Goal: Task Accomplishment & Management: Manage account settings

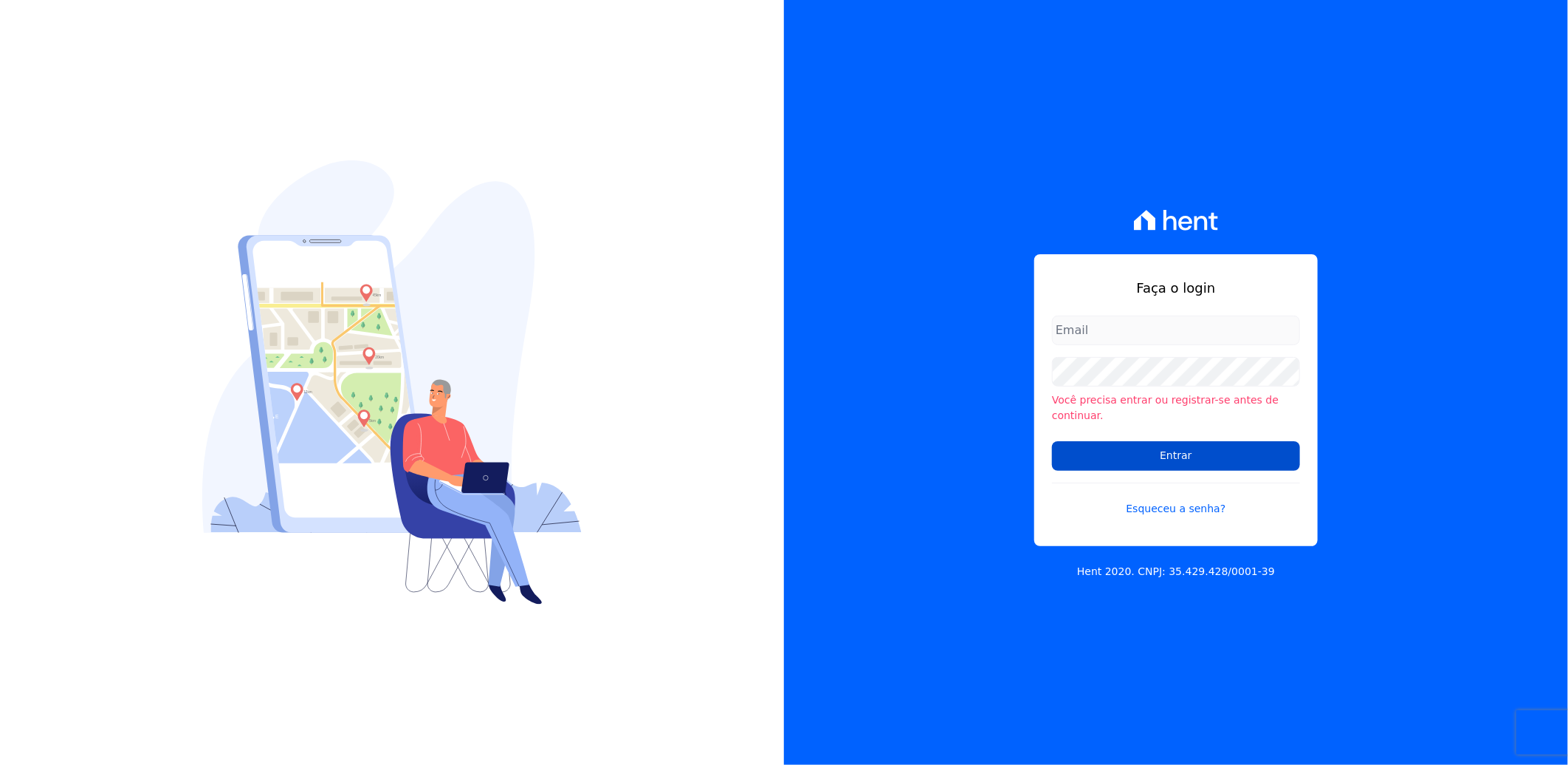
type input "[PERSON_NAME][EMAIL_ADDRESS][PERSON_NAME][DOMAIN_NAME]"
click at [1156, 449] on input "Entrar" at bounding box center [1176, 456] width 248 height 30
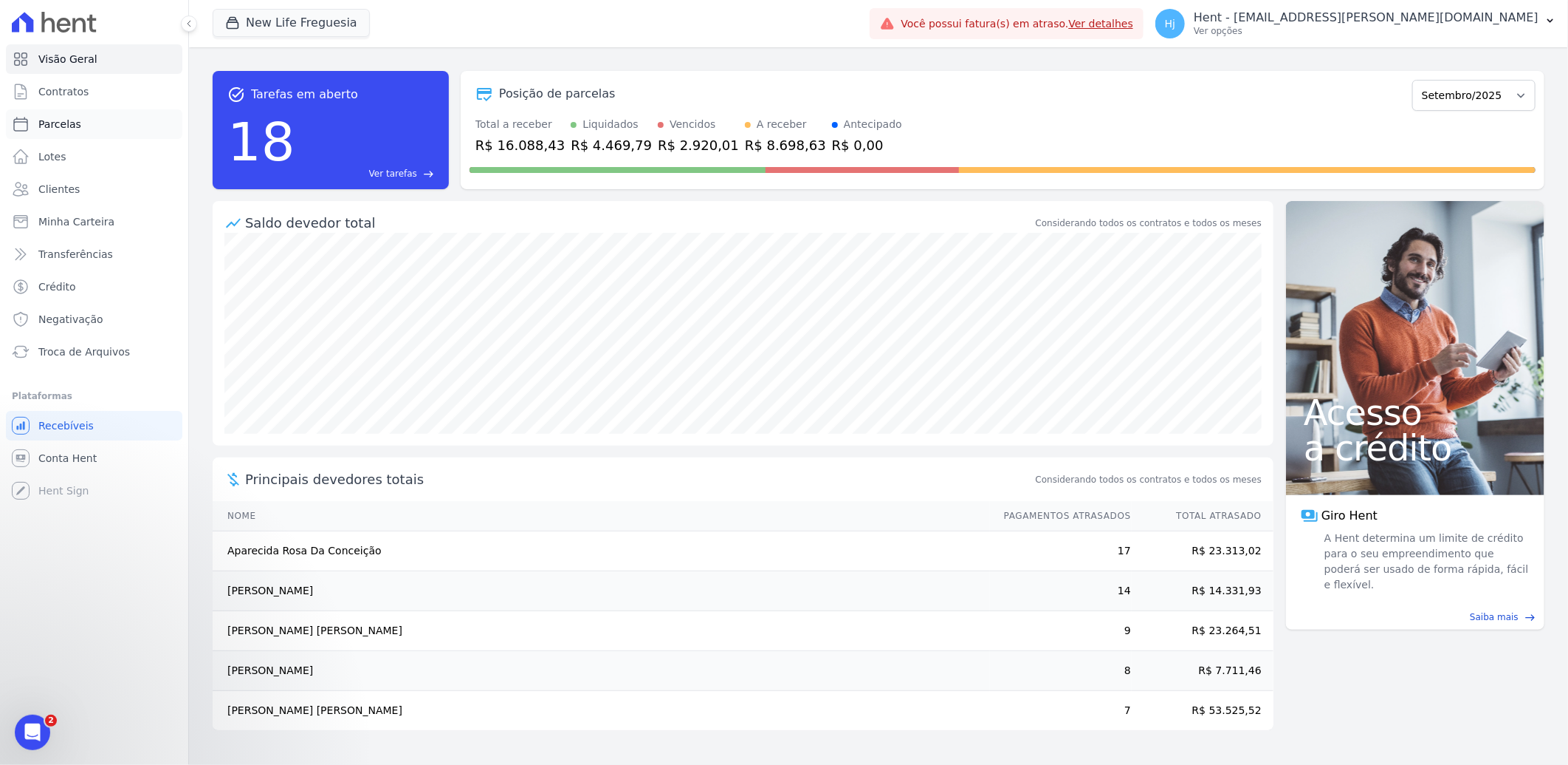
click at [75, 122] on span "Parcelas" at bounding box center [59, 124] width 43 height 15
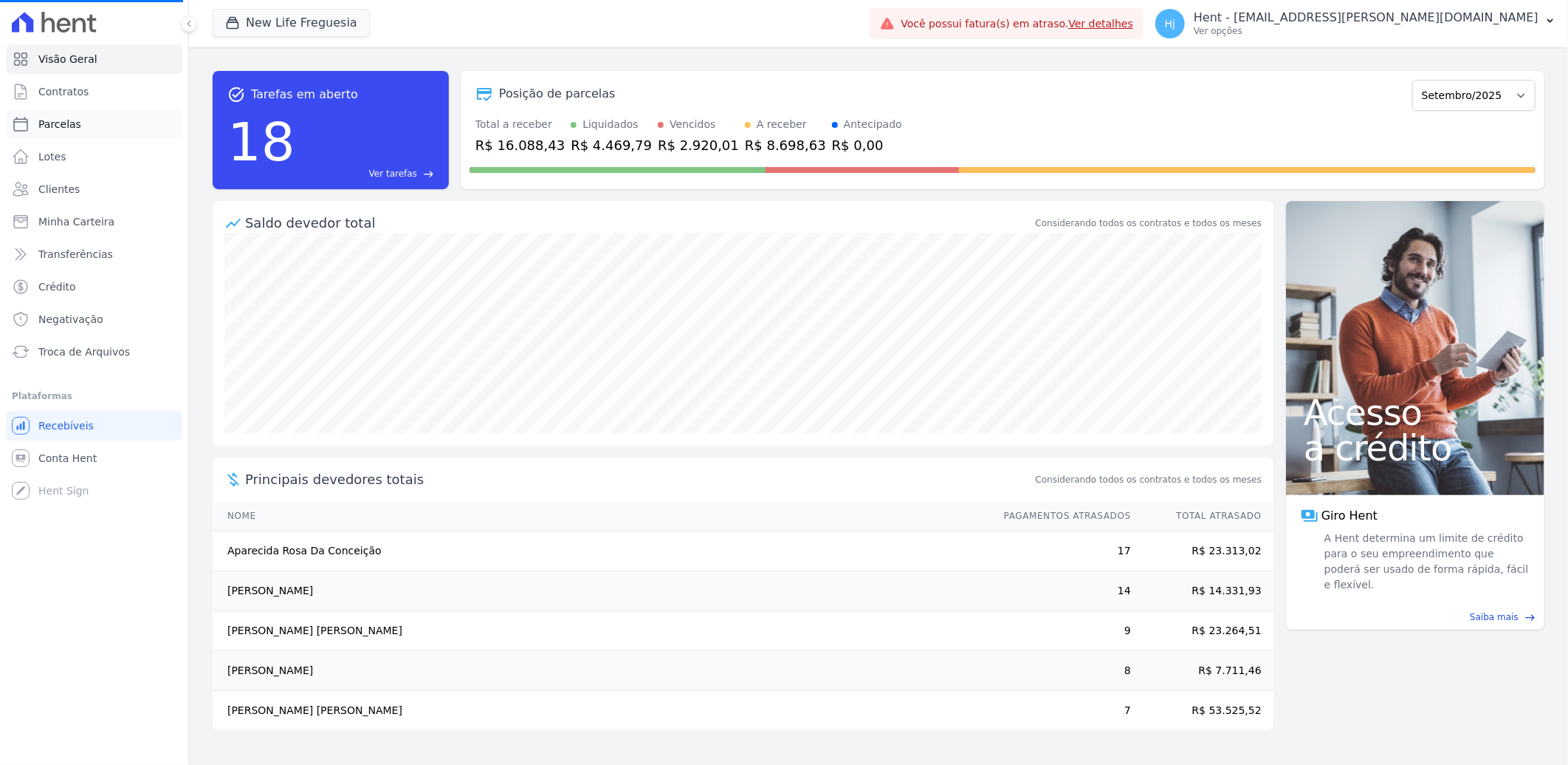
select select
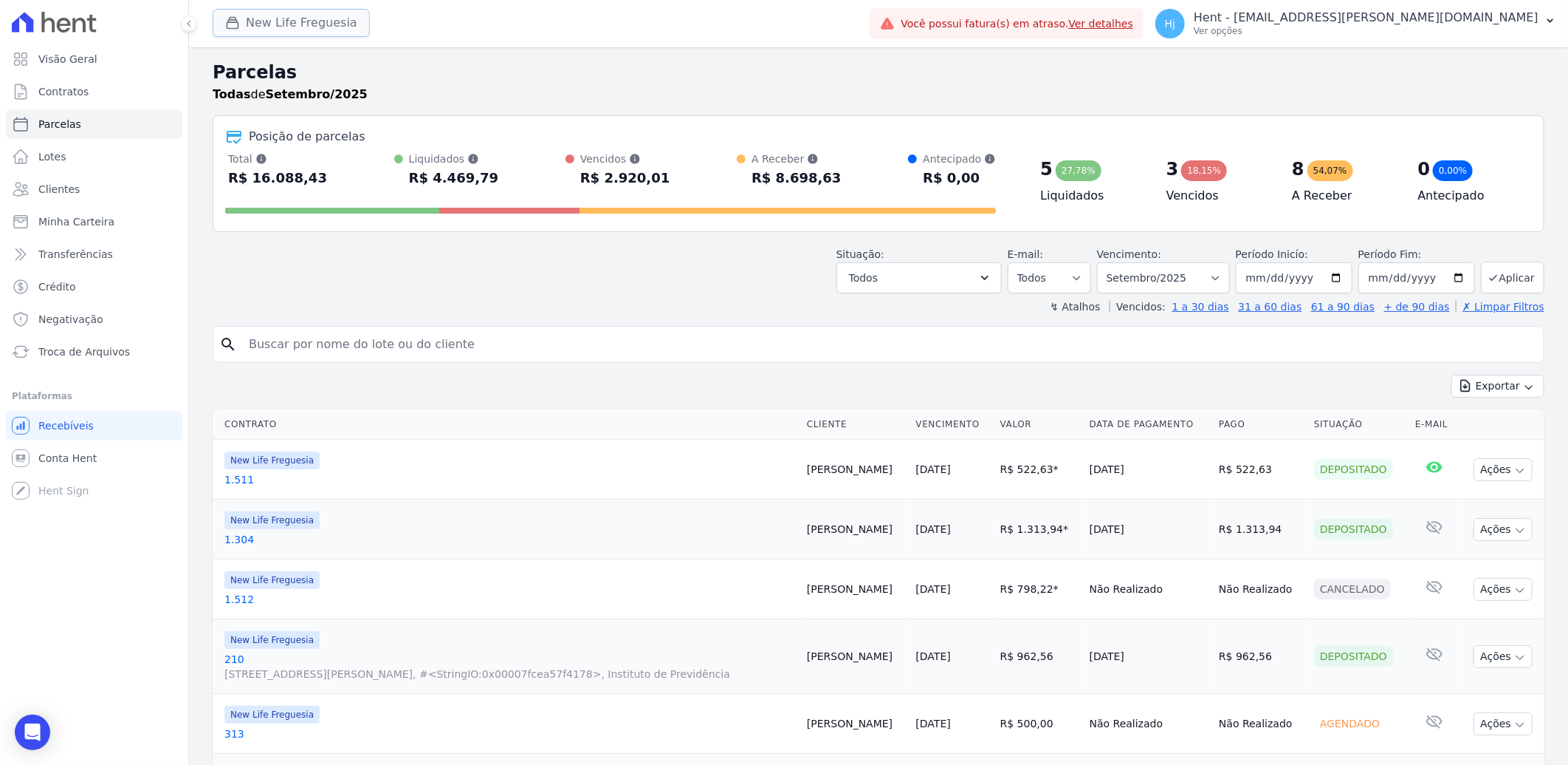
click at [292, 17] on button "New Life Freguesia" at bounding box center [292, 23] width 157 height 28
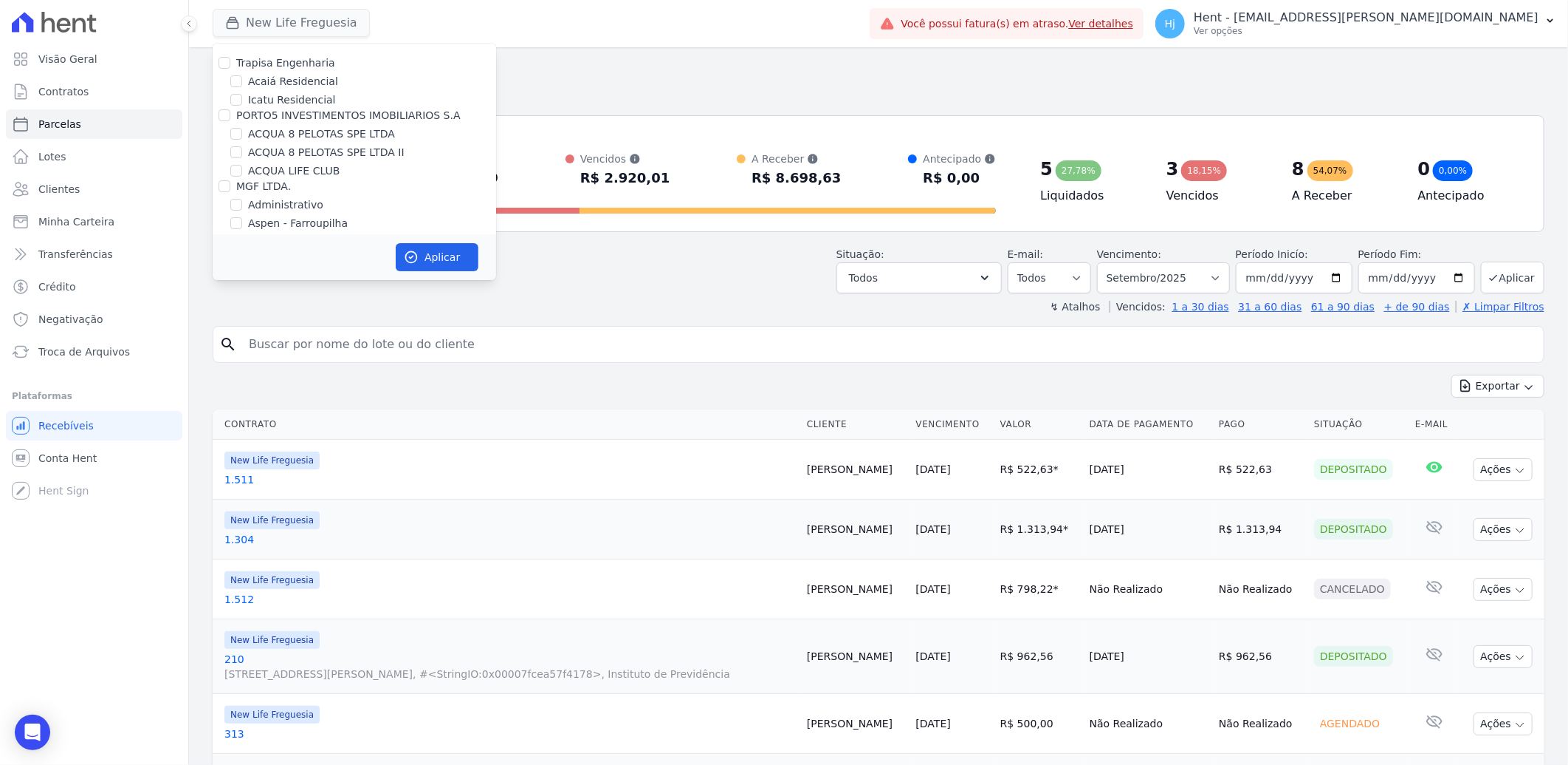
scroll to position [5944, 0]
click at [239, 339] on input "Mugango - Viva Iguaçu" at bounding box center [236, 345] width 12 height 12
checkbox input "true"
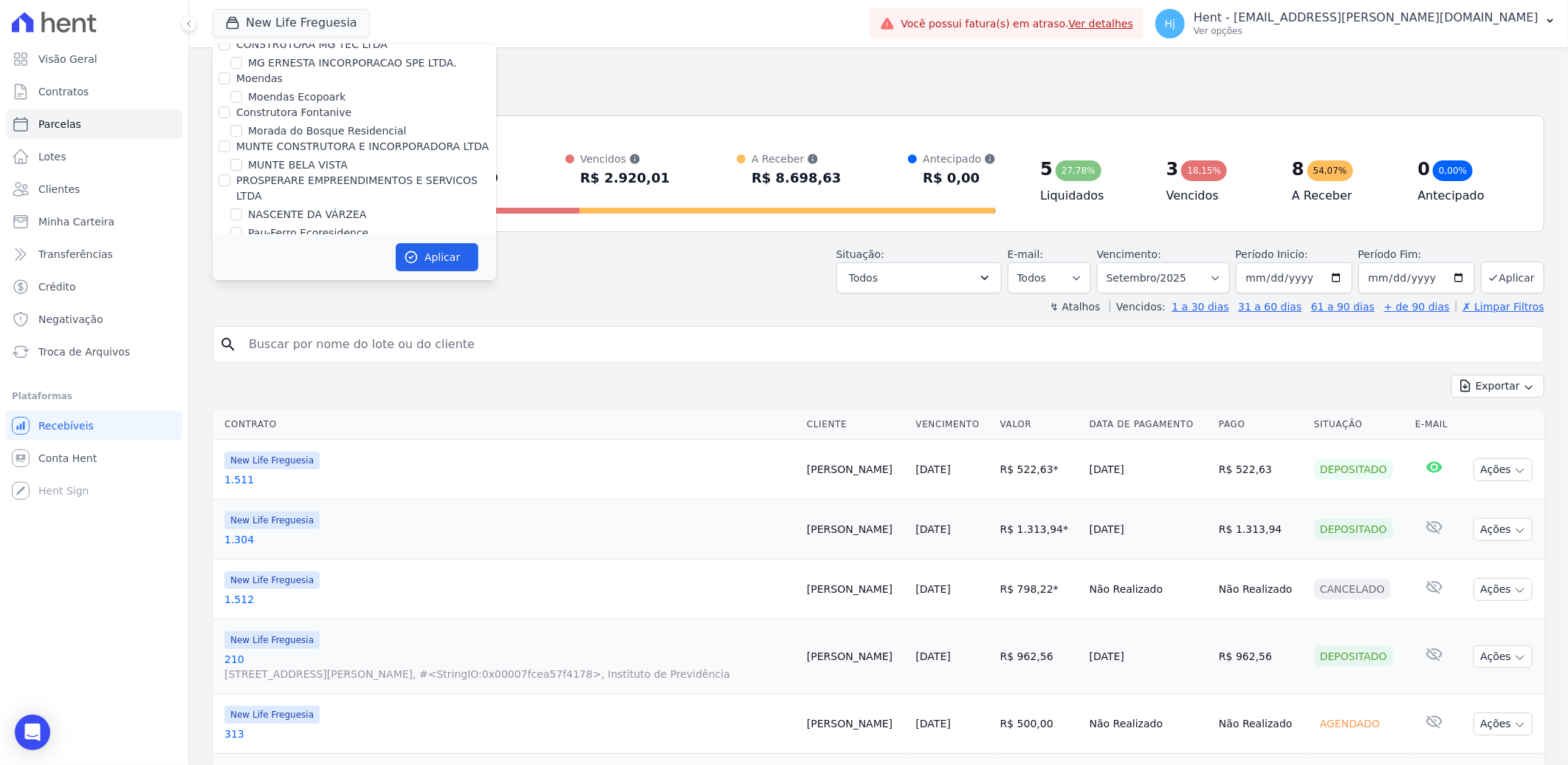
click at [238, 280] on input "New Life Freguesia" at bounding box center [236, 285] width 12 height 12
checkbox input "false"
click at [415, 257] on icon "button" at bounding box center [411, 257] width 15 height 15
select select
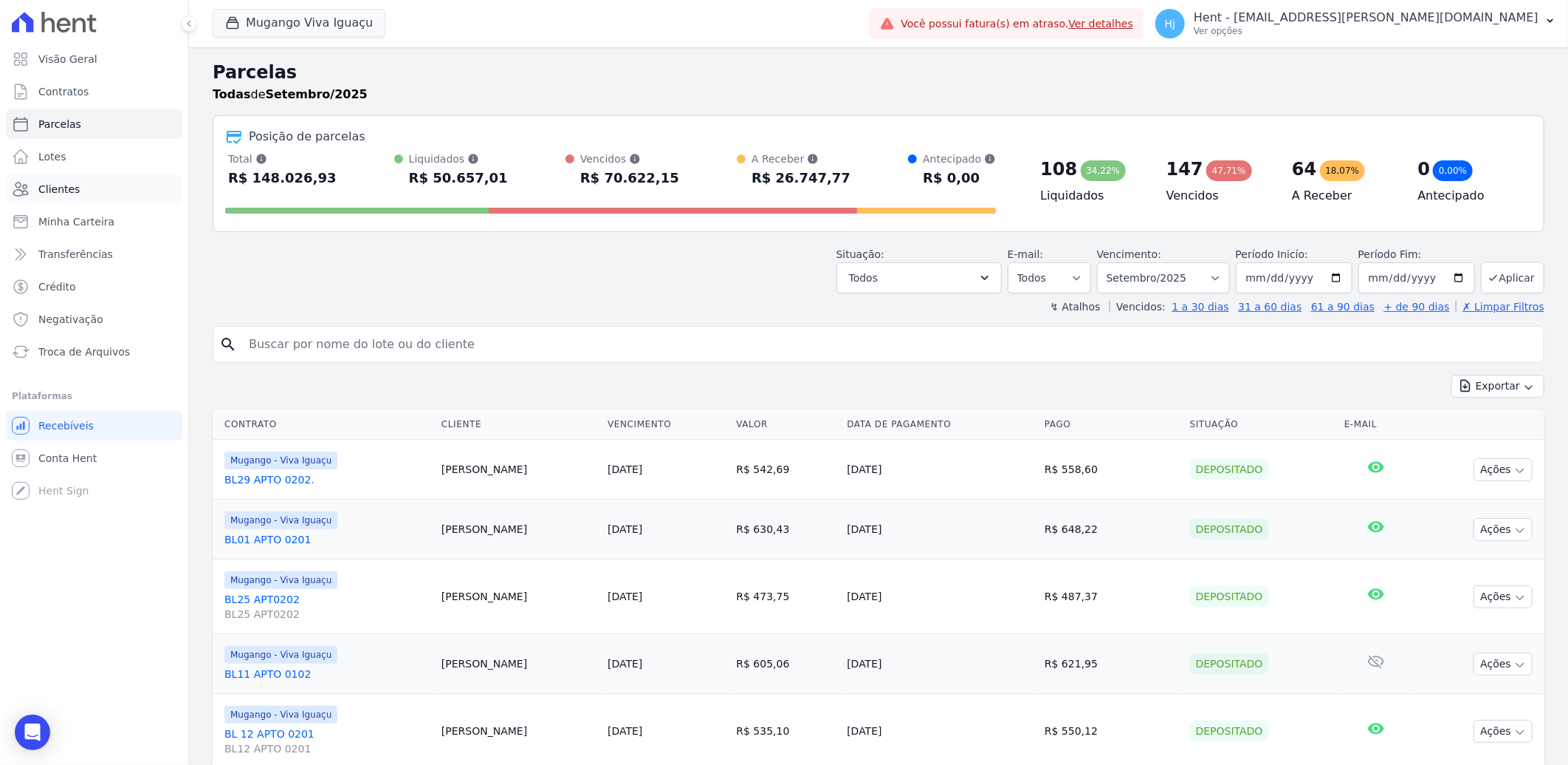
click at [48, 181] on link "Clientes" at bounding box center [93, 189] width 177 height 30
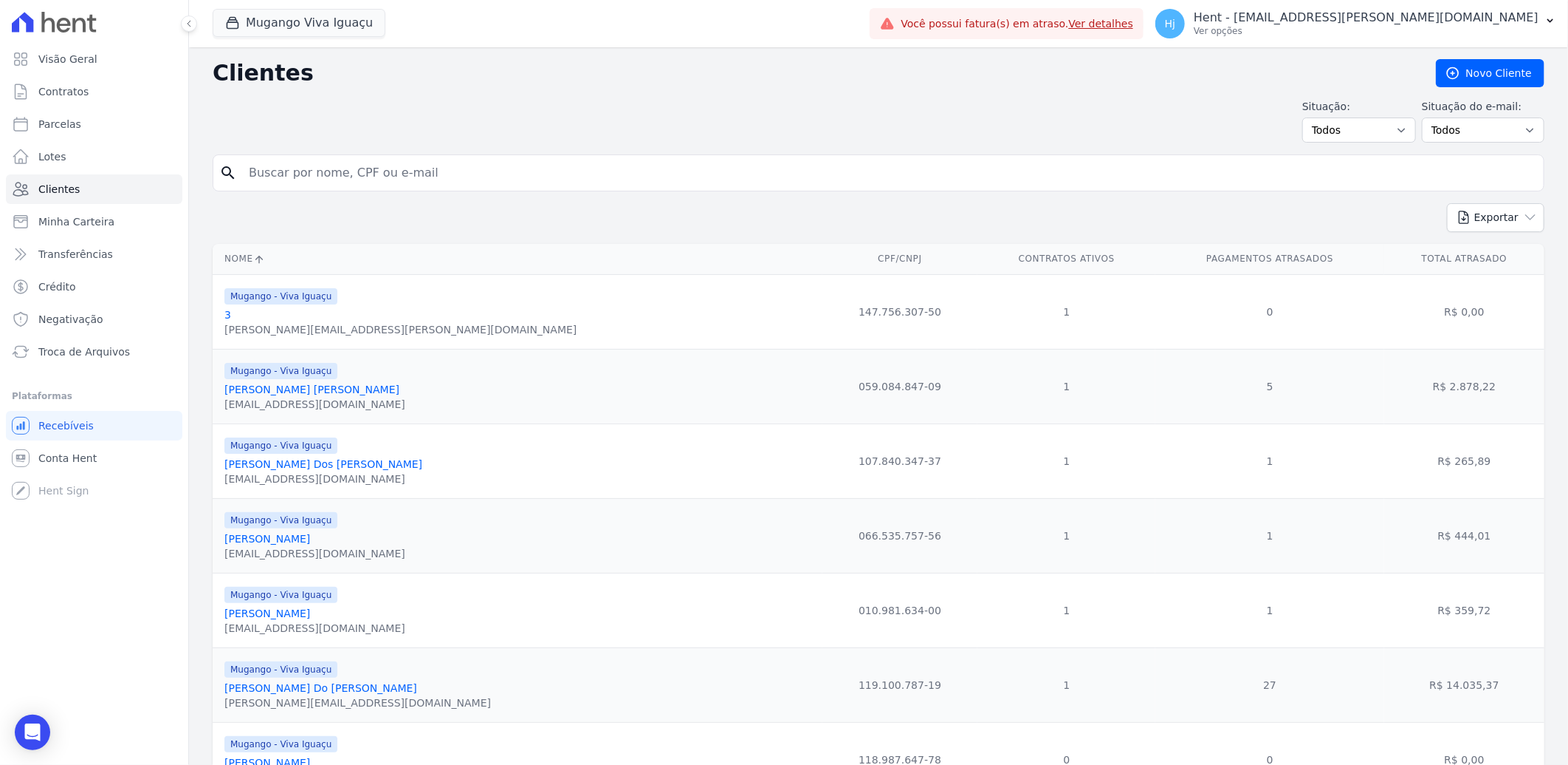
click at [327, 175] on input "search" at bounding box center [889, 173] width 1298 height 30
paste input "[PERSON_NAME] [PERSON_NAME]"
type input "[PERSON_NAME] [PERSON_NAME]"
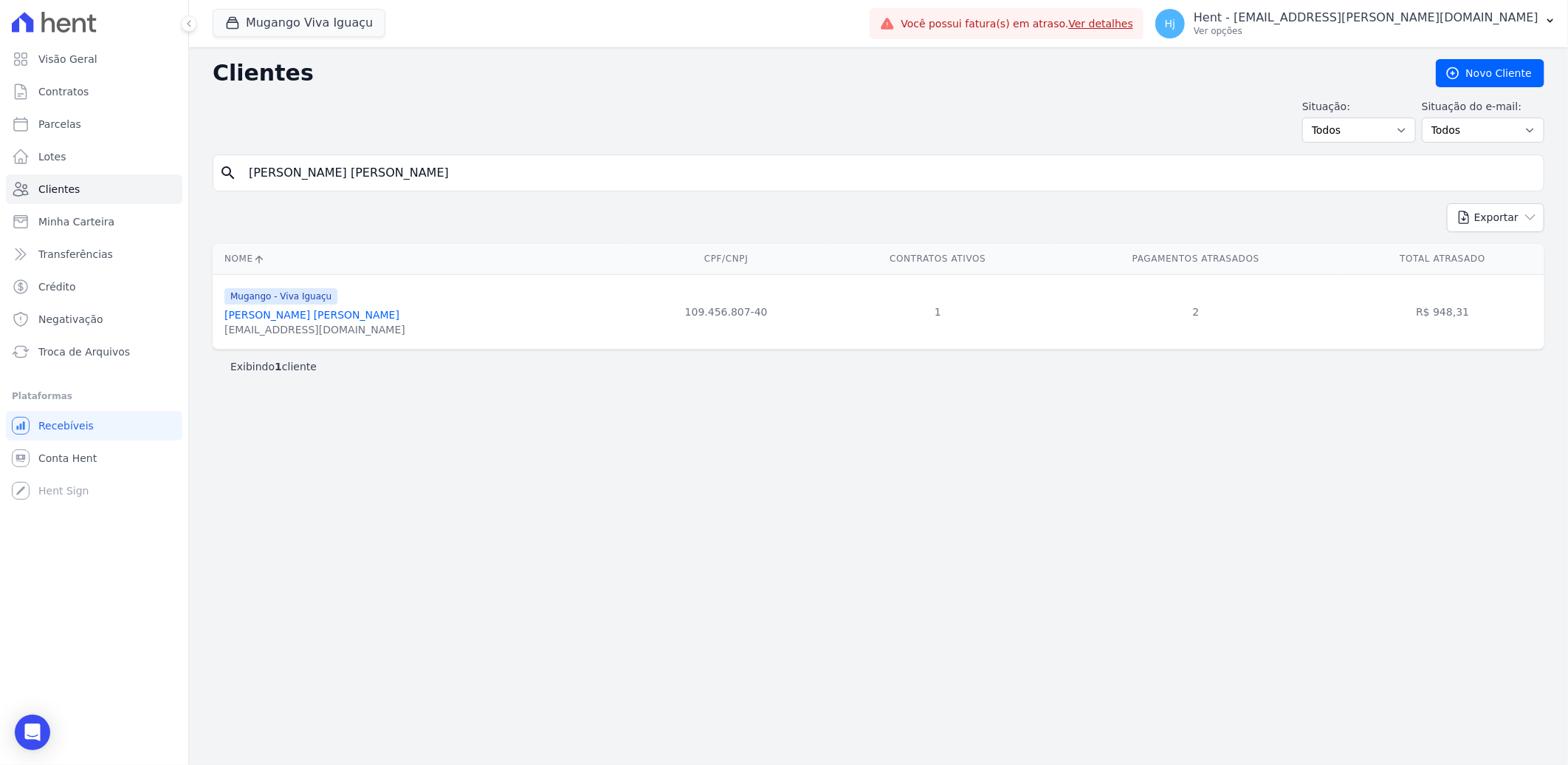
click at [249, 320] on link "[PERSON_NAME] [PERSON_NAME]" at bounding box center [312, 314] width 175 height 12
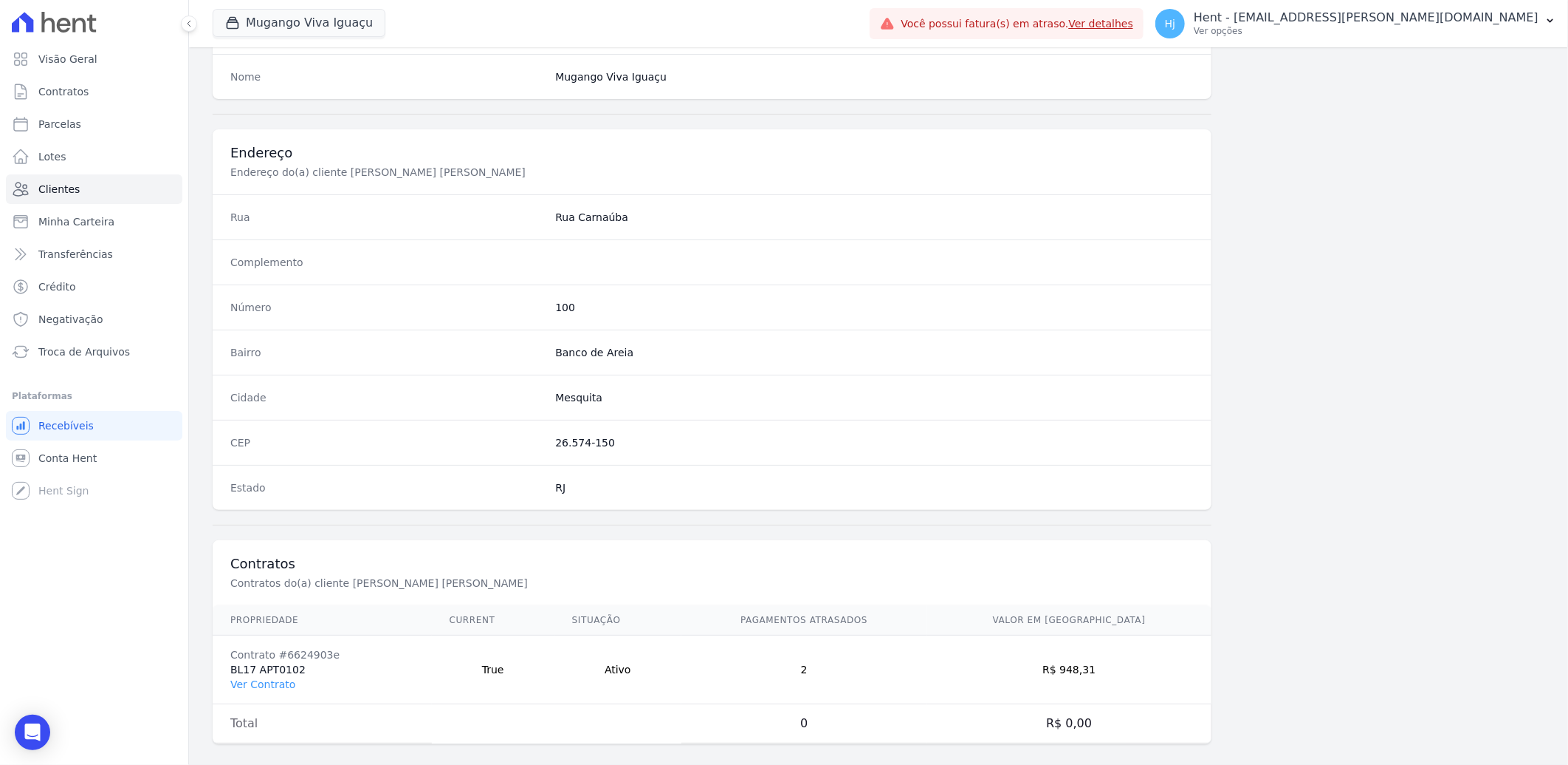
scroll to position [620, 0]
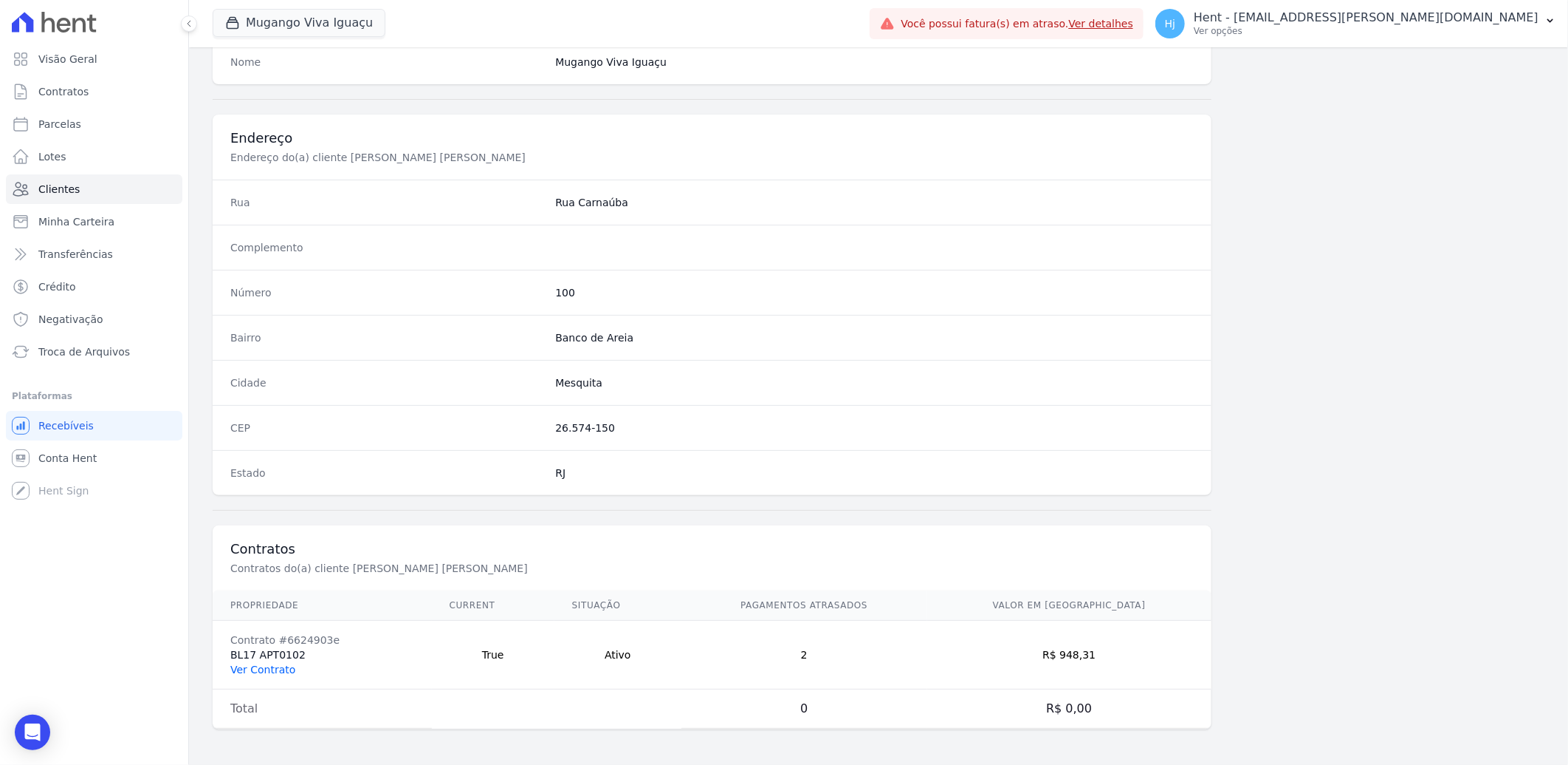
click at [274, 665] on link "Ver Contrato" at bounding box center [263, 669] width 65 height 12
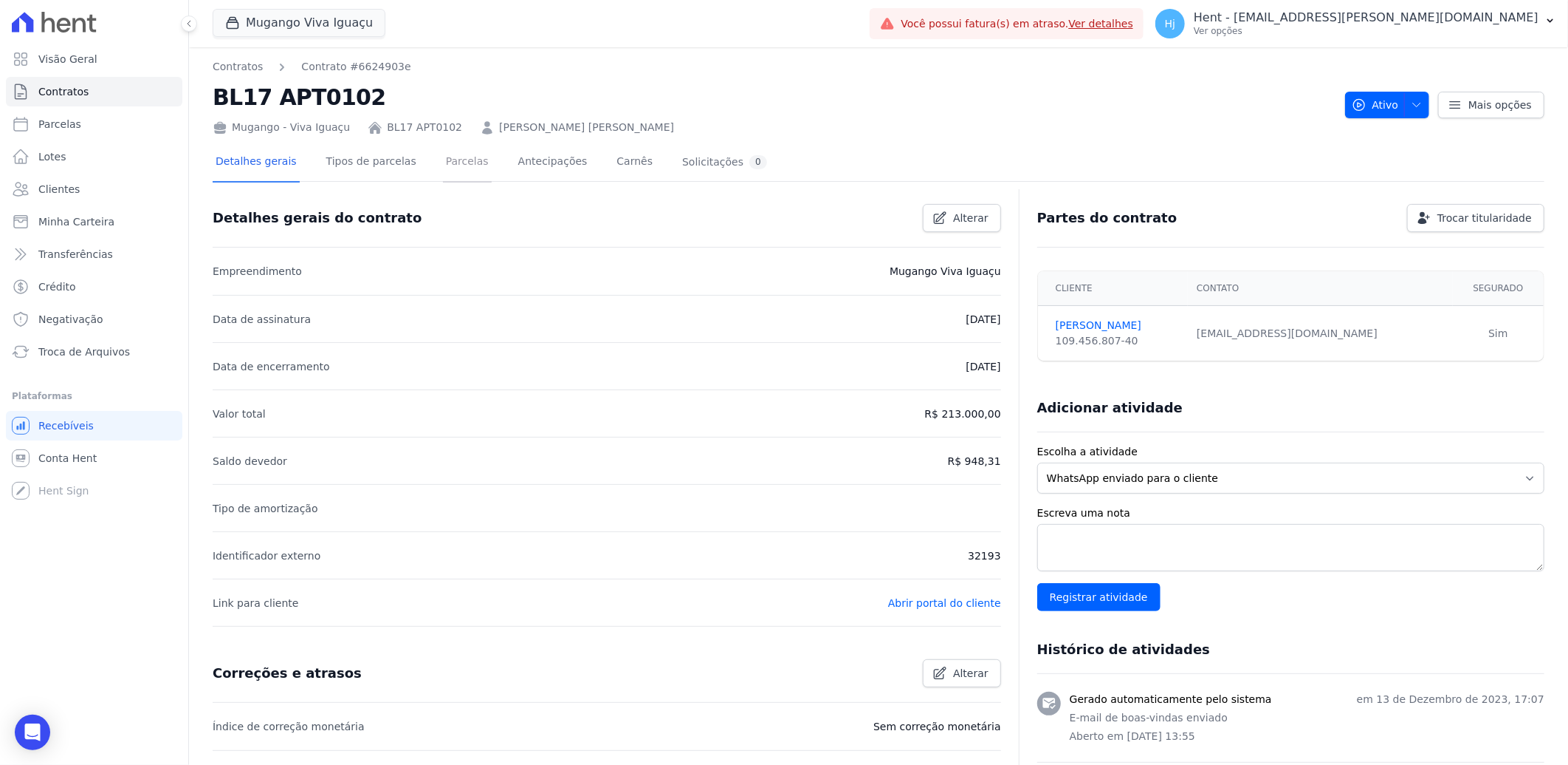
click at [447, 166] on link "Parcelas" at bounding box center [467, 163] width 49 height 39
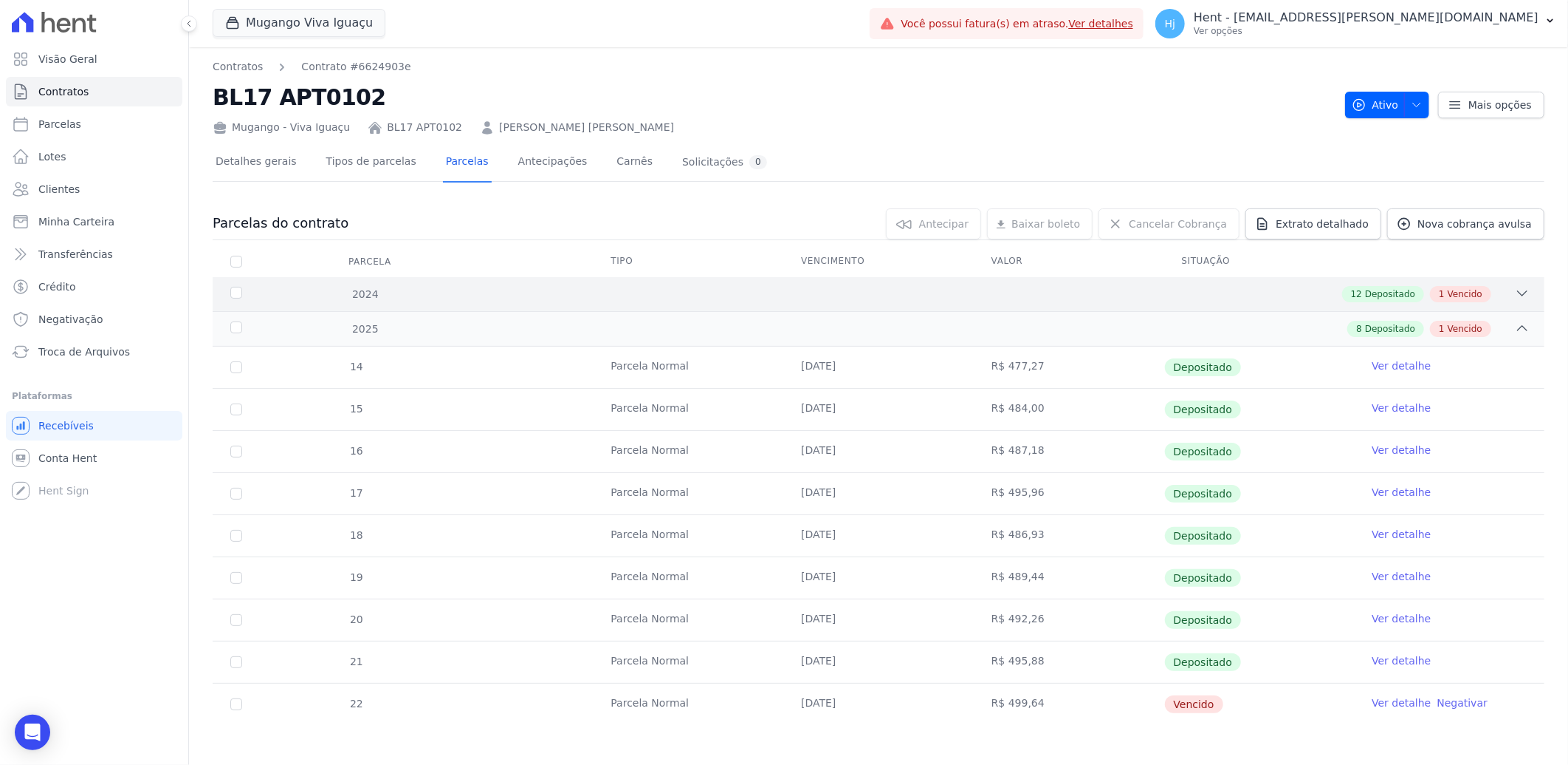
click at [1247, 291] on div "12 Depositado 1 Vencido" at bounding box center [944, 295] width 1171 height 17
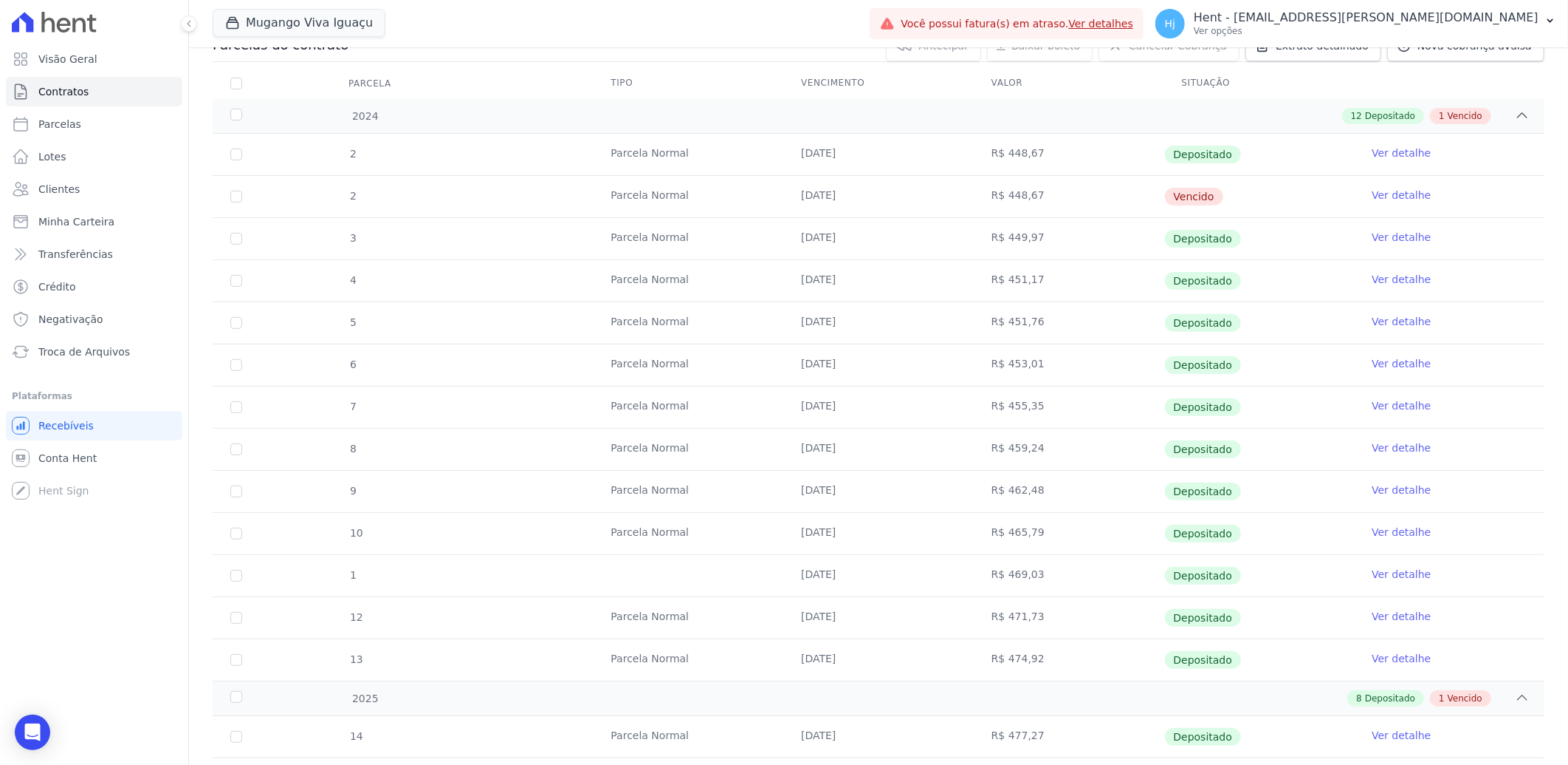
scroll to position [142, 0]
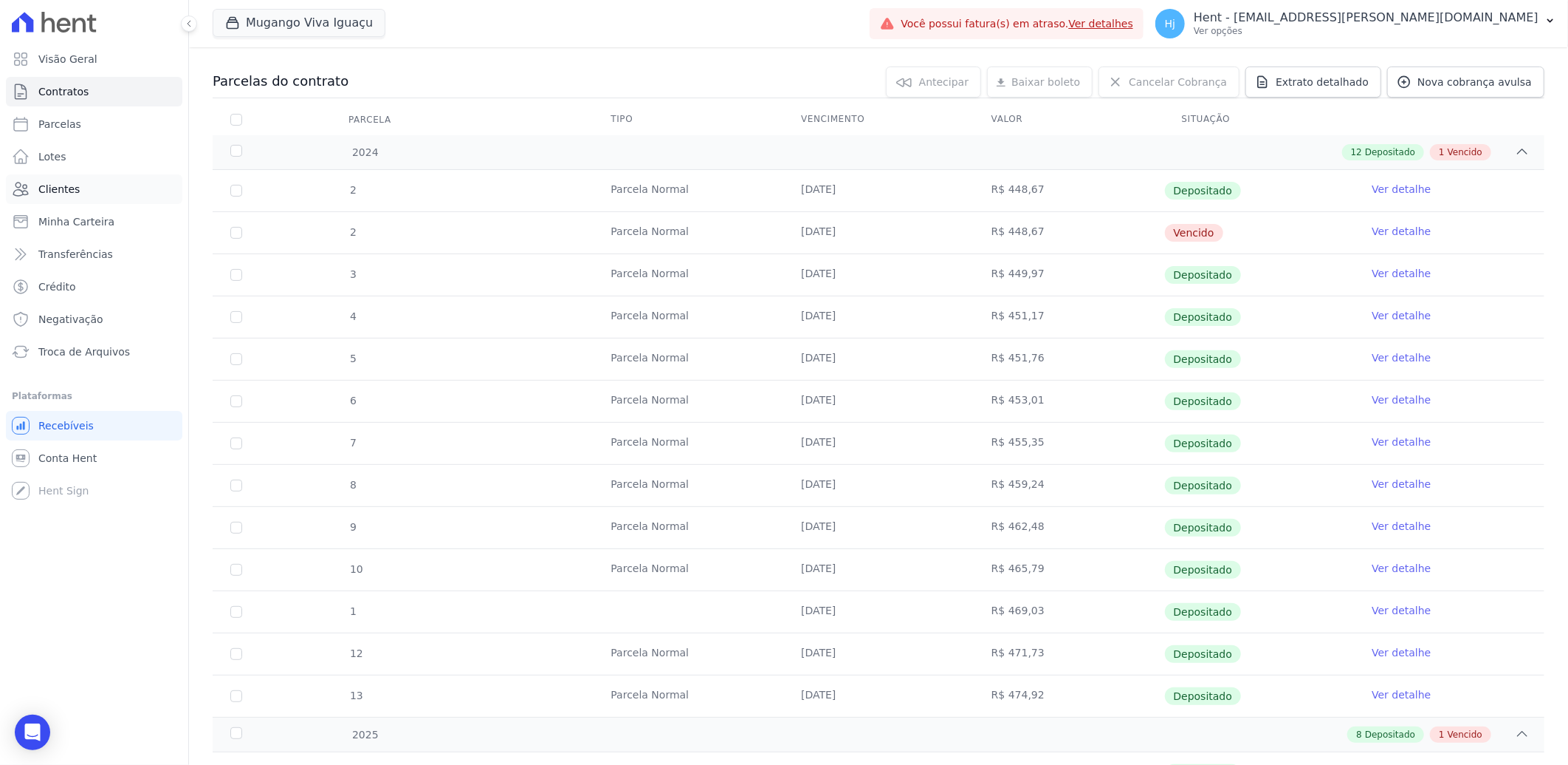
click at [70, 190] on span "Clientes" at bounding box center [58, 189] width 42 height 15
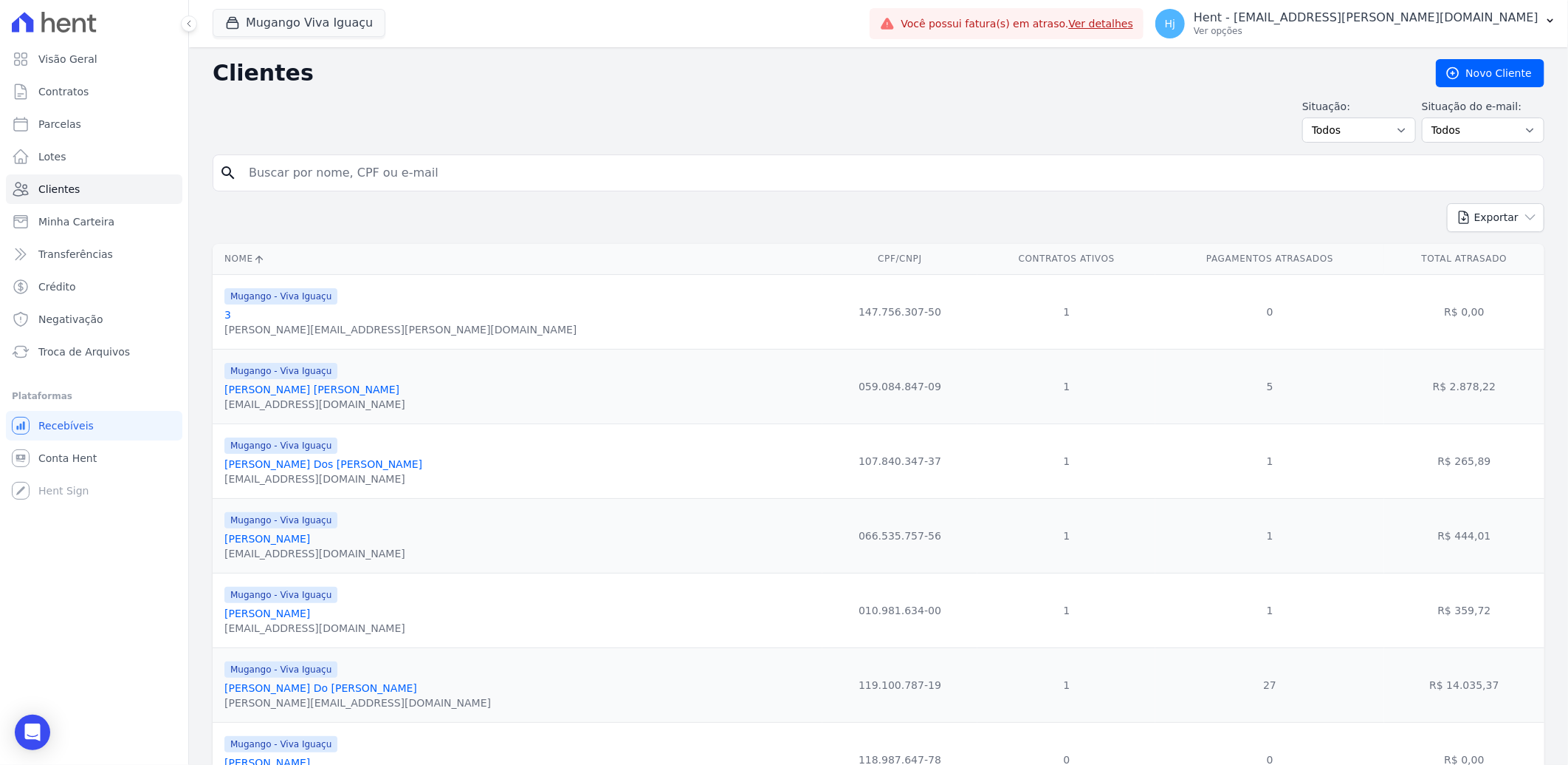
click at [343, 180] on input "search" at bounding box center [889, 173] width 1298 height 30
paste input "MÃ´[PERSON_NAME]"
type input "MÃ´[PERSON_NAME]"
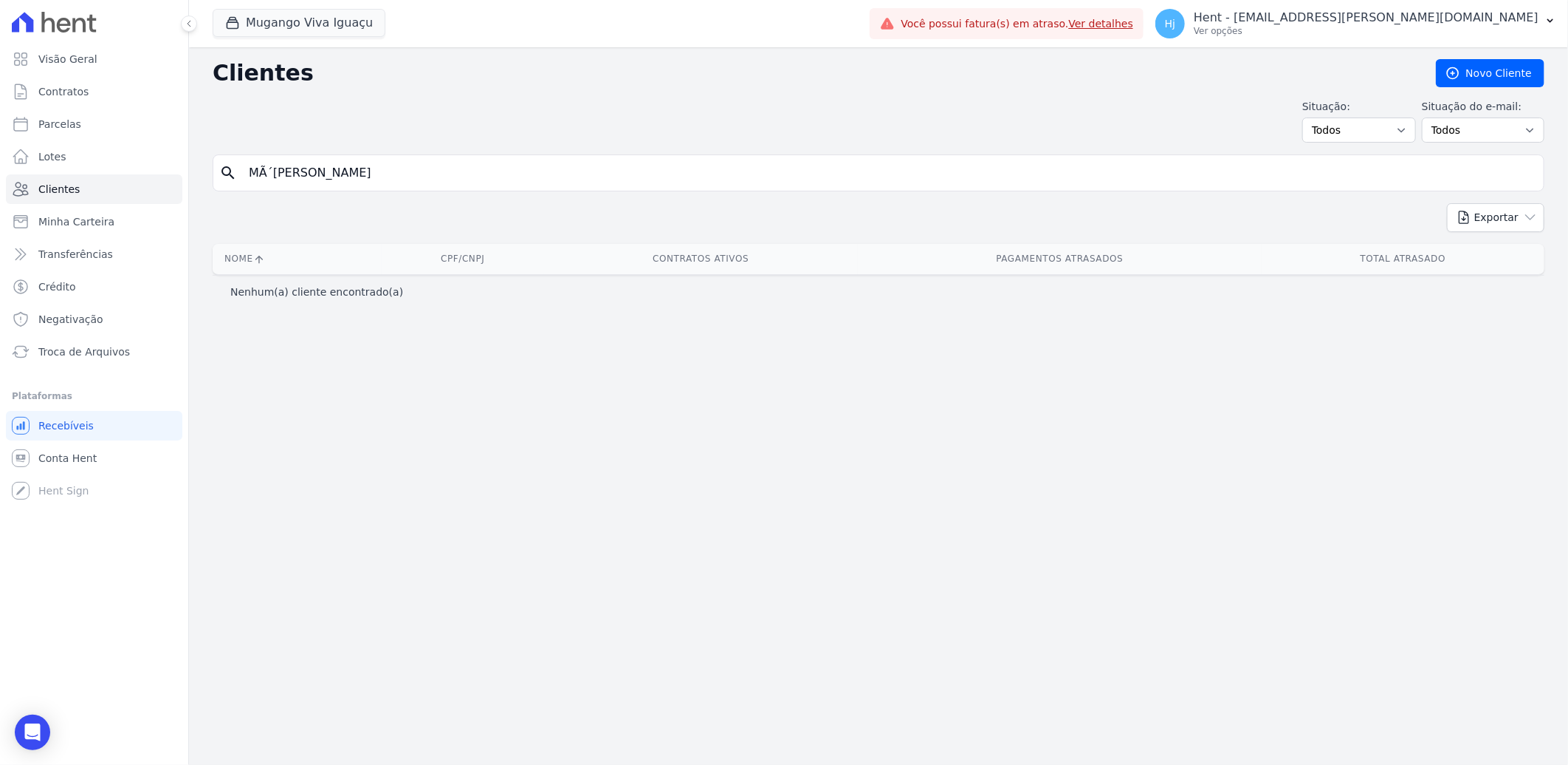
click at [282, 171] on input "MÃ´[PERSON_NAME]" at bounding box center [889, 173] width 1298 height 30
click at [268, 172] on input "MÃ´[PERSON_NAME]" at bounding box center [889, 173] width 1298 height 30
click at [271, 172] on input "MÃ´[PERSON_NAME]" at bounding box center [889, 173] width 1298 height 30
type input "[PERSON_NAME]"
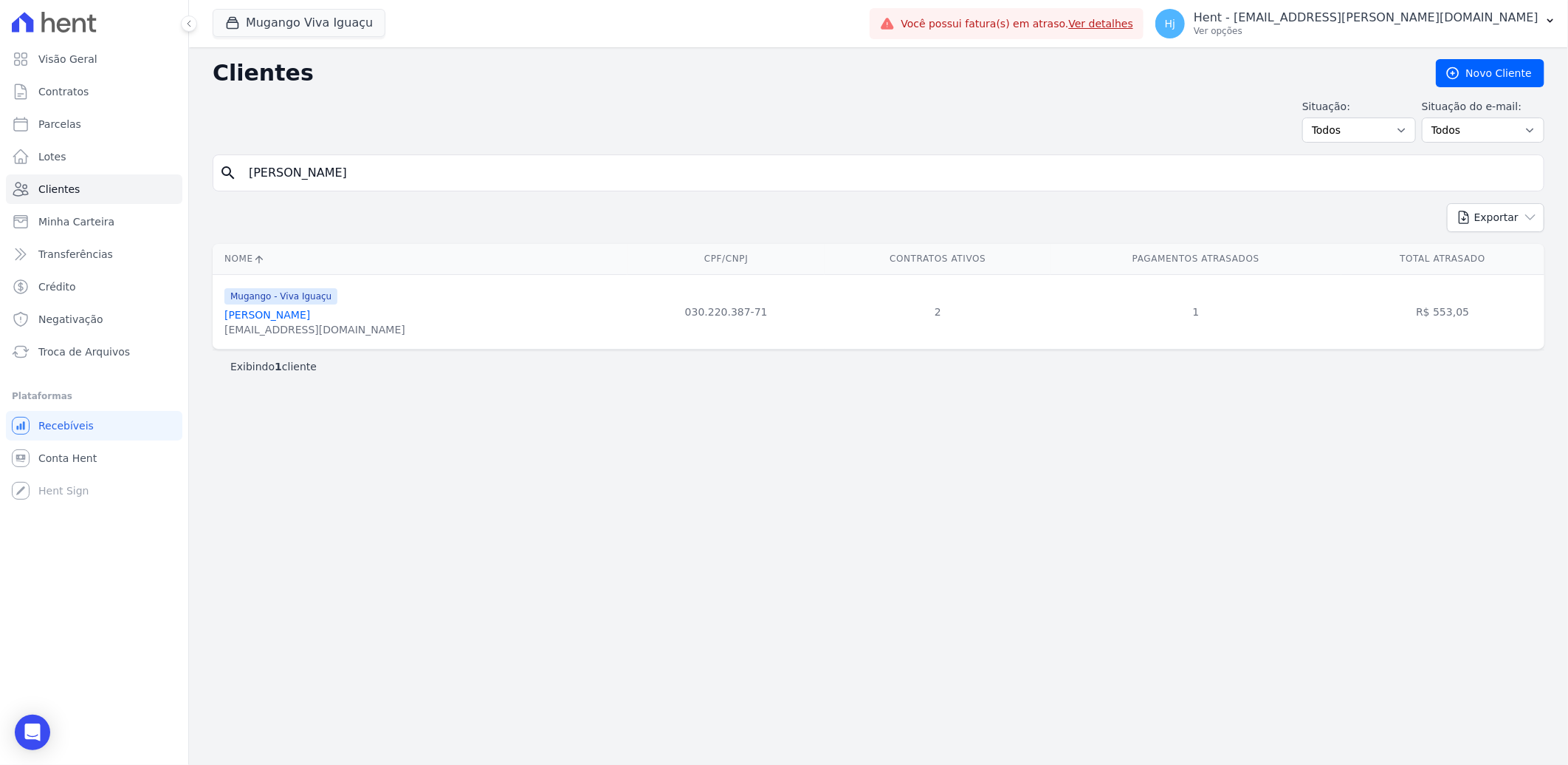
click at [283, 312] on link "[PERSON_NAME]" at bounding box center [268, 314] width 86 height 12
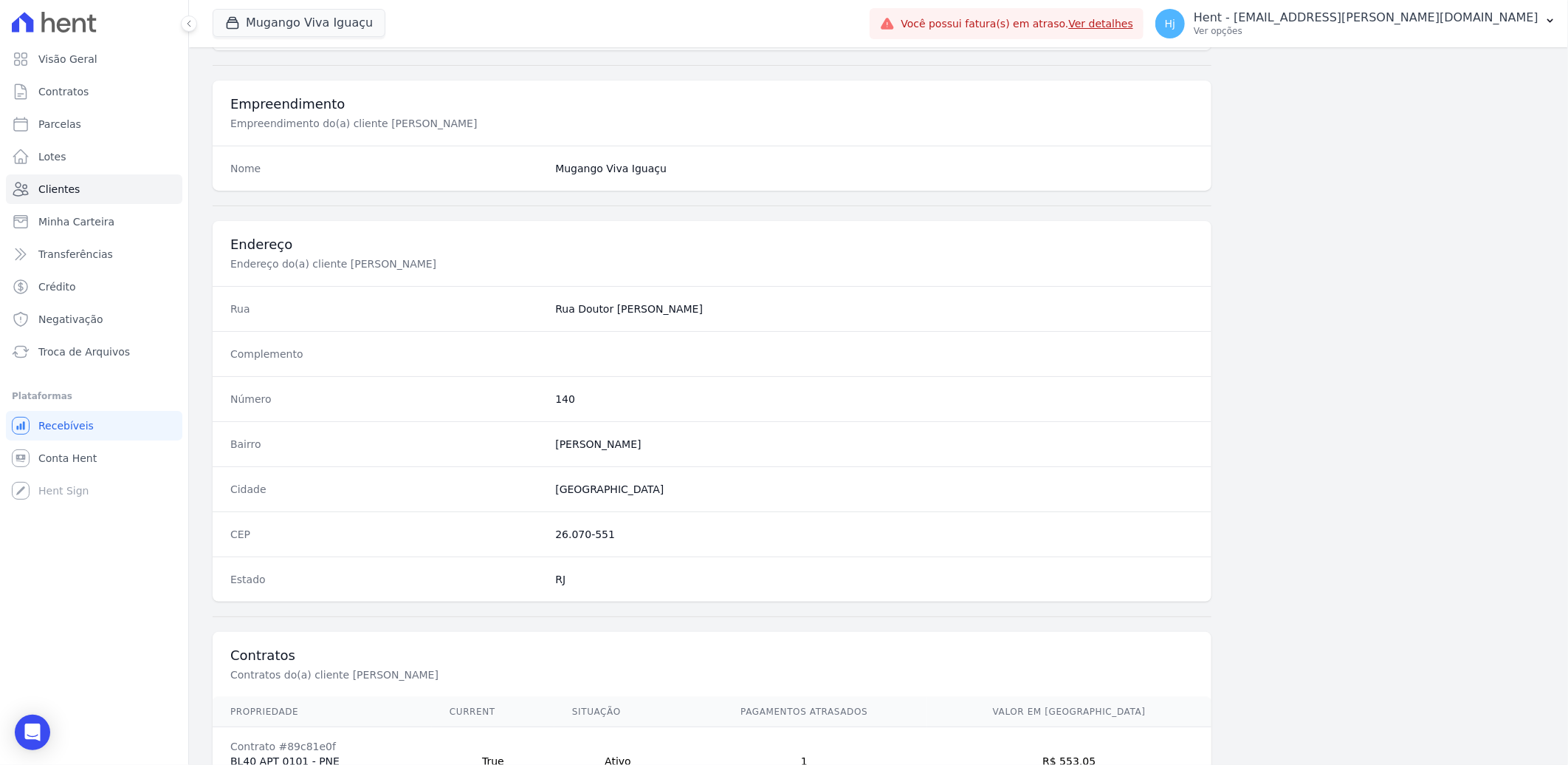
scroll to position [687, 0]
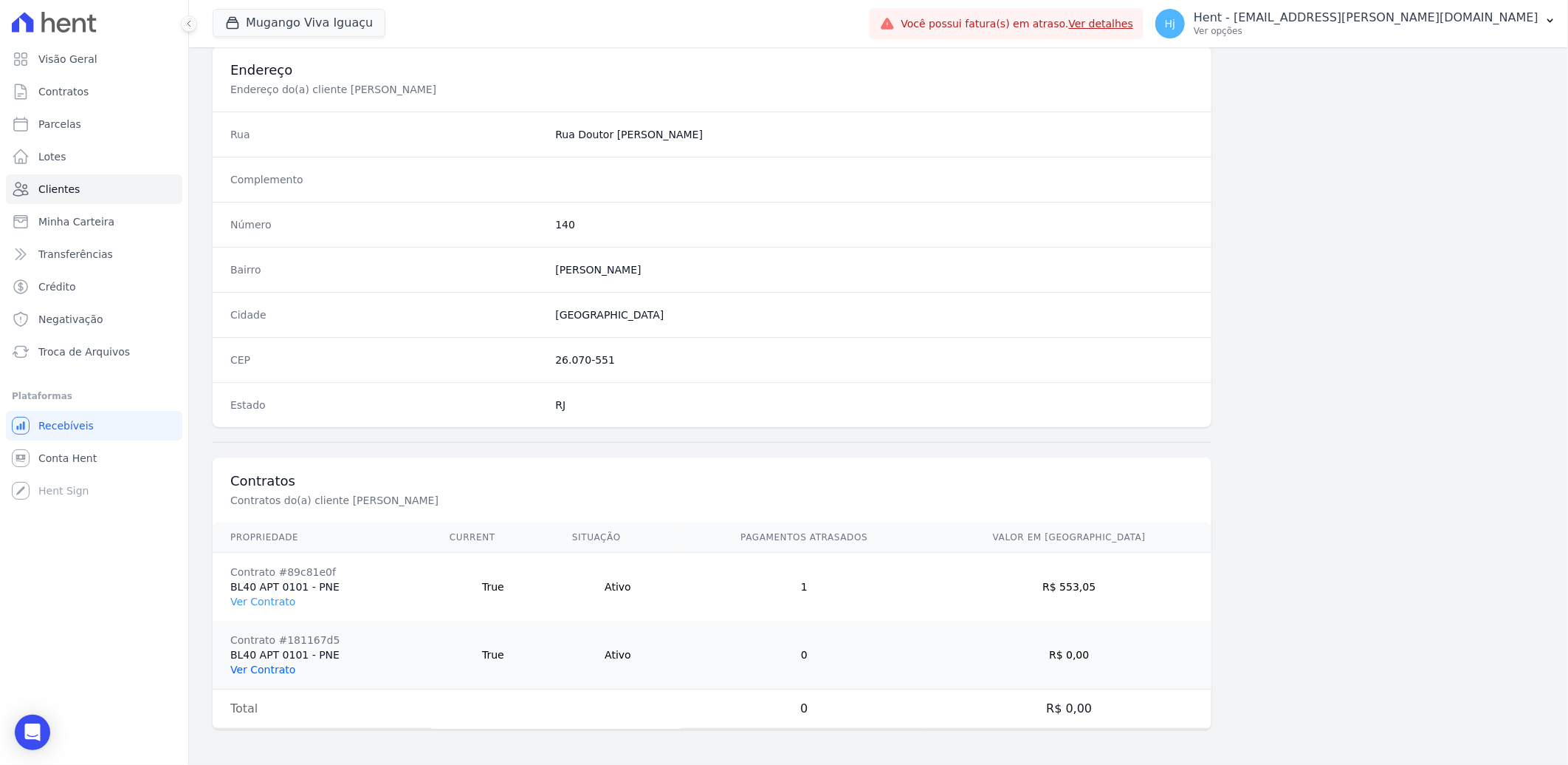
click at [275, 665] on link "Ver Contrato" at bounding box center [263, 669] width 65 height 12
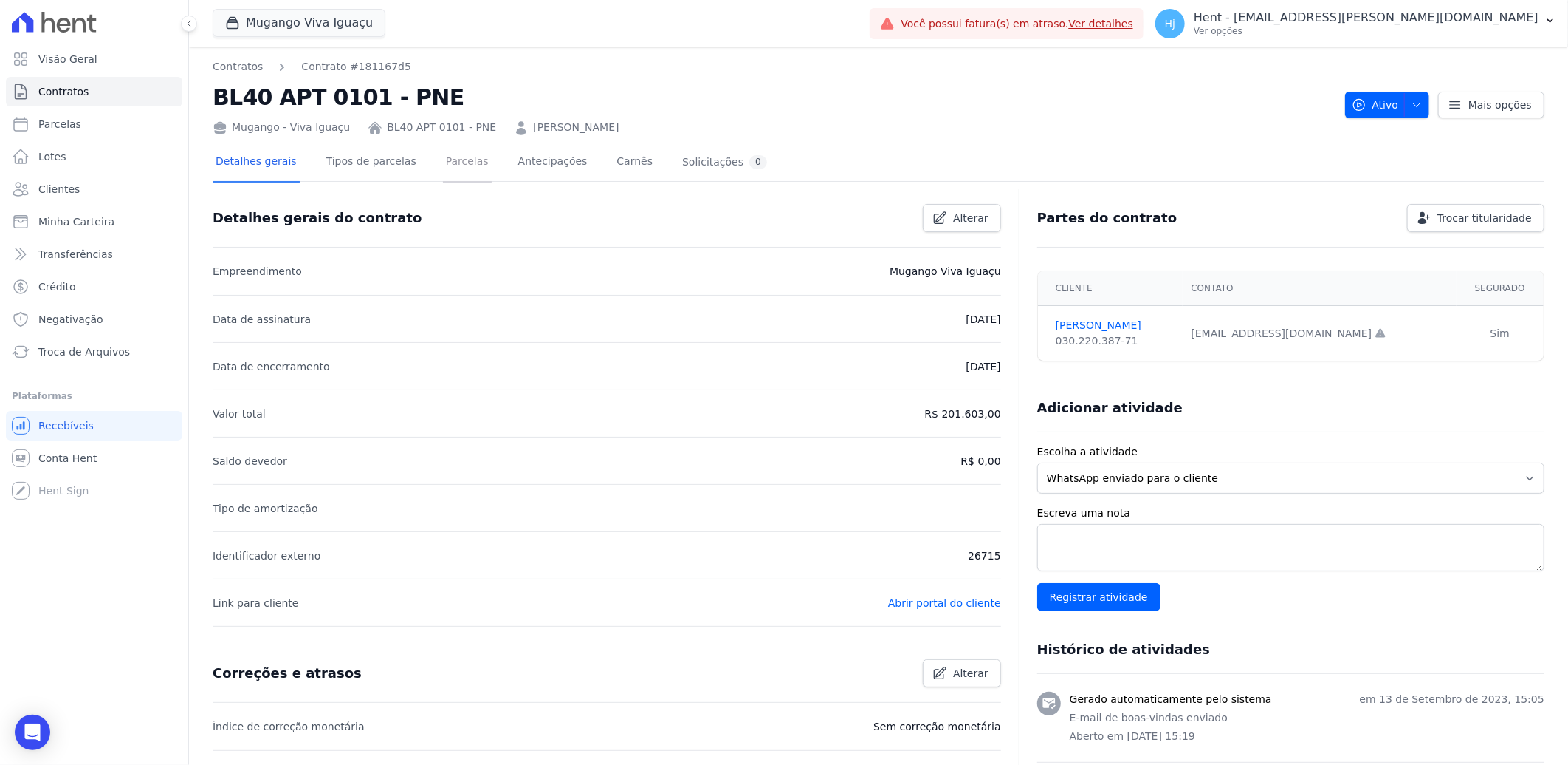
click at [443, 160] on link "Parcelas" at bounding box center [467, 163] width 49 height 39
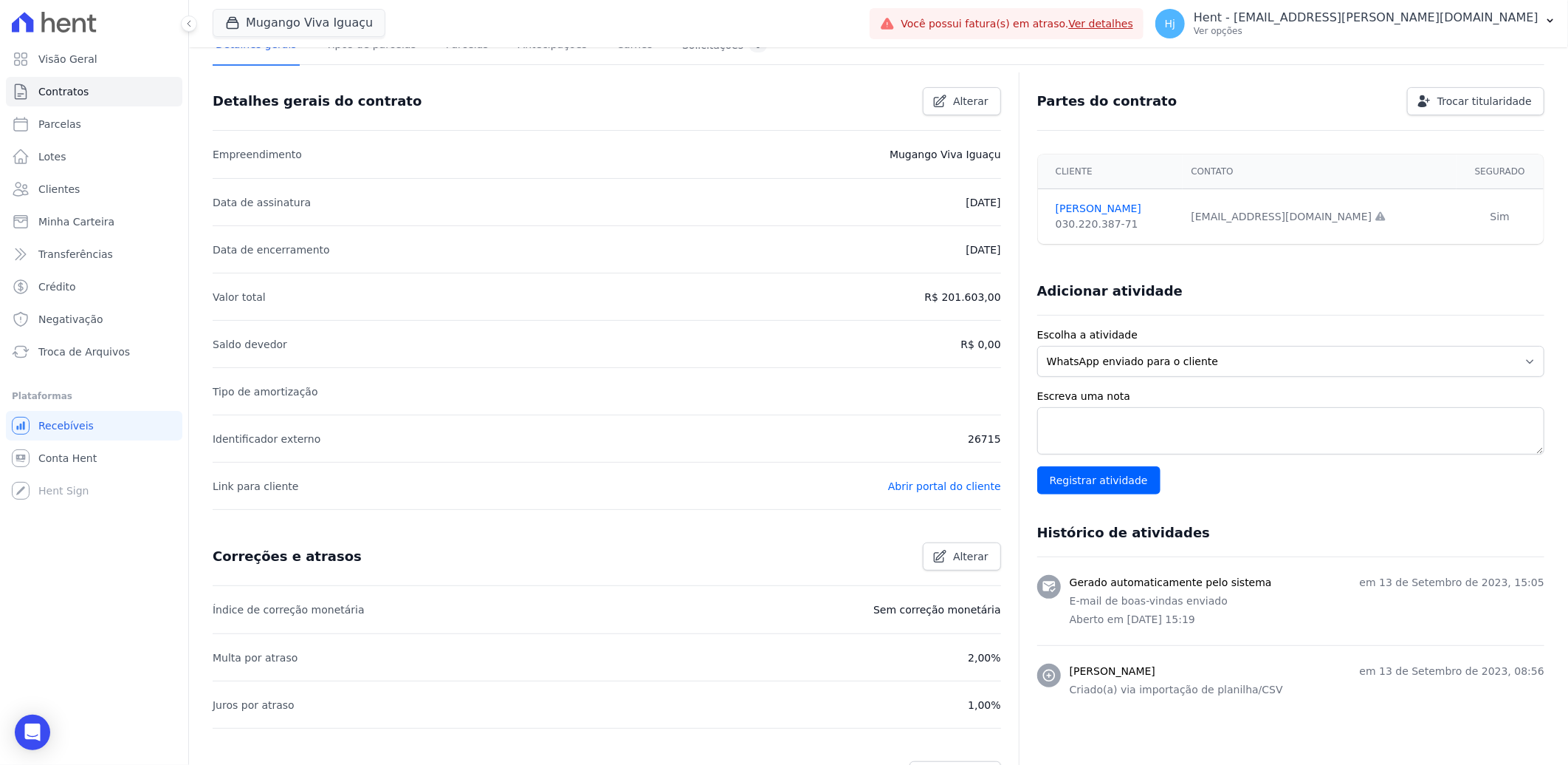
scroll to position [262, 0]
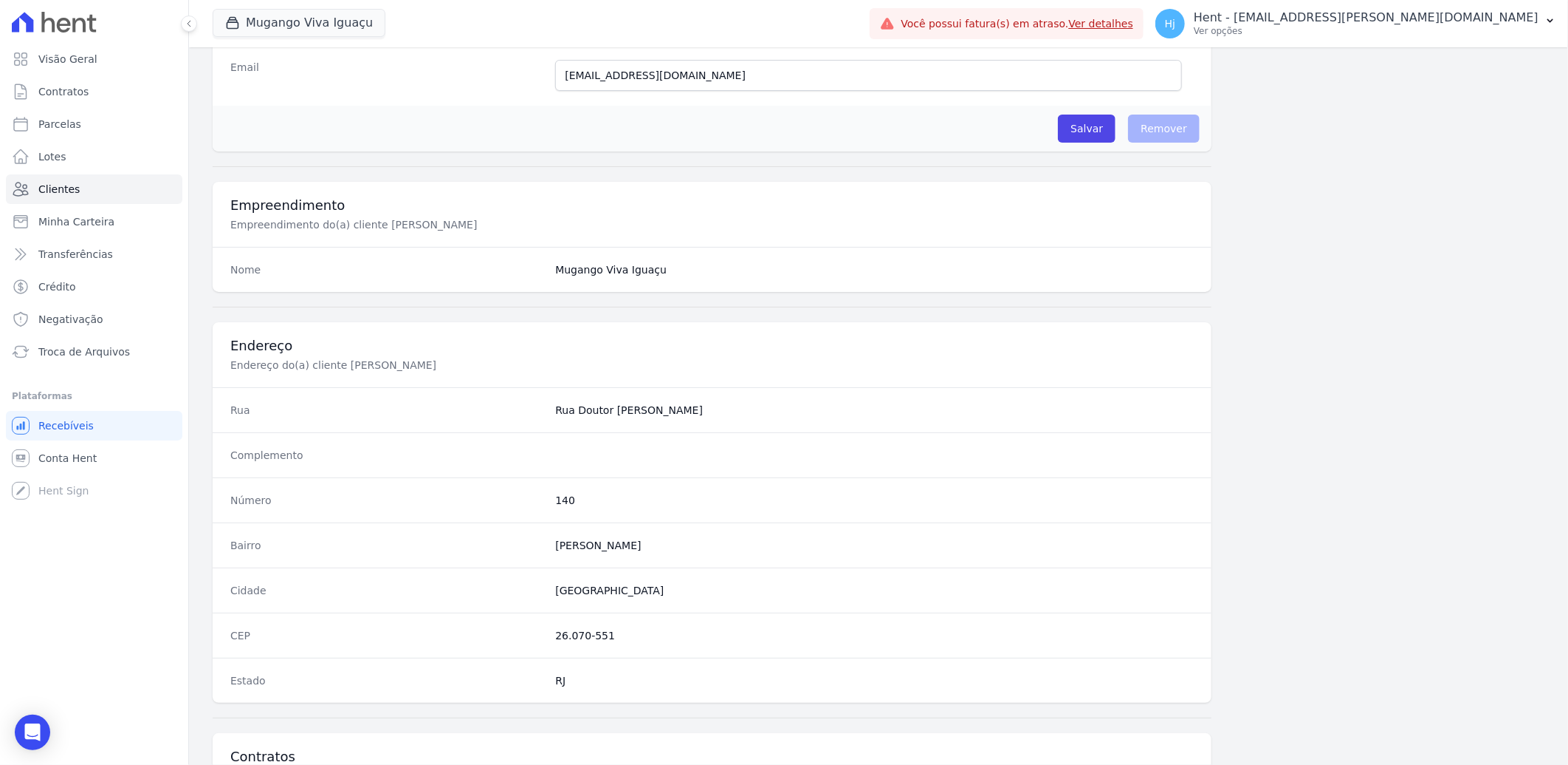
scroll to position [687, 0]
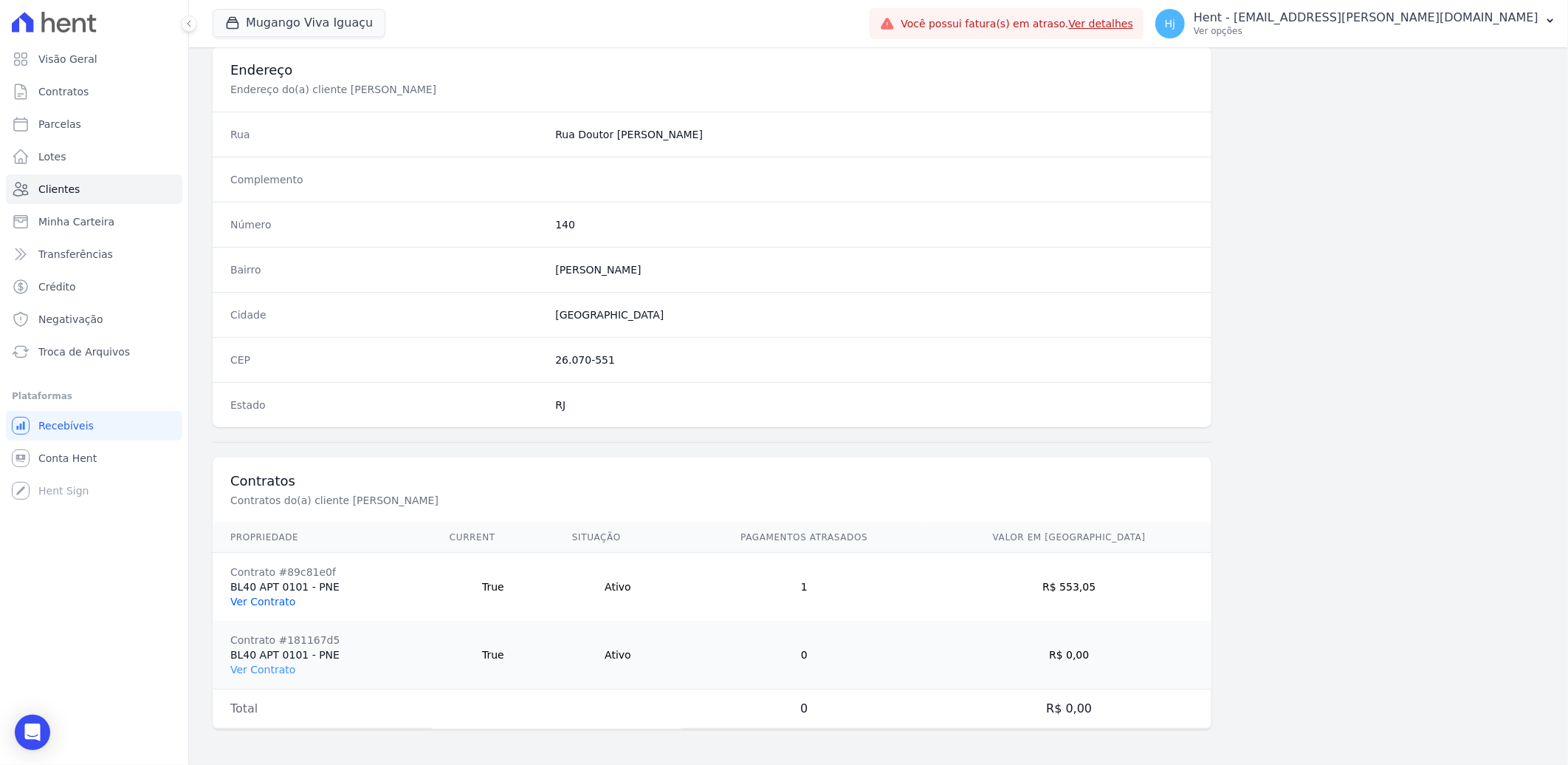
click at [252, 597] on link "Ver Contrato" at bounding box center [263, 601] width 65 height 12
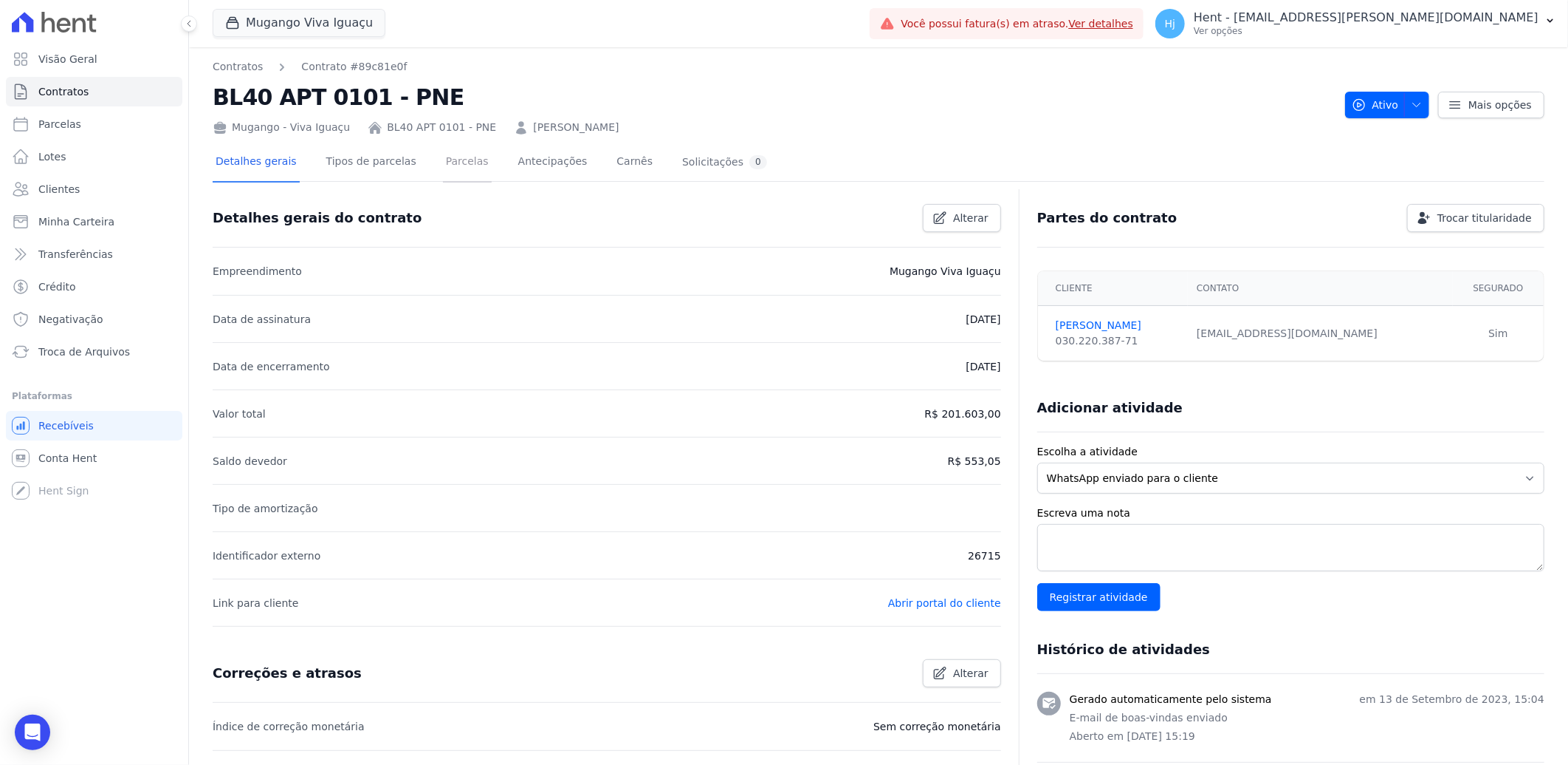
click at [444, 163] on link "Parcelas" at bounding box center [467, 163] width 49 height 39
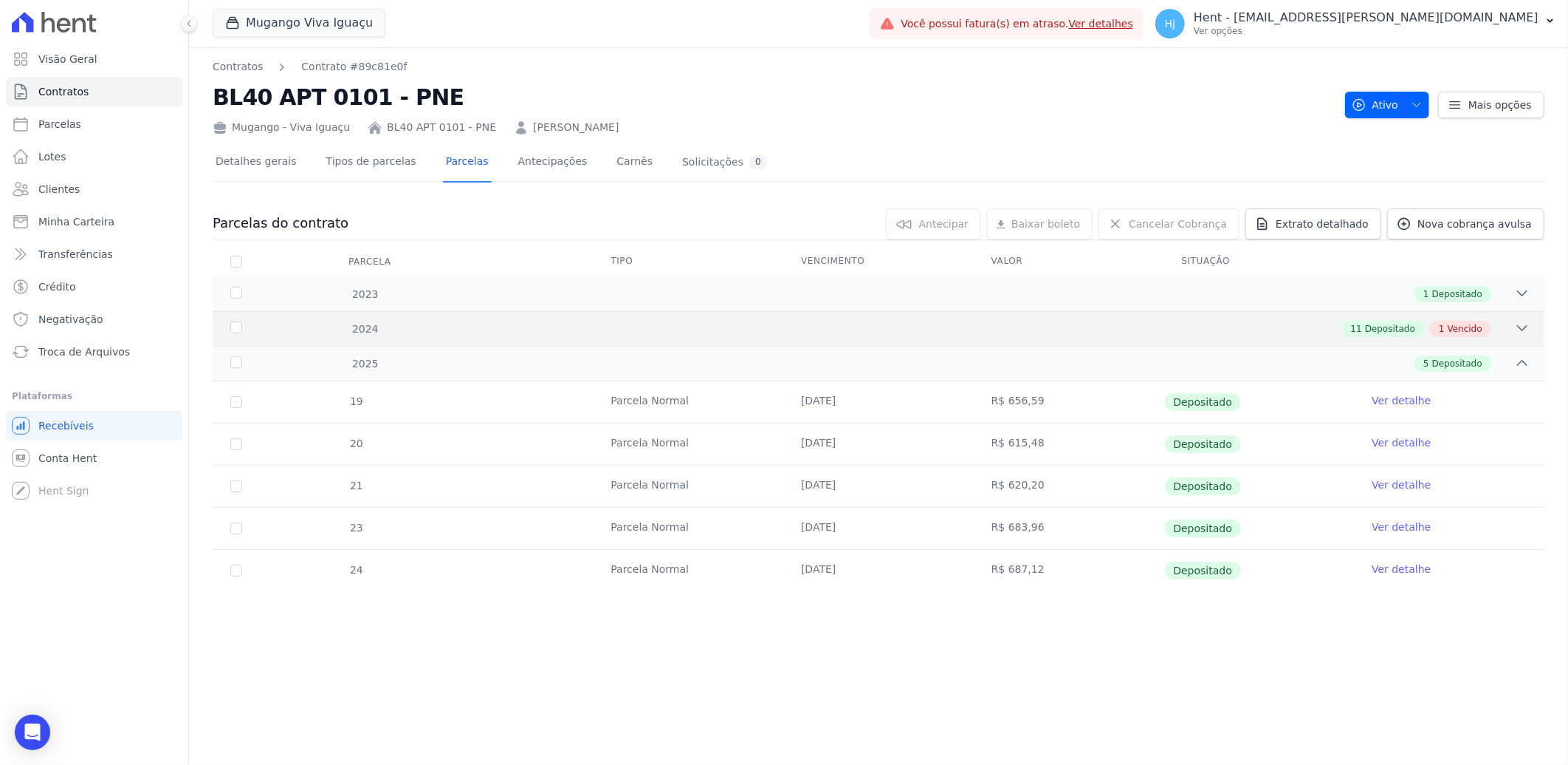
click at [888, 331] on div "11 Depositado 1 Vencido" at bounding box center [944, 329] width 1171 height 17
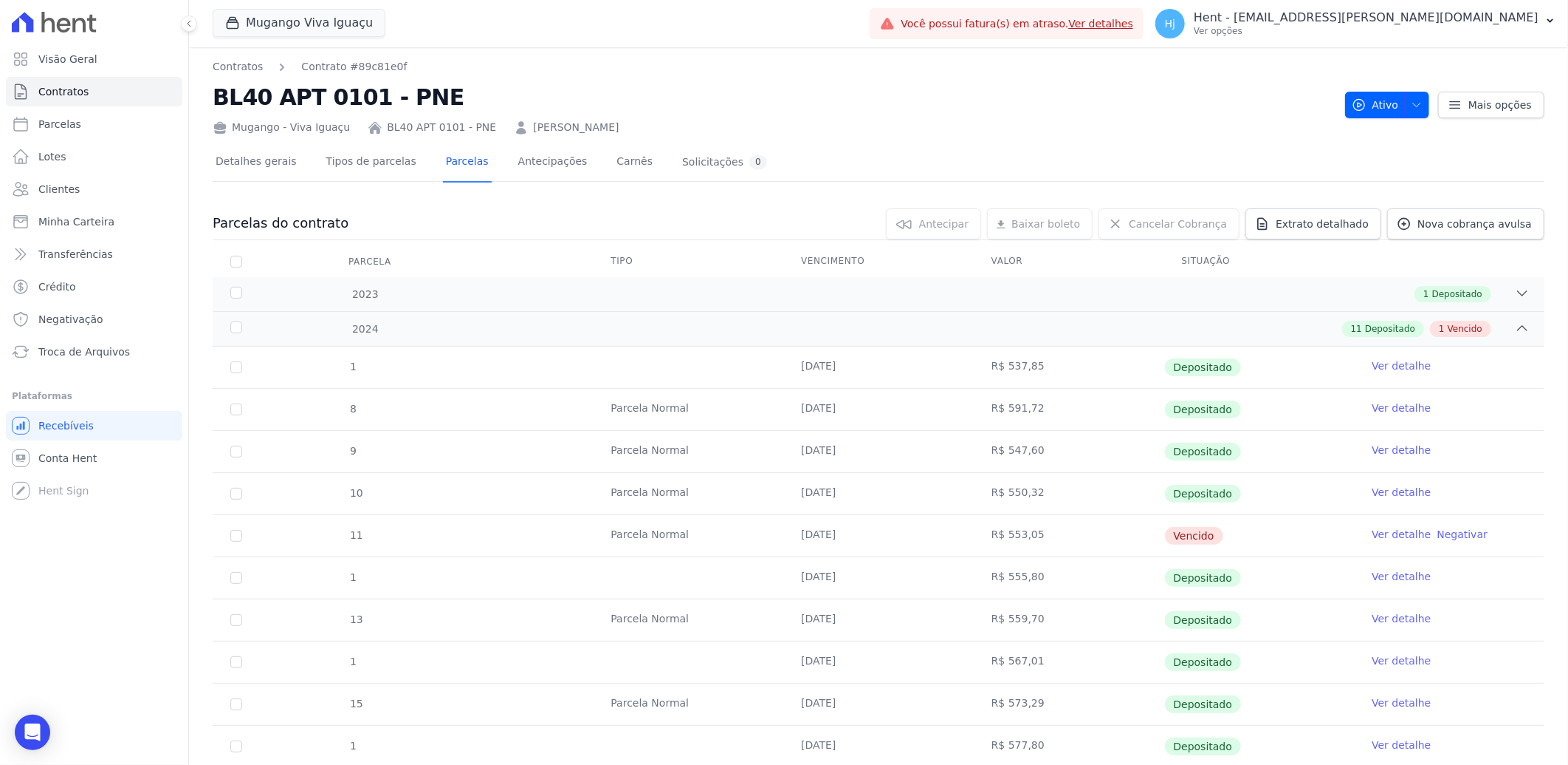
drag, startPoint x: 640, startPoint y: 130, endPoint x: 507, endPoint y: 124, distance: 133.1
click at [507, 124] on div "Mugango - Viva Iguaçu BL40 APT 0101 - PNE [PERSON_NAME]" at bounding box center [773, 124] width 1121 height 21
copy link "[PERSON_NAME]"
drag, startPoint x: 799, startPoint y: 537, endPoint x: 841, endPoint y: 539, distance: 42.0
click at [841, 539] on td "[DATE]" at bounding box center [878, 535] width 191 height 42
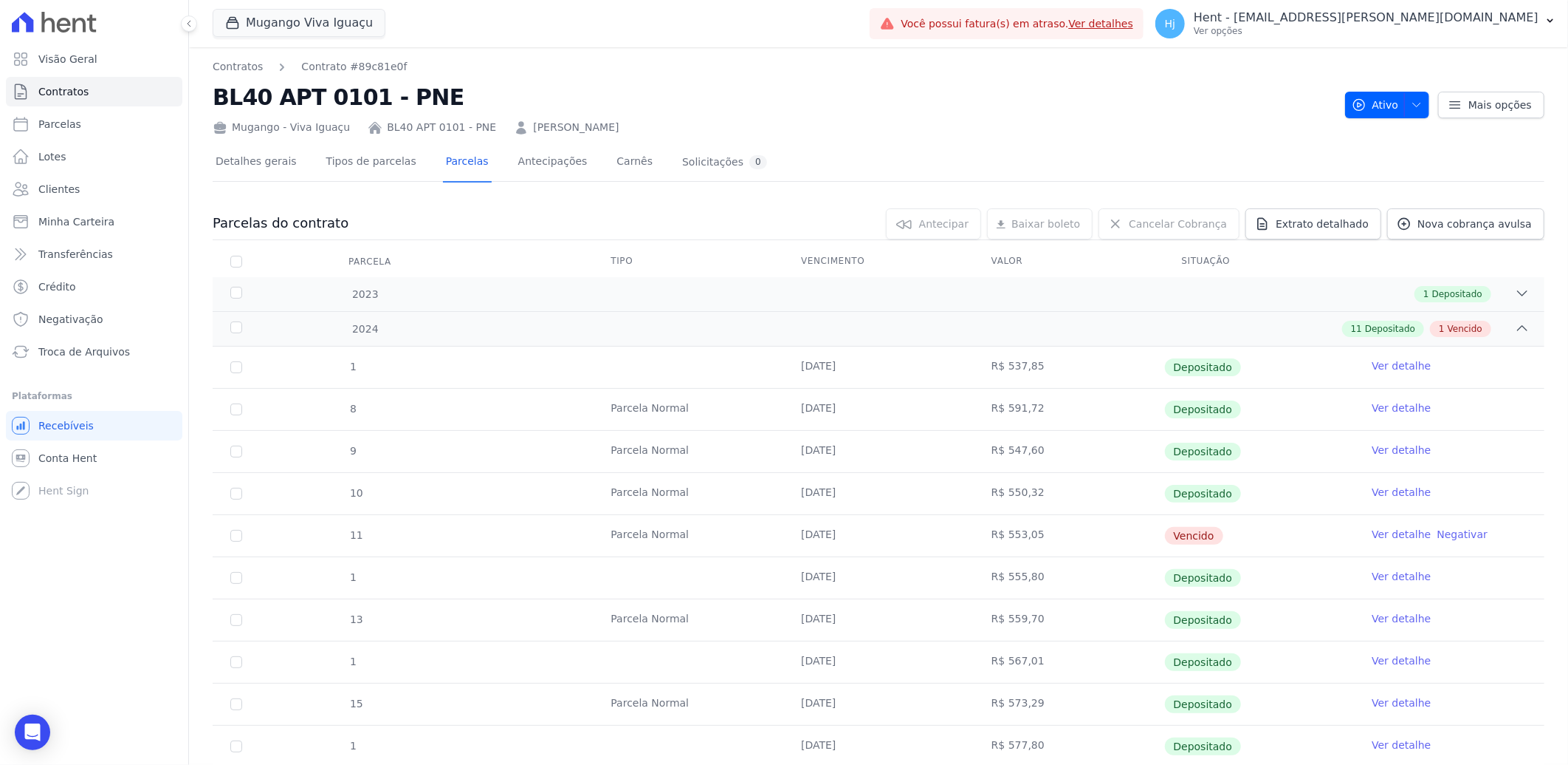
drag, startPoint x: 841, startPoint y: 539, endPoint x: 852, endPoint y: 536, distance: 11.4
click at [852, 536] on td "[DATE]" at bounding box center [878, 535] width 191 height 42
copy td "[DATE]"
click at [75, 188] on link "Clientes" at bounding box center [93, 189] width 177 height 30
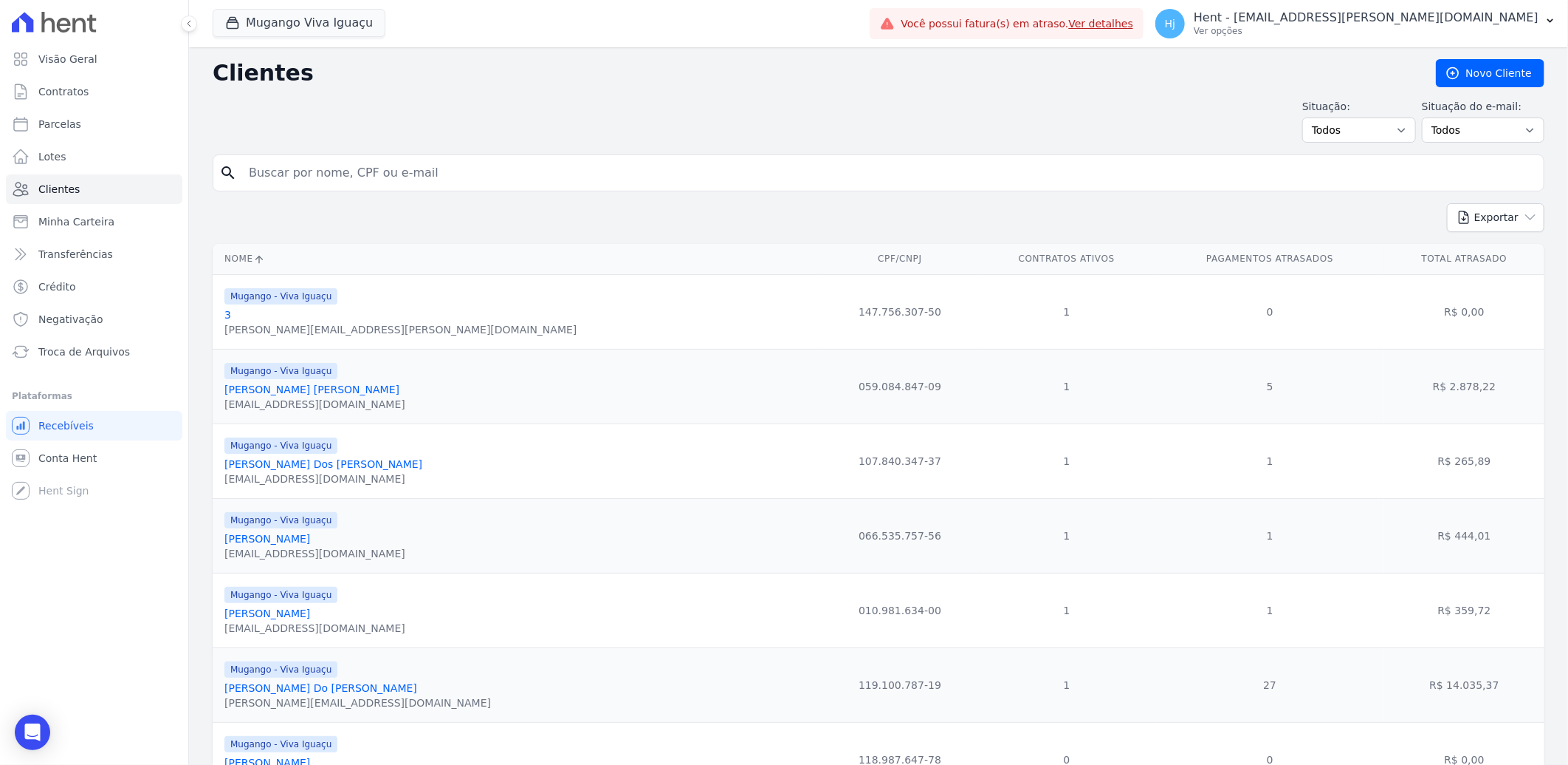
click at [396, 173] on input "search" at bounding box center [889, 173] width 1298 height 30
type input "[PERSON_NAME] [PERSON_NAME] [PERSON_NAME]"
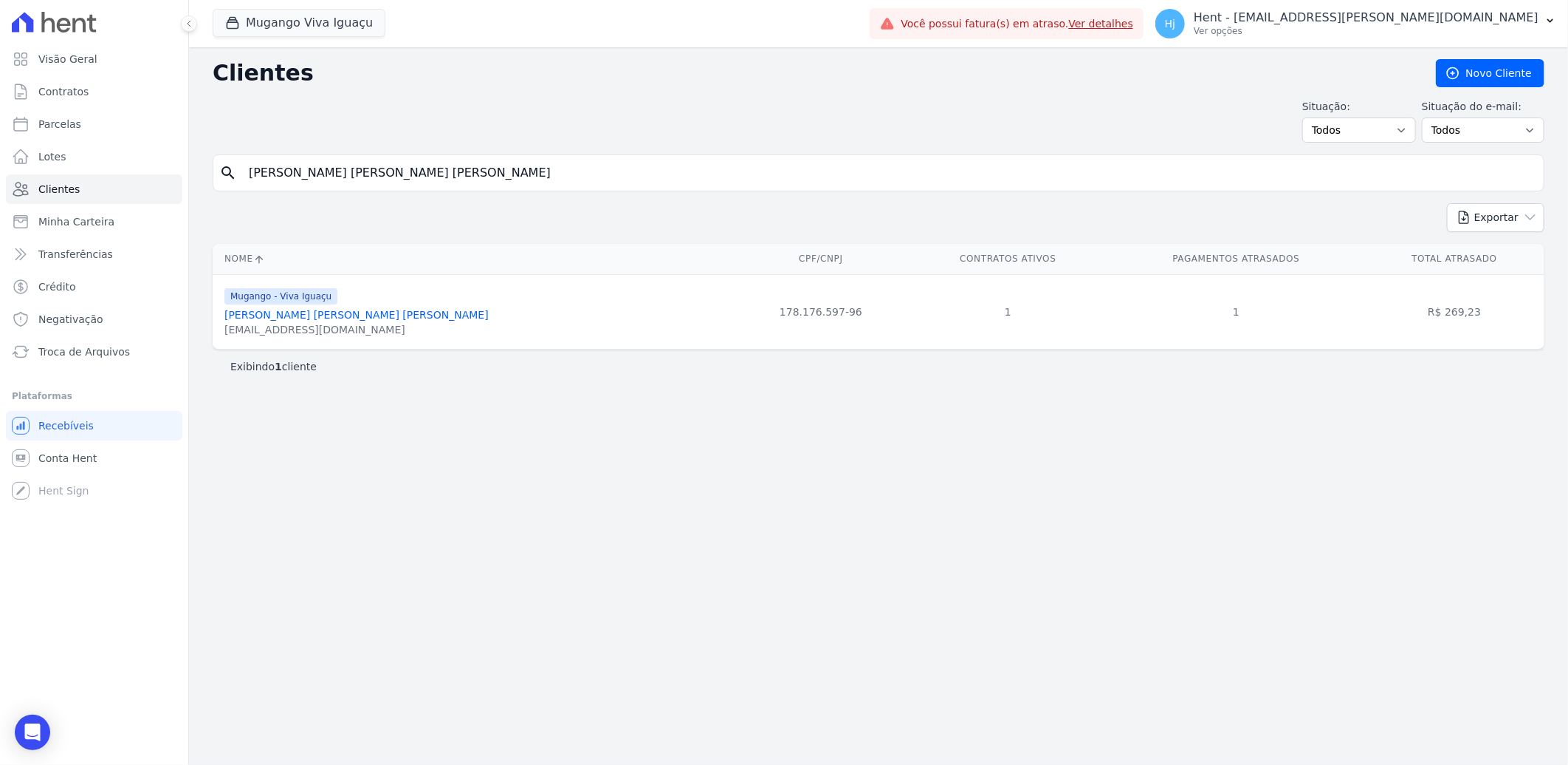
click at [279, 319] on link "[PERSON_NAME] [PERSON_NAME] [PERSON_NAME]" at bounding box center [357, 314] width 265 height 12
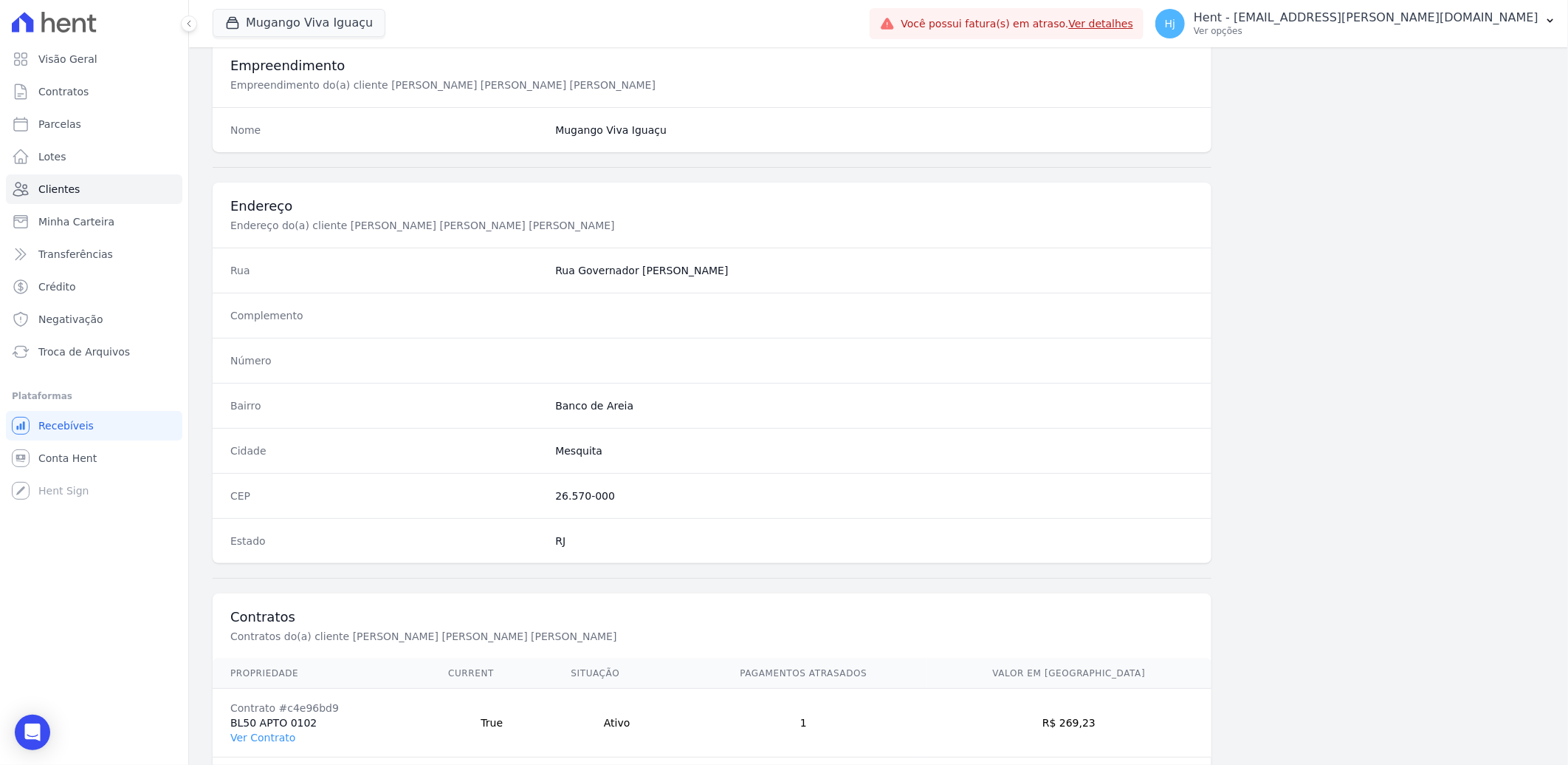
scroll to position [620, 0]
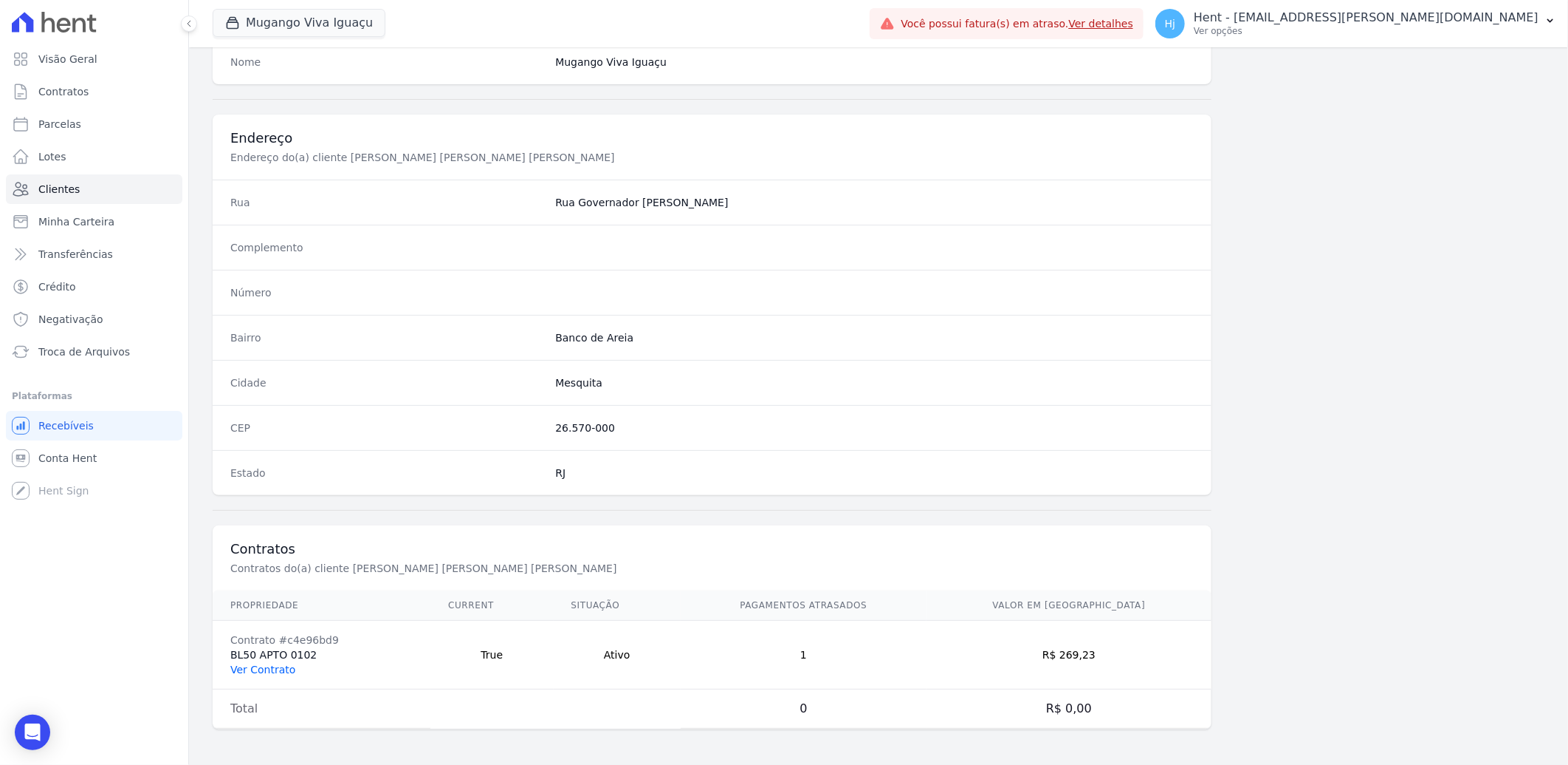
click at [263, 665] on link "Ver Contrato" at bounding box center [263, 669] width 65 height 12
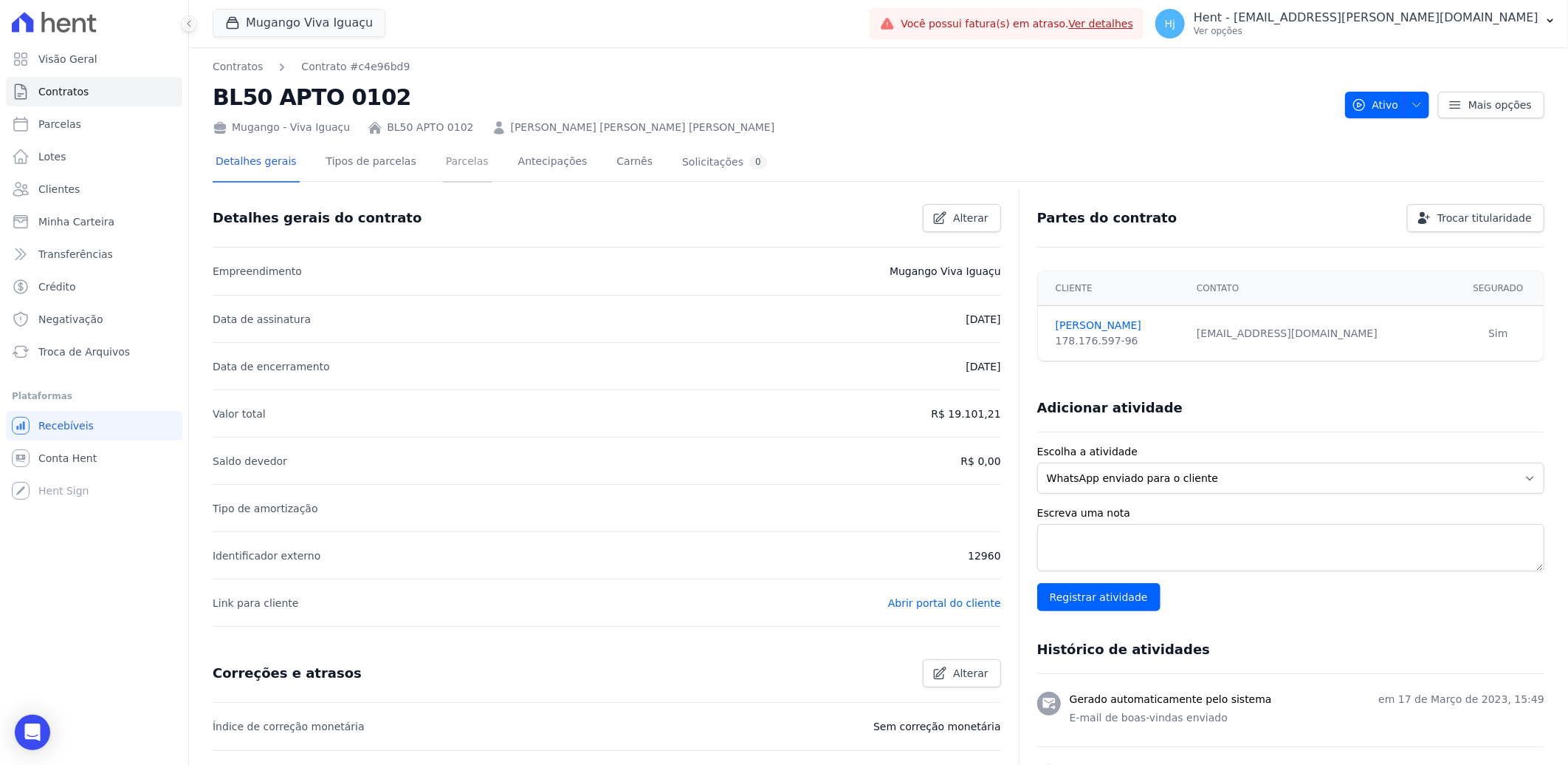
click at [446, 161] on link "Parcelas" at bounding box center [467, 163] width 49 height 39
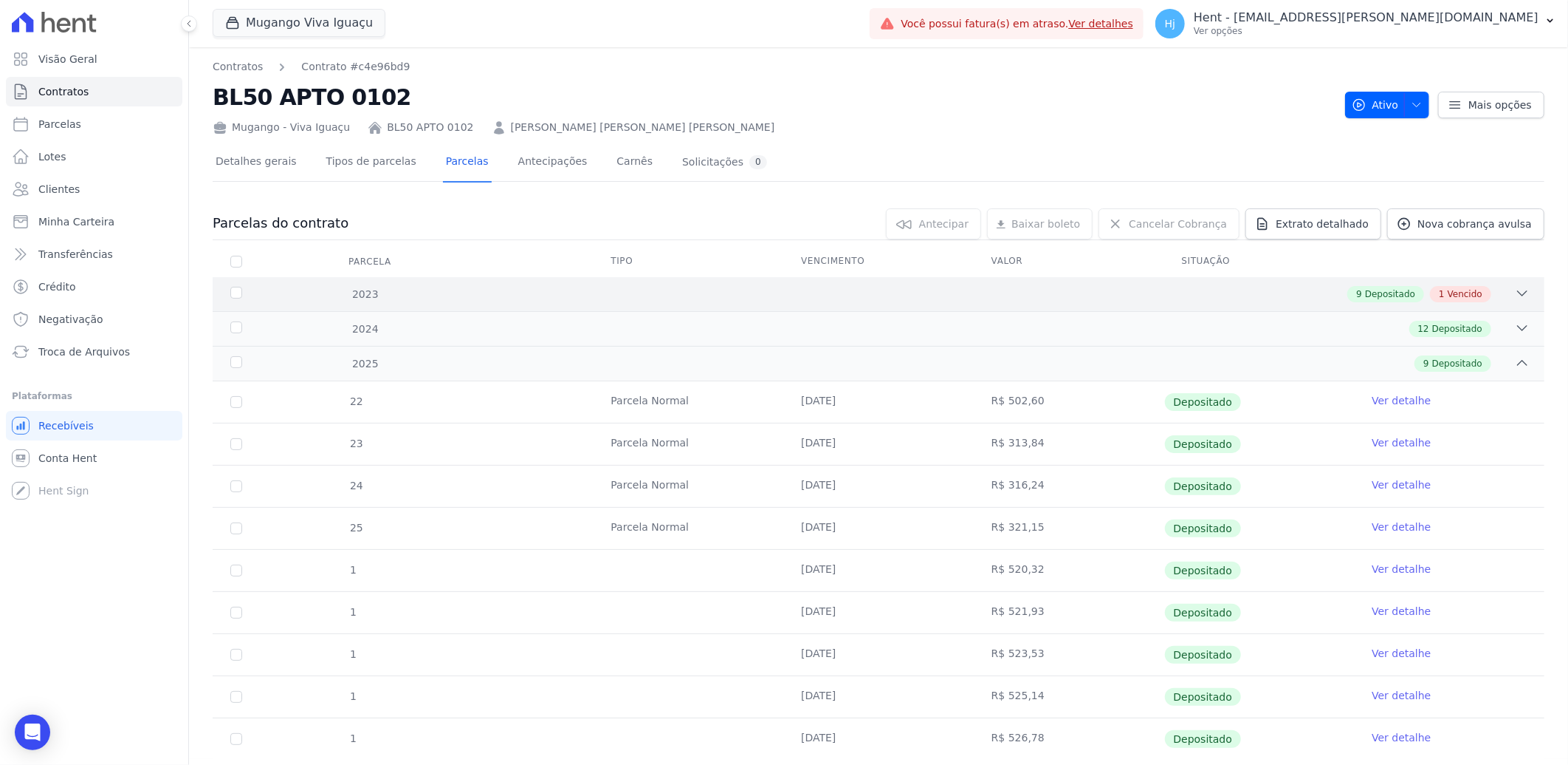
click at [1138, 292] on div "9 Depositado 1 Vencido" at bounding box center [944, 295] width 1171 height 17
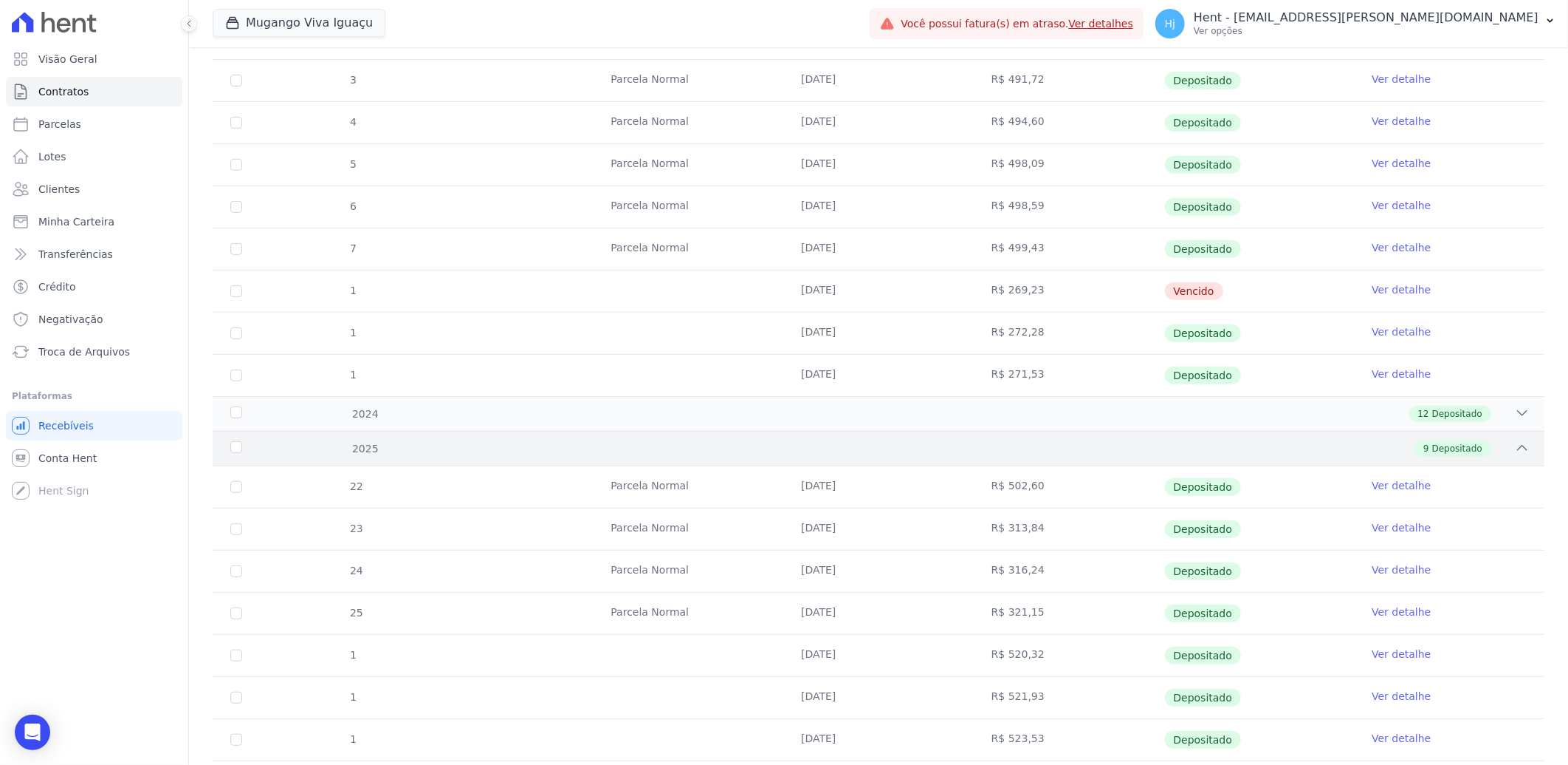
scroll to position [296, 0]
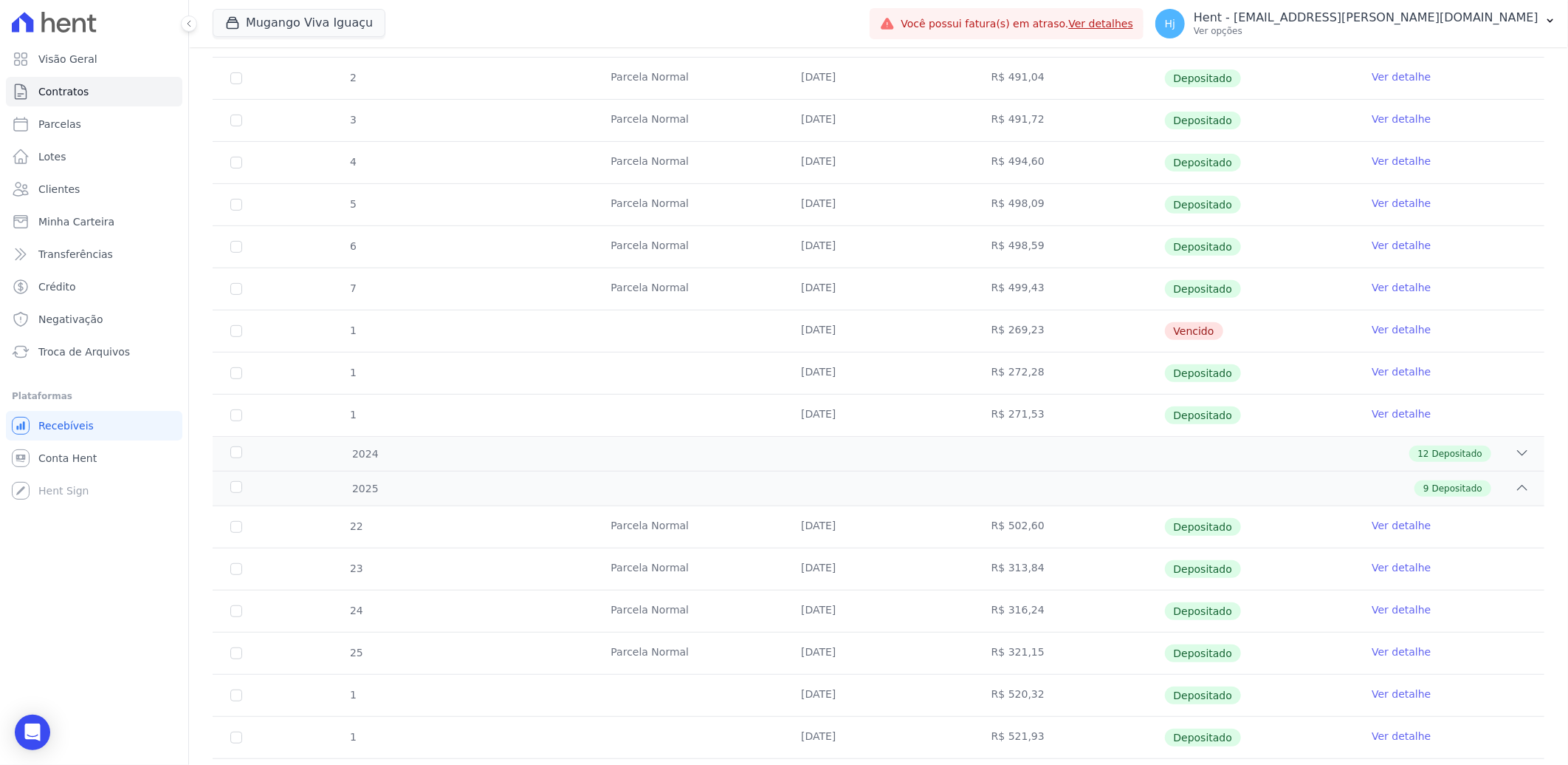
drag, startPoint x: 794, startPoint y: 327, endPoint x: 847, endPoint y: 331, distance: 53.2
click at [847, 331] on td "[DATE]" at bounding box center [878, 331] width 191 height 42
copy td "[DATE]"
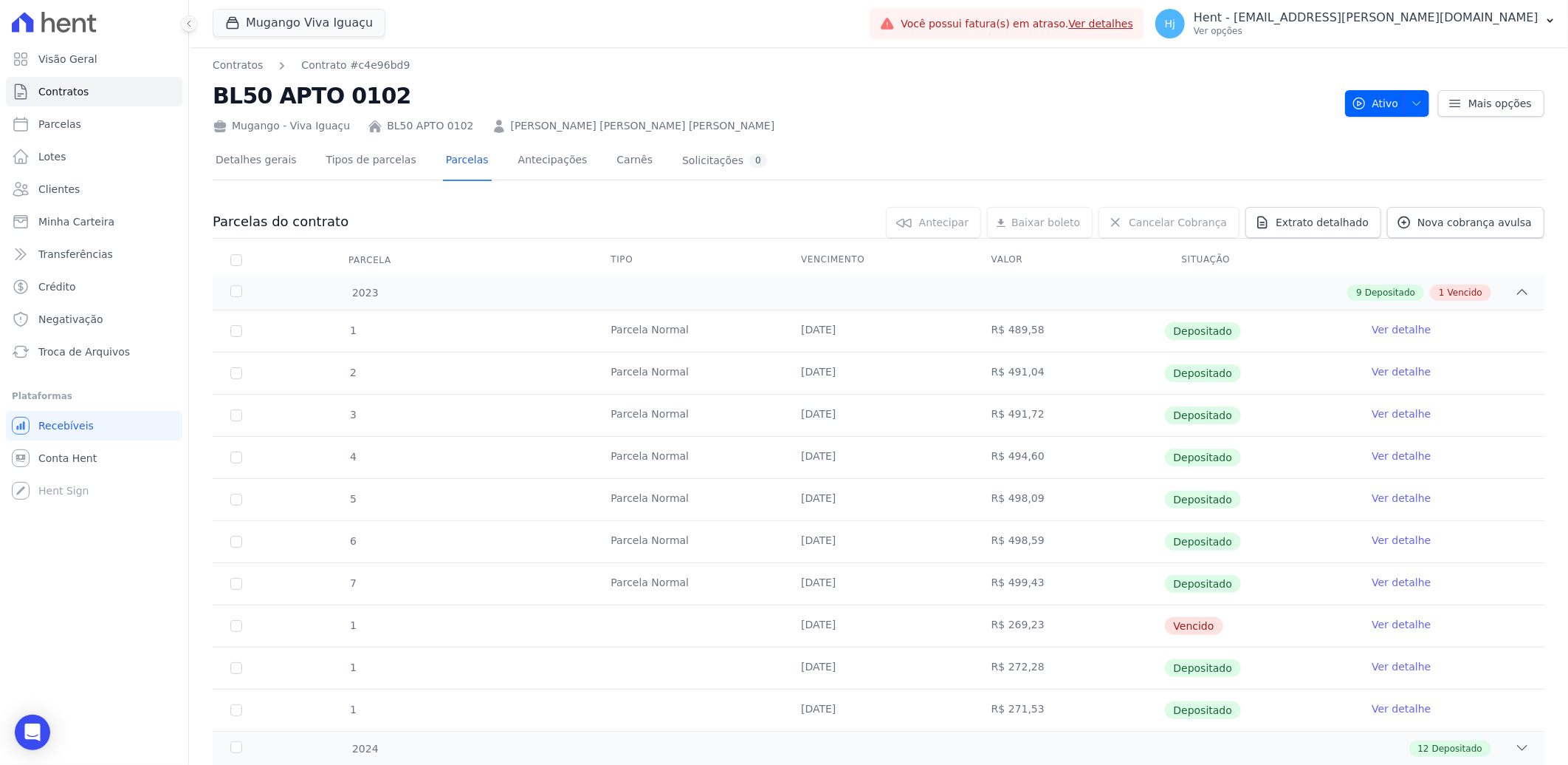
scroll to position [0, 0]
click at [74, 124] on span "Parcelas" at bounding box center [59, 124] width 43 height 15
click at [68, 187] on span "Clientes" at bounding box center [58, 189] width 42 height 15
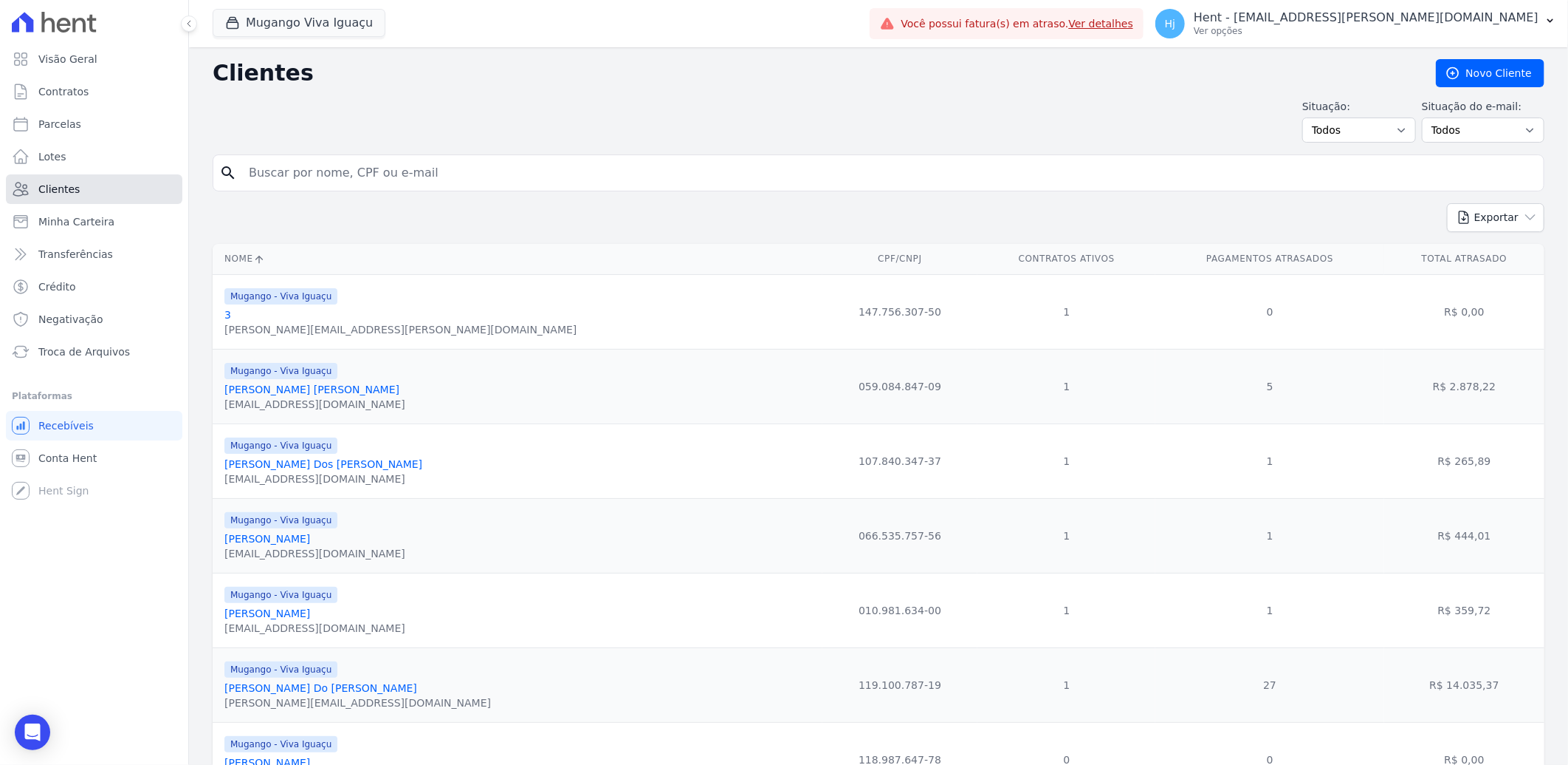
click at [60, 185] on span "Clientes" at bounding box center [58, 189] width 42 height 15
click at [320, 167] on input "search" at bounding box center [889, 173] width 1298 height 30
paste input "[PERSON_NAME] Costa [PERSON_NAME]"
type input "[PERSON_NAME] Costa [PERSON_NAME]"
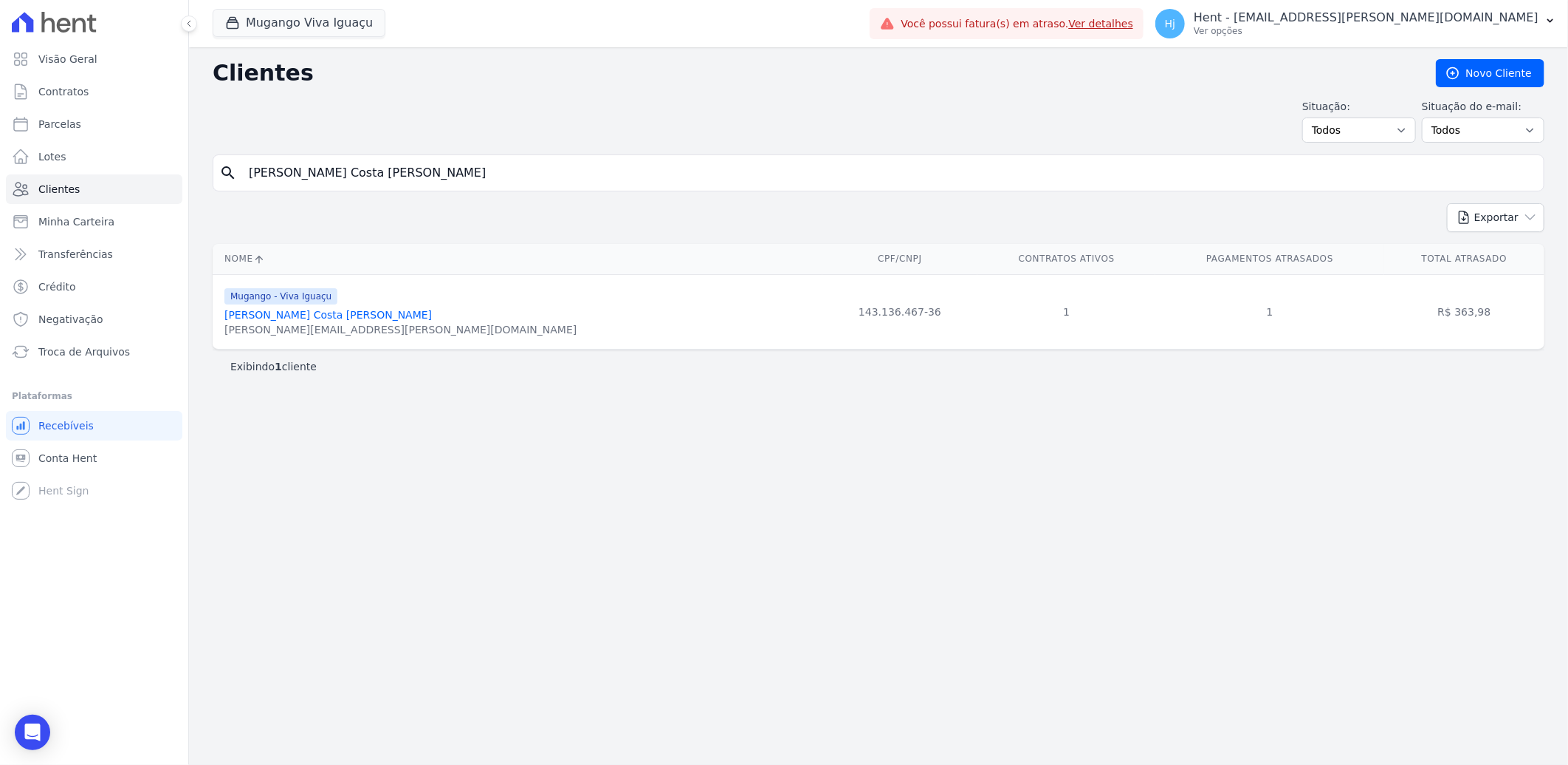
click at [317, 316] on link "[PERSON_NAME] Costa [PERSON_NAME]" at bounding box center [329, 314] width 207 height 12
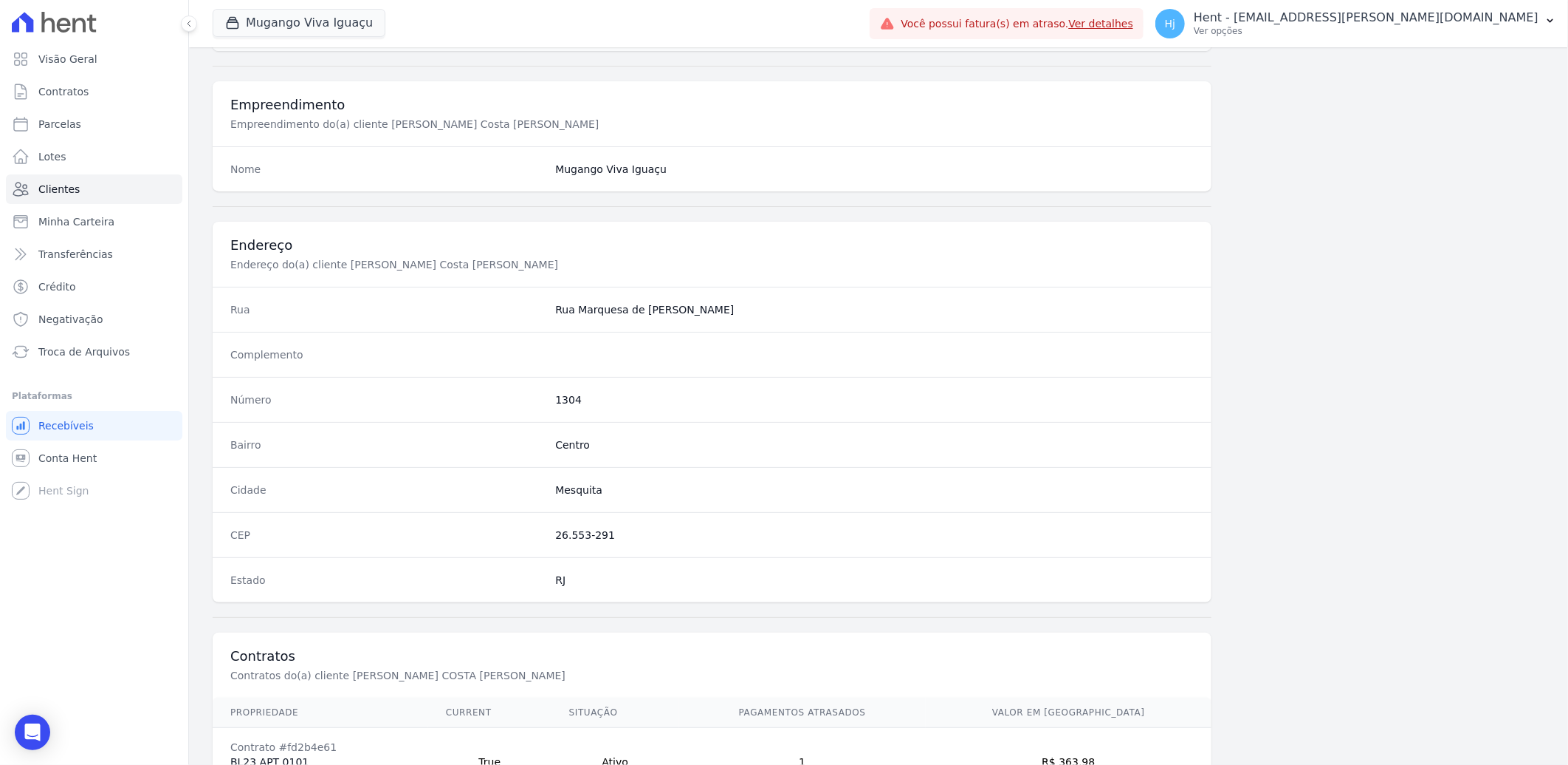
scroll to position [620, 0]
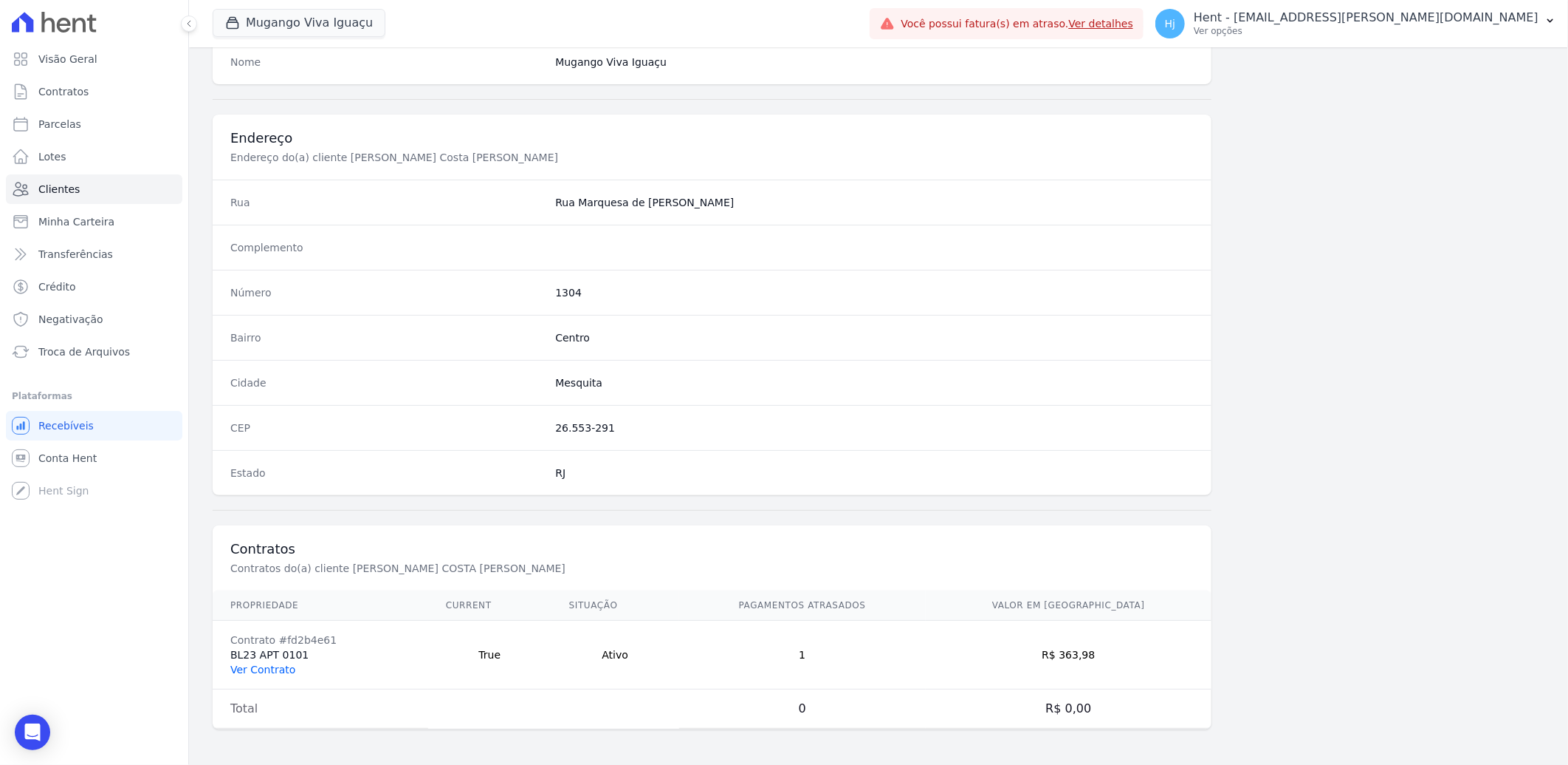
click at [260, 671] on link "Ver Contrato" at bounding box center [263, 669] width 65 height 12
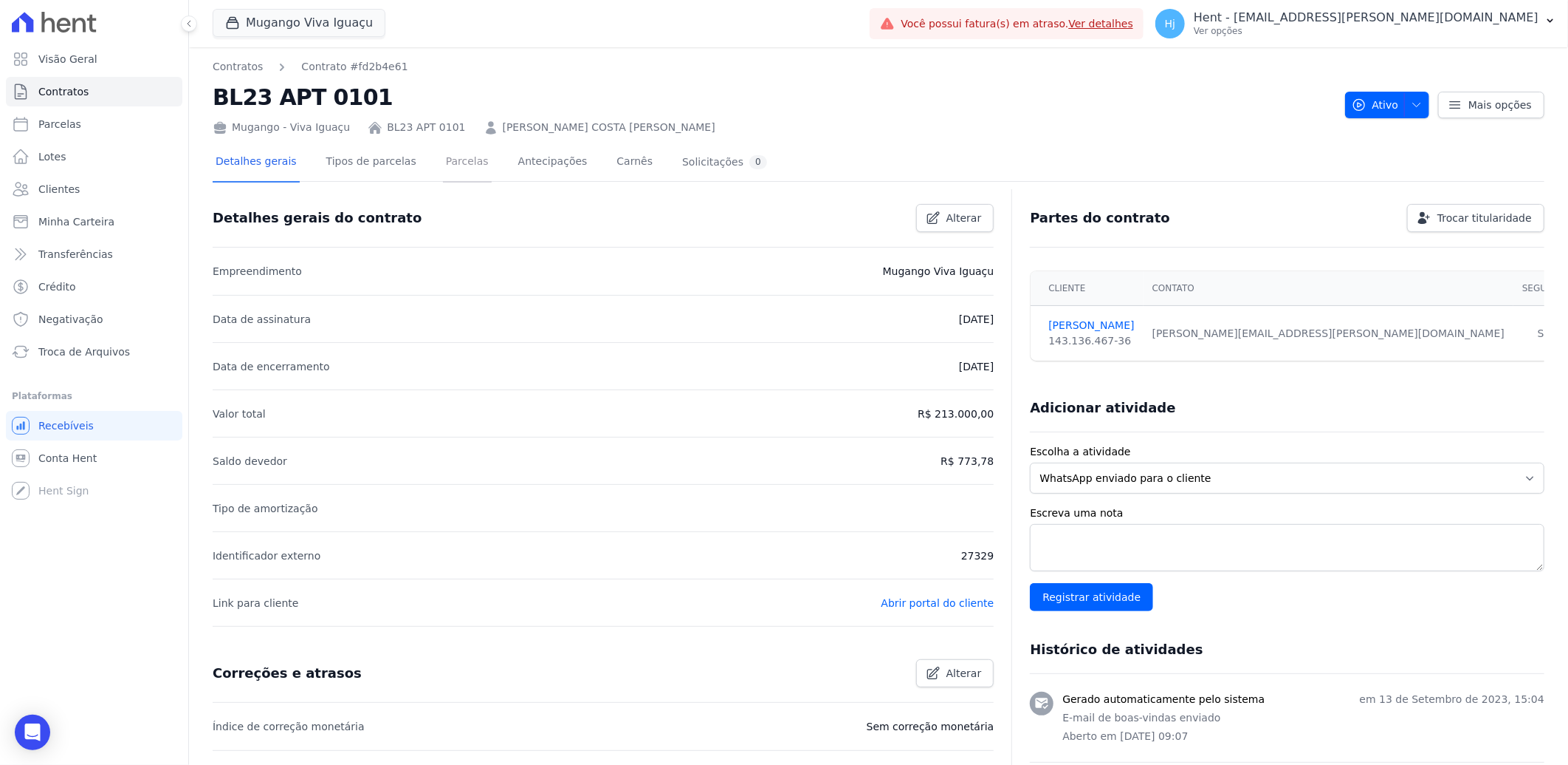
click at [443, 159] on link "Parcelas" at bounding box center [467, 163] width 49 height 39
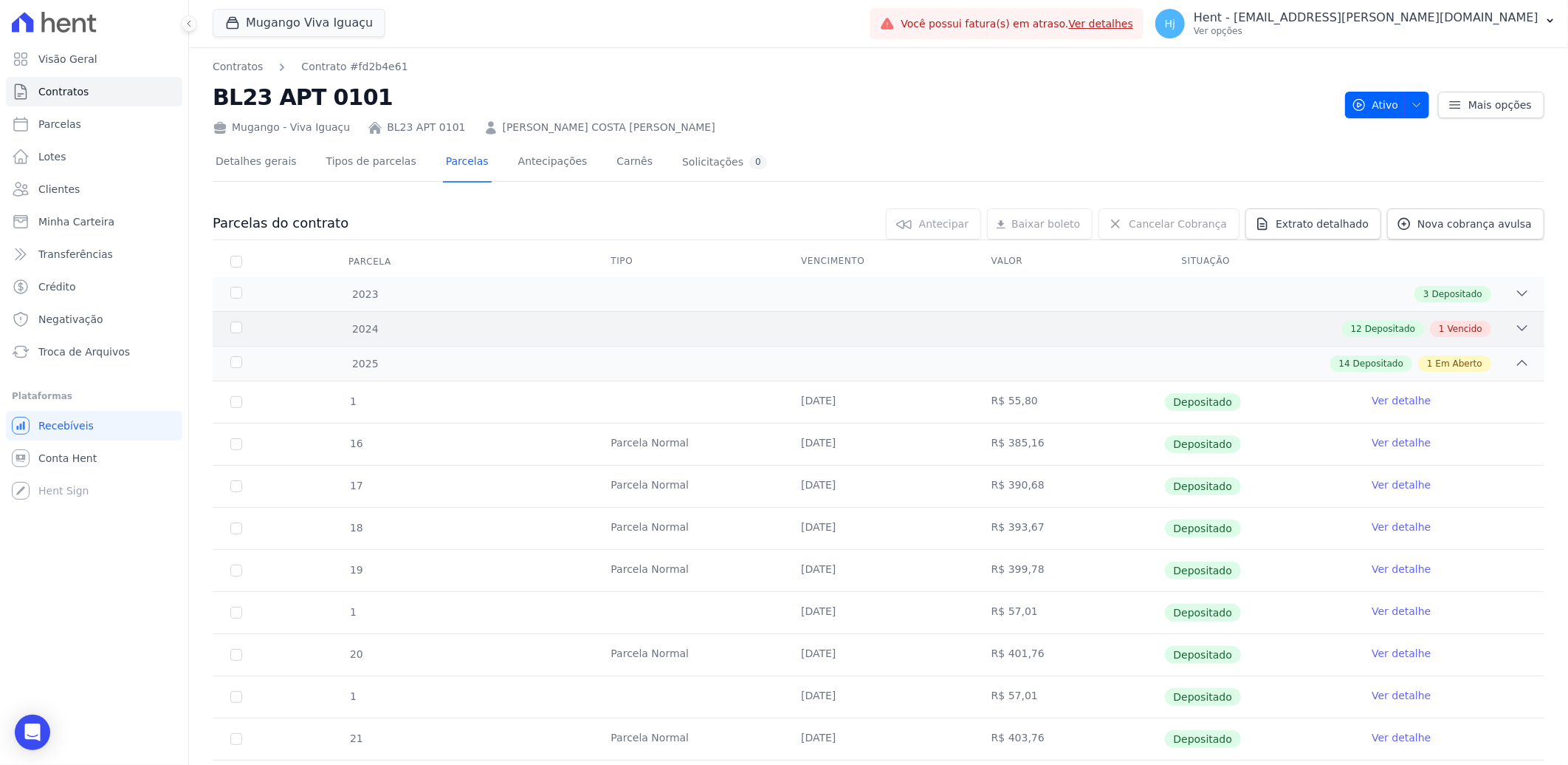
click at [1149, 323] on div "12 Depositado 1 Vencido" at bounding box center [944, 329] width 1171 height 17
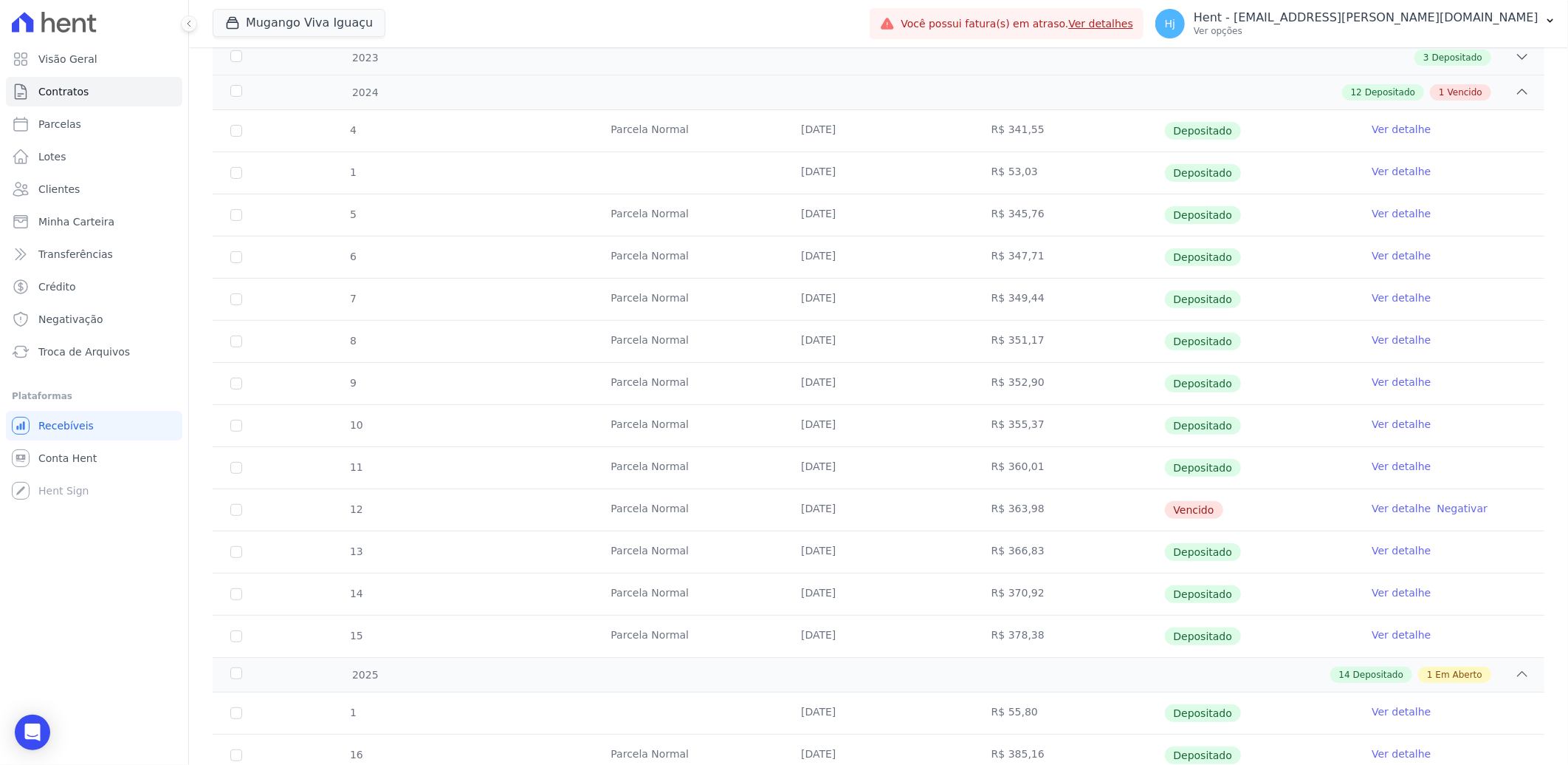
scroll to position [246, 0]
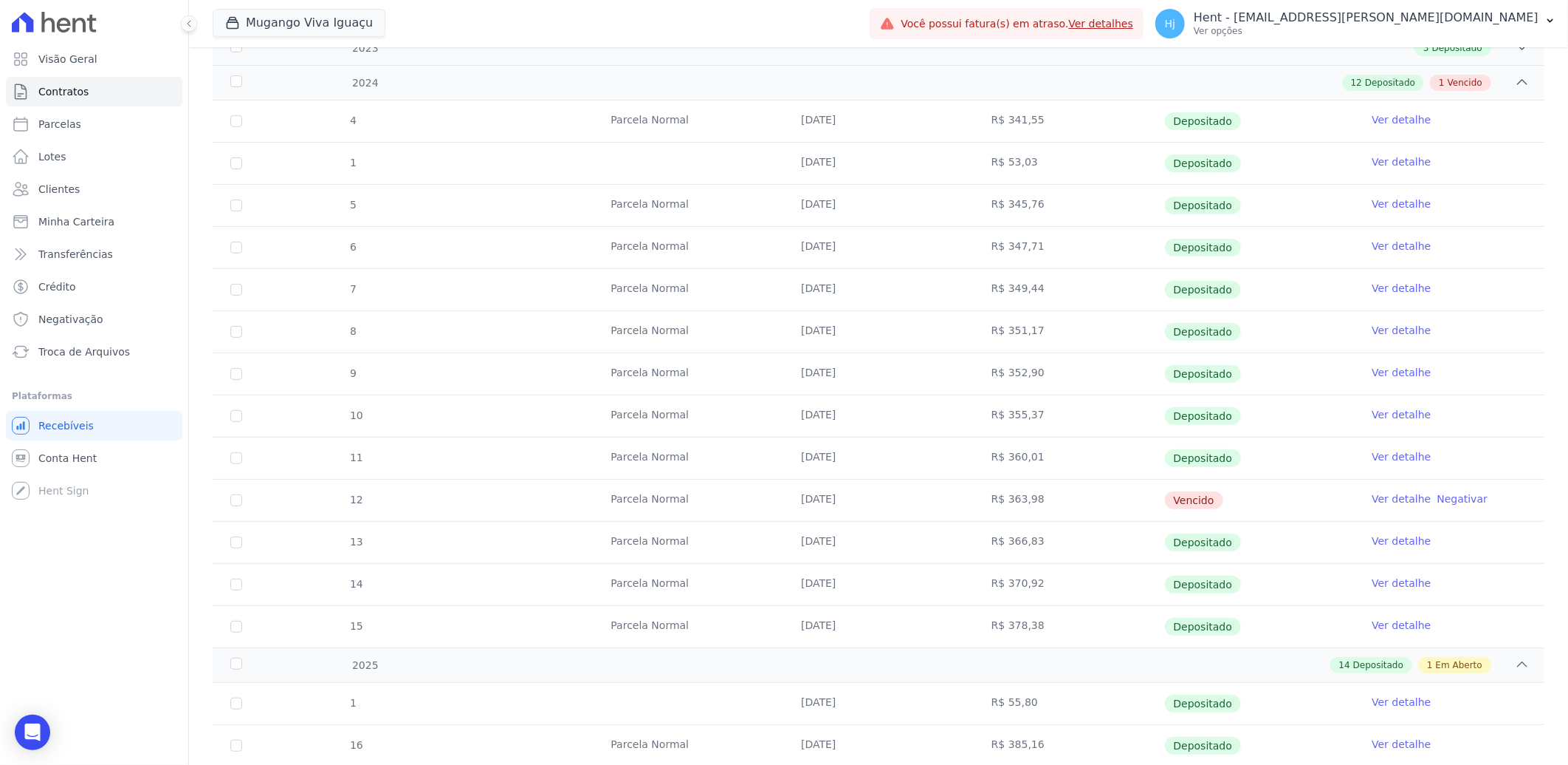
drag, startPoint x: 796, startPoint y: 505, endPoint x: 859, endPoint y: 510, distance: 63.2
click at [859, 510] on td "[DATE]" at bounding box center [878, 500] width 191 height 42
copy td "[DATE]"
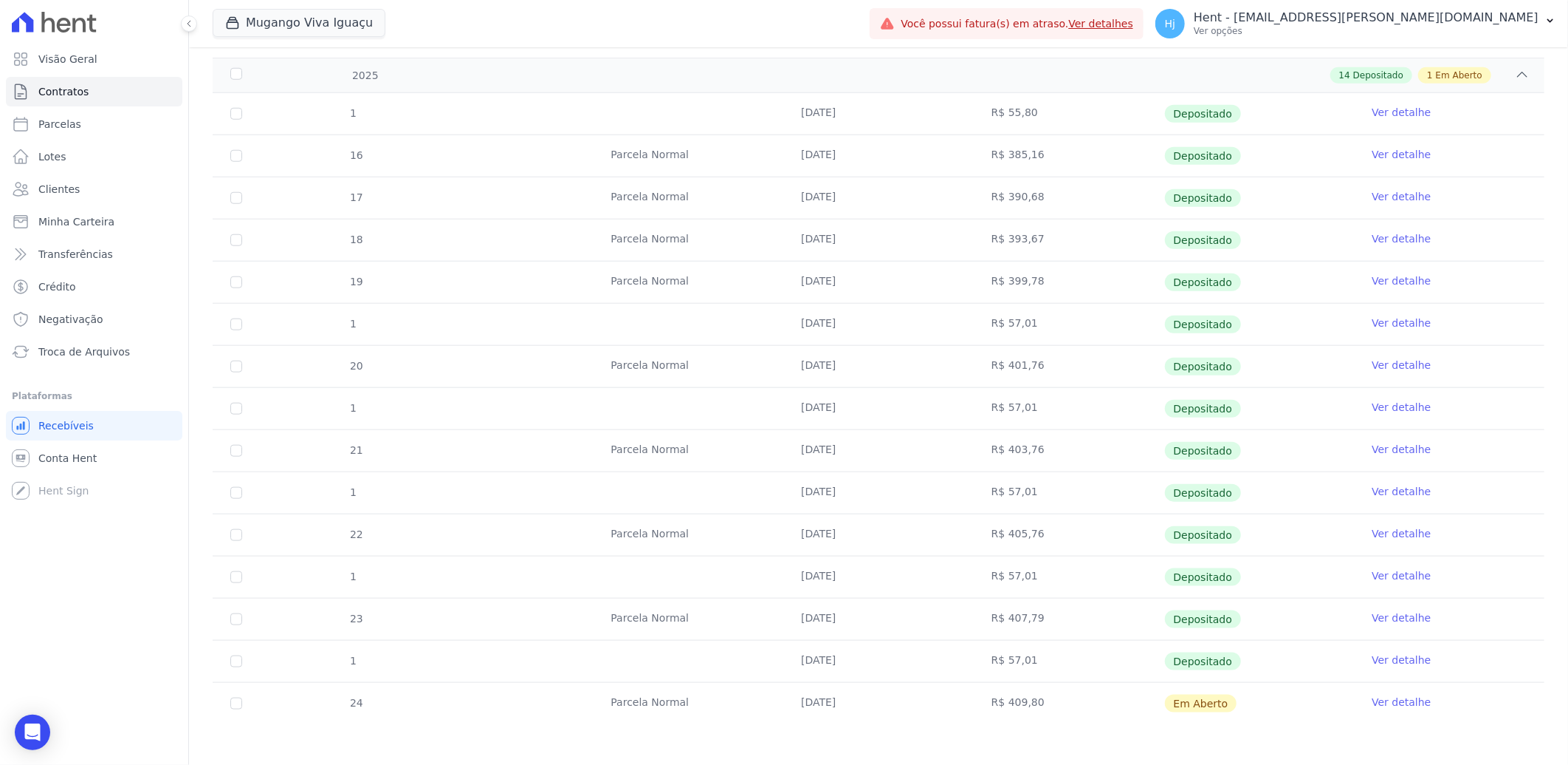
scroll to position [840, 0]
click at [67, 185] on span "Clientes" at bounding box center [58, 189] width 42 height 15
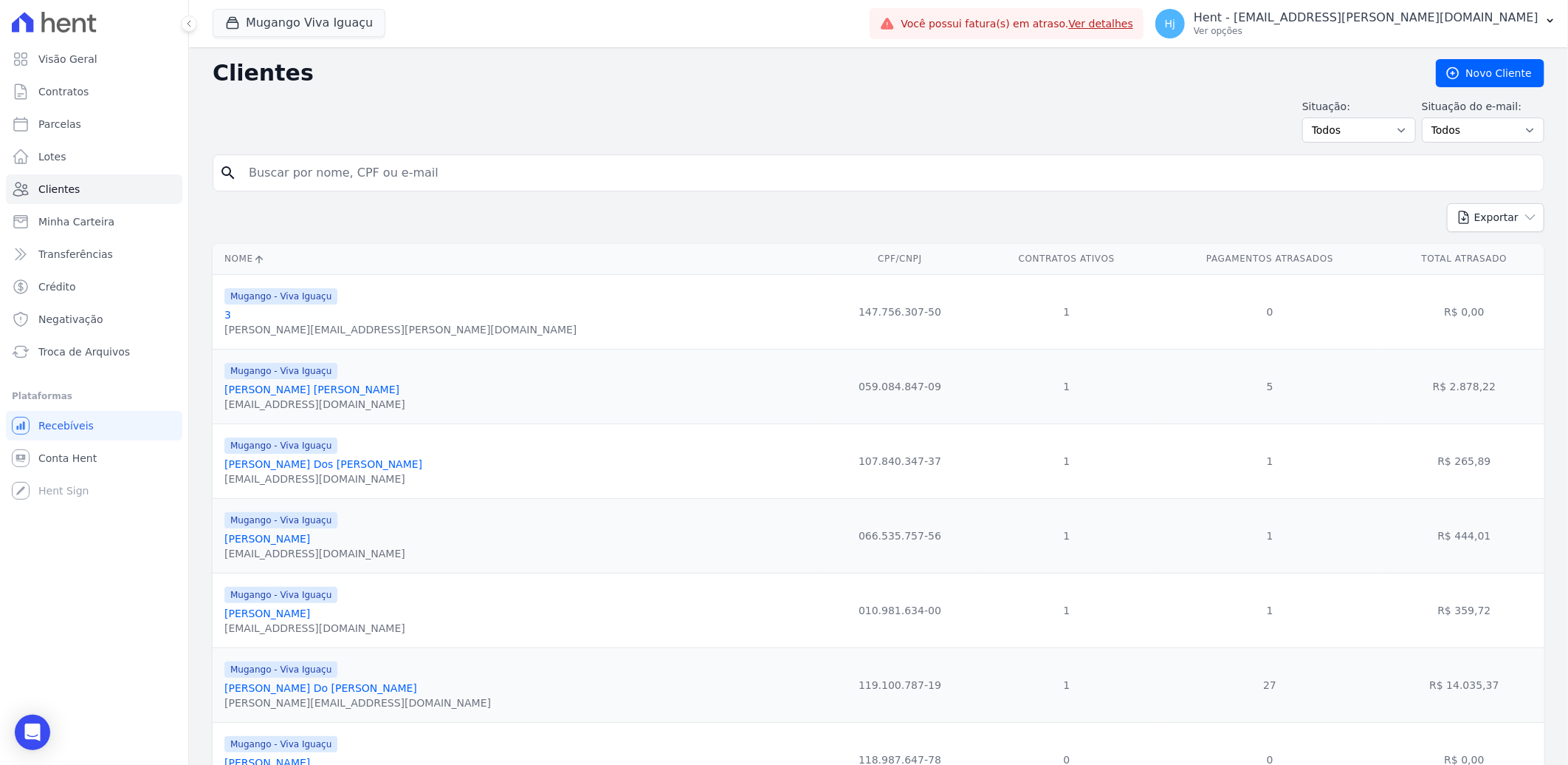
click at [280, 169] on input "search" at bounding box center [889, 173] width 1298 height 30
paste input "Cintia [PERSON_NAME] Dos [PERSON_NAME]"
type input "Cintia [PERSON_NAME] Dos [PERSON_NAME]"
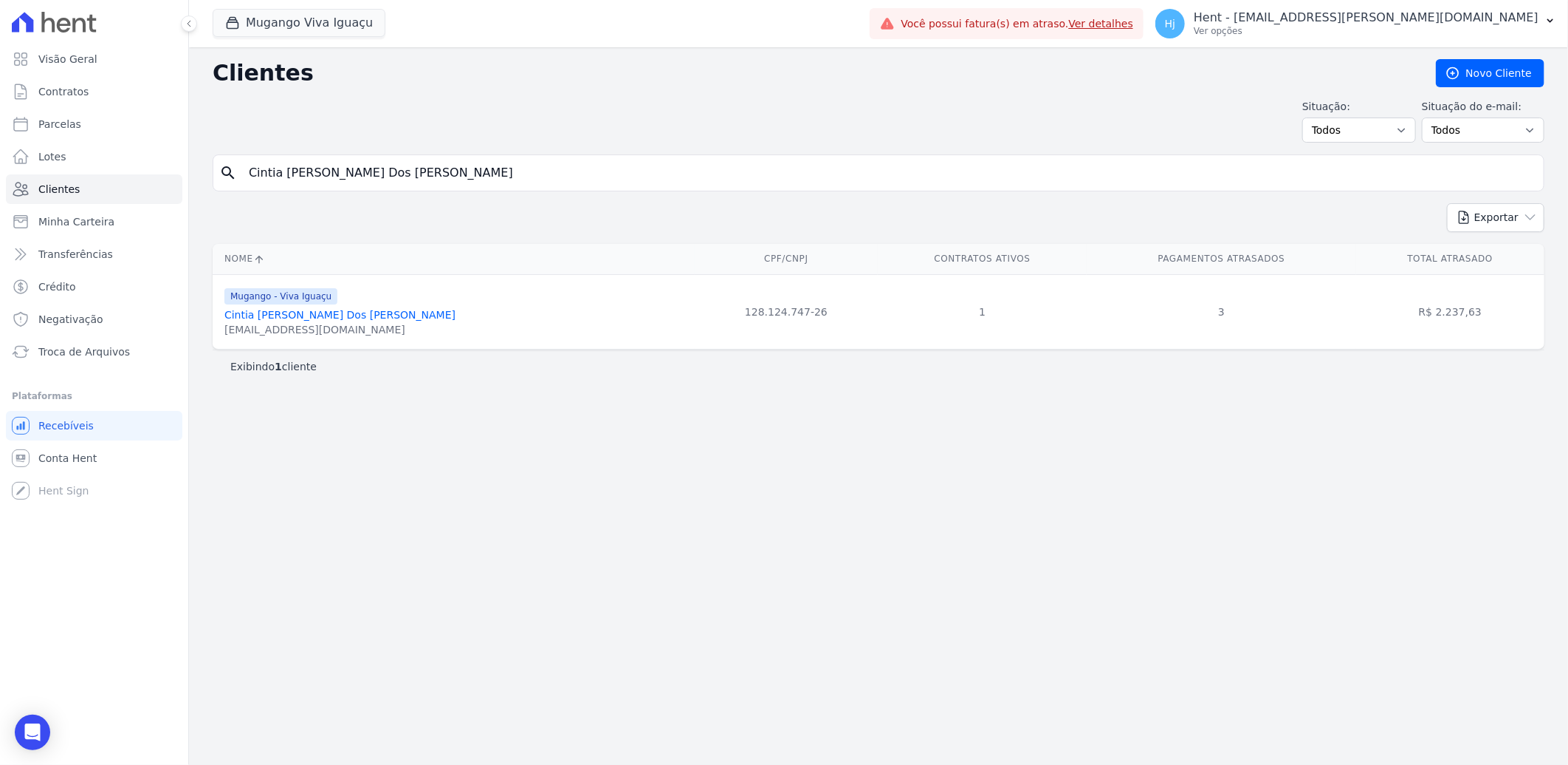
click at [317, 312] on link "Cintia [PERSON_NAME] Dos [PERSON_NAME]" at bounding box center [341, 314] width 231 height 12
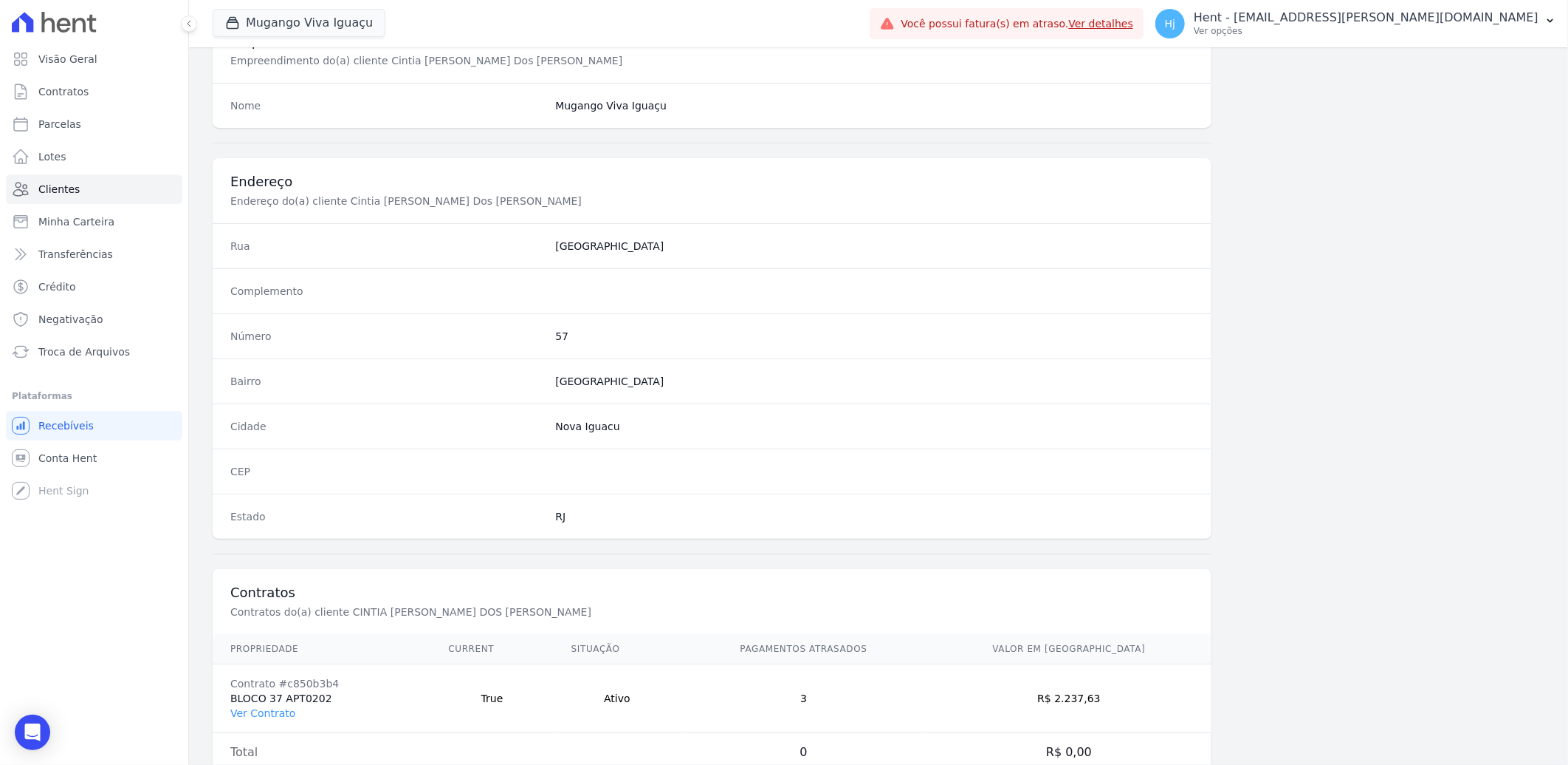
scroll to position [620, 0]
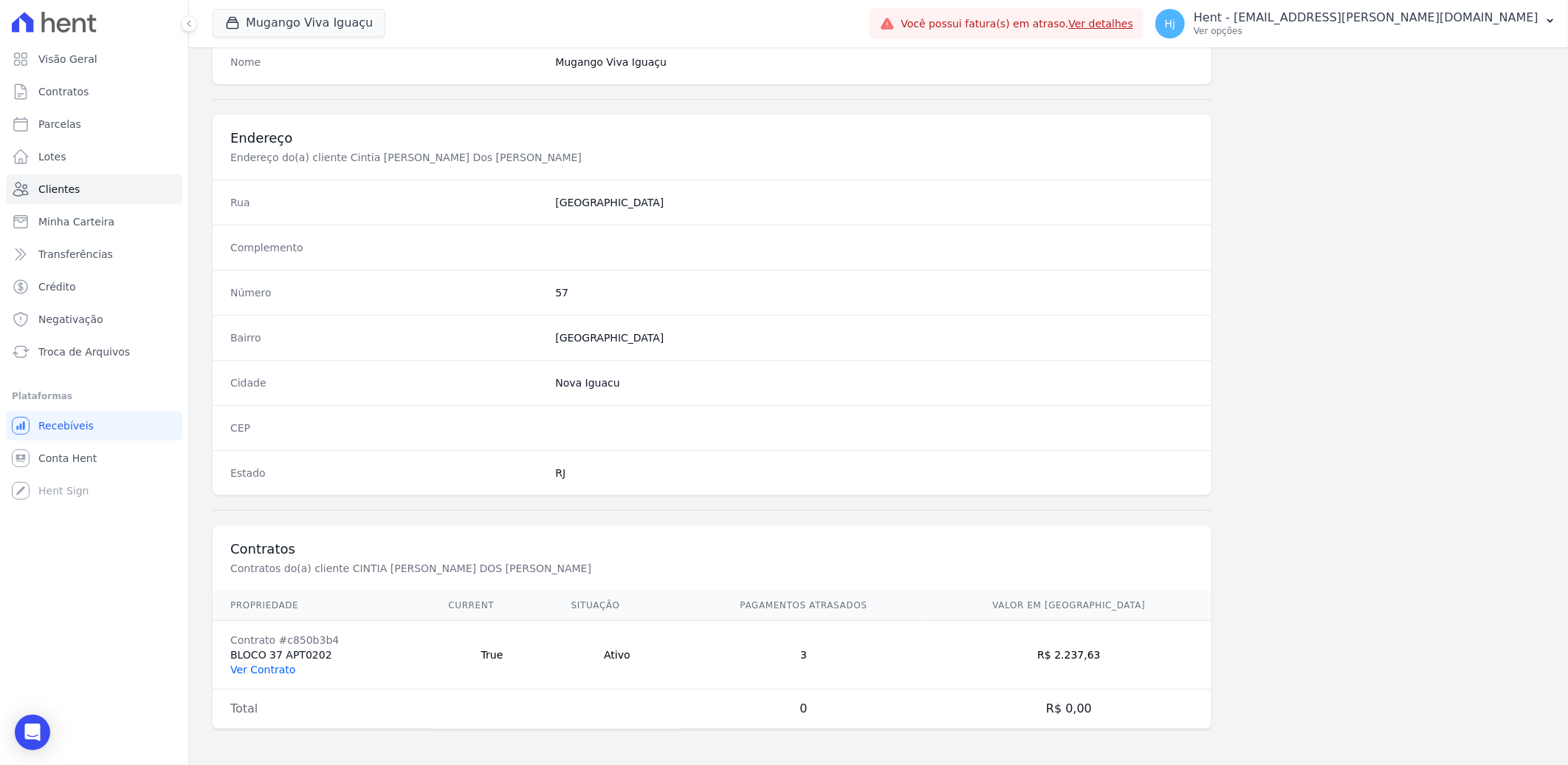
click at [280, 663] on link "Ver Contrato" at bounding box center [263, 669] width 65 height 12
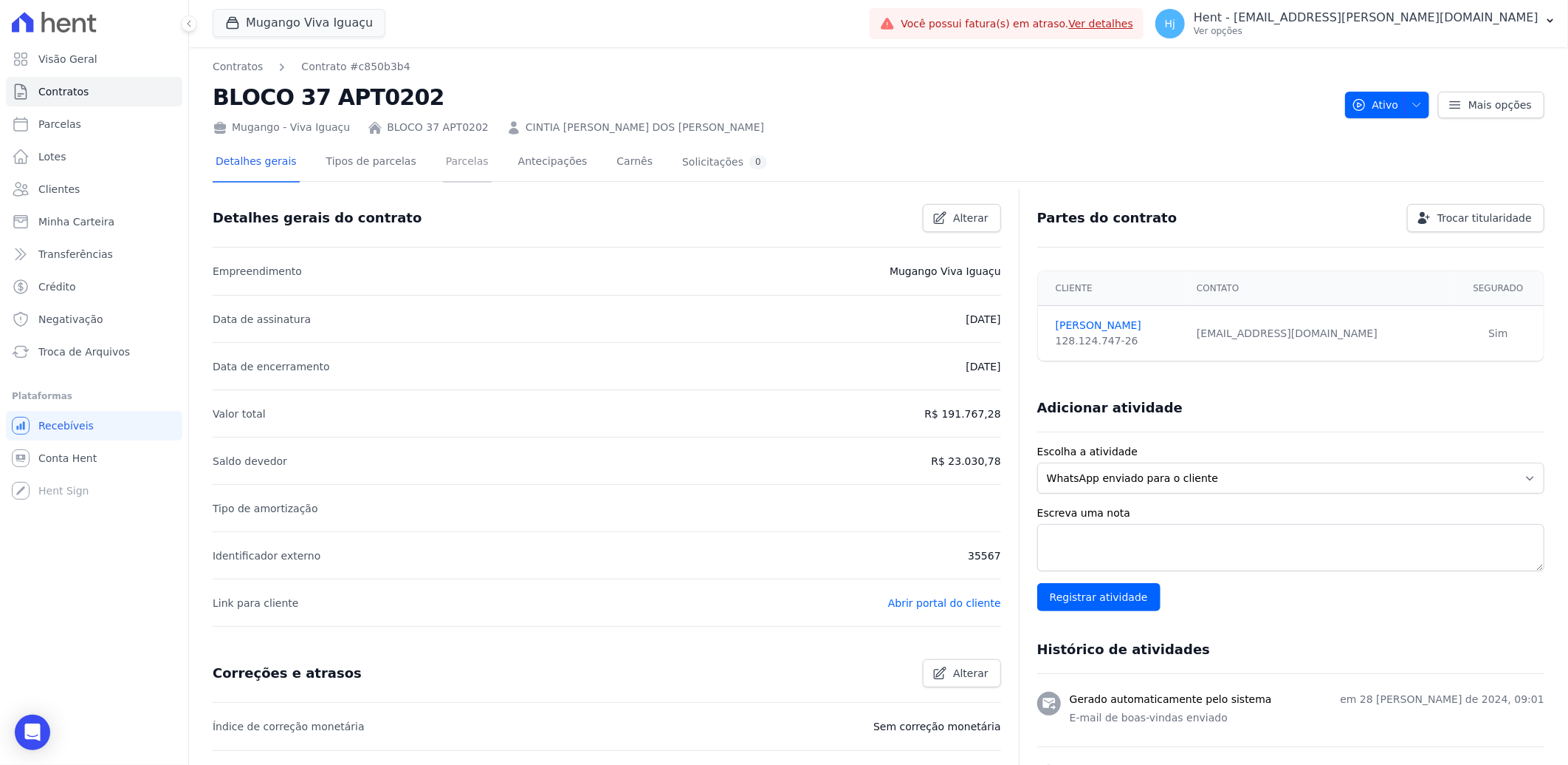
click at [443, 168] on link "Parcelas" at bounding box center [467, 163] width 49 height 39
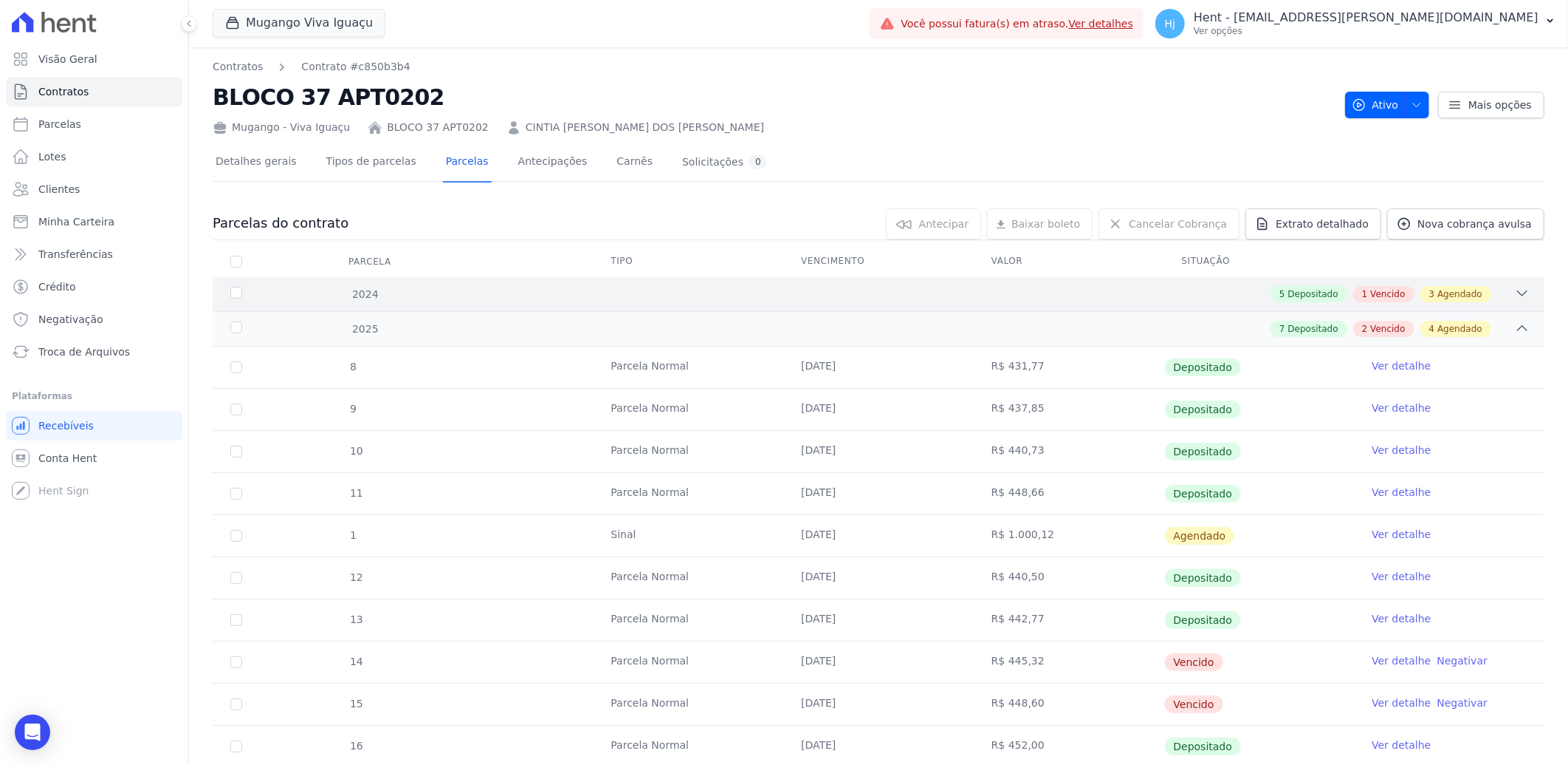
click at [610, 292] on div "5 Depositado 1 Vencido 3 Agendado" at bounding box center [944, 295] width 1171 height 17
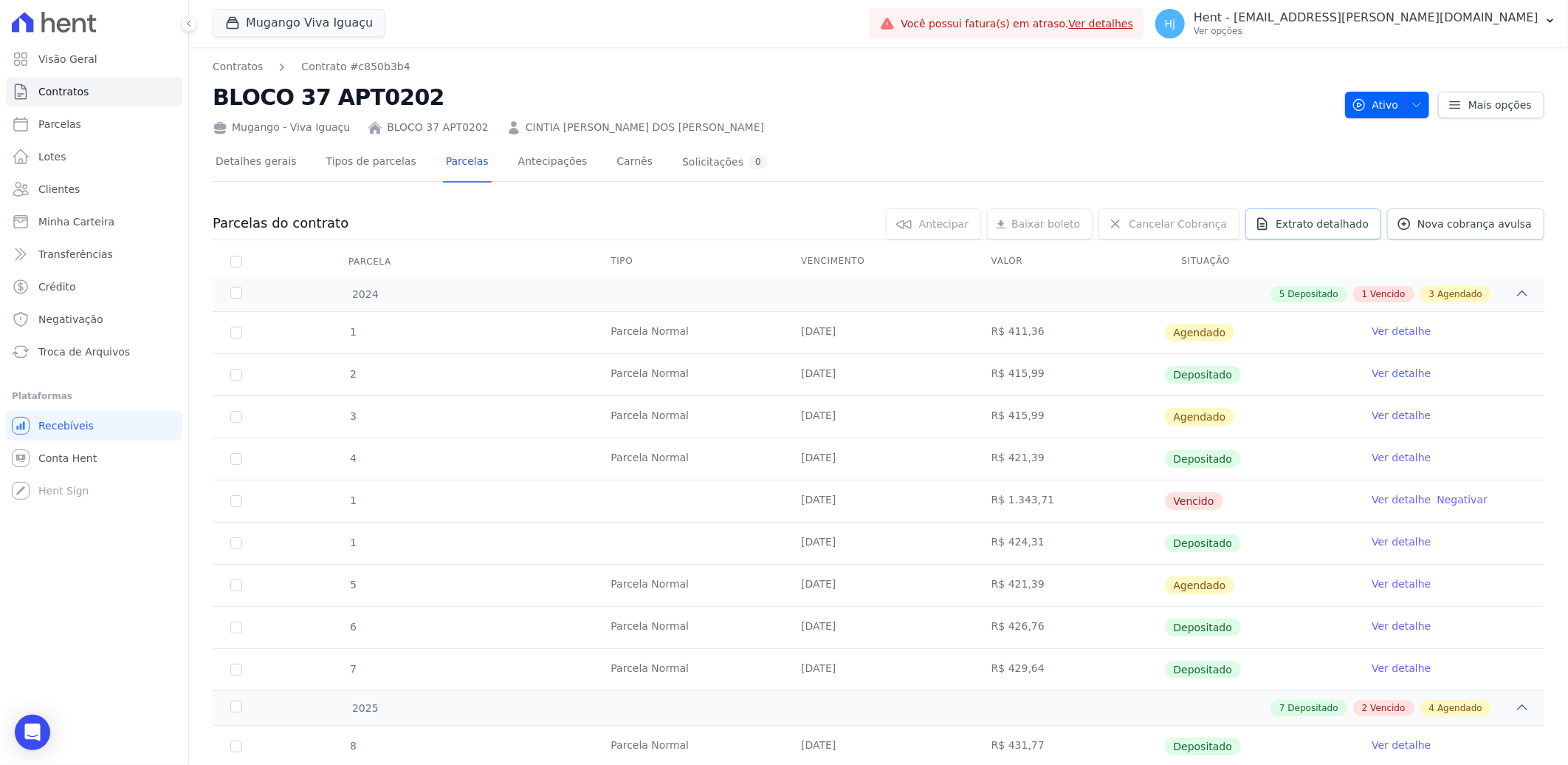
click at [1341, 229] on span "Extrato detalhado" at bounding box center [1323, 224] width 93 height 15
click at [1487, 225] on span "Exportar PDF" at bounding box center [1521, 225] width 78 height 15
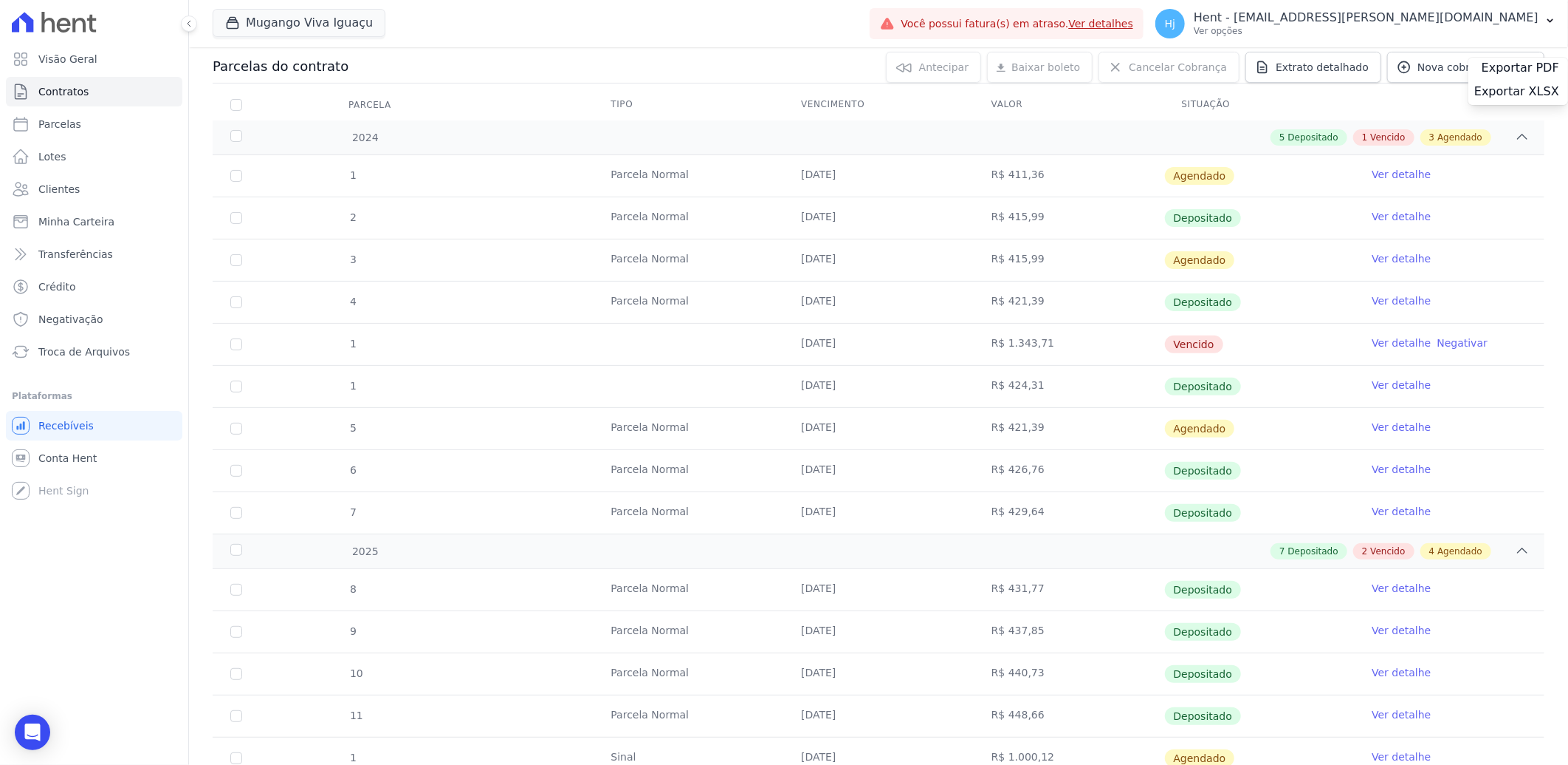
scroll to position [164, 0]
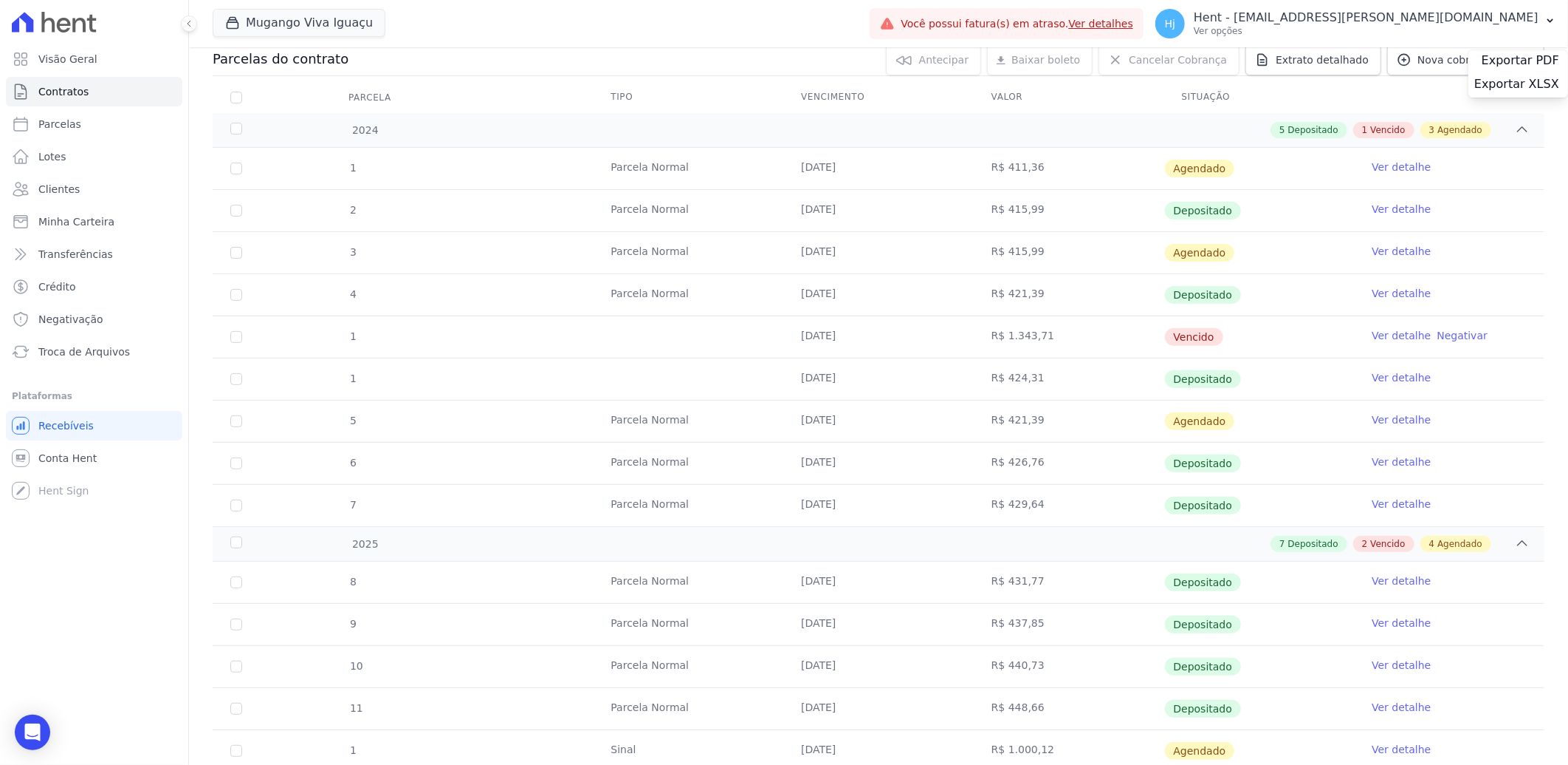
click at [1381, 331] on link "Ver detalhe" at bounding box center [1401, 335] width 59 height 15
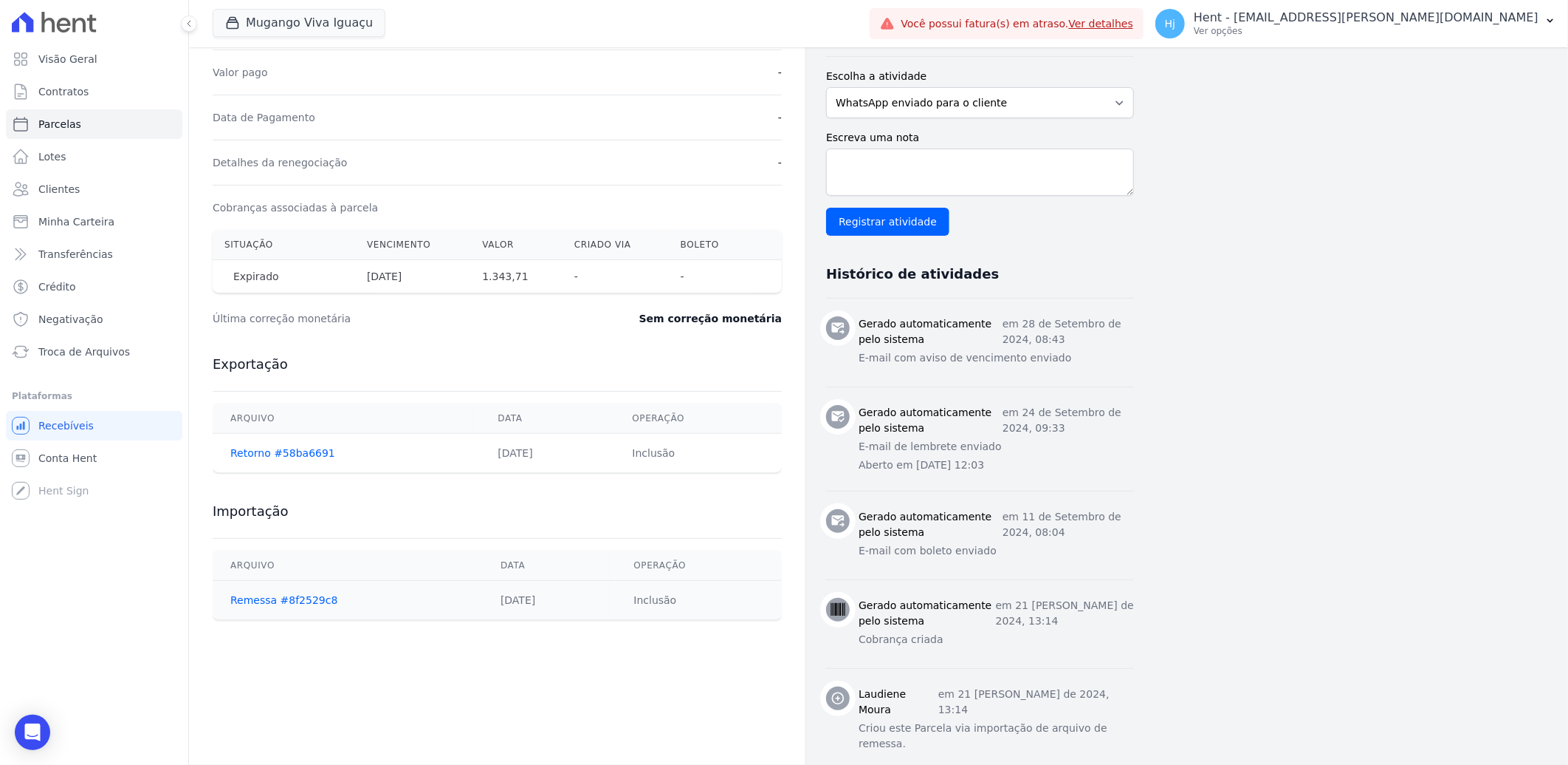
scroll to position [266, 0]
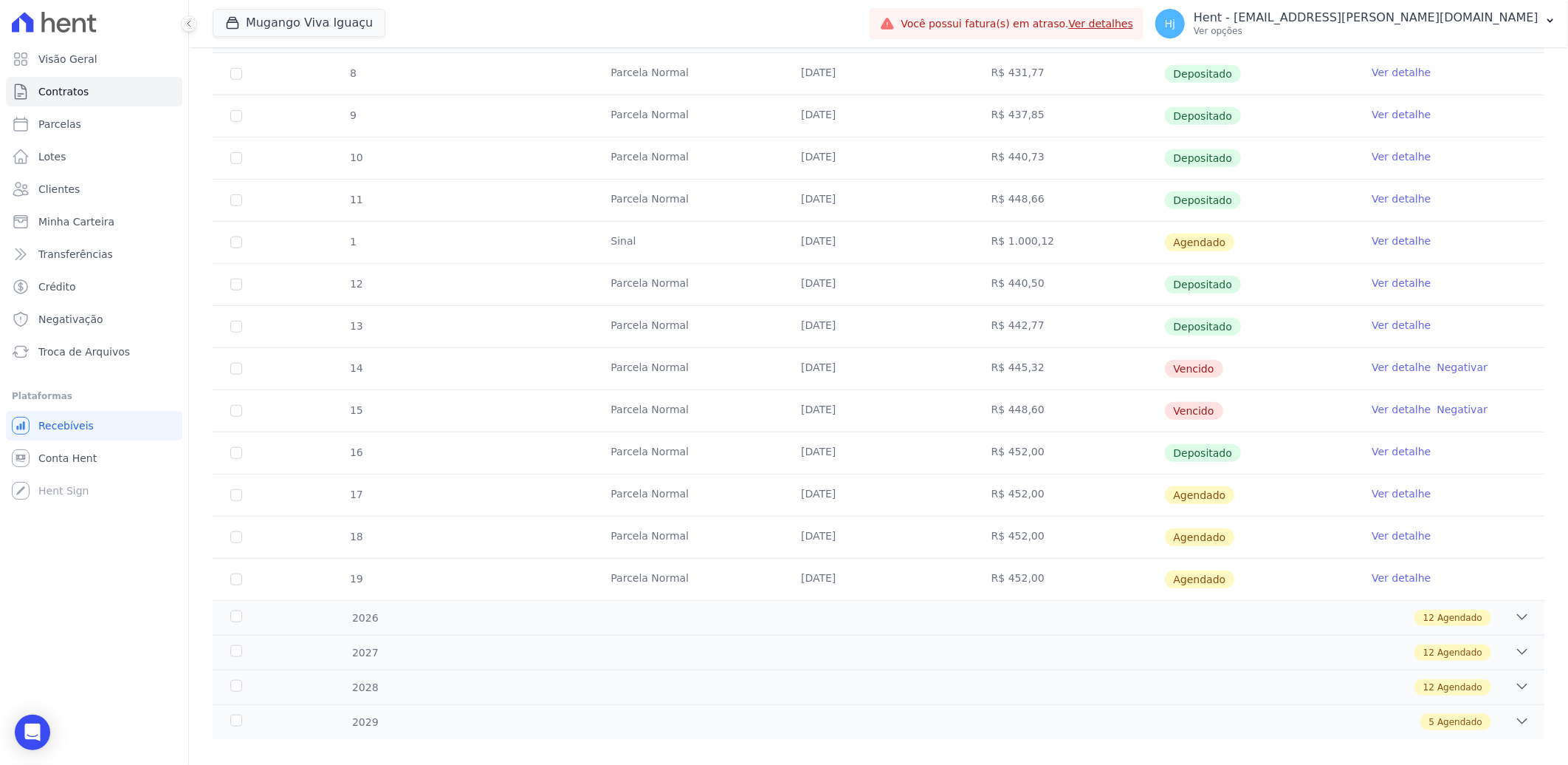
scroll to position [691, 0]
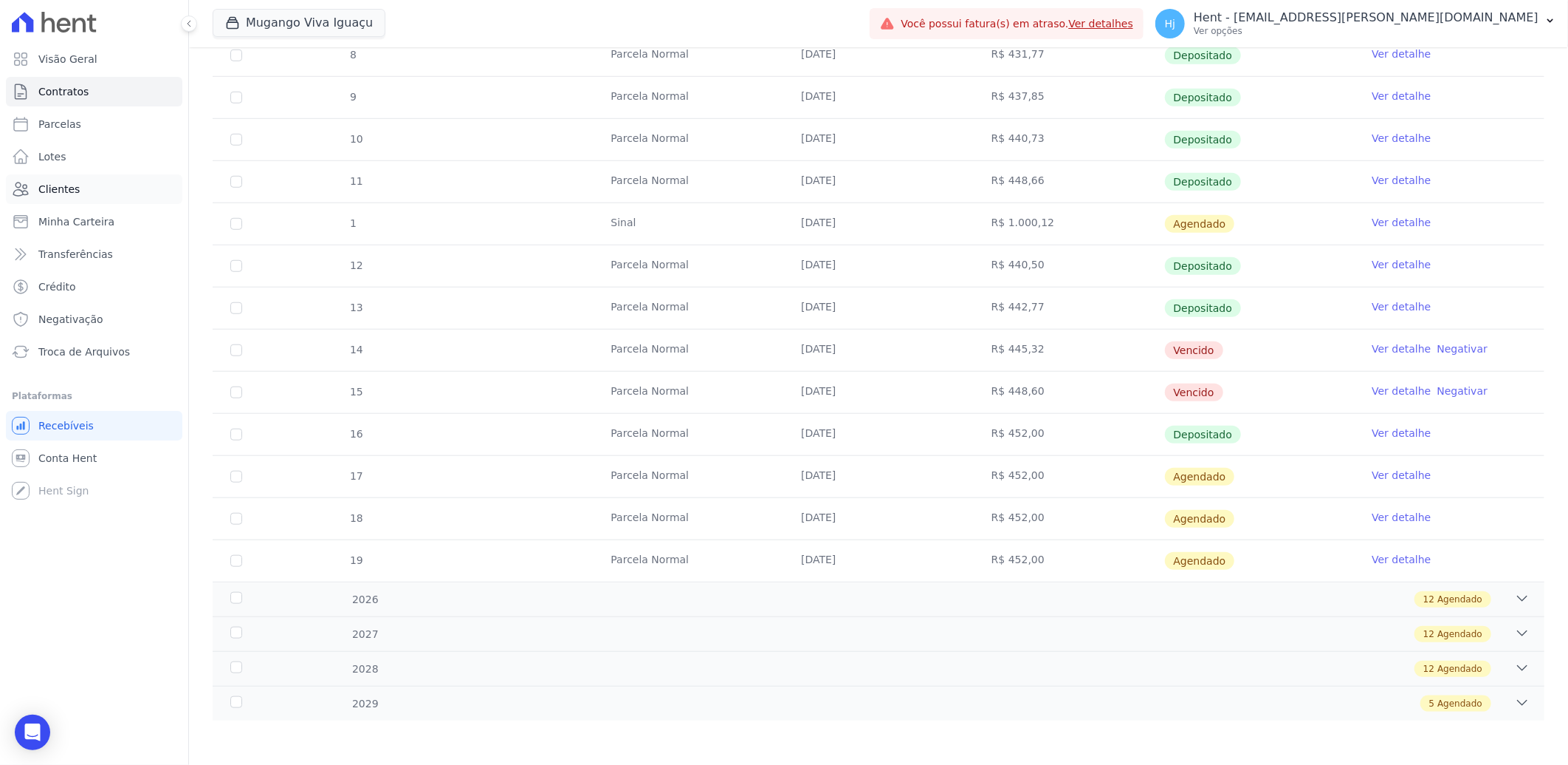
click at [62, 183] on span "Clientes" at bounding box center [58, 189] width 42 height 15
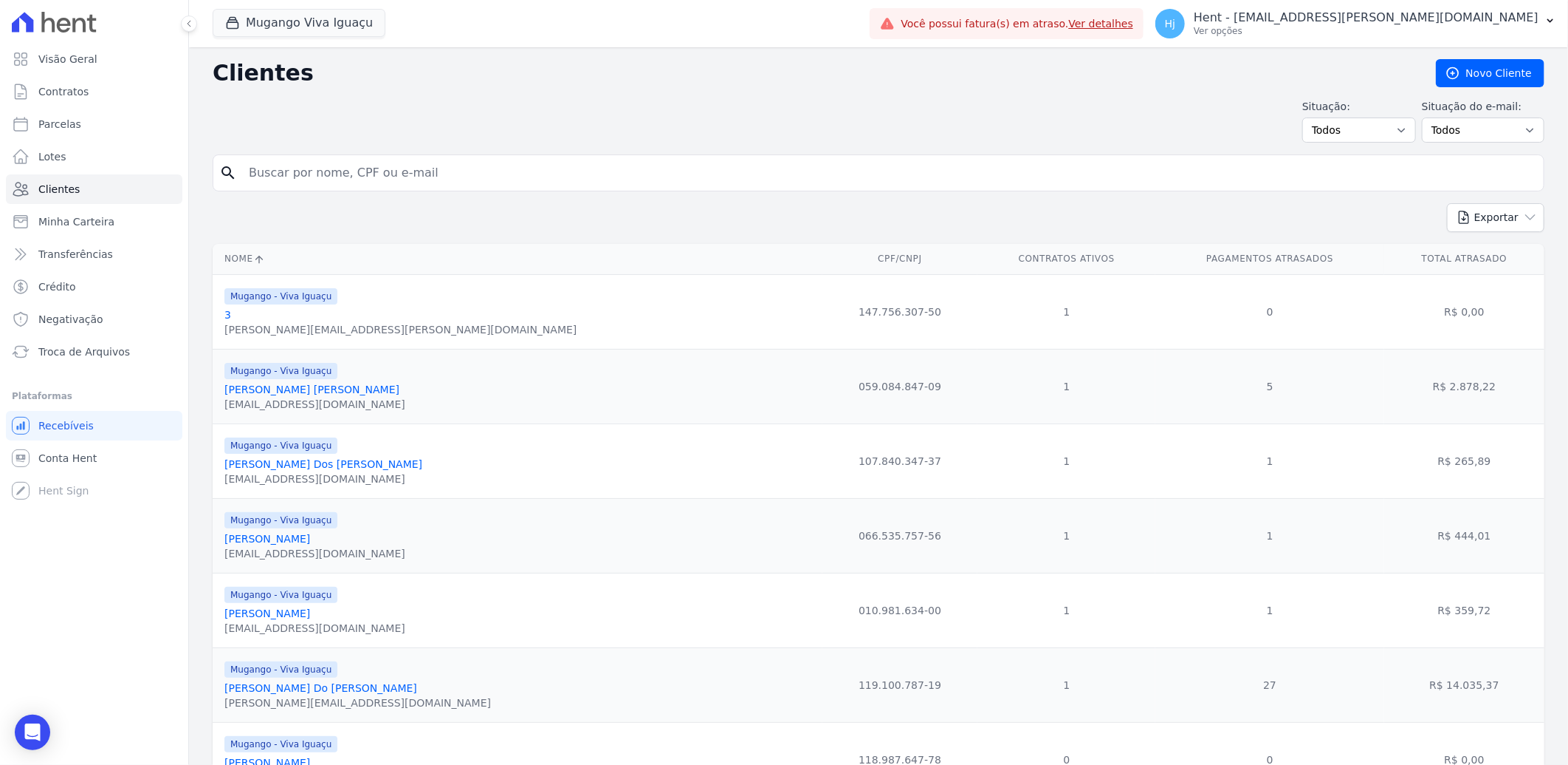
click at [326, 179] on input "search" at bounding box center [889, 173] width 1298 height 30
paste input "[PERSON_NAME] [PERSON_NAME] [PERSON_NAME]"
type input "[PERSON_NAME] [PERSON_NAME] [PERSON_NAME]"
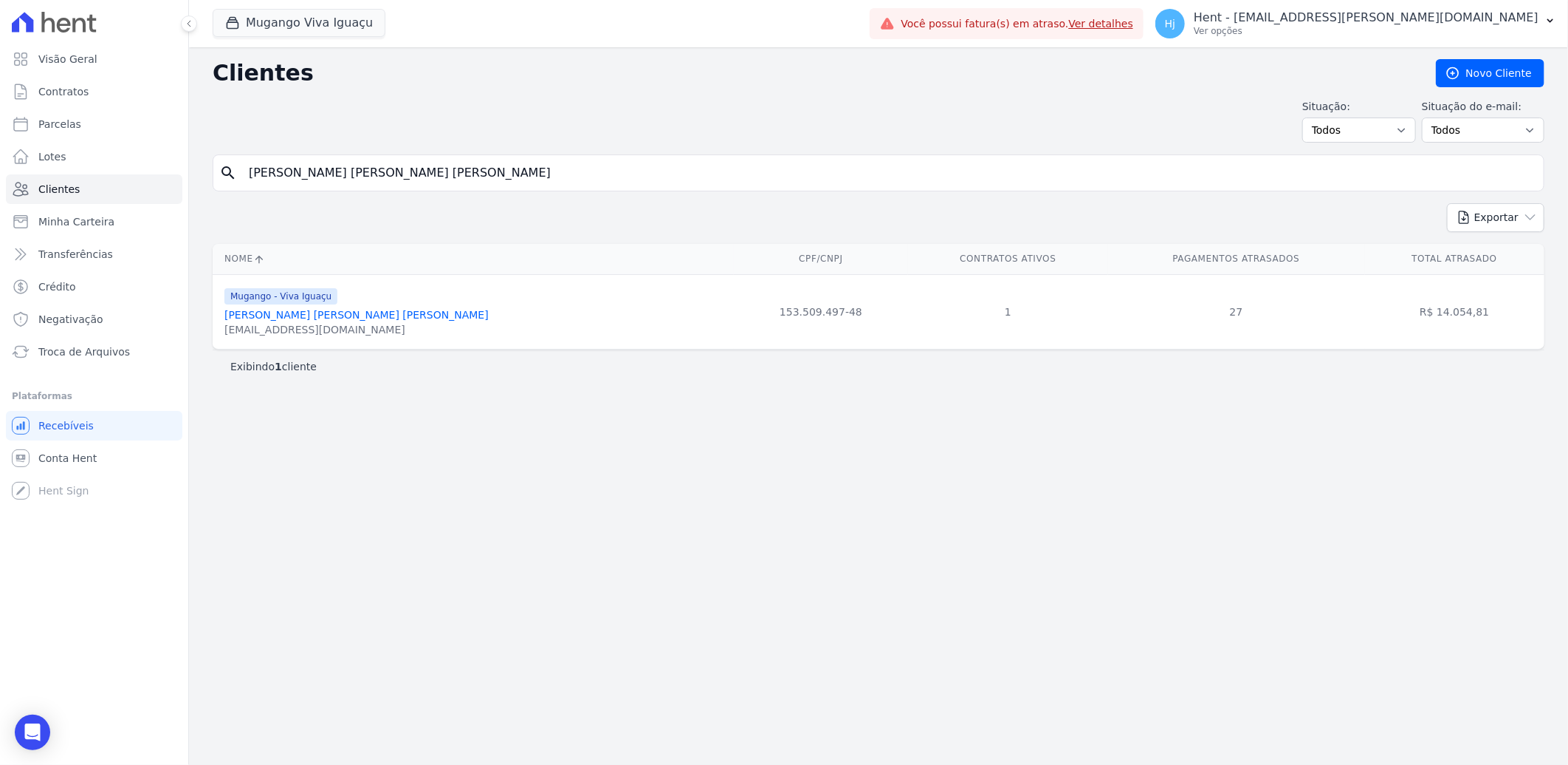
click at [306, 311] on link "[PERSON_NAME] [PERSON_NAME] [PERSON_NAME]" at bounding box center [357, 314] width 265 height 12
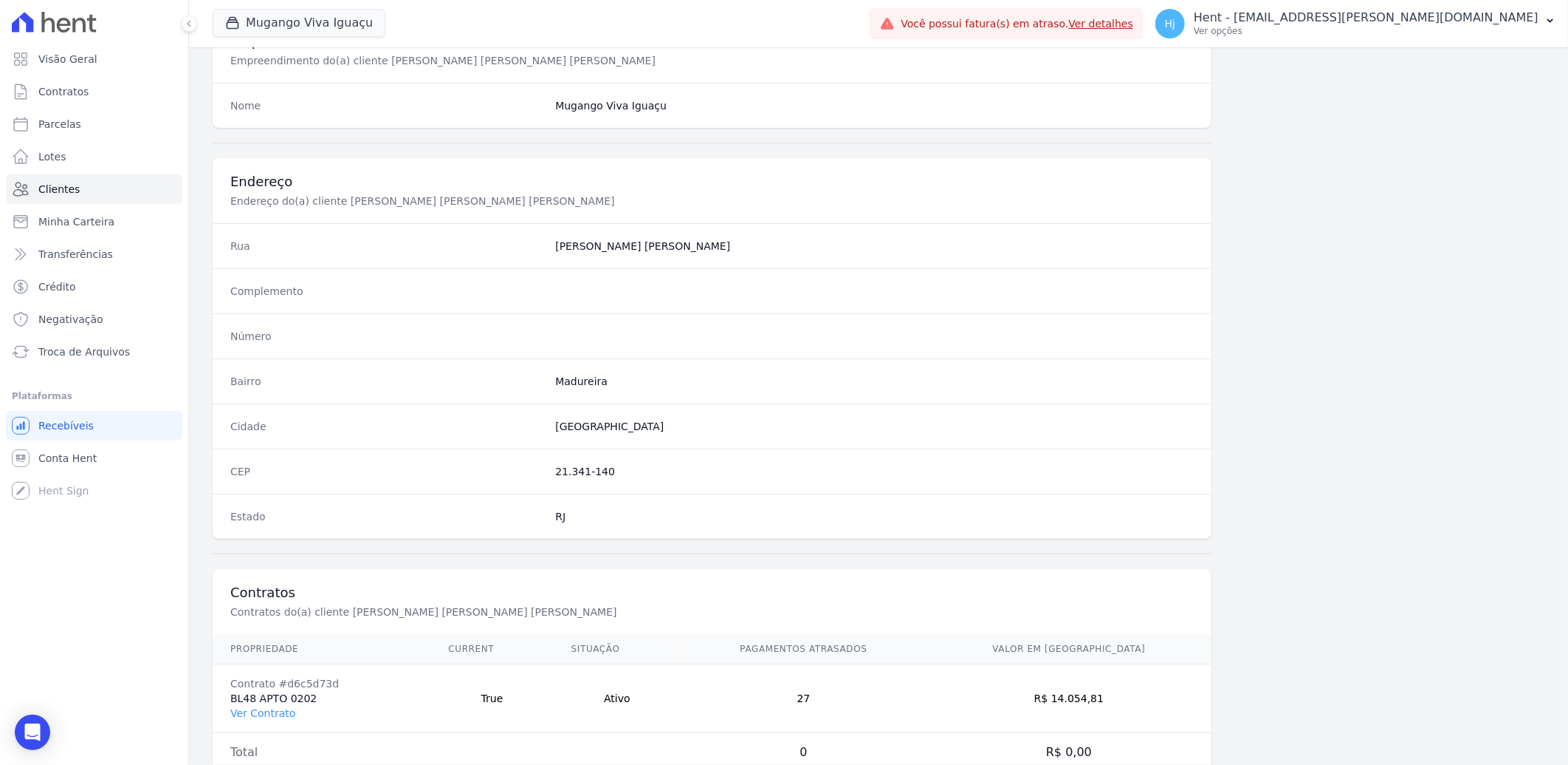
scroll to position [620, 0]
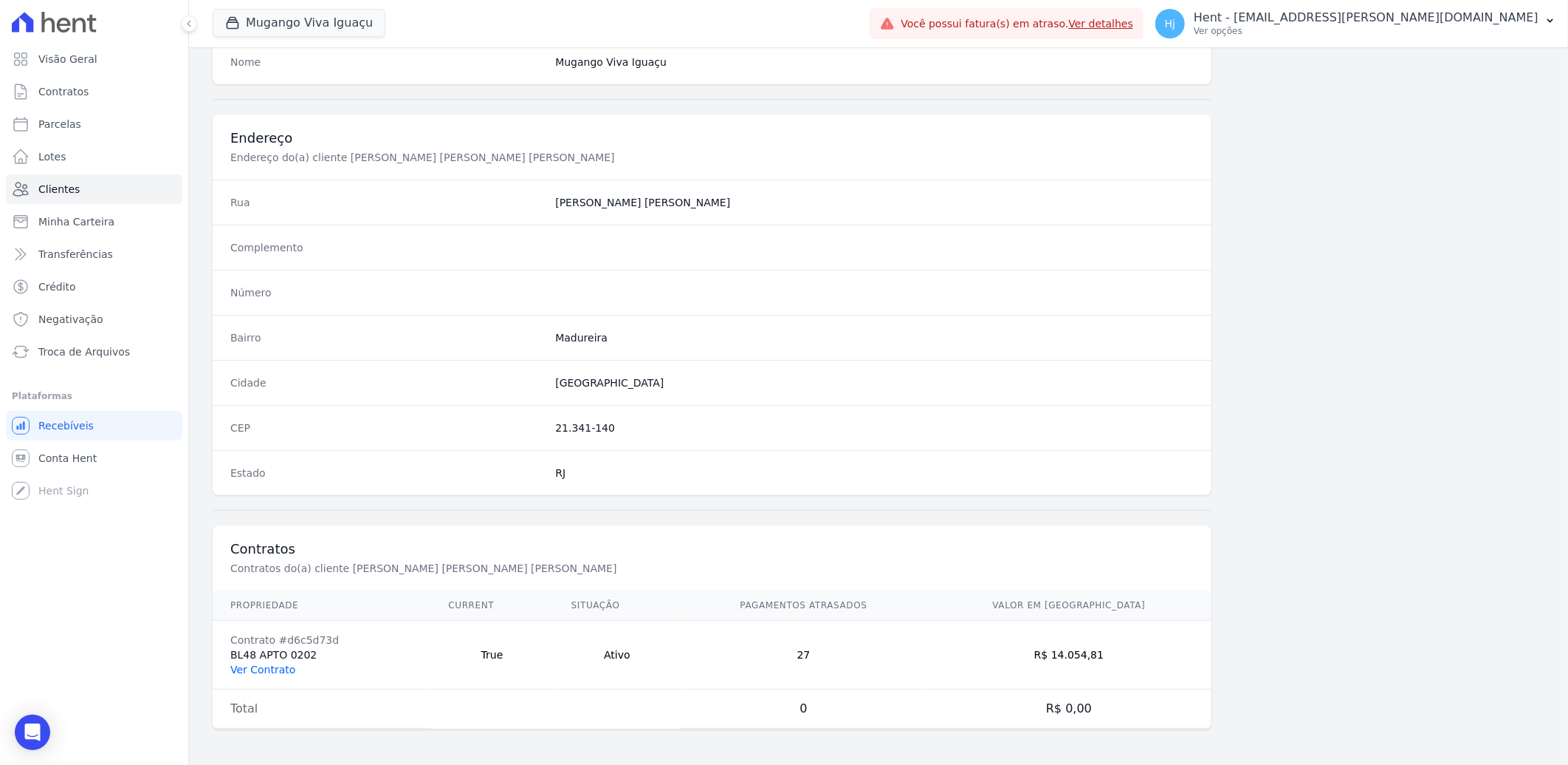
click at [255, 674] on link "Ver Contrato" at bounding box center [263, 669] width 65 height 12
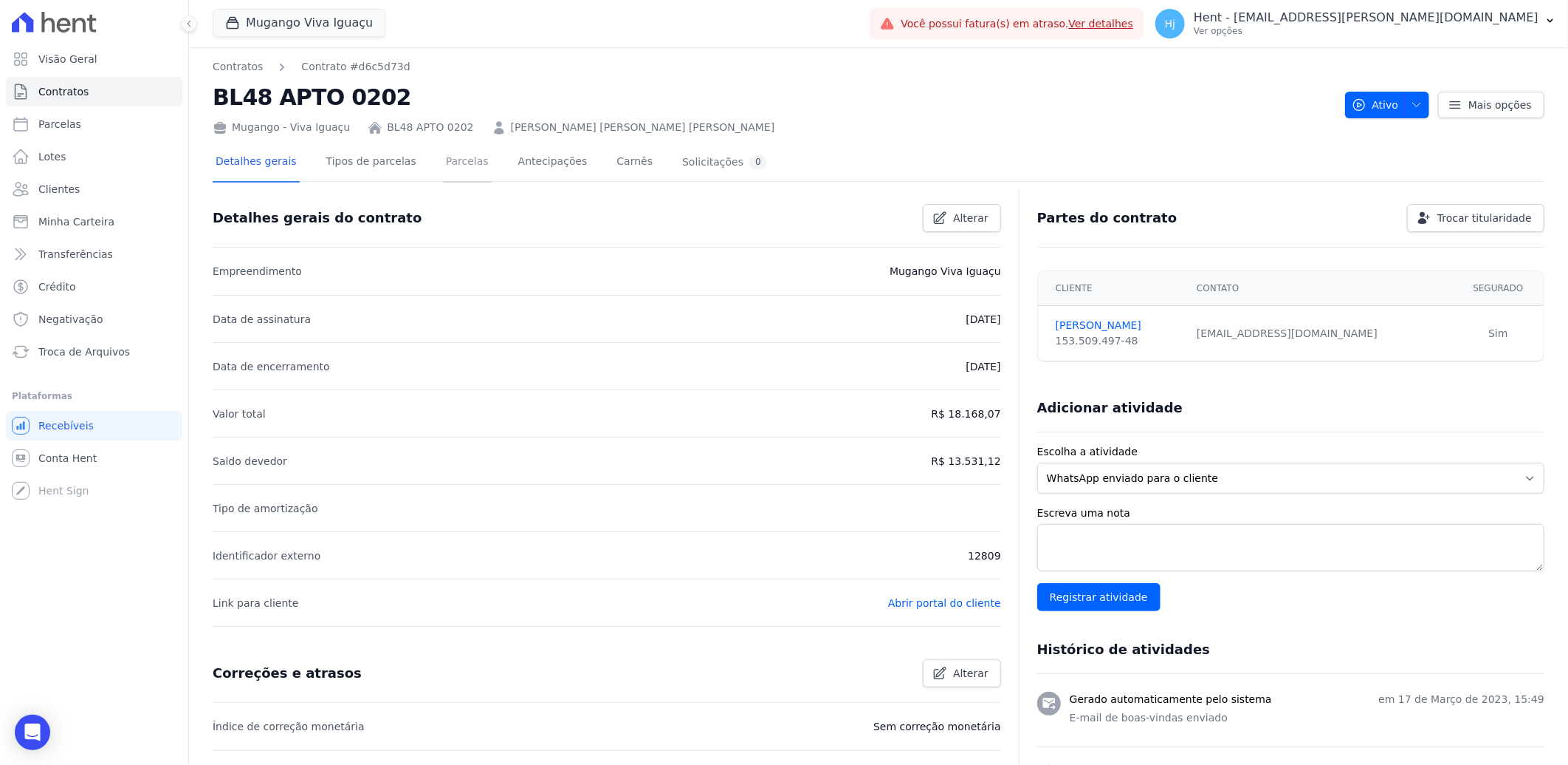
click at [454, 170] on link "Parcelas" at bounding box center [467, 163] width 49 height 39
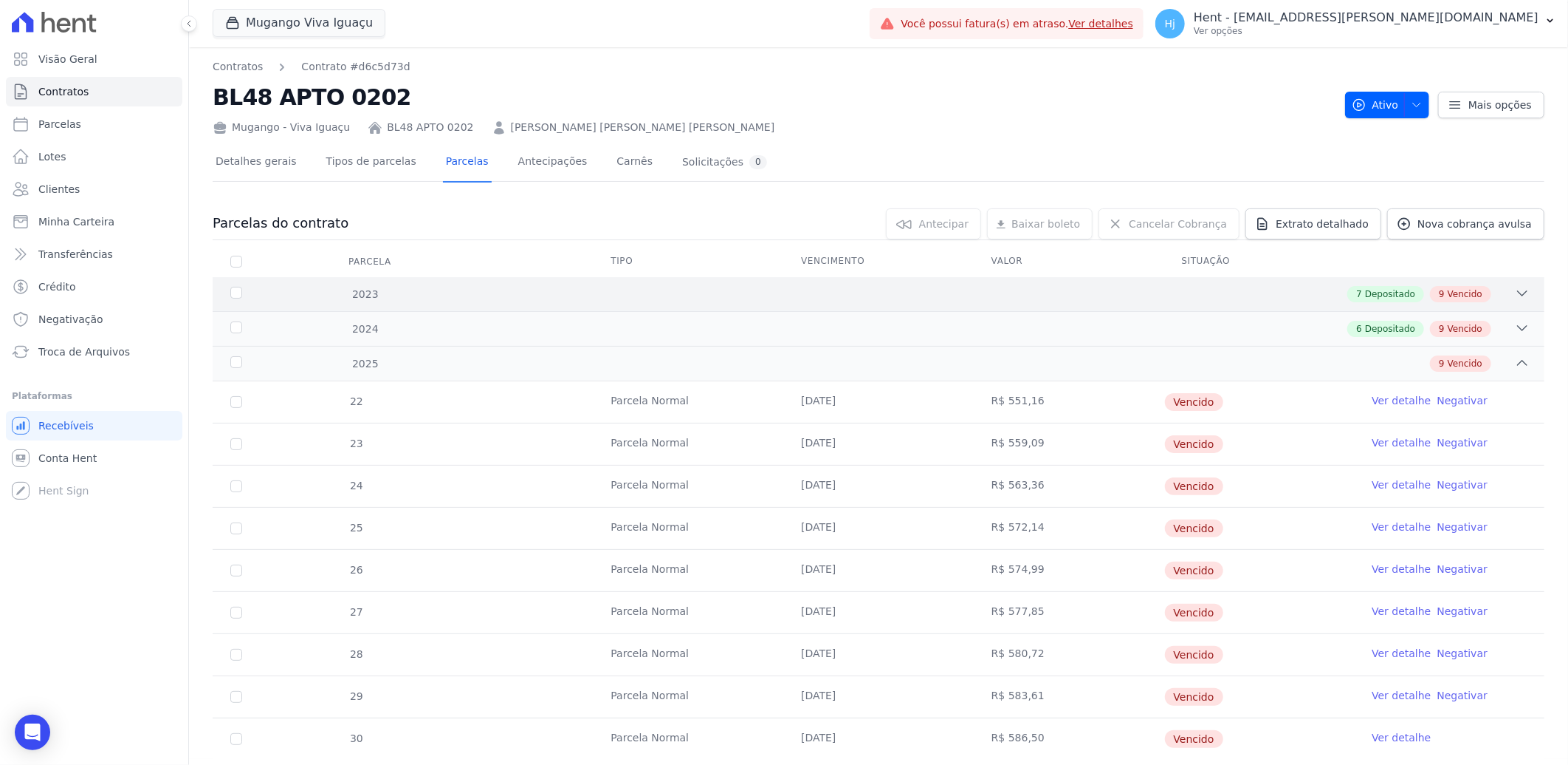
click at [955, 298] on div "7 Depositado 9 Vencido" at bounding box center [944, 295] width 1171 height 17
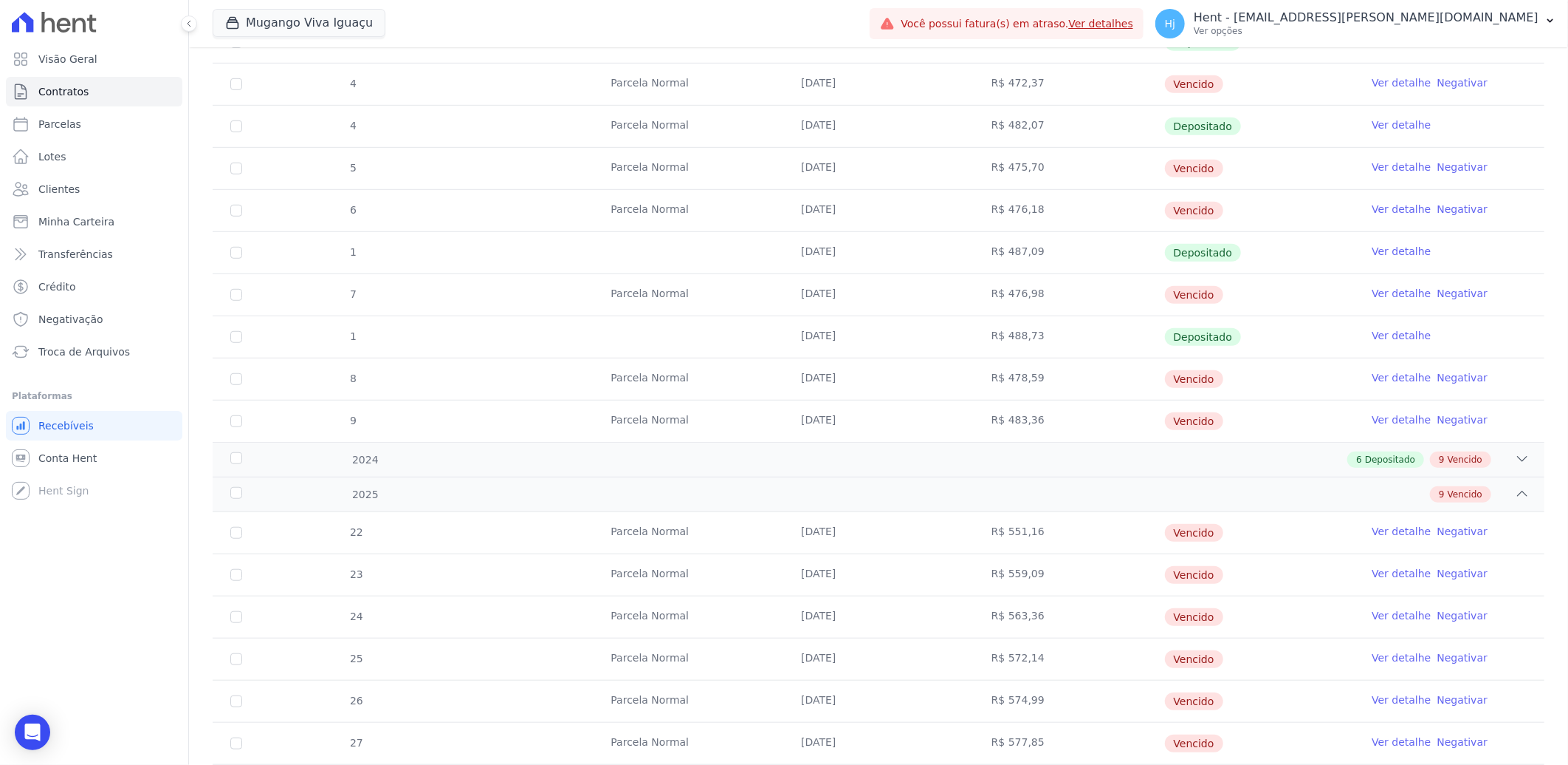
scroll to position [574, 0]
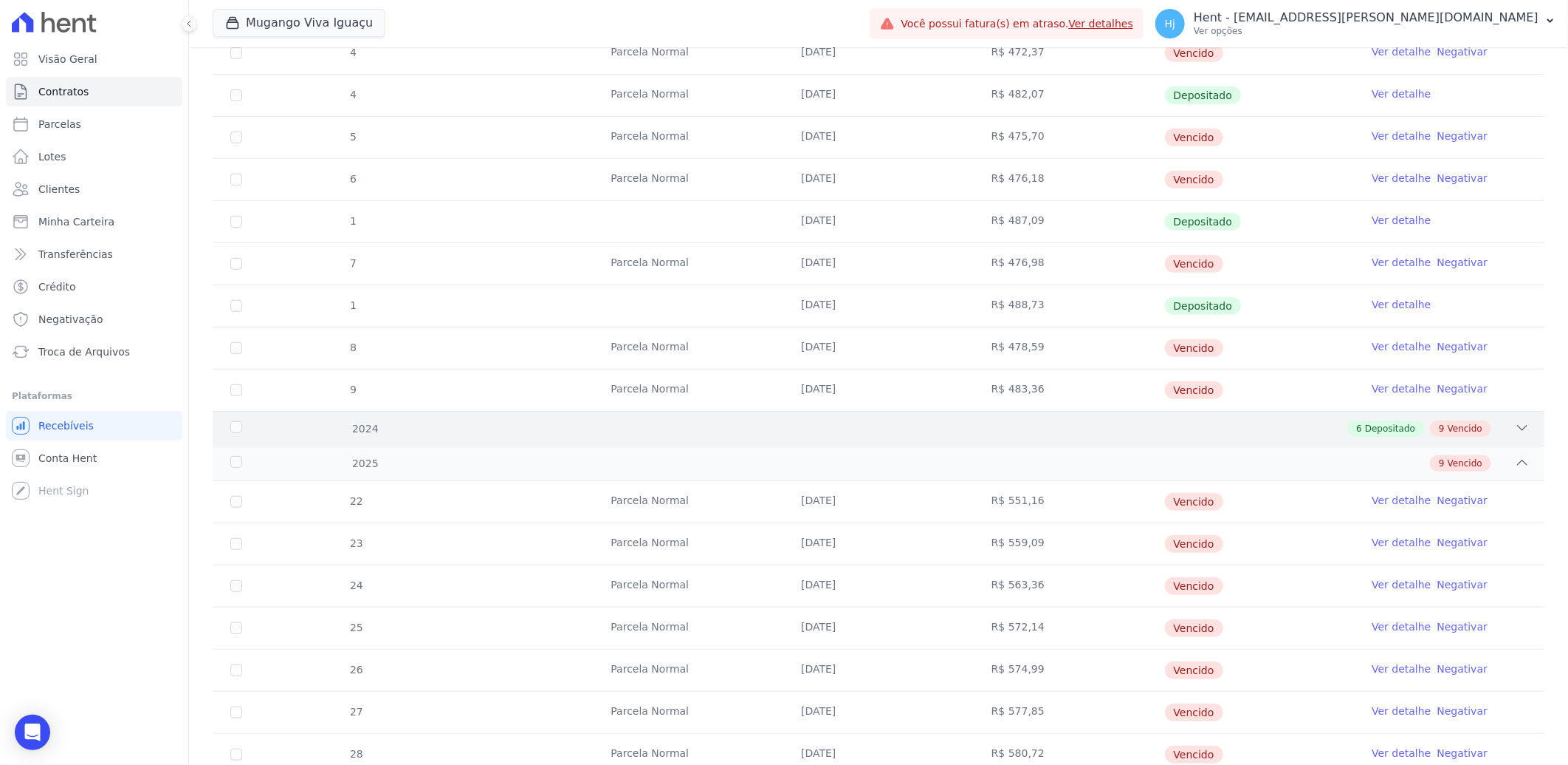
click at [1120, 430] on div "6 Depositado 9 Vencido" at bounding box center [944, 429] width 1171 height 17
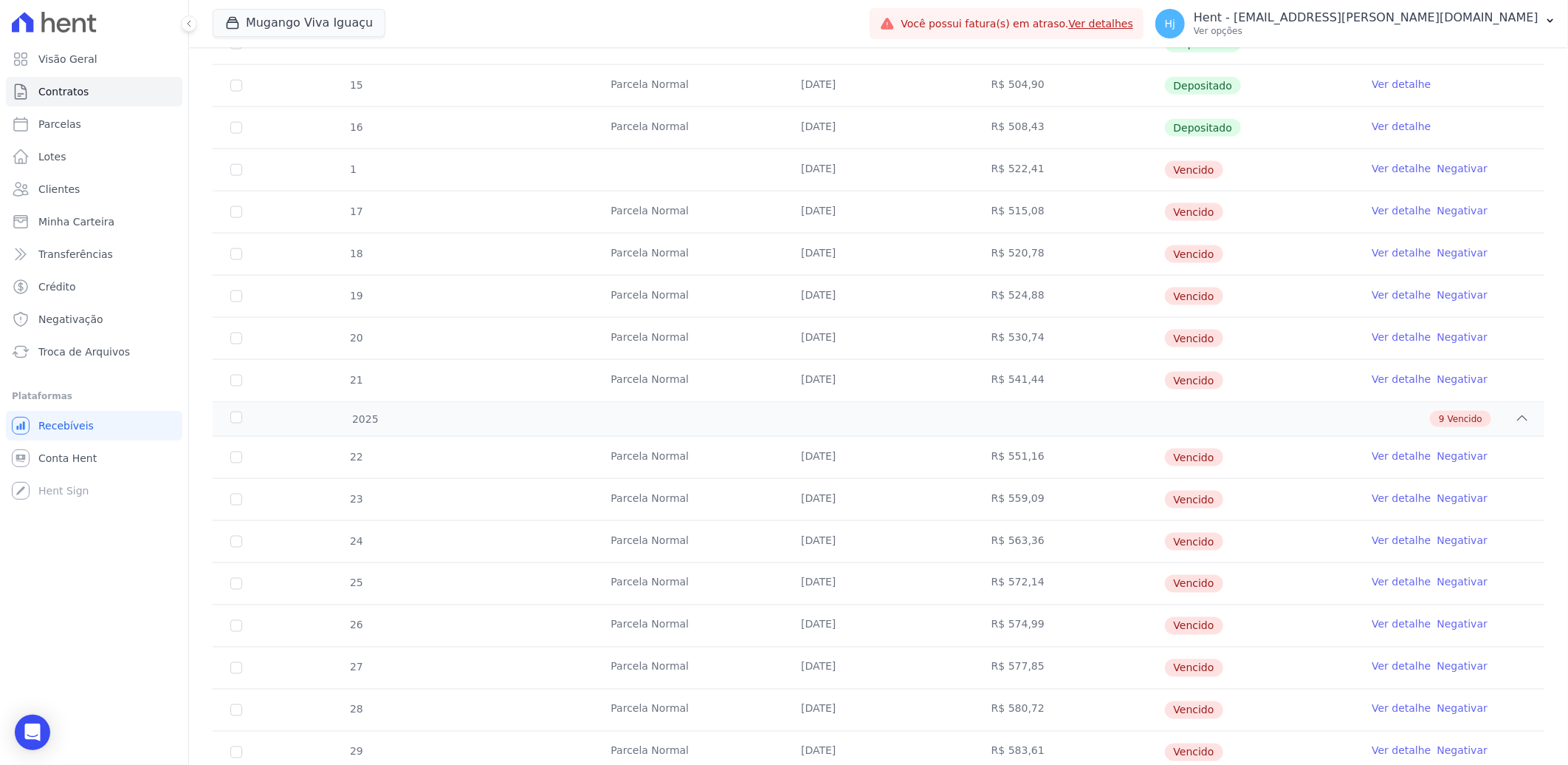
scroll to position [1347, 0]
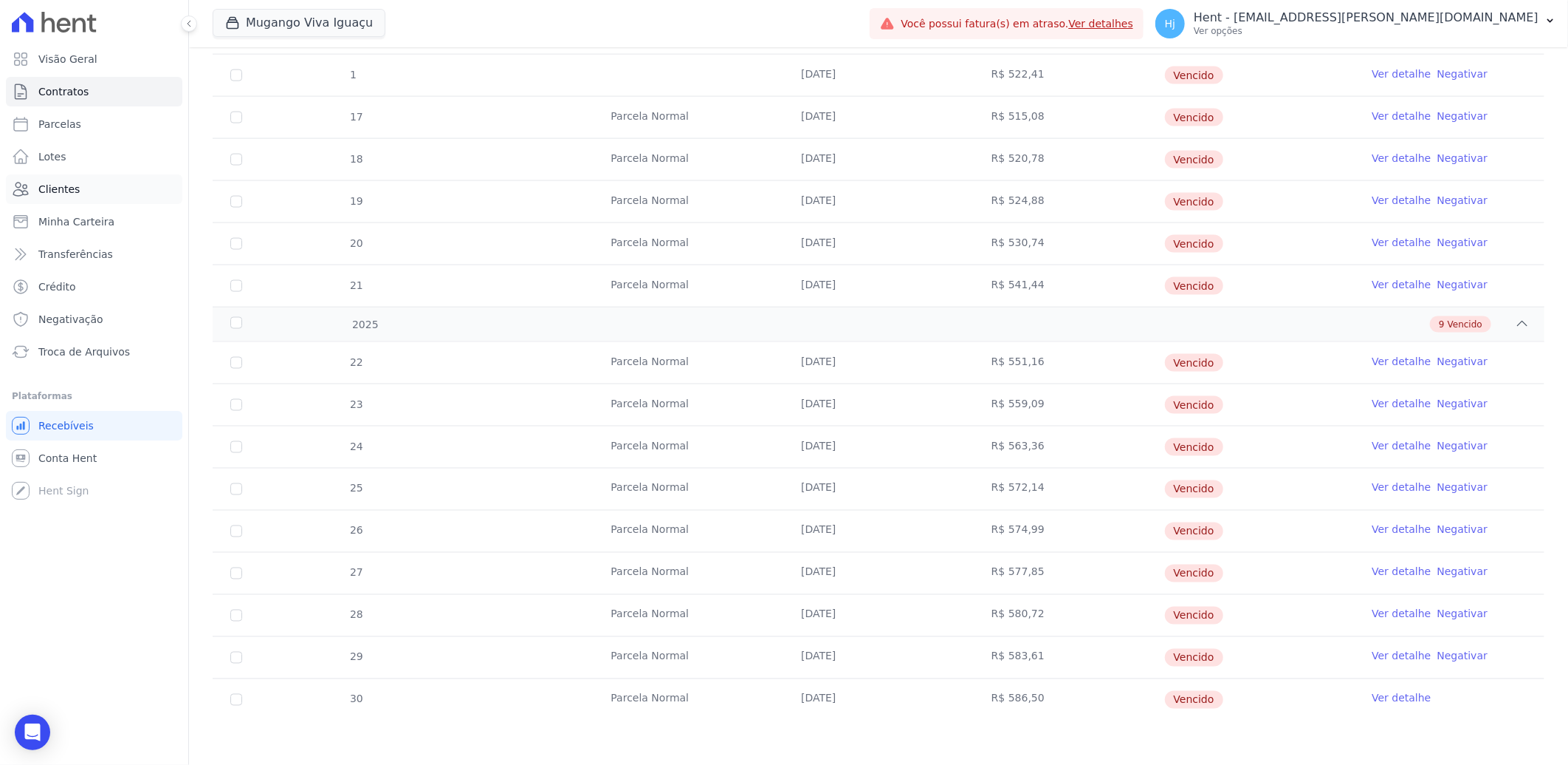
click at [87, 194] on link "Clientes" at bounding box center [93, 189] width 177 height 30
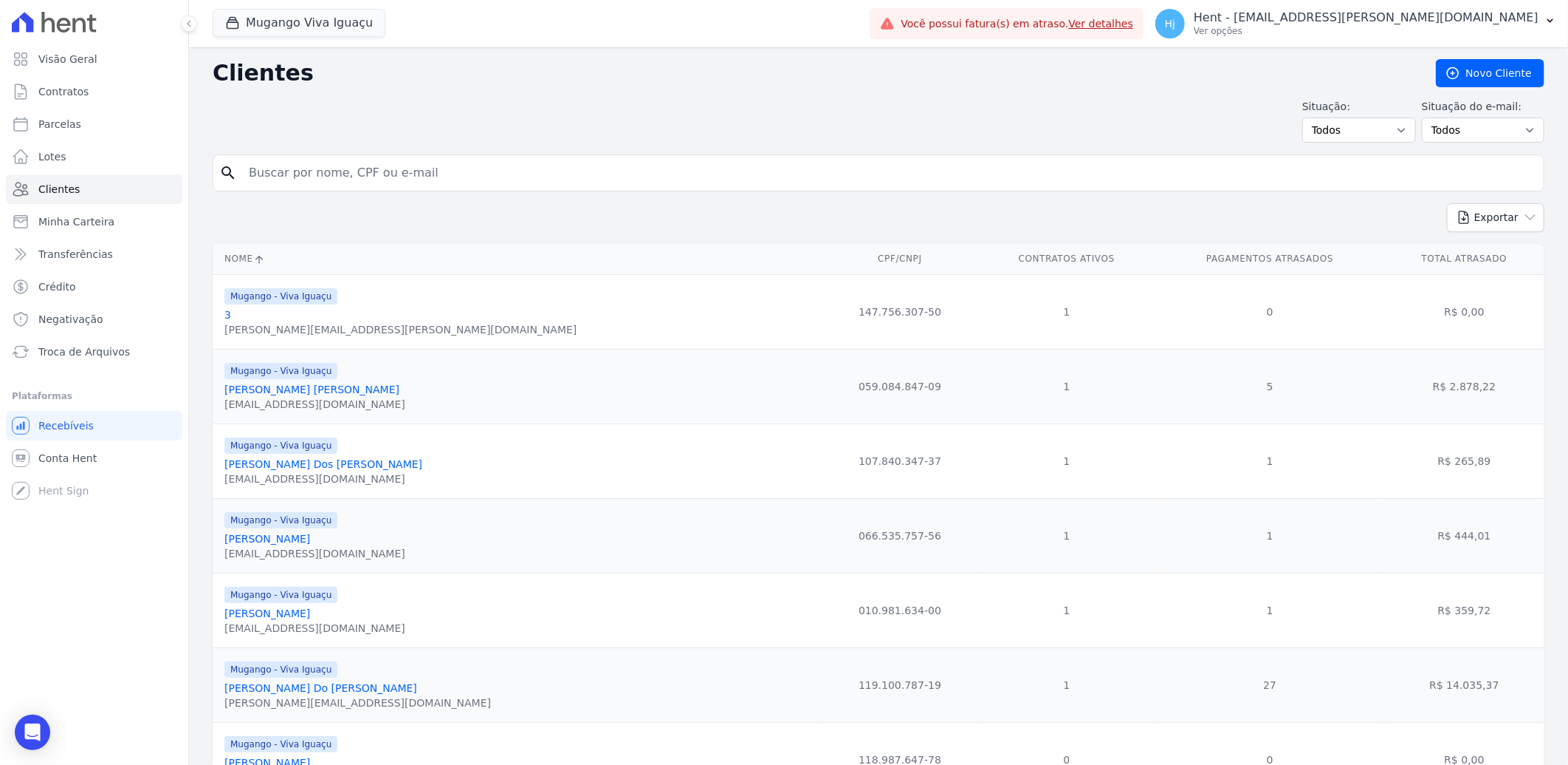
click at [334, 185] on input "search" at bounding box center [889, 173] width 1298 height 30
paste input "[PERSON_NAME]"
type input "[PERSON_NAME]"
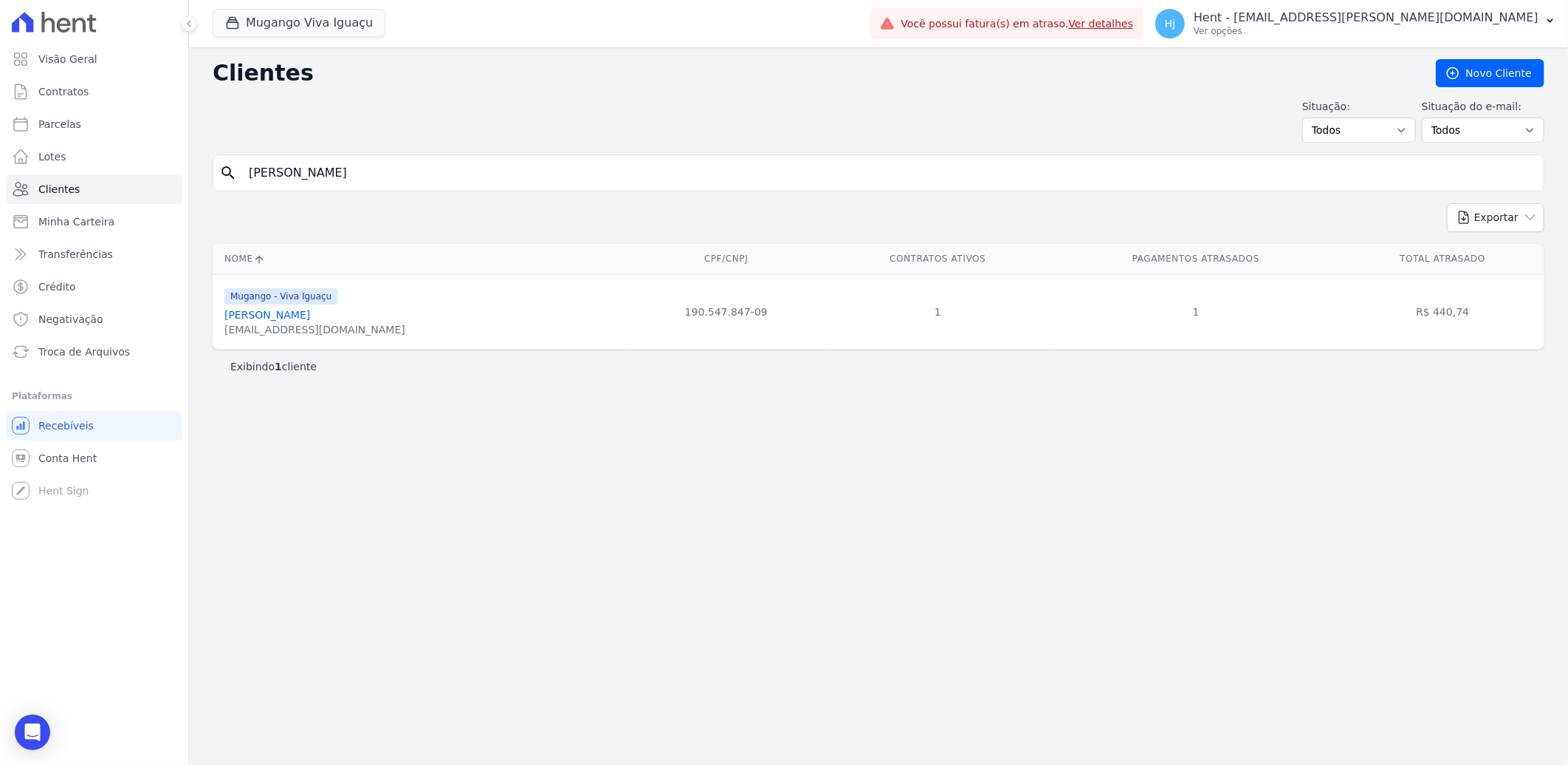
click at [273, 316] on link "[PERSON_NAME]" at bounding box center [268, 314] width 86 height 12
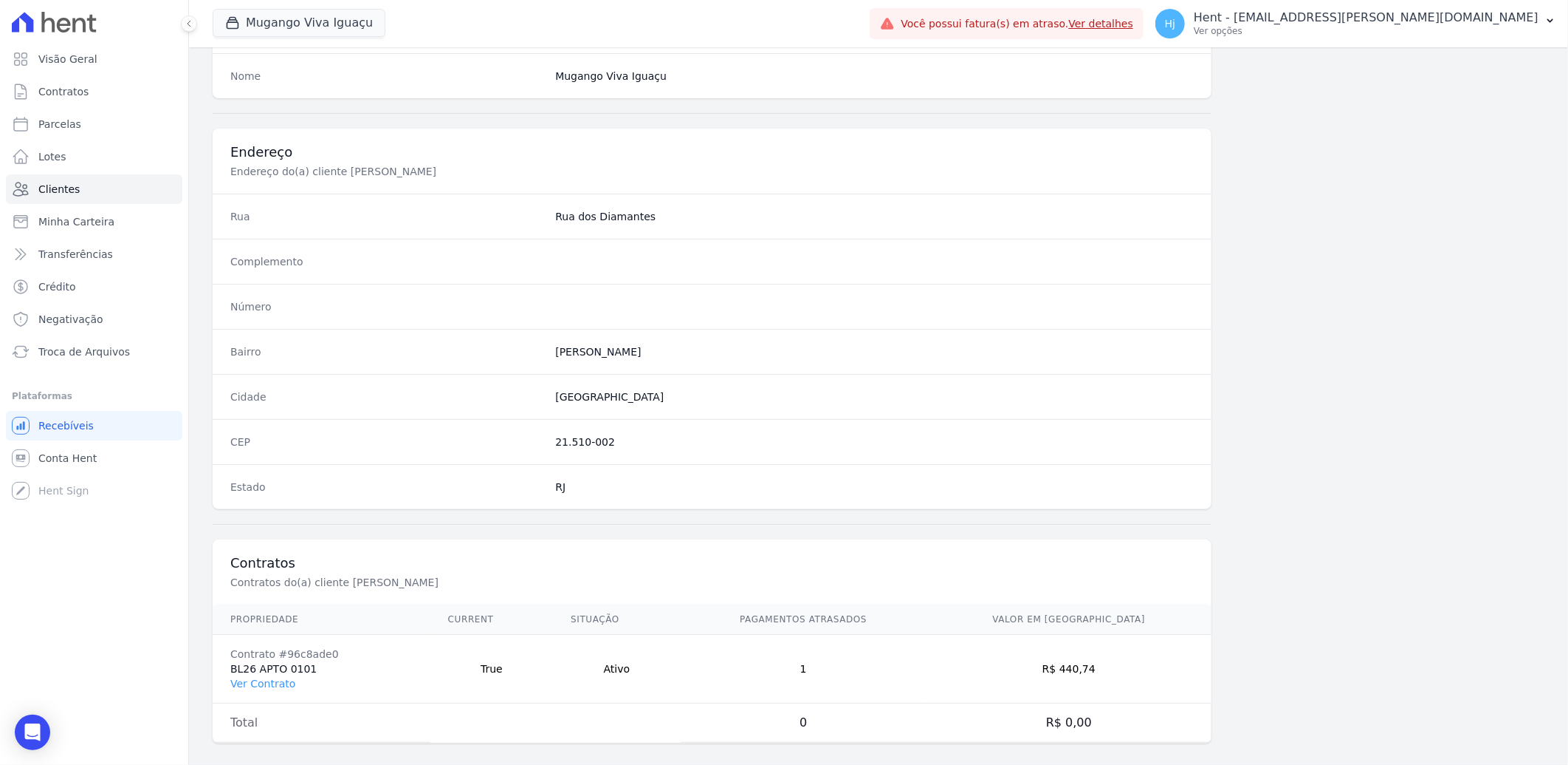
scroll to position [620, 0]
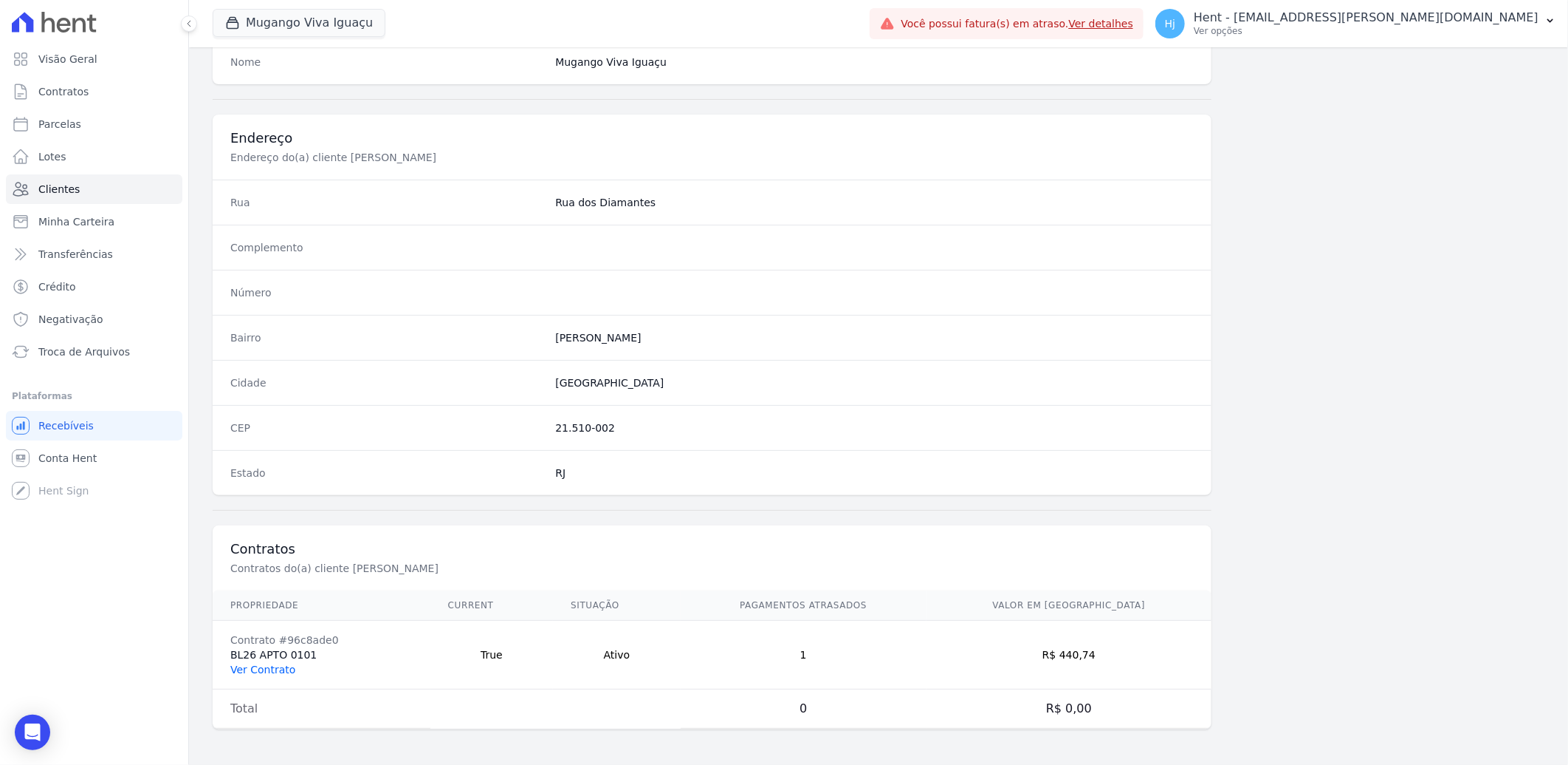
click at [283, 665] on link "Ver Contrato" at bounding box center [263, 669] width 65 height 12
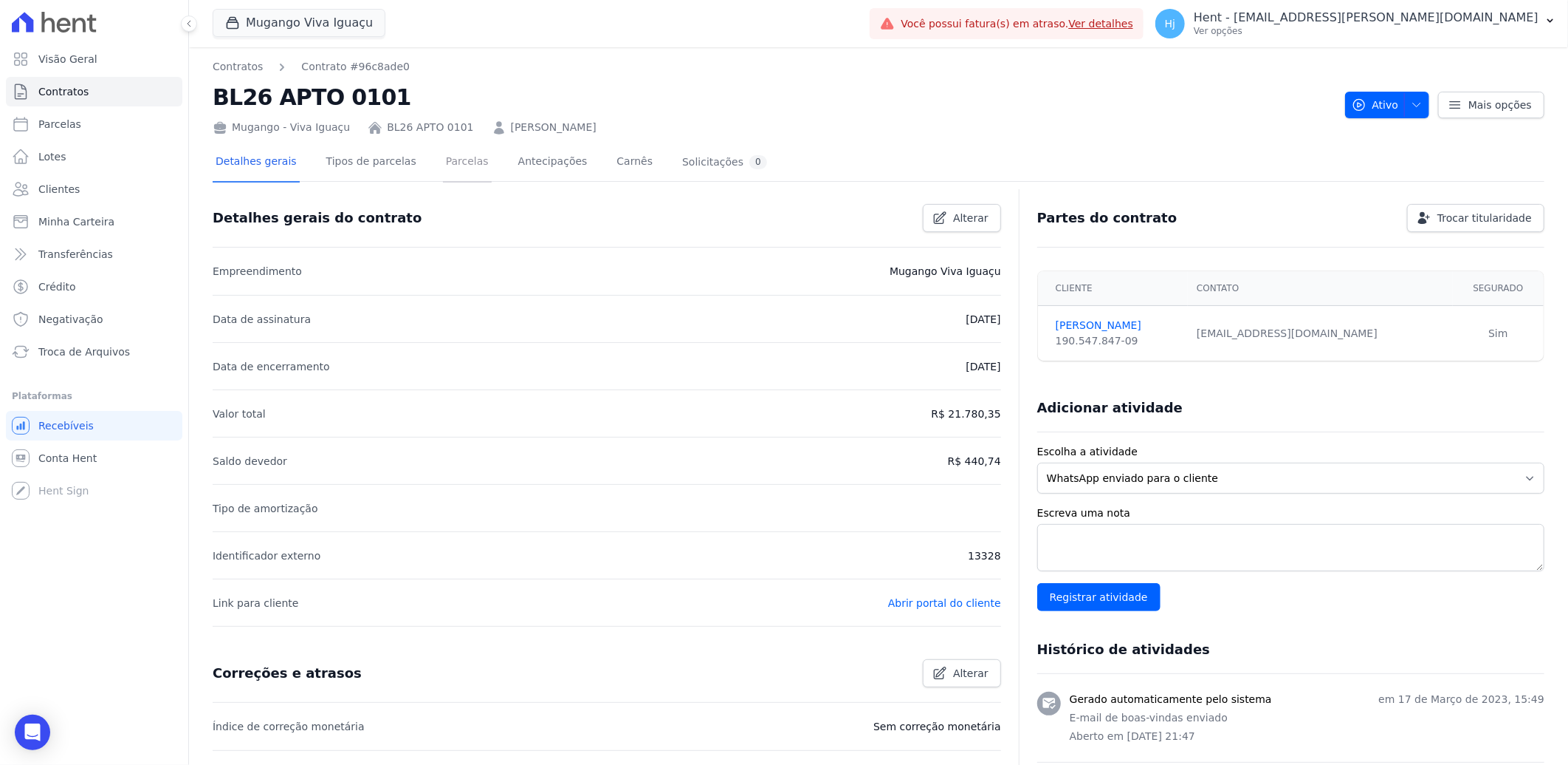
click at [452, 159] on link "Parcelas" at bounding box center [467, 163] width 49 height 39
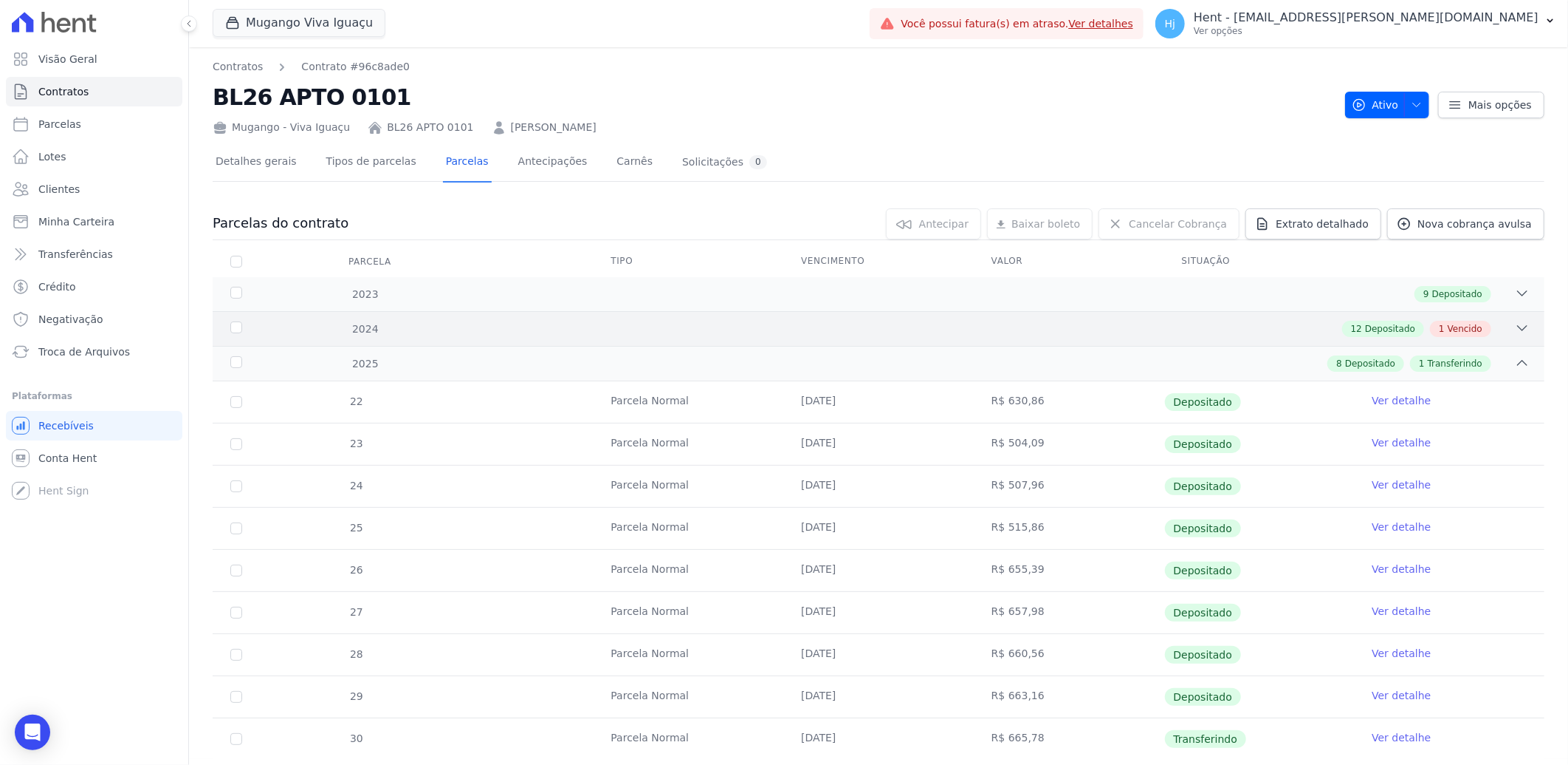
click at [1028, 326] on div "12 Depositado 1 Vencido" at bounding box center [944, 329] width 1171 height 17
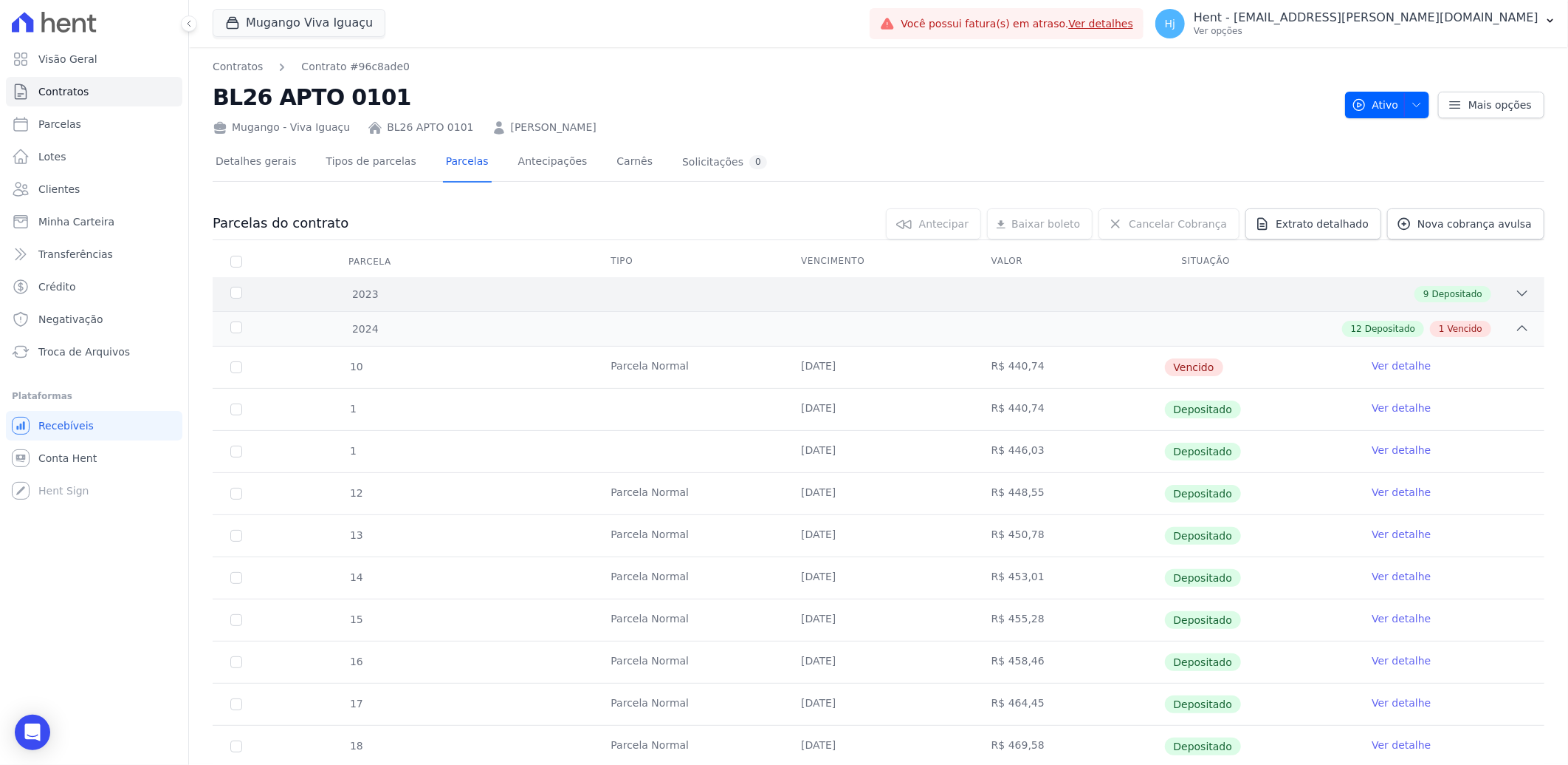
click at [1051, 291] on div "9 Depositado" at bounding box center [944, 295] width 1171 height 17
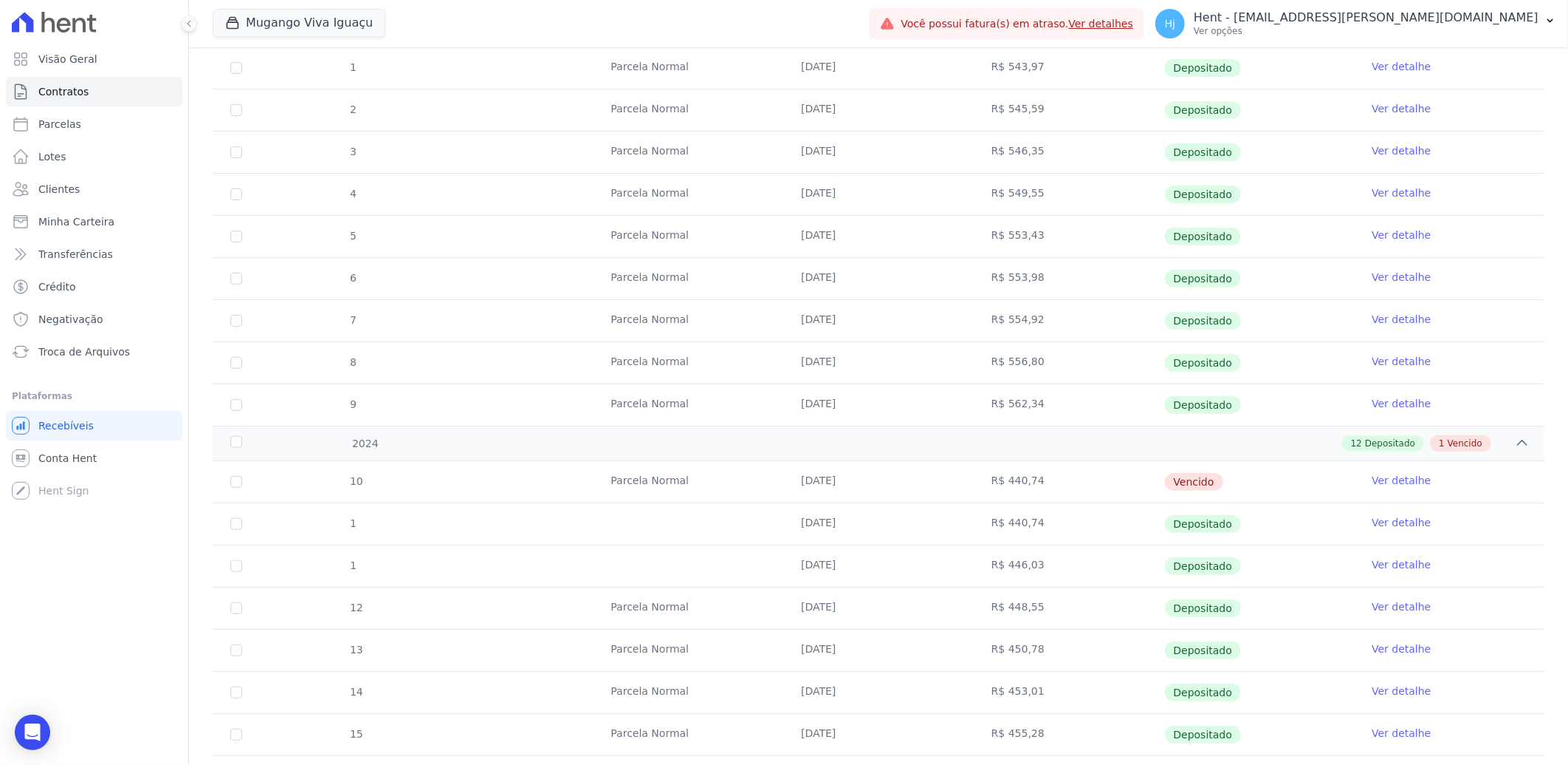
scroll to position [228, 0]
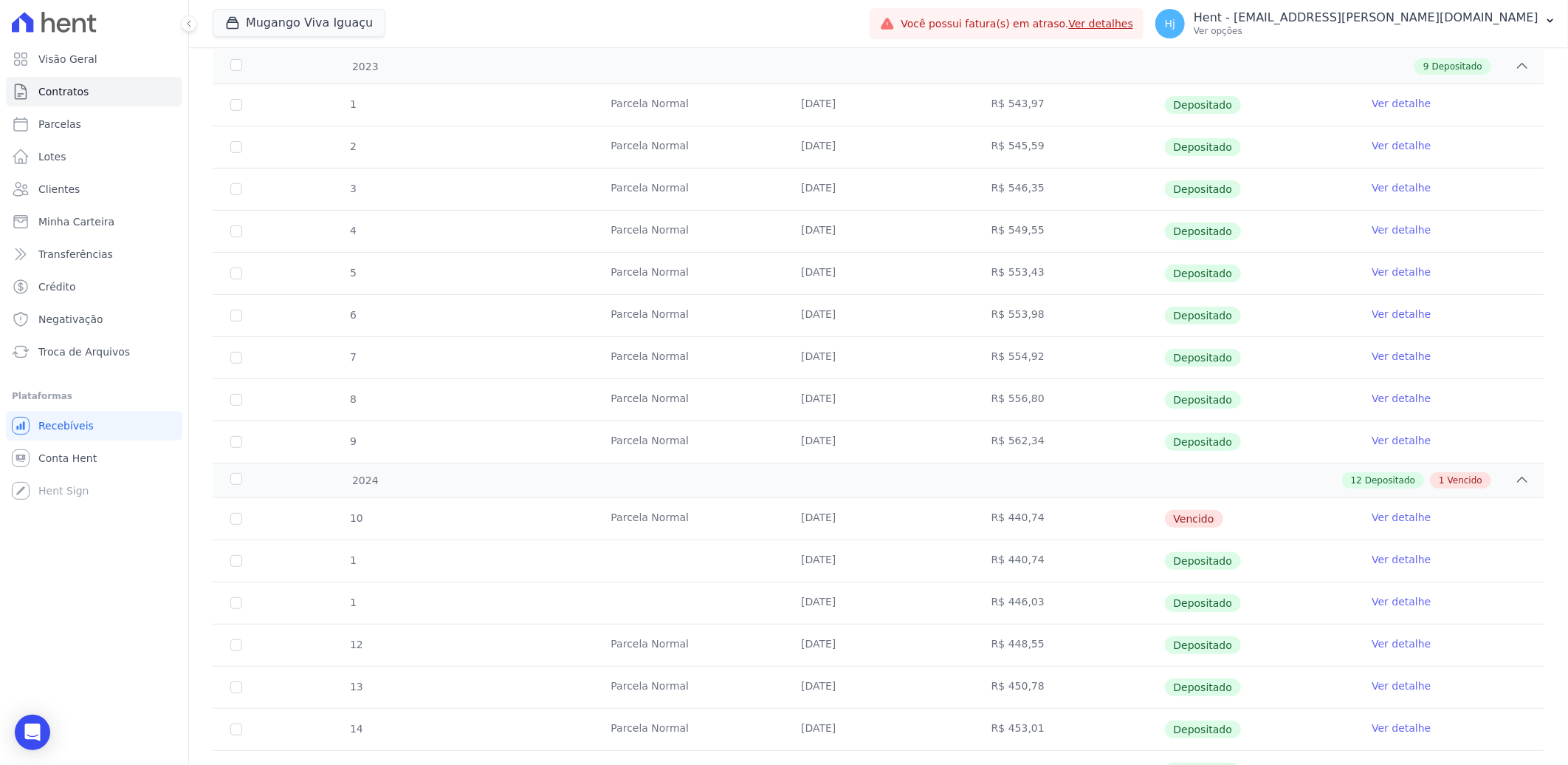
drag, startPoint x: 796, startPoint y: 520, endPoint x: 848, endPoint y: 521, distance: 52.0
click at [848, 521] on td "[DATE]" at bounding box center [878, 519] width 191 height 42
copy td "[DATE]"
click at [67, 187] on span "Clientes" at bounding box center [58, 189] width 42 height 15
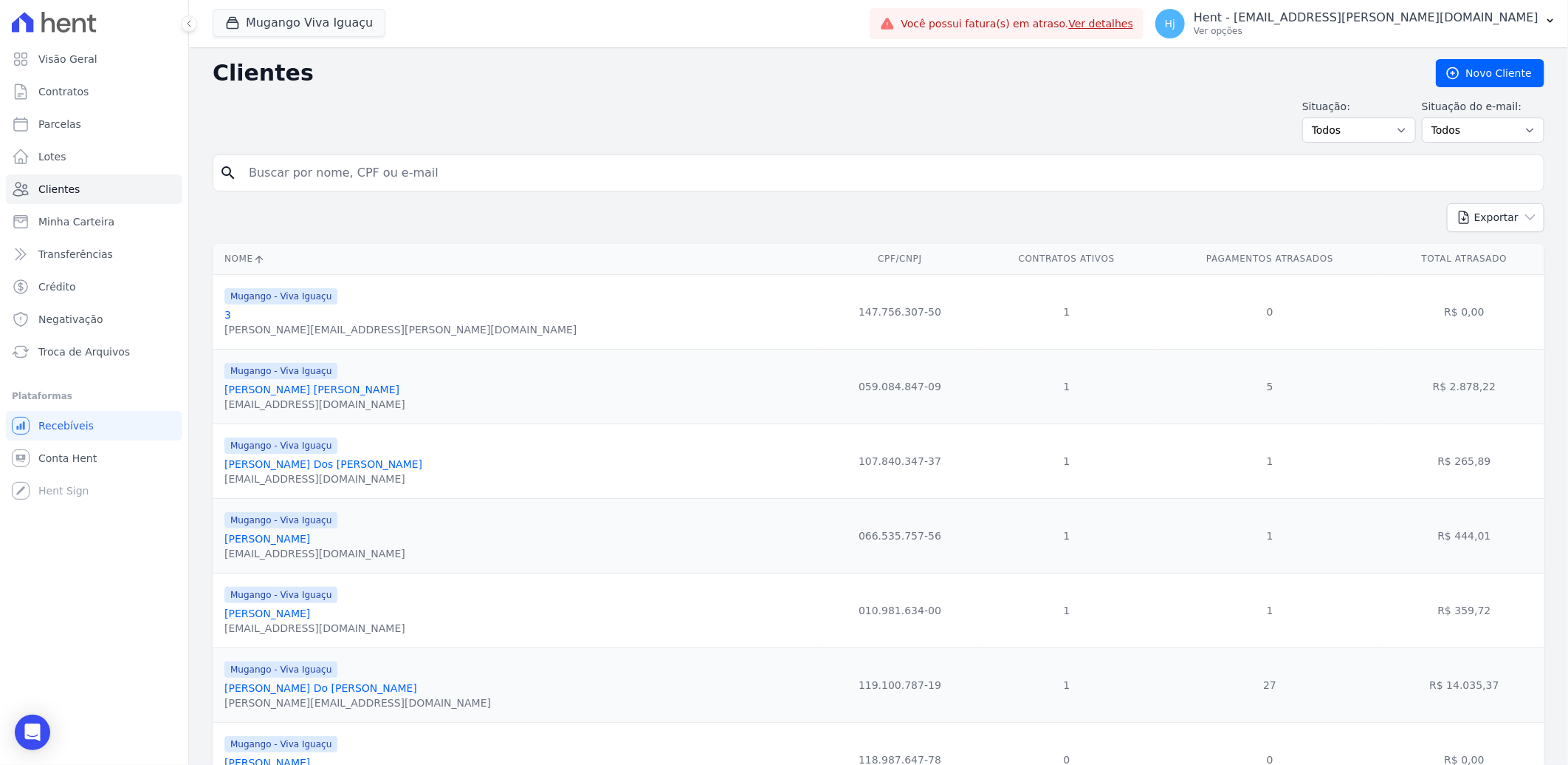
click at [389, 176] on input "search" at bounding box center [889, 173] width 1298 height 30
paste input "[PERSON_NAME] [PERSON_NAME]"
type input "[PERSON_NAME] [PERSON_NAME]"
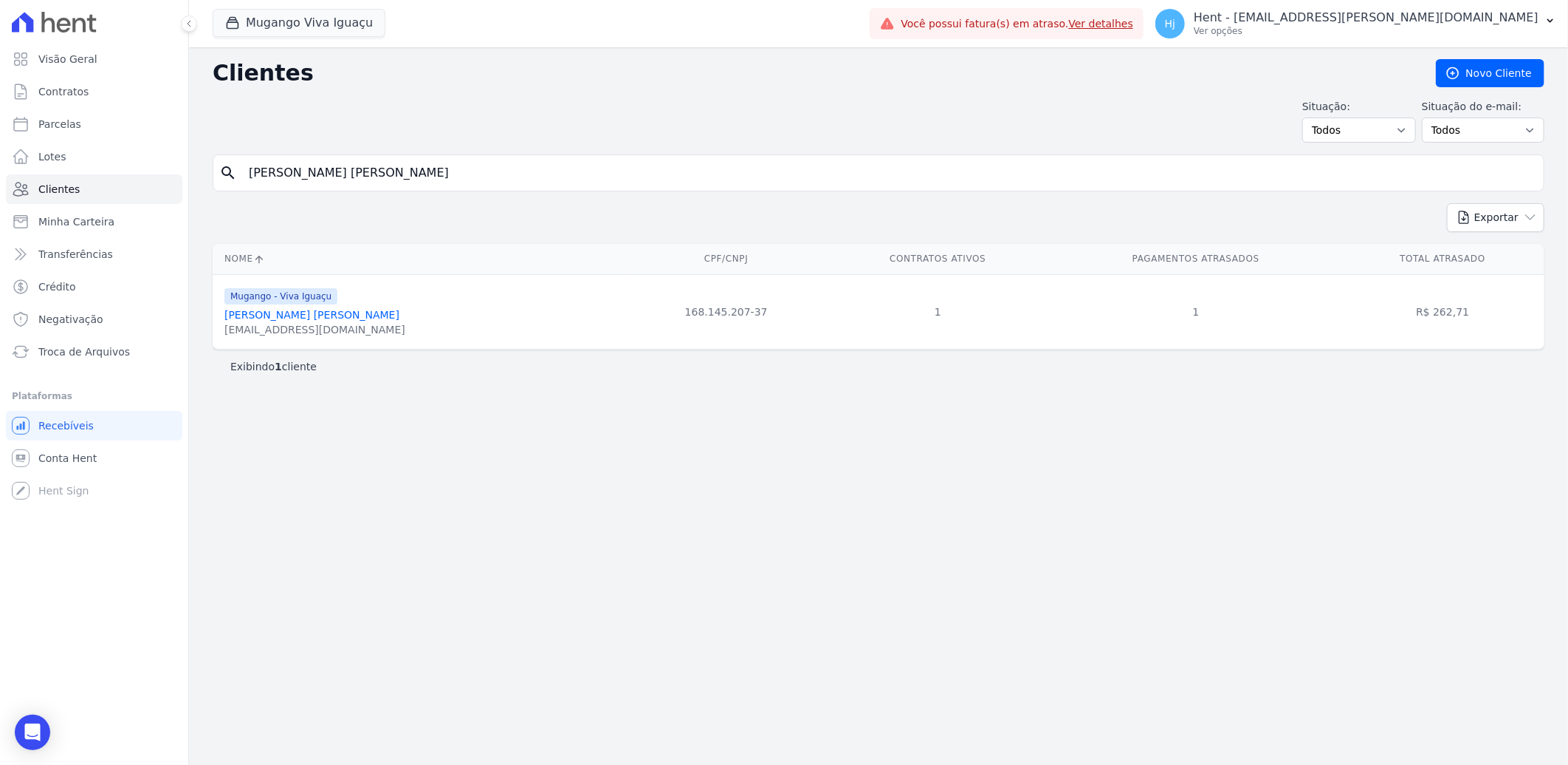
click at [330, 320] on link "[PERSON_NAME] [PERSON_NAME]" at bounding box center [312, 314] width 175 height 12
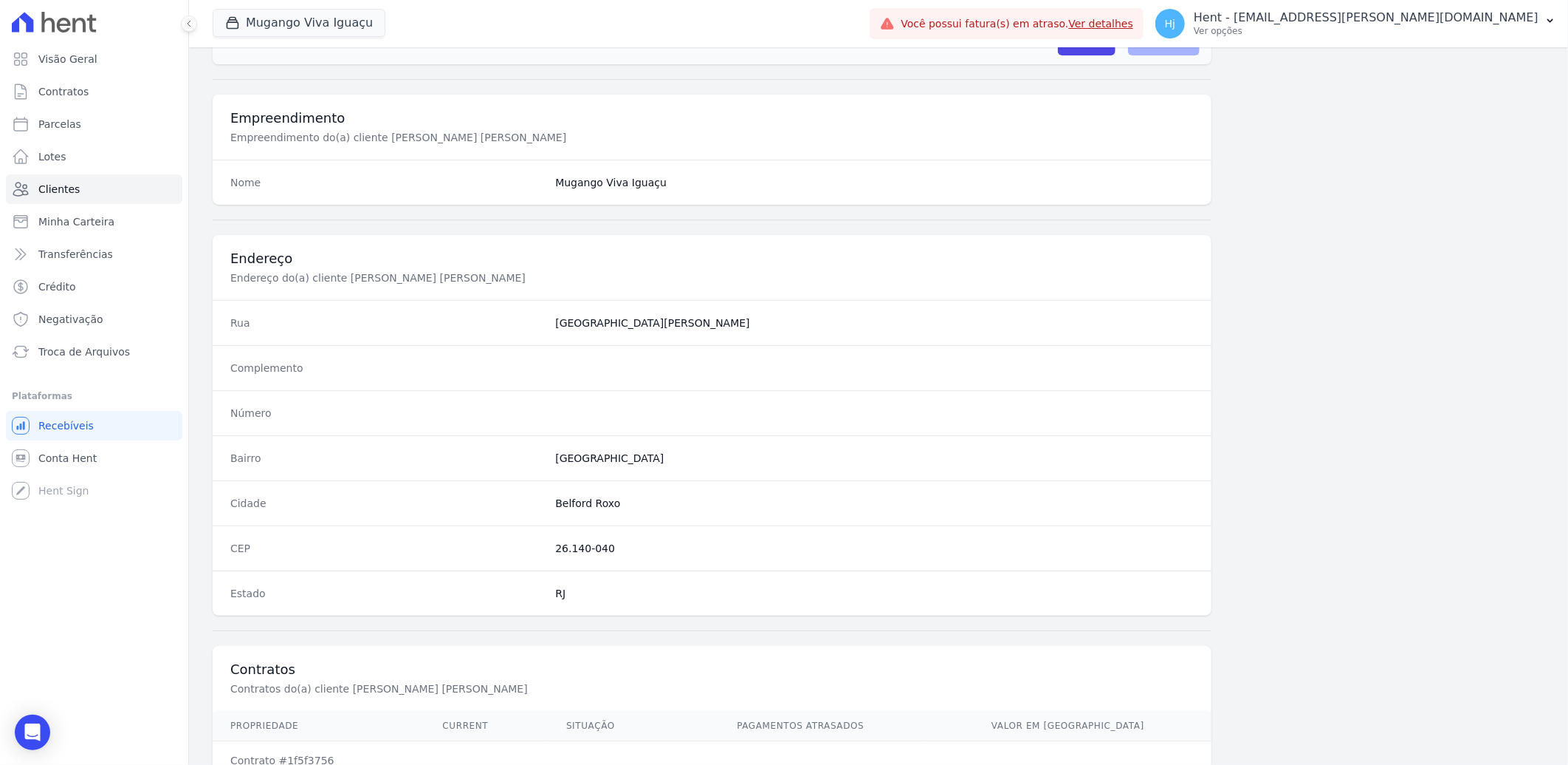
scroll to position [620, 0]
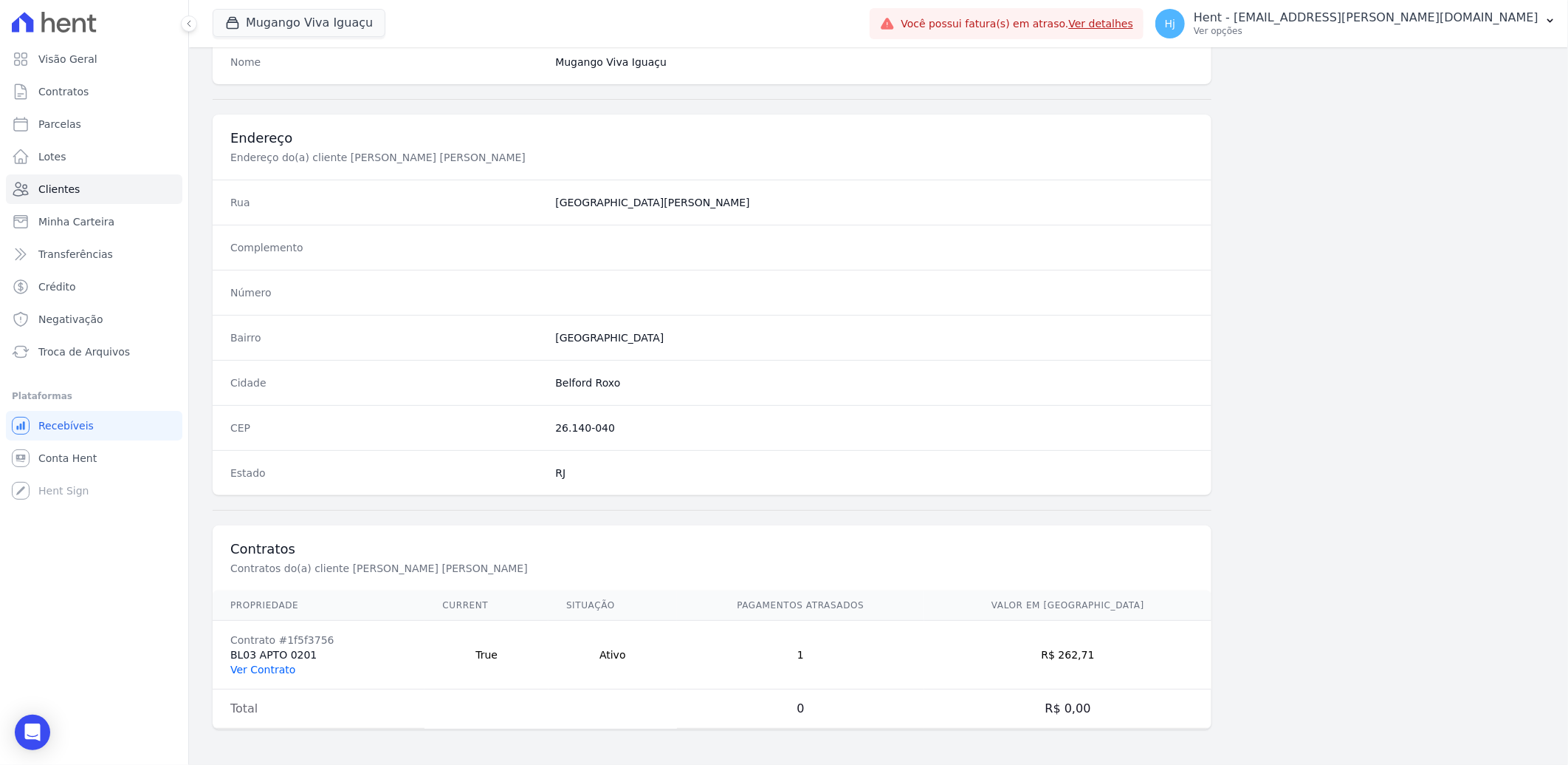
click at [251, 670] on link "Ver Contrato" at bounding box center [263, 669] width 65 height 12
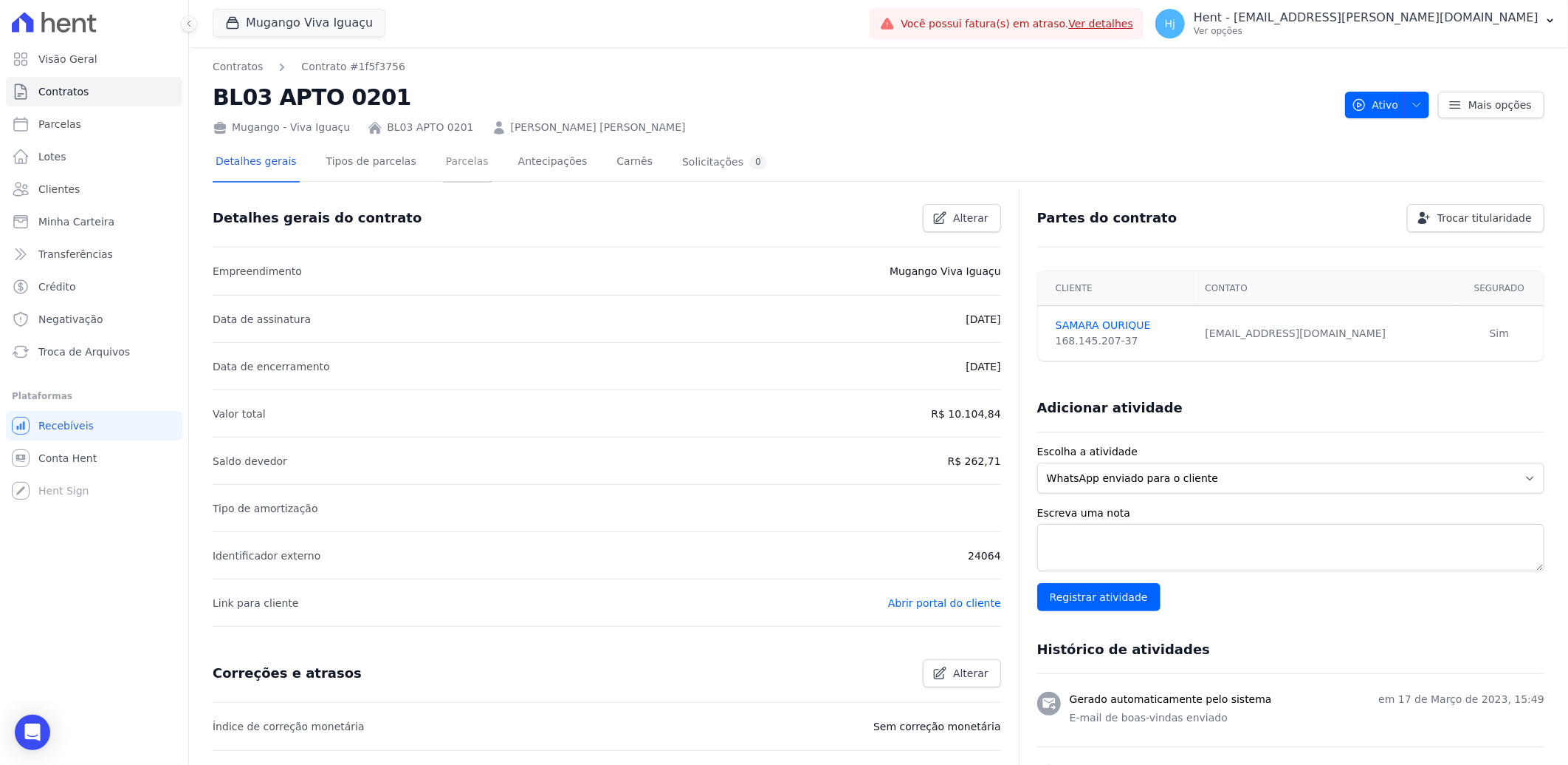
click at [448, 168] on link "Parcelas" at bounding box center [467, 163] width 49 height 39
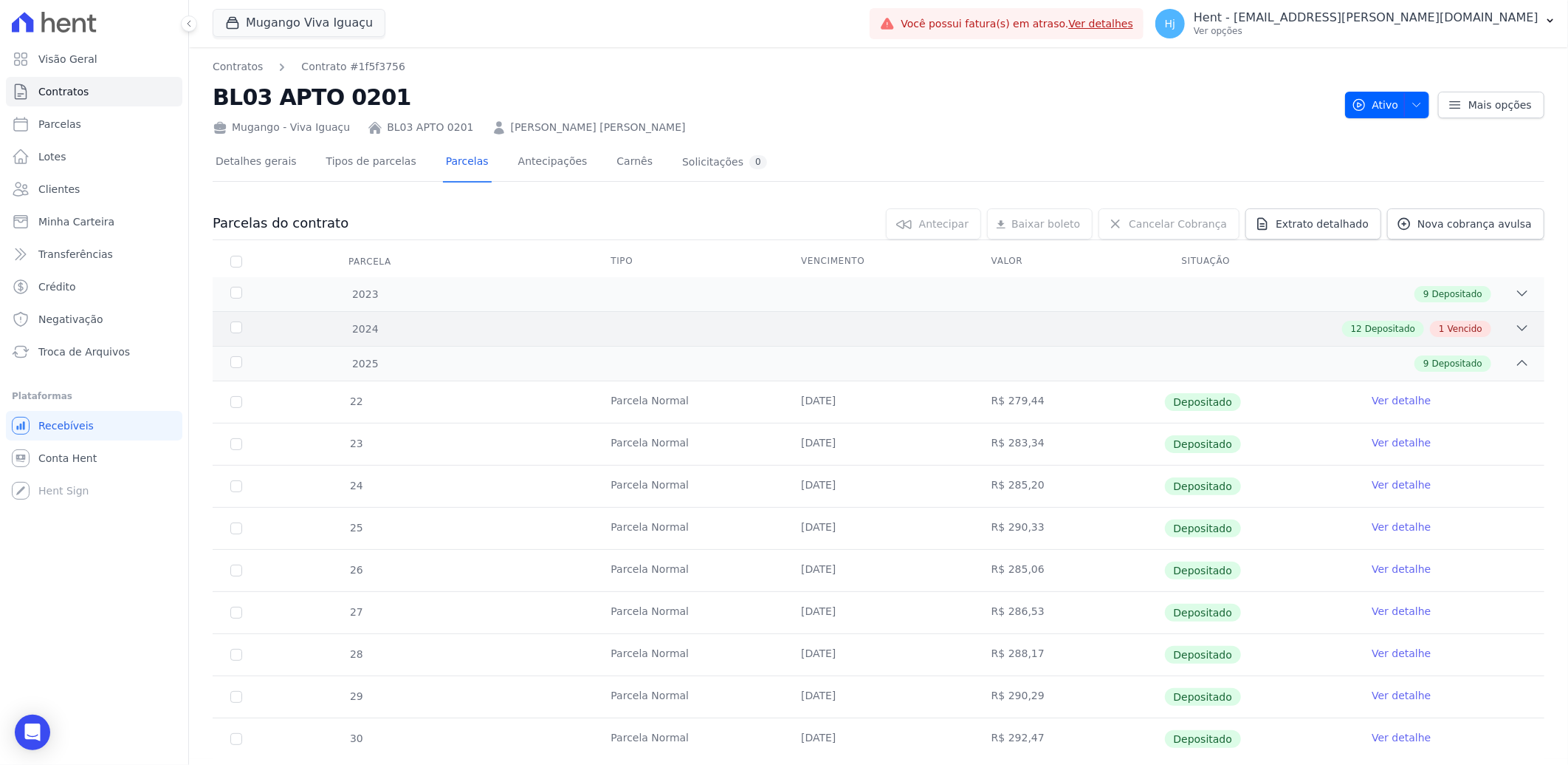
click at [876, 333] on div "12 Depositado 1 Vencido" at bounding box center [944, 329] width 1171 height 17
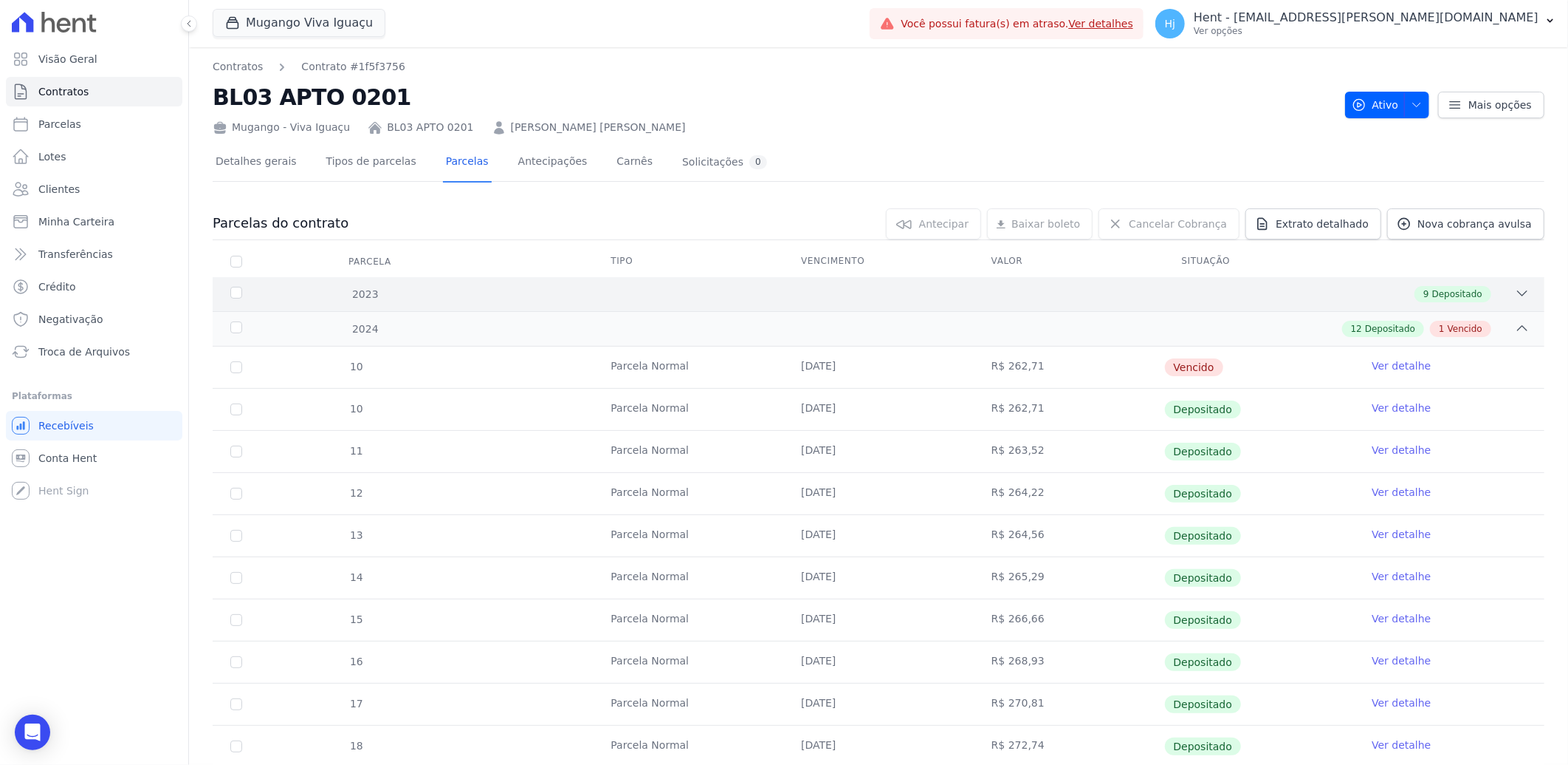
click at [867, 290] on div "9 Depositado" at bounding box center [944, 295] width 1171 height 17
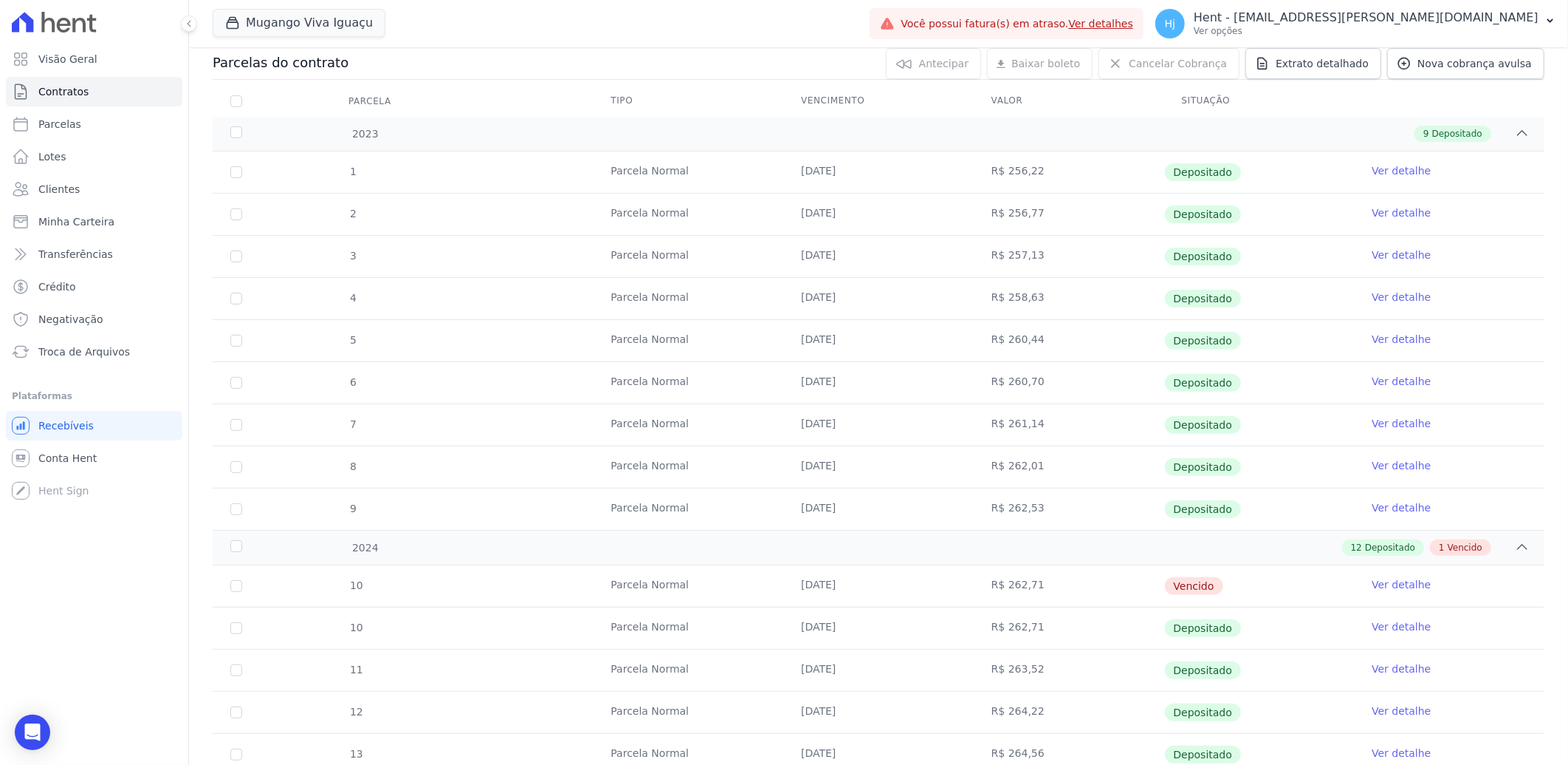
scroll to position [164, 0]
drag, startPoint x: 799, startPoint y: 584, endPoint x: 807, endPoint y: 584, distance: 8.0
click at [807, 584] on td "[DATE]" at bounding box center [878, 582] width 191 height 42
drag, startPoint x: 807, startPoint y: 584, endPoint x: 849, endPoint y: 586, distance: 42.0
click at [849, 586] on td "[DATE]" at bounding box center [878, 582] width 191 height 42
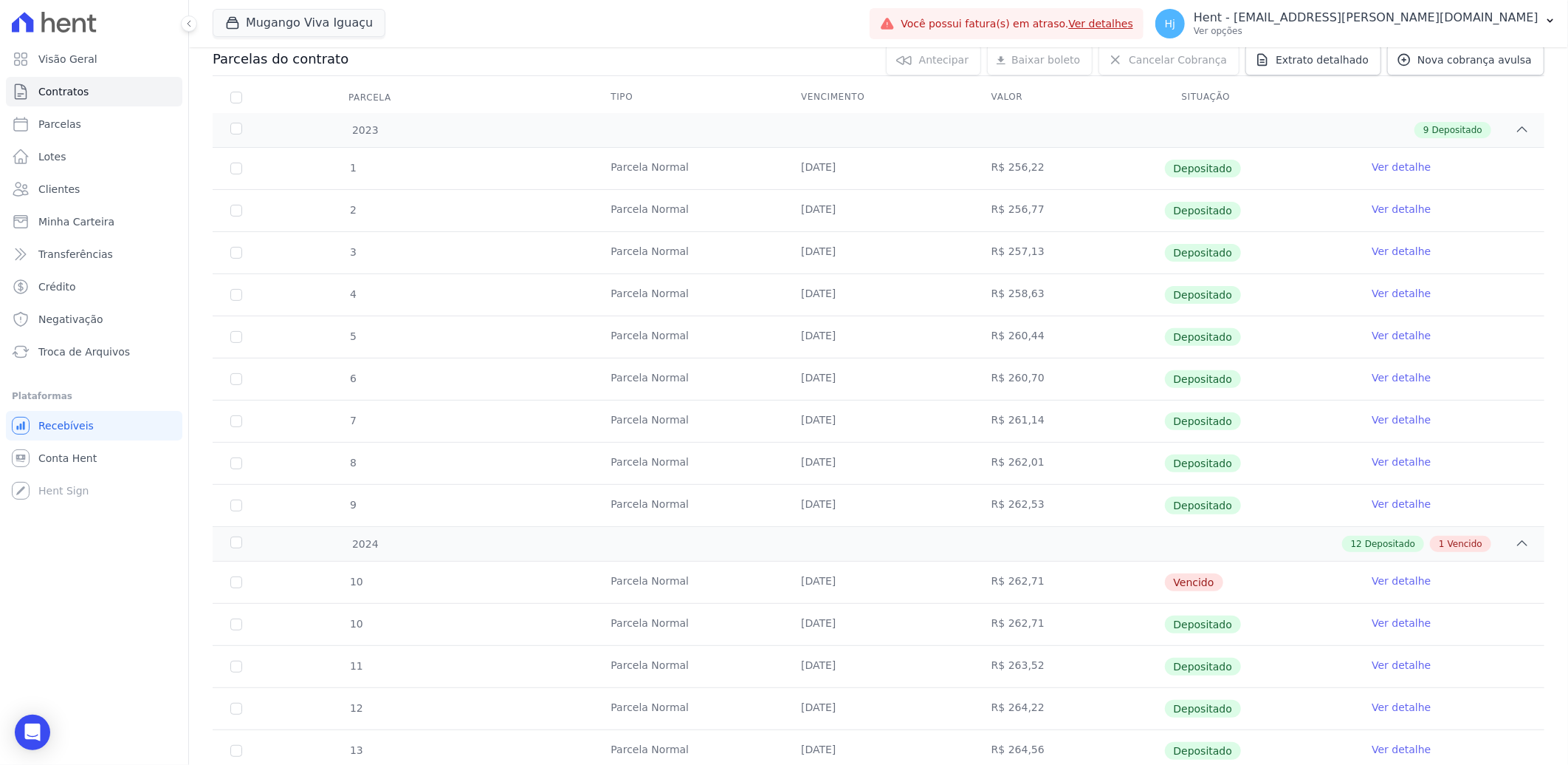
copy td "[DATE]"
click at [50, 189] on span "Clientes" at bounding box center [58, 189] width 42 height 15
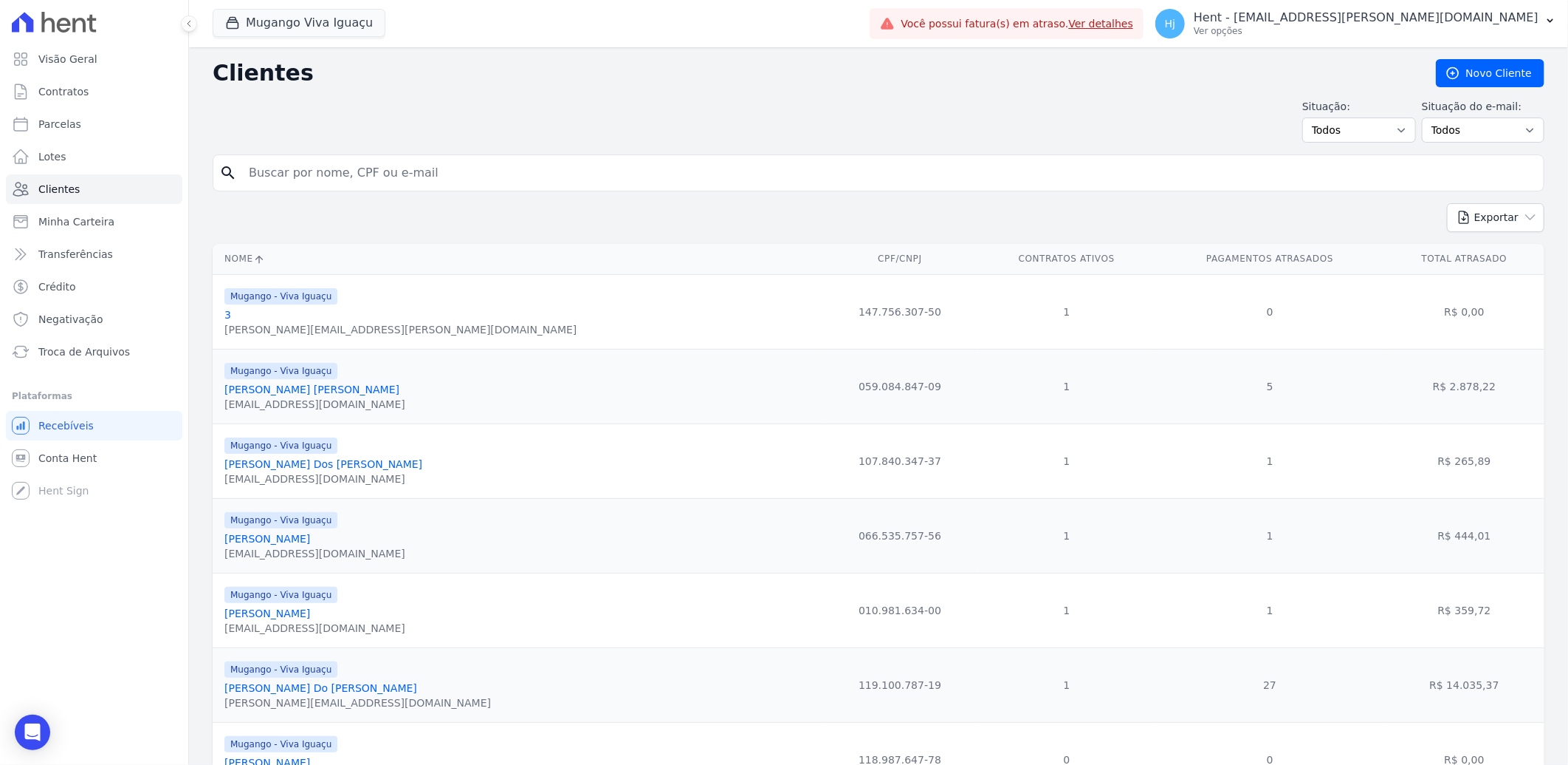
click at [485, 167] on input "search" at bounding box center [889, 173] width 1298 height 30
paste input "[PERSON_NAME]"
type input "[PERSON_NAME]"
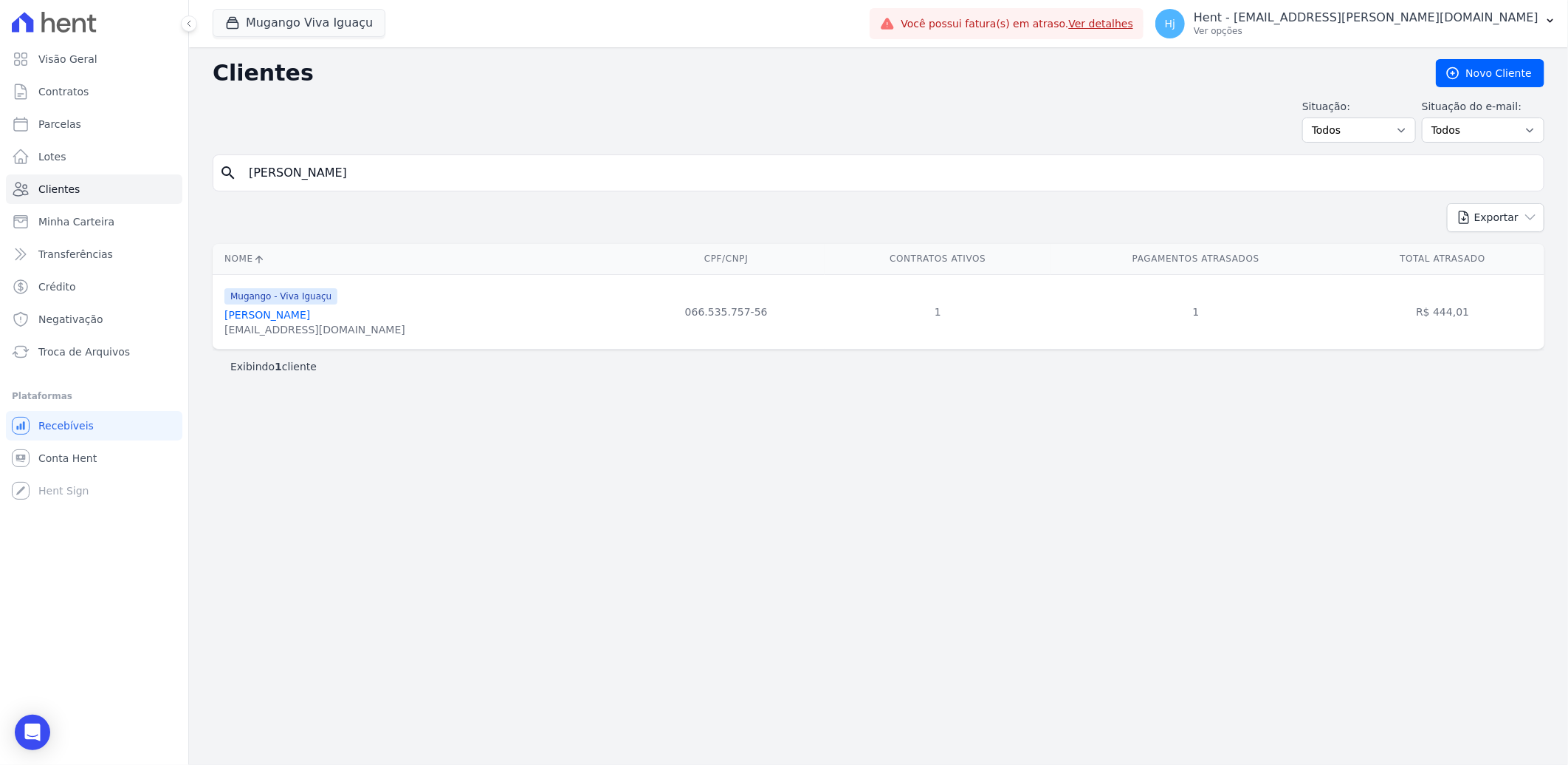
click at [284, 327] on div "[EMAIL_ADDRESS][DOMAIN_NAME]" at bounding box center [315, 330] width 180 height 15
click at [289, 316] on link "[PERSON_NAME]" at bounding box center [268, 314] width 86 height 12
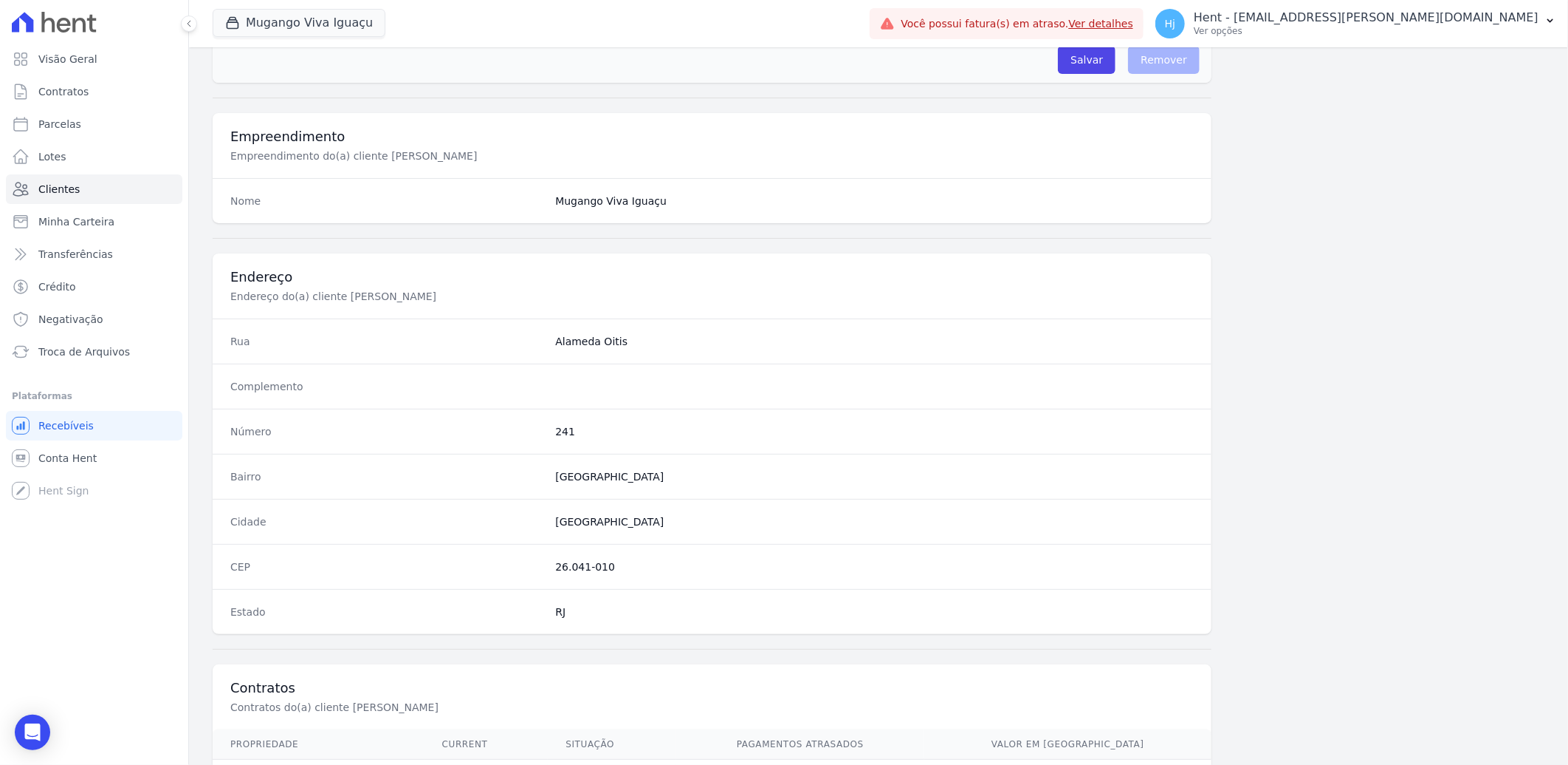
scroll to position [620, 0]
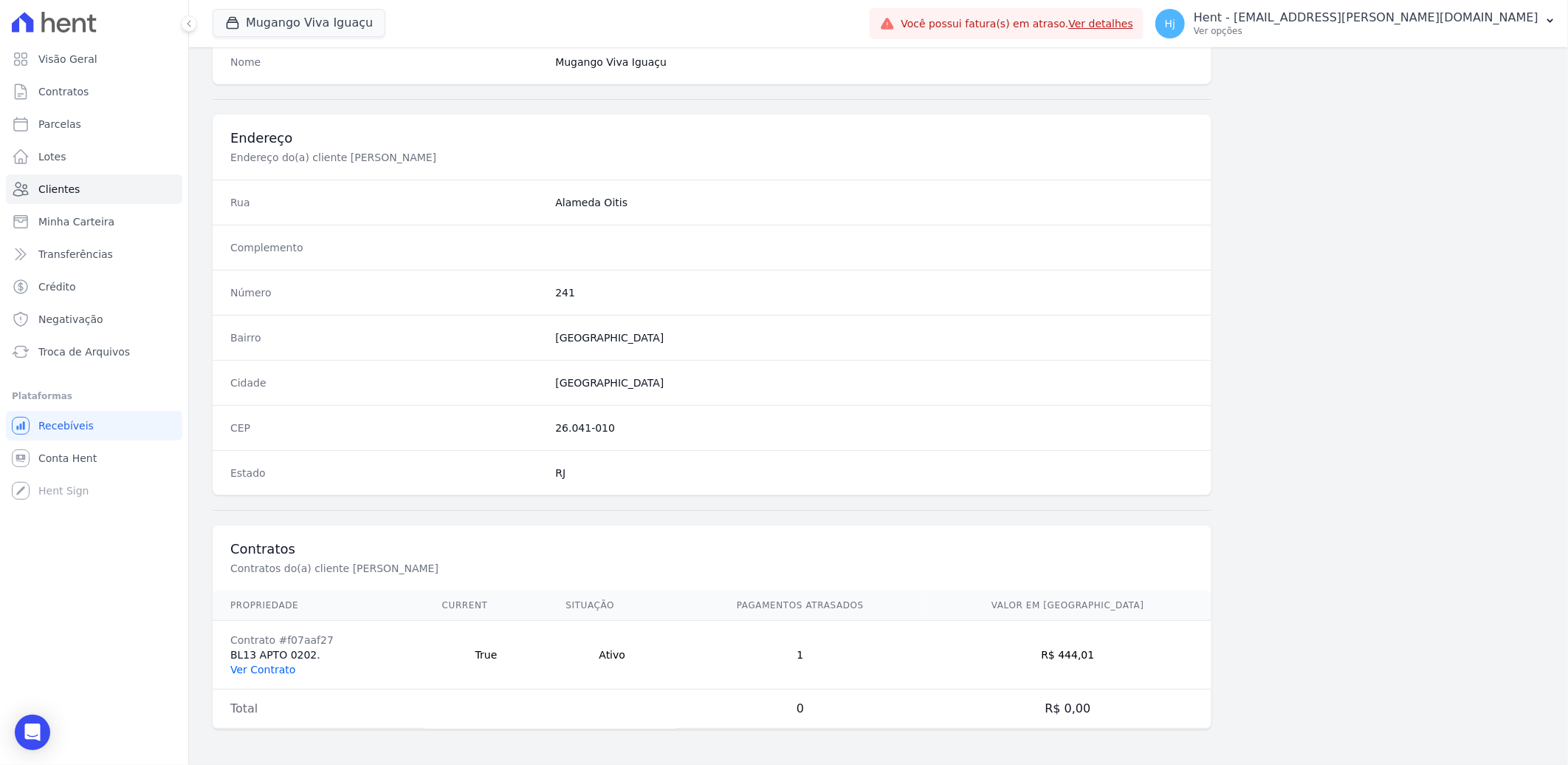
click at [278, 667] on link "Ver Contrato" at bounding box center [263, 669] width 65 height 12
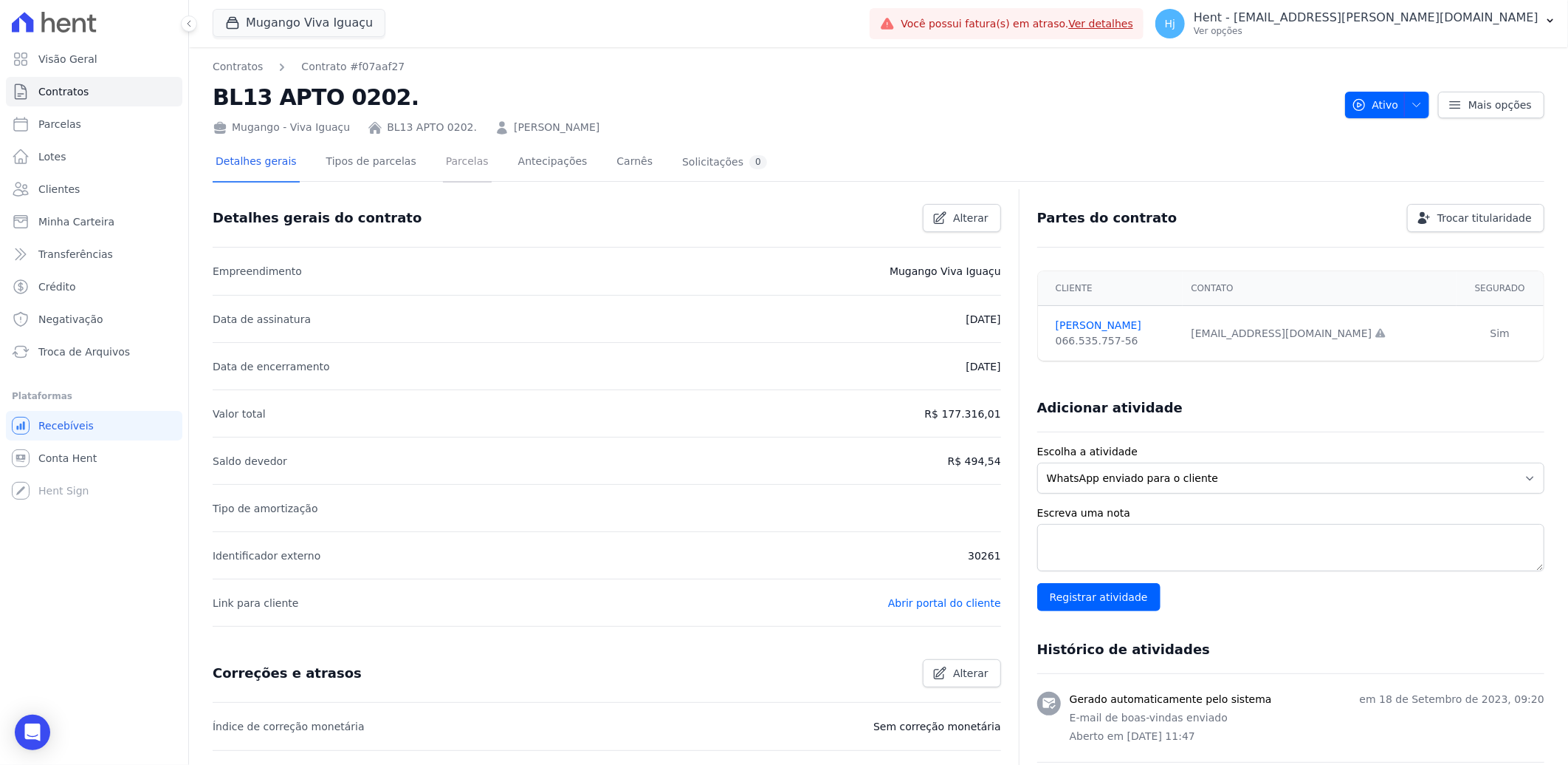
click at [446, 160] on link "Parcelas" at bounding box center [467, 163] width 49 height 39
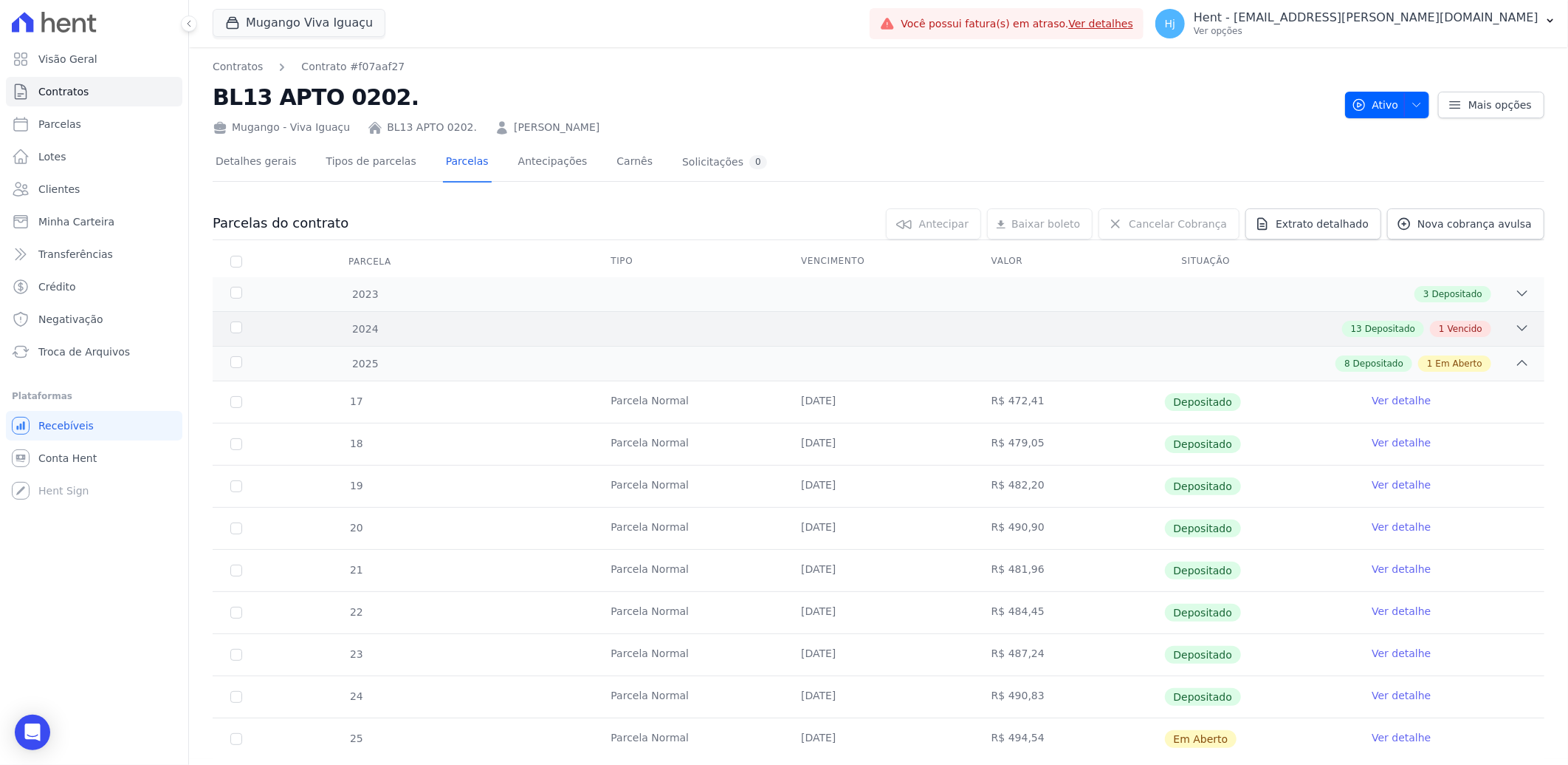
click at [1108, 329] on div "13 Depositado 1 Vencido" at bounding box center [944, 329] width 1171 height 17
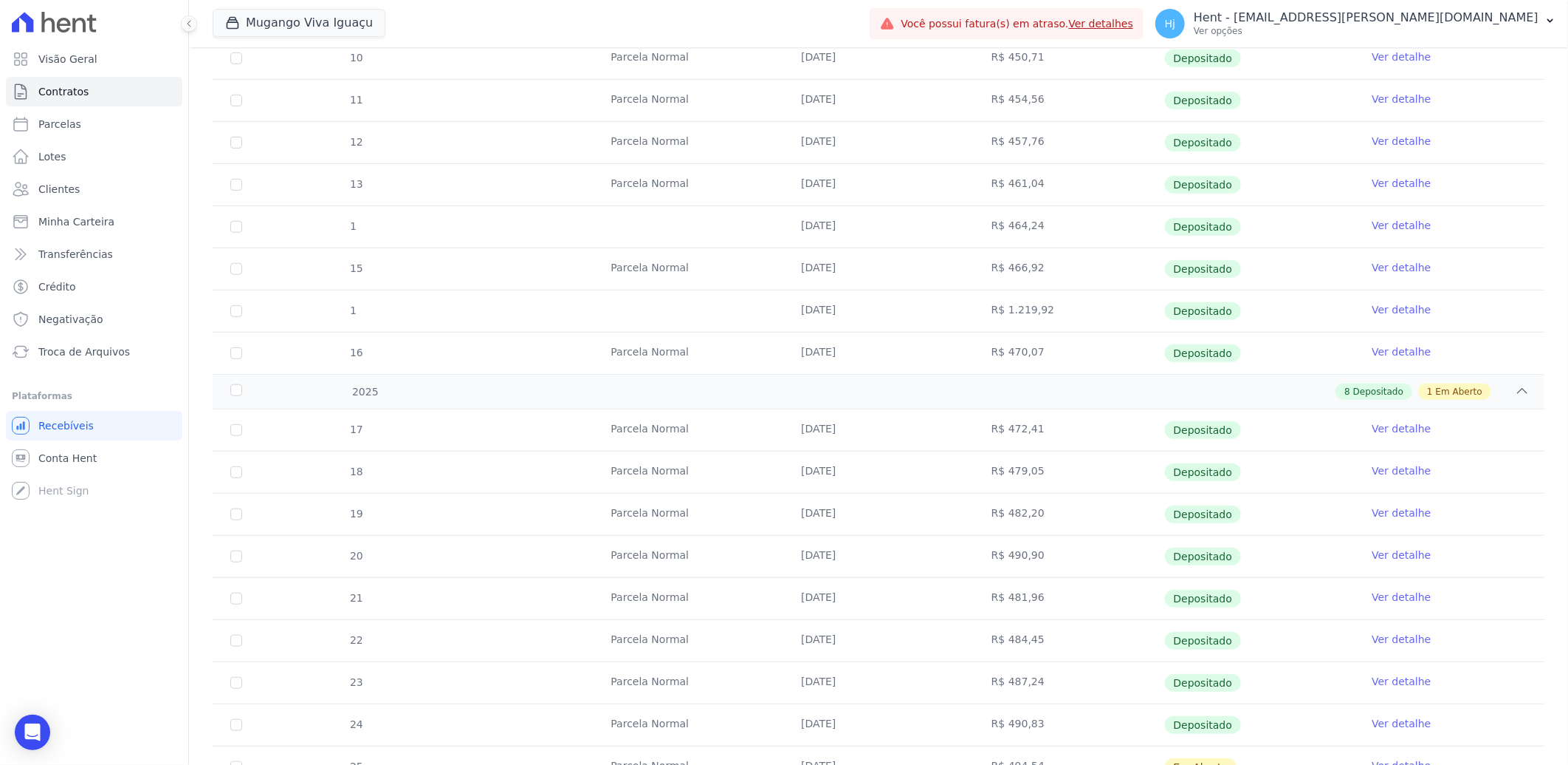
scroll to position [630, 0]
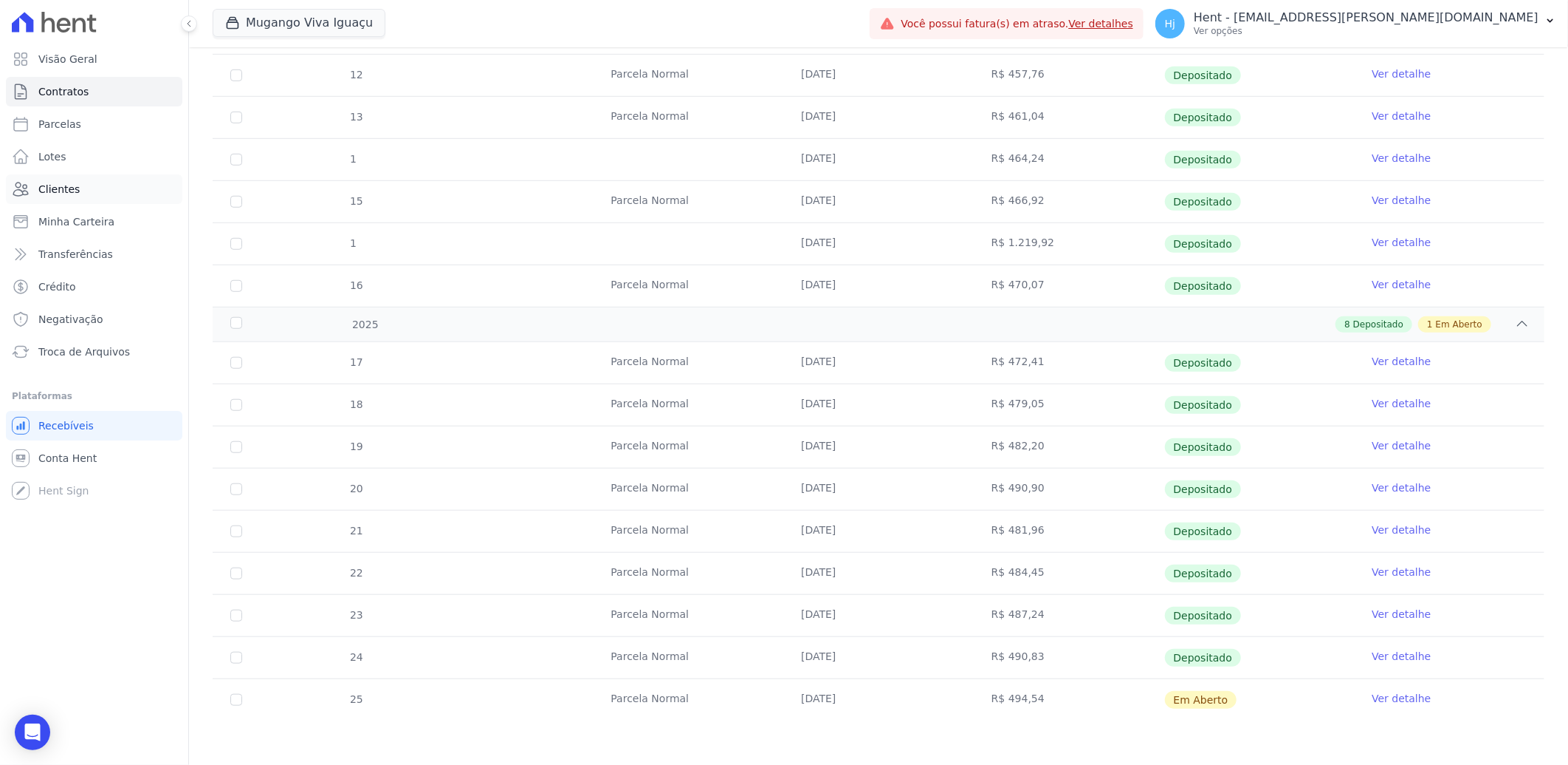
click at [62, 192] on span "Clientes" at bounding box center [58, 189] width 42 height 15
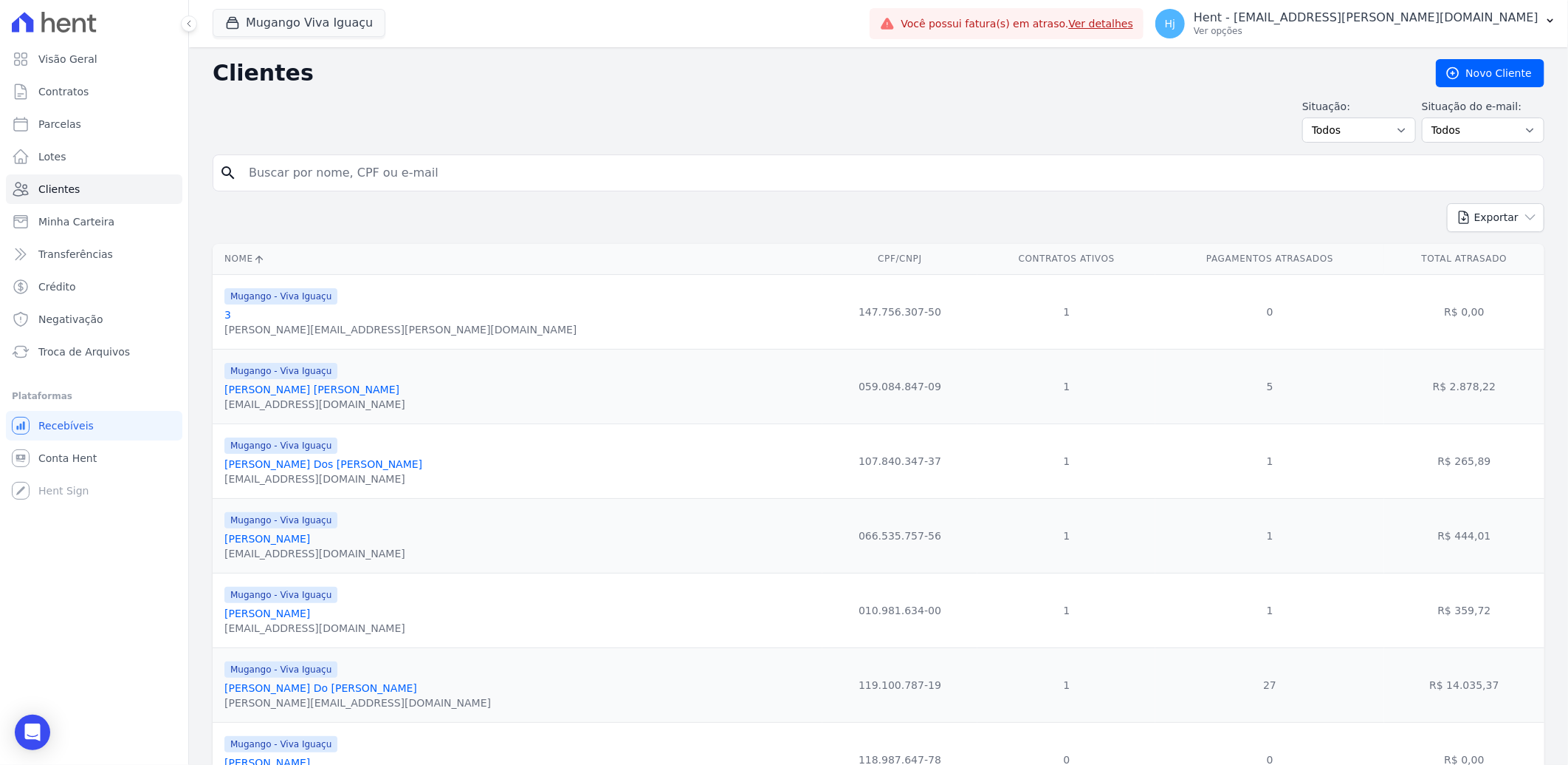
click at [374, 173] on input "search" at bounding box center [889, 173] width 1298 height 30
paste input "[PERSON_NAME]"
type input "[PERSON_NAME]"
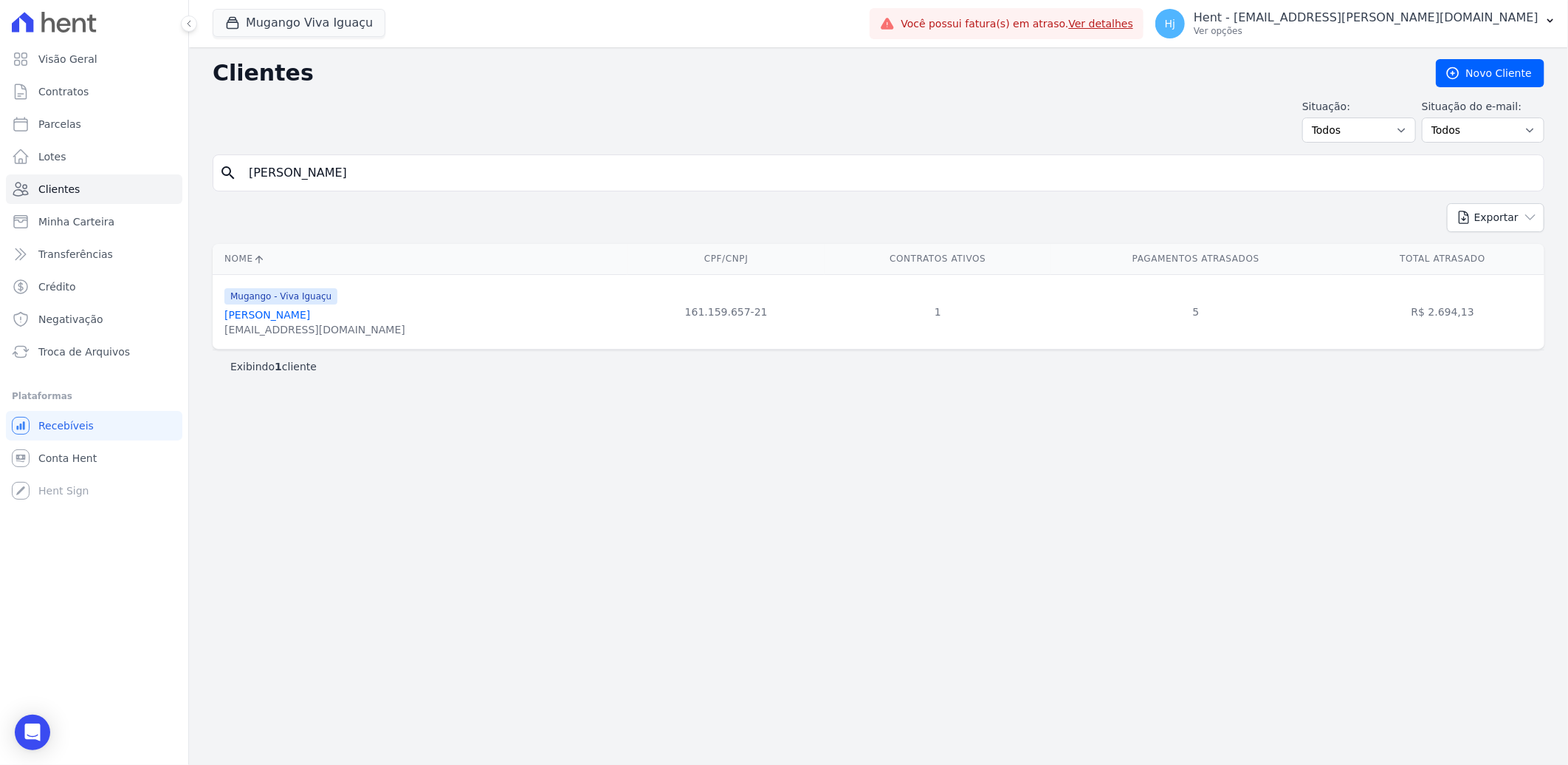
click at [268, 320] on link "[PERSON_NAME]" at bounding box center [268, 314] width 86 height 12
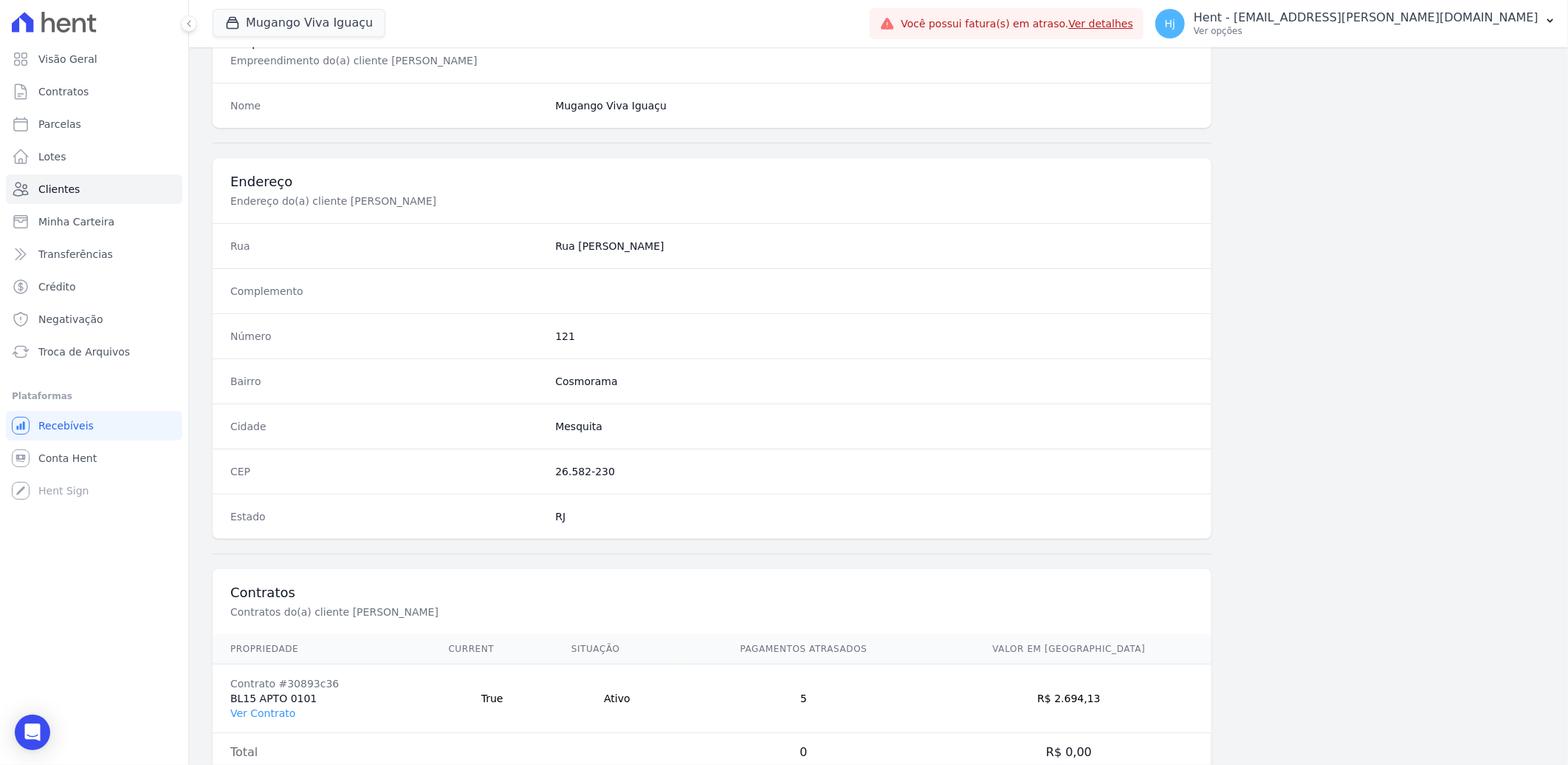
scroll to position [620, 0]
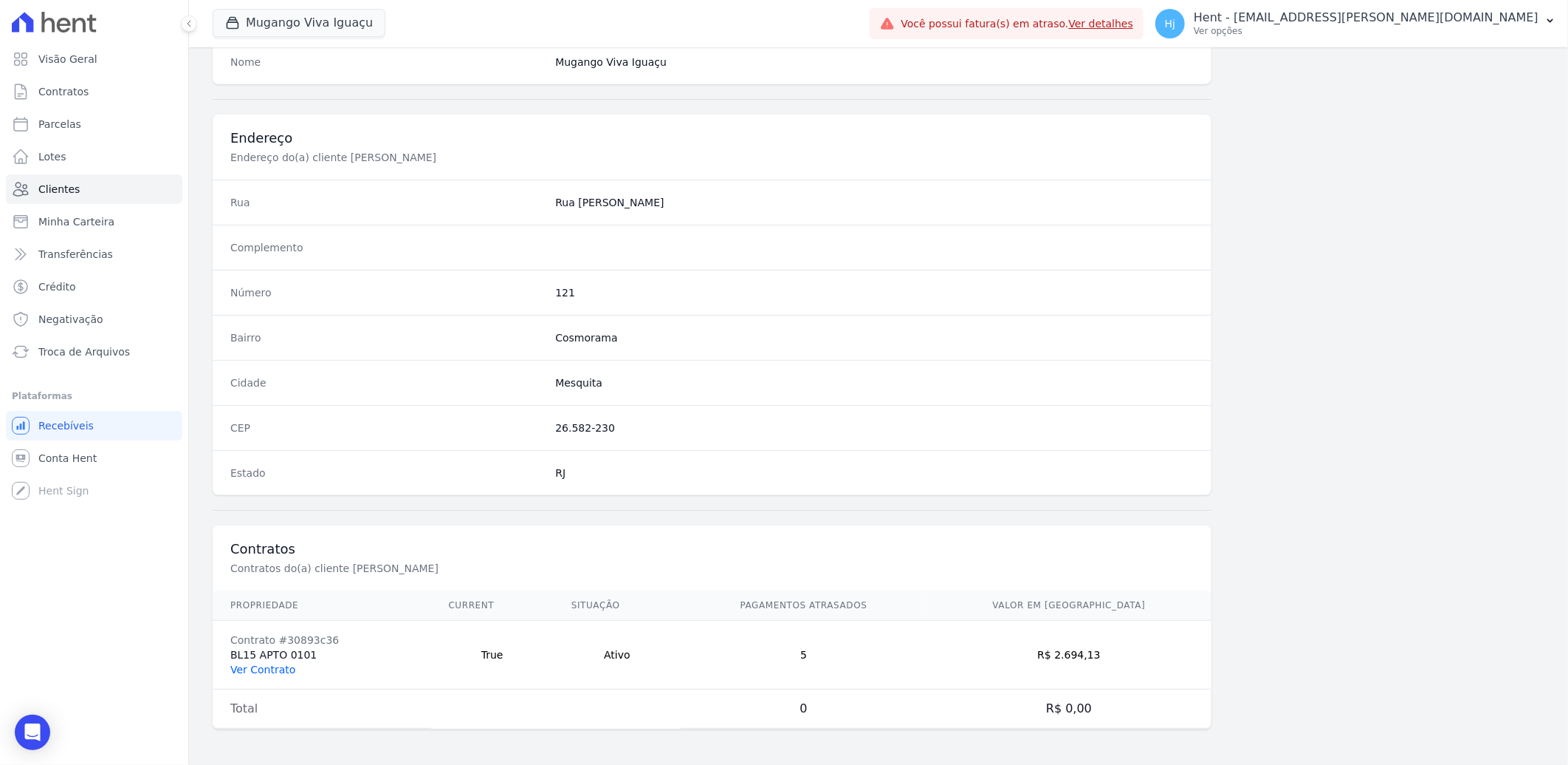
click at [260, 663] on link "Ver Contrato" at bounding box center [263, 669] width 65 height 12
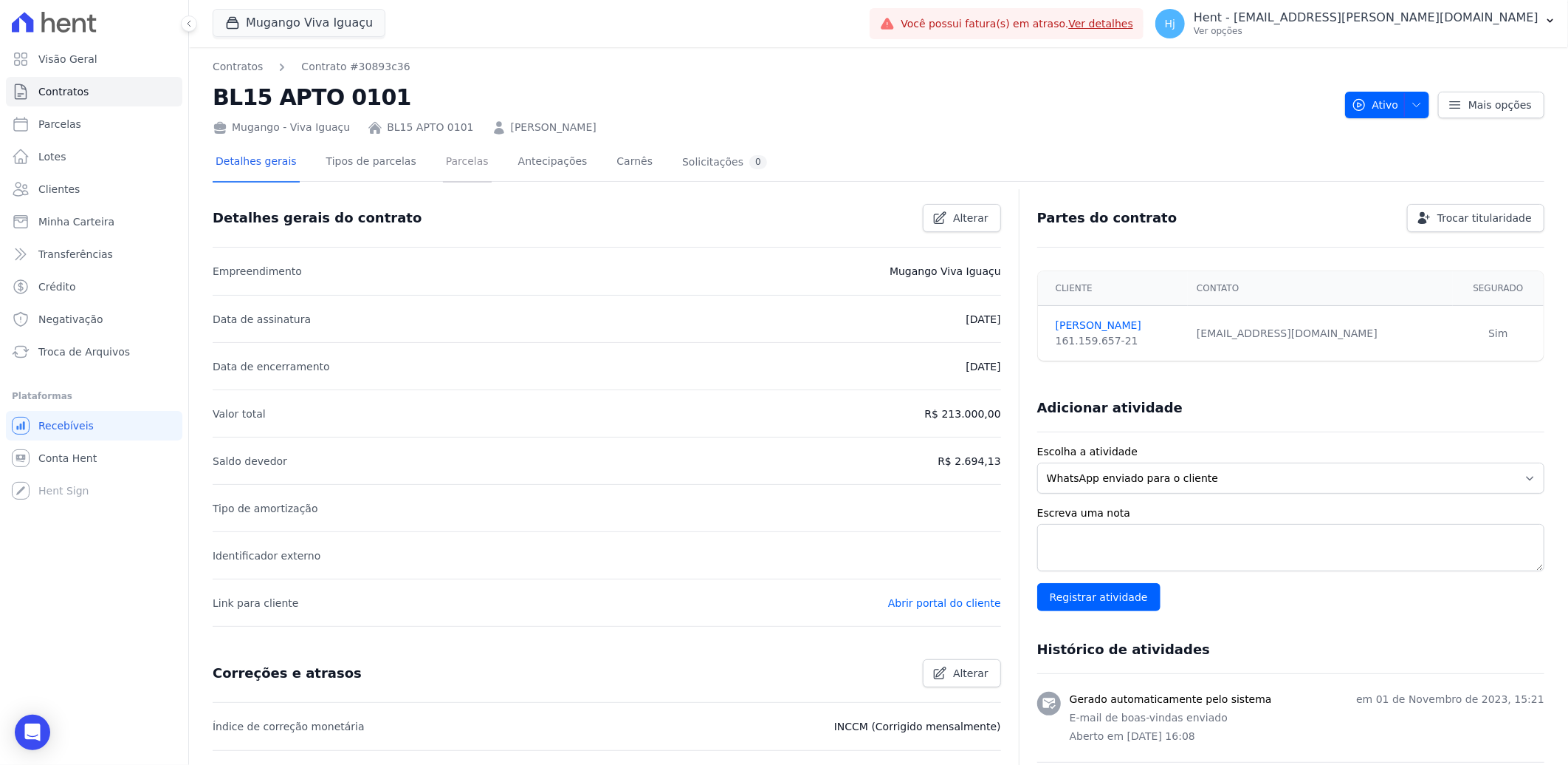
click at [461, 159] on link "Parcelas" at bounding box center [467, 163] width 49 height 39
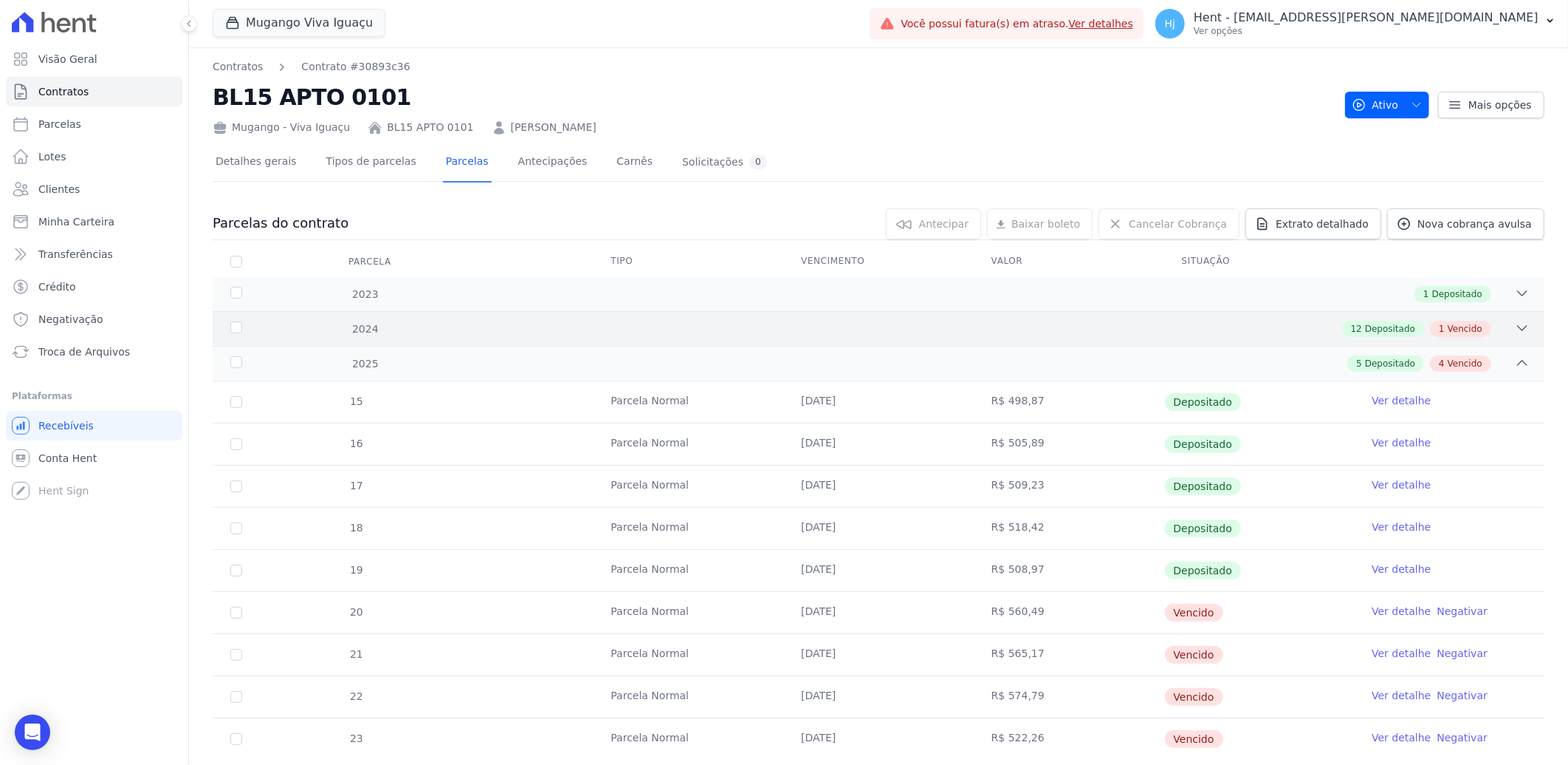
click at [1245, 333] on div "12 Depositado 1 Vencido" at bounding box center [944, 329] width 1171 height 17
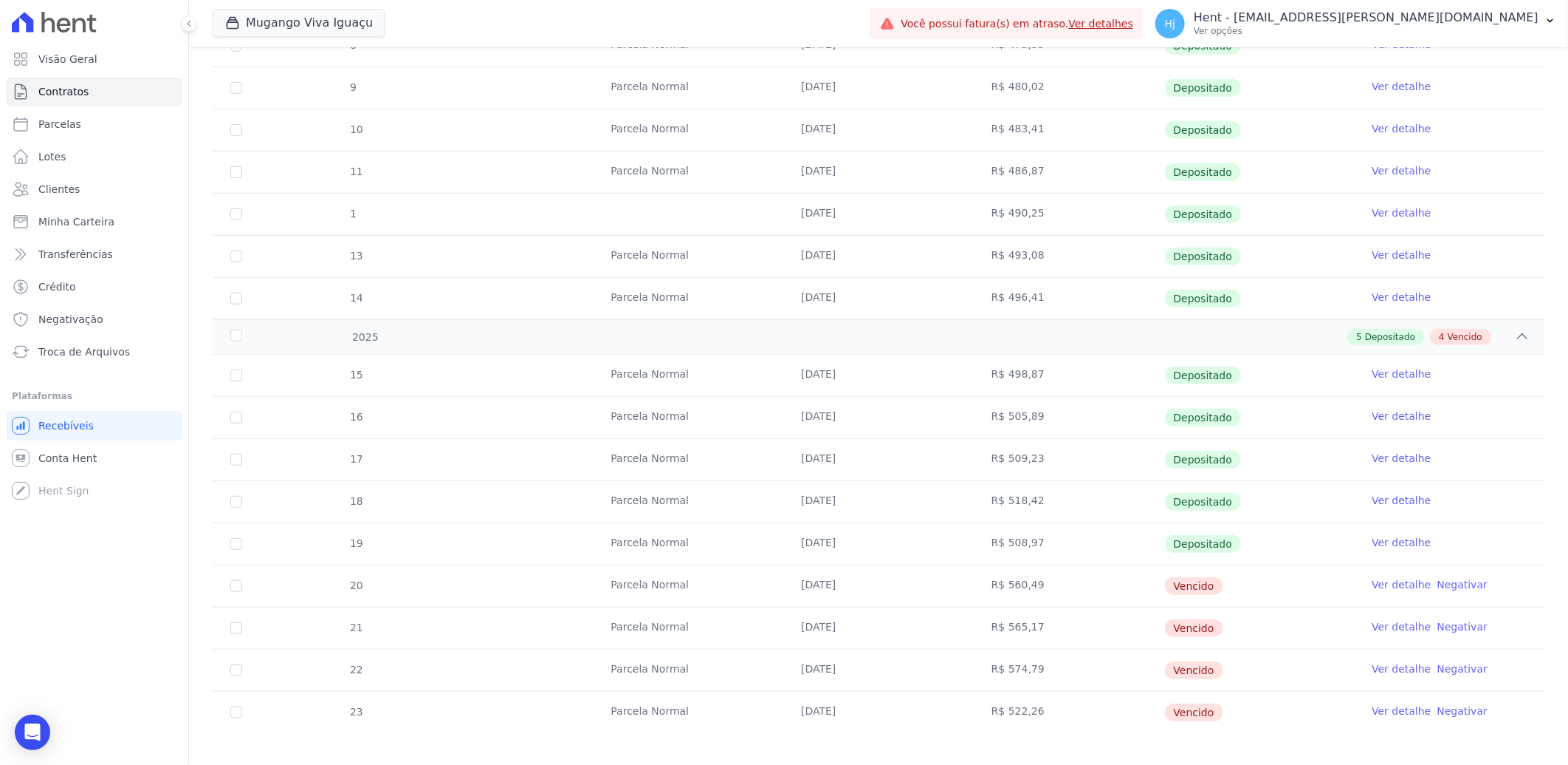
scroll to position [586, 0]
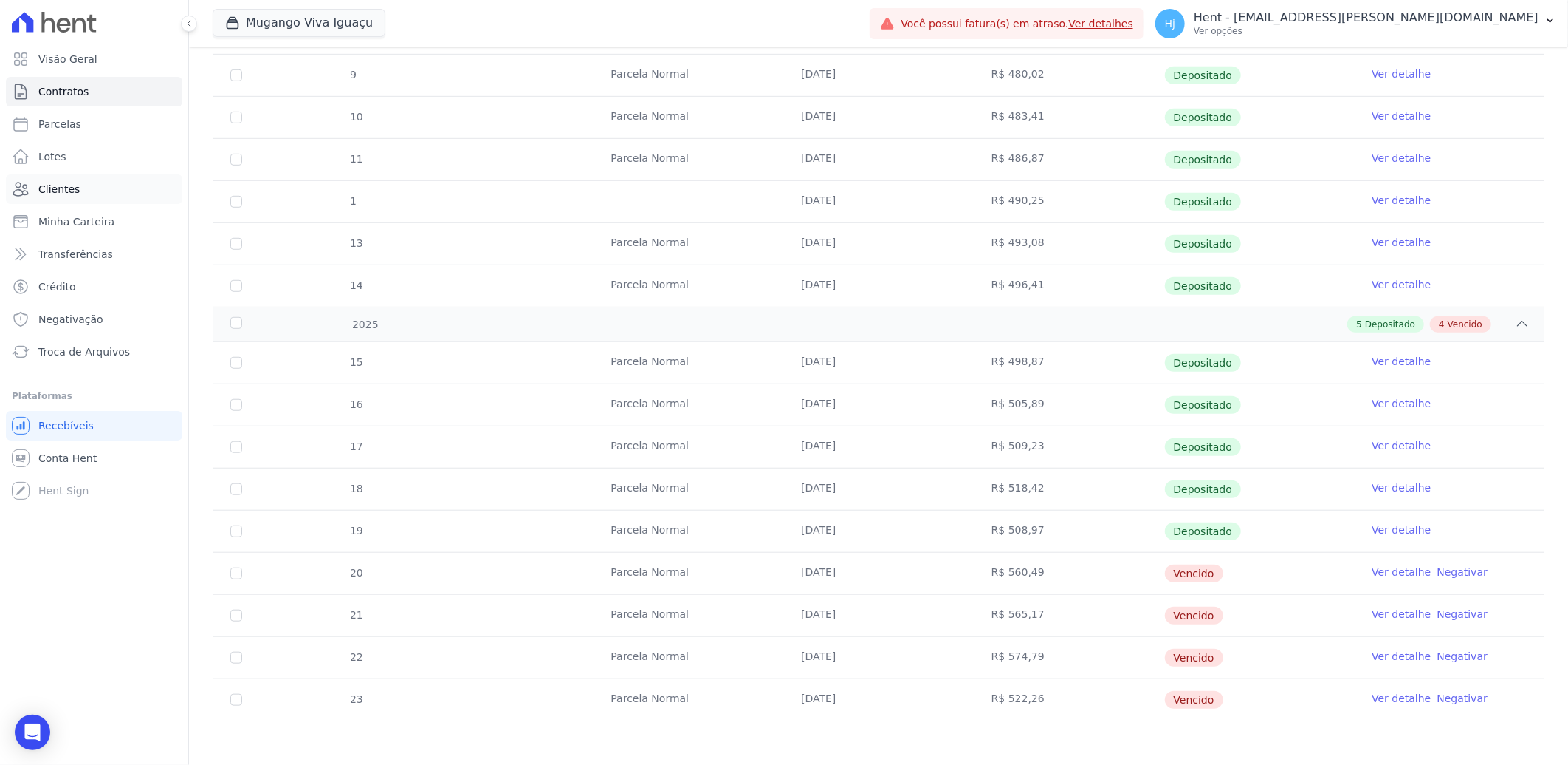
click at [70, 190] on span "Clientes" at bounding box center [58, 189] width 42 height 15
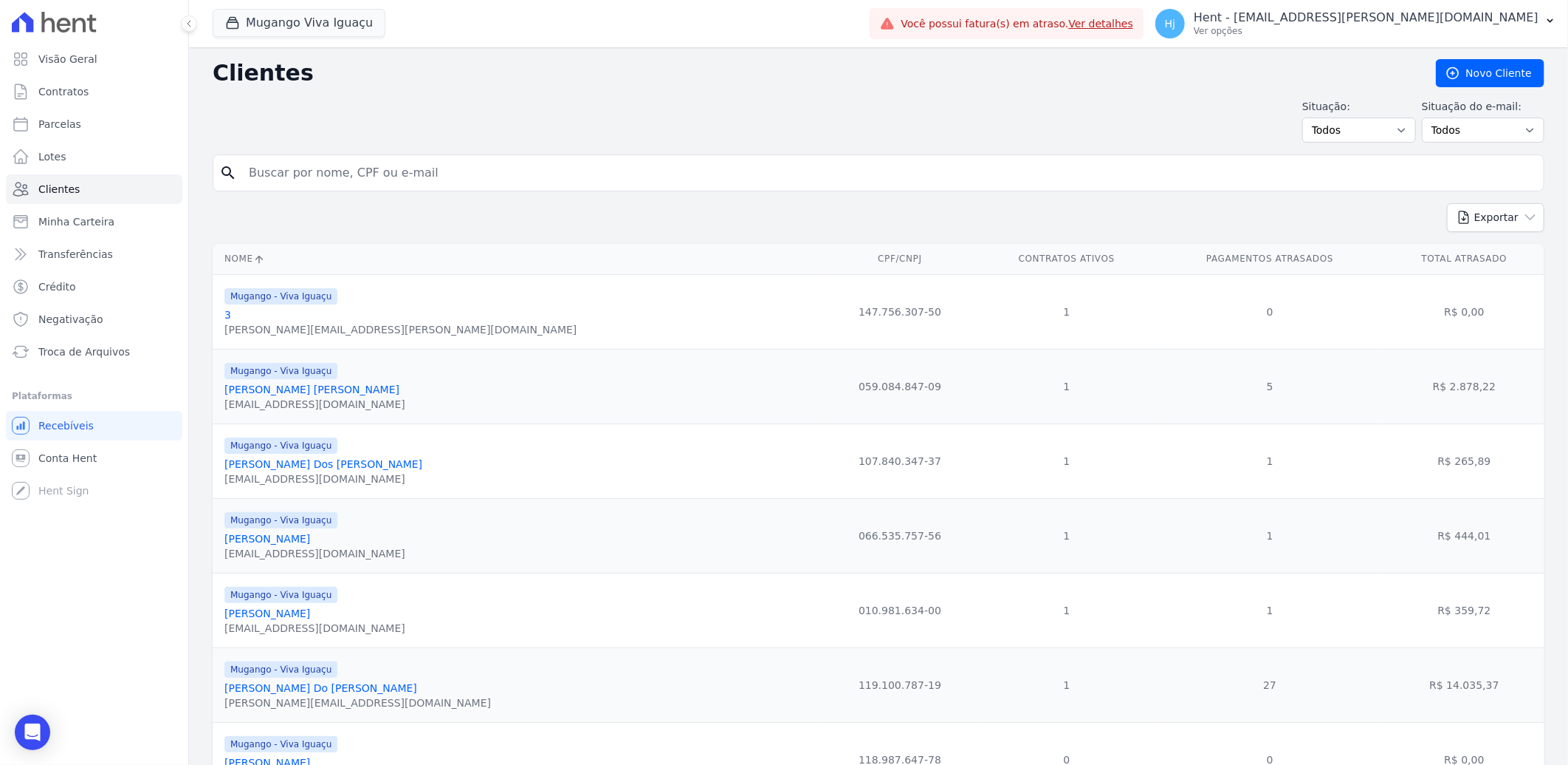
click at [340, 180] on input "search" at bounding box center [889, 173] width 1298 height 30
paste input "[PERSON_NAME]"
type input "[PERSON_NAME]"
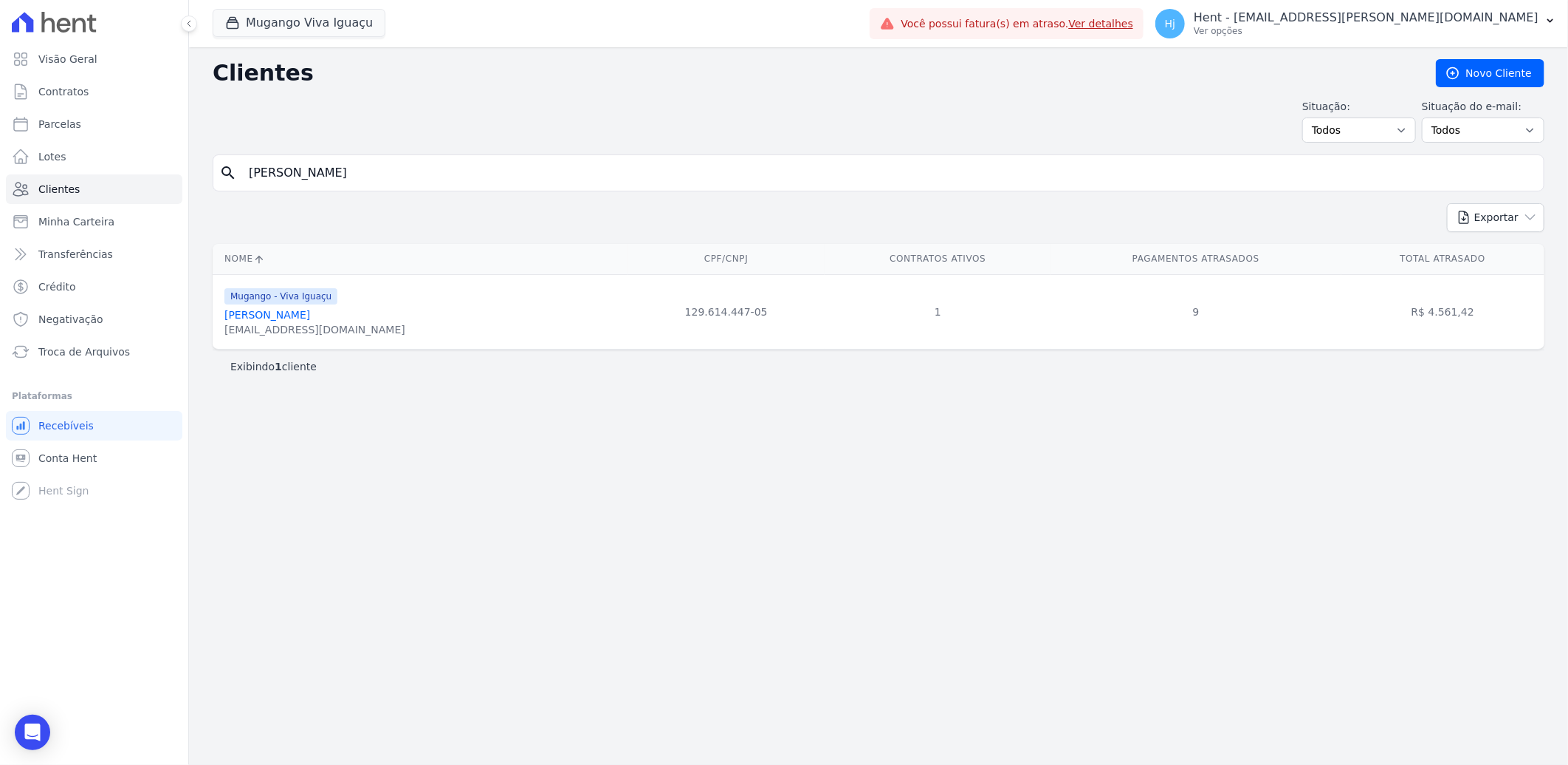
click at [310, 316] on link "[PERSON_NAME]" at bounding box center [268, 314] width 86 height 12
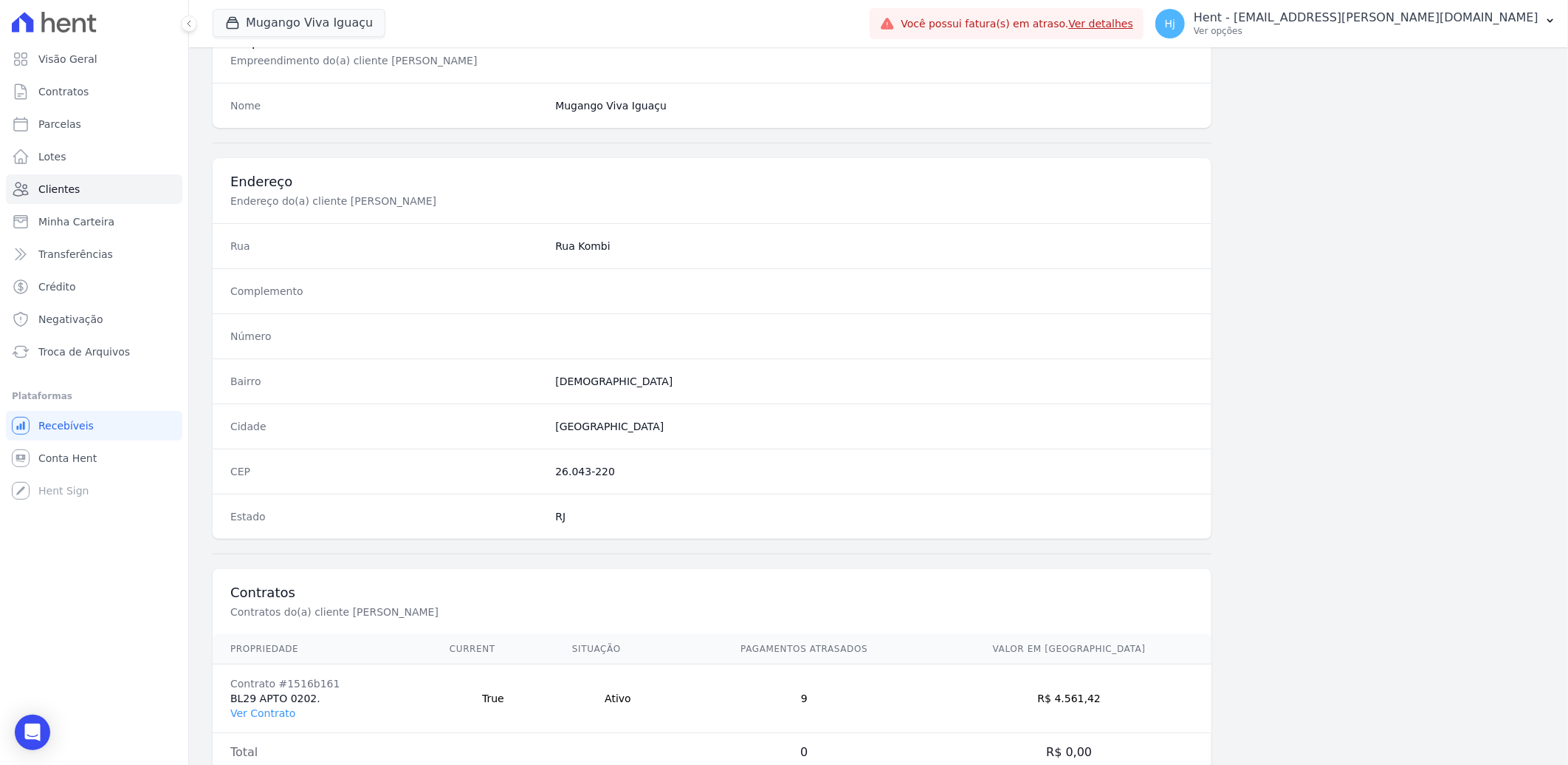
scroll to position [620, 0]
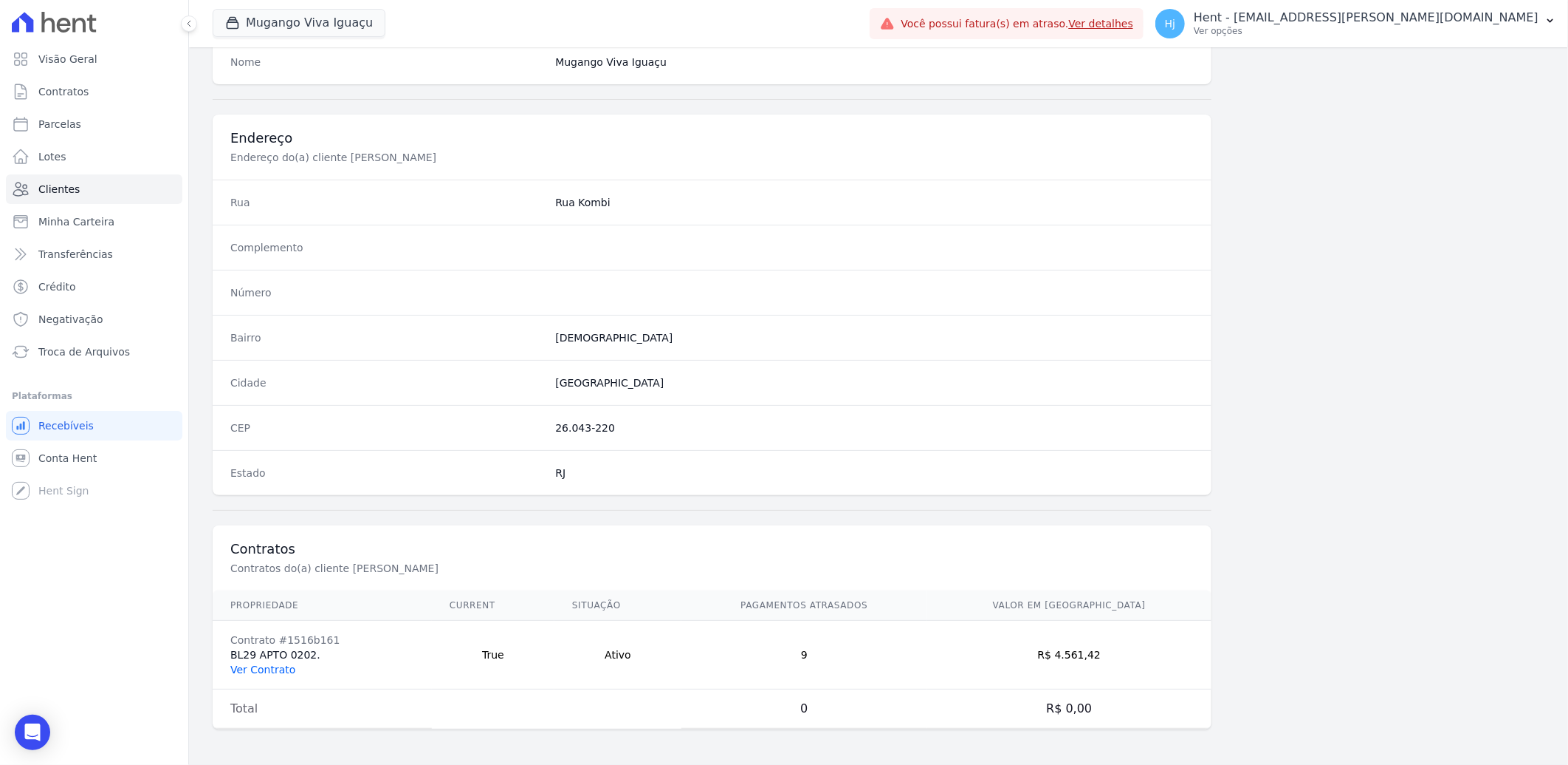
click at [257, 663] on link "Ver Contrato" at bounding box center [263, 669] width 65 height 12
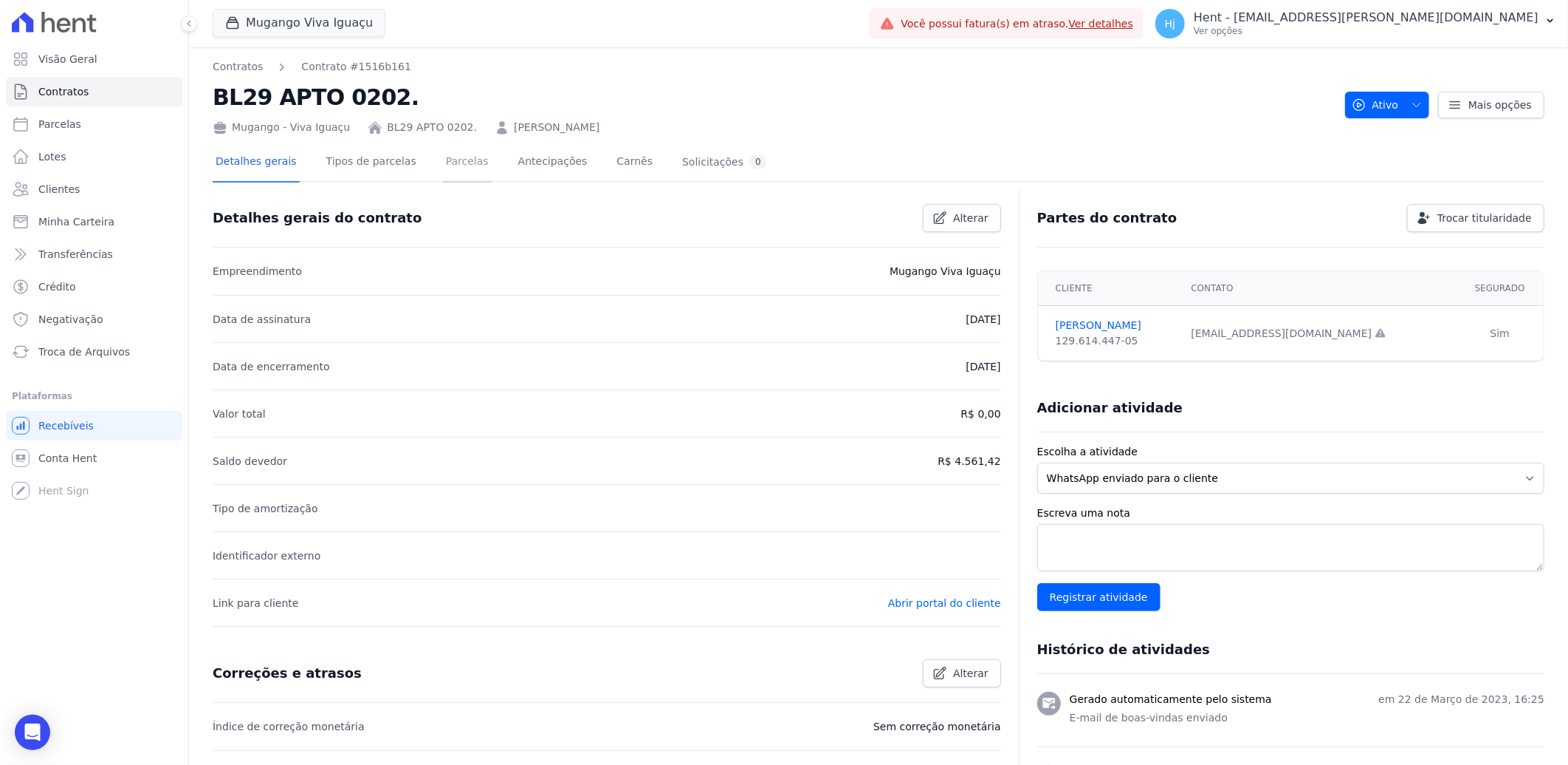
click at [443, 163] on link "Parcelas" at bounding box center [467, 163] width 49 height 39
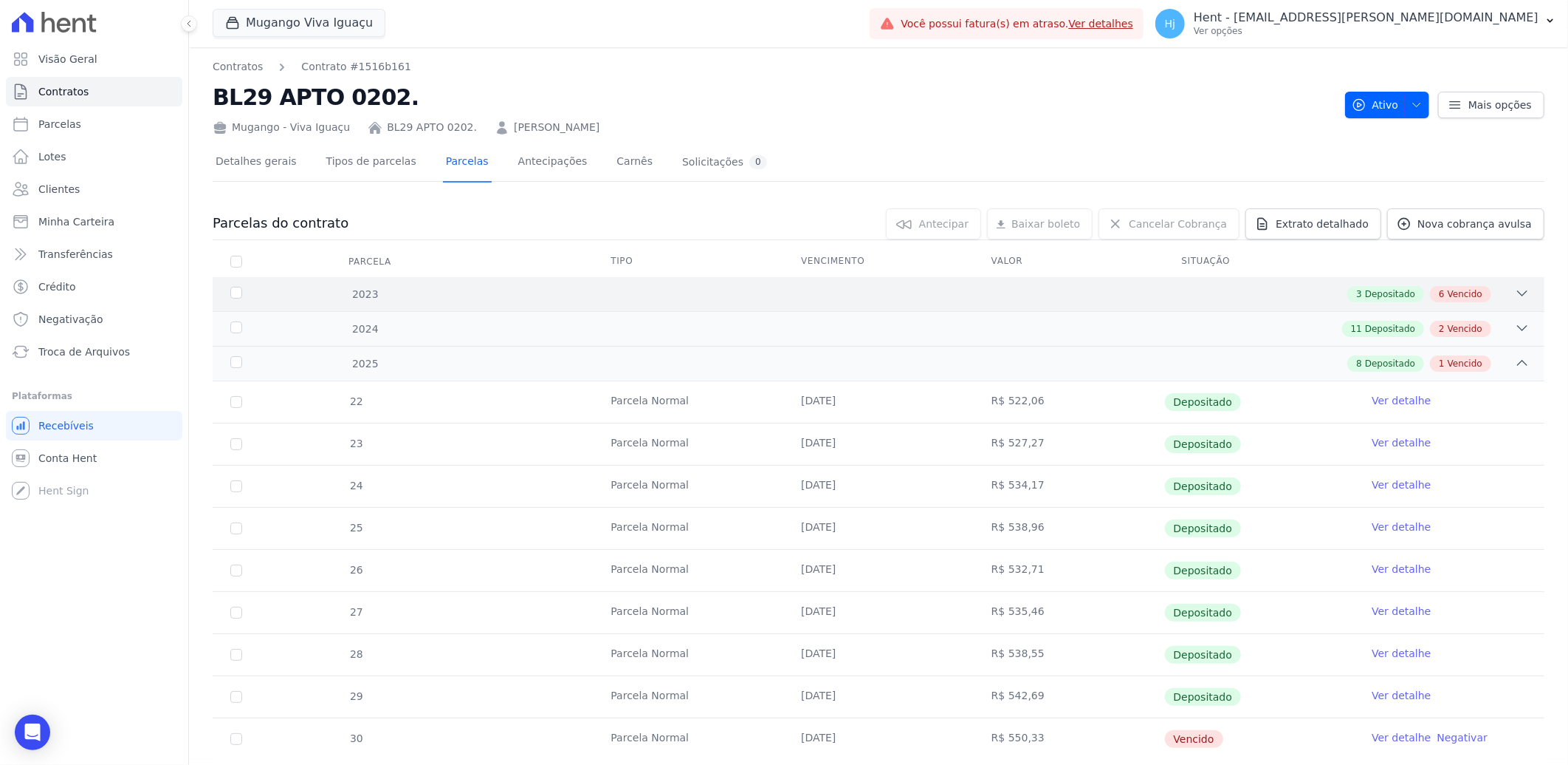
click at [947, 289] on div "3 Depositado 6 Vencido" at bounding box center [944, 295] width 1171 height 17
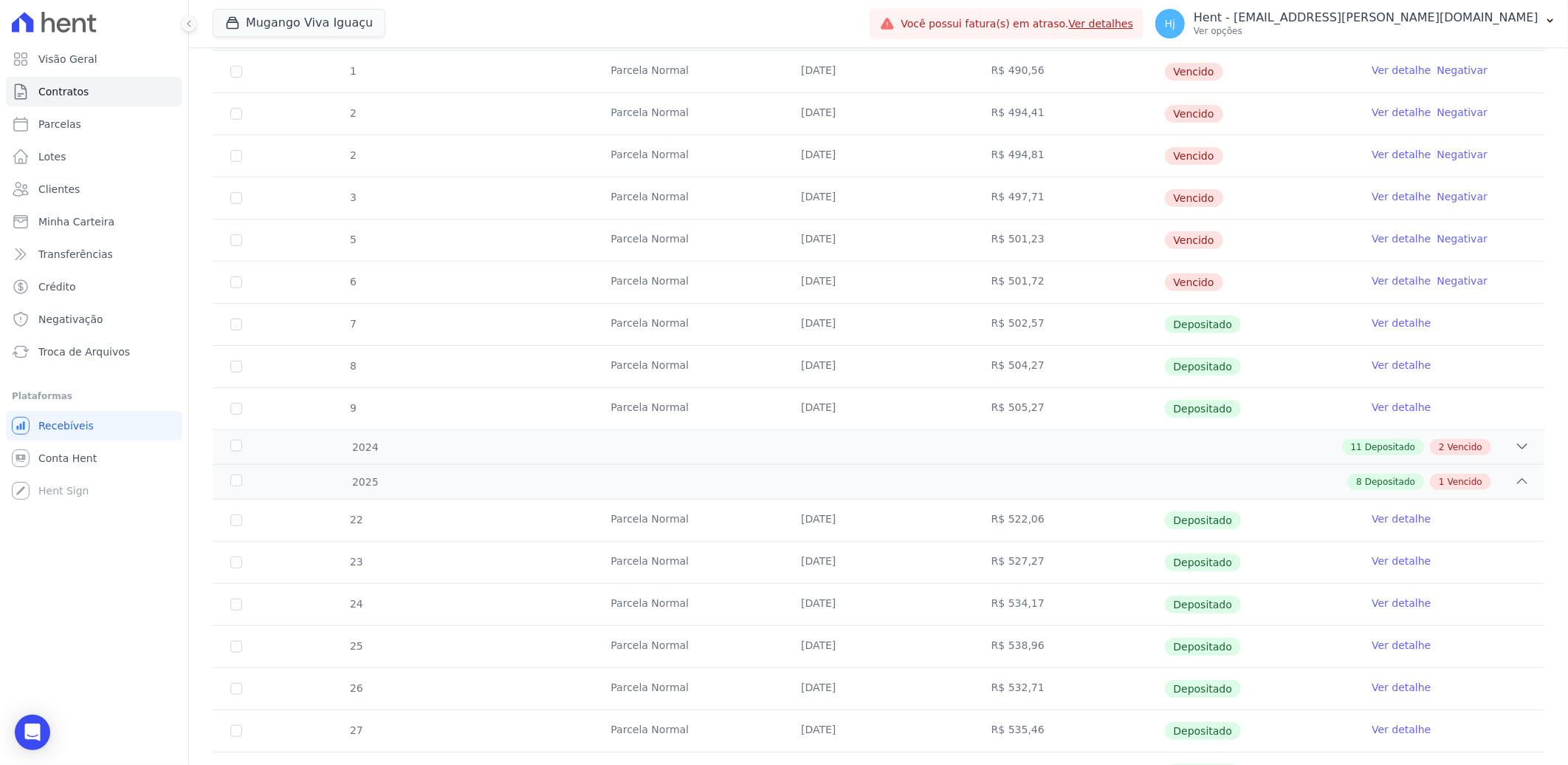
scroll to position [254, 0]
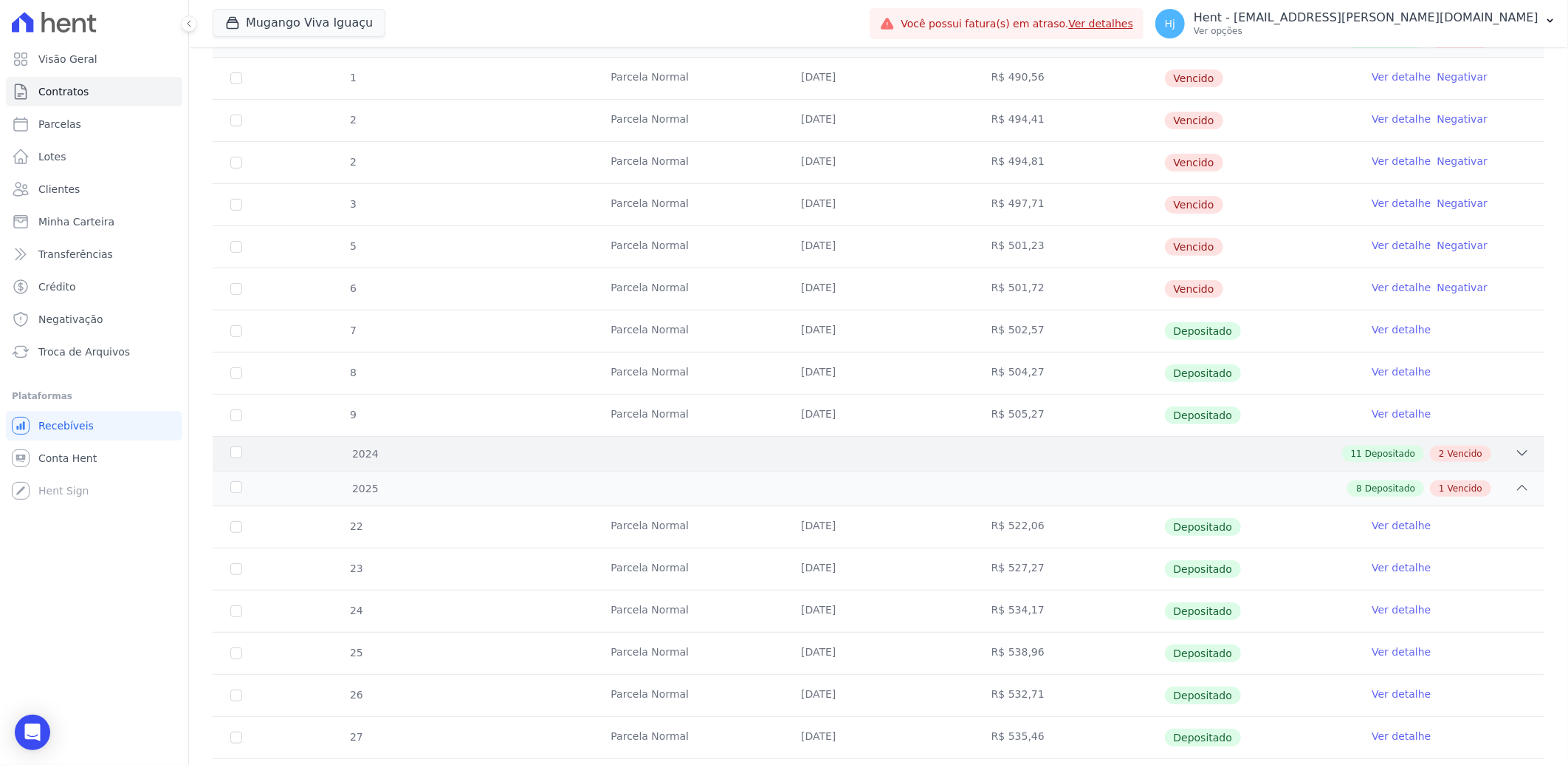
click at [964, 445] on div "11 Depositado 2 Vencido" at bounding box center [944, 454] width 1171 height 17
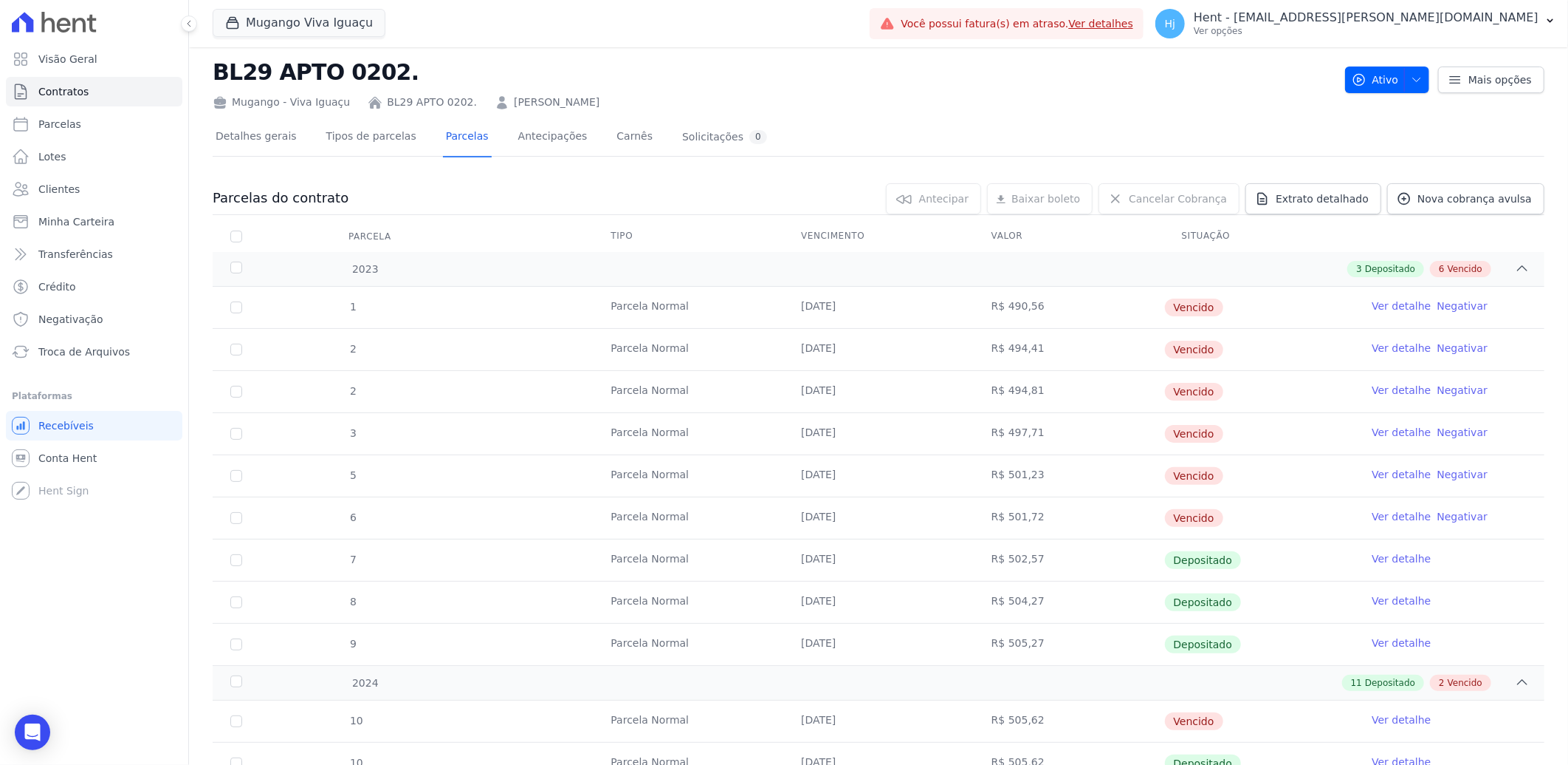
scroll to position [8, 0]
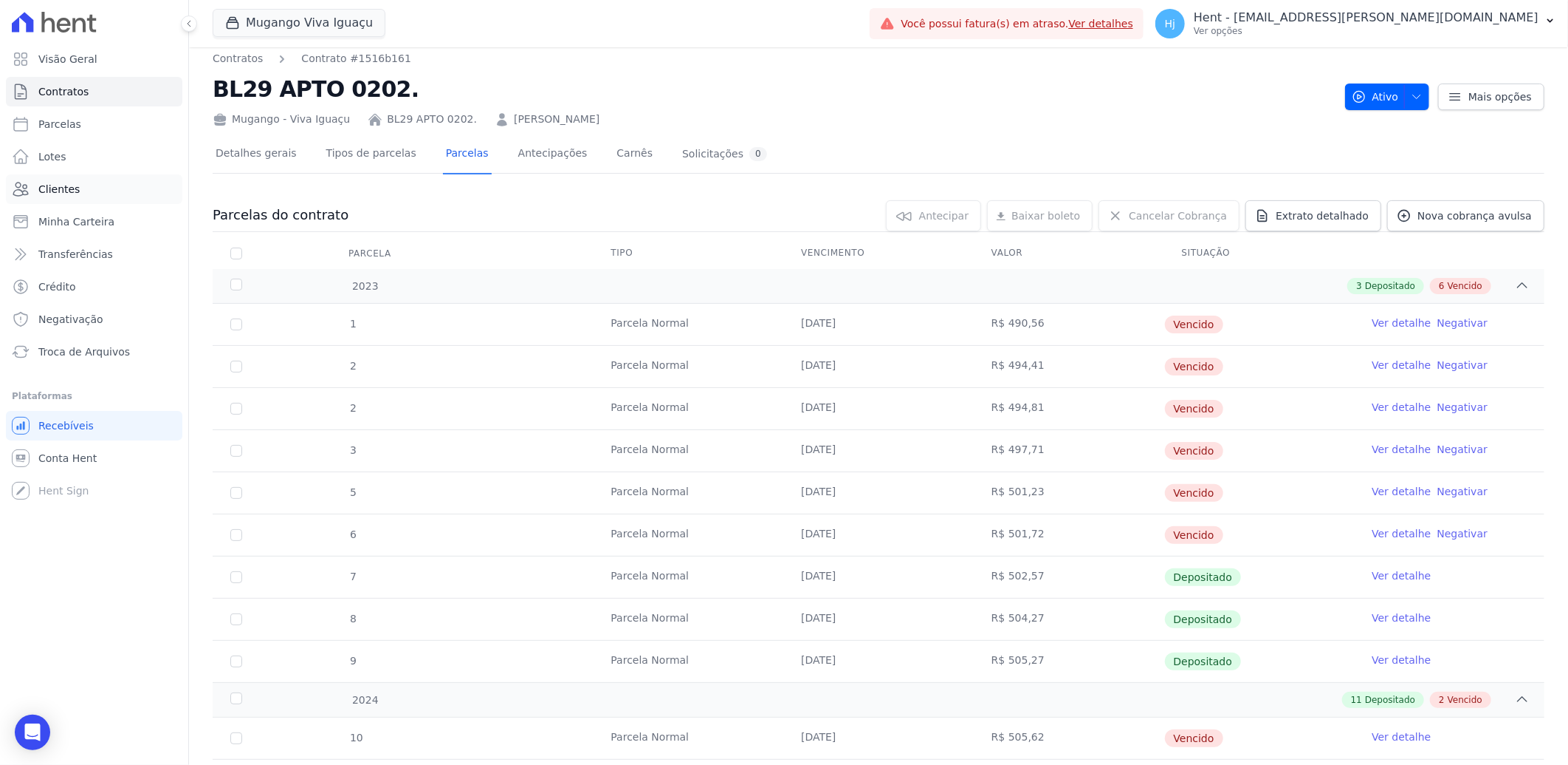
click at [61, 186] on span "Clientes" at bounding box center [58, 189] width 42 height 15
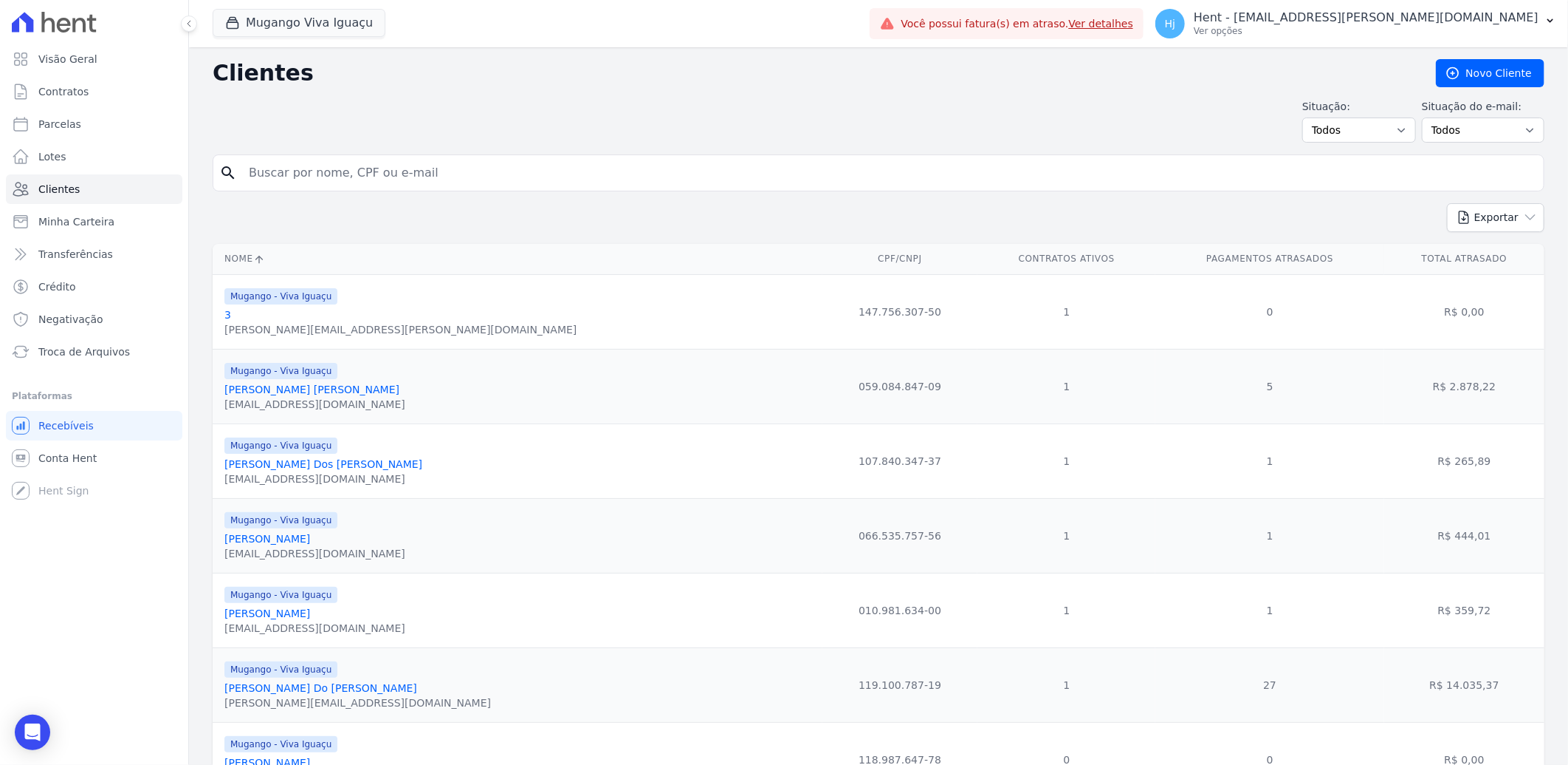
click at [327, 169] on input "search" at bounding box center [889, 173] width 1298 height 30
paste input "[PERSON_NAME] Dos [PERSON_NAME]"
type input "[PERSON_NAME] Dos [PERSON_NAME]"
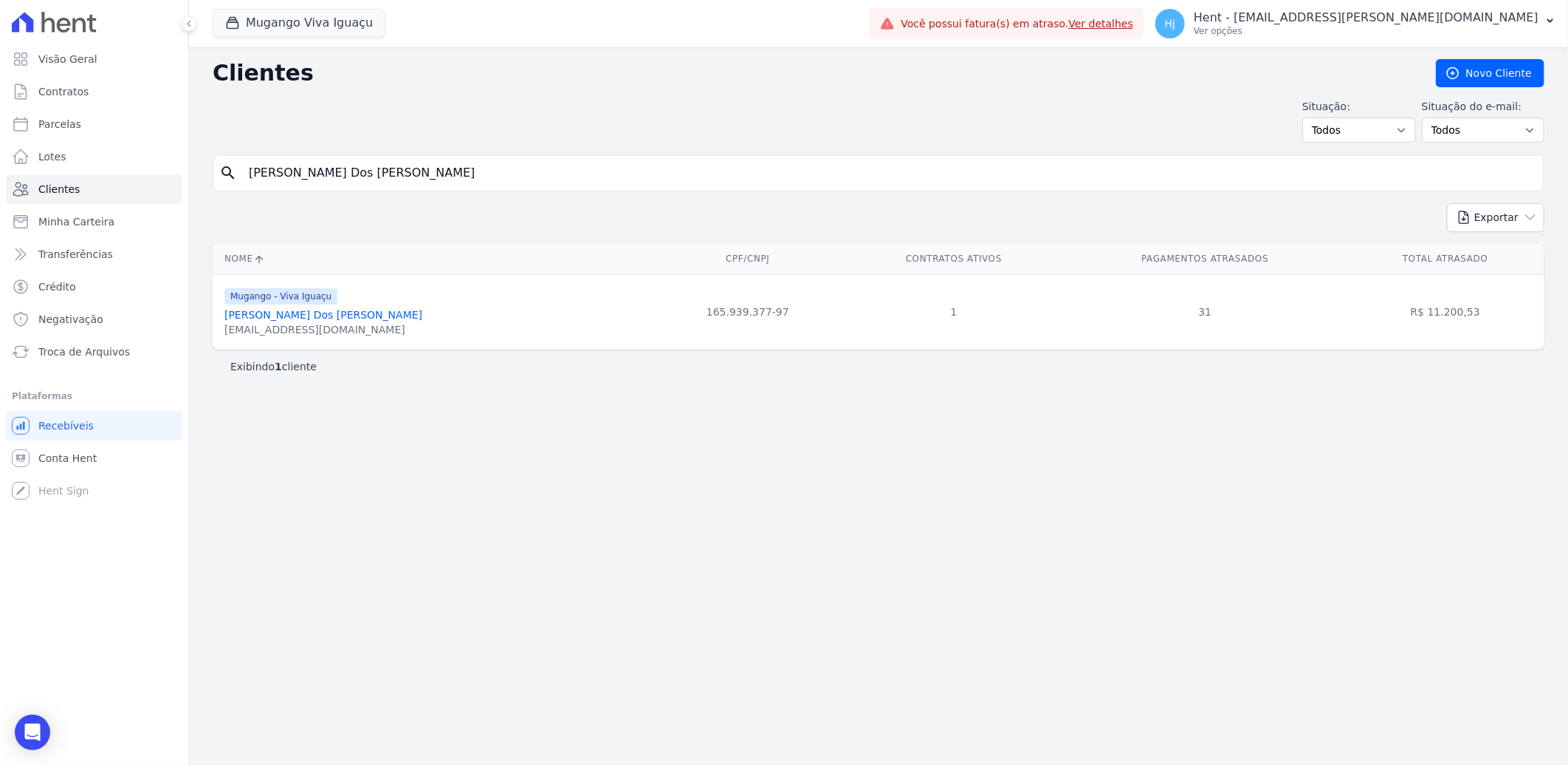
click at [327, 320] on link "[PERSON_NAME] Dos [PERSON_NAME]" at bounding box center [324, 314] width 198 height 12
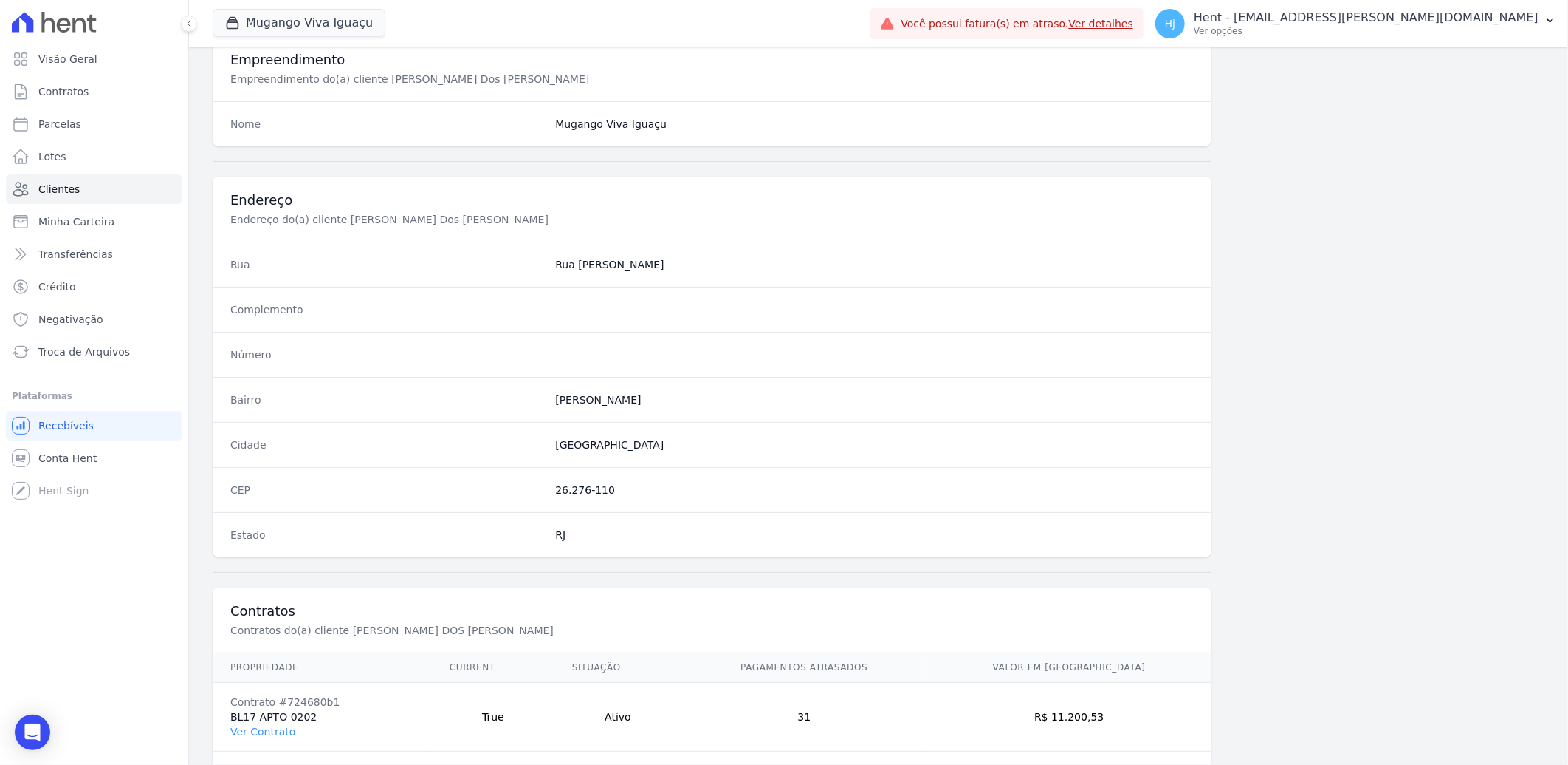
scroll to position [620, 0]
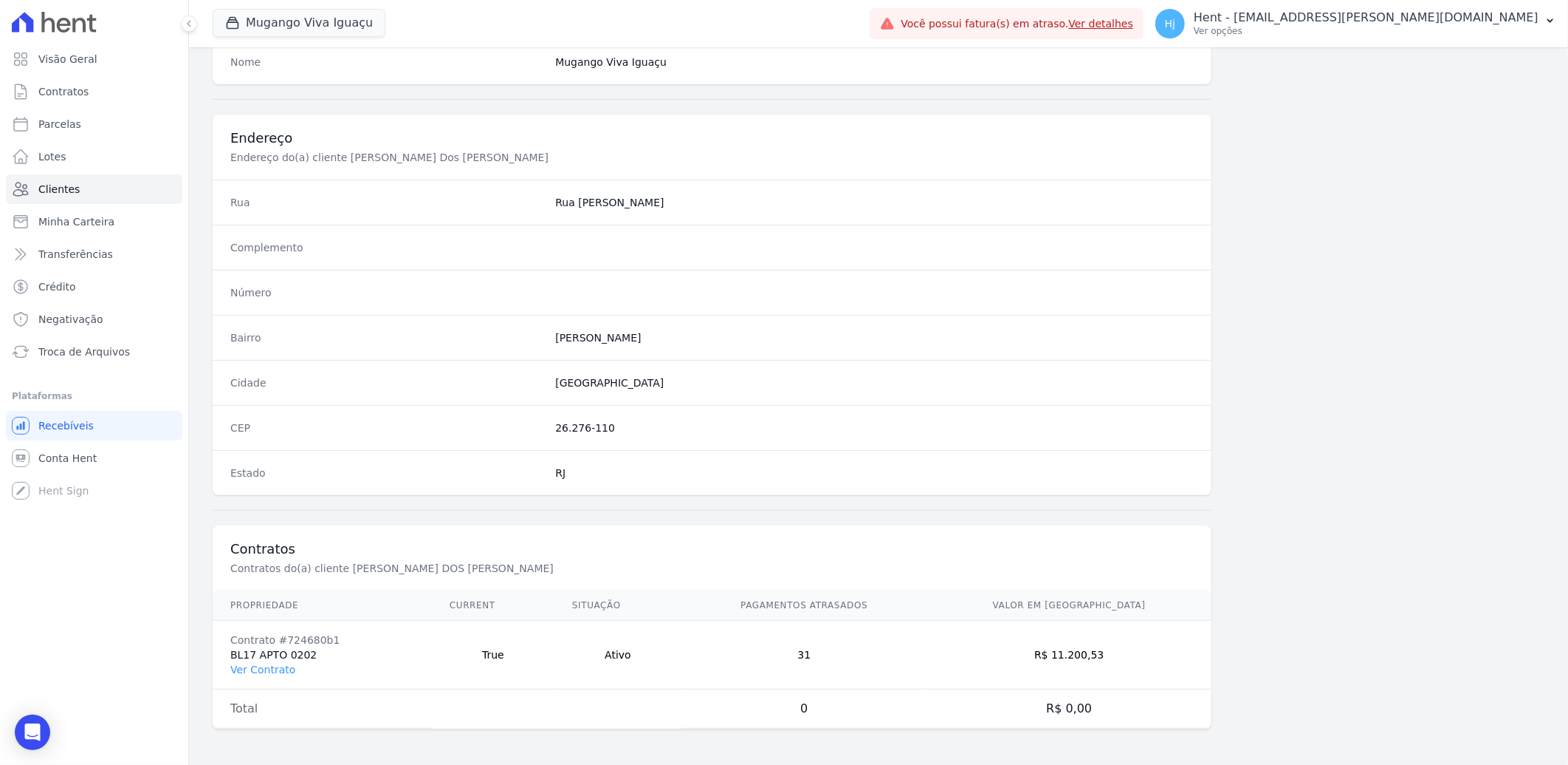
click at [251, 658] on td "Contrato #724680b1 BL17 APTO 0202 Ver Contrato" at bounding box center [322, 655] width 219 height 69
click at [262, 668] on link "Ver Contrato" at bounding box center [263, 669] width 65 height 12
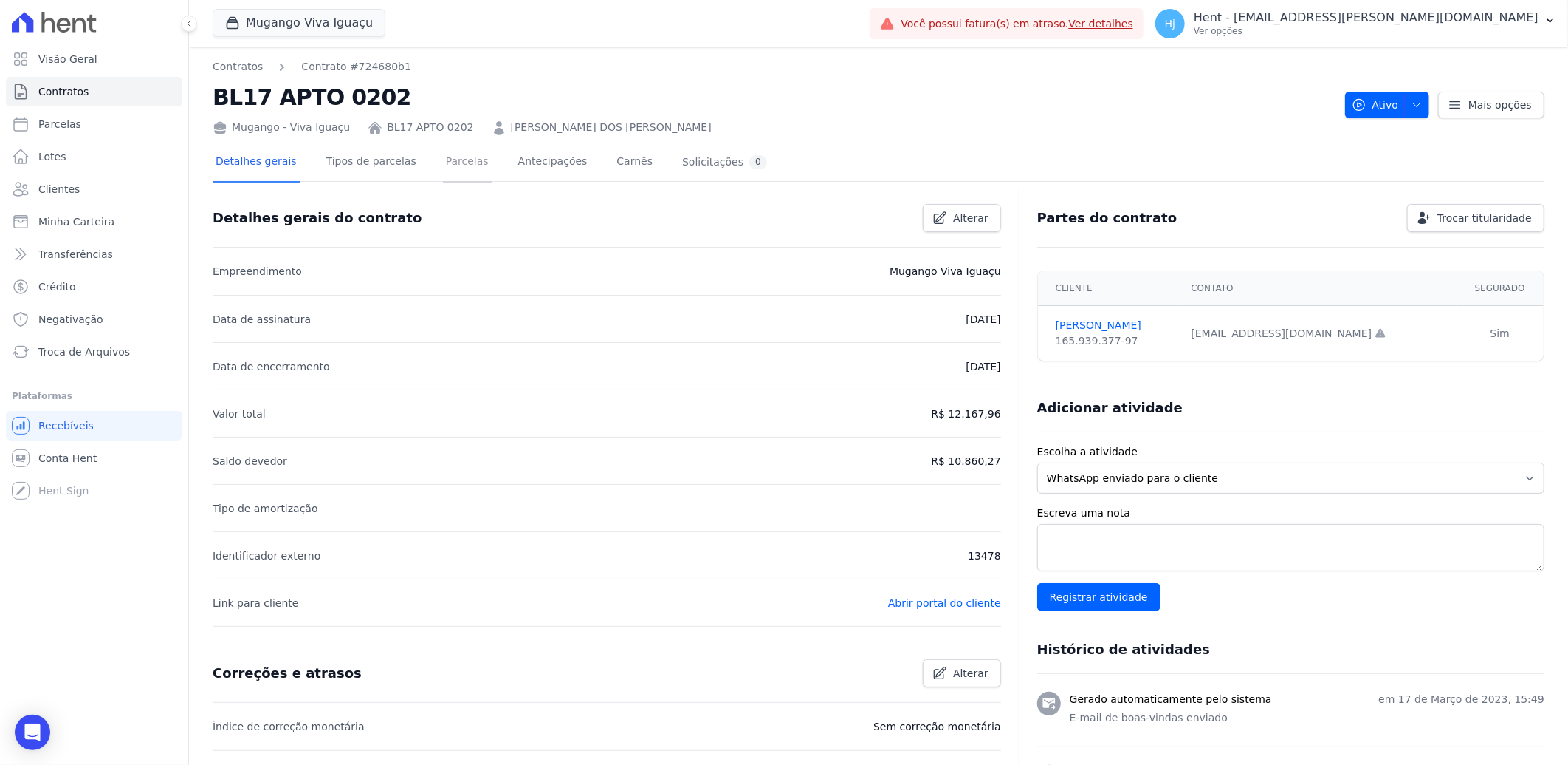
click at [443, 171] on link "Parcelas" at bounding box center [467, 163] width 49 height 39
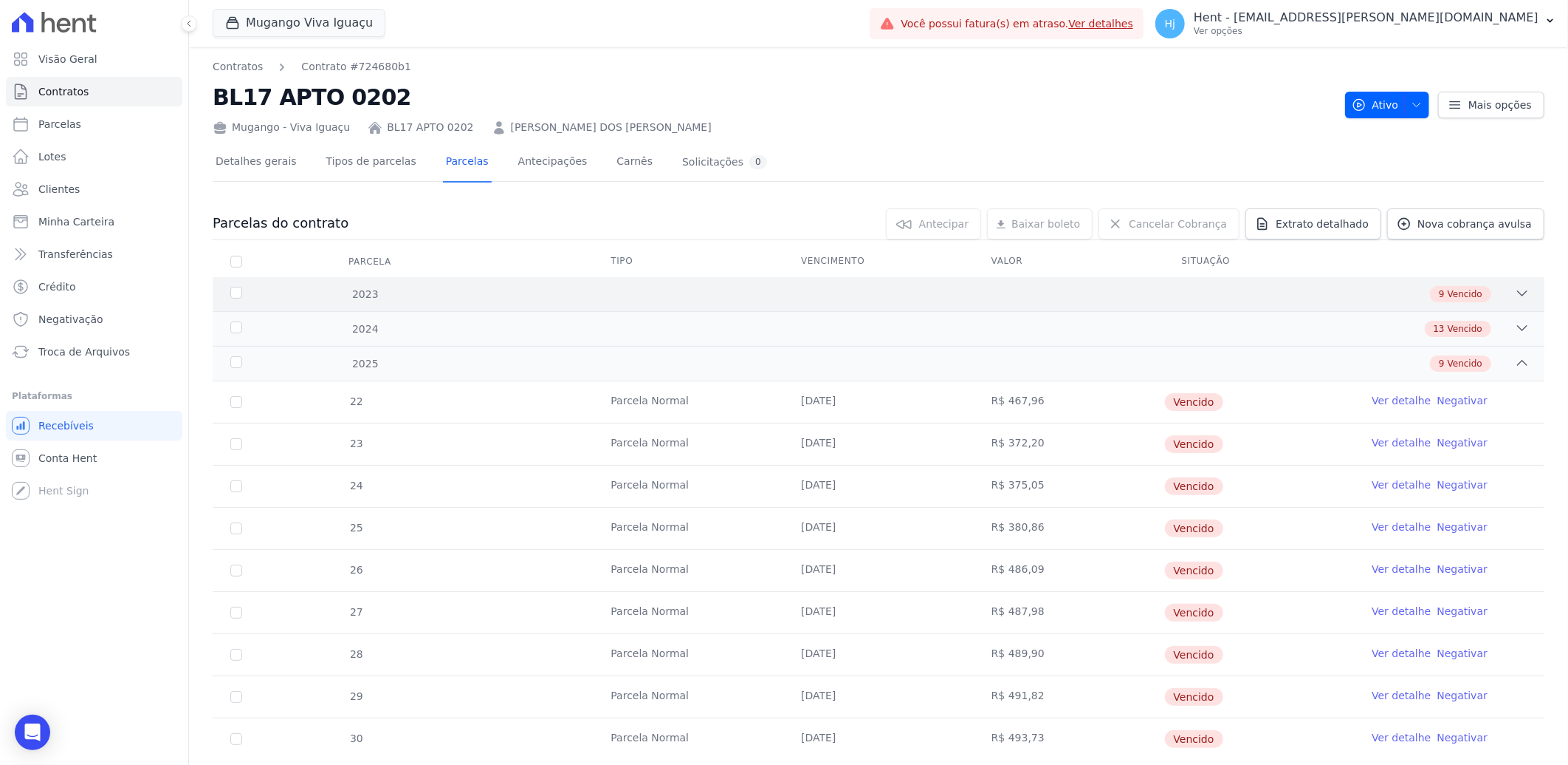
click at [1232, 295] on div "9 Vencido" at bounding box center [944, 295] width 1171 height 17
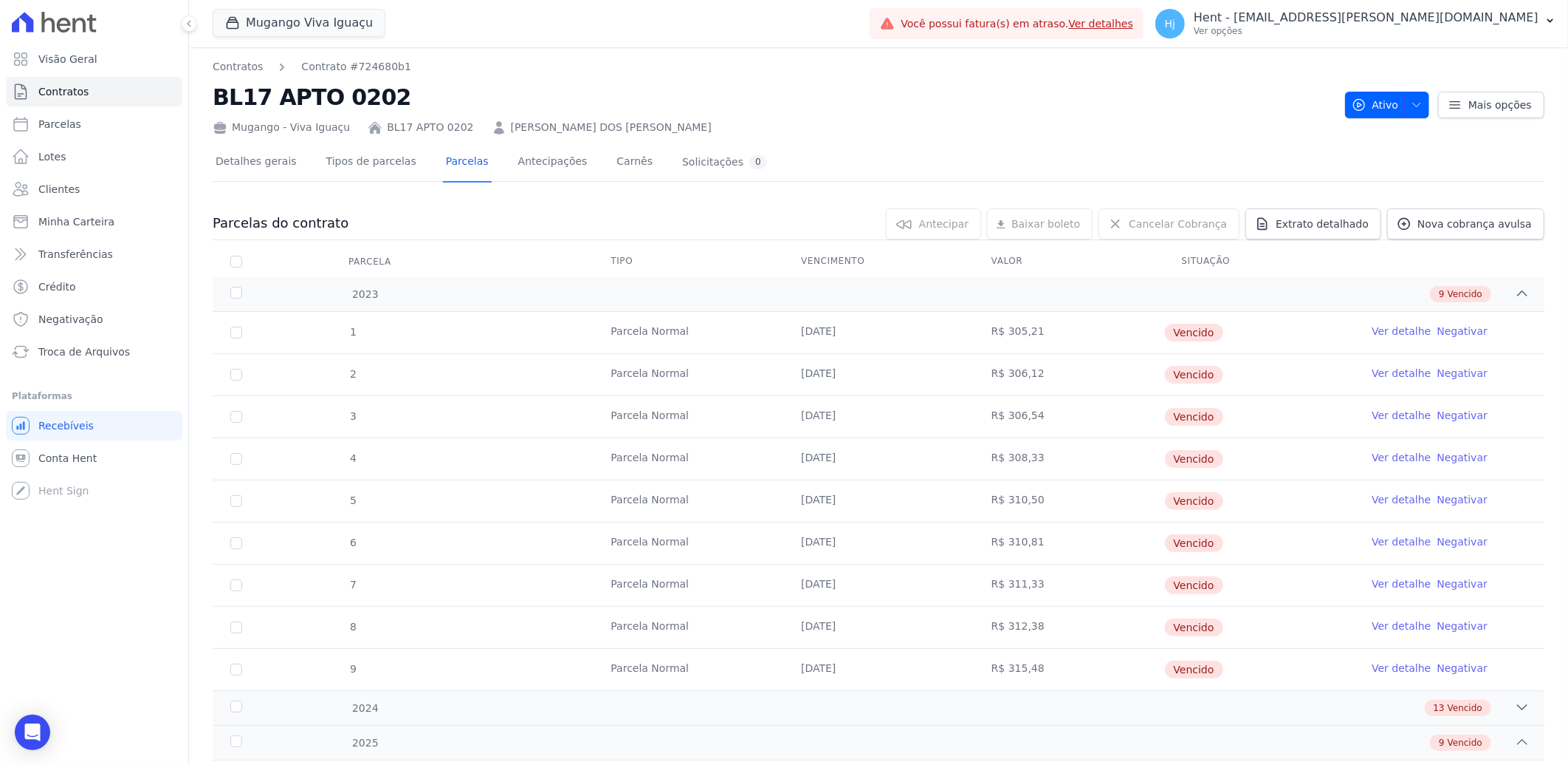
scroll to position [410, 0]
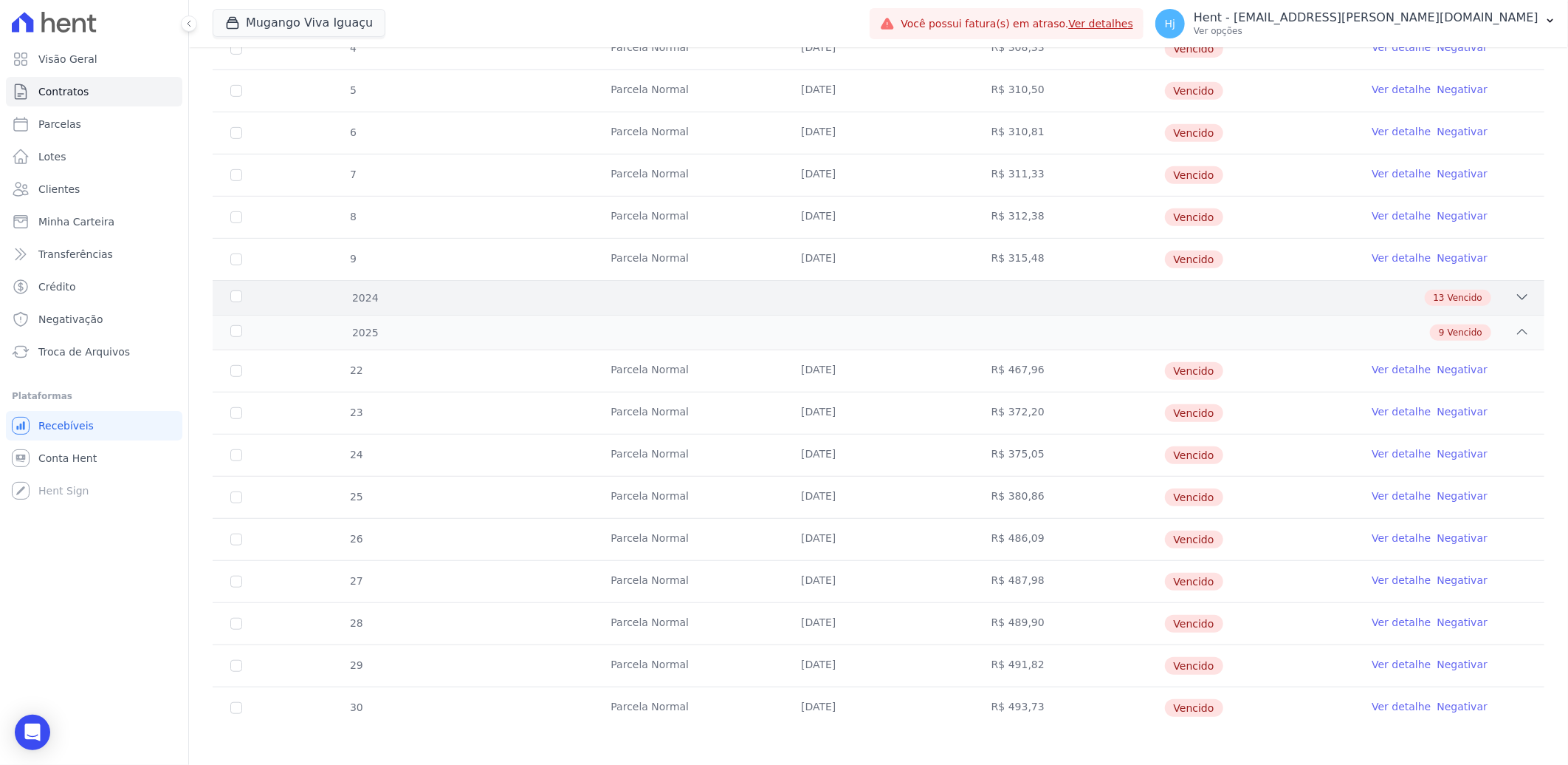
click at [1097, 291] on div "13 Vencido" at bounding box center [944, 298] width 1171 height 17
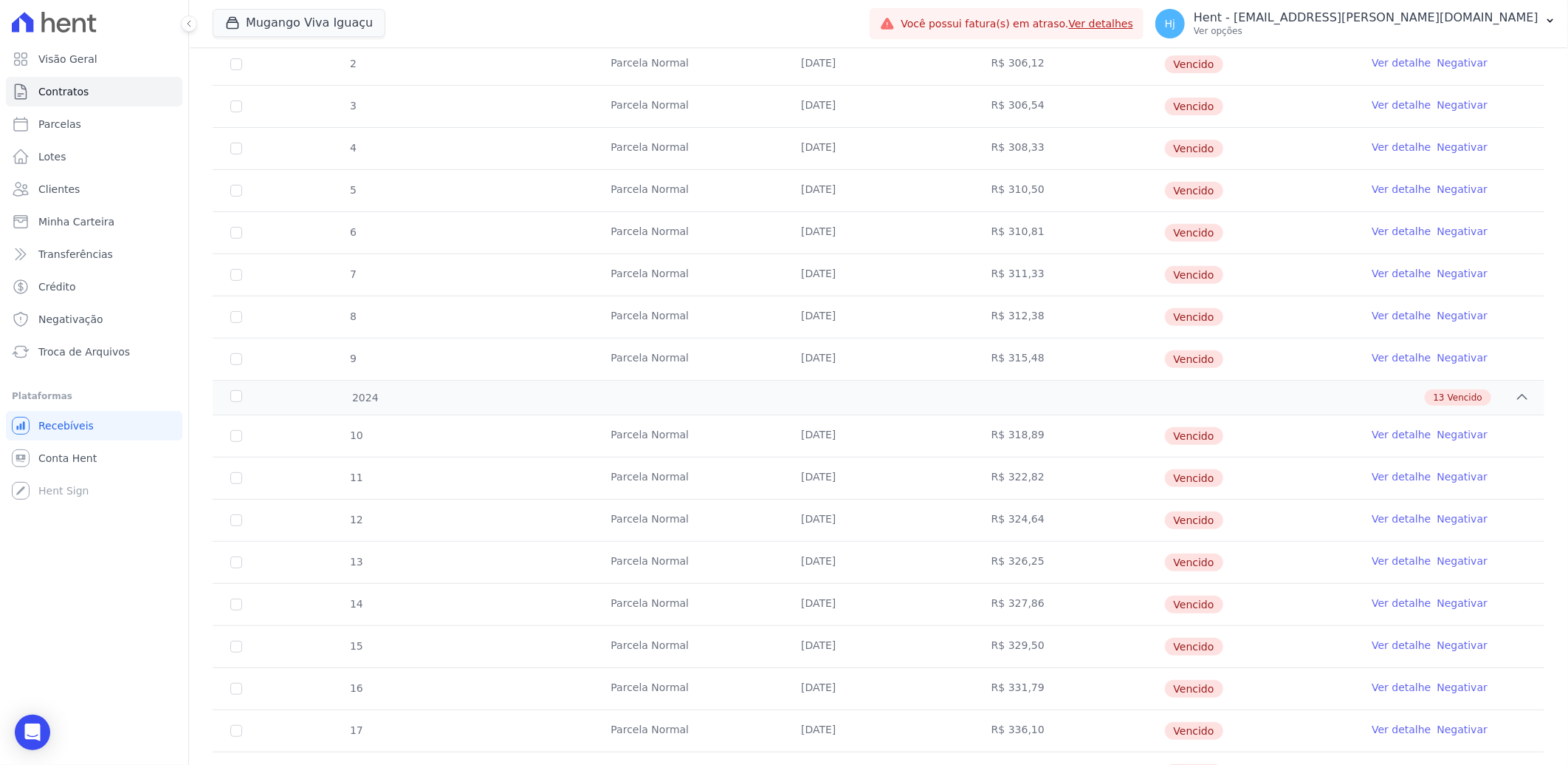
scroll to position [0, 0]
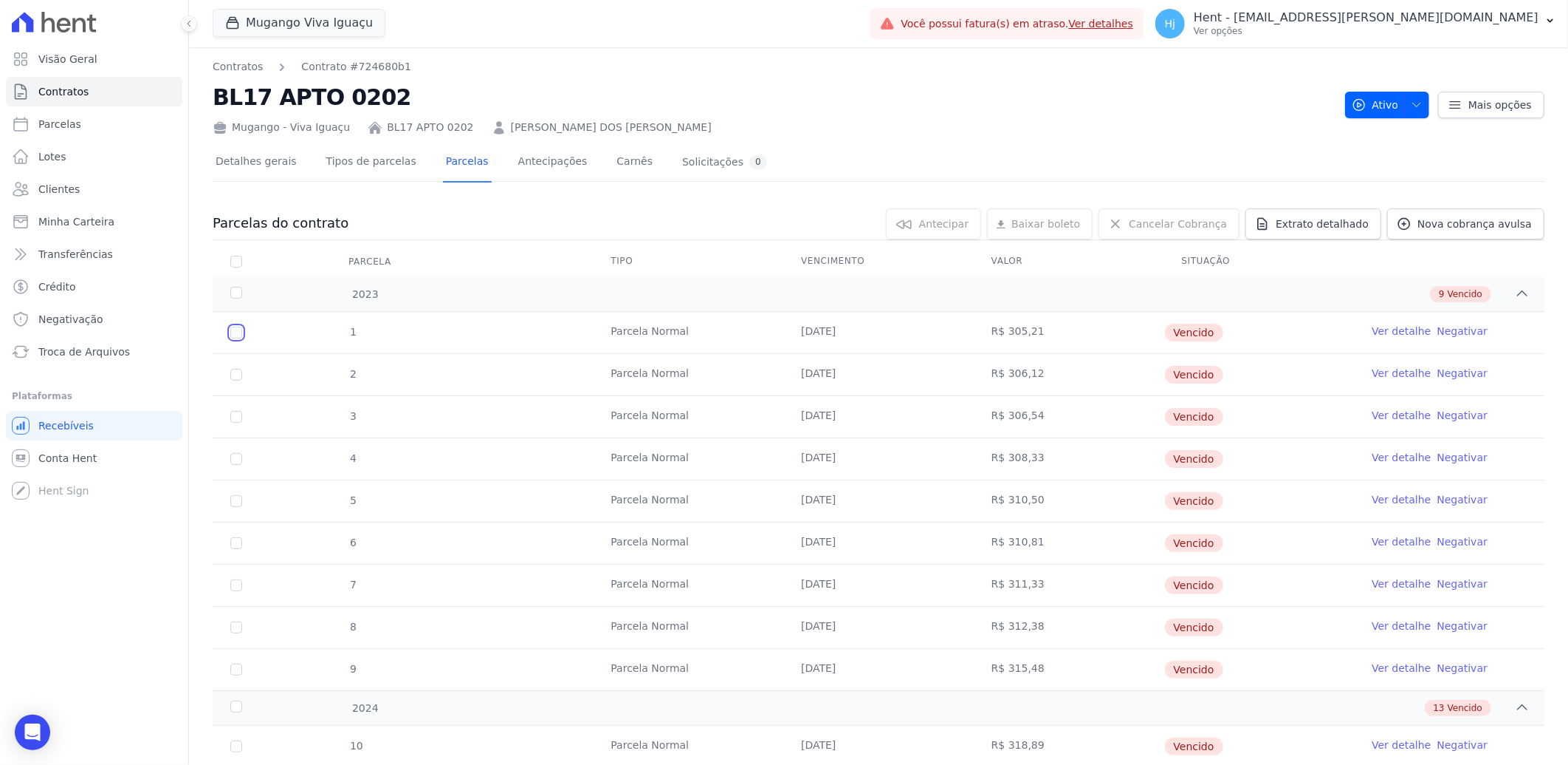
click at [234, 334] on input "checkbox" at bounding box center [236, 332] width 12 height 12
checkbox input "true"
click at [232, 371] on input "checkbox" at bounding box center [236, 374] width 12 height 12
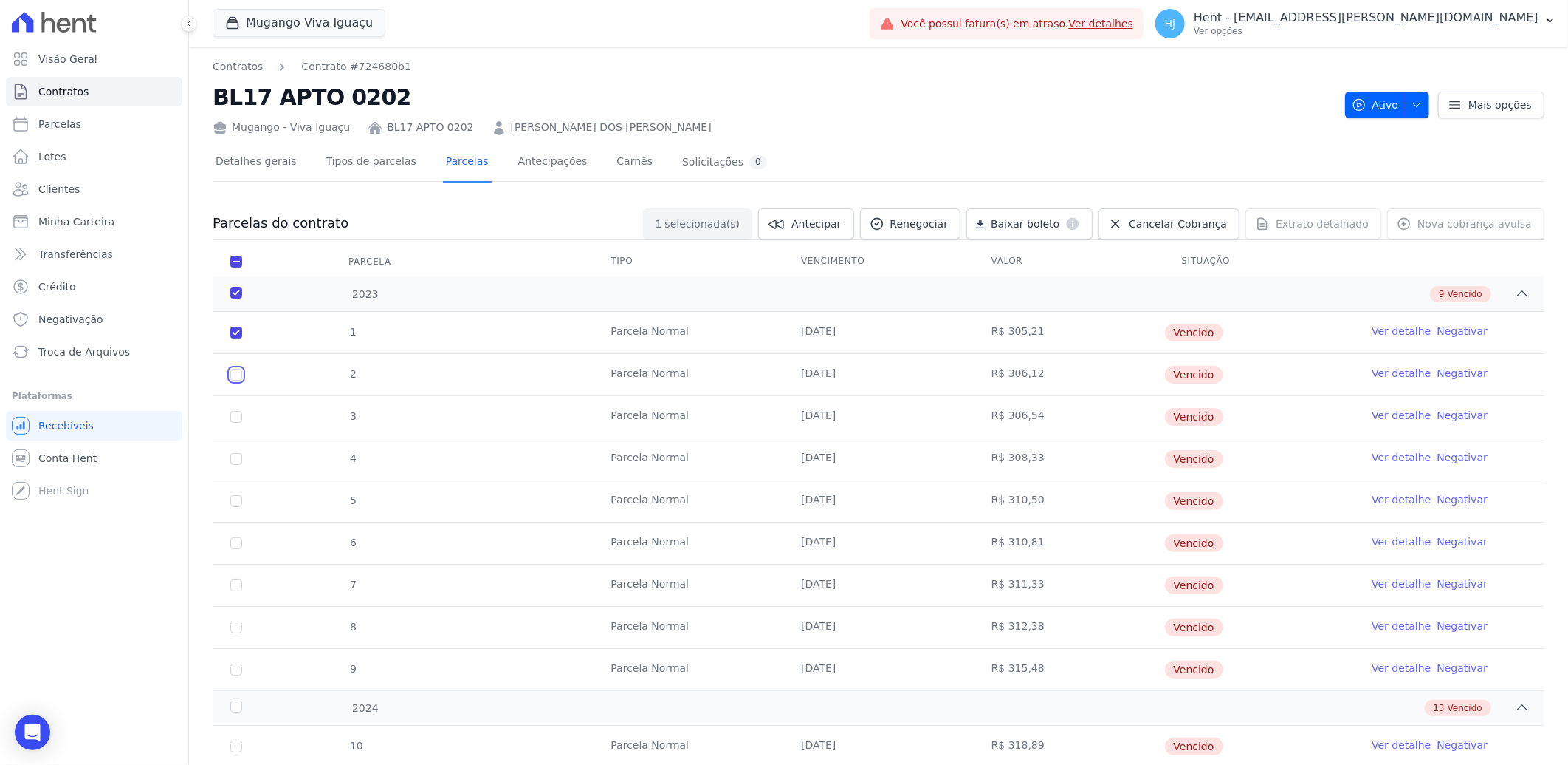
checkbox input "true"
click at [243, 415] on td "3" at bounding box center [236, 417] width 47 height 42
click at [238, 419] on input "checkbox" at bounding box center [236, 417] width 12 height 12
checkbox input "true"
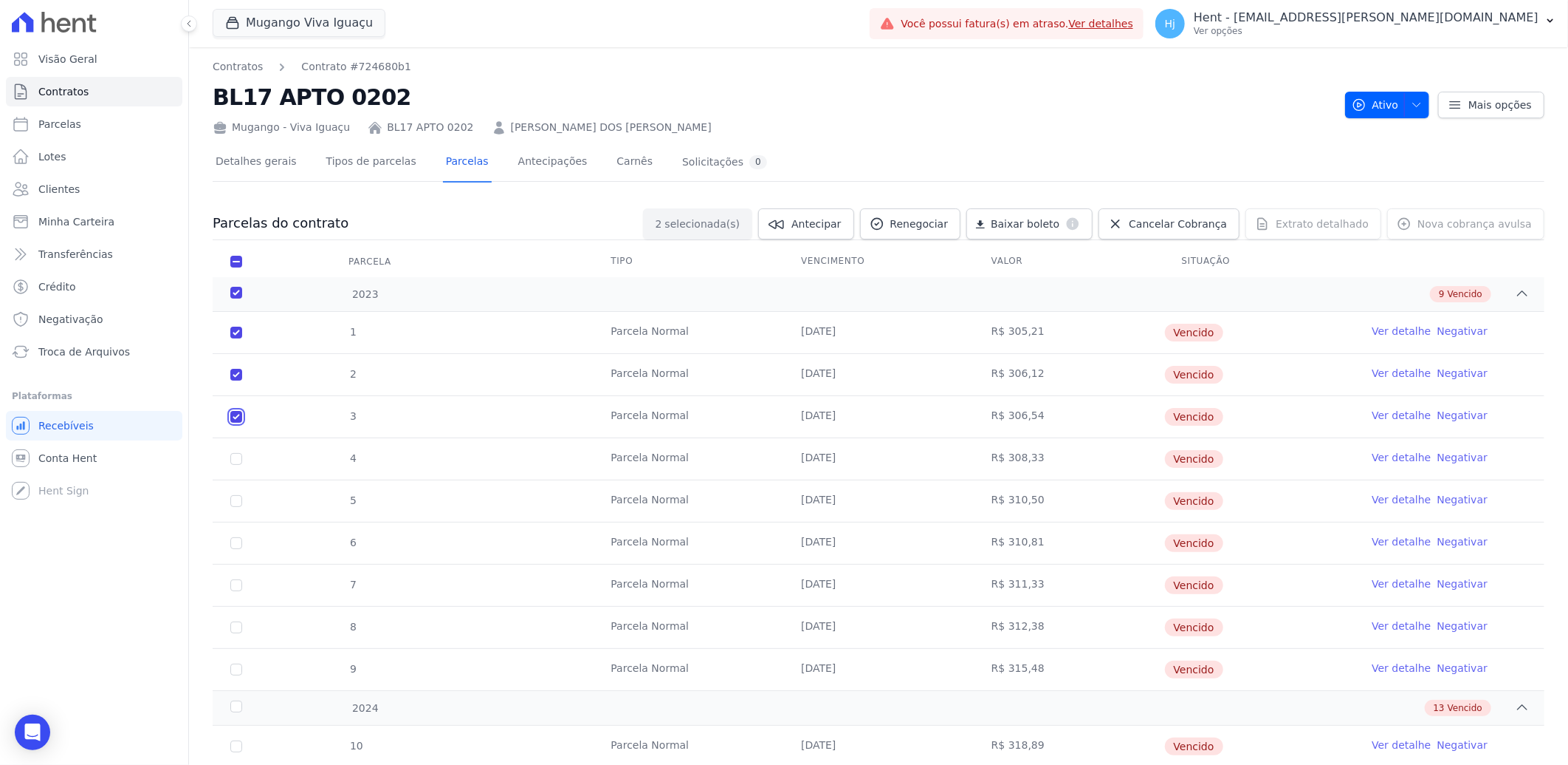
checkbox input "true"
click at [232, 460] on input "checkbox" at bounding box center [236, 458] width 12 height 12
checkbox input "true"
click at [234, 501] on input "checkbox" at bounding box center [236, 501] width 12 height 12
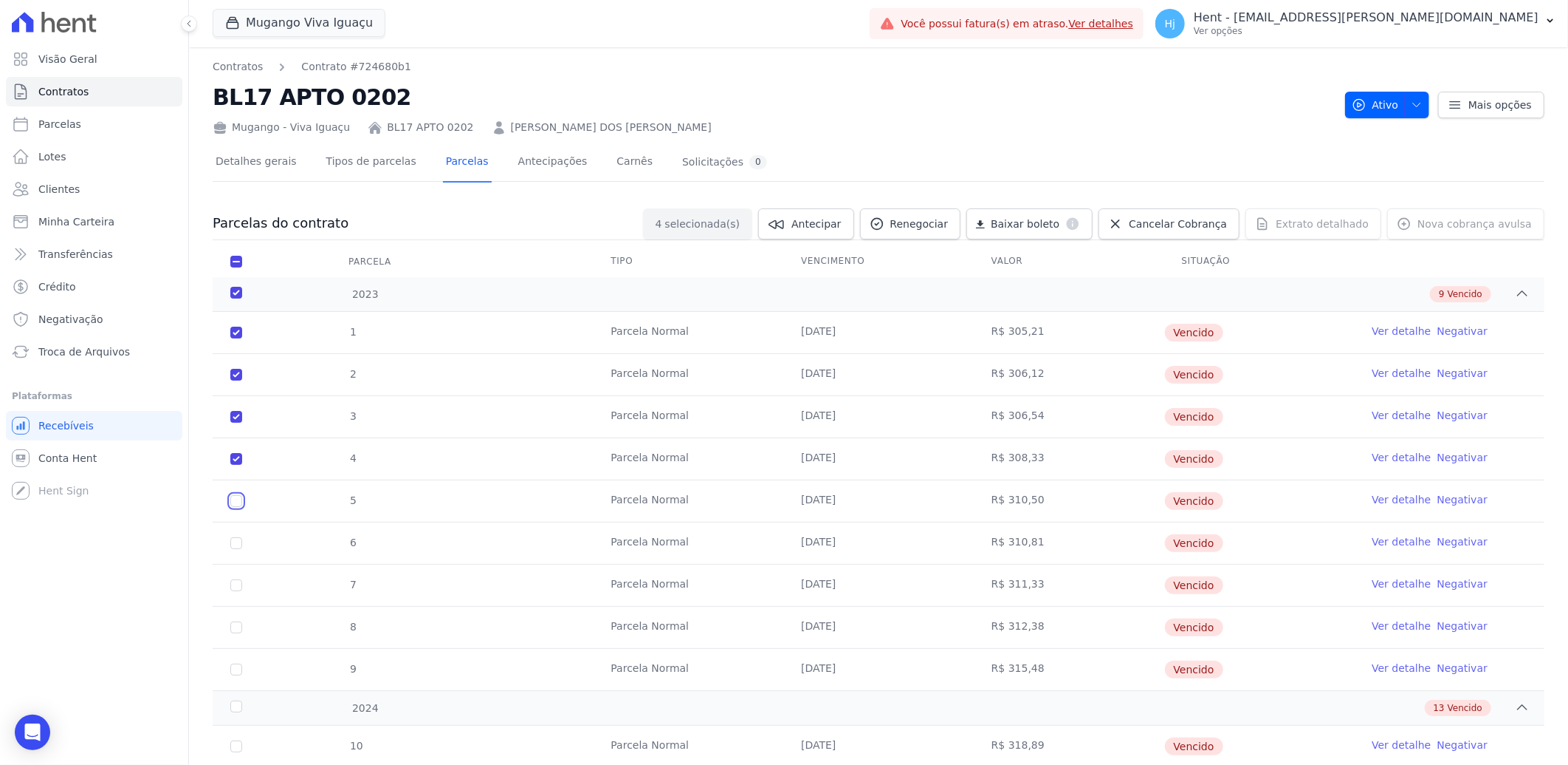
checkbox input "true"
click at [235, 539] on input "checkbox" at bounding box center [236, 543] width 12 height 12
checkbox input "true"
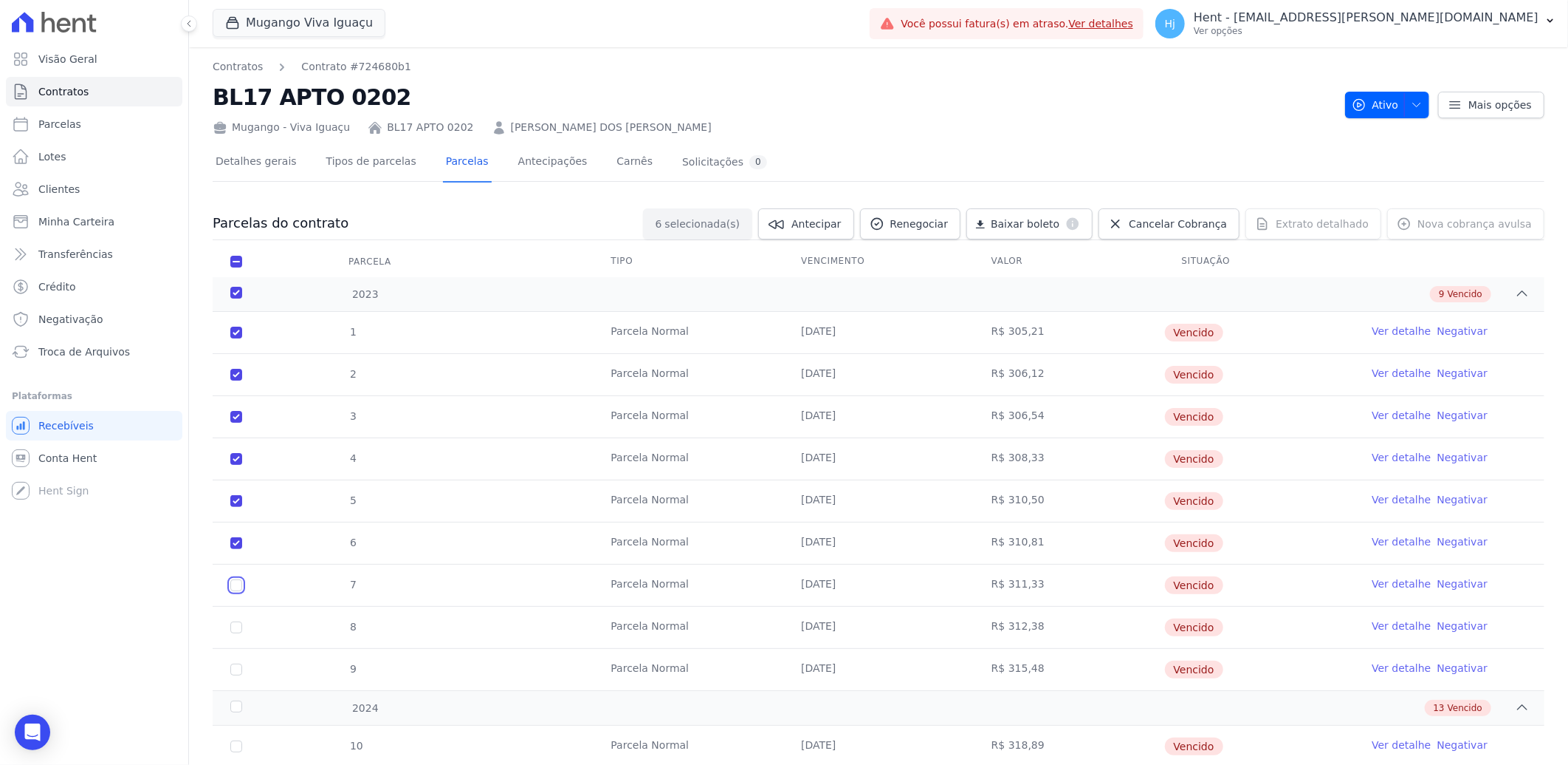
click at [234, 585] on input "checkbox" at bounding box center [236, 584] width 12 height 12
checkbox input "true"
click at [232, 631] on input "checkbox" at bounding box center [236, 627] width 12 height 12
checkbox input "true"
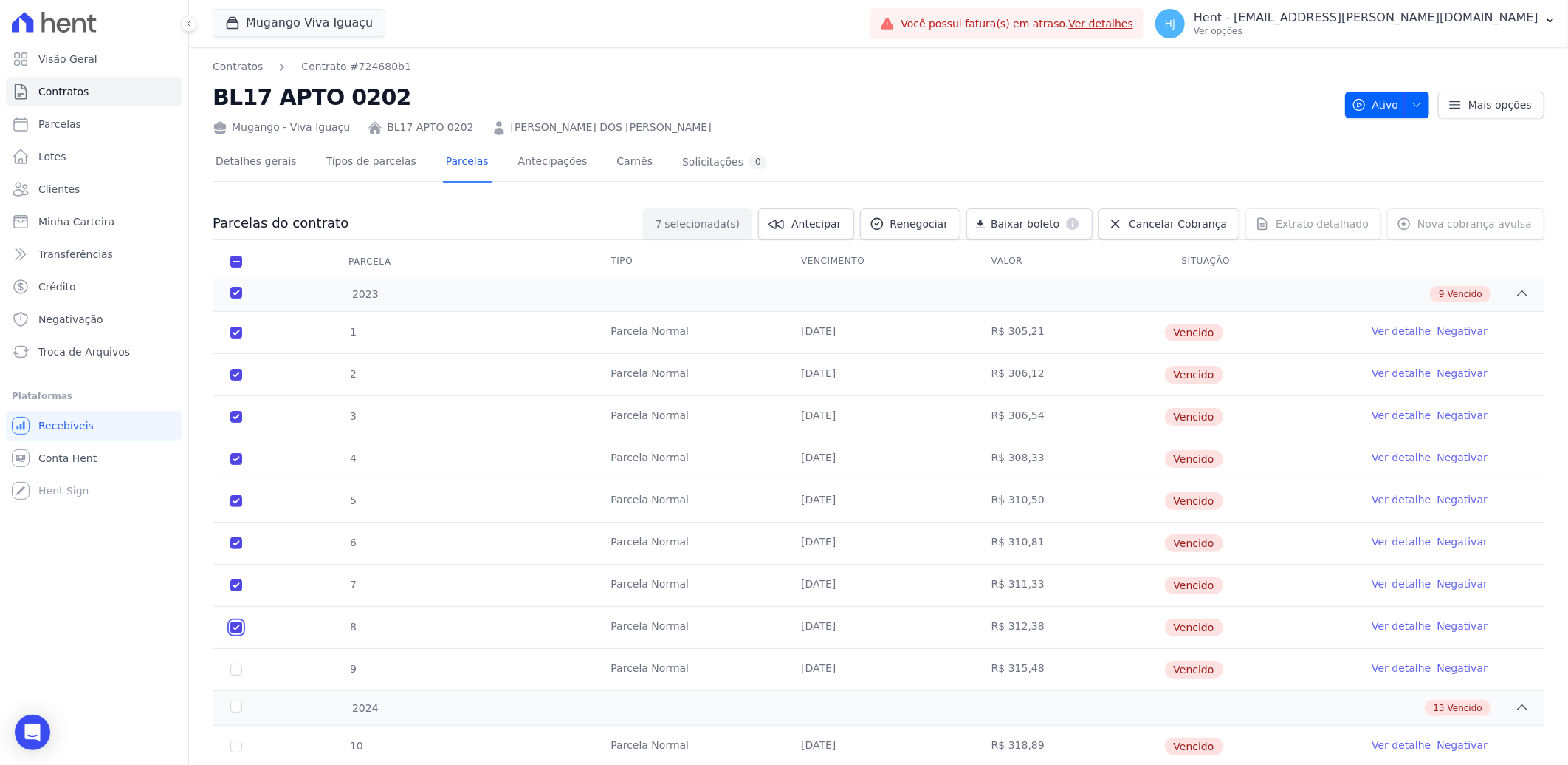
checkbox input "true"
click at [236, 671] on input "checkbox" at bounding box center [236, 669] width 12 height 12
checkbox input "true"
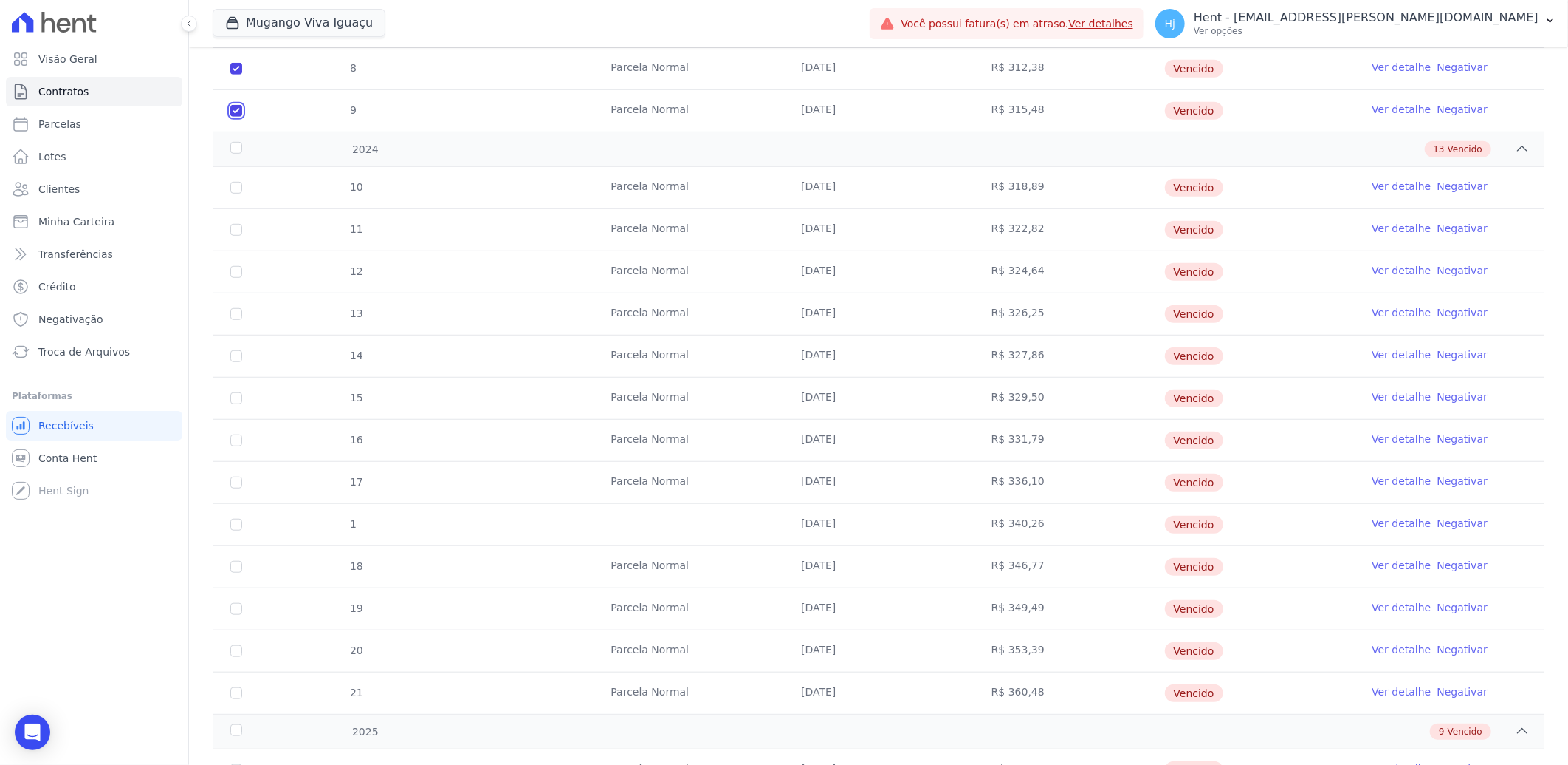
scroll to position [574, 0]
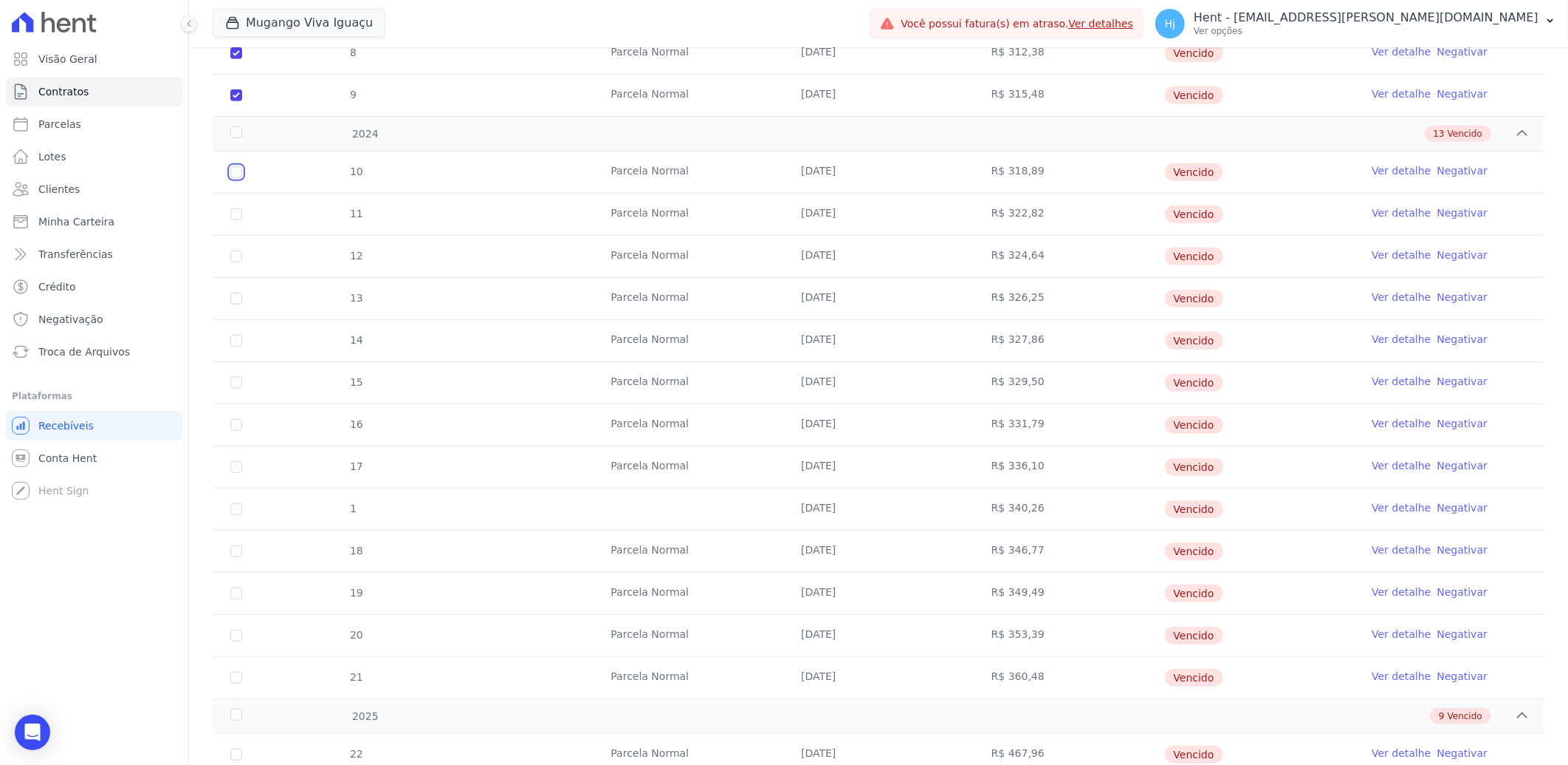
click at [234, 171] on input "checkbox" at bounding box center [236, 171] width 12 height 12
checkbox input "true"
click at [233, 210] on input "checkbox" at bounding box center [236, 214] width 12 height 12
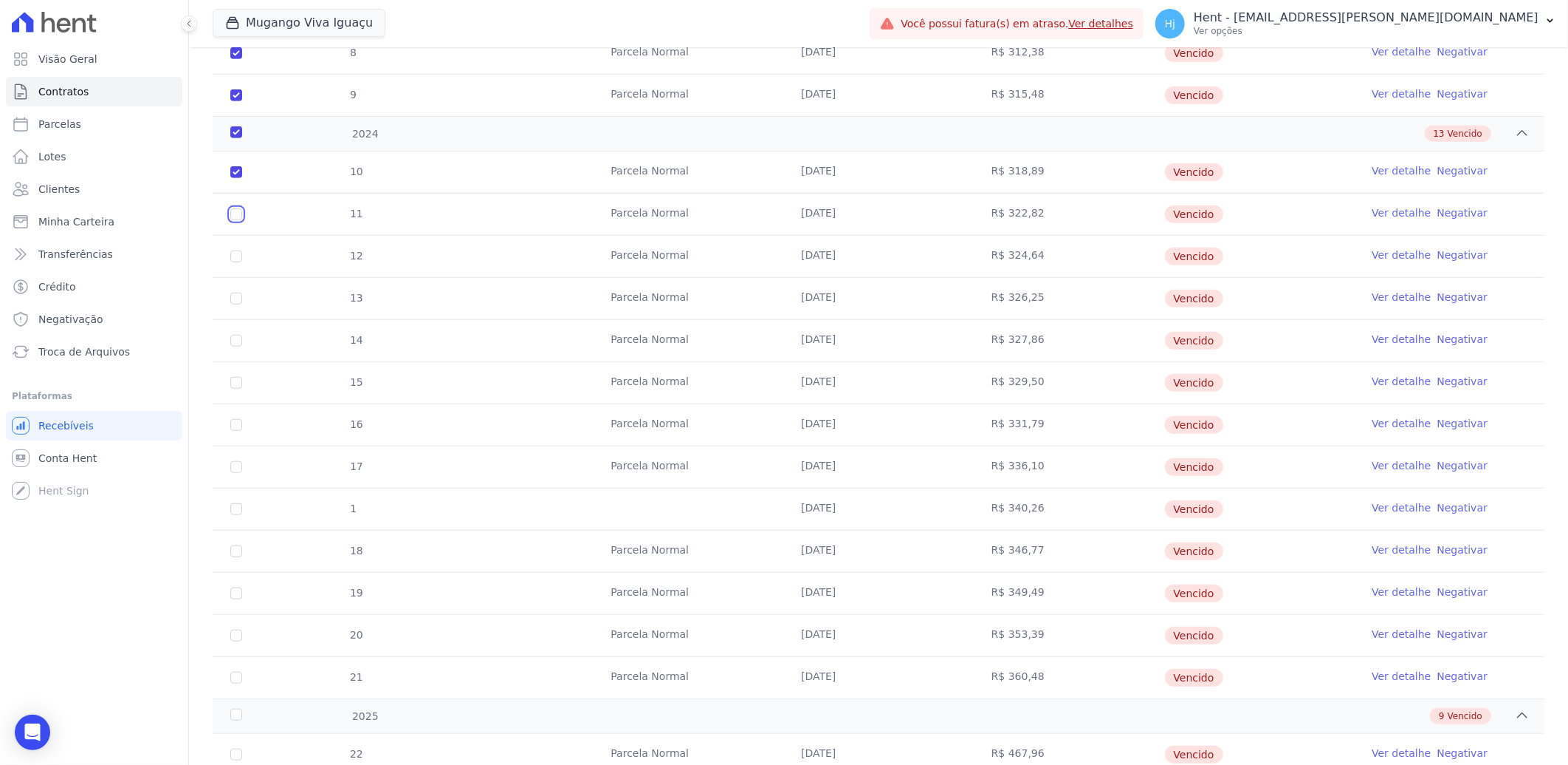
checkbox input "true"
click at [233, 259] on input "checkbox" at bounding box center [236, 256] width 12 height 12
checkbox input "true"
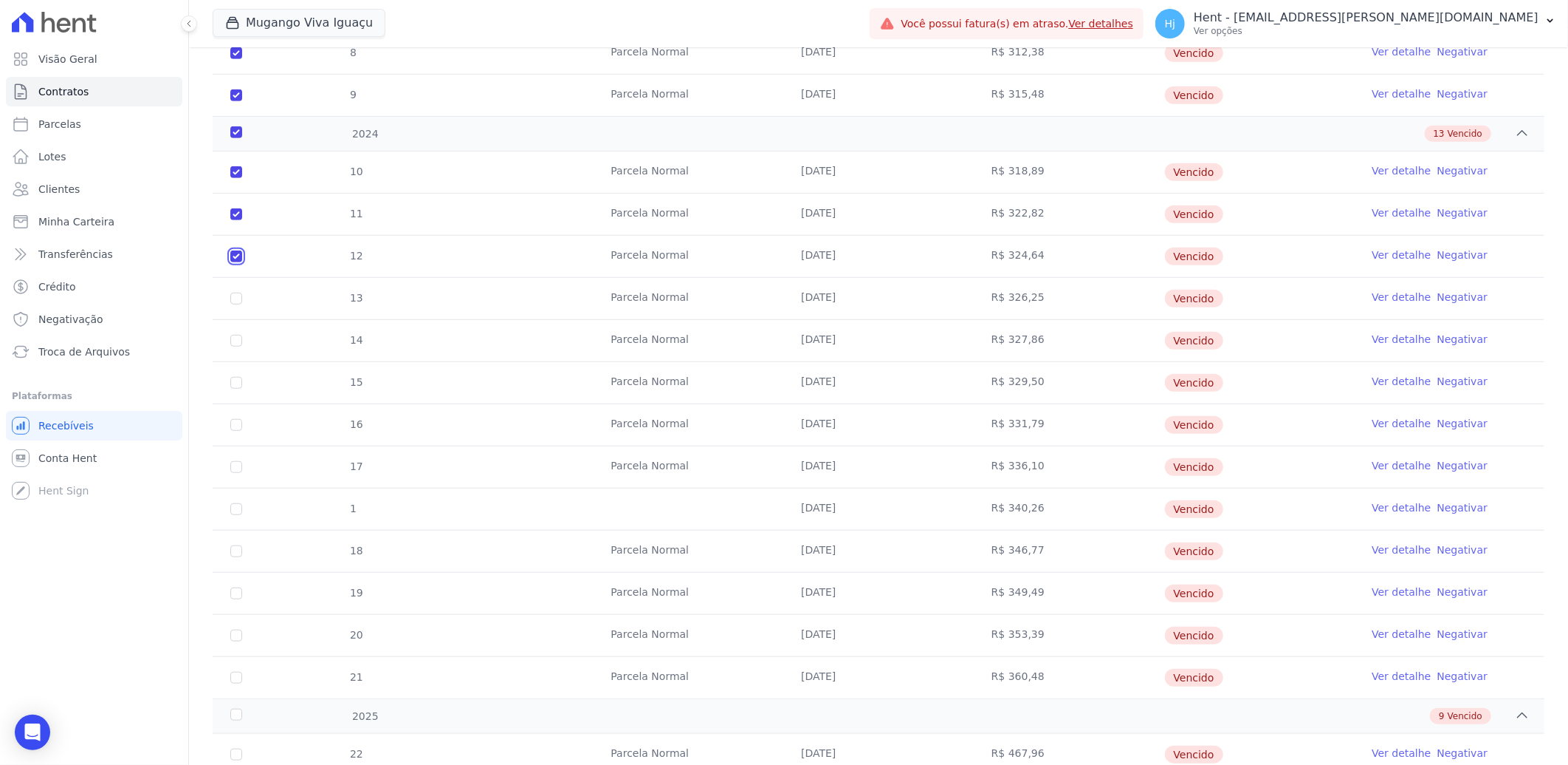
checkbox input "true"
click at [235, 298] on input "checkbox" at bounding box center [236, 298] width 12 height 12
checkbox input "true"
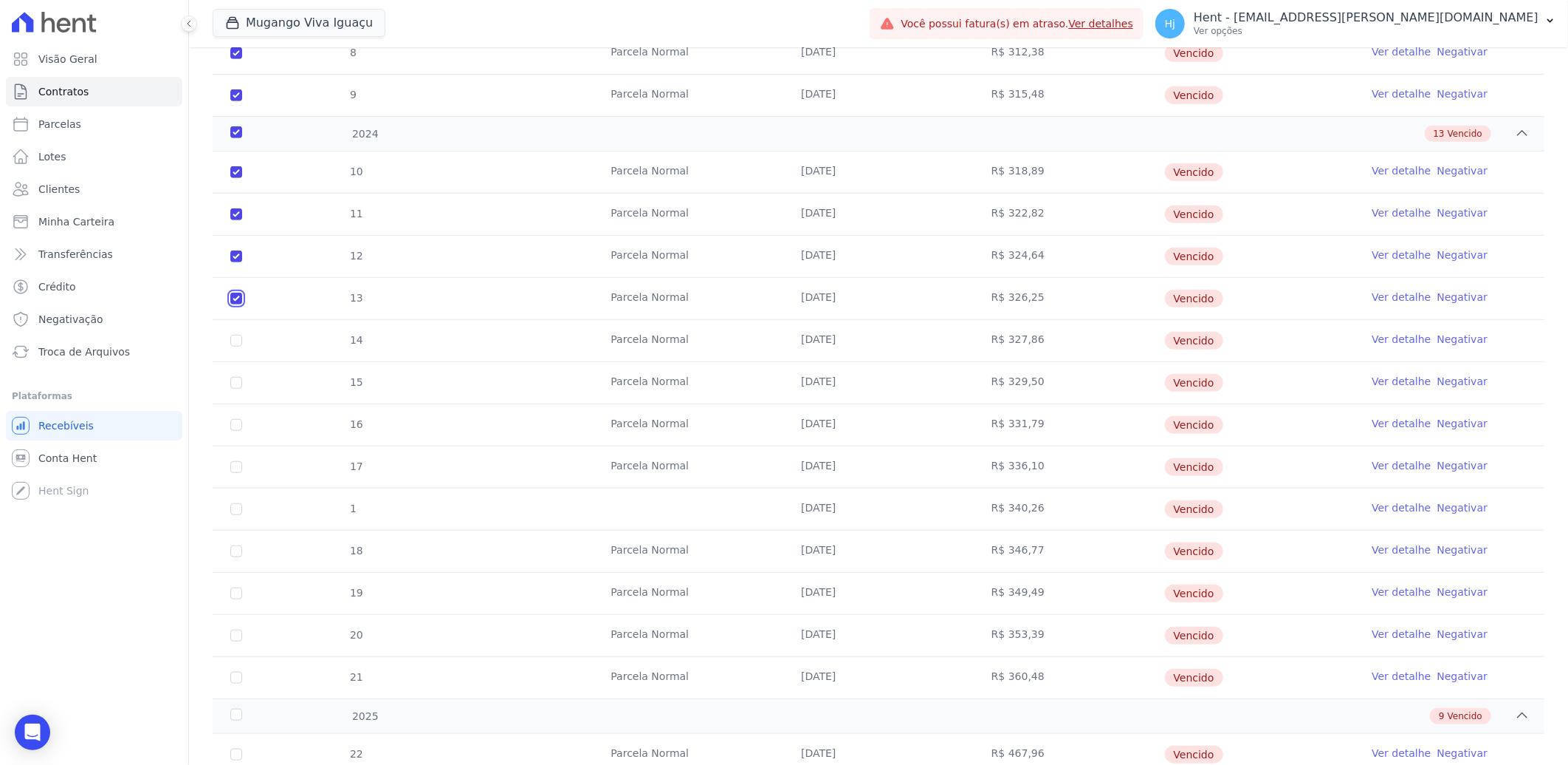
checkbox input "true"
click at [236, 342] on input "checkbox" at bounding box center [236, 340] width 12 height 12
checkbox input "true"
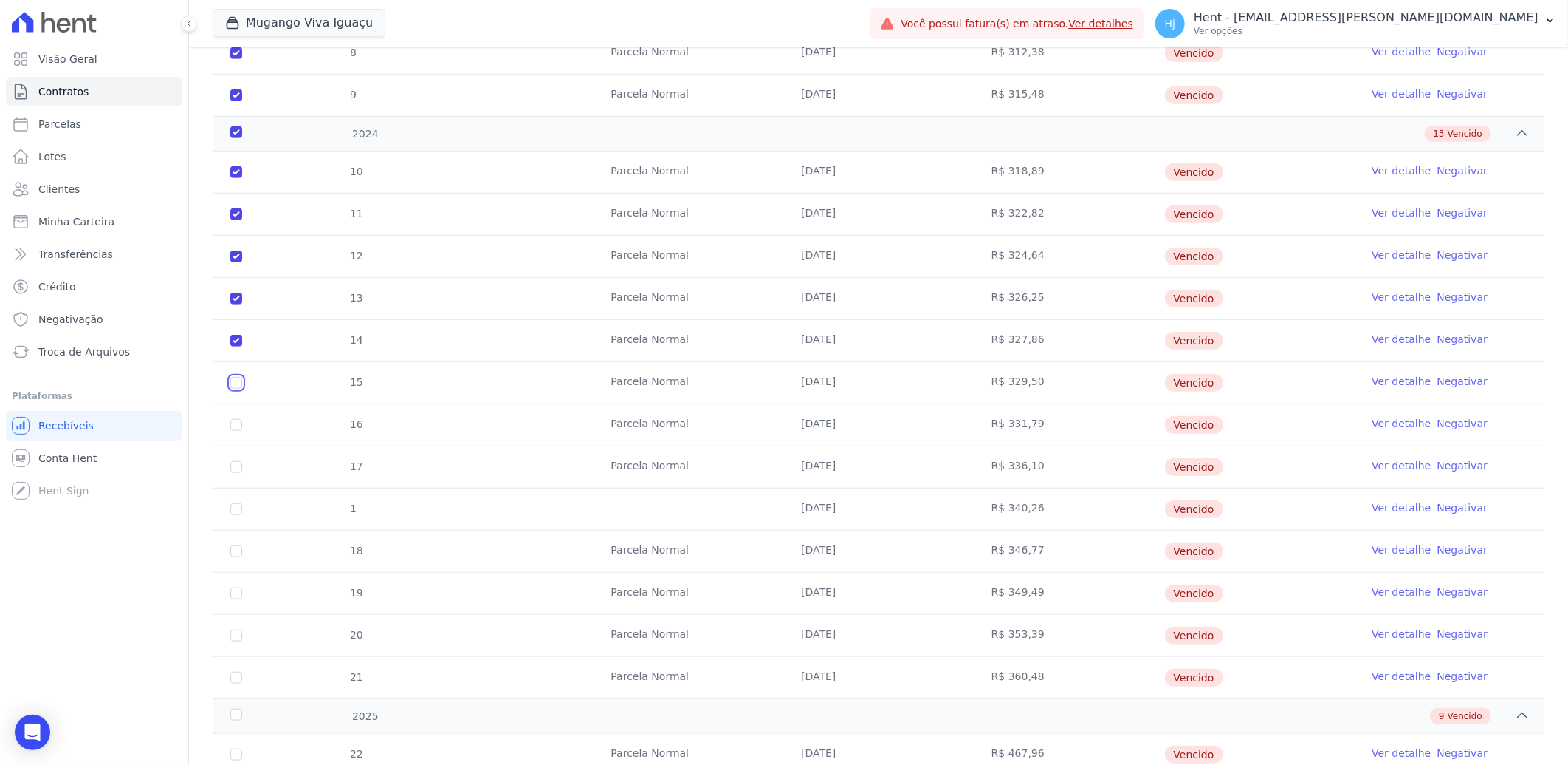
click at [236, 384] on input "checkbox" at bounding box center [236, 382] width 12 height 12
checkbox input "true"
click at [237, 422] on input "checkbox" at bounding box center [236, 424] width 12 height 12
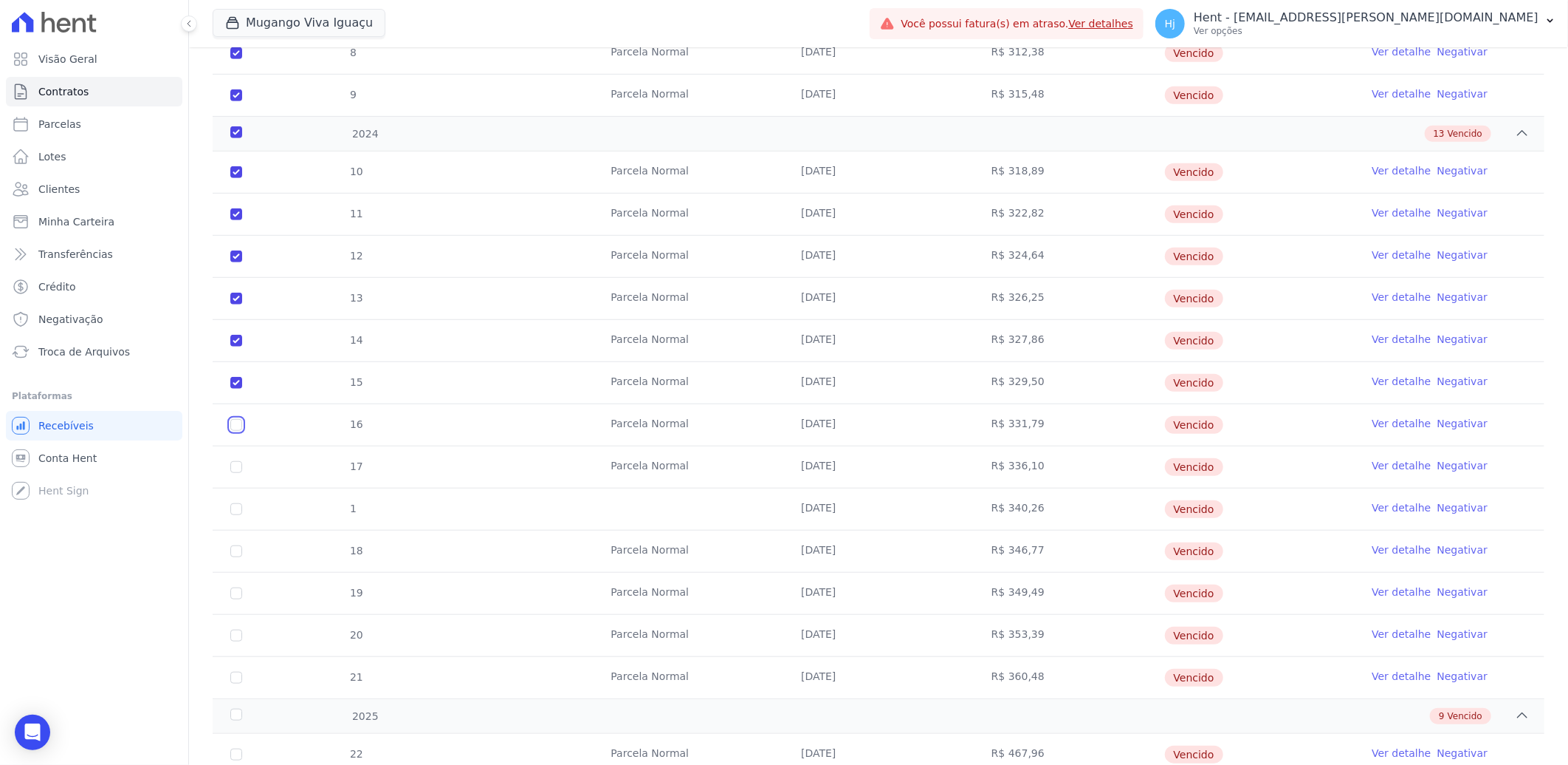
checkbox input "true"
click at [239, 464] on input "checkbox" at bounding box center [236, 467] width 12 height 12
checkbox input "true"
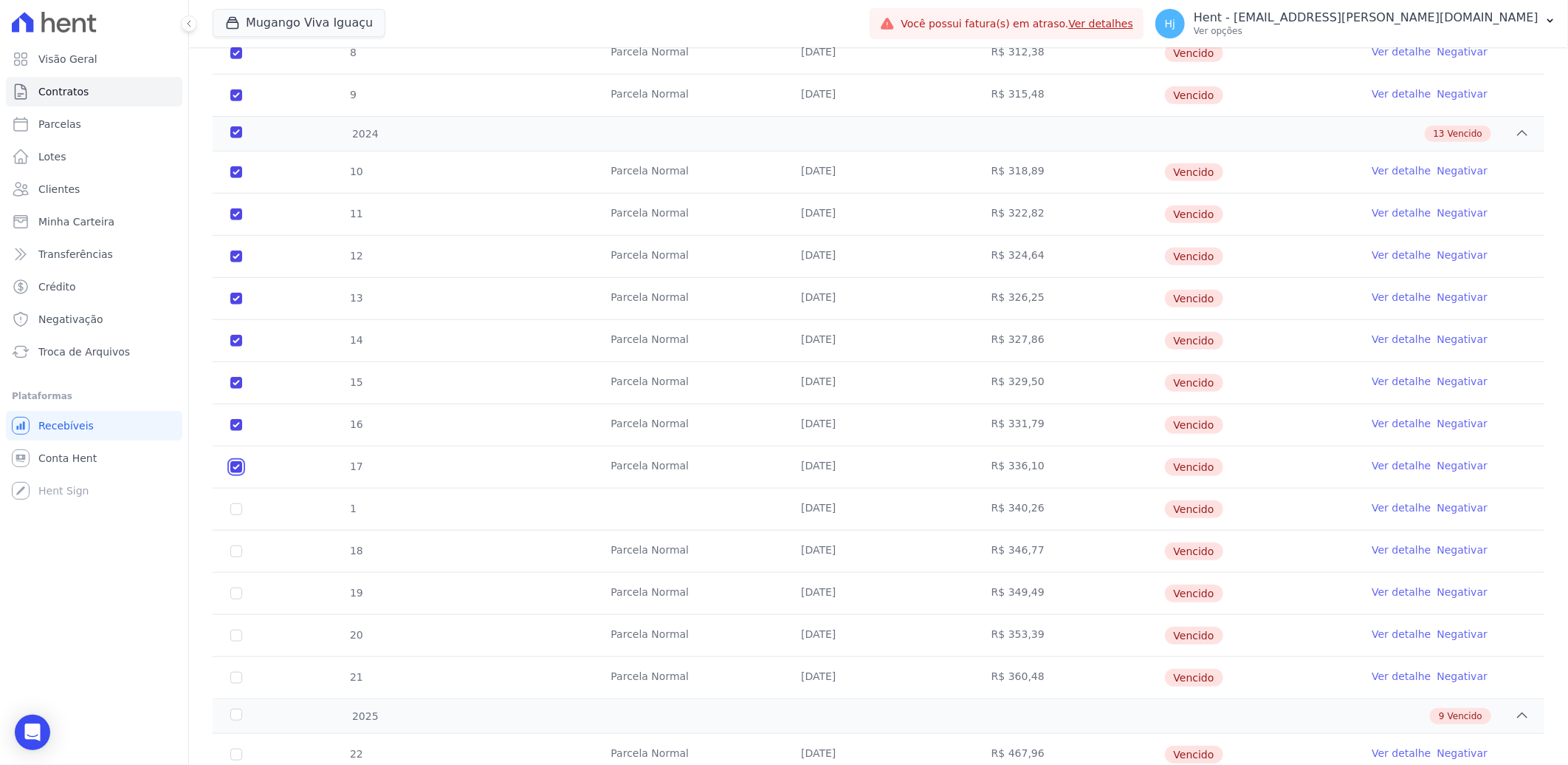
checkbox input "true"
click at [232, 514] on td "1" at bounding box center [236, 508] width 47 height 42
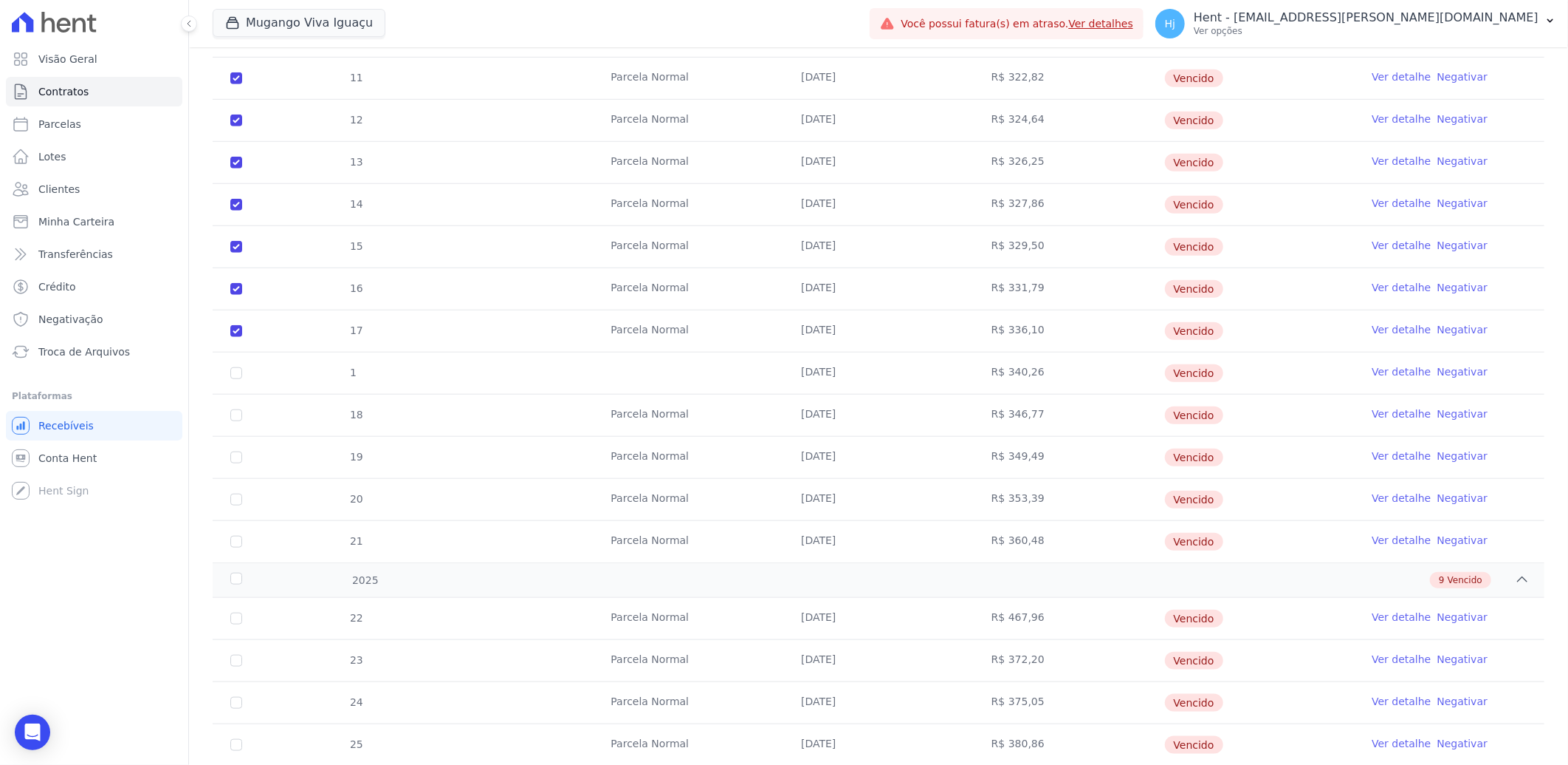
scroll to position [739, 0]
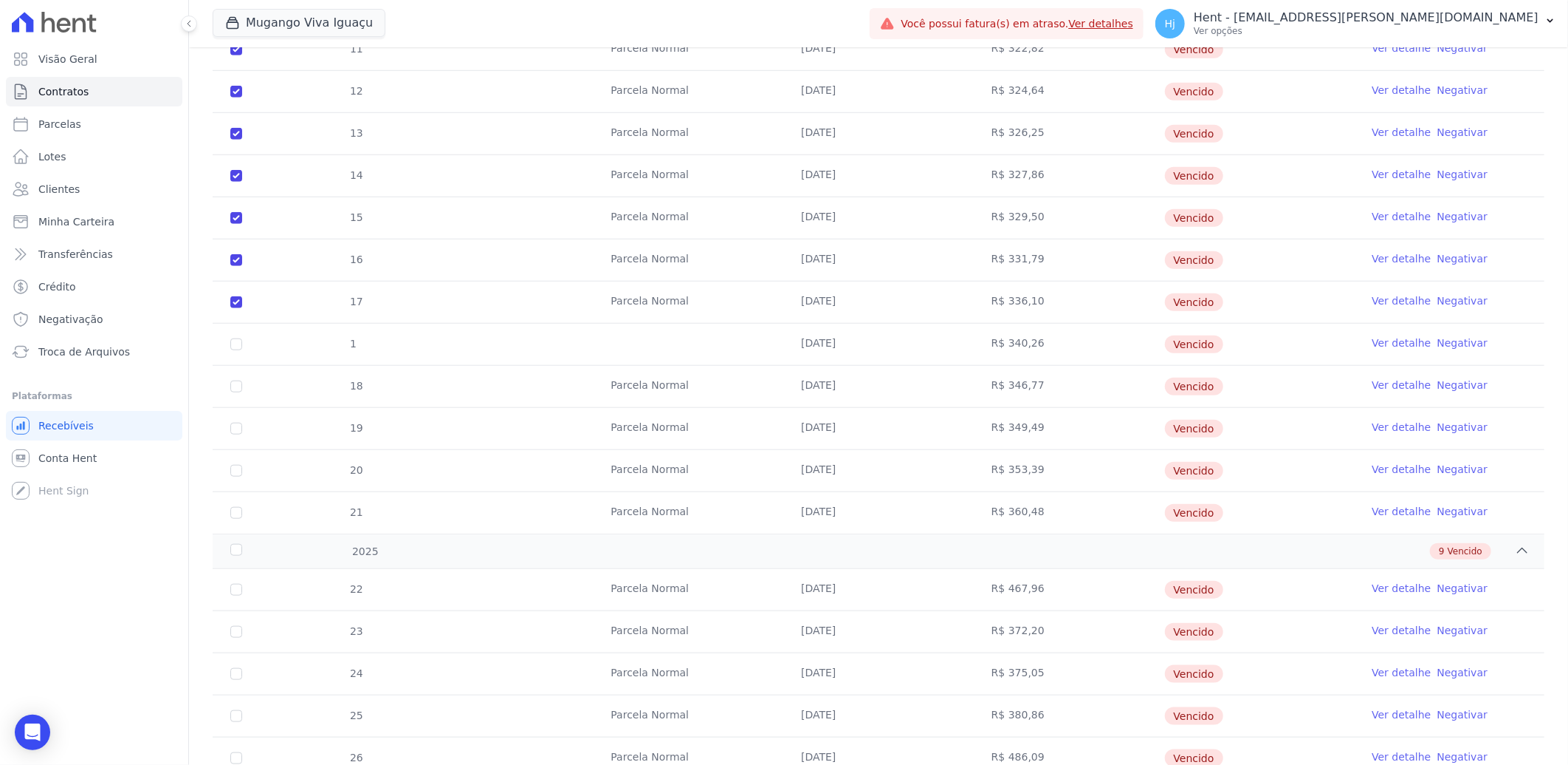
click at [230, 338] on td "1" at bounding box center [236, 344] width 47 height 42
click at [234, 353] on td "1" at bounding box center [236, 344] width 47 height 42
click at [237, 345] on input "checkbox" at bounding box center [236, 344] width 12 height 12
checkbox input "true"
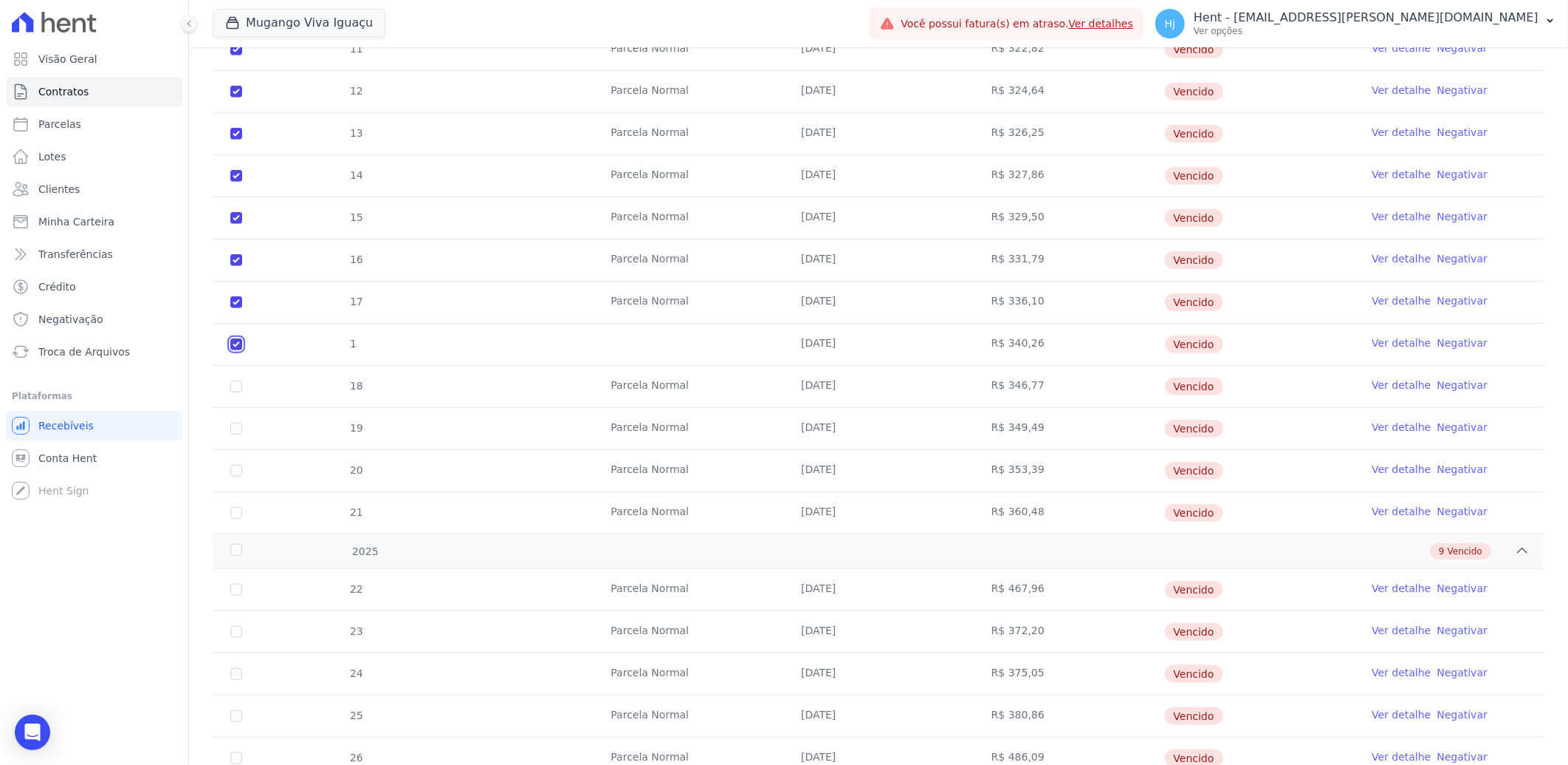
checkbox input "true"
click at [236, 385] on input "checkbox" at bounding box center [236, 386] width 12 height 12
checkbox input "true"
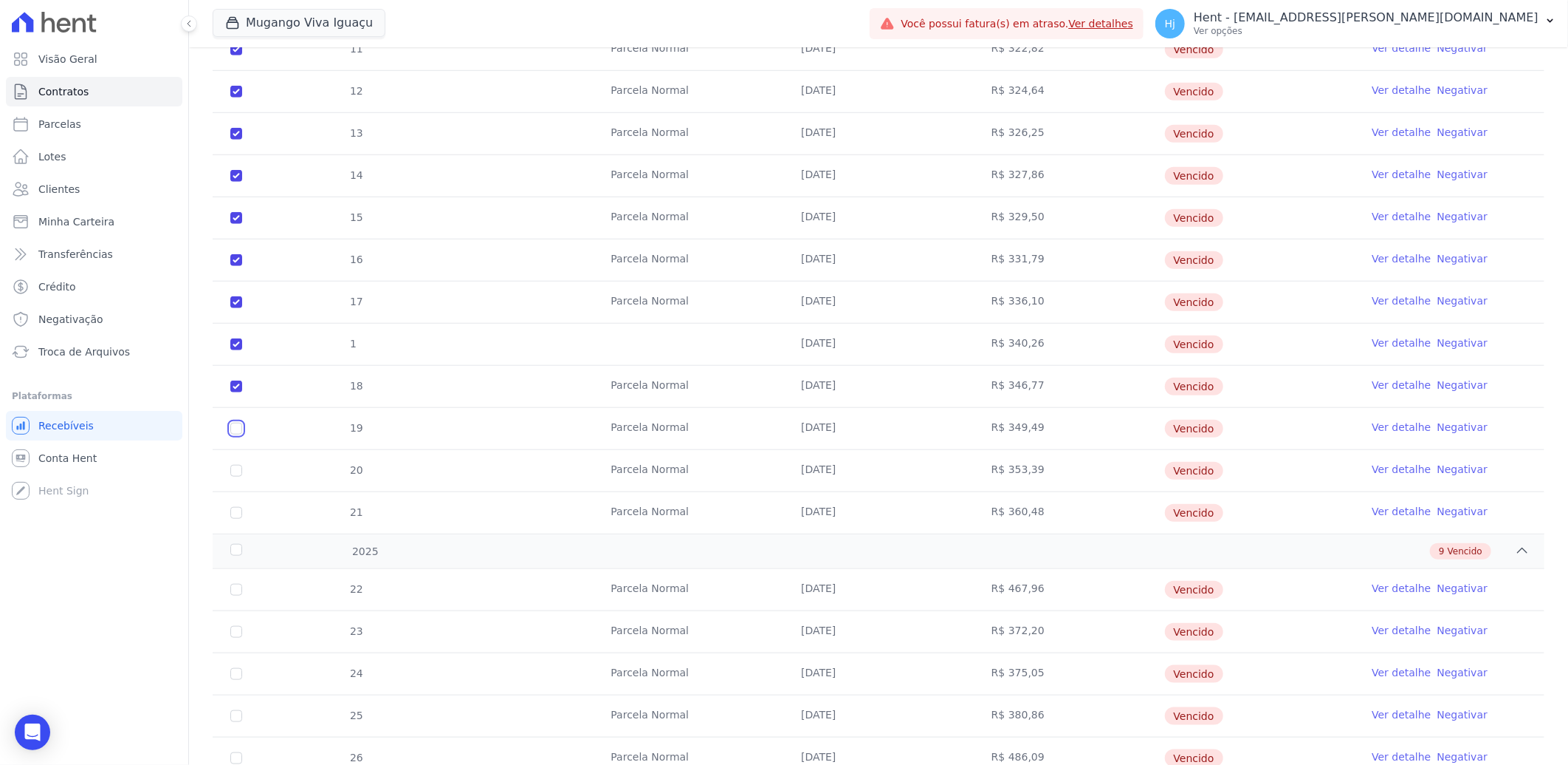
click at [236, 430] on input "checkbox" at bounding box center [236, 428] width 12 height 12
checkbox input "true"
click at [232, 470] on input "checkbox" at bounding box center [236, 470] width 12 height 12
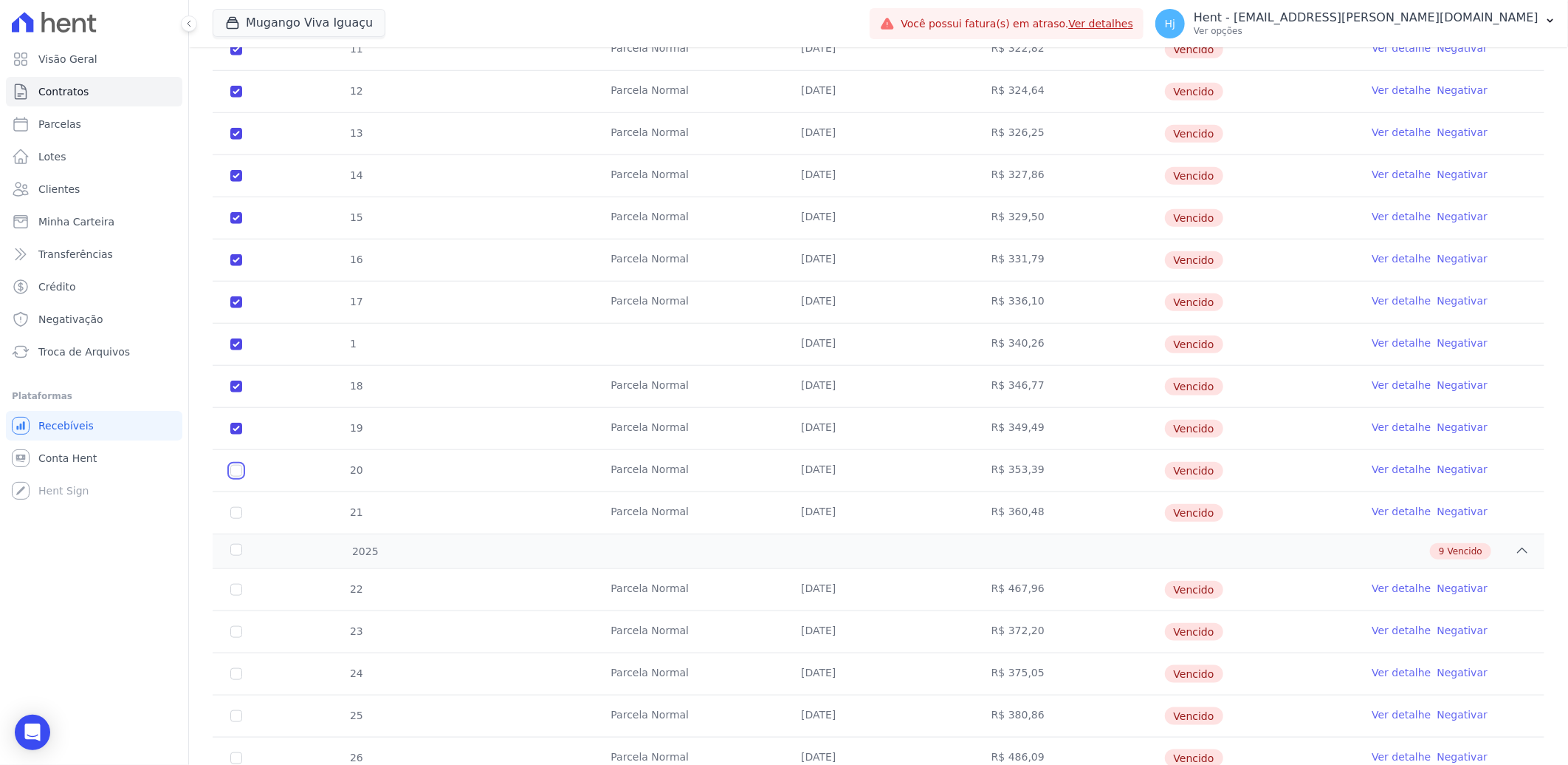
checkbox input "true"
click at [232, 516] on input "checkbox" at bounding box center [236, 512] width 12 height 12
checkbox input "true"
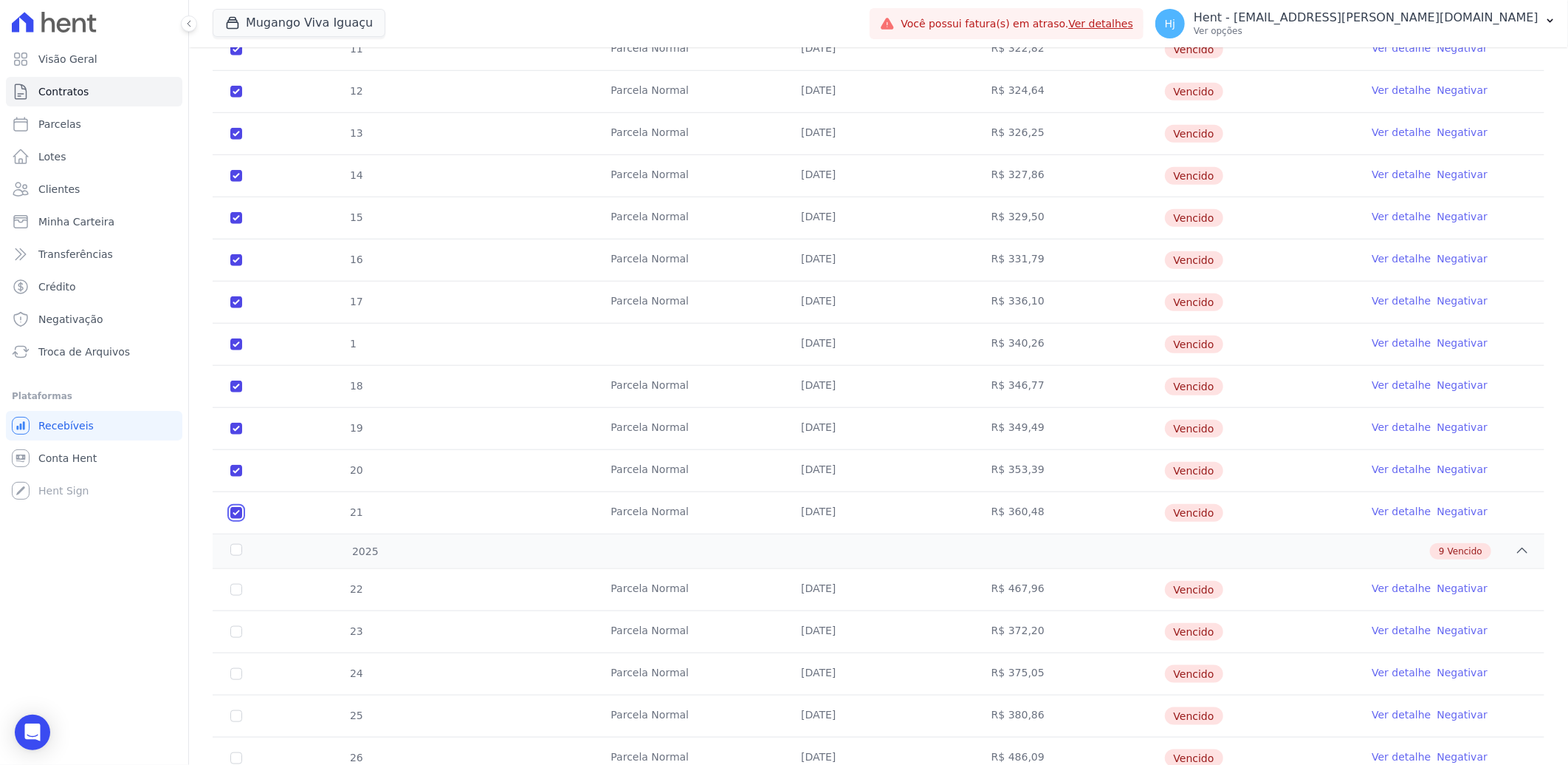
checkbox input "true"
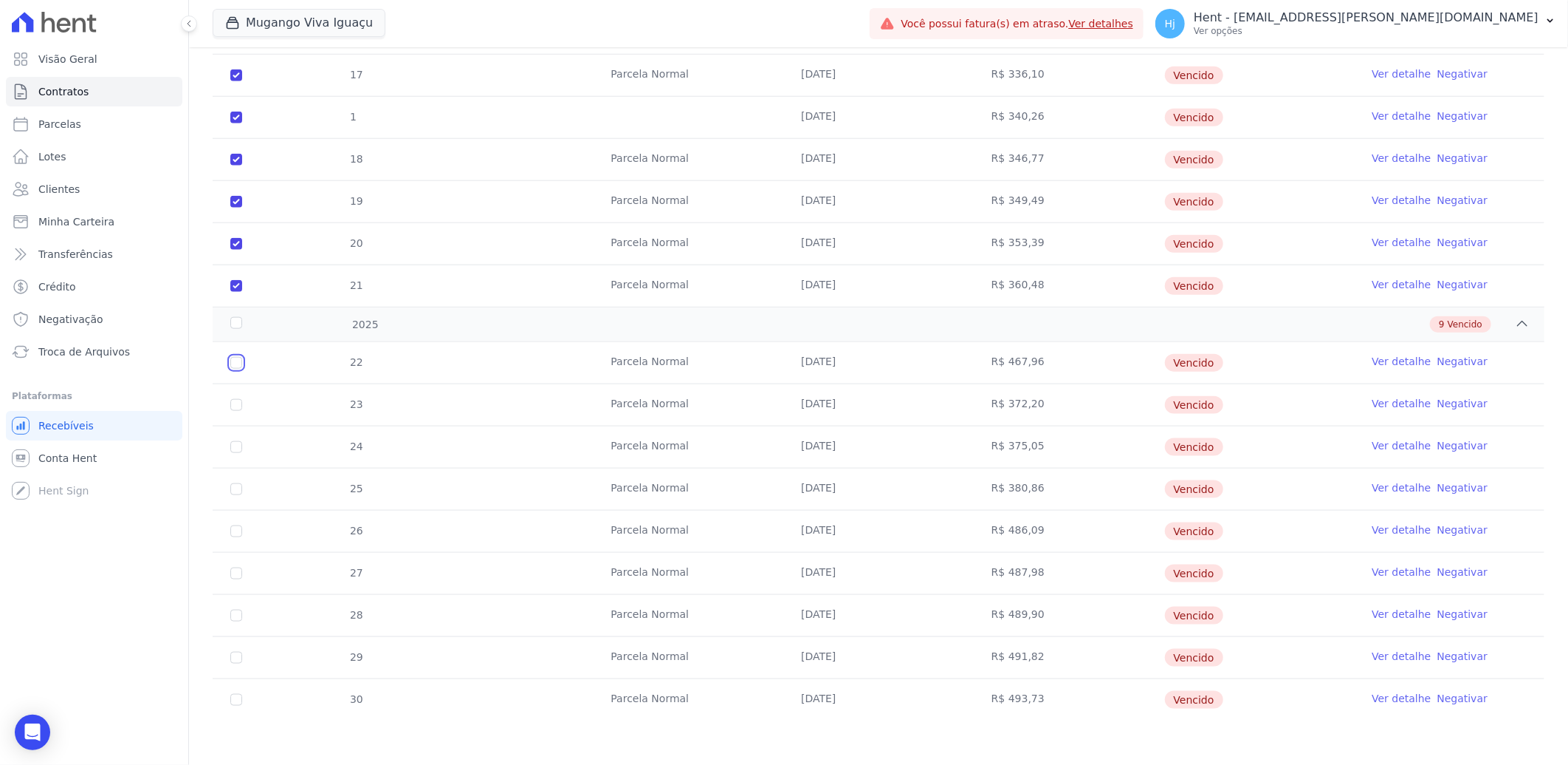
click at [235, 364] on input "checkbox" at bounding box center [236, 362] width 12 height 12
checkbox input "true"
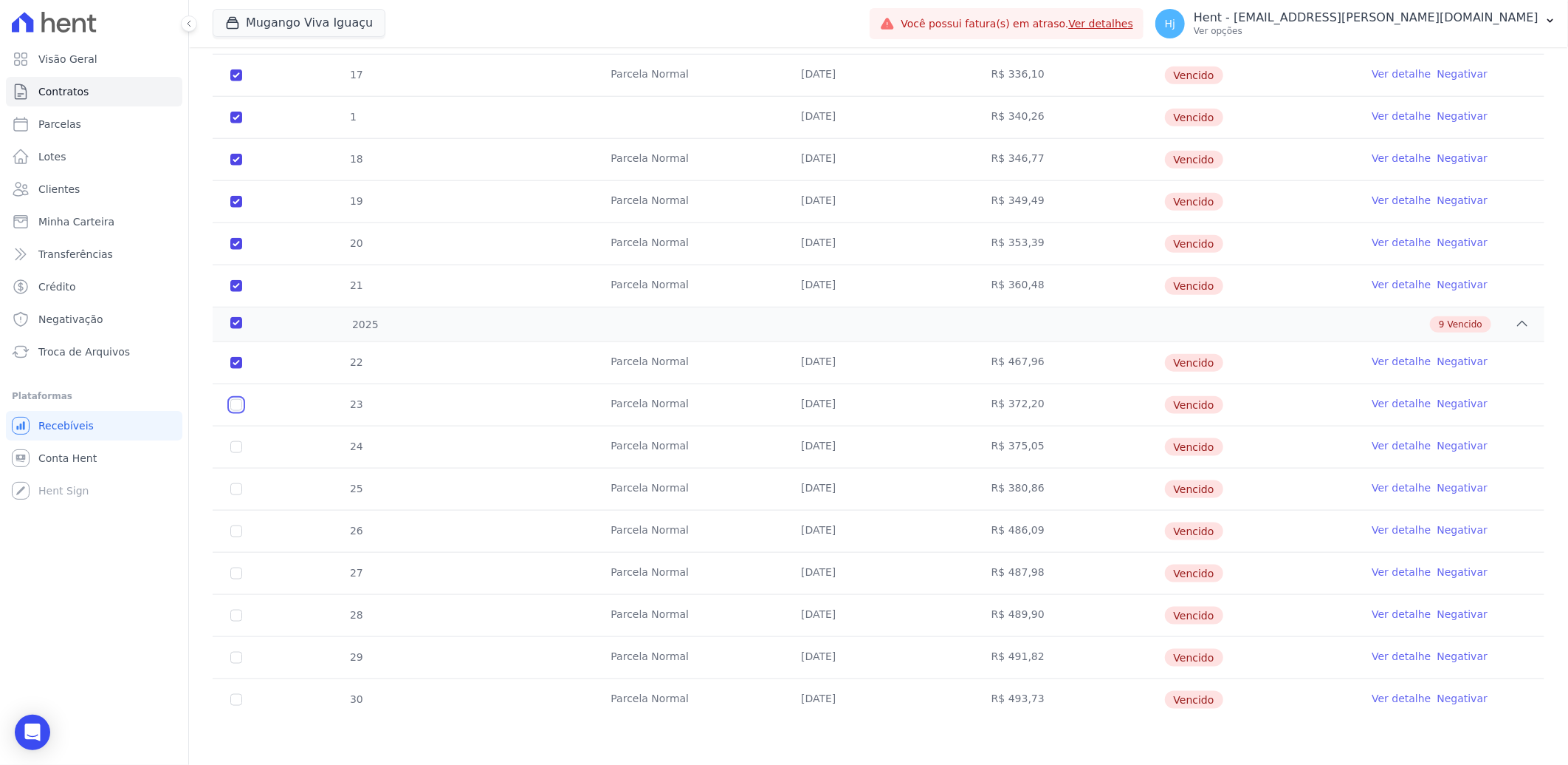
click at [232, 405] on input "checkbox" at bounding box center [236, 405] width 12 height 12
checkbox input "true"
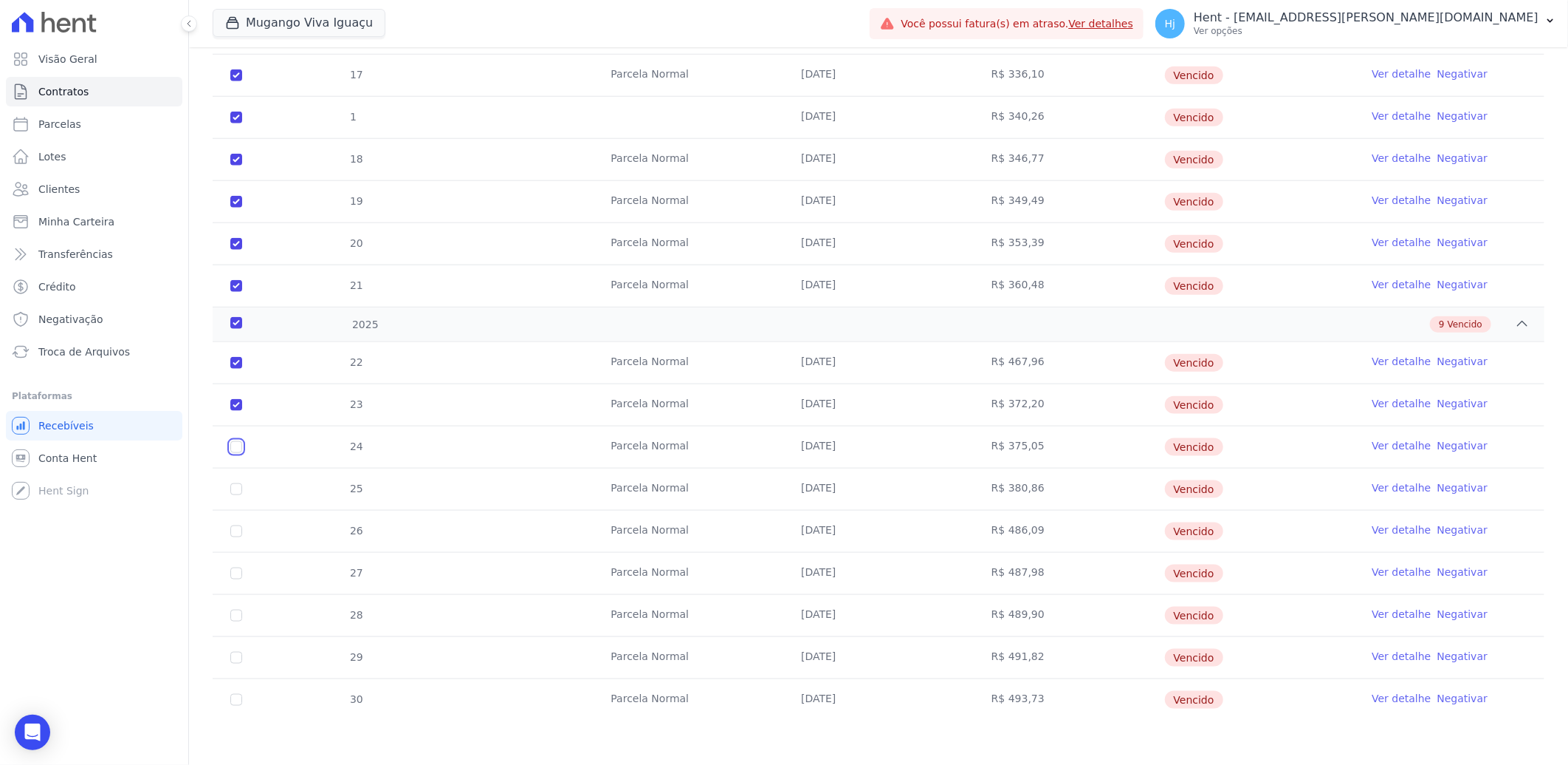
click at [236, 448] on input "checkbox" at bounding box center [236, 446] width 12 height 12
checkbox input "true"
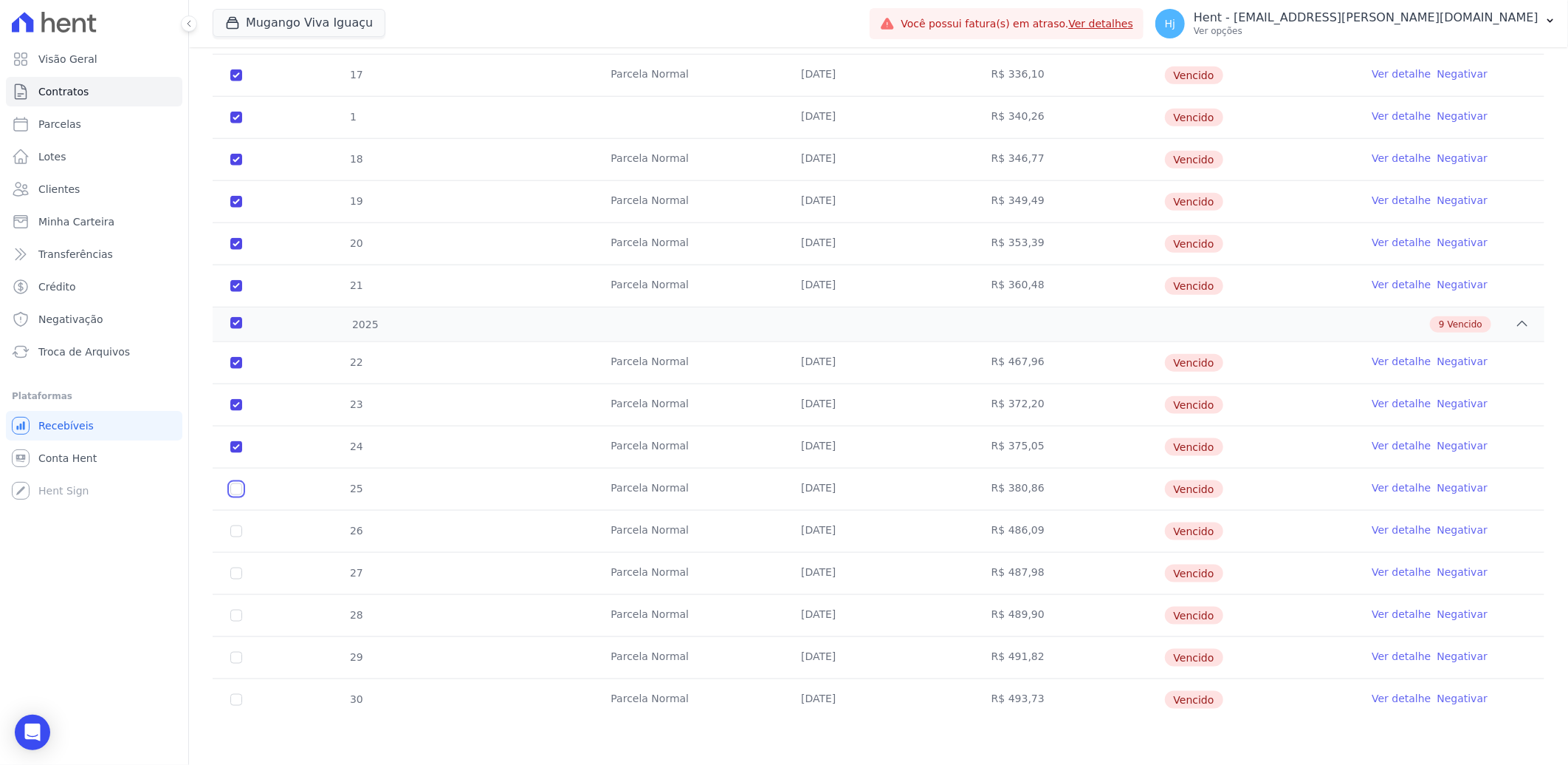
click at [234, 488] on input "checkbox" at bounding box center [236, 489] width 12 height 12
checkbox input "true"
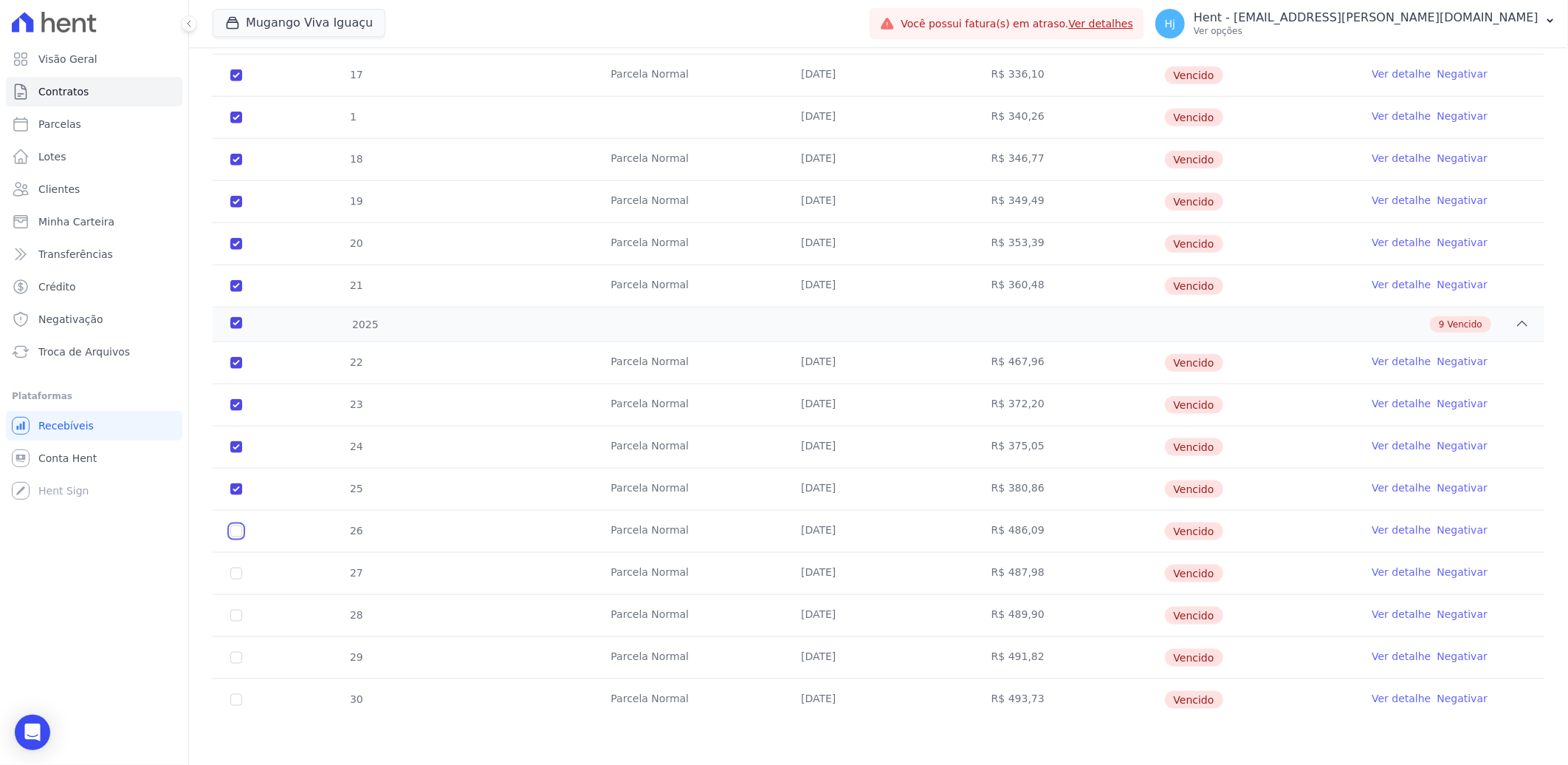
click at [236, 530] on input "checkbox" at bounding box center [236, 531] width 12 height 12
checkbox input "true"
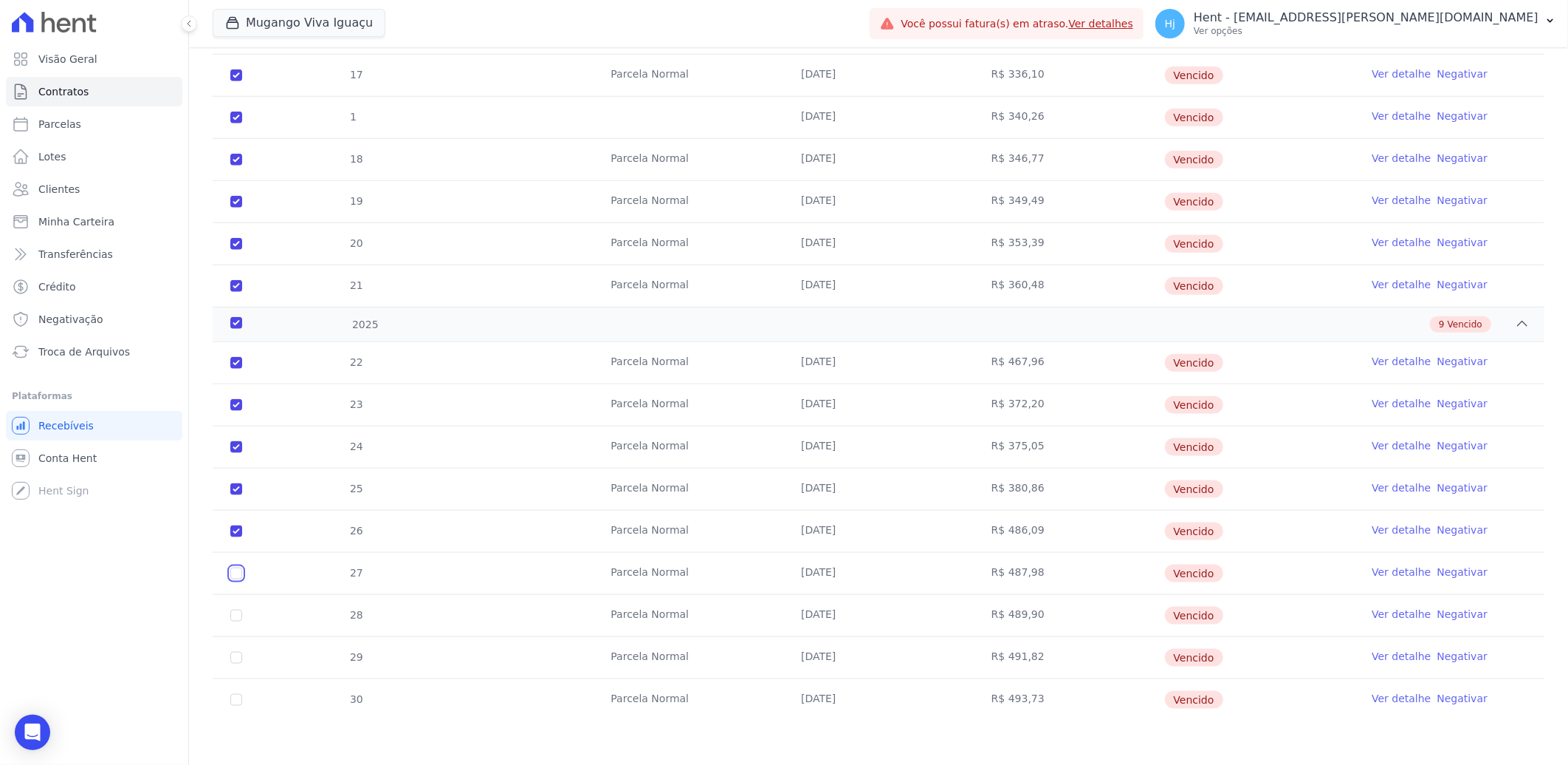
click at [238, 575] on input "checkbox" at bounding box center [236, 573] width 12 height 12
checkbox input "true"
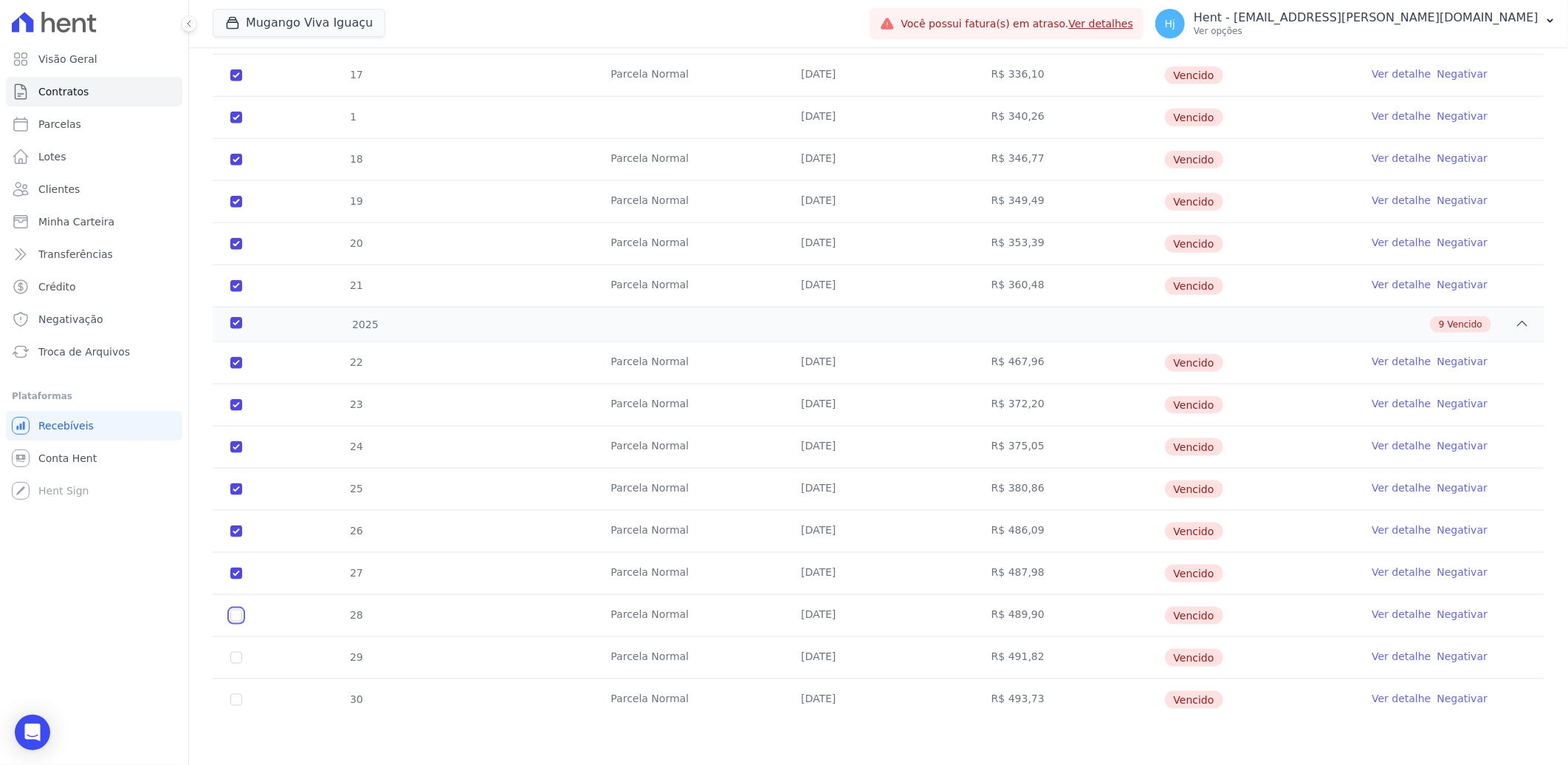
click at [235, 613] on input "checkbox" at bounding box center [236, 615] width 12 height 12
checkbox input "true"
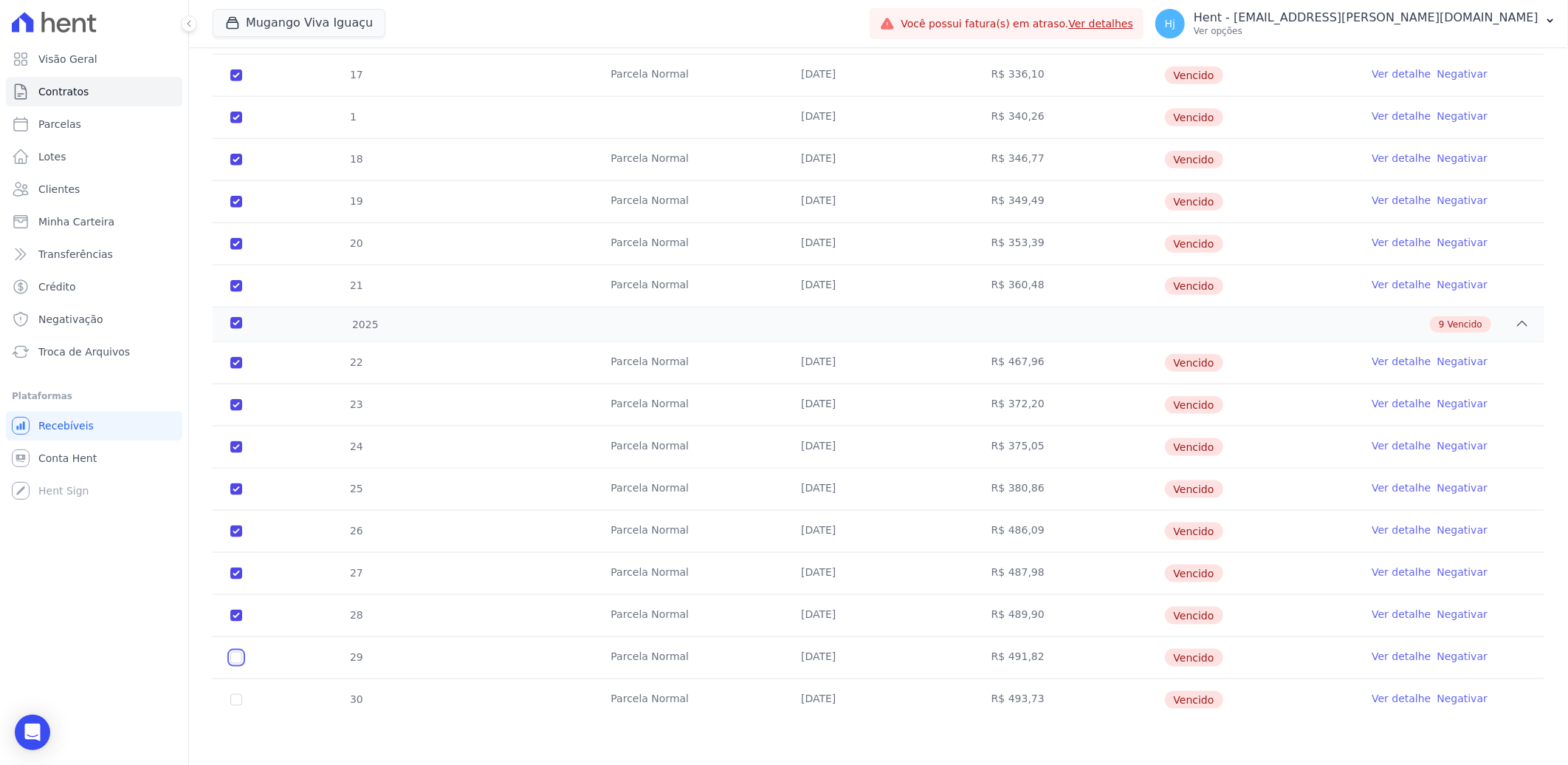
click at [236, 659] on input "checkbox" at bounding box center [236, 658] width 12 height 12
checkbox input "true"
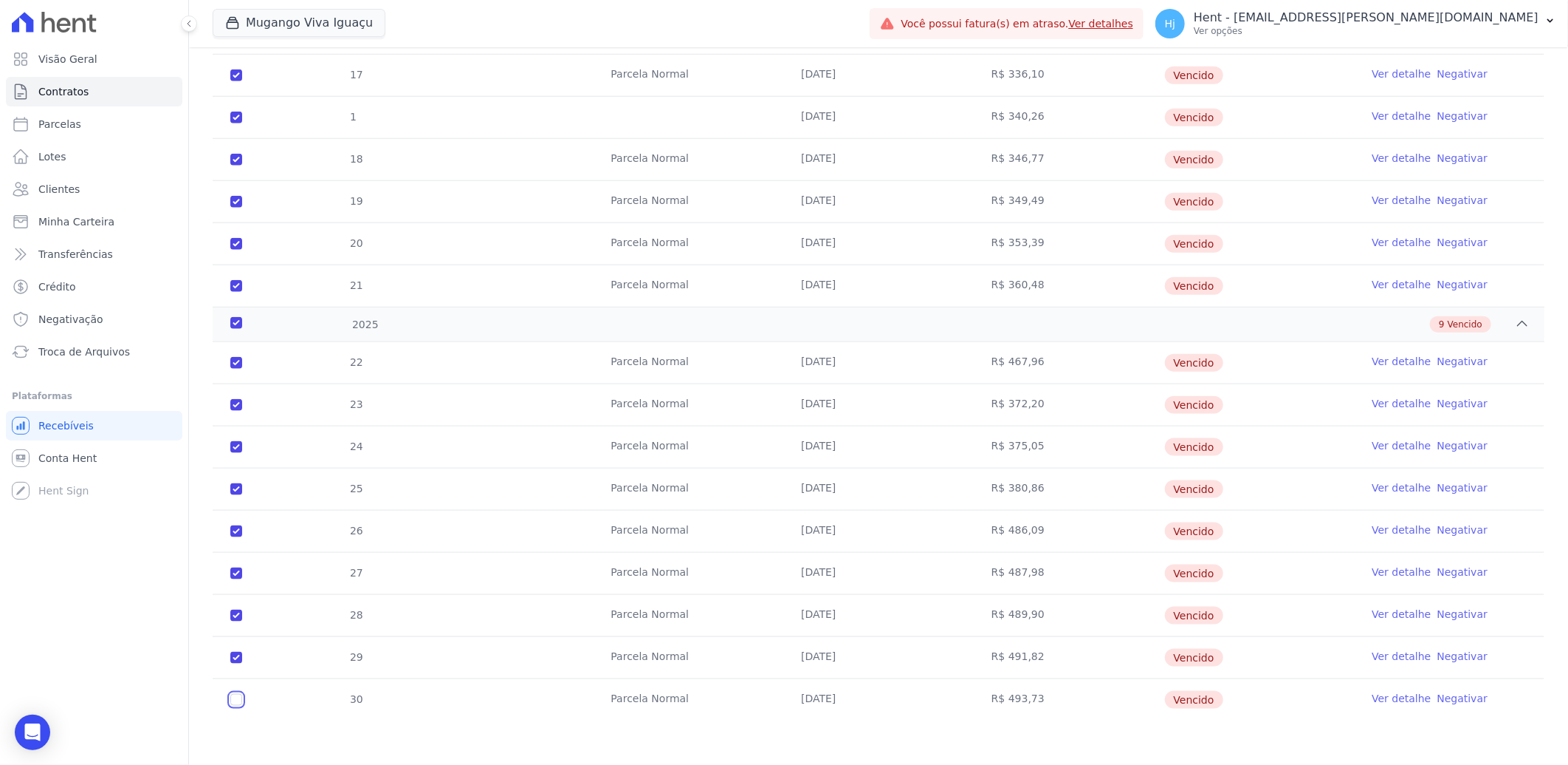
click at [234, 699] on input "checkbox" at bounding box center [236, 699] width 12 height 12
checkbox input "true"
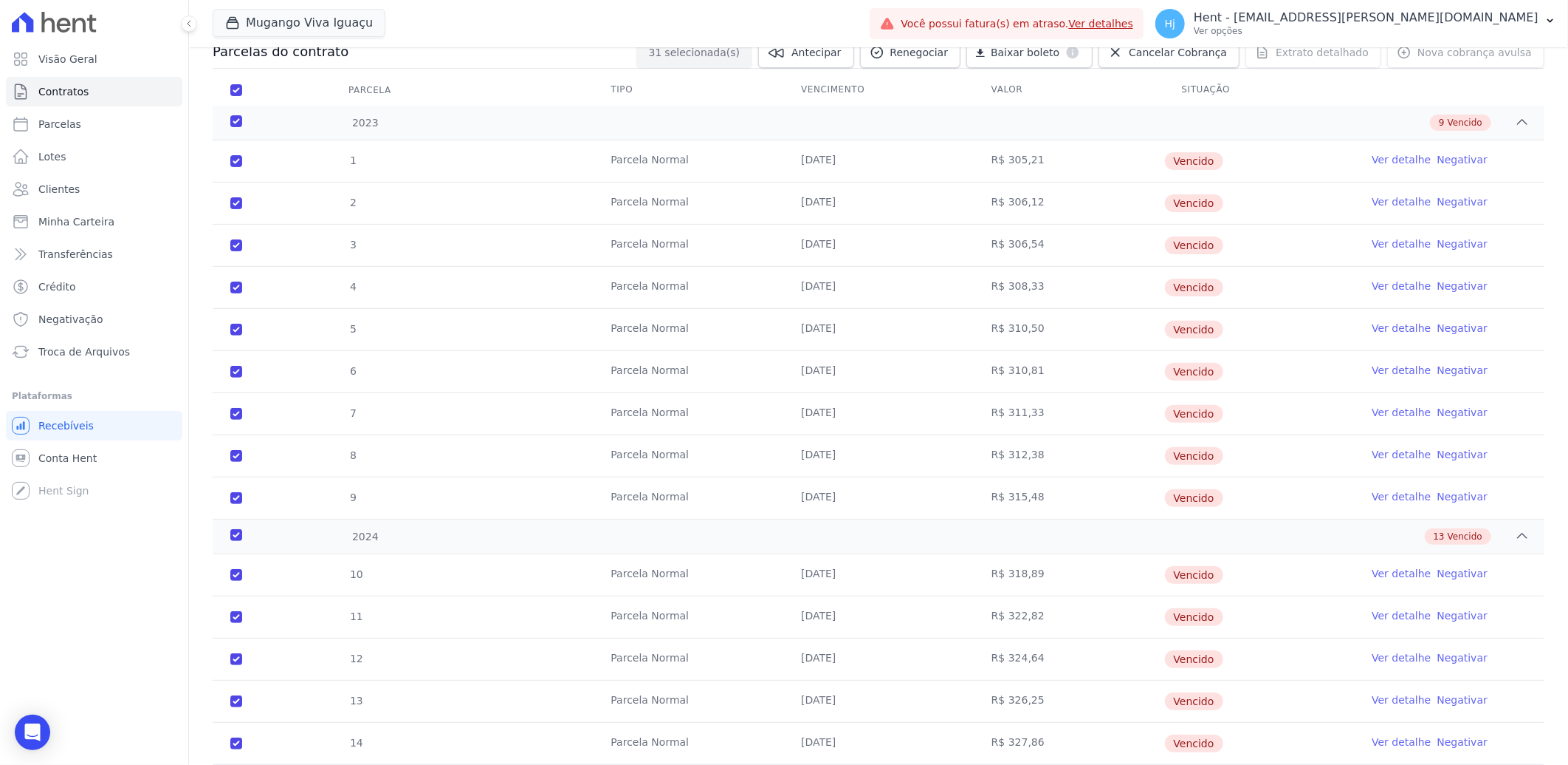
scroll to position [0, 0]
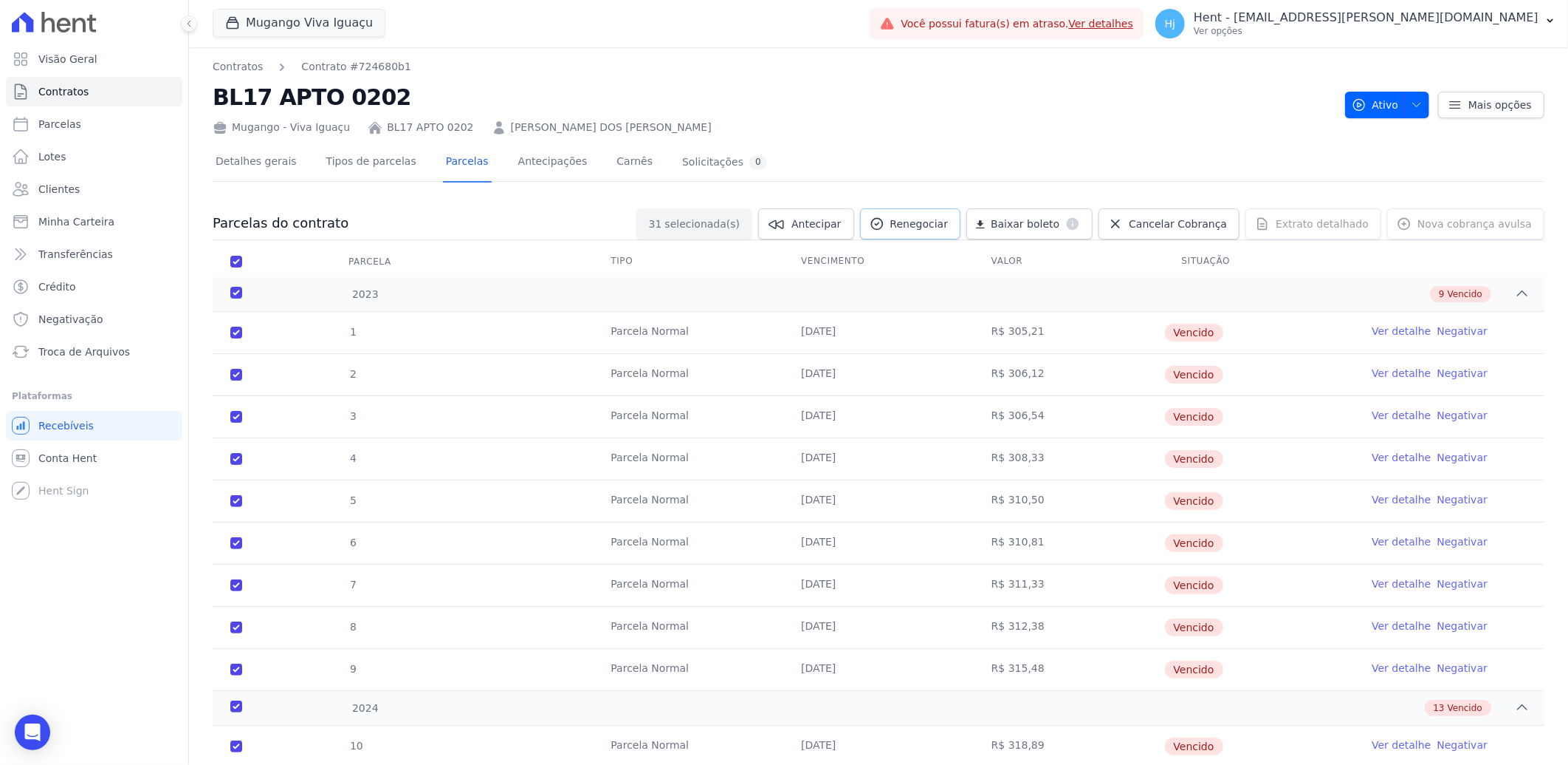
click at [941, 232] on link "Renegociar" at bounding box center [910, 224] width 101 height 31
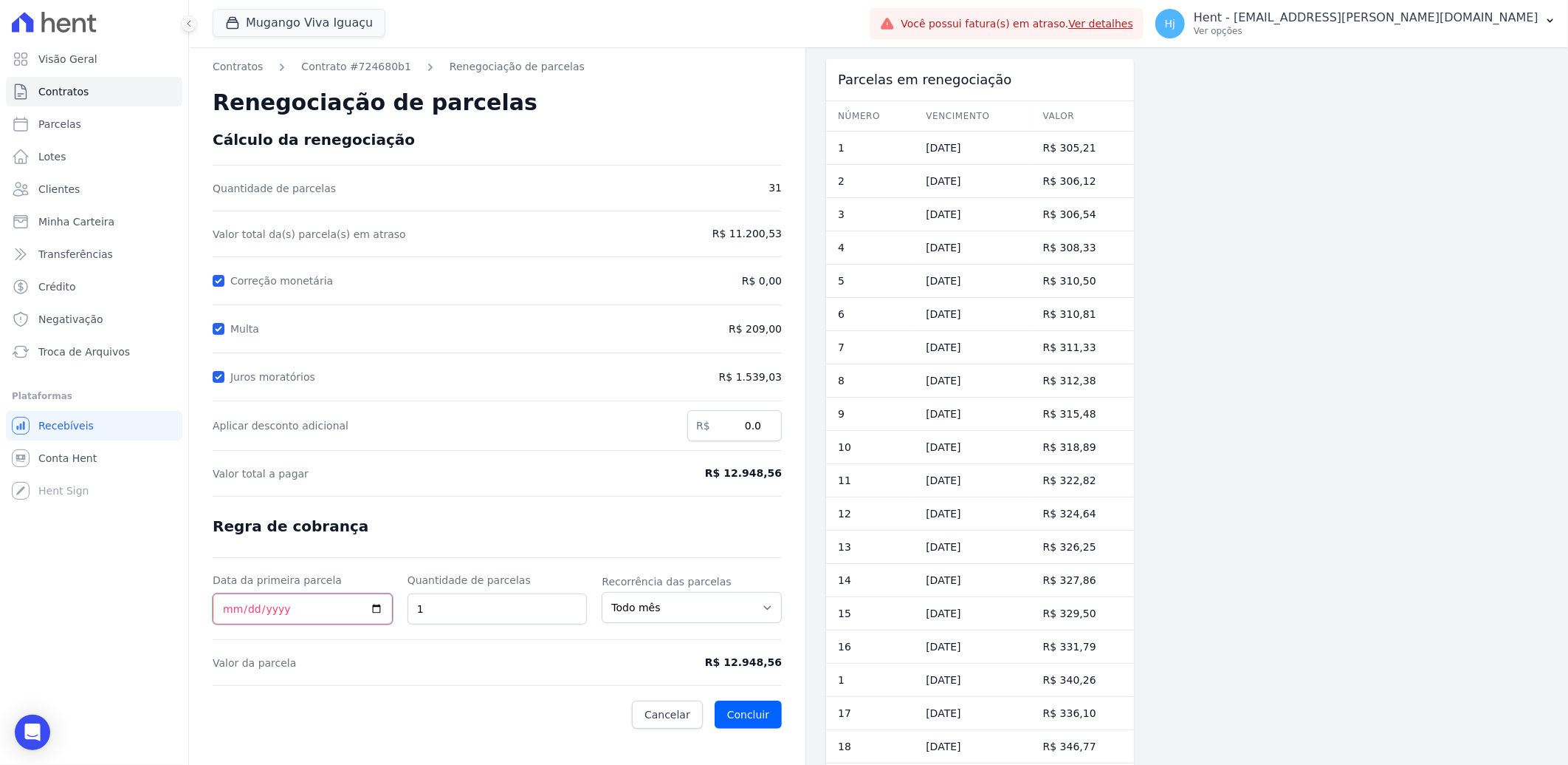
click at [225, 616] on input "Data da primeira parcela" at bounding box center [303, 609] width 180 height 31
click at [231, 609] on input "[DATE]" at bounding box center [303, 609] width 180 height 31
click at [226, 610] on input "[DATE]" at bounding box center [303, 609] width 180 height 31
type input "[DATE]"
click at [225, 608] on input "[DATE]" at bounding box center [303, 609] width 180 height 31
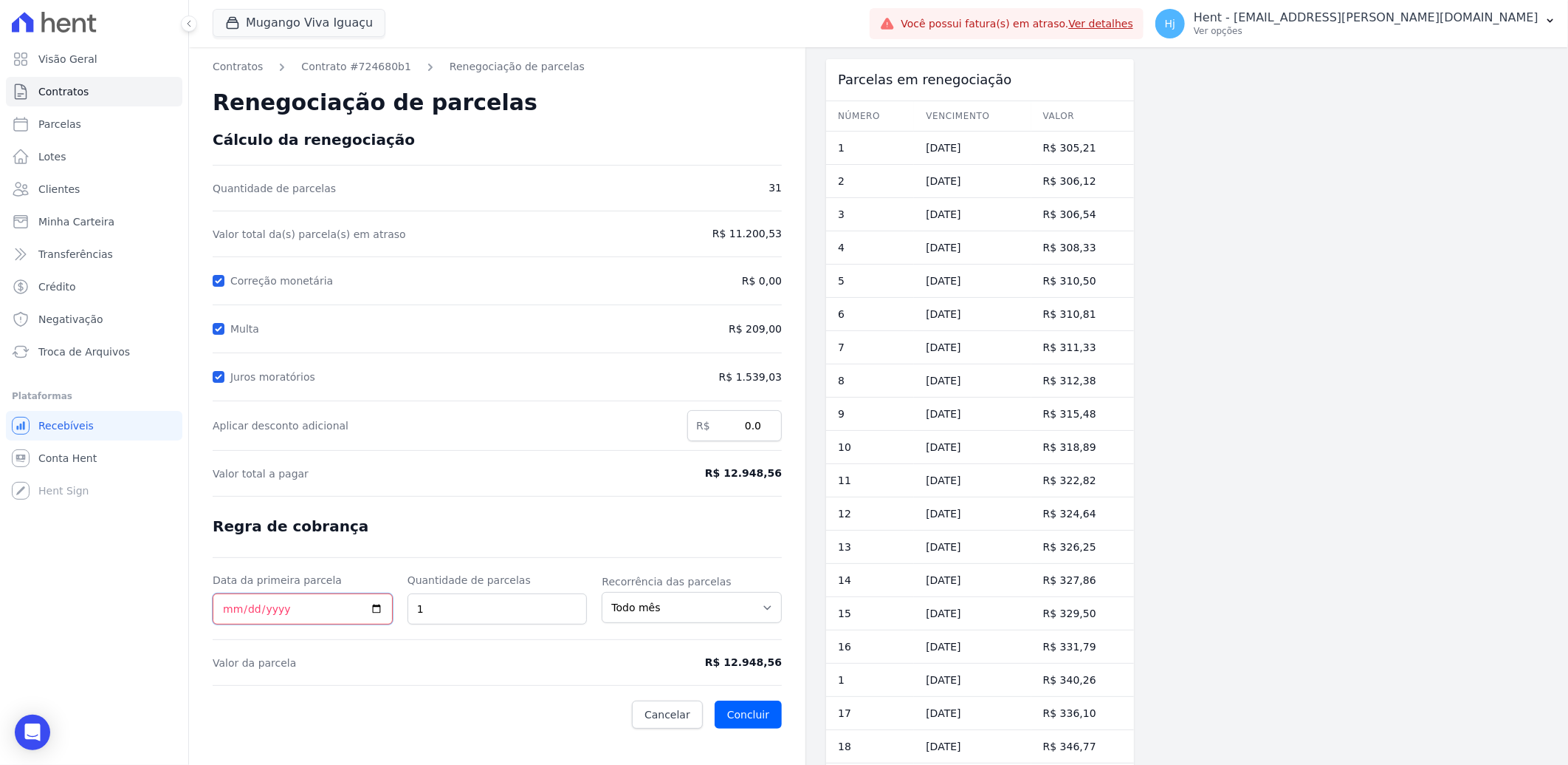
type input "[DATE]"
drag, startPoint x: 720, startPoint y: 471, endPoint x: 780, endPoint y: 473, distance: 60.0
click at [780, 473] on span "R$ 12.948,56" at bounding box center [716, 473] width 131 height 16
copy span "R$ 12.948,56"
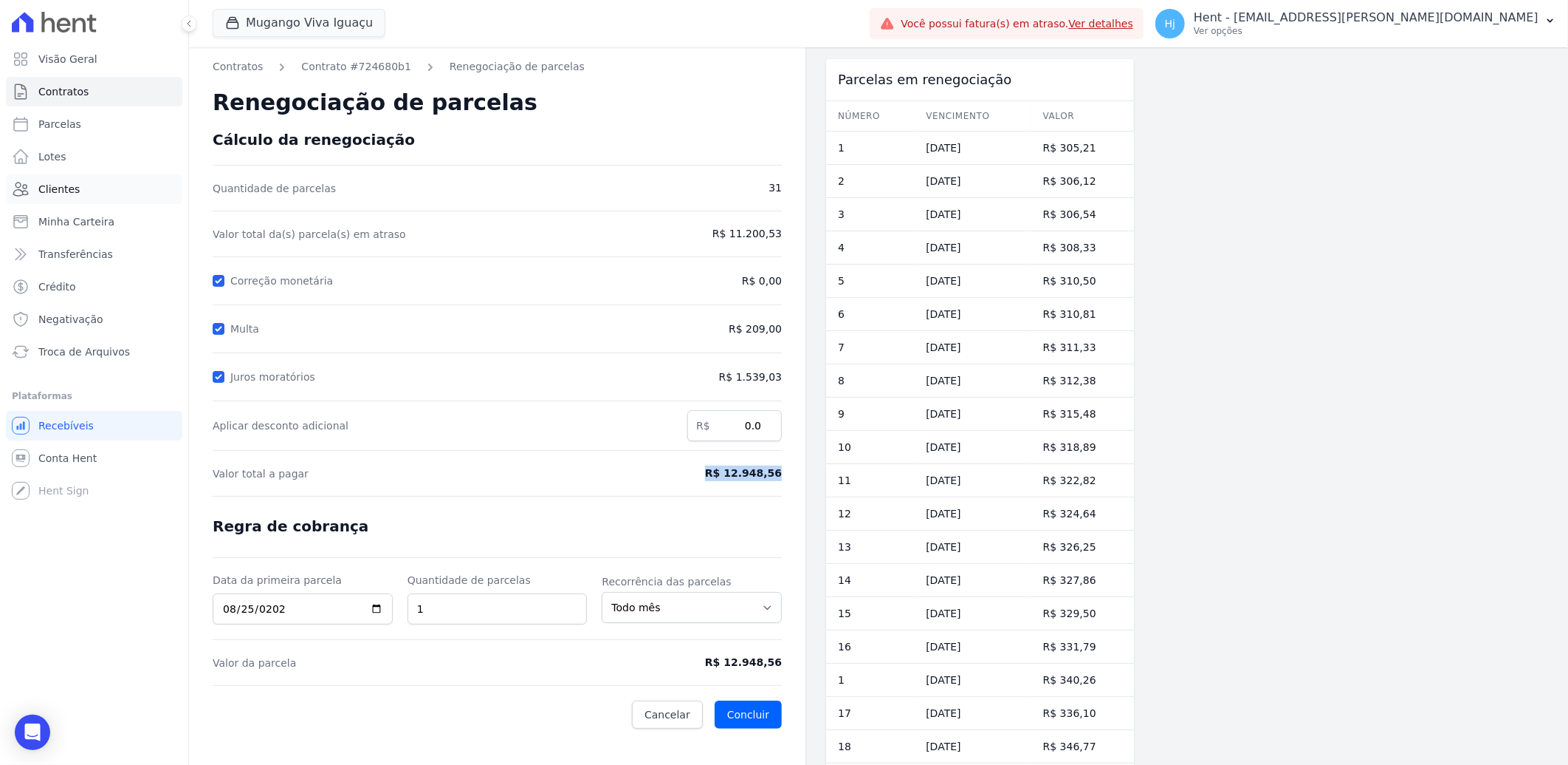
click at [67, 182] on span "Clientes" at bounding box center [58, 189] width 42 height 15
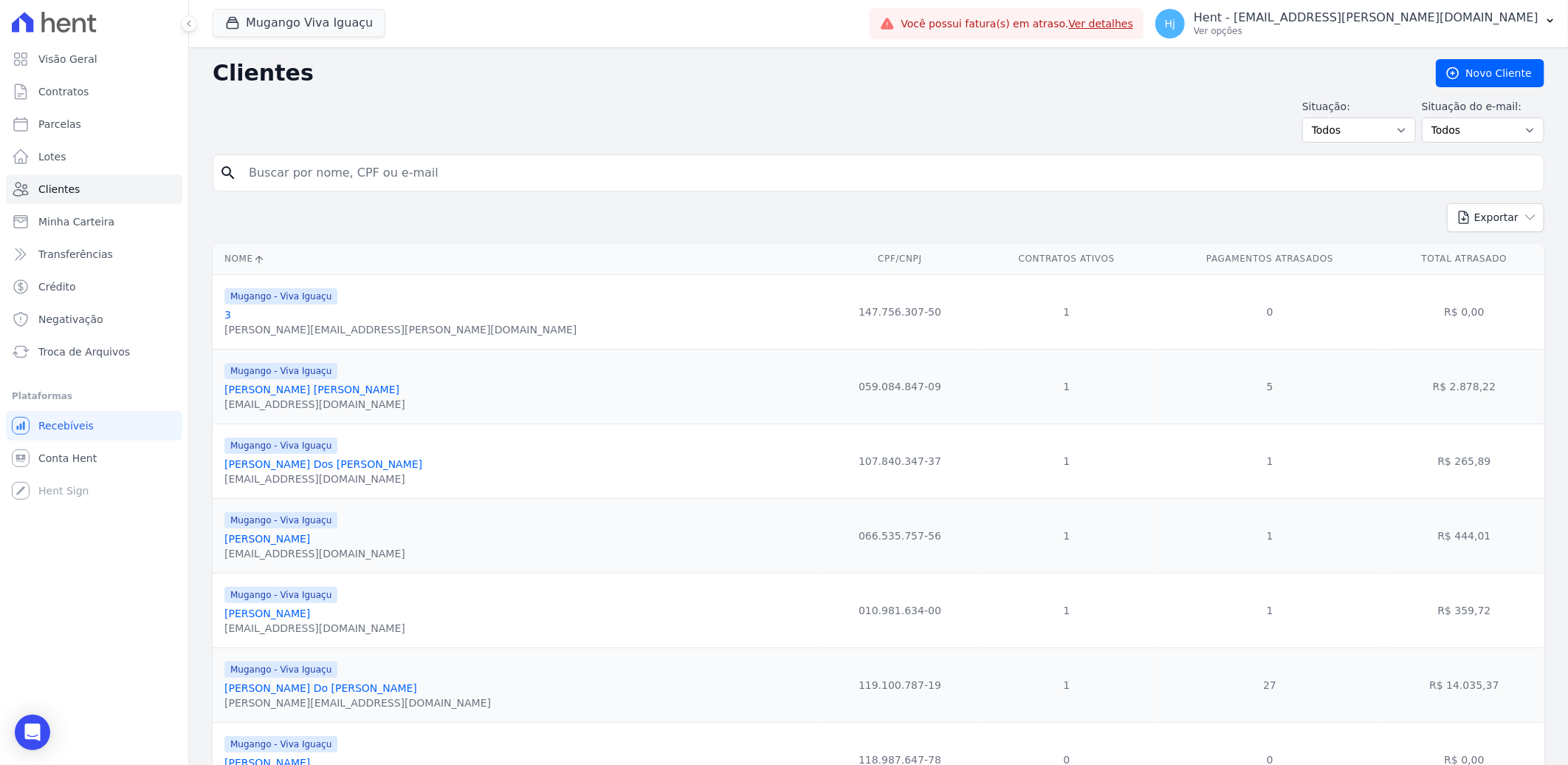
click at [334, 179] on input "search" at bounding box center [889, 173] width 1298 height 30
paste input "[PERSON_NAME] [PERSON_NAME]"
type input "[PERSON_NAME] [PERSON_NAME]"
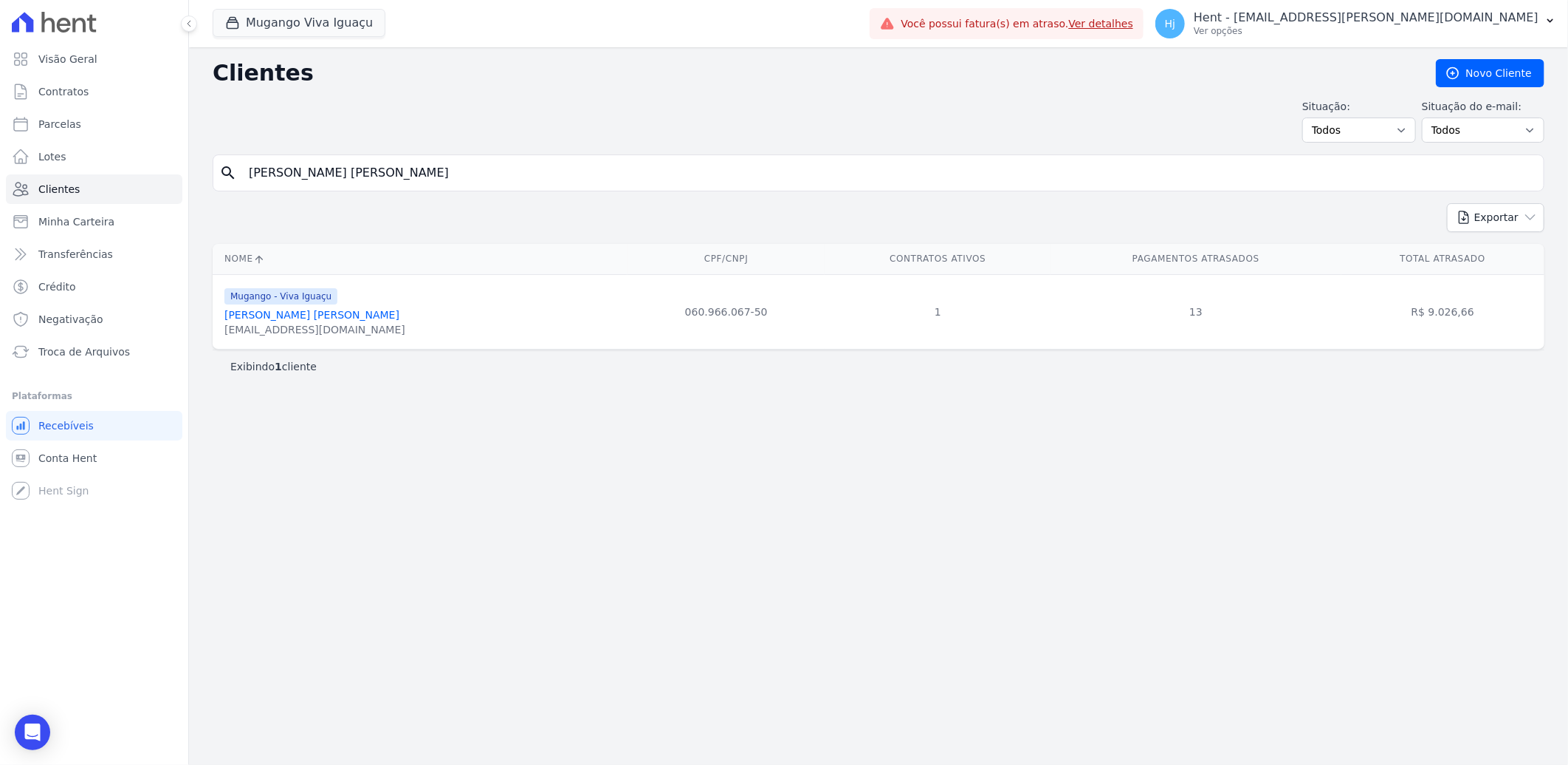
click at [301, 316] on link "[PERSON_NAME] [PERSON_NAME]" at bounding box center [312, 314] width 175 height 12
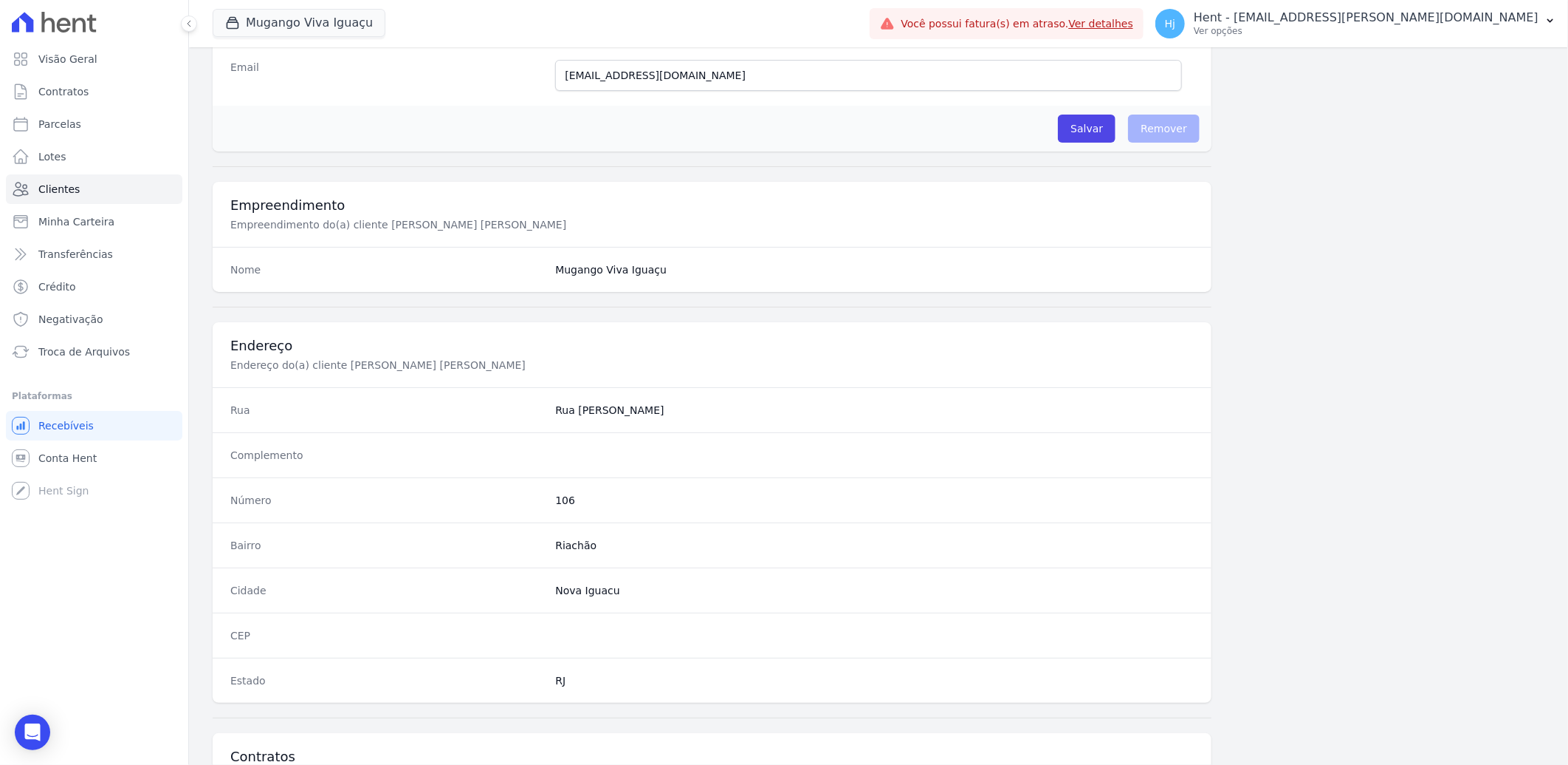
scroll to position [620, 0]
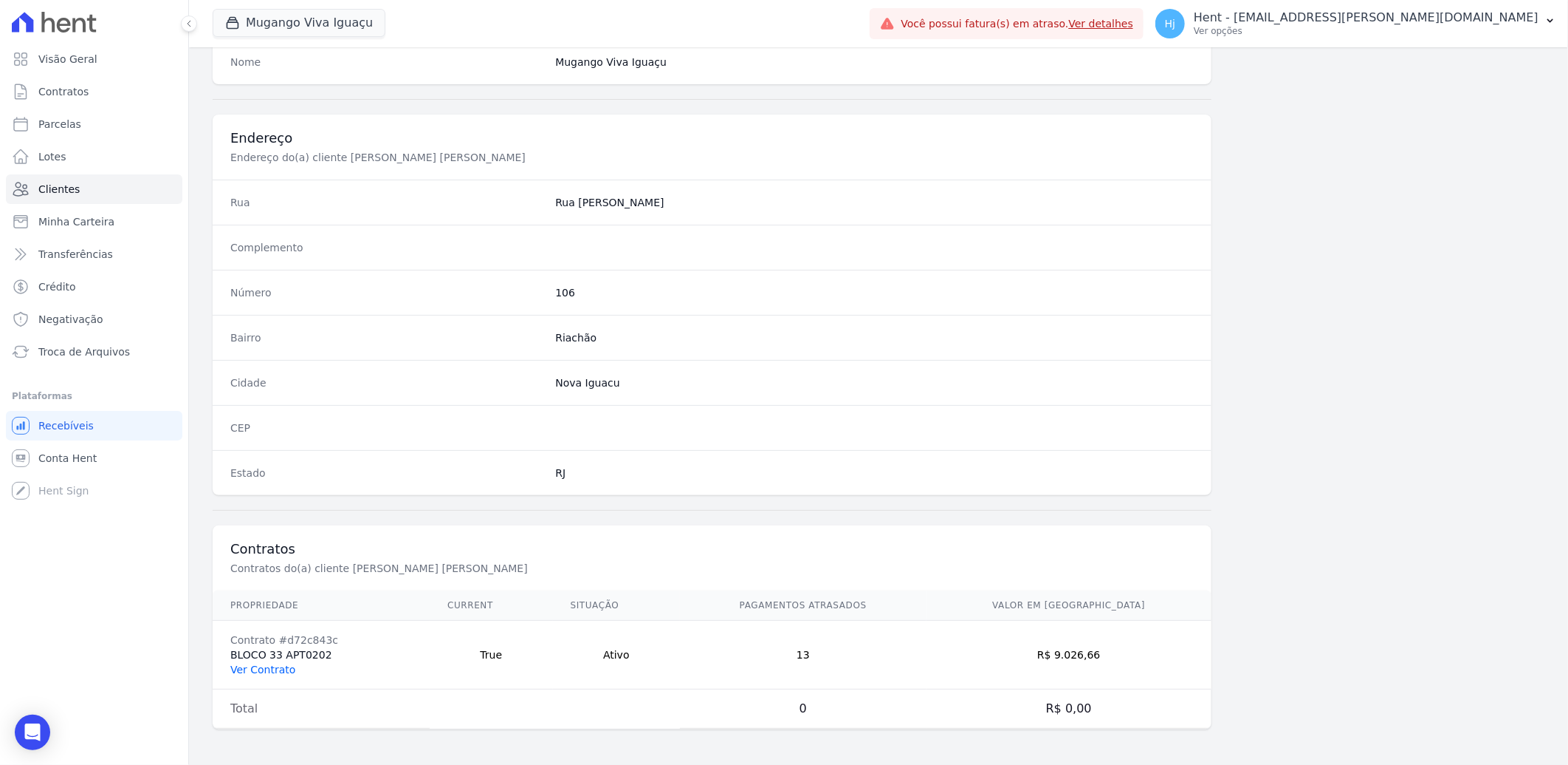
click at [268, 665] on link "Ver Contrato" at bounding box center [263, 669] width 65 height 12
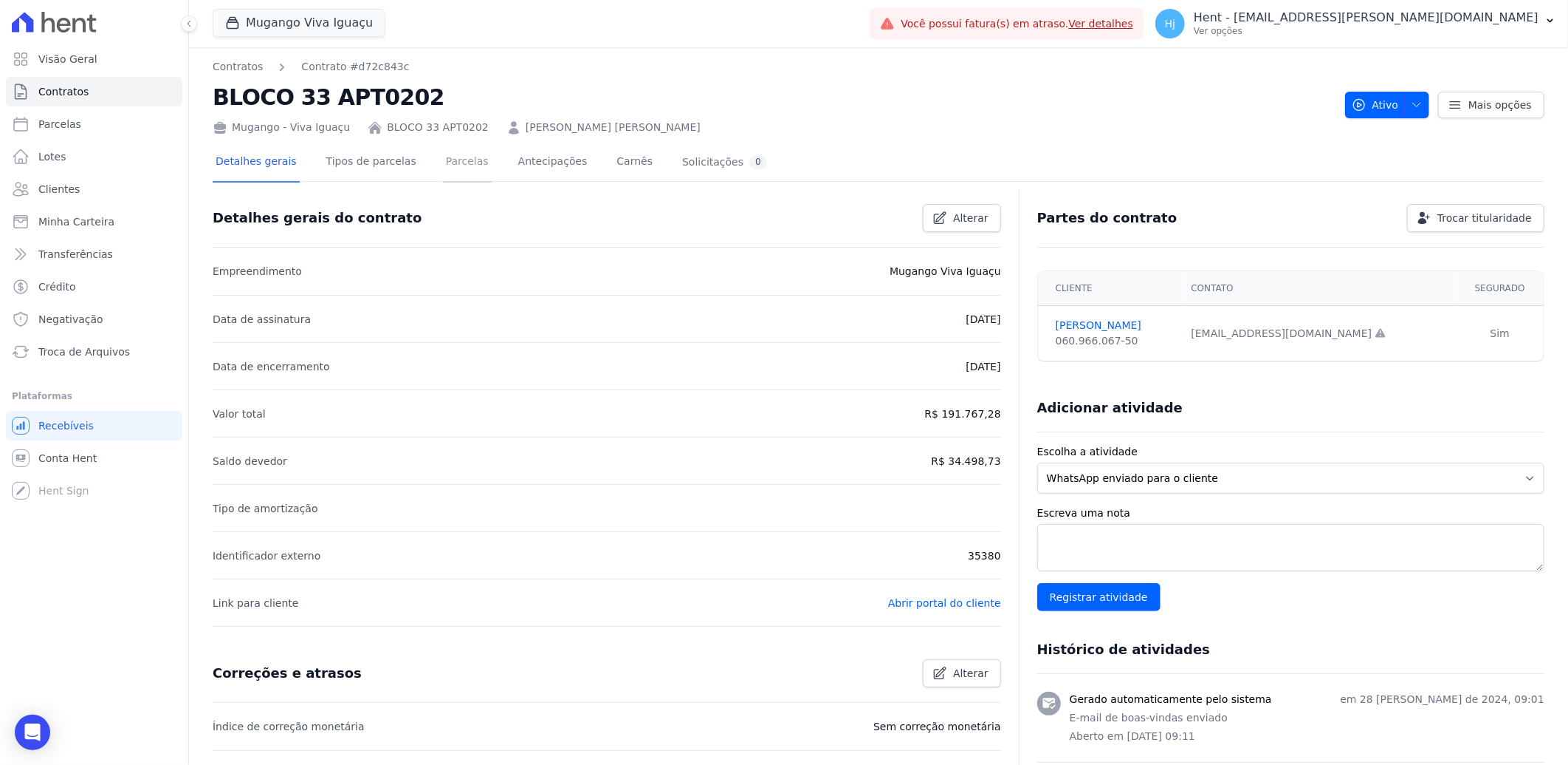
click at [454, 164] on link "Parcelas" at bounding box center [467, 163] width 49 height 39
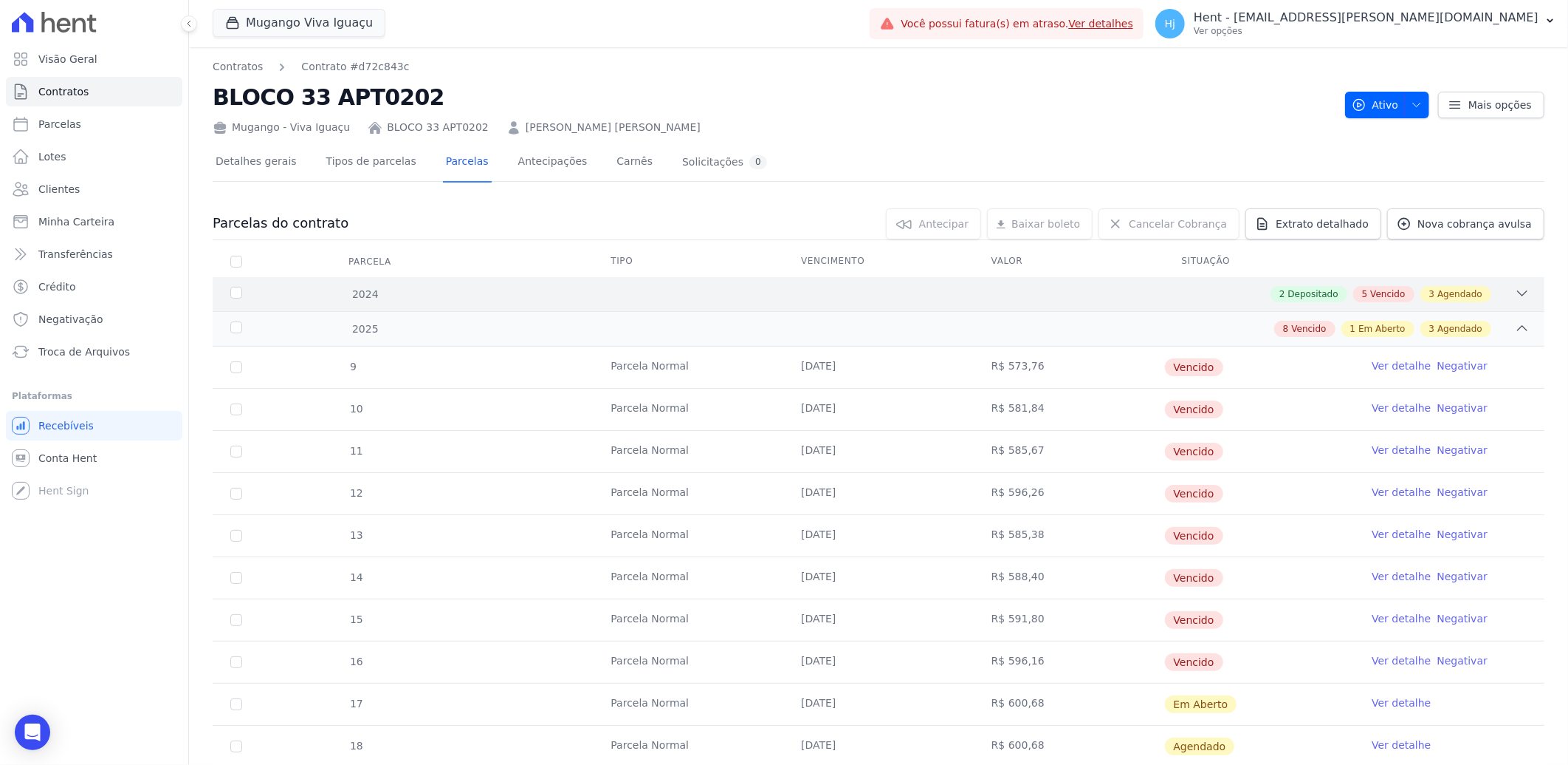
click at [759, 299] on div "2 Depositado 5 Vencido 3 Agendado" at bounding box center [944, 295] width 1171 height 17
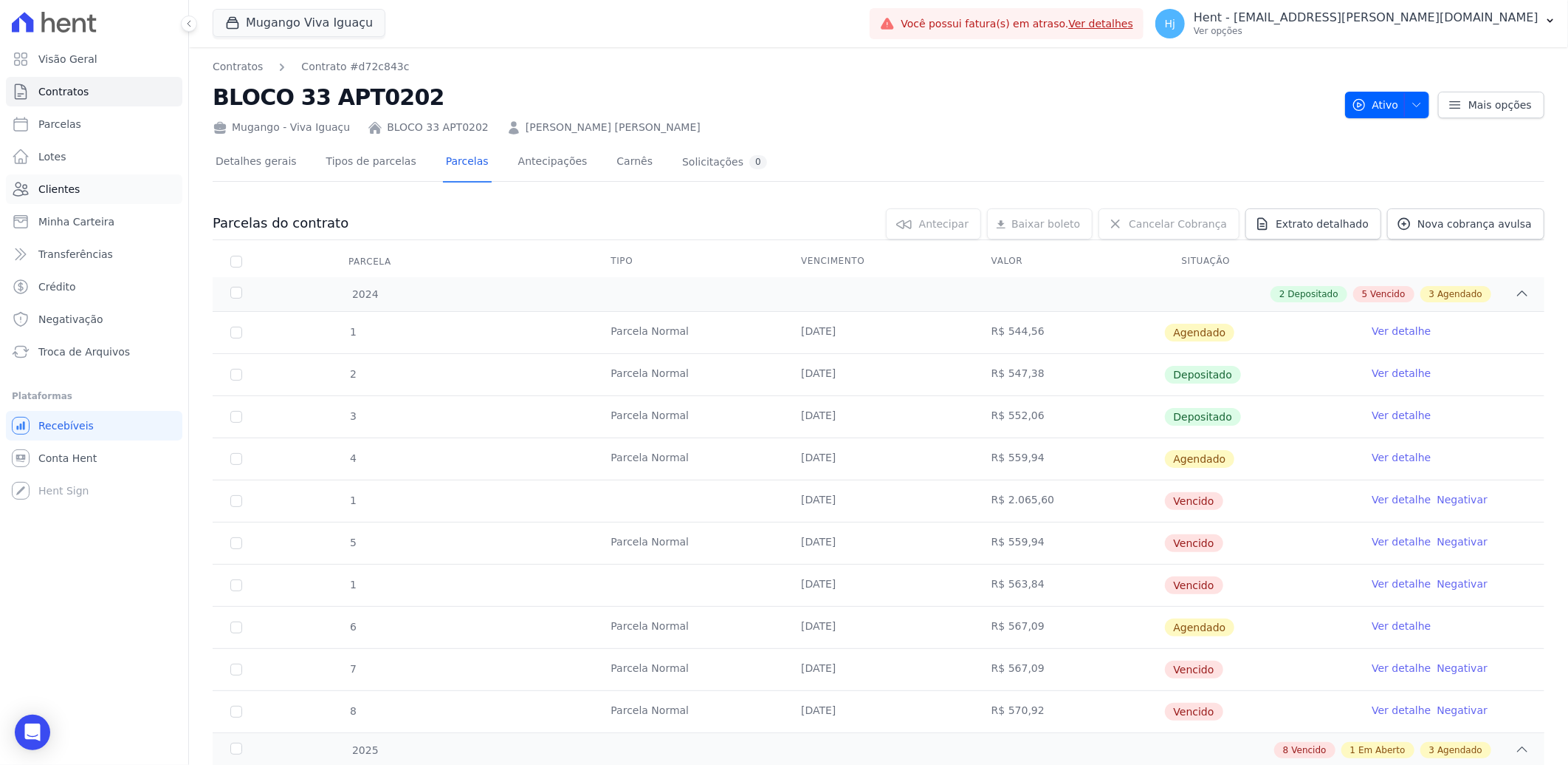
click at [71, 193] on span "Clientes" at bounding box center [58, 189] width 42 height 15
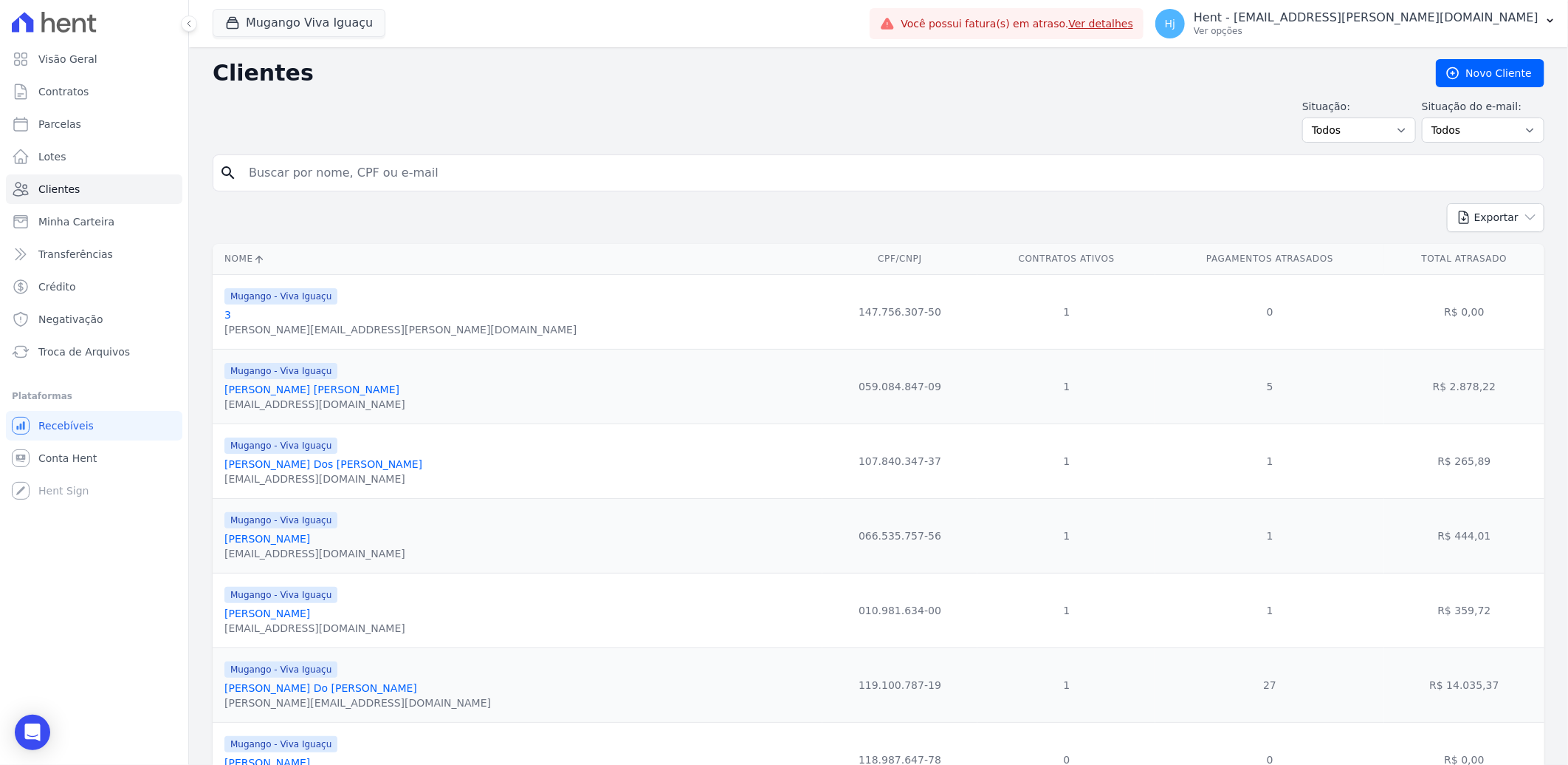
click at [319, 176] on input "search" at bounding box center [889, 173] width 1298 height 30
type input "[PERSON_NAME]"
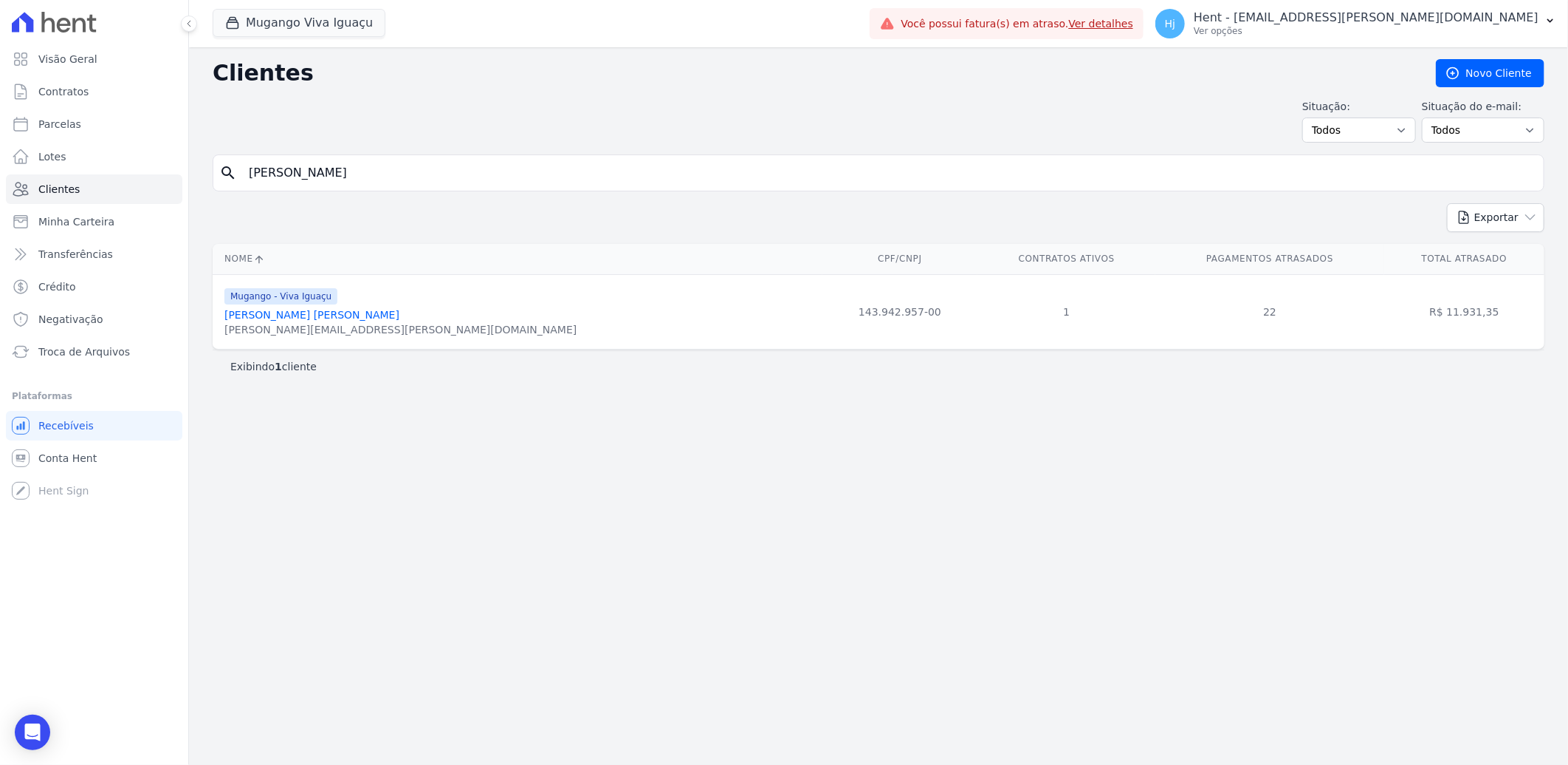
click at [289, 316] on link "[PERSON_NAME] [PERSON_NAME]" at bounding box center [312, 314] width 175 height 12
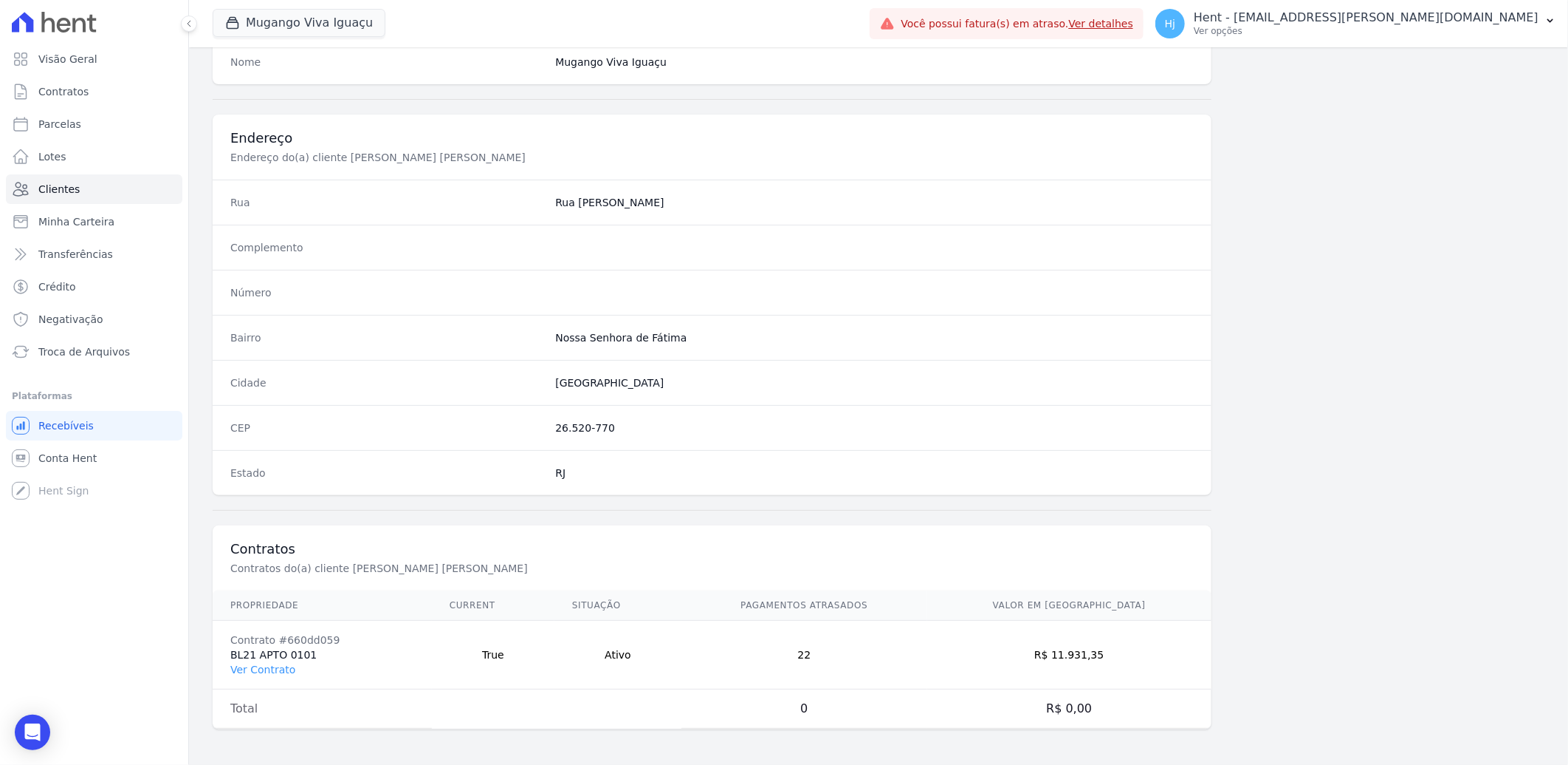
scroll to position [620, 0]
click at [242, 666] on link "Ver Contrato" at bounding box center [263, 669] width 65 height 12
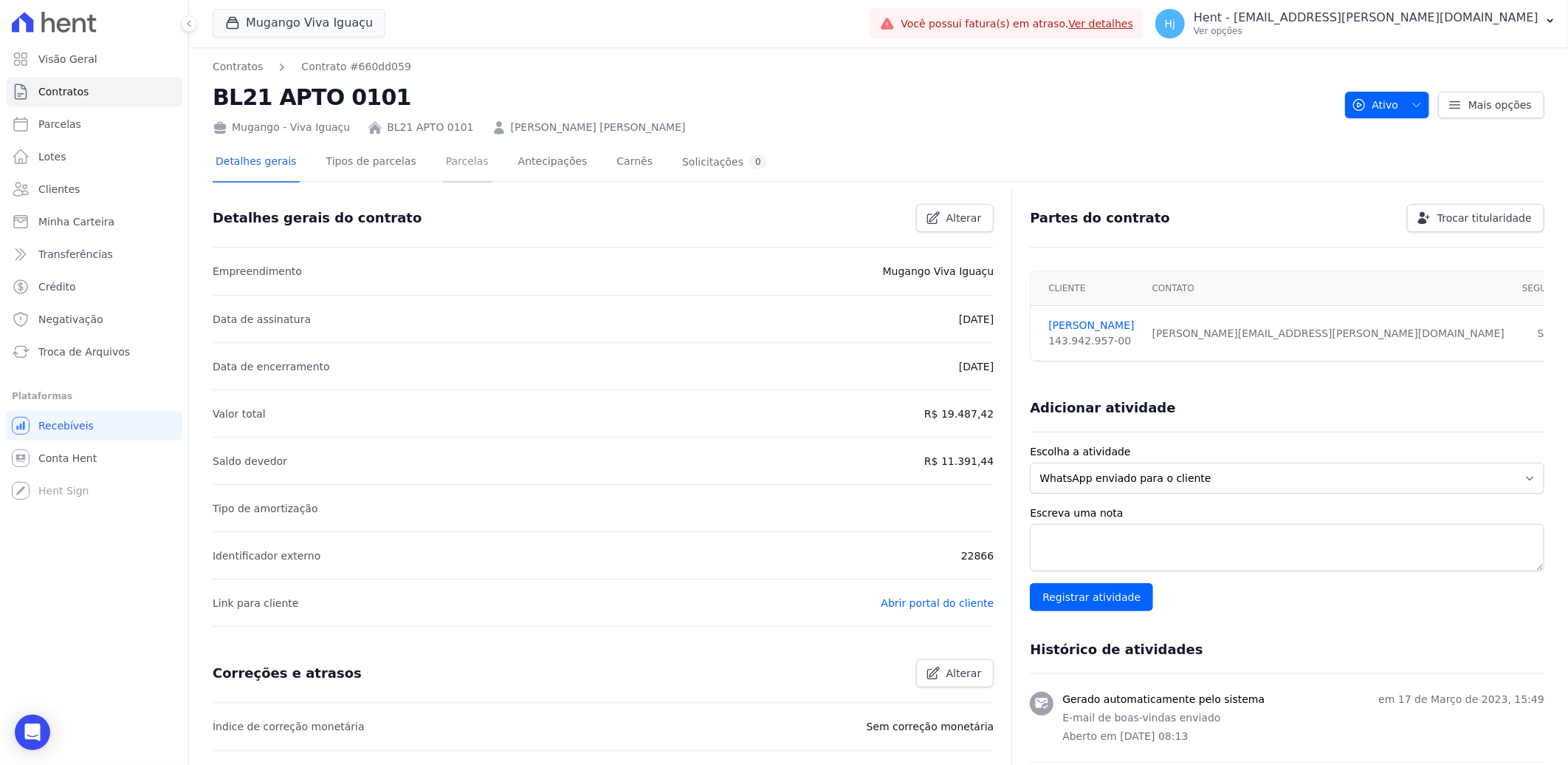
click at [443, 163] on link "Parcelas" at bounding box center [467, 163] width 49 height 39
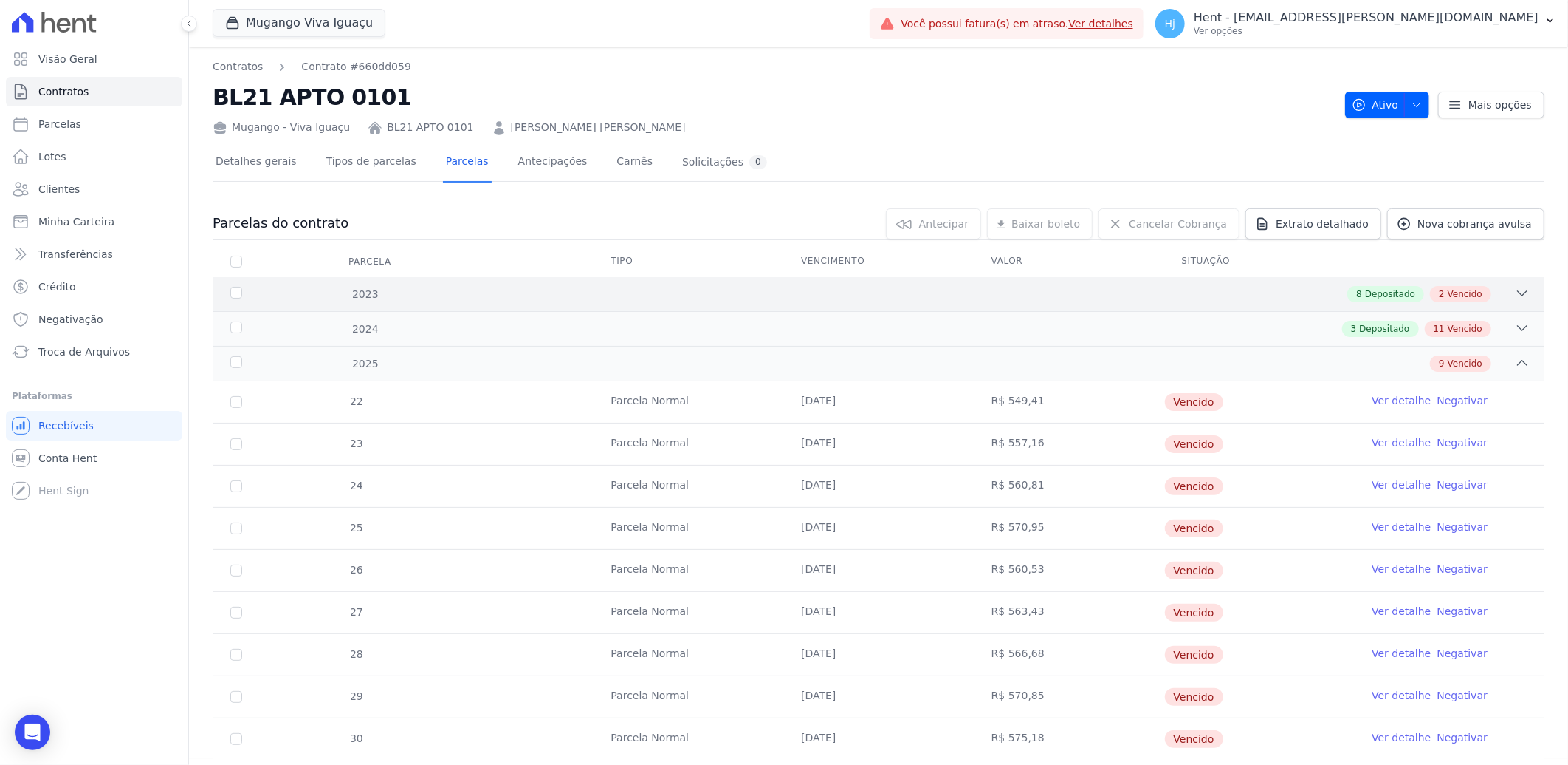
click at [895, 294] on div "8 Depositado 2 Vencido" at bounding box center [944, 295] width 1171 height 17
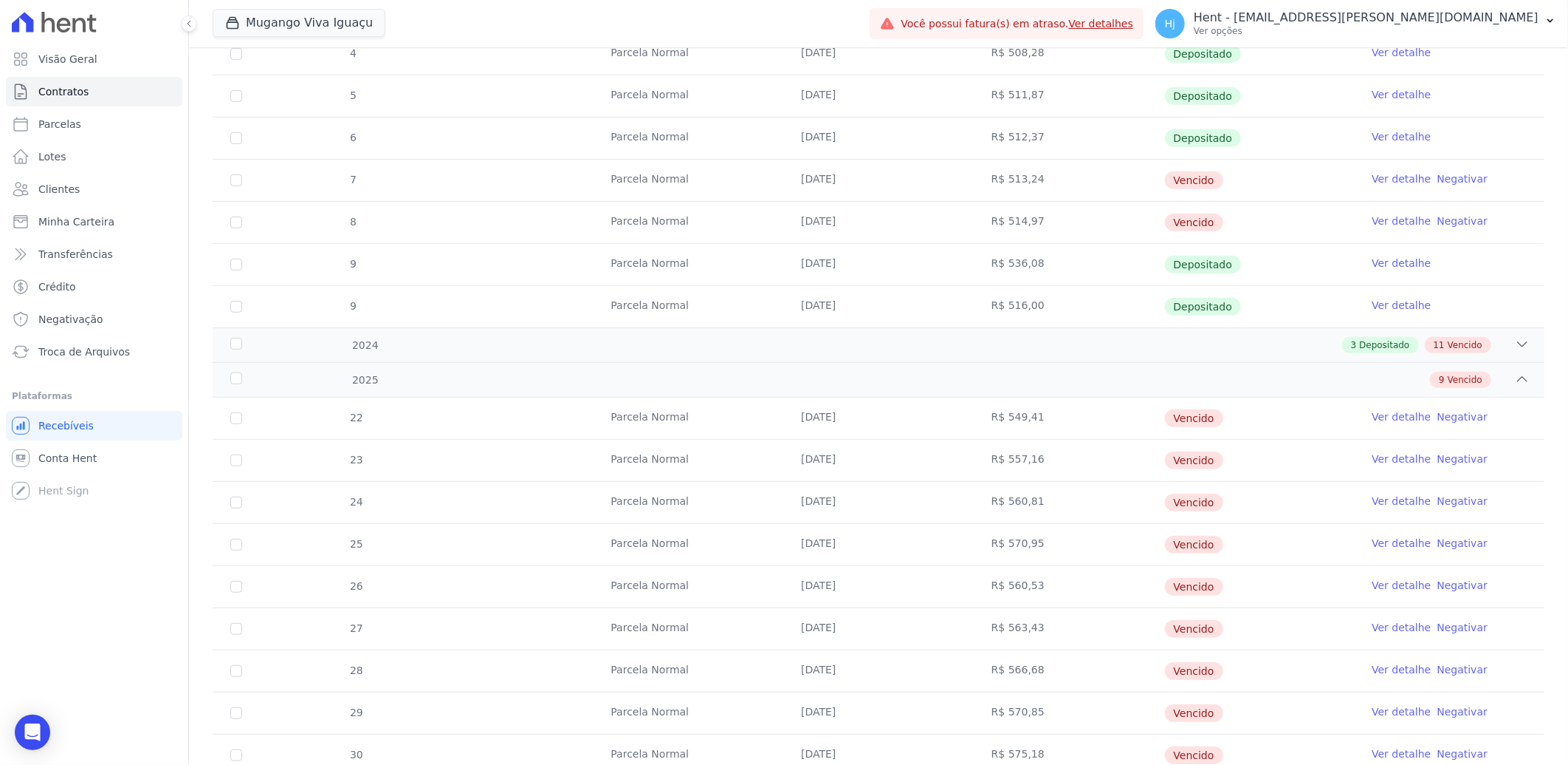
scroll to position [410, 0]
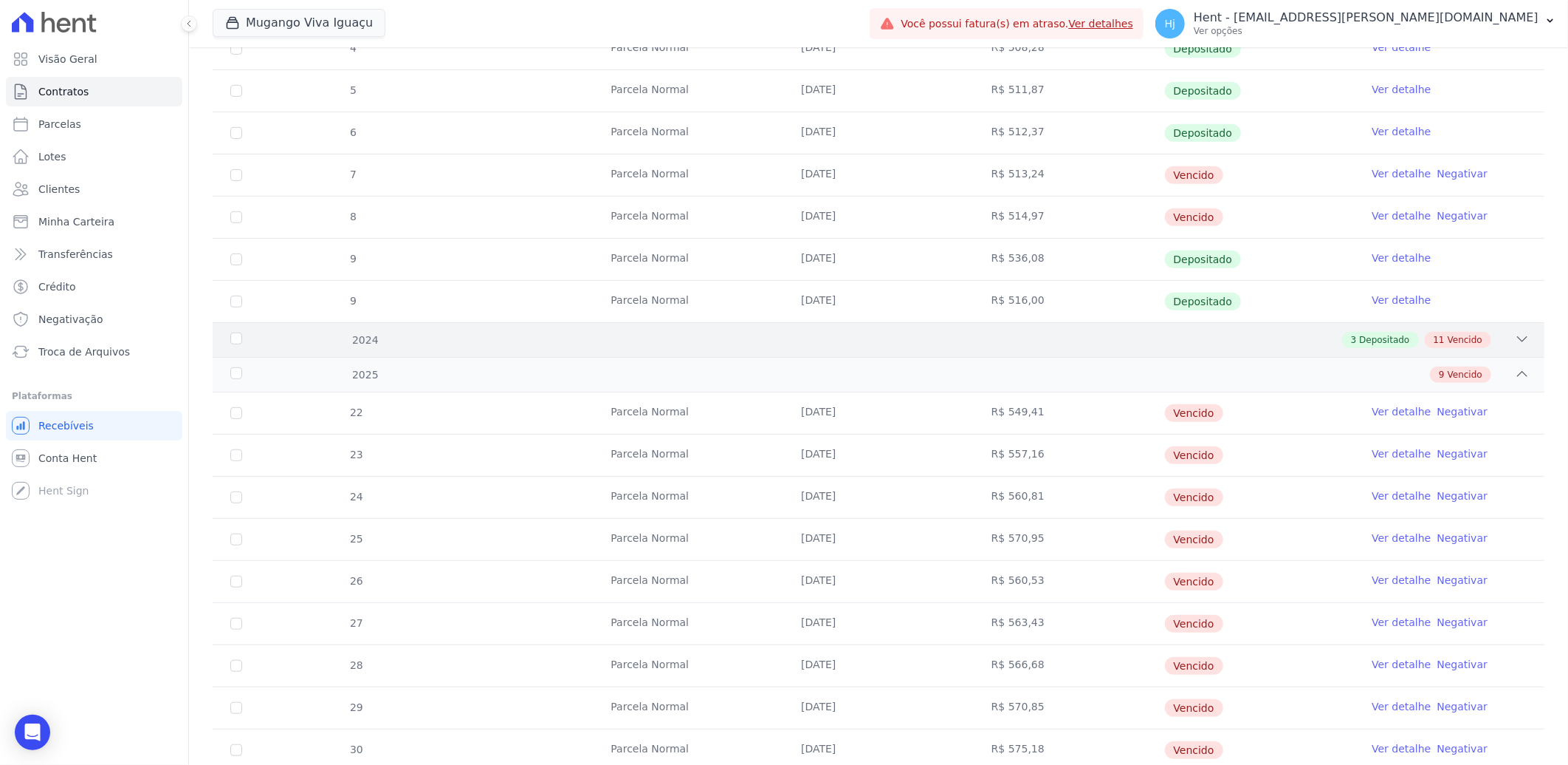
click at [875, 350] on div "2024 3 Depositado 11 Vencido" at bounding box center [878, 339] width 1332 height 34
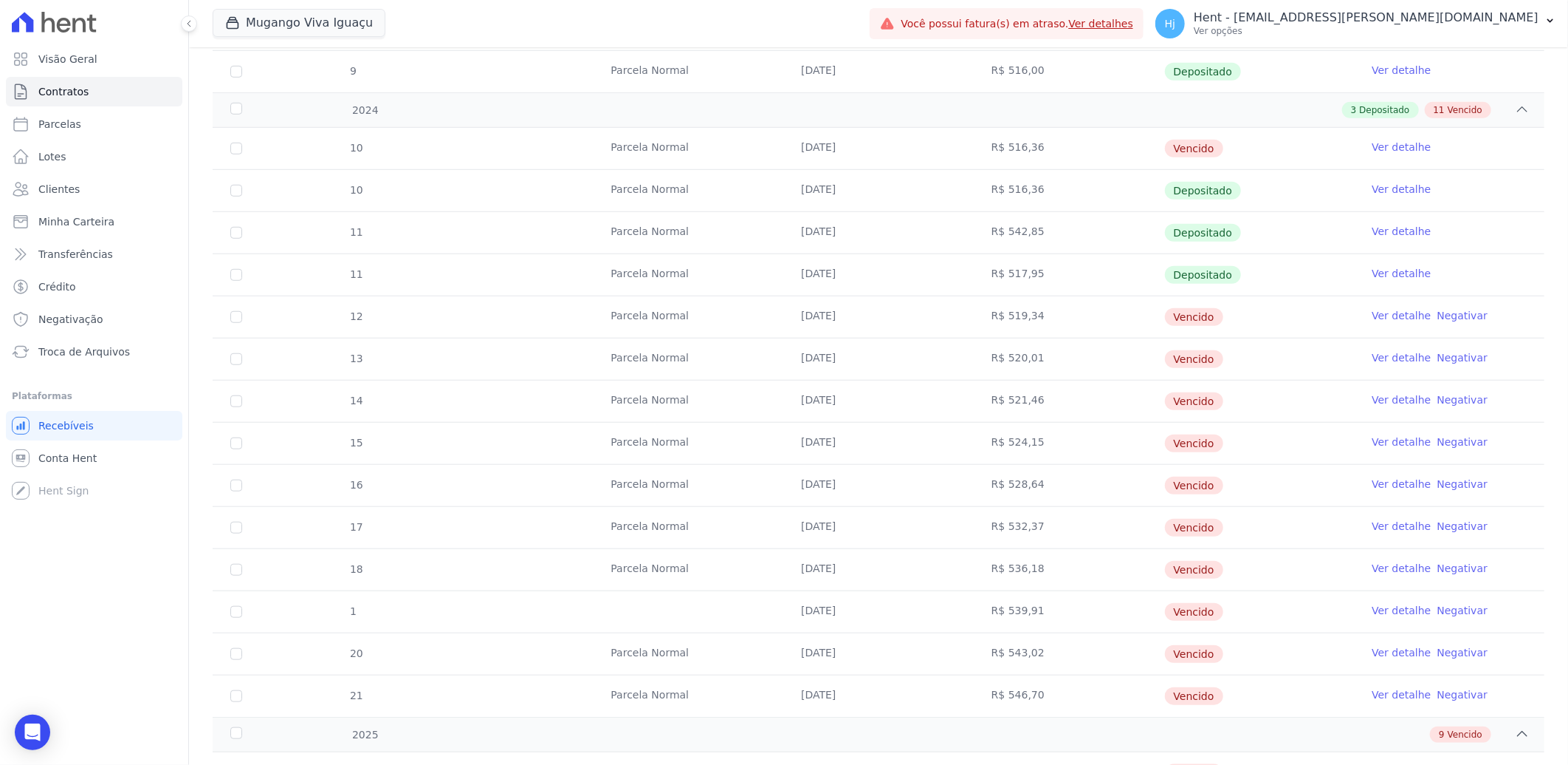
scroll to position [0, 0]
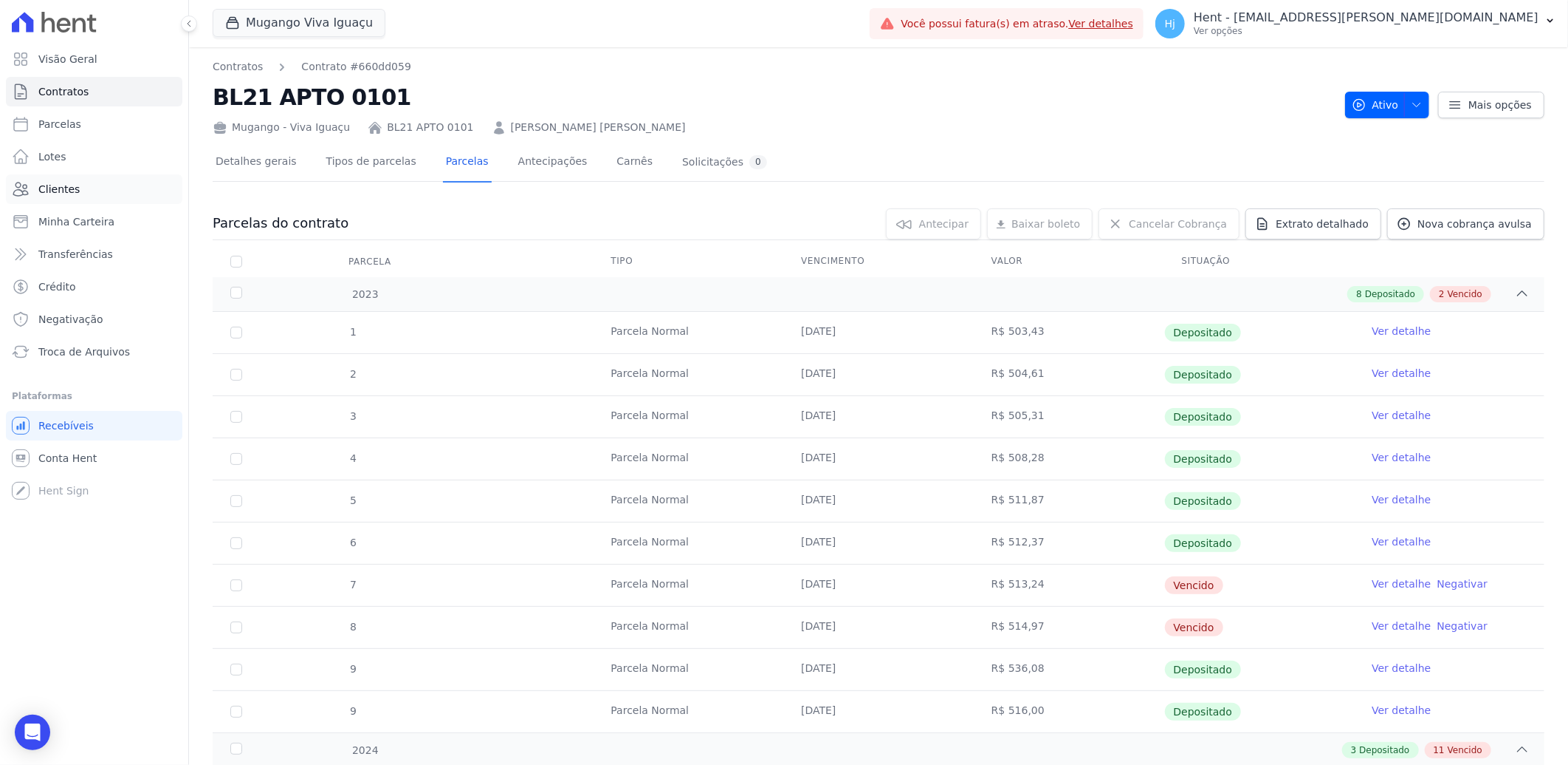
click at [62, 186] on span "Clientes" at bounding box center [58, 189] width 42 height 15
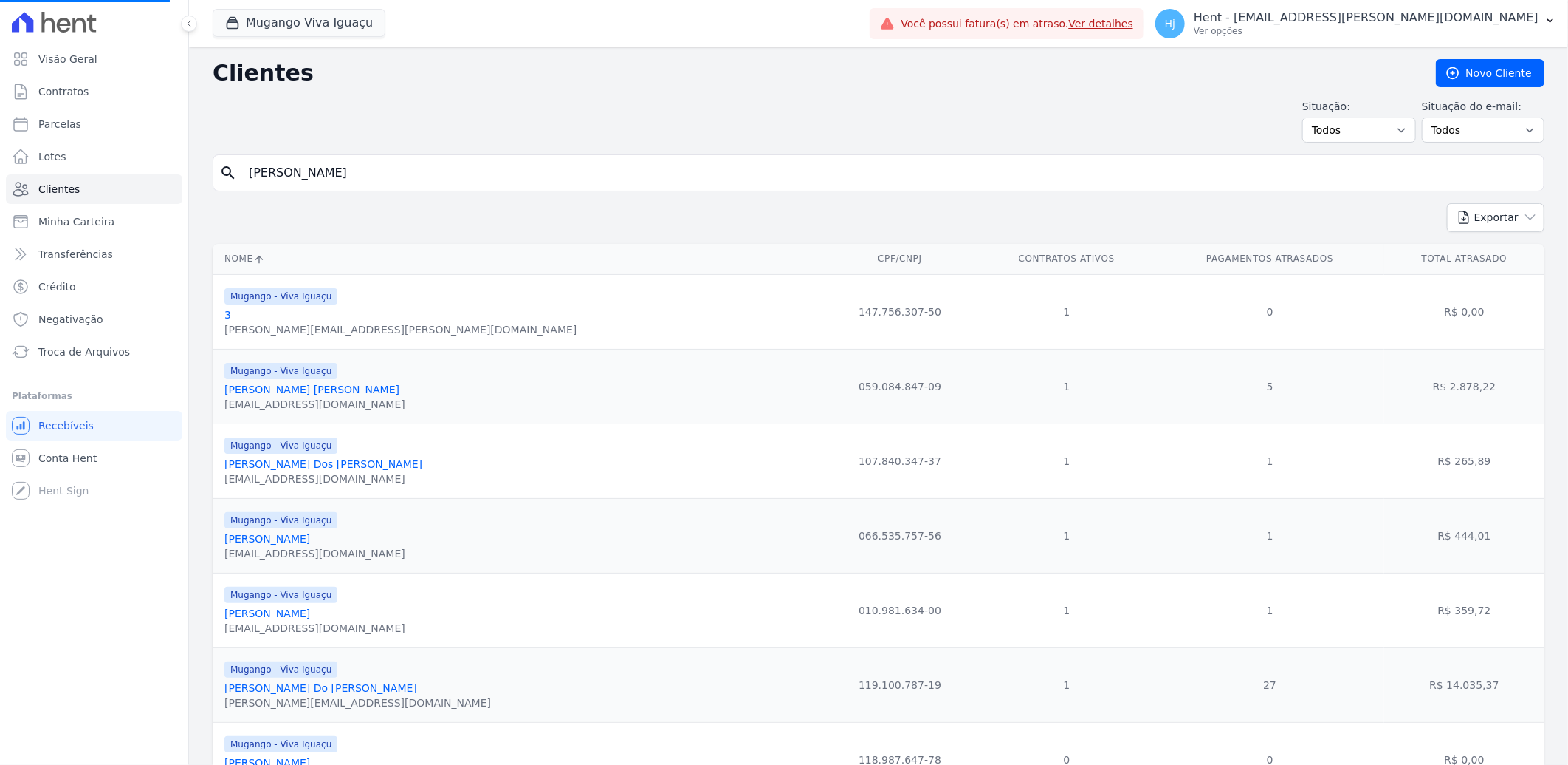
click at [363, 174] on input "[PERSON_NAME]" at bounding box center [889, 173] width 1298 height 30
click at [363, 174] on input "search" at bounding box center [889, 173] width 1298 height 30
paste input "[PERSON_NAME]"
type input "[PERSON_NAME]"
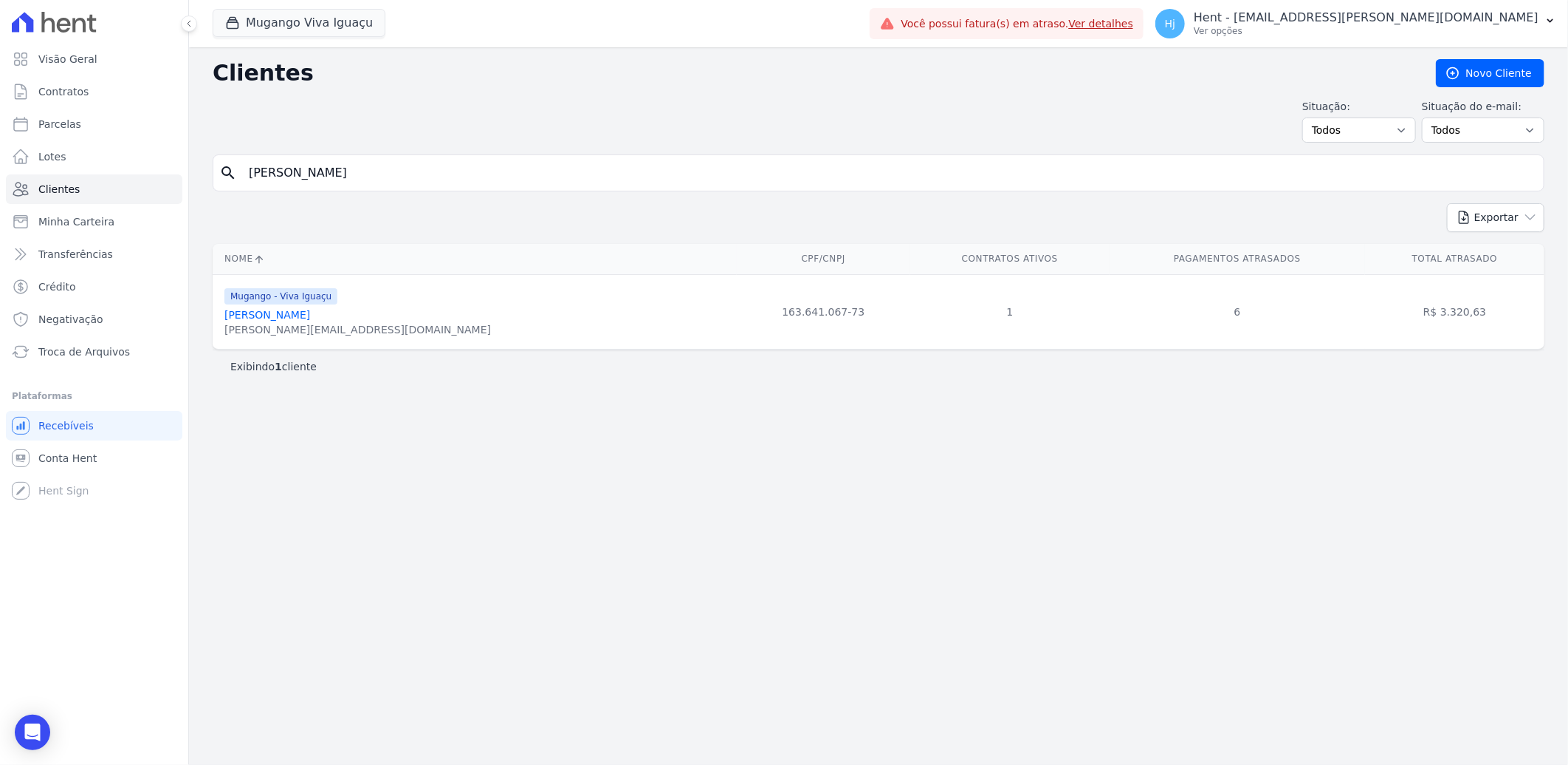
click at [279, 314] on link "[PERSON_NAME]" at bounding box center [268, 314] width 86 height 12
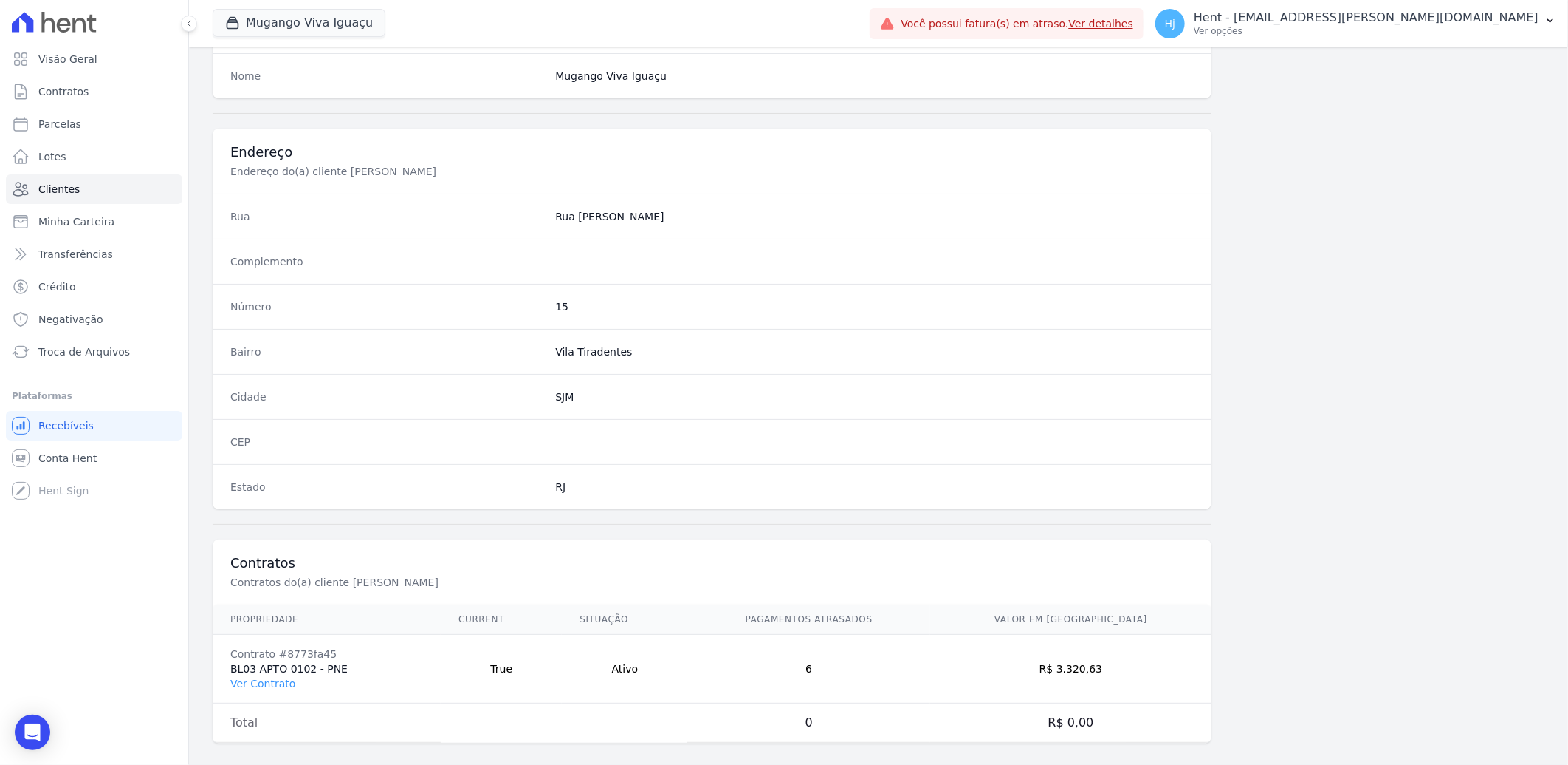
scroll to position [620, 0]
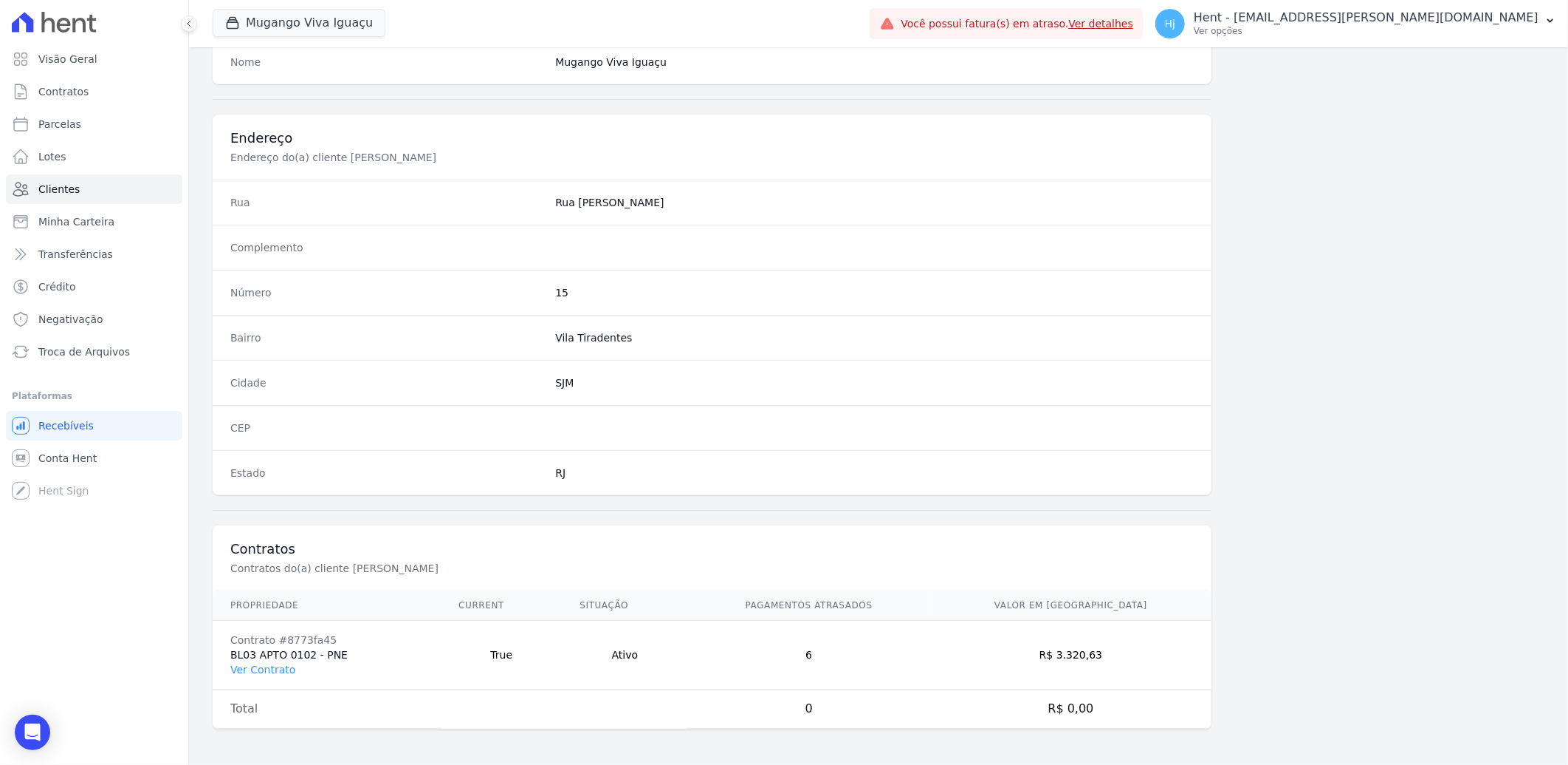
click at [261, 660] on td "Contrato #8773fa45 BL03 APTO 0102 - PNE Ver Contrato" at bounding box center [327, 655] width 229 height 69
click at [262, 669] on link "Ver Contrato" at bounding box center [263, 669] width 65 height 12
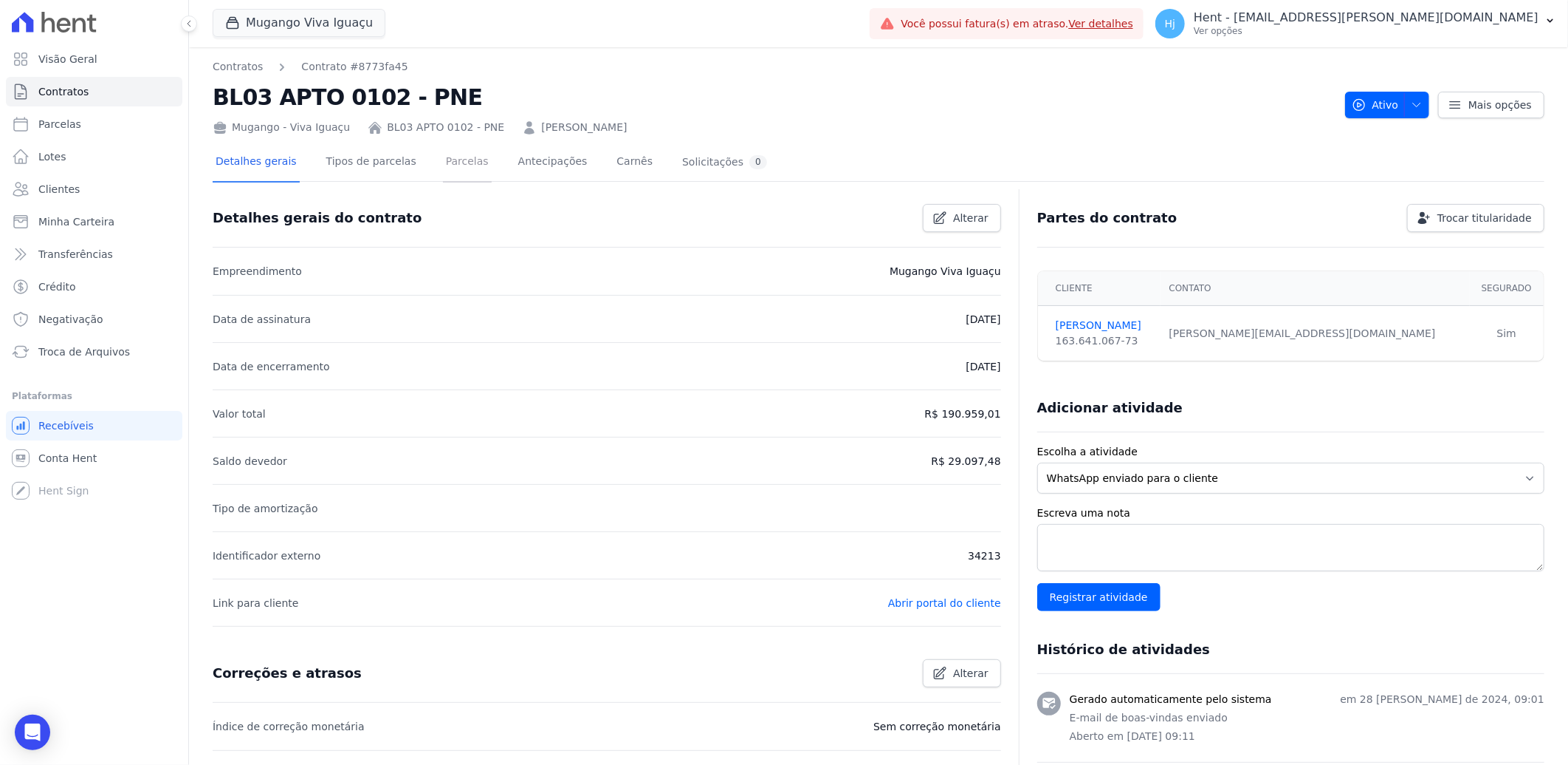
click at [448, 163] on link "Parcelas" at bounding box center [467, 163] width 49 height 39
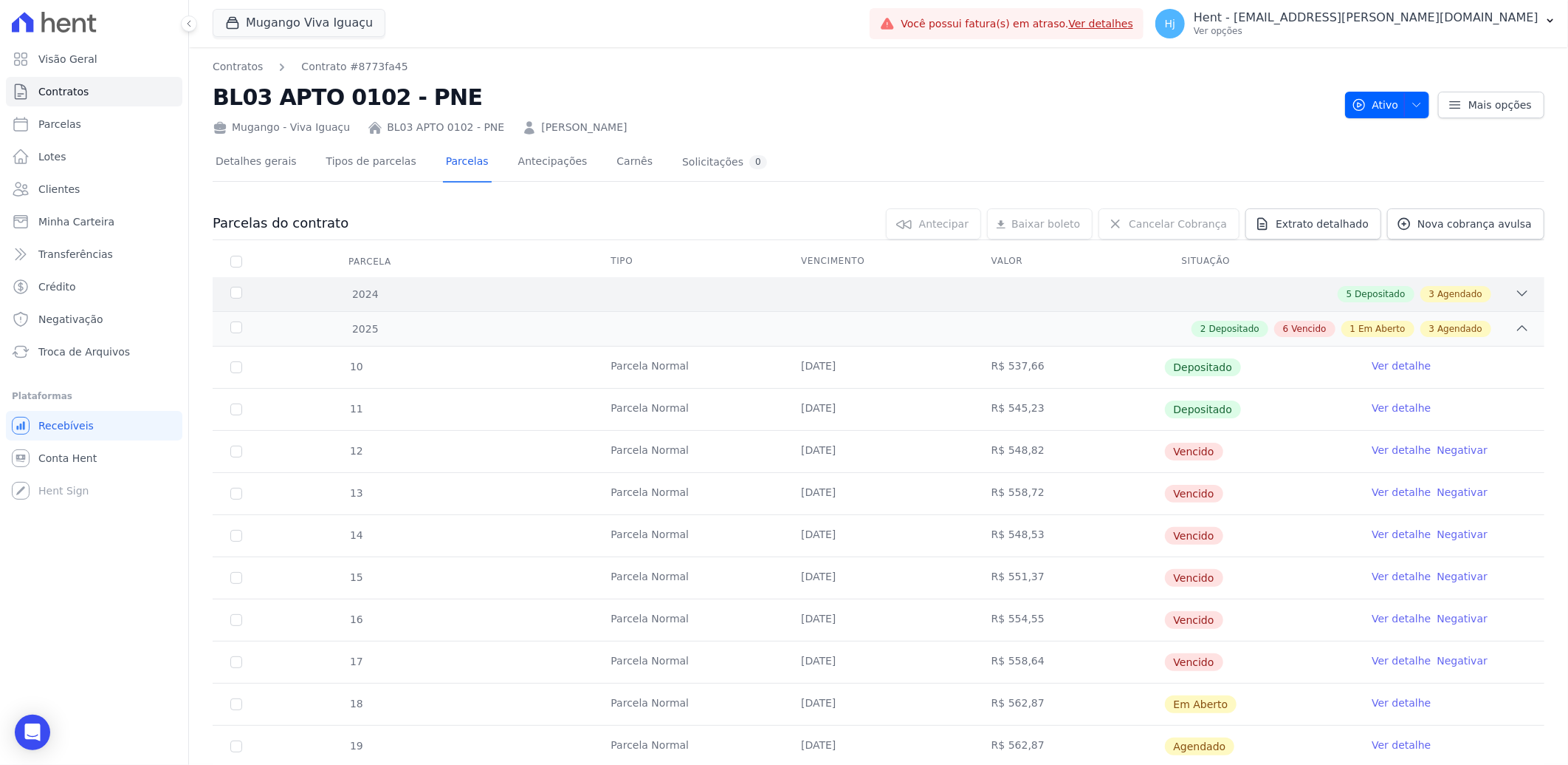
click at [1185, 298] on div "5 Depositado 3 Agendado" at bounding box center [944, 295] width 1171 height 17
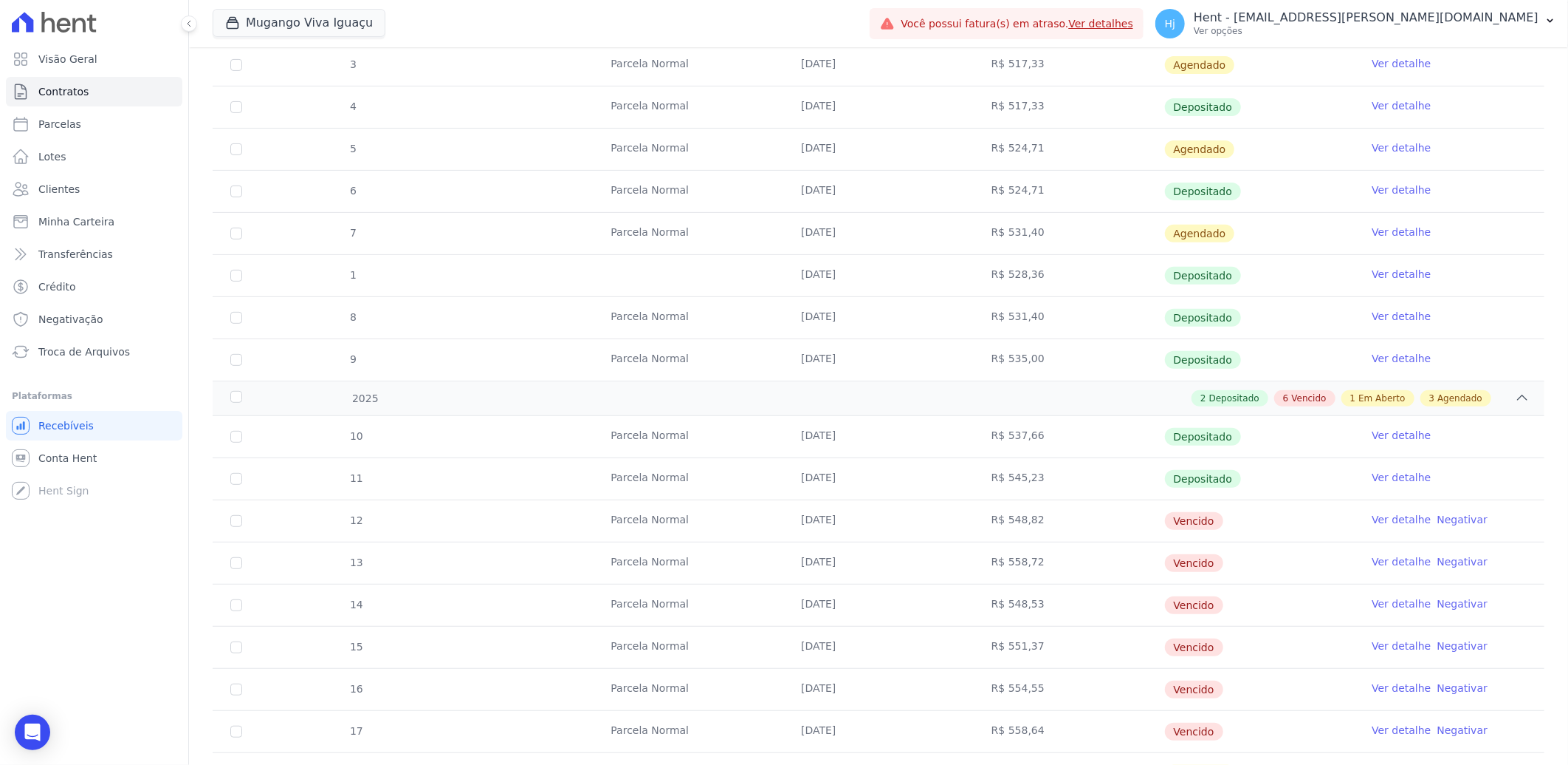
scroll to position [360, 0]
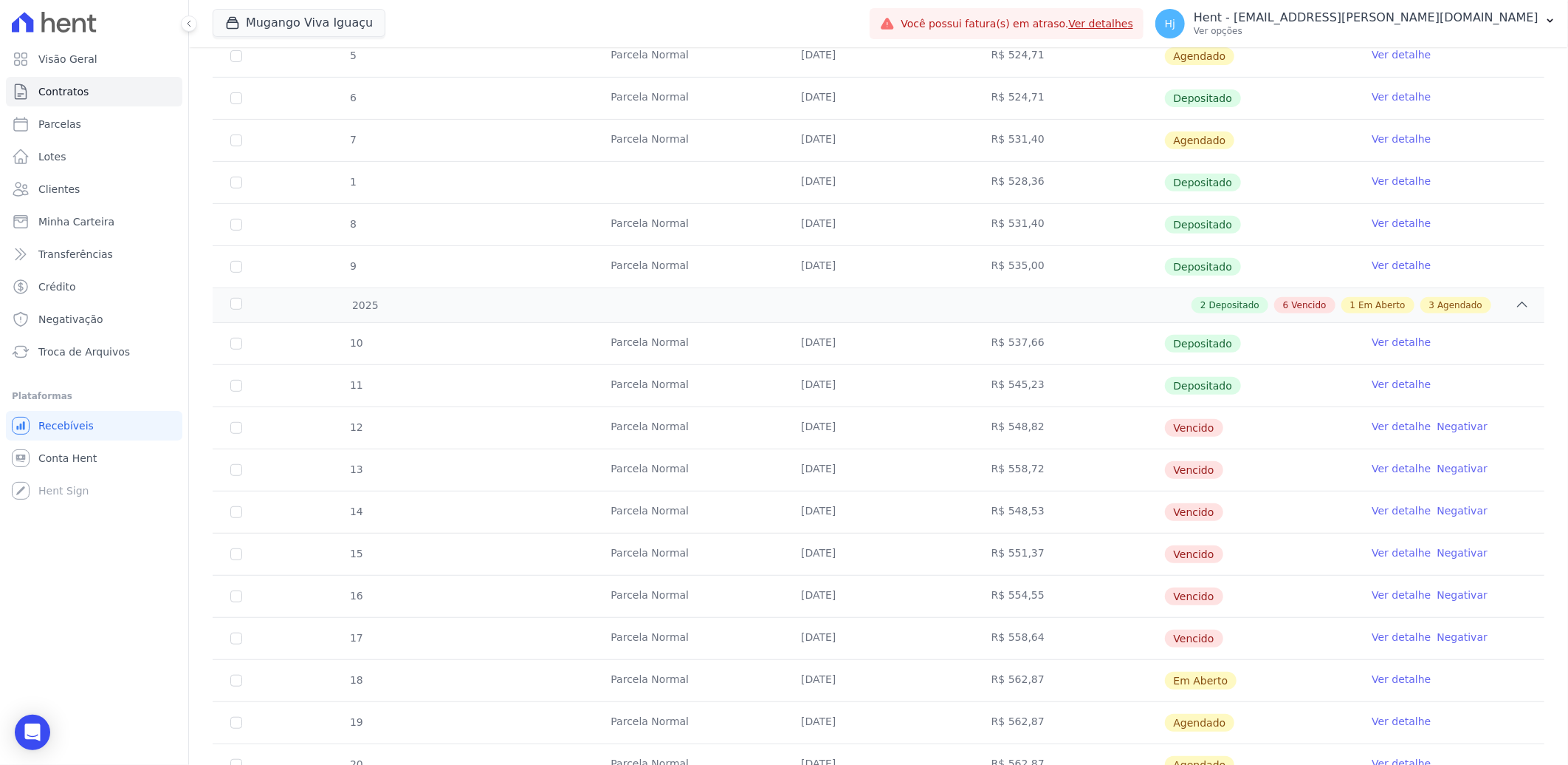
drag, startPoint x: 784, startPoint y: 429, endPoint x: 1510, endPoint y: 436, distance: 726.0
click at [1510, 436] on tr "12 [GEOGRAPHIC_DATA] [DATE] R$ 548,82 [GEOGRAPHIC_DATA] Ver detalhe Negativar" at bounding box center [878, 427] width 1332 height 42
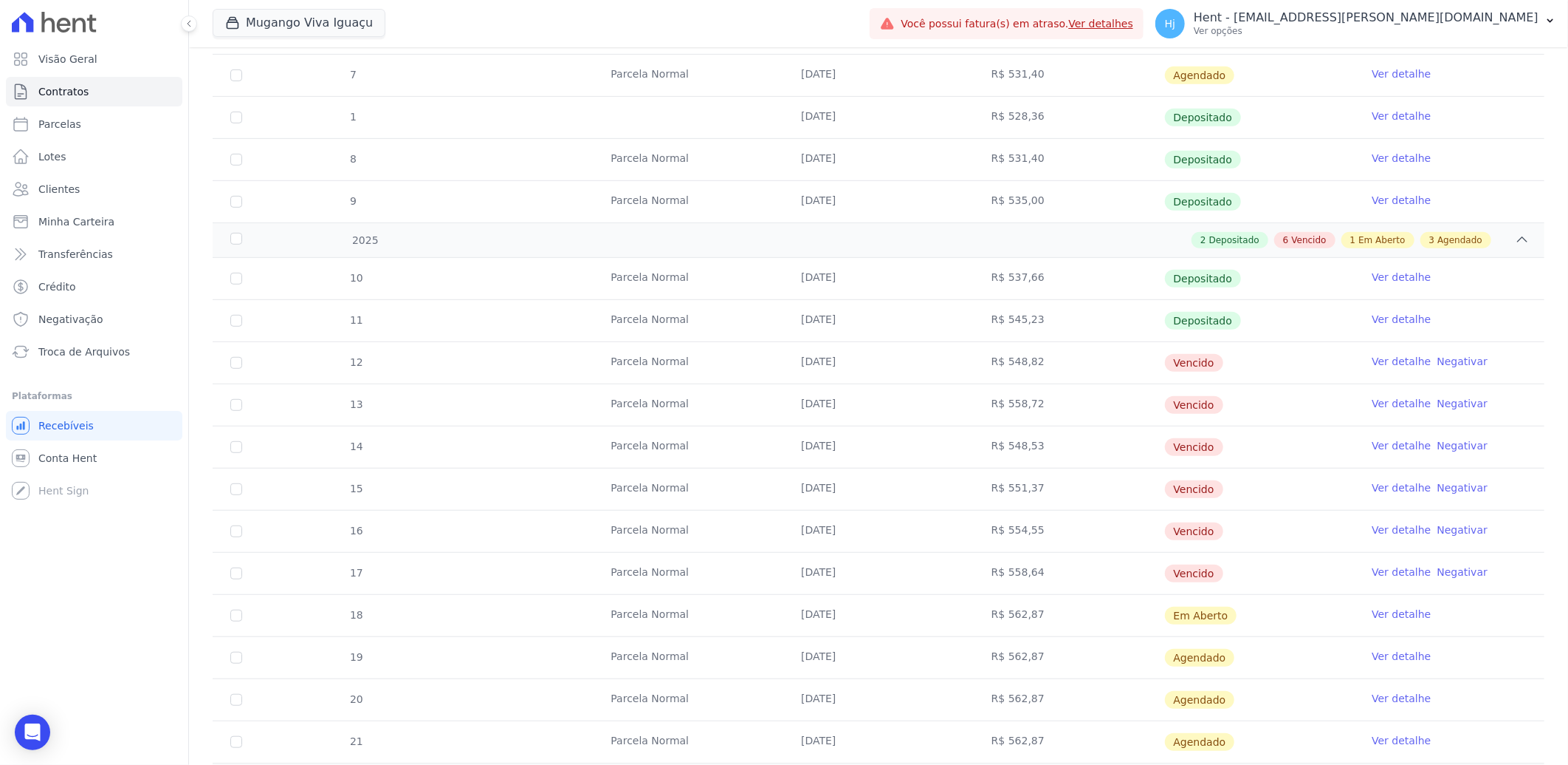
scroll to position [608, 0]
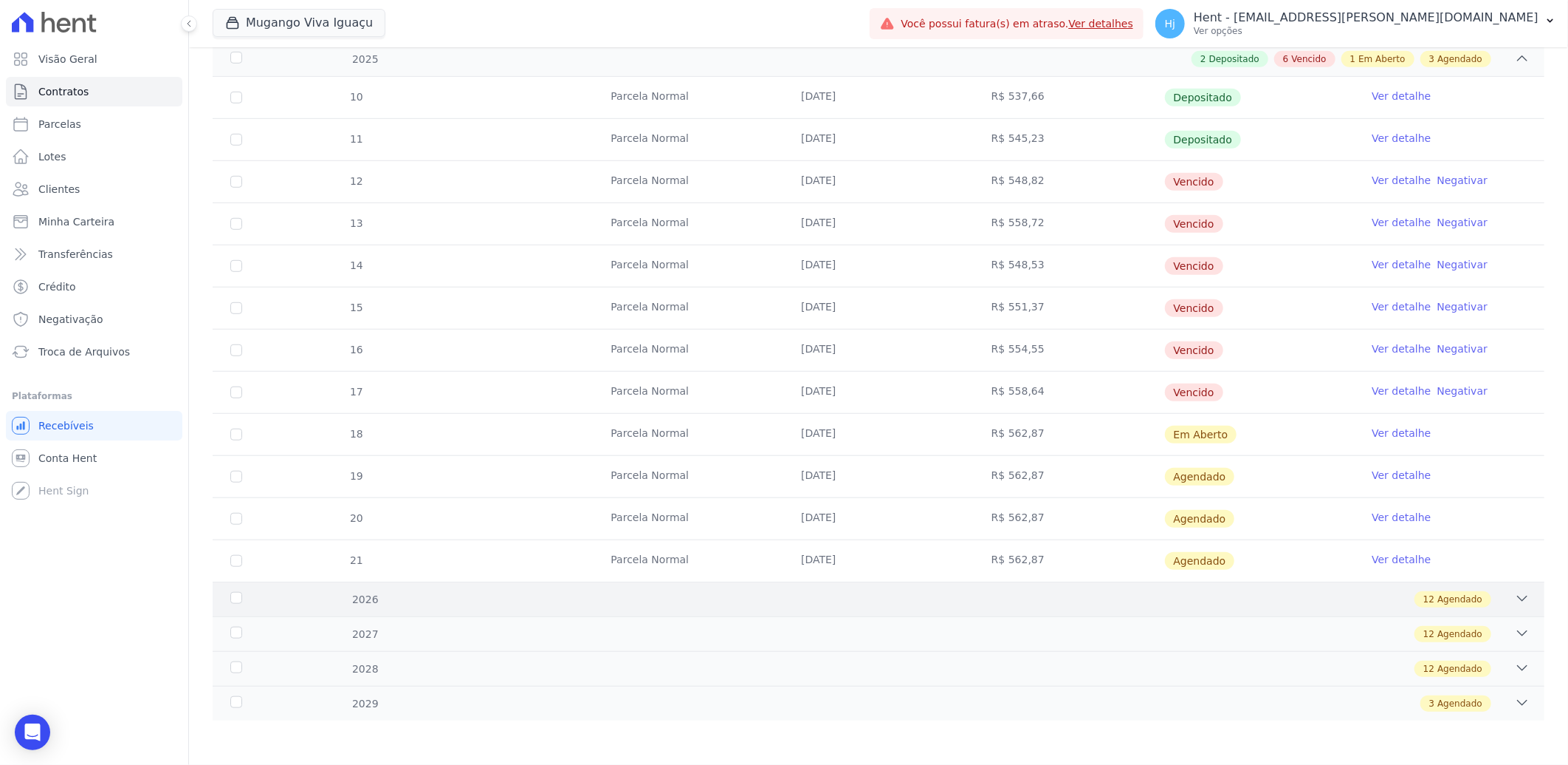
click at [1274, 596] on div "12 Agendado" at bounding box center [944, 599] width 1171 height 17
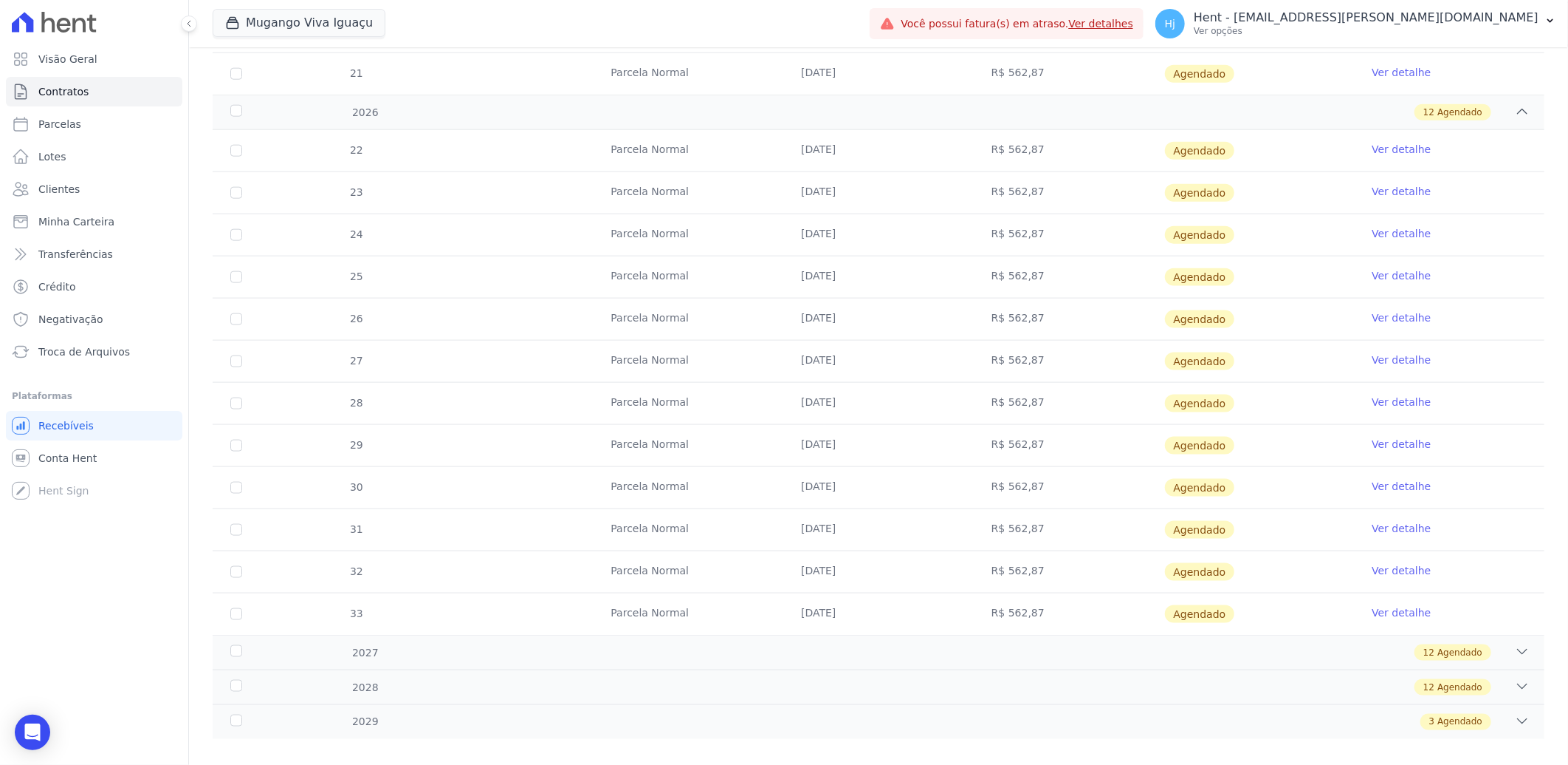
scroll to position [1112, 0]
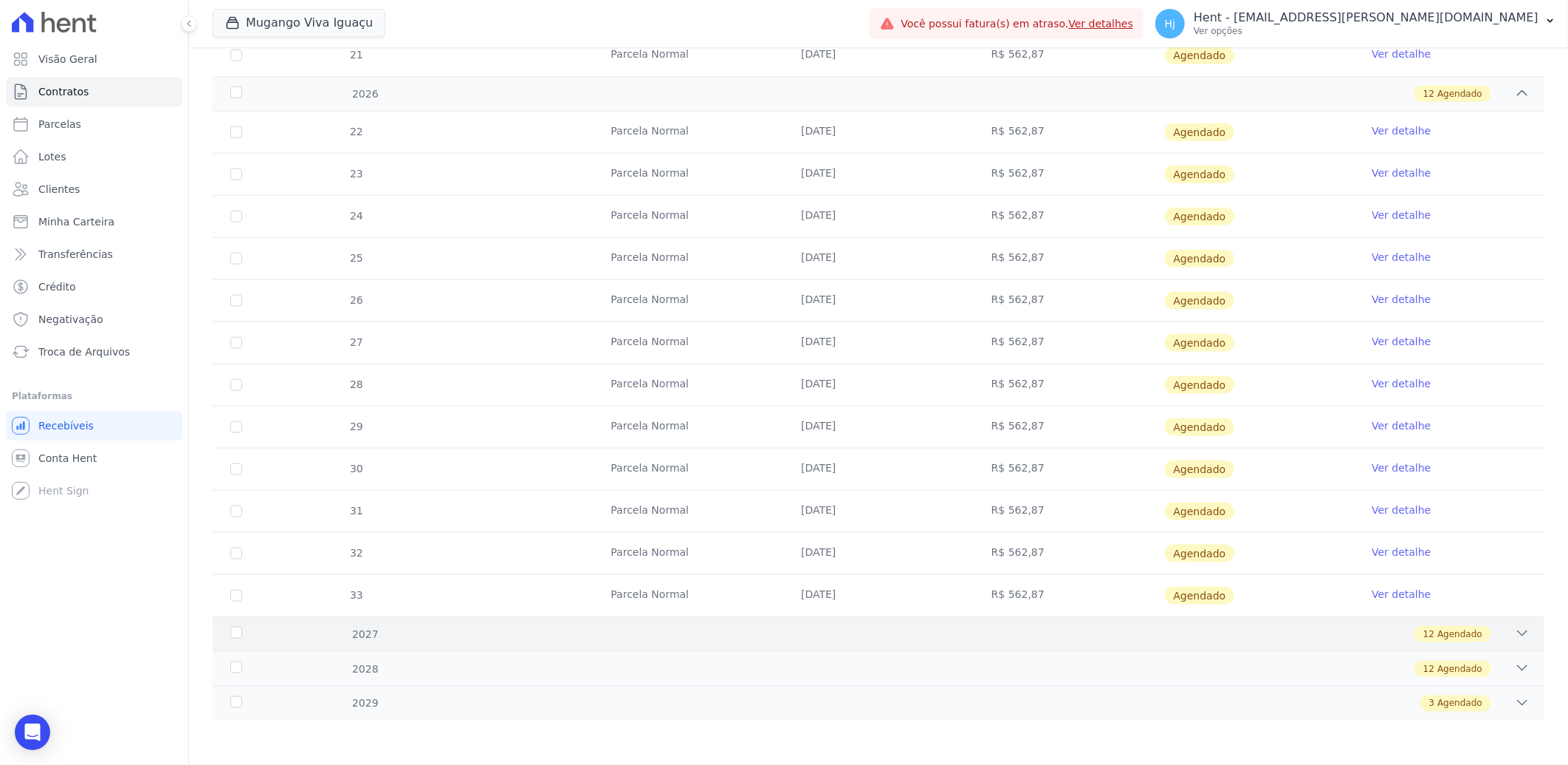
click at [1327, 637] on div "12 Agendado" at bounding box center [944, 634] width 1171 height 17
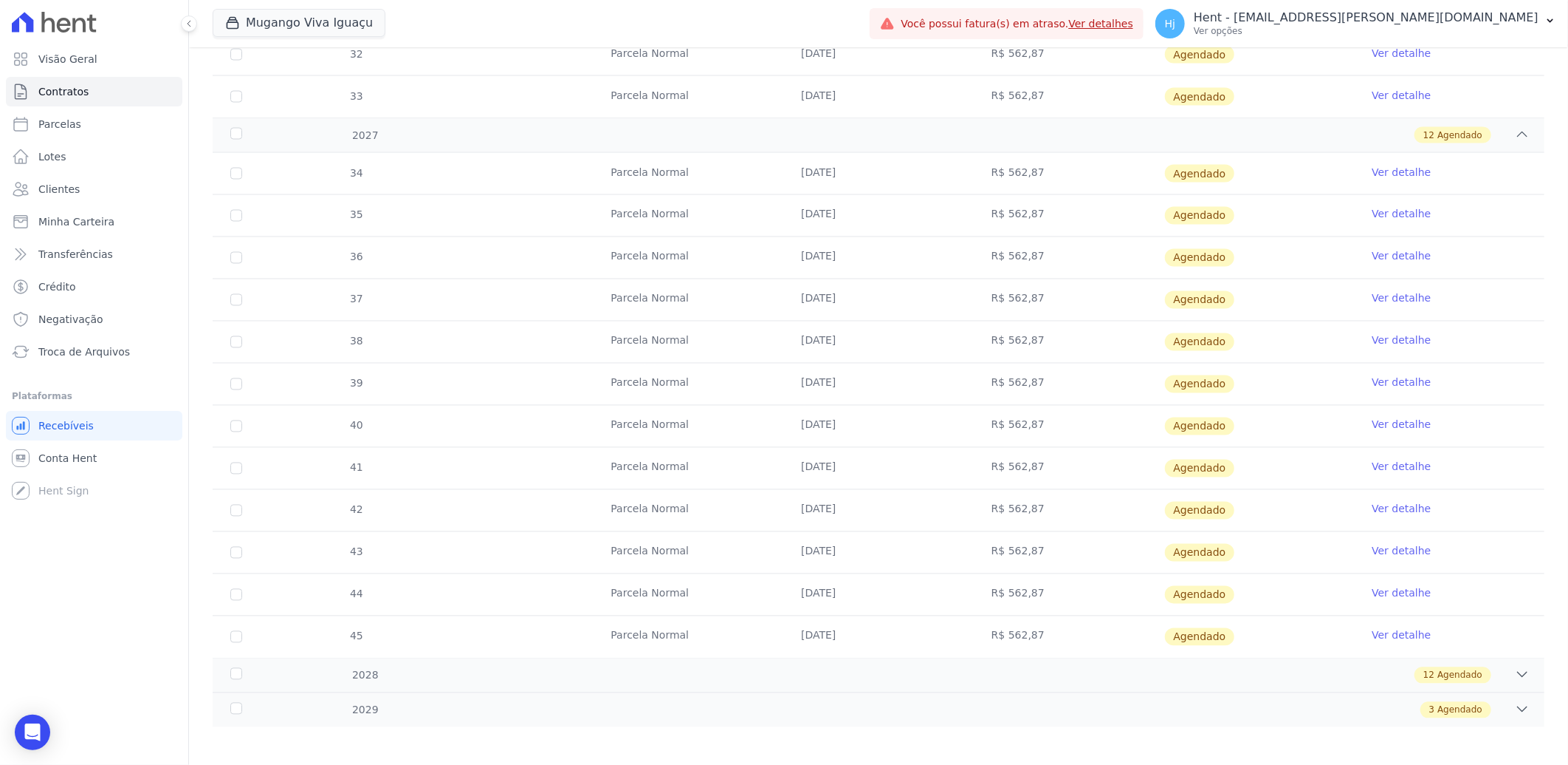
scroll to position [1620, 0]
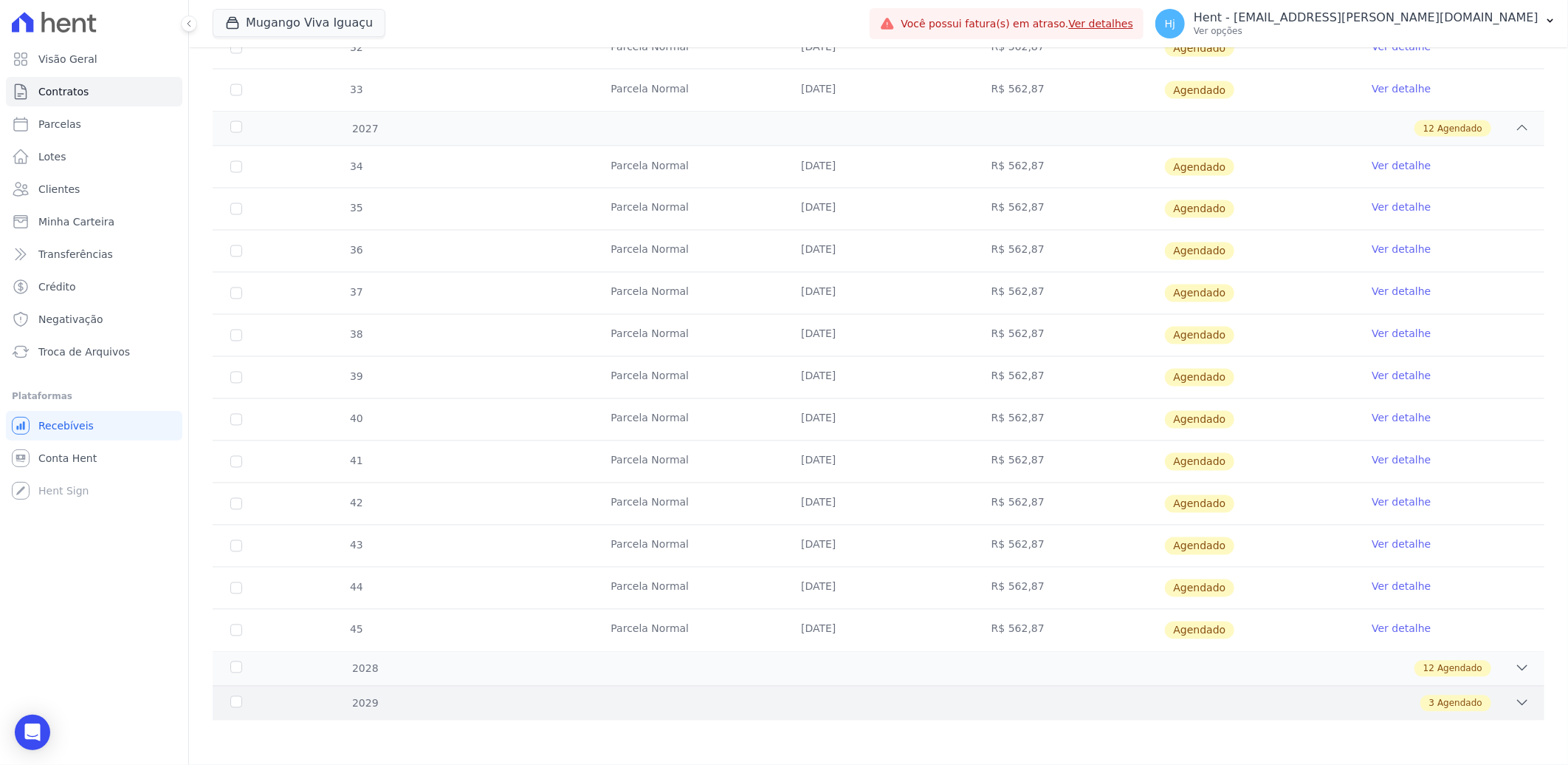
click at [1387, 700] on div "3 Agendado" at bounding box center [944, 704] width 1171 height 17
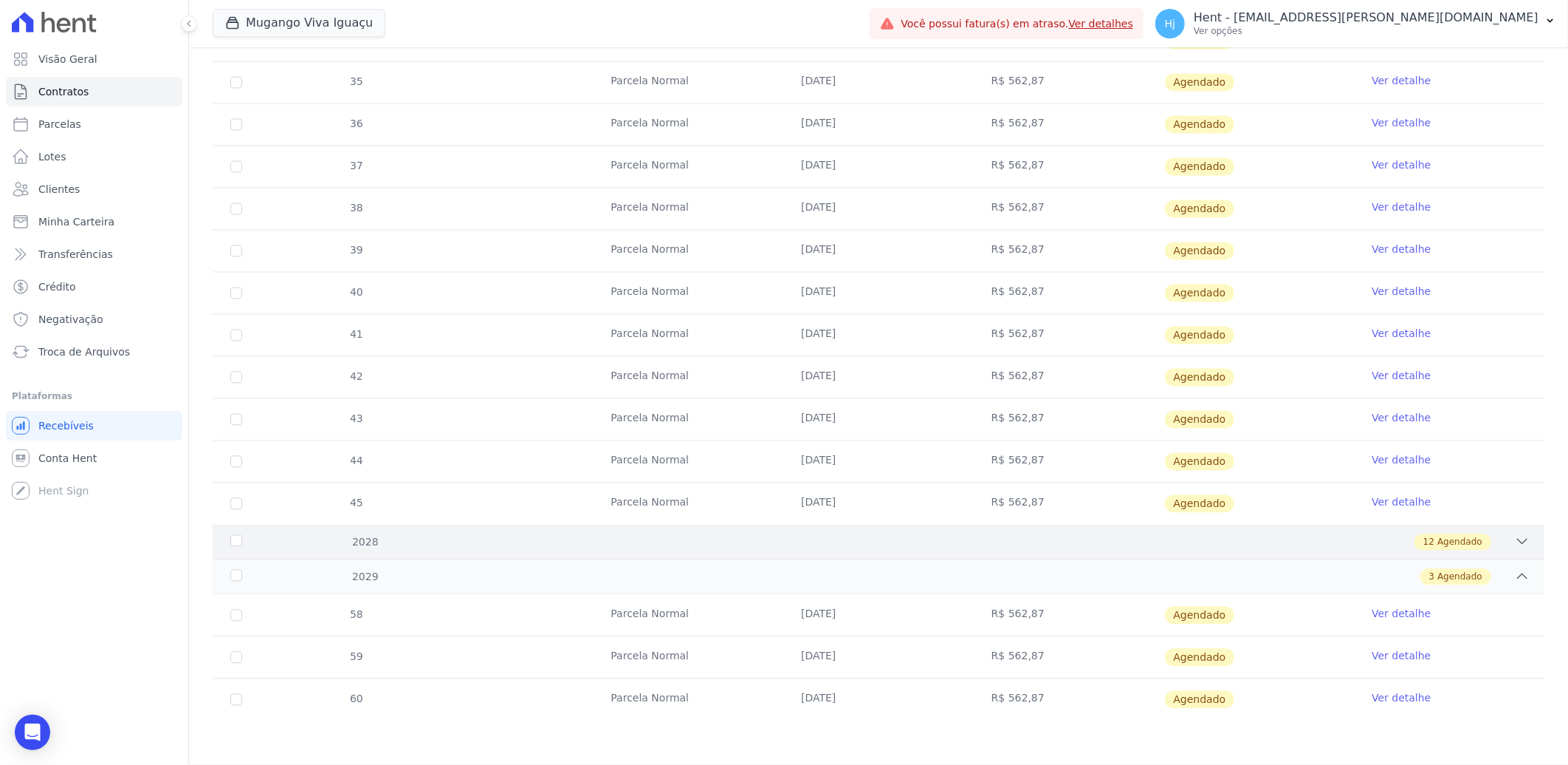
click at [1297, 535] on div "12 Agendado" at bounding box center [944, 543] width 1171 height 17
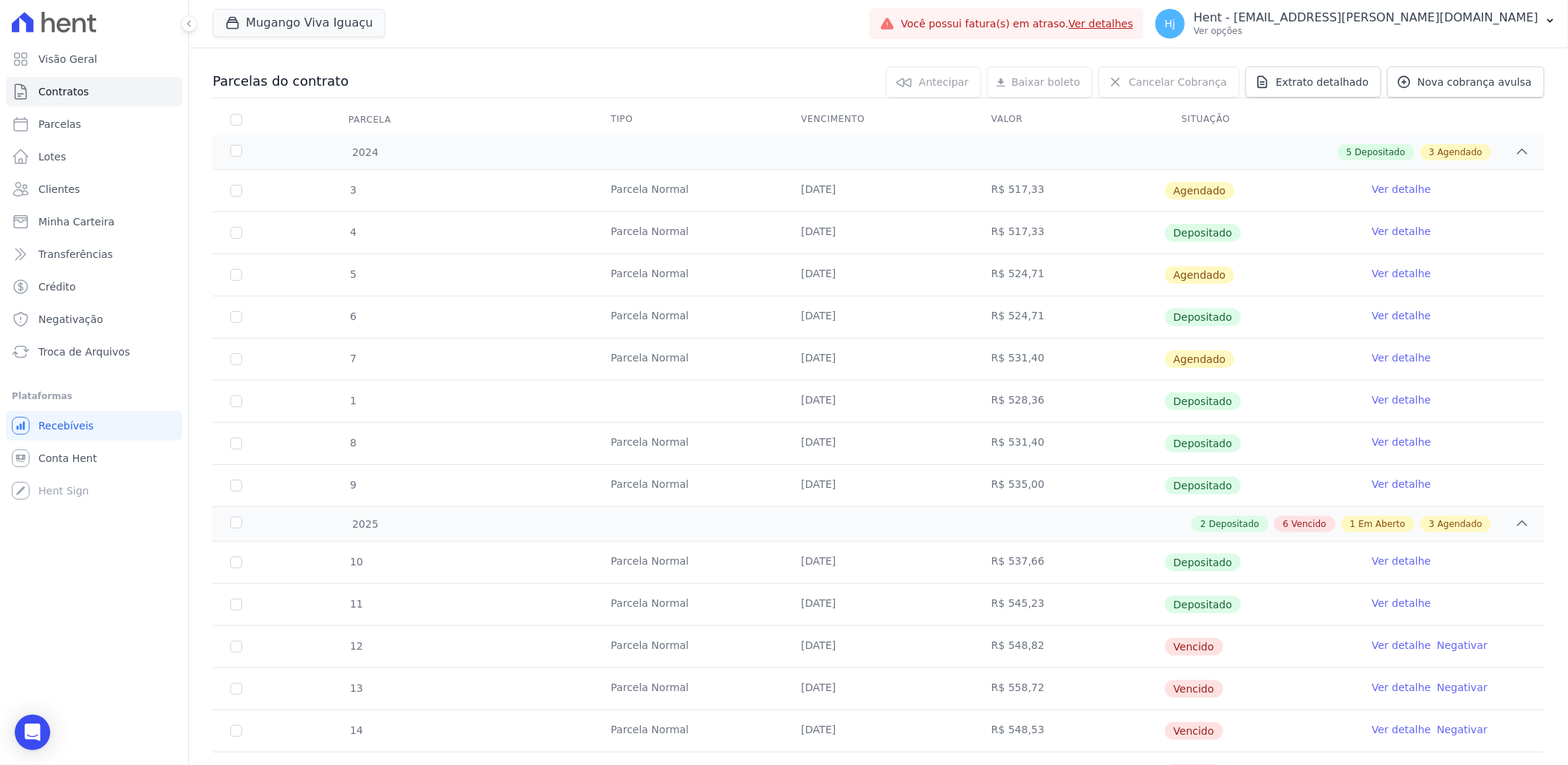
scroll to position [0, 0]
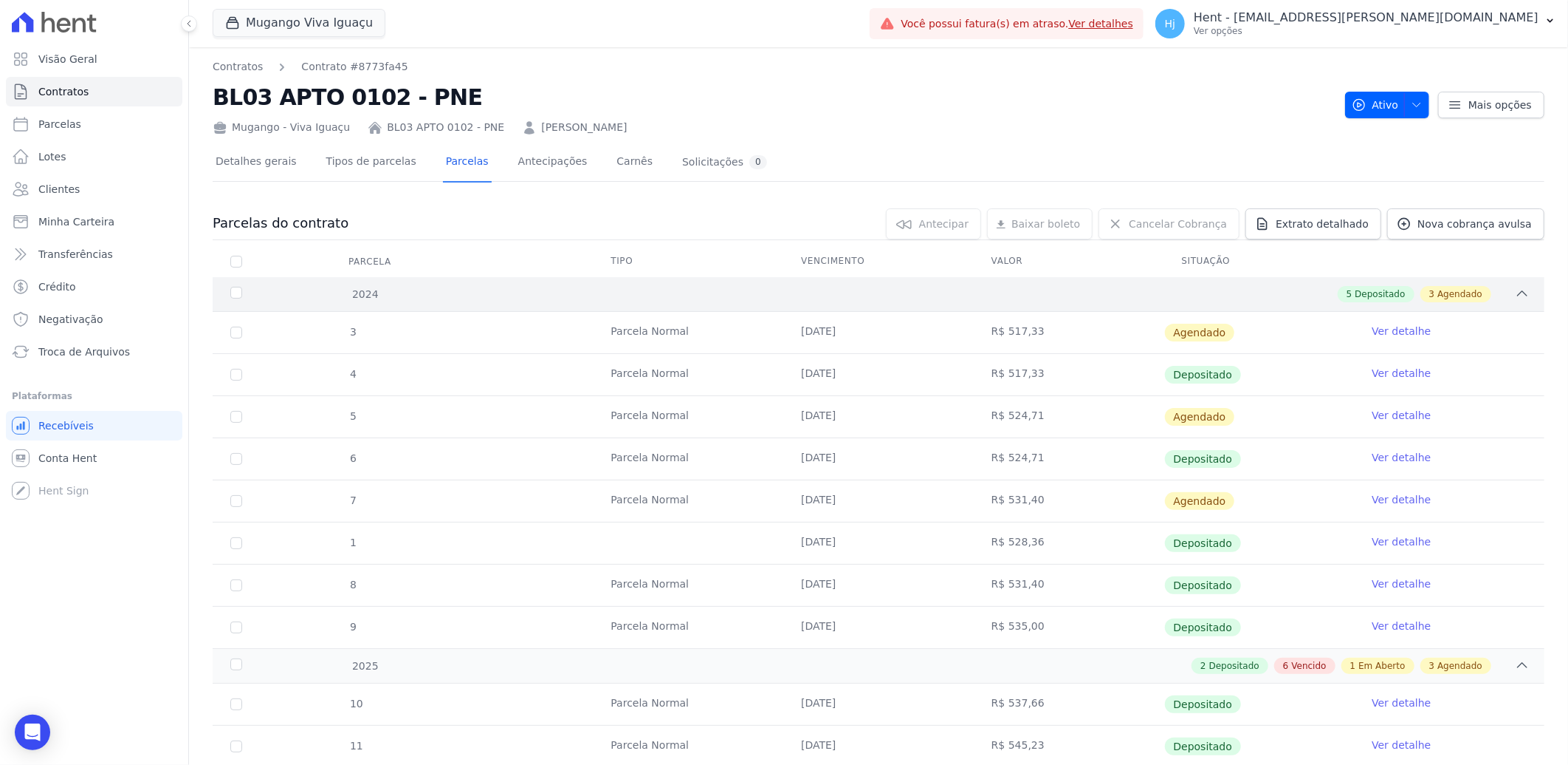
click at [1500, 293] on div "5 Depositado 3 Agendado" at bounding box center [944, 295] width 1171 height 17
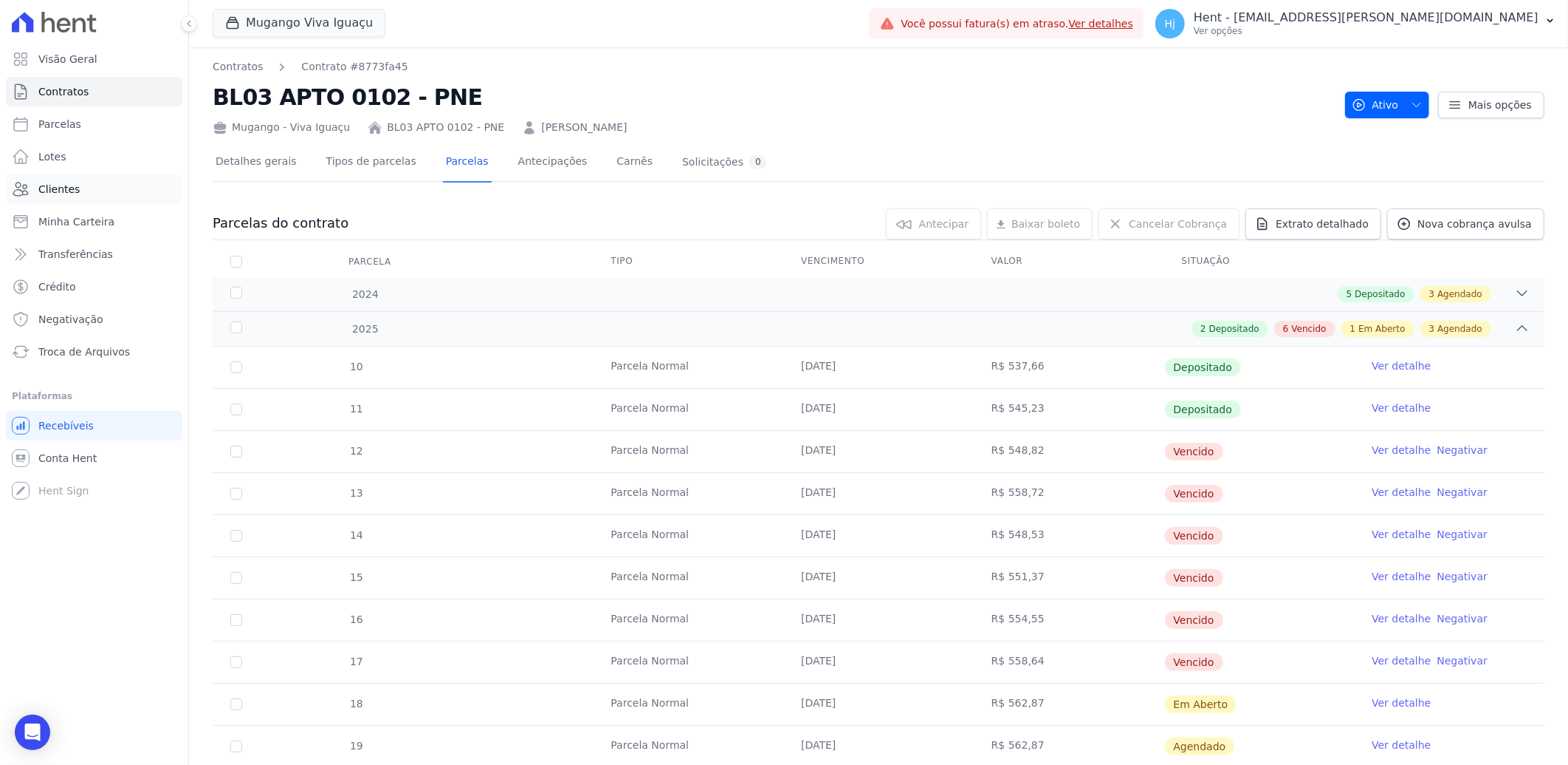
click at [64, 194] on span "Clientes" at bounding box center [58, 189] width 42 height 15
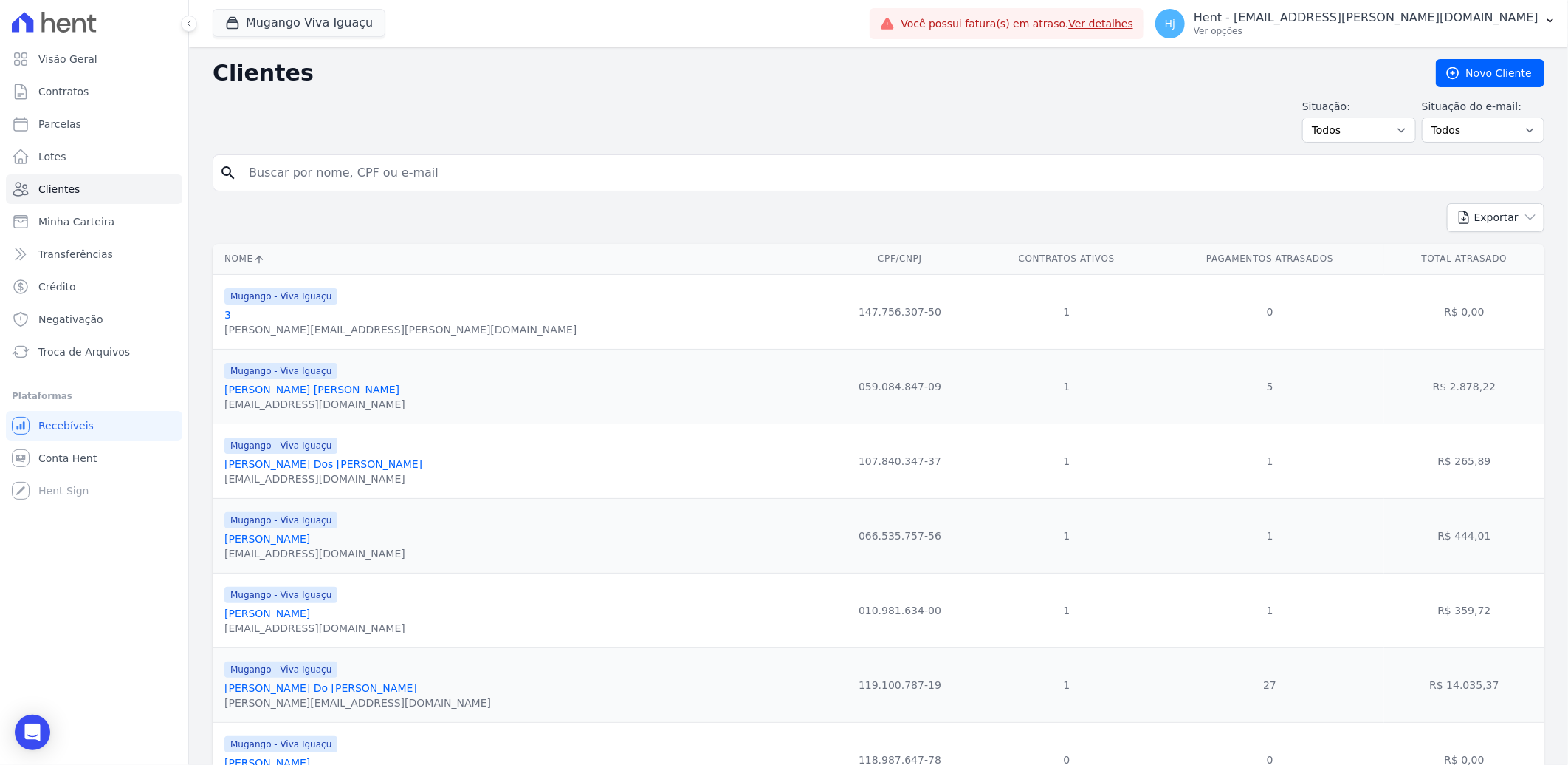
click at [370, 172] on input "search" at bounding box center [889, 173] width 1298 height 30
paste input "[PERSON_NAME] [PERSON_NAME] [PERSON_NAME]"
type input "[PERSON_NAME] [PERSON_NAME] [PERSON_NAME]"
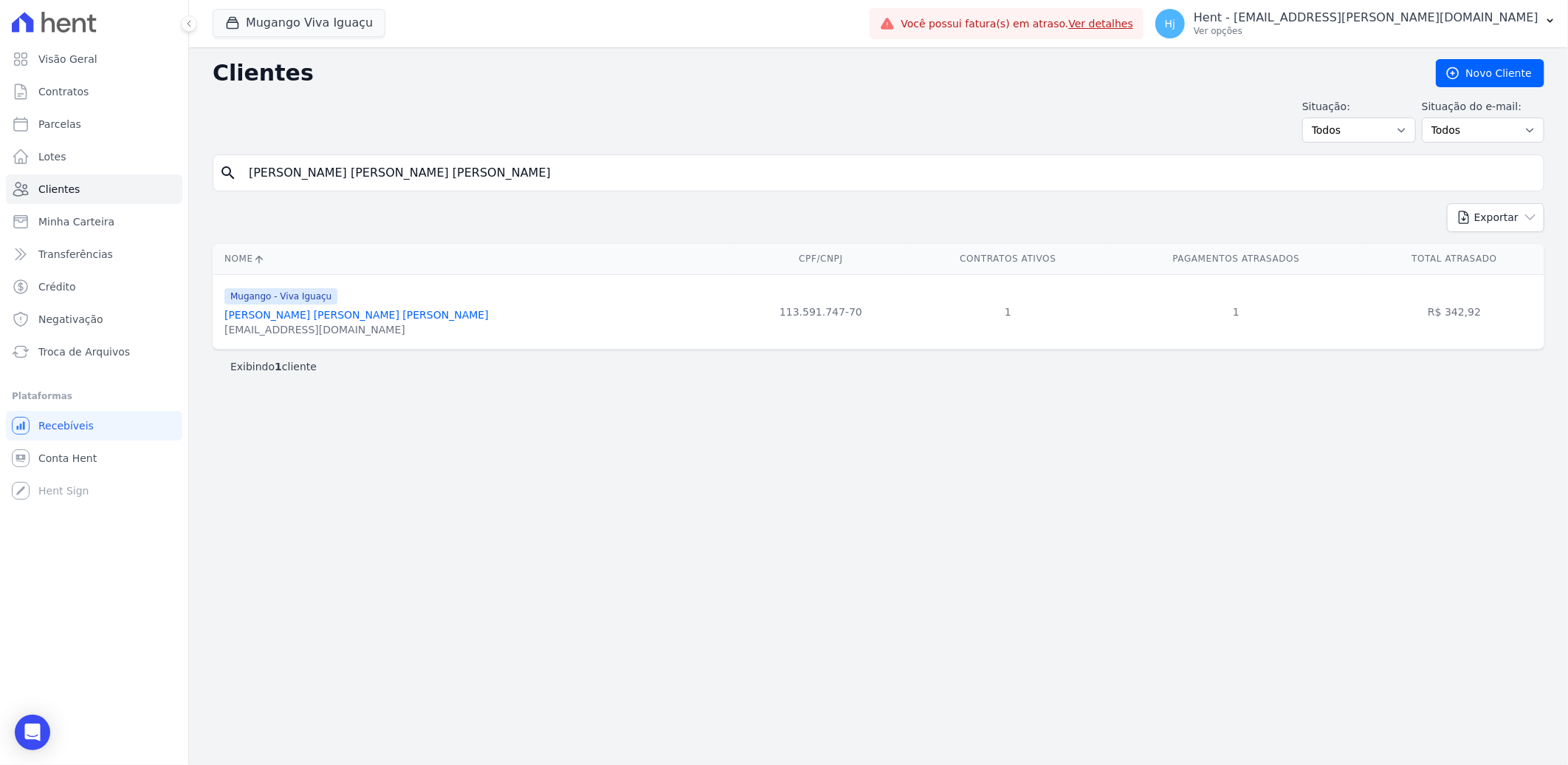
click at [311, 322] on div "[EMAIL_ADDRESS][DOMAIN_NAME]" at bounding box center [357, 330] width 265 height 15
click at [307, 311] on link "[PERSON_NAME] [PERSON_NAME] [PERSON_NAME]" at bounding box center [357, 314] width 265 height 12
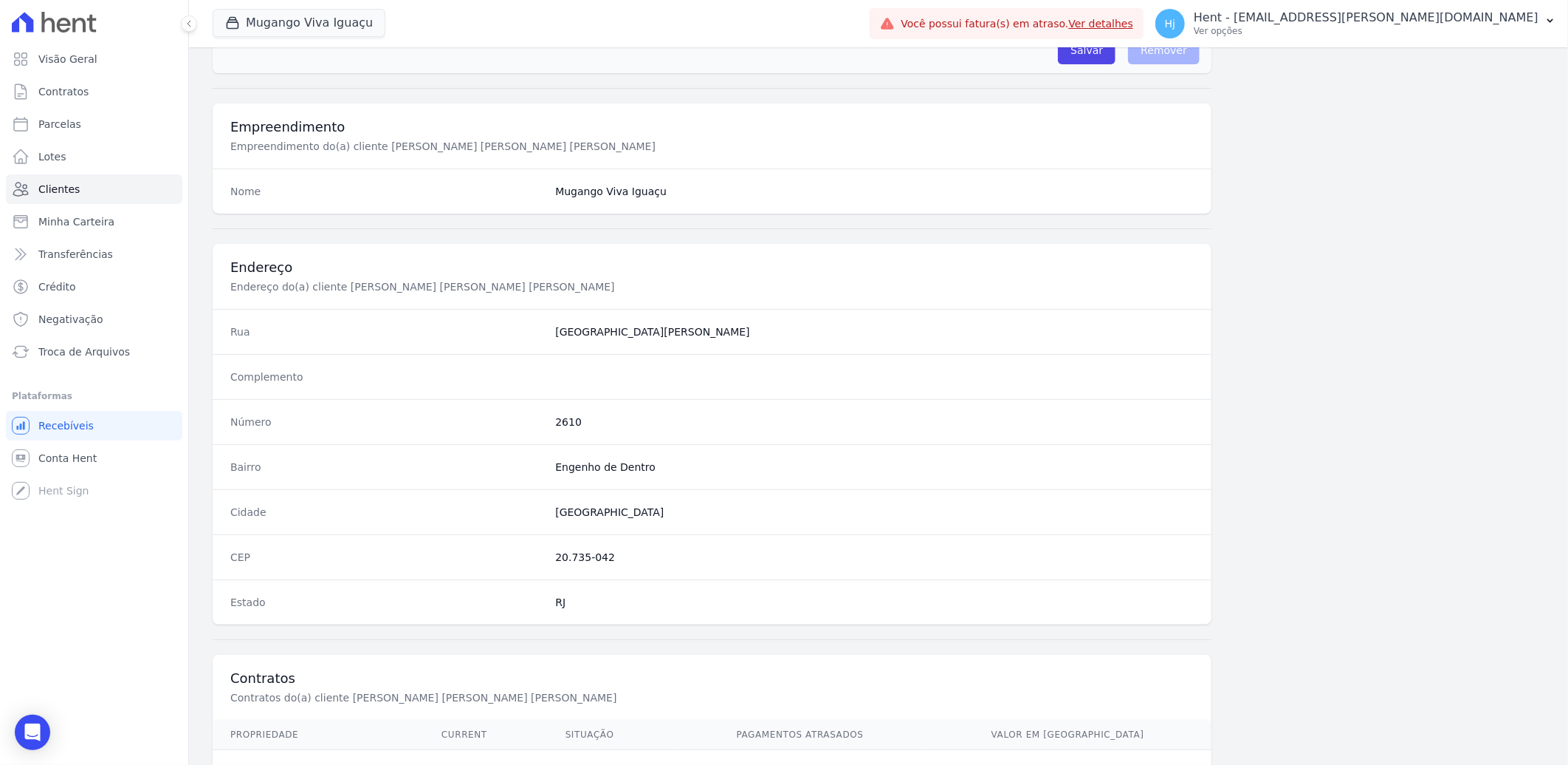
scroll to position [620, 0]
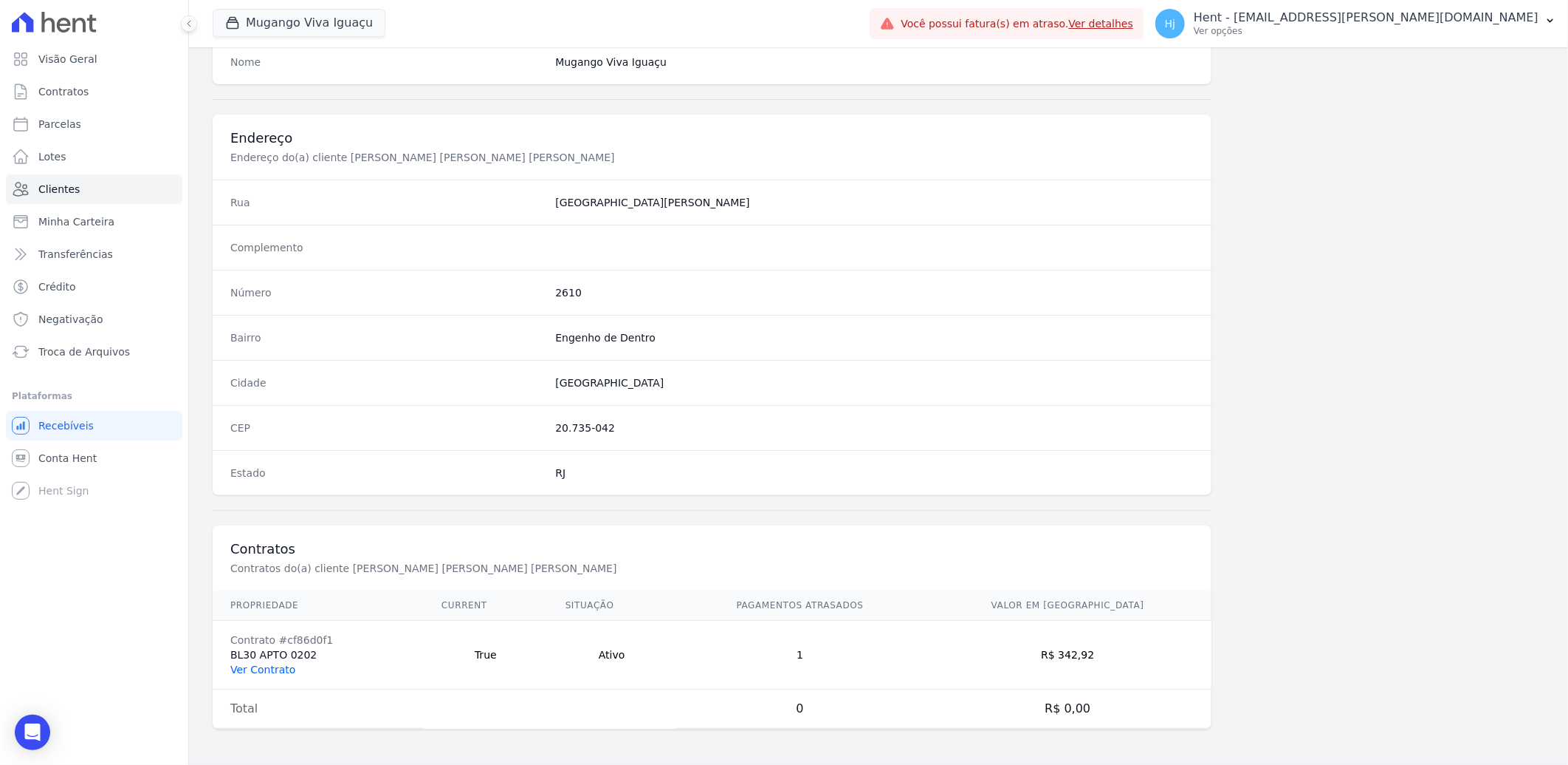
click at [264, 670] on link "Ver Contrato" at bounding box center [263, 669] width 65 height 12
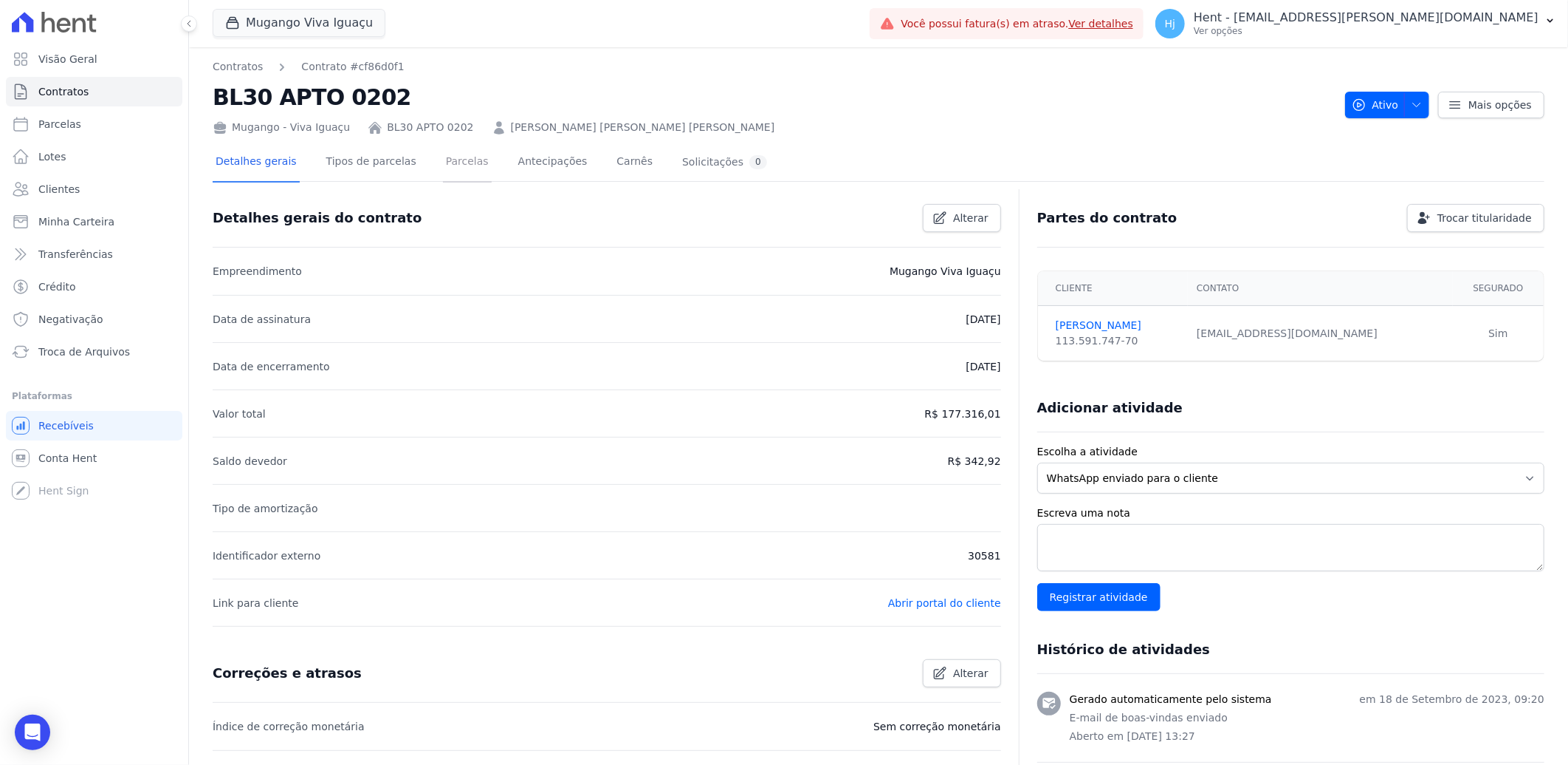
click at [443, 163] on link "Parcelas" at bounding box center [467, 163] width 49 height 39
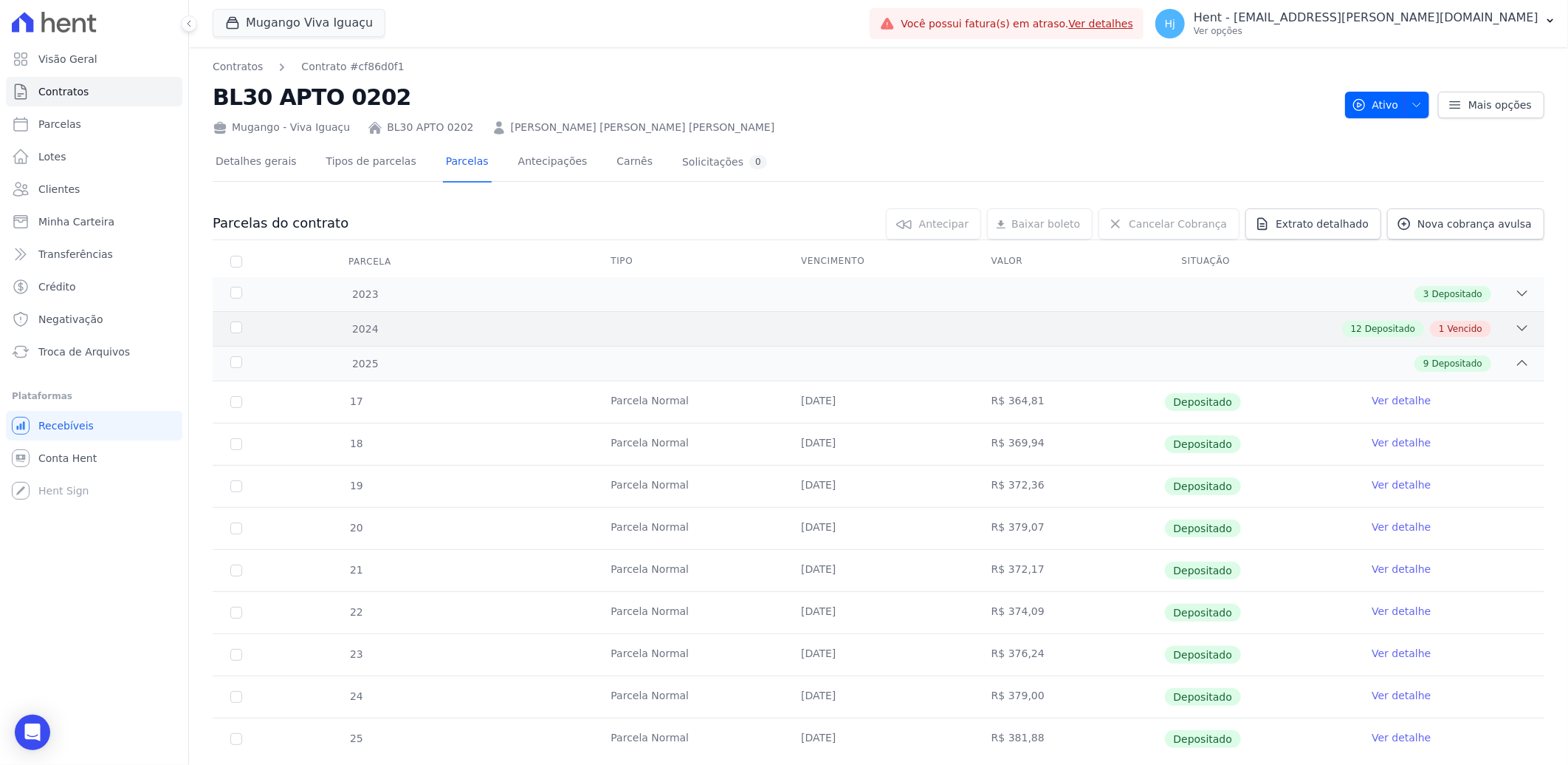
click at [967, 327] on div "12 Depositado 1 Vencido" at bounding box center [944, 329] width 1171 height 17
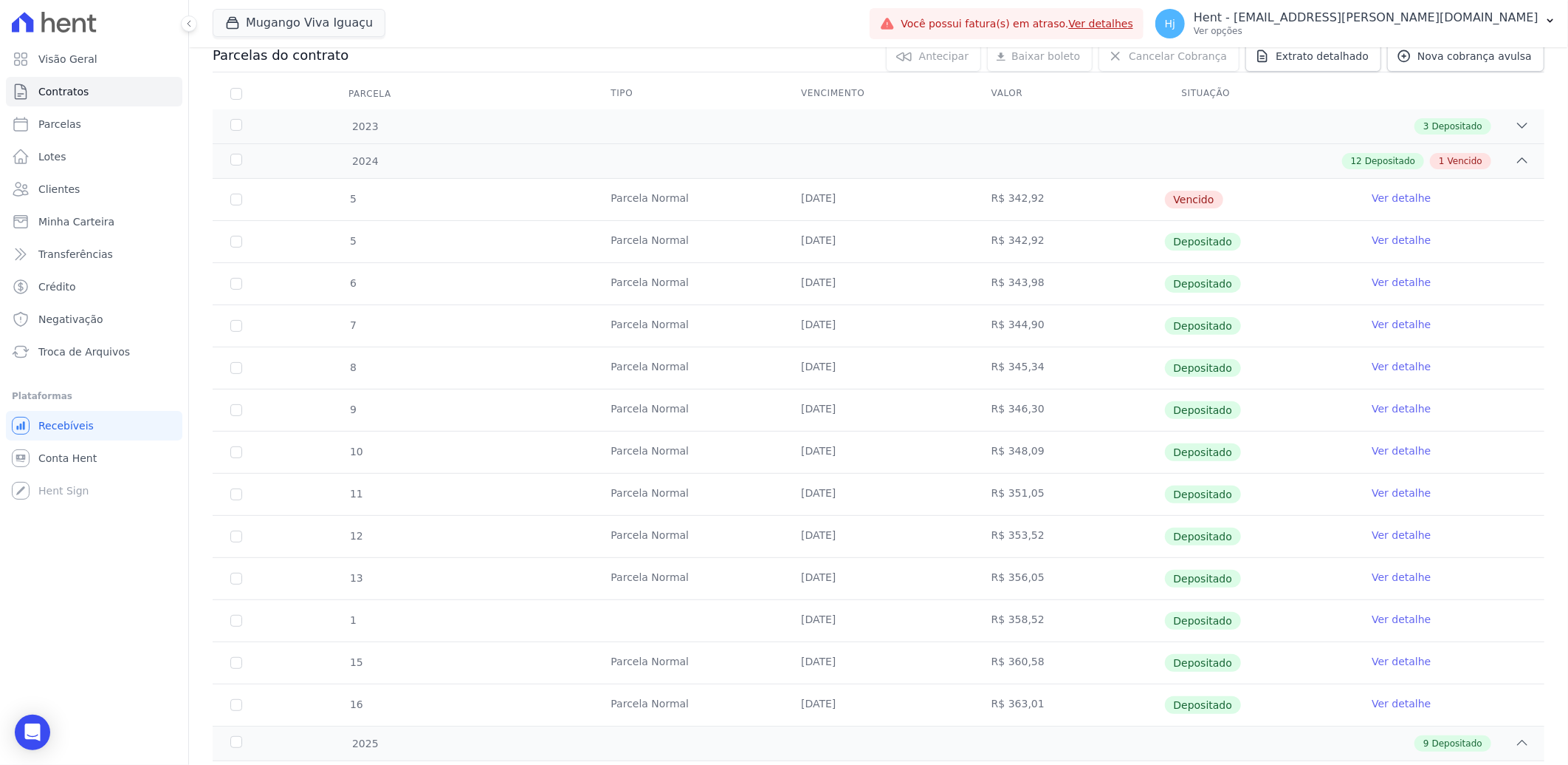
scroll to position [12, 0]
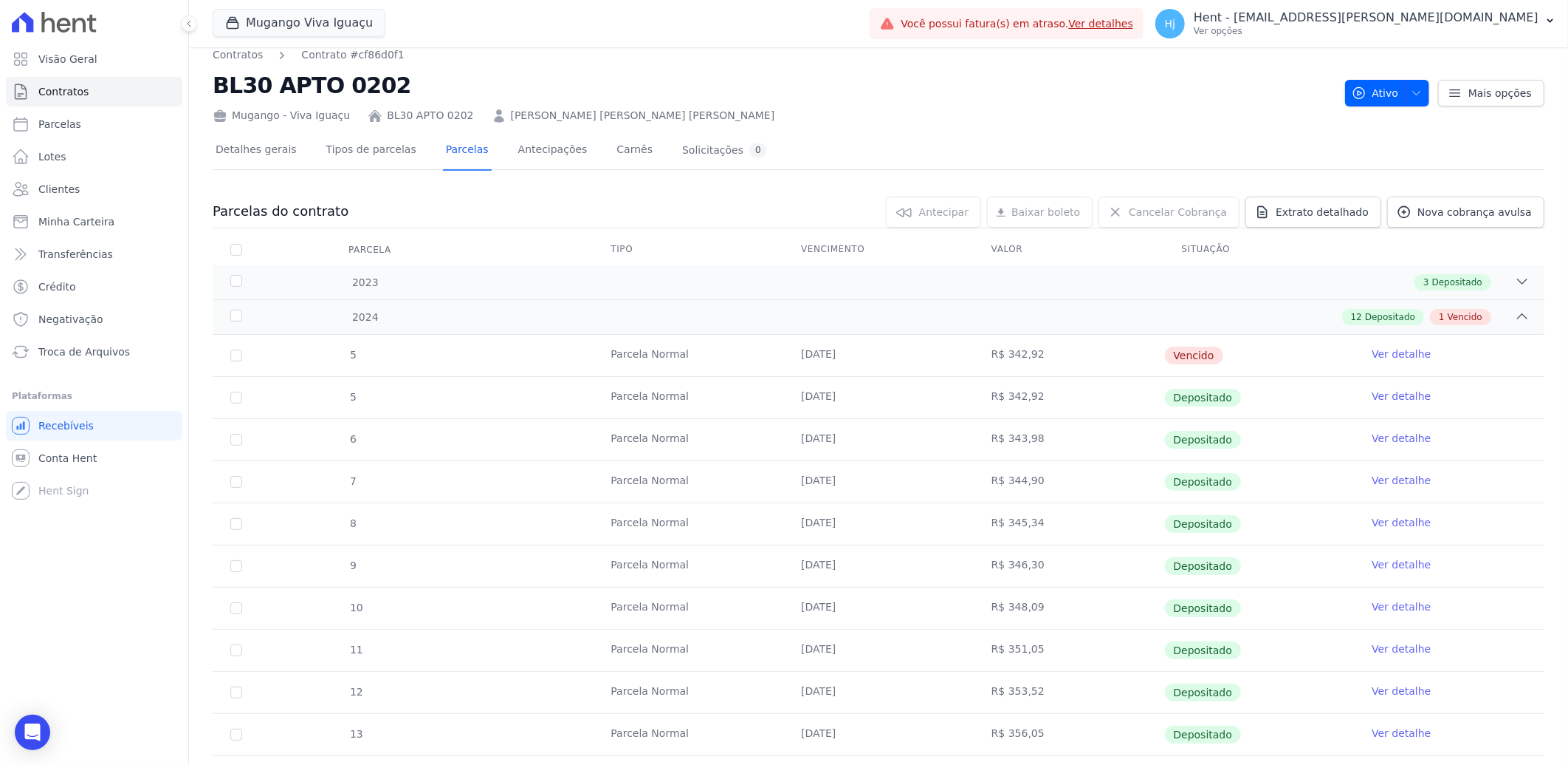
drag, startPoint x: 794, startPoint y: 363, endPoint x: 850, endPoint y: 363, distance: 56.0
click at [850, 363] on td "[DATE]" at bounding box center [878, 355] width 191 height 42
copy td "[DATE]"
click at [61, 191] on span "Clientes" at bounding box center [58, 189] width 42 height 15
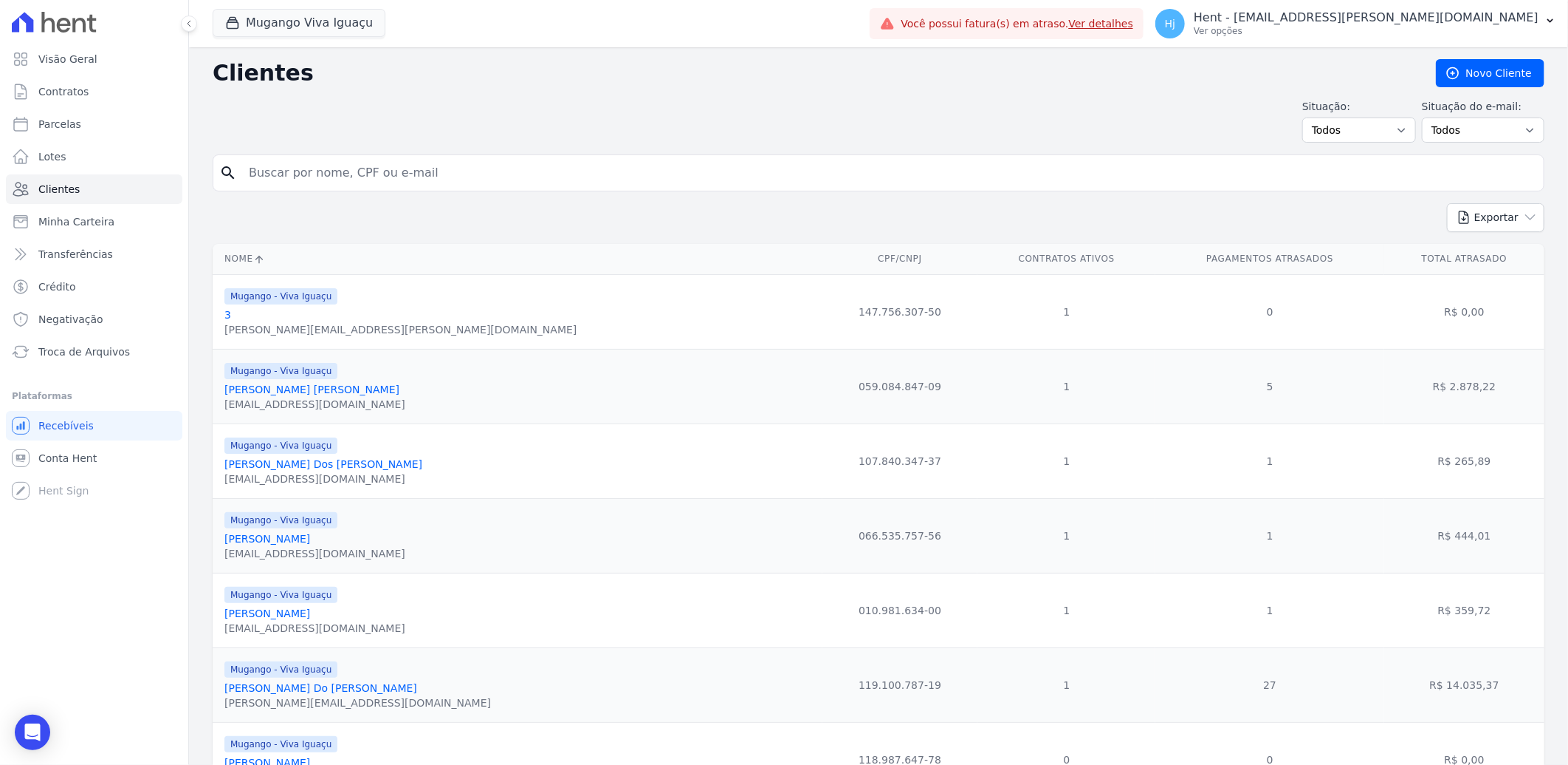
click at [323, 173] on input "search" at bounding box center [889, 173] width 1298 height 30
paste input "[PERSON_NAME]"
type input "[PERSON_NAME]"
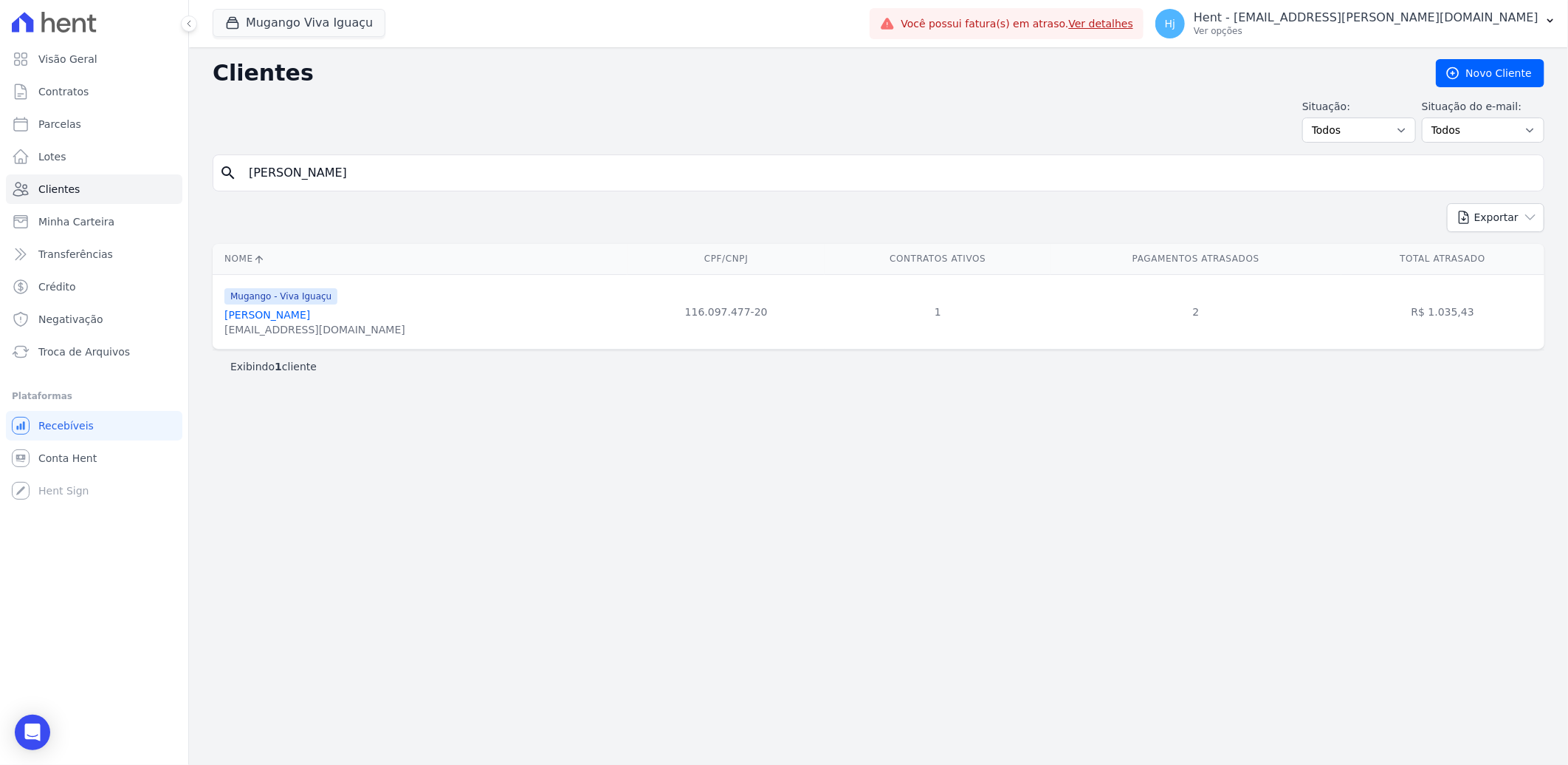
click at [271, 308] on link "[PERSON_NAME]" at bounding box center [268, 314] width 86 height 12
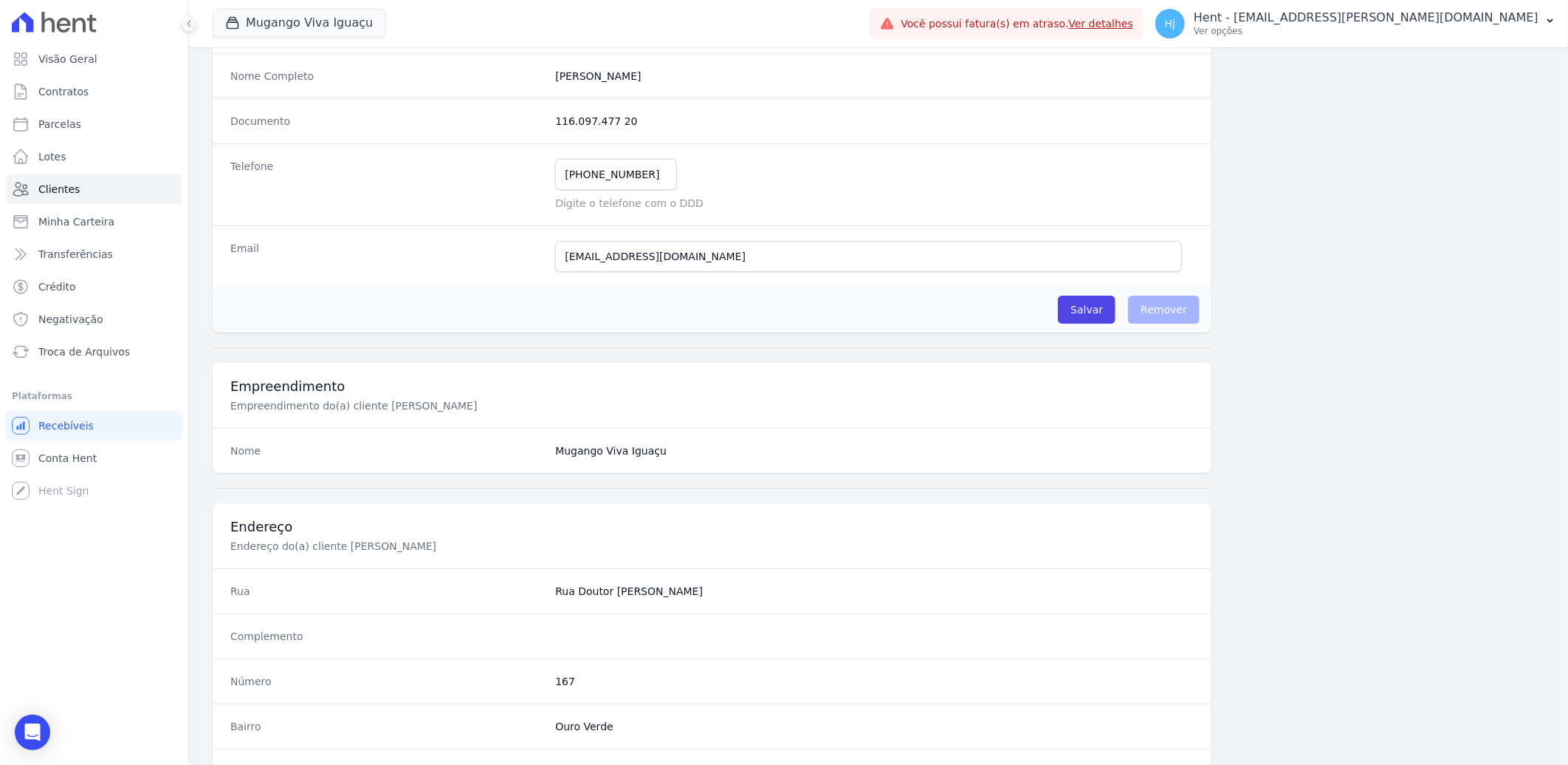
scroll to position [574, 0]
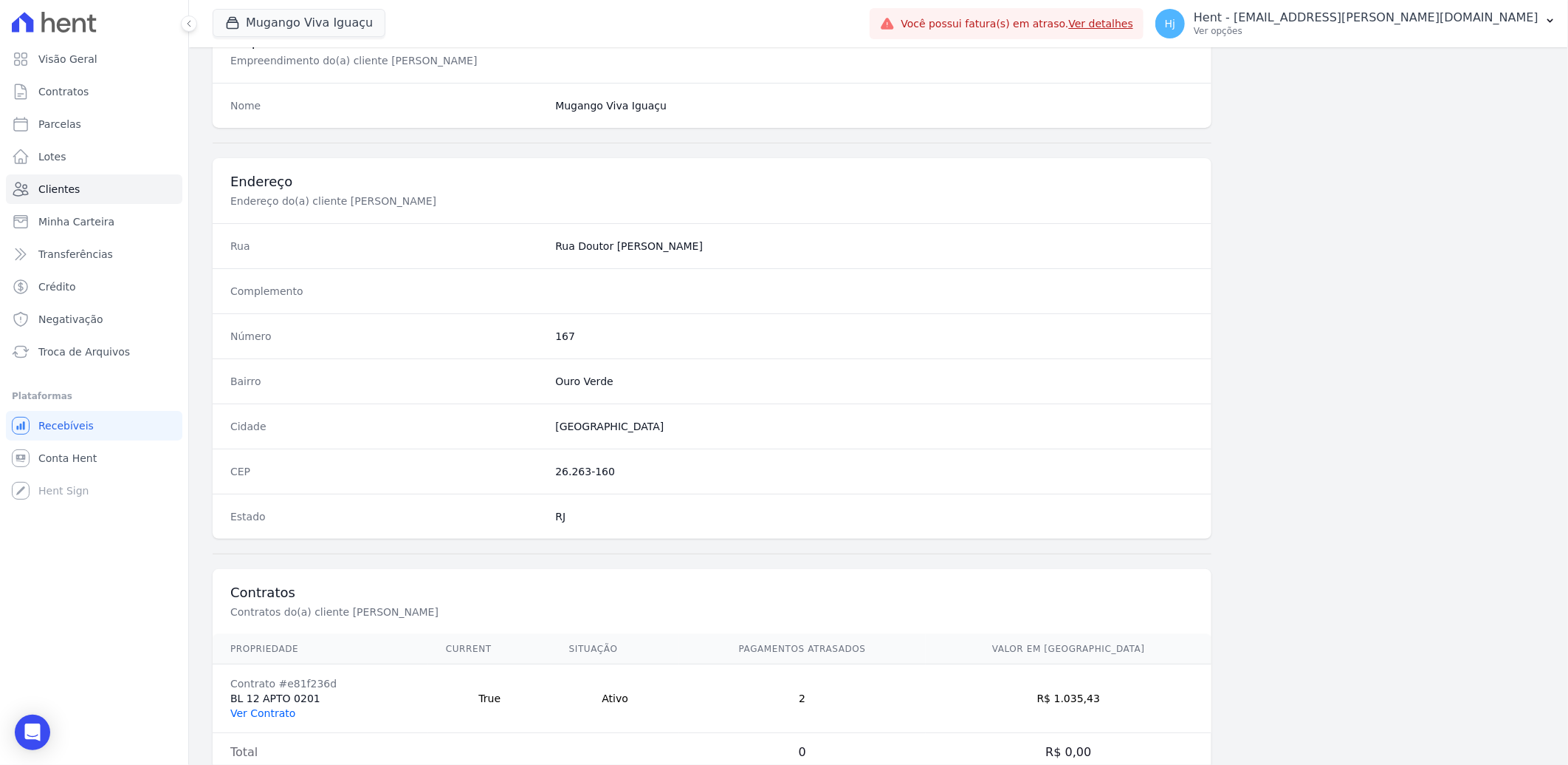
click at [283, 710] on link "Ver Contrato" at bounding box center [263, 712] width 65 height 12
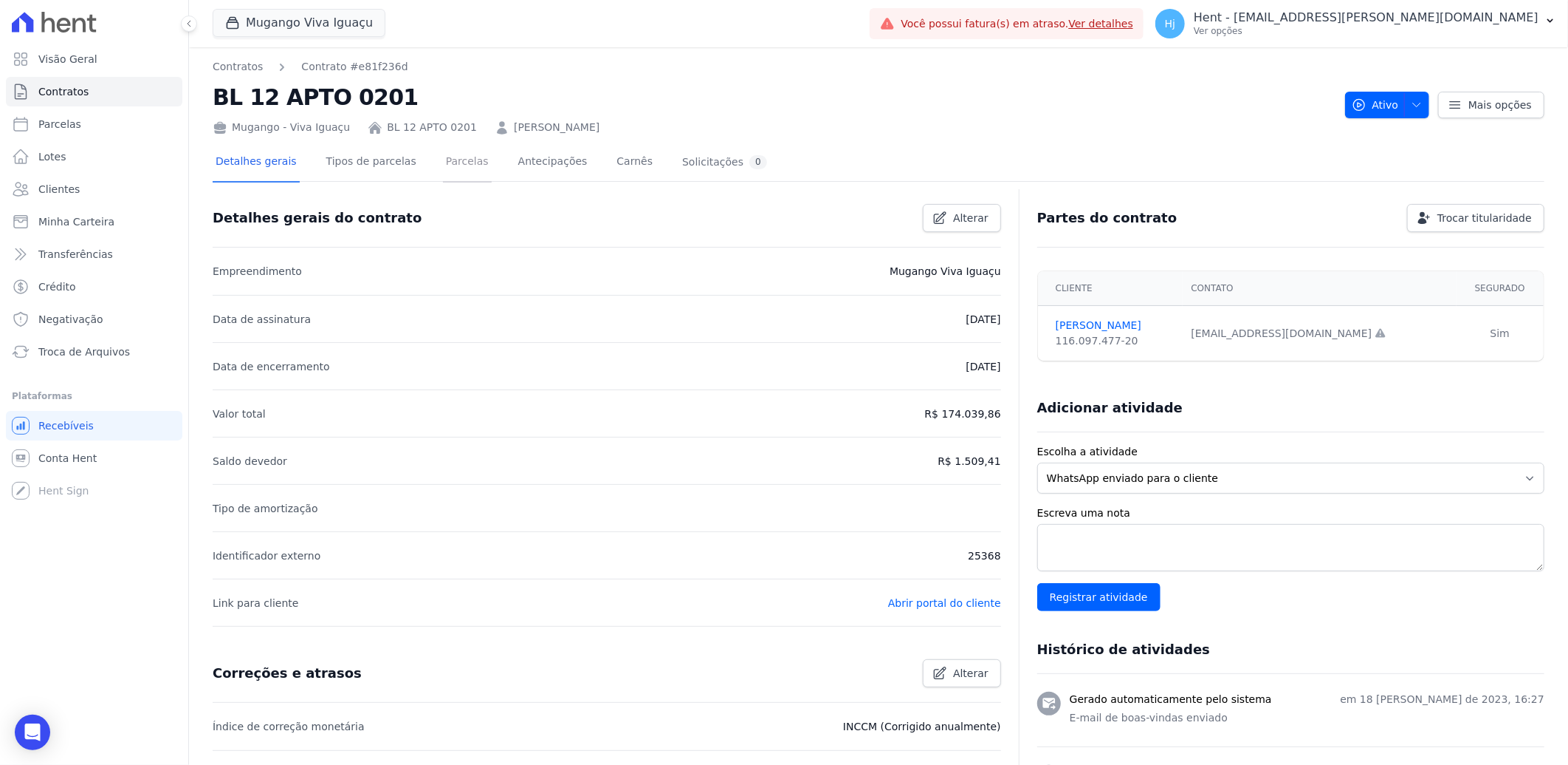
click at [446, 163] on link "Parcelas" at bounding box center [467, 163] width 49 height 39
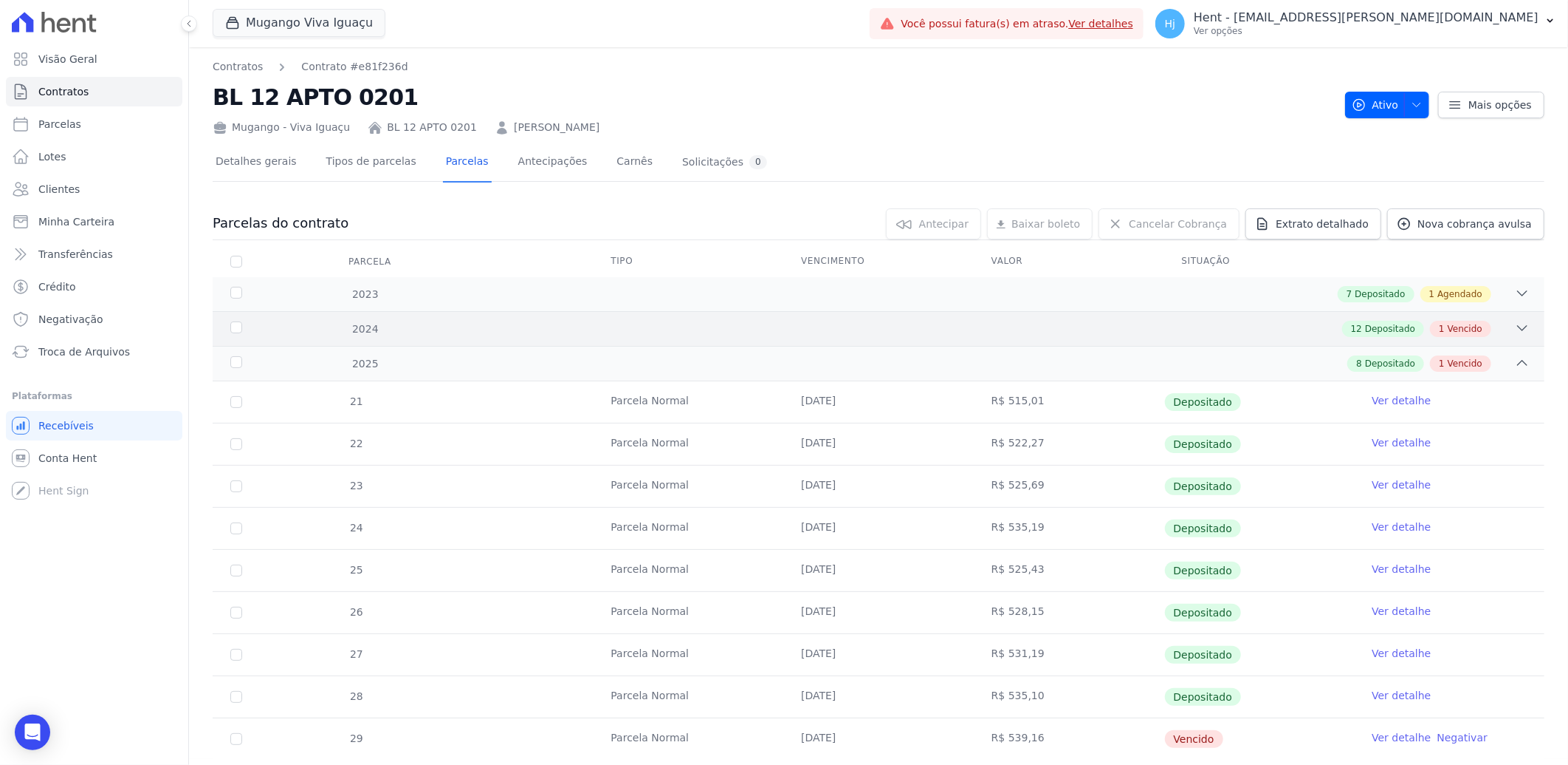
click at [786, 328] on div "12 Depositado 1 Vencido" at bounding box center [944, 329] width 1171 height 17
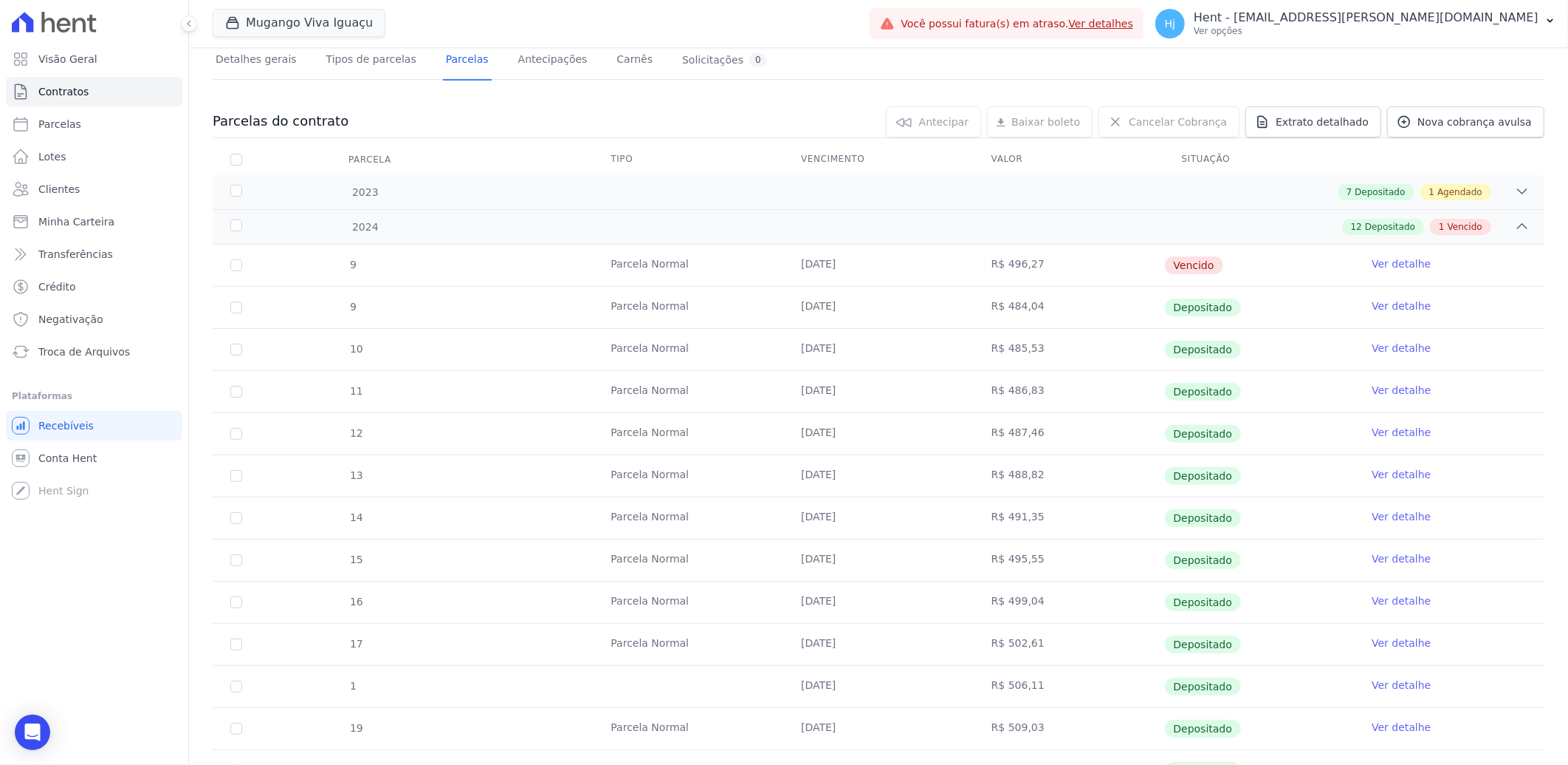
scroll to position [94, 0]
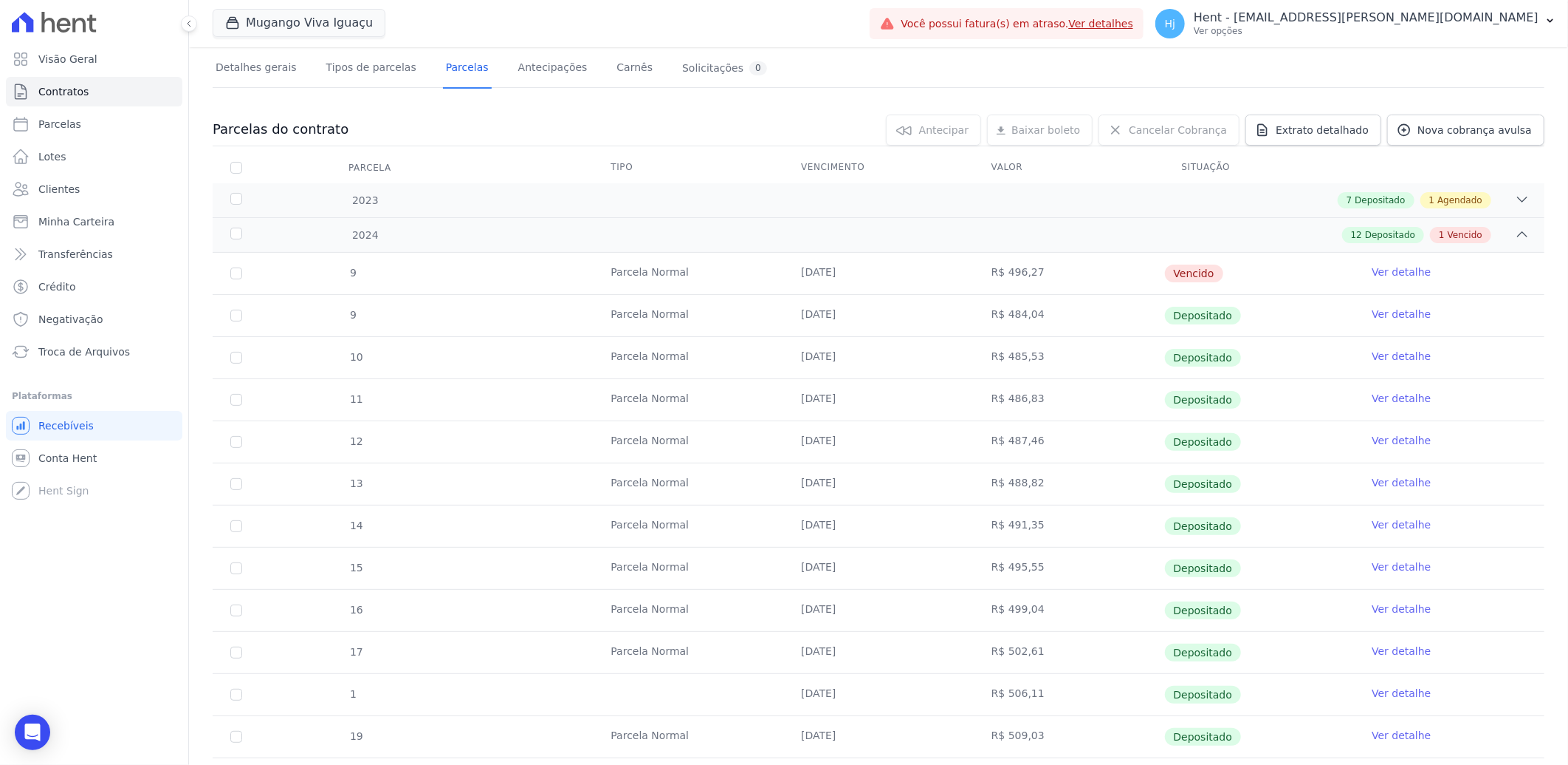
drag, startPoint x: 794, startPoint y: 274, endPoint x: 849, endPoint y: 277, distance: 55.1
click at [849, 277] on td "[DATE]" at bounding box center [878, 273] width 191 height 42
copy td "[DATE]"
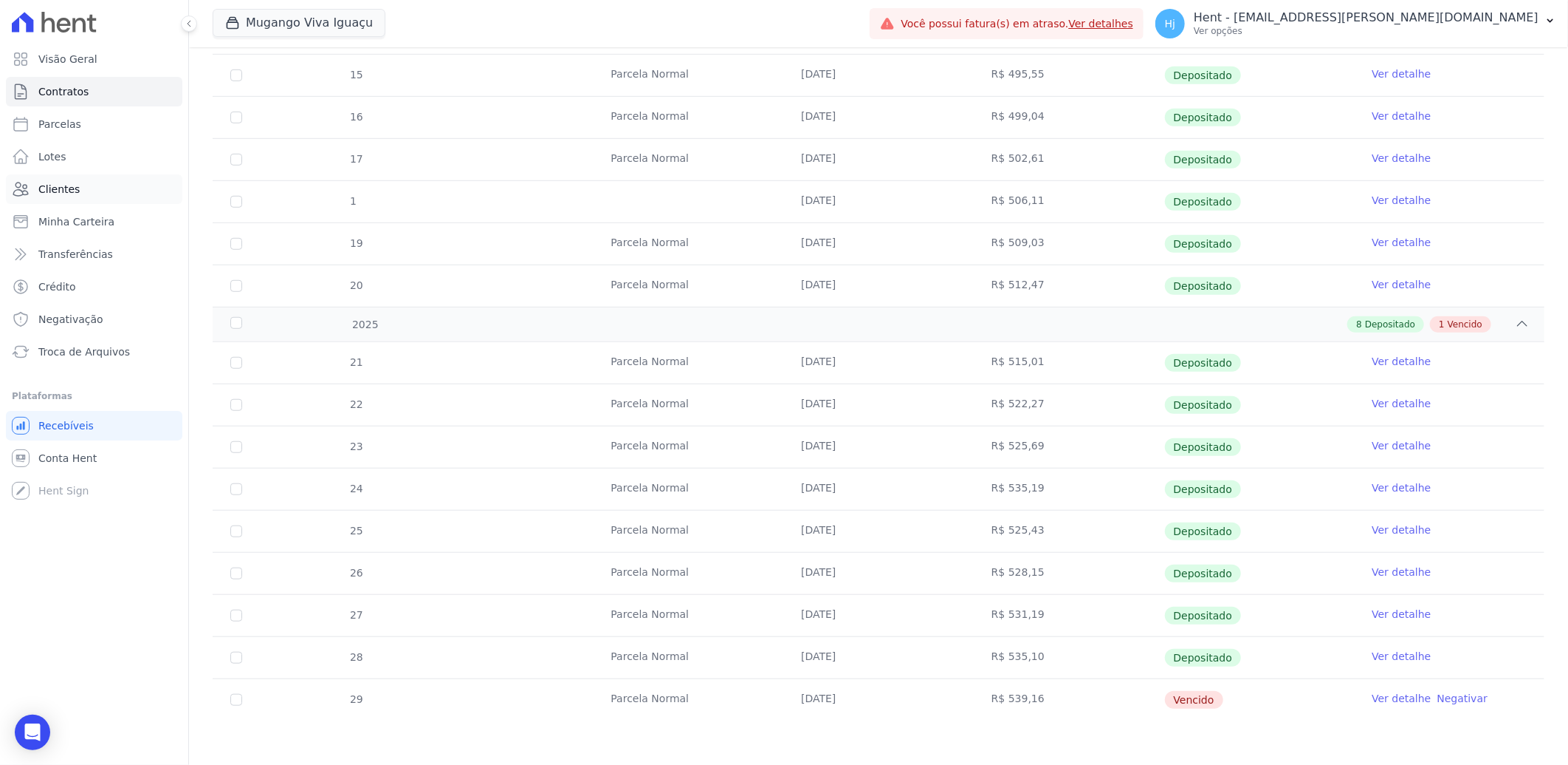
click at [68, 182] on span "Clientes" at bounding box center [58, 189] width 42 height 15
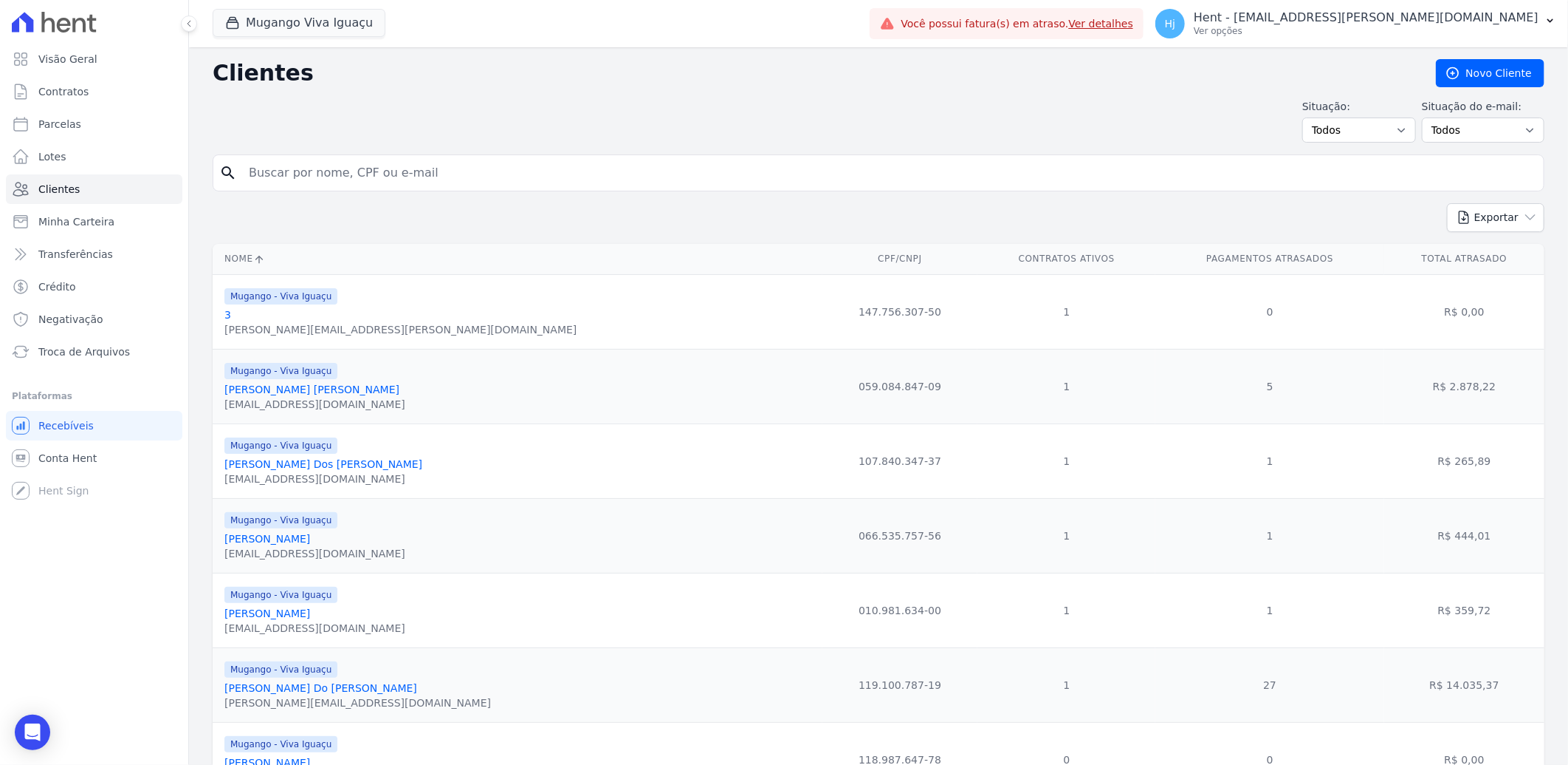
click at [330, 172] on input "search" at bounding box center [889, 173] width 1298 height 30
paste input "[PERSON_NAME] [PERSON_NAME] DOS [PERSON_NAME]"
type input "[PERSON_NAME] [PERSON_NAME] DOS [PERSON_NAME]"
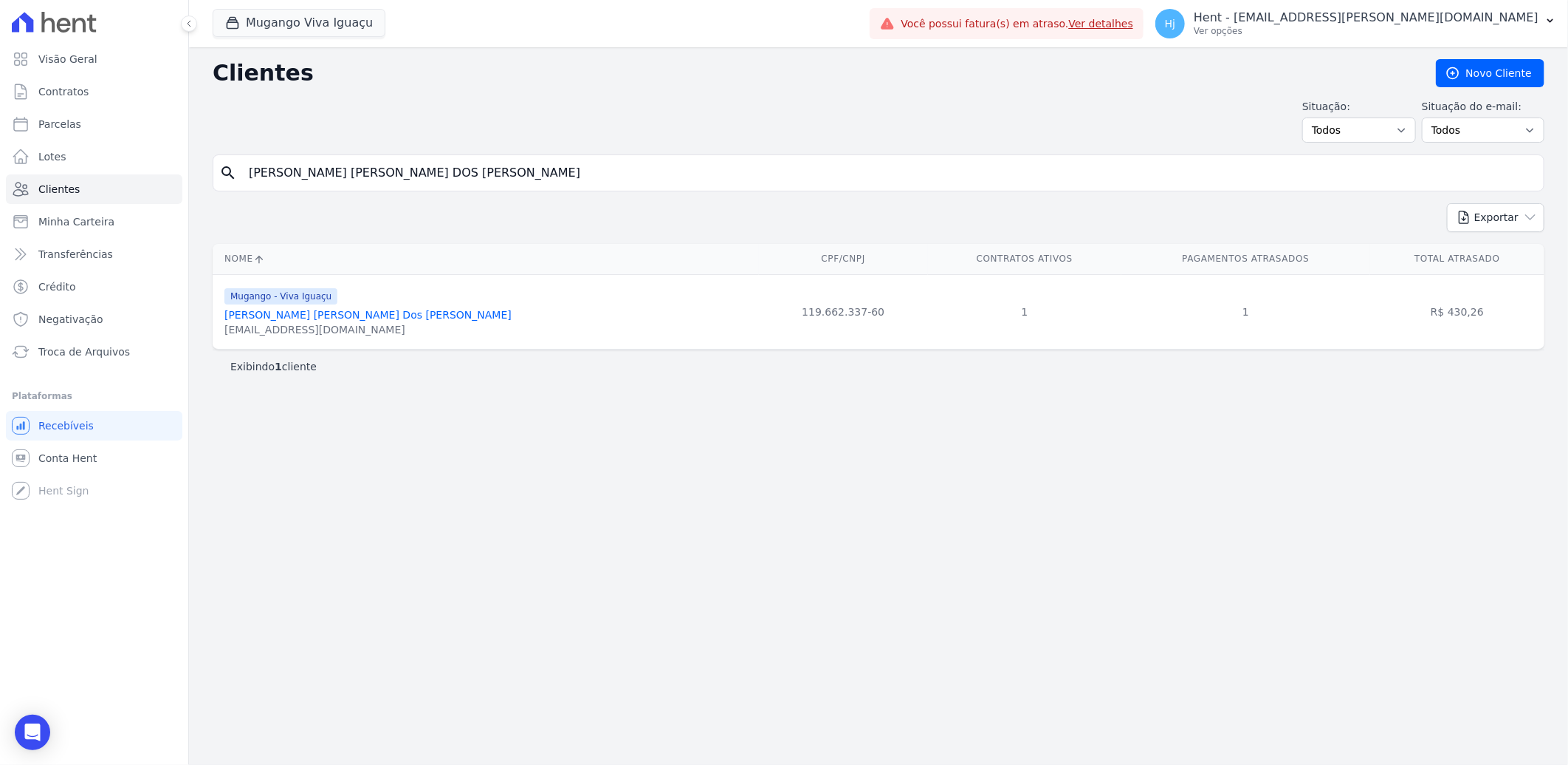
click at [323, 320] on link "[PERSON_NAME] [PERSON_NAME] Dos [PERSON_NAME]" at bounding box center [368, 314] width 287 height 12
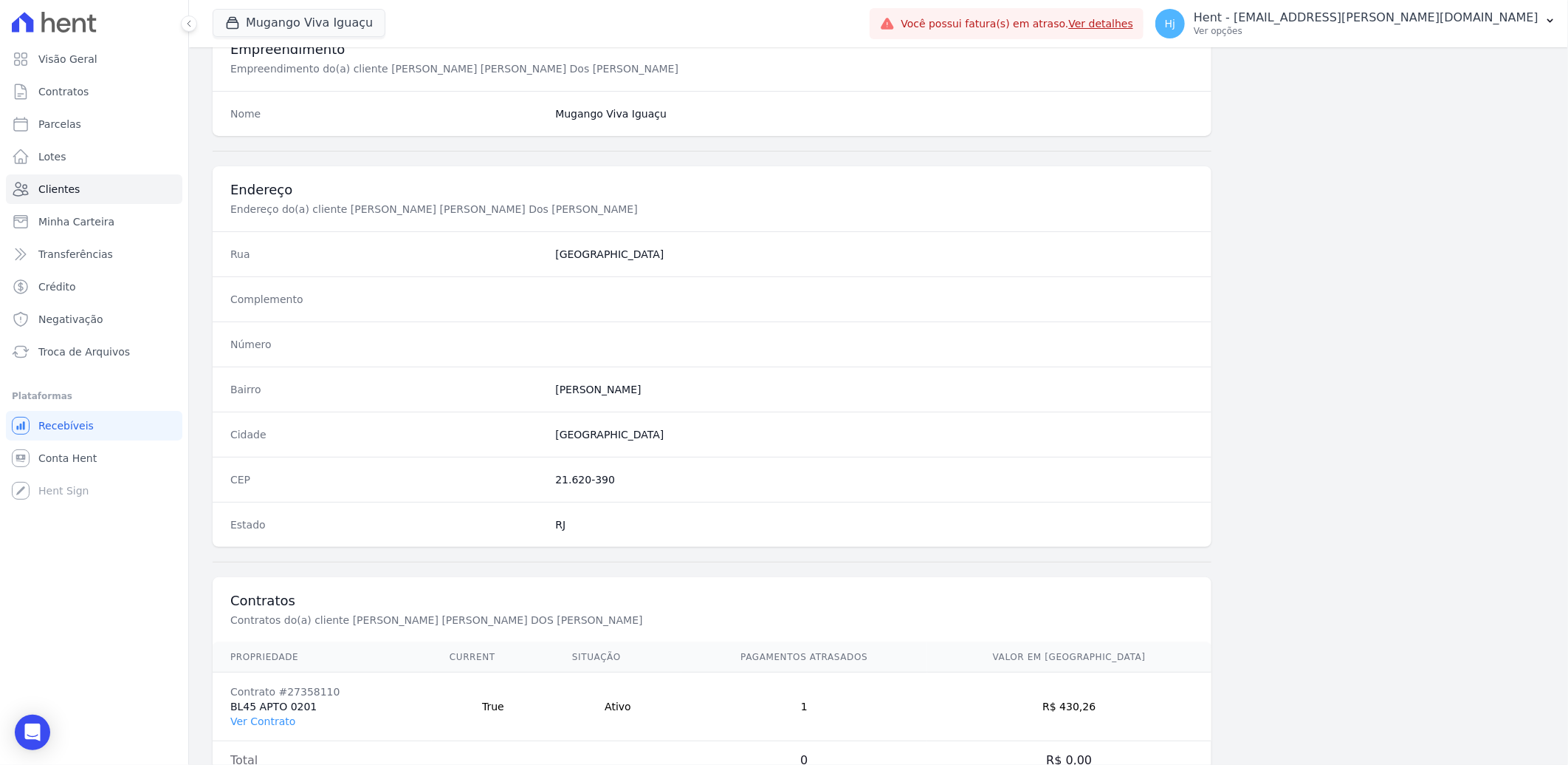
scroll to position [620, 0]
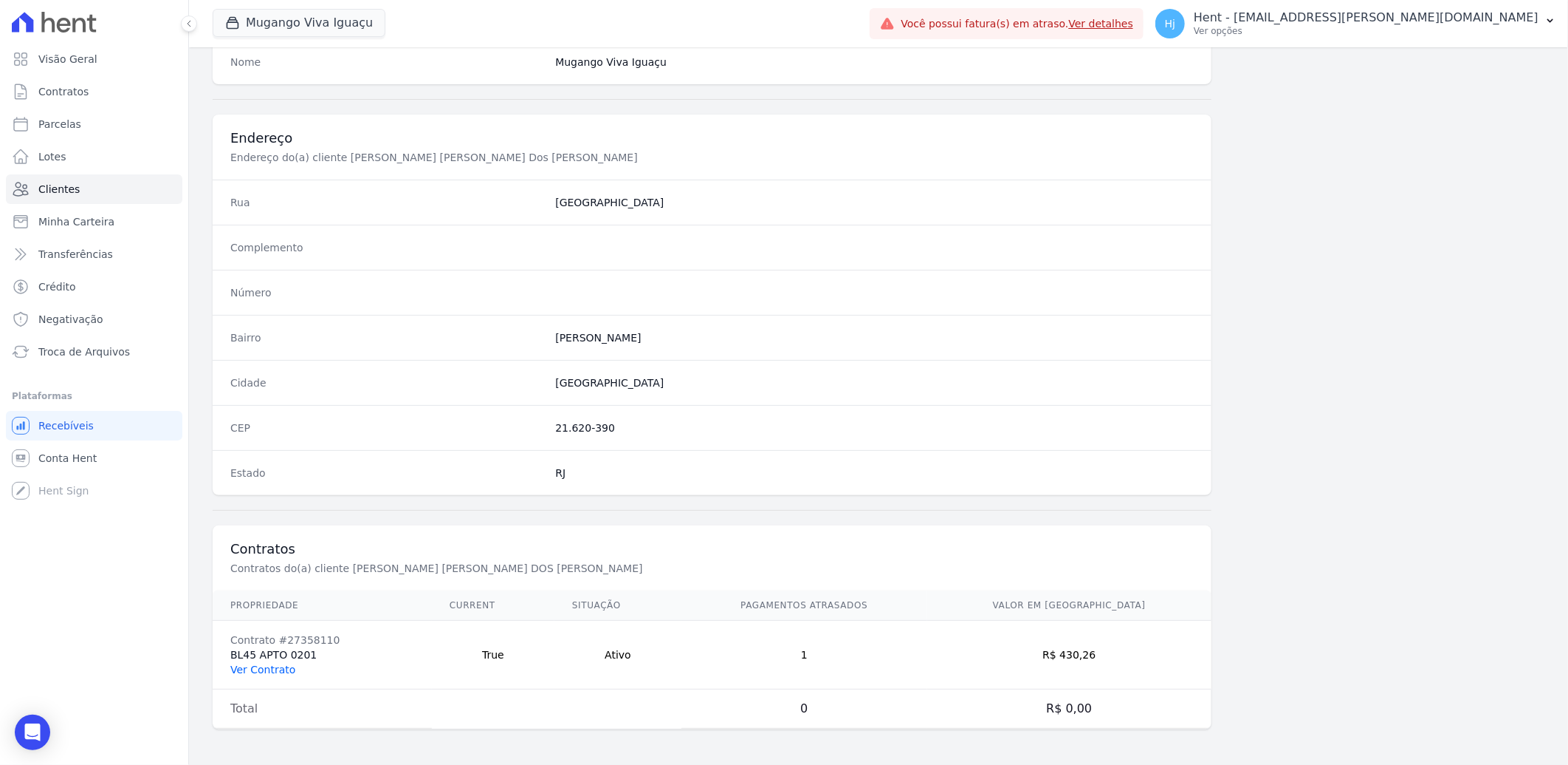
click at [270, 667] on link "Ver Contrato" at bounding box center [263, 669] width 65 height 12
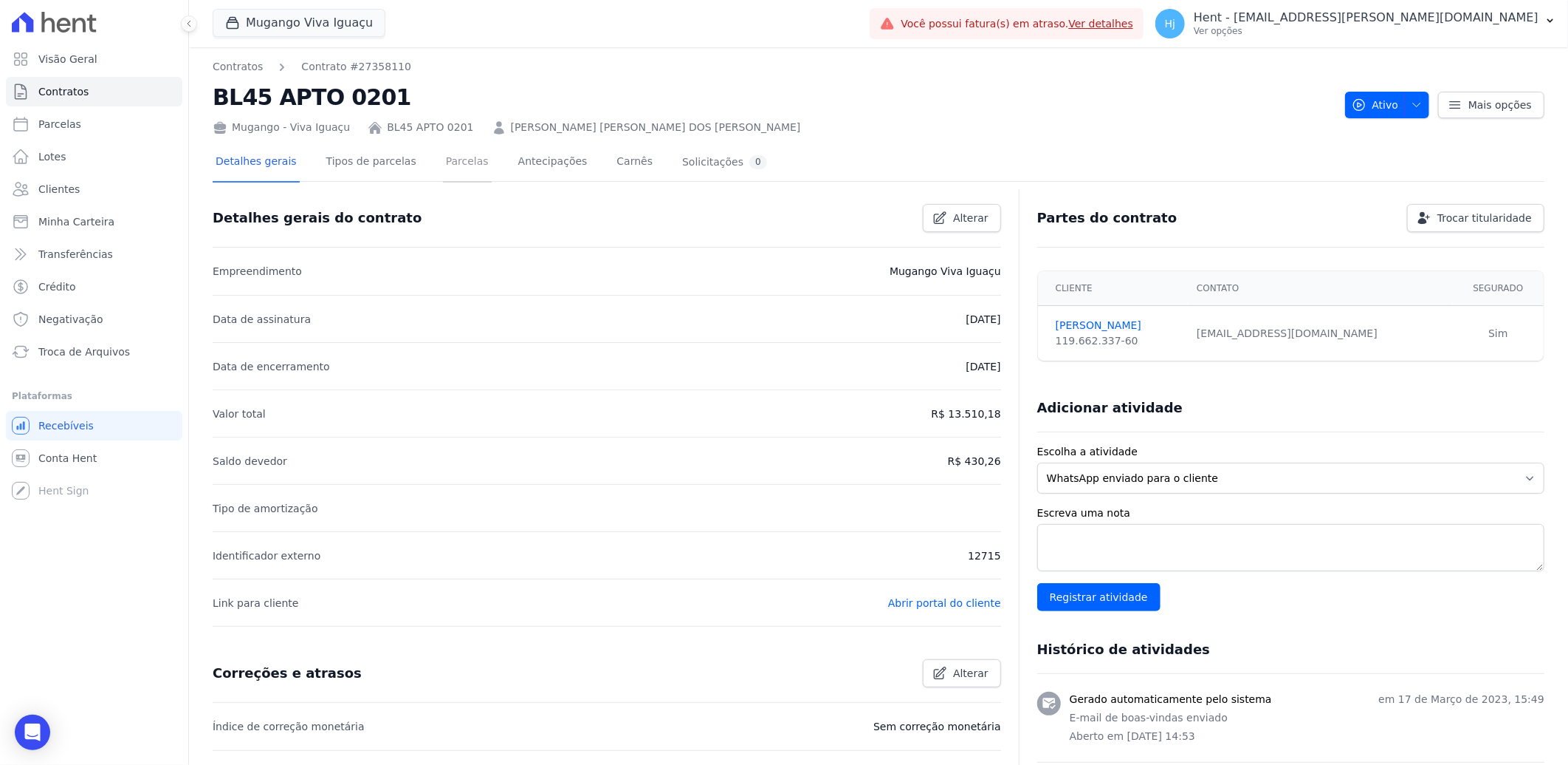
click at [453, 169] on link "Parcelas" at bounding box center [467, 163] width 49 height 39
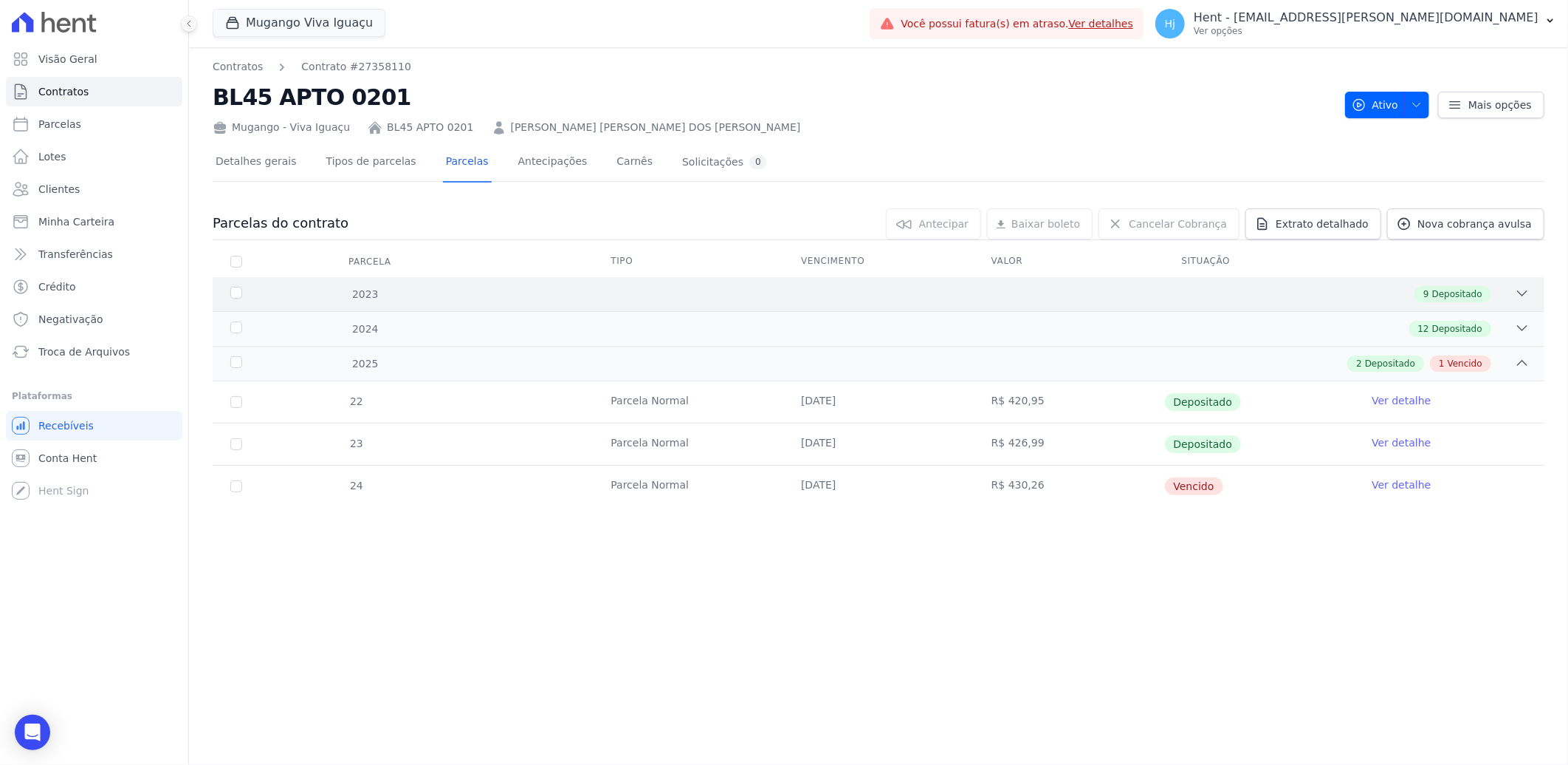
click at [1053, 283] on div "2023 9 Depositado" at bounding box center [878, 294] width 1332 height 34
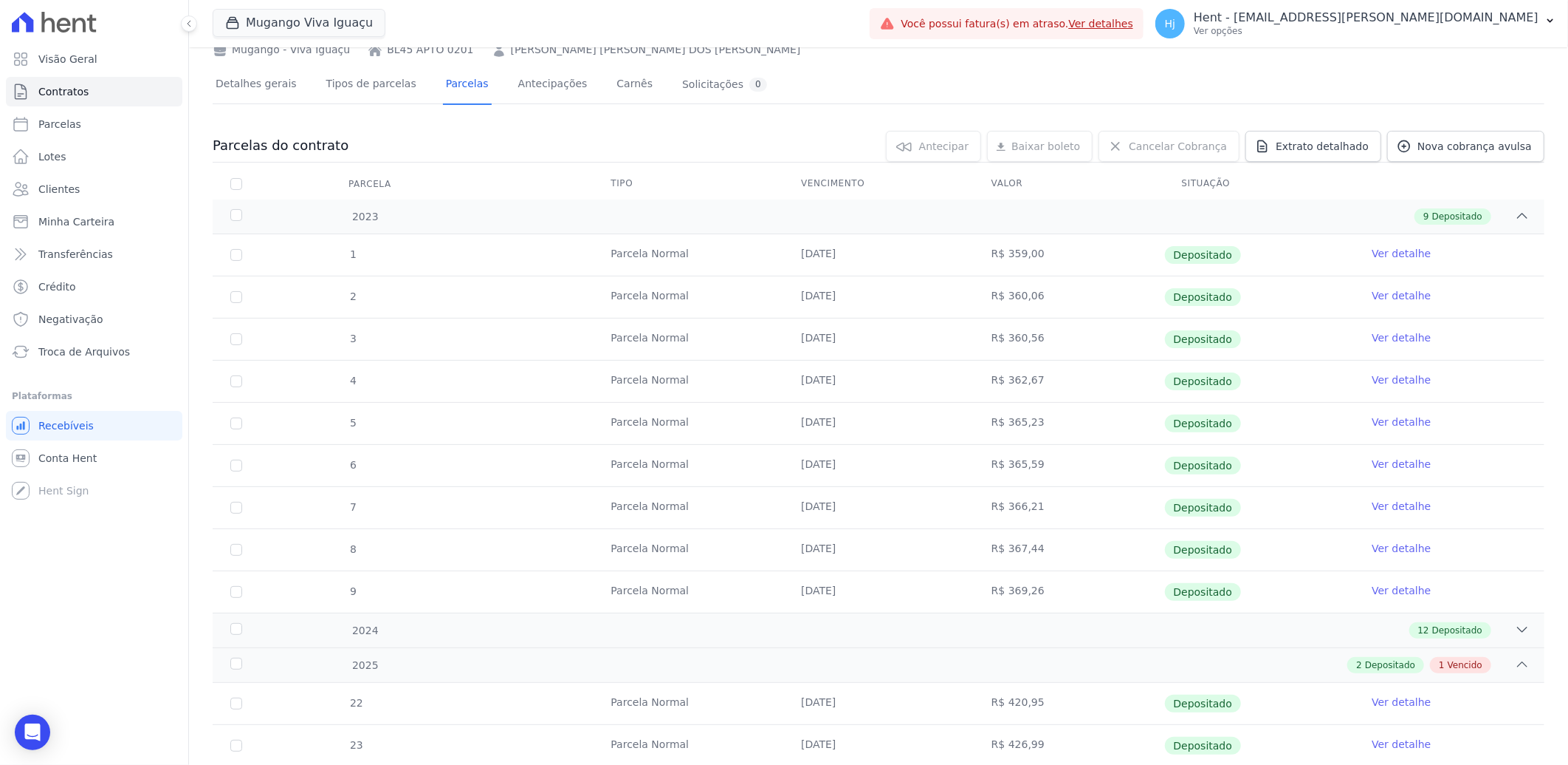
scroll to position [166, 0]
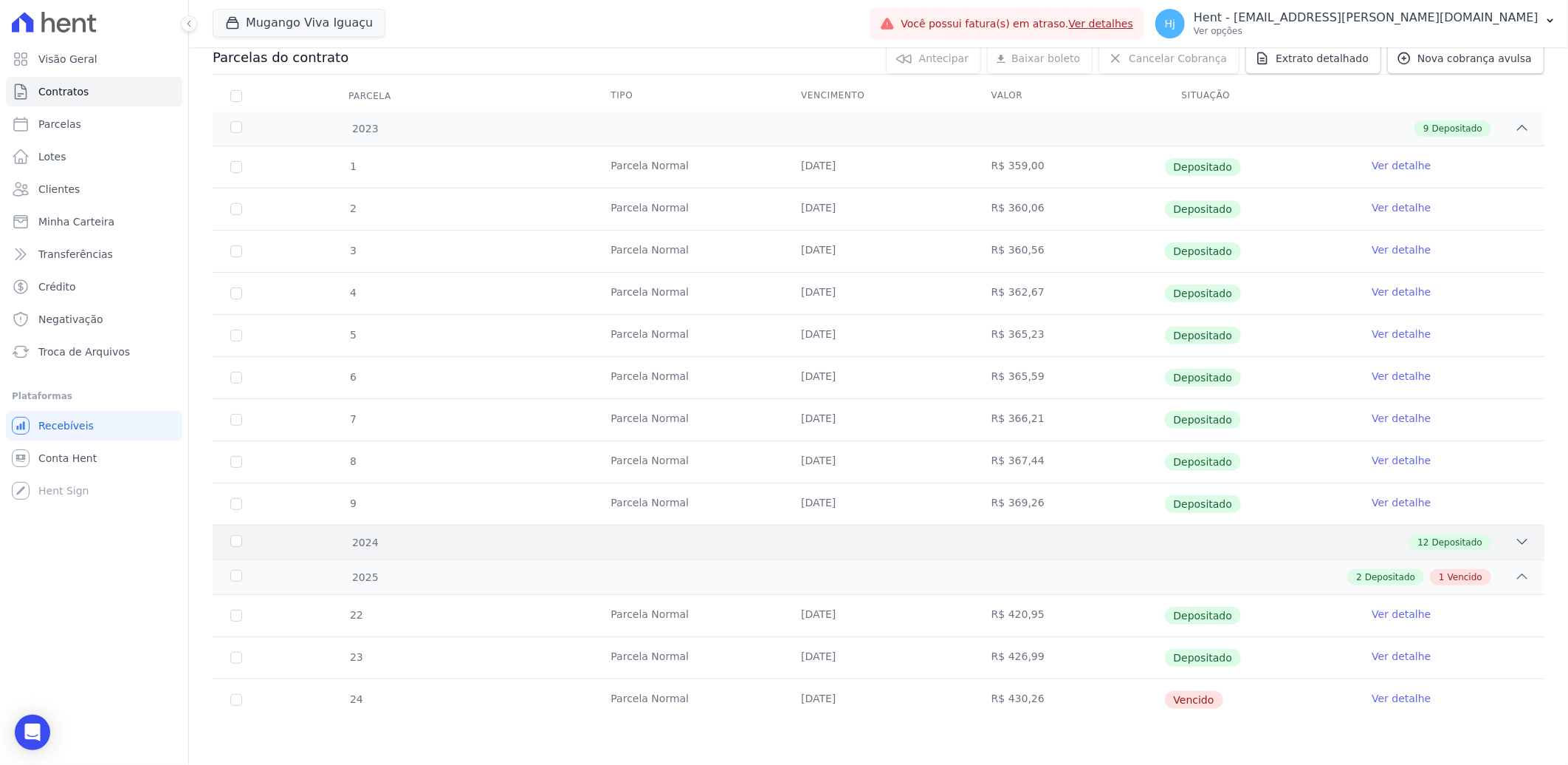
click at [1076, 545] on div "12 Depositado" at bounding box center [944, 543] width 1171 height 17
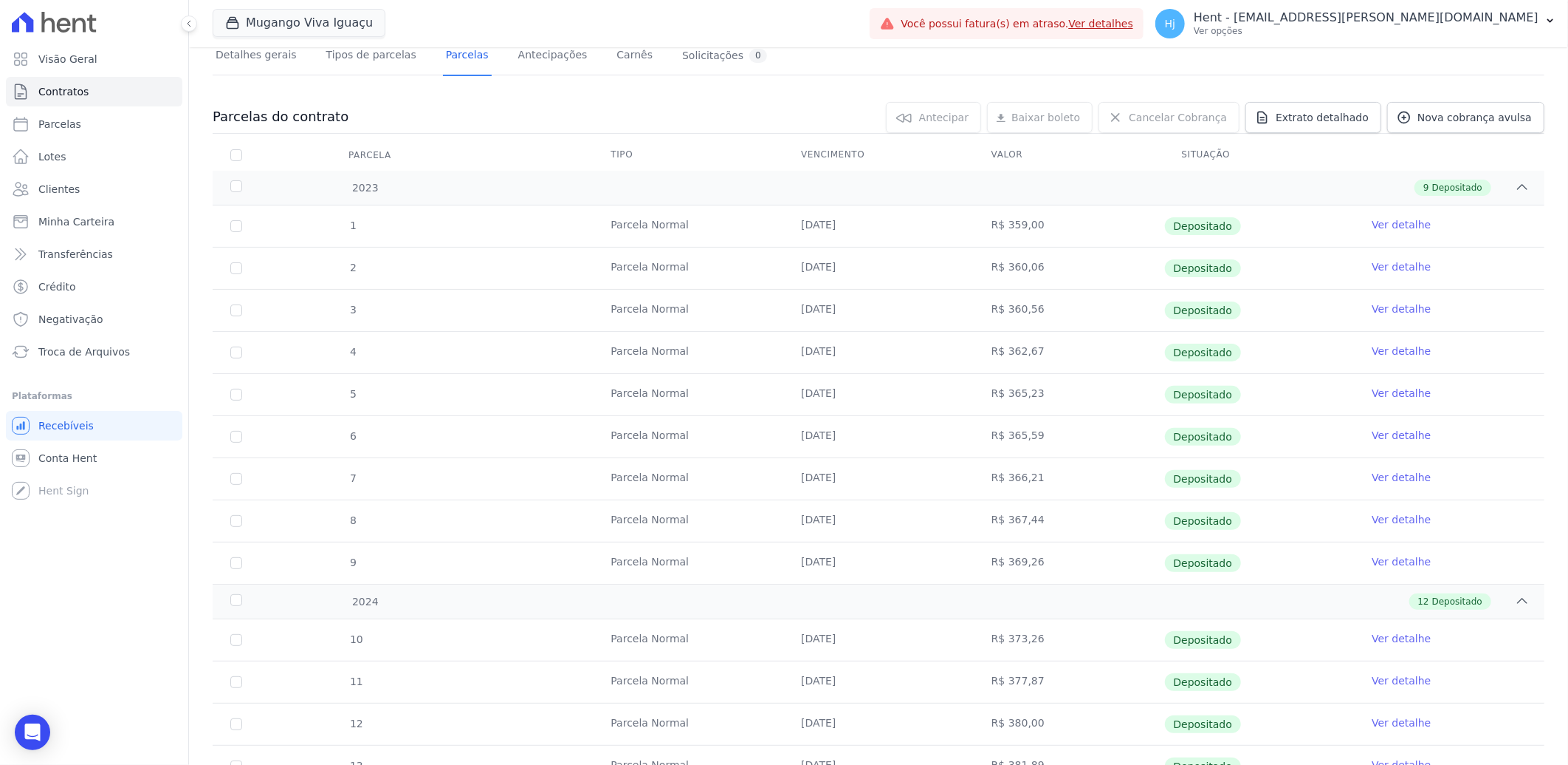
scroll to position [0, 0]
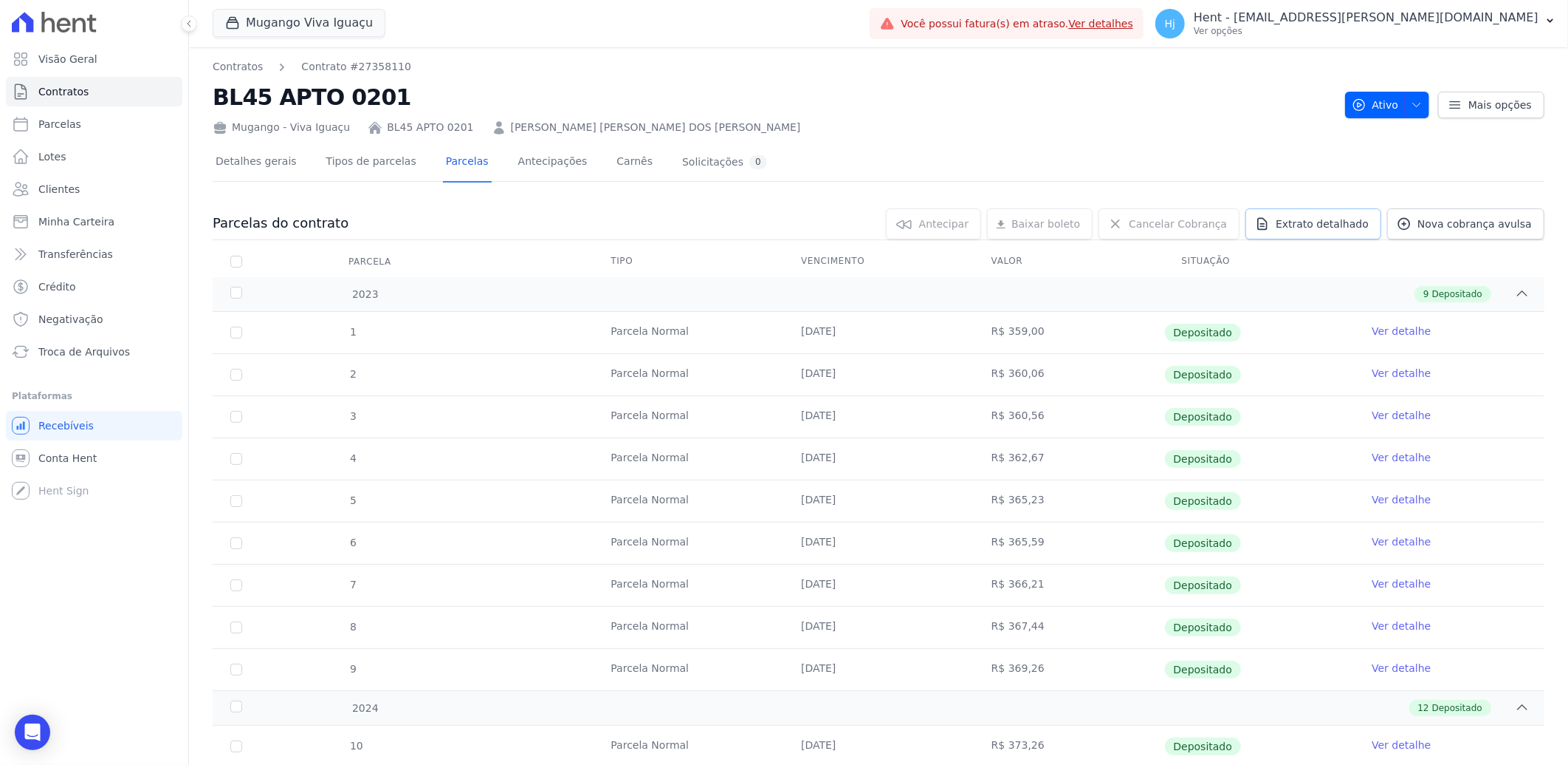
click at [1324, 225] on span "Extrato detalhado" at bounding box center [1323, 224] width 93 height 15
click at [1488, 226] on span "Exportar PDF" at bounding box center [1521, 225] width 78 height 15
click at [63, 190] on span "Clientes" at bounding box center [58, 189] width 42 height 15
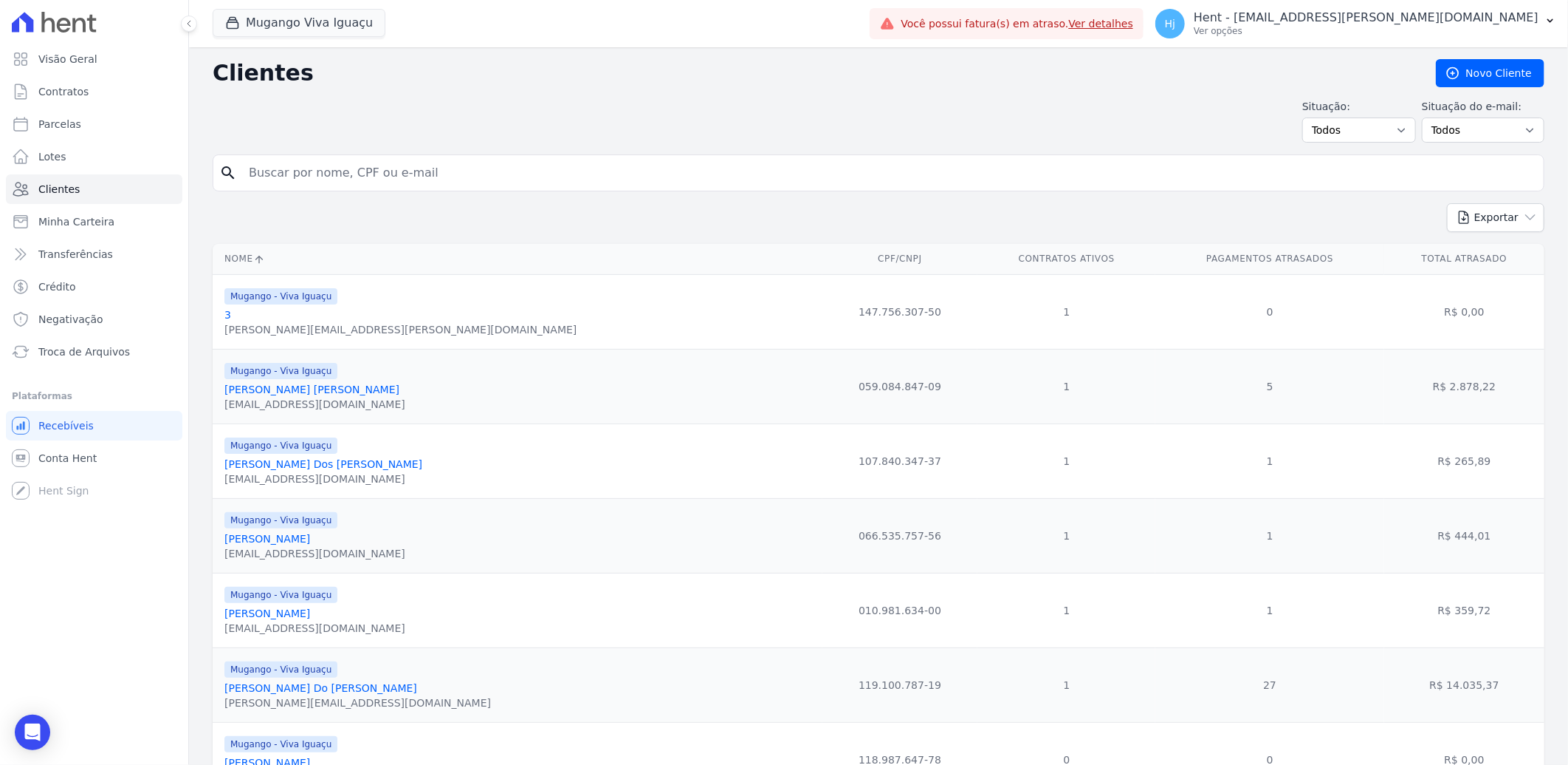
click at [380, 179] on input "search" at bounding box center [889, 173] width 1298 height 30
paste input "JENIFER DE ALMEIDA MONTEIRO"
type input "JENIFER DE ALMEIDA MONTEIRO"
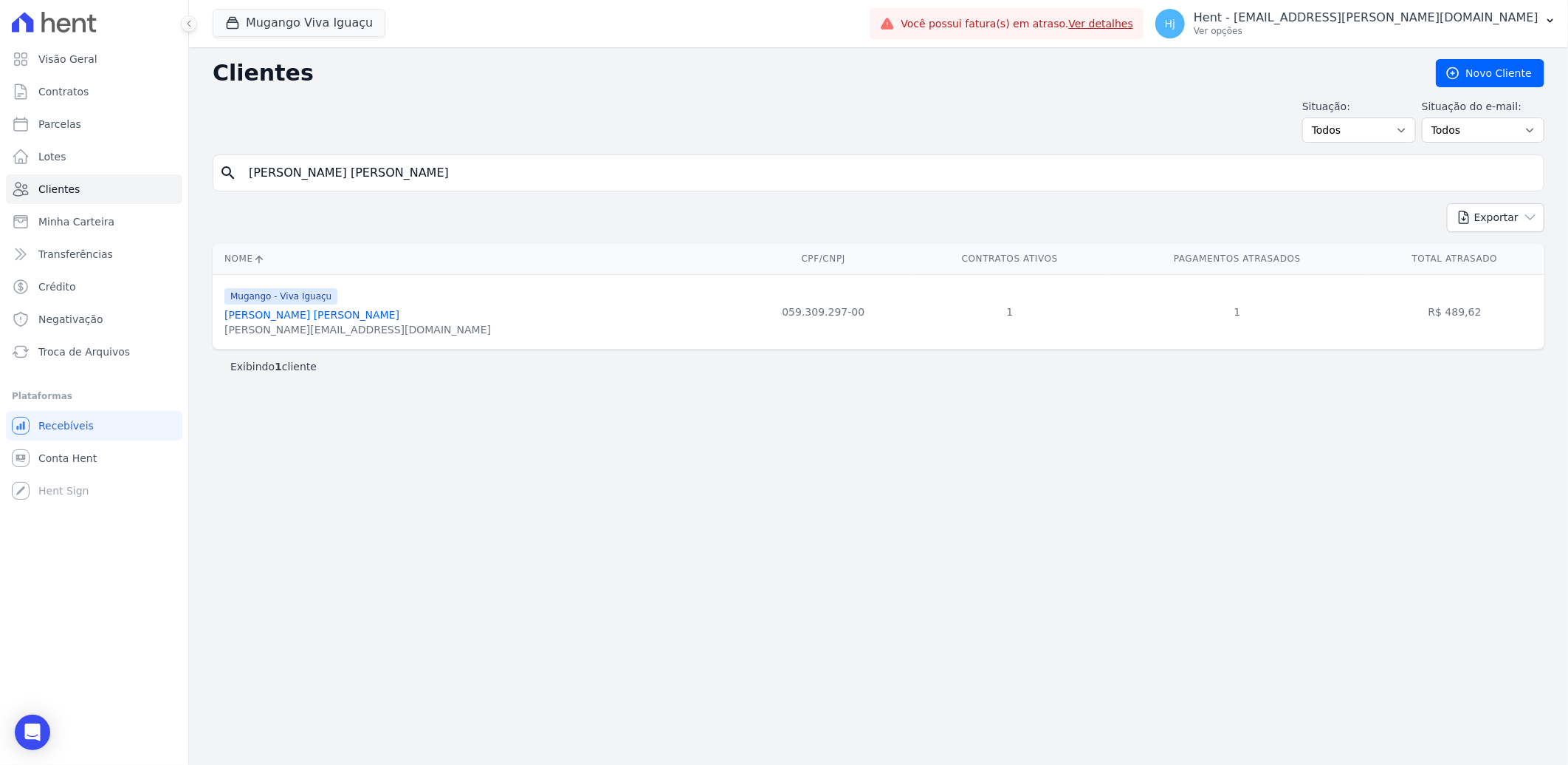
click at [312, 319] on link "Jenifer De Almeida Monteiro" at bounding box center [312, 314] width 175 height 12
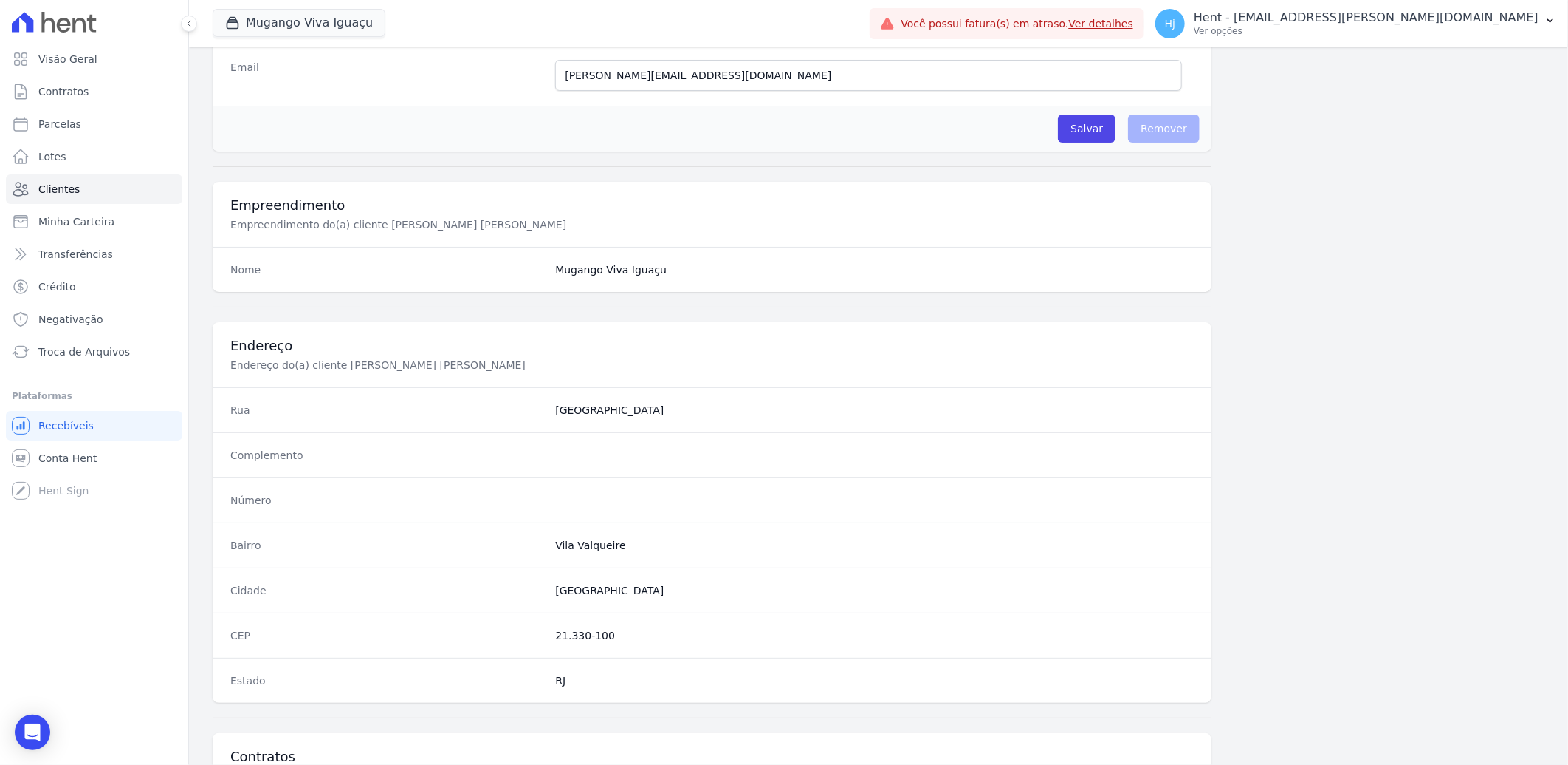
scroll to position [620, 0]
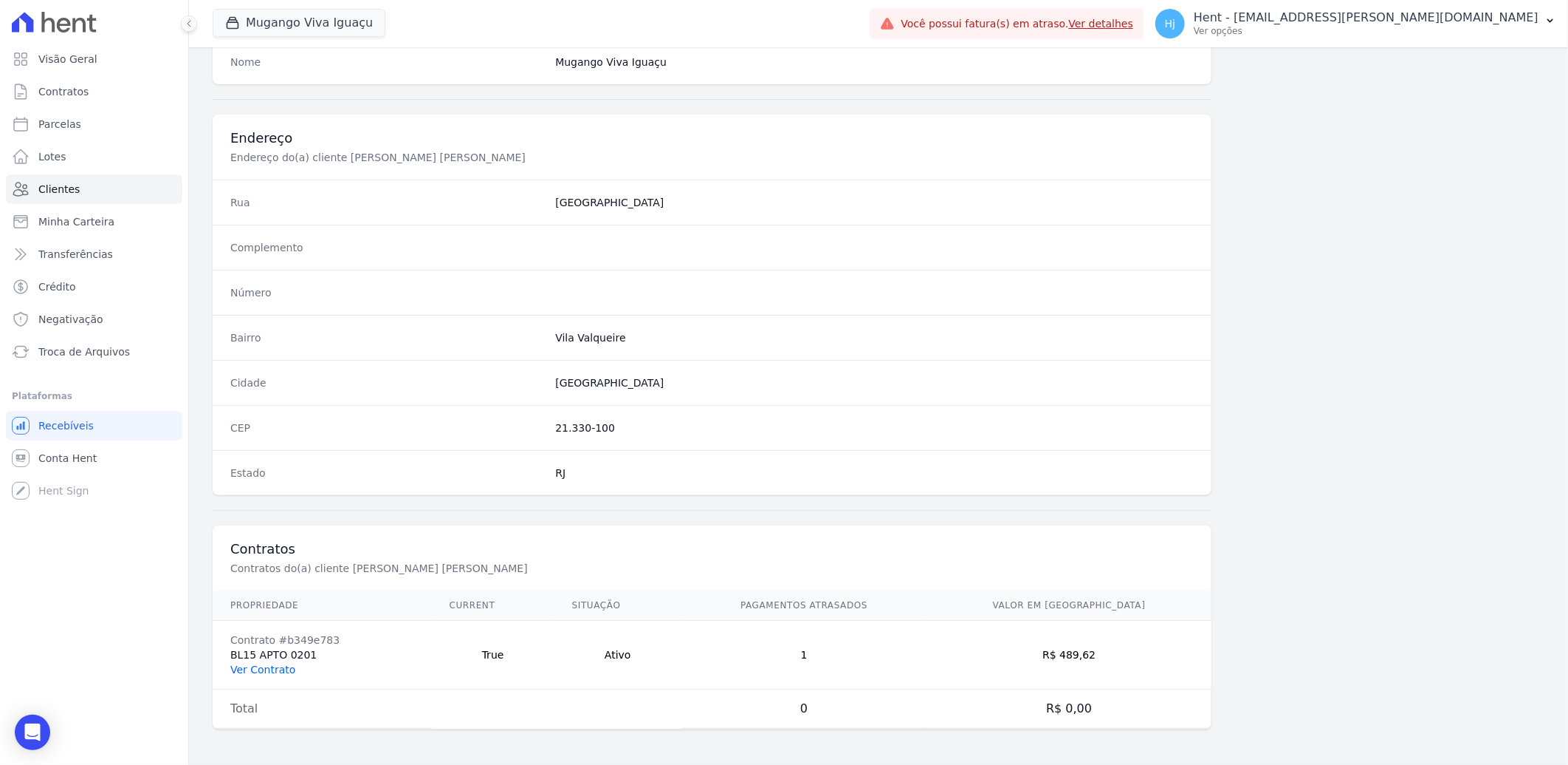
click at [286, 666] on link "Ver Contrato" at bounding box center [263, 669] width 65 height 12
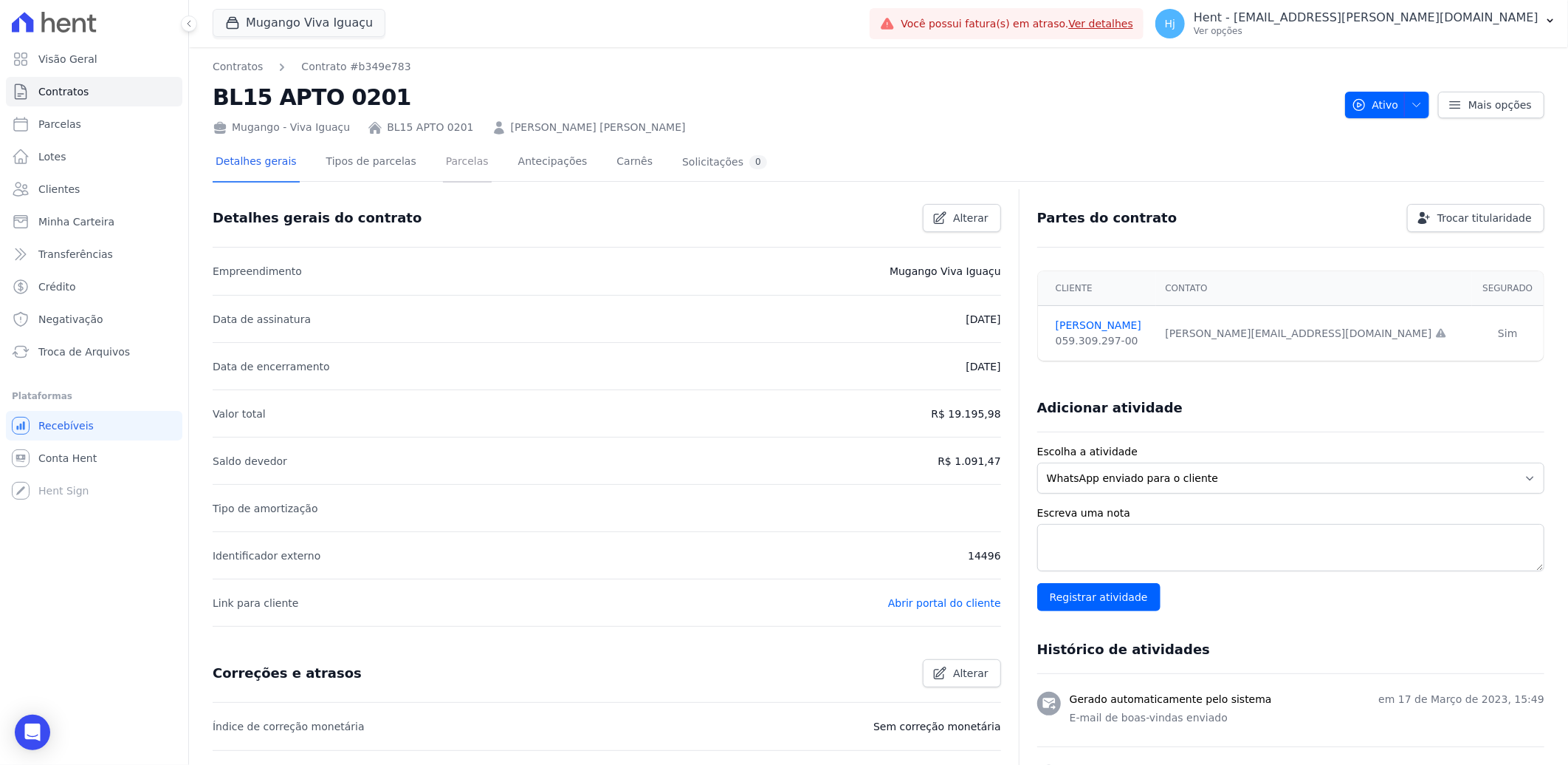
click at [443, 166] on link "Parcelas" at bounding box center [467, 163] width 49 height 39
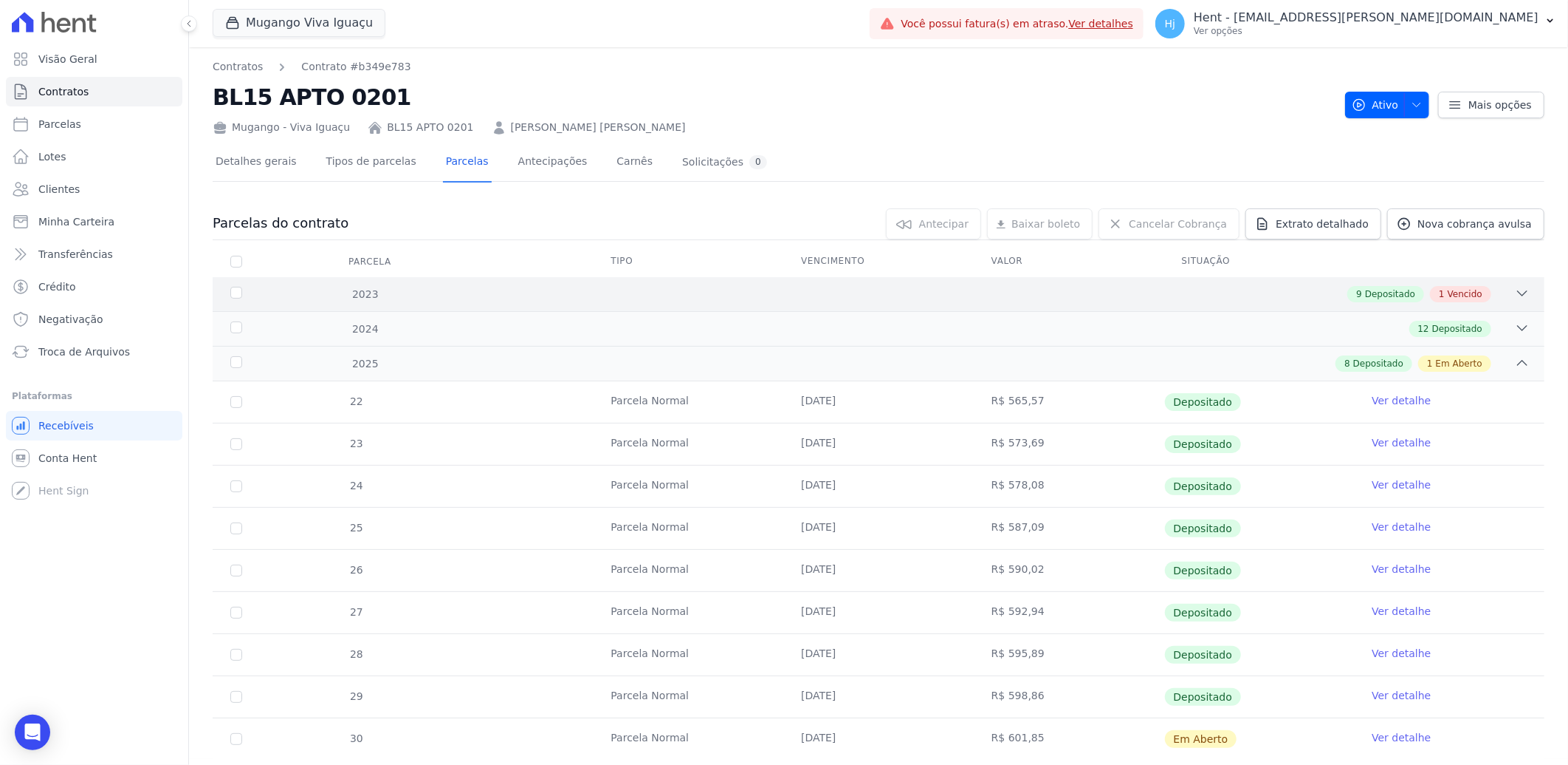
click at [831, 297] on div "9 Depositado 1 Vencido" at bounding box center [944, 295] width 1171 height 17
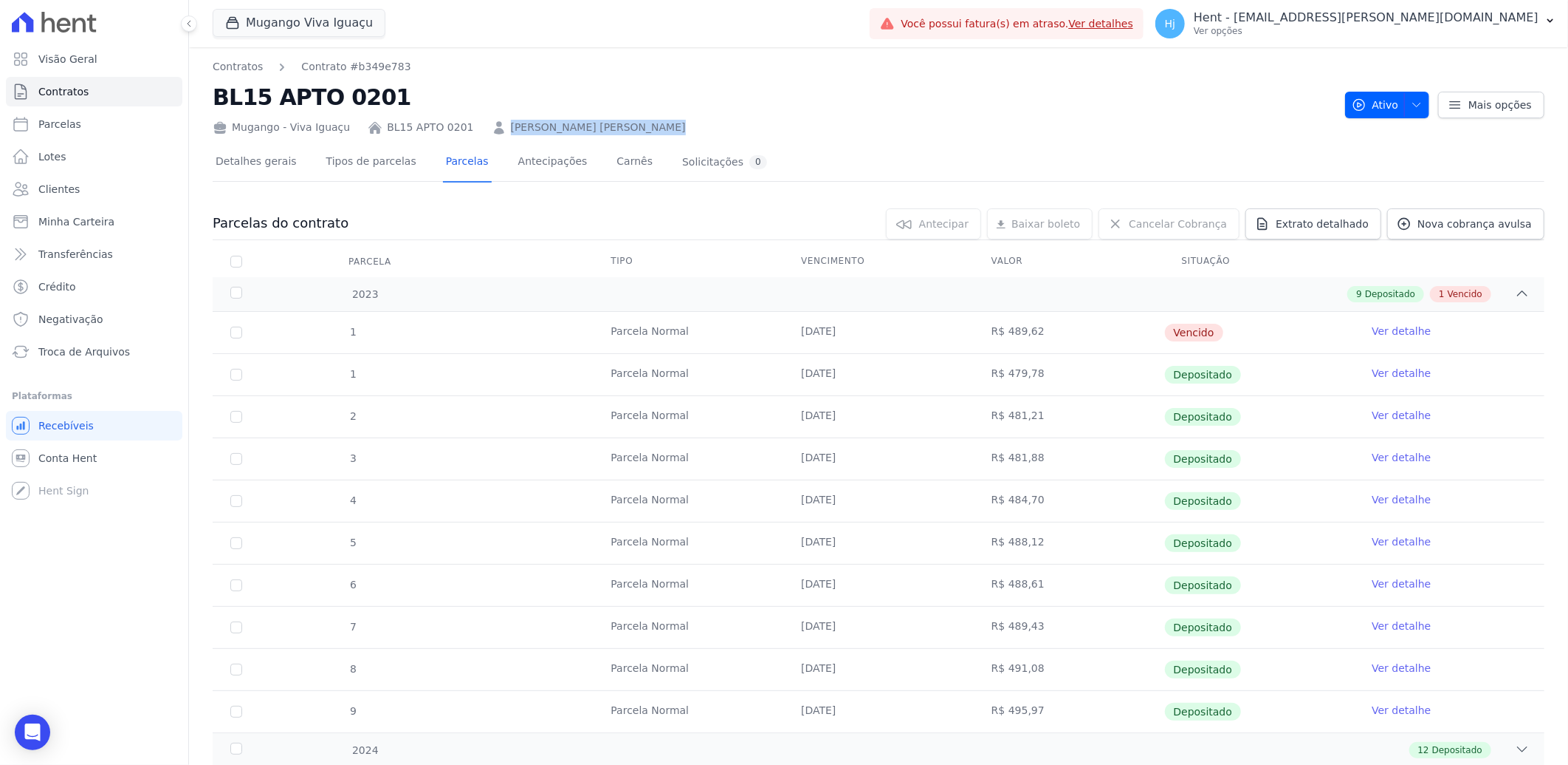
drag, startPoint x: 639, startPoint y: 130, endPoint x: 488, endPoint y: 128, distance: 151.0
click at [488, 128] on div "Mugango - Viva Iguaçu BL15 APTO 0201 JENIFER DE ALMEIDA MONTEIRO" at bounding box center [773, 124] width 1121 height 21
copy link "JENIFER DE ALMEIDA MONTEIRO"
drag, startPoint x: 451, startPoint y: 131, endPoint x: 375, endPoint y: 123, distance: 76.4
click at [375, 123] on div "Mugango - Viva Iguaçu BL15 APTO 0201 JENIFER DE ALMEIDA MONTEIRO" at bounding box center [773, 124] width 1121 height 21
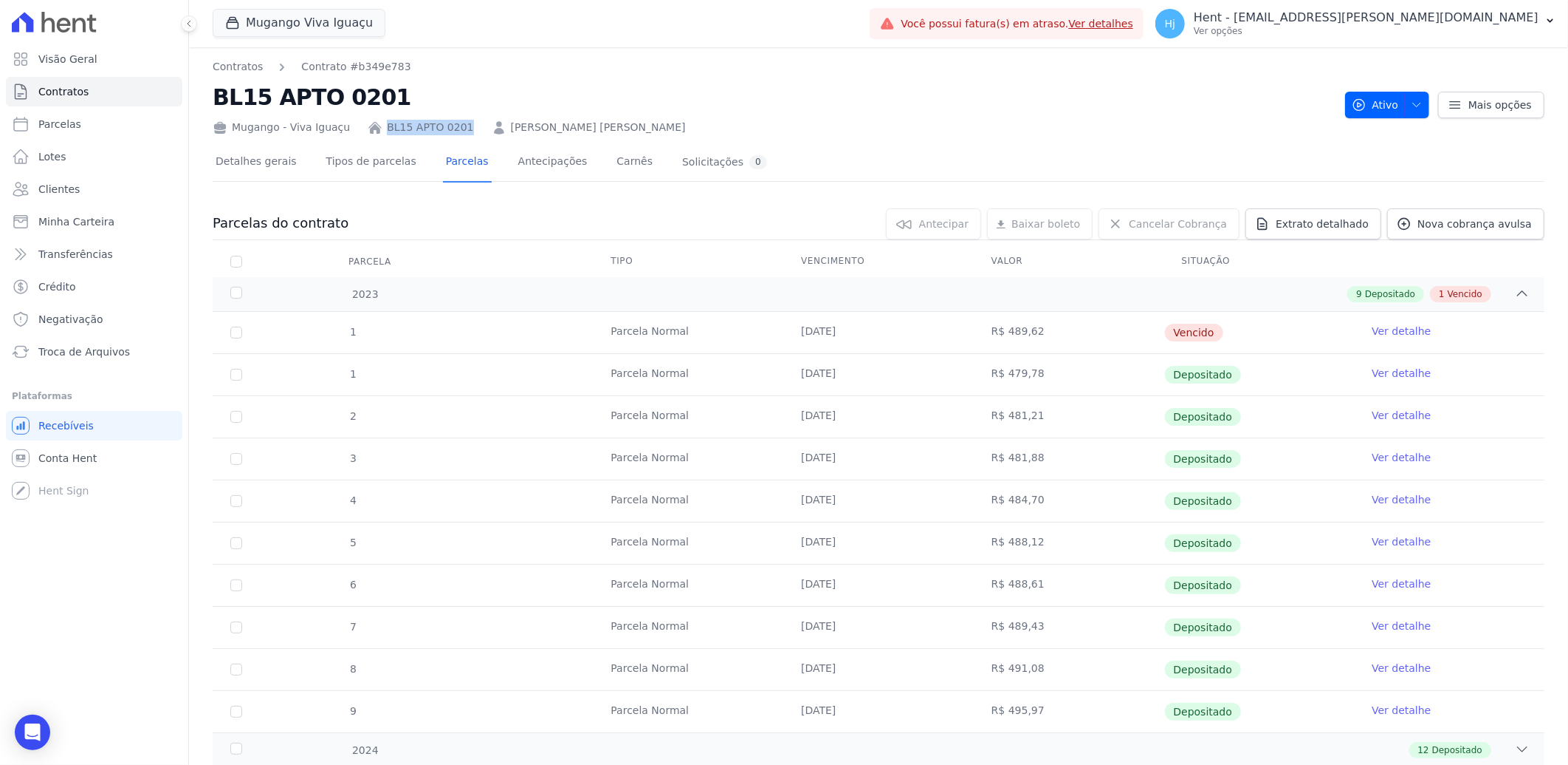
copy link "BL15 APTO 0201"
click at [70, 183] on span "Clientes" at bounding box center [58, 189] width 42 height 15
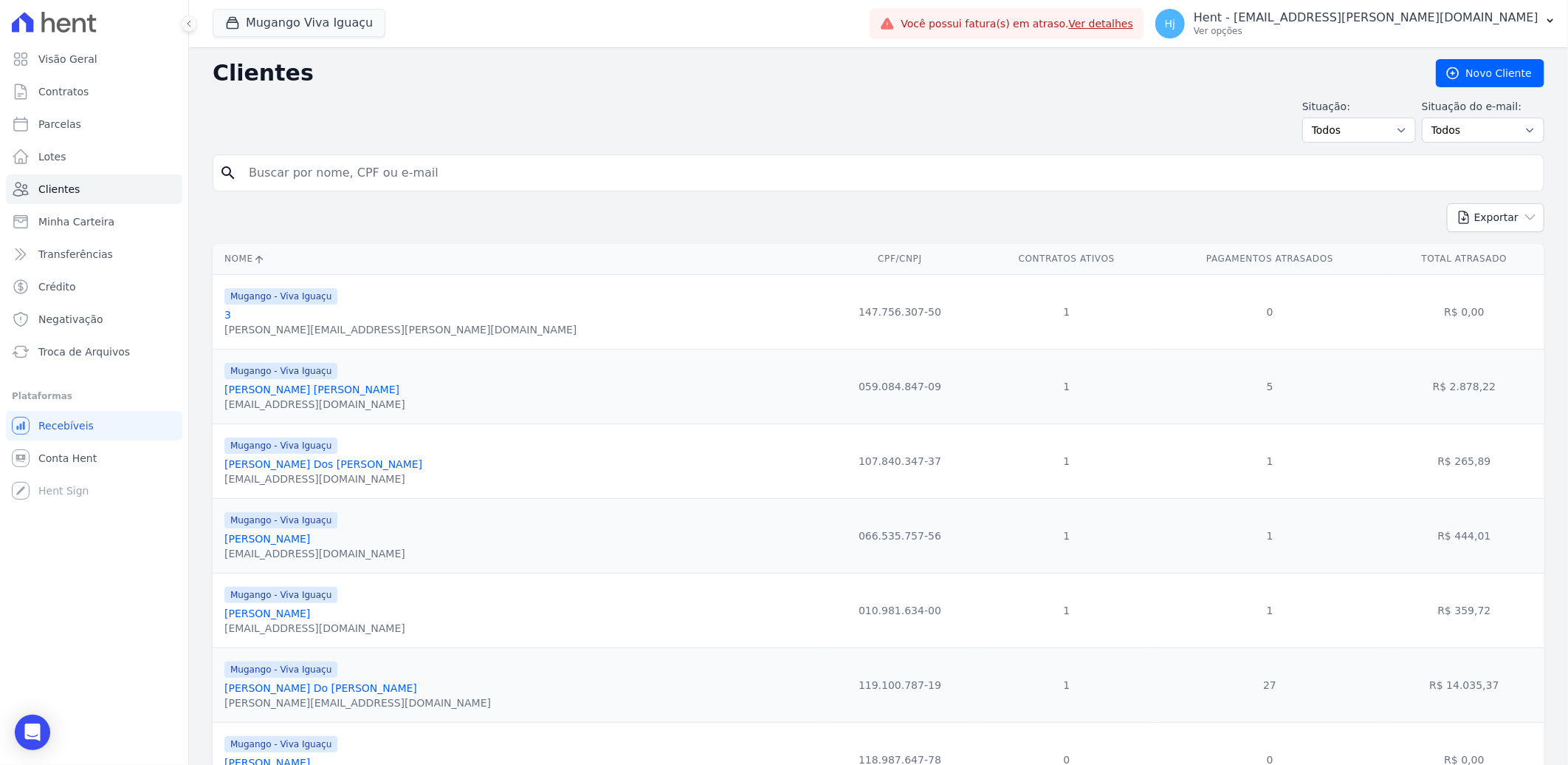
click at [485, 167] on input "search" at bounding box center [889, 173] width 1298 height 30
paste input "Chrystian Madureira Carvalho"
type input "Chrystian Madureira Carvalho"
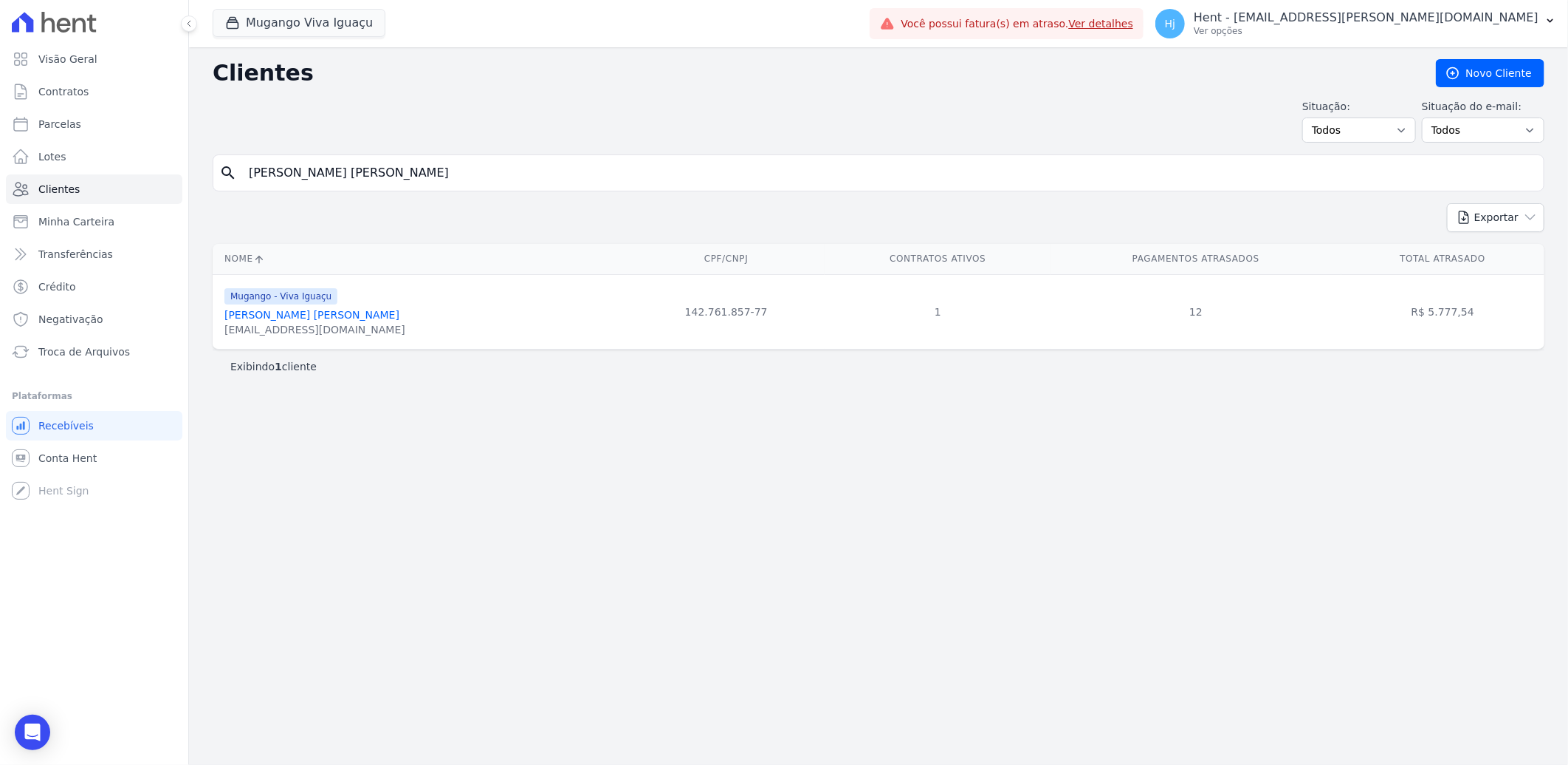
click at [314, 305] on span "Mugango - Viva Iguaçu" at bounding box center [281, 296] width 113 height 17
click at [311, 311] on link "Chrystian Madureira Carvalho" at bounding box center [312, 314] width 175 height 12
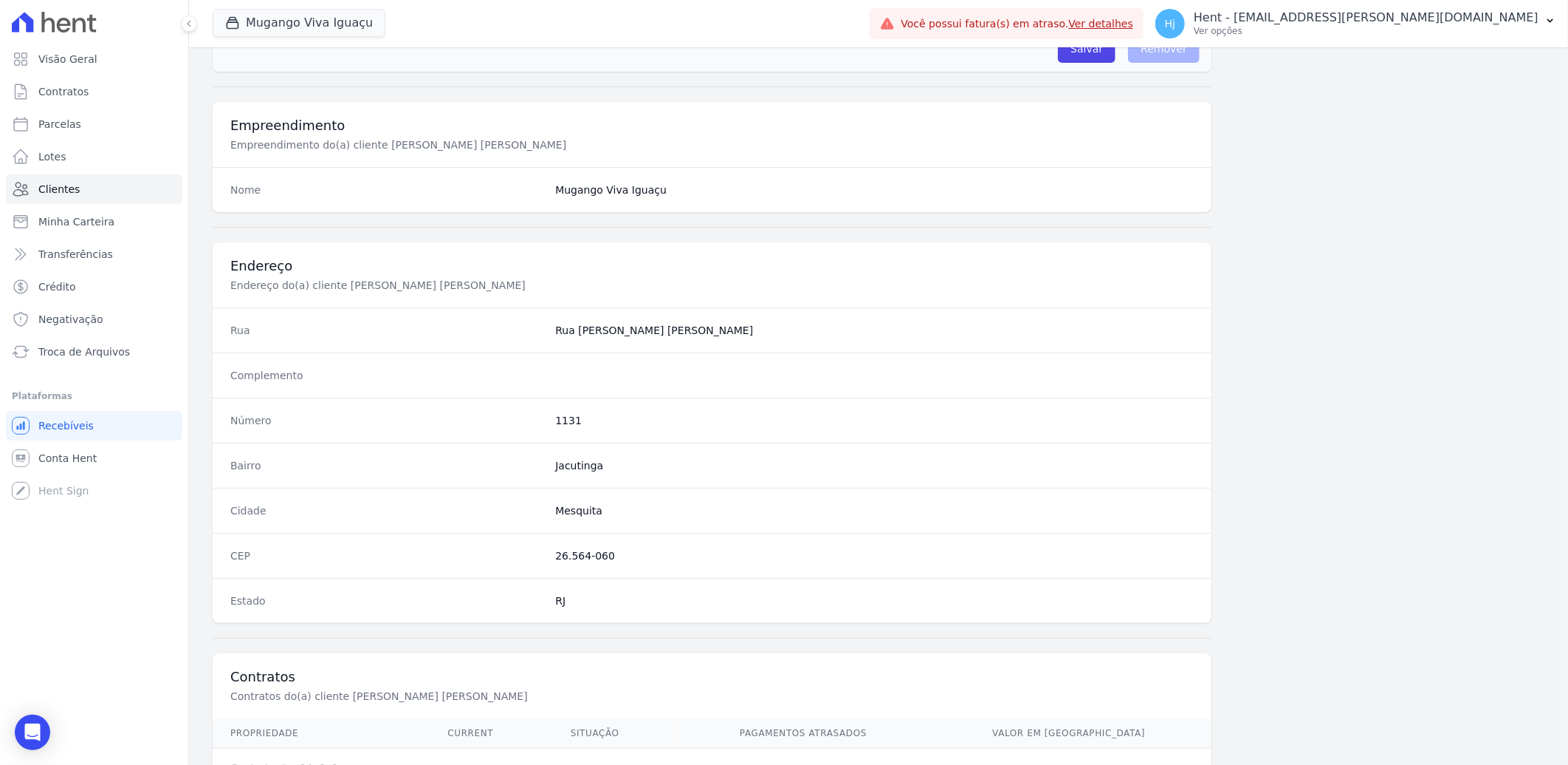
scroll to position [620, 0]
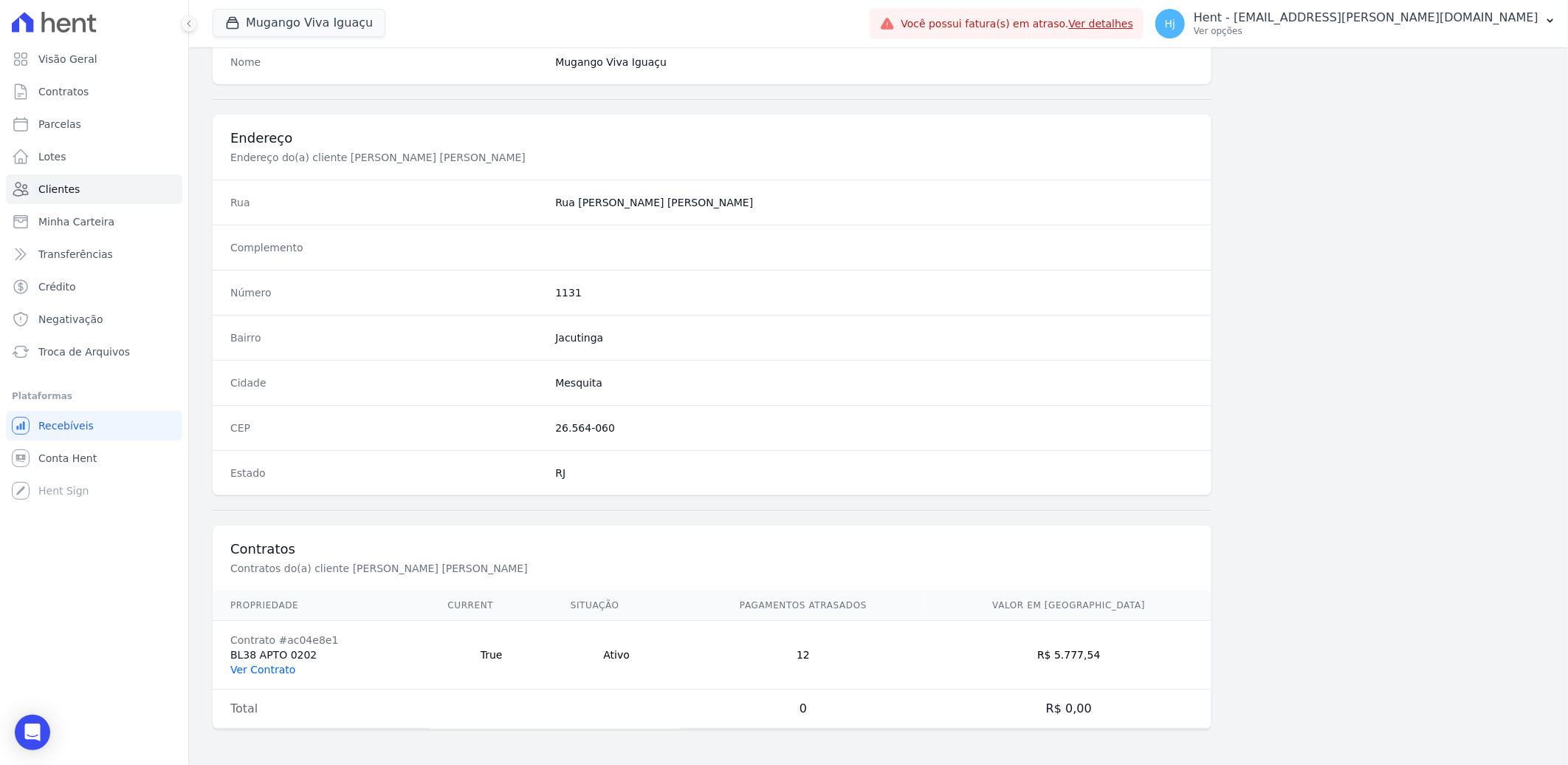
click at [250, 668] on link "Ver Contrato" at bounding box center [263, 669] width 65 height 12
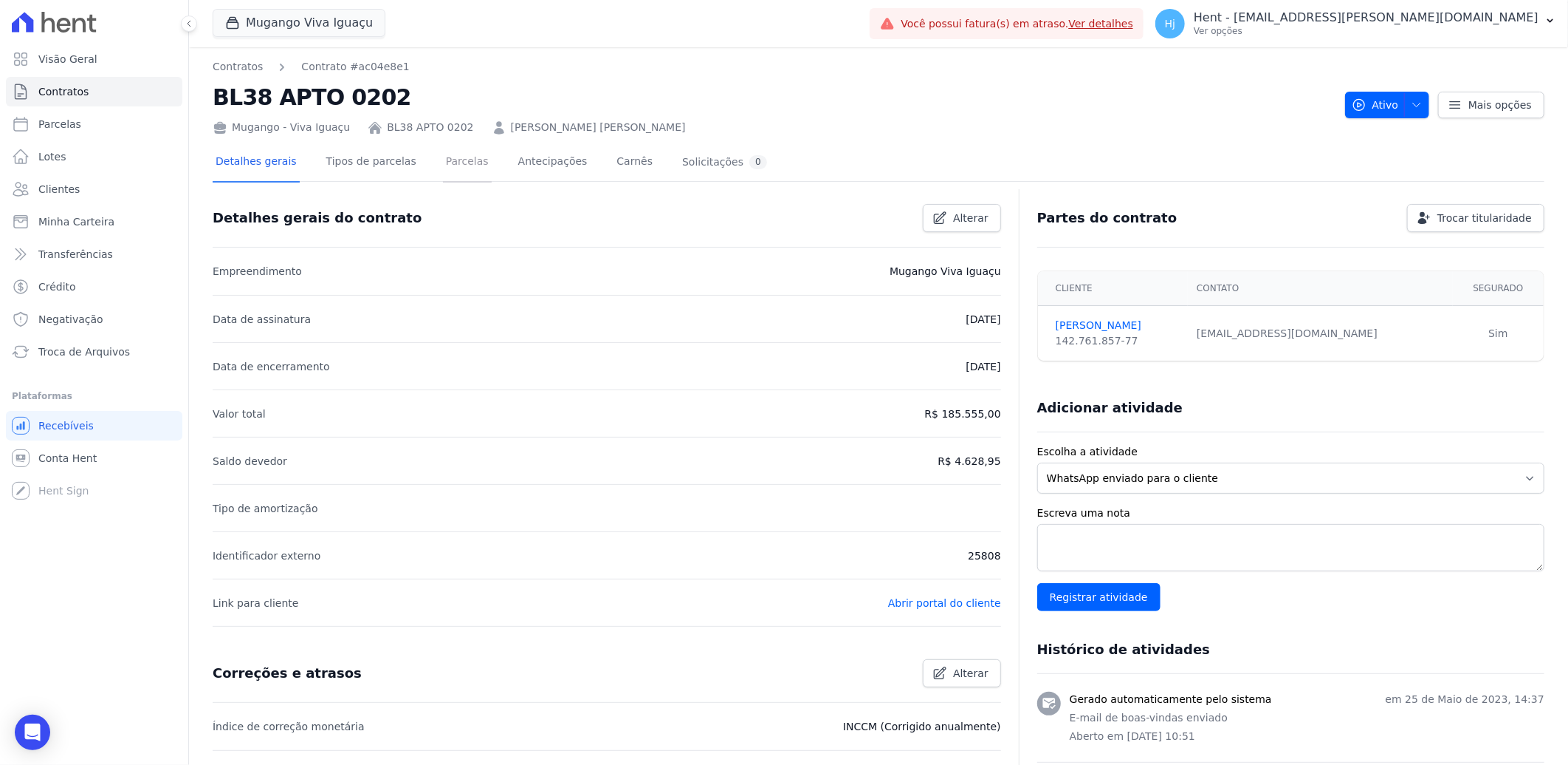
click at [443, 156] on link "Parcelas" at bounding box center [467, 163] width 49 height 39
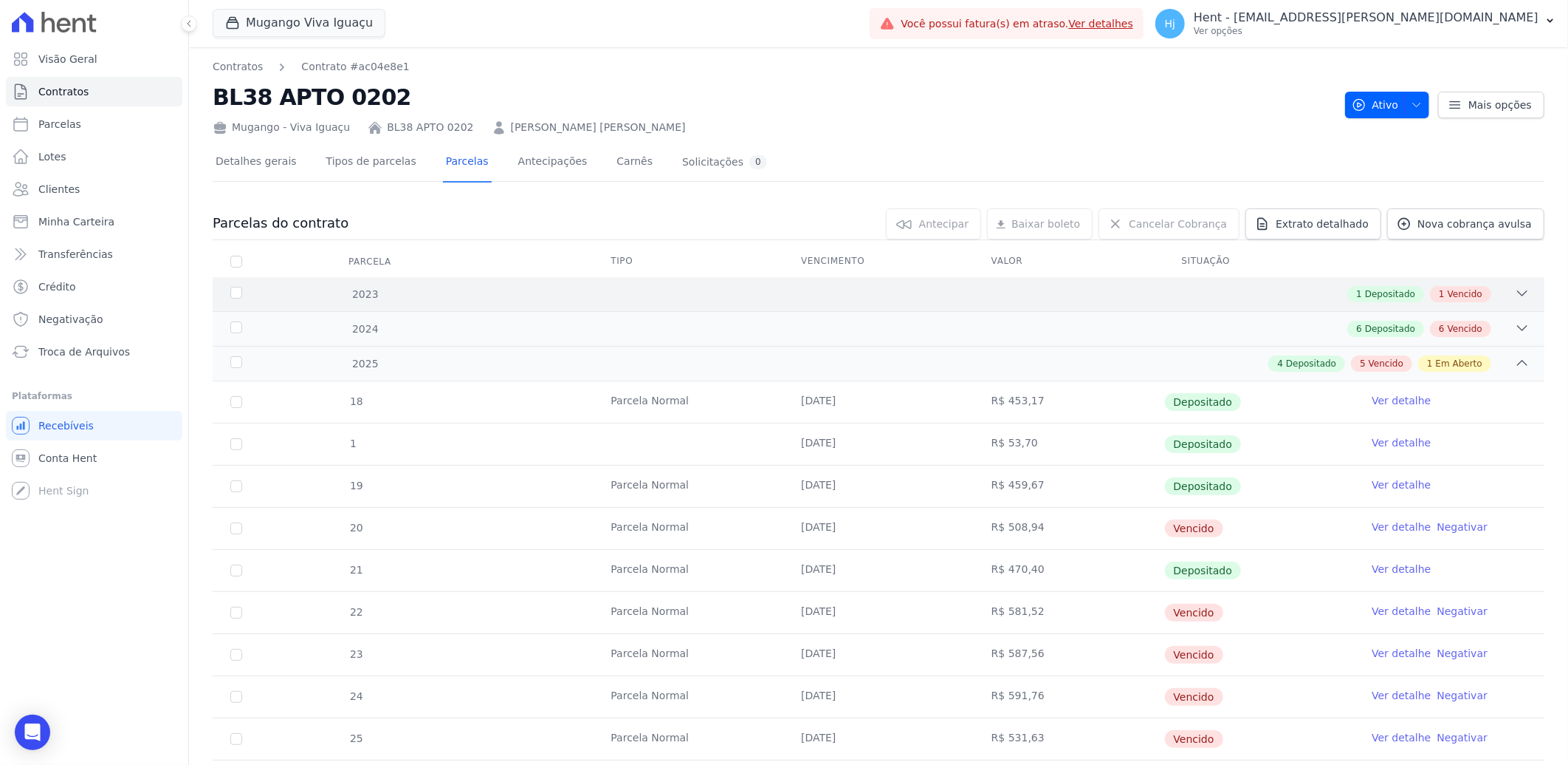
click at [867, 283] on div "2023 1 Depositado 1 Vencido" at bounding box center [878, 294] width 1332 height 34
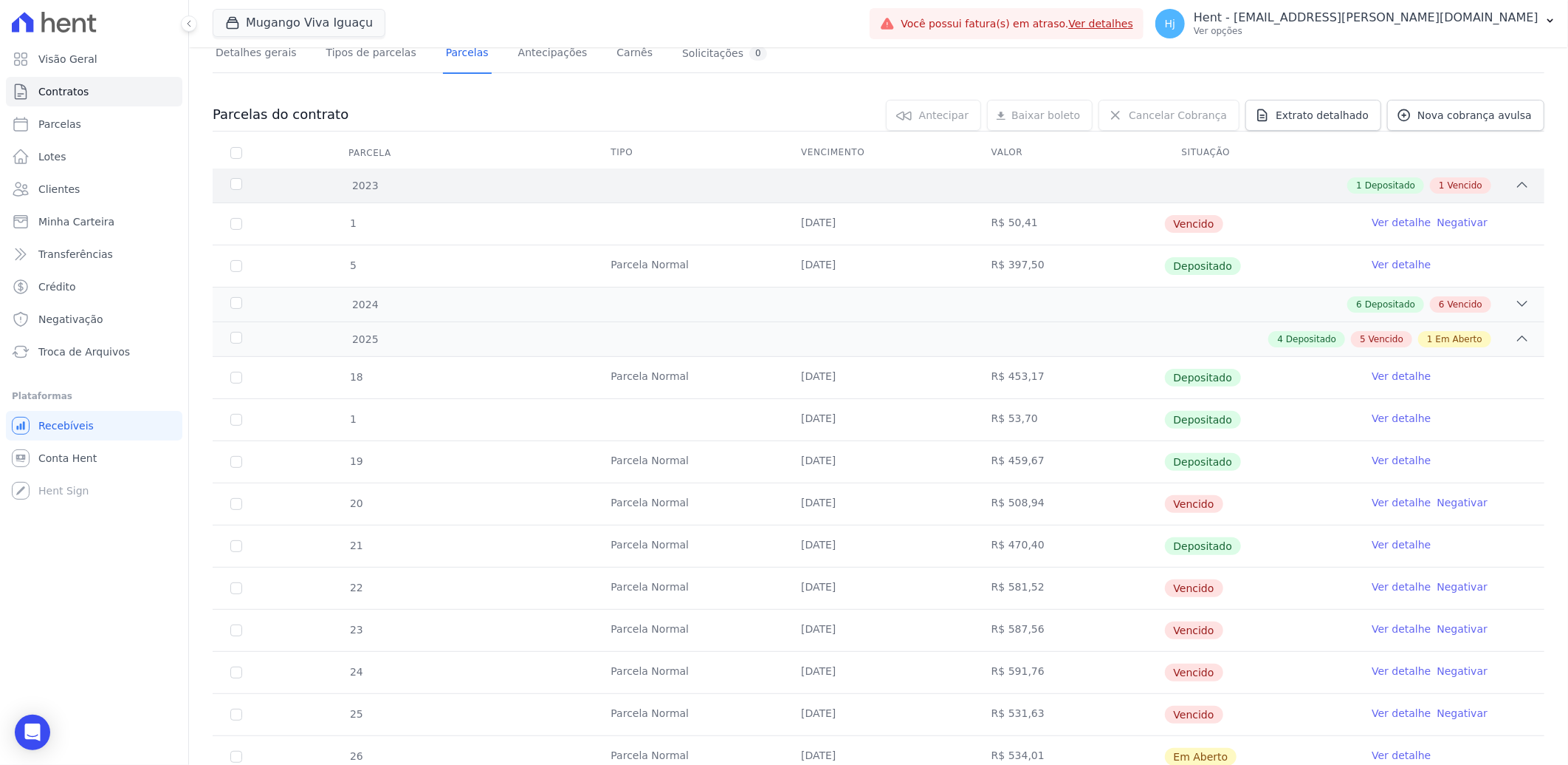
scroll to position [164, 0]
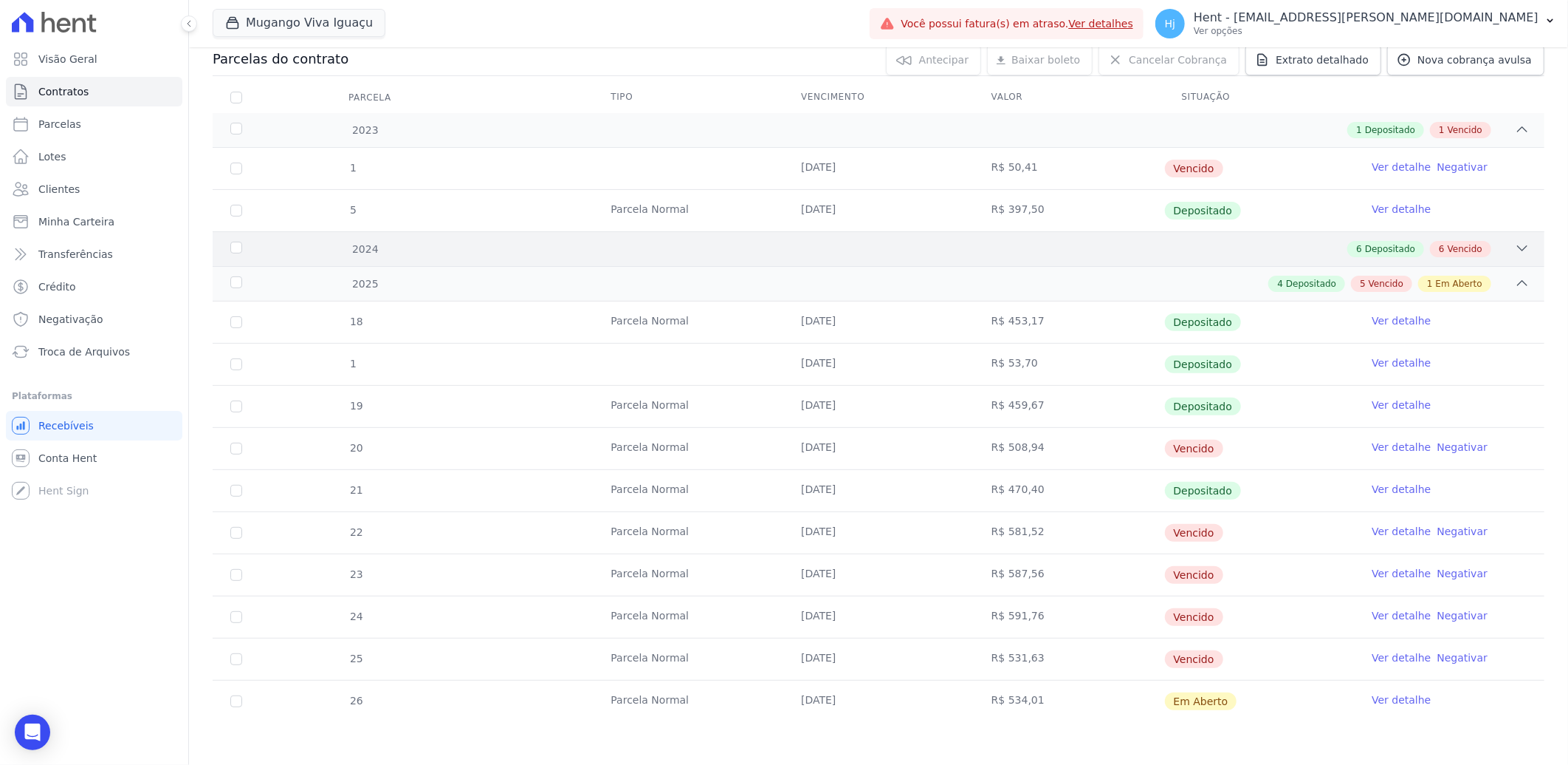
click at [869, 250] on div "6 Depositado 6 Vencido" at bounding box center [944, 249] width 1171 height 17
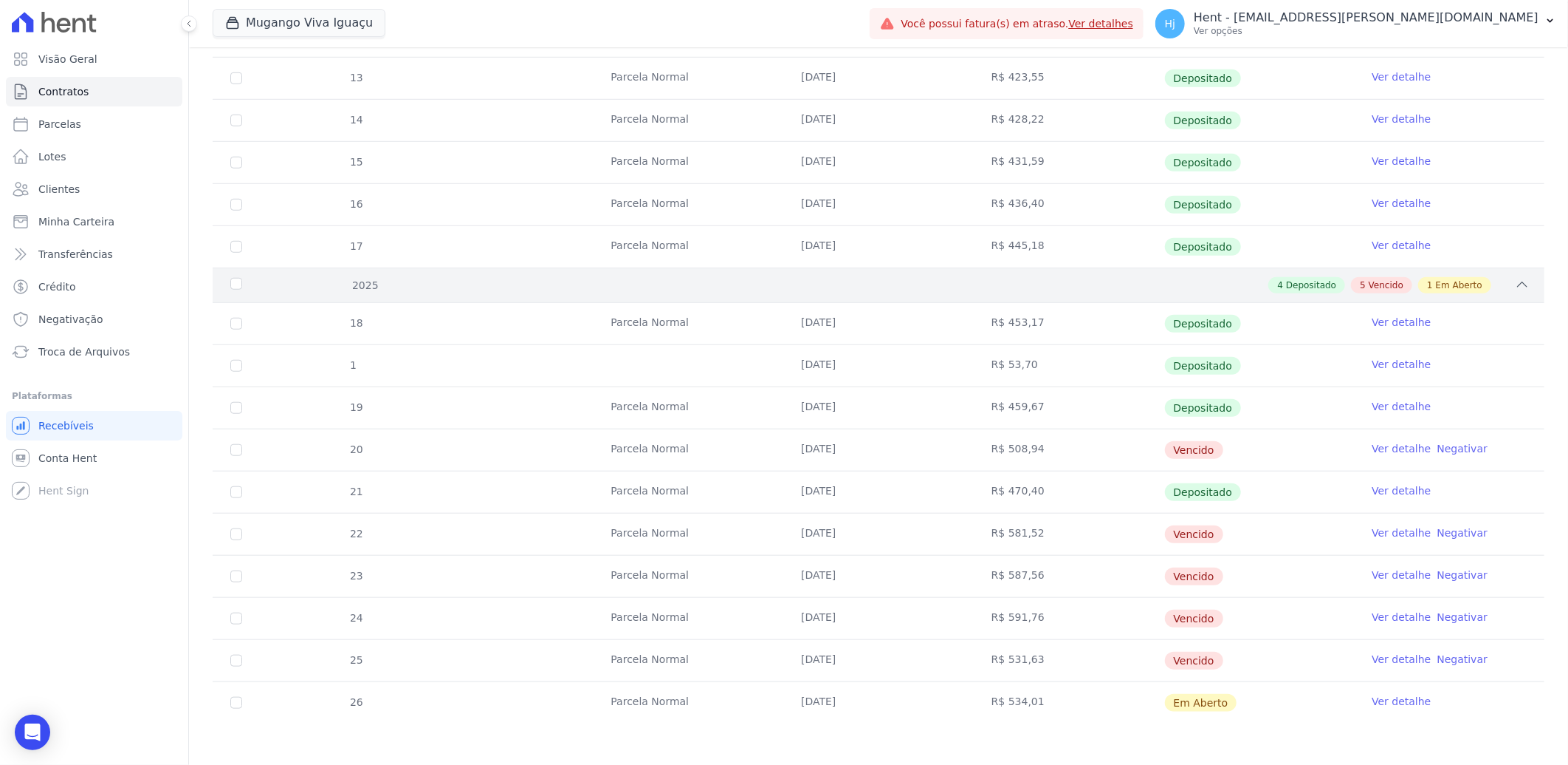
scroll to position [671, 0]
click at [68, 186] on span "Clientes" at bounding box center [58, 189] width 42 height 15
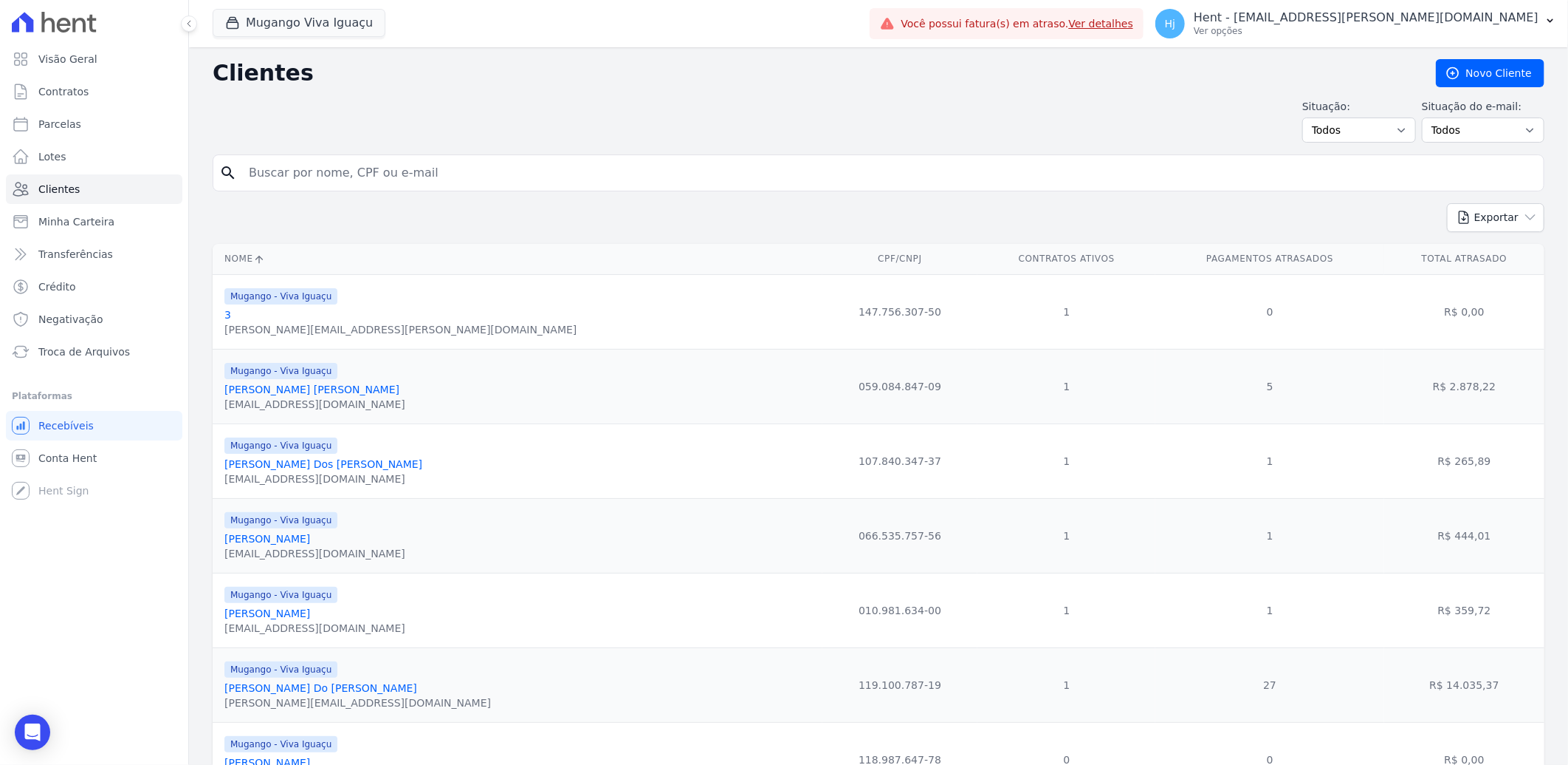
click at [454, 170] on input "search" at bounding box center [889, 173] width 1298 height 30
paste input "Jandiara Ferreira De Lima"
type input "Jandiara Ferreira De Lima"
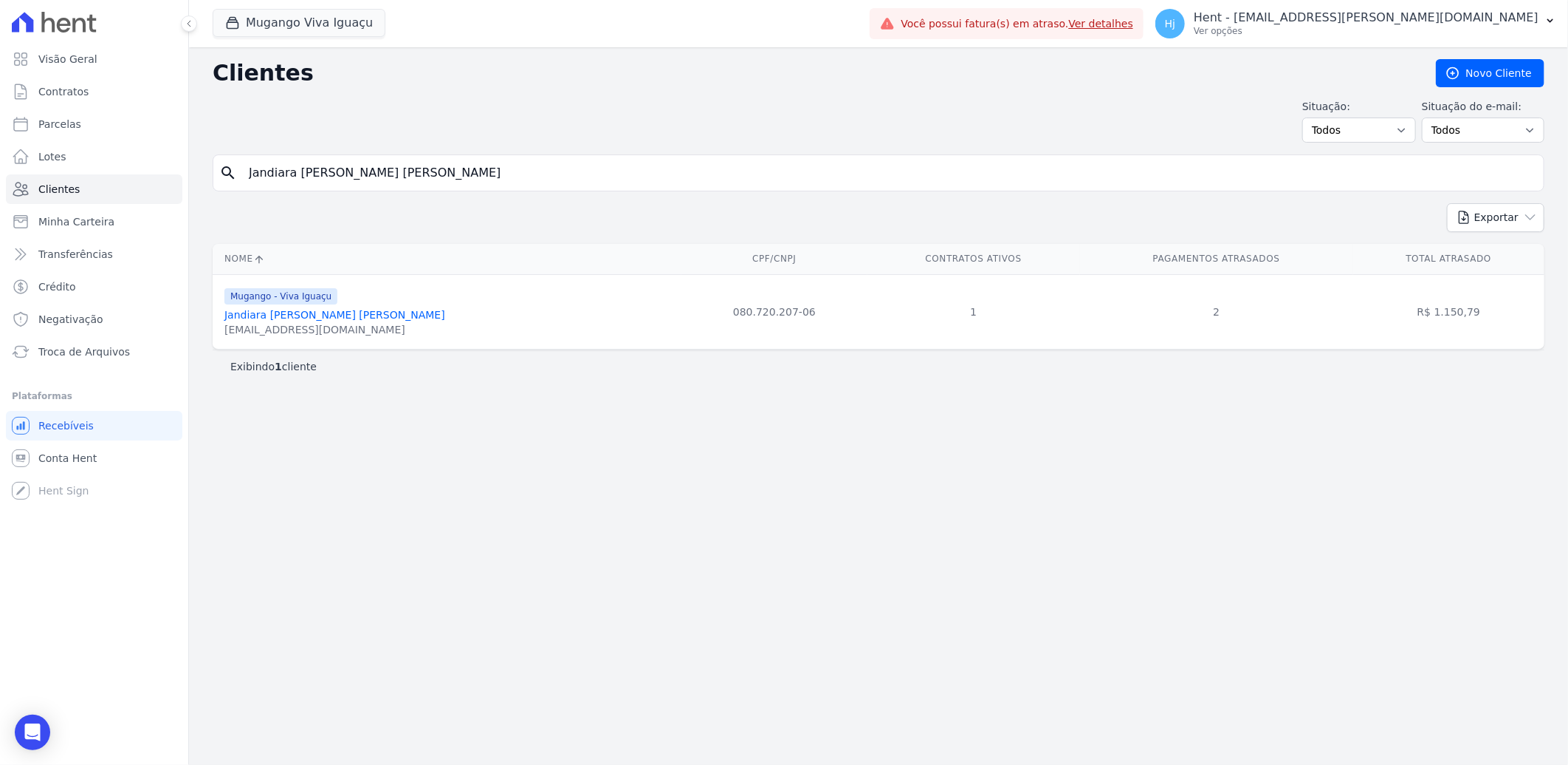
click at [295, 320] on link "Jandiara Ferreira De Lima" at bounding box center [335, 314] width 221 height 12
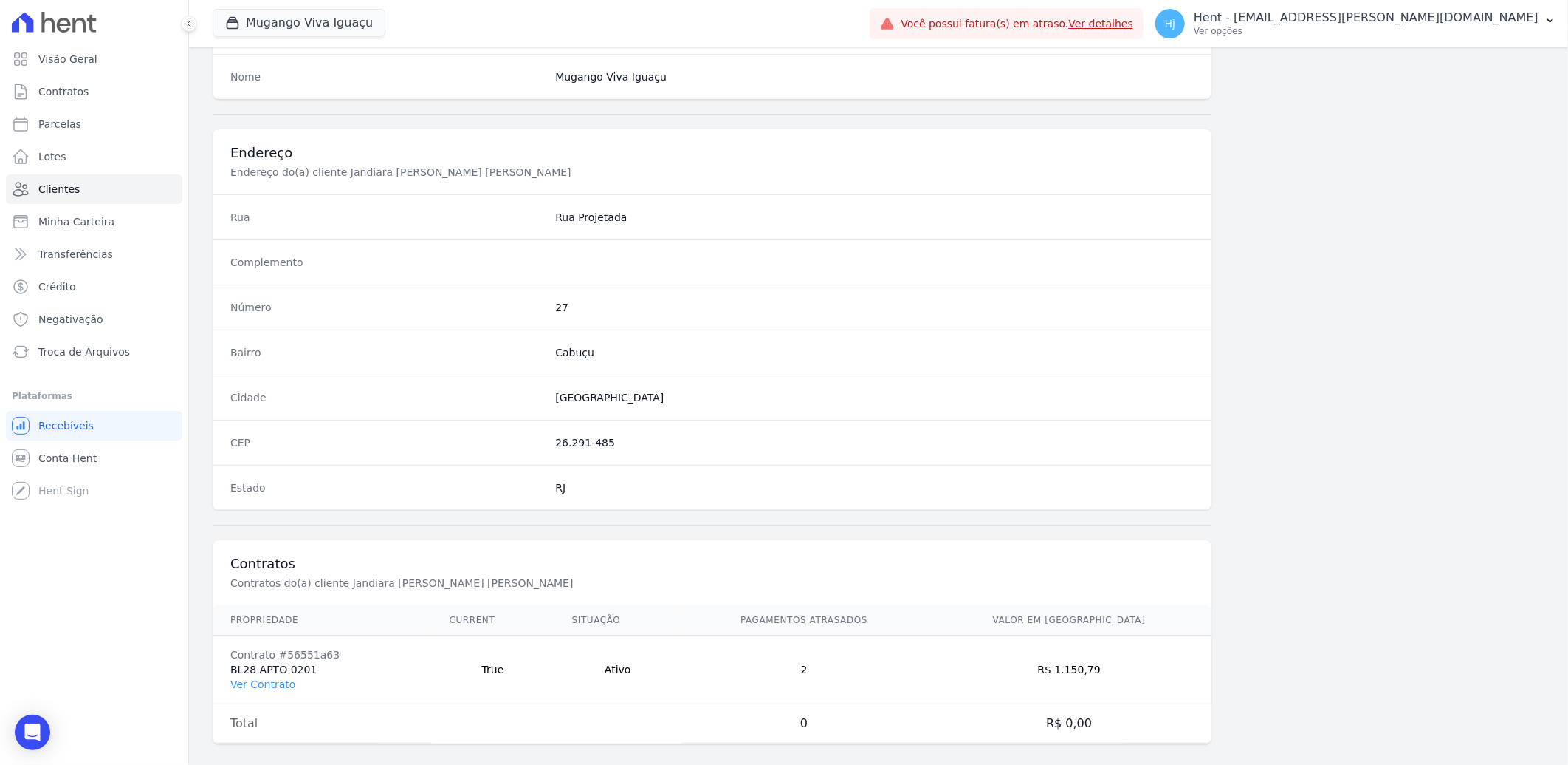
scroll to position [620, 0]
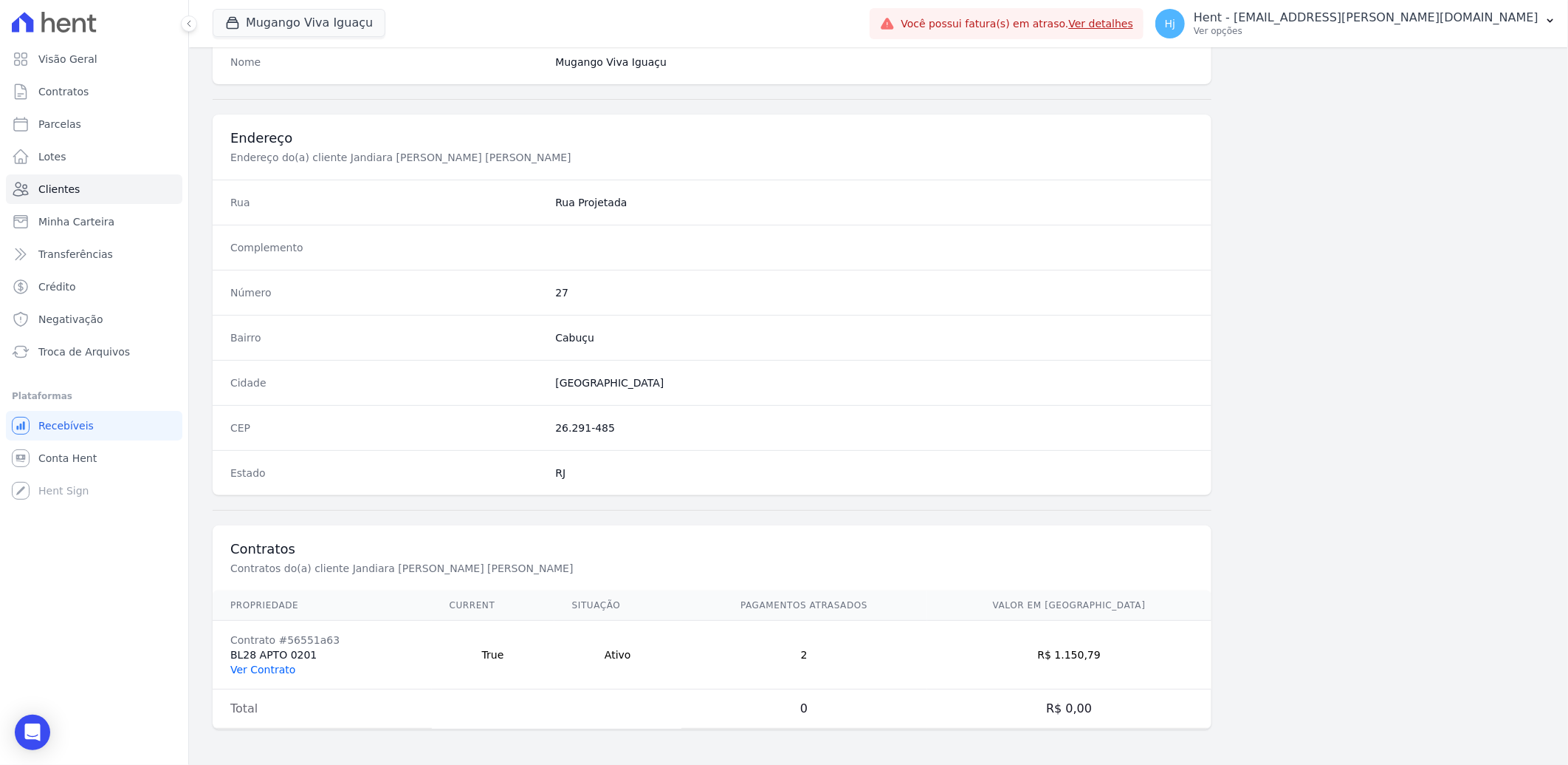
click at [268, 669] on link "Ver Contrato" at bounding box center [263, 669] width 65 height 12
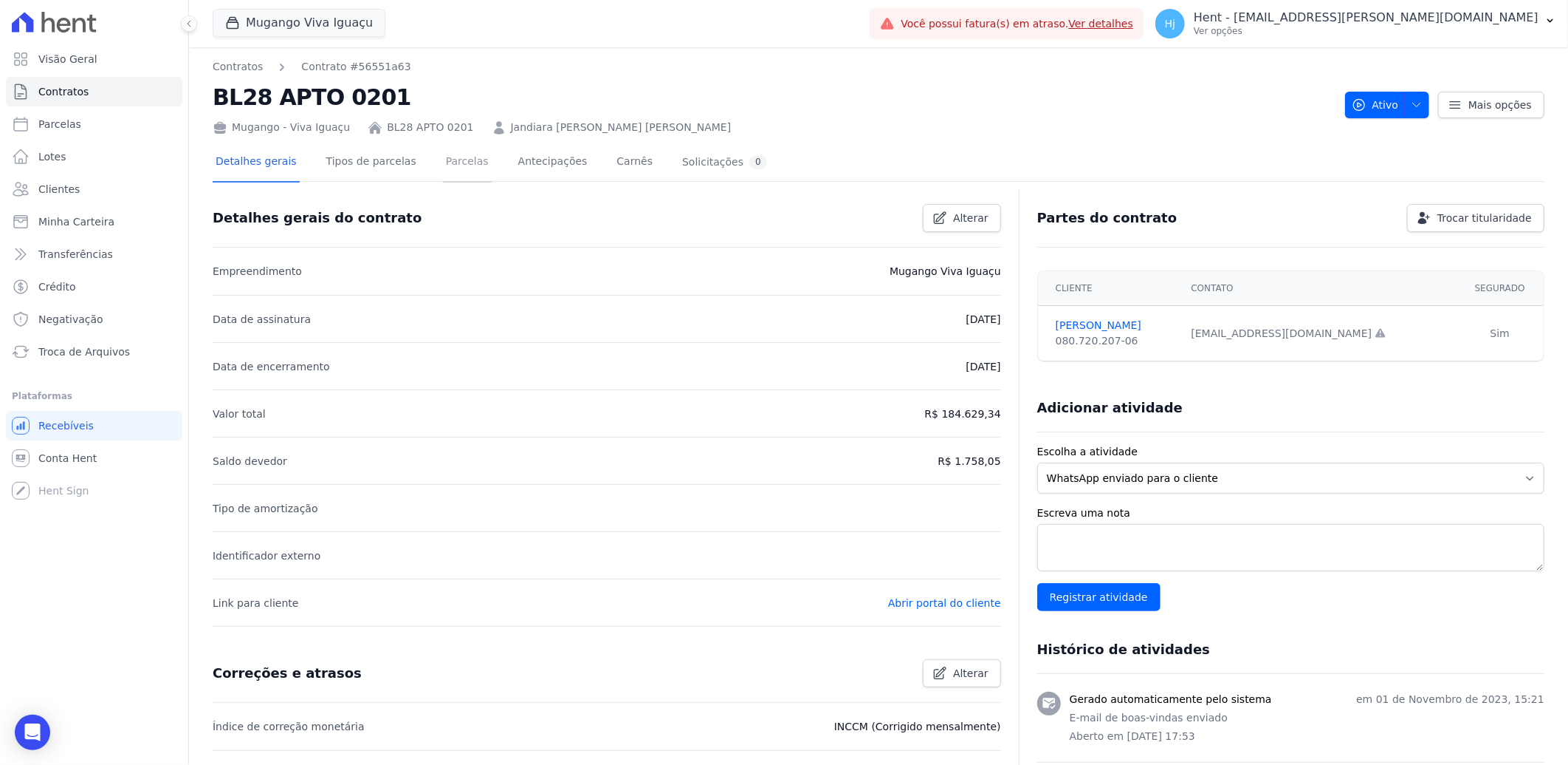
click at [452, 163] on link "Parcelas" at bounding box center [467, 163] width 49 height 39
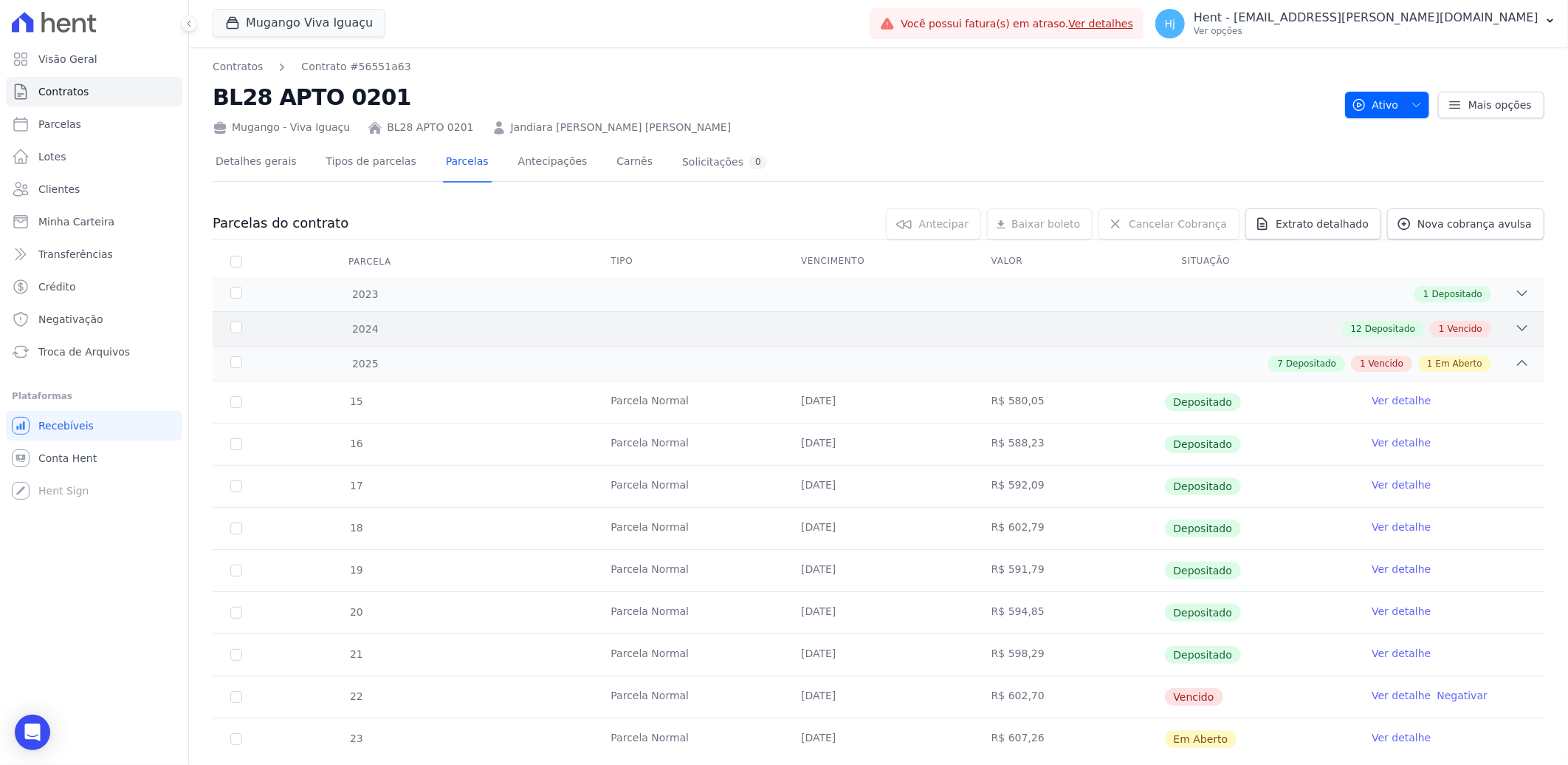
click at [1016, 333] on div "12 Depositado 1 Vencido" at bounding box center [944, 329] width 1171 height 17
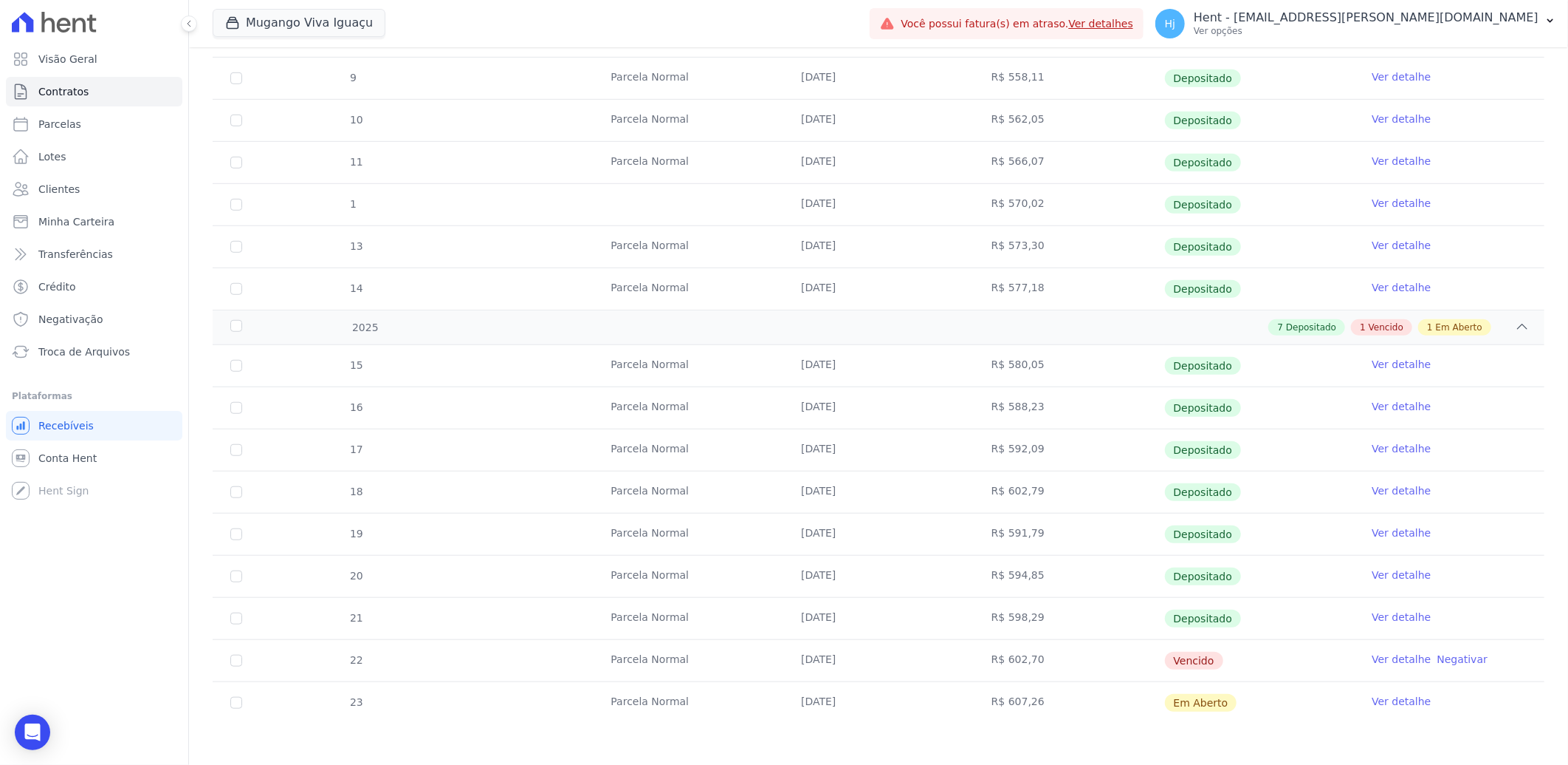
scroll to position [586, 0]
click at [239, 658] on input "checkbox" at bounding box center [236, 658] width 12 height 12
checkbox input "true"
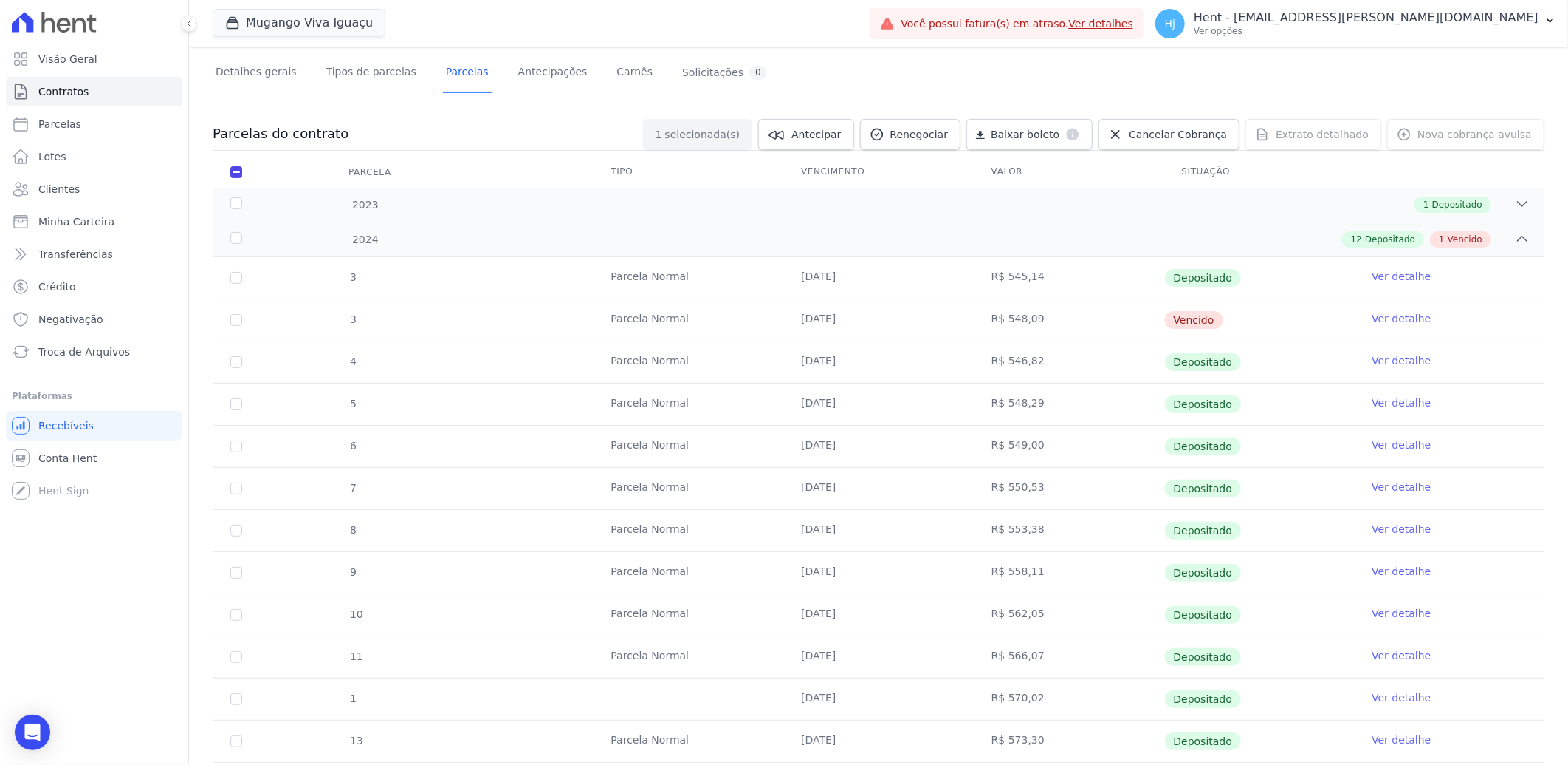
scroll to position [0, 0]
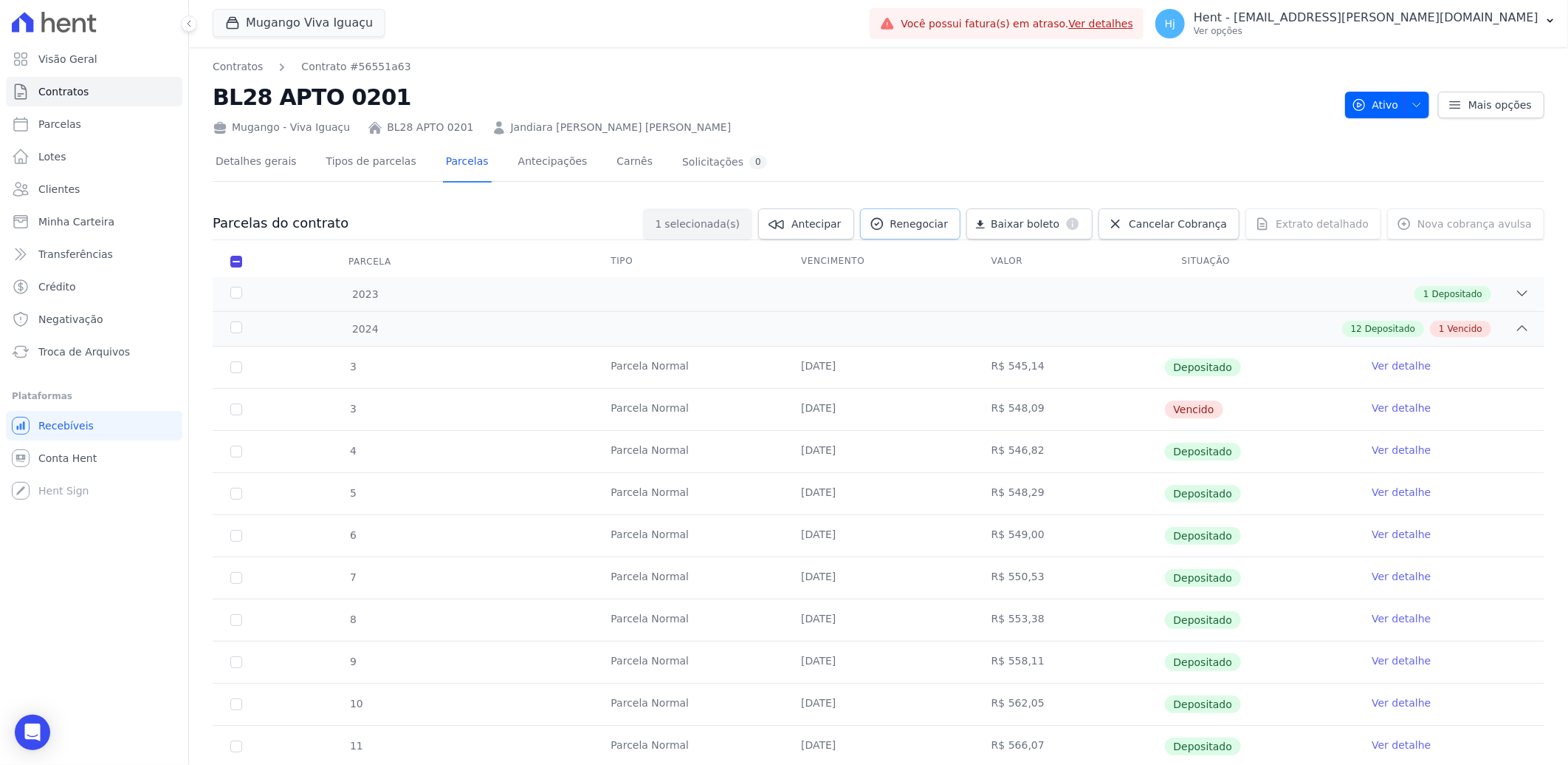
click at [942, 222] on span "Renegociar" at bounding box center [919, 224] width 58 height 15
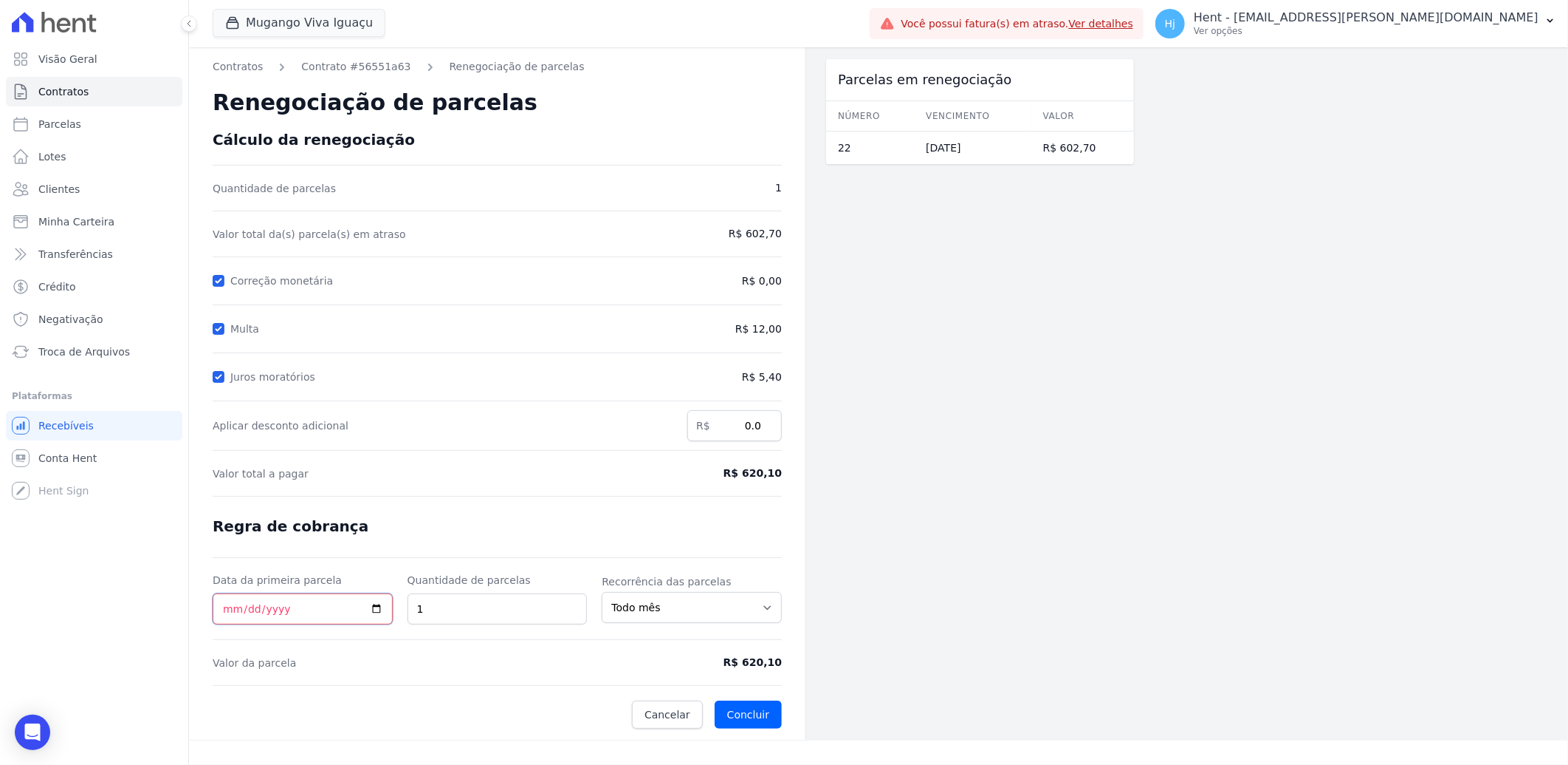
click at [229, 607] on input "Data da primeira parcela" at bounding box center [303, 609] width 180 height 31
type input "[DATE]"
drag, startPoint x: 734, startPoint y: 475, endPoint x: 781, endPoint y: 475, distance: 47.0
click at [781, 475] on span "R$ 620,10" at bounding box center [716, 473] width 131 height 16
copy span "R$ 620,10"
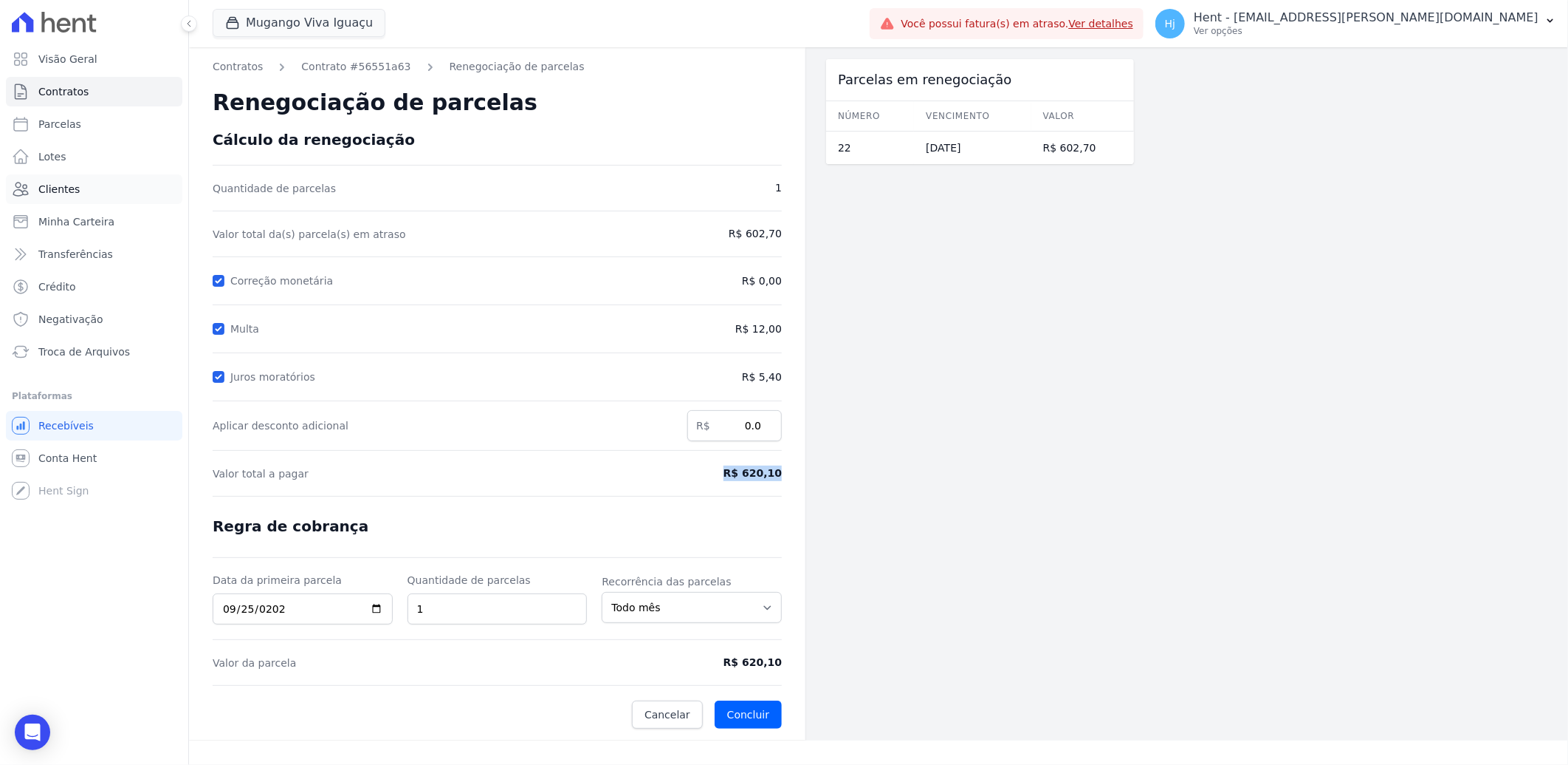
click at [55, 182] on span "Clientes" at bounding box center [58, 189] width 42 height 15
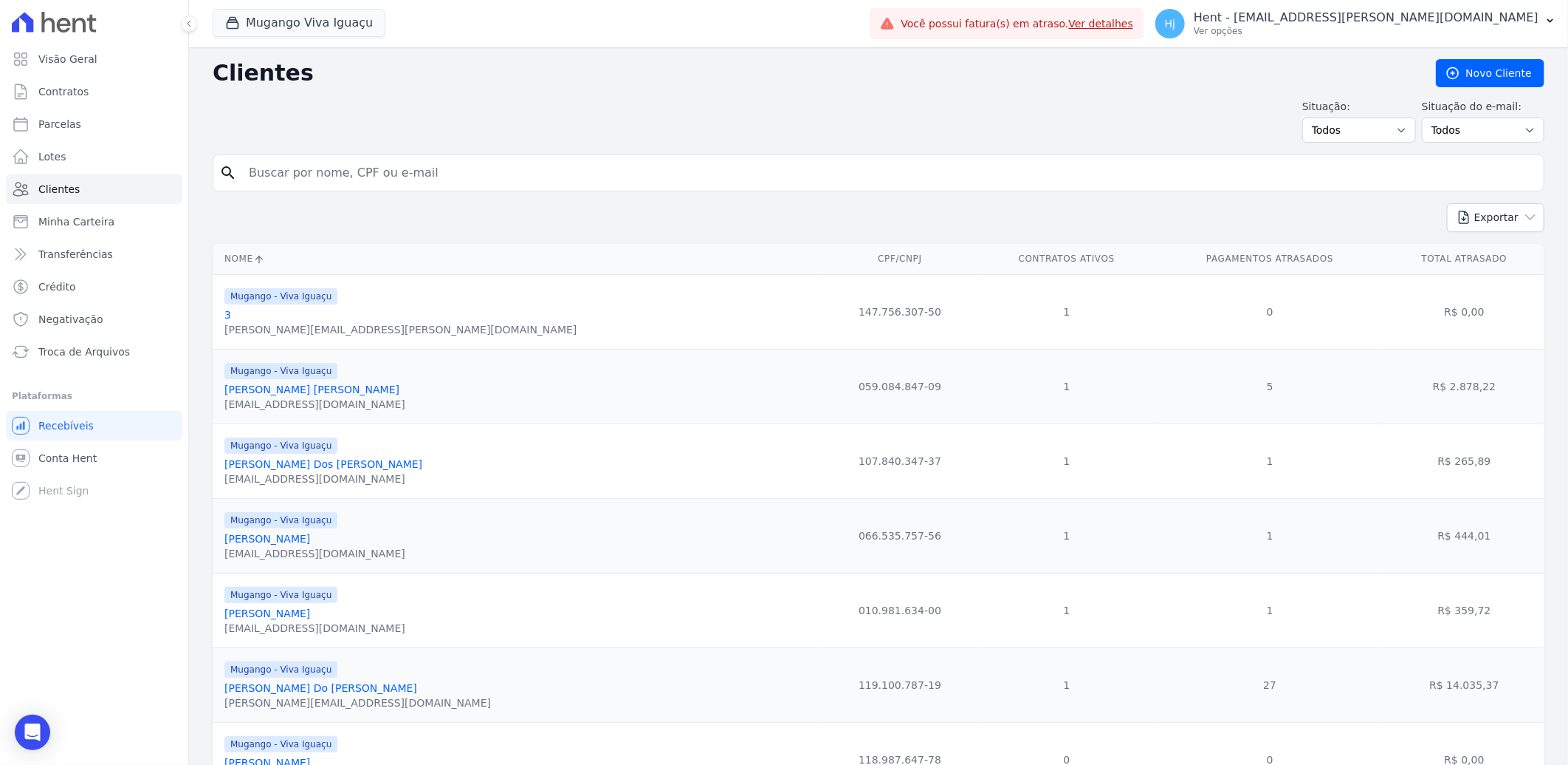
click at [526, 166] on input "search" at bounding box center [889, 173] width 1298 height 30
paste input "Leticia Fernandes Moura"
type input "Leticia Fernandes Moura"
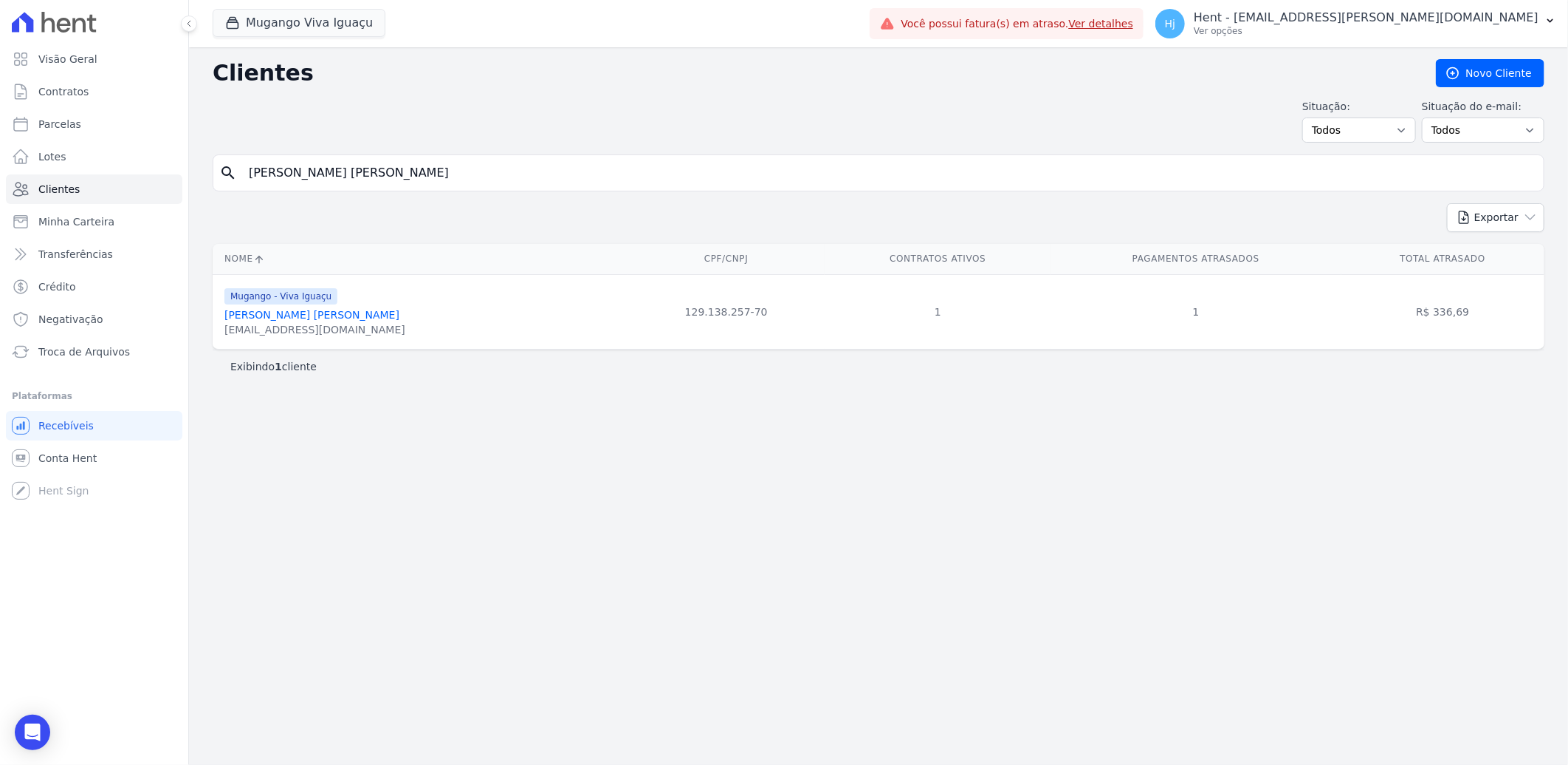
click at [315, 323] on div "leticiafernandesmoura@gmail.com" at bounding box center [315, 330] width 180 height 15
click at [312, 311] on link "Leticia Fernandes Moura" at bounding box center [312, 314] width 175 height 12
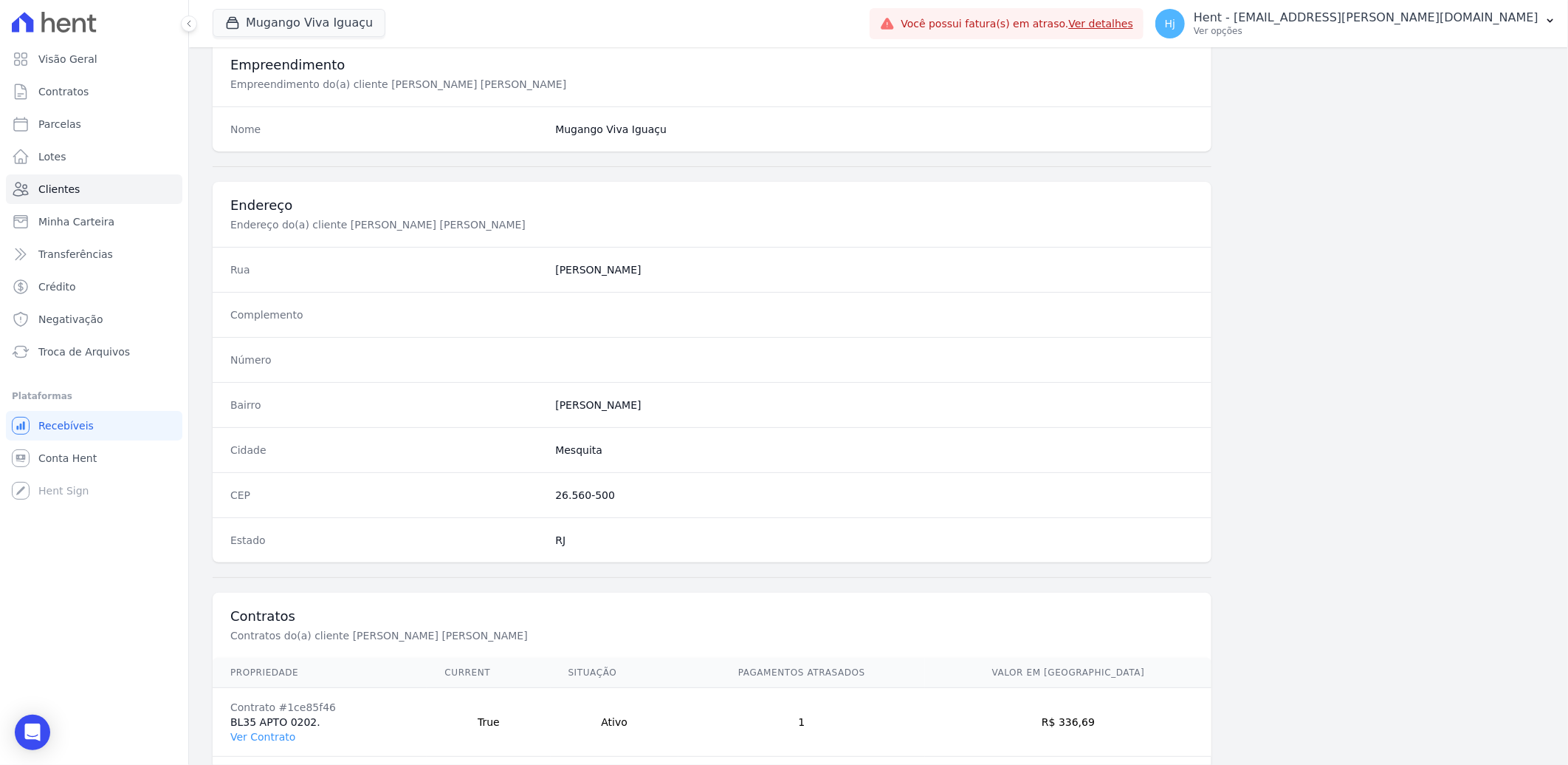
scroll to position [620, 0]
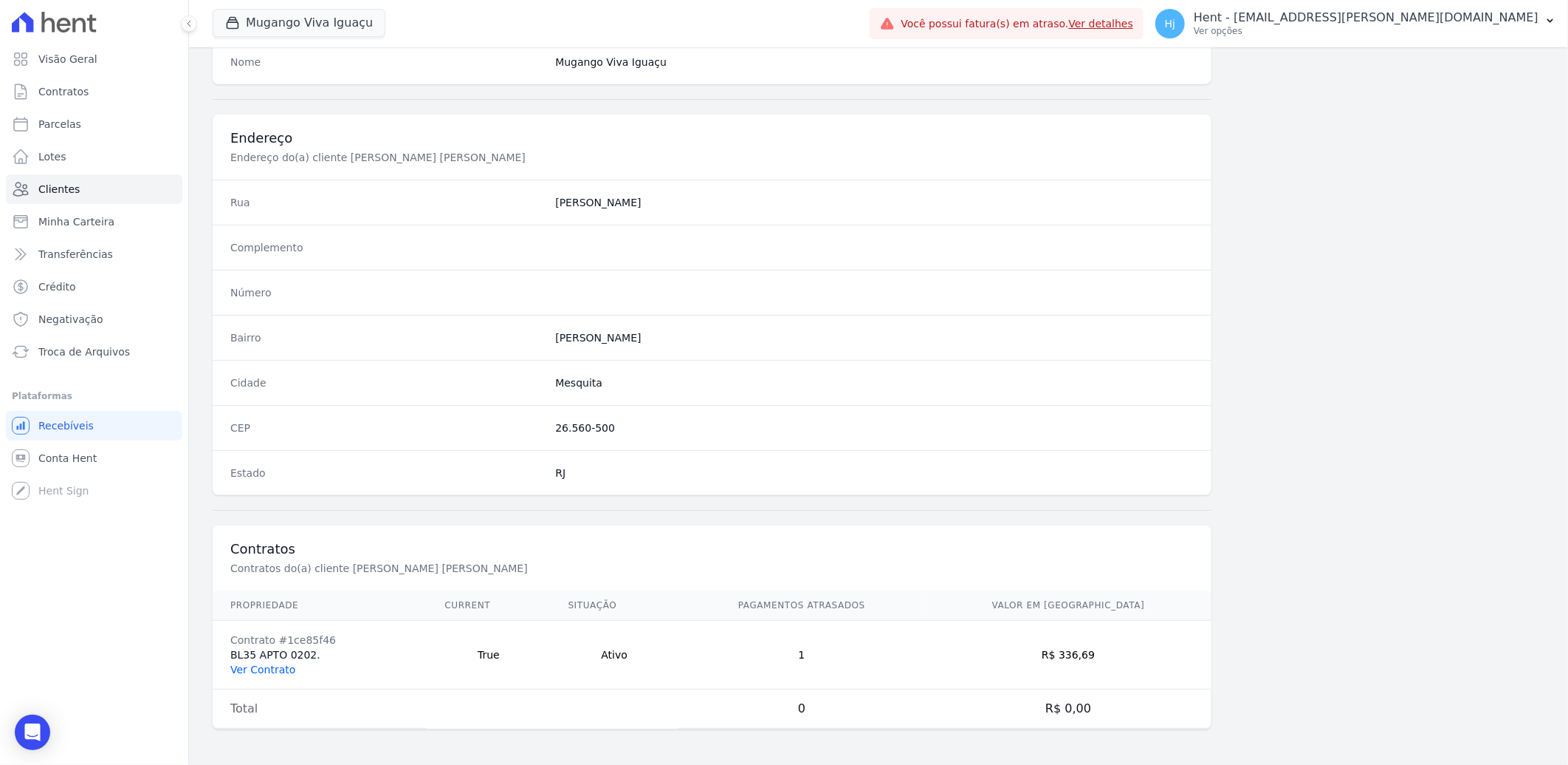
click at [271, 668] on link "Ver Contrato" at bounding box center [263, 669] width 65 height 12
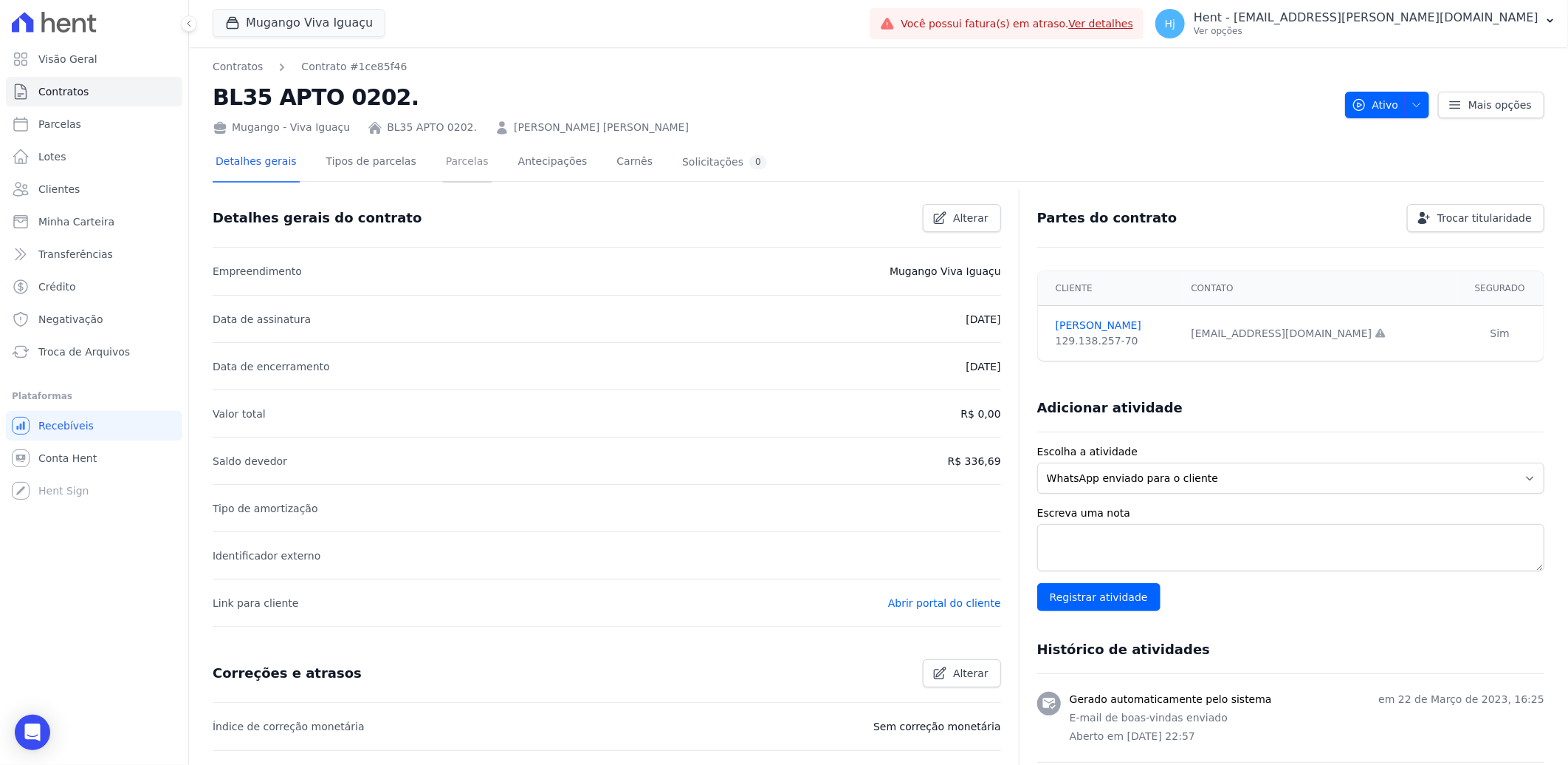
click at [455, 170] on link "Parcelas" at bounding box center [467, 163] width 49 height 39
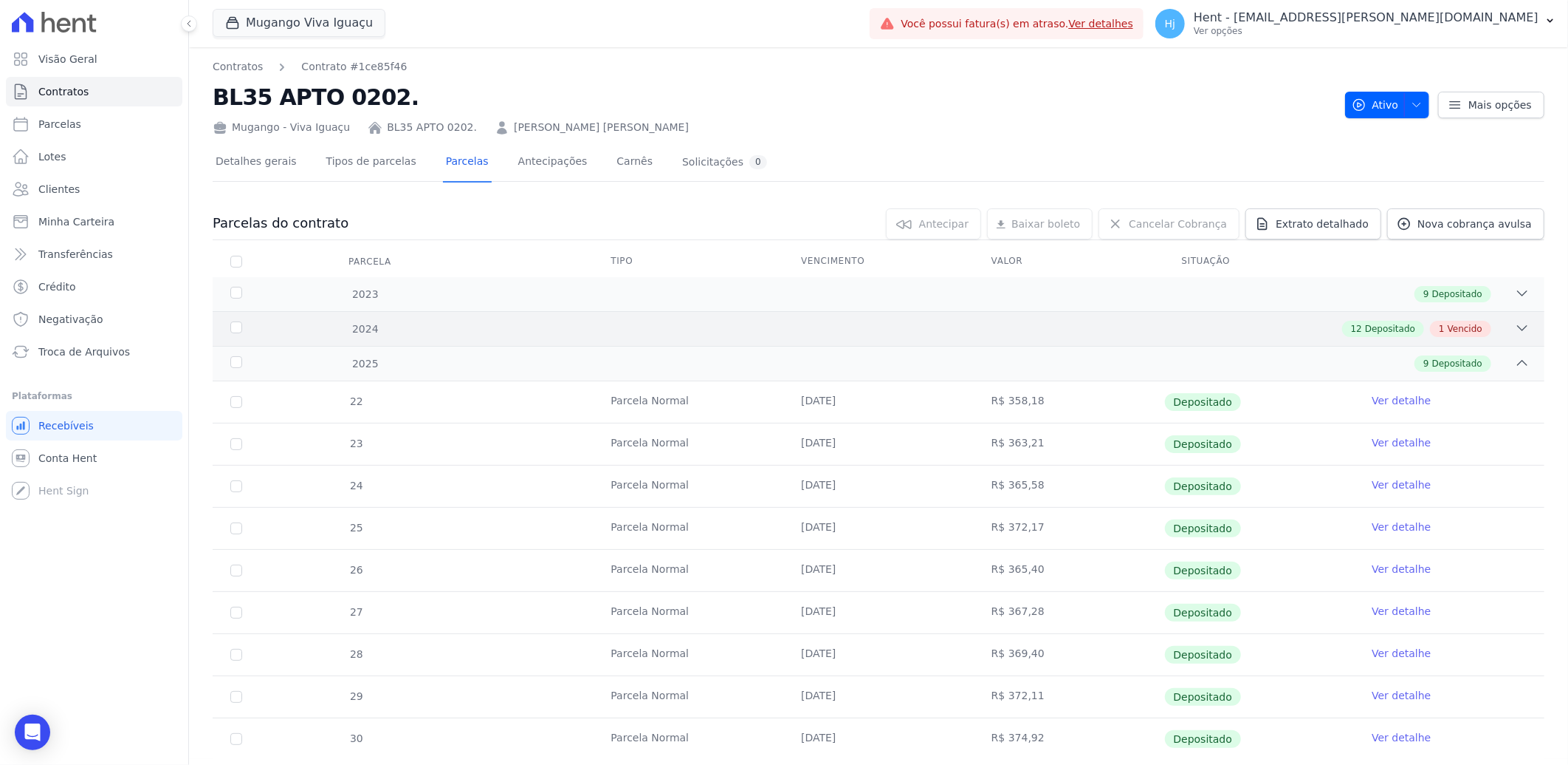
click at [876, 329] on div "12 Depositado 1 Vencido" at bounding box center [944, 329] width 1171 height 17
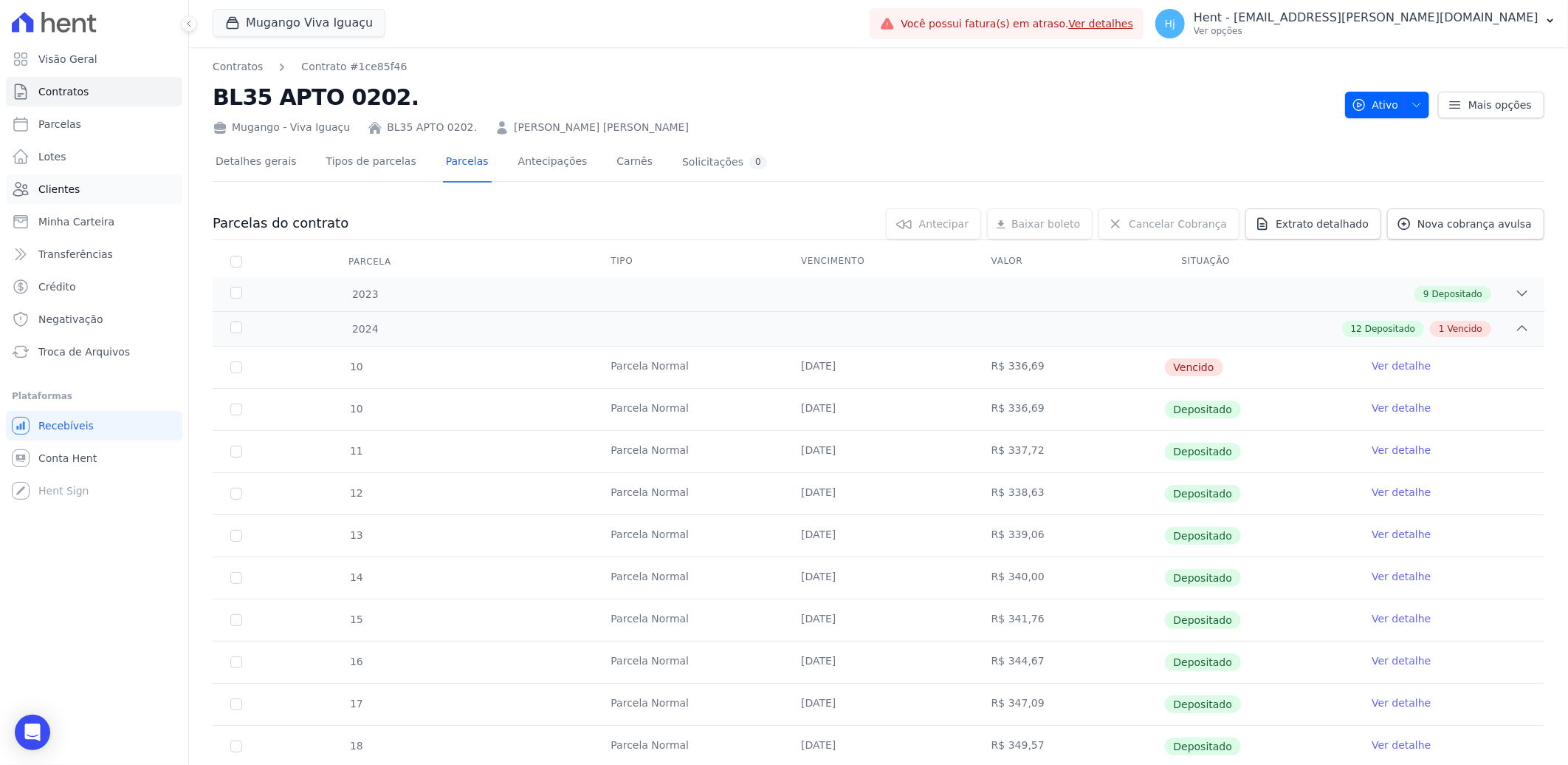
click at [74, 195] on span "Clientes" at bounding box center [58, 189] width 42 height 15
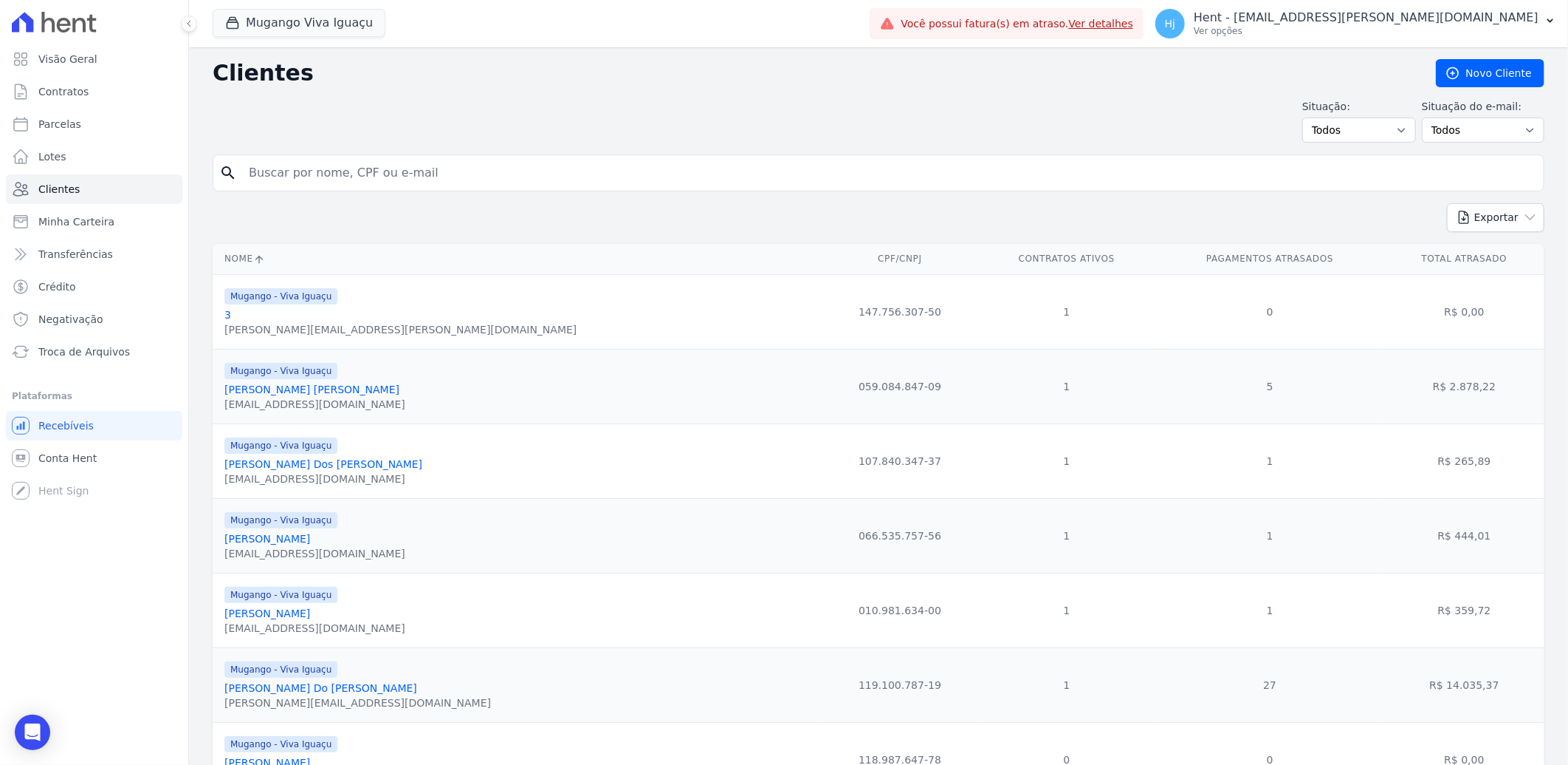
click at [356, 182] on input "search" at bounding box center [889, 173] width 1298 height 30
paste input "Daniele Da Silva Carvalho"
type input "Daniele Da Silva Carvalho"
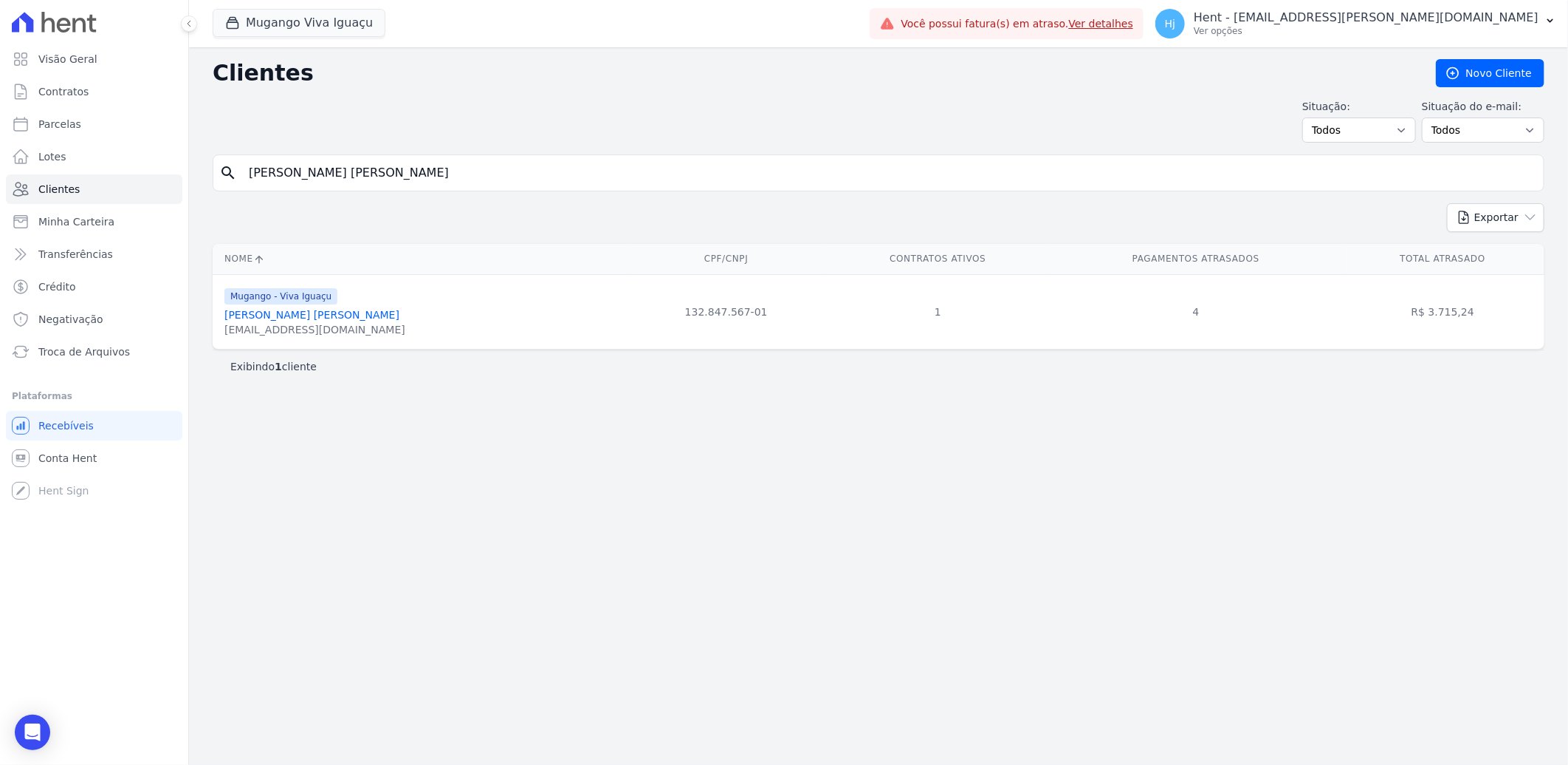
click at [325, 318] on link "Daniele Da Silva Carvalho" at bounding box center [312, 314] width 175 height 12
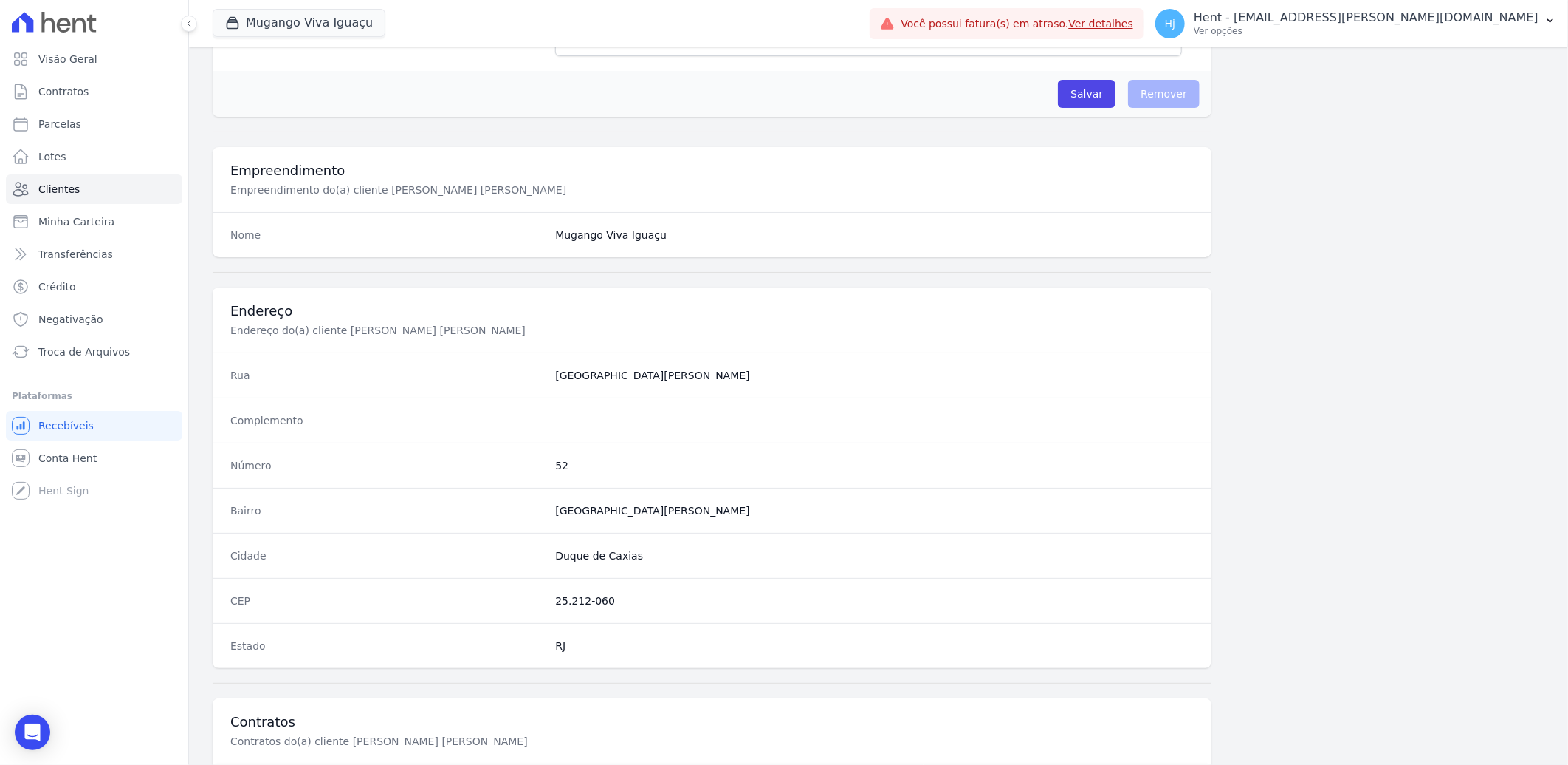
scroll to position [620, 0]
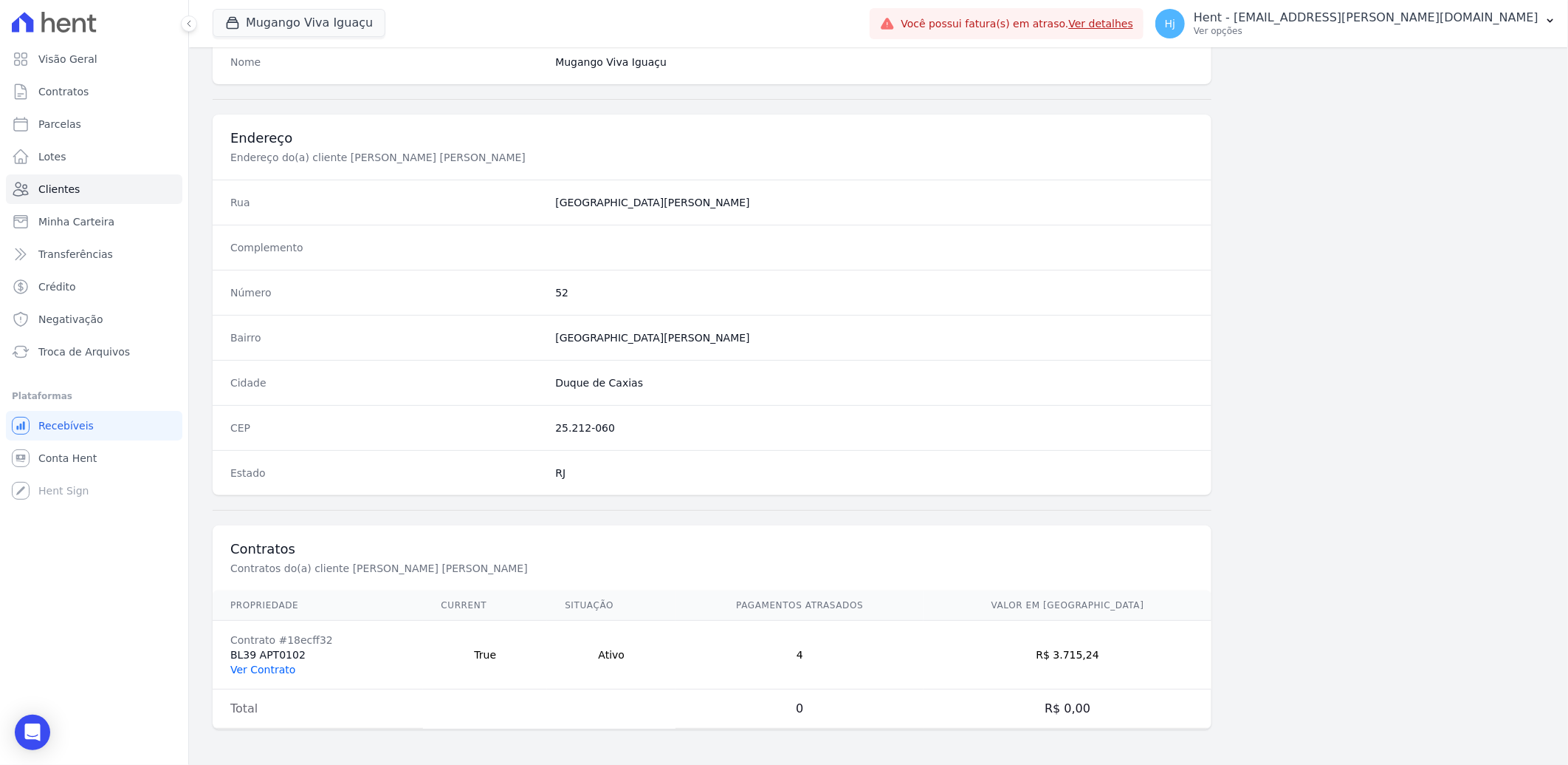
click at [268, 669] on link "Ver Contrato" at bounding box center [263, 669] width 65 height 12
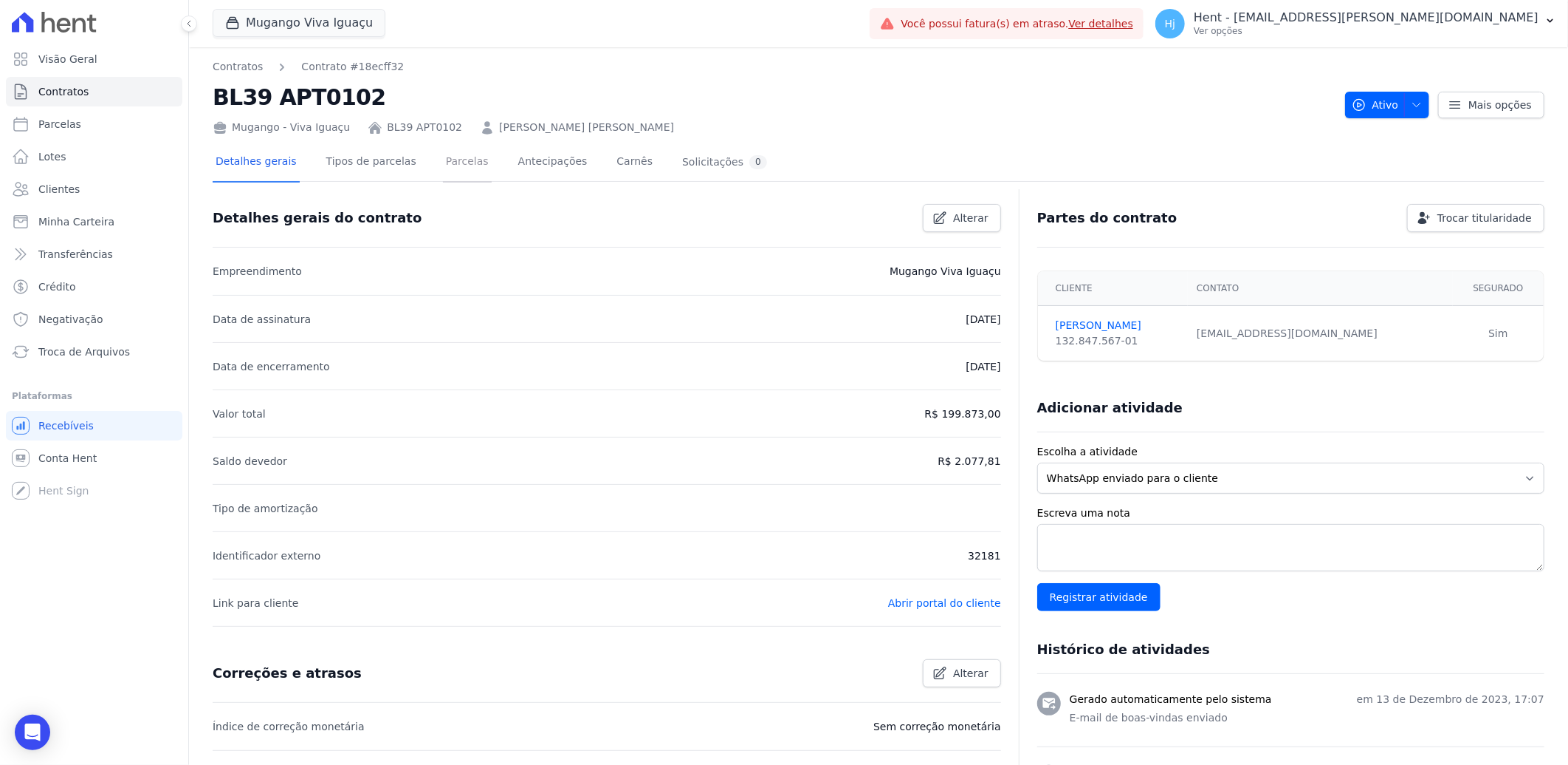
click at [454, 159] on link "Parcelas" at bounding box center [467, 163] width 49 height 39
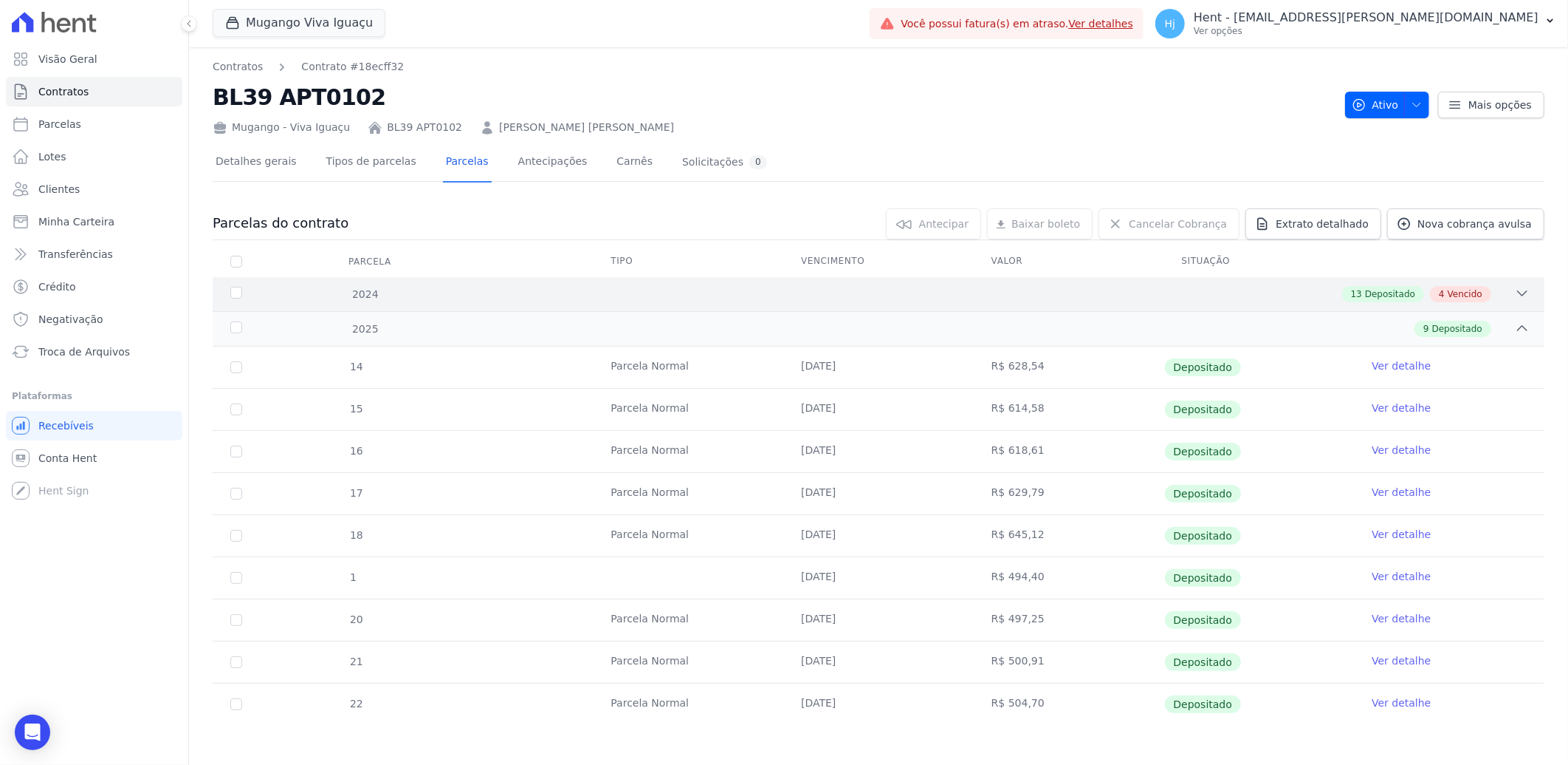
click at [869, 286] on div "13 Depositado 4 Vencido" at bounding box center [944, 295] width 1171 height 17
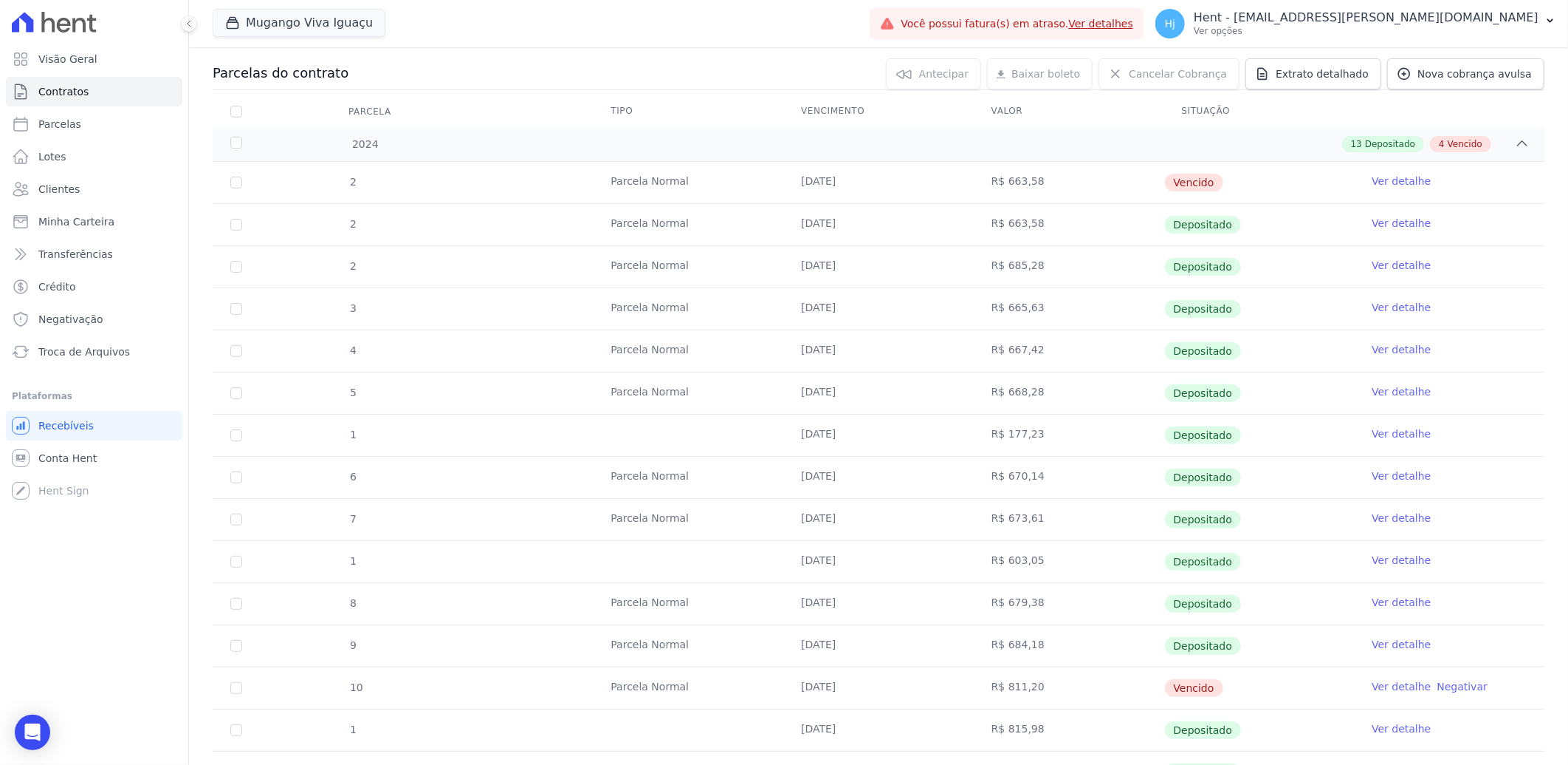
scroll to position [145, 0]
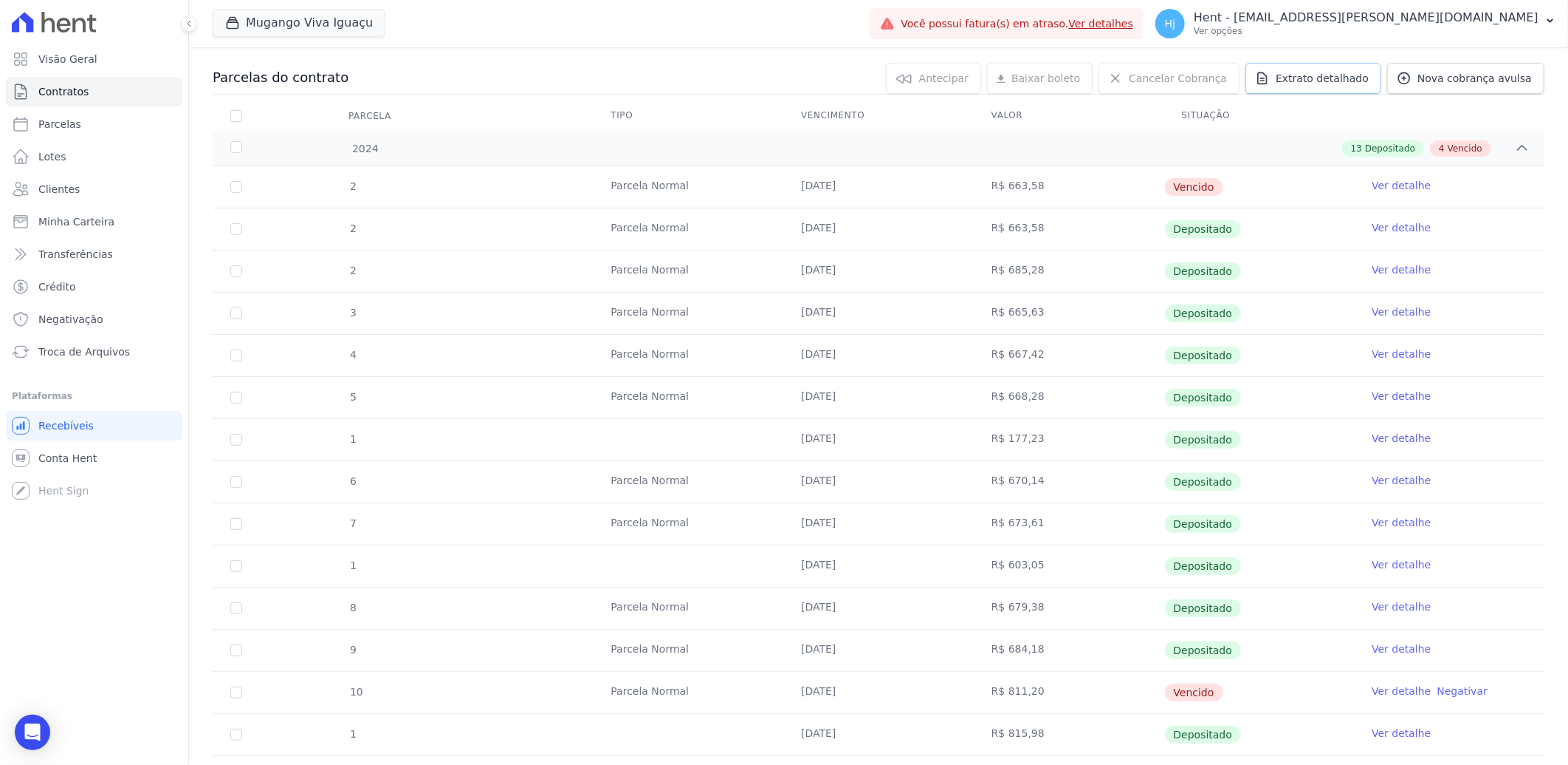
click at [1310, 82] on span "Extrato detalhado" at bounding box center [1323, 79] width 93 height 15
click at [1492, 75] on span "Exportar PDF" at bounding box center [1521, 79] width 78 height 15
click at [76, 190] on link "Clientes" at bounding box center [93, 189] width 177 height 30
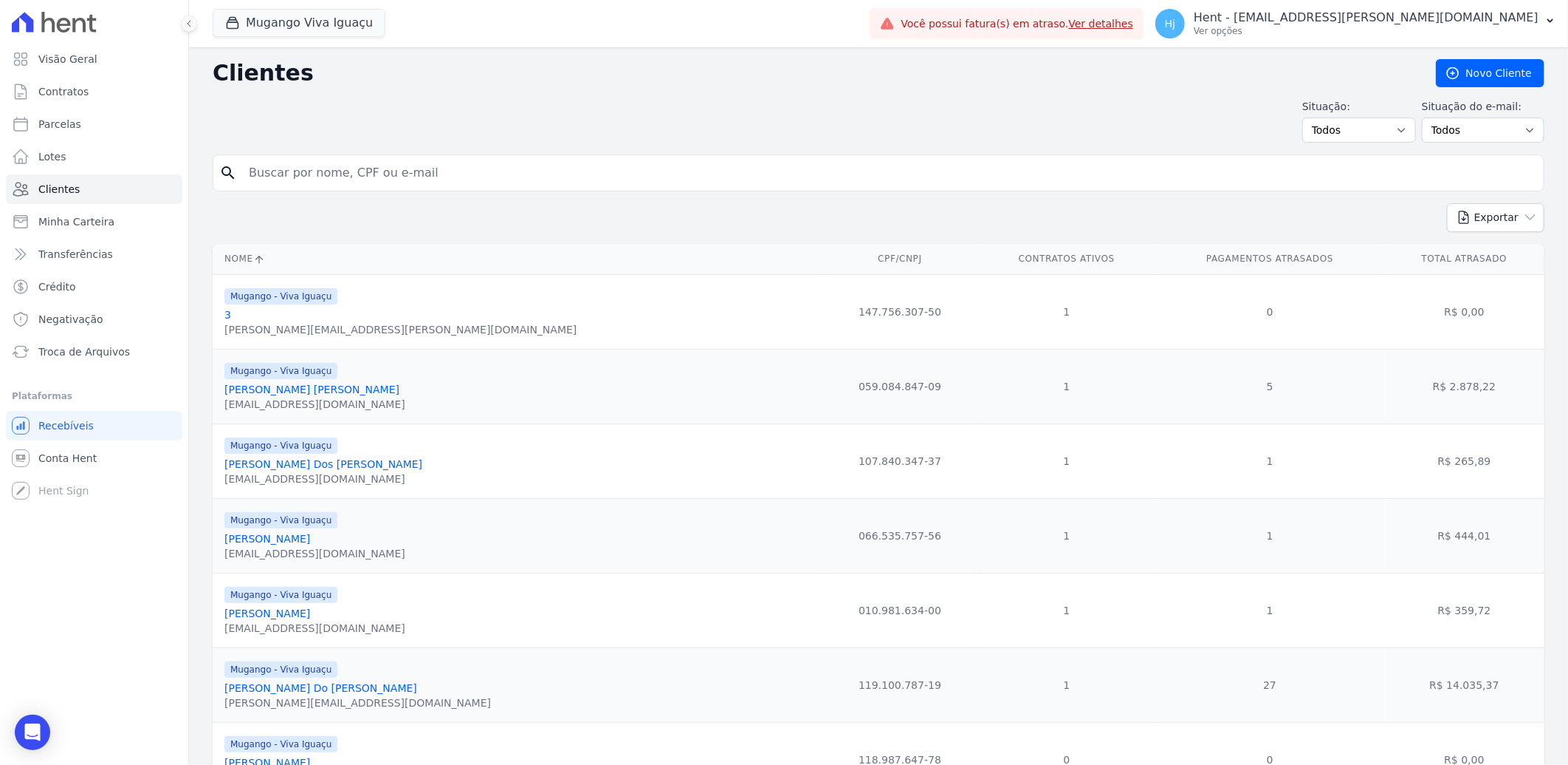
click at [295, 176] on input "search" at bounding box center [889, 173] width 1298 height 30
paste input "Davi Pinto Santos"
type input "Davi Pinto Santos"
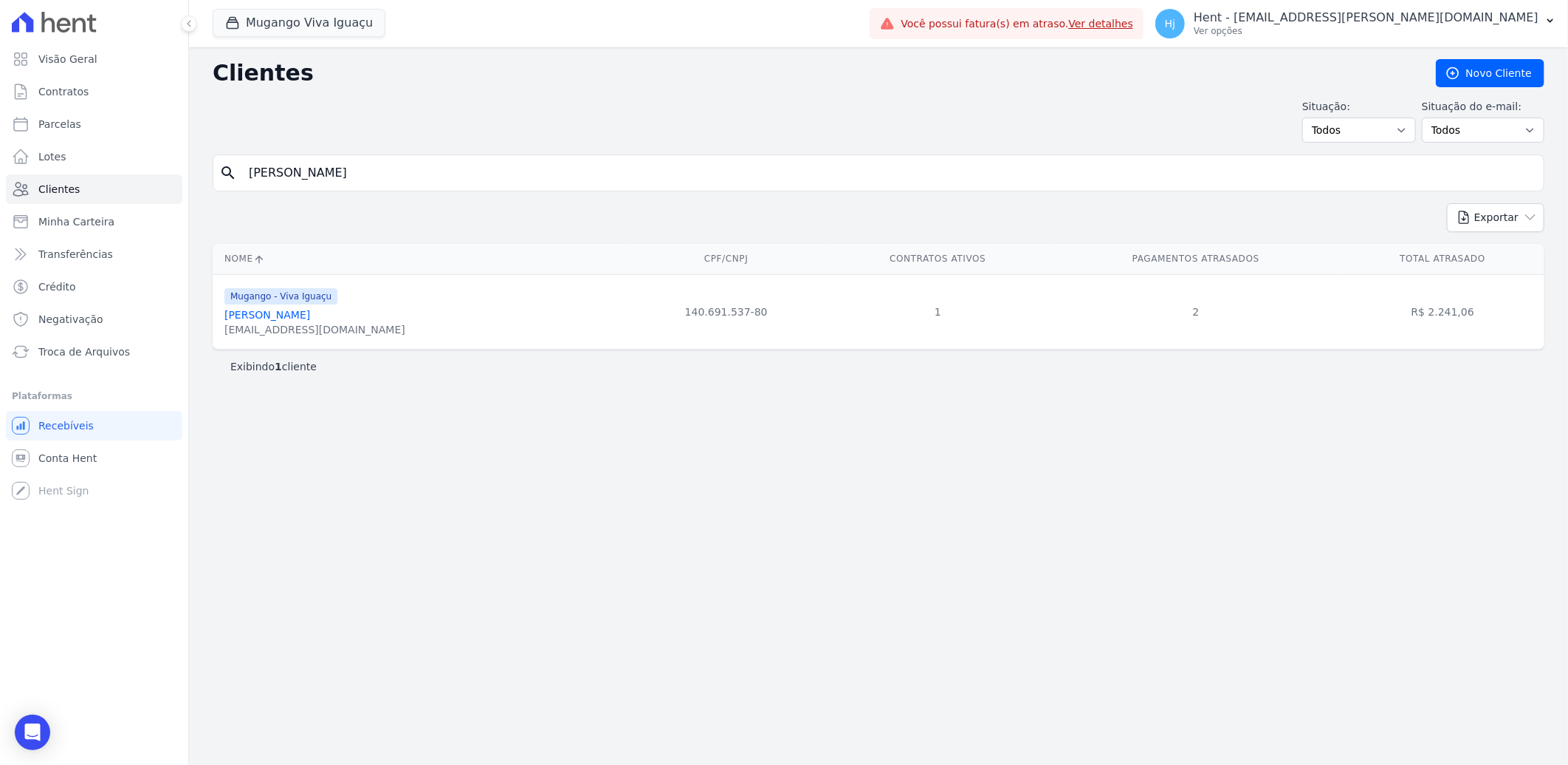
click at [260, 313] on link "Davi Pinto Santos" at bounding box center [268, 314] width 86 height 12
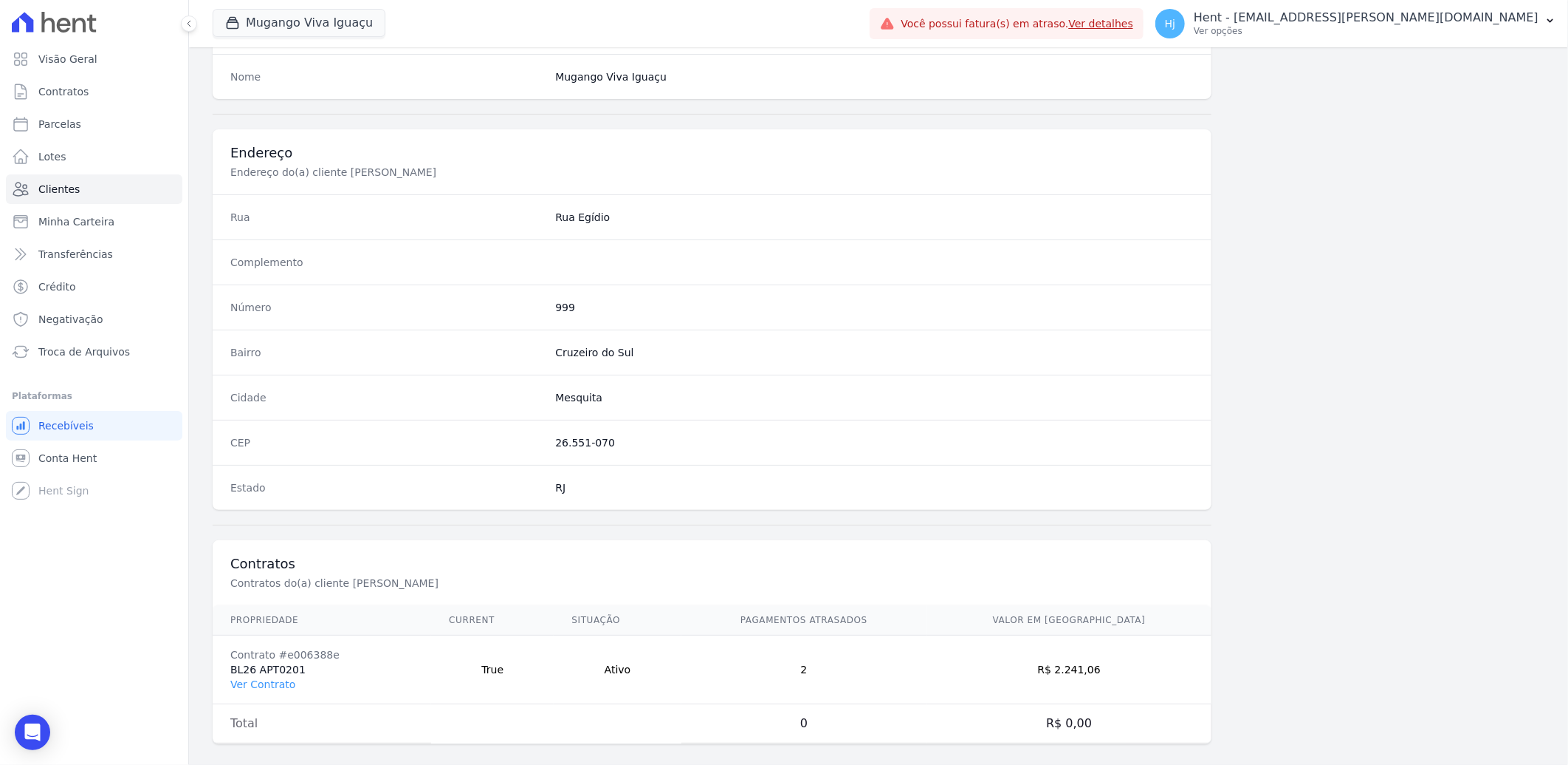
scroll to position [620, 0]
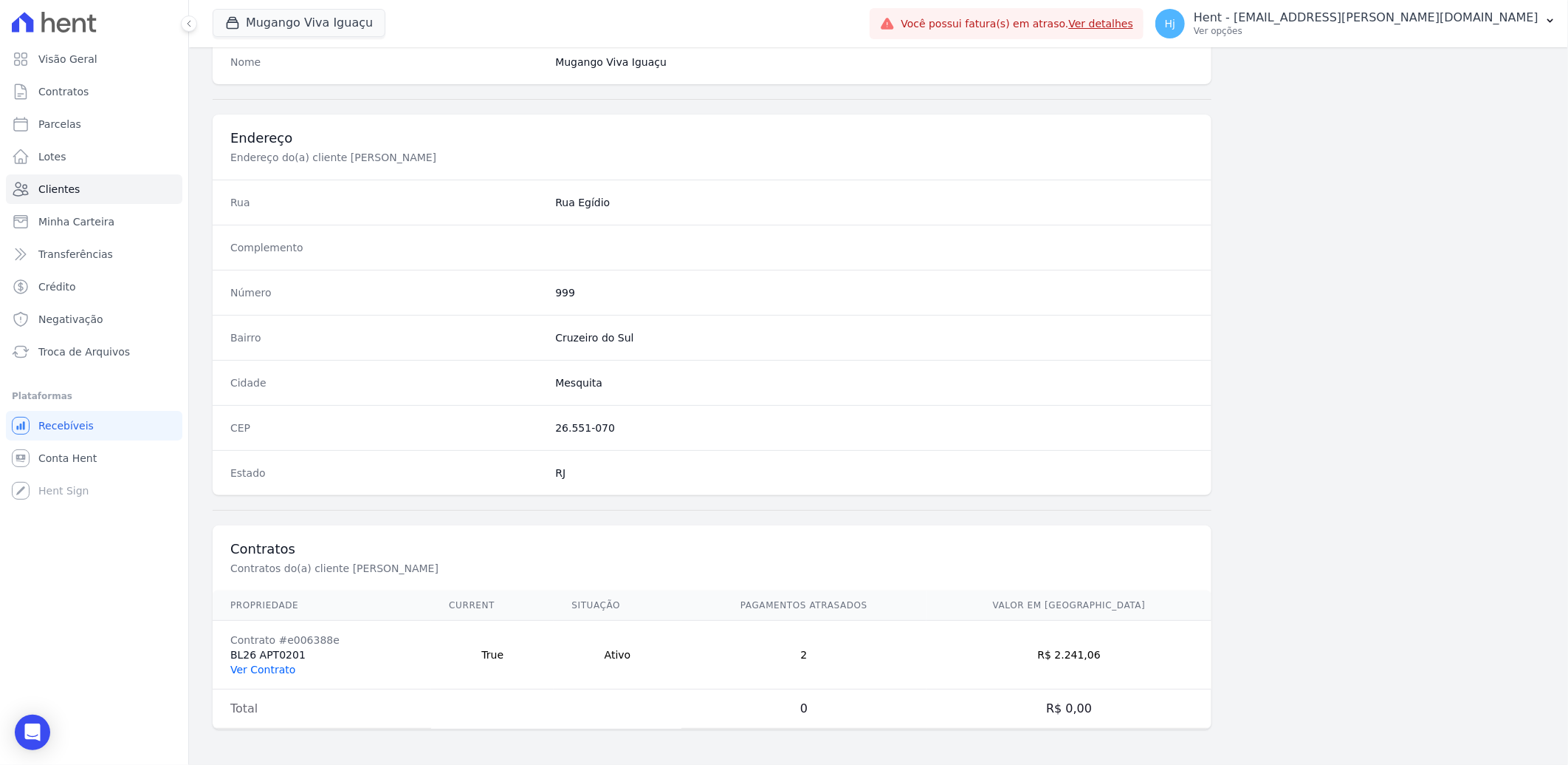
click at [265, 667] on link "Ver Contrato" at bounding box center [263, 669] width 65 height 12
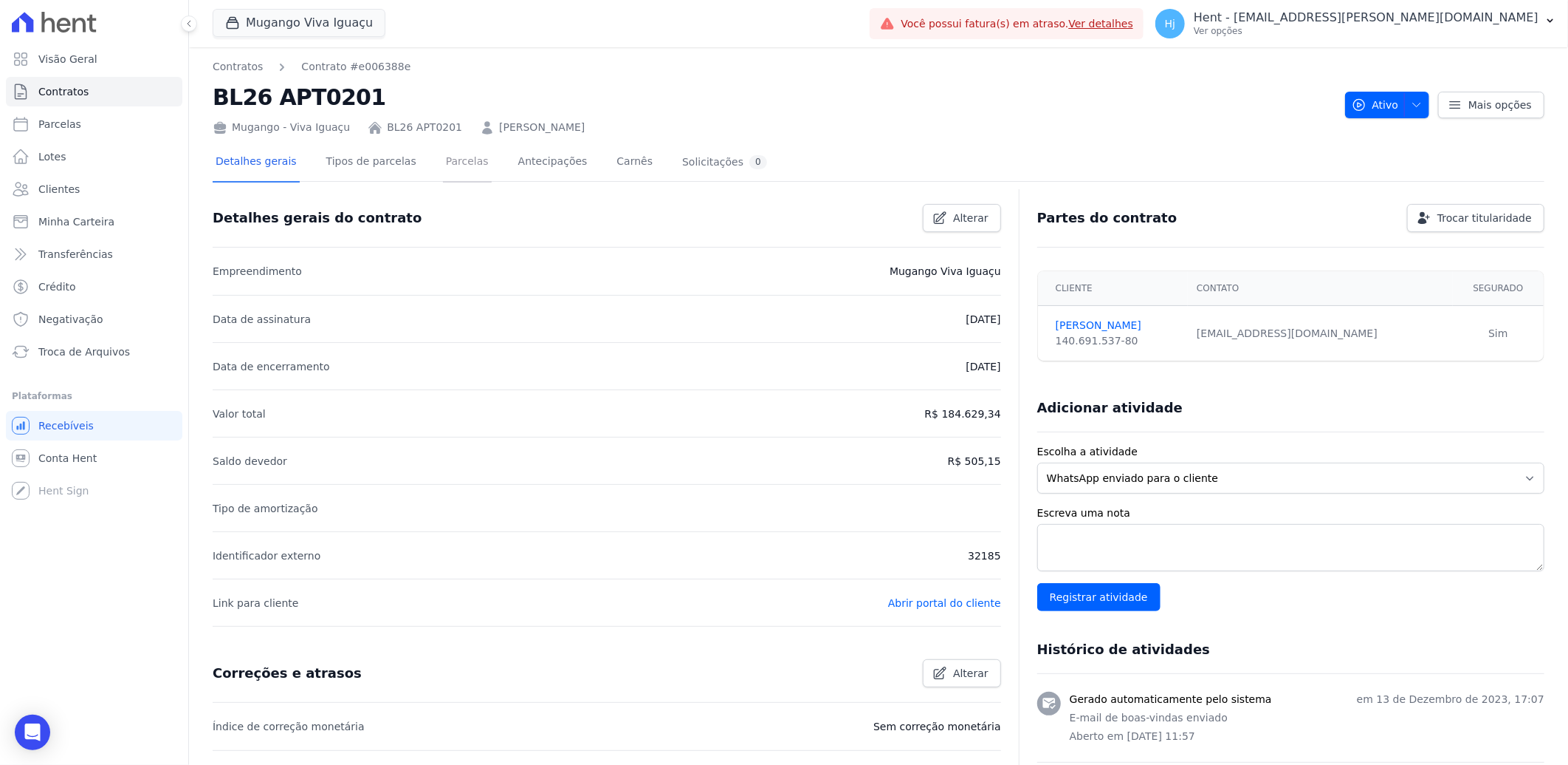
click at [443, 160] on link "Parcelas" at bounding box center [467, 163] width 49 height 39
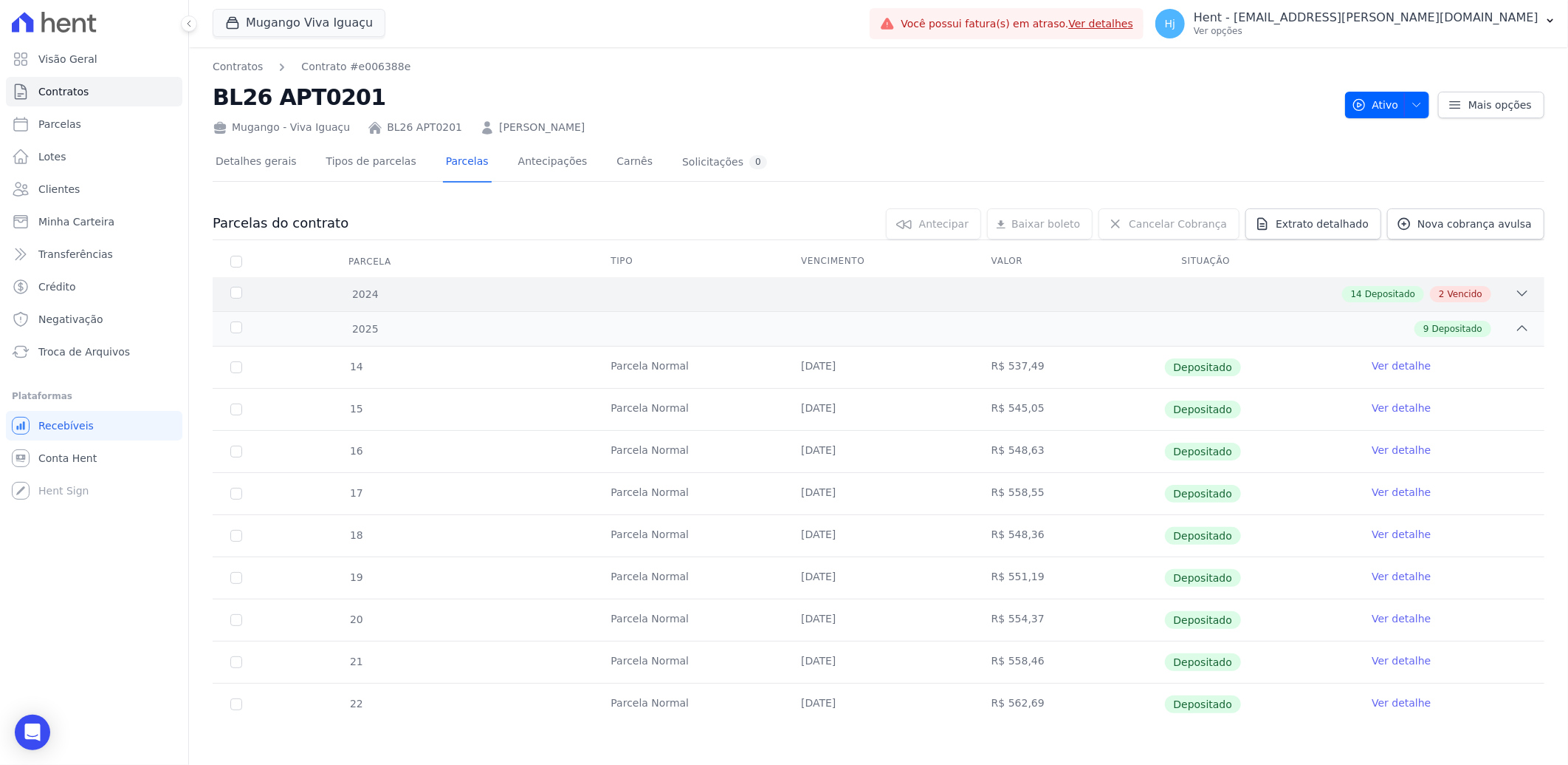
click at [932, 291] on div "14 Depositado 2 Vencido" at bounding box center [944, 295] width 1171 height 17
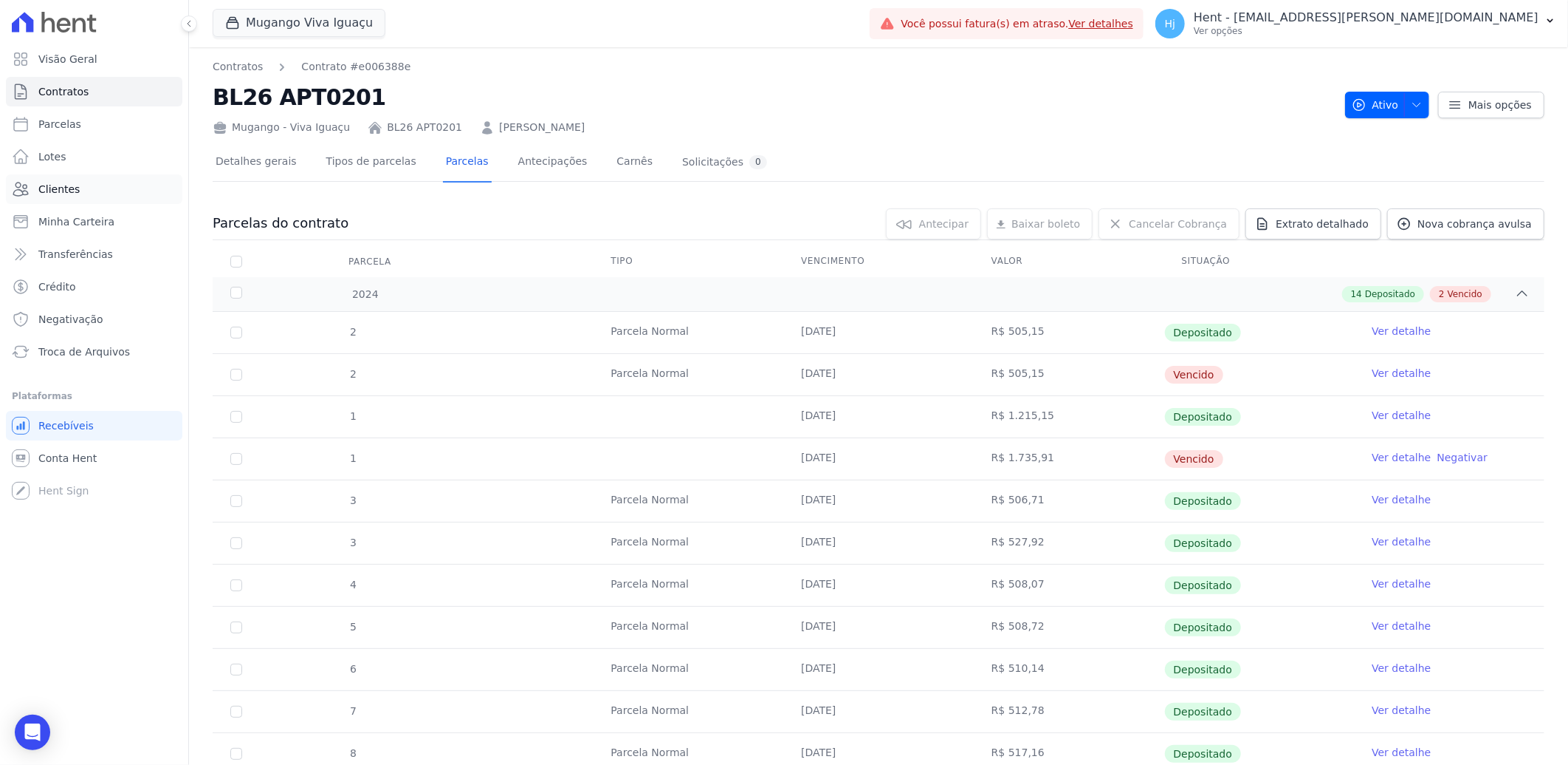
click at [60, 190] on span "Clientes" at bounding box center [58, 189] width 42 height 15
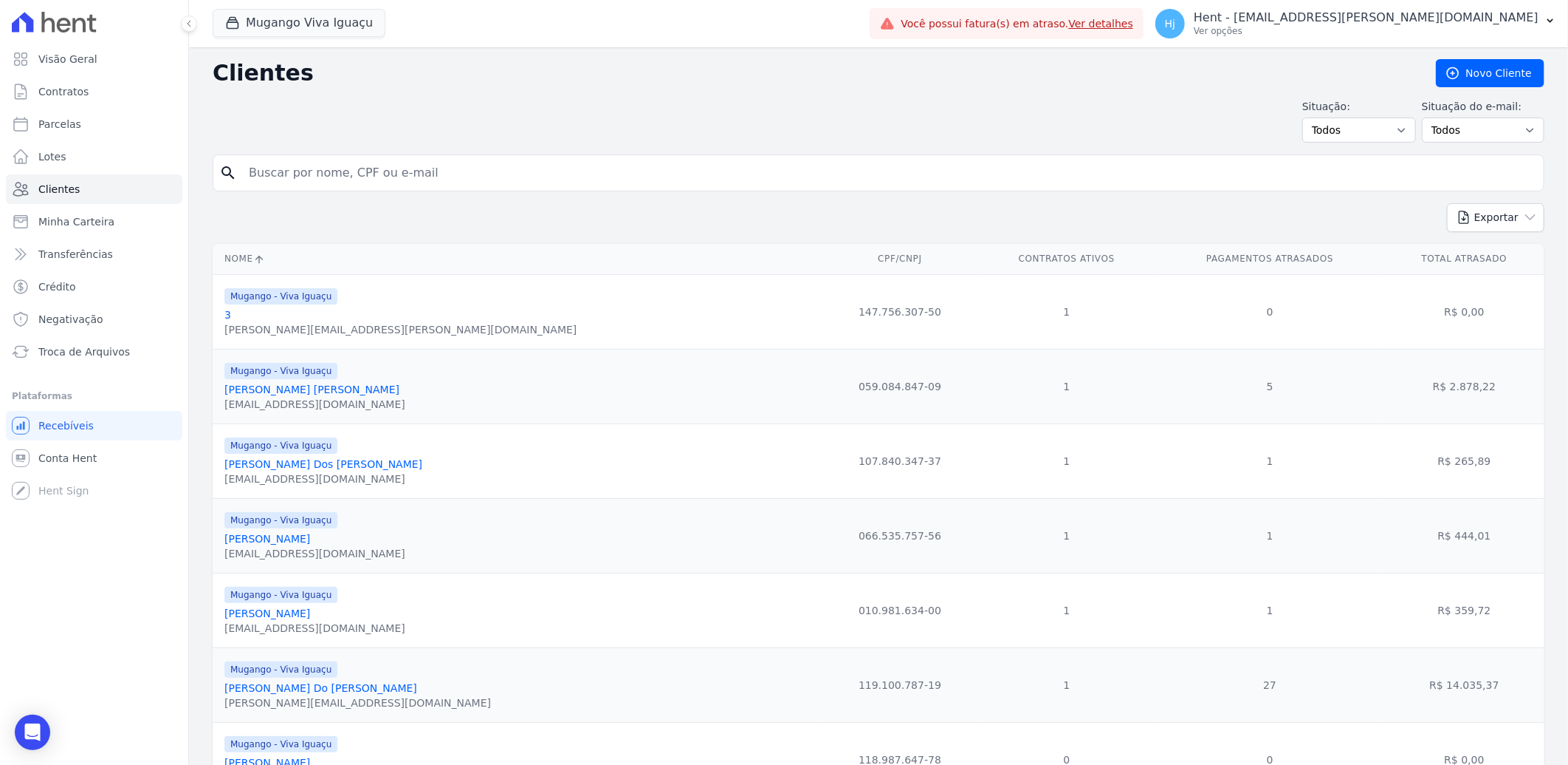
click at [334, 178] on input "search" at bounding box center [889, 173] width 1298 height 30
paste input "Vanessa Mendes Dos Santos"
type input "Vanessa Mendes Dos Santos"
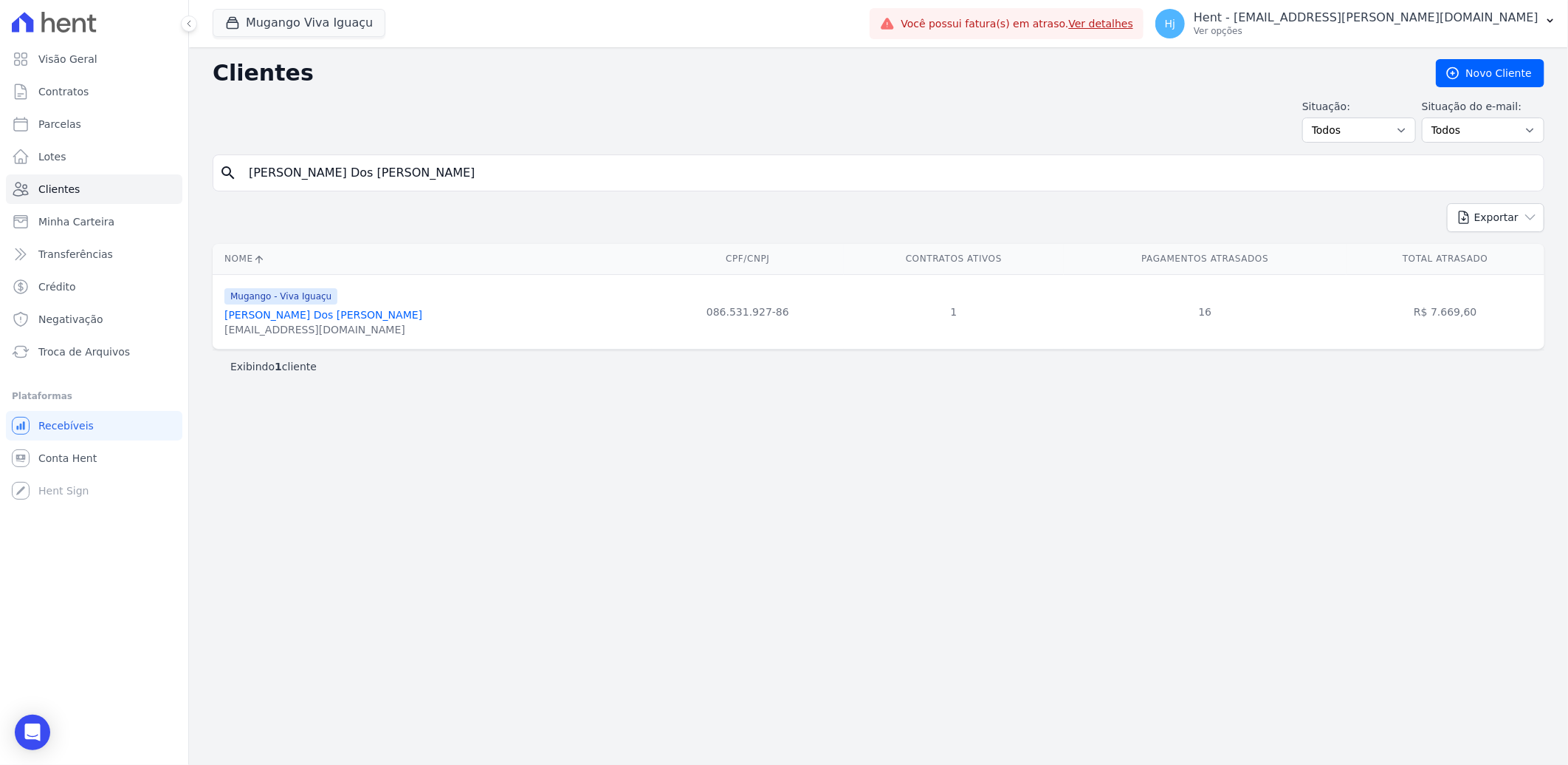
click at [335, 320] on link "Vanessa Mendes Dos Santos" at bounding box center [324, 314] width 198 height 12
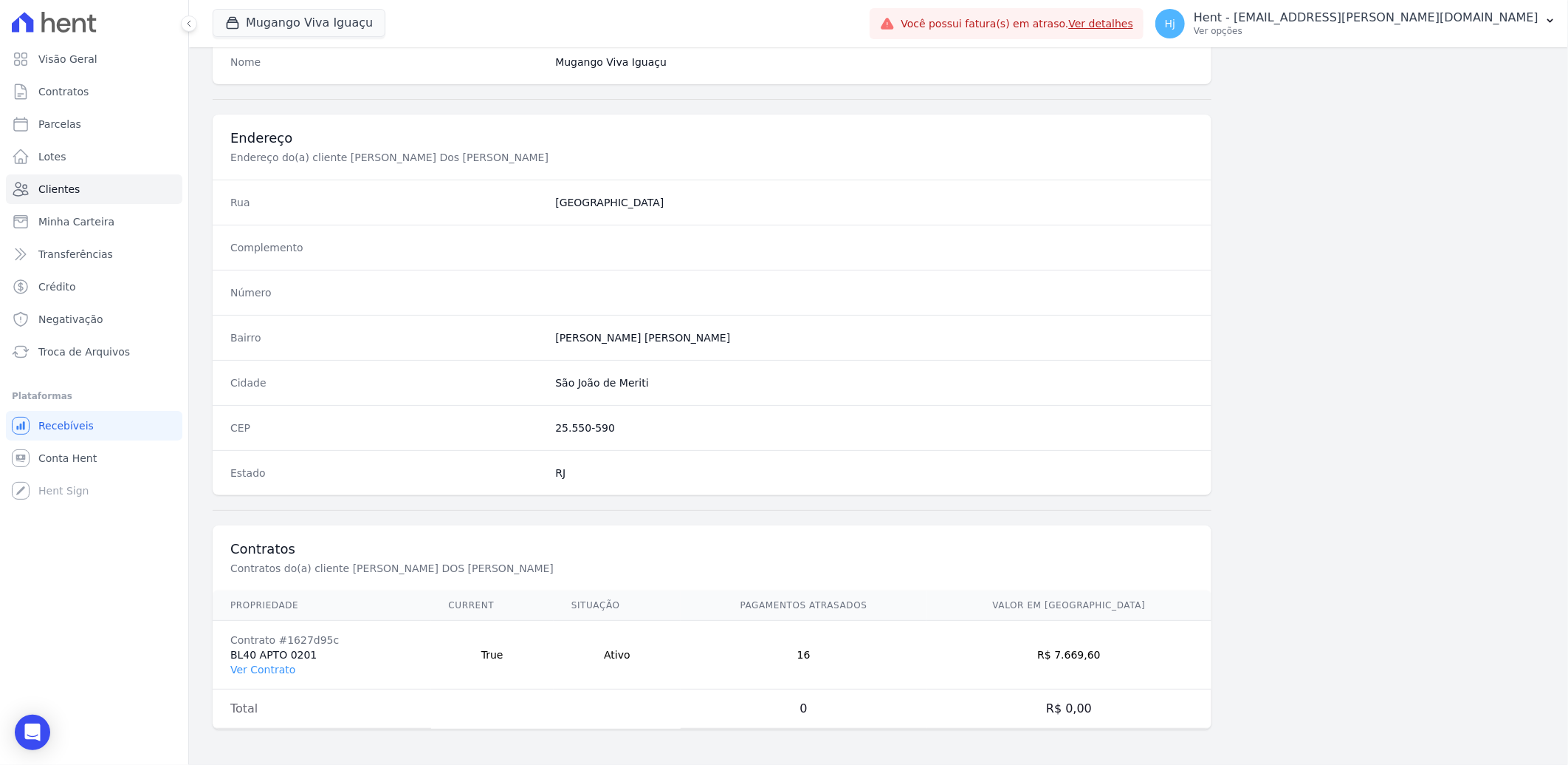
scroll to position [620, 0]
click at [258, 667] on link "Ver Contrato" at bounding box center [263, 669] width 65 height 12
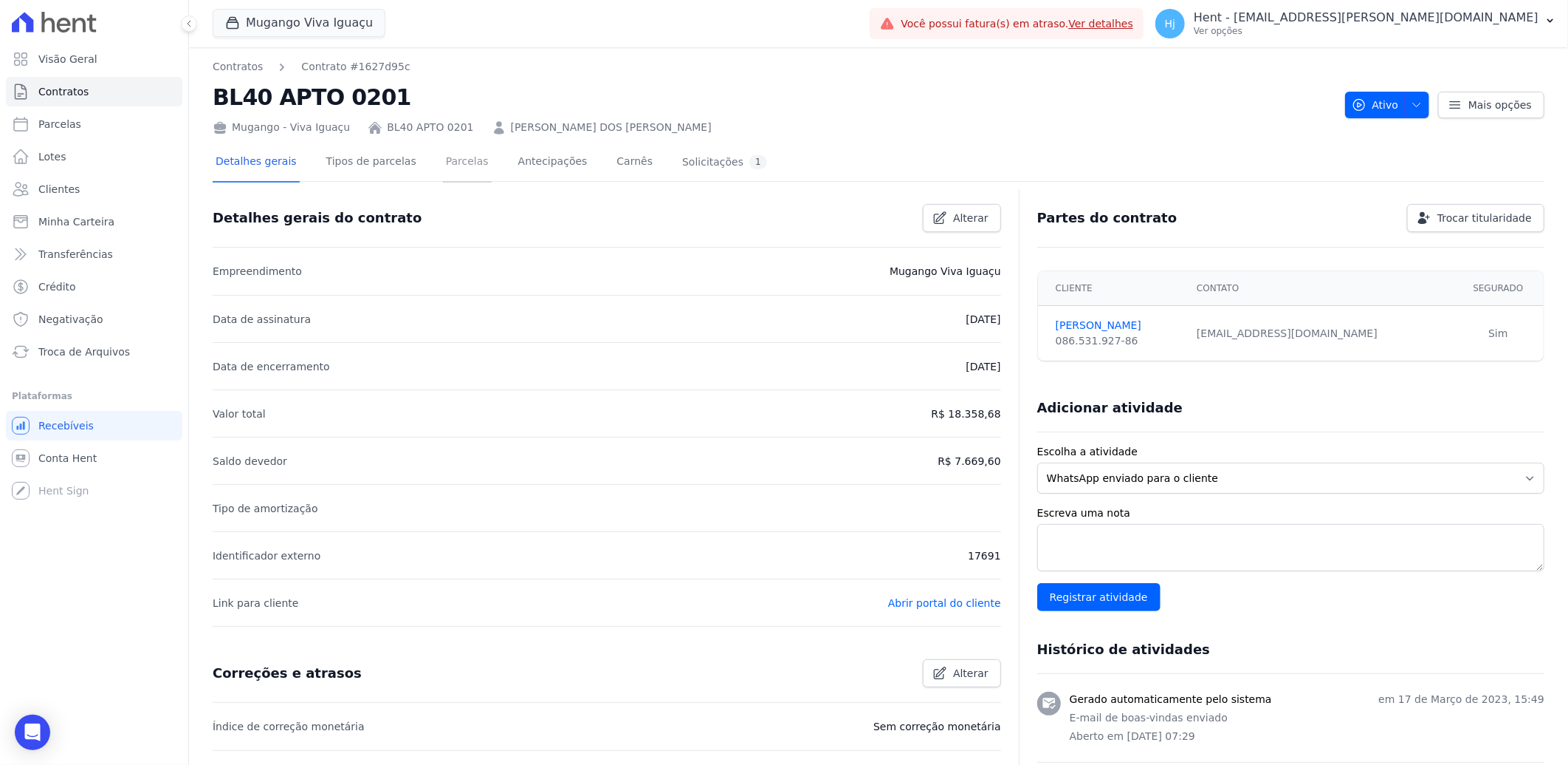
click at [443, 158] on link "Parcelas" at bounding box center [467, 163] width 49 height 39
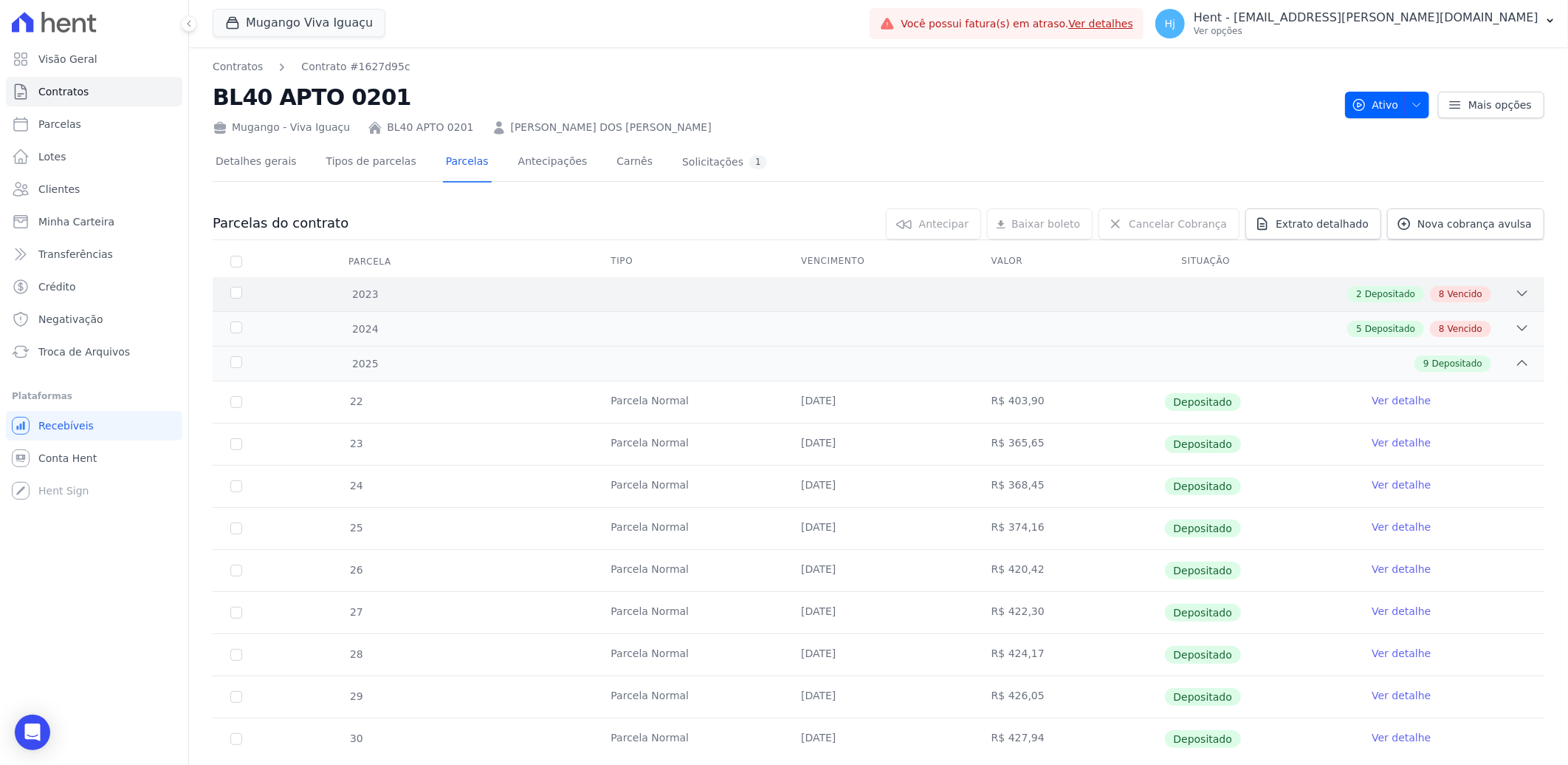
click at [1021, 297] on div "2 Depositado 8 Vencido" at bounding box center [944, 295] width 1171 height 17
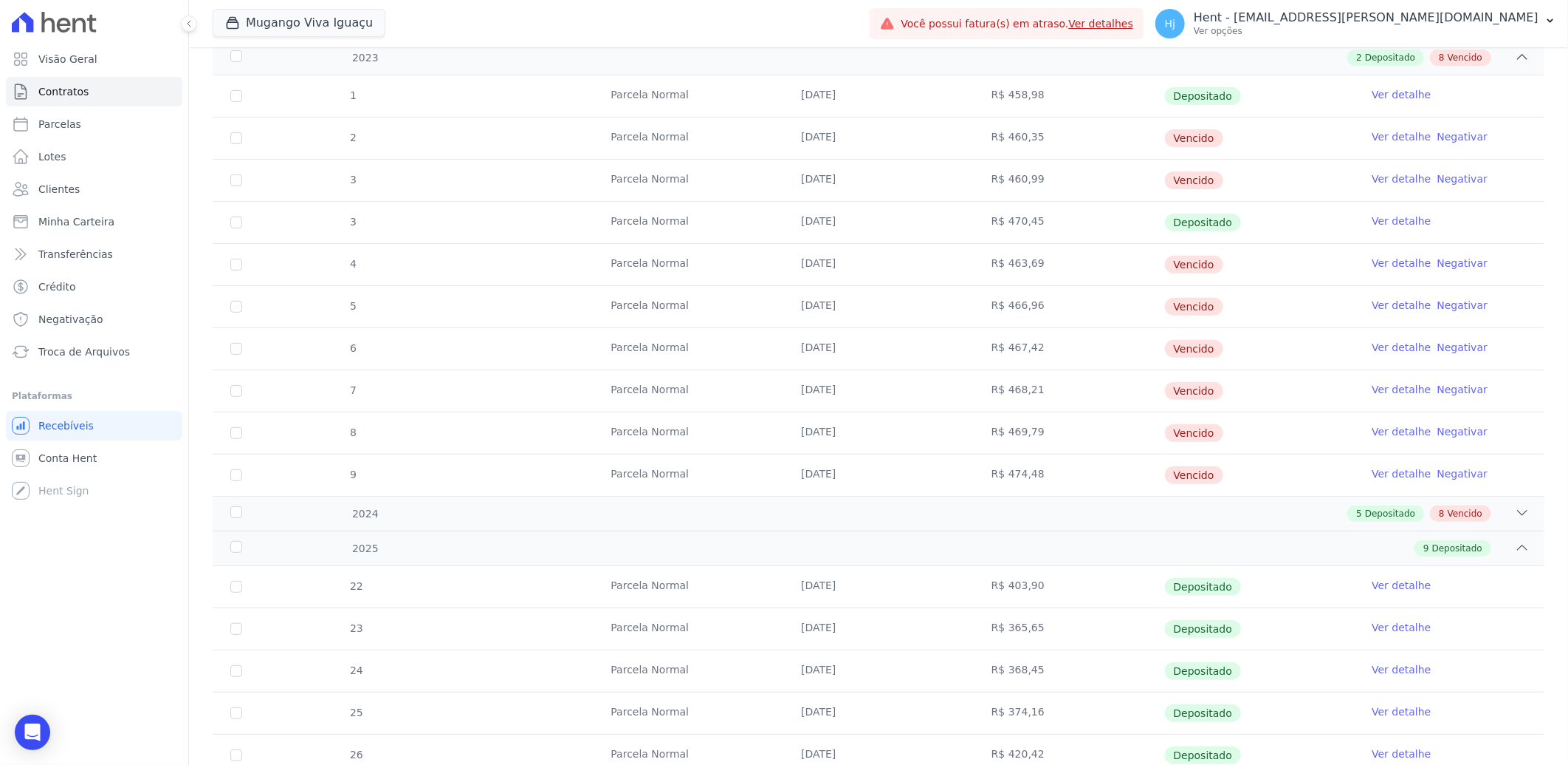
scroll to position [328, 0]
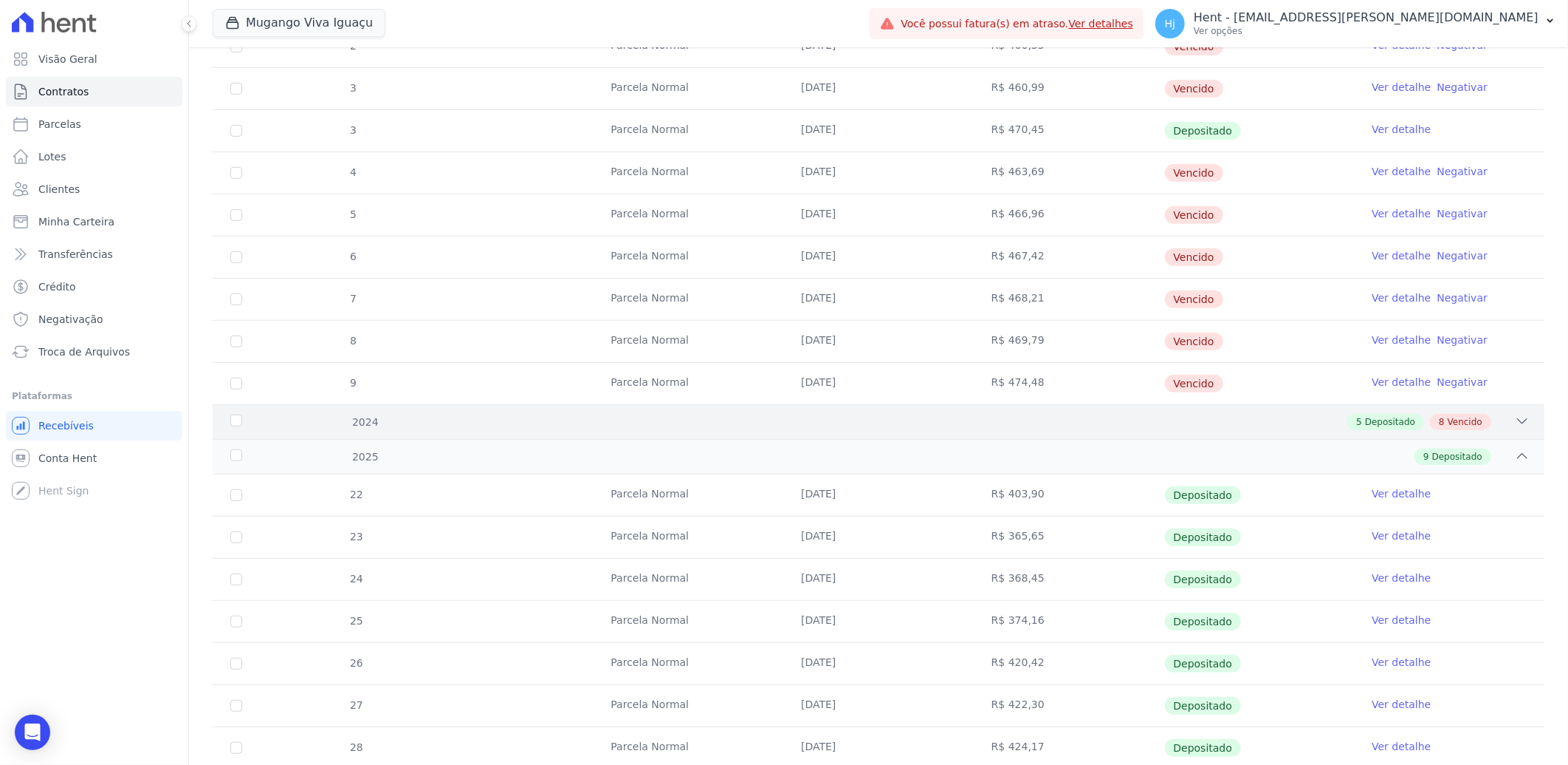
click at [1042, 426] on div "5 Depositado 8 Vencido" at bounding box center [944, 422] width 1171 height 17
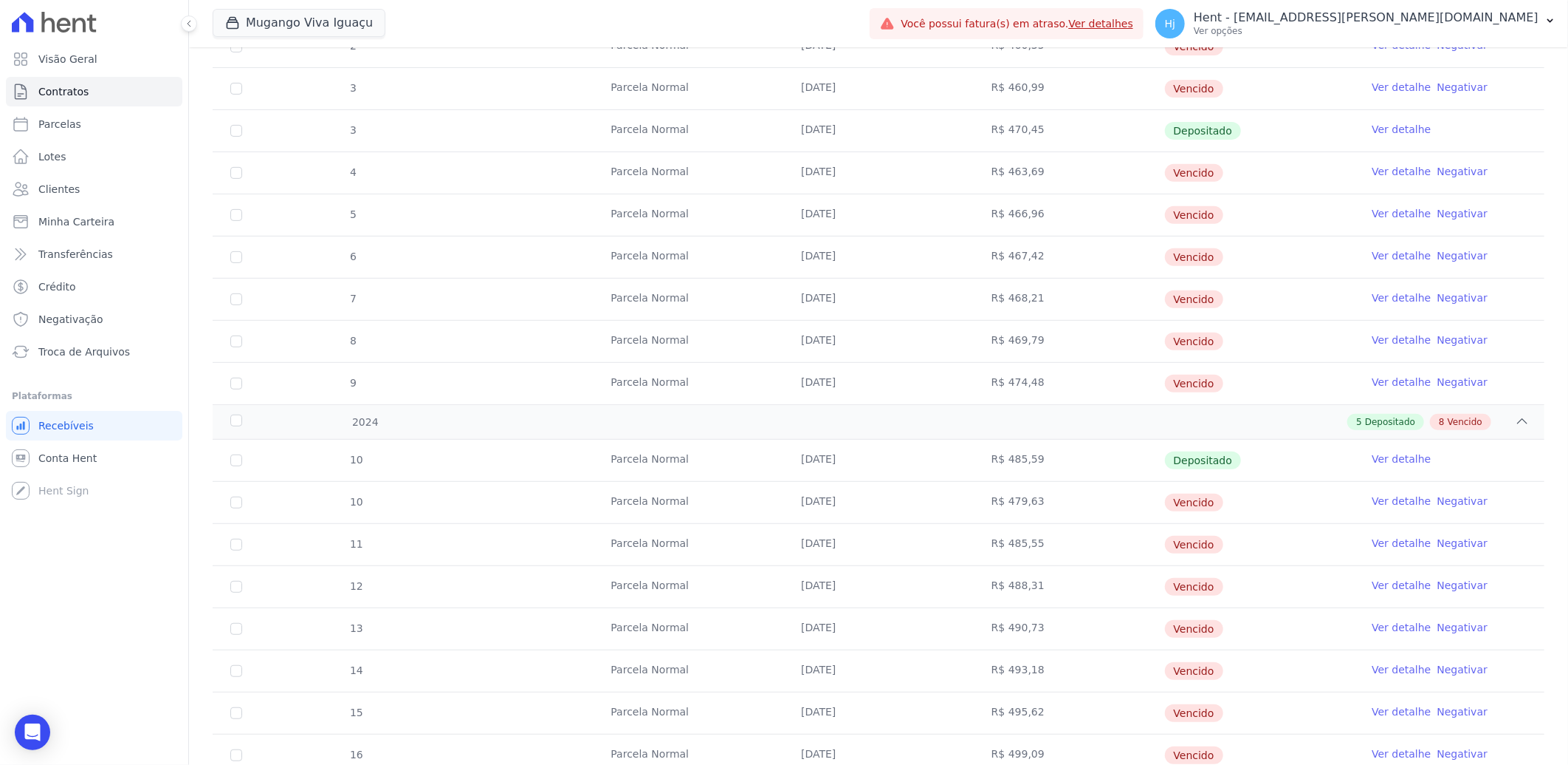
scroll to position [246, 0]
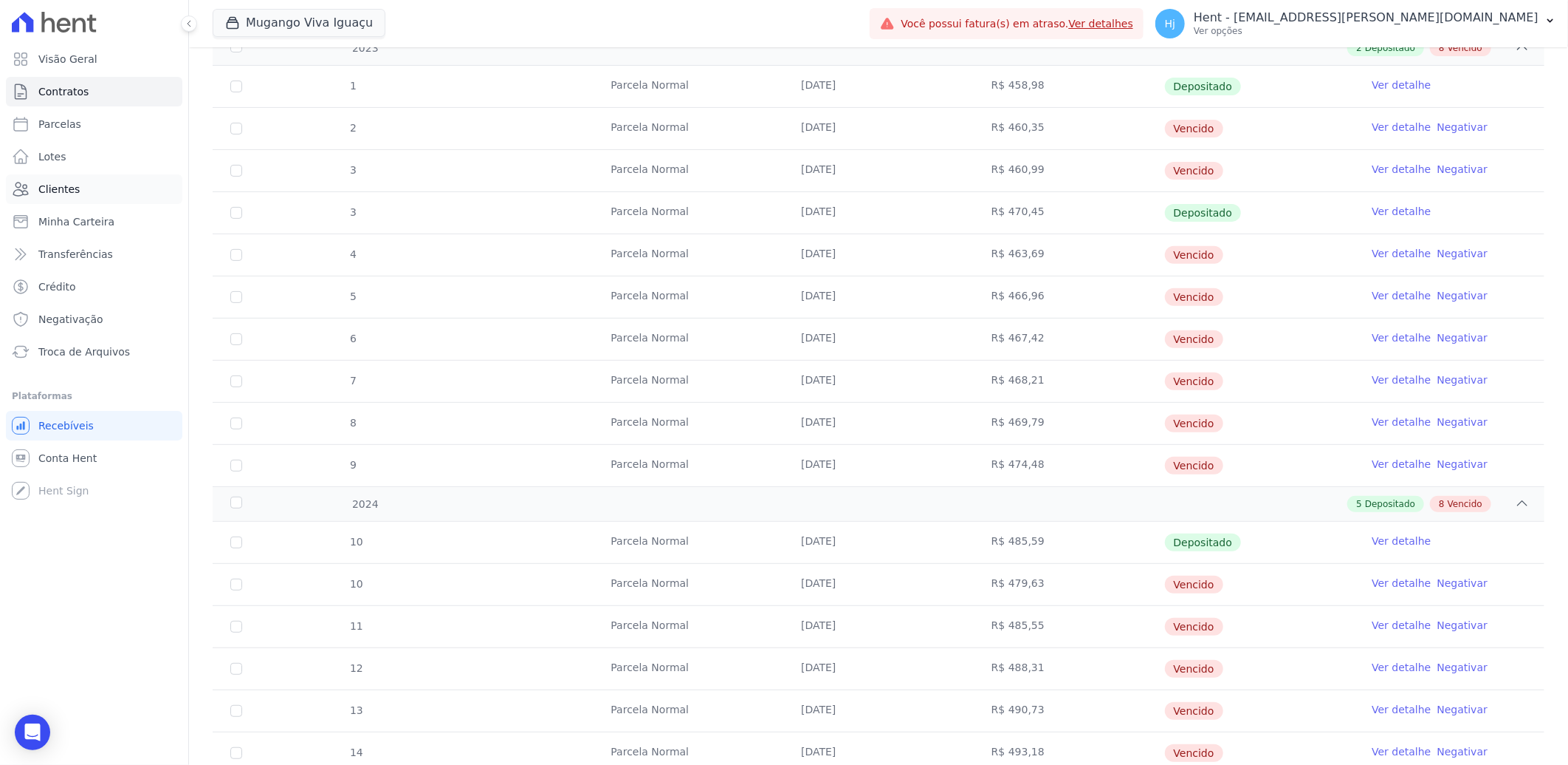
click at [56, 187] on span "Clientes" at bounding box center [58, 189] width 42 height 15
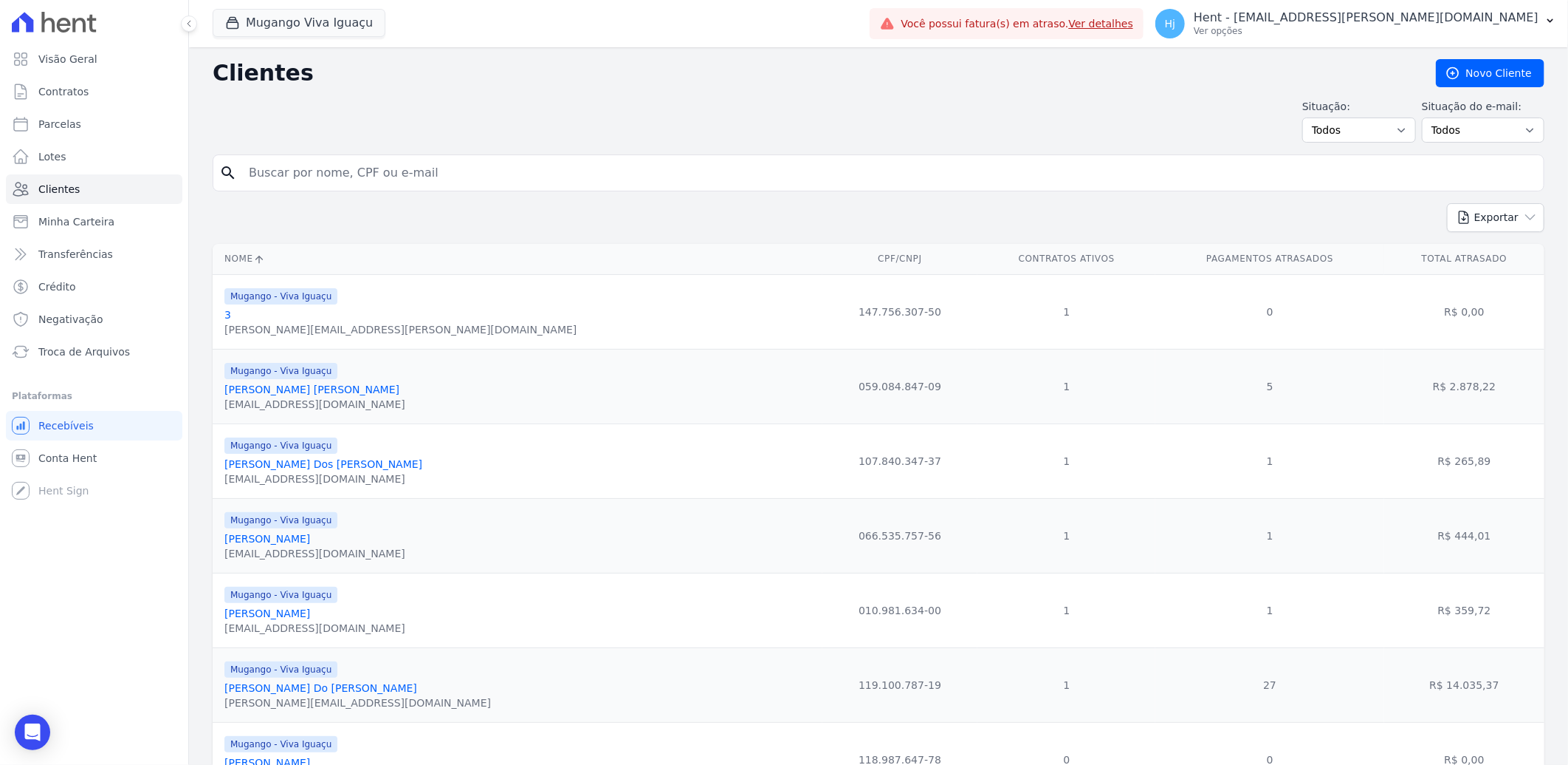
click at [407, 179] on input "search" at bounding box center [889, 173] width 1298 height 30
paste input "David Lopes De Barros"
type input "David Lopes De Barros"
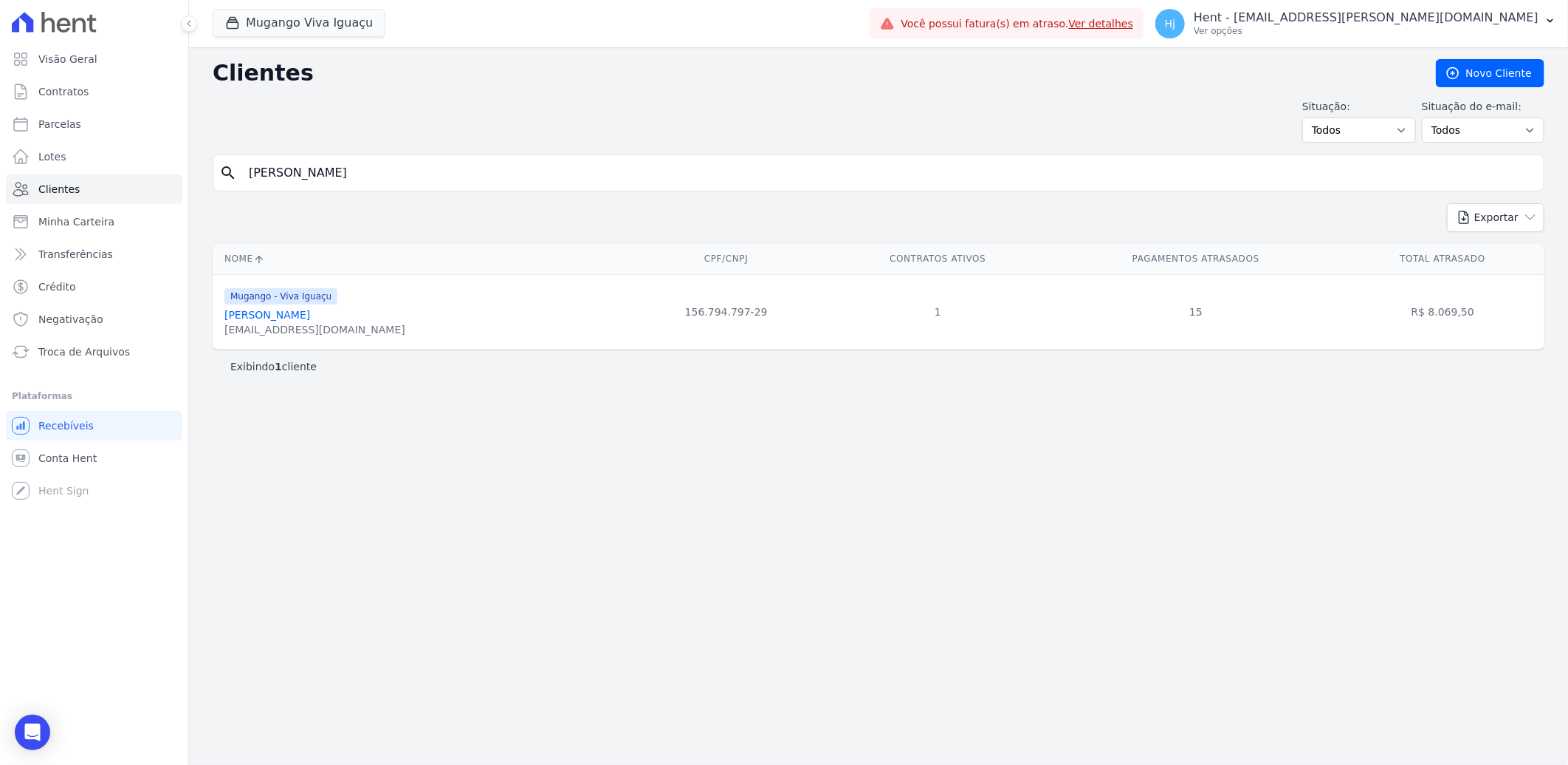
click at [291, 316] on link "David Lopes De Barros" at bounding box center [268, 314] width 86 height 12
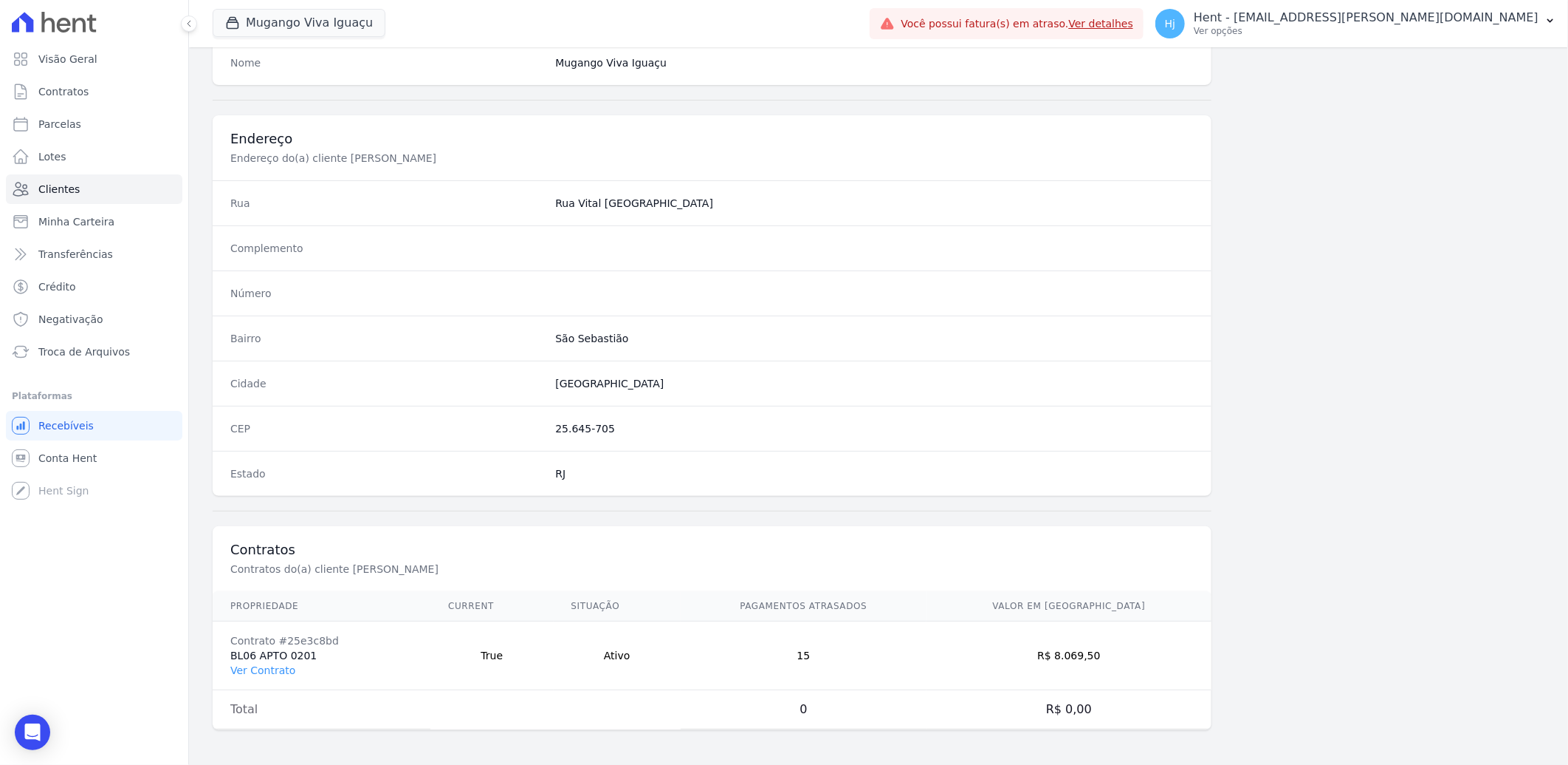
scroll to position [620, 0]
click at [272, 667] on link "Ver Contrato" at bounding box center [263, 669] width 65 height 12
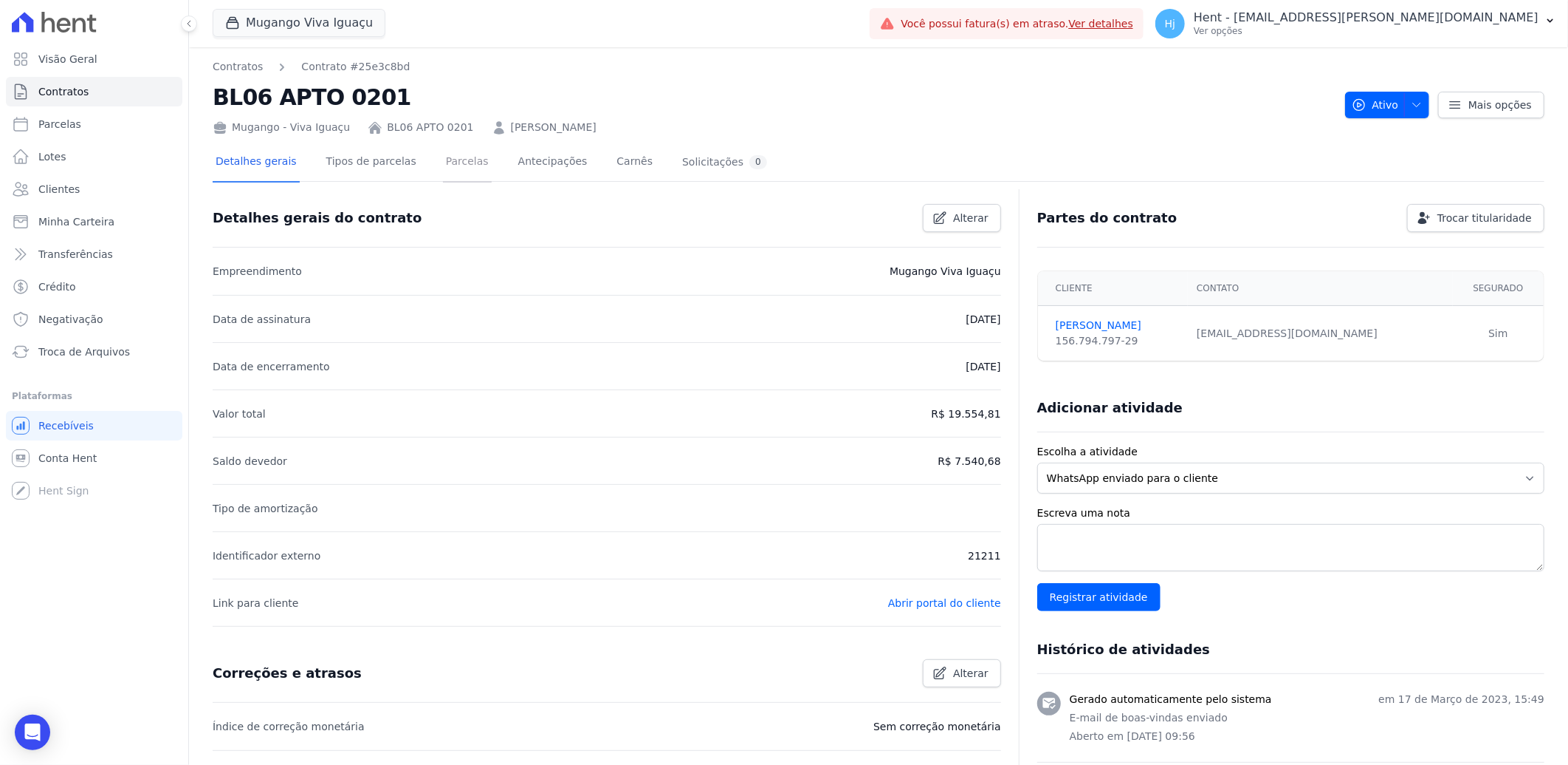
click at [447, 163] on link "Parcelas" at bounding box center [467, 163] width 49 height 39
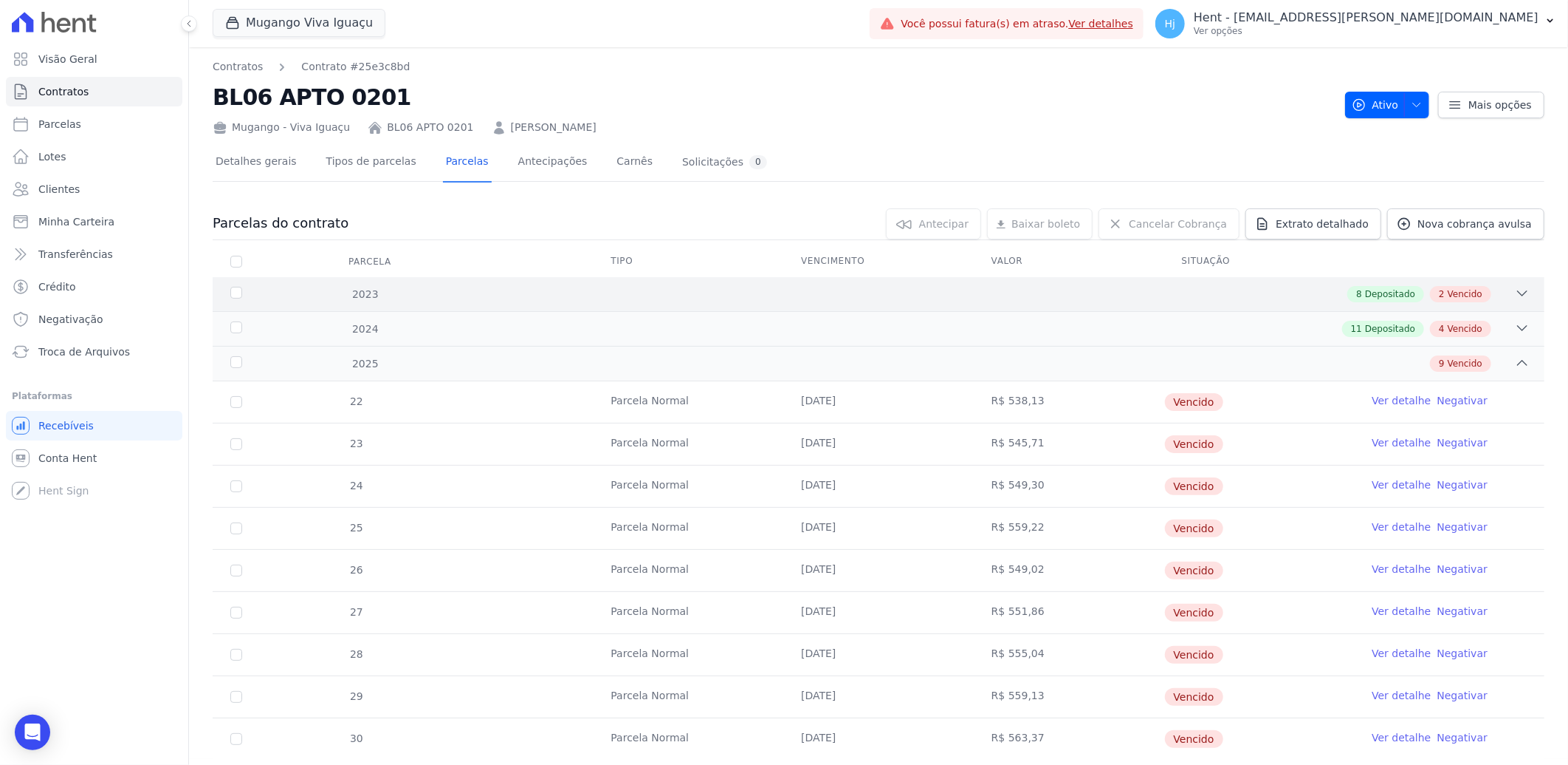
click at [866, 300] on div "8 Depositado 2 Vencido" at bounding box center [944, 295] width 1171 height 17
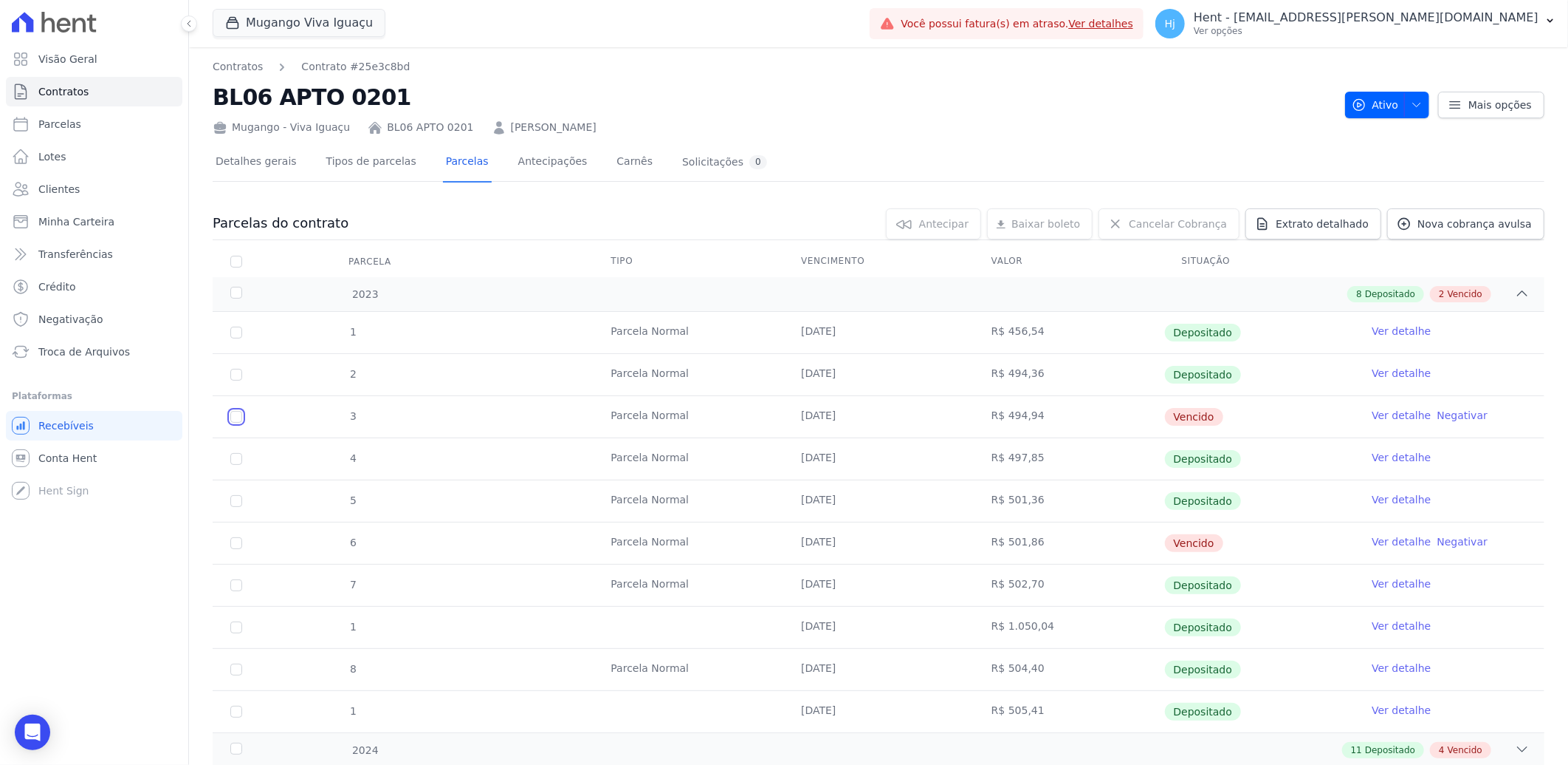
click at [232, 417] on input "checkbox" at bounding box center [236, 417] width 12 height 12
checkbox input "true"
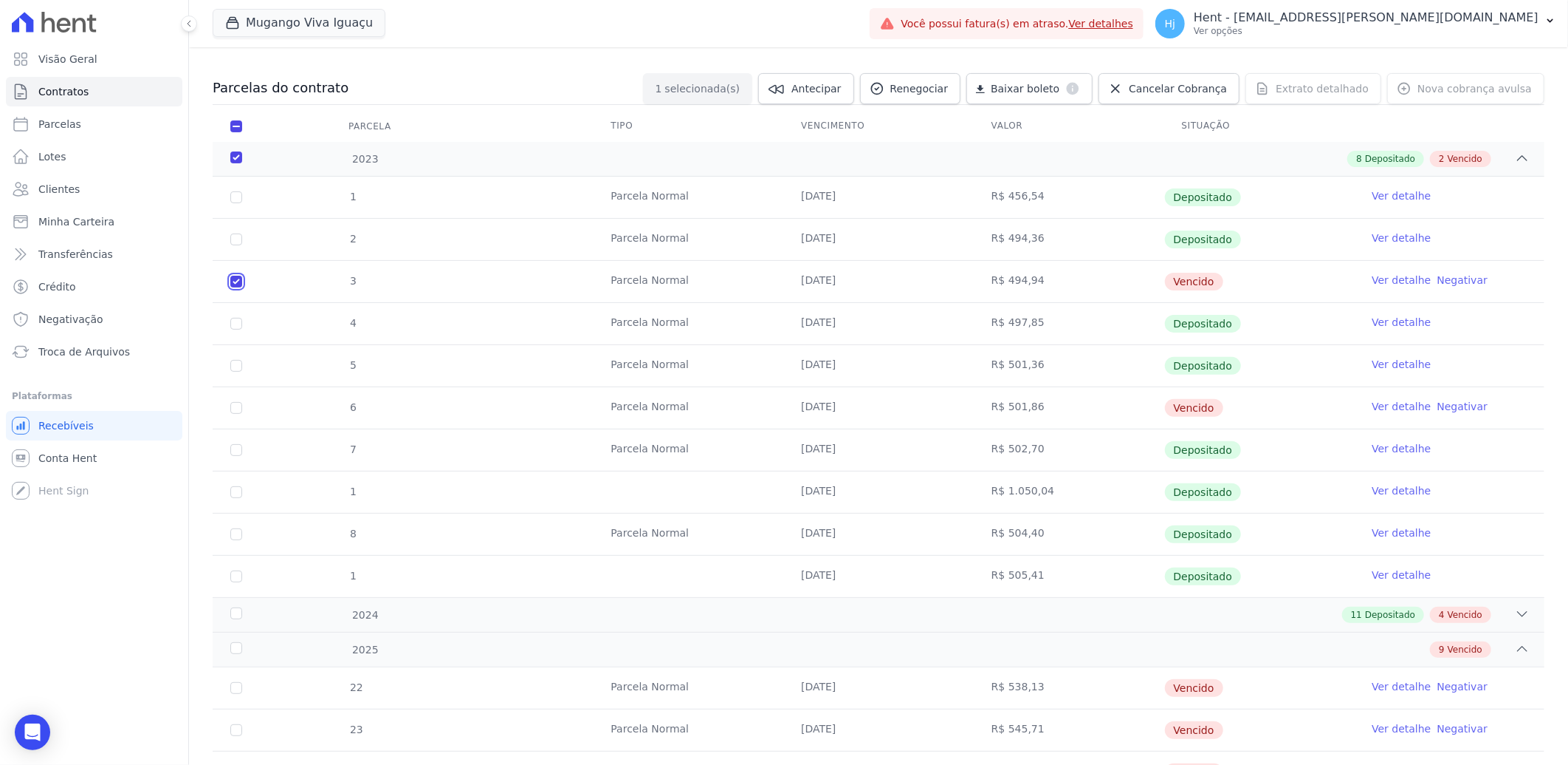
scroll to position [132, 0]
click at [232, 410] on input "checkbox" at bounding box center [236, 411] width 12 height 12
checkbox input "true"
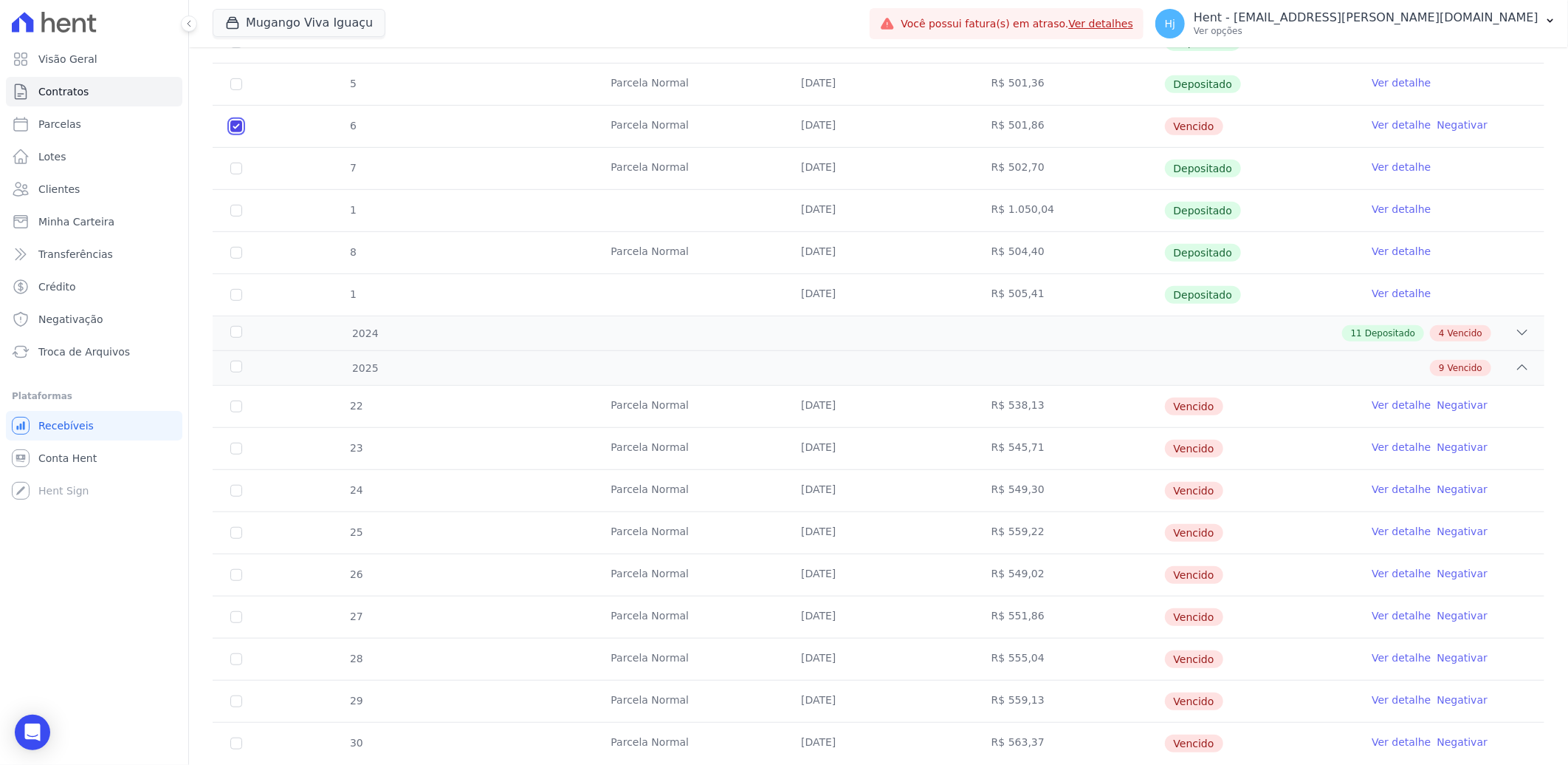
scroll to position [460, 0]
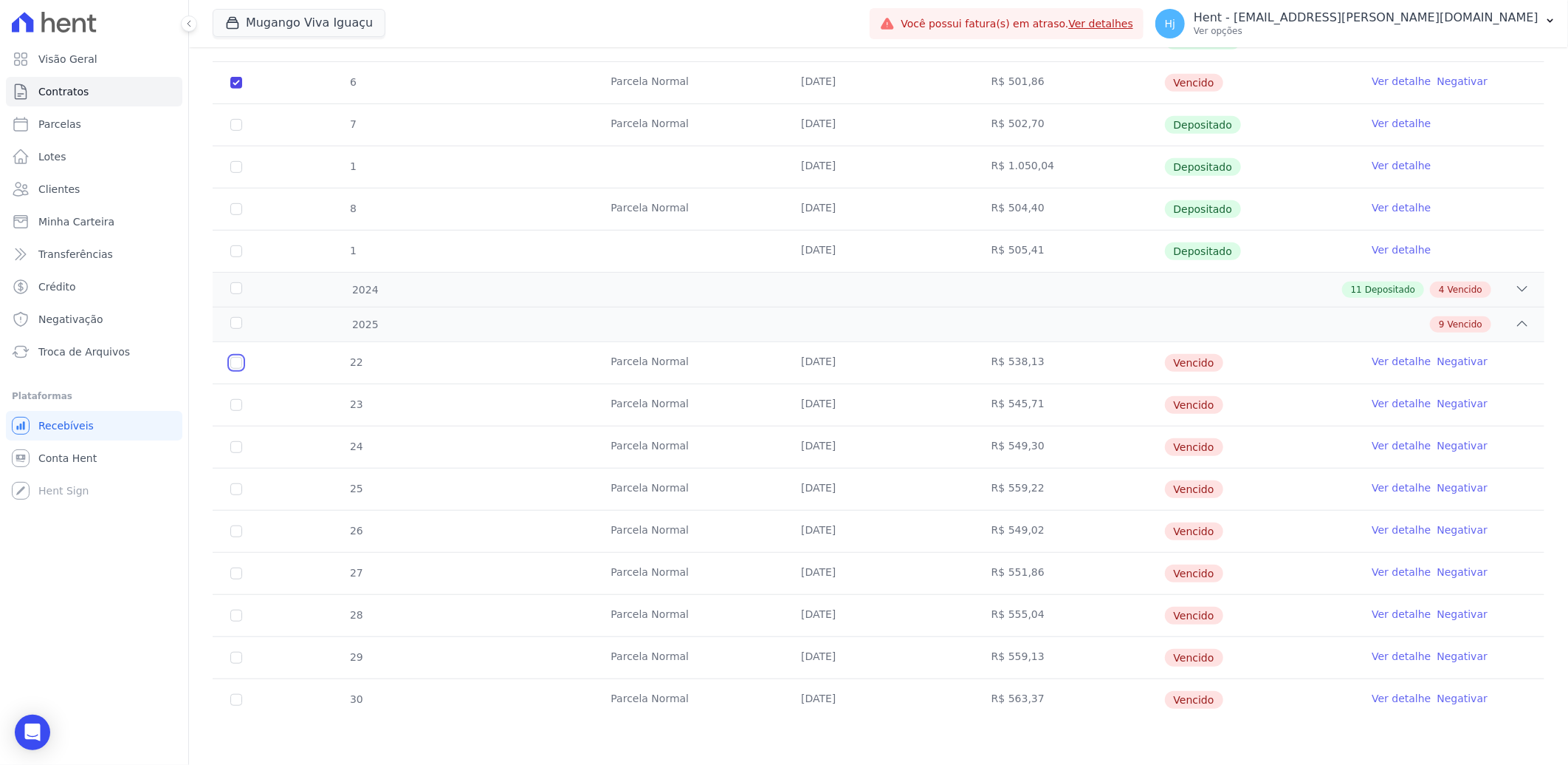
click at [232, 367] on input "checkbox" at bounding box center [236, 362] width 12 height 12
checkbox input "true"
click at [234, 287] on div "2024" at bounding box center [289, 290] width 122 height 16
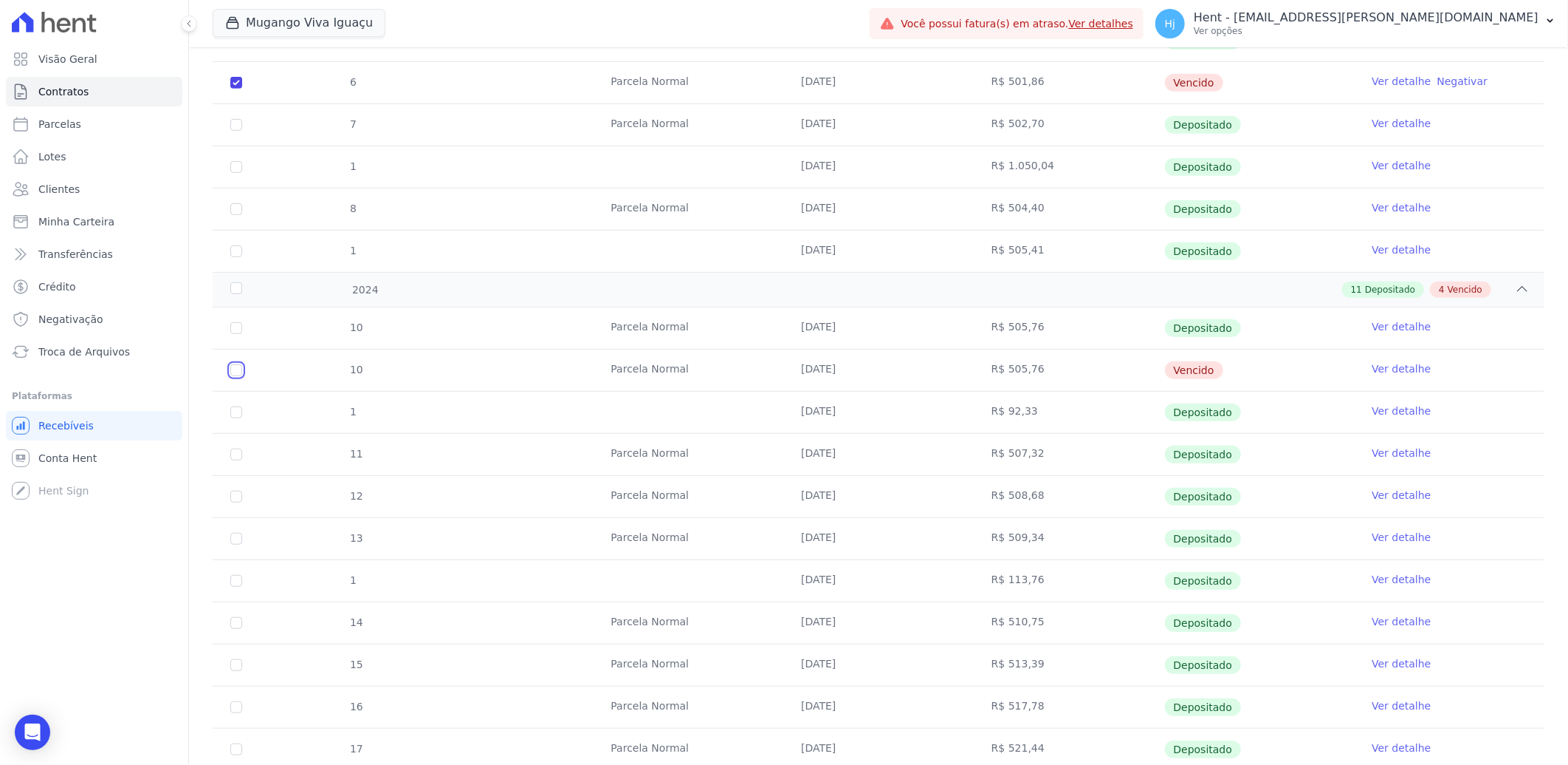
click at [235, 370] on input "checkbox" at bounding box center [236, 370] width 12 height 12
checkbox input "true"
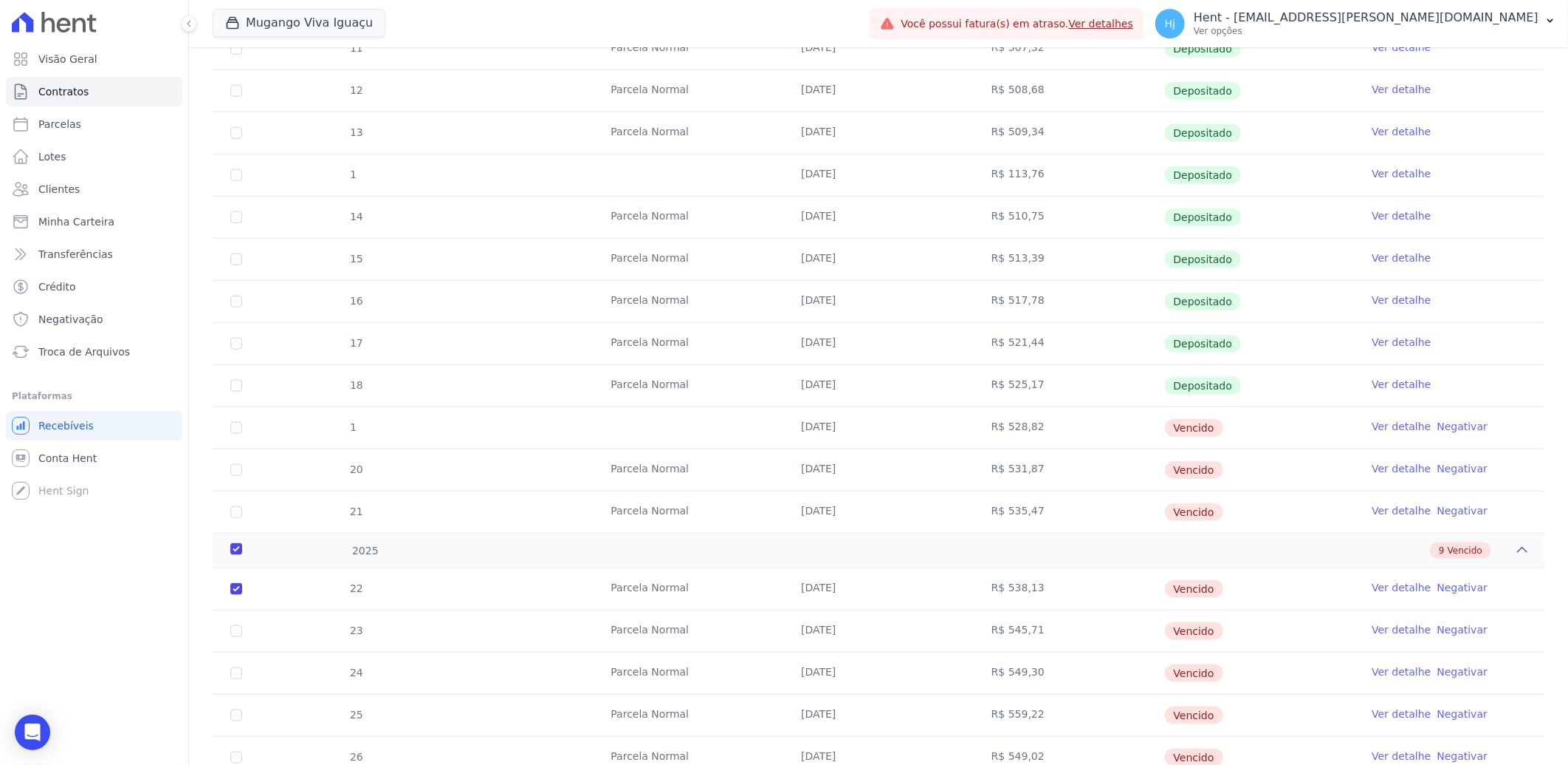
scroll to position [871, 0]
click at [235, 424] on input "checkbox" at bounding box center [236, 423] width 12 height 12
checkbox input "true"
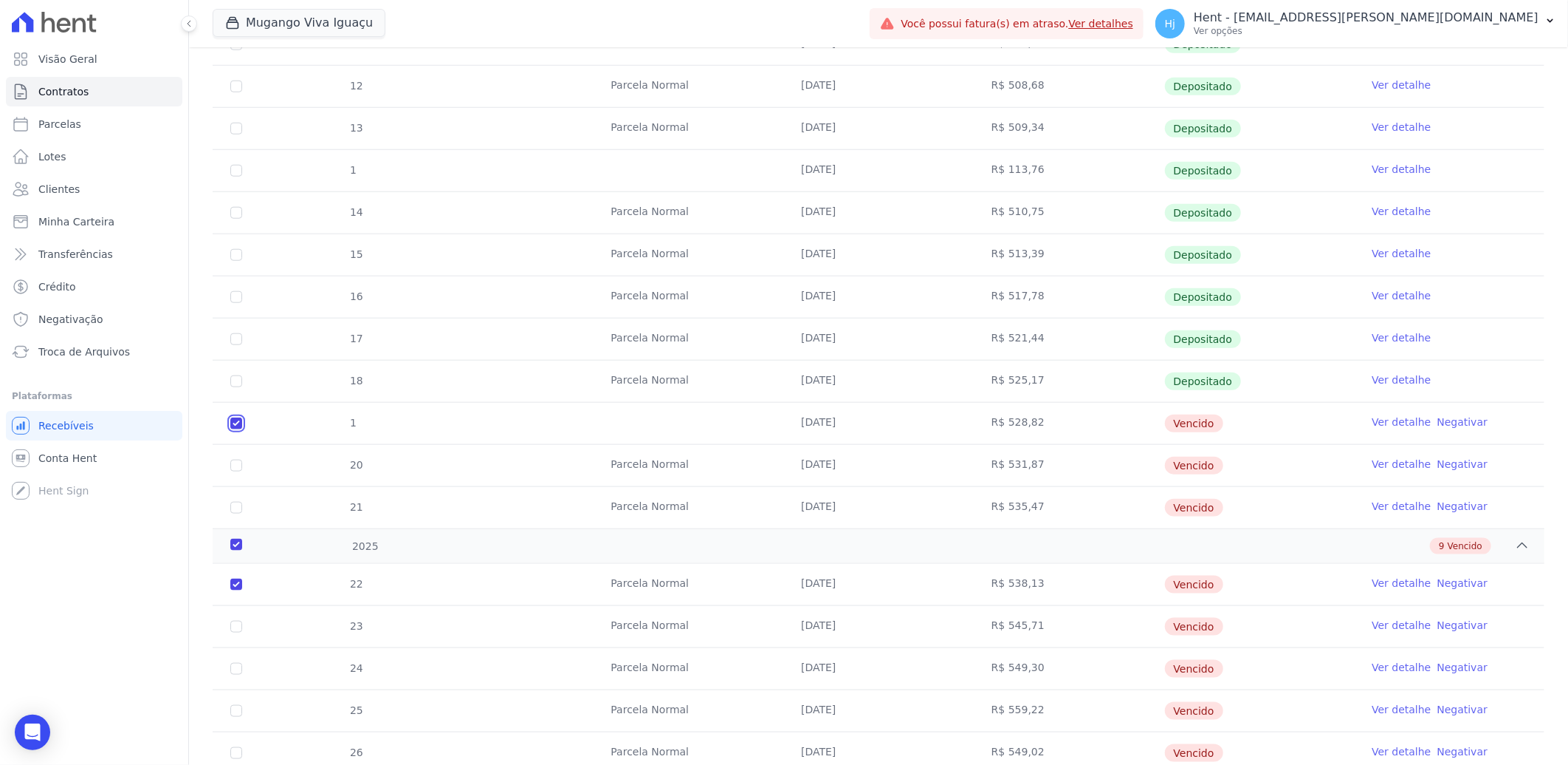
checkbox input "true"
click at [237, 466] on input "checkbox" at bounding box center [236, 465] width 12 height 12
checkbox input "true"
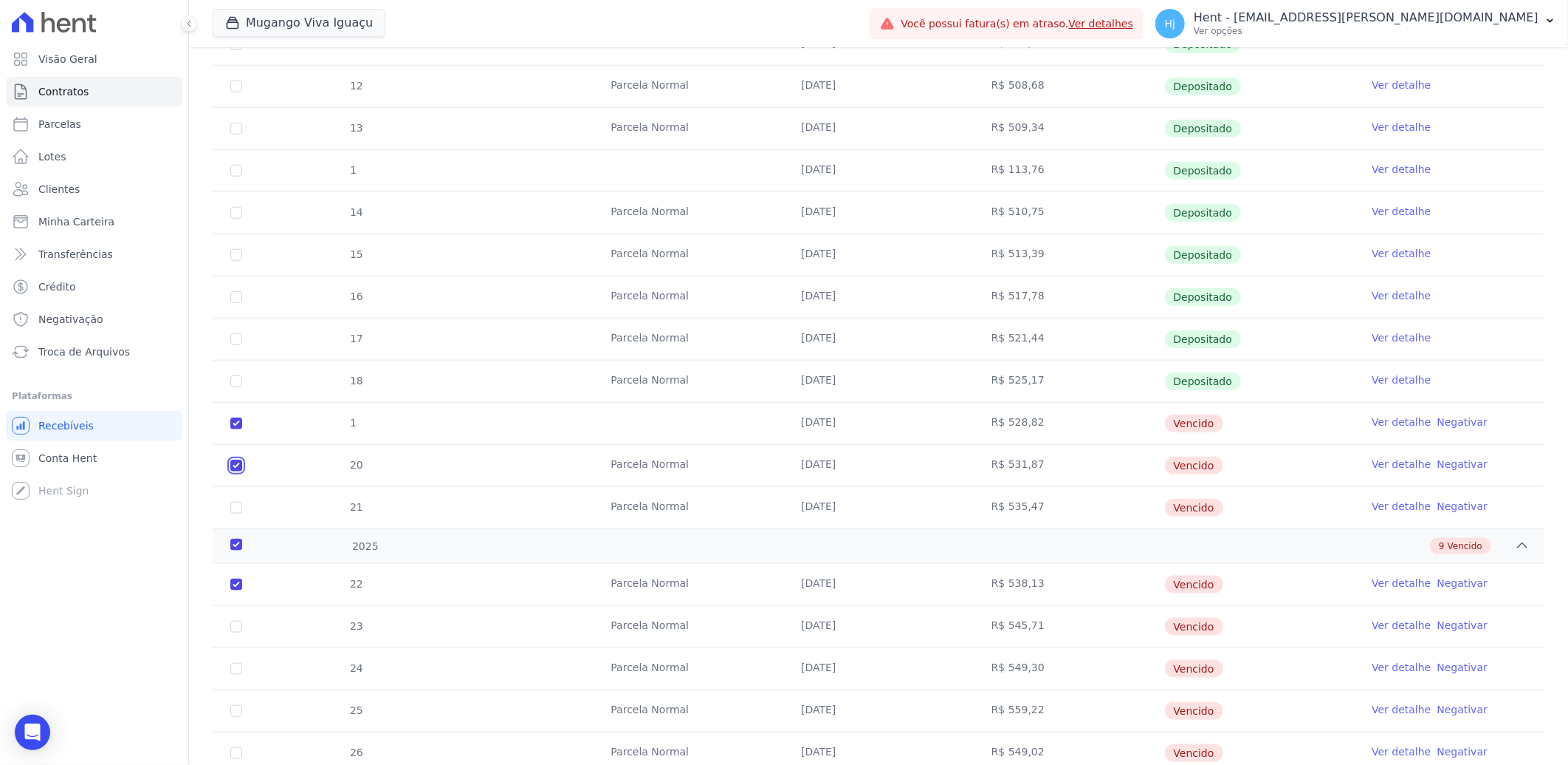
checkbox input "true"
click at [236, 509] on input "checkbox" at bounding box center [236, 508] width 12 height 12
checkbox input "true"
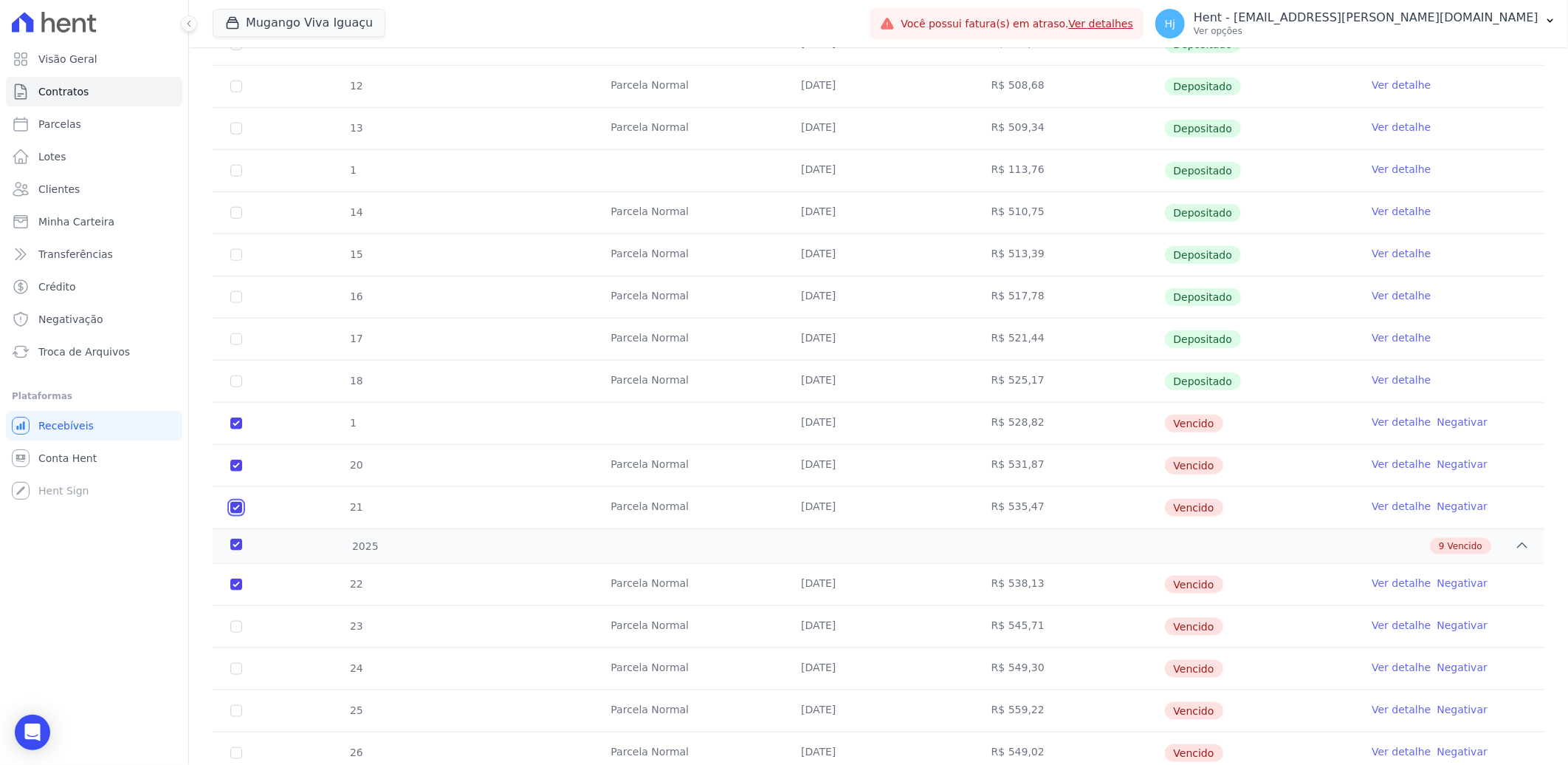
checkbox input "true"
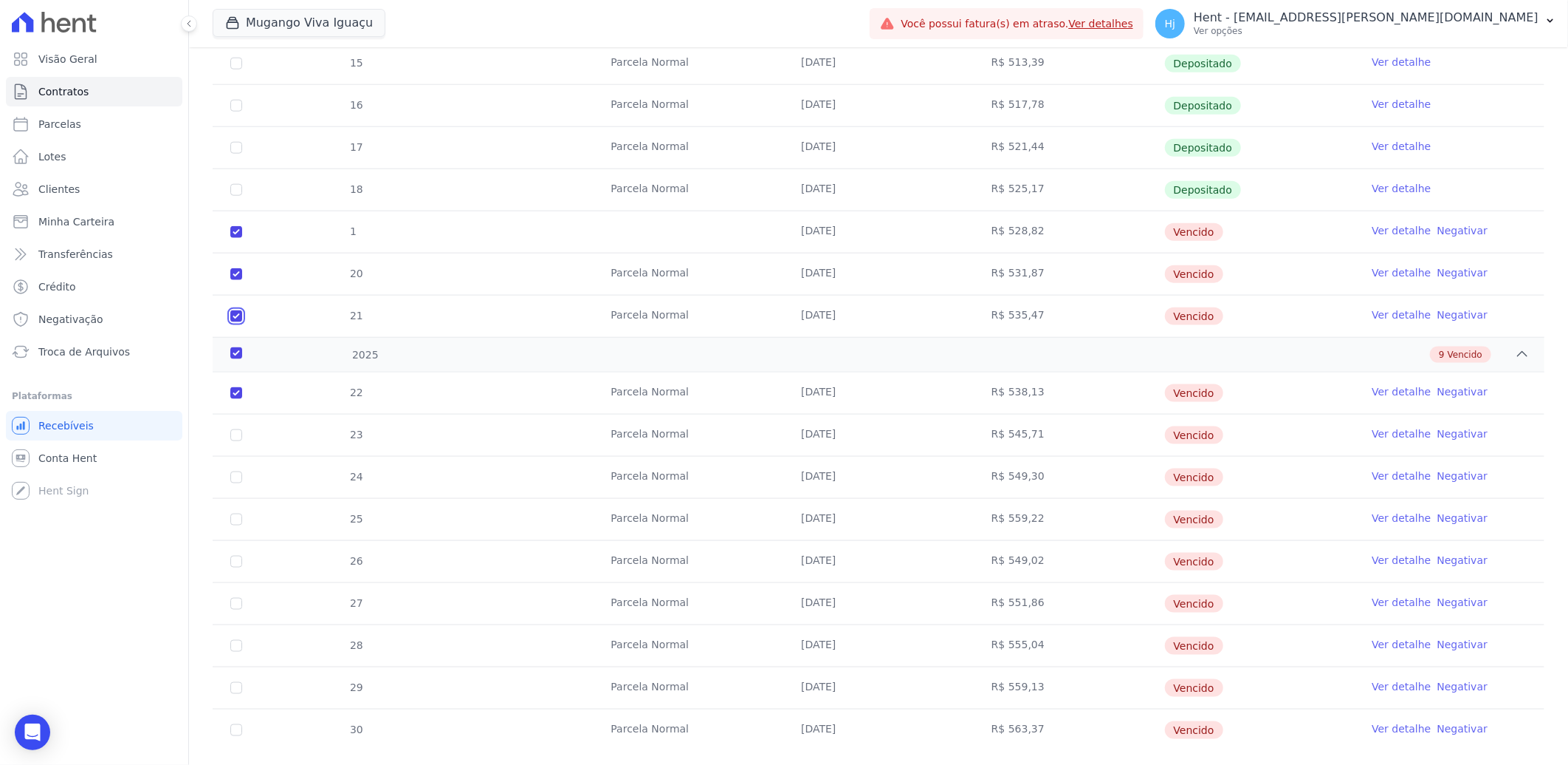
scroll to position [1094, 0]
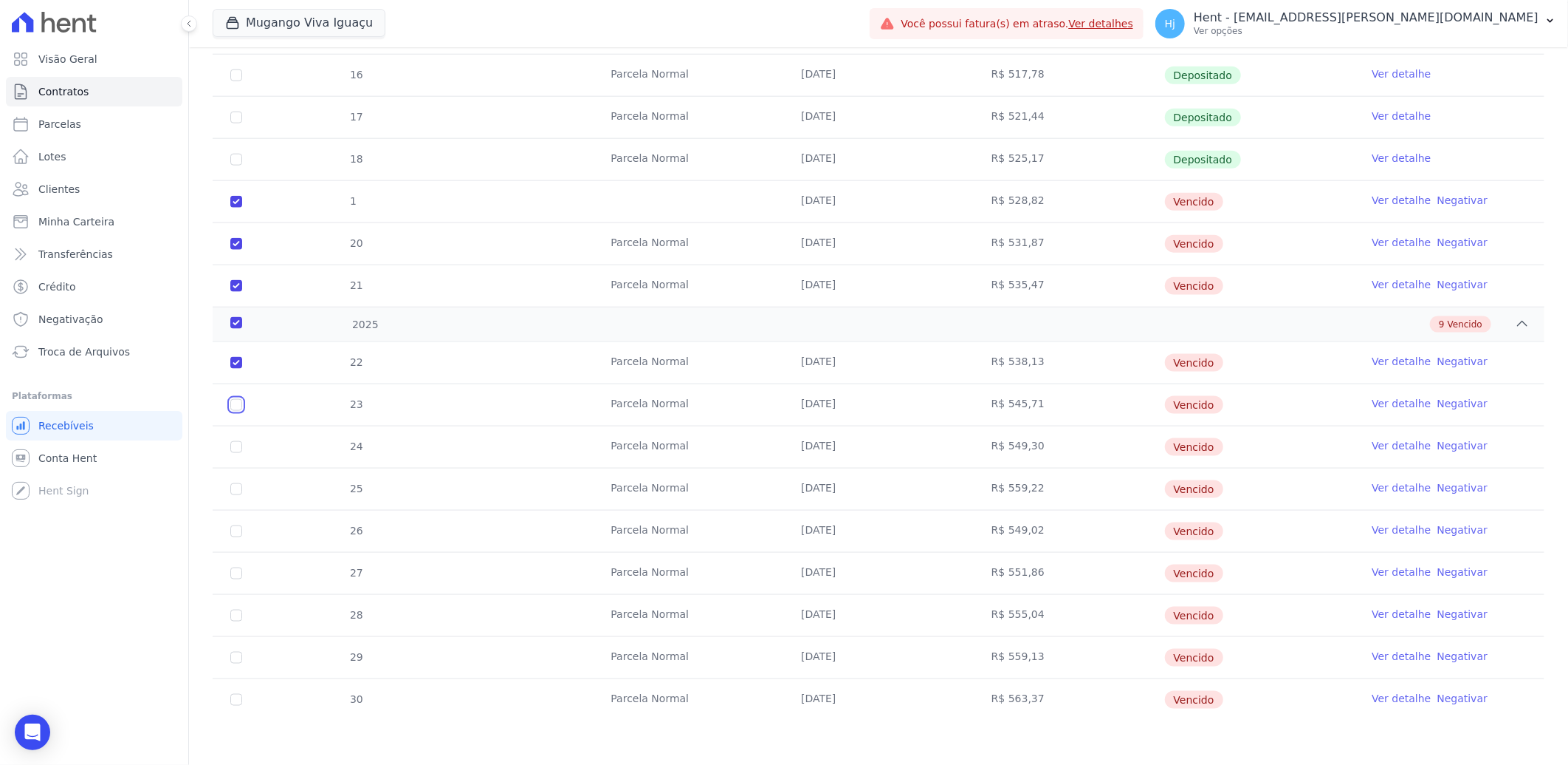
click at [236, 402] on input "checkbox" at bounding box center [236, 405] width 12 height 12
checkbox input "true"
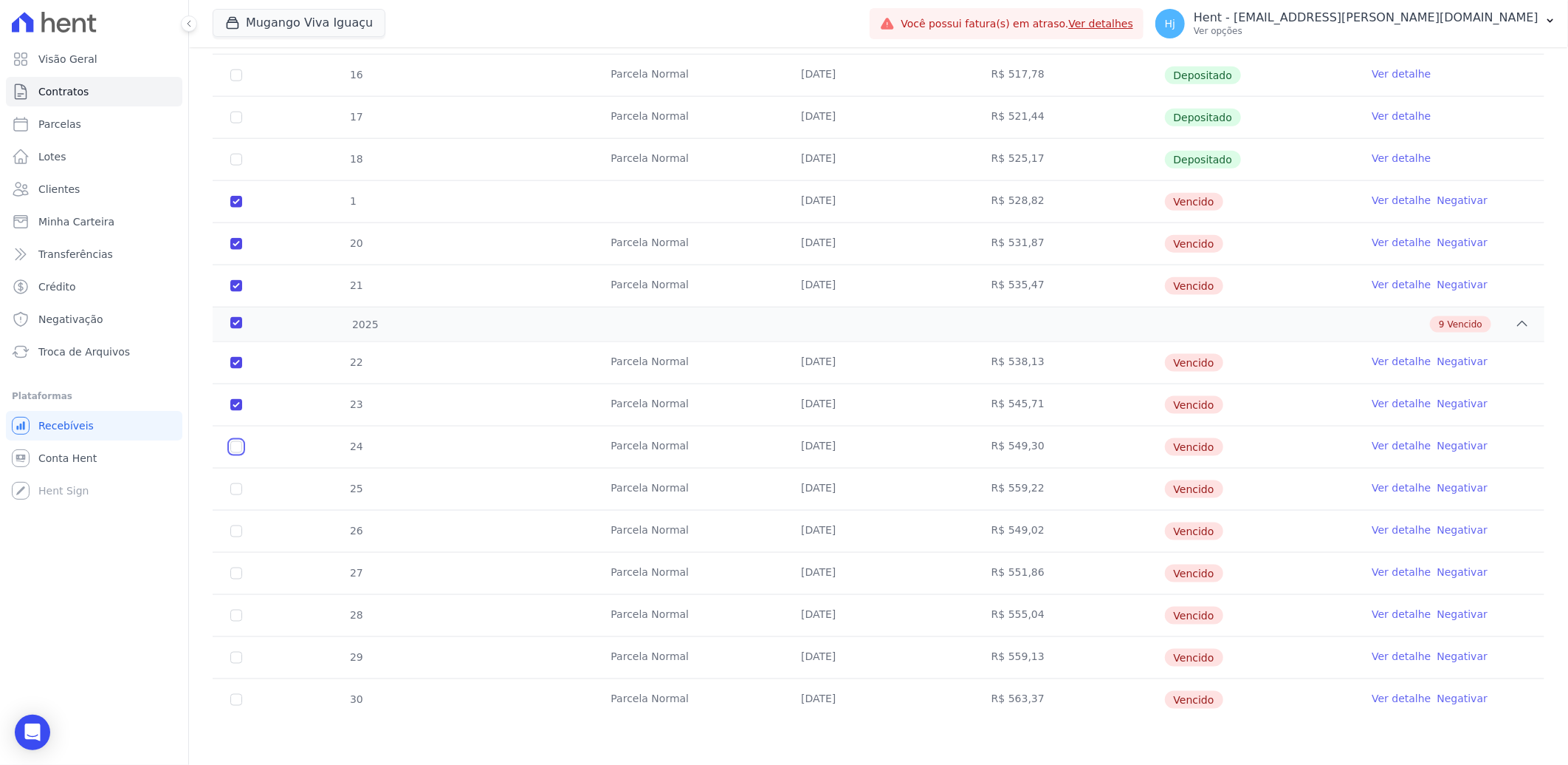
click at [236, 441] on input "checkbox" at bounding box center [236, 446] width 12 height 12
checkbox input "true"
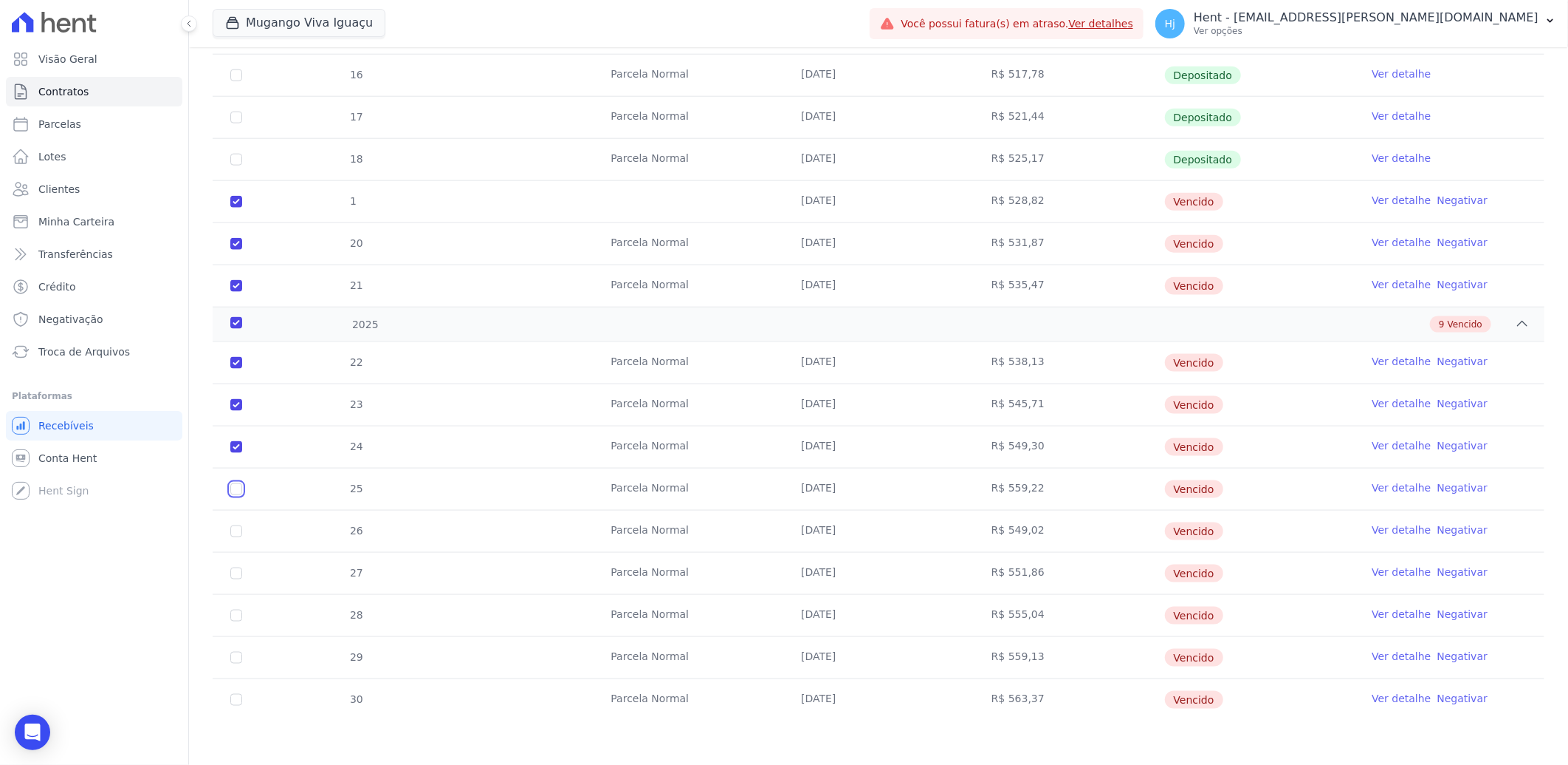
click at [235, 494] on input "checkbox" at bounding box center [236, 489] width 12 height 12
checkbox input "true"
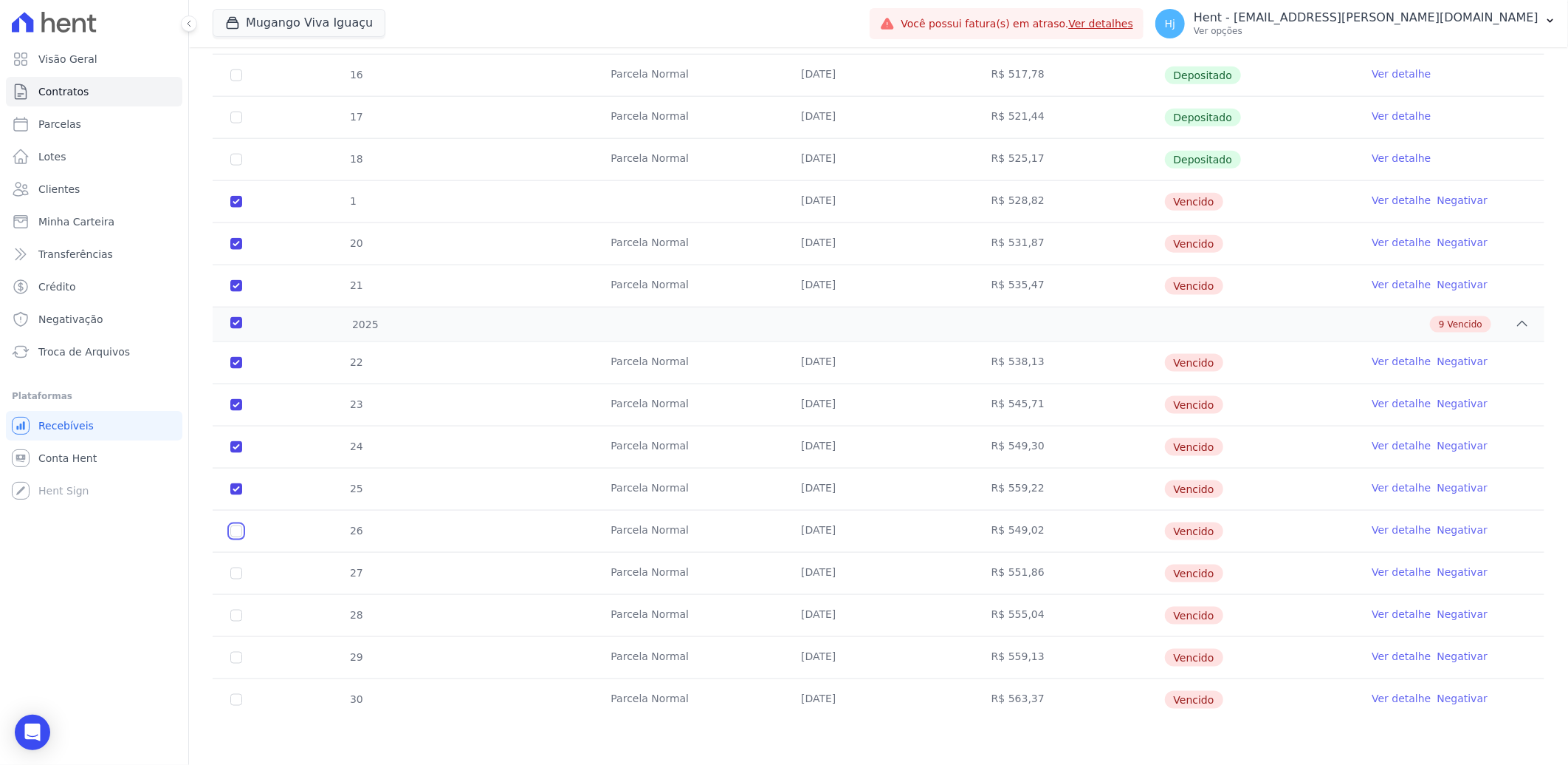
click at [235, 527] on input "checkbox" at bounding box center [236, 531] width 12 height 12
checkbox input "true"
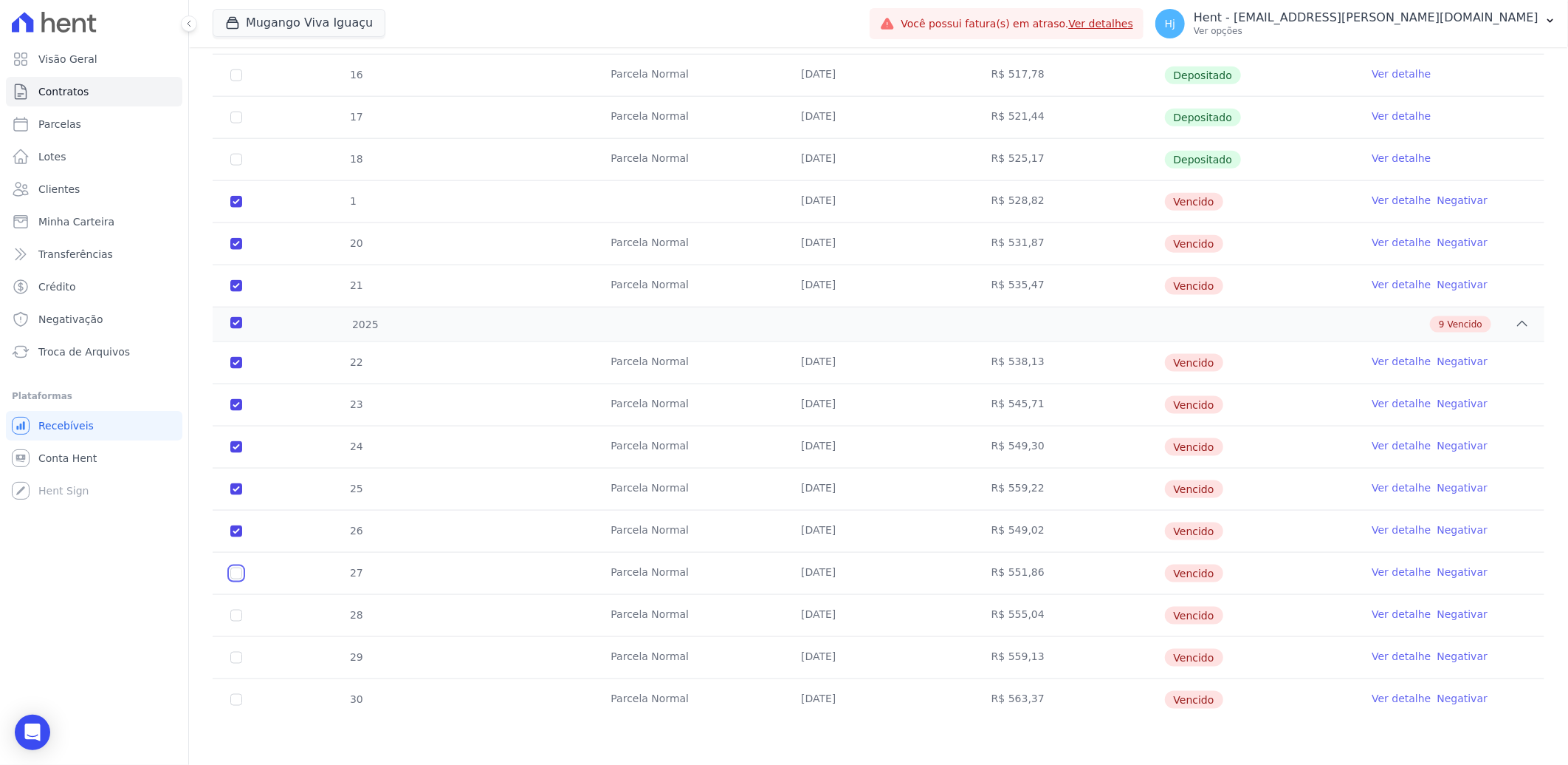
click at [234, 578] on input "checkbox" at bounding box center [236, 573] width 12 height 12
checkbox input "true"
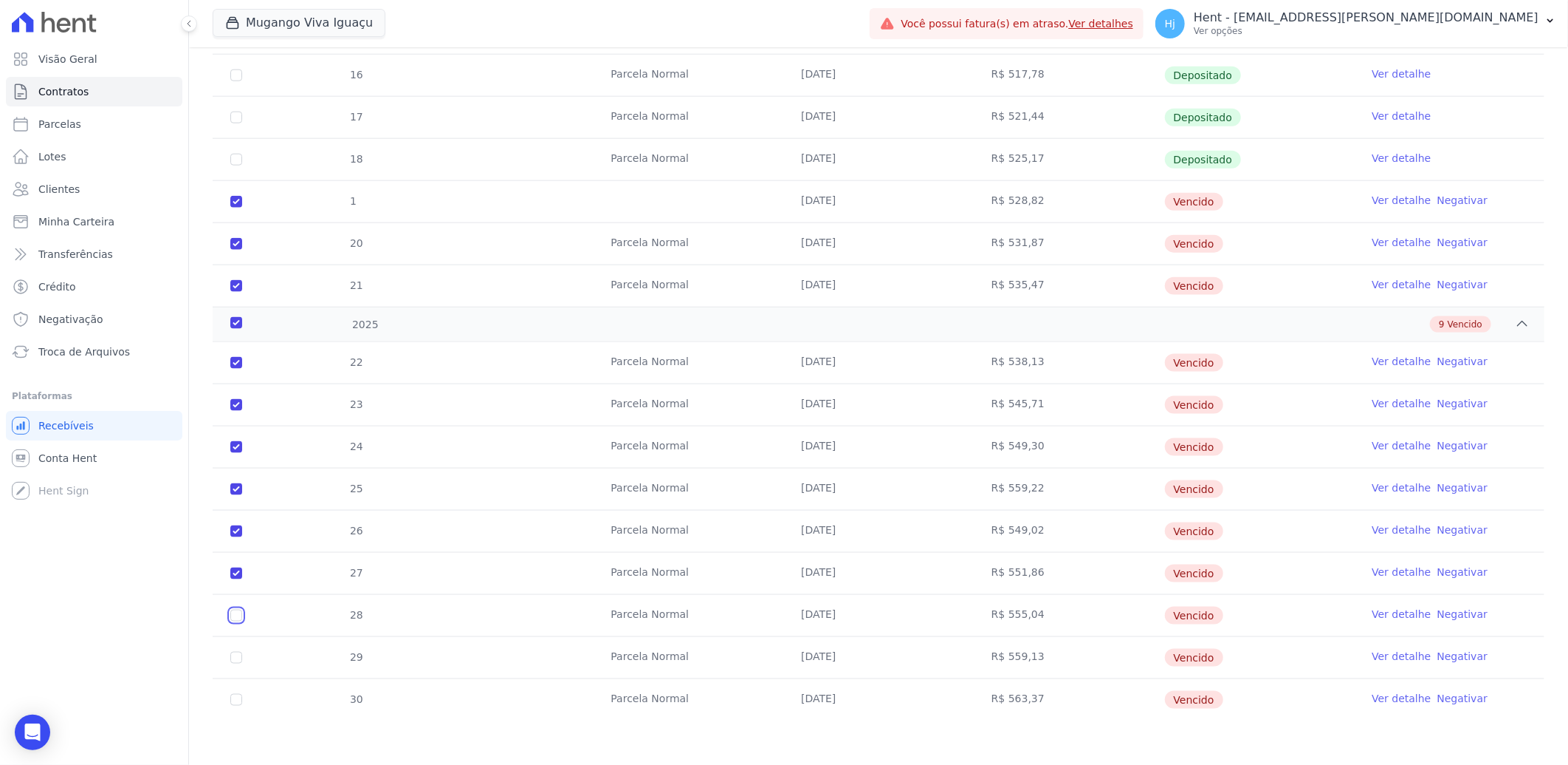
click at [235, 616] on input "checkbox" at bounding box center [236, 615] width 12 height 12
checkbox input "true"
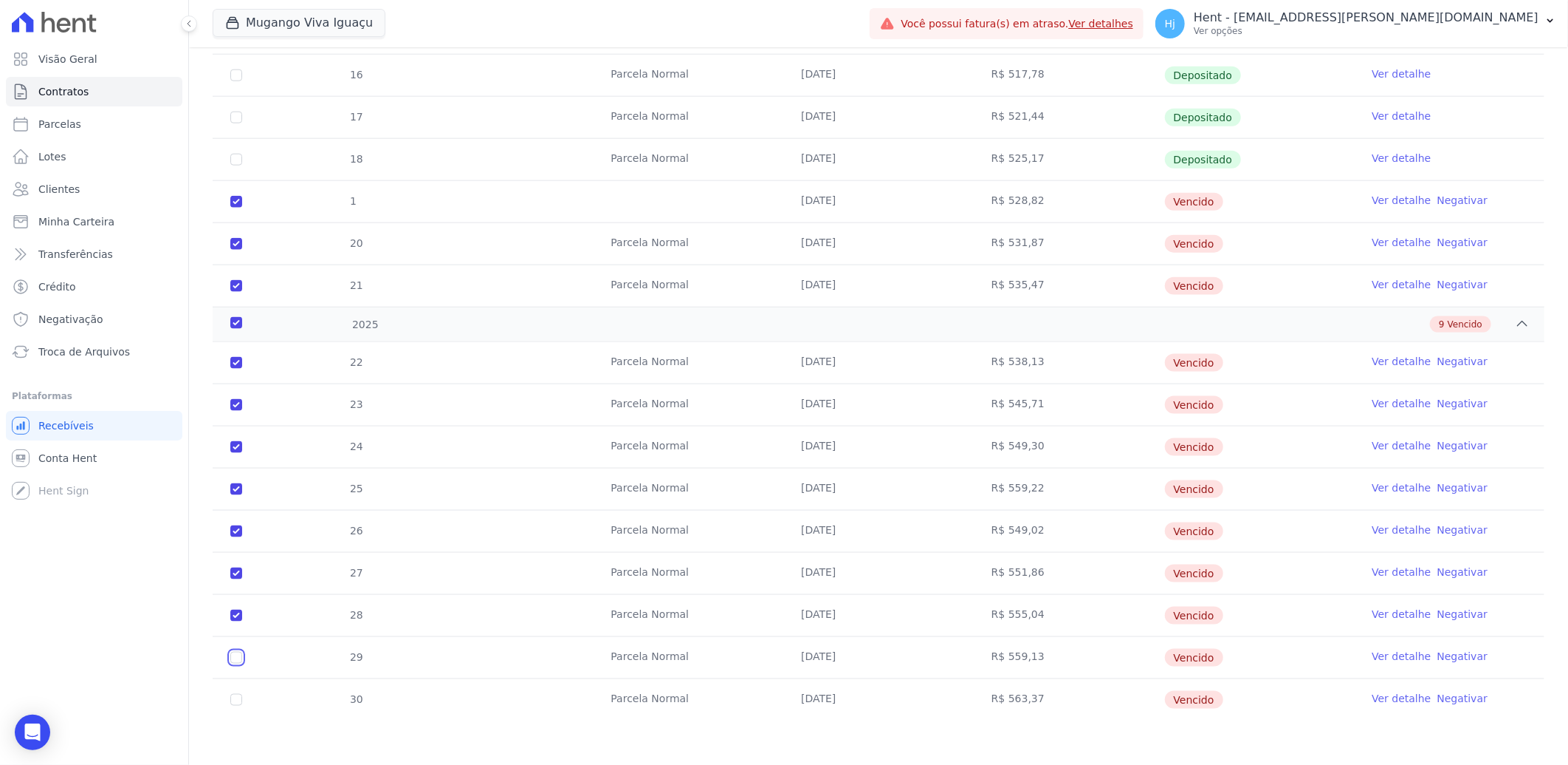
click at [235, 658] on input "checkbox" at bounding box center [236, 658] width 12 height 12
checkbox input "true"
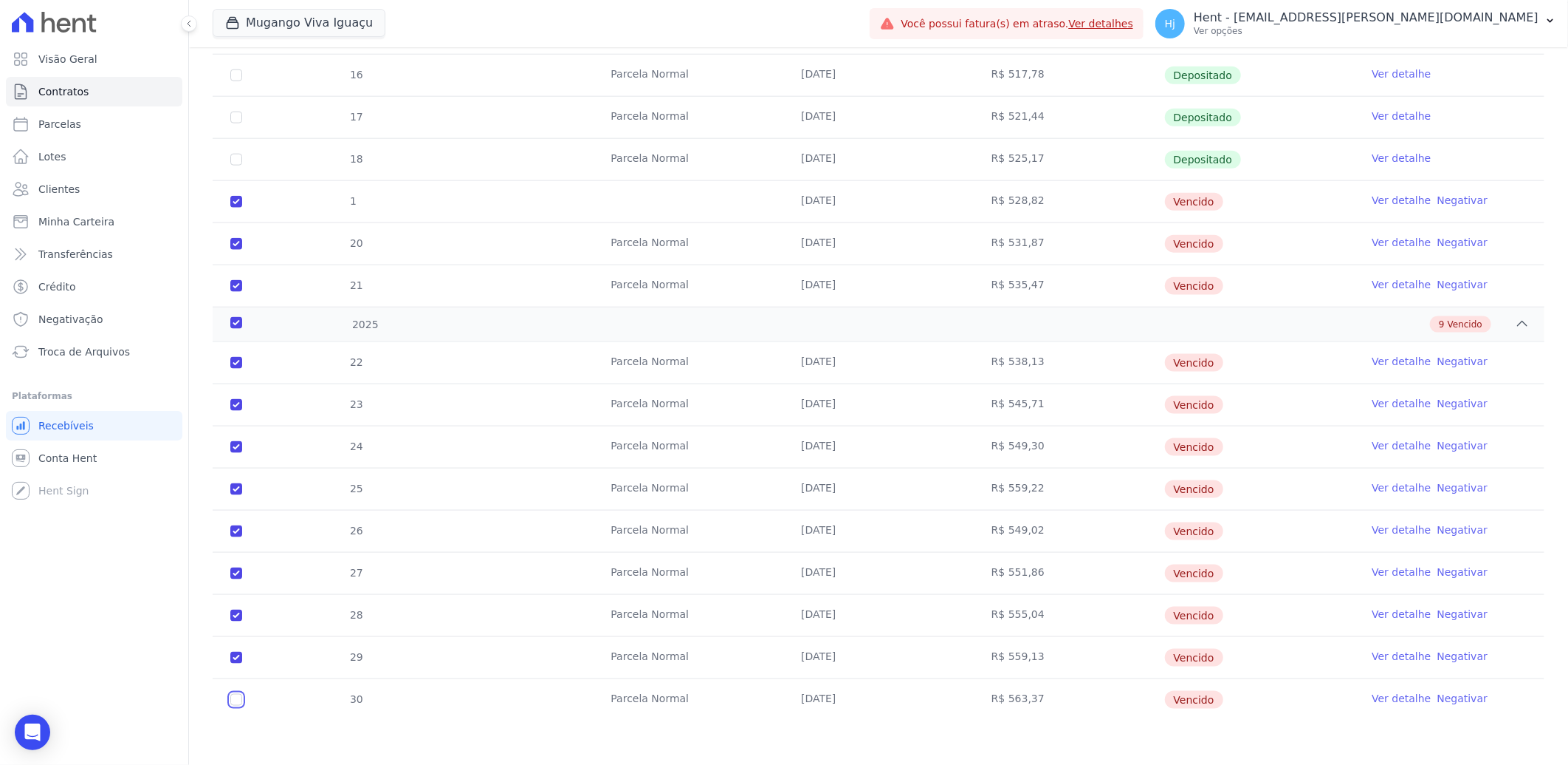
click at [235, 702] on input "checkbox" at bounding box center [236, 699] width 12 height 12
checkbox input "true"
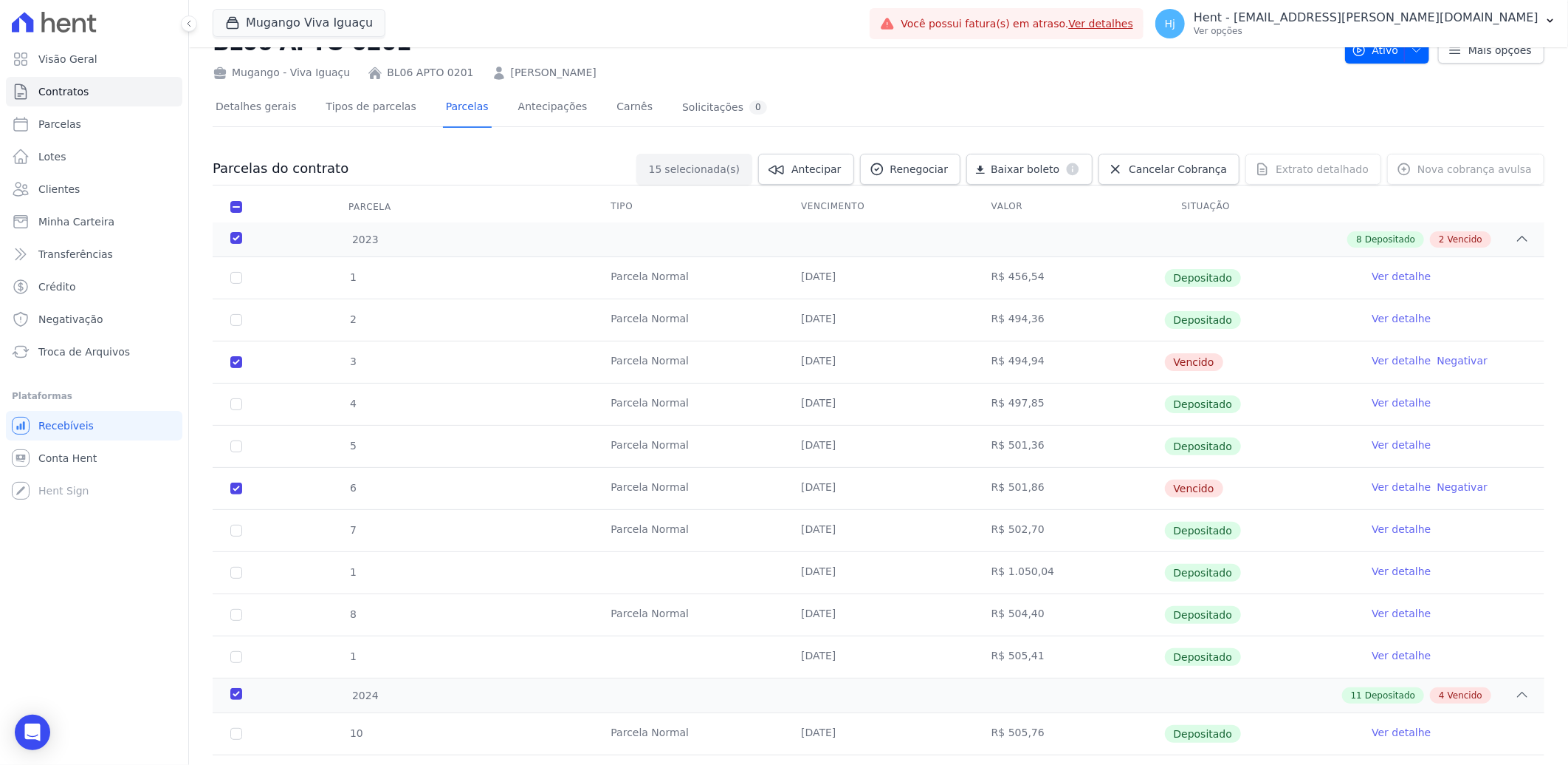
scroll to position [0, 0]
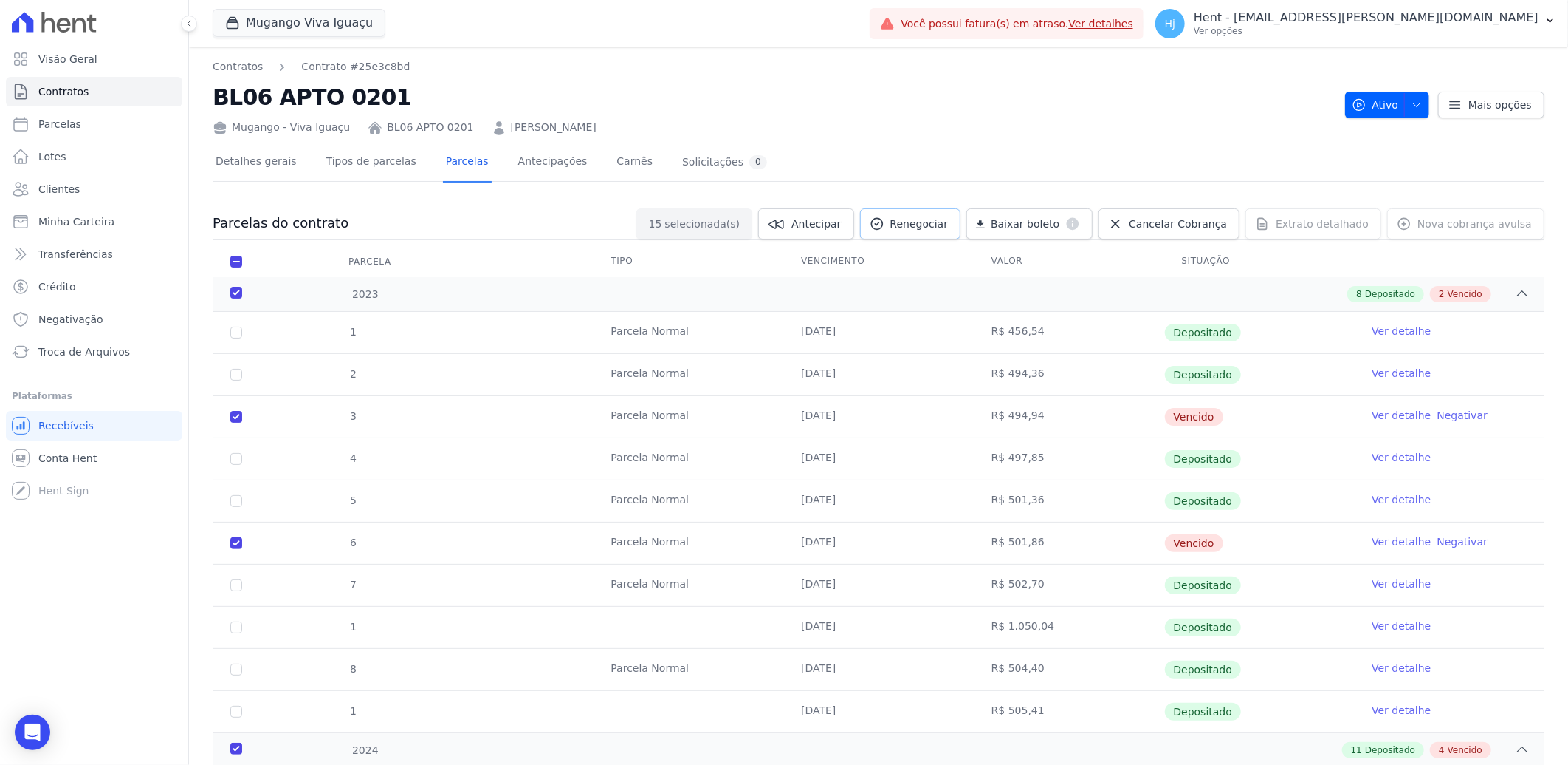
click at [932, 224] on span "Renegociar" at bounding box center [919, 224] width 58 height 15
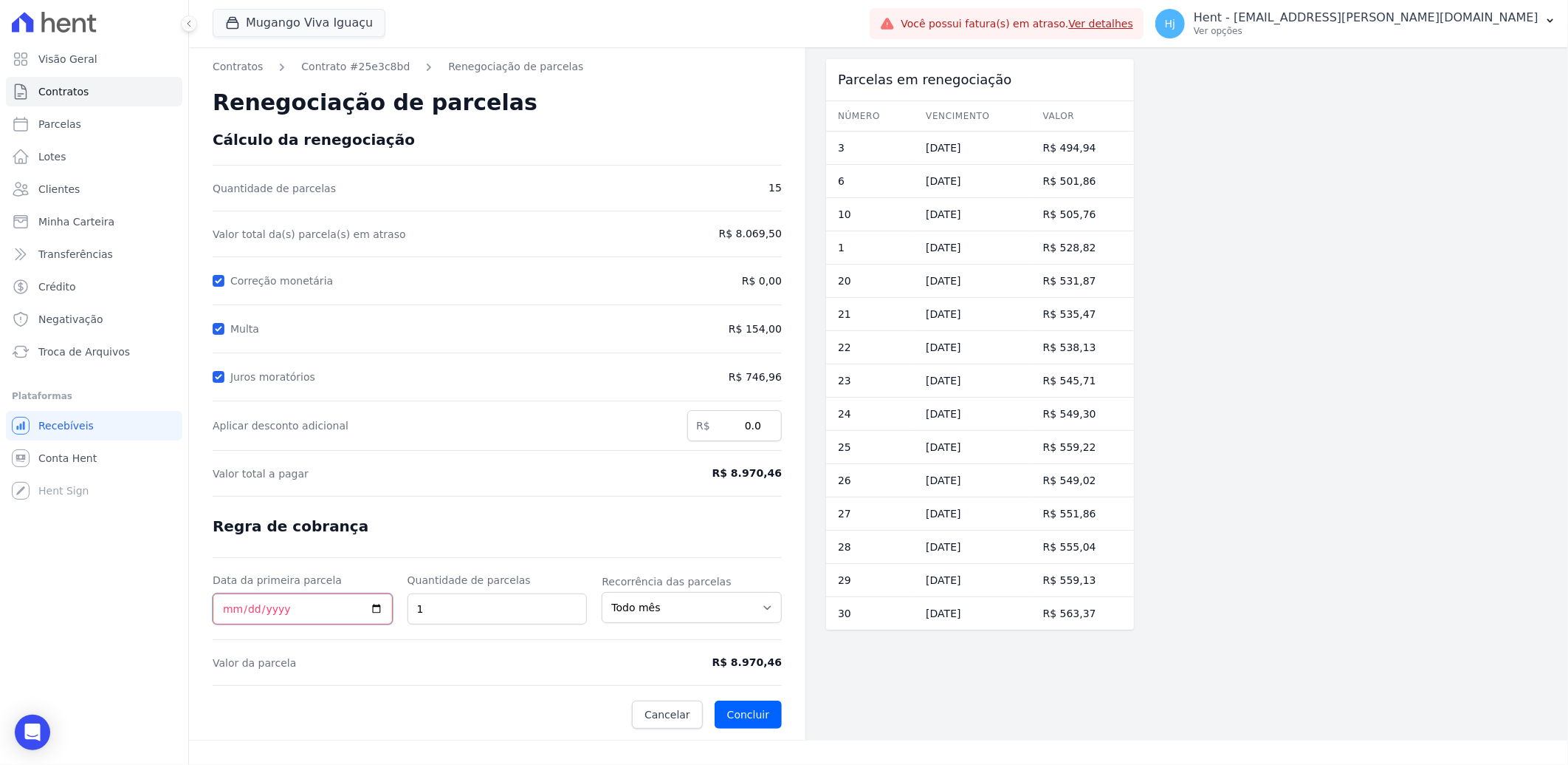
click at [225, 612] on input "Data da primeira parcela" at bounding box center [303, 609] width 180 height 31
type input "[DATE]"
type input "12"
drag, startPoint x: 722, startPoint y: 478, endPoint x: 786, endPoint y: 481, distance: 64.1
click at [786, 481] on div "Contratos Contrato #25e3c8bd Renegociação de parcelas Renegociação de parcelas …" at bounding box center [497, 394] width 616 height 693
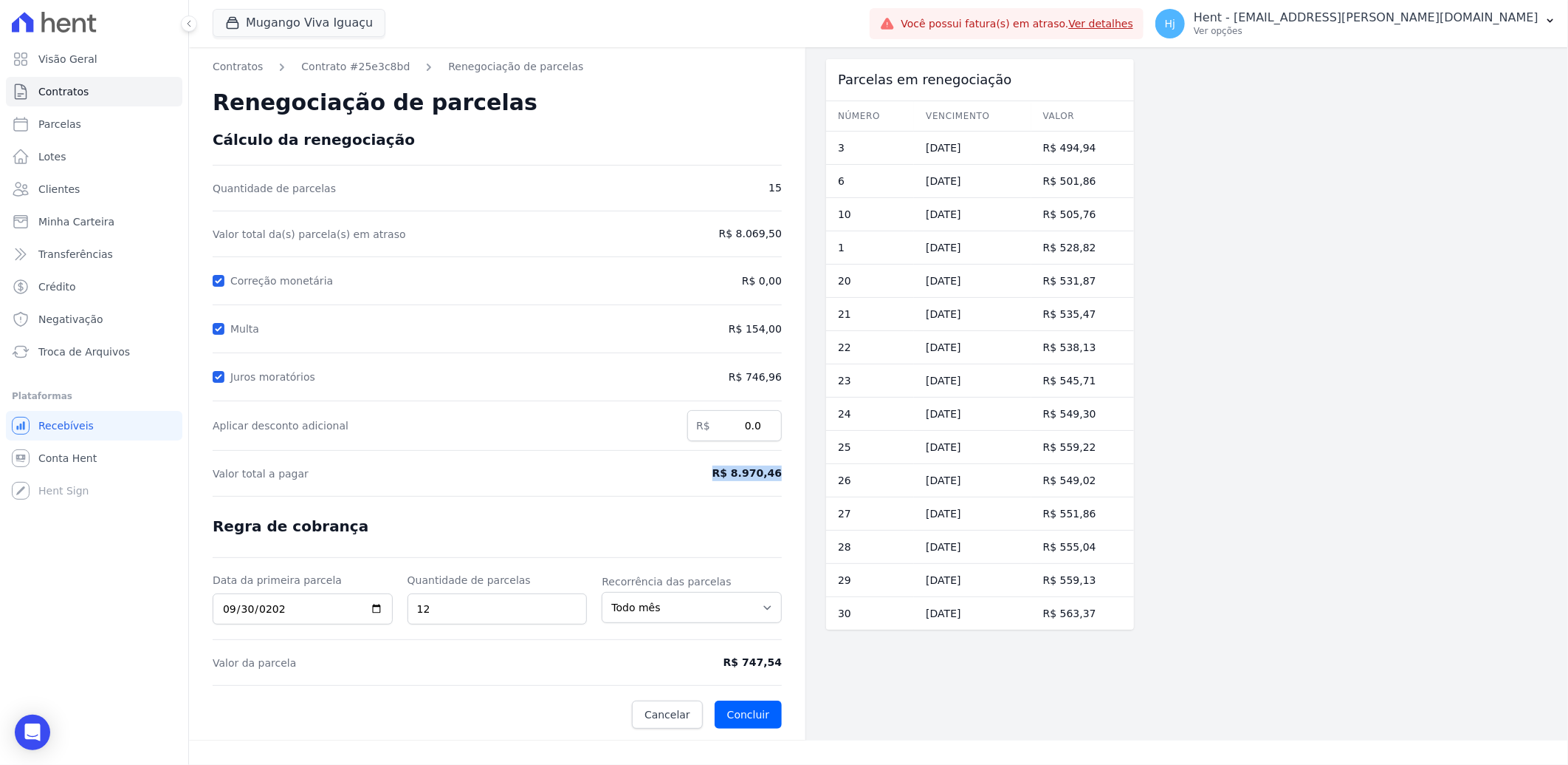
copy span "R$ 8.970,46"
drag, startPoint x: 735, startPoint y: 659, endPoint x: 781, endPoint y: 663, distance: 46.2
click at [781, 663] on span "R$ 747,54" at bounding box center [716, 662] width 131 height 16
copy span "R$ 747,54"
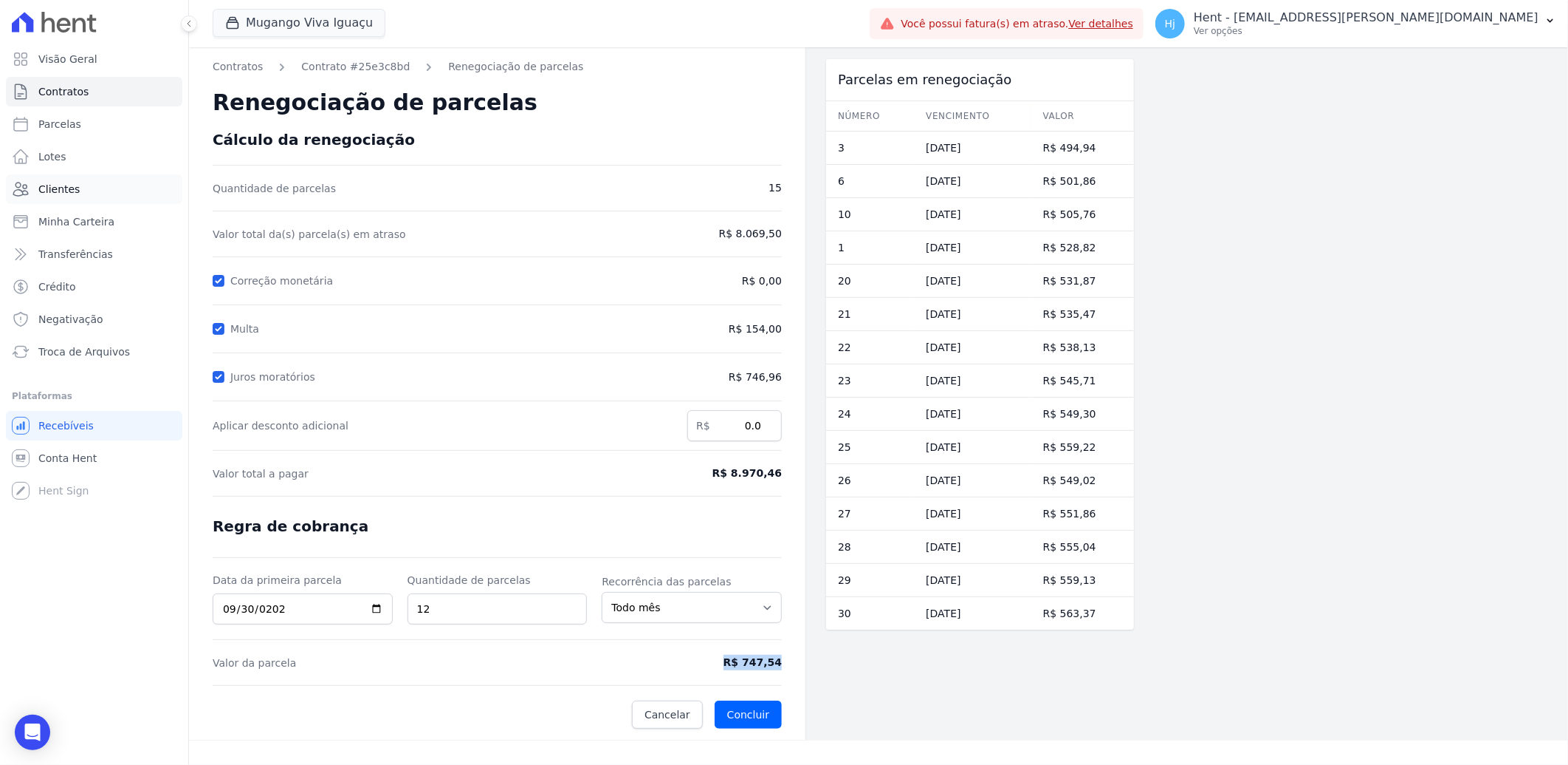
click at [77, 187] on link "Clientes" at bounding box center [93, 189] width 177 height 30
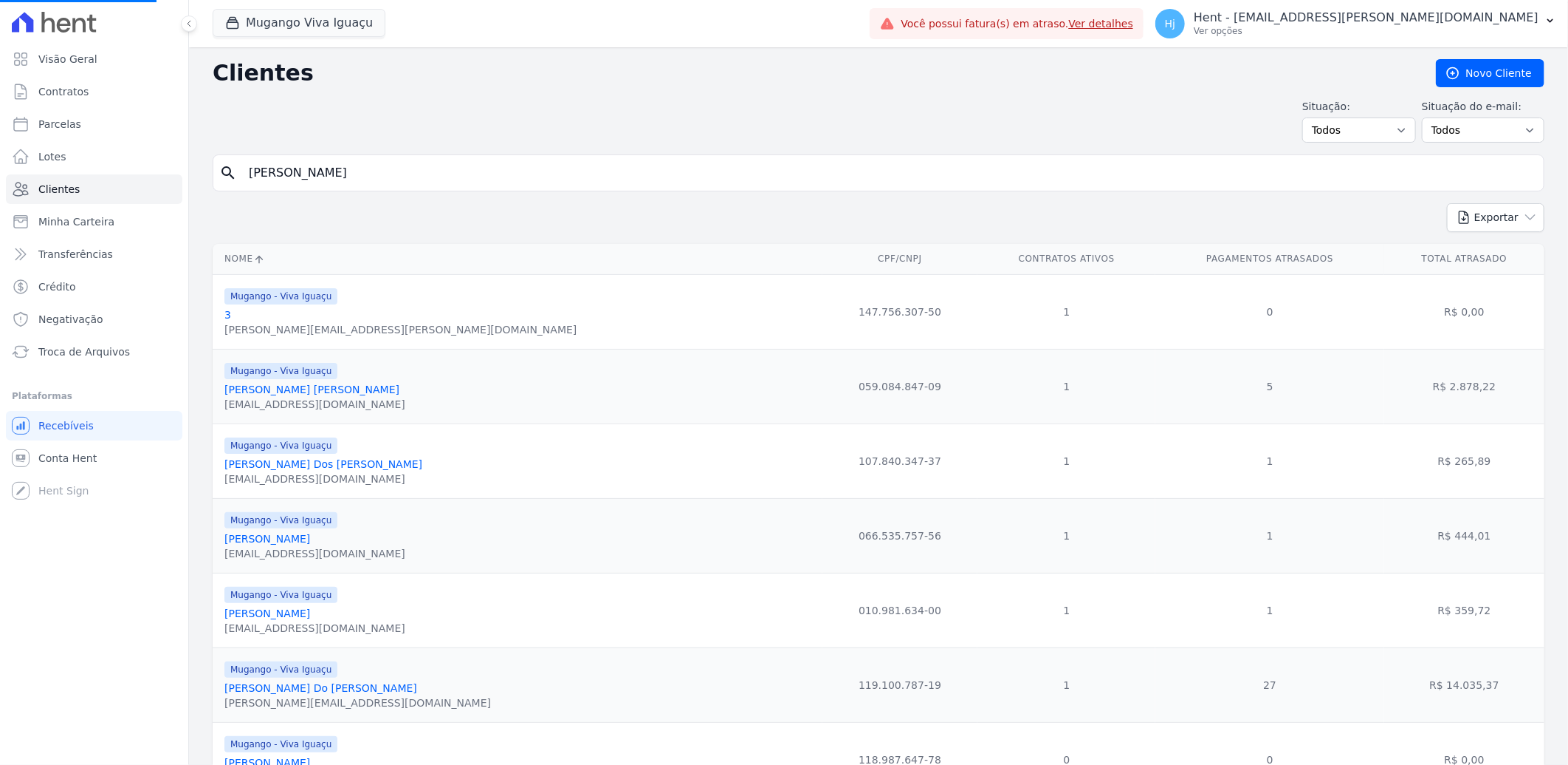
click at [296, 169] on input "David Lopes De Barros" at bounding box center [889, 173] width 1298 height 30
click at [296, 169] on input "search" at bounding box center [889, 173] width 1298 height 30
paste input "Leticia Fernandes Moura"
type input "Leticia Fernandes Moura"
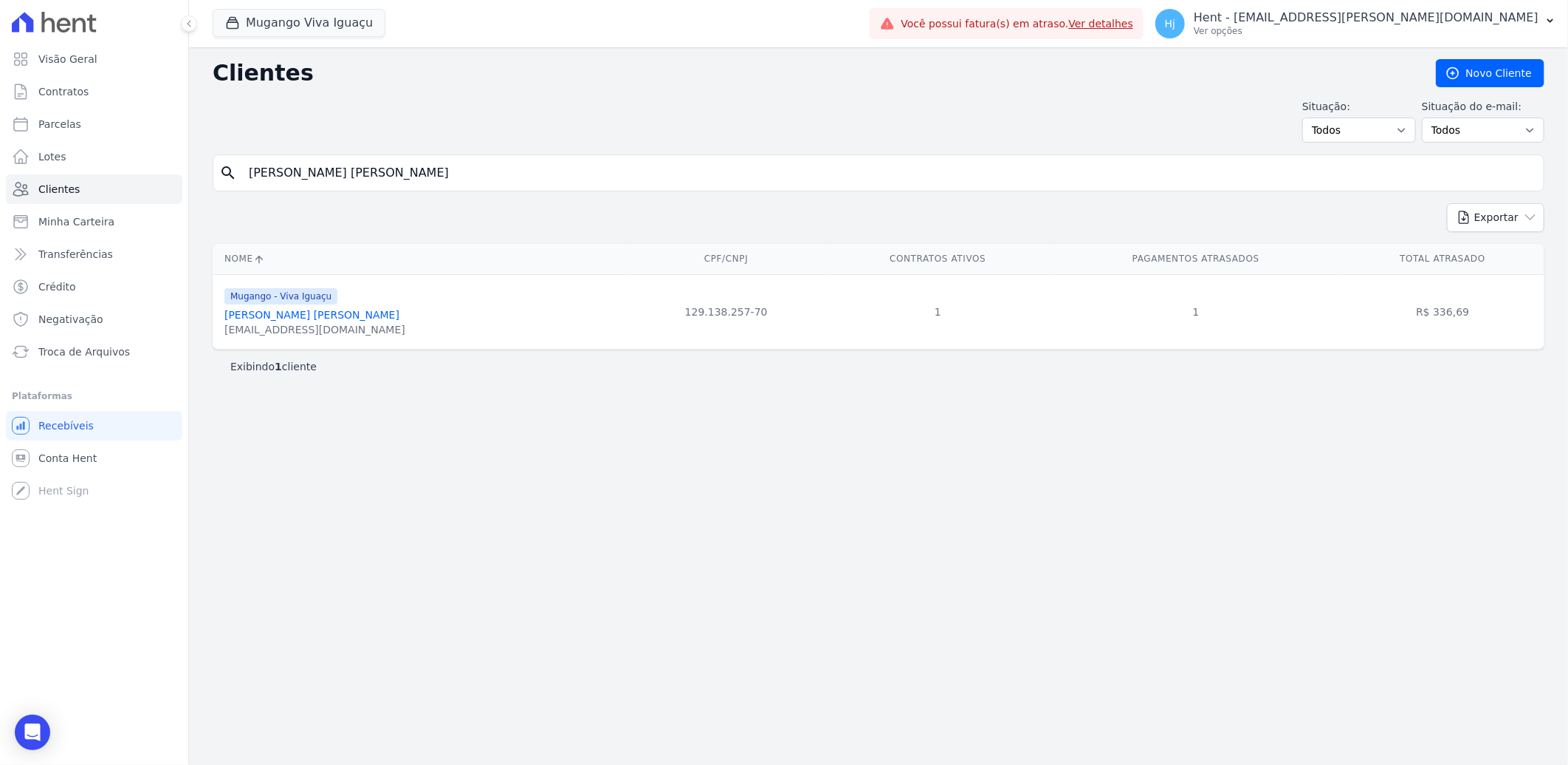
click at [283, 318] on link "Leticia Fernandes Moura" at bounding box center [312, 314] width 175 height 12
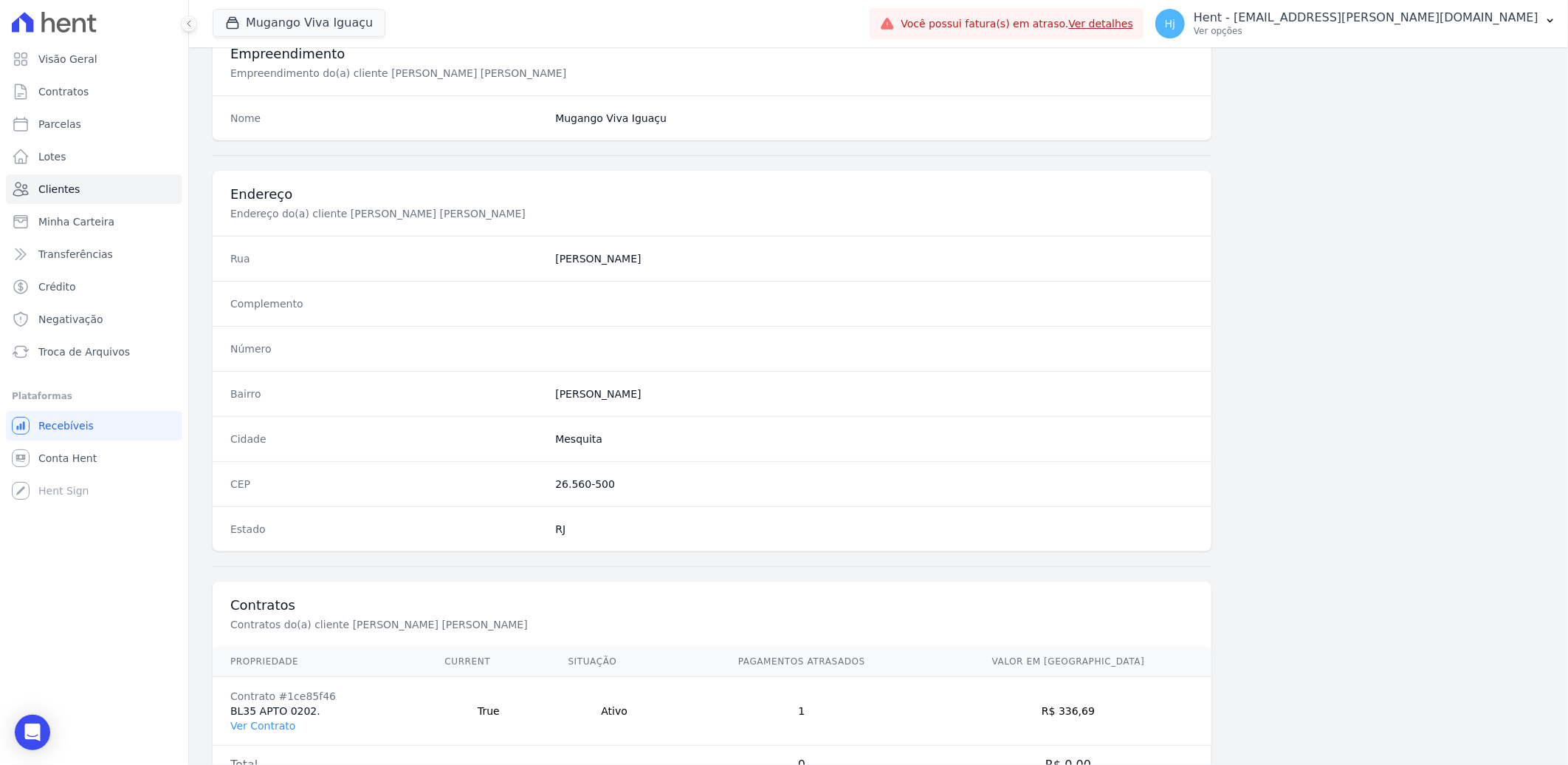
scroll to position [620, 0]
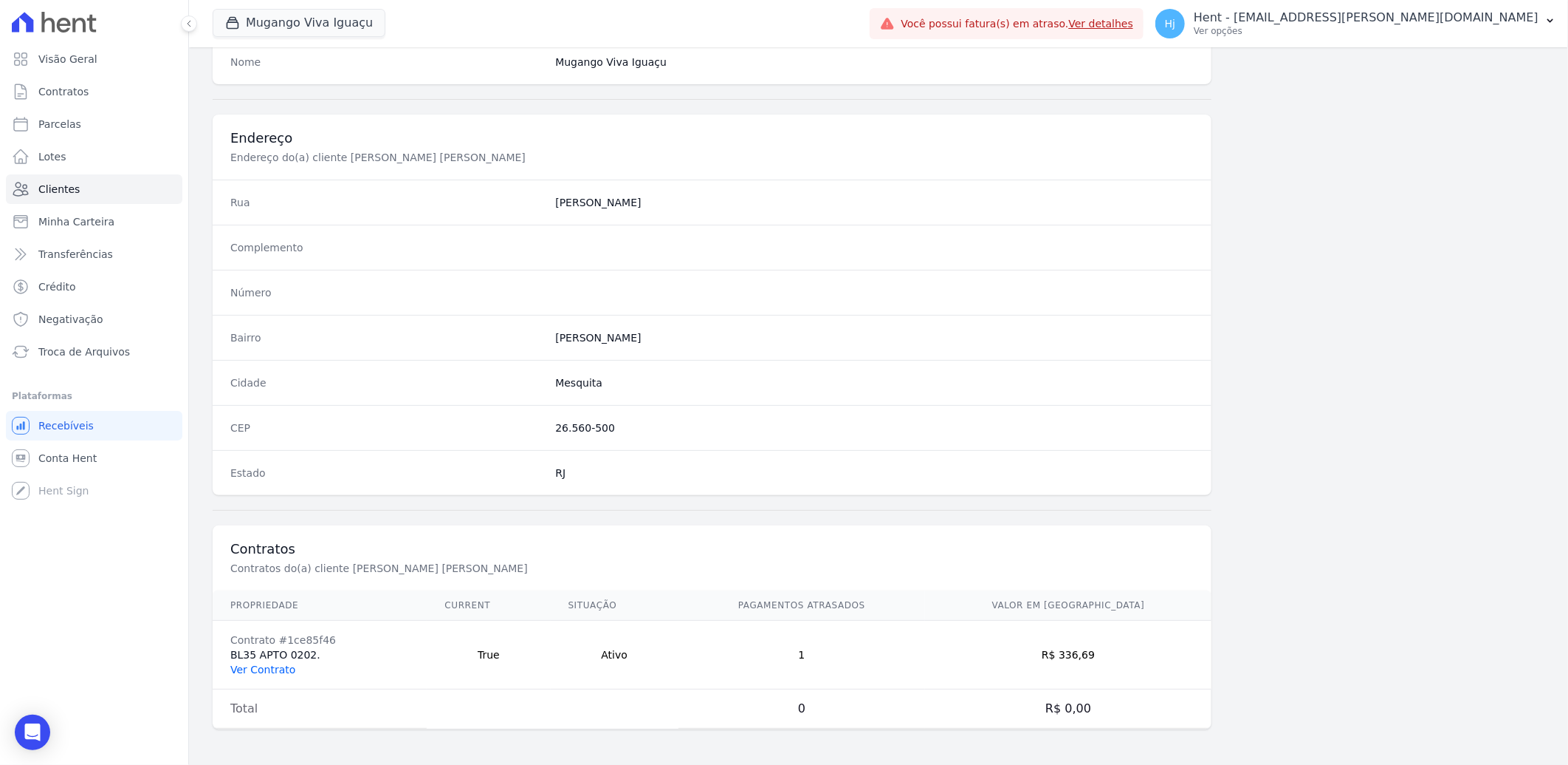
click at [256, 667] on link "Ver Contrato" at bounding box center [263, 669] width 65 height 12
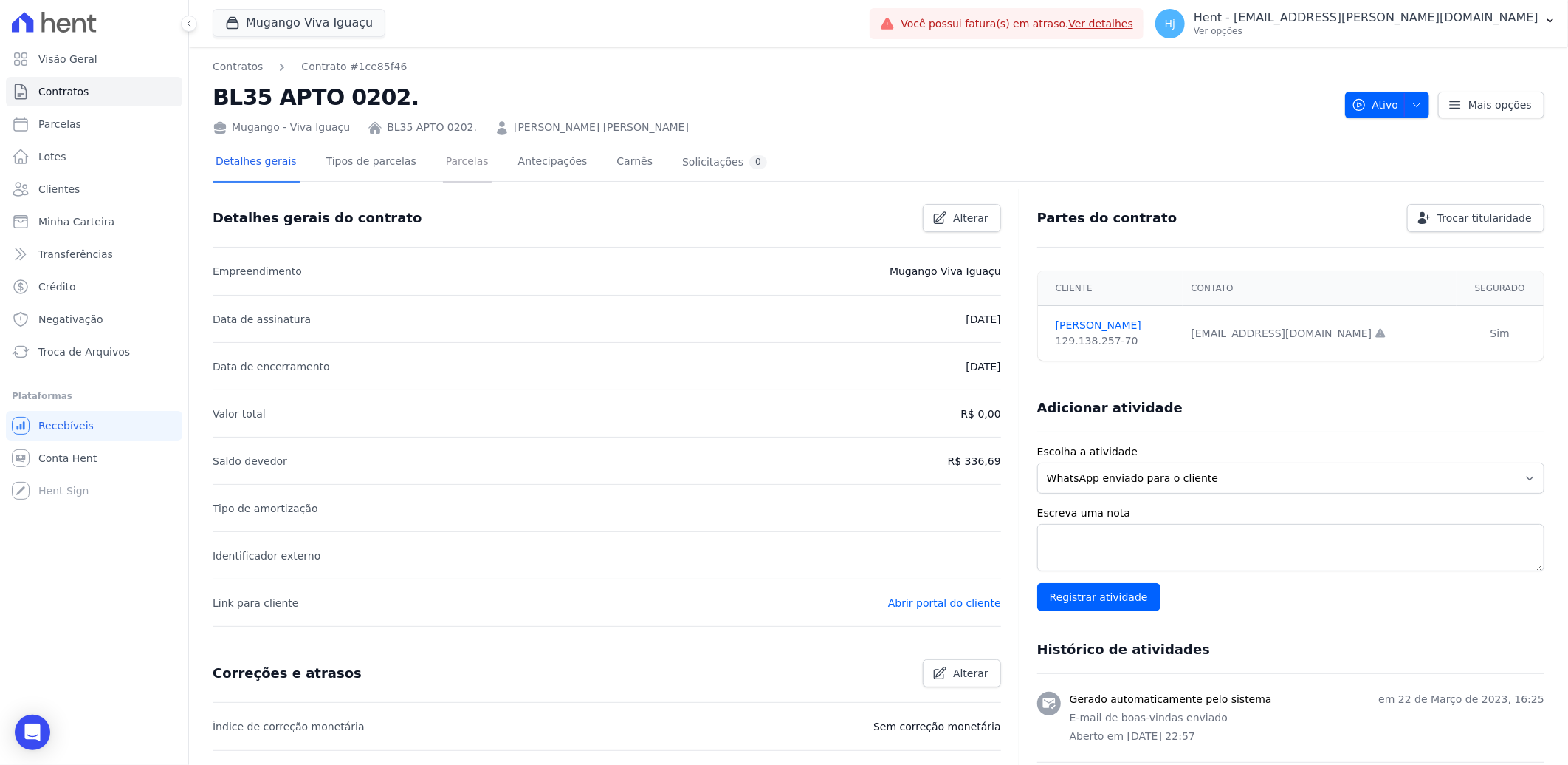
click at [443, 163] on link "Parcelas" at bounding box center [467, 163] width 49 height 39
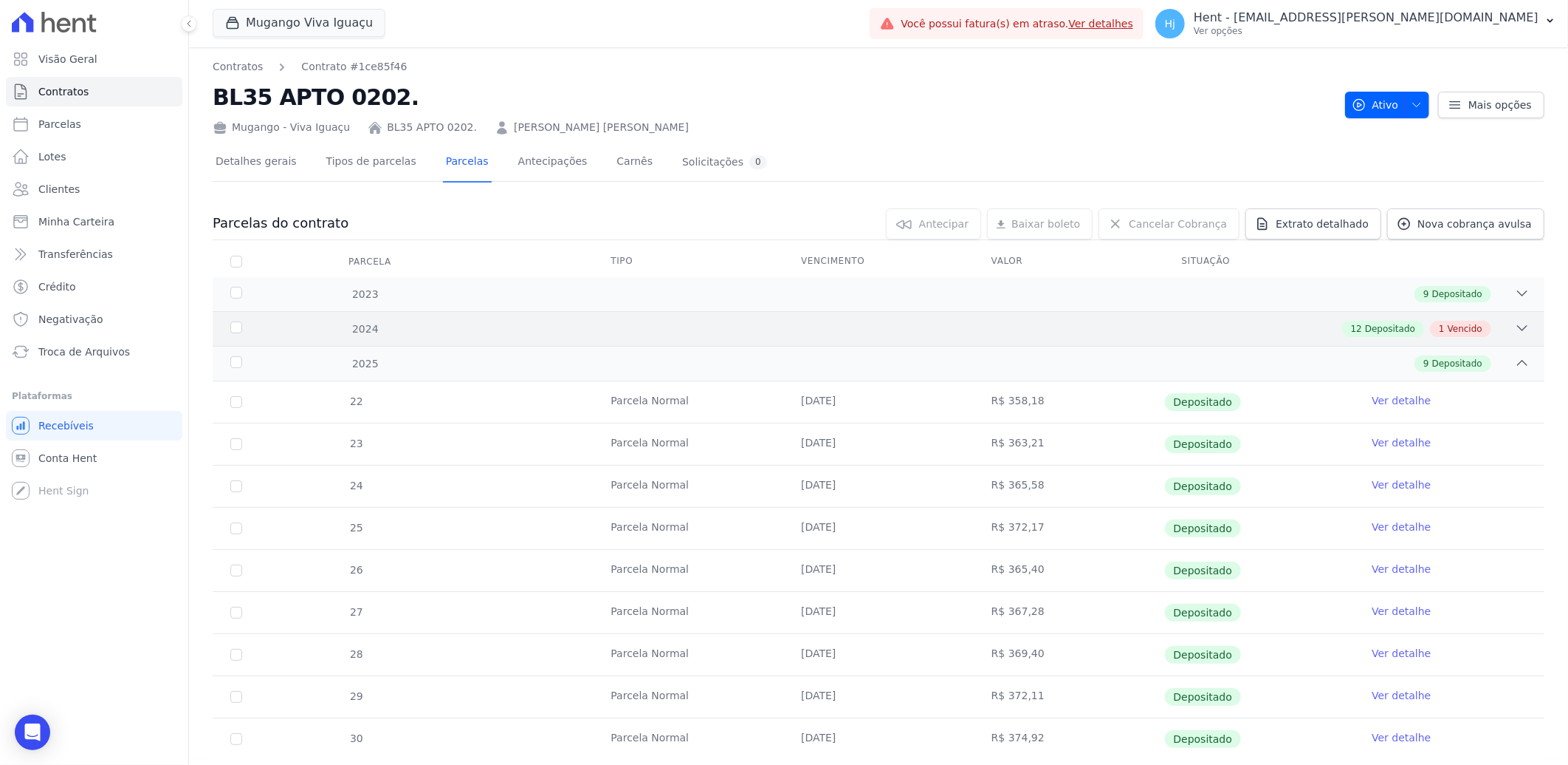
click at [932, 313] on div "2024 12 Depositado 1 Vencido" at bounding box center [878, 328] width 1332 height 34
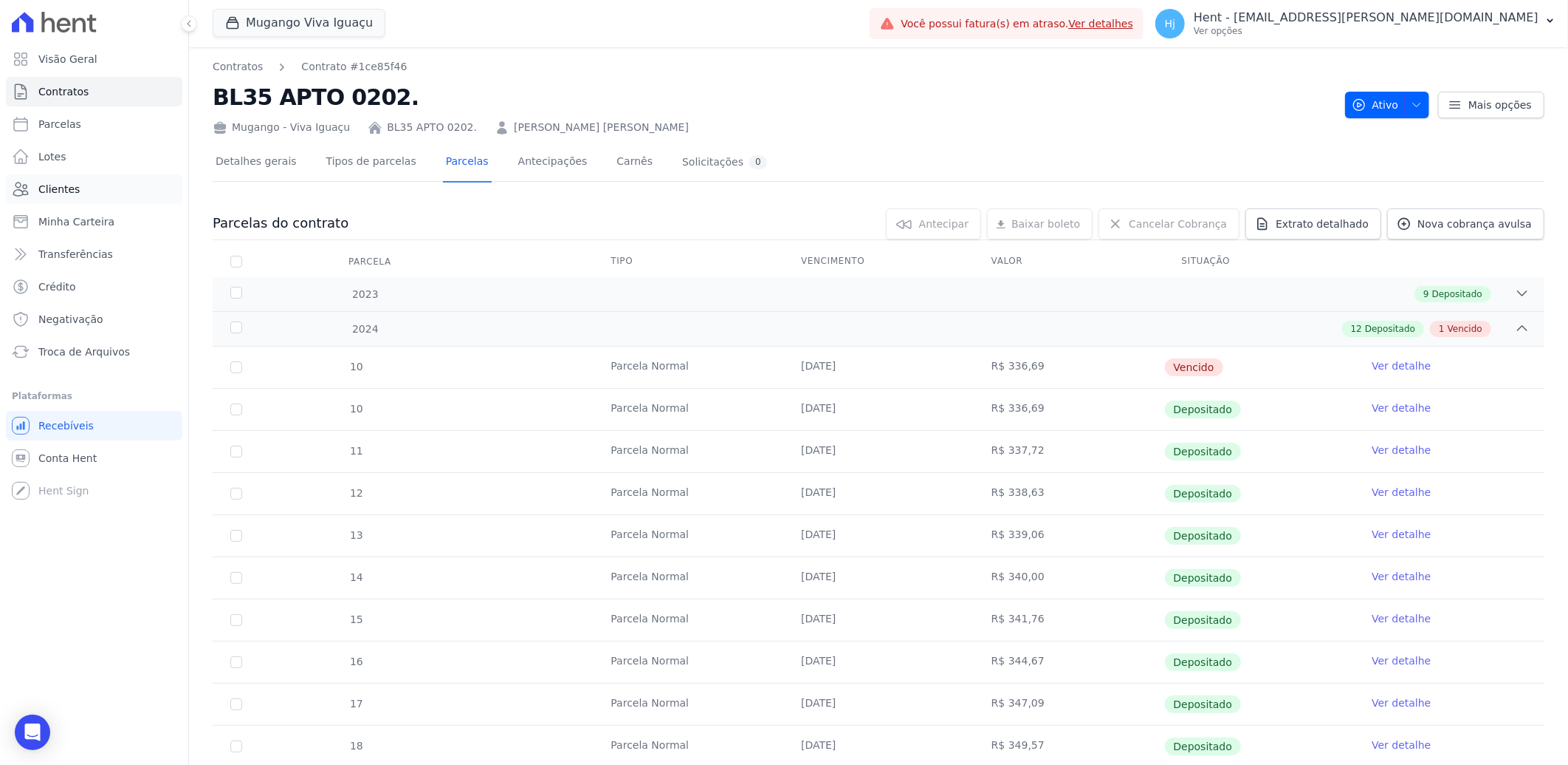
click at [69, 195] on span "Clientes" at bounding box center [58, 189] width 42 height 15
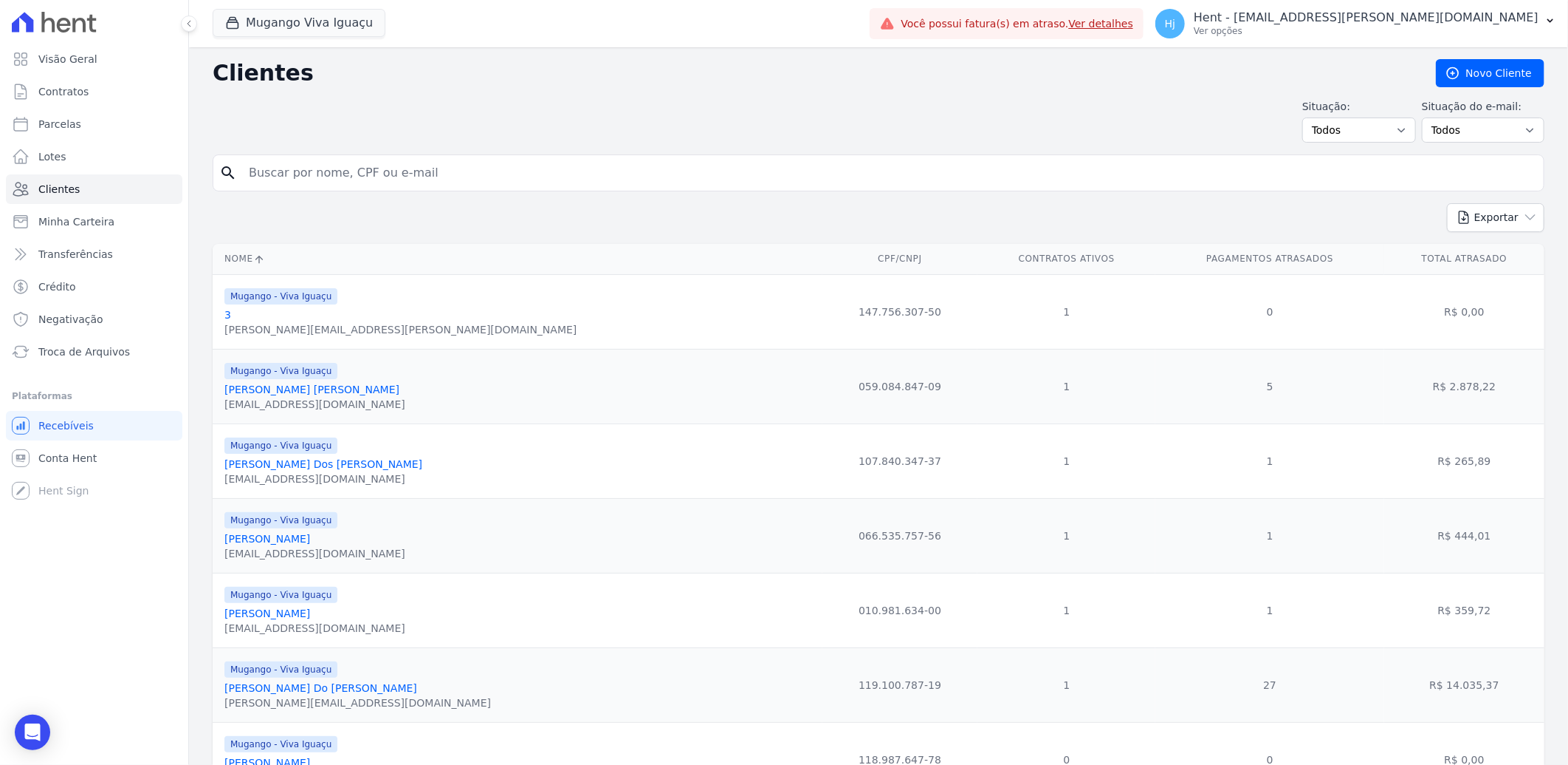
click at [345, 179] on input "search" at bounding box center [889, 173] width 1298 height 30
paste input "Rogerio Mendes Martins Junior"
type input "Rogerio Mendes Martins Junior"
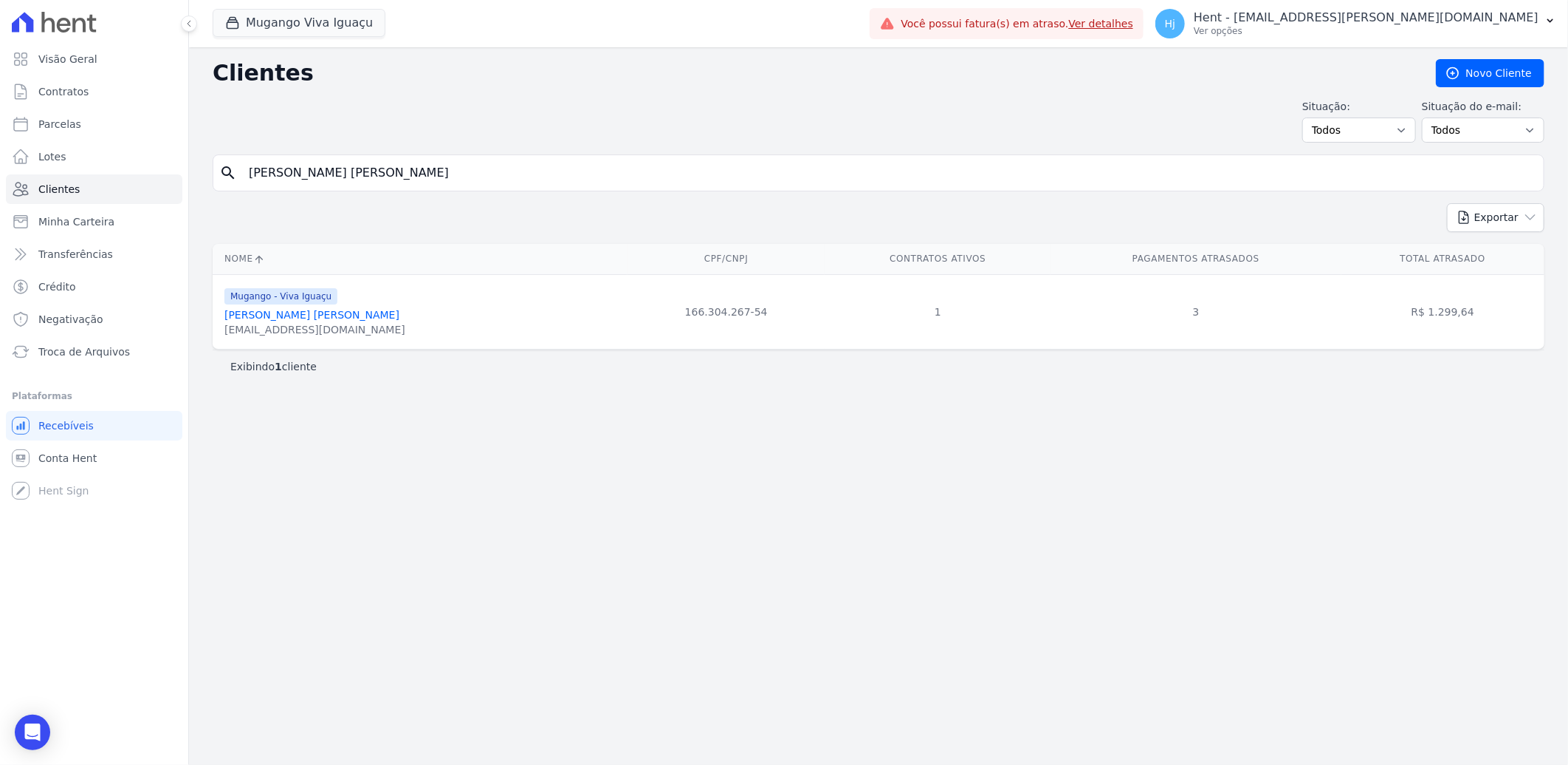
click at [307, 315] on link "Rogerio Mendes Martins Junior" at bounding box center [312, 314] width 175 height 12
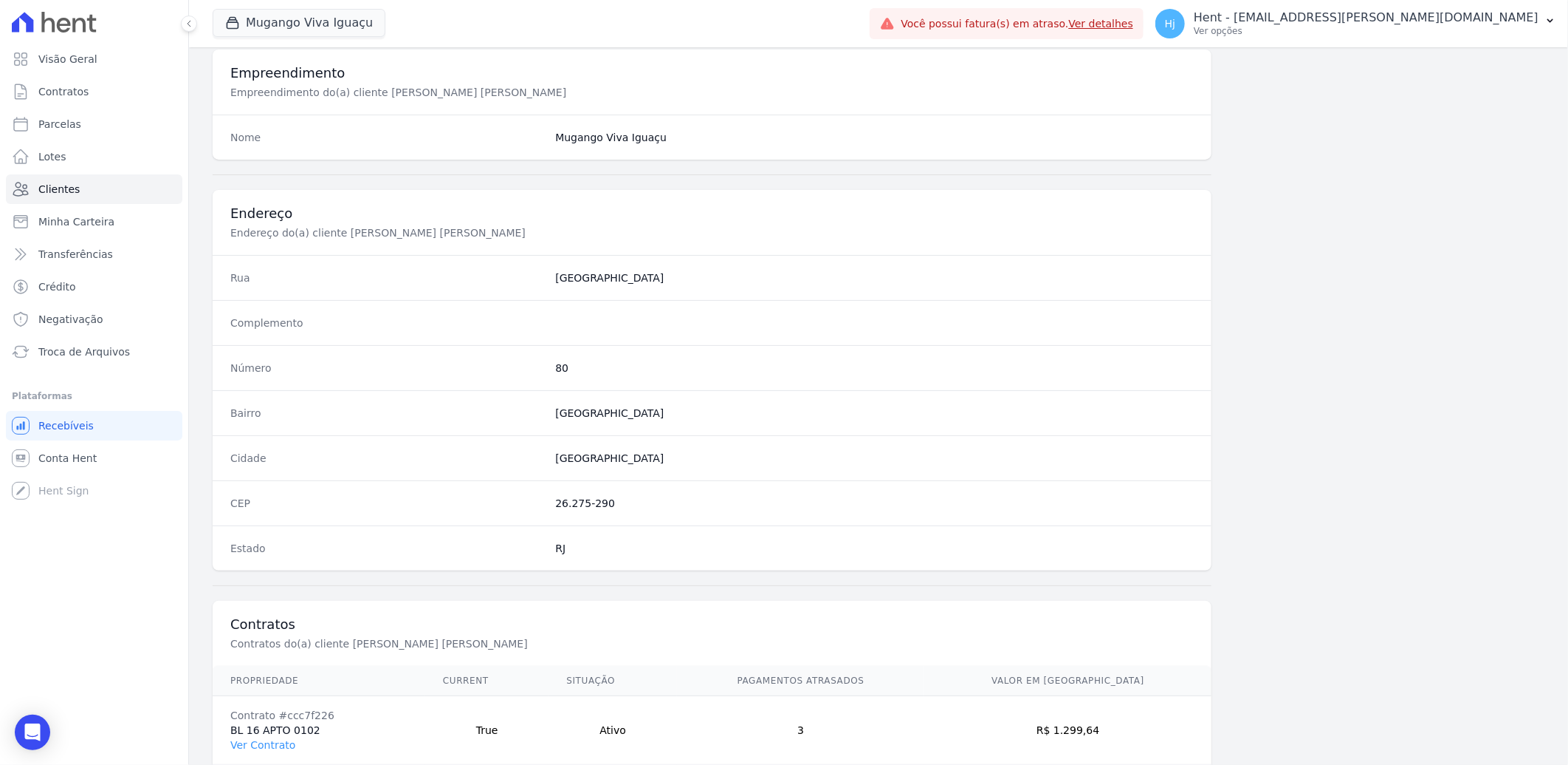
scroll to position [620, 0]
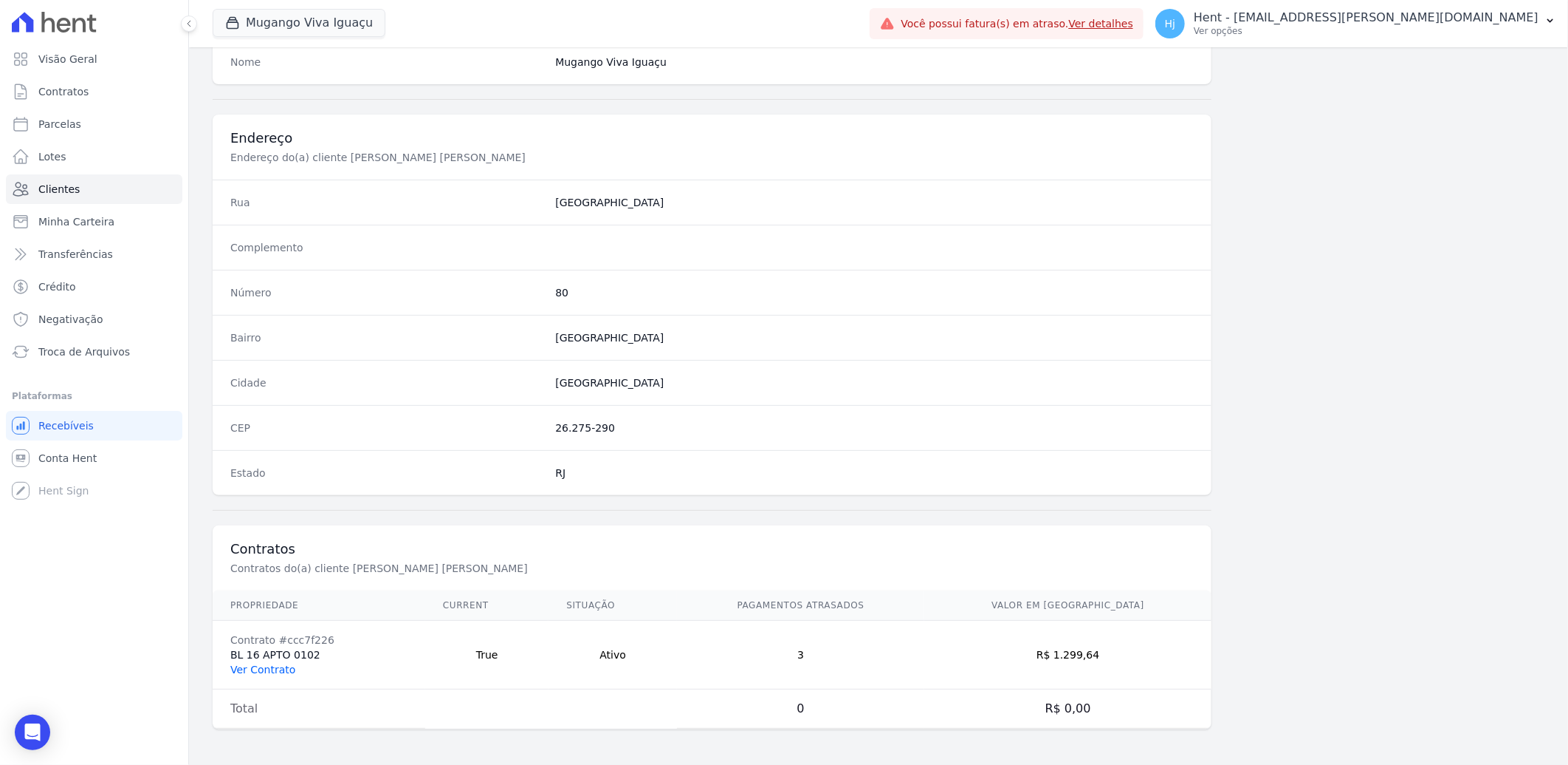
click at [274, 669] on link "Ver Contrato" at bounding box center [263, 669] width 65 height 12
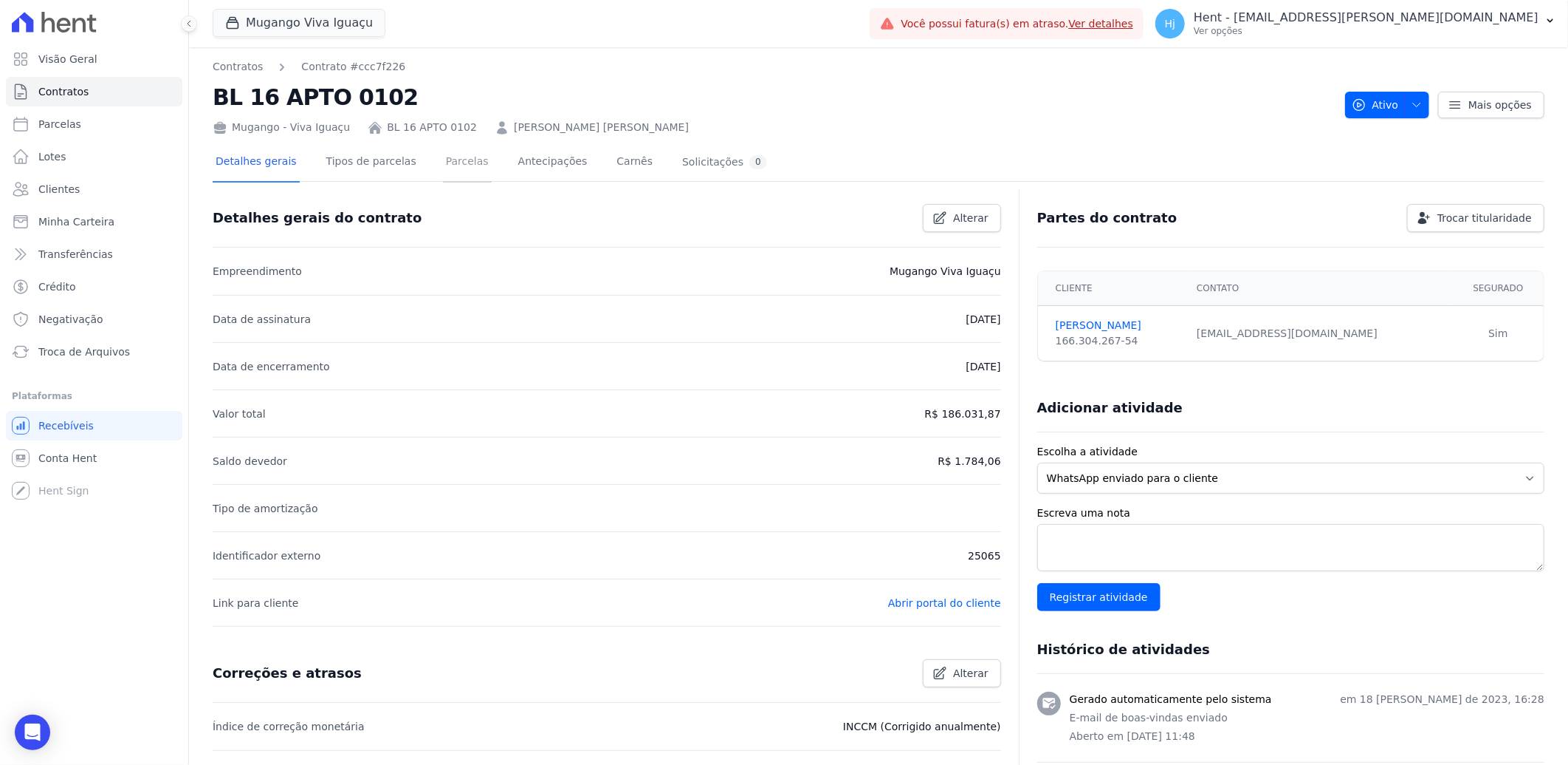
click at [443, 161] on link "Parcelas" at bounding box center [467, 163] width 49 height 39
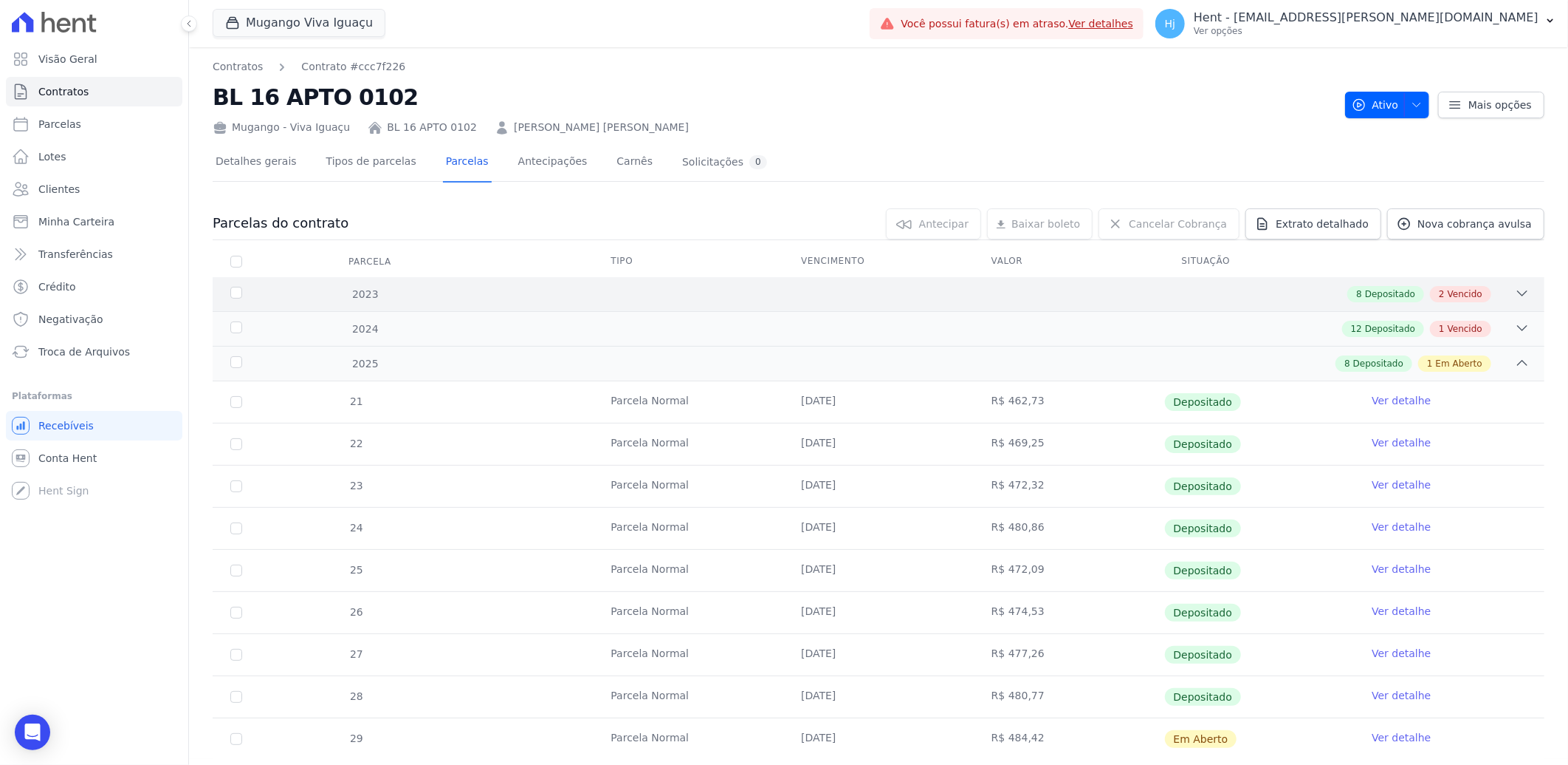
click at [591, 282] on div "2023 8 Depositado 2 Vencido" at bounding box center [878, 294] width 1332 height 34
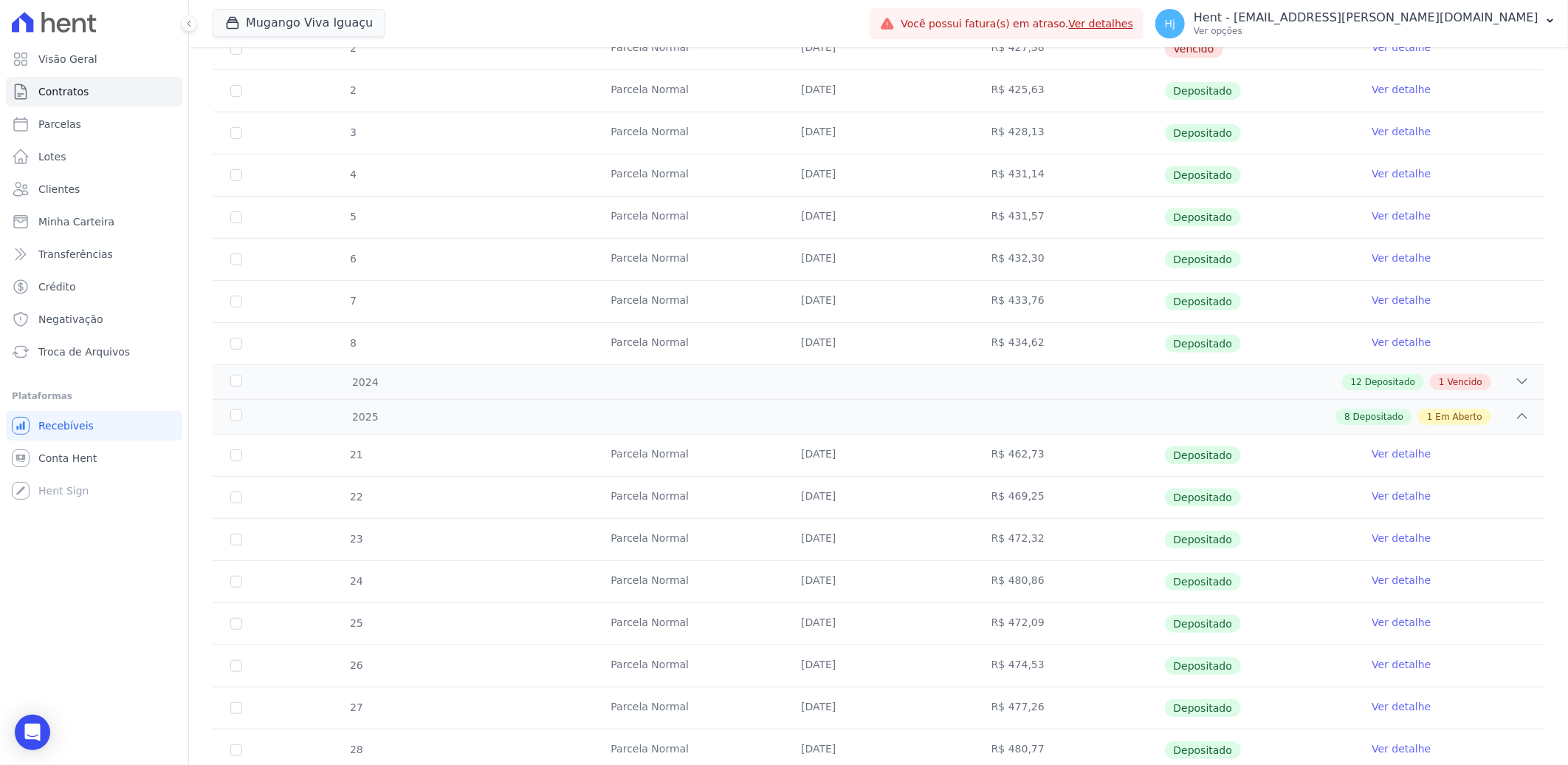
scroll to position [410, 0]
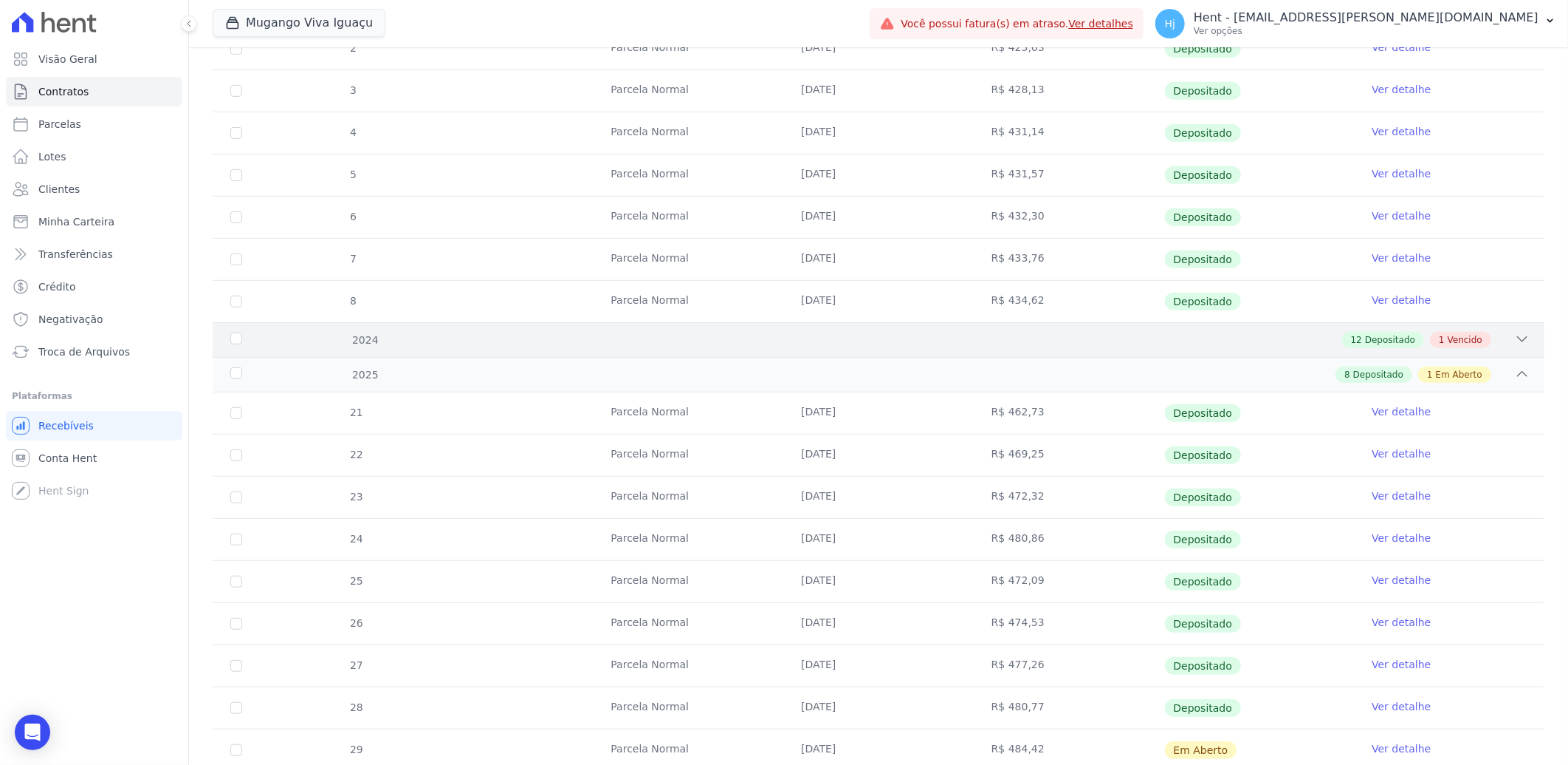
click at [928, 343] on div "12 Depositado 1 Vencido" at bounding box center [944, 340] width 1171 height 17
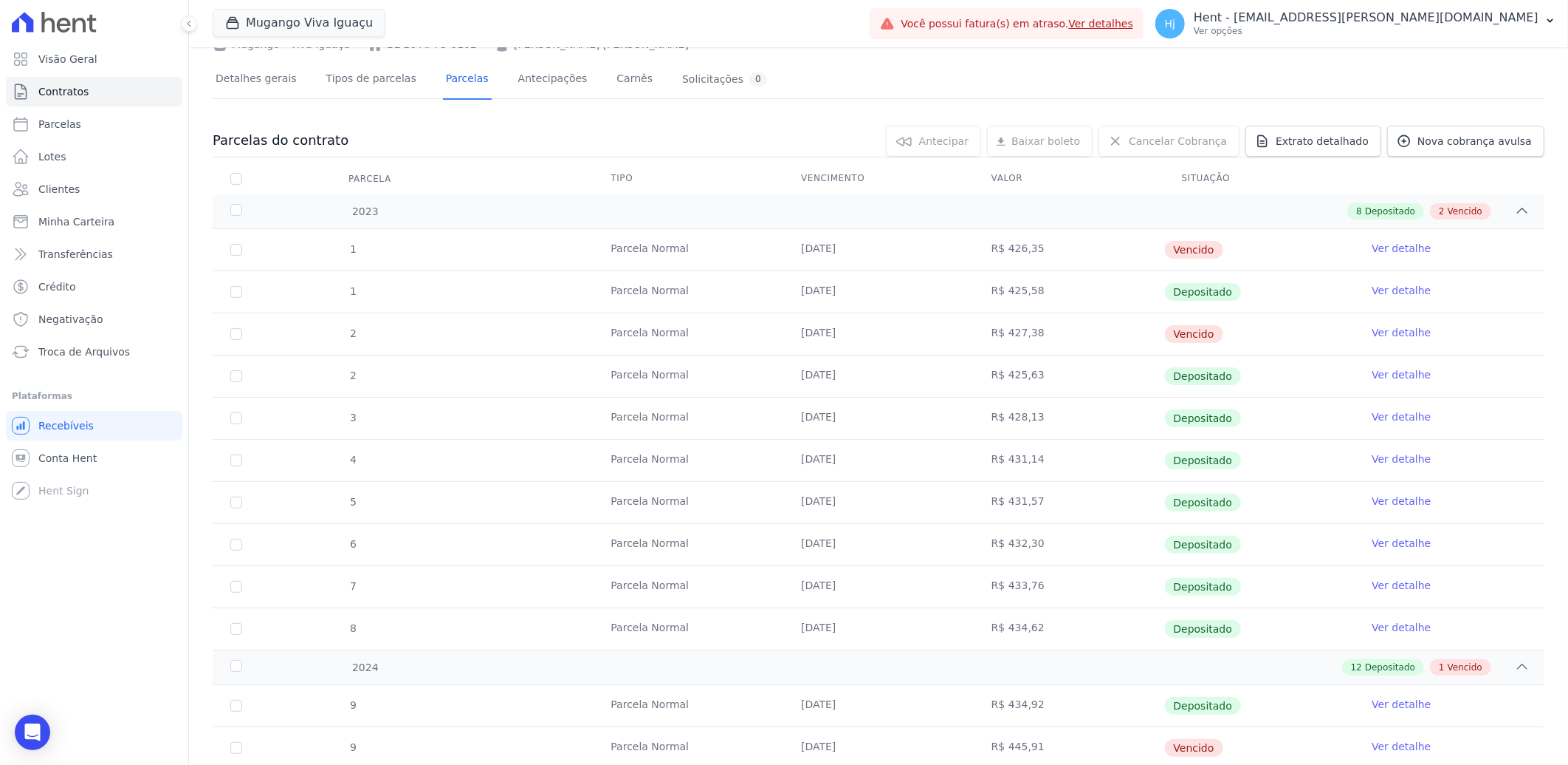
scroll to position [0, 0]
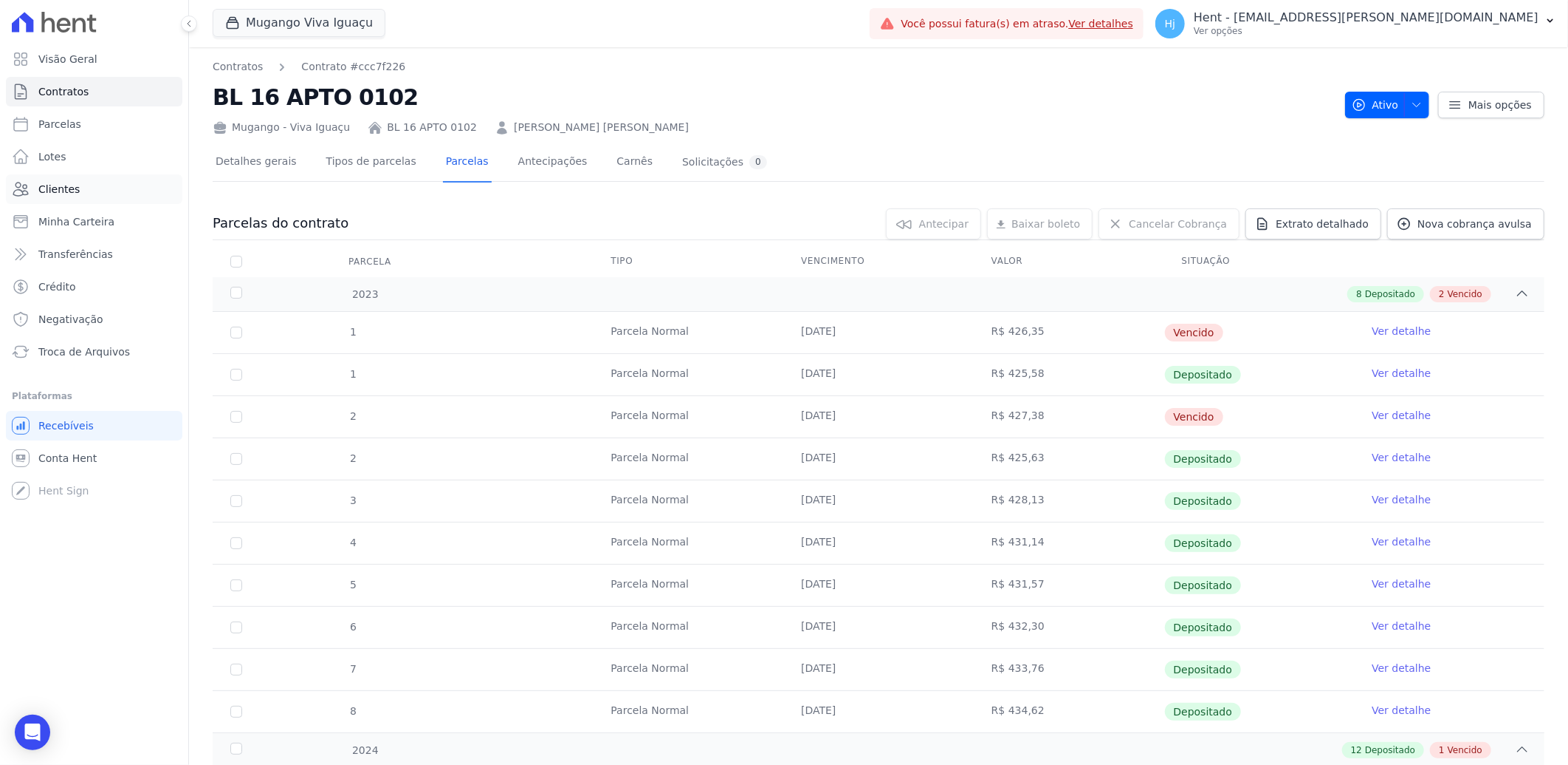
click at [59, 184] on span "Clientes" at bounding box center [58, 189] width 42 height 15
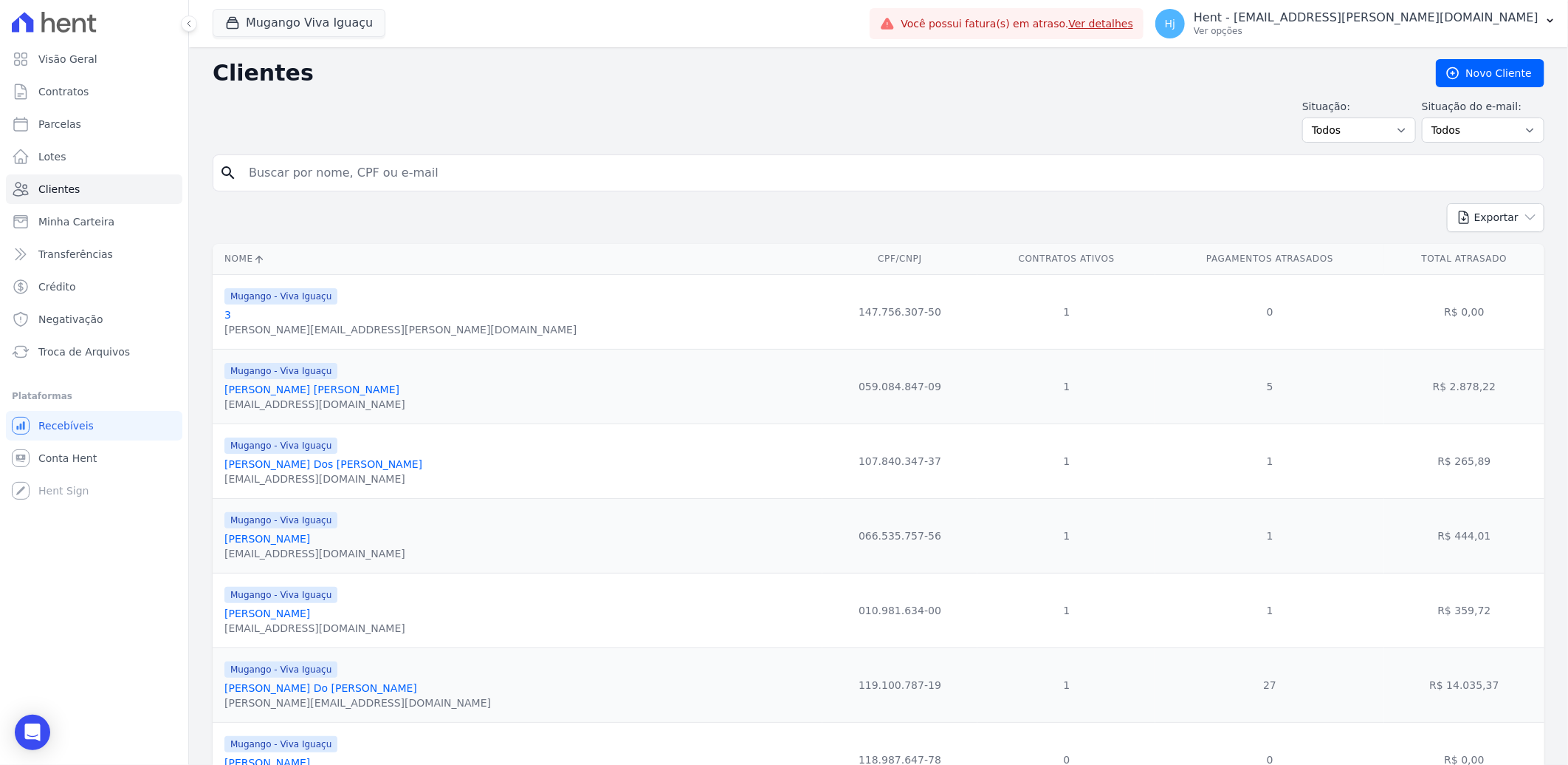
click at [305, 172] on input "search" at bounding box center [889, 173] width 1298 height 30
paste input "Lucas Magno Moraes Ramos"
type input "Lucas Magno Moraes Ramos"
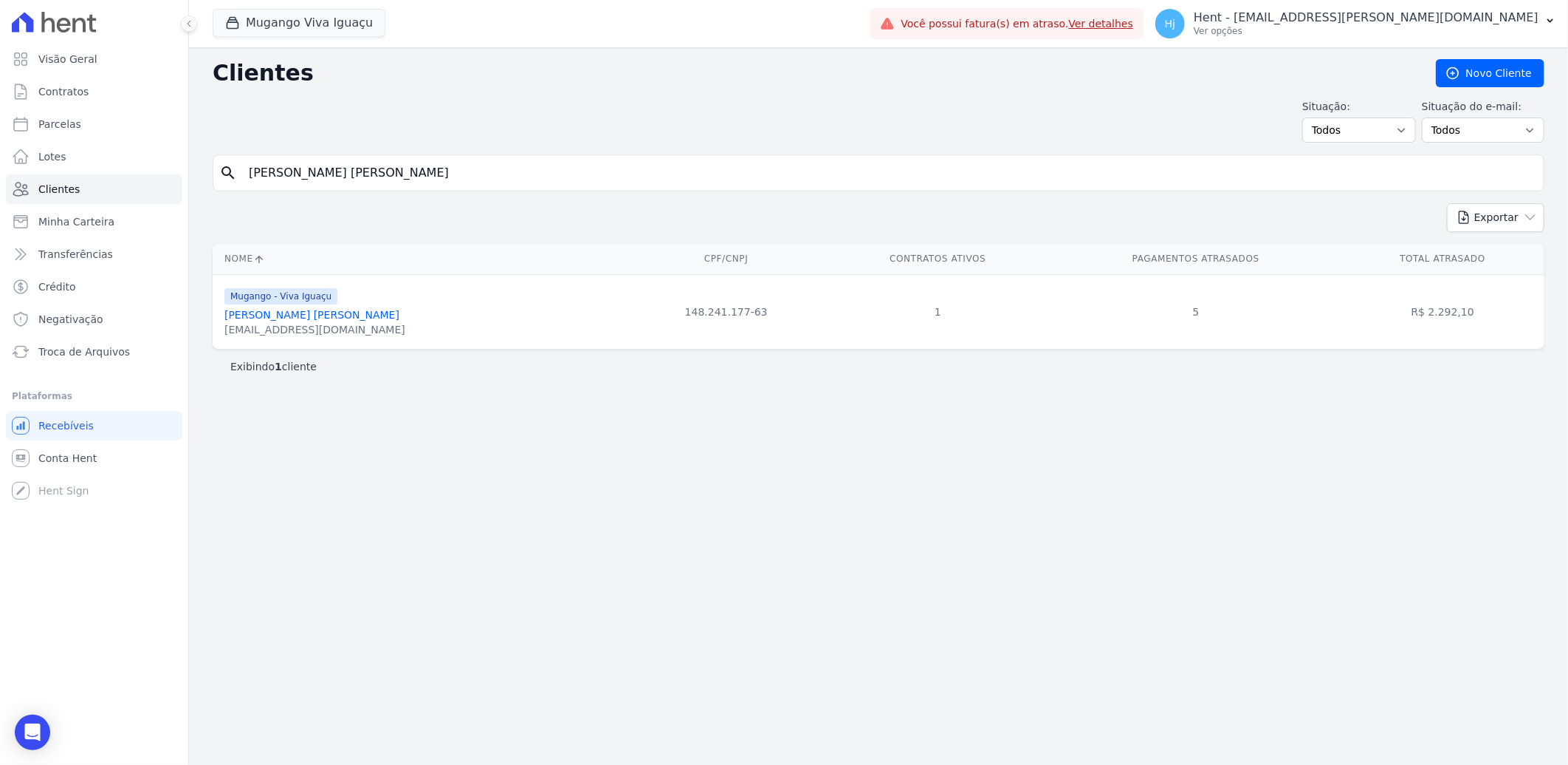
click at [285, 315] on link "Lucas Magno Moraes Ramos" at bounding box center [312, 314] width 175 height 12
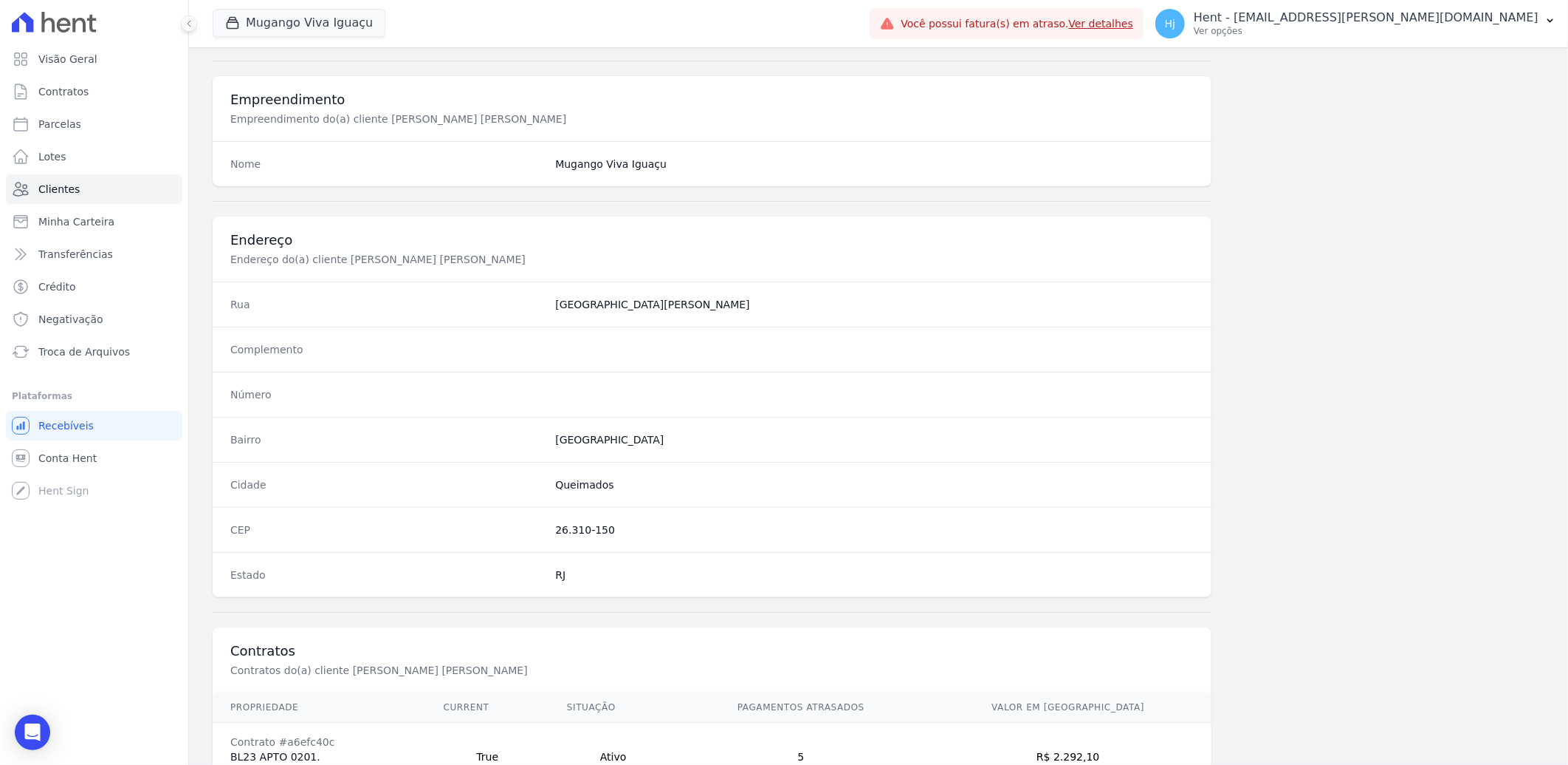
scroll to position [620, 0]
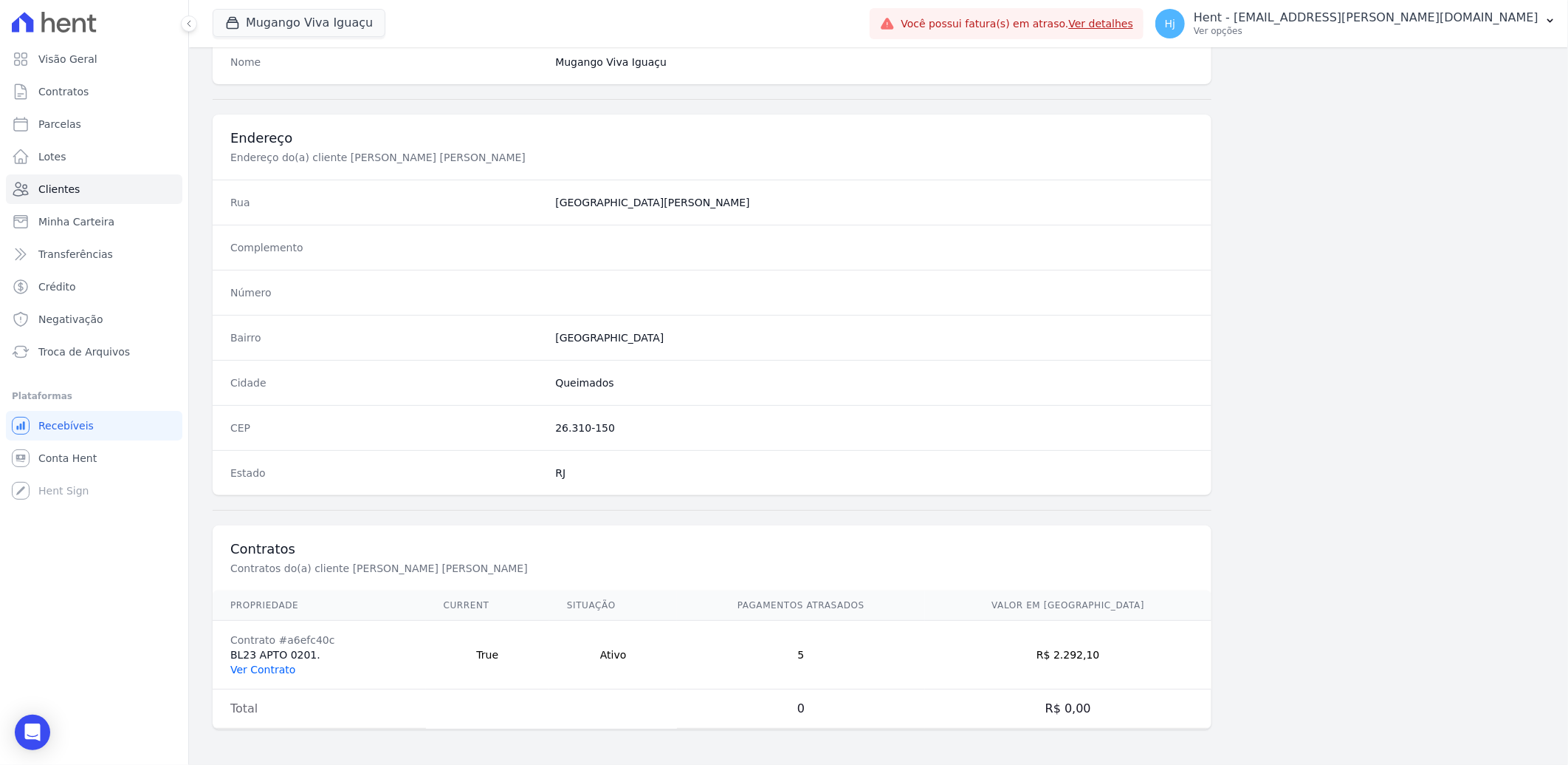
click at [276, 668] on link "Ver Contrato" at bounding box center [263, 669] width 65 height 12
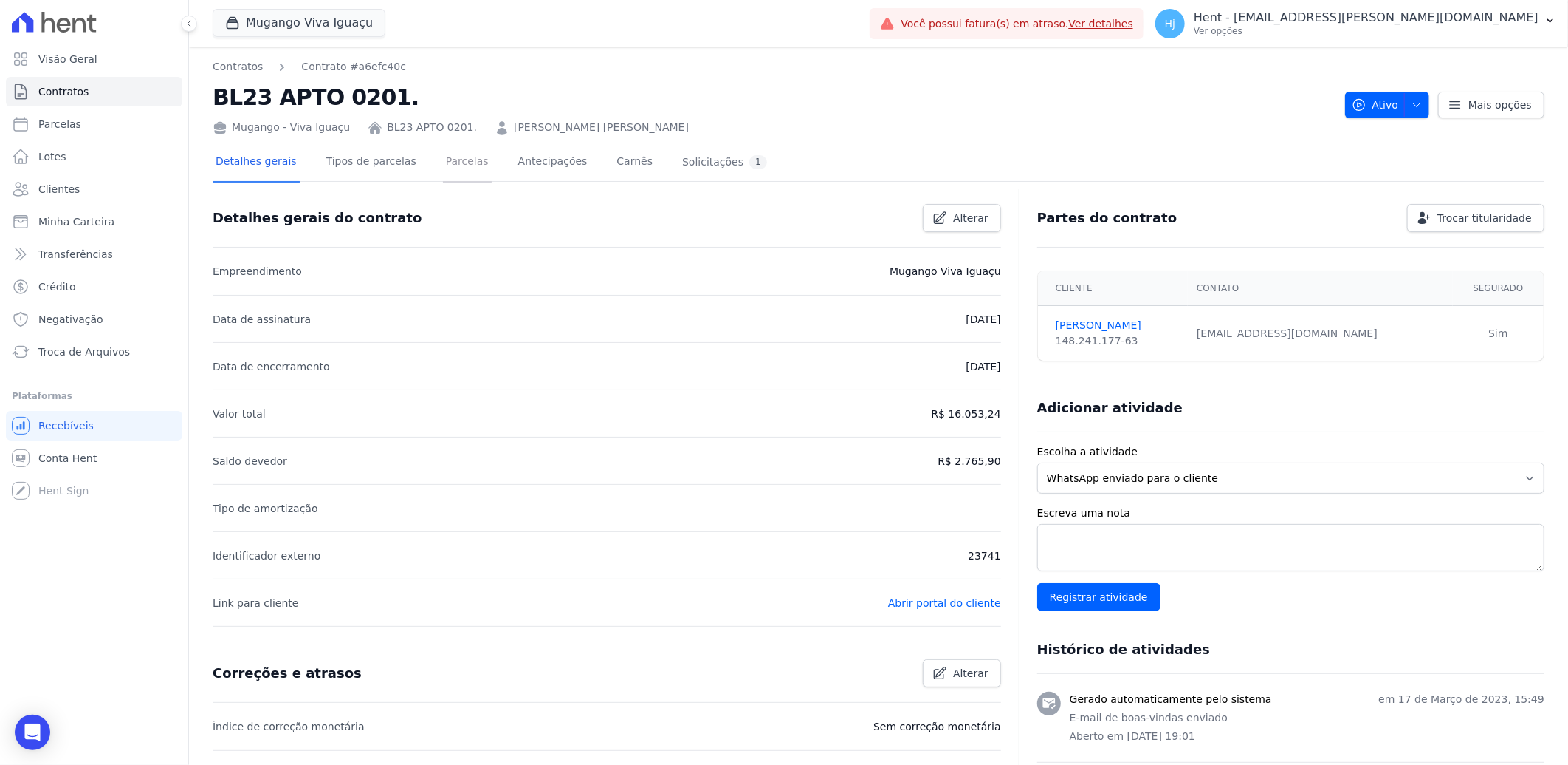
click at [447, 161] on link "Parcelas" at bounding box center [467, 163] width 49 height 39
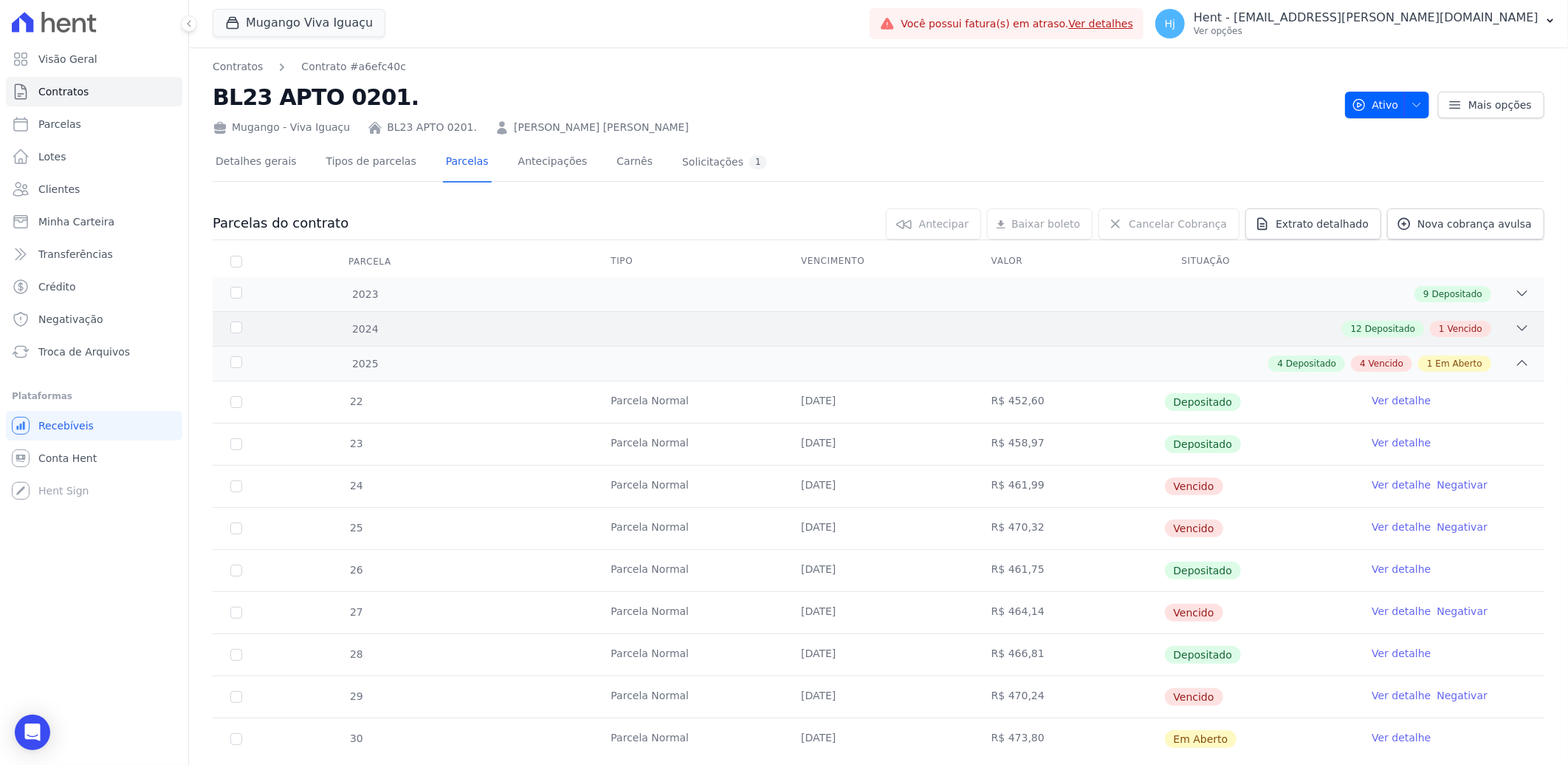
click at [1177, 331] on div "12 Depositado 1 Vencido" at bounding box center [944, 329] width 1171 height 17
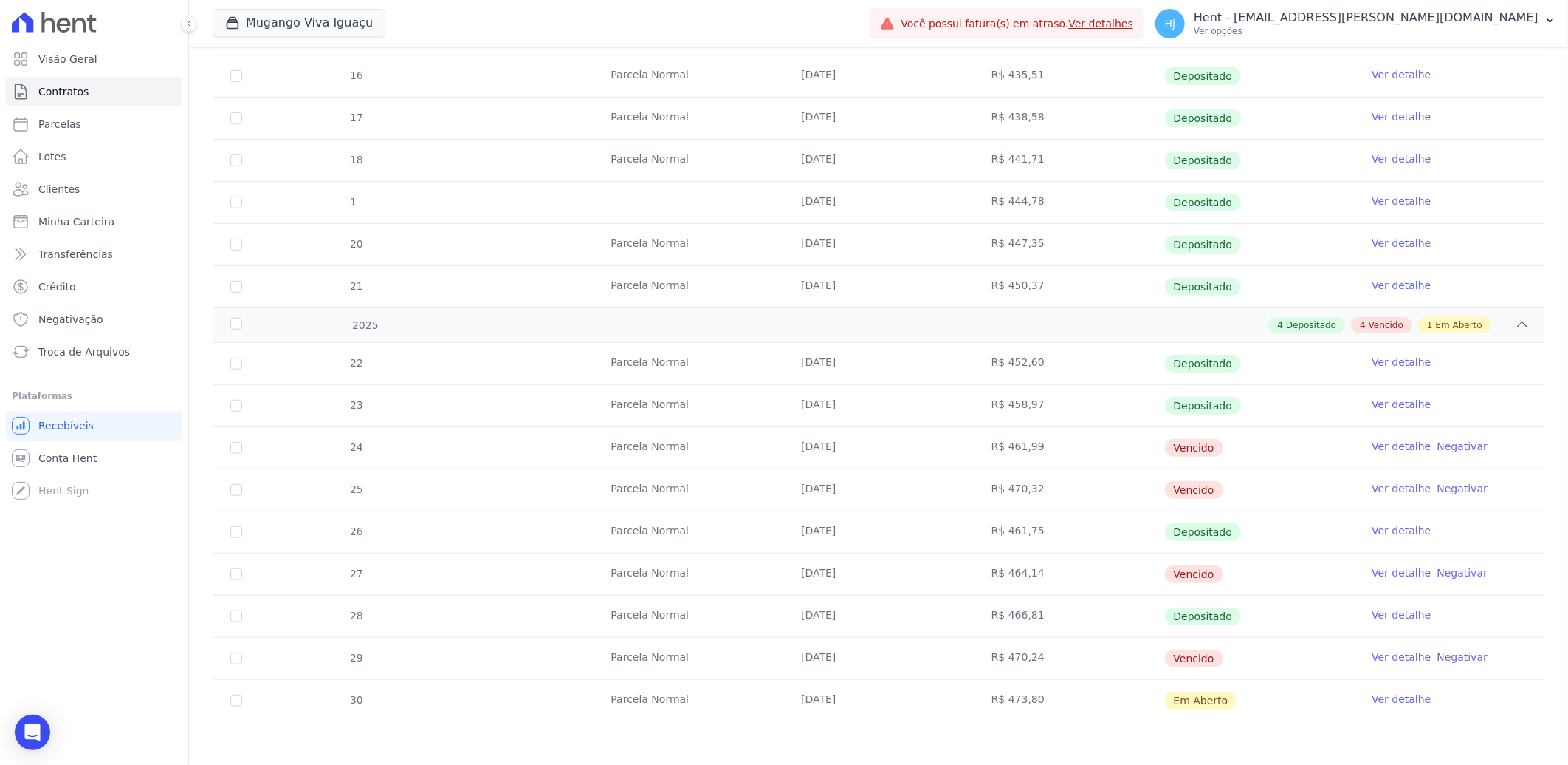
scroll to position [586, 0]
click at [65, 194] on span "Clientes" at bounding box center [58, 189] width 42 height 15
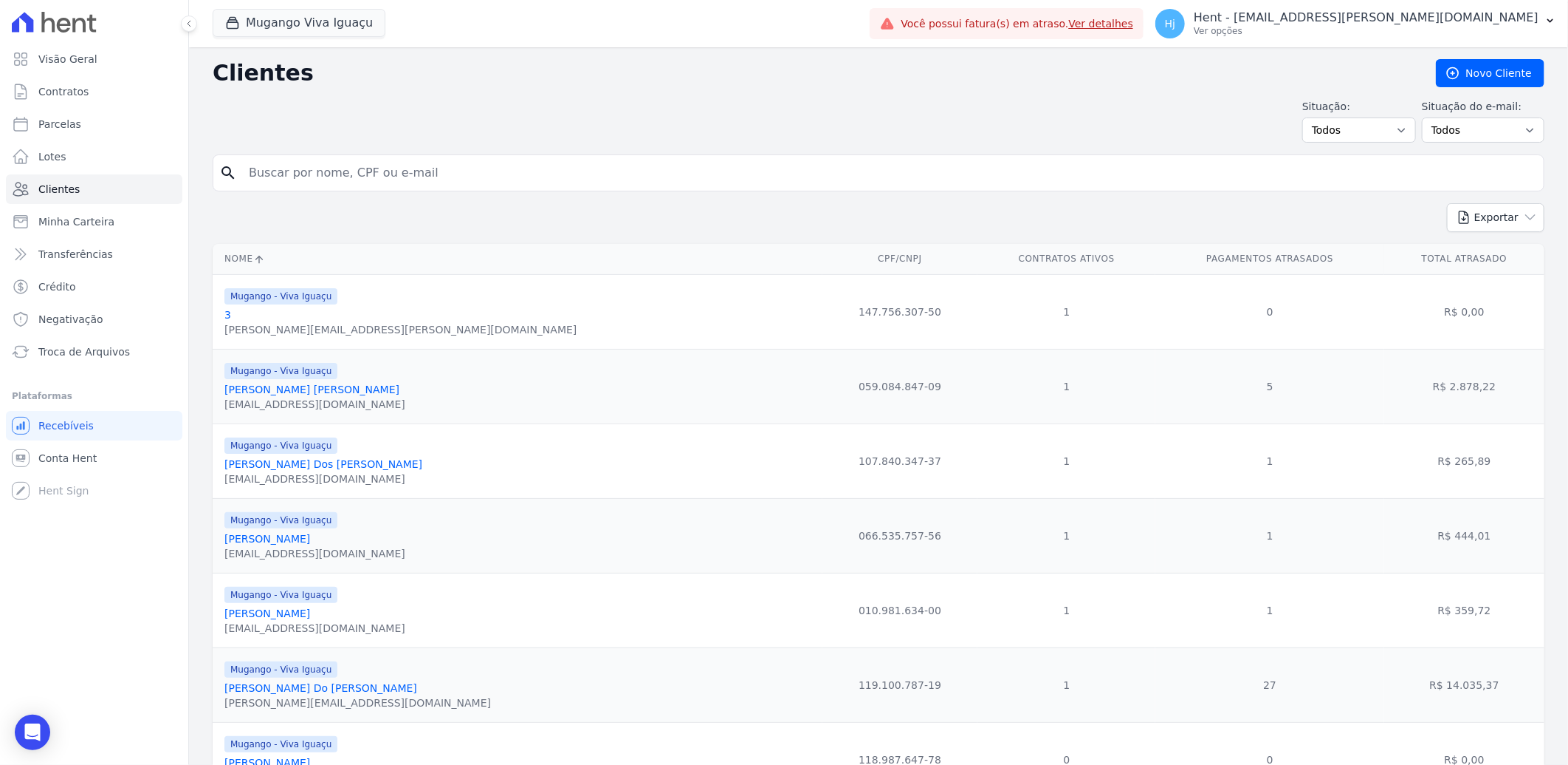
click at [298, 170] on input "search" at bounding box center [889, 173] width 1298 height 30
paste input "Wallace Henrique Viana"
type input "Wallace Henrique Viana"
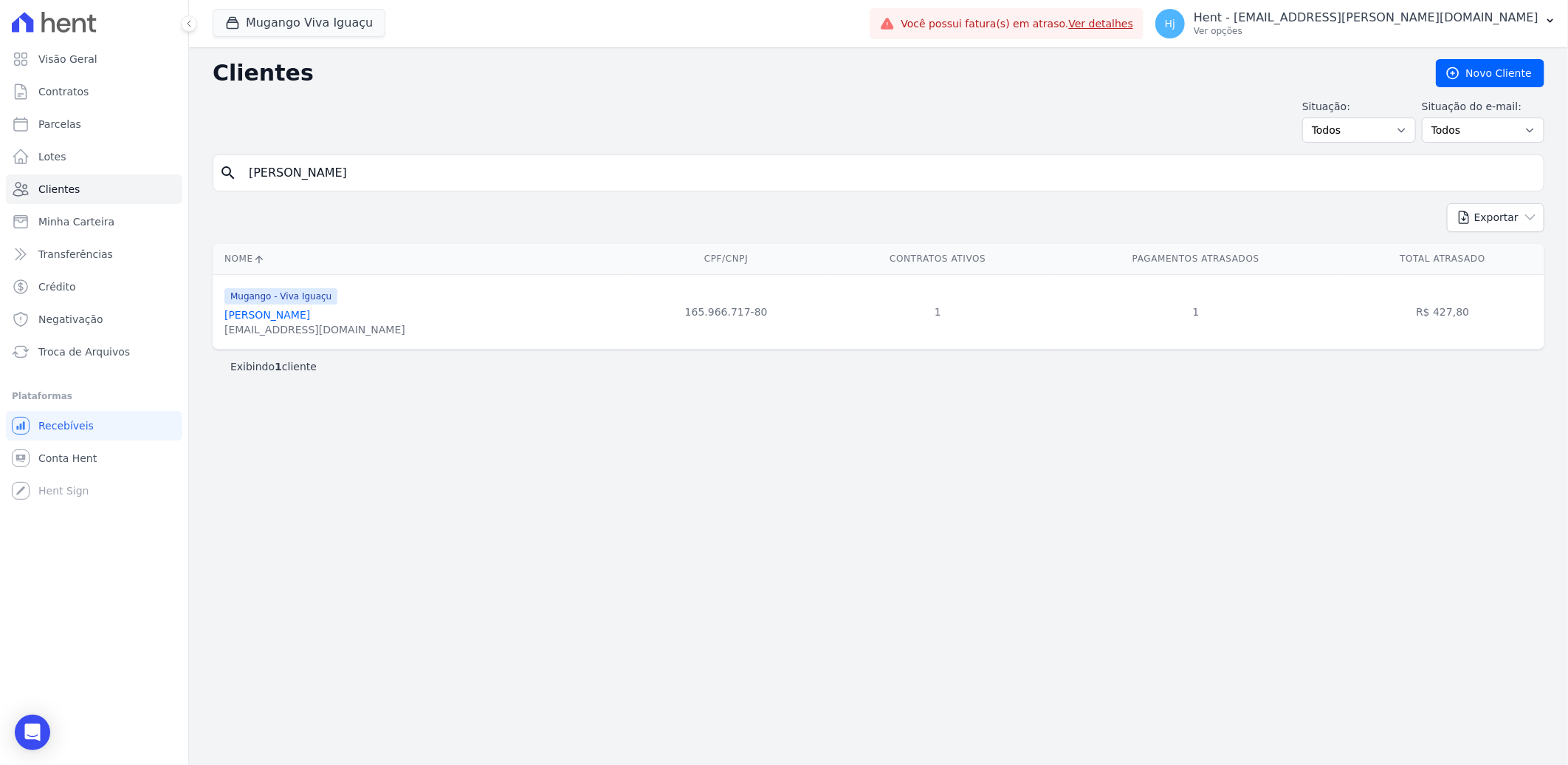
click at [305, 314] on link "Wallace Henrique Viana" at bounding box center [268, 314] width 86 height 12
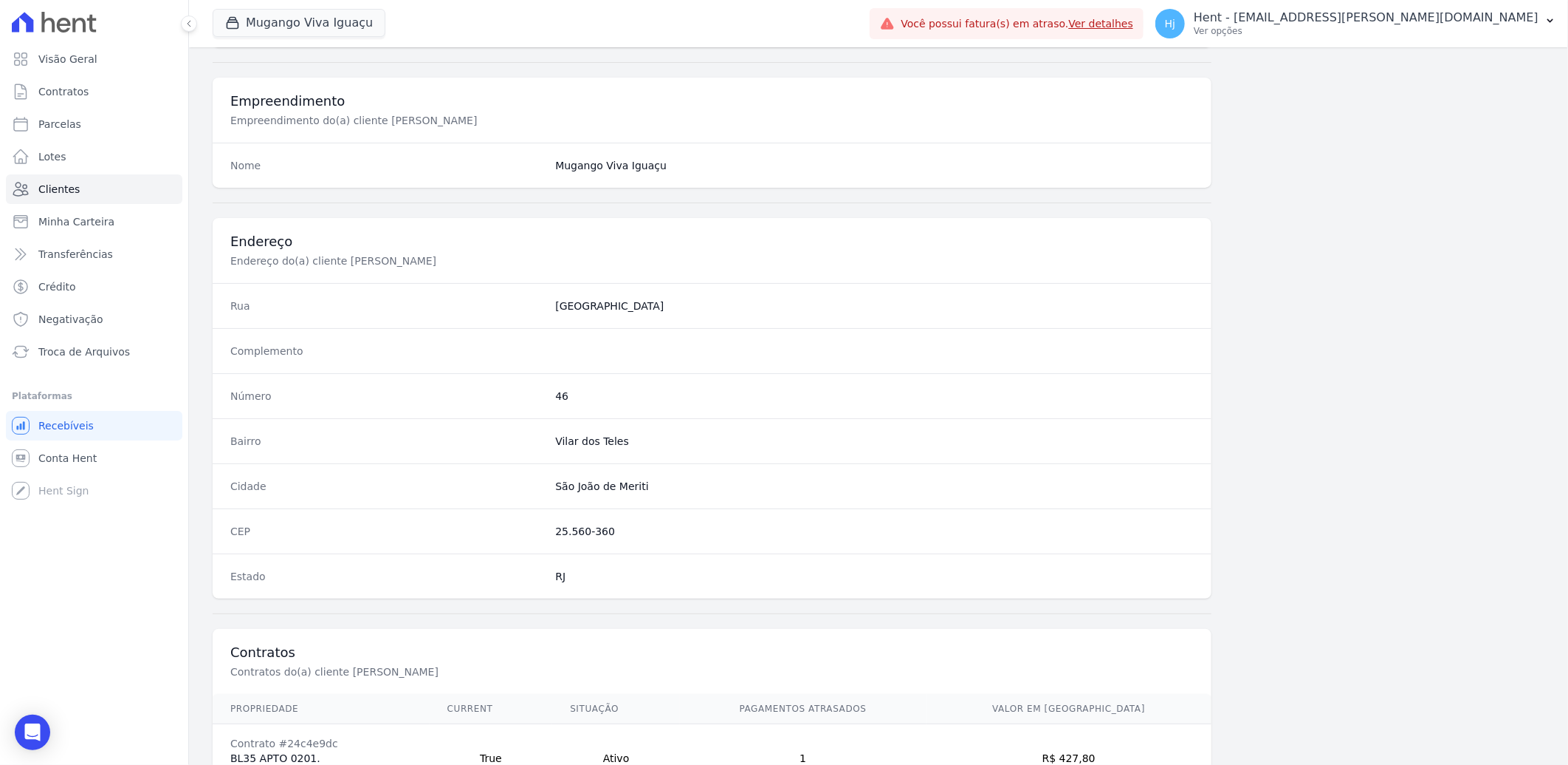
scroll to position [620, 0]
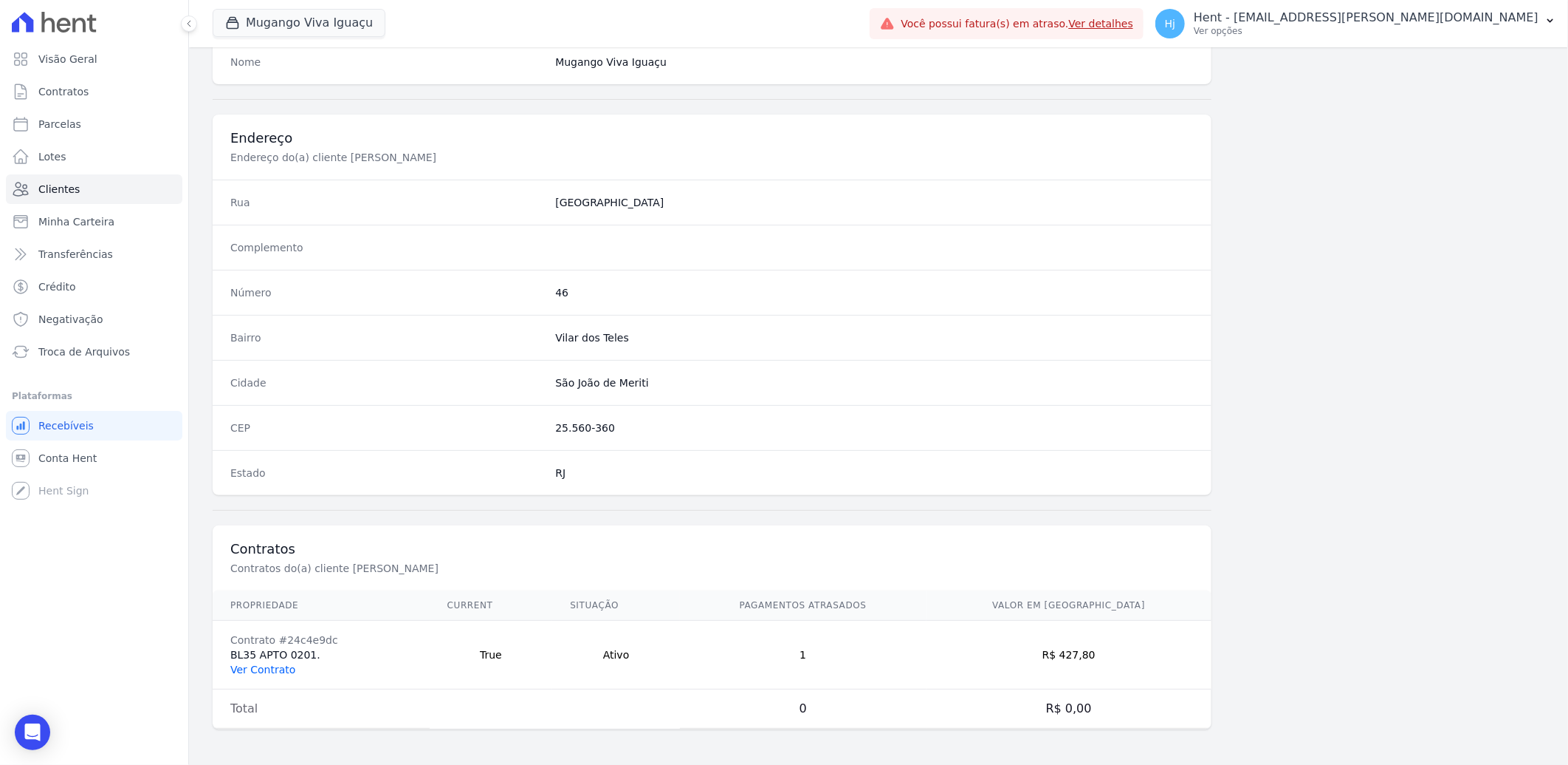
click at [278, 665] on link "Ver Contrato" at bounding box center [263, 669] width 65 height 12
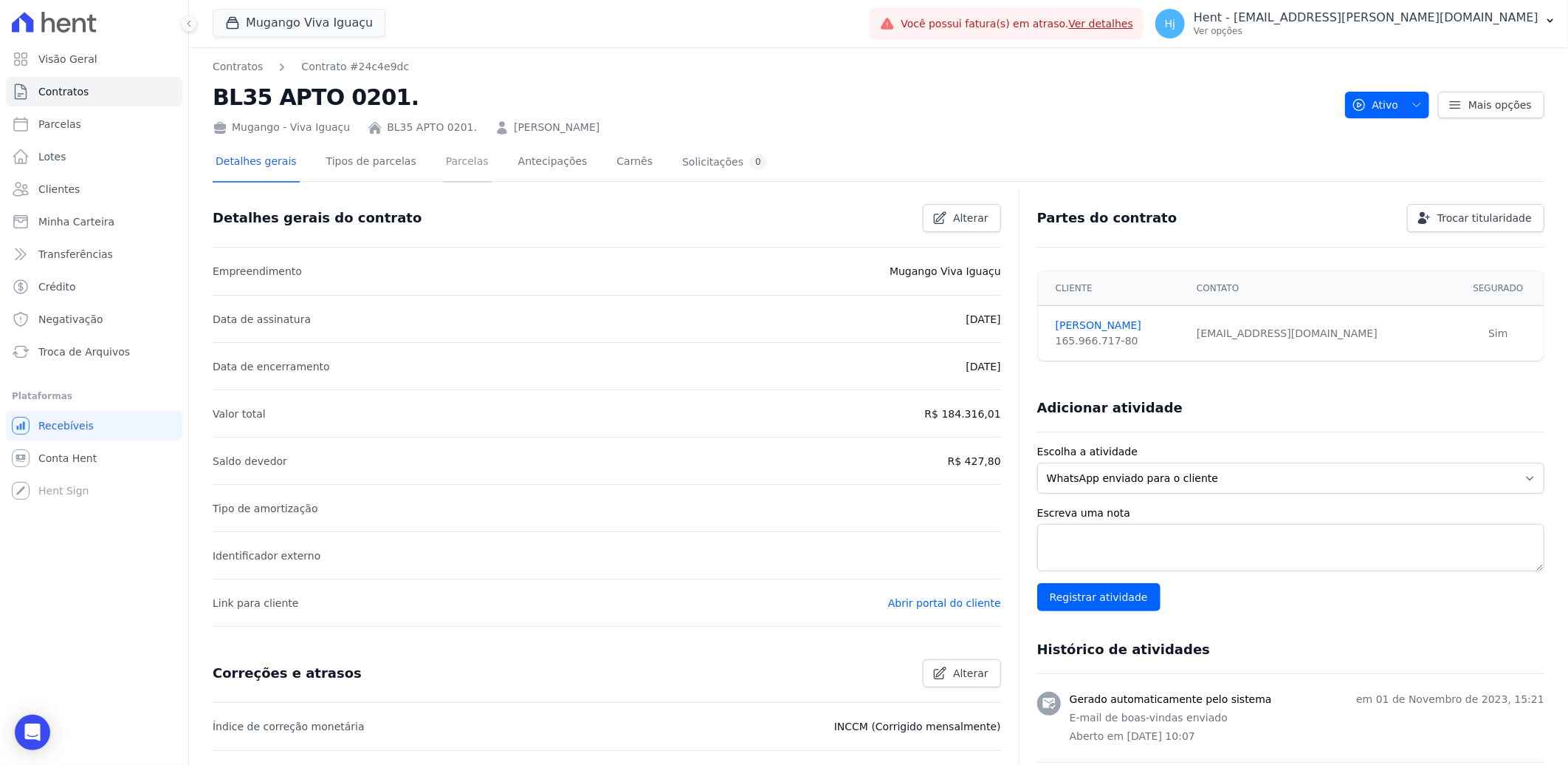
click at [448, 161] on link "Parcelas" at bounding box center [467, 163] width 49 height 39
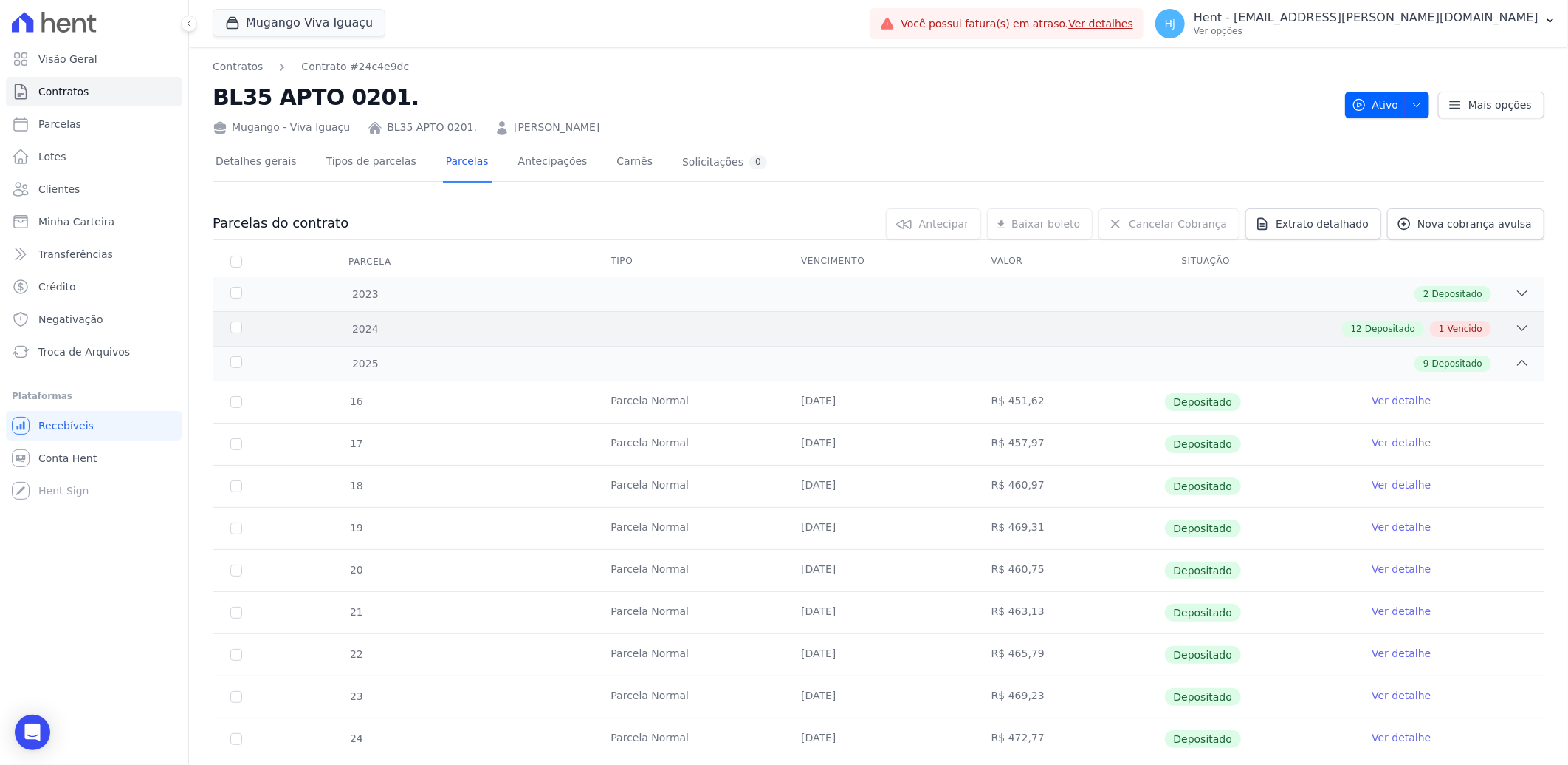
click at [747, 328] on div "12 Depositado 1 Vencido" at bounding box center [944, 329] width 1171 height 17
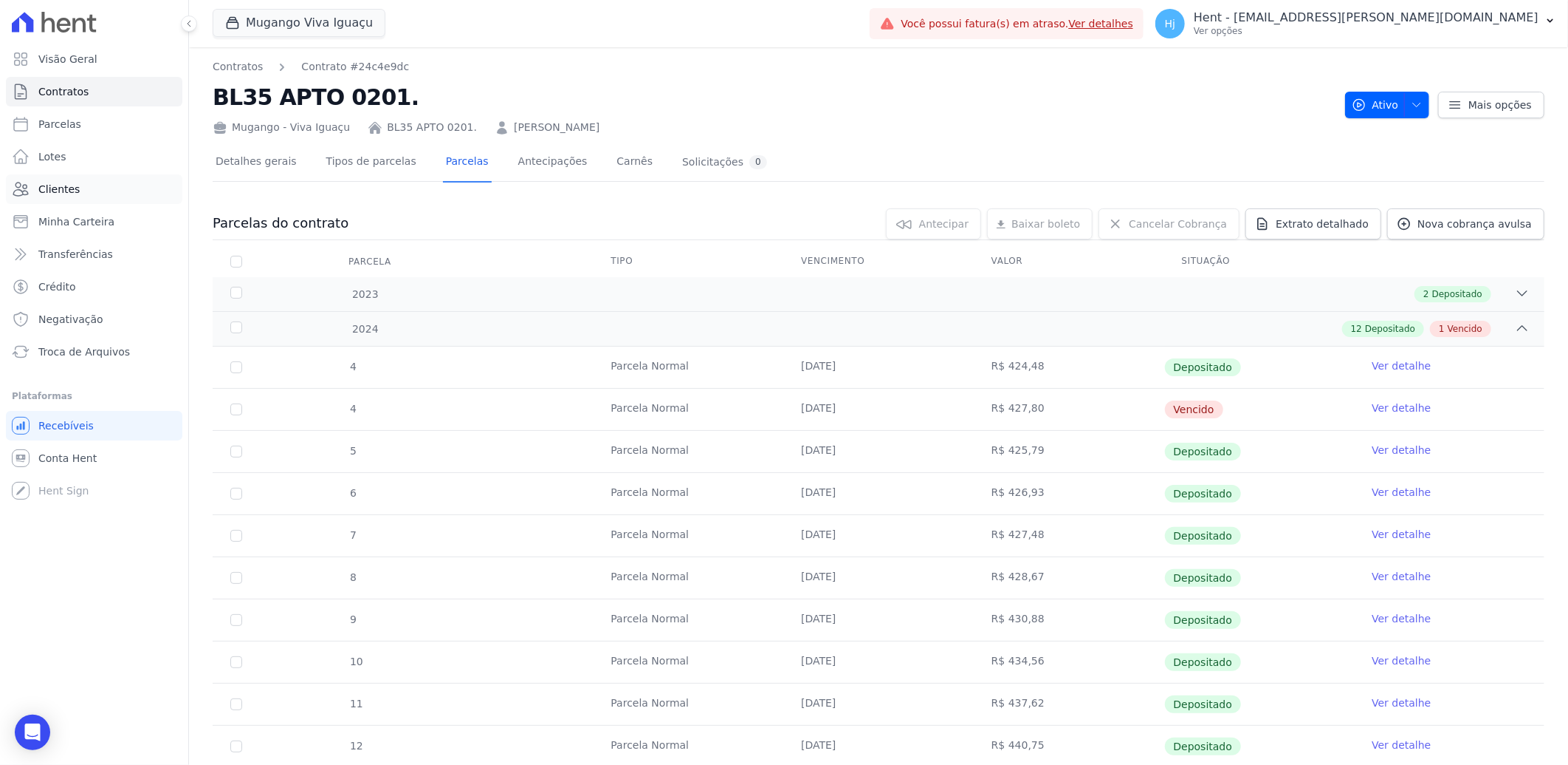
click at [57, 188] on span "Clientes" at bounding box center [58, 189] width 42 height 15
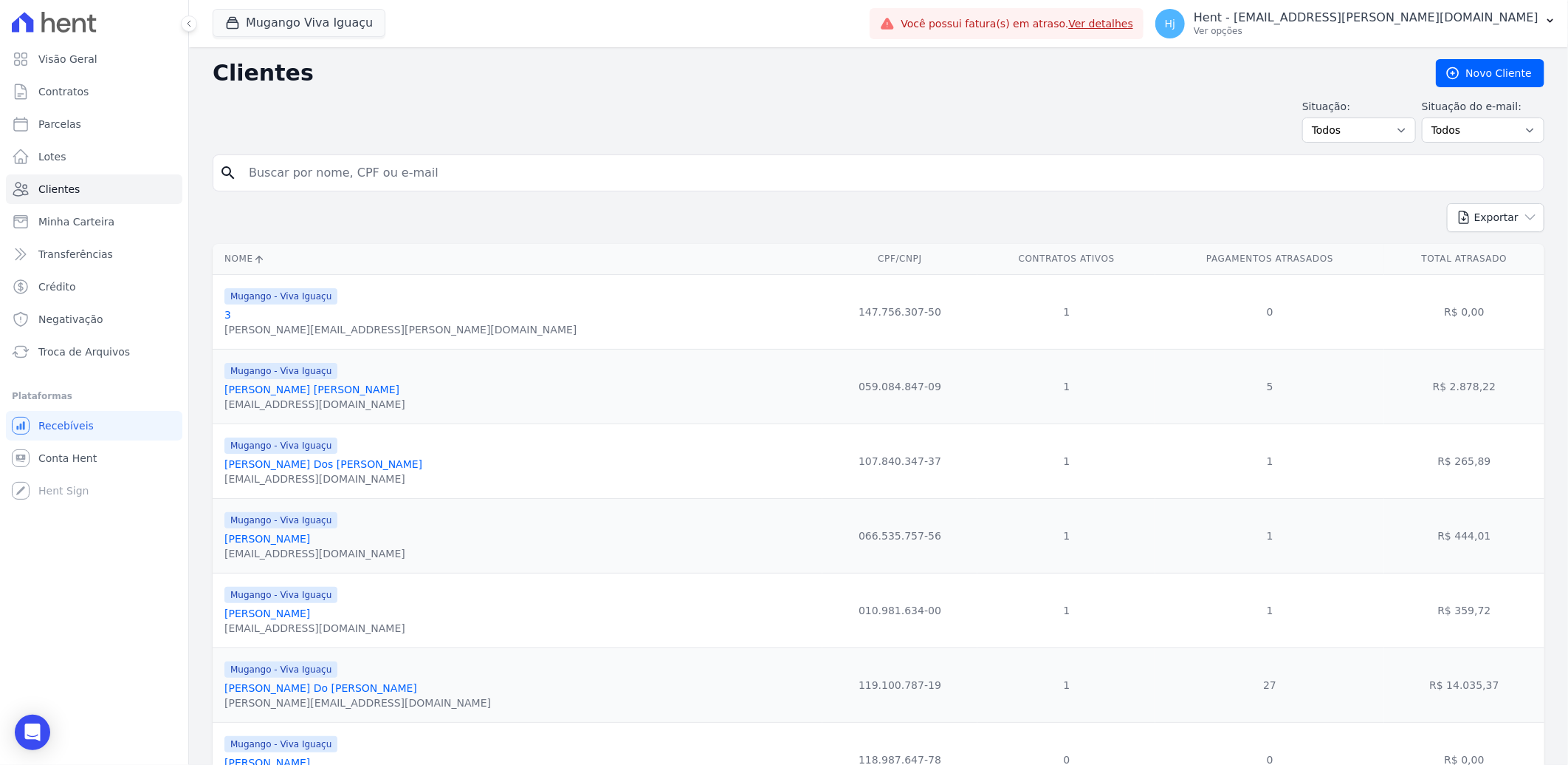
click at [355, 166] on input "search" at bounding box center [889, 173] width 1298 height 30
paste input "[PERSON_NAME]"
type input "[PERSON_NAME]"
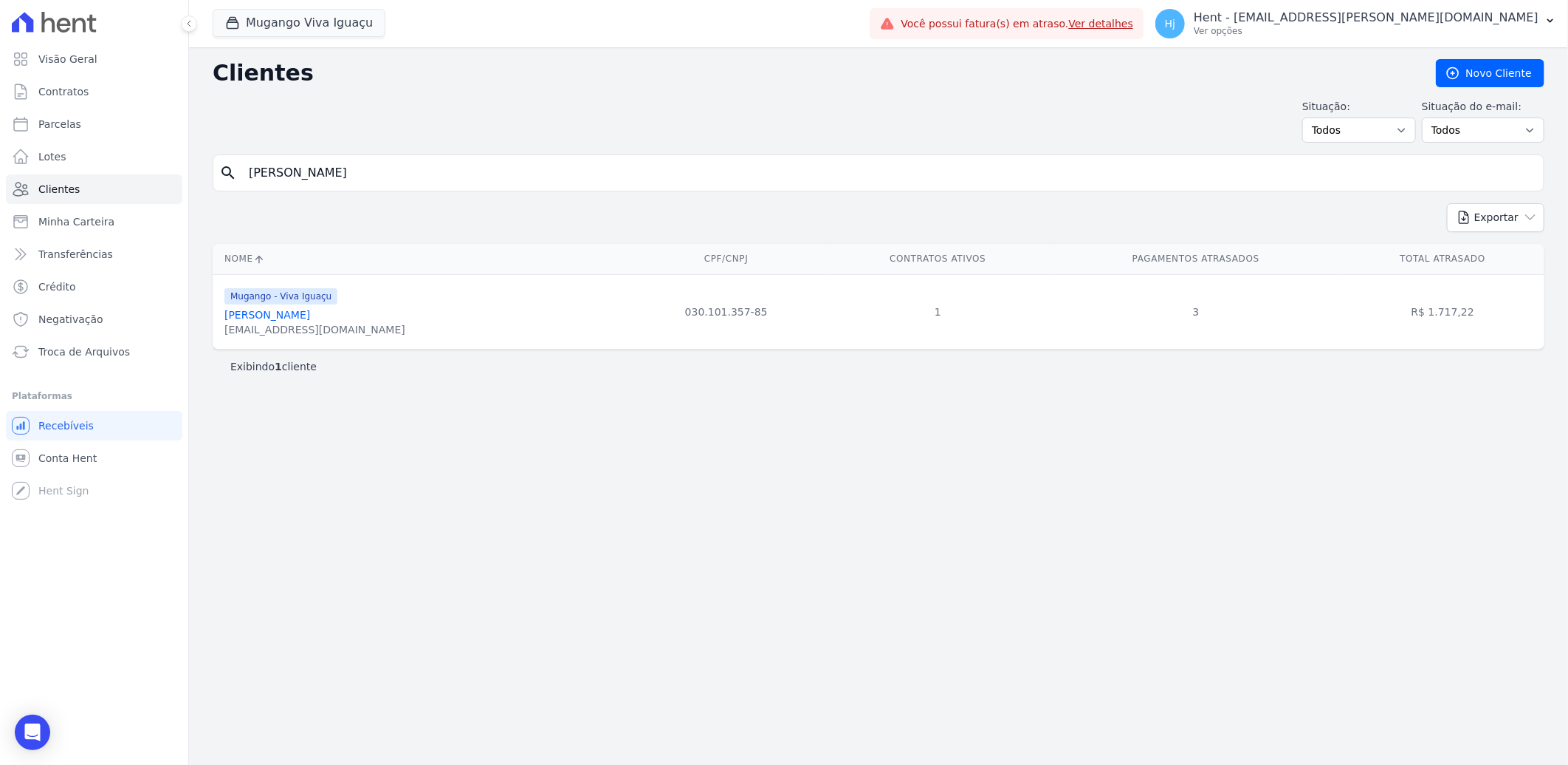
click at [292, 312] on link "[PERSON_NAME]" at bounding box center [268, 314] width 86 height 12
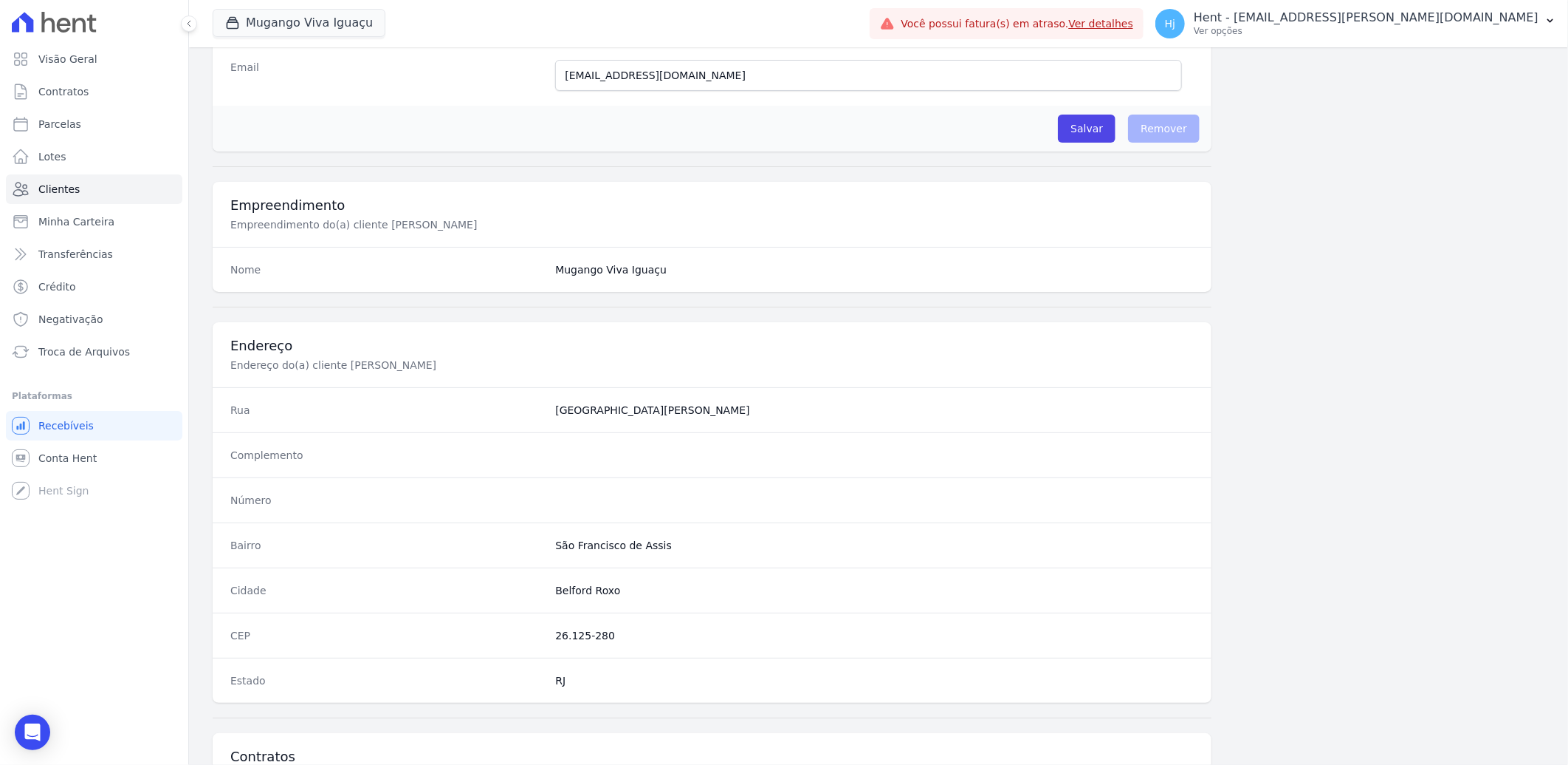
scroll to position [620, 0]
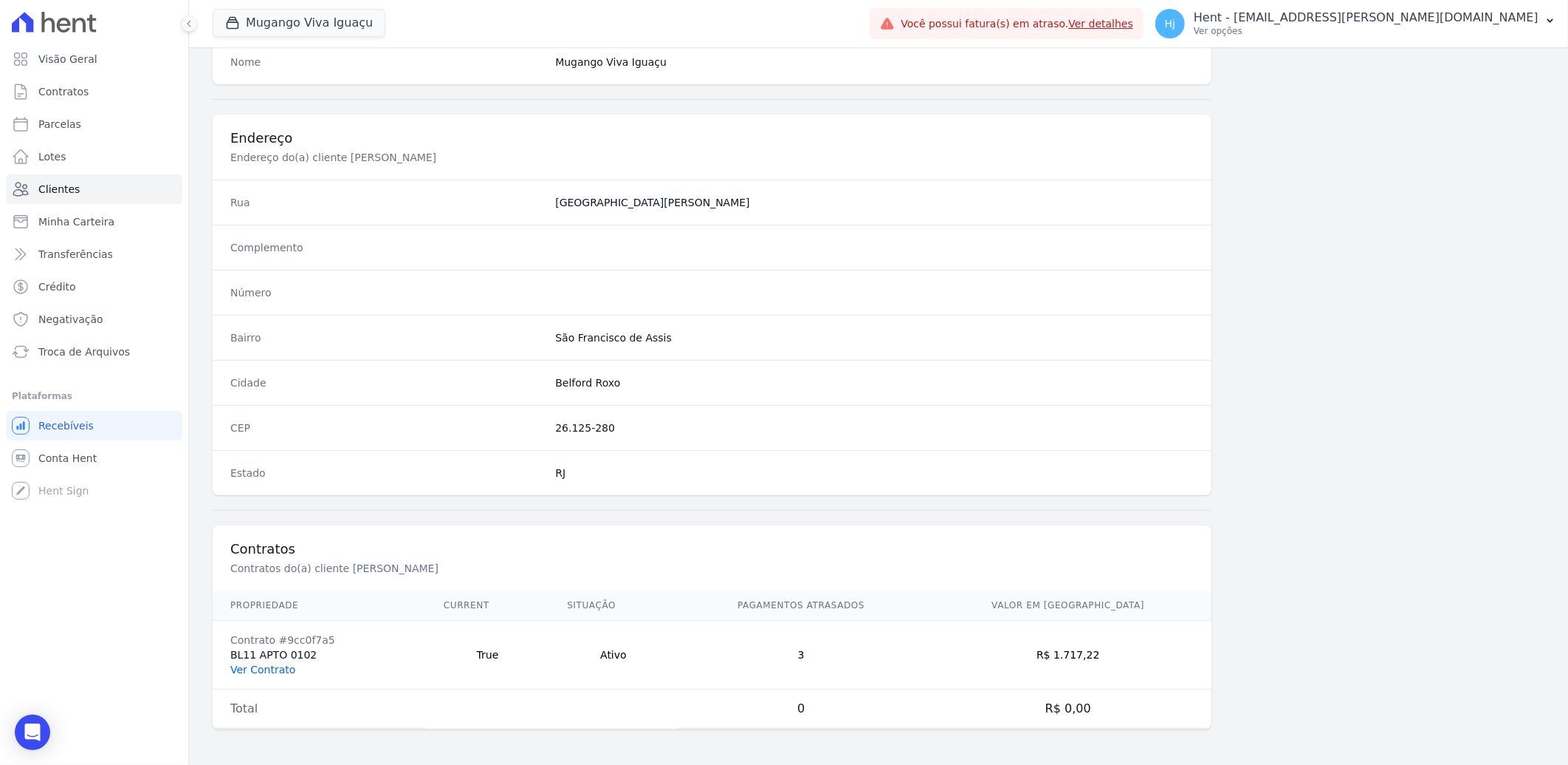
click at [271, 669] on link "Ver Contrato" at bounding box center [263, 669] width 65 height 12
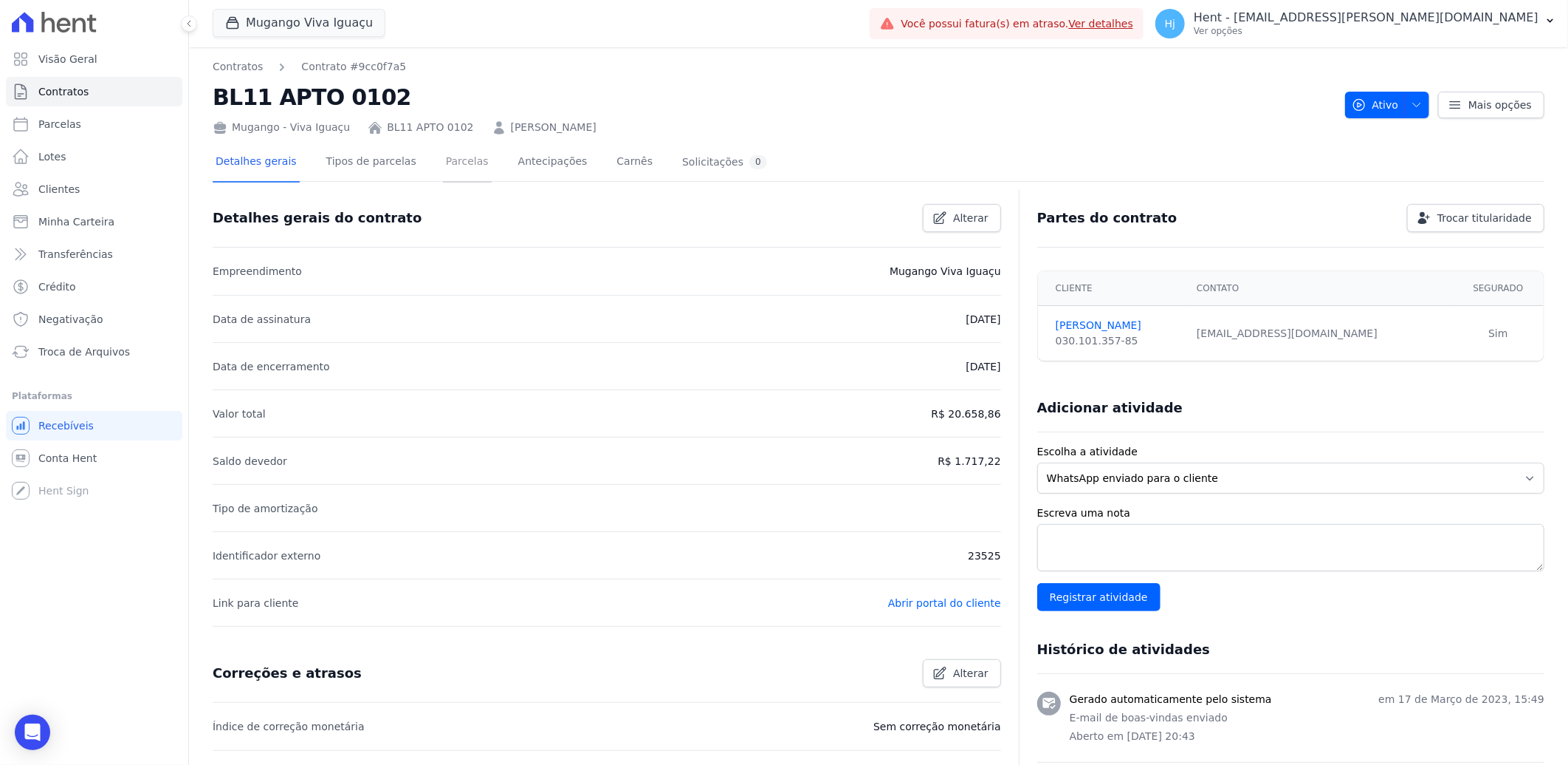
click at [443, 169] on link "Parcelas" at bounding box center [467, 163] width 49 height 39
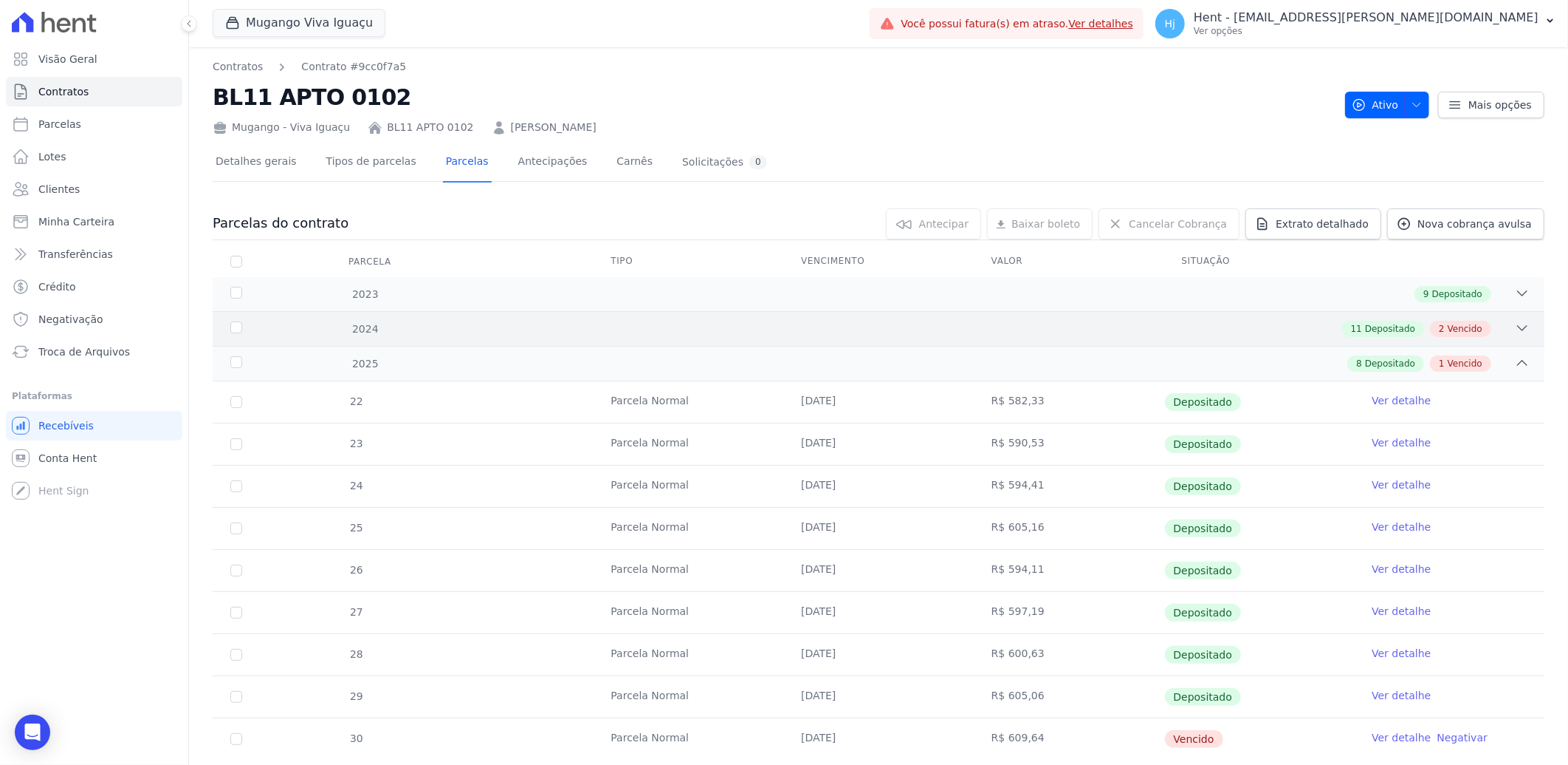
click at [852, 329] on div "11 Depositado 2 Vencido" at bounding box center [944, 329] width 1171 height 17
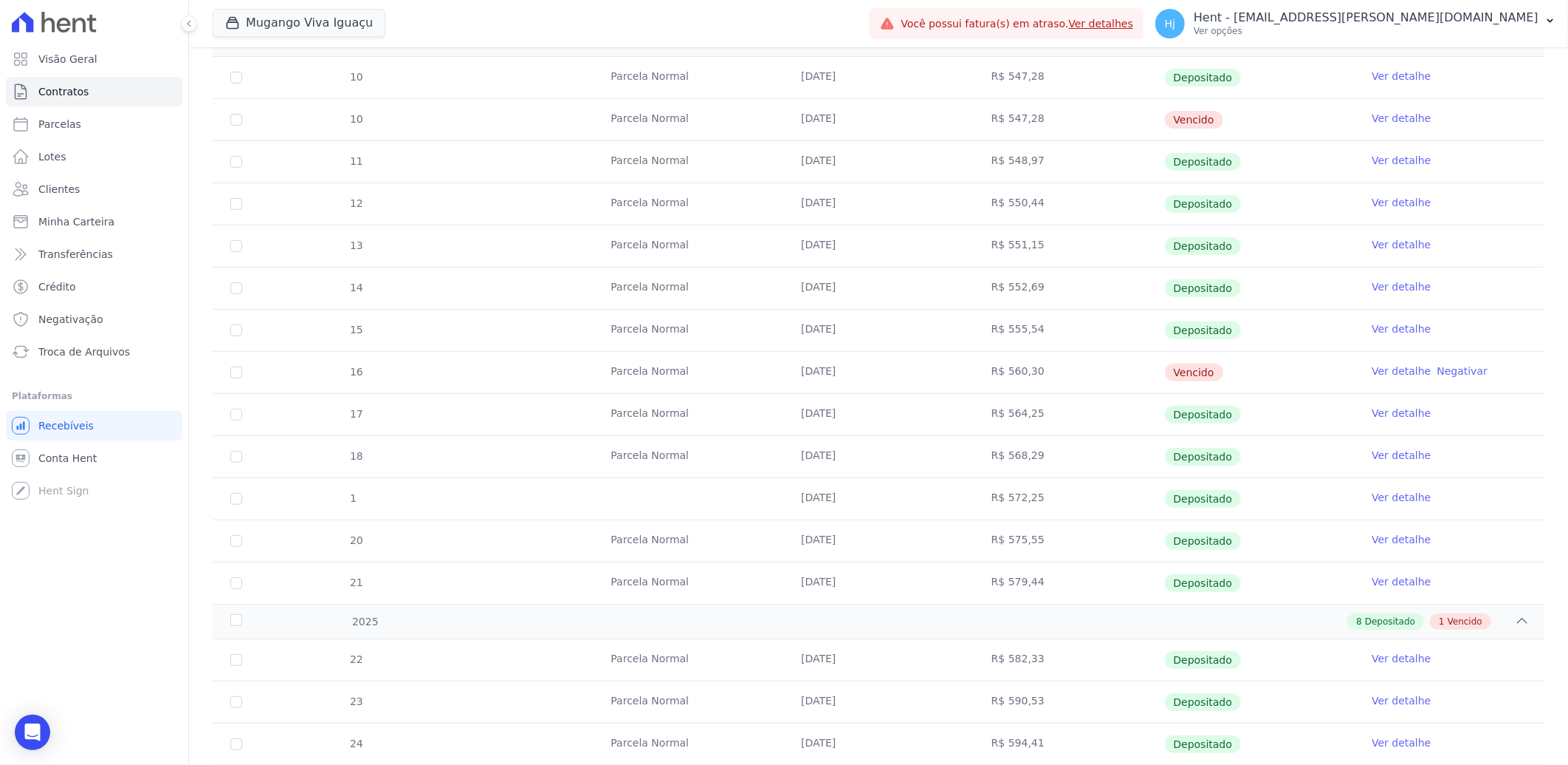
scroll to position [505, 0]
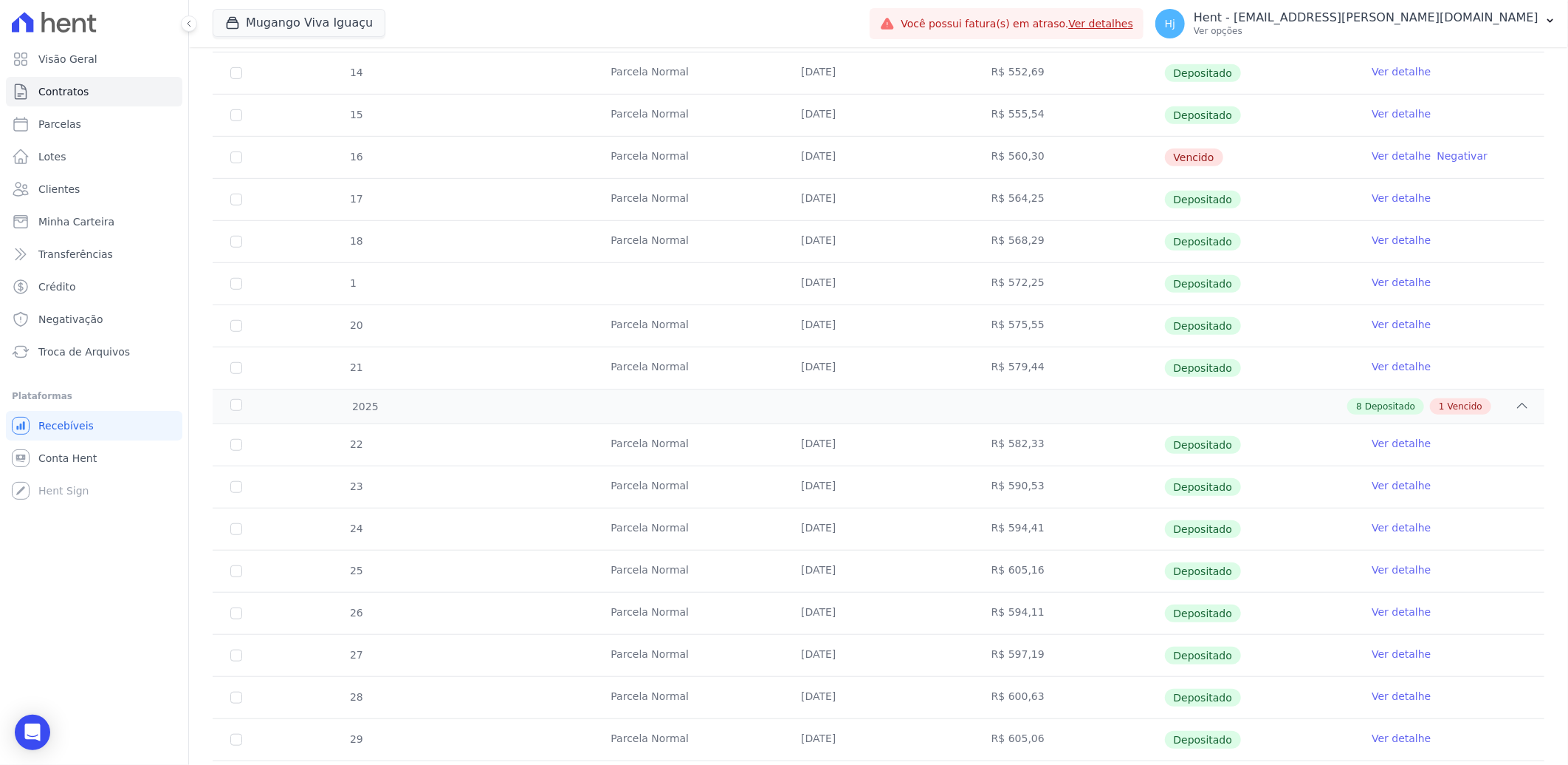
drag, startPoint x: 796, startPoint y: 160, endPoint x: 850, endPoint y: 159, distance: 54.0
click at [850, 159] on td "[DATE]" at bounding box center [878, 157] width 191 height 42
copy td "[DATE]"
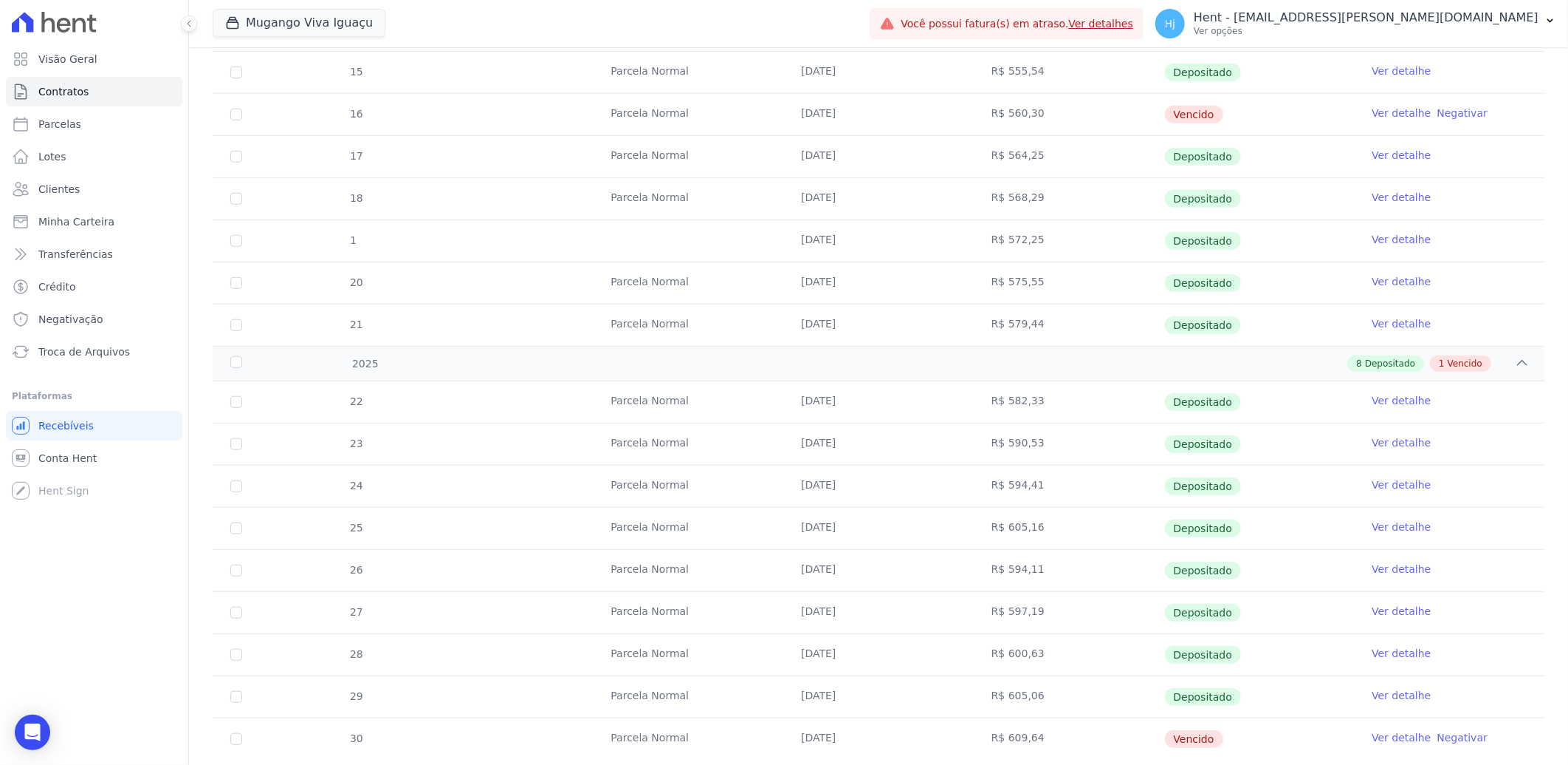
scroll to position [586, 0]
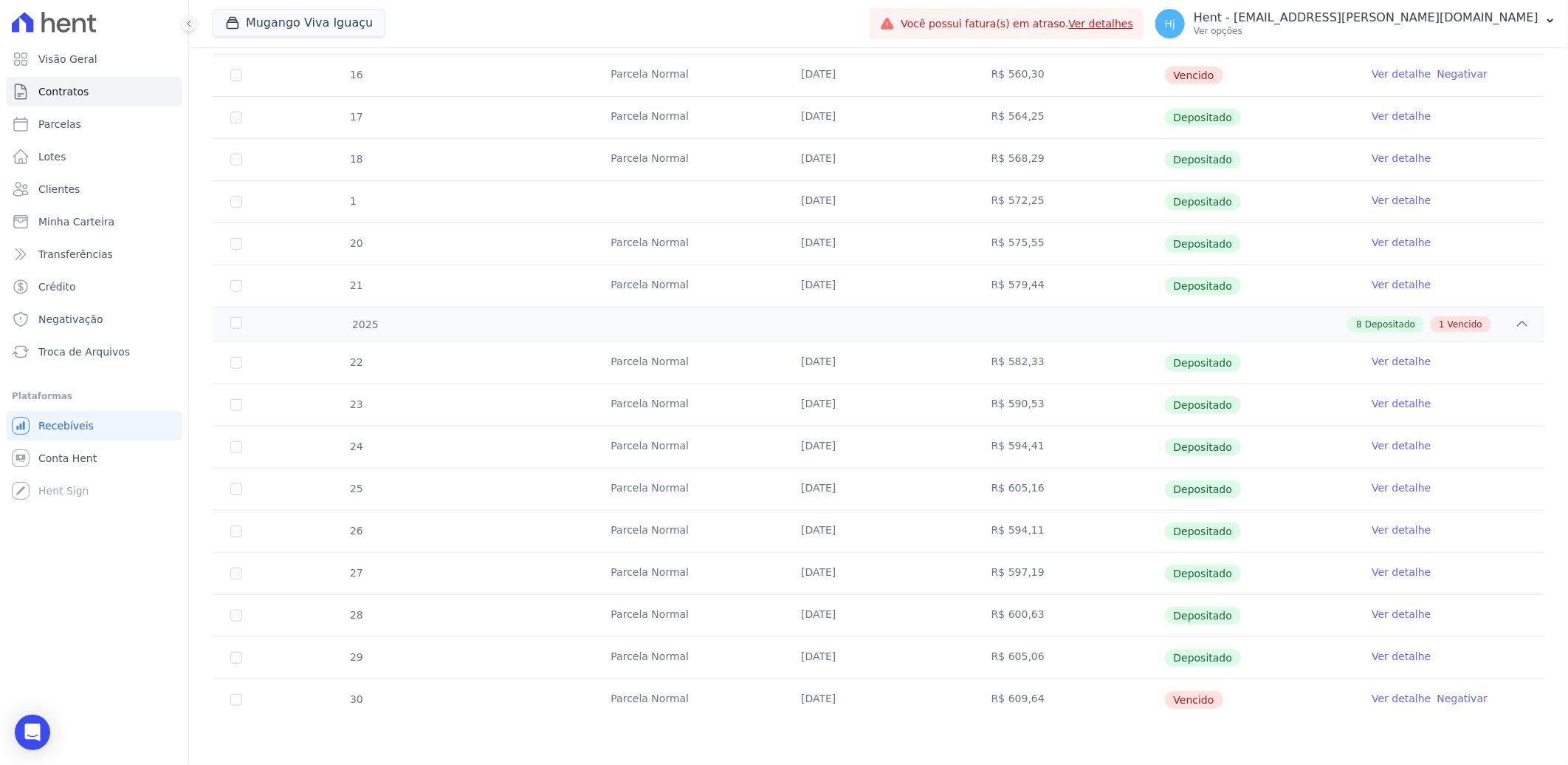
drag, startPoint x: 801, startPoint y: 703, endPoint x: 823, endPoint y: 705, distance: 22.1
click at [823, 705] on td "[DATE]" at bounding box center [878, 699] width 191 height 42
drag, startPoint x: 823, startPoint y: 705, endPoint x: 847, endPoint y: 705, distance: 24.0
click at [847, 705] on td "[DATE]" at bounding box center [878, 699] width 191 height 42
copy td "[DATE]"
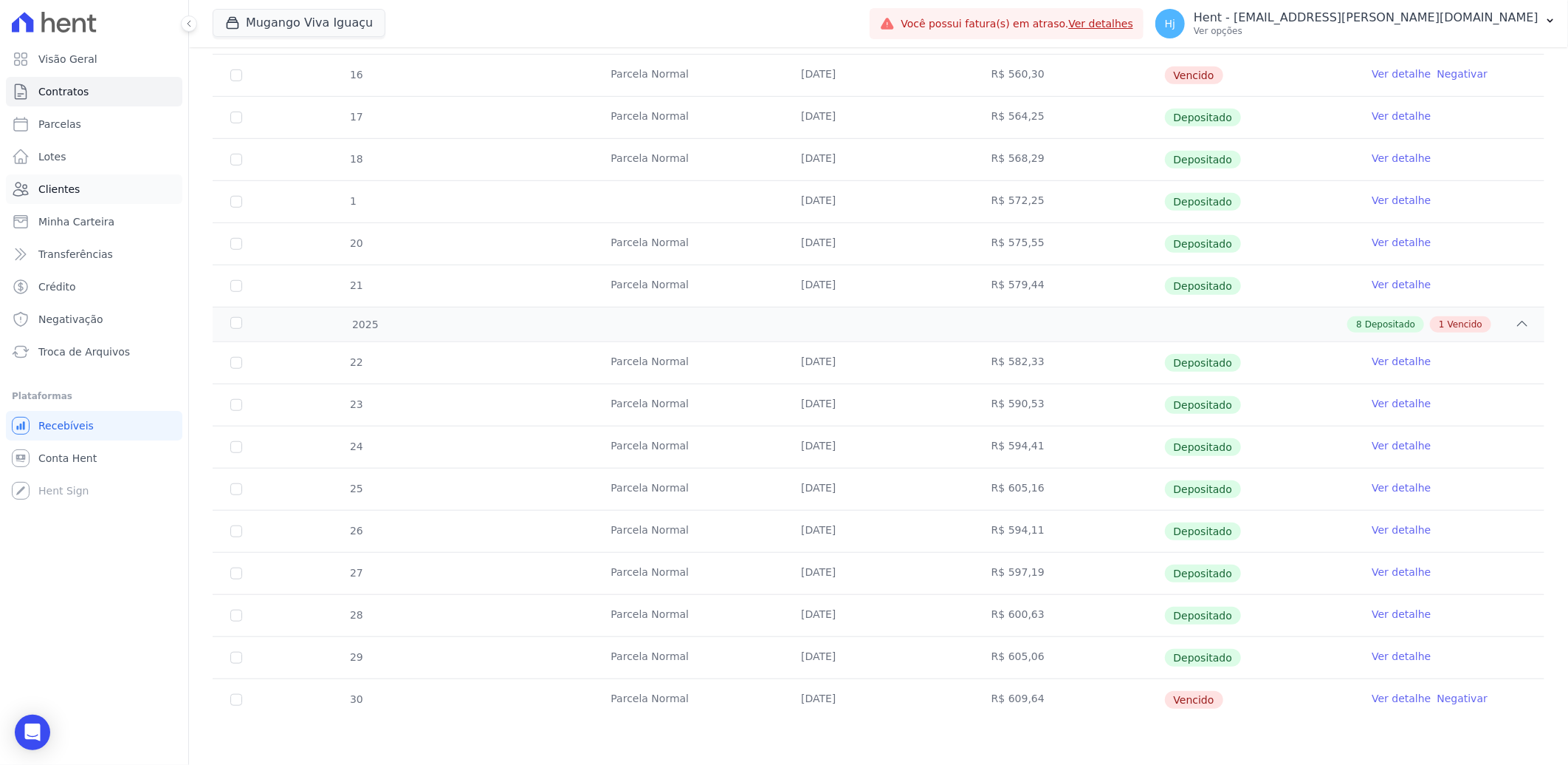
click at [79, 189] on link "Clientes" at bounding box center [93, 189] width 177 height 30
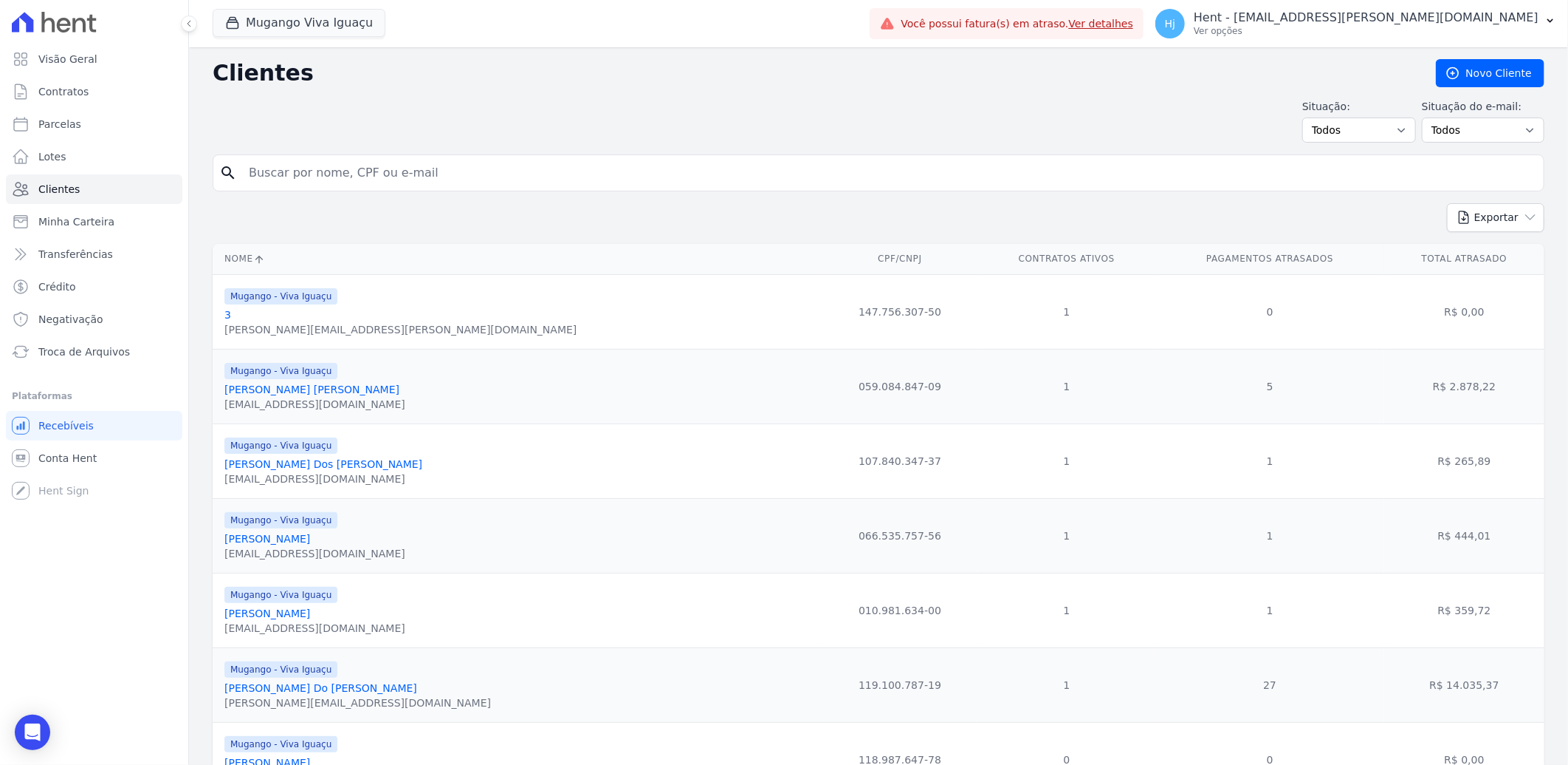
click at [304, 174] on input "search" at bounding box center [889, 173] width 1298 height 30
paste input "[PERSON_NAME] [PERSON_NAME] [PERSON_NAME]"
type input "[PERSON_NAME] [PERSON_NAME] [PERSON_NAME]"
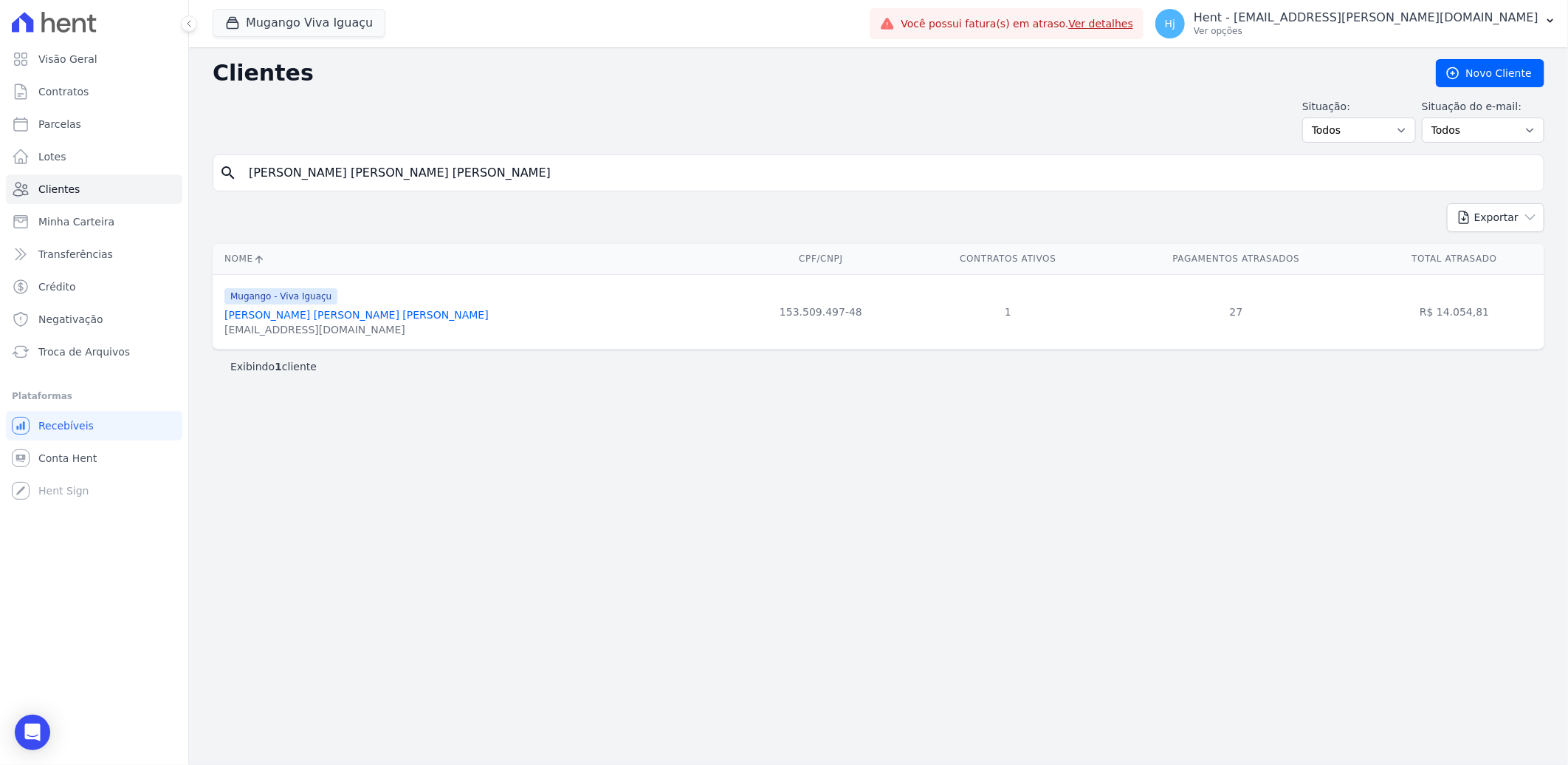
click at [279, 313] on link "[PERSON_NAME] [PERSON_NAME] [PERSON_NAME]" at bounding box center [357, 314] width 265 height 12
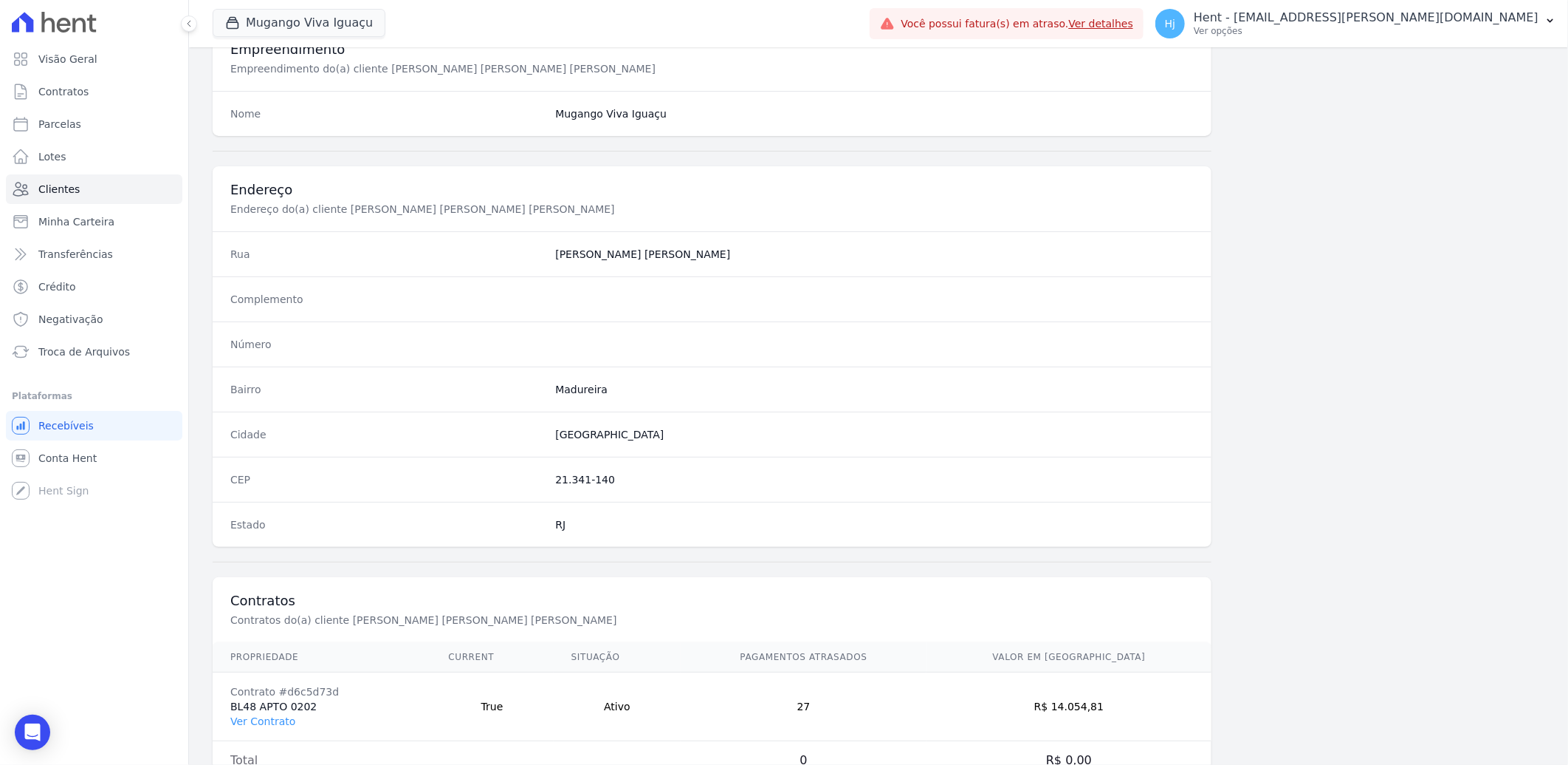
scroll to position [620, 0]
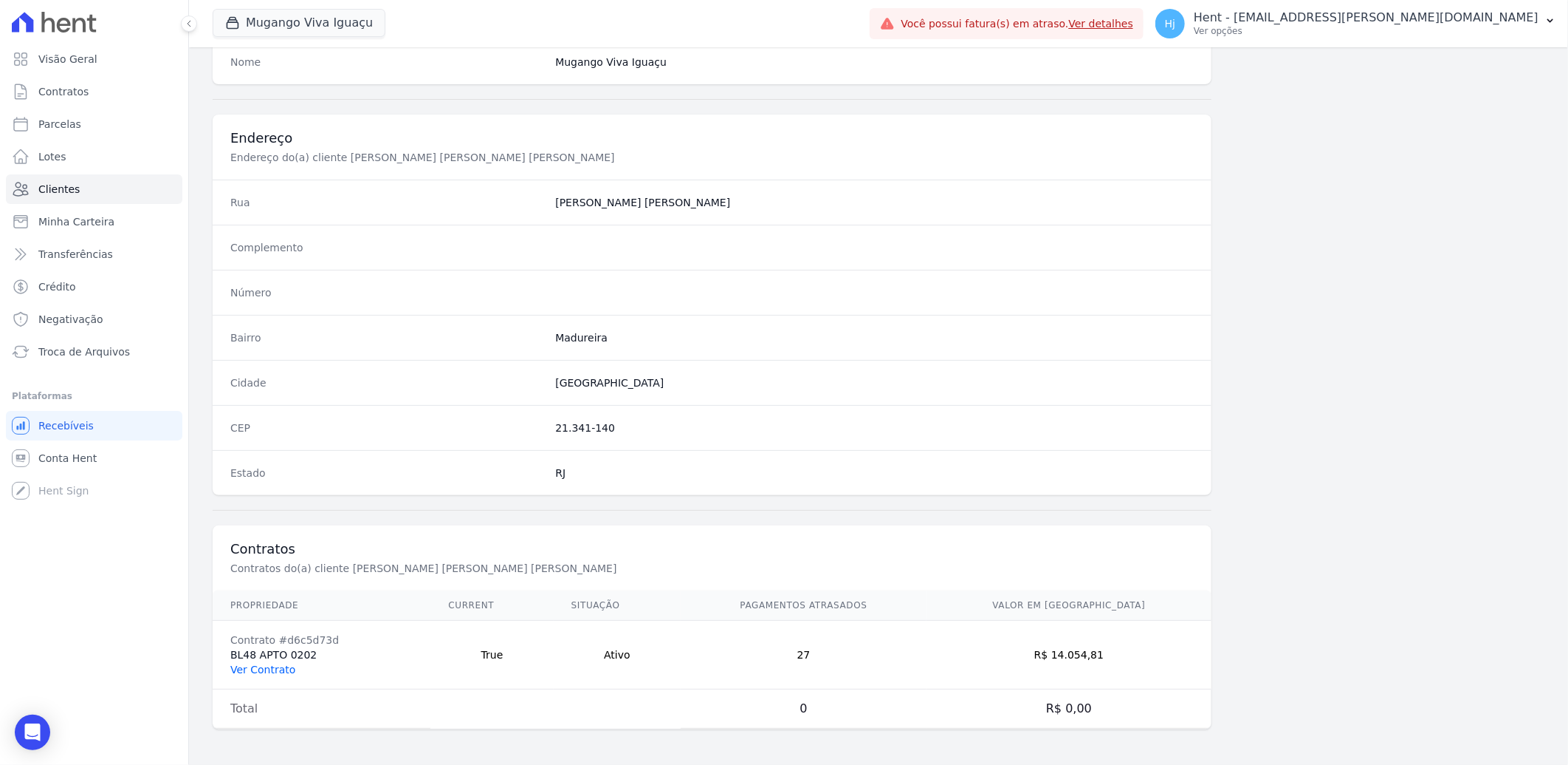
click at [279, 671] on link "Ver Contrato" at bounding box center [263, 669] width 65 height 12
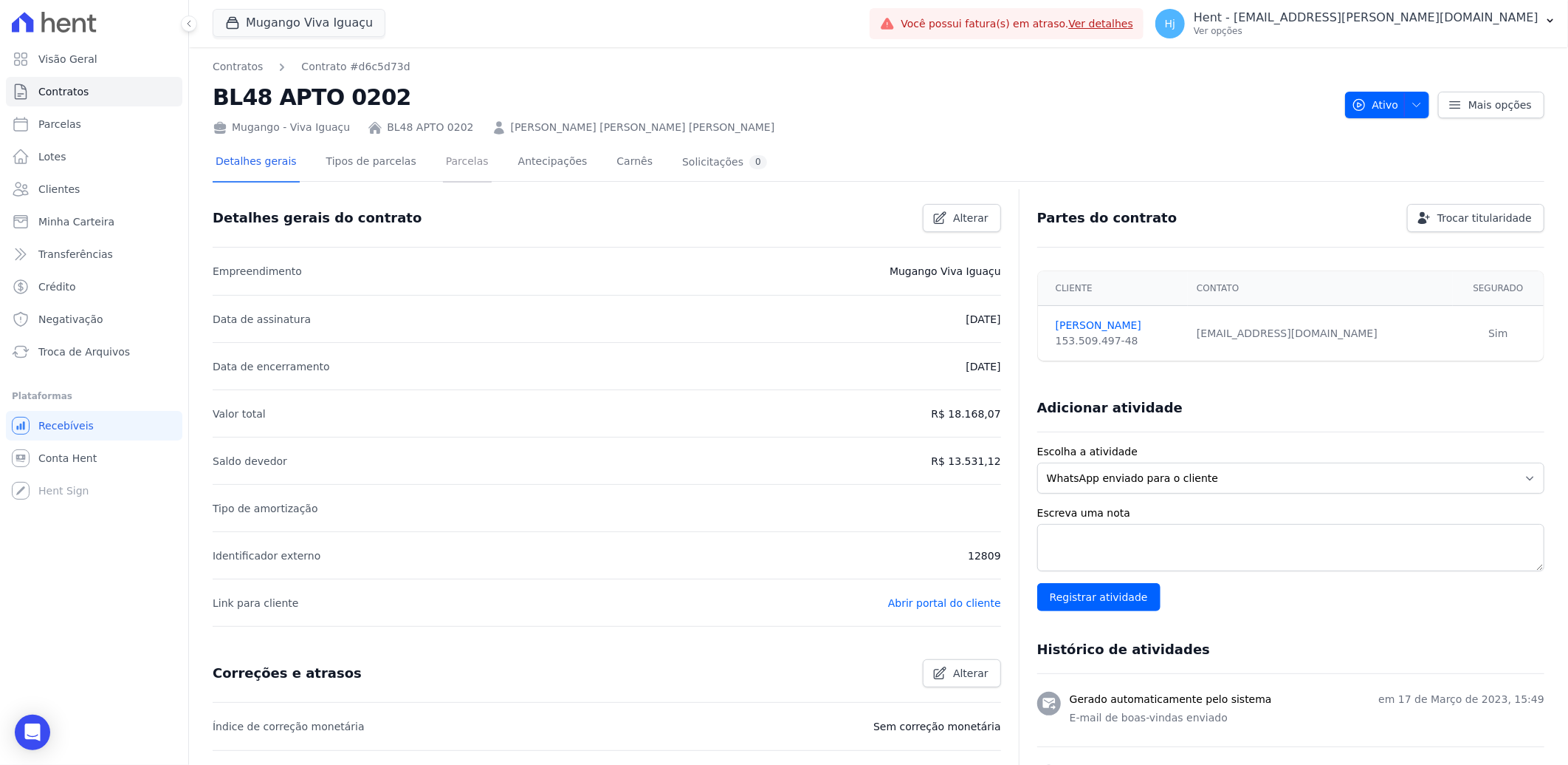
click at [447, 159] on link "Parcelas" at bounding box center [467, 163] width 49 height 39
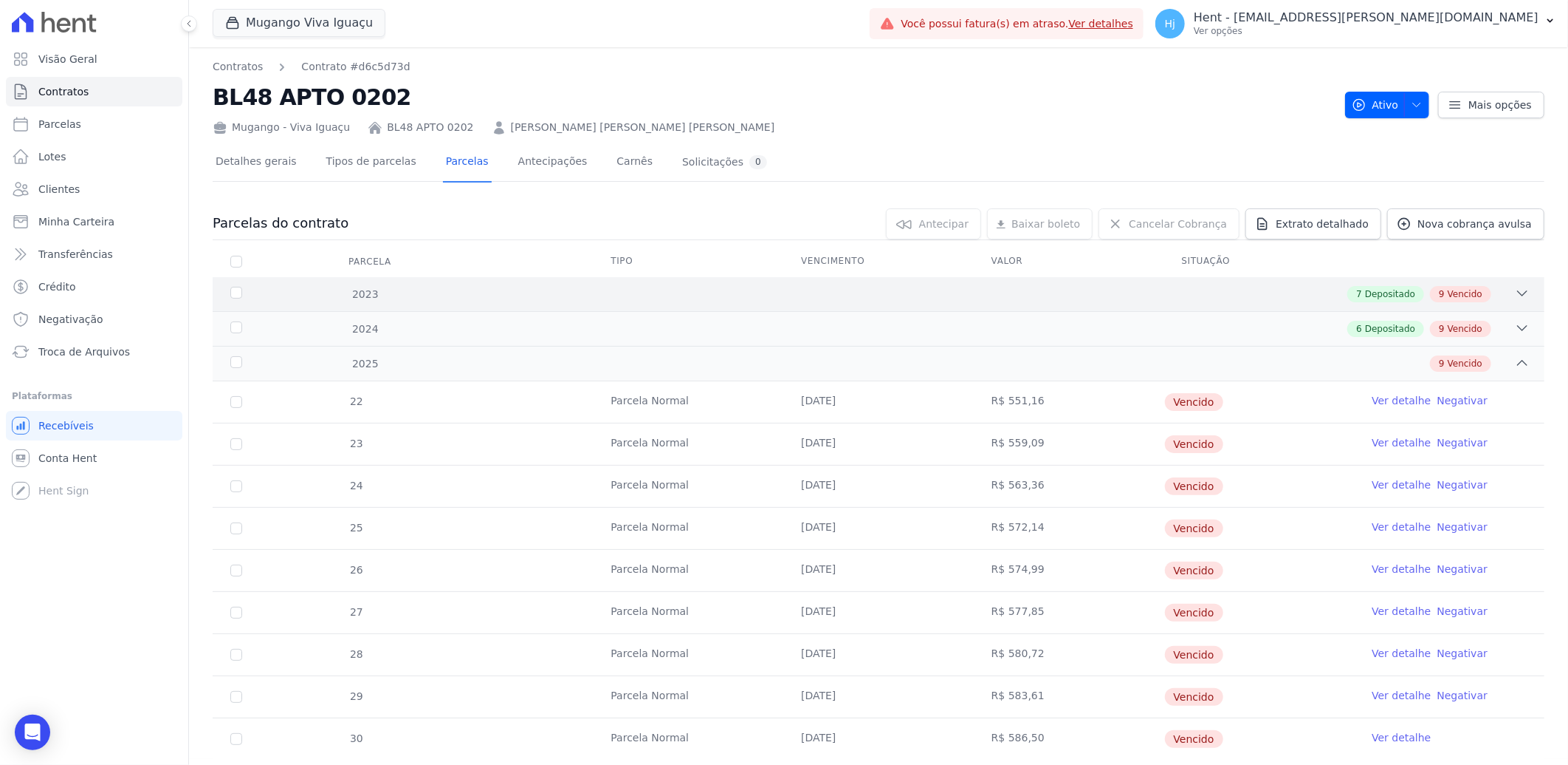
click at [926, 292] on div "7 Depositado 9 Vencido" at bounding box center [944, 295] width 1171 height 17
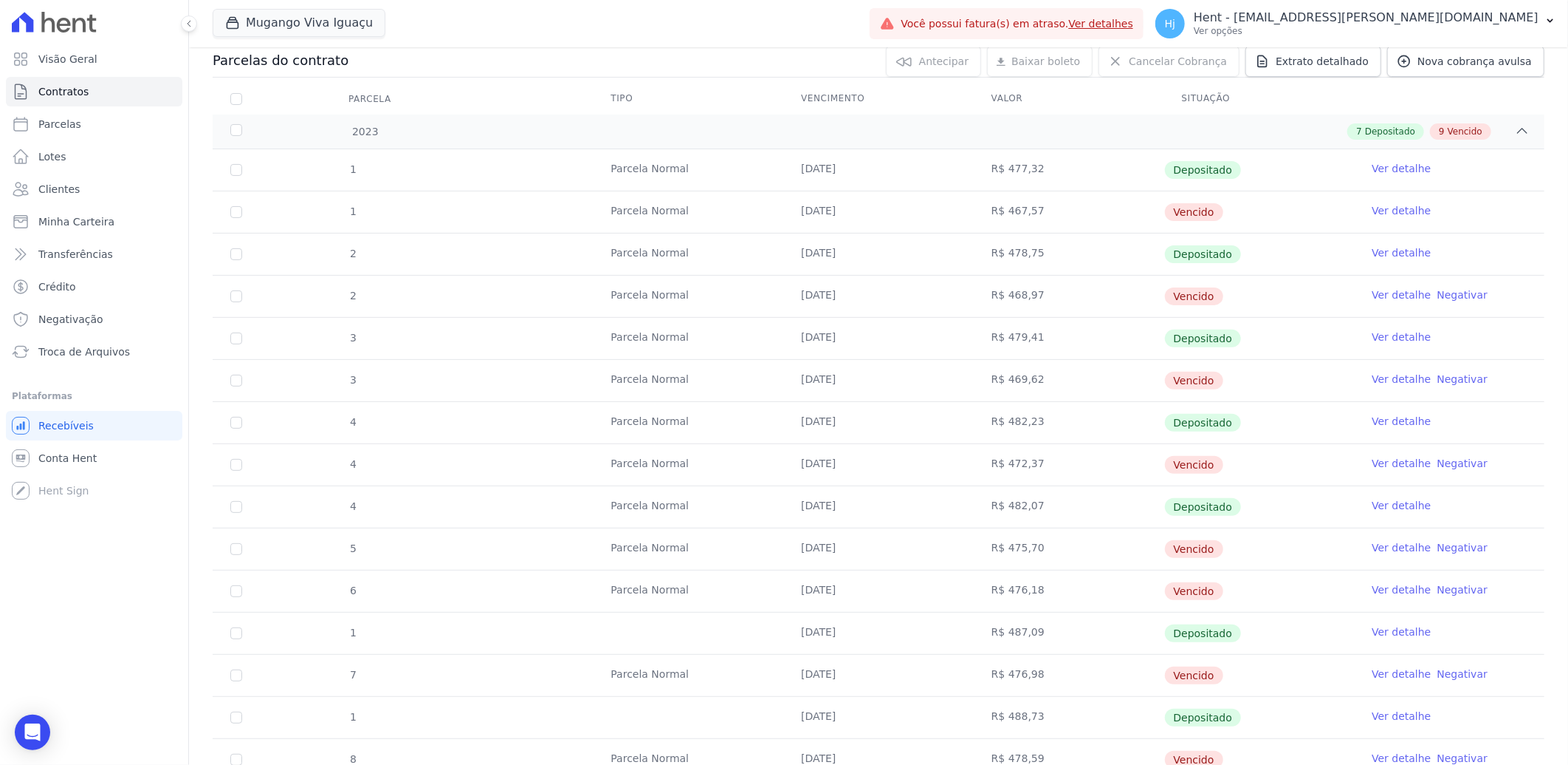
scroll to position [164, 0]
click at [68, 188] on span "Clientes" at bounding box center [58, 189] width 42 height 15
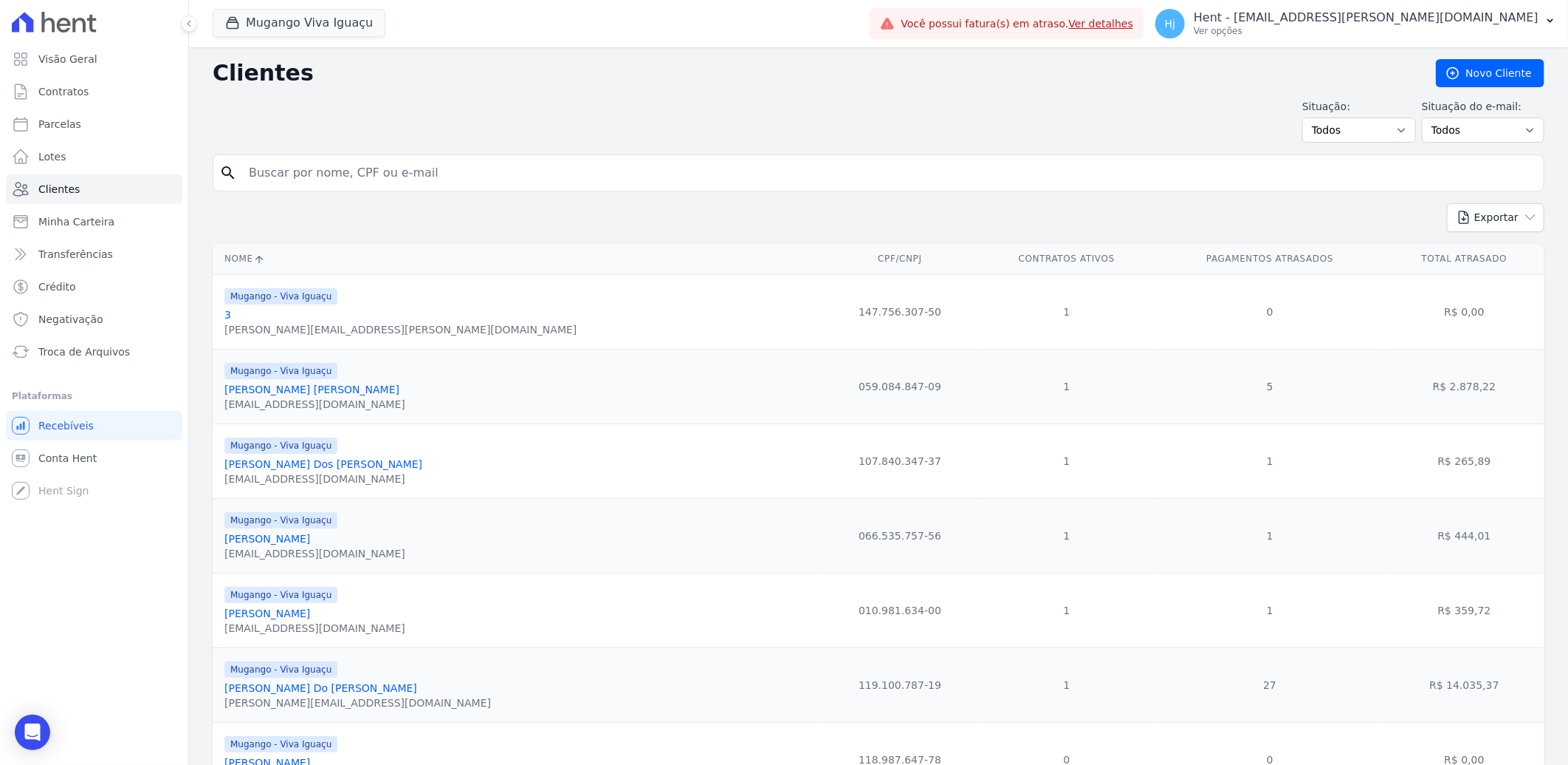
click at [305, 171] on input "search" at bounding box center [889, 173] width 1298 height 30
paste input "[PERSON_NAME] [PERSON_NAME] [PERSON_NAME]"
type input "[PERSON_NAME] [PERSON_NAME] [PERSON_NAME]"
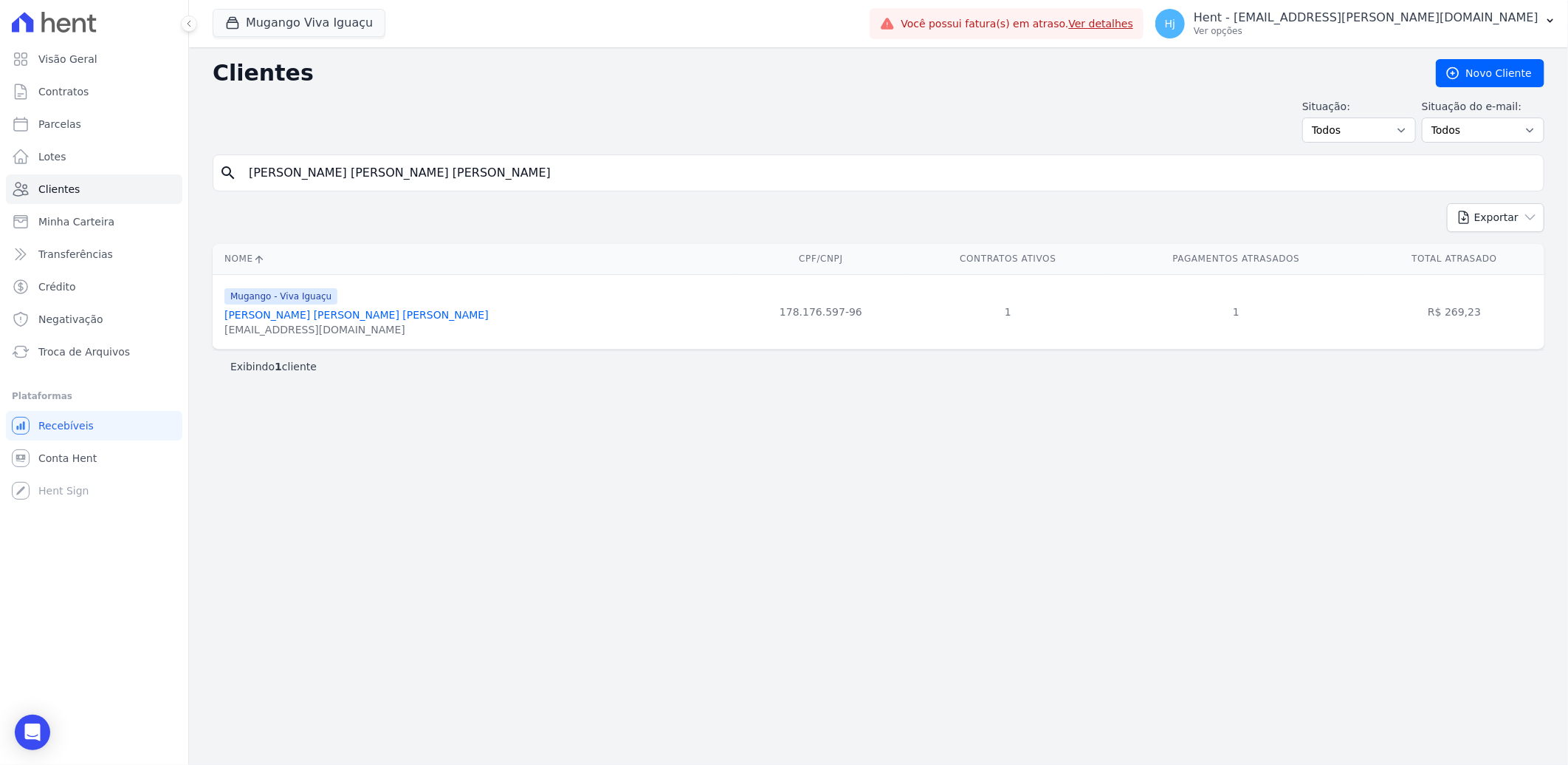
click at [275, 316] on link "[PERSON_NAME] [PERSON_NAME] [PERSON_NAME]" at bounding box center [357, 314] width 265 height 12
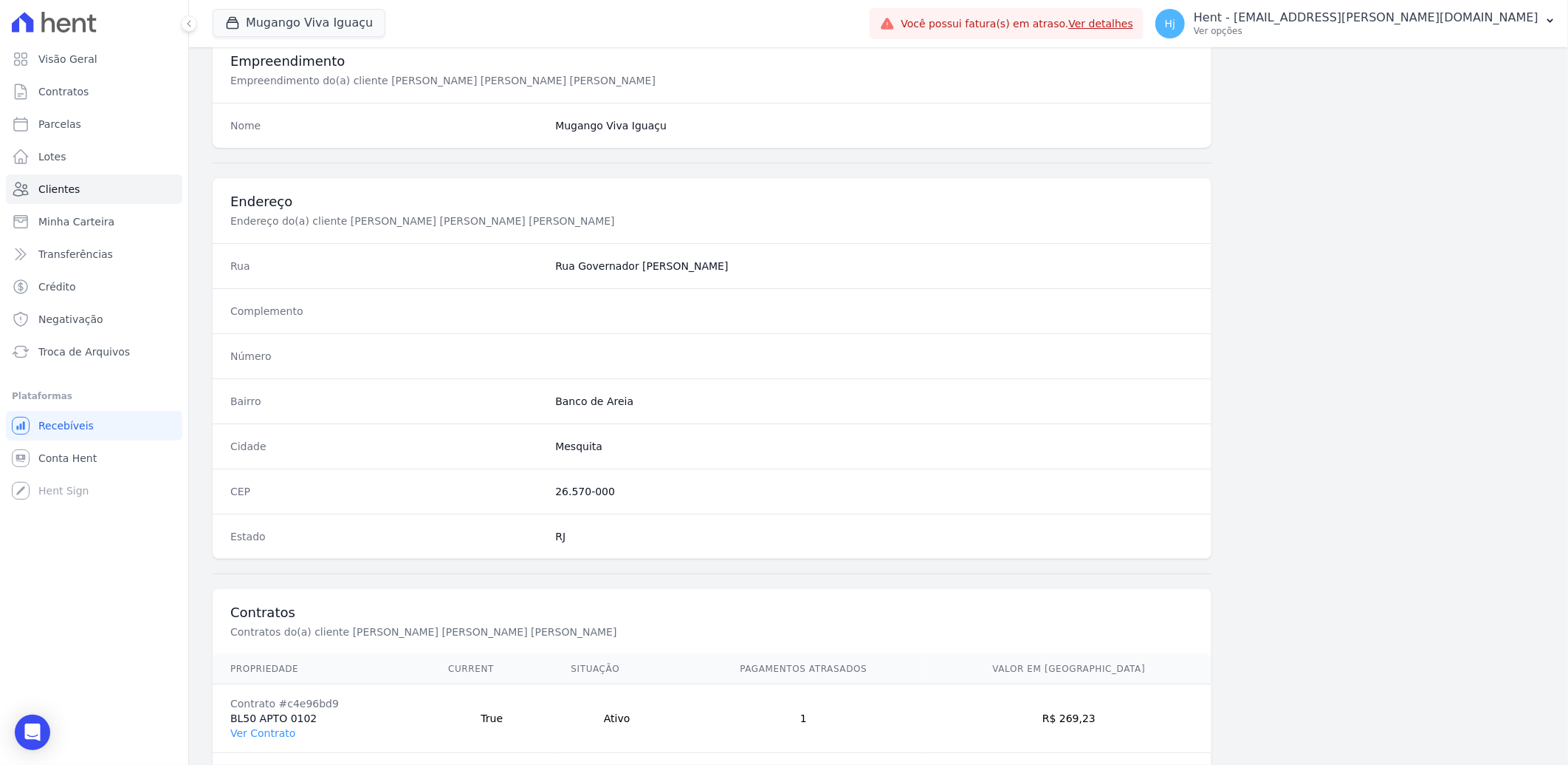
scroll to position [620, 0]
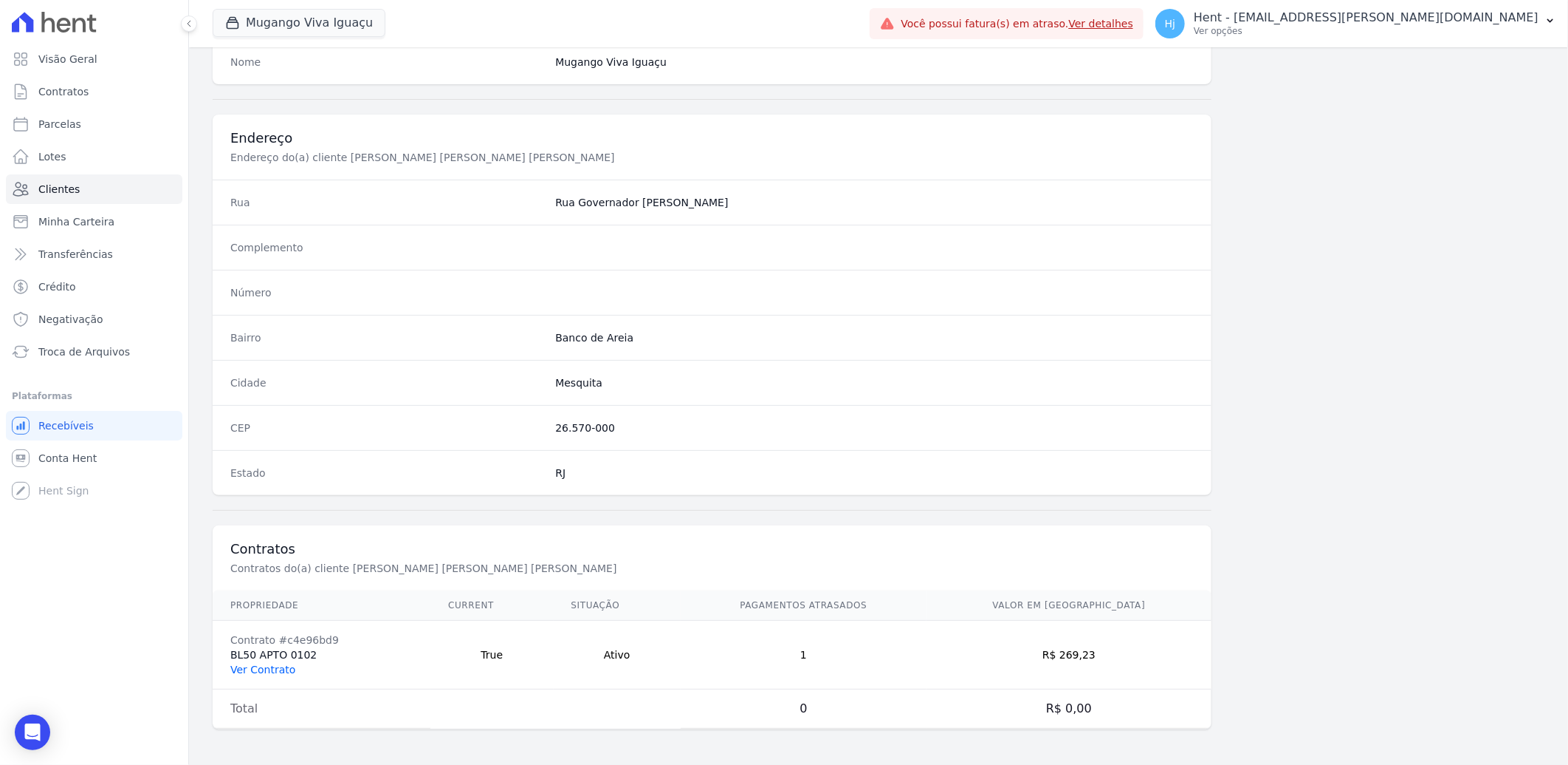
click at [272, 669] on link "Ver Contrato" at bounding box center [263, 669] width 65 height 12
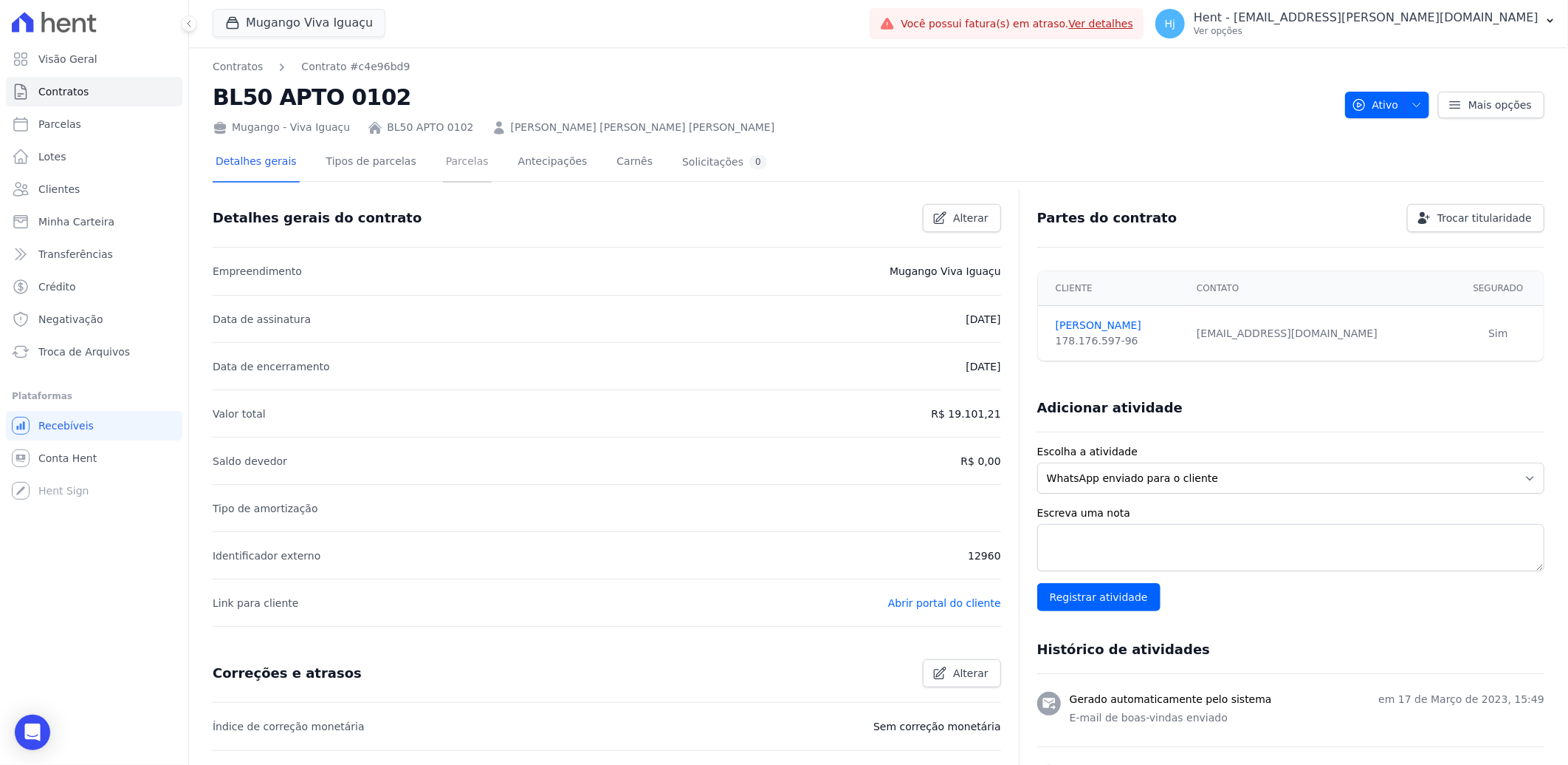
click at [443, 166] on link "Parcelas" at bounding box center [467, 163] width 49 height 39
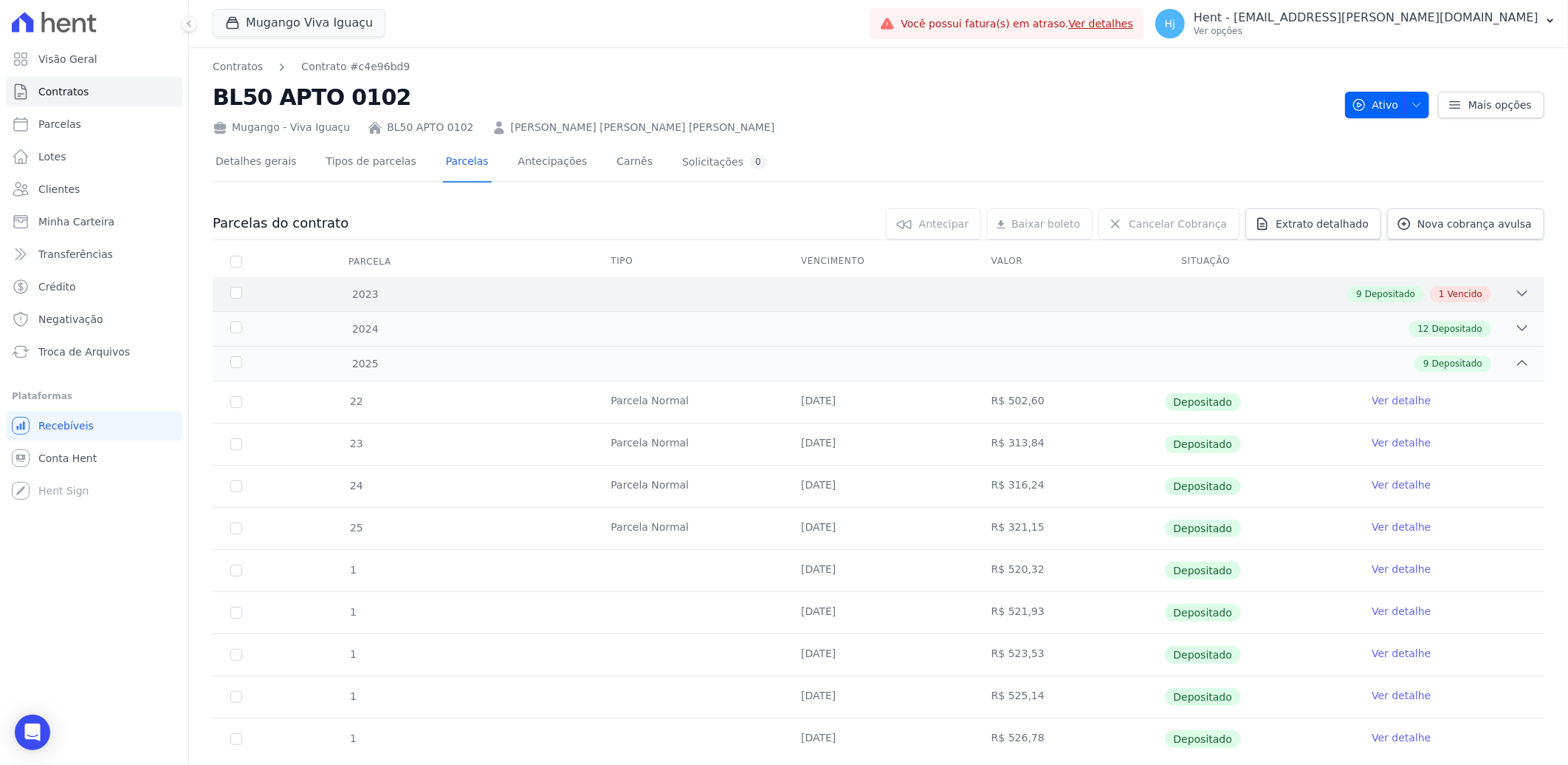
click at [652, 295] on div "9 Depositado 1 Vencido" at bounding box center [944, 295] width 1171 height 17
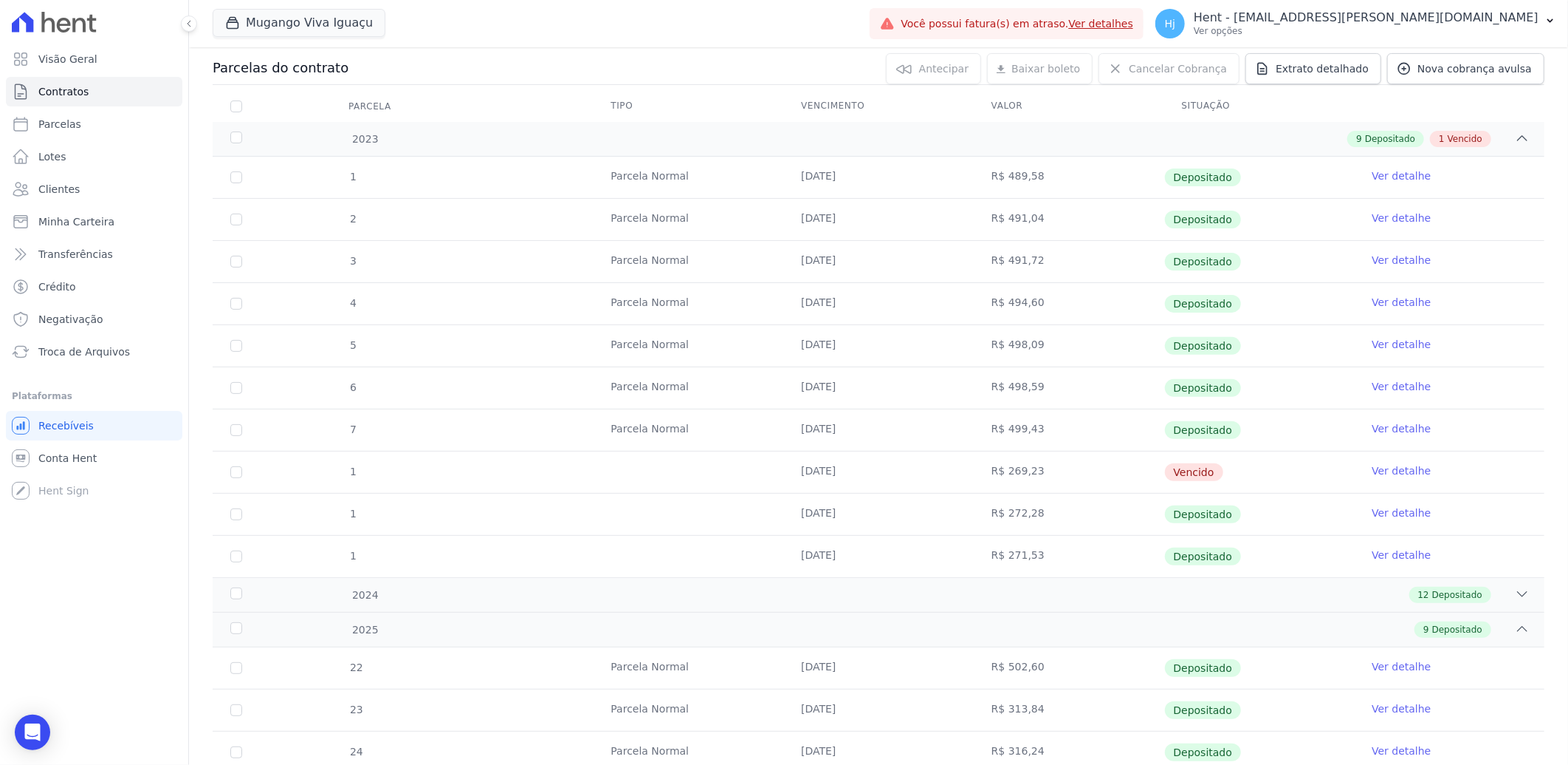
scroll to position [164, 0]
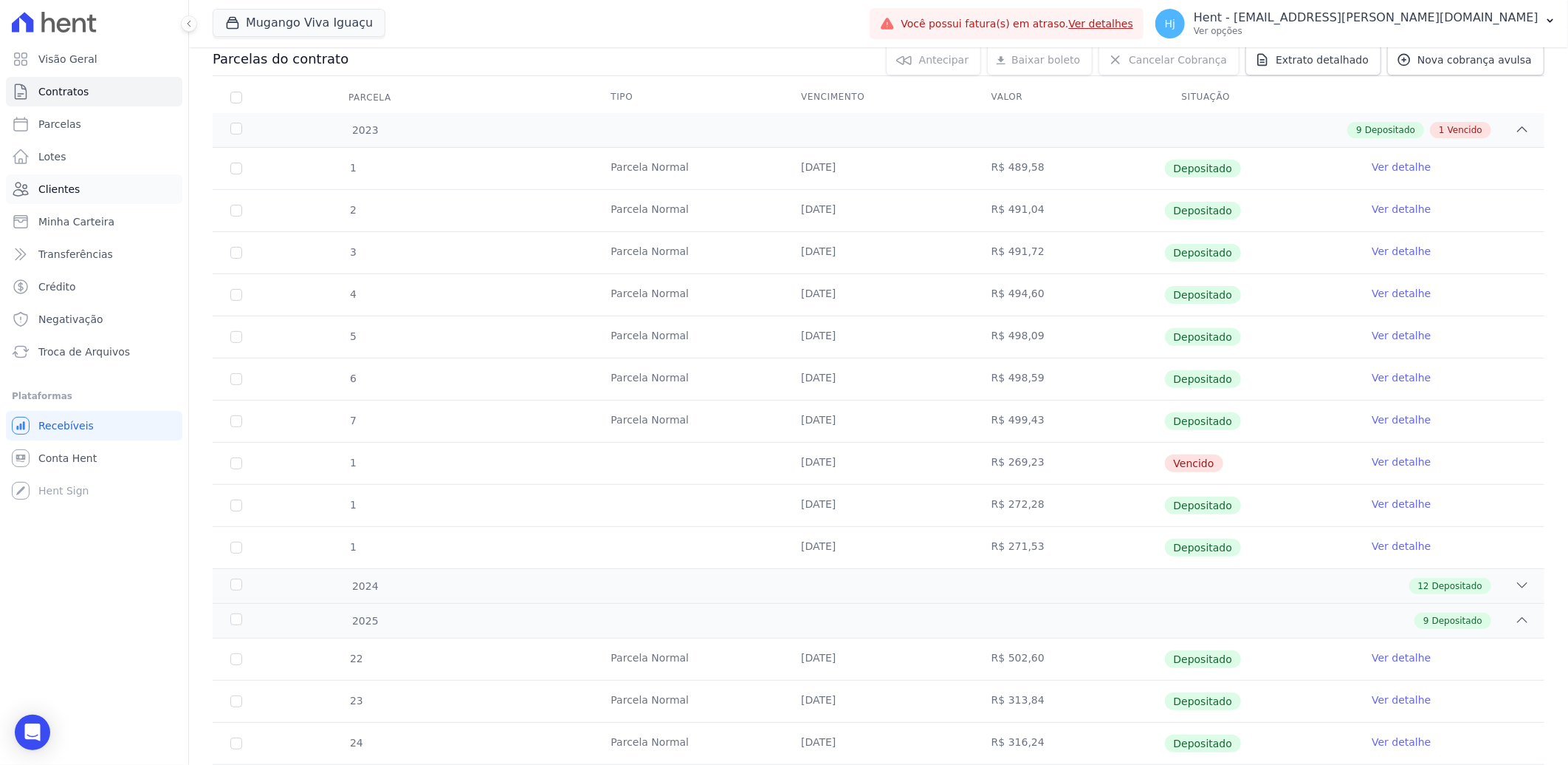
click at [74, 190] on span "Clientes" at bounding box center [58, 189] width 42 height 15
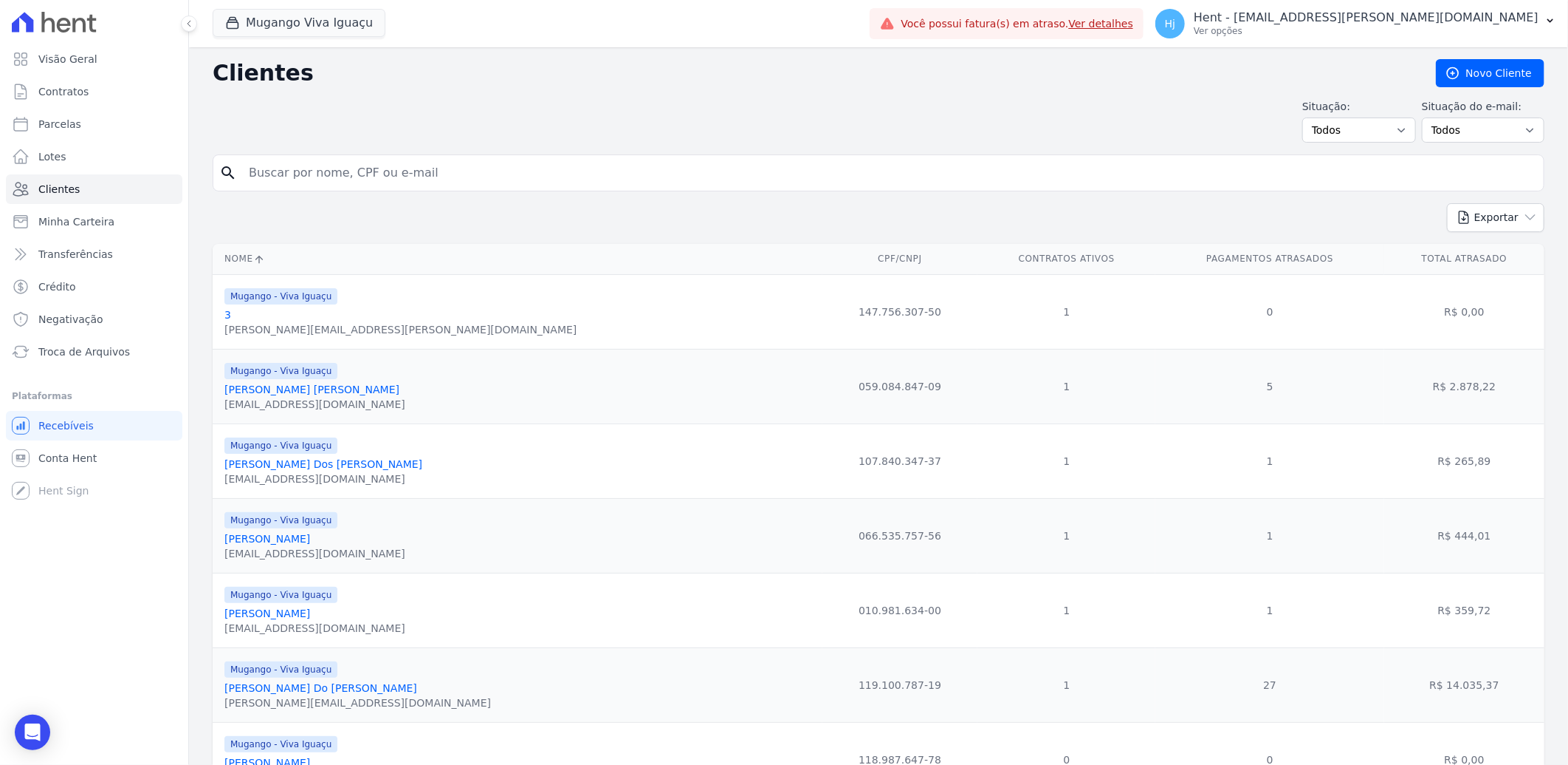
click at [355, 180] on input "search" at bounding box center [889, 173] width 1298 height 30
paste input "Marcelo Ferreira Martins"
type input "Marcelo Ferreira Martins"
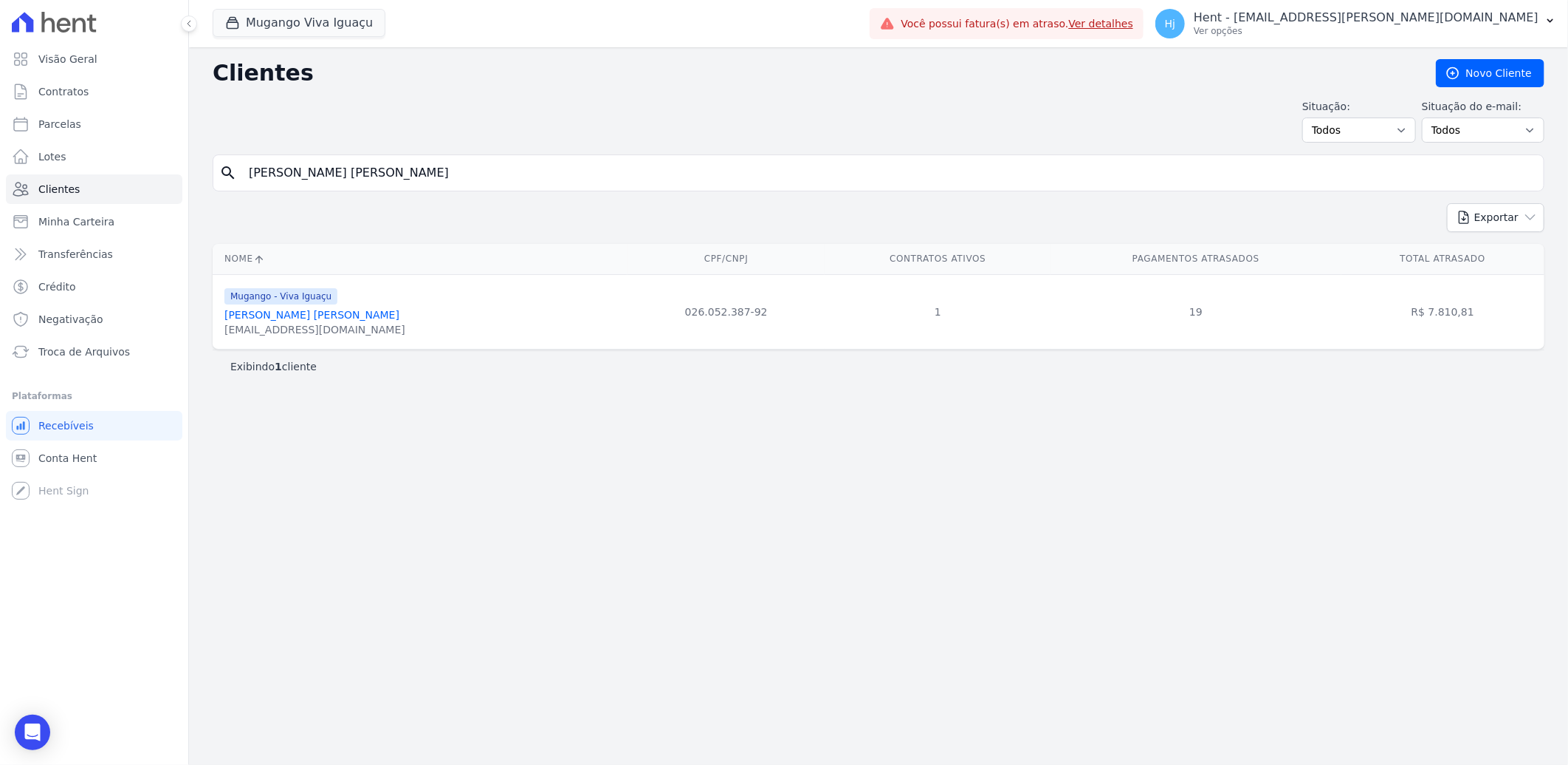
click at [315, 314] on link "Marcelo Ferreira Martins" at bounding box center [312, 314] width 175 height 12
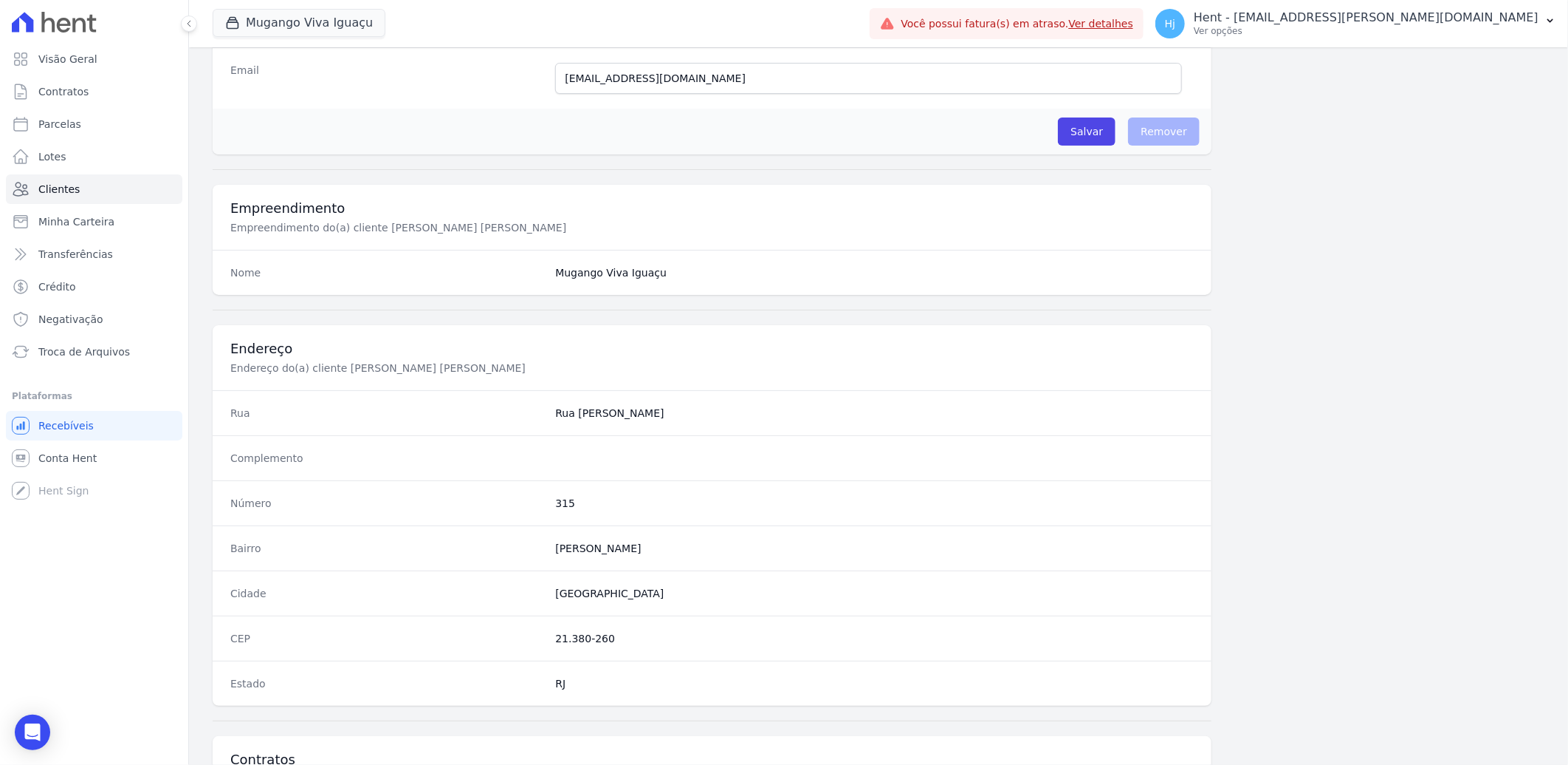
scroll to position [620, 0]
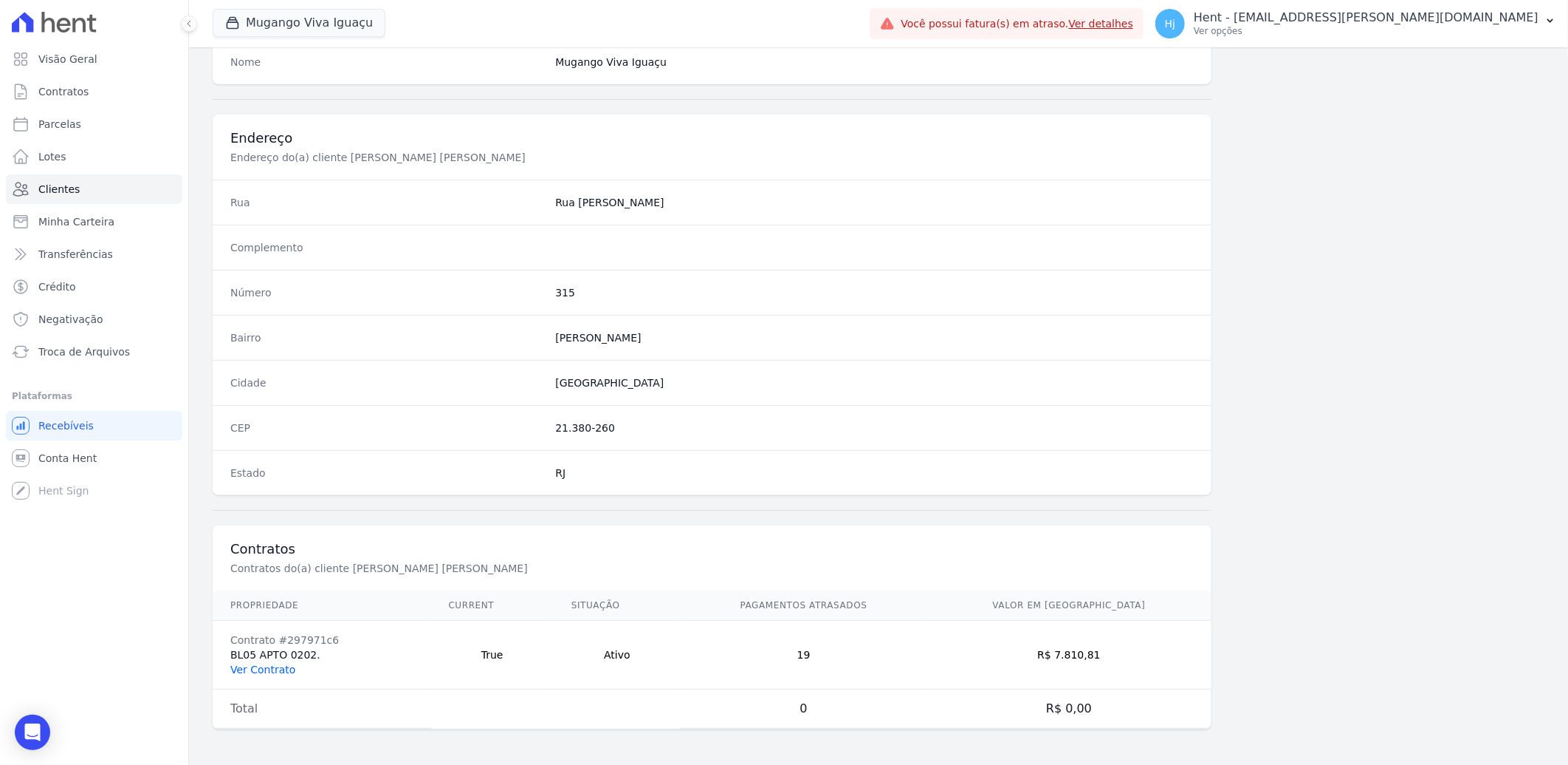
click at [280, 667] on link "Ver Contrato" at bounding box center [263, 669] width 65 height 12
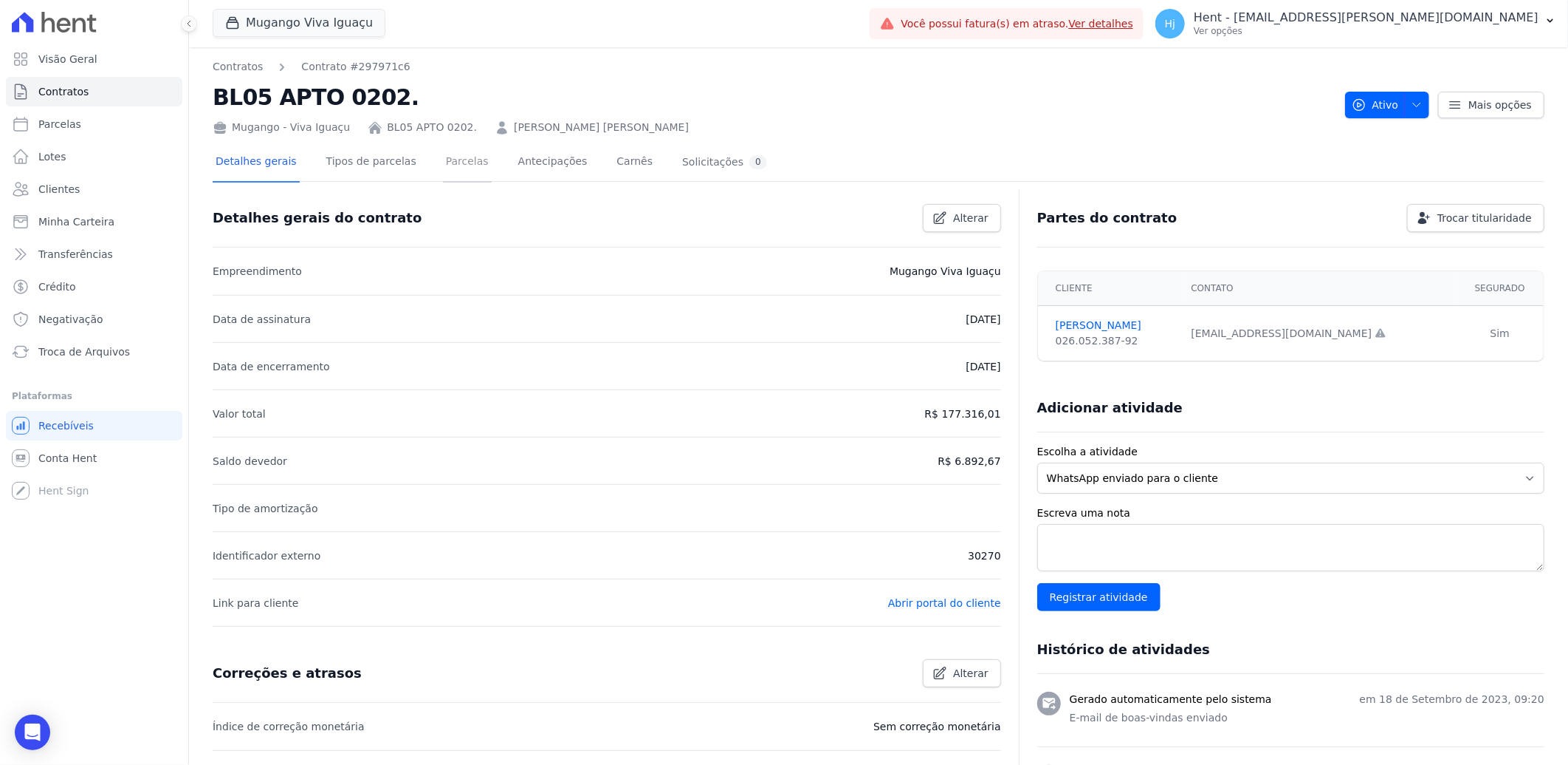
click at [443, 166] on link "Parcelas" at bounding box center [467, 163] width 49 height 39
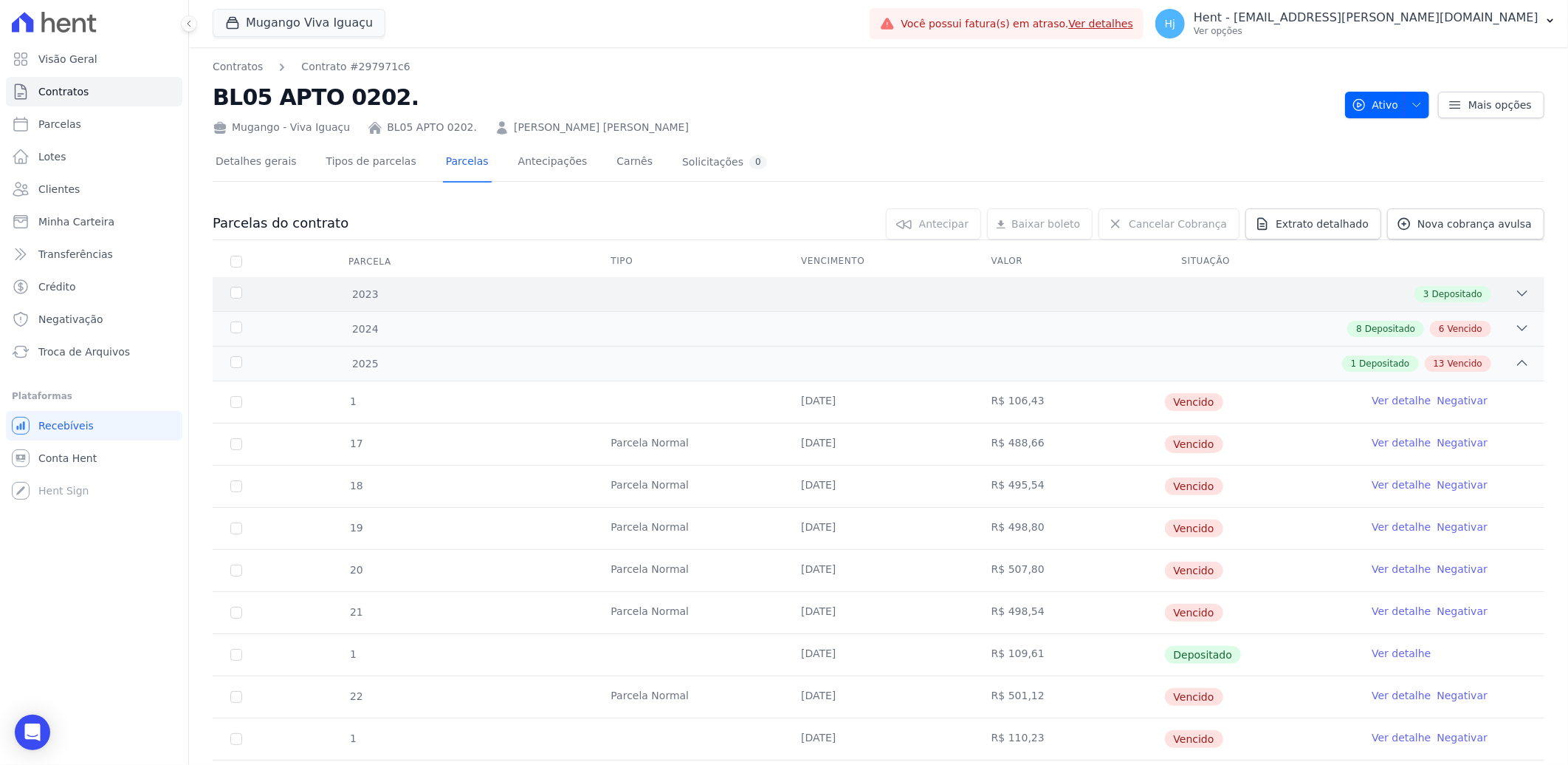
click at [1079, 296] on div "3 Depositado" at bounding box center [944, 295] width 1171 height 17
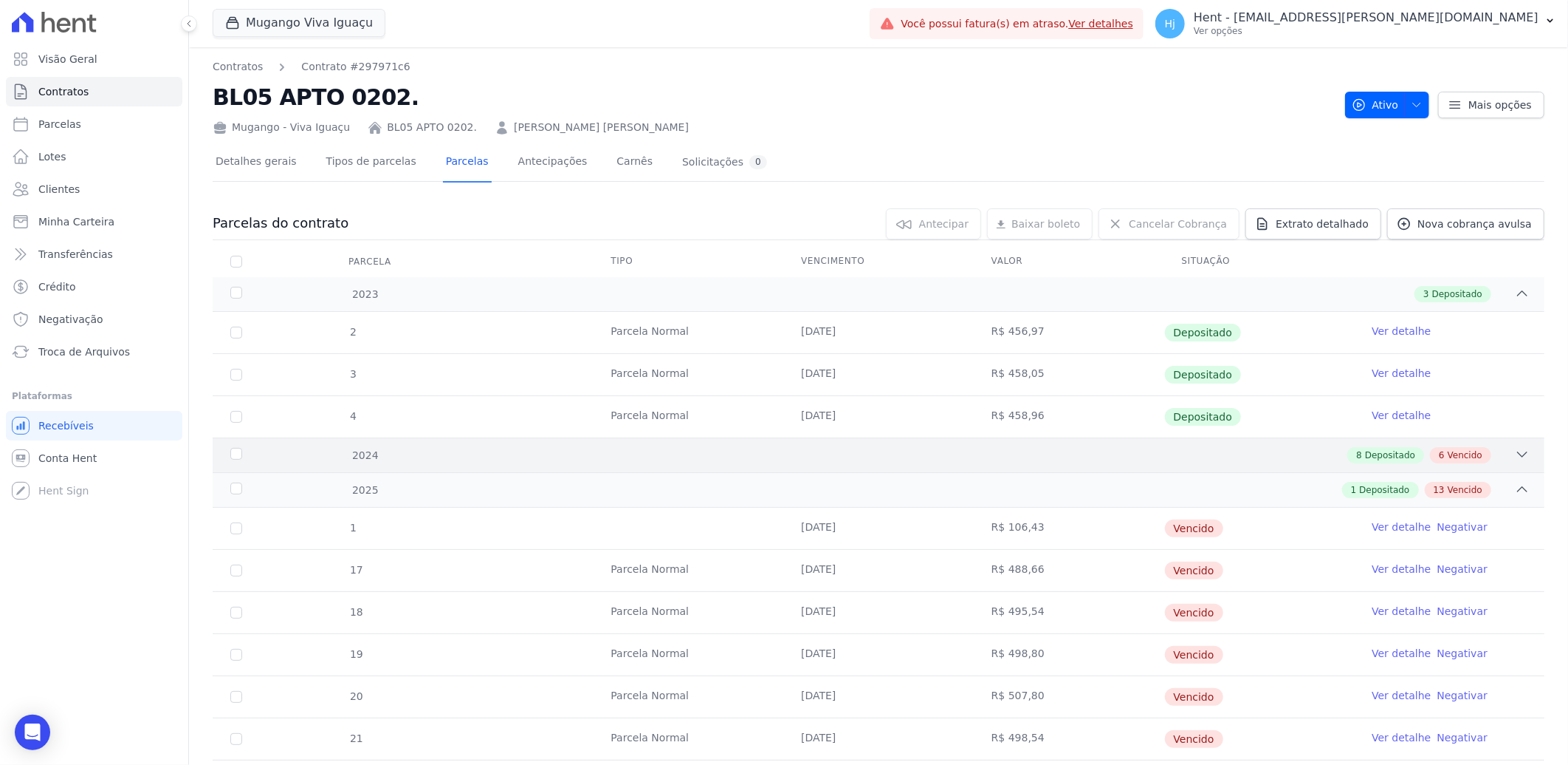
click at [965, 453] on div "8 Depositado 6 Vencido" at bounding box center [944, 456] width 1171 height 17
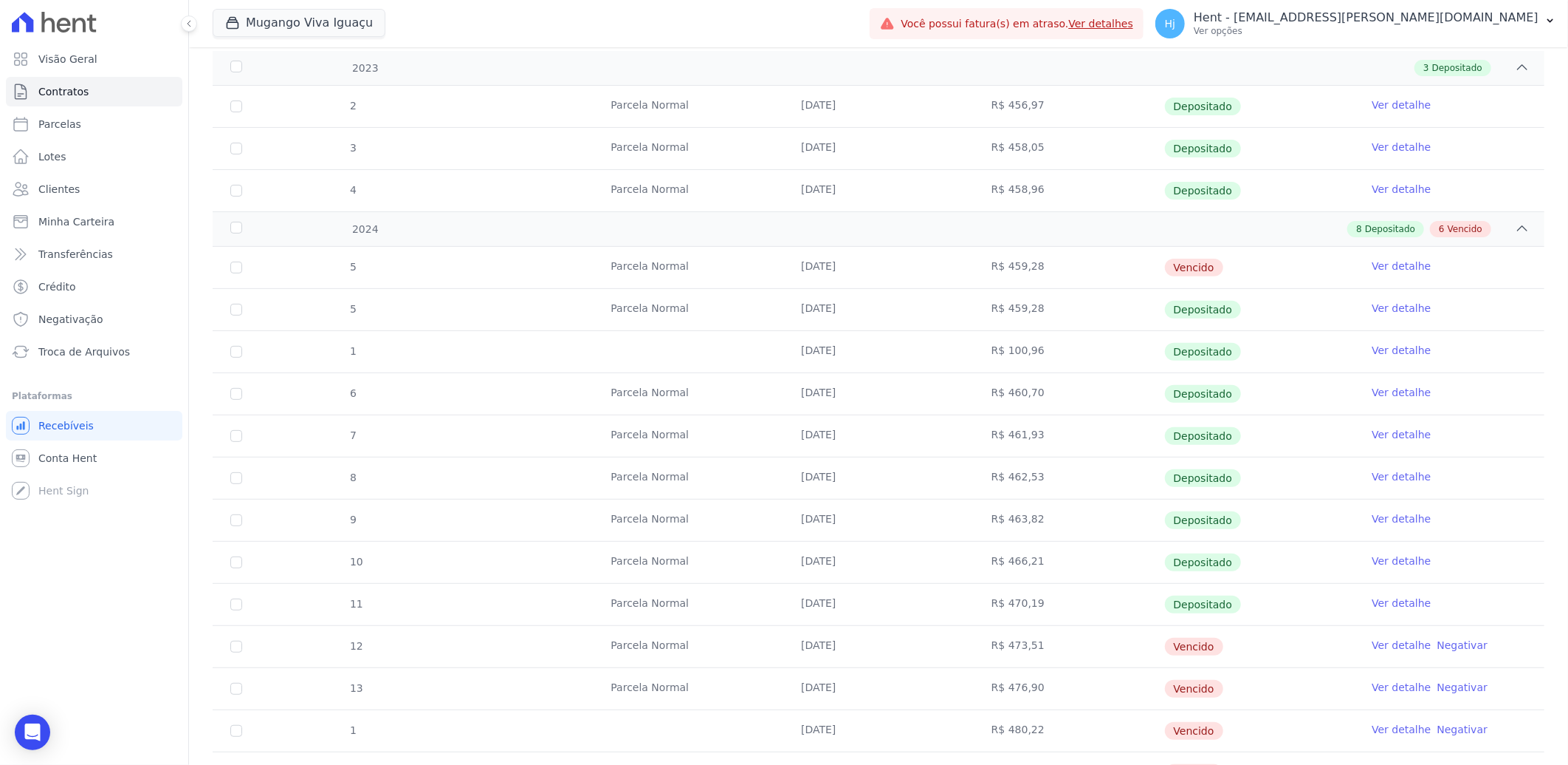
scroll to position [410, 0]
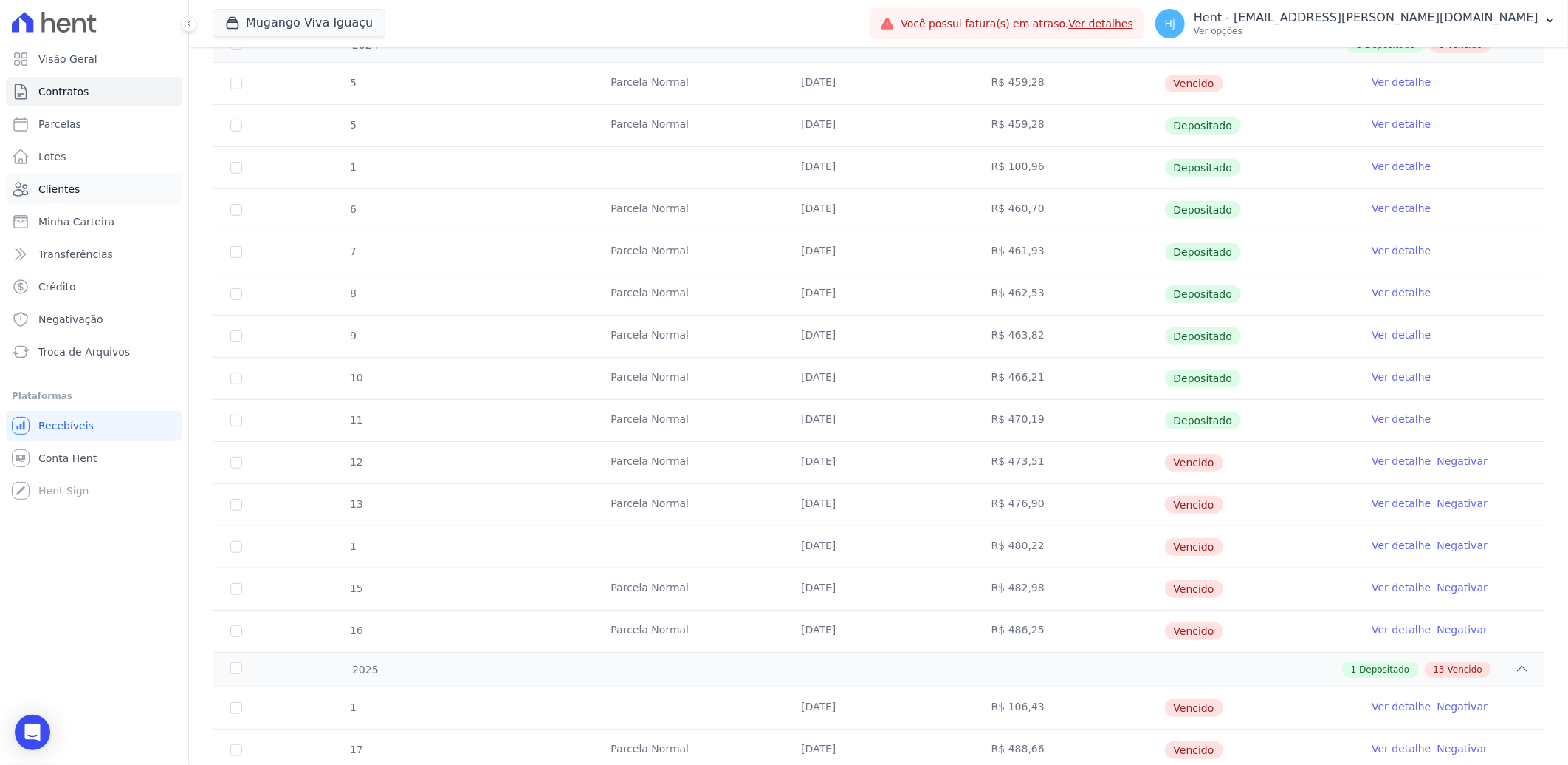
click at [68, 186] on span "Clientes" at bounding box center [58, 189] width 42 height 15
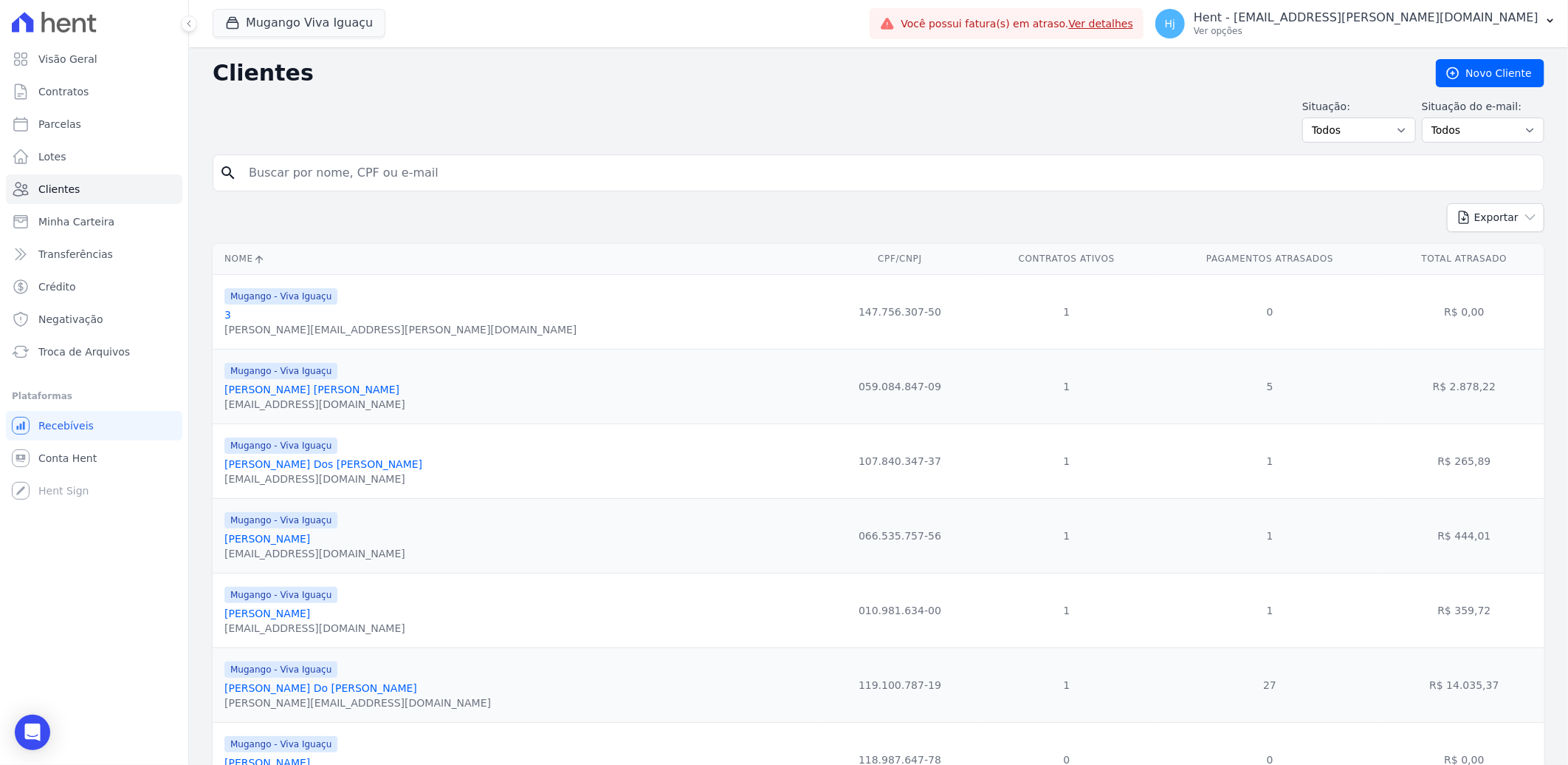
click at [319, 169] on input "search" at bounding box center [889, 173] width 1298 height 30
paste input "Cintia [PERSON_NAME] Dos [PERSON_NAME]"
type input "Cintia [PERSON_NAME] Dos [PERSON_NAME]"
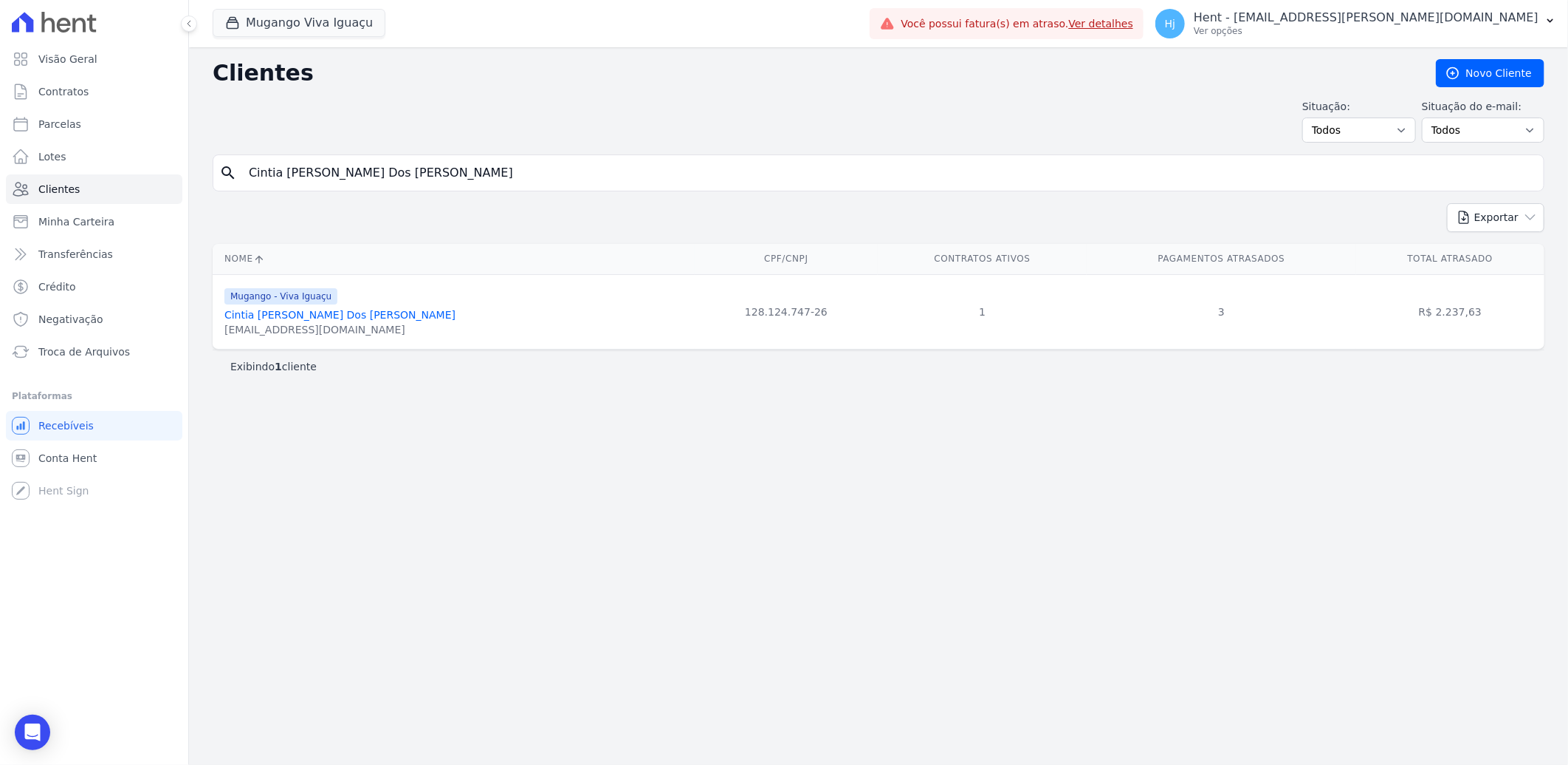
click at [305, 311] on link "Cintia [PERSON_NAME] Dos [PERSON_NAME]" at bounding box center [341, 314] width 231 height 12
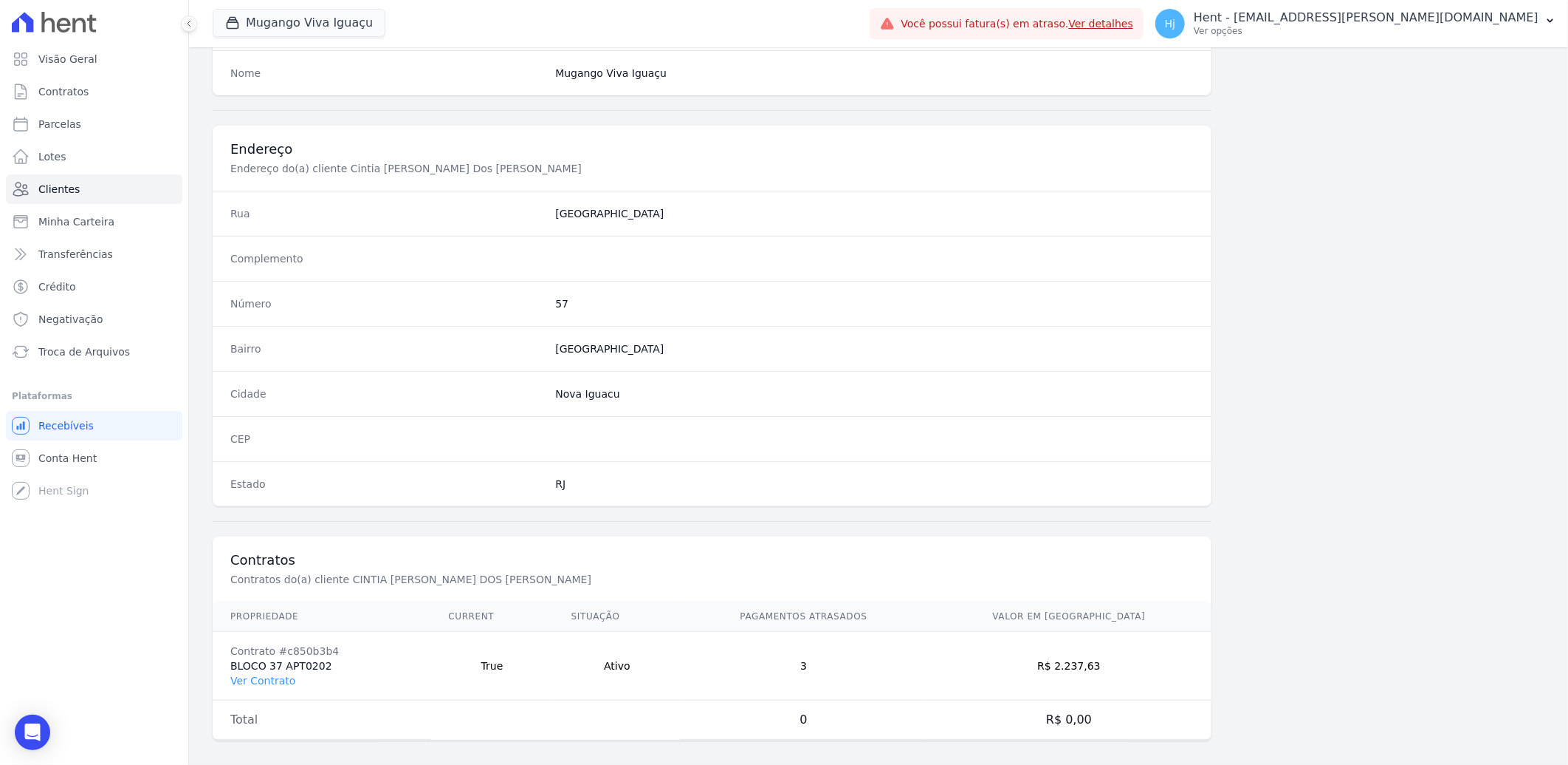
scroll to position [620, 0]
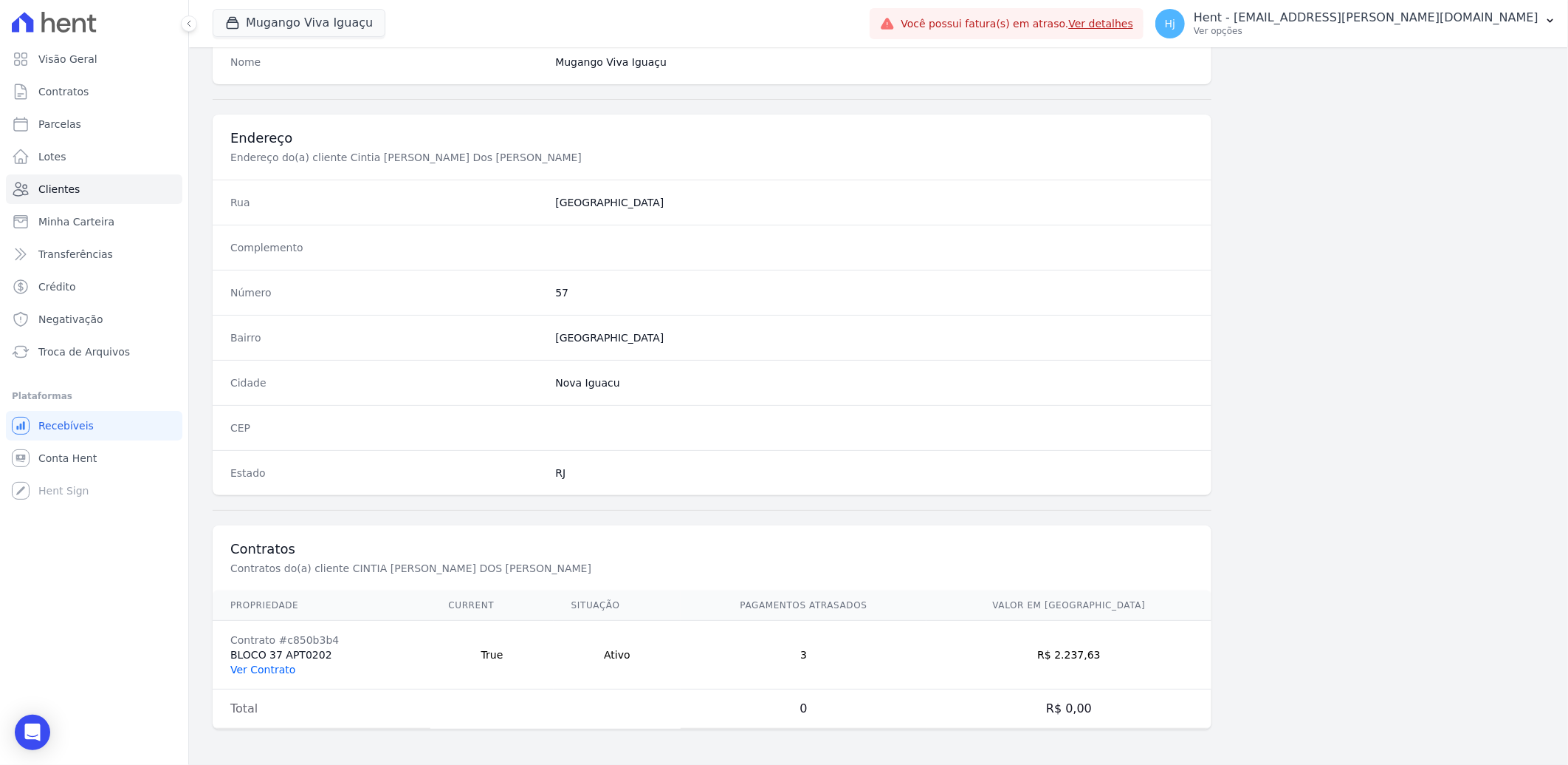
click at [268, 667] on link "Ver Contrato" at bounding box center [263, 669] width 65 height 12
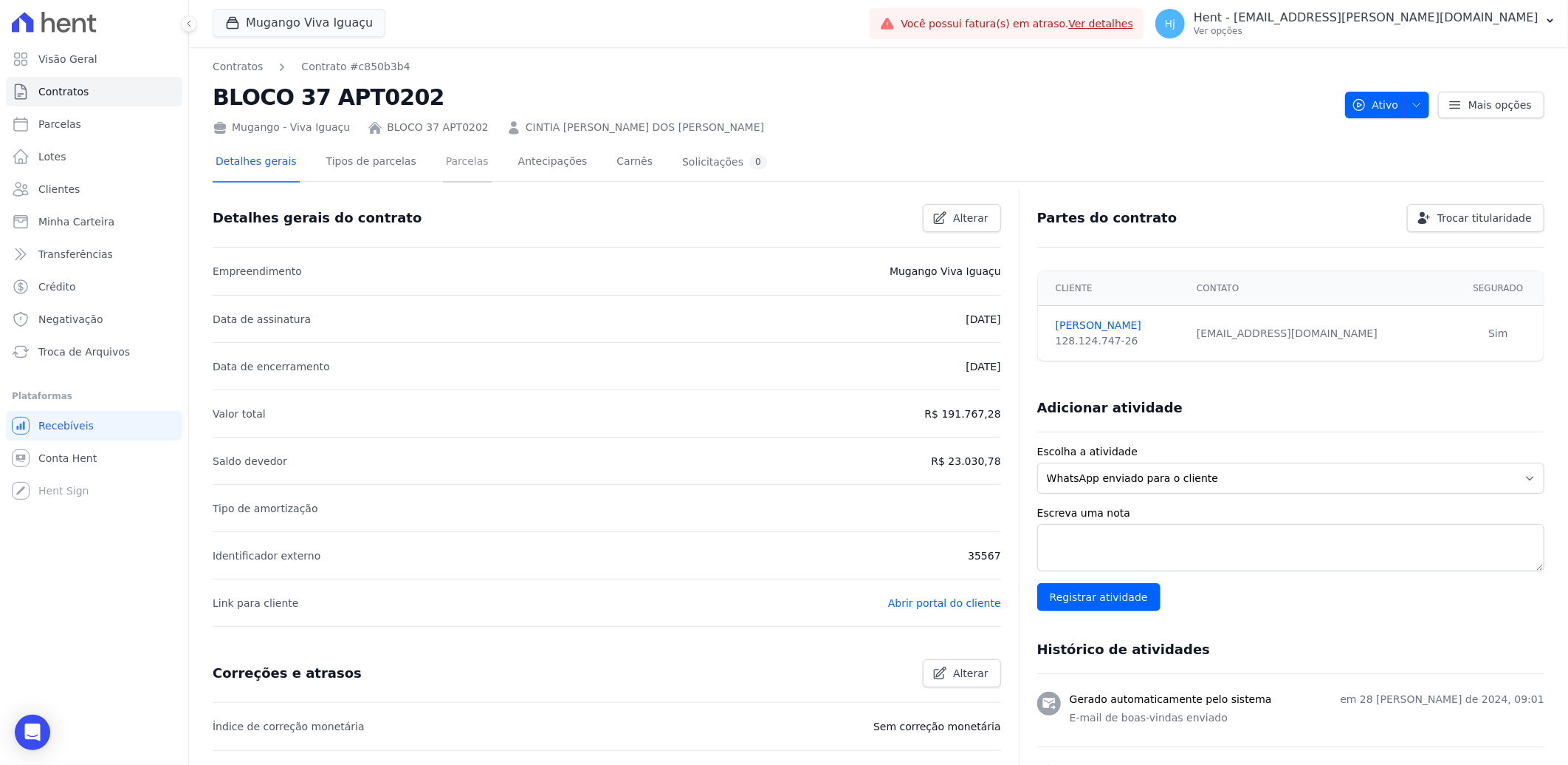
click at [452, 166] on link "Parcelas" at bounding box center [467, 163] width 49 height 39
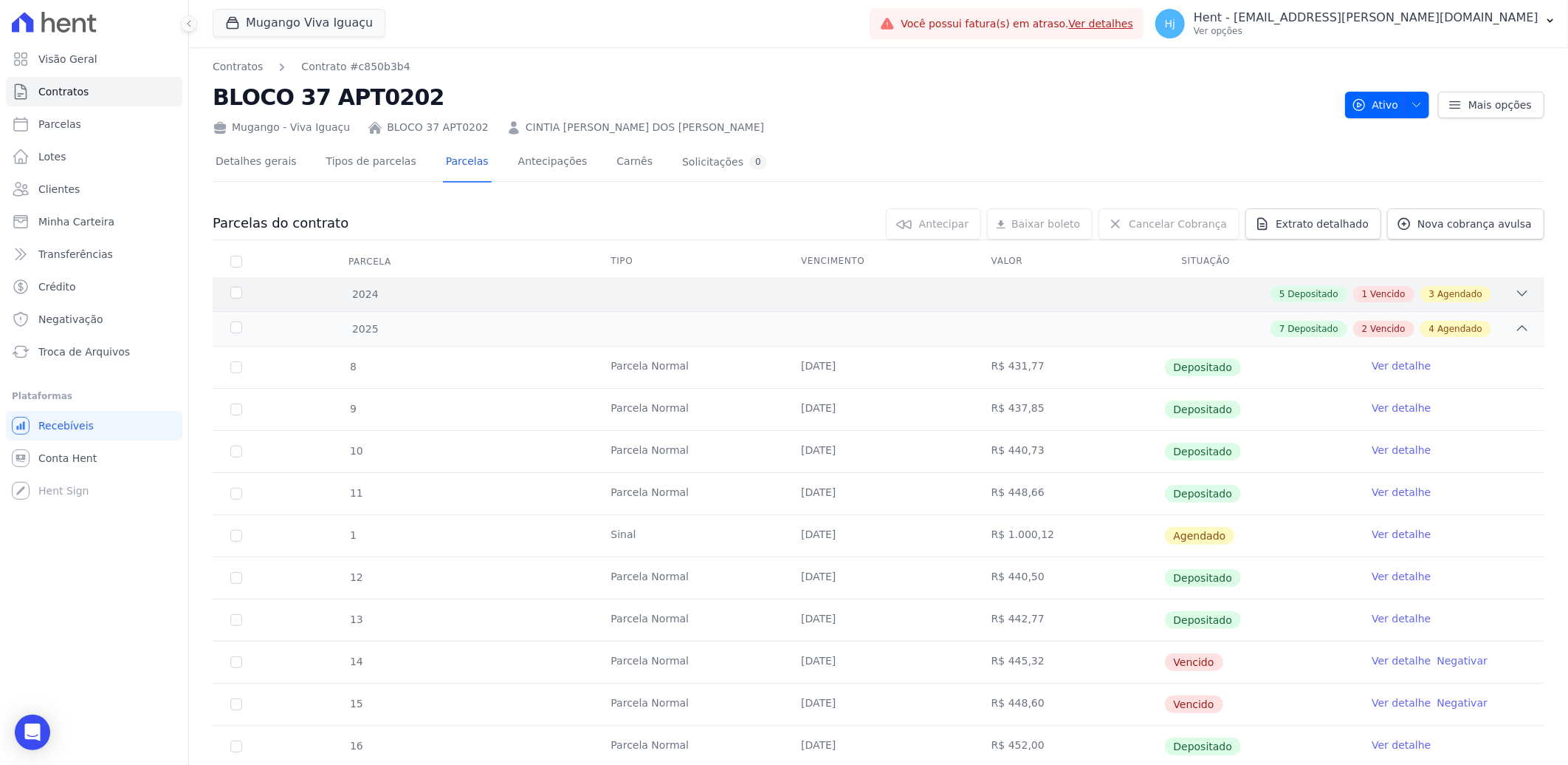
click at [805, 299] on div "5 Depositado 1 Vencido 3 Agendado" at bounding box center [944, 295] width 1171 height 17
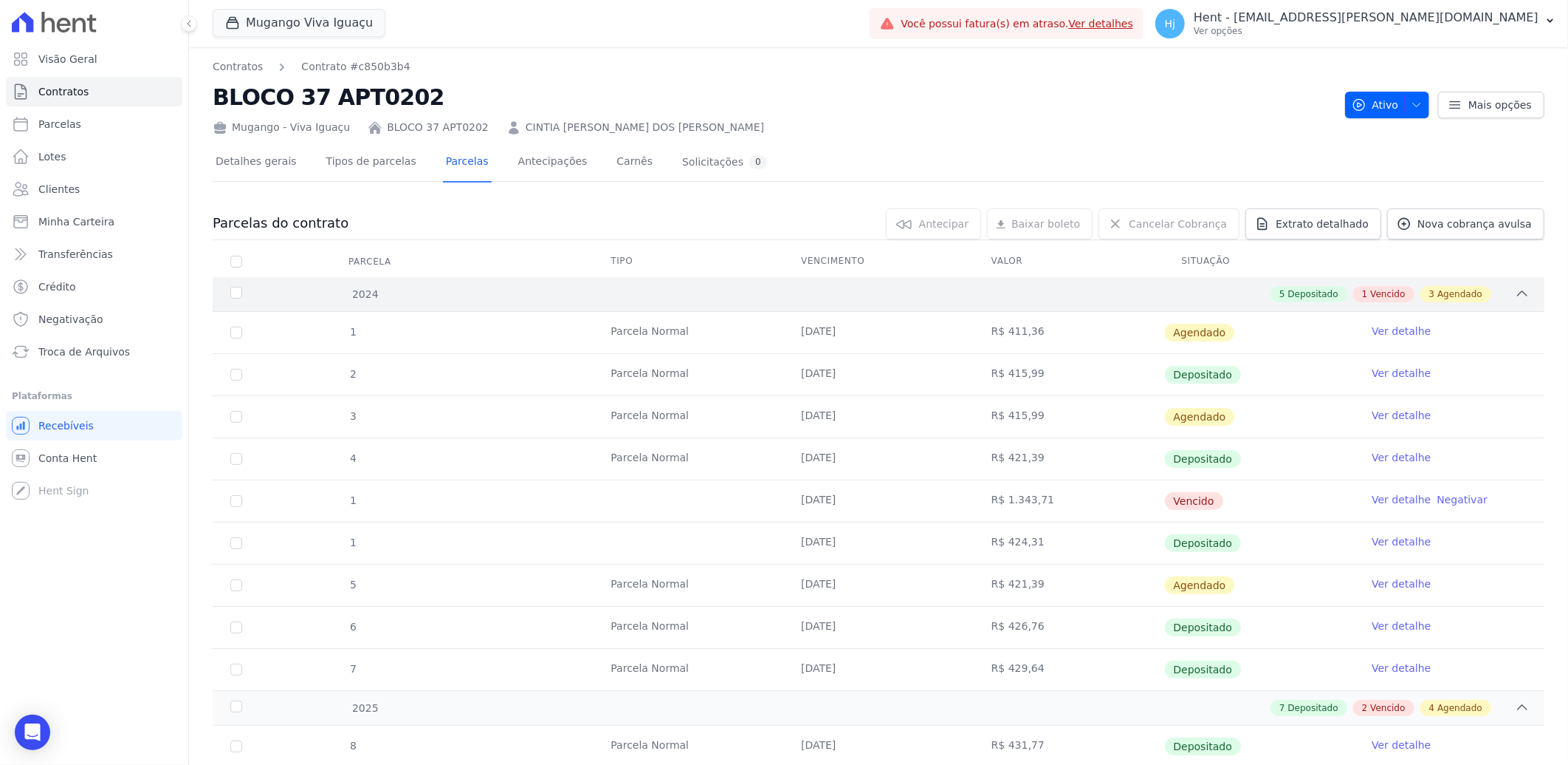
click at [1034, 296] on div "5 Depositado 1 Vencido 3 Agendado" at bounding box center [944, 295] width 1171 height 17
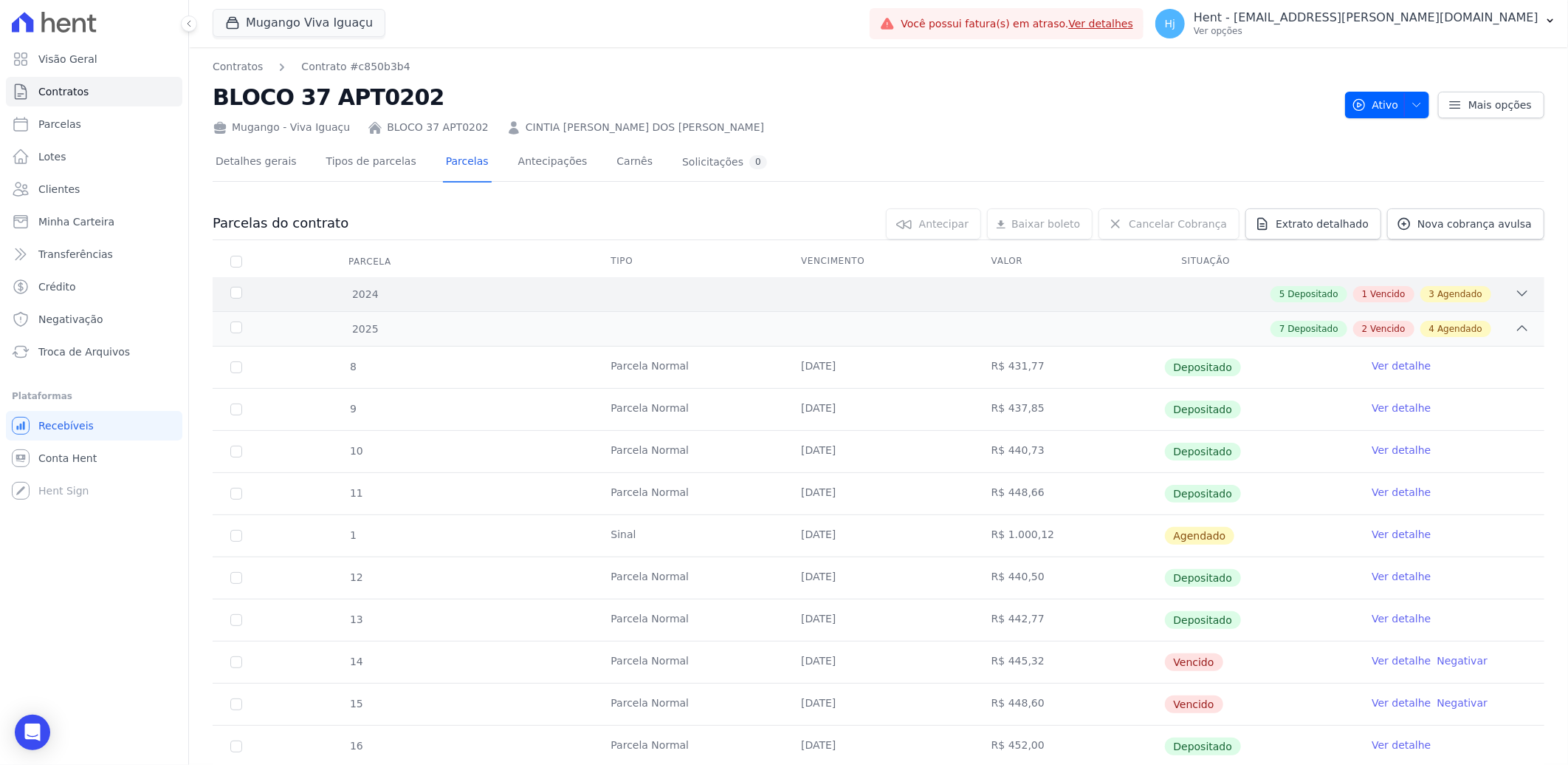
click at [1034, 296] on div "5 Depositado 1 Vencido 3 Agendado" at bounding box center [944, 295] width 1171 height 17
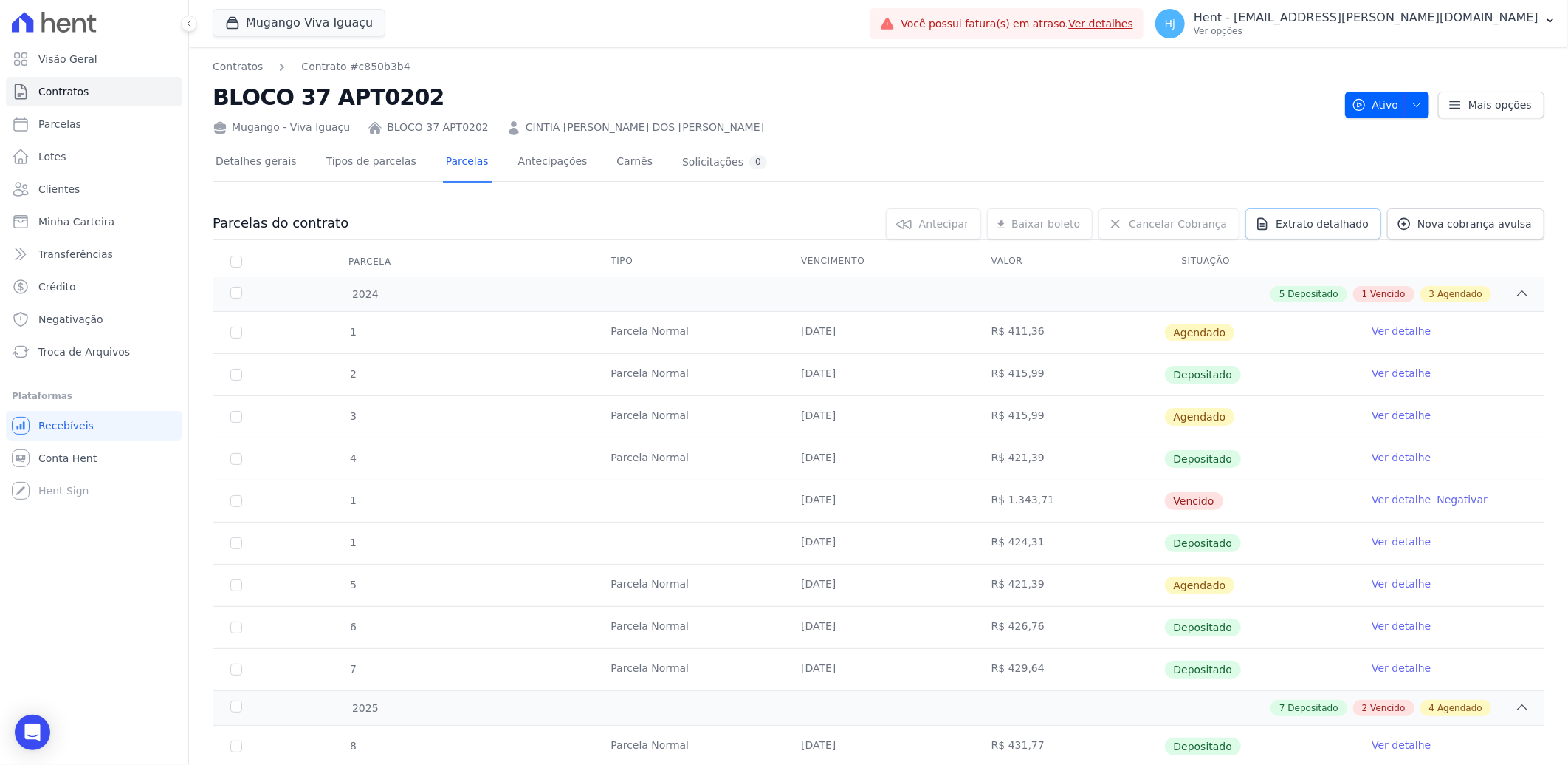
click at [1305, 217] on span "Extrato detalhado" at bounding box center [1323, 224] width 93 height 15
click at [1503, 218] on span "Exportar PDF" at bounding box center [1521, 225] width 78 height 15
click at [59, 188] on span "Clientes" at bounding box center [58, 189] width 42 height 15
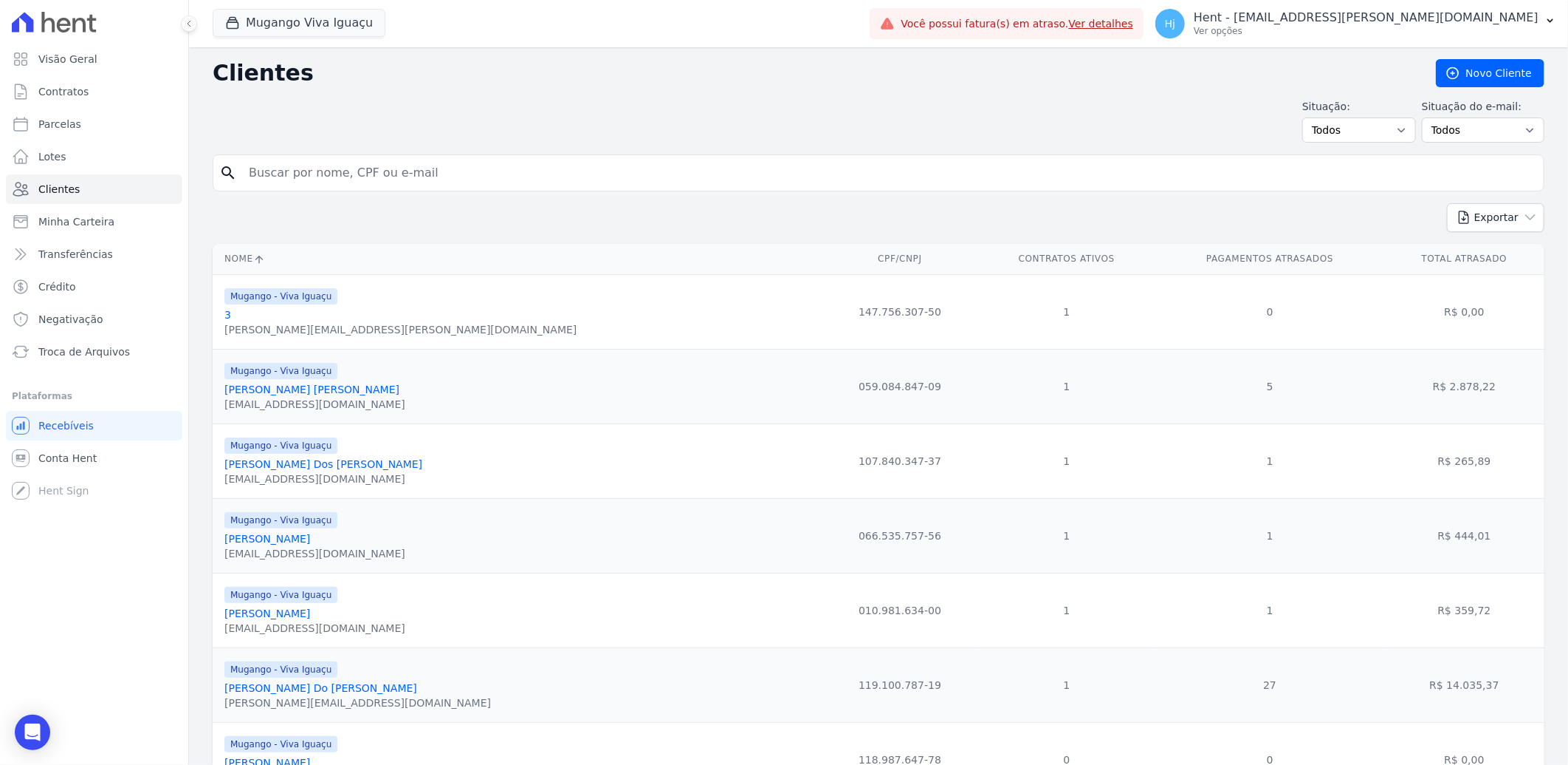
click at [308, 171] on input "search" at bounding box center [889, 173] width 1298 height 30
paste input "[PERSON_NAME]"
type input "[PERSON_NAME]"
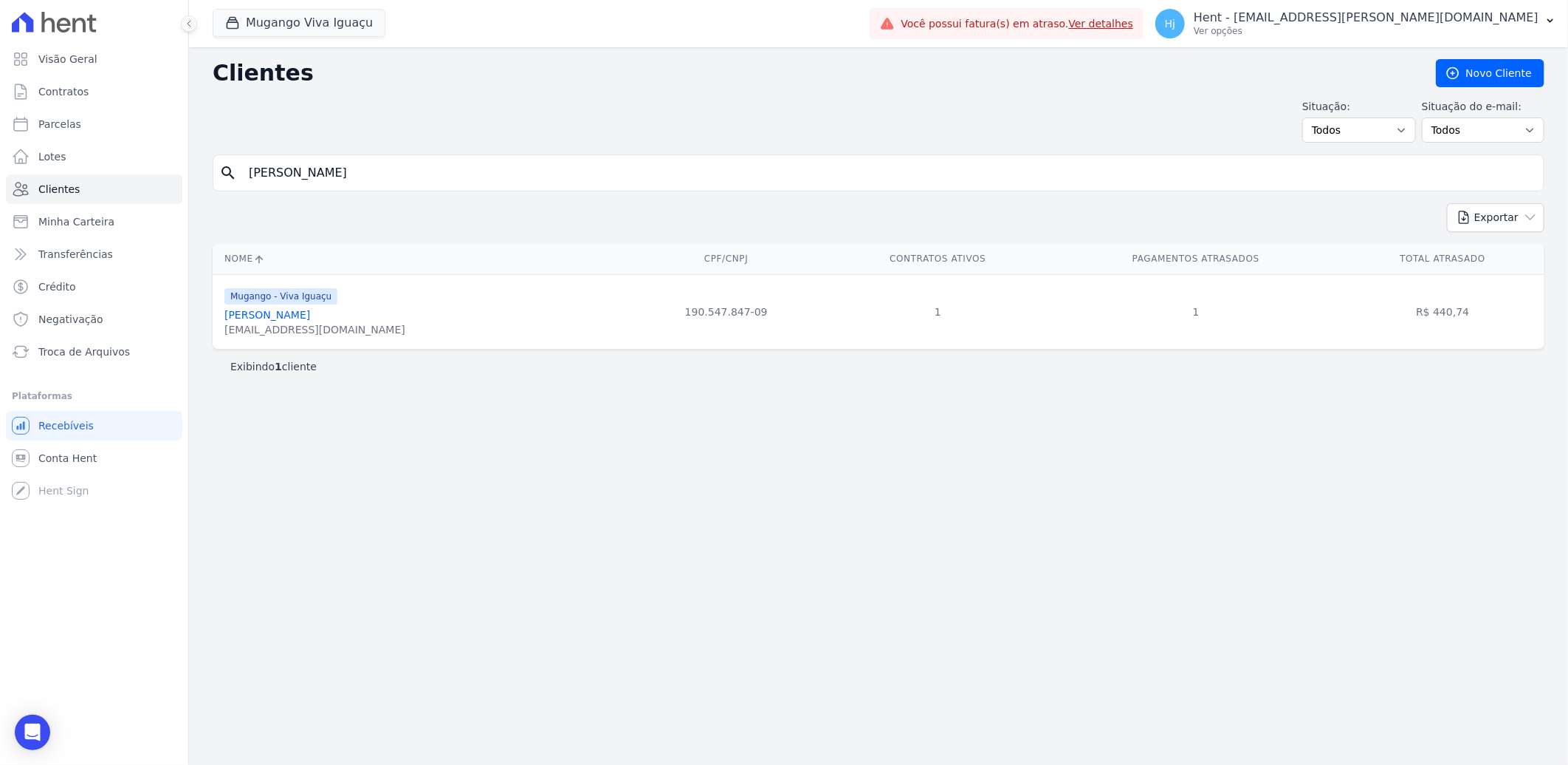
click at [261, 320] on link "[PERSON_NAME]" at bounding box center [268, 314] width 86 height 12
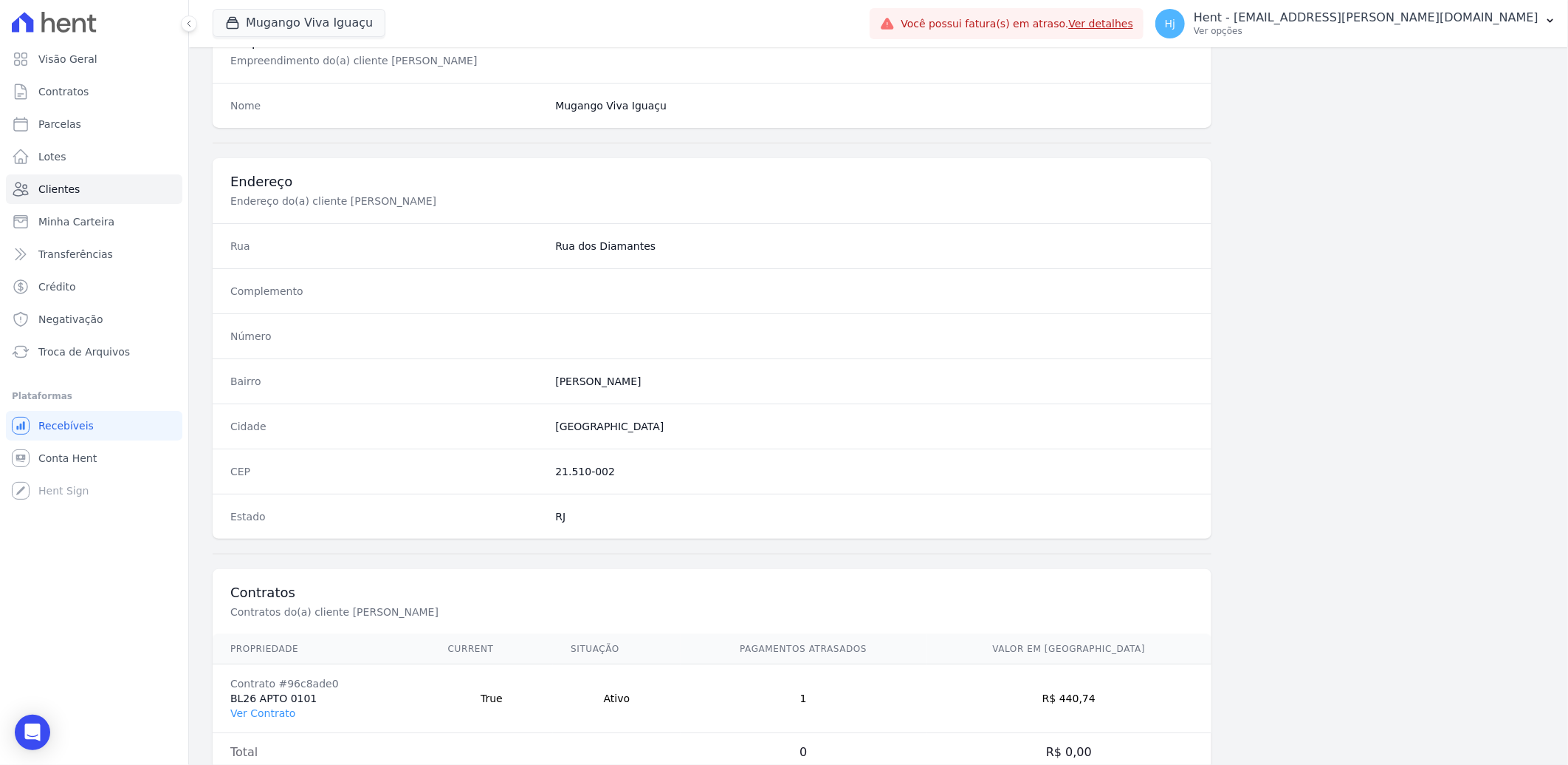
scroll to position [620, 0]
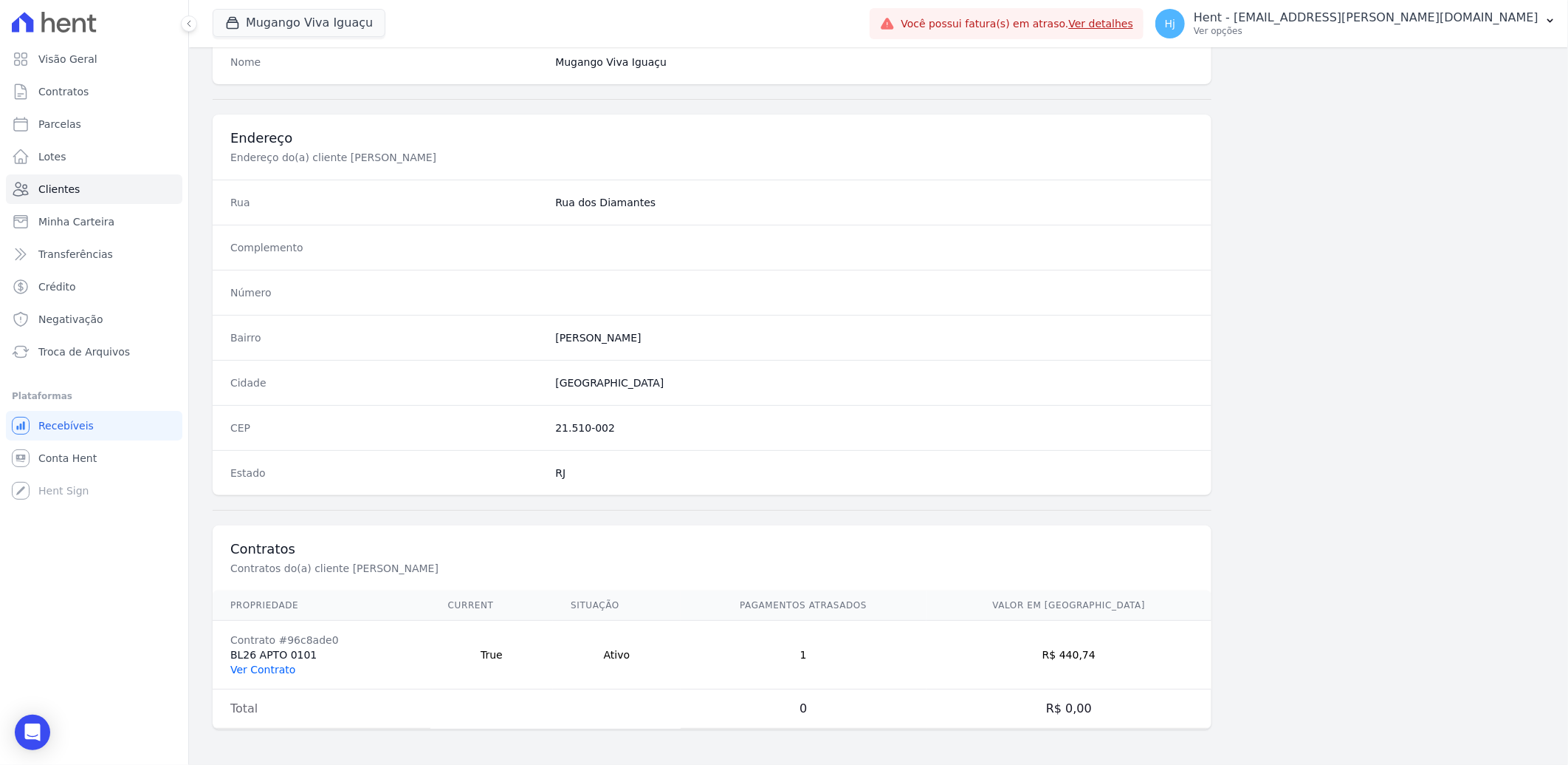
click at [268, 667] on link "Ver Contrato" at bounding box center [263, 669] width 65 height 12
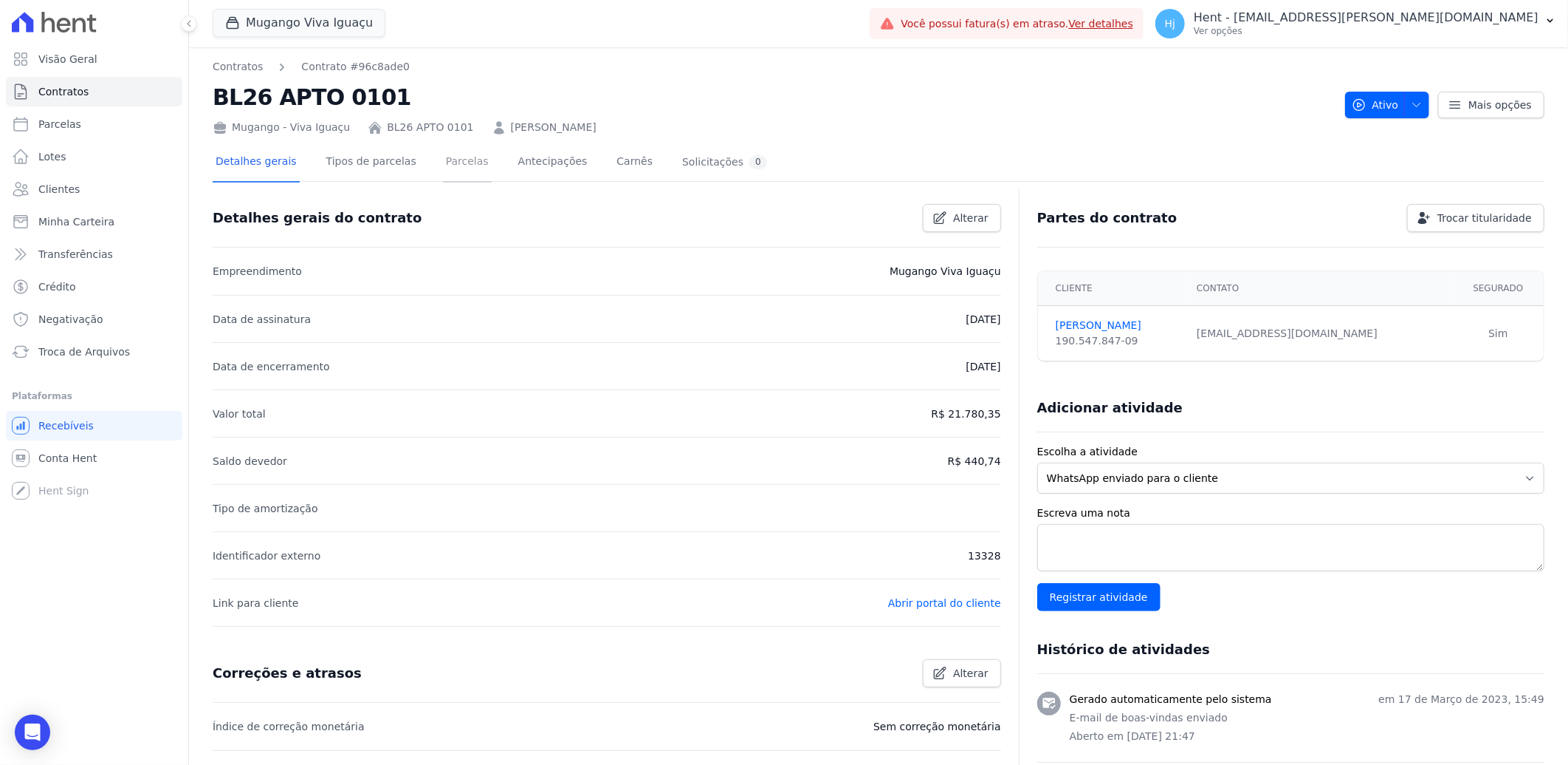
click at [445, 163] on link "Parcelas" at bounding box center [467, 163] width 49 height 39
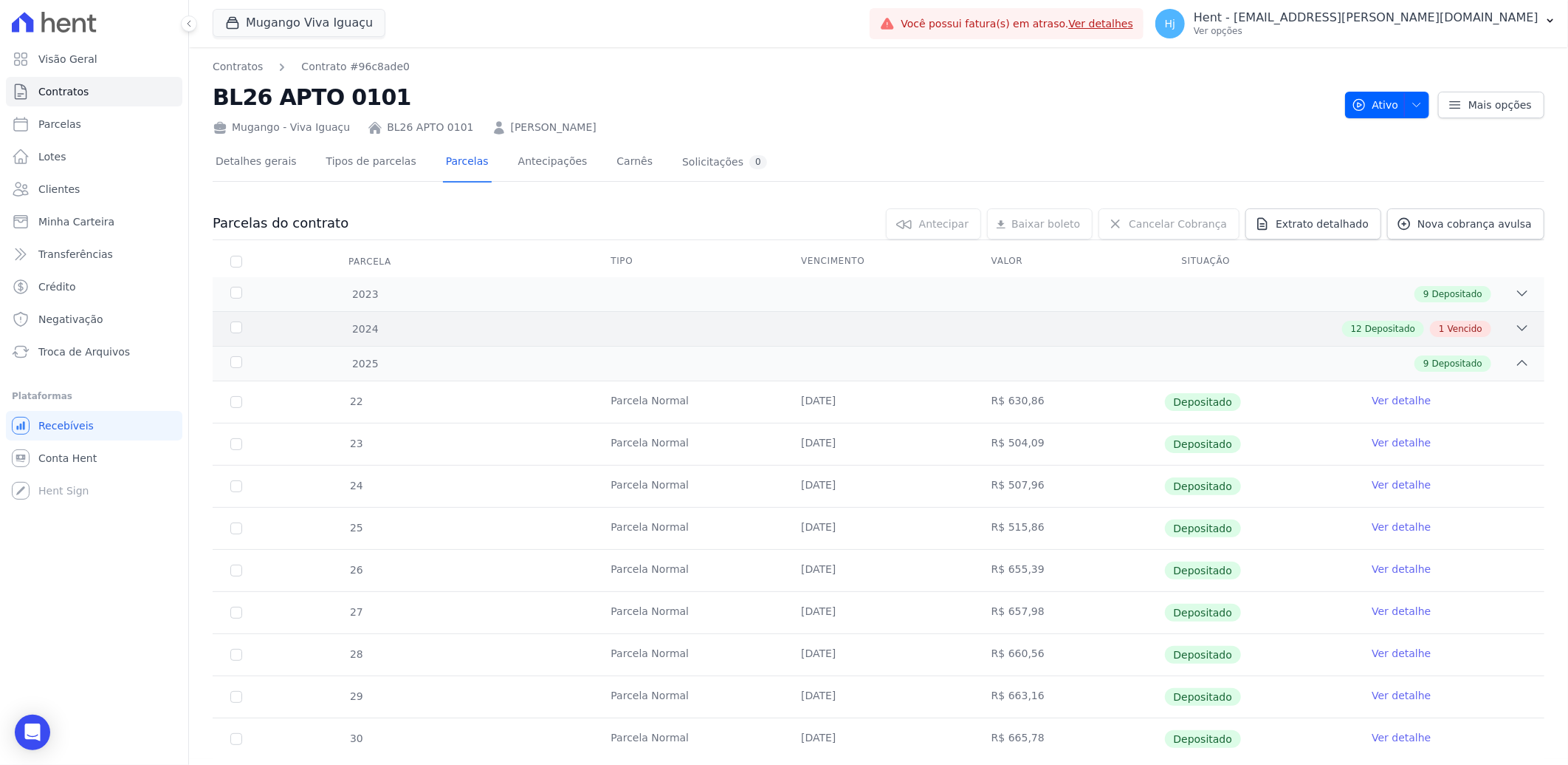
click at [963, 316] on div "2024 12 Depositado 1 Vencido" at bounding box center [878, 328] width 1332 height 34
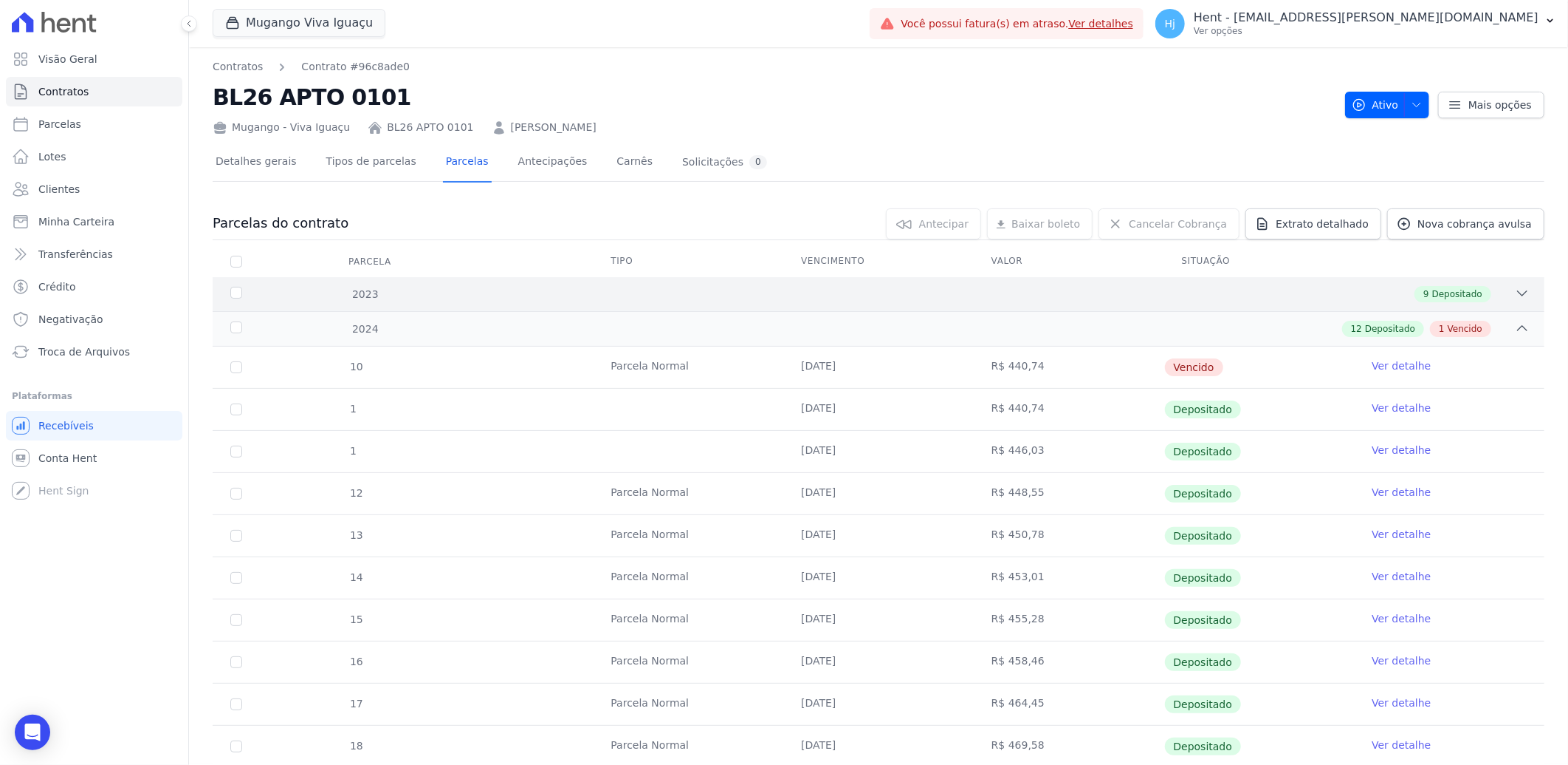
click at [968, 303] on div "2023 9 Depositado" at bounding box center [878, 294] width 1332 height 34
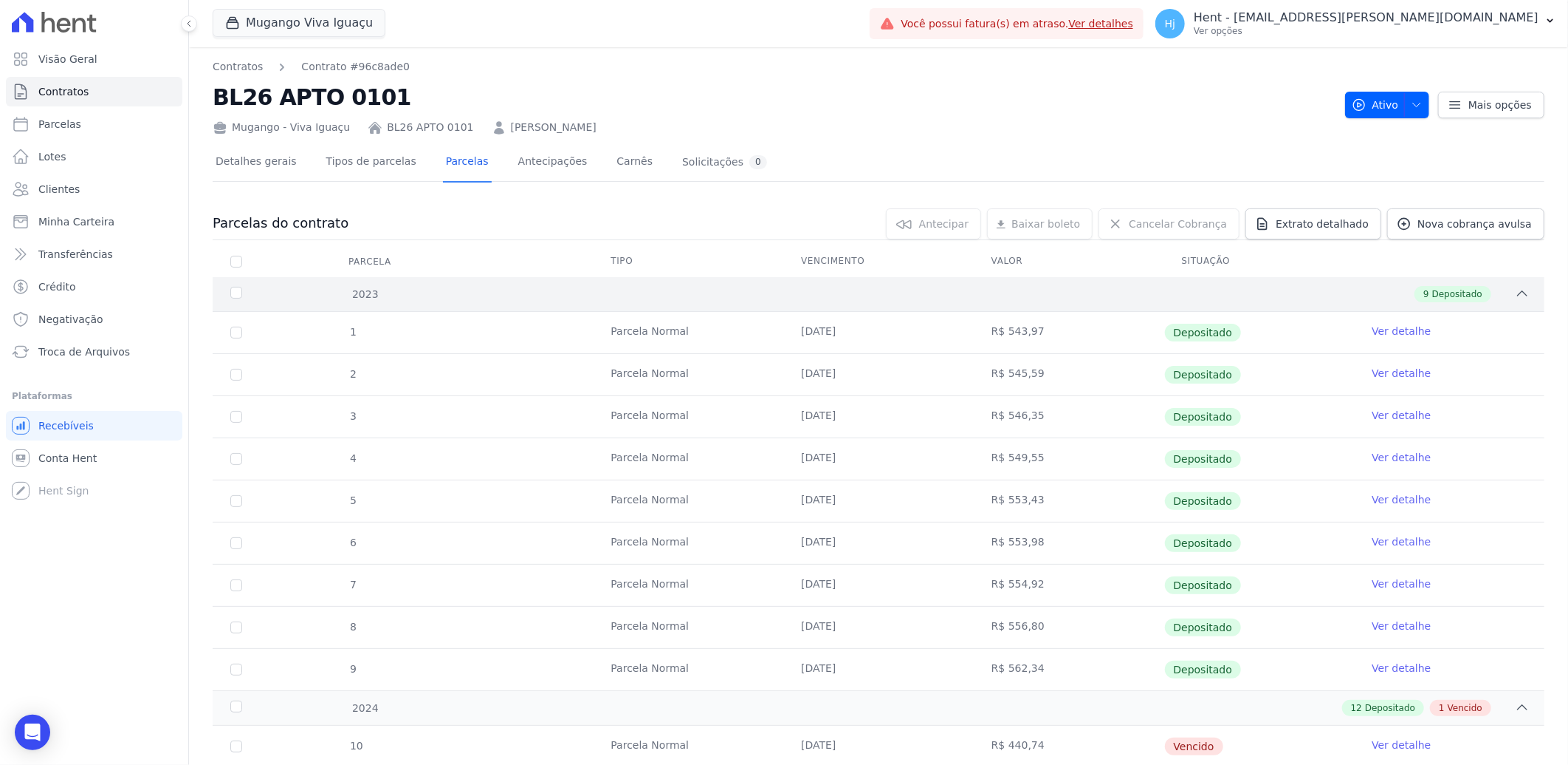
click at [968, 303] on div "2023 9 Depositado" at bounding box center [878, 294] width 1332 height 34
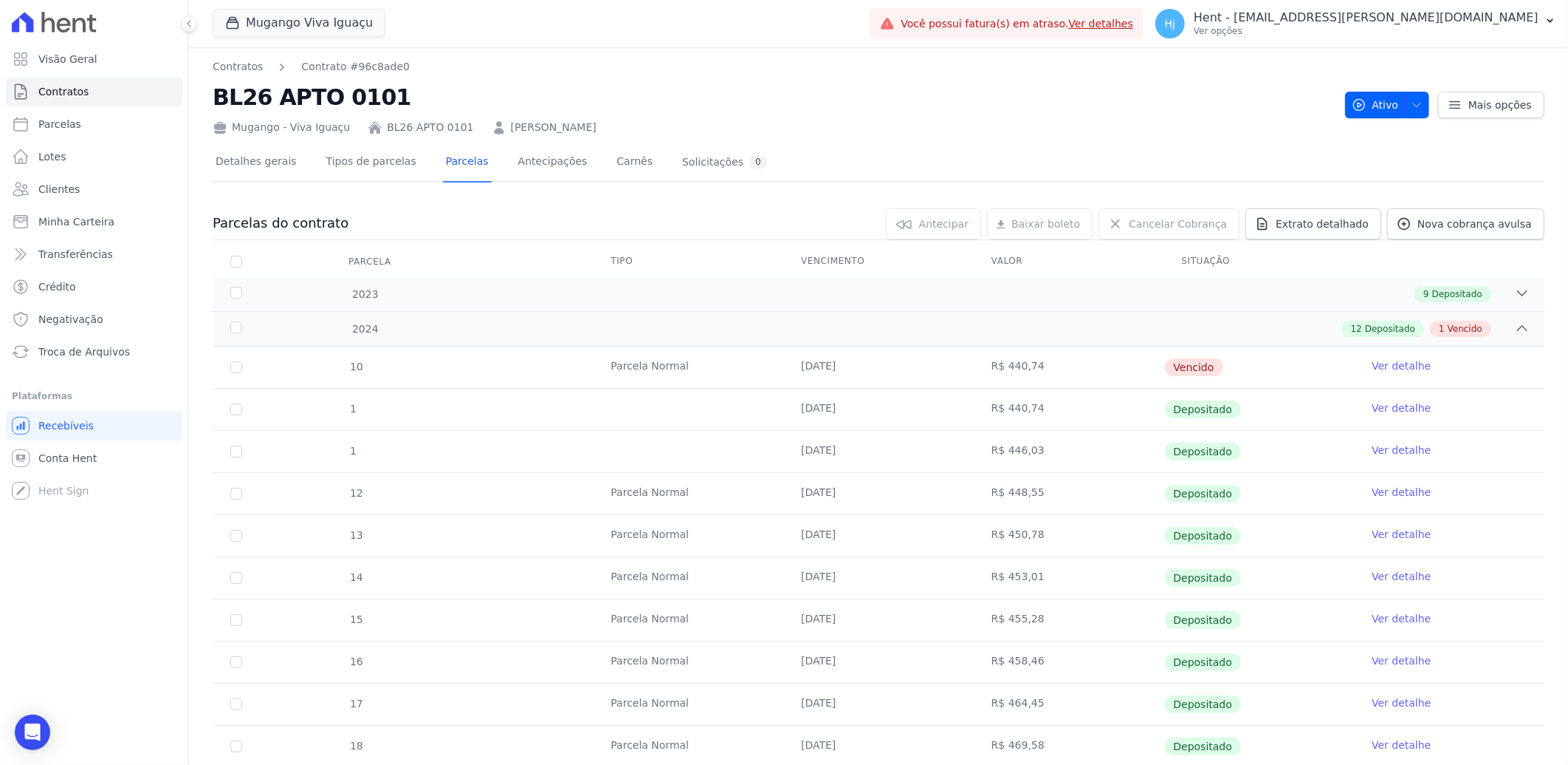
drag, startPoint x: 793, startPoint y: 371, endPoint x: 852, endPoint y: 373, distance: 59.0
click at [852, 373] on td "[DATE]" at bounding box center [878, 367] width 191 height 42
copy td "[DATE]"
click at [567, 130] on div "Mugango - Viva Iguaçu BL26 APTO 0101 VINICIUS GOMES" at bounding box center [773, 124] width 1121 height 21
click at [69, 183] on span "Clientes" at bounding box center [58, 189] width 42 height 15
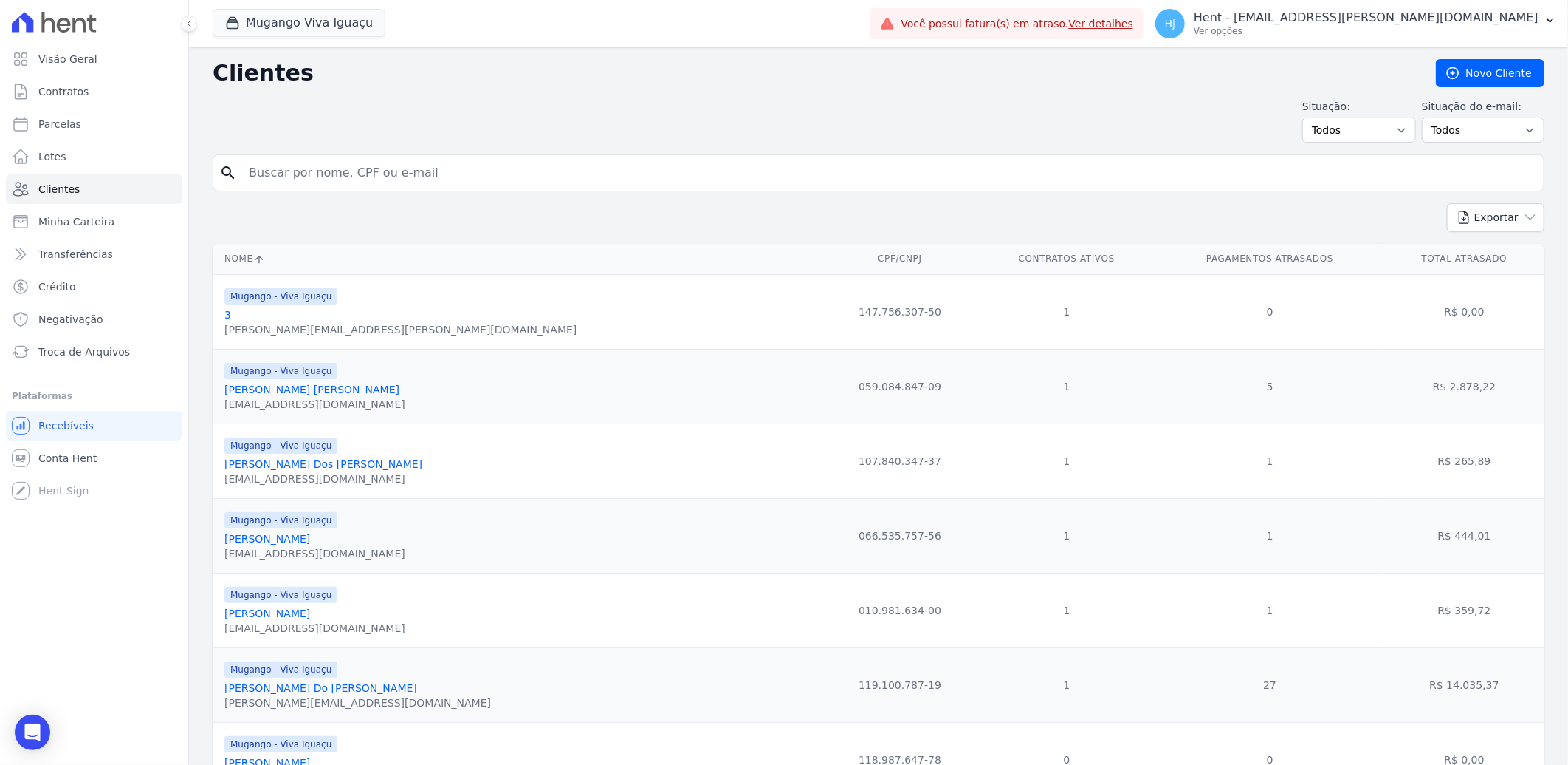
click at [295, 172] on input "search" at bounding box center [889, 173] width 1298 height 30
paste input "Nathalia Santana Do Nascimento"
type input "Nathalia Santana Do Nascimento"
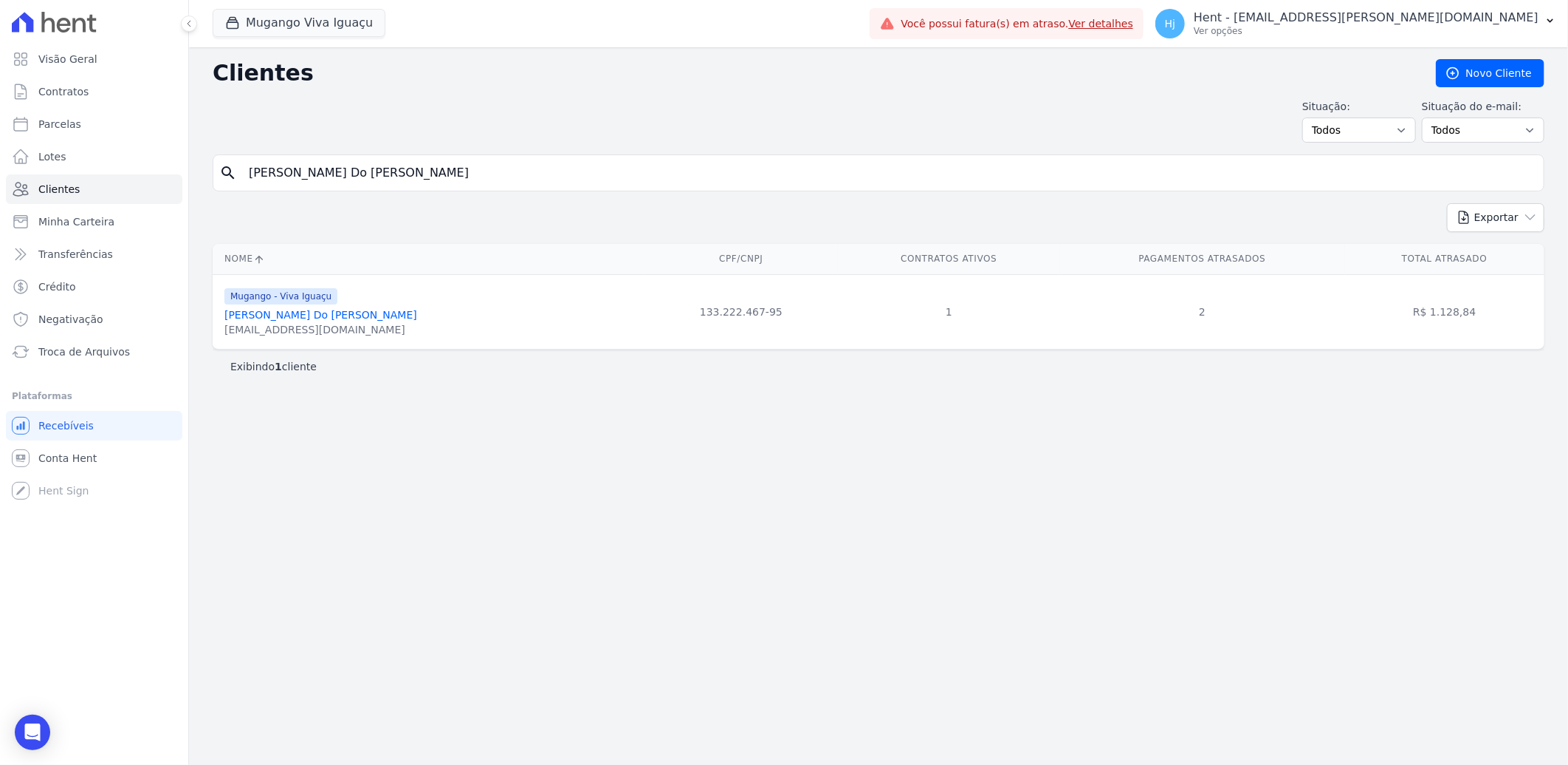
click at [270, 316] on link "Nathalia Santana Do Nascimento" at bounding box center [321, 314] width 193 height 12
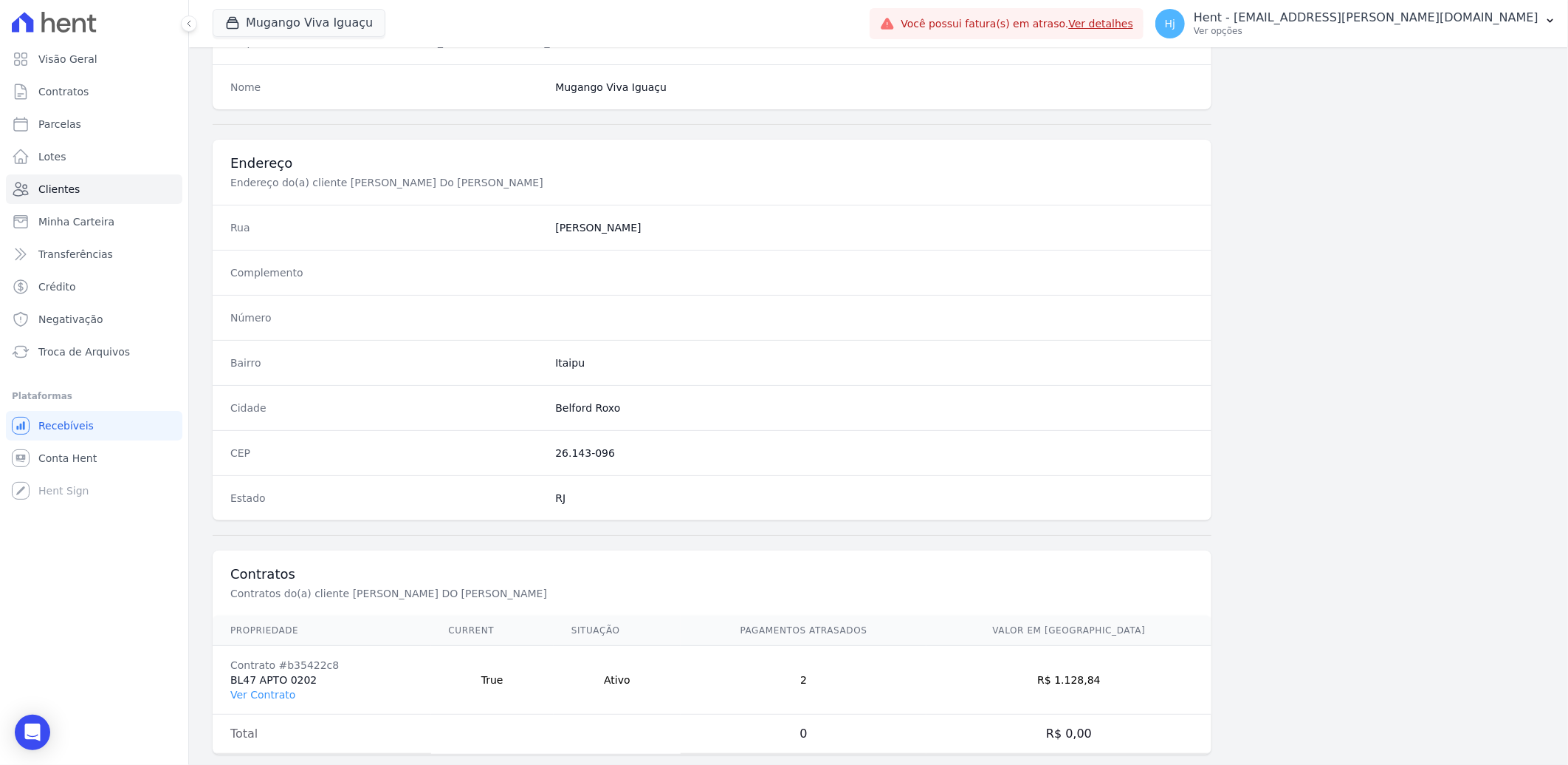
scroll to position [620, 0]
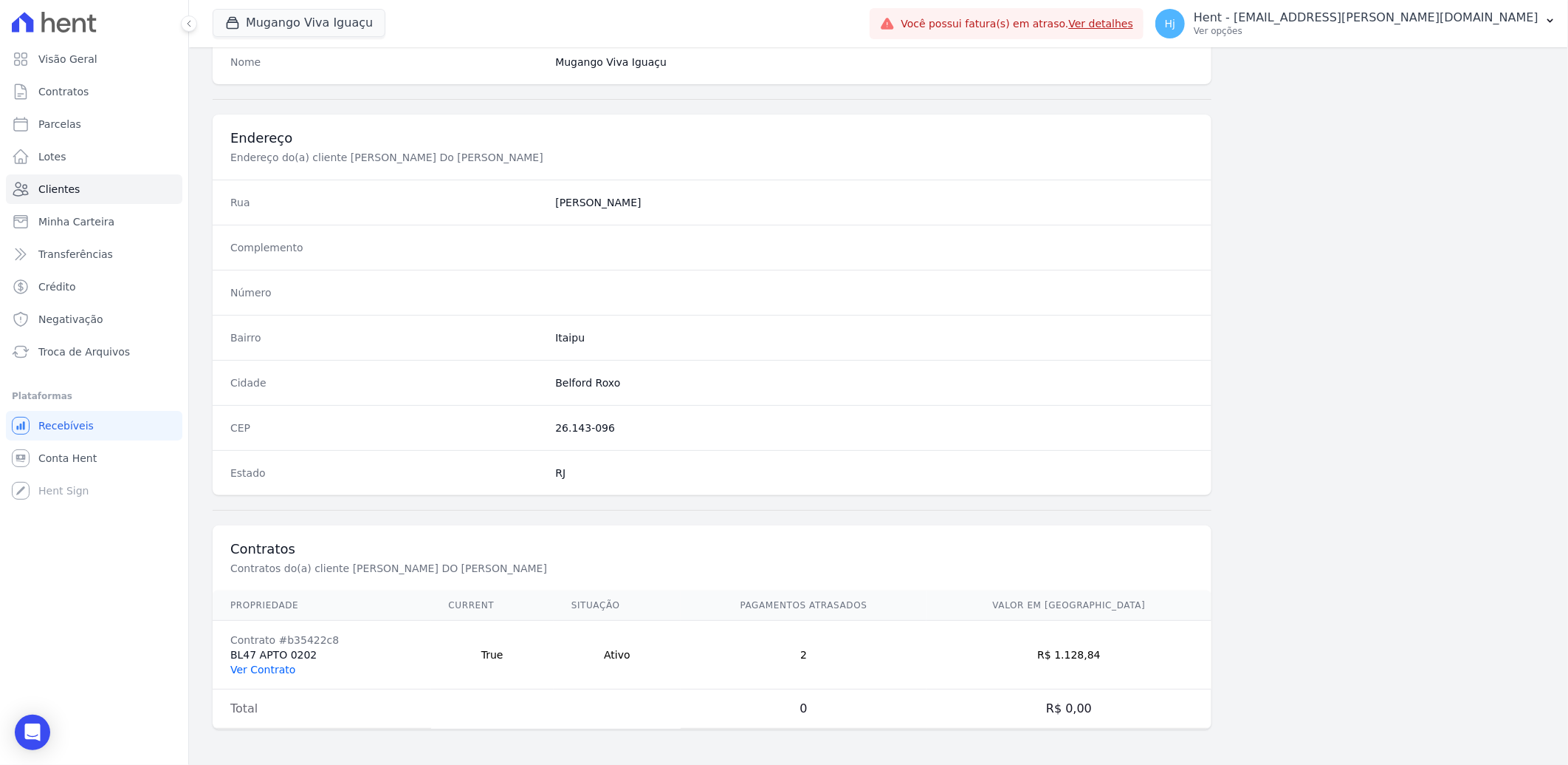
click at [260, 667] on link "Ver Contrato" at bounding box center [263, 669] width 65 height 12
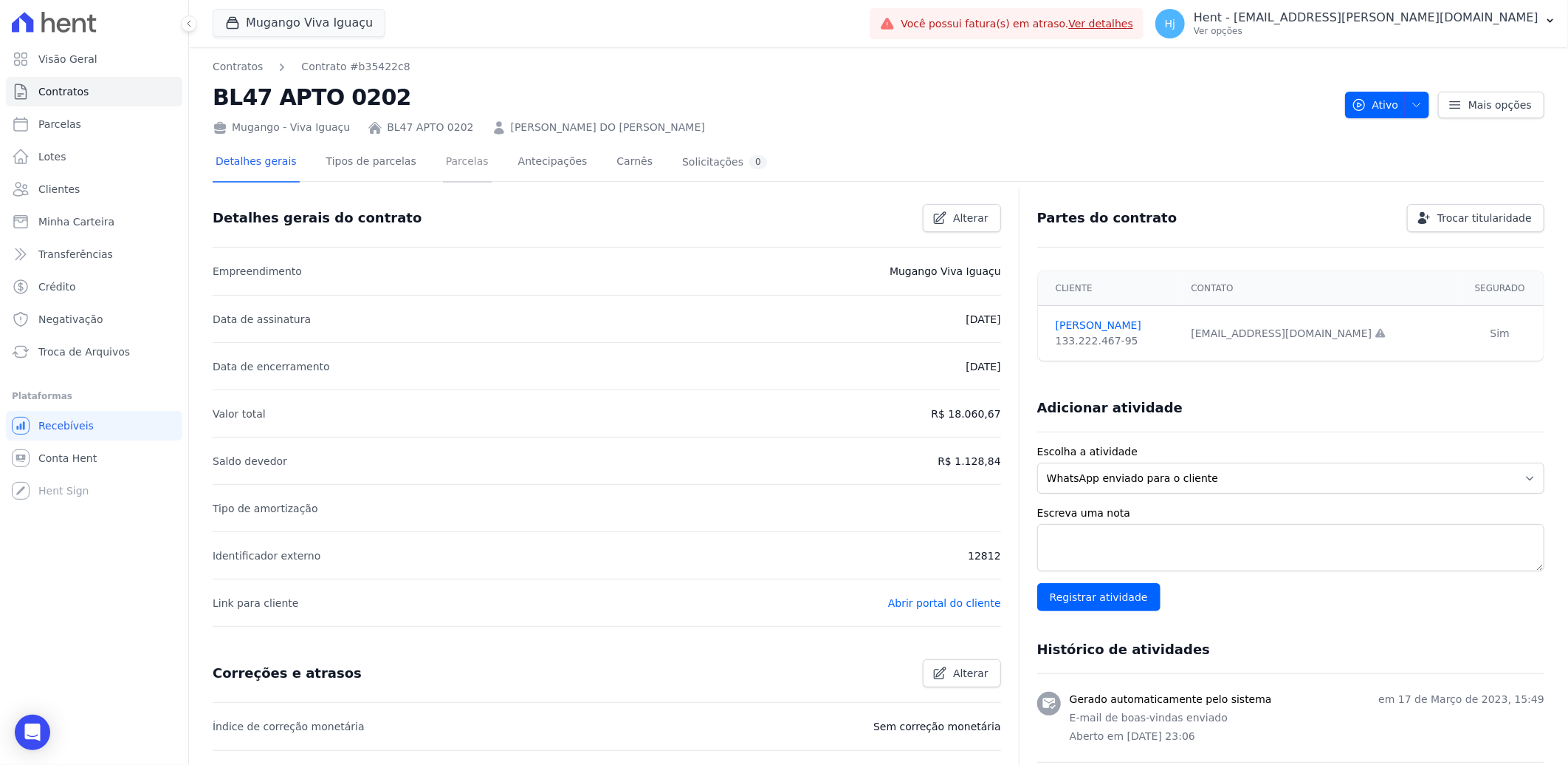
click at [445, 160] on link "Parcelas" at bounding box center [467, 163] width 49 height 39
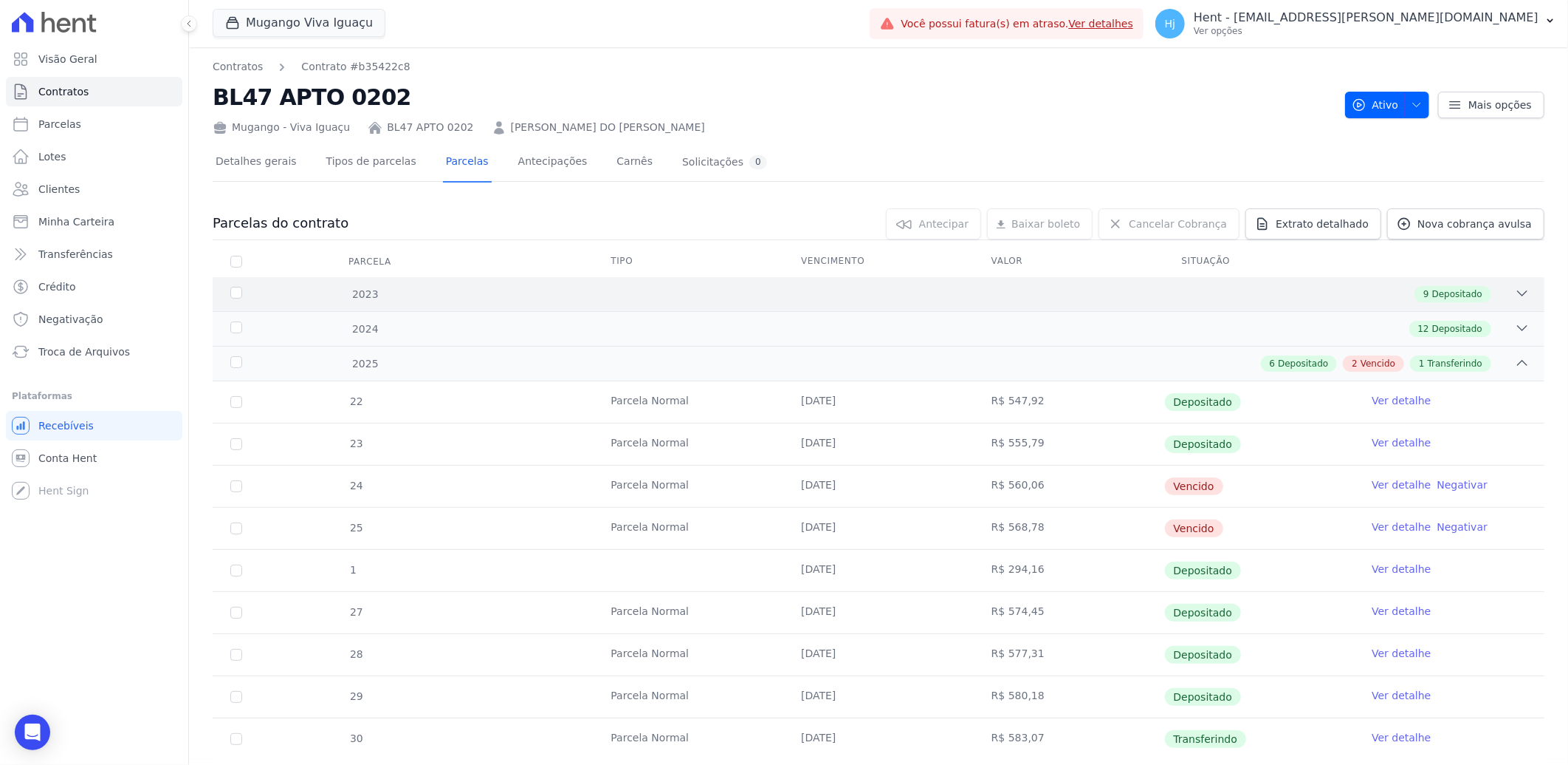
click at [983, 294] on div "9 Depositado" at bounding box center [944, 295] width 1171 height 17
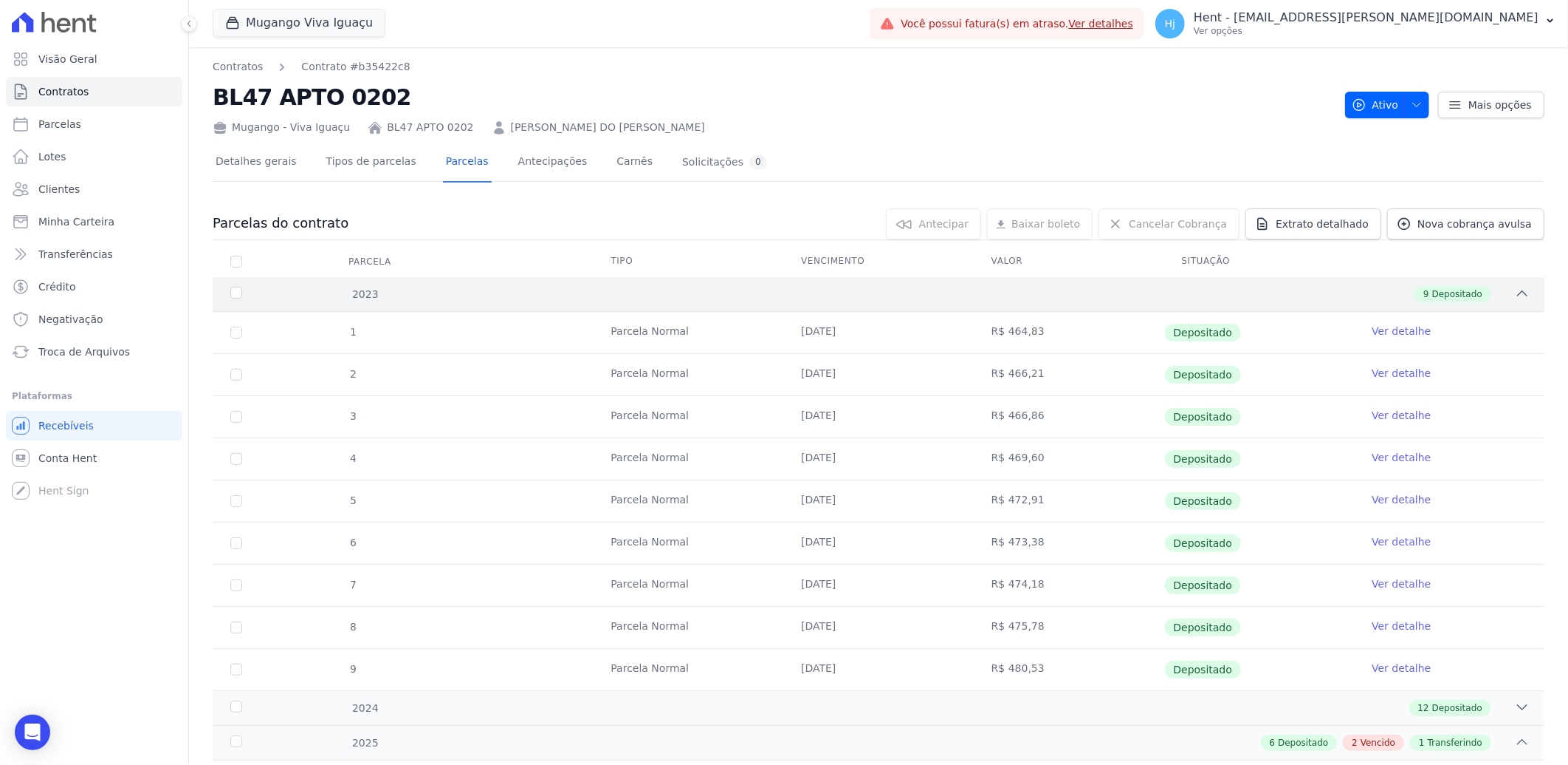
click at [983, 294] on div "9 Depositado" at bounding box center [944, 295] width 1171 height 17
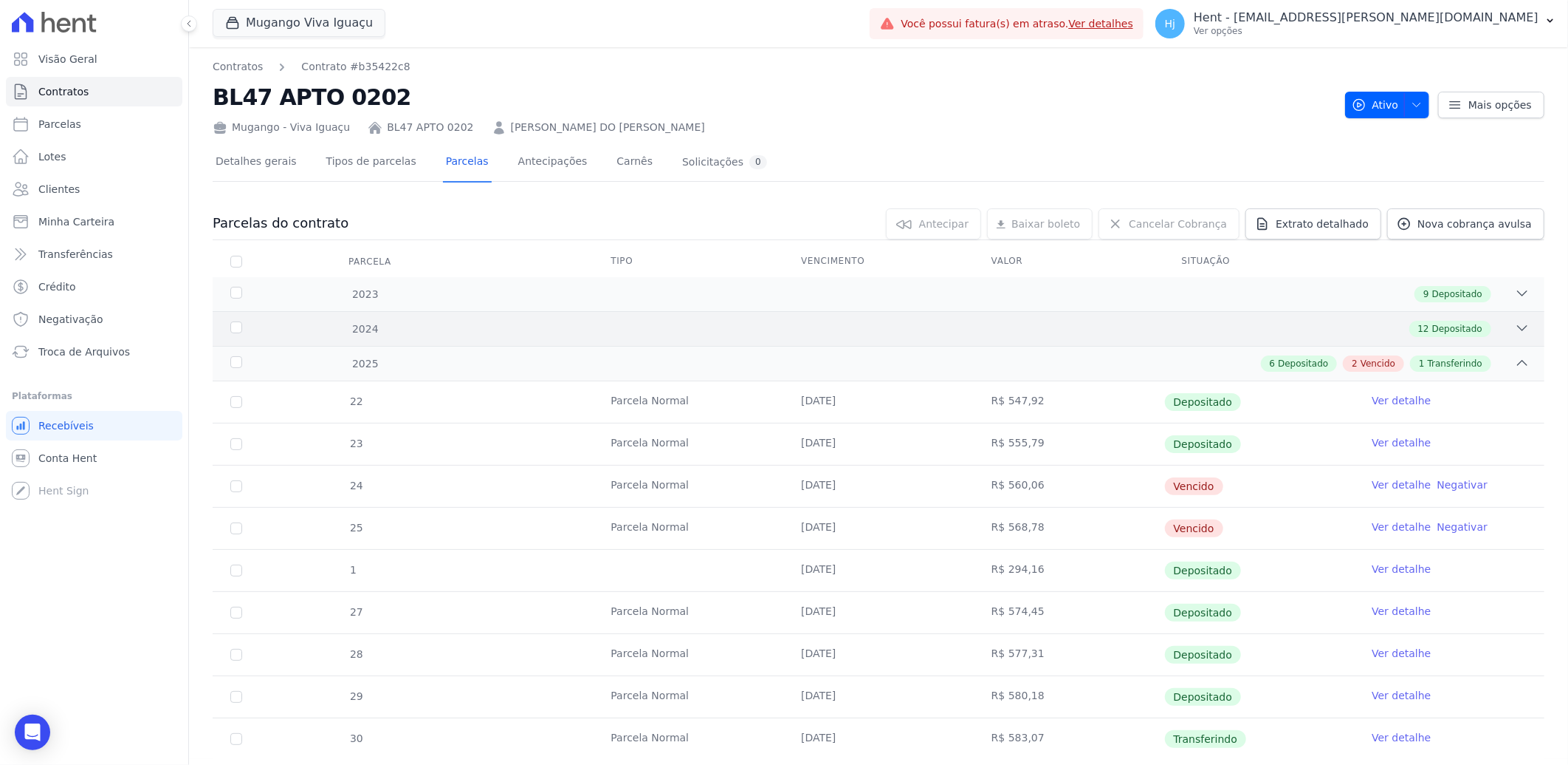
click at [1019, 320] on div "2024 12 Depositado" at bounding box center [878, 328] width 1332 height 34
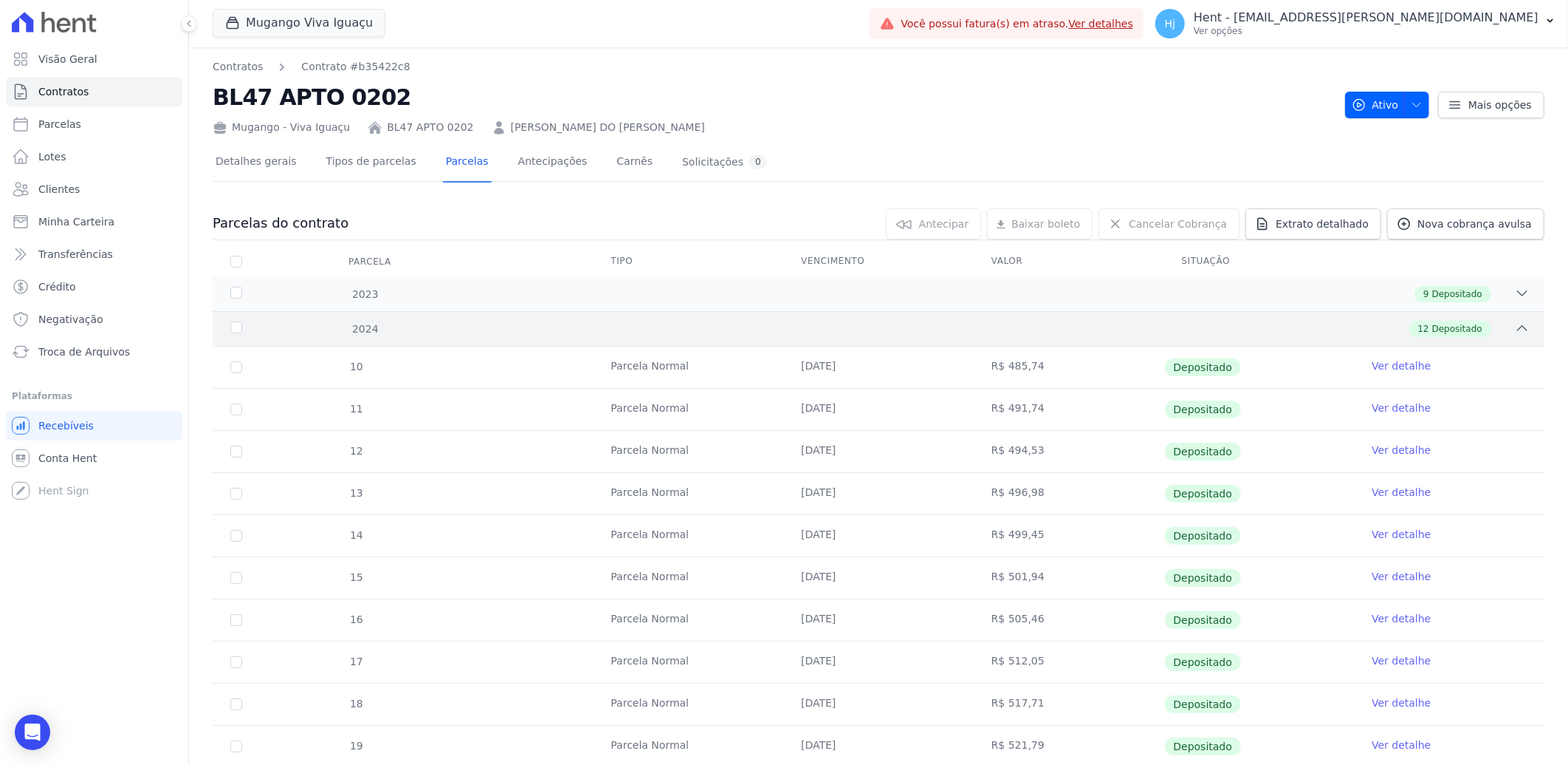
click at [1019, 320] on div "2024 12 Depositado" at bounding box center [878, 328] width 1332 height 34
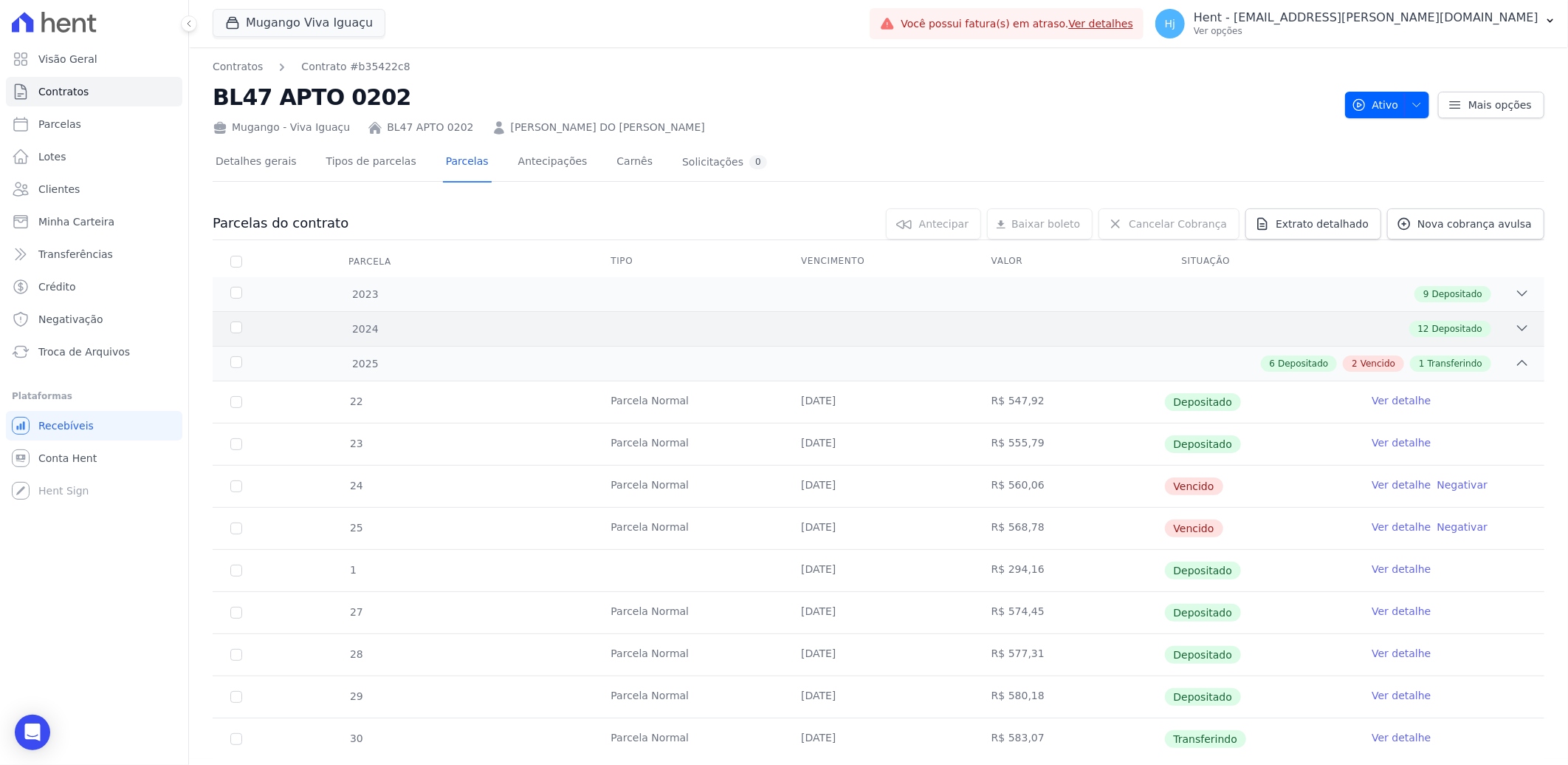
scroll to position [38, 0]
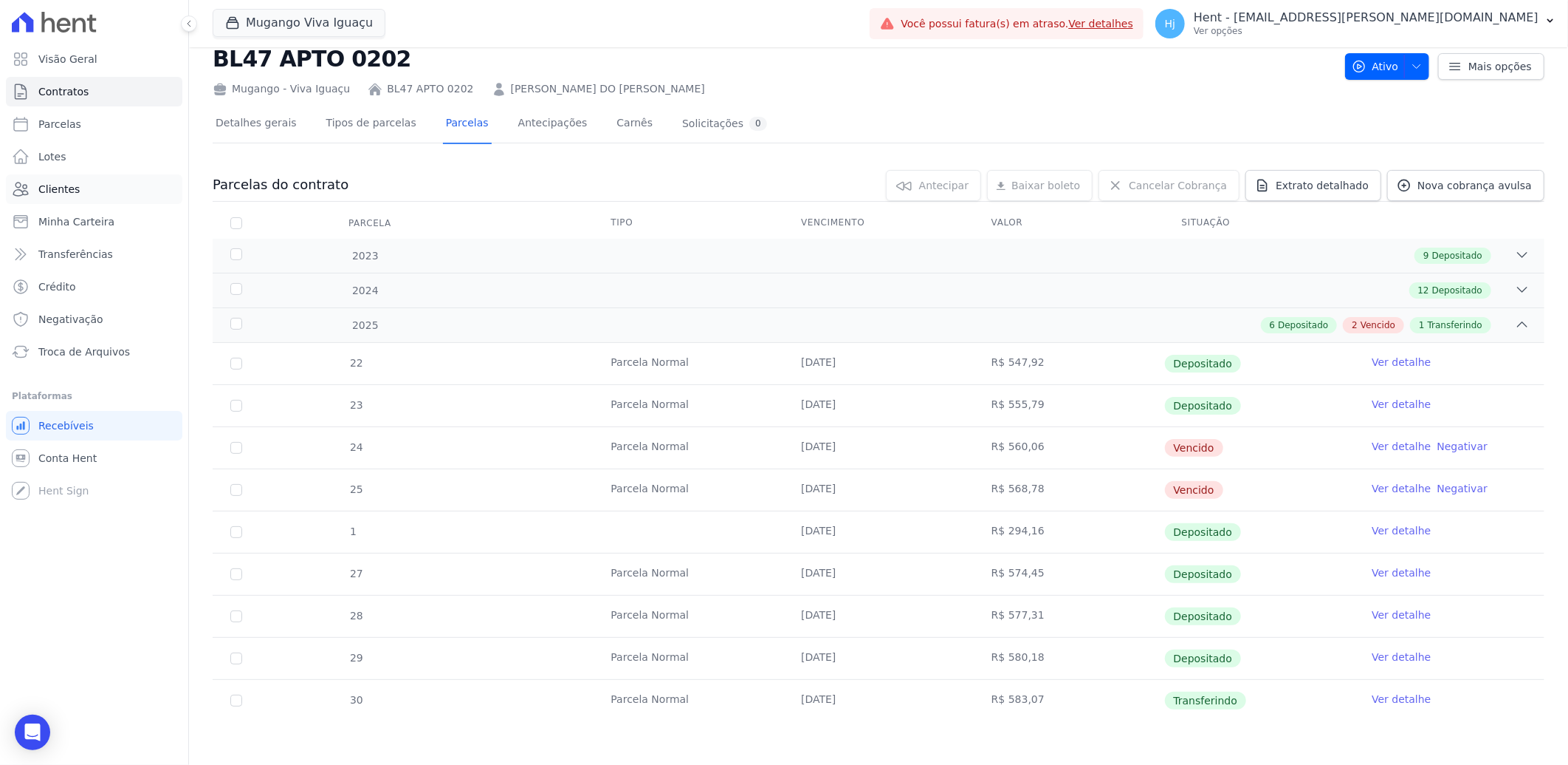
click at [71, 190] on span "Clientes" at bounding box center [58, 189] width 42 height 15
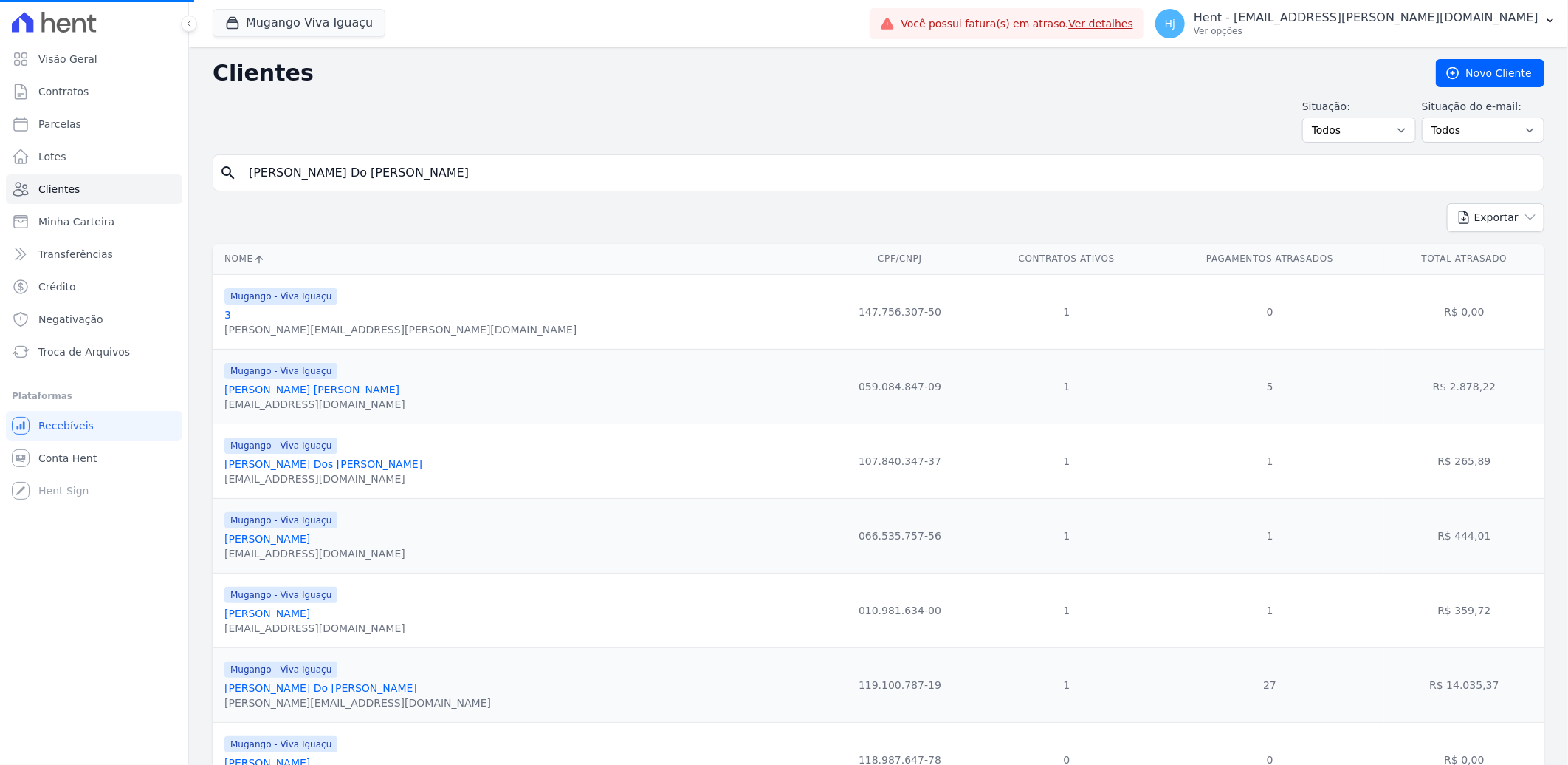
click at [318, 178] on input "Nathalia Santana Do Nascimento" at bounding box center [889, 173] width 1298 height 30
click at [318, 178] on input "search" at bounding box center [889, 173] width 1298 height 30
paste input "[PERSON_NAME] [PERSON_NAME]"
type input "[PERSON_NAME] [PERSON_NAME]"
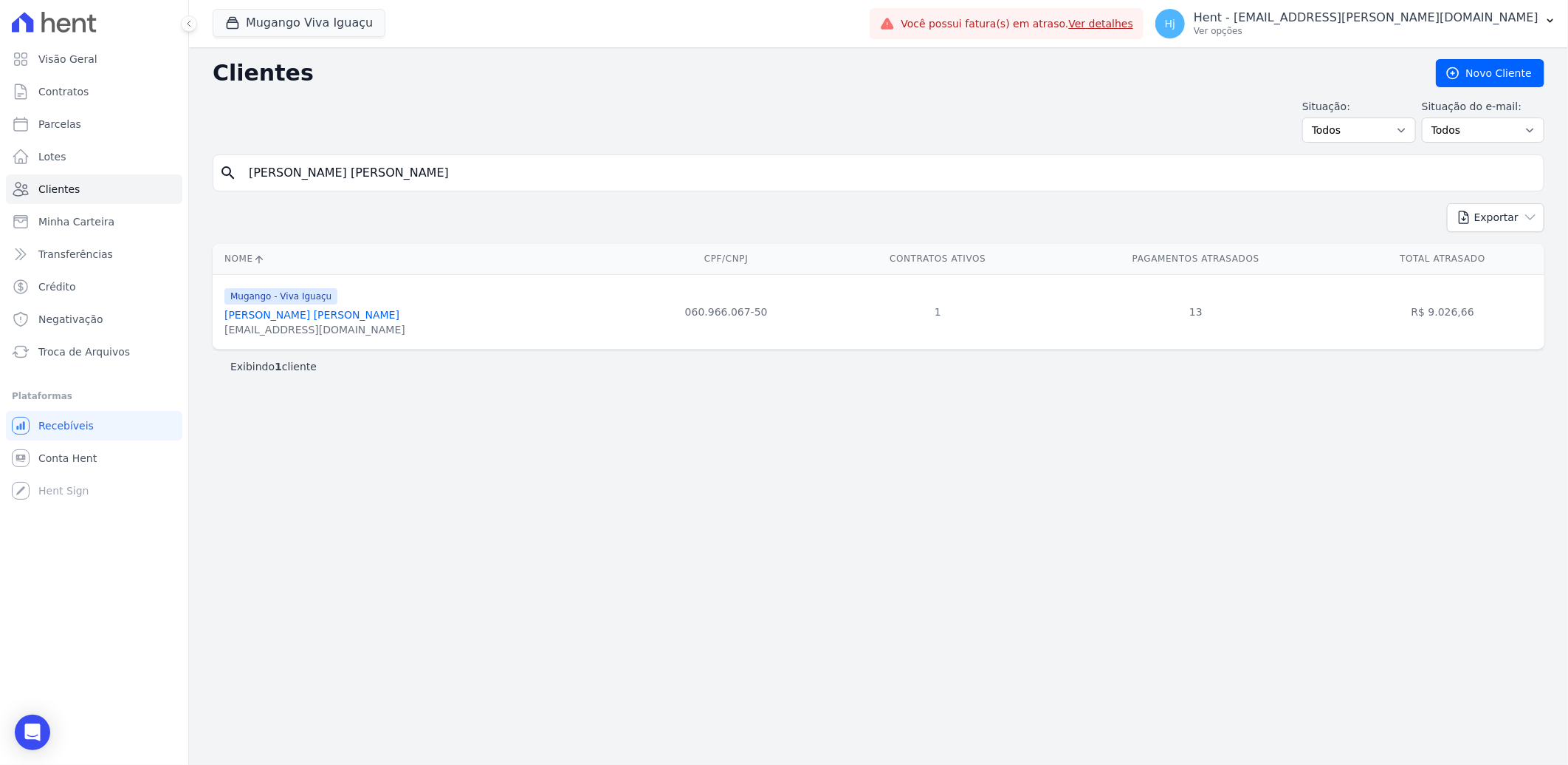
click at [305, 298] on span "Mugango - Viva Iguaçu" at bounding box center [281, 296] width 113 height 17
click at [295, 316] on link "[PERSON_NAME] [PERSON_NAME]" at bounding box center [312, 314] width 175 height 12
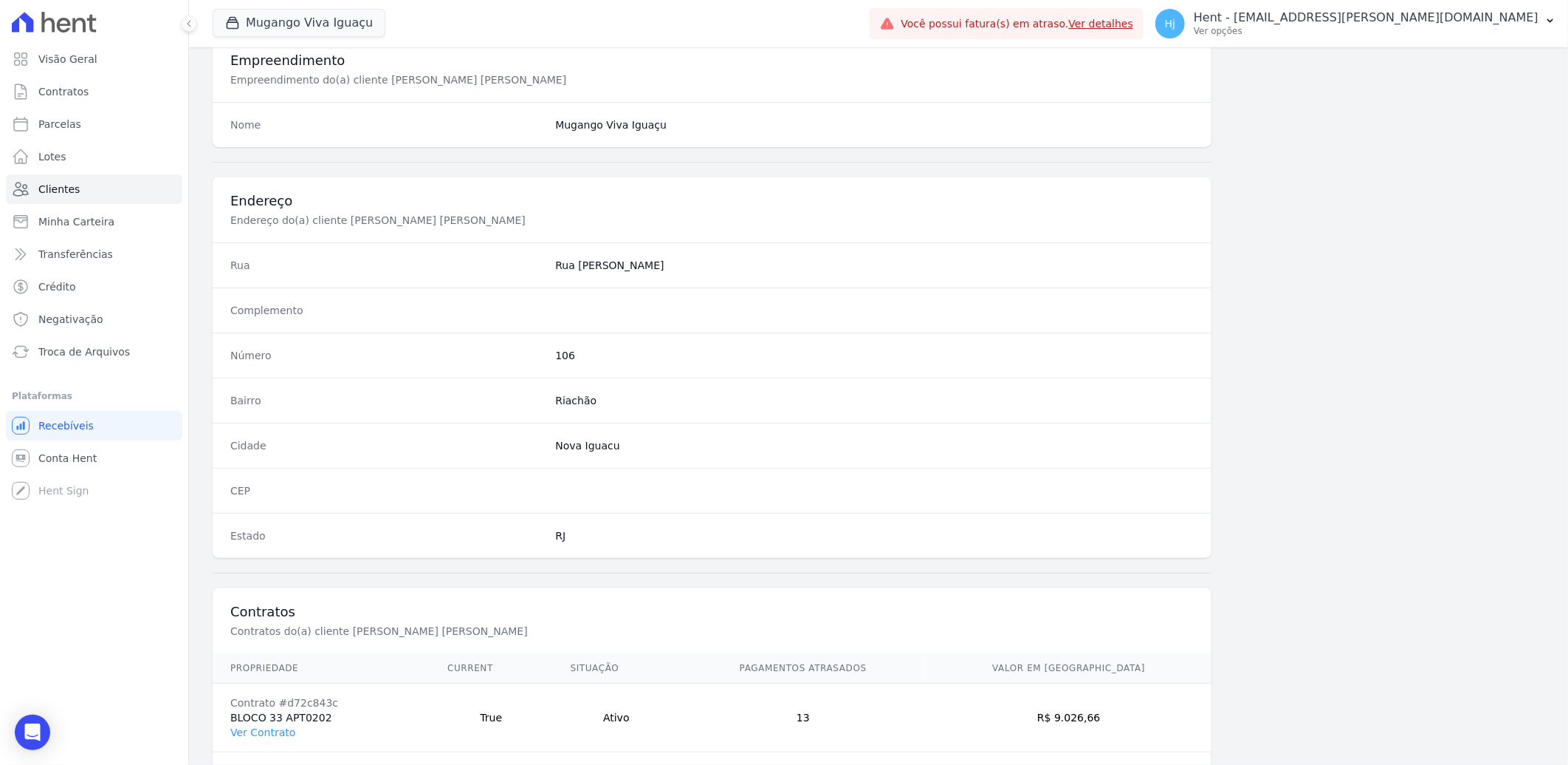
scroll to position [620, 0]
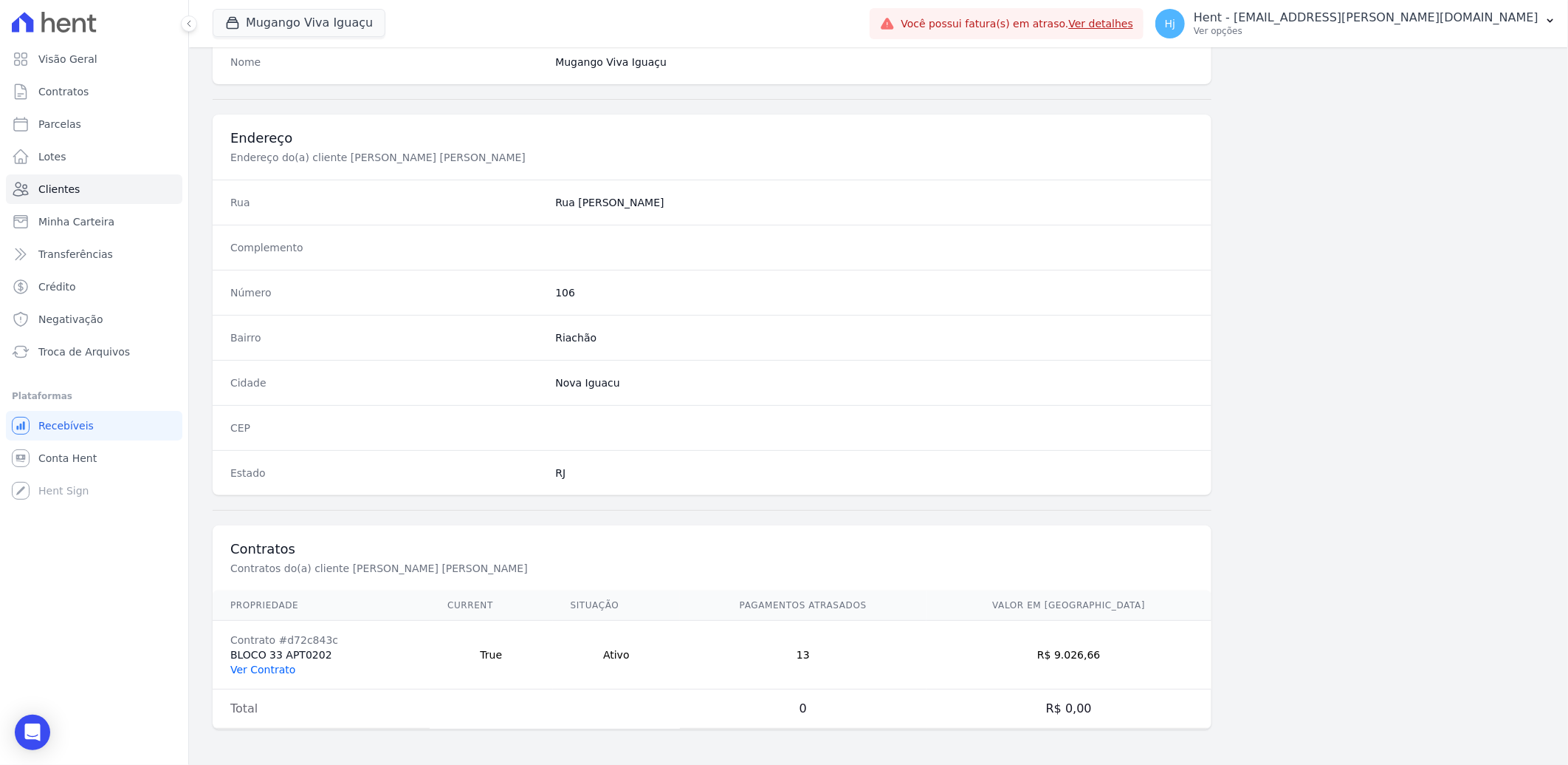
click at [268, 667] on link "Ver Contrato" at bounding box center [263, 669] width 65 height 12
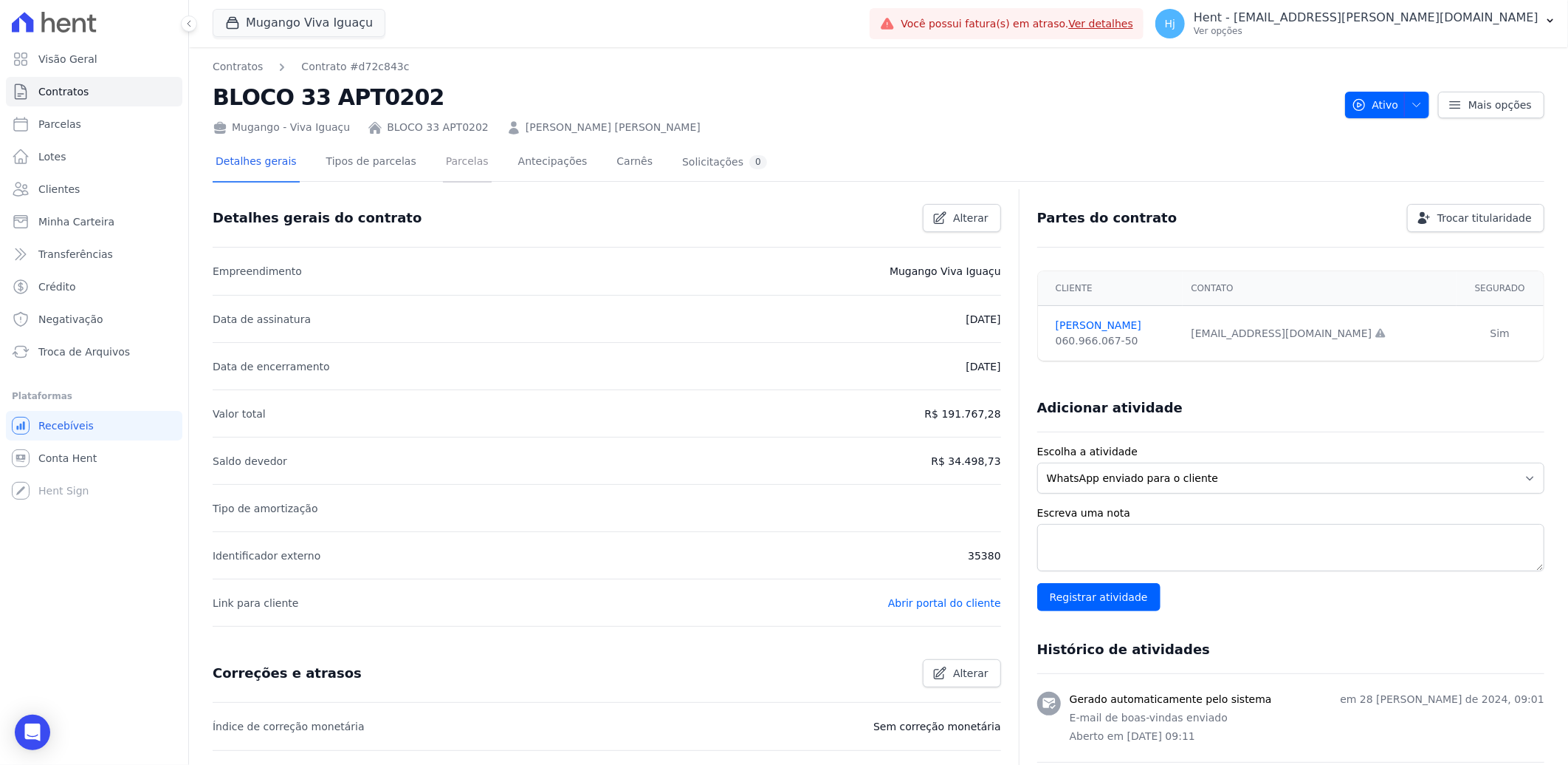
click at [443, 159] on link "Parcelas" at bounding box center [467, 163] width 49 height 39
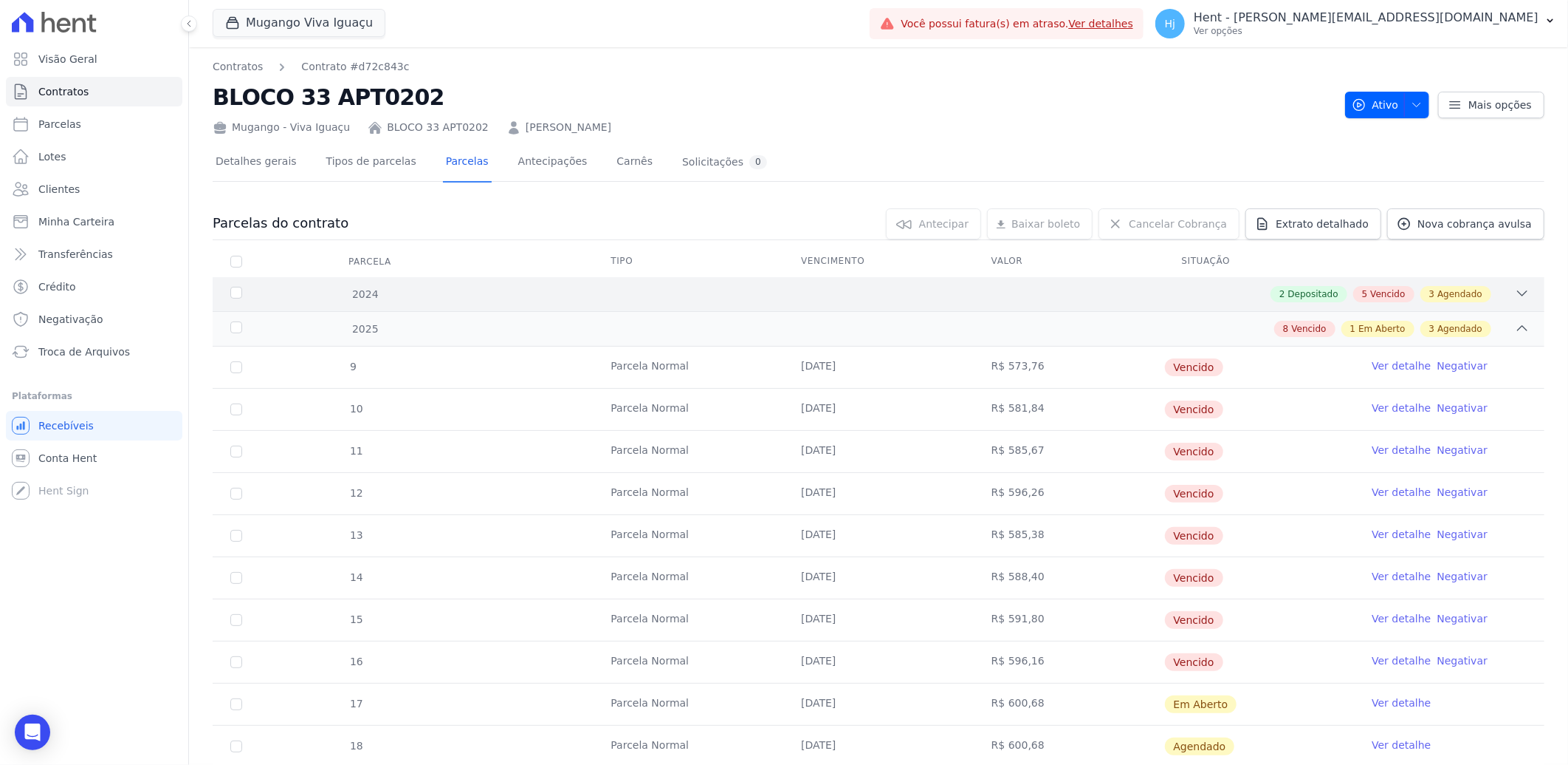
click at [863, 286] on div "2 Depositado 5 Vencido 3 Agendado" at bounding box center [944, 295] width 1171 height 17
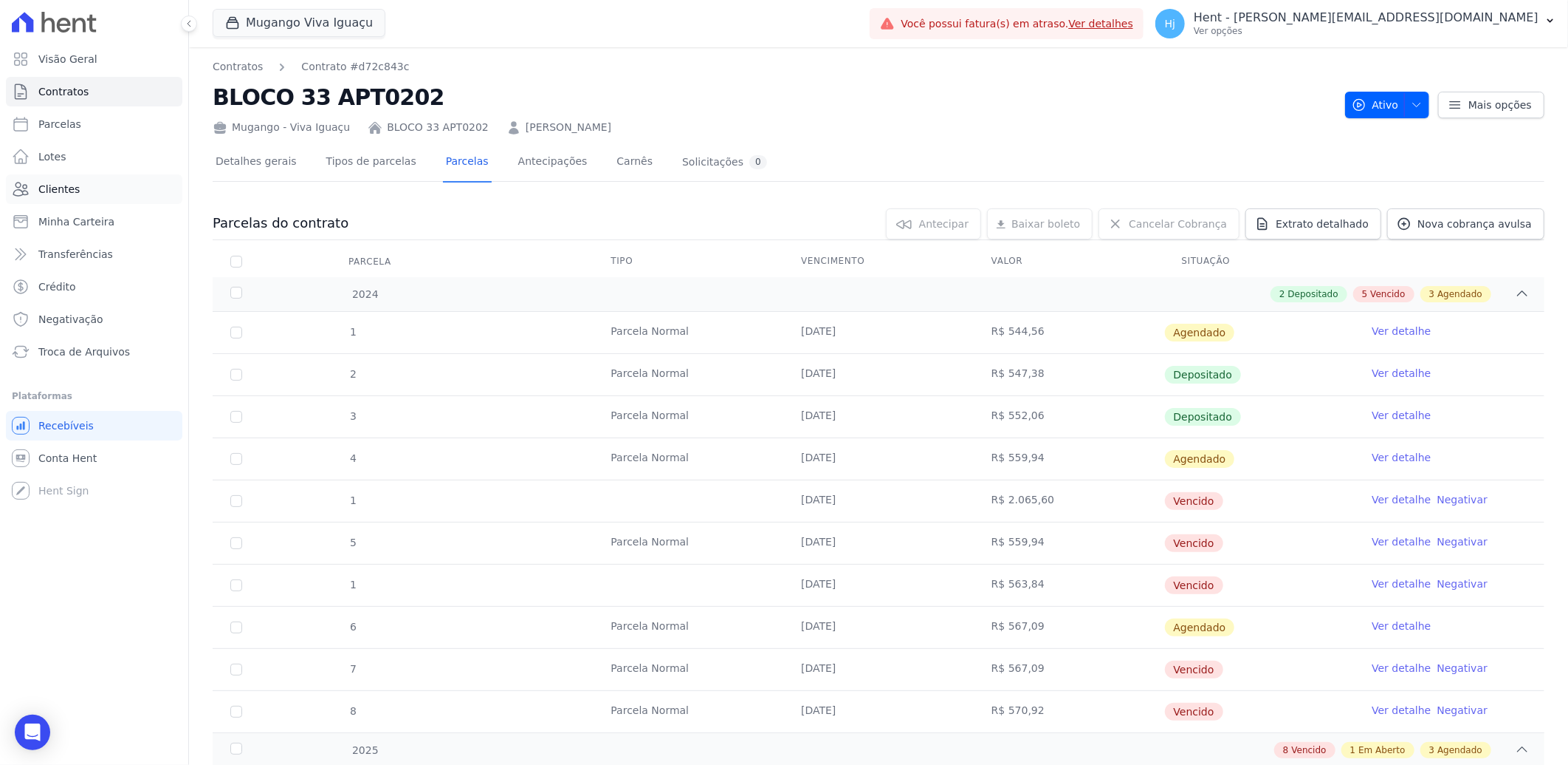
click at [63, 189] on span "Clientes" at bounding box center [58, 189] width 42 height 15
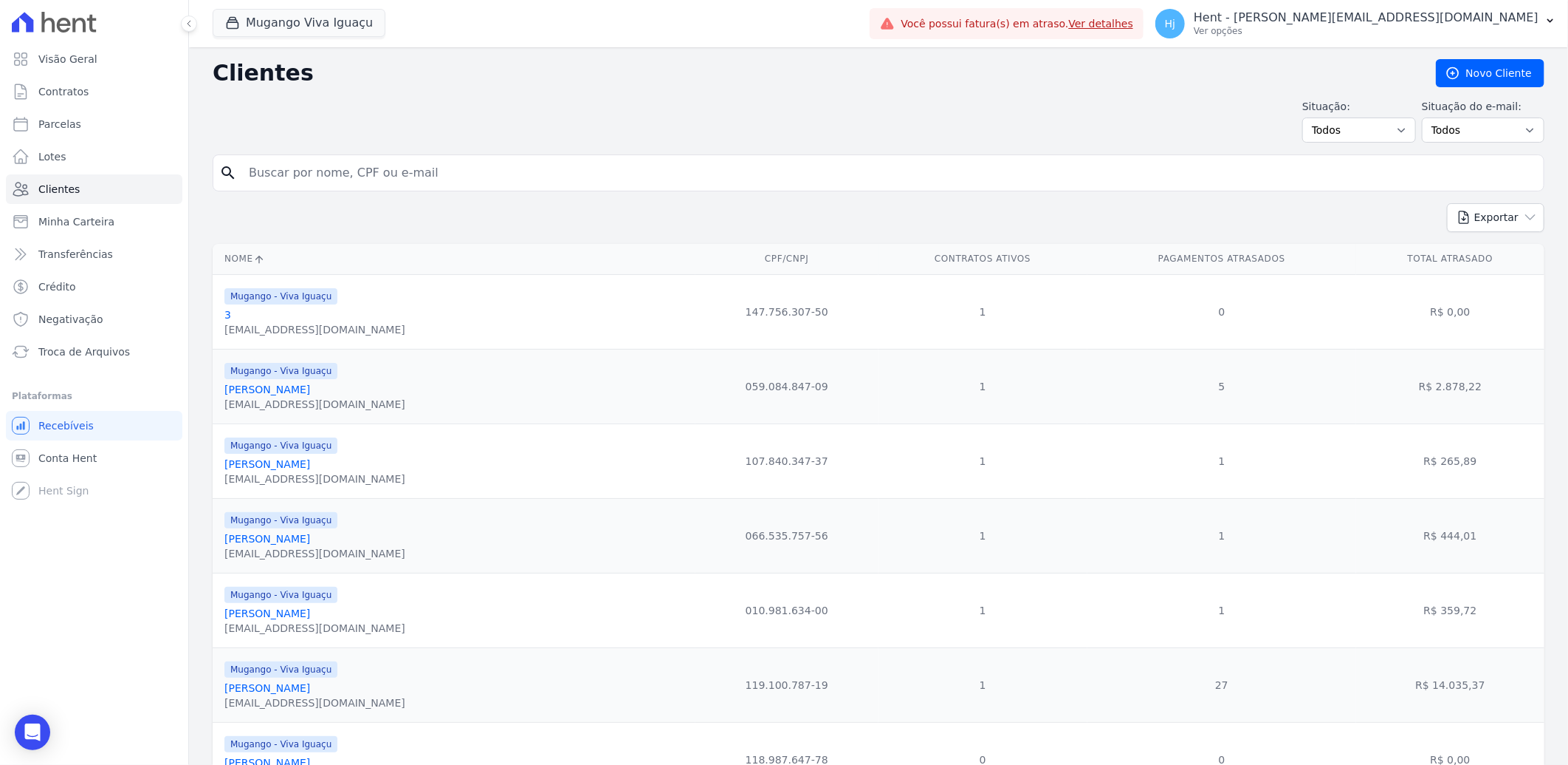
click at [323, 185] on input "search" at bounding box center [889, 173] width 1298 height 30
paste input "[PERSON_NAME]"
type input "[PERSON_NAME]"
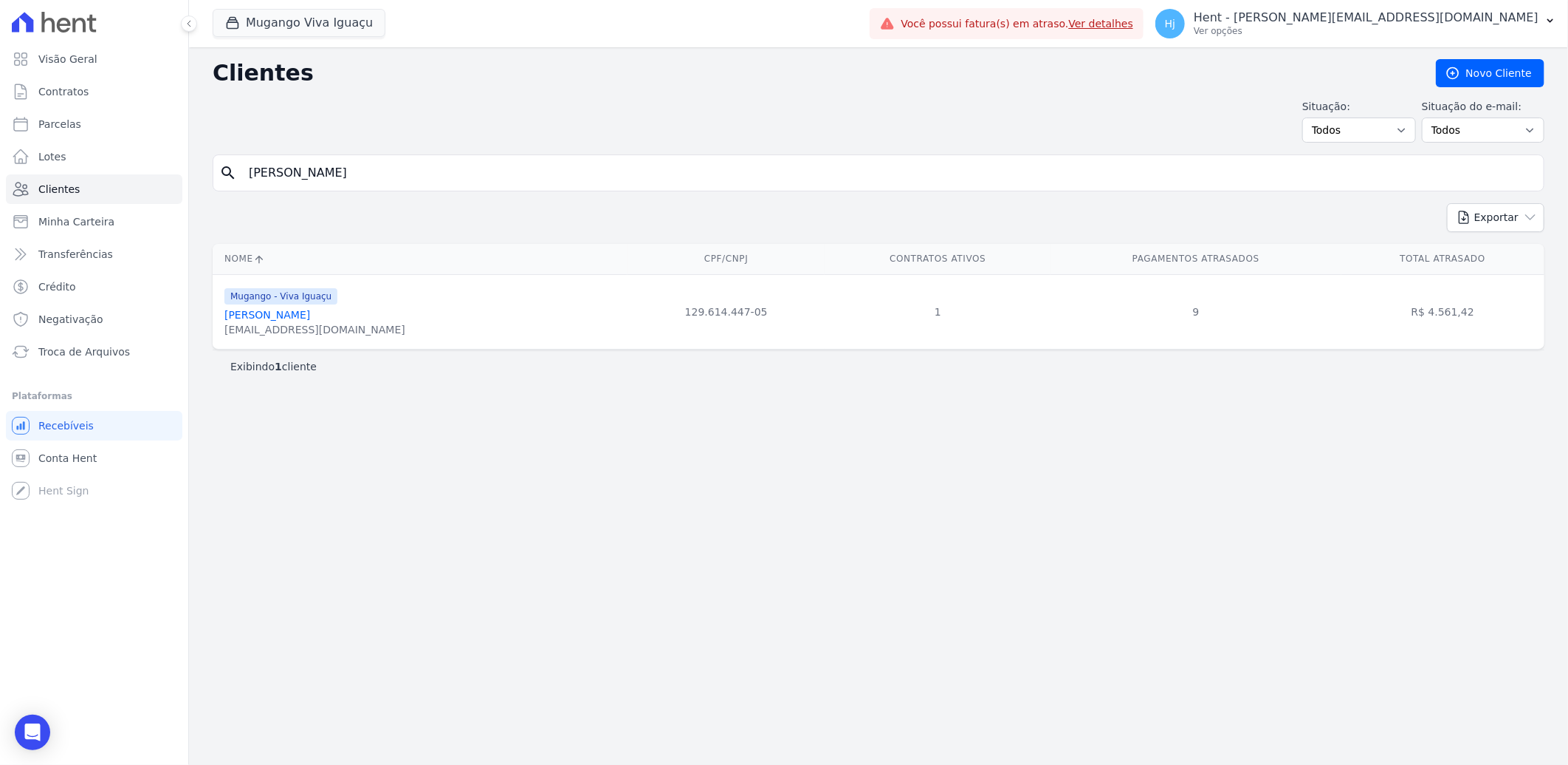
click at [301, 314] on link "[PERSON_NAME]" at bounding box center [268, 314] width 86 height 12
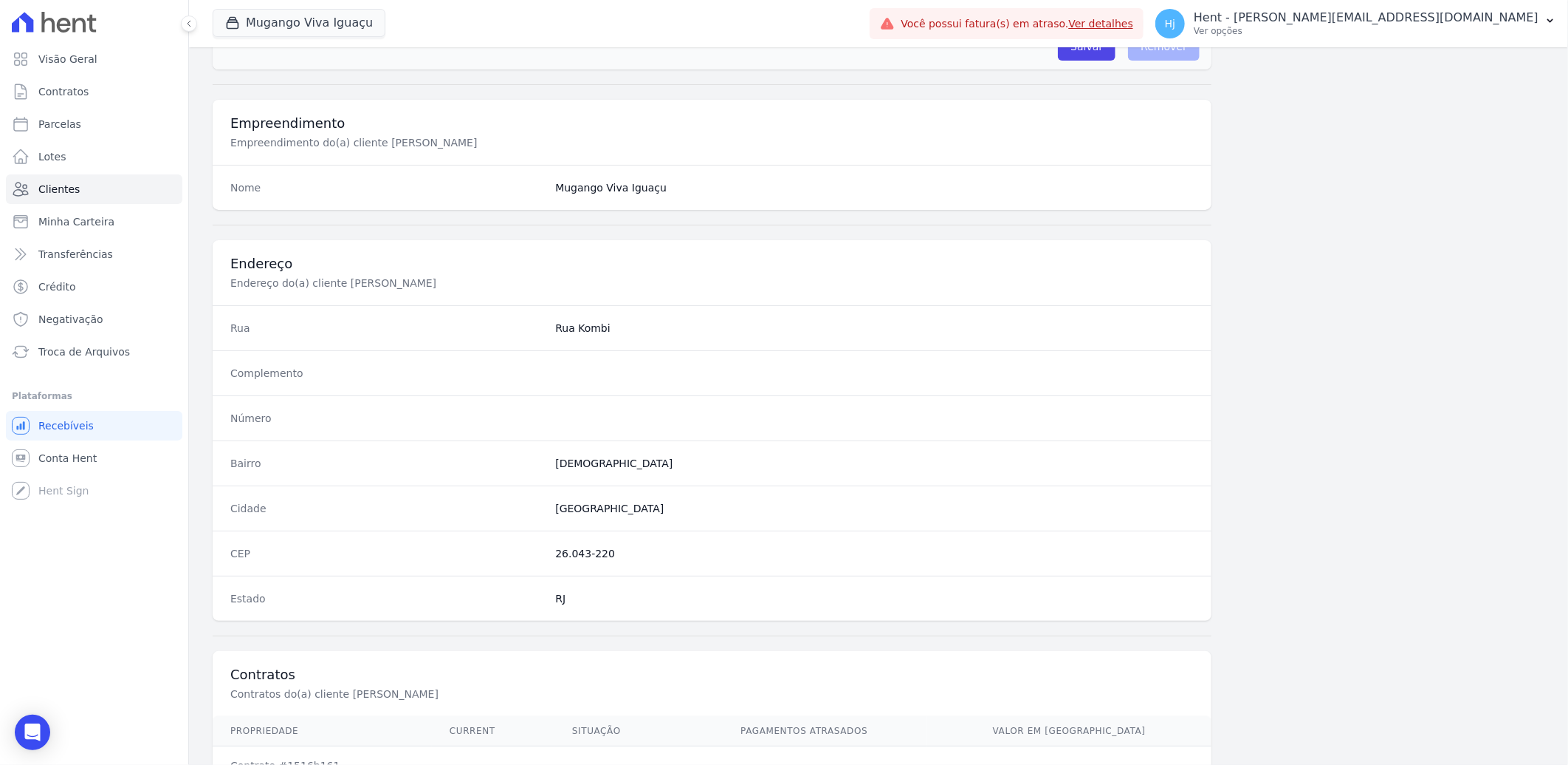
scroll to position [620, 0]
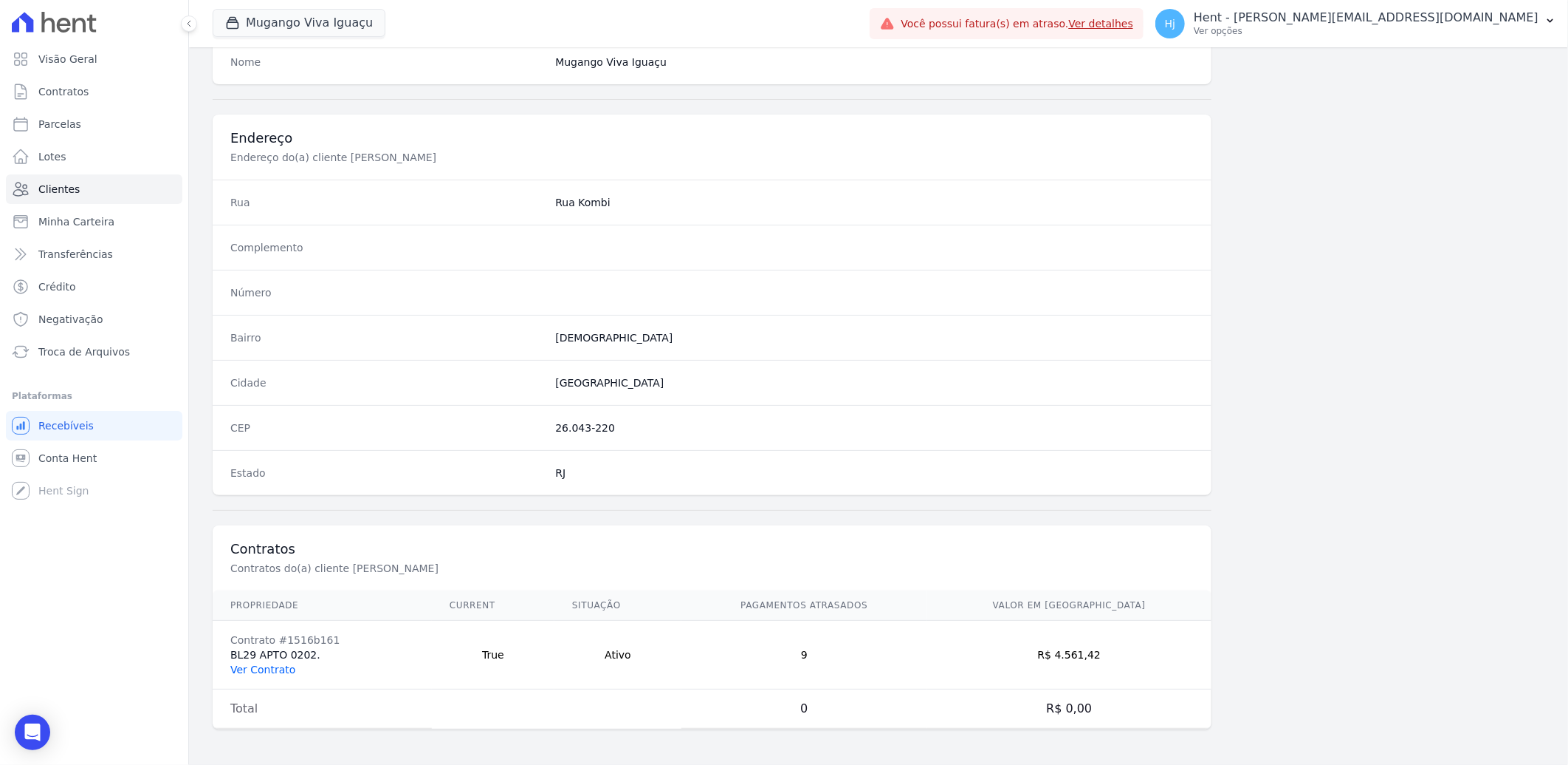
click at [272, 667] on link "Ver Contrato" at bounding box center [263, 669] width 65 height 12
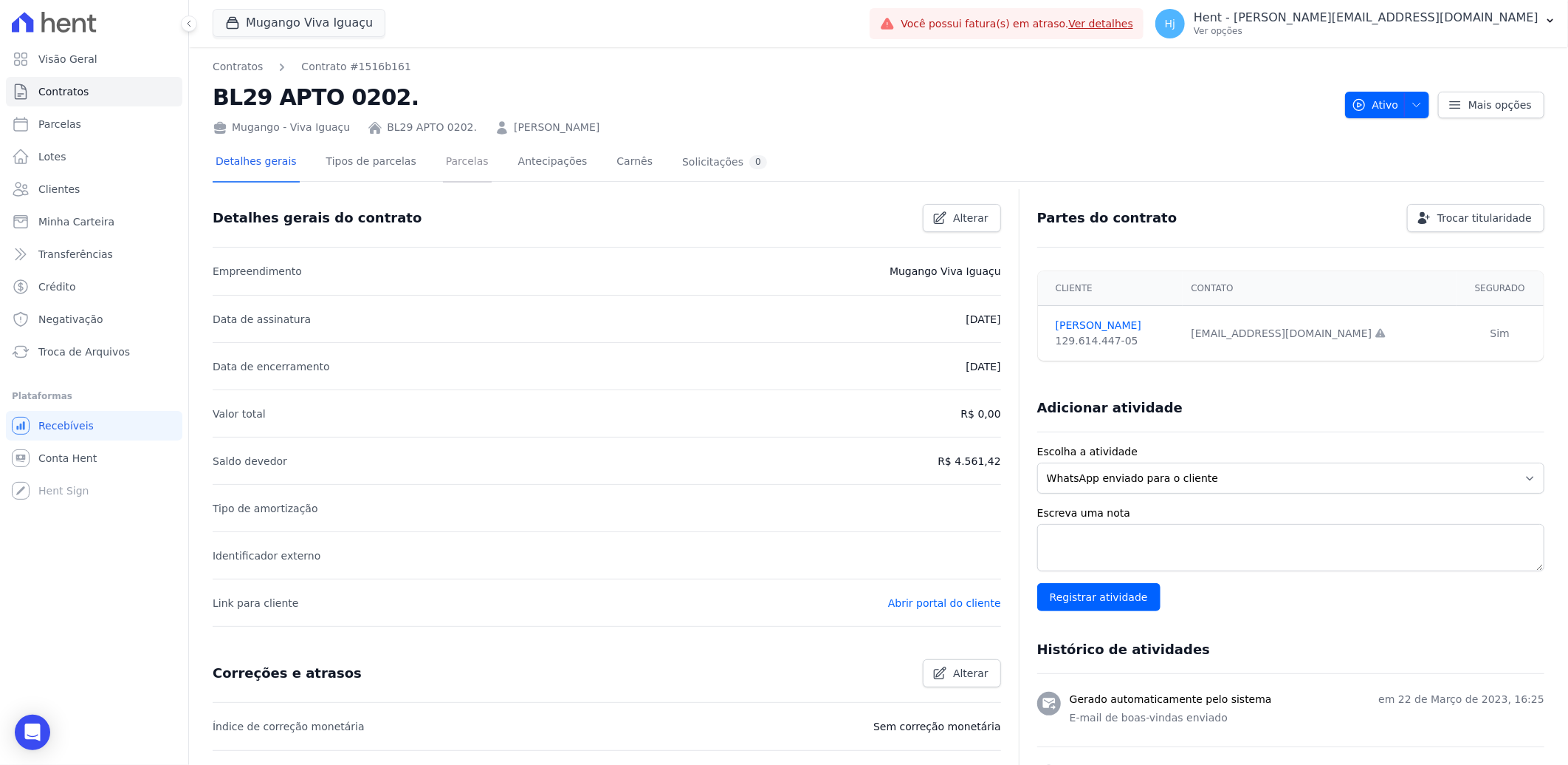
click at [443, 164] on link "Parcelas" at bounding box center [467, 163] width 49 height 39
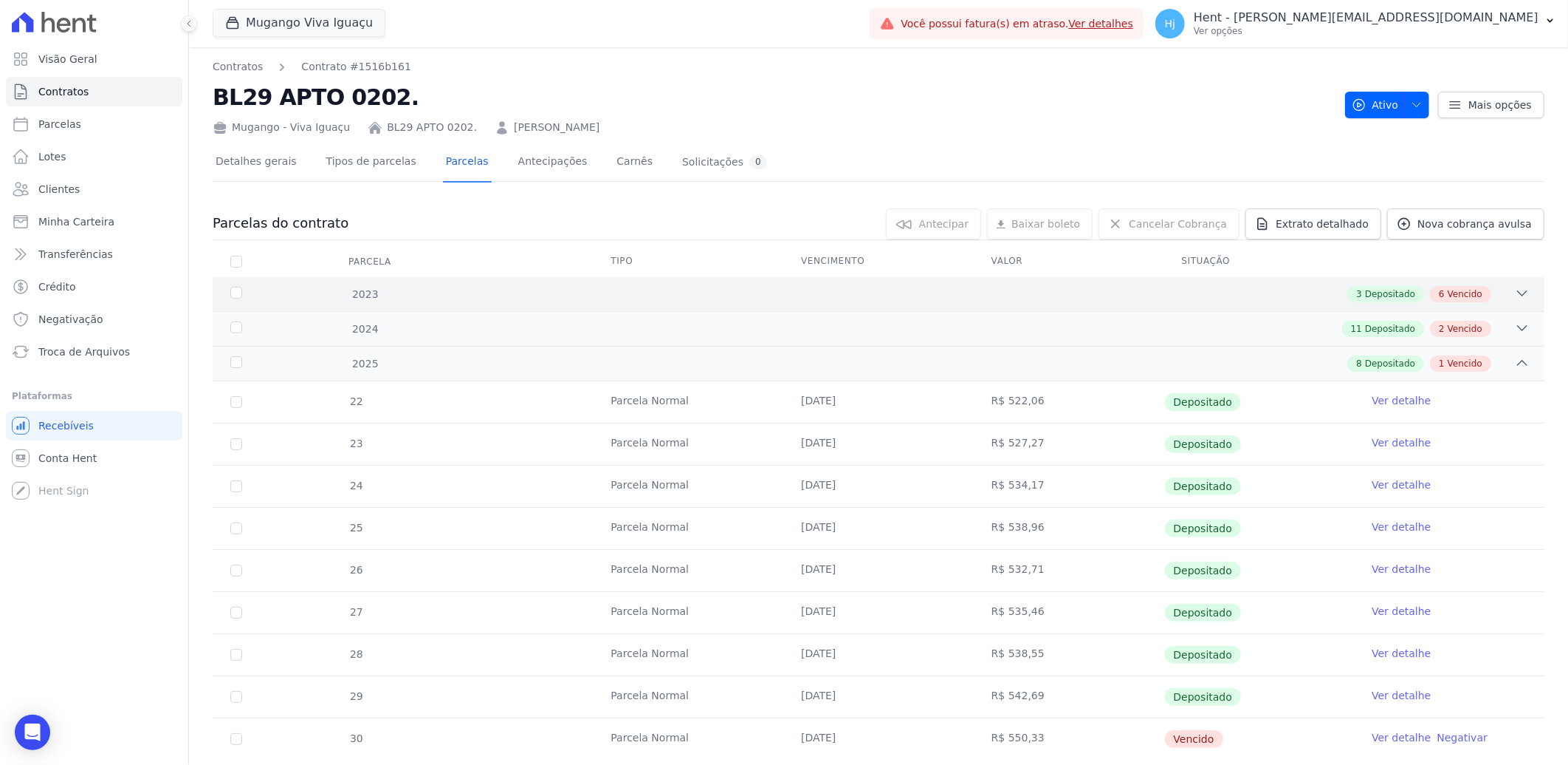
click at [721, 297] on div "3 Depositado 6 Vencido" at bounding box center [944, 295] width 1171 height 17
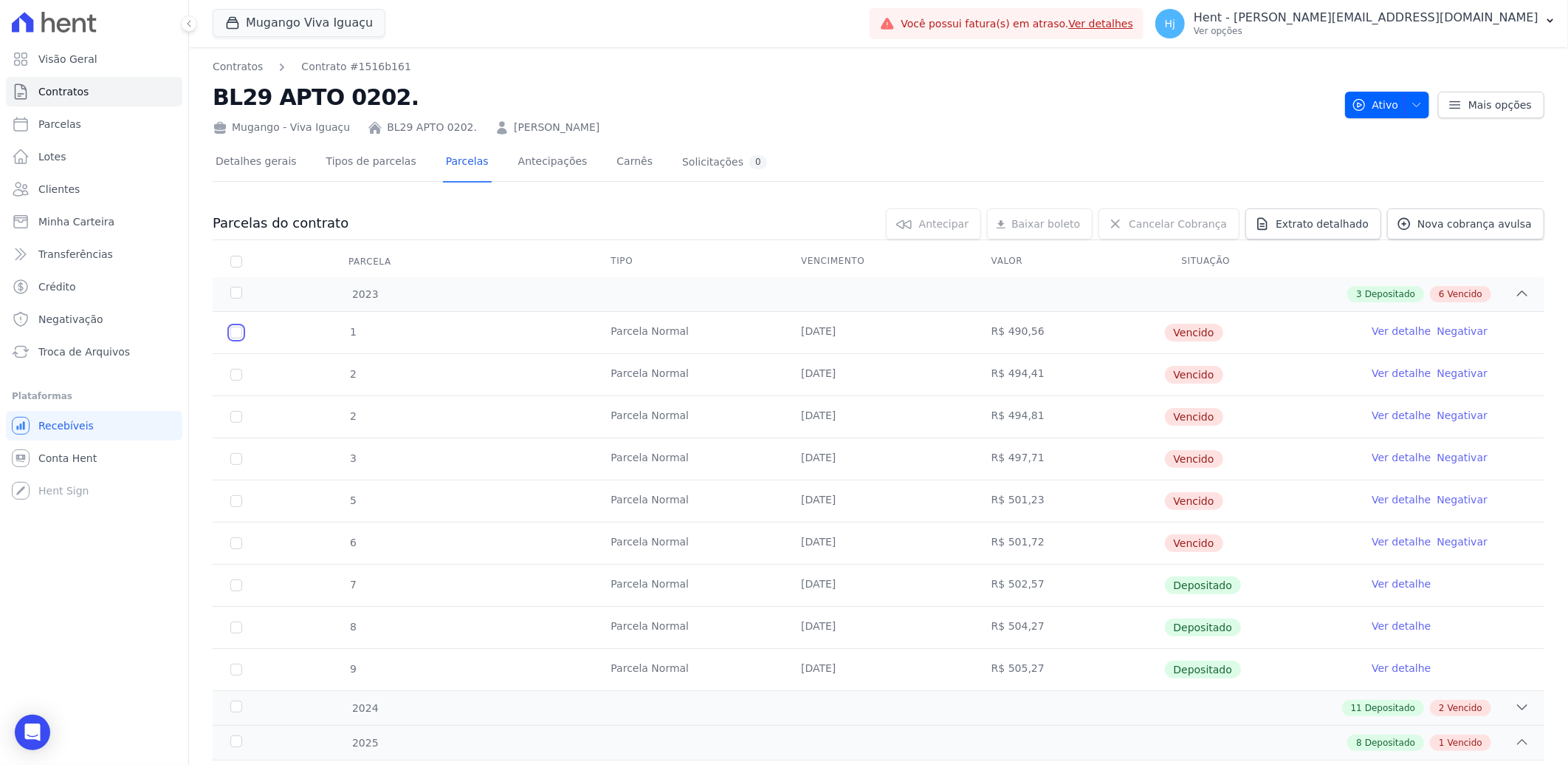
click at [235, 334] on input "checkbox" at bounding box center [236, 332] width 12 height 12
checkbox input "true"
click at [235, 334] on input "checkbox" at bounding box center [236, 332] width 12 height 12
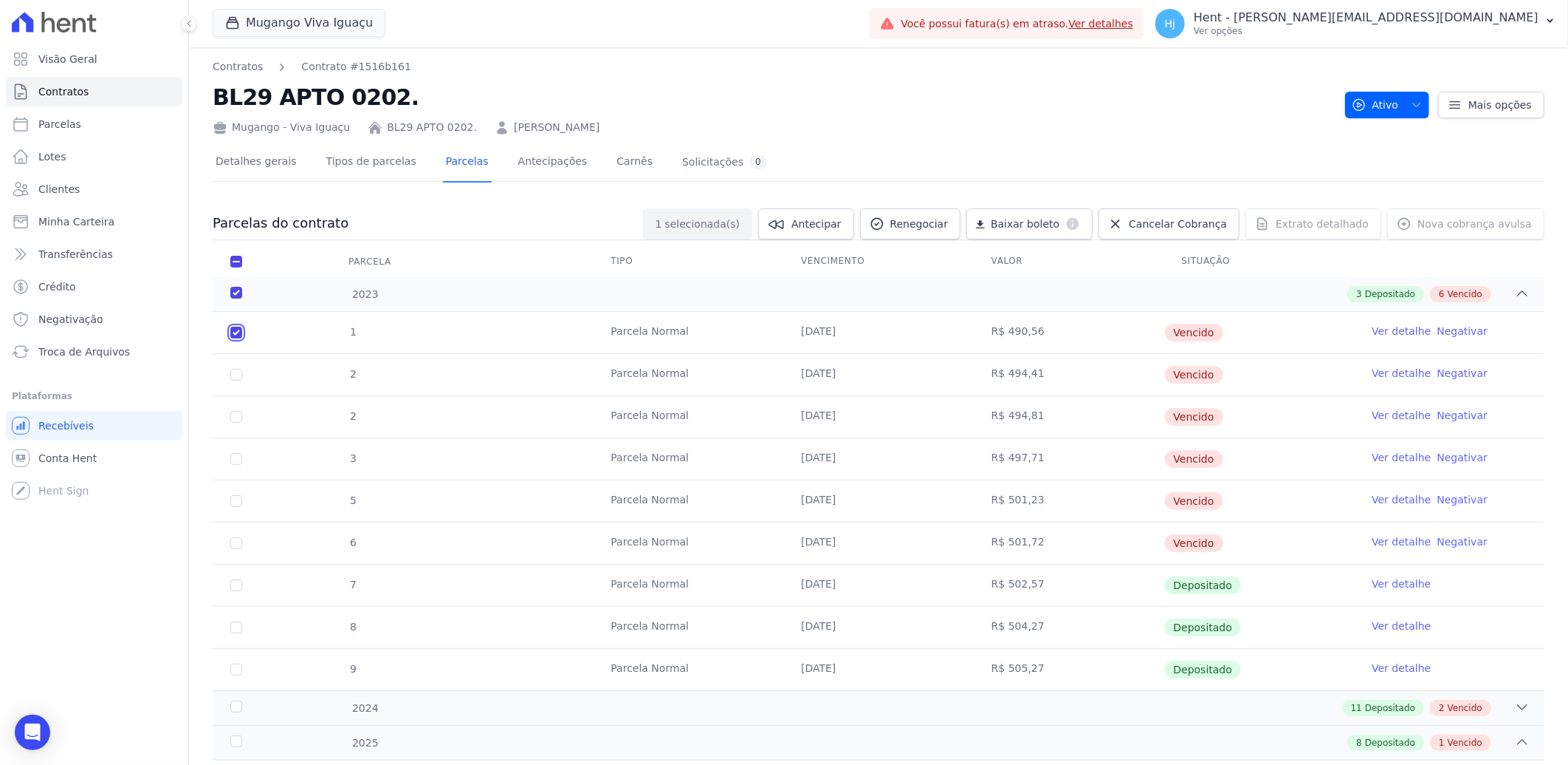
checkbox input "false"
click at [1515, 292] on icon at bounding box center [1523, 294] width 15 height 15
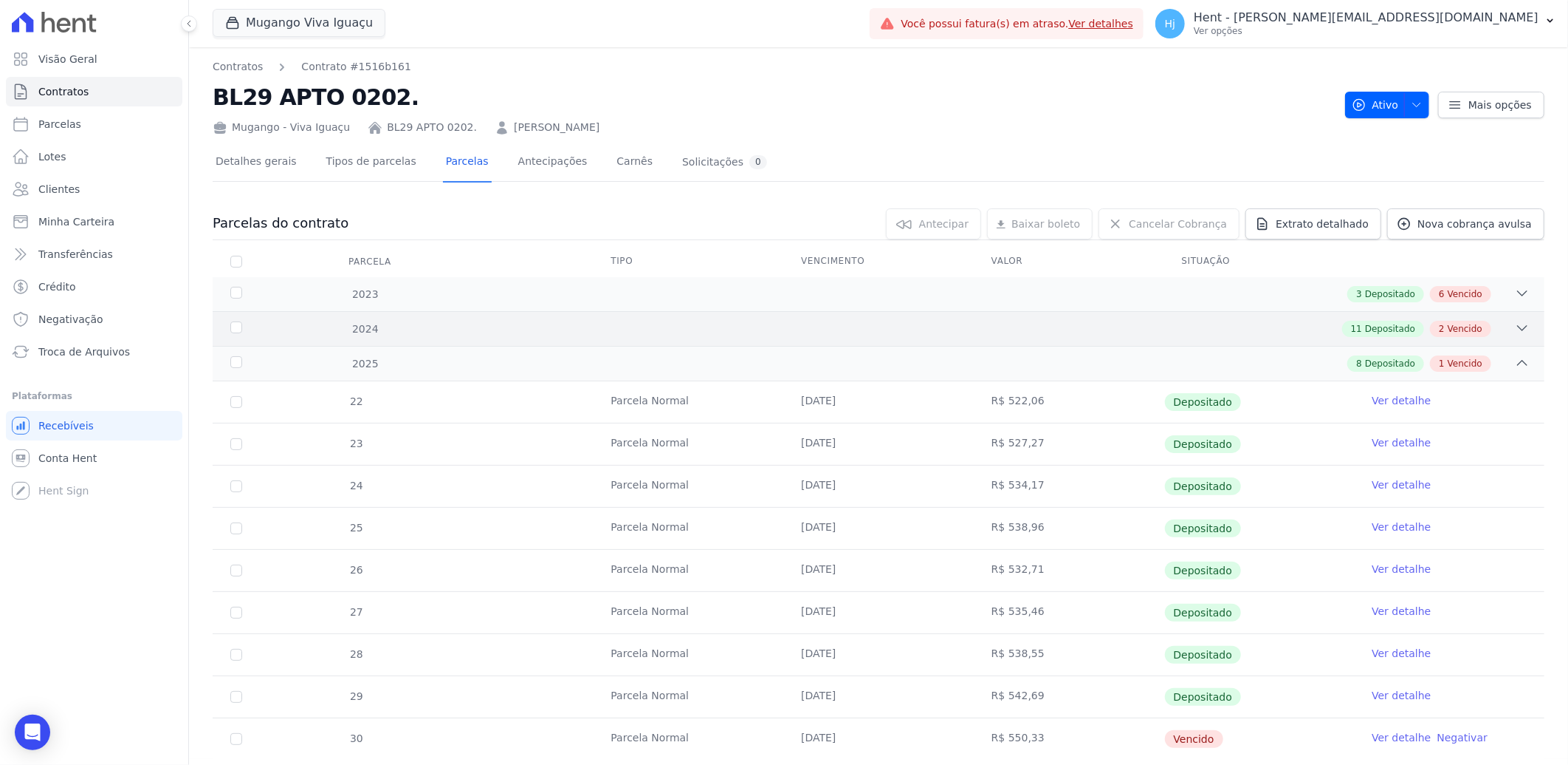
click at [611, 331] on div "11 Depositado 2 Vencido" at bounding box center [944, 329] width 1171 height 17
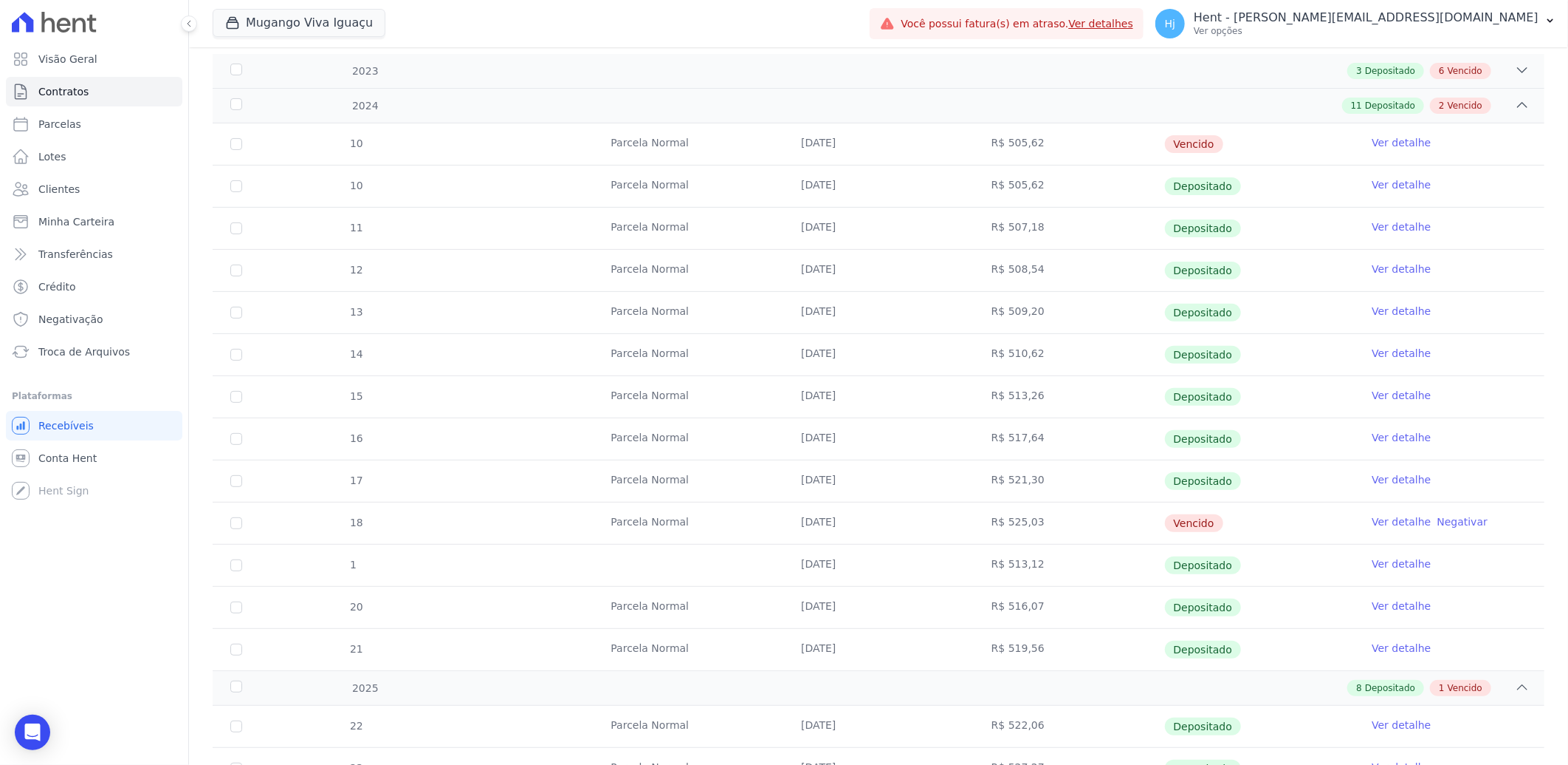
scroll to position [246, 0]
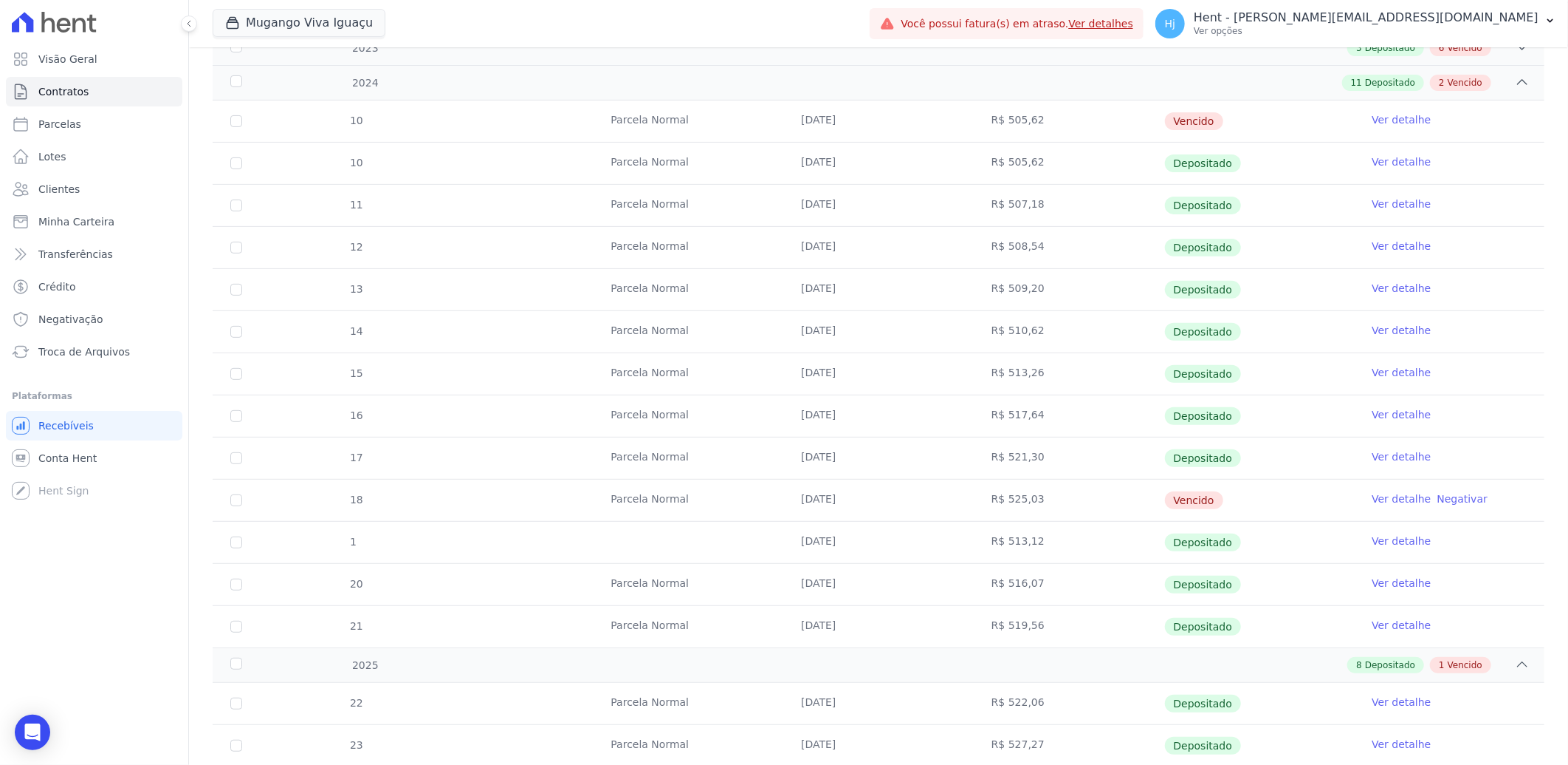
drag, startPoint x: 790, startPoint y: 501, endPoint x: 848, endPoint y: 503, distance: 58.0
click at [848, 503] on td "[DATE]" at bounding box center [878, 500] width 191 height 42
copy td "[DATE]"
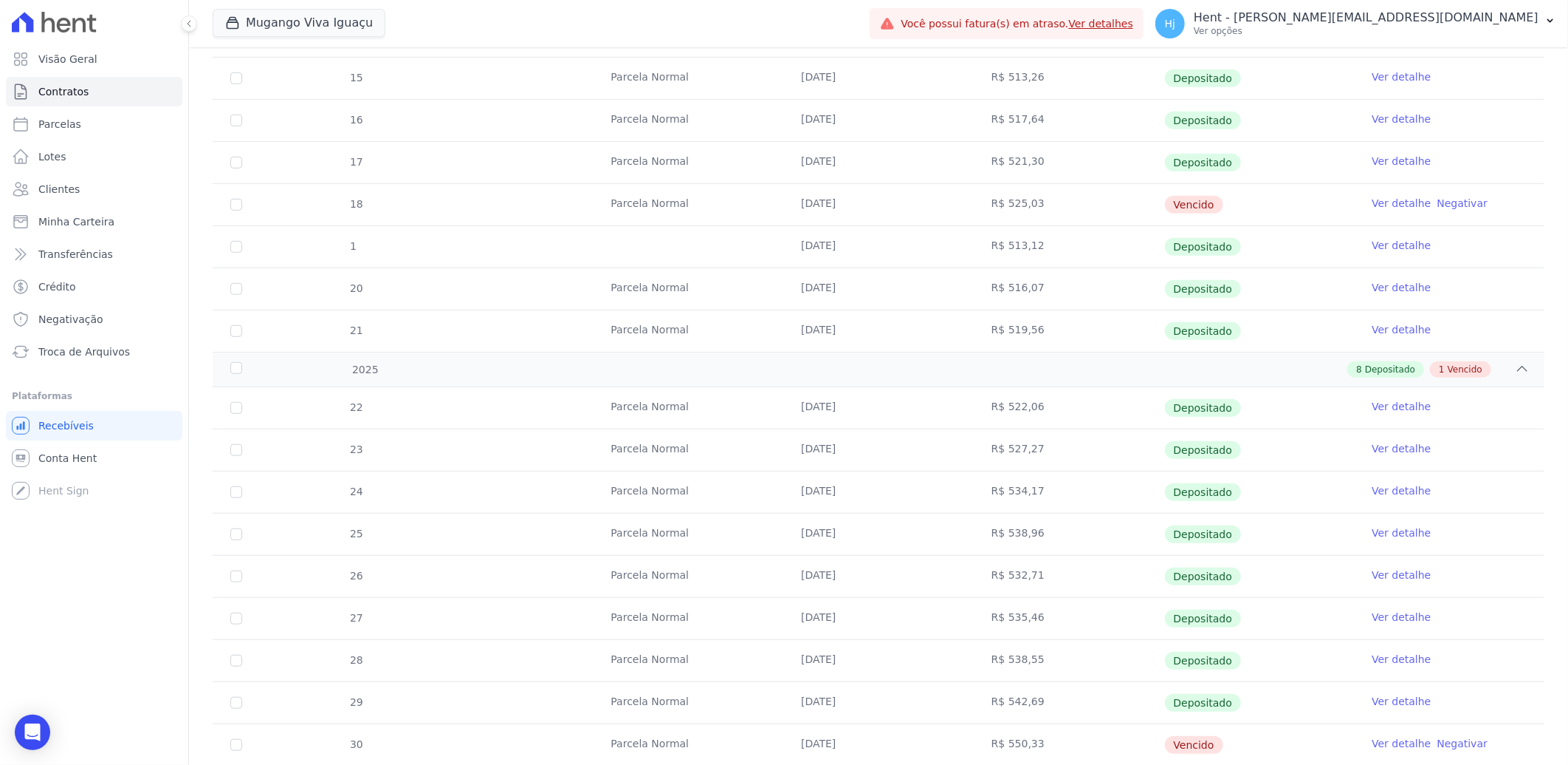
scroll to position [586, 0]
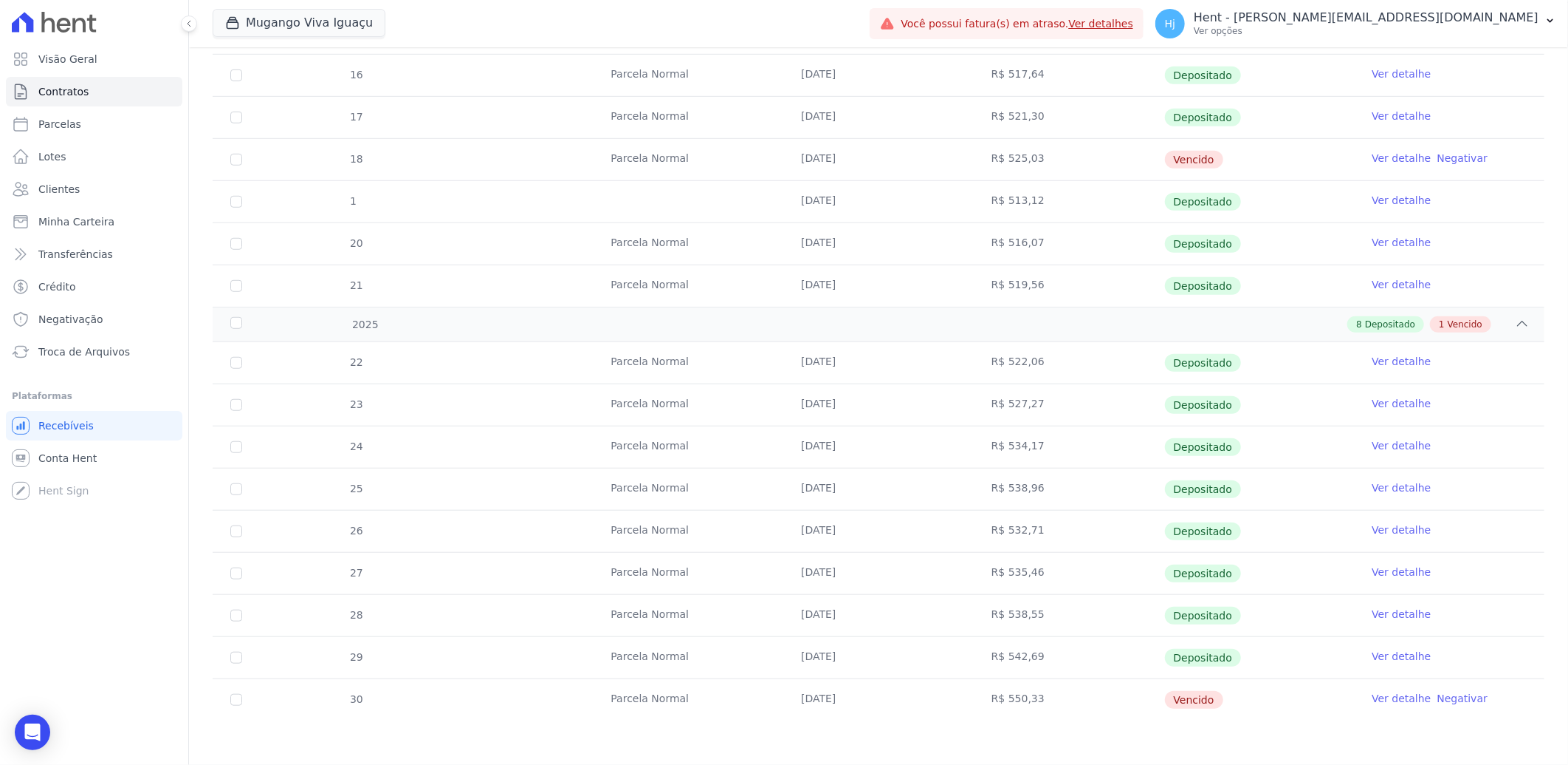
drag, startPoint x: 796, startPoint y: 696, endPoint x: 851, endPoint y: 699, distance: 55.1
click at [851, 699] on td "[DATE]" at bounding box center [878, 699] width 191 height 42
copy td "[DATE]"
click at [71, 191] on span "Clientes" at bounding box center [58, 189] width 42 height 15
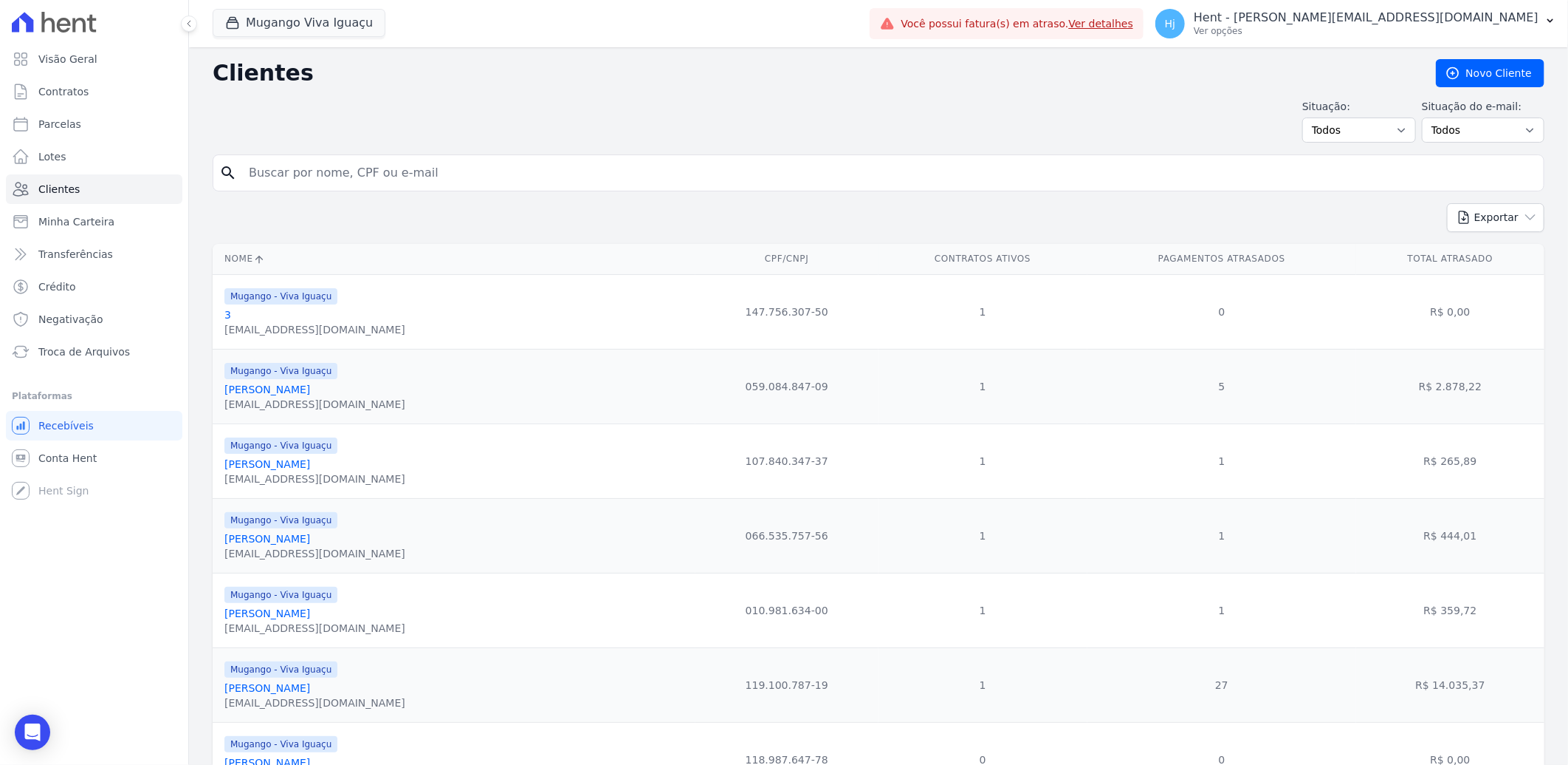
click at [351, 175] on input "search" at bounding box center [889, 173] width 1298 height 30
paste input "Thamires Da Silva Luz"
type input "Thamires Da Silva Luz"
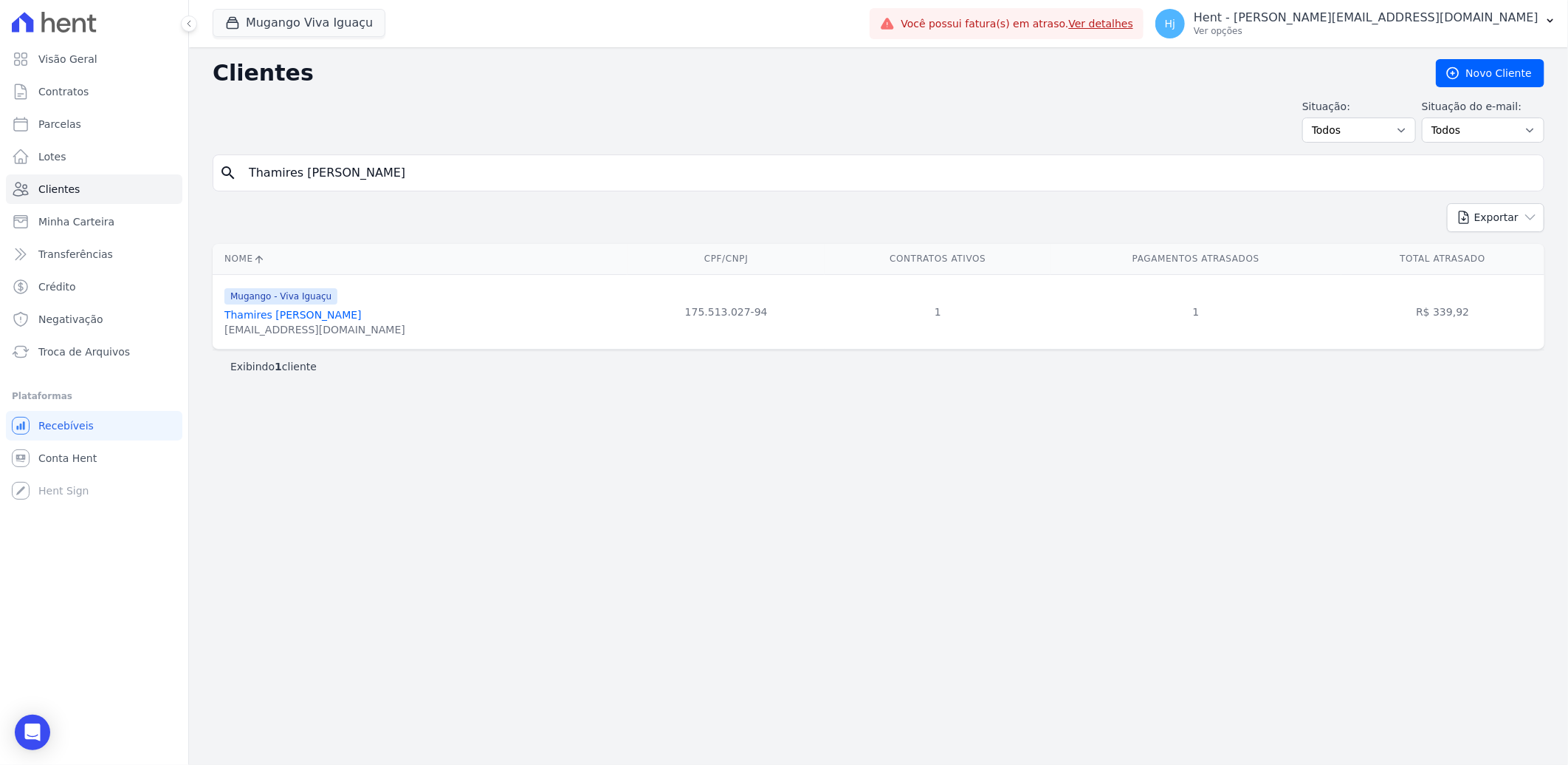
click at [266, 320] on link "Thamires Da Silva Luz" at bounding box center [293, 314] width 137 height 12
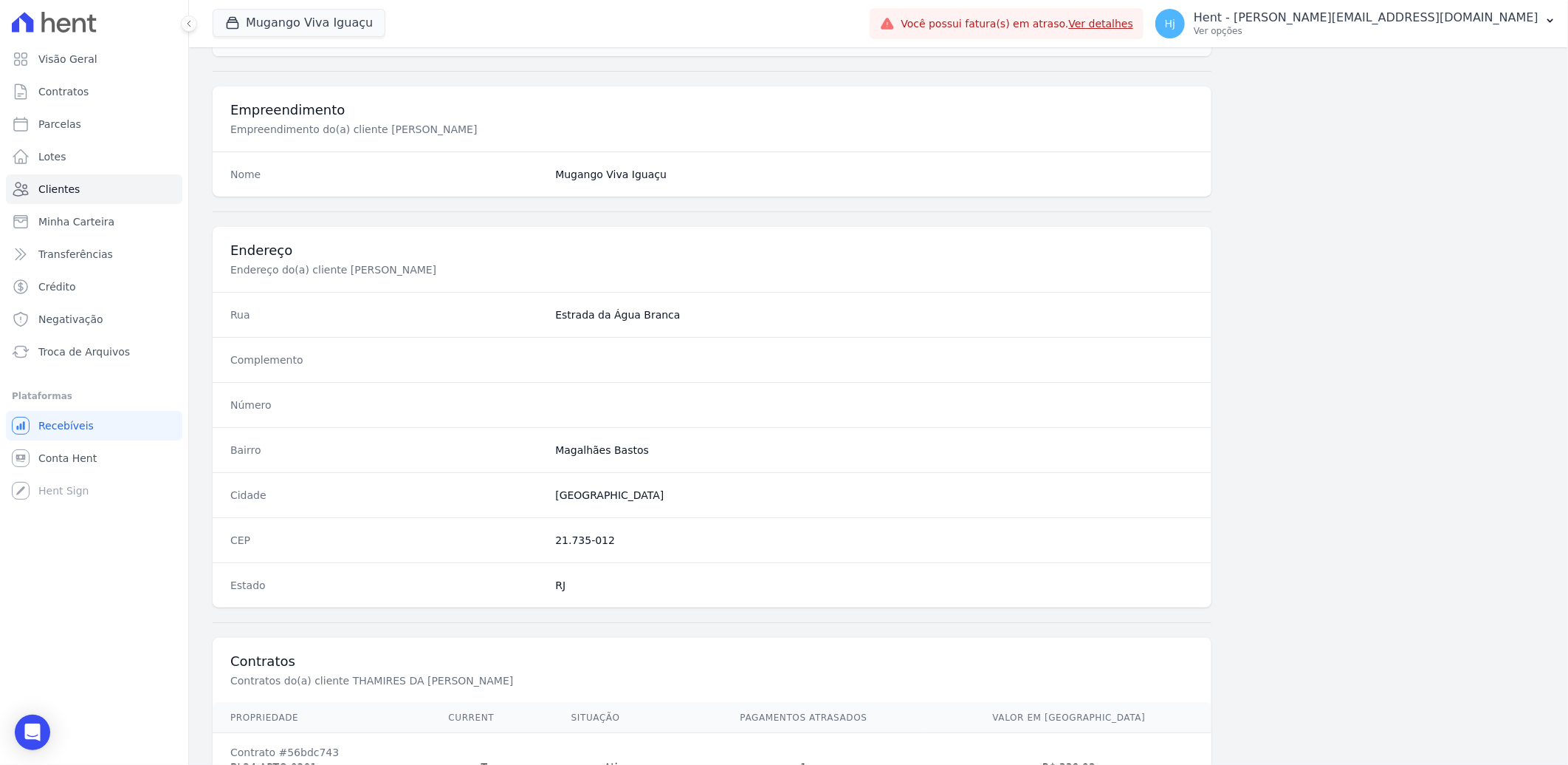
scroll to position [620, 0]
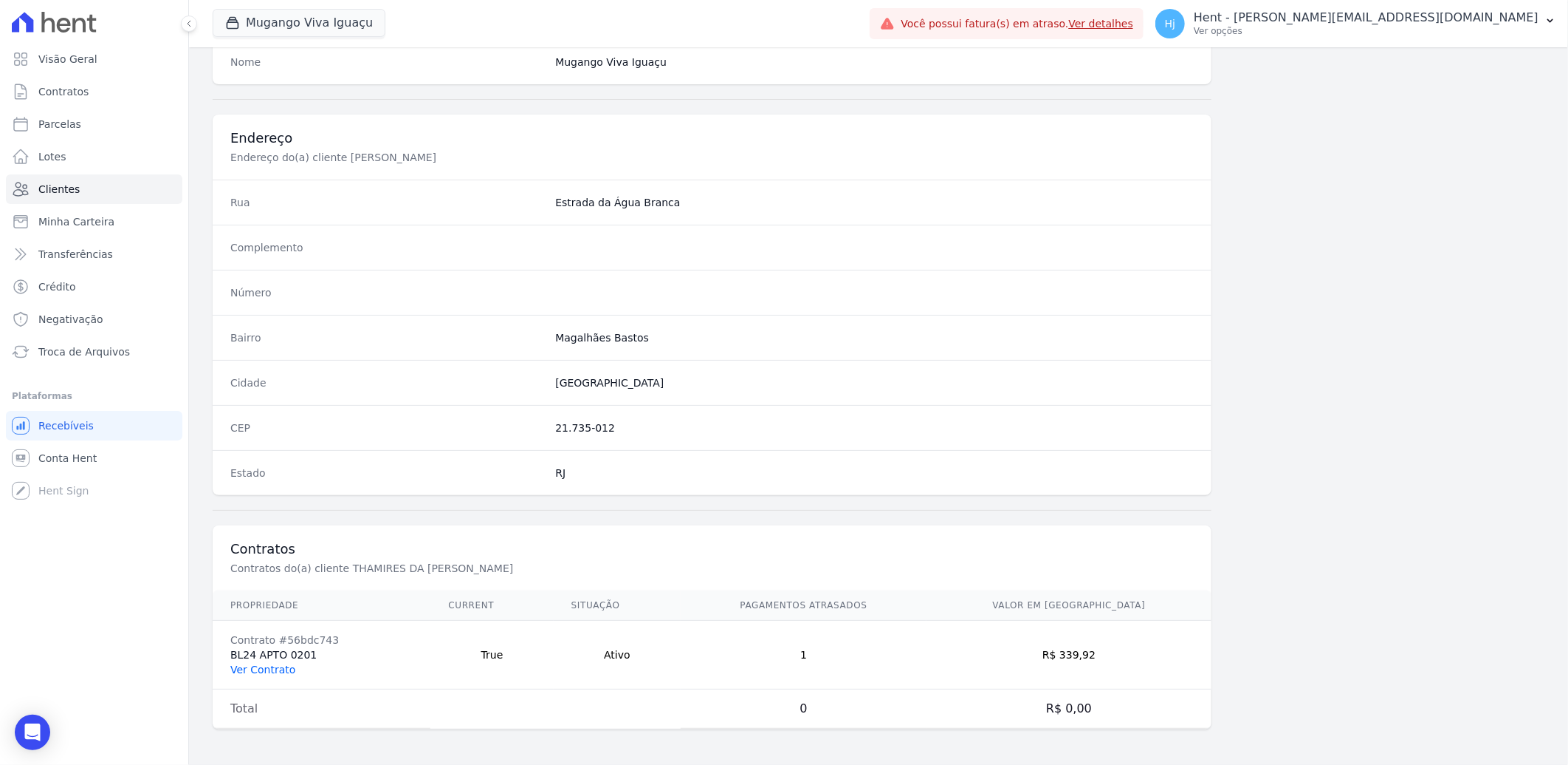
click at [253, 669] on link "Ver Contrato" at bounding box center [263, 669] width 65 height 12
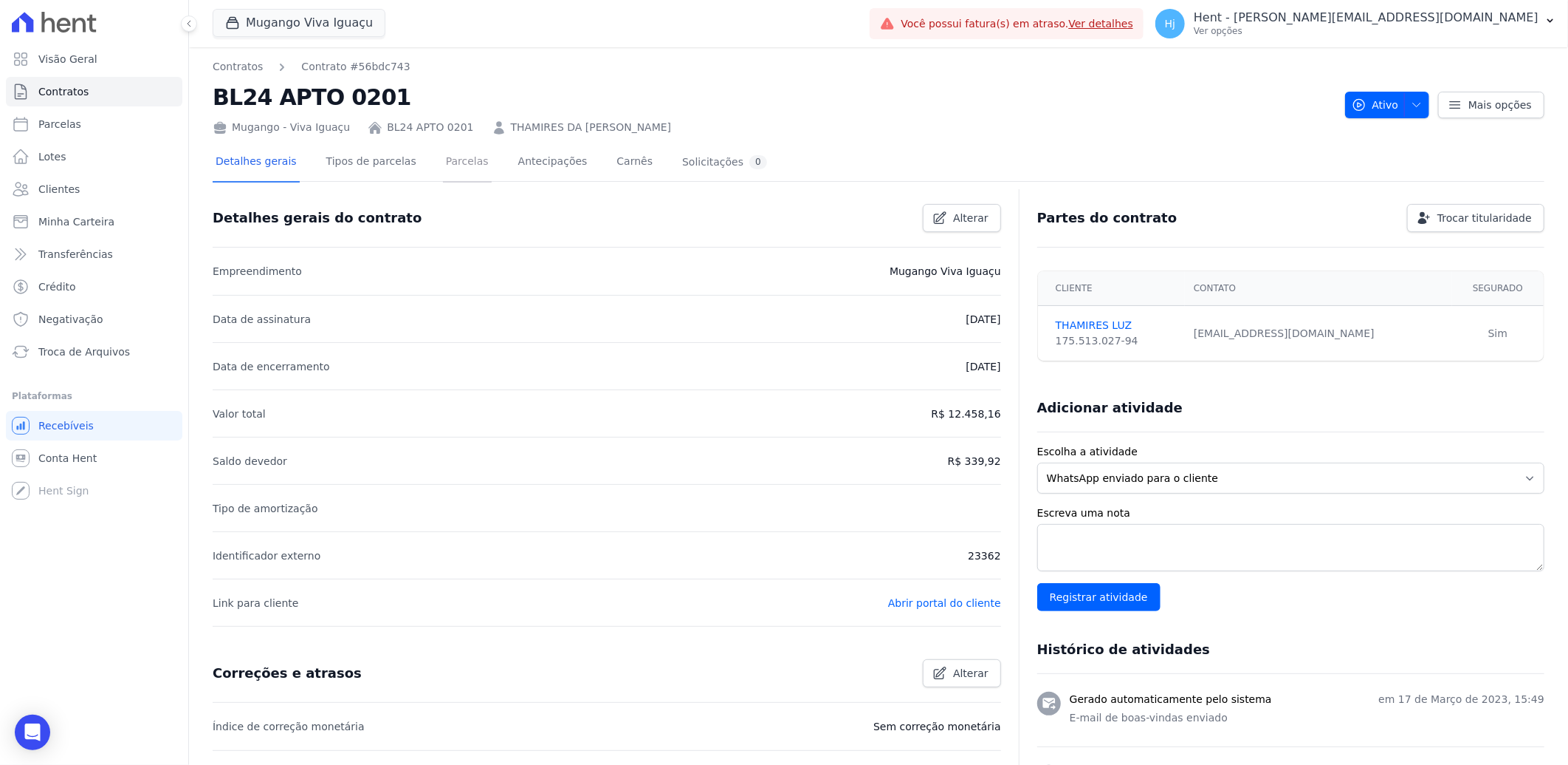
click at [443, 157] on link "Parcelas" at bounding box center [467, 163] width 49 height 39
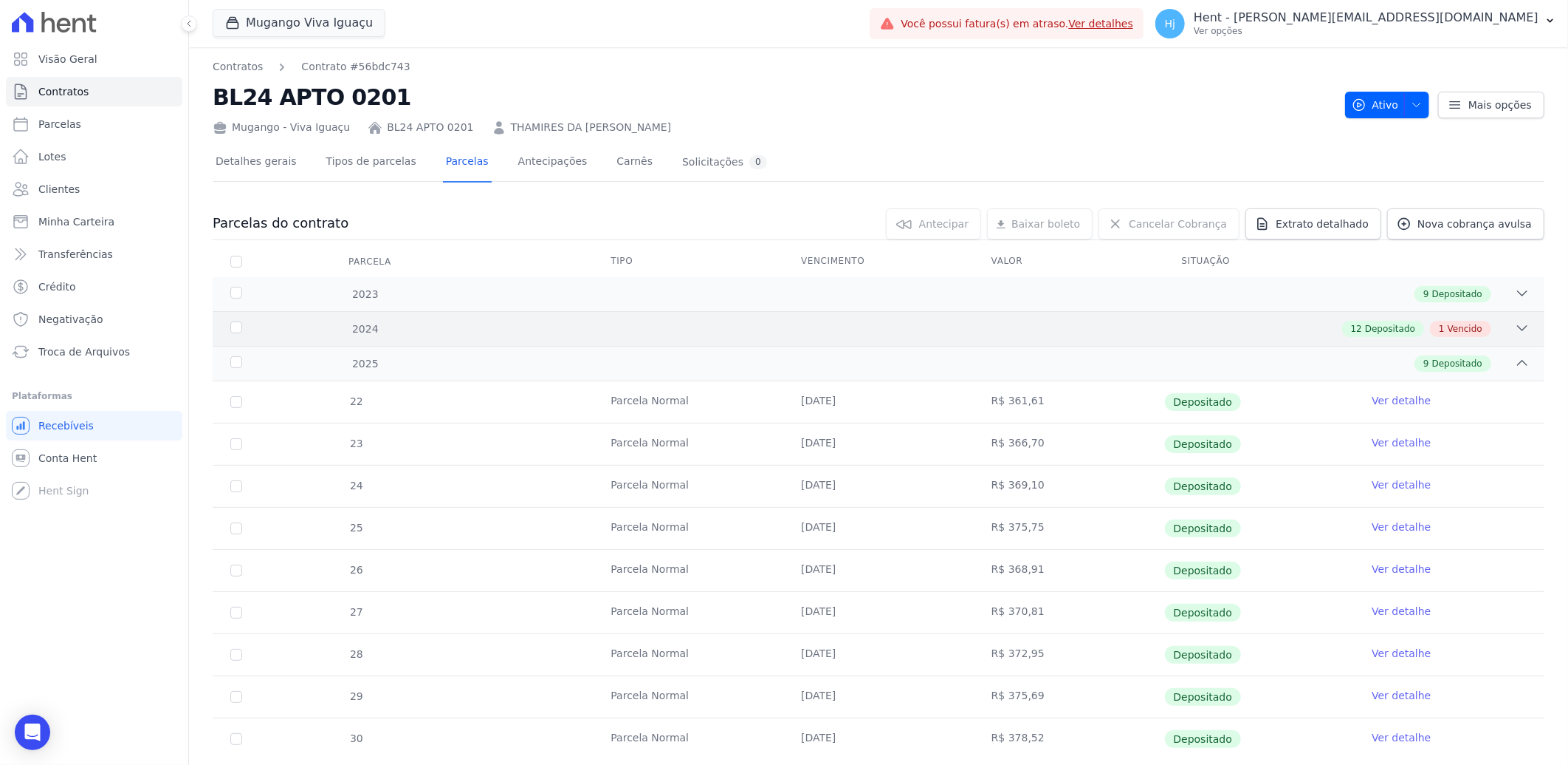
click at [894, 328] on div "12 Depositado 1 Vencido" at bounding box center [944, 329] width 1171 height 17
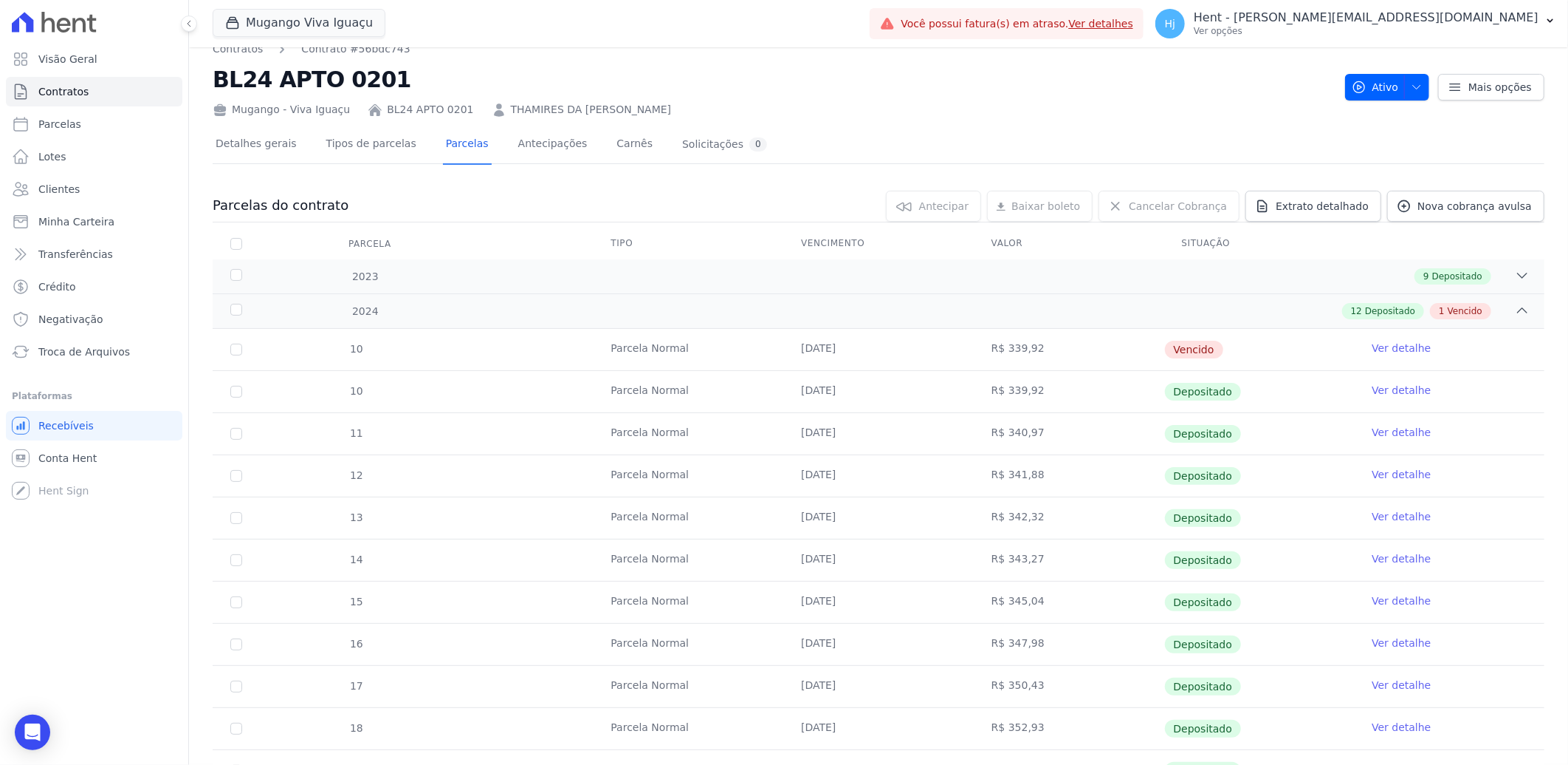
scroll to position [12, 0]
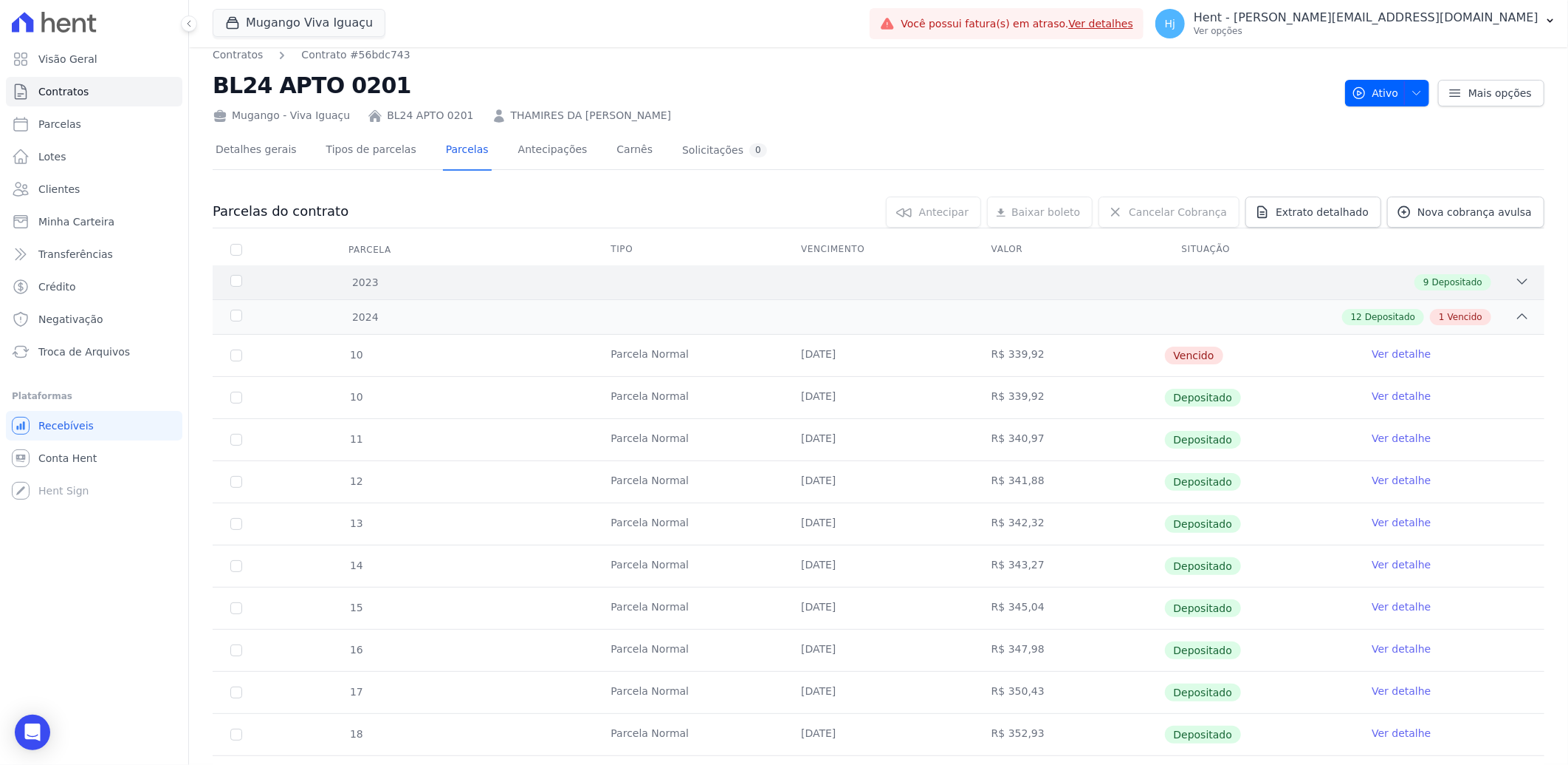
click at [754, 279] on div "9 Depositado" at bounding box center [944, 282] width 1171 height 17
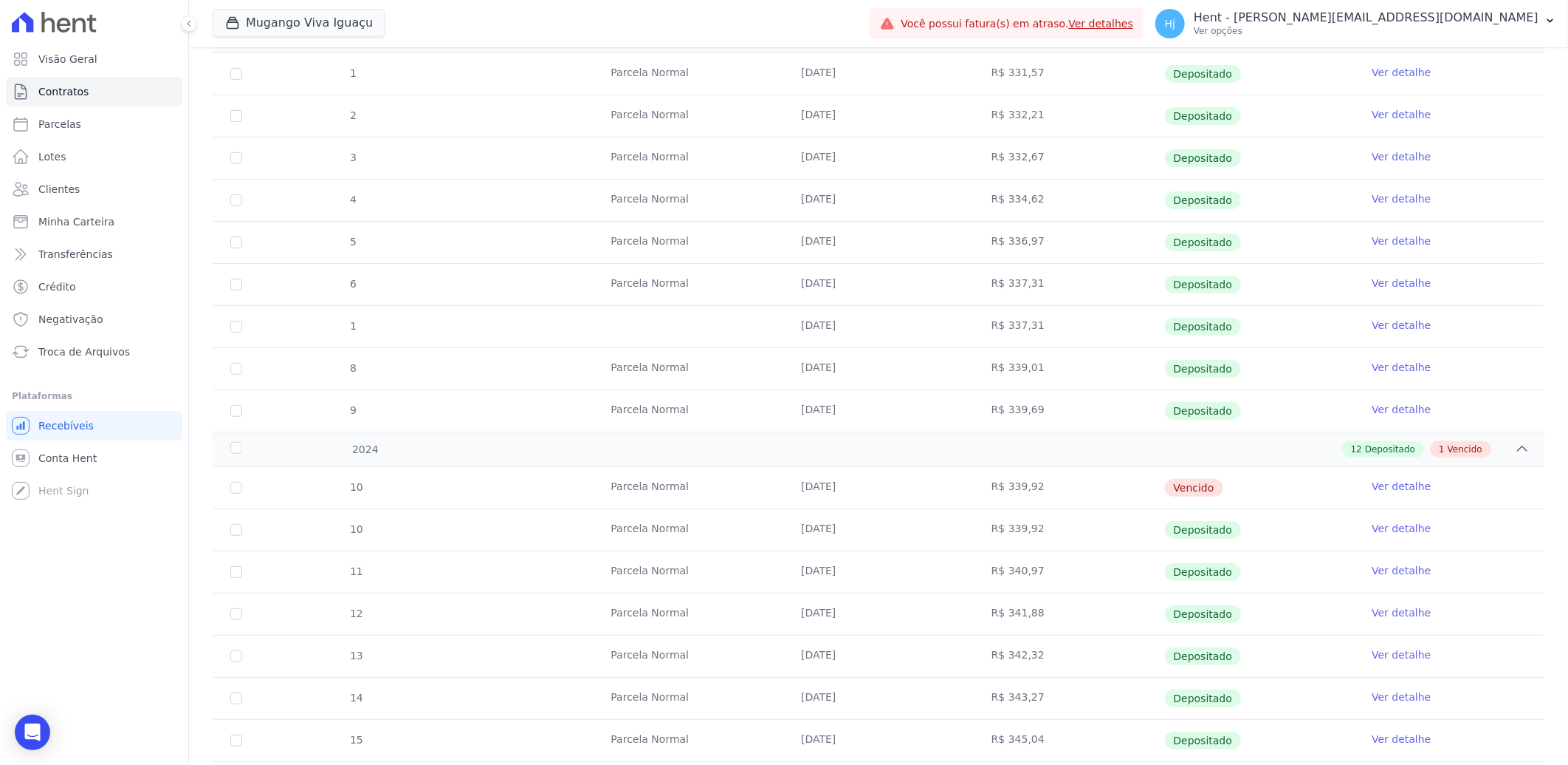
scroll to position [0, 0]
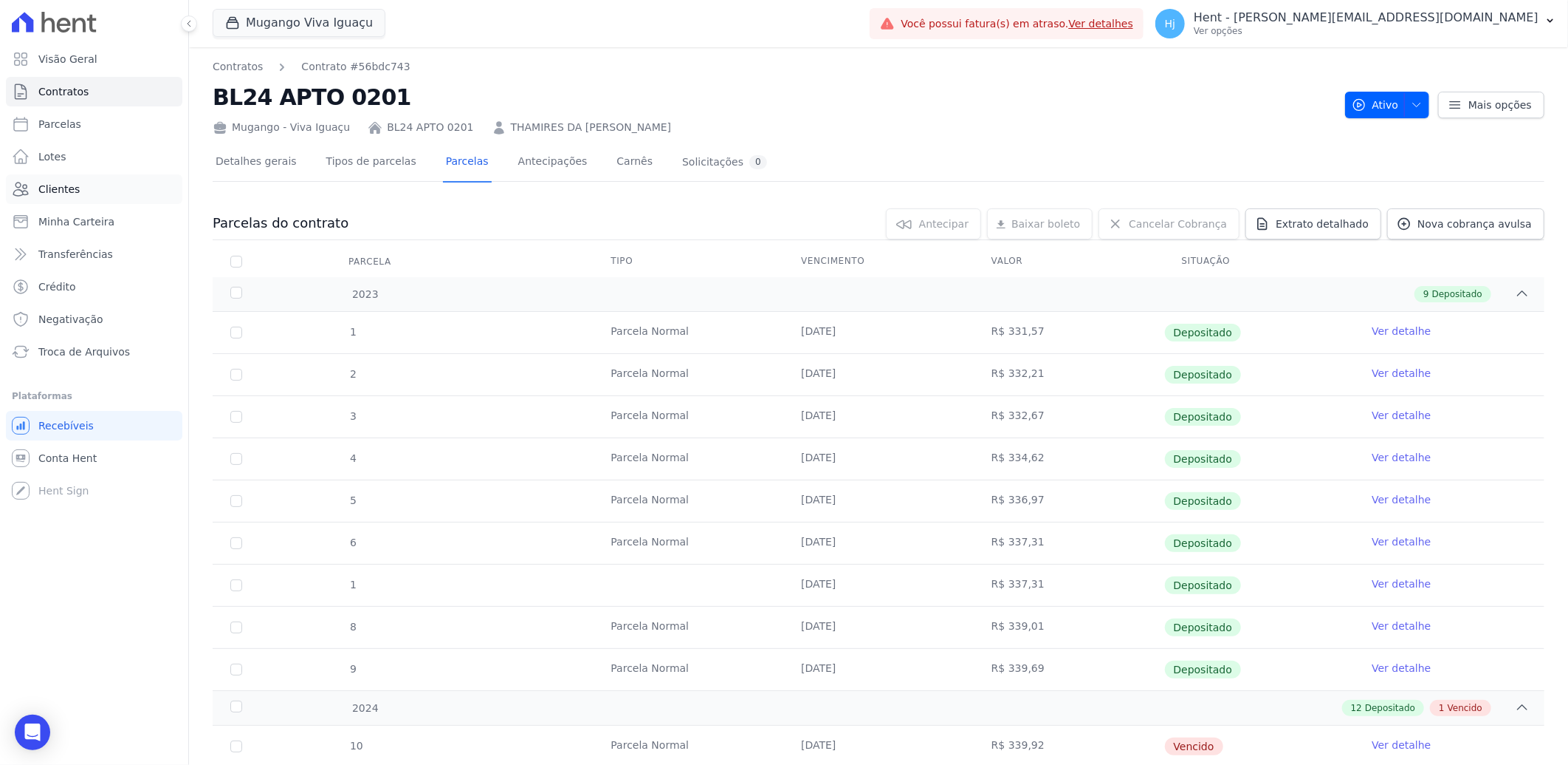
click at [56, 193] on span "Clientes" at bounding box center [58, 189] width 42 height 15
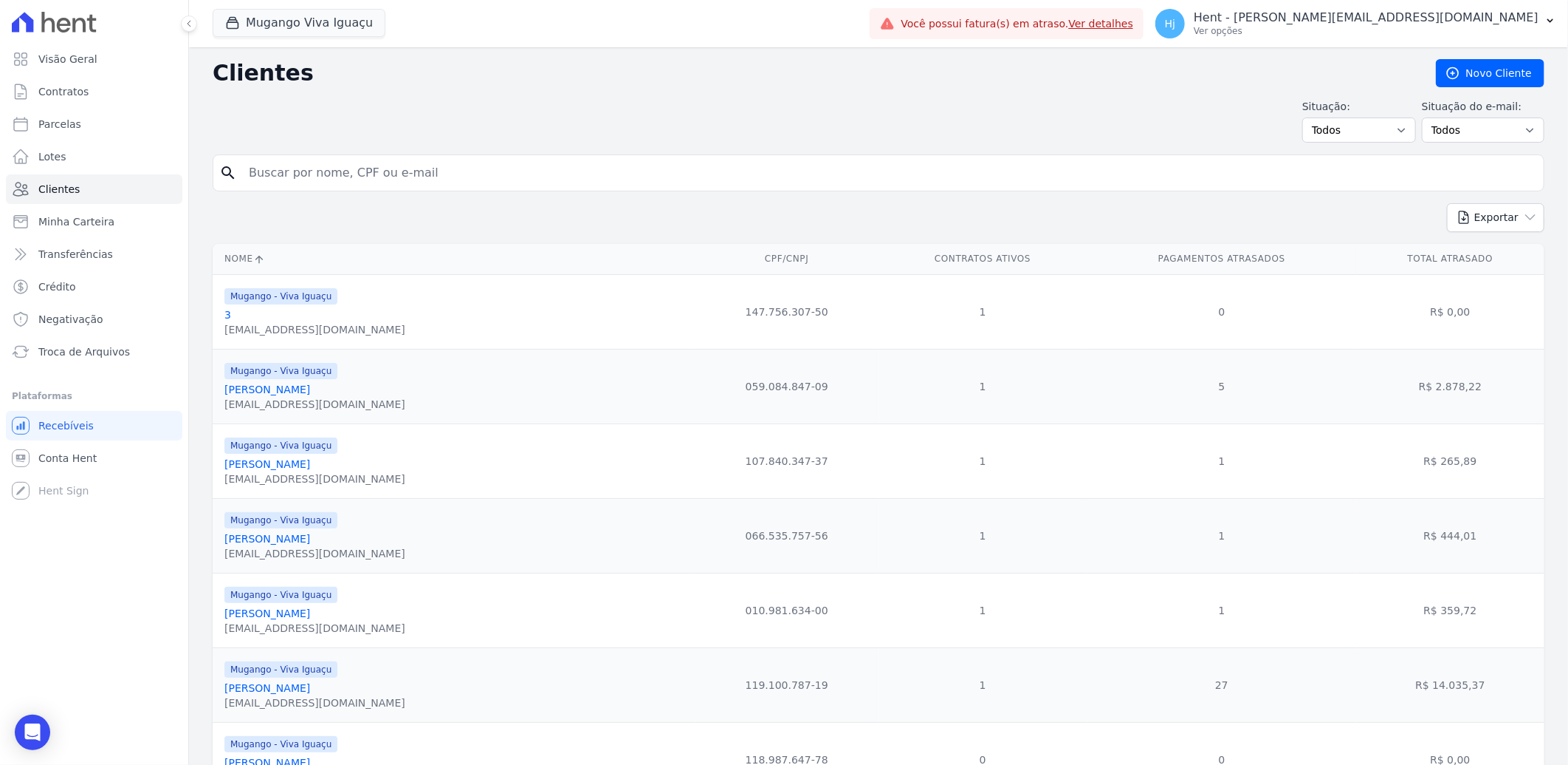
click at [389, 181] on input "search" at bounding box center [889, 173] width 1298 height 30
paste input "[PERSON_NAME]"
type input "[PERSON_NAME]"
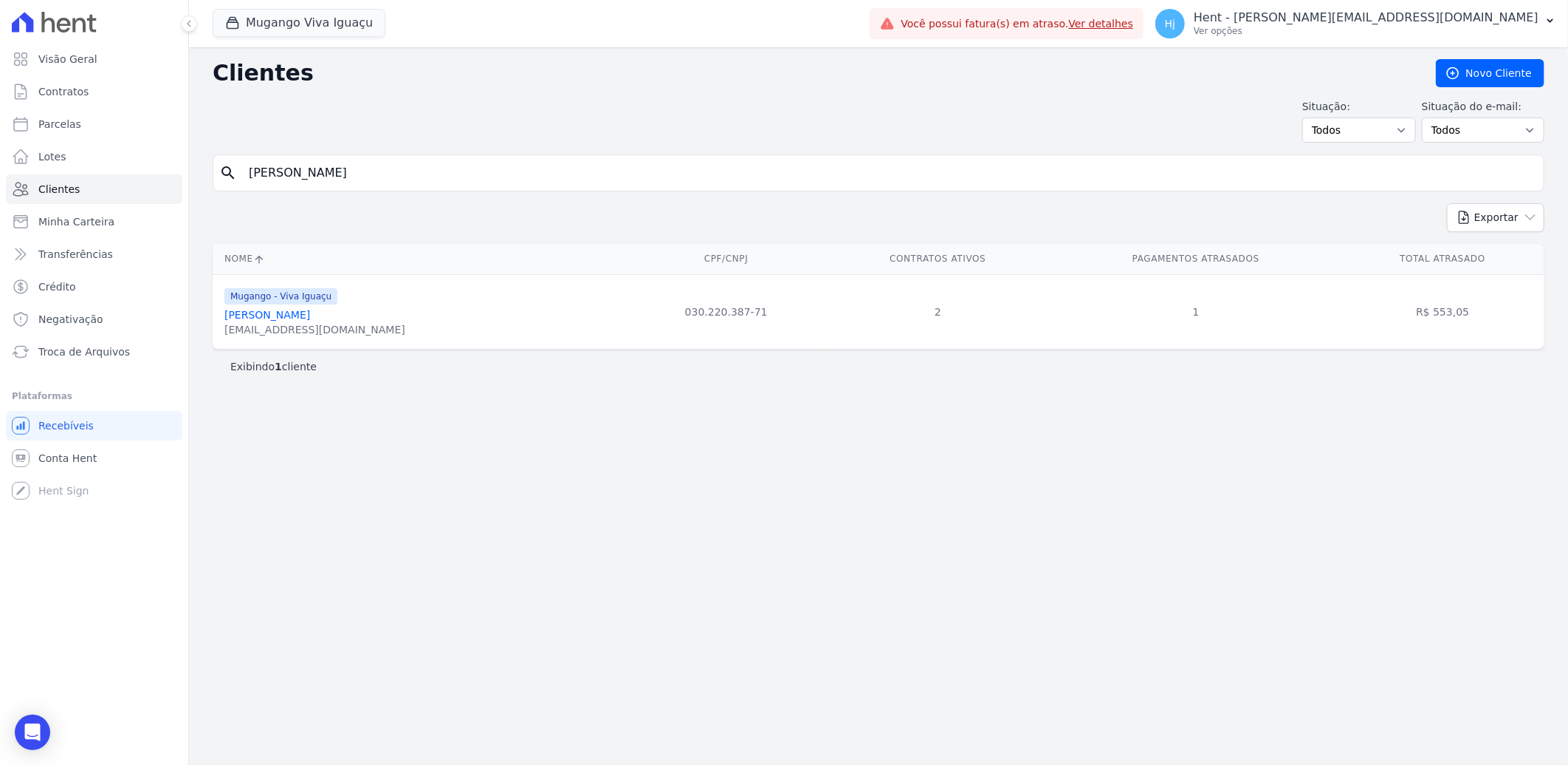
click at [286, 316] on link "[PERSON_NAME]" at bounding box center [268, 314] width 86 height 12
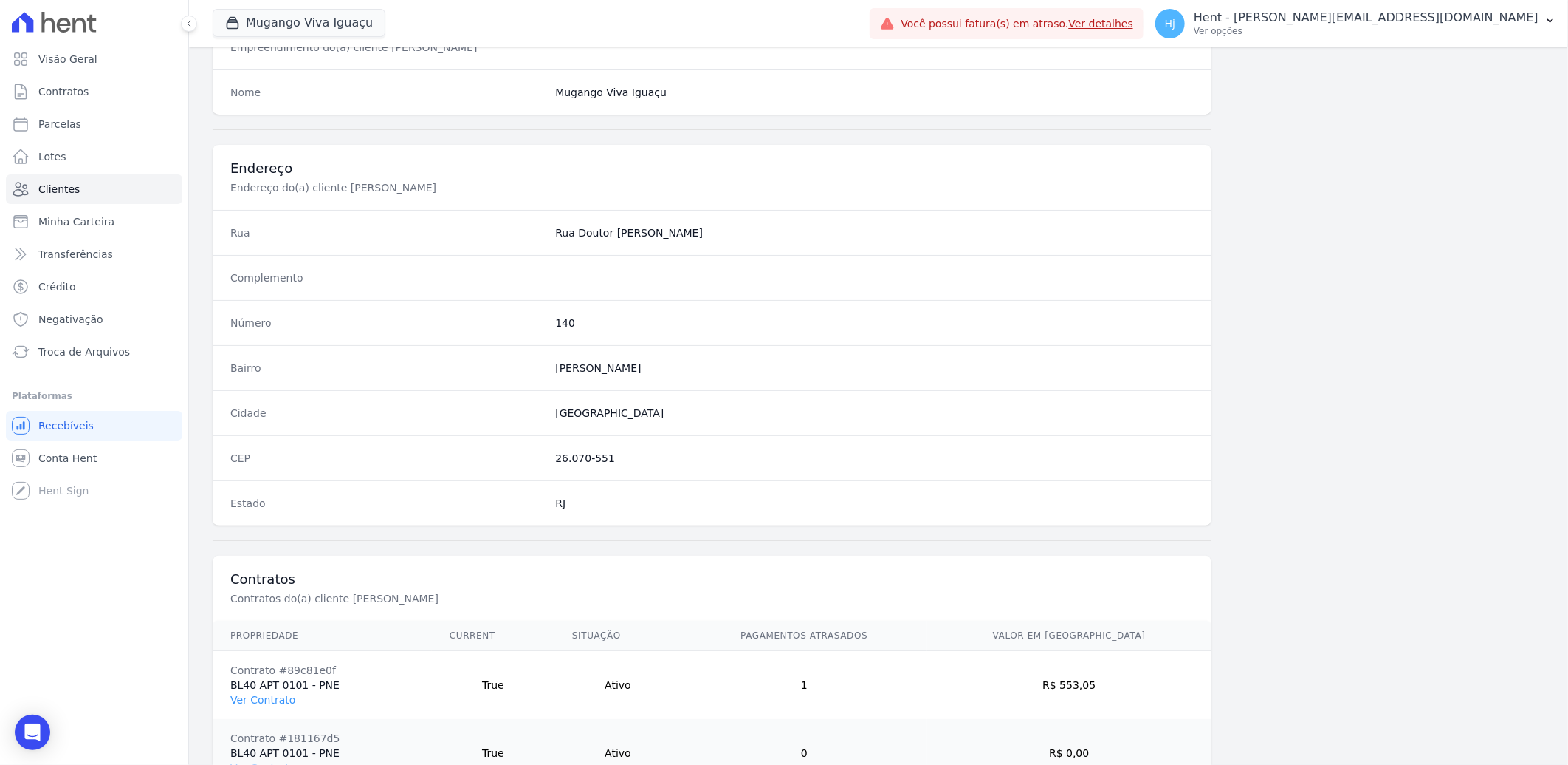
scroll to position [687, 0]
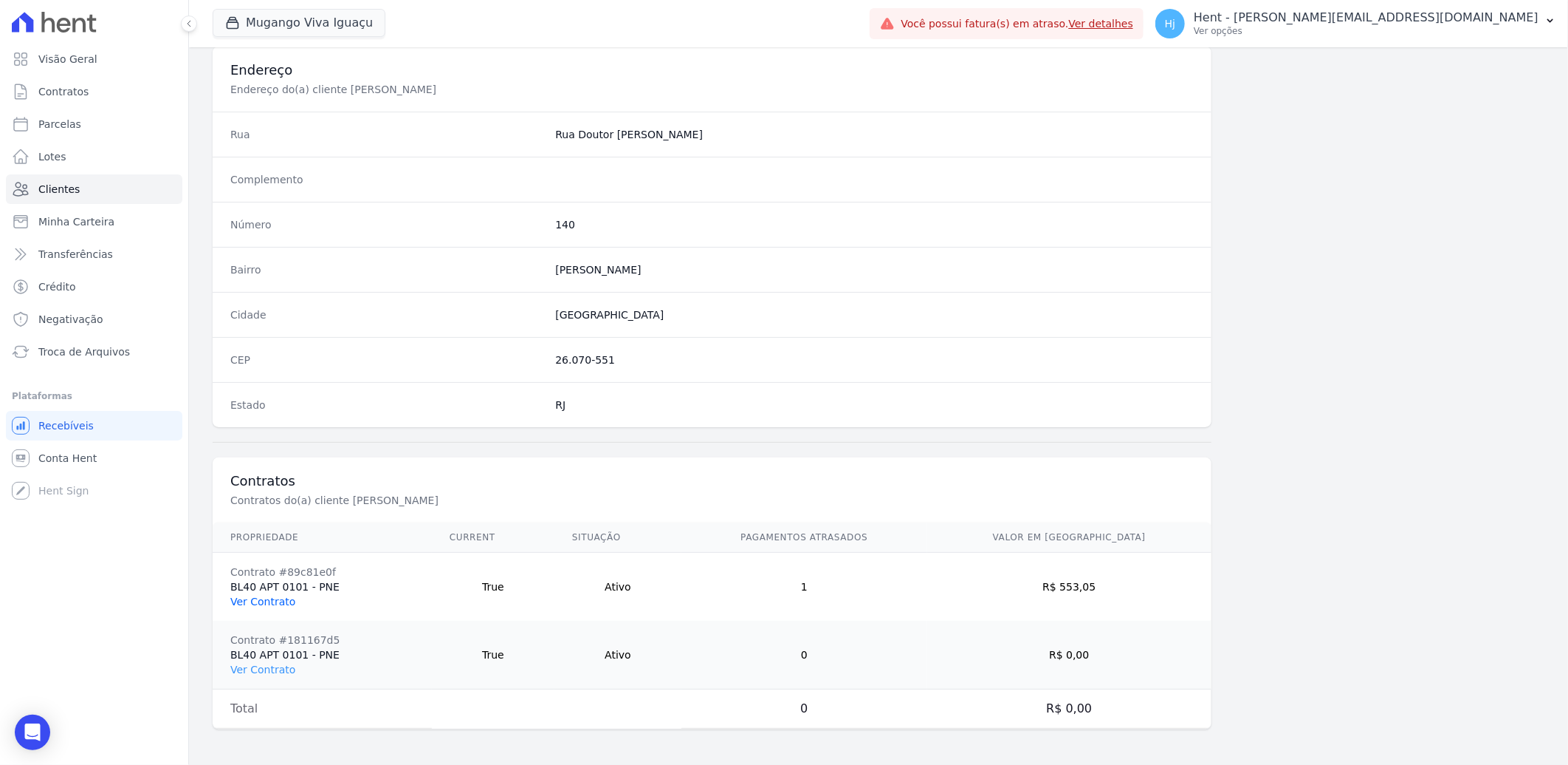
click at [270, 598] on link "Ver Contrato" at bounding box center [263, 601] width 65 height 12
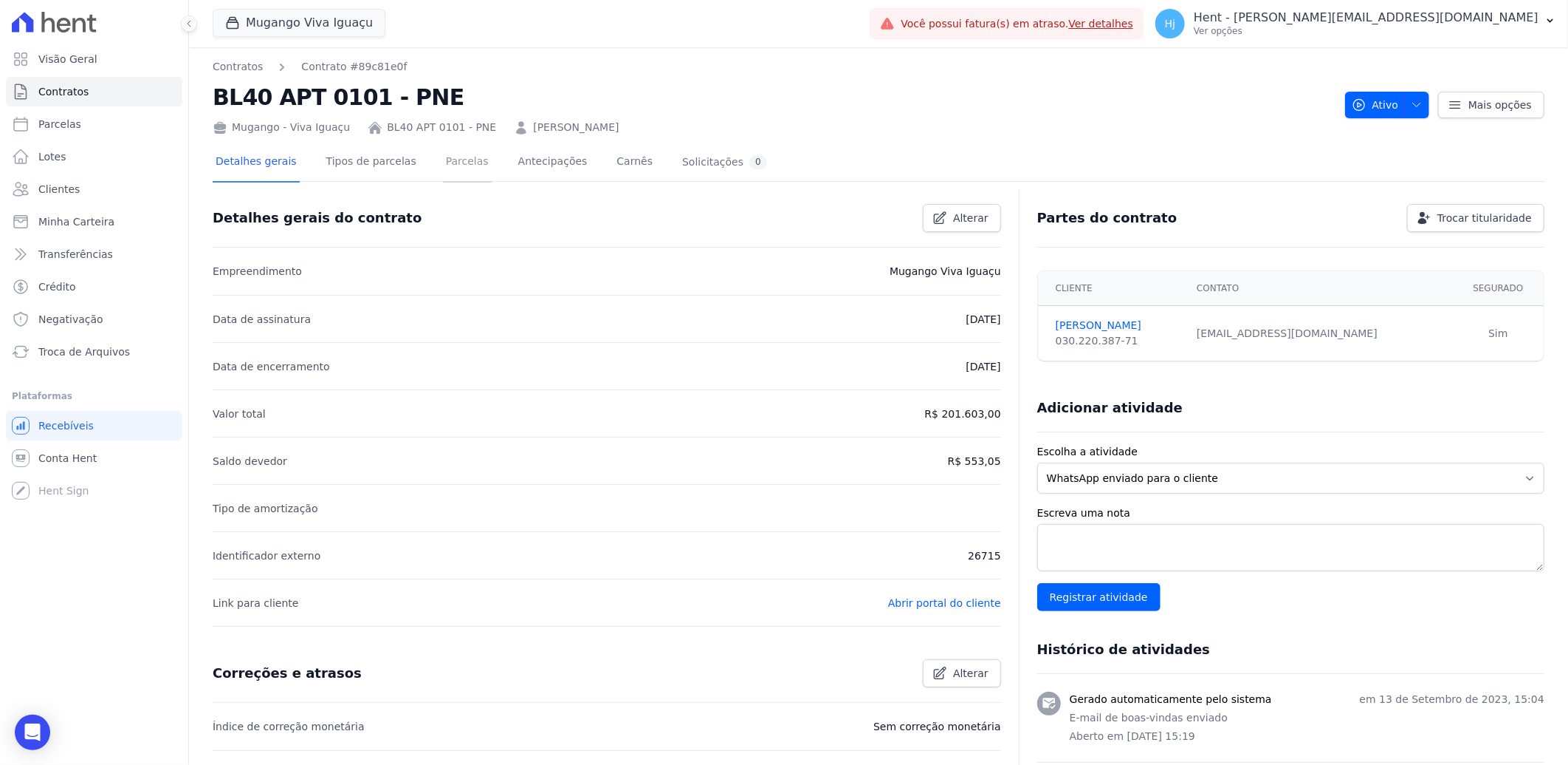
click at [444, 166] on link "Parcelas" at bounding box center [467, 163] width 49 height 39
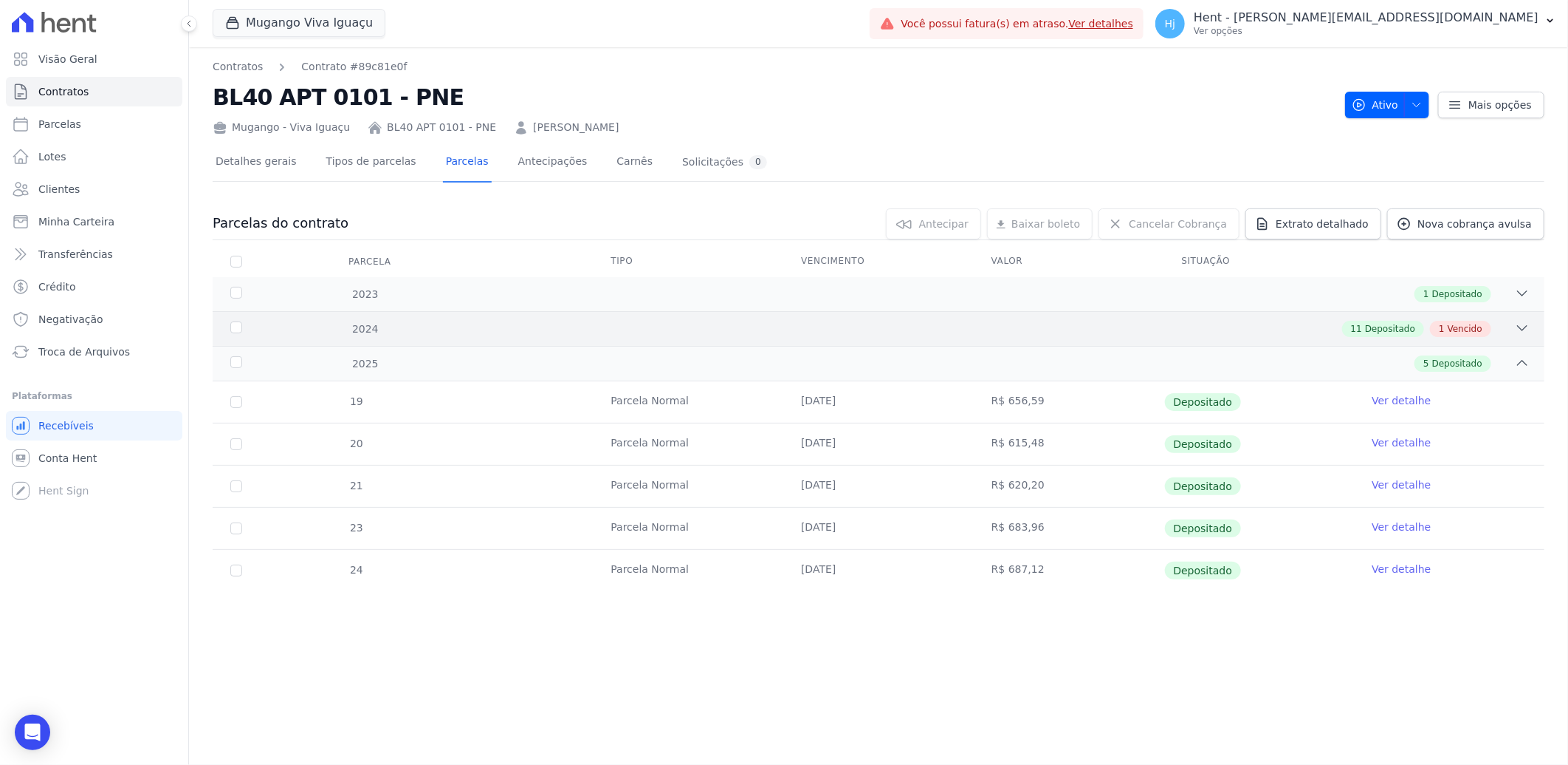
click at [1068, 318] on div "2024 11 Depositado 1 Vencido" at bounding box center [878, 328] width 1332 height 34
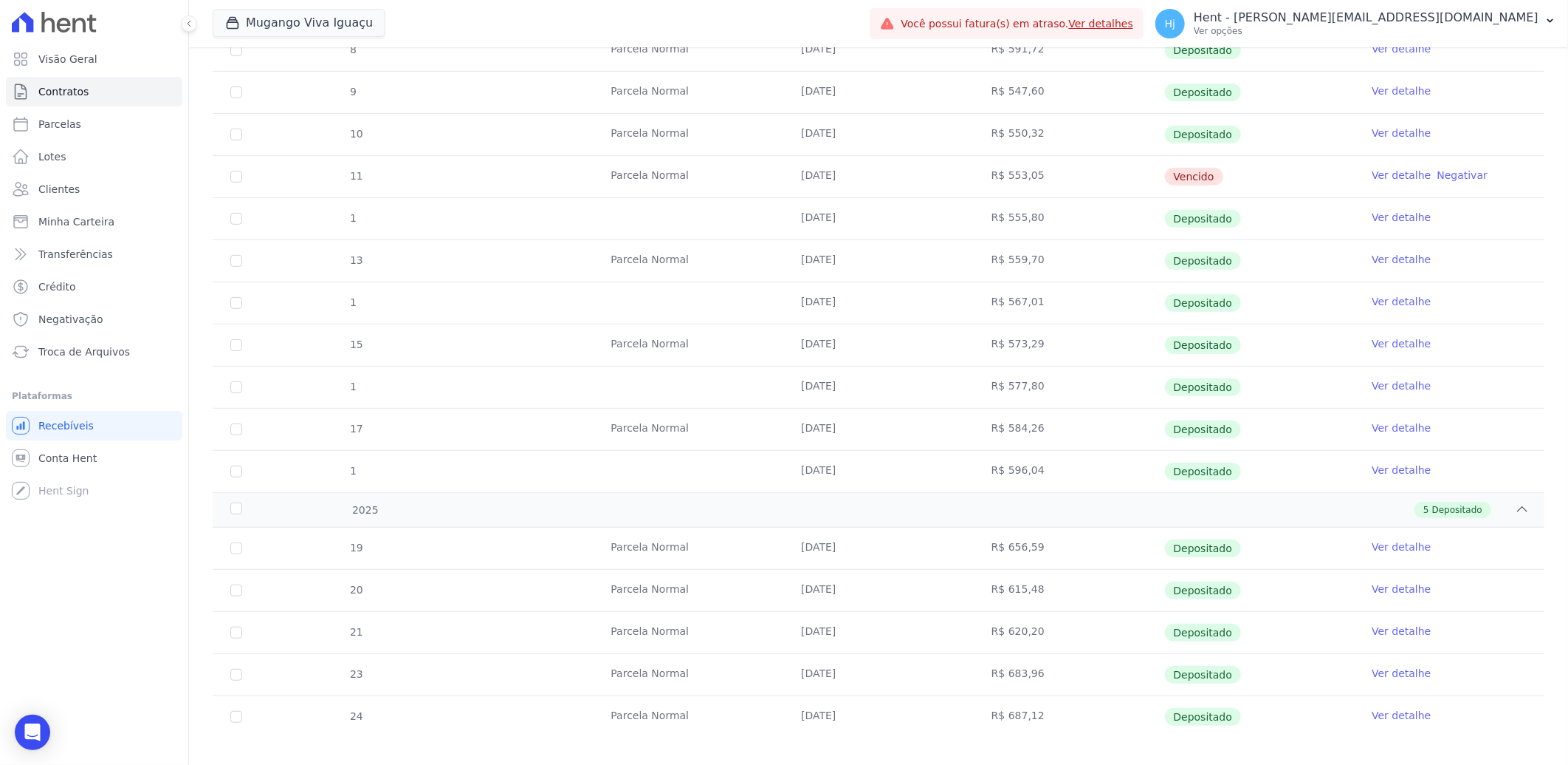
scroll to position [375, 0]
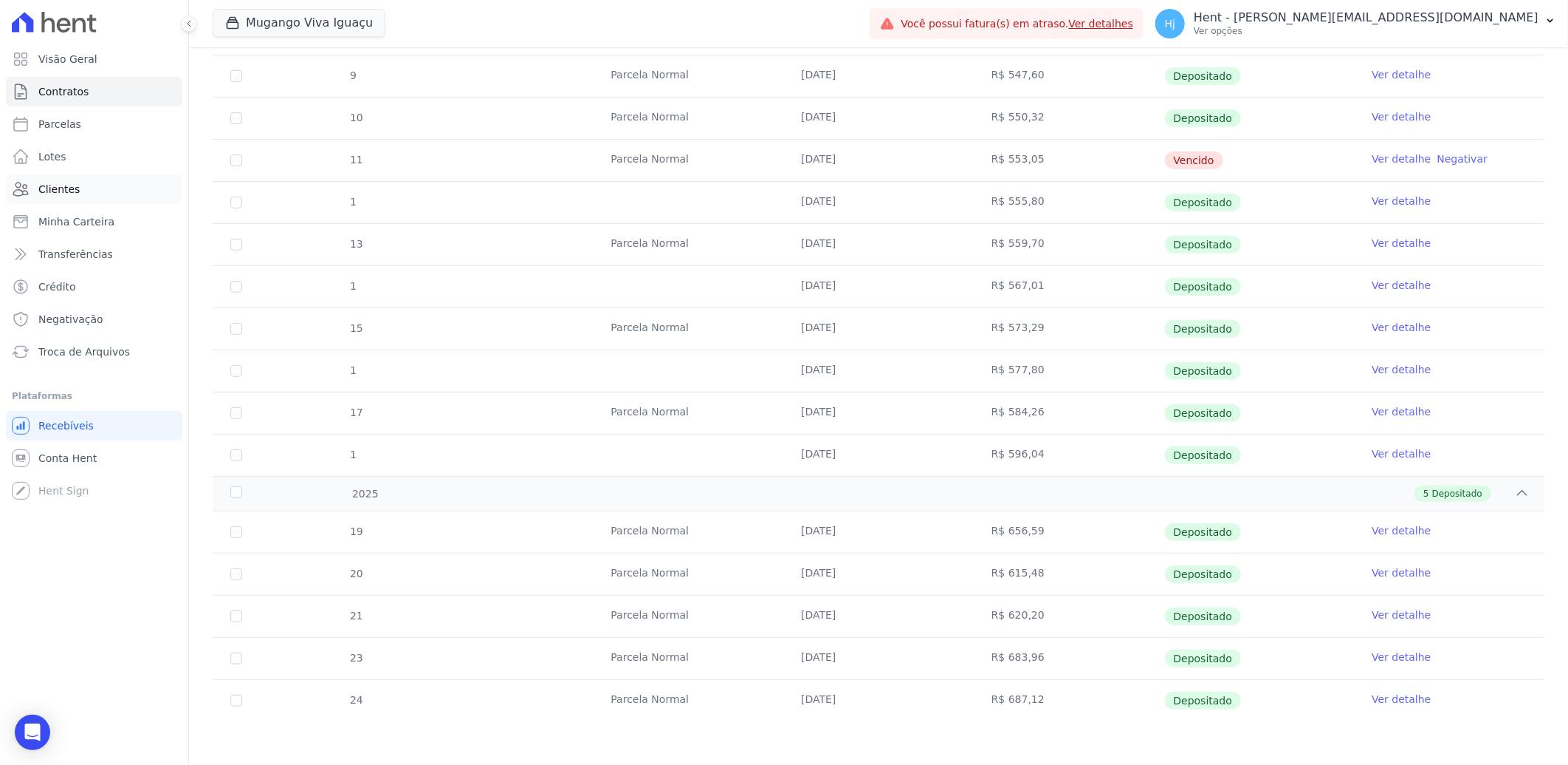
click at [74, 193] on span "Clientes" at bounding box center [58, 189] width 42 height 15
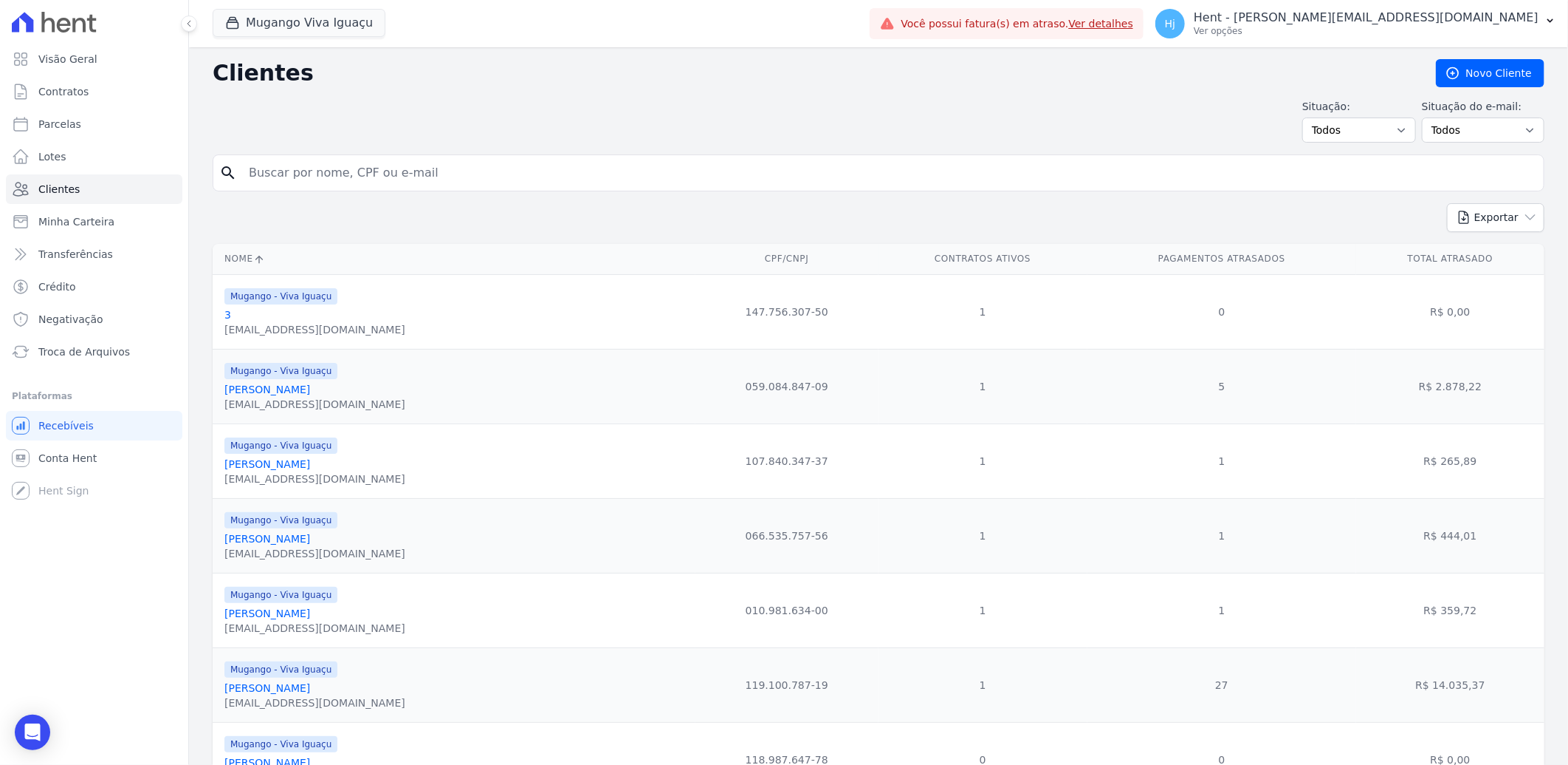
click at [303, 173] on input "search" at bounding box center [889, 173] width 1298 height 30
paste input "[PERSON_NAME] Dos [PERSON_NAME]"
type input "[PERSON_NAME] Dos [PERSON_NAME]"
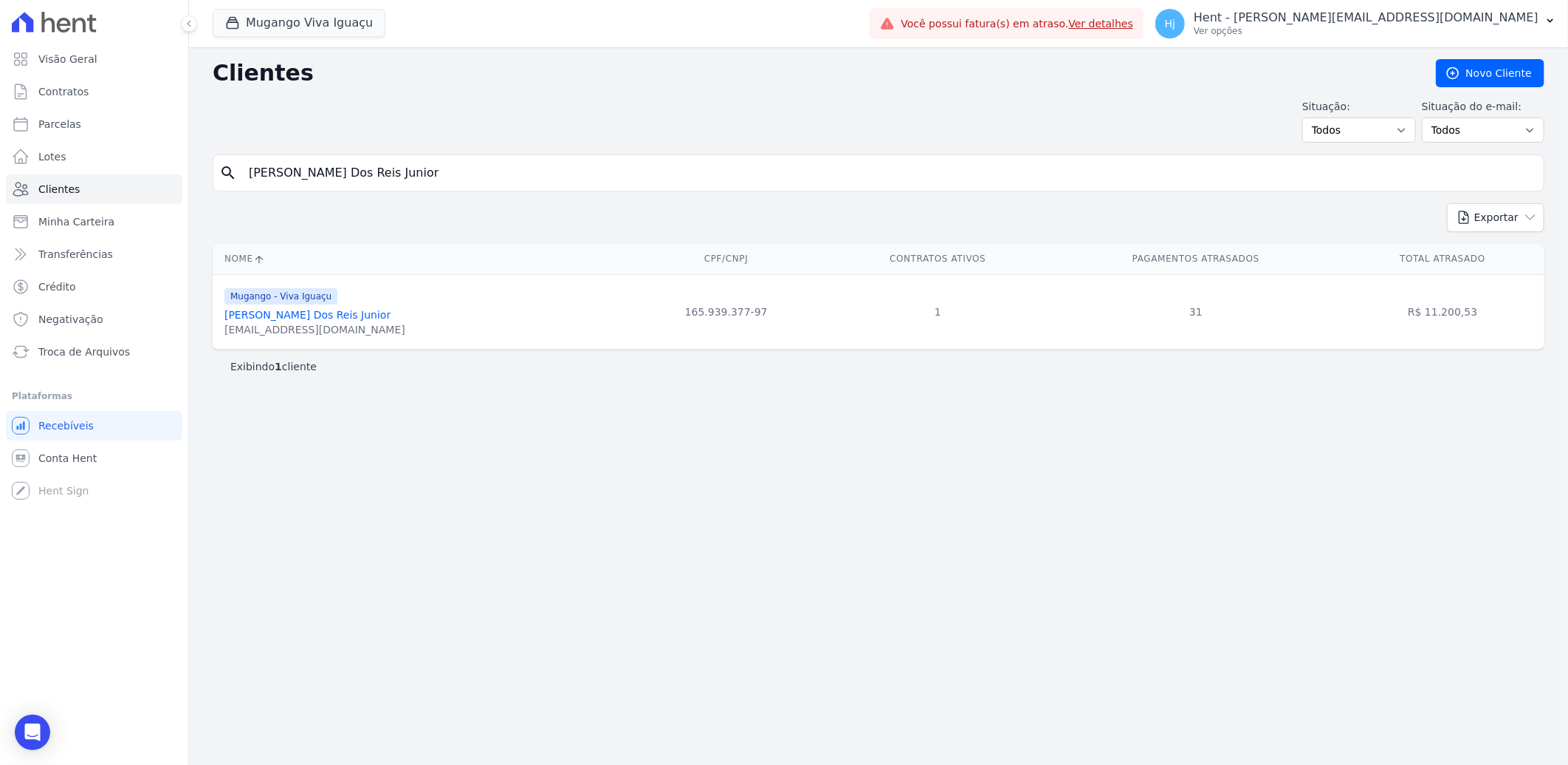
click at [283, 308] on link "[PERSON_NAME] Dos [PERSON_NAME]" at bounding box center [307, 314] width 166 height 12
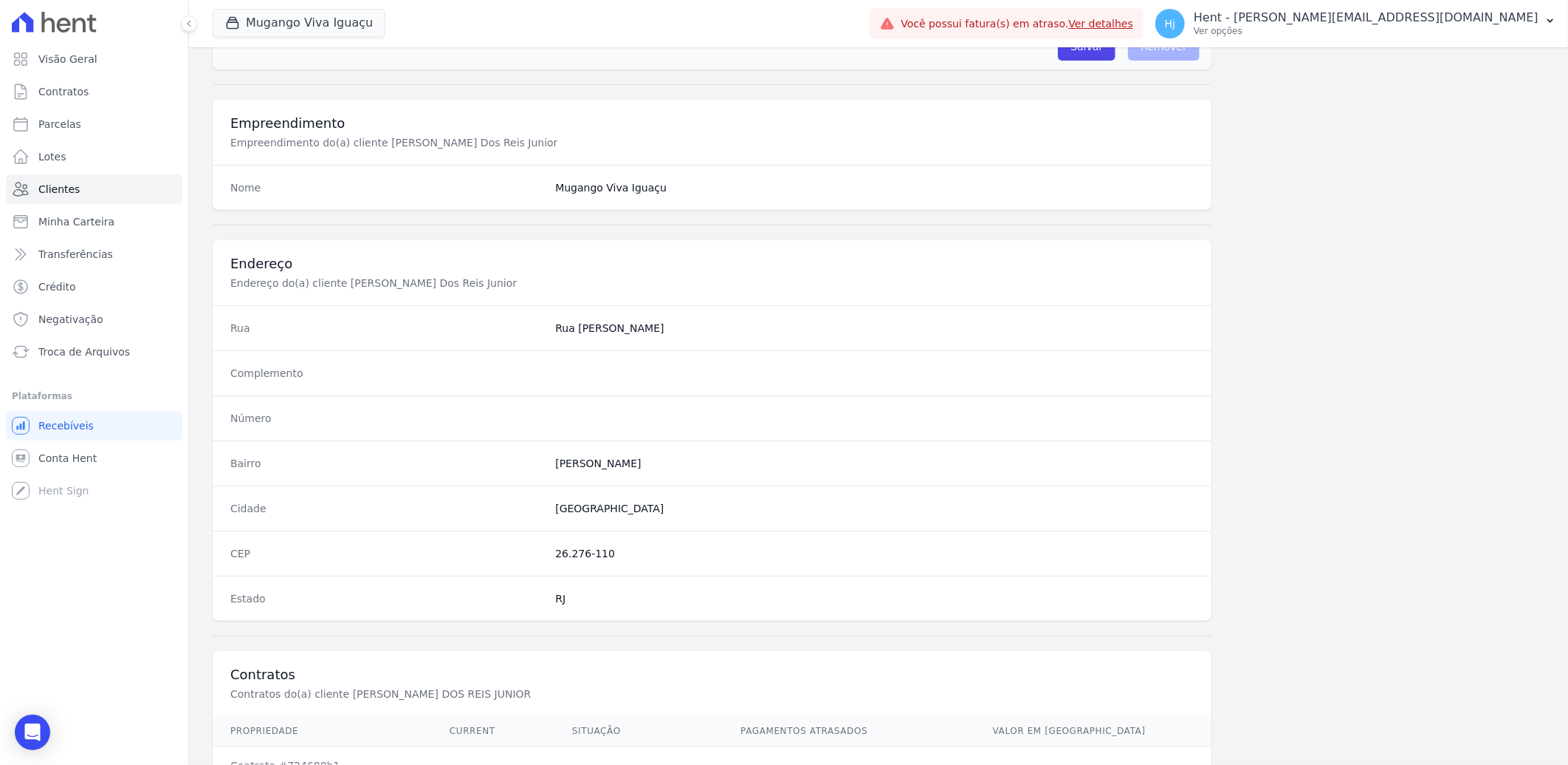
scroll to position [620, 0]
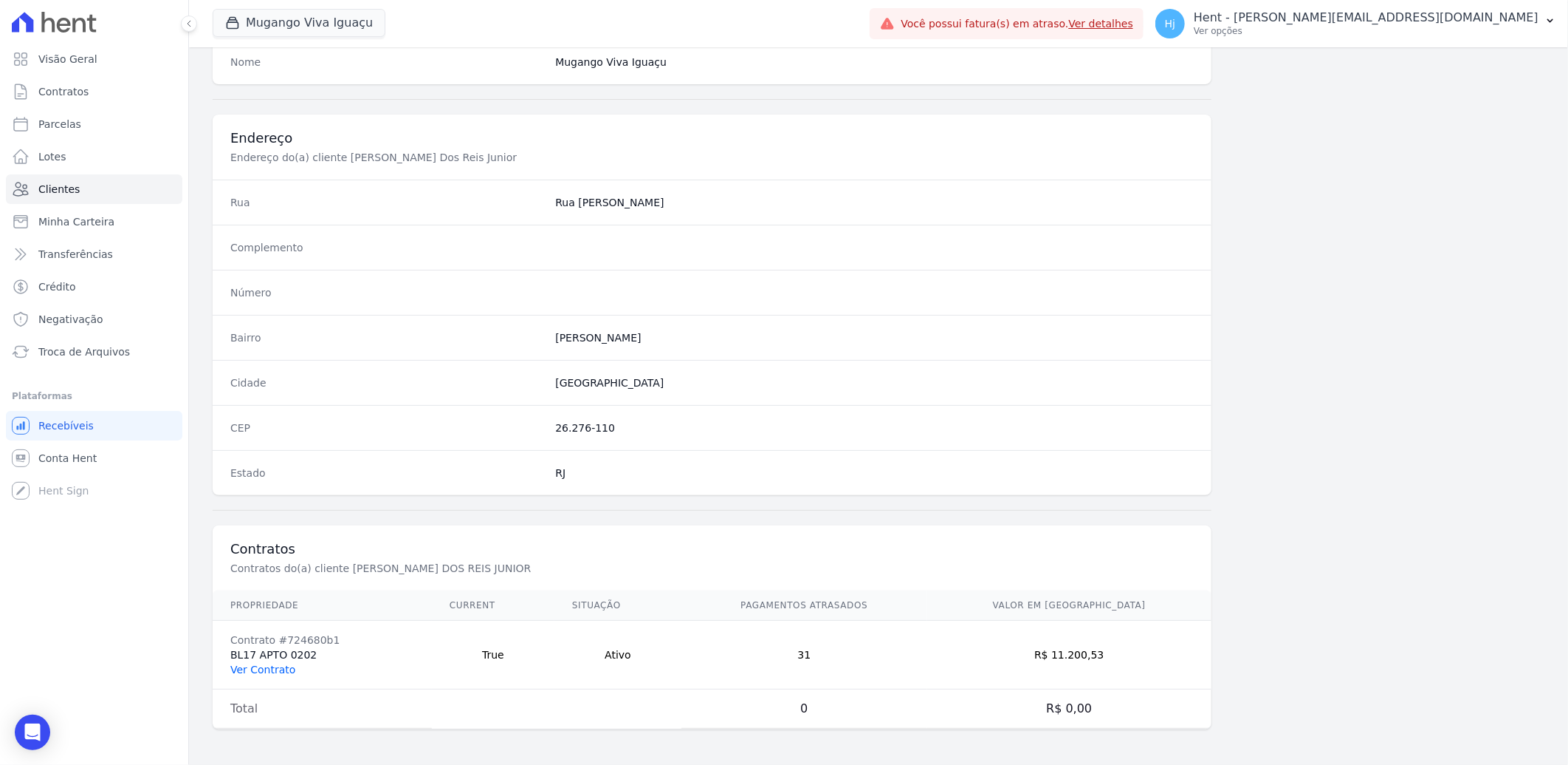
click at [253, 667] on link "Ver Contrato" at bounding box center [263, 669] width 65 height 12
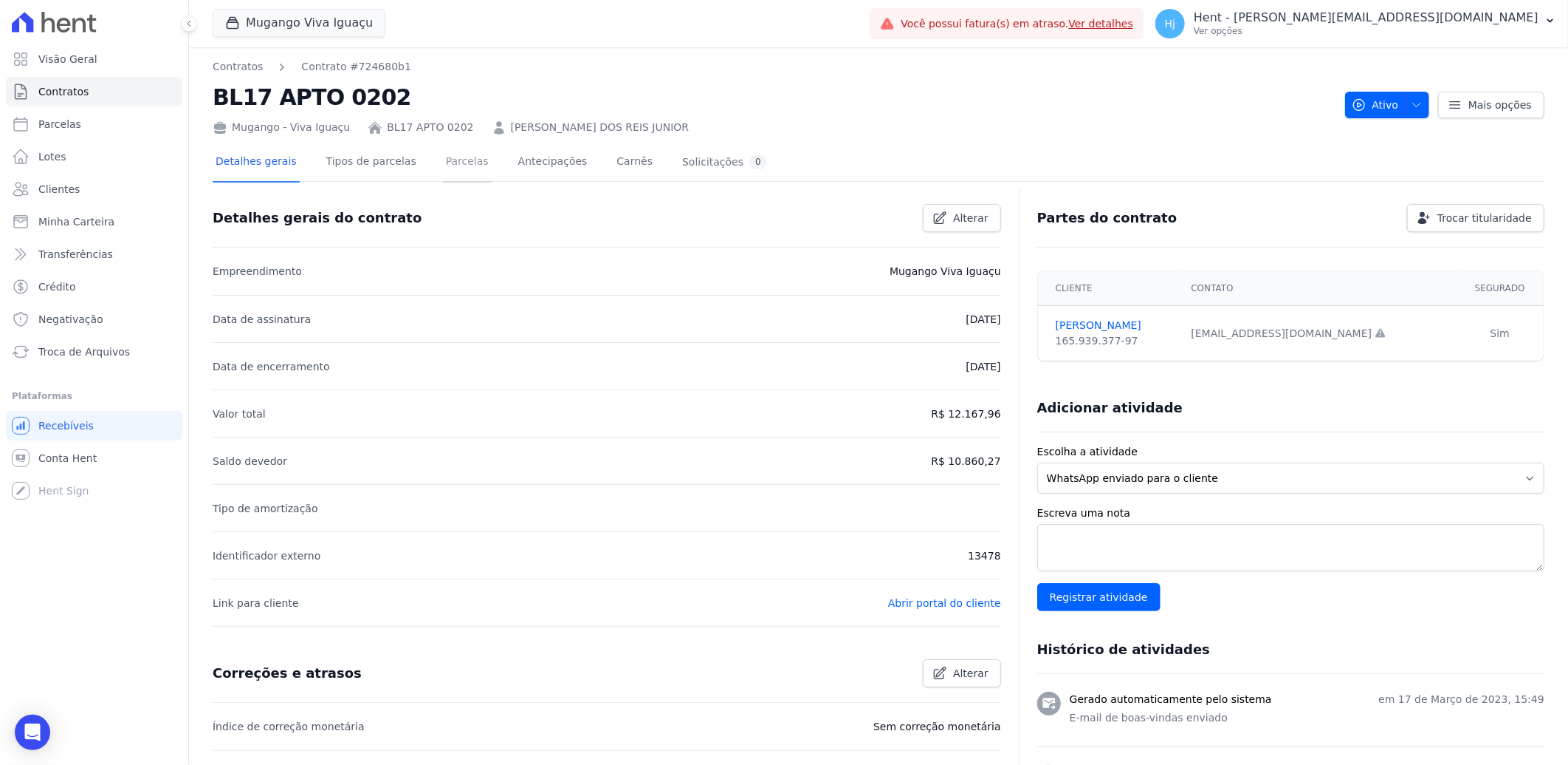
click at [443, 160] on link "Parcelas" at bounding box center [467, 163] width 49 height 39
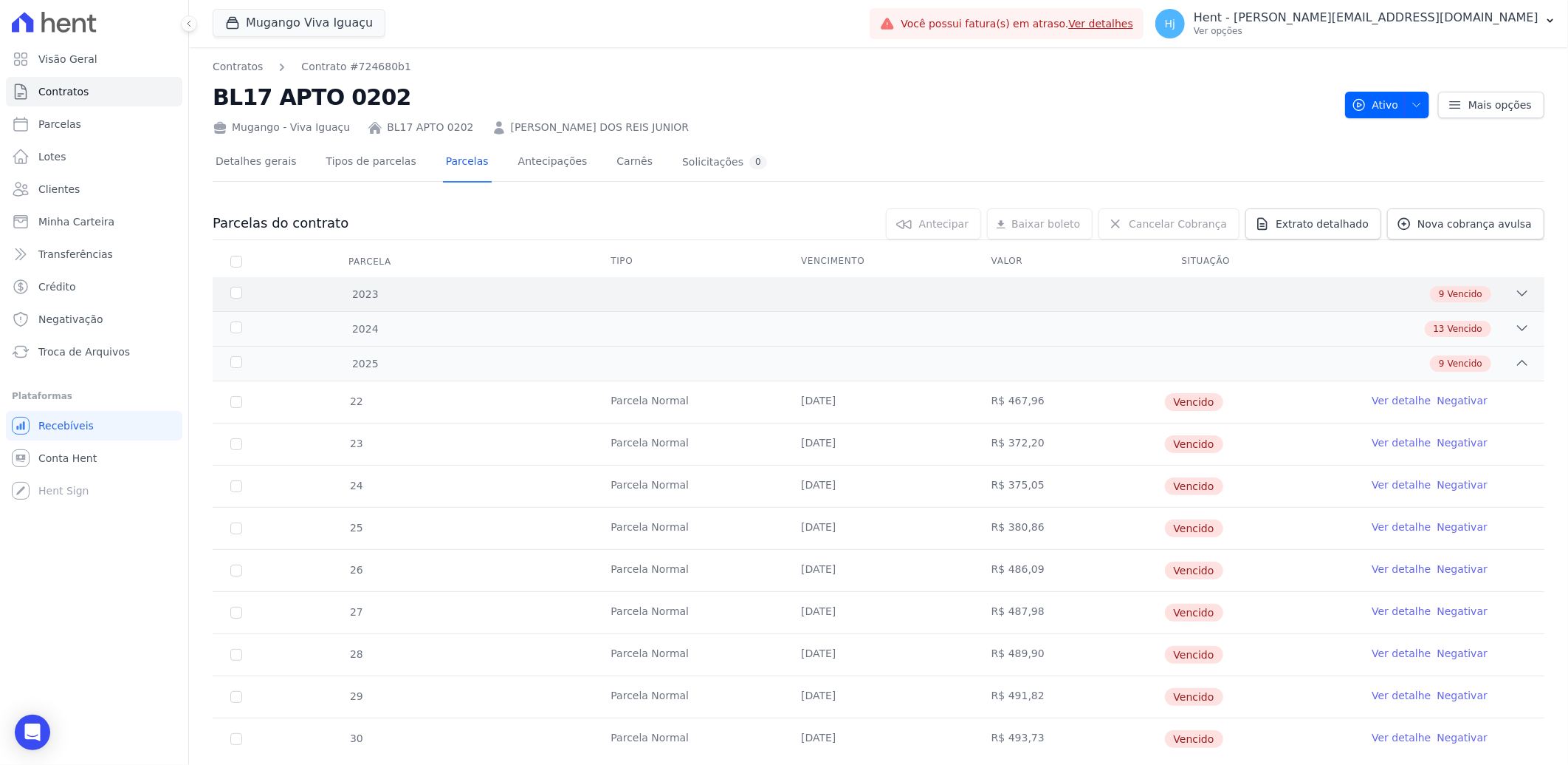
click at [1192, 293] on div "9 Vencido" at bounding box center [944, 295] width 1171 height 17
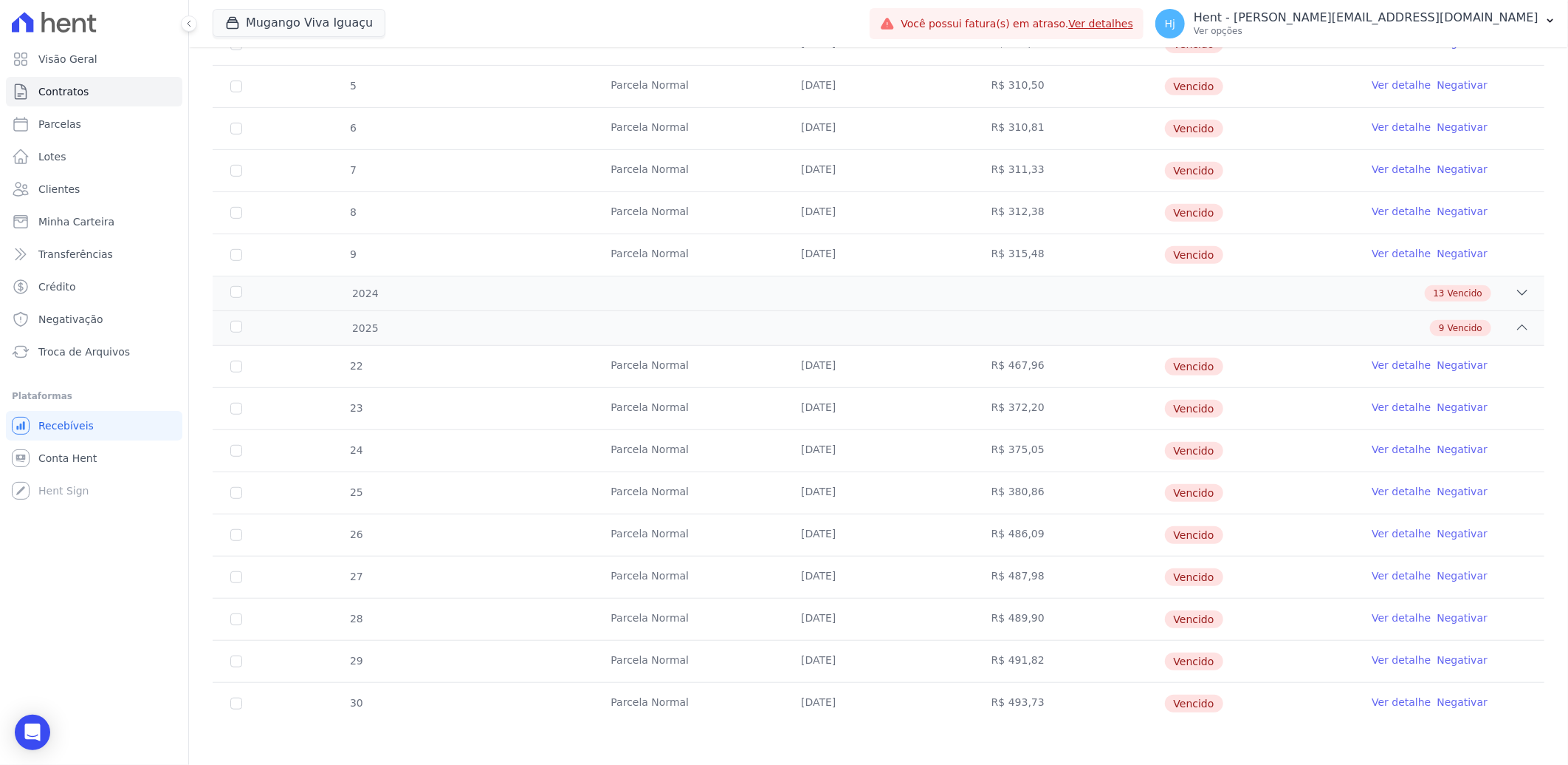
scroll to position [419, 0]
click at [1272, 282] on div "13 Vencido" at bounding box center [944, 290] width 1171 height 17
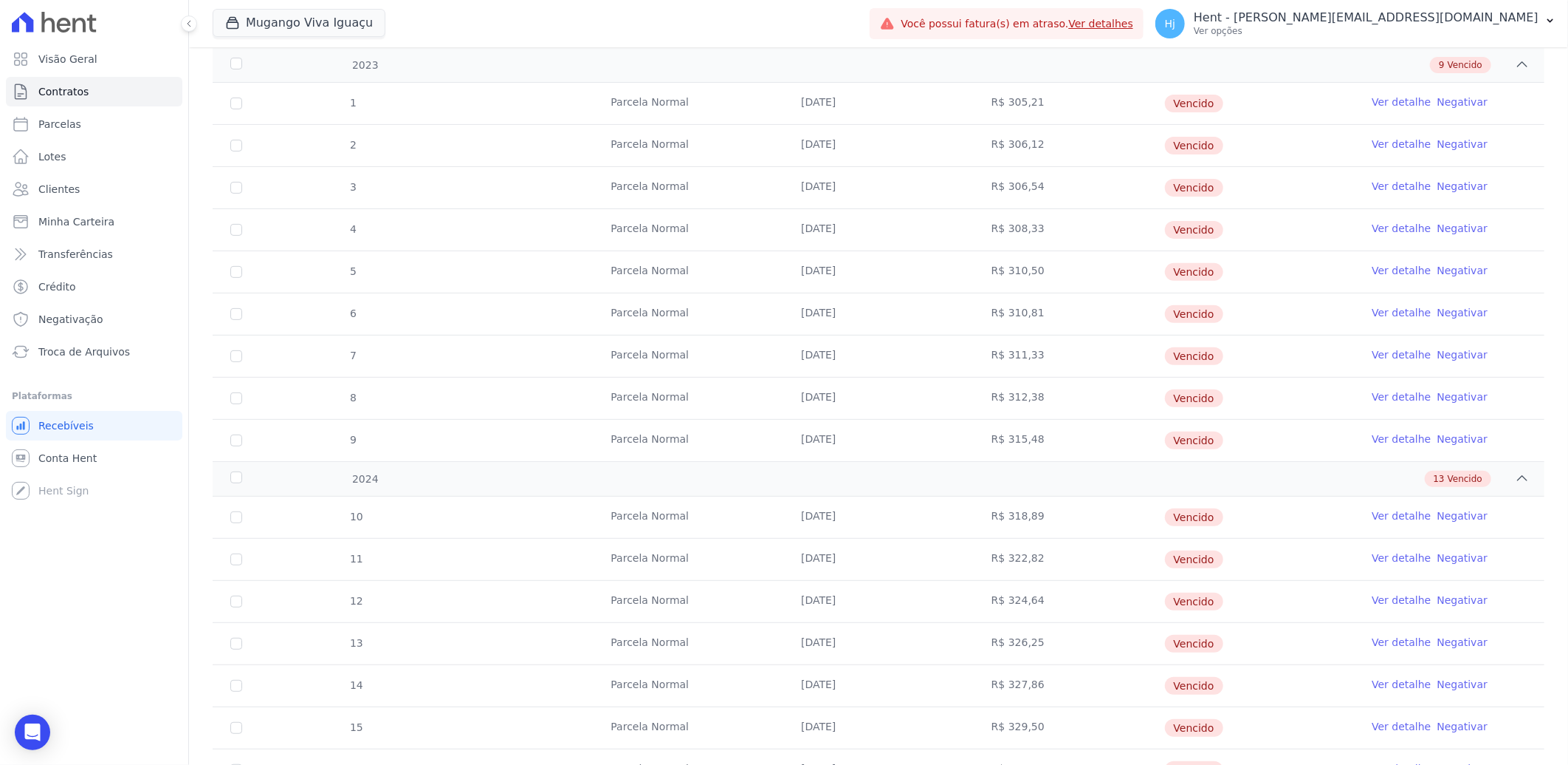
scroll to position [0, 0]
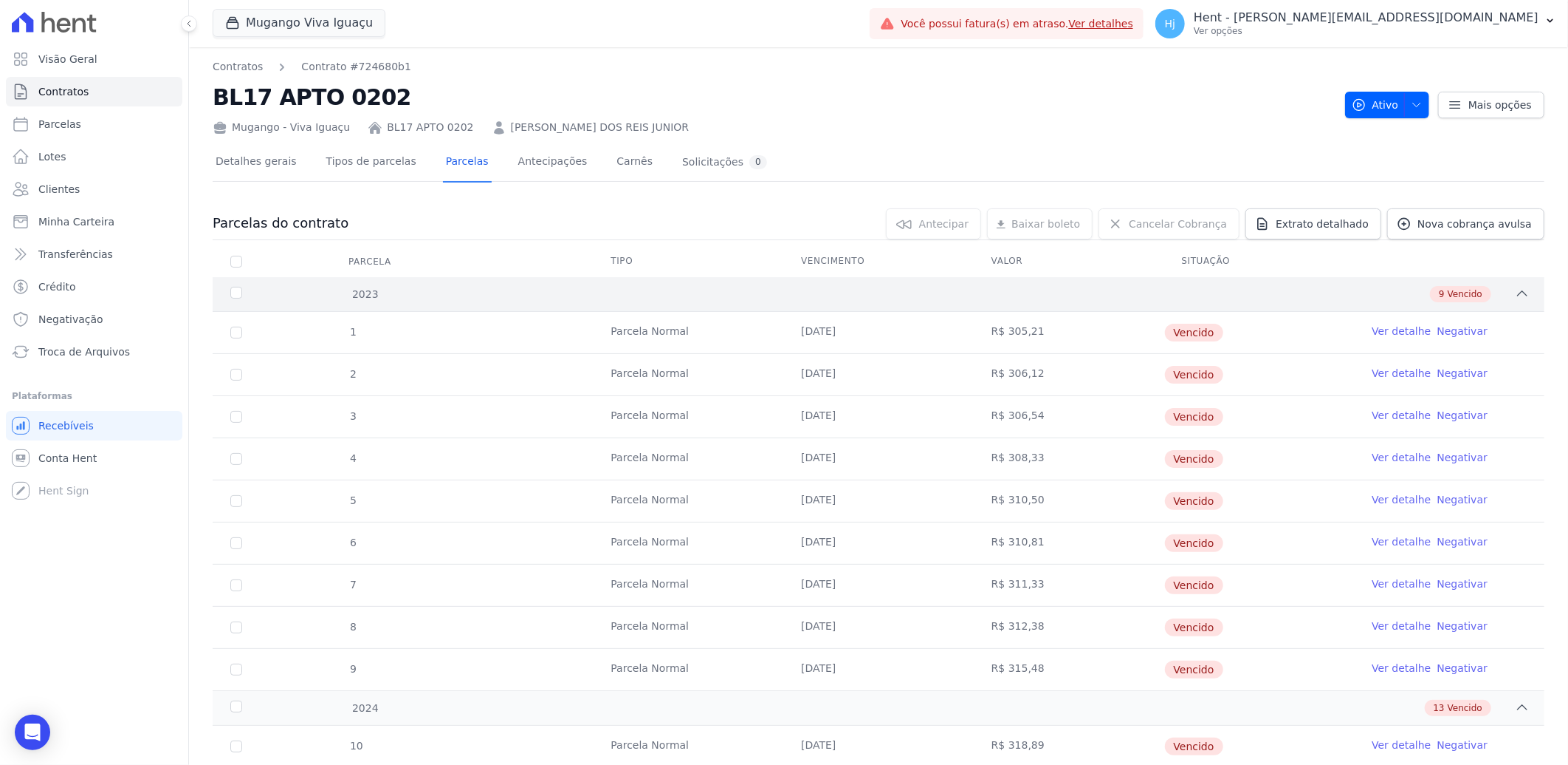
click at [237, 300] on div "2023" at bounding box center [289, 295] width 122 height 16
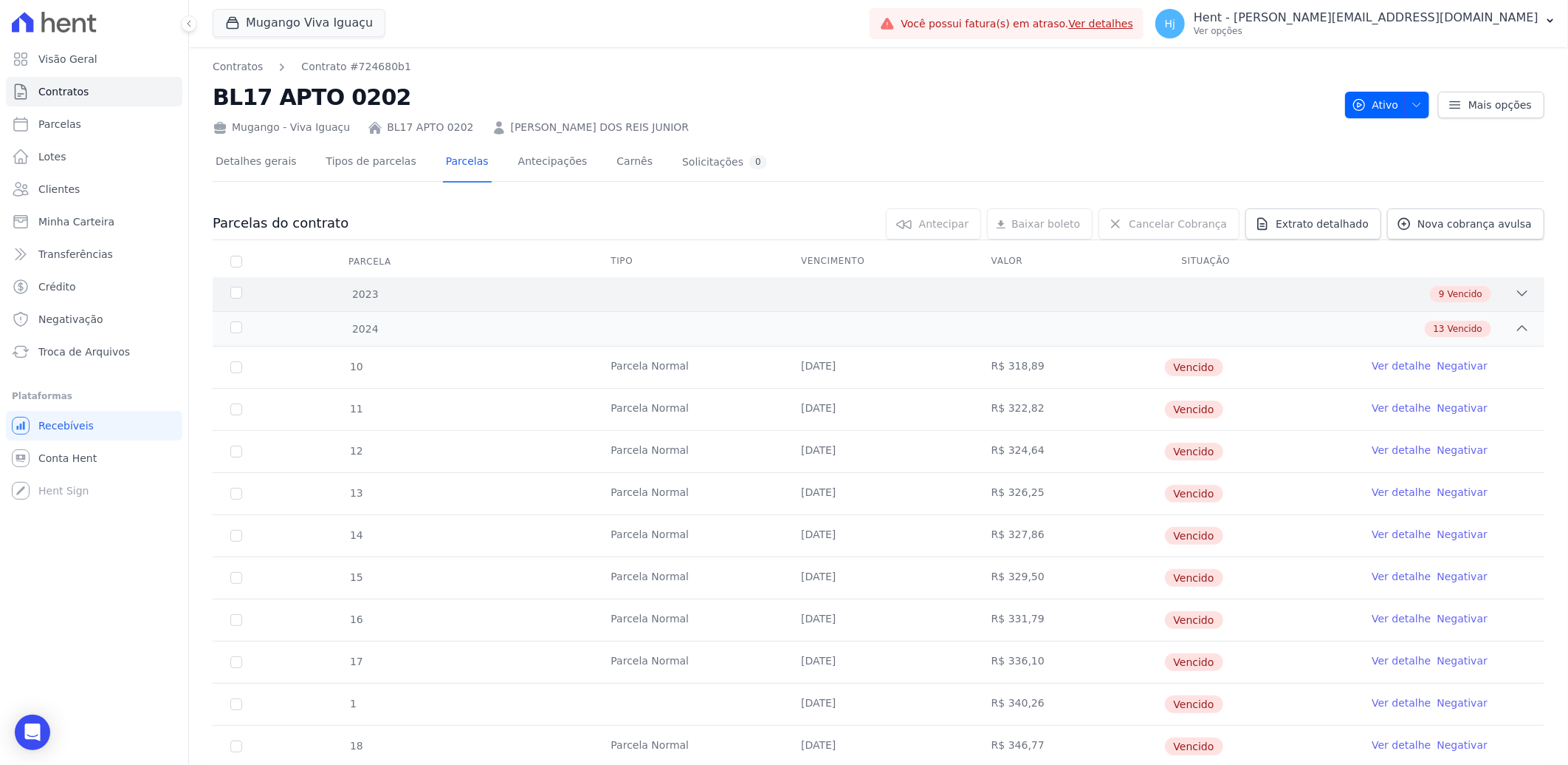
click at [230, 295] on div "2023" at bounding box center [289, 295] width 122 height 16
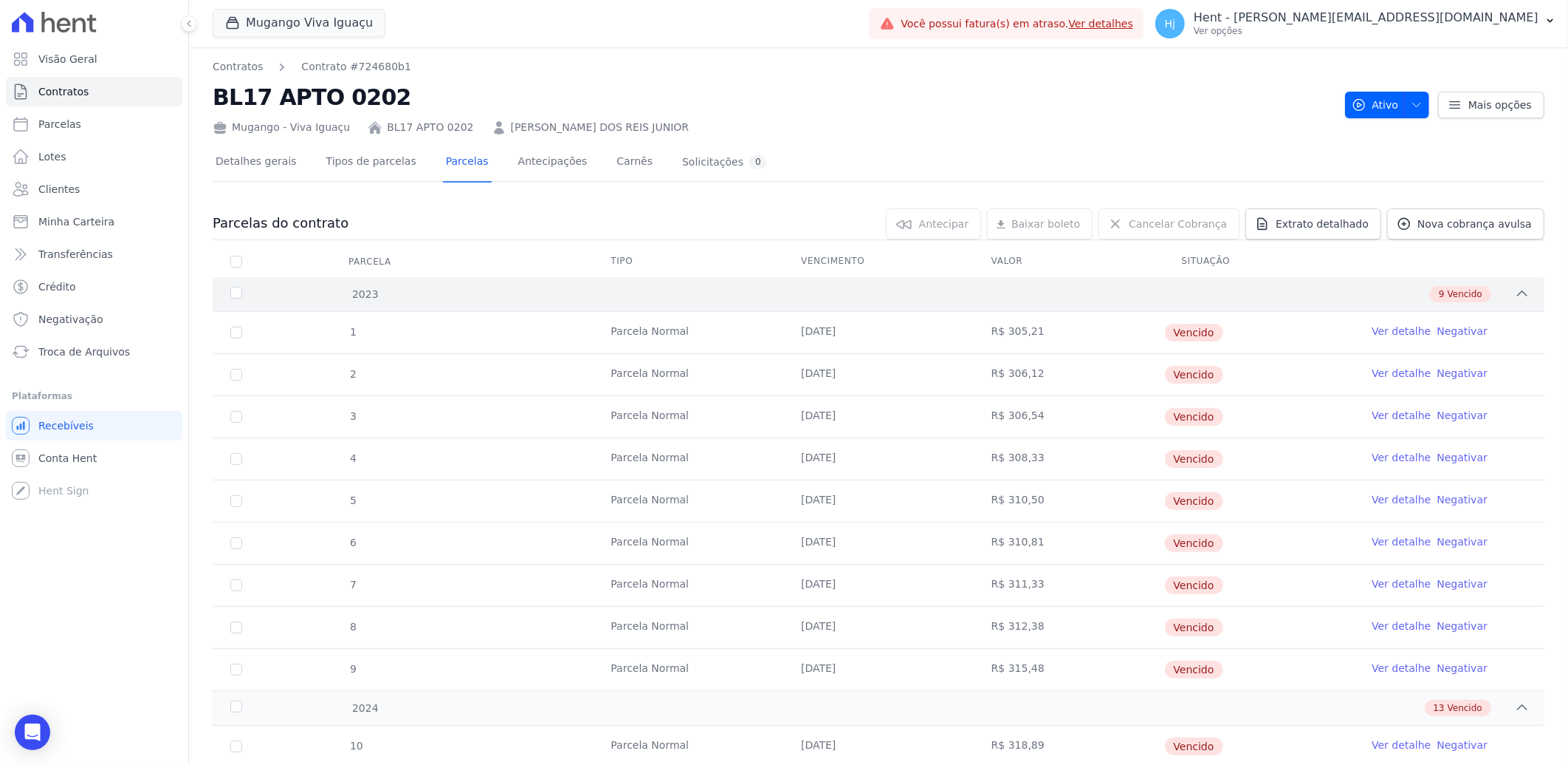
click at [230, 295] on div "2023" at bounding box center [289, 295] width 122 height 16
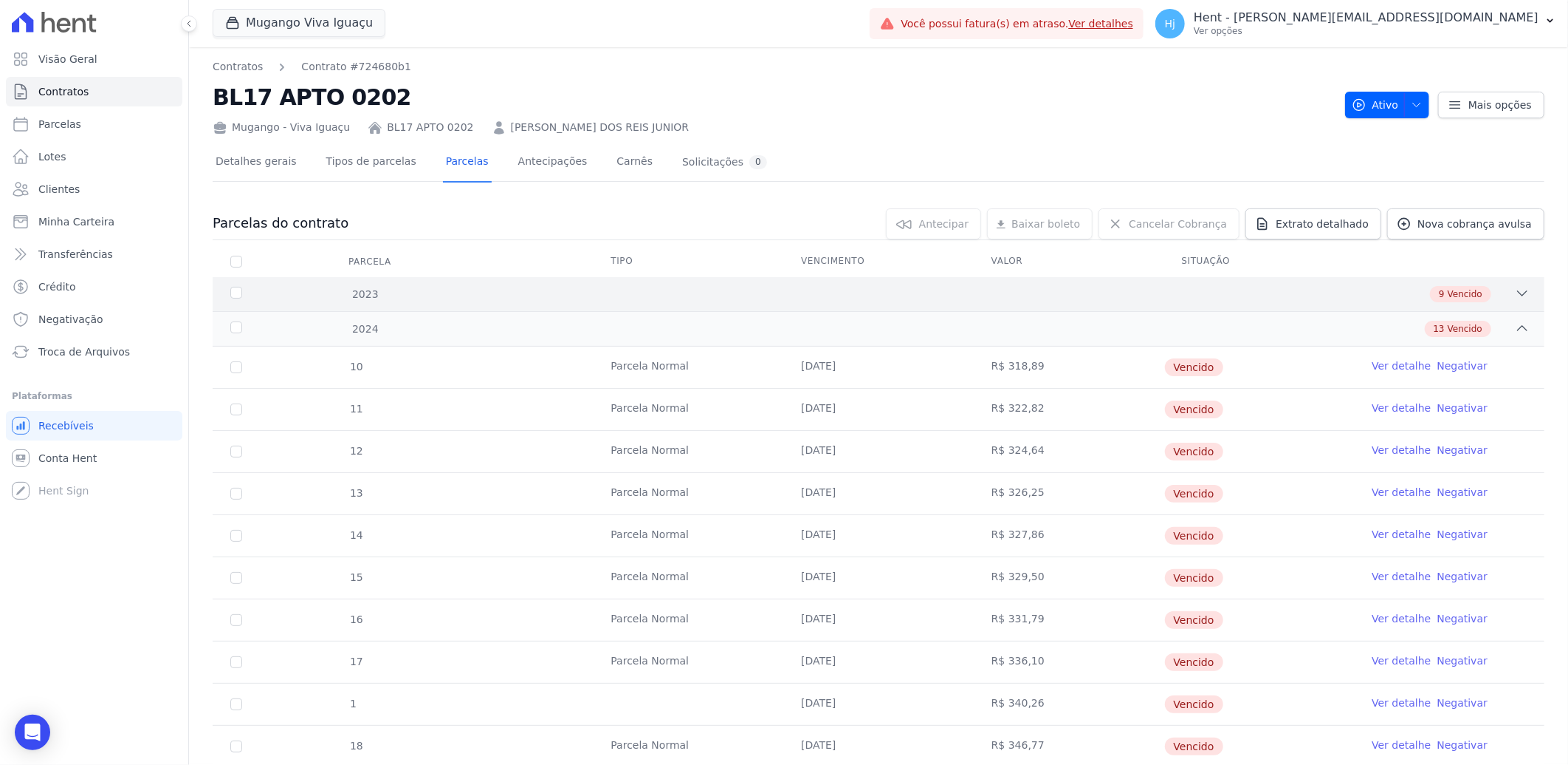
click at [230, 295] on div "2023" at bounding box center [289, 295] width 122 height 16
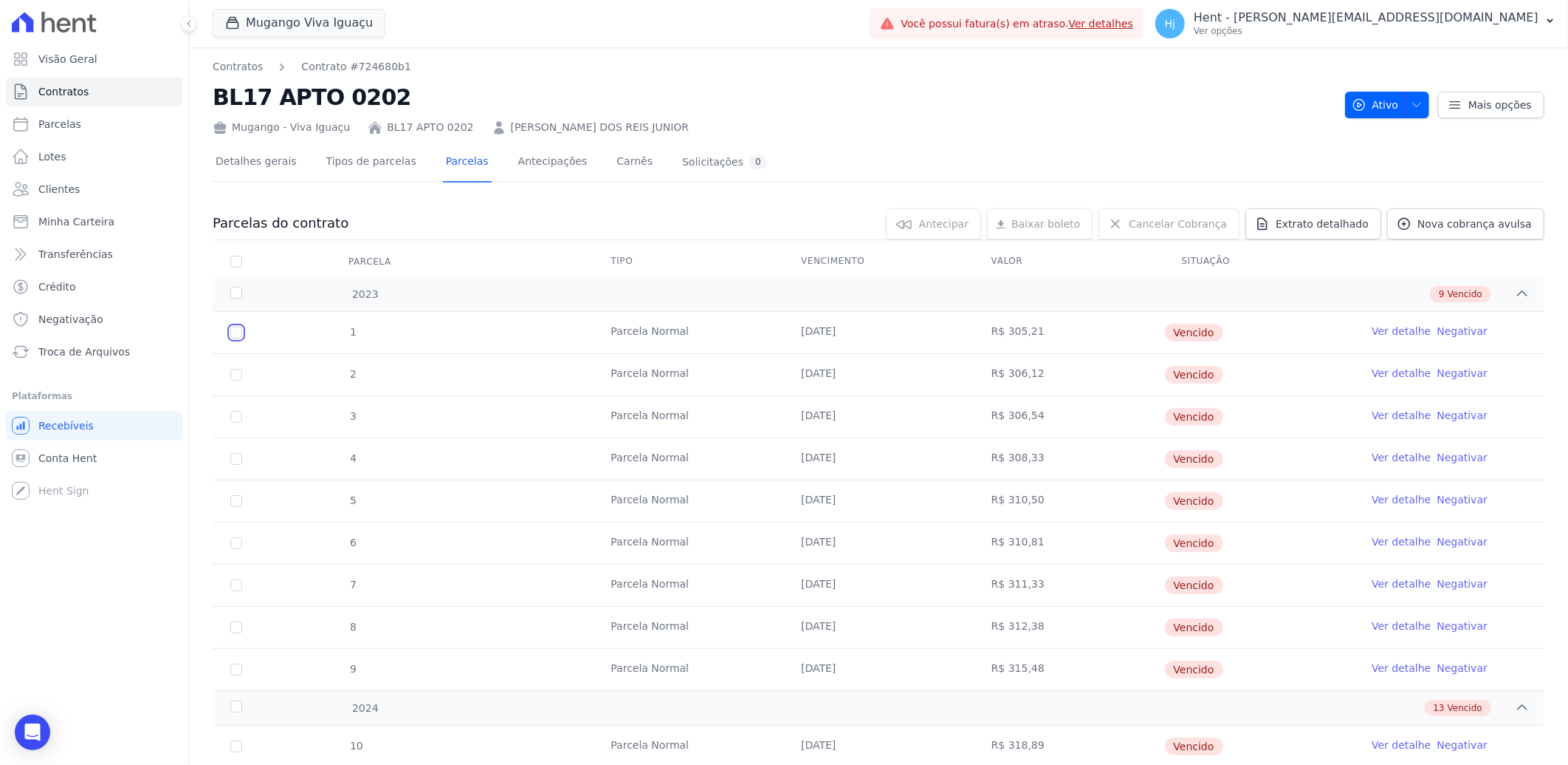
click at [233, 331] on input "checkbox" at bounding box center [236, 332] width 12 height 12
checkbox input "true"
click at [235, 374] on input "checkbox" at bounding box center [236, 374] width 12 height 12
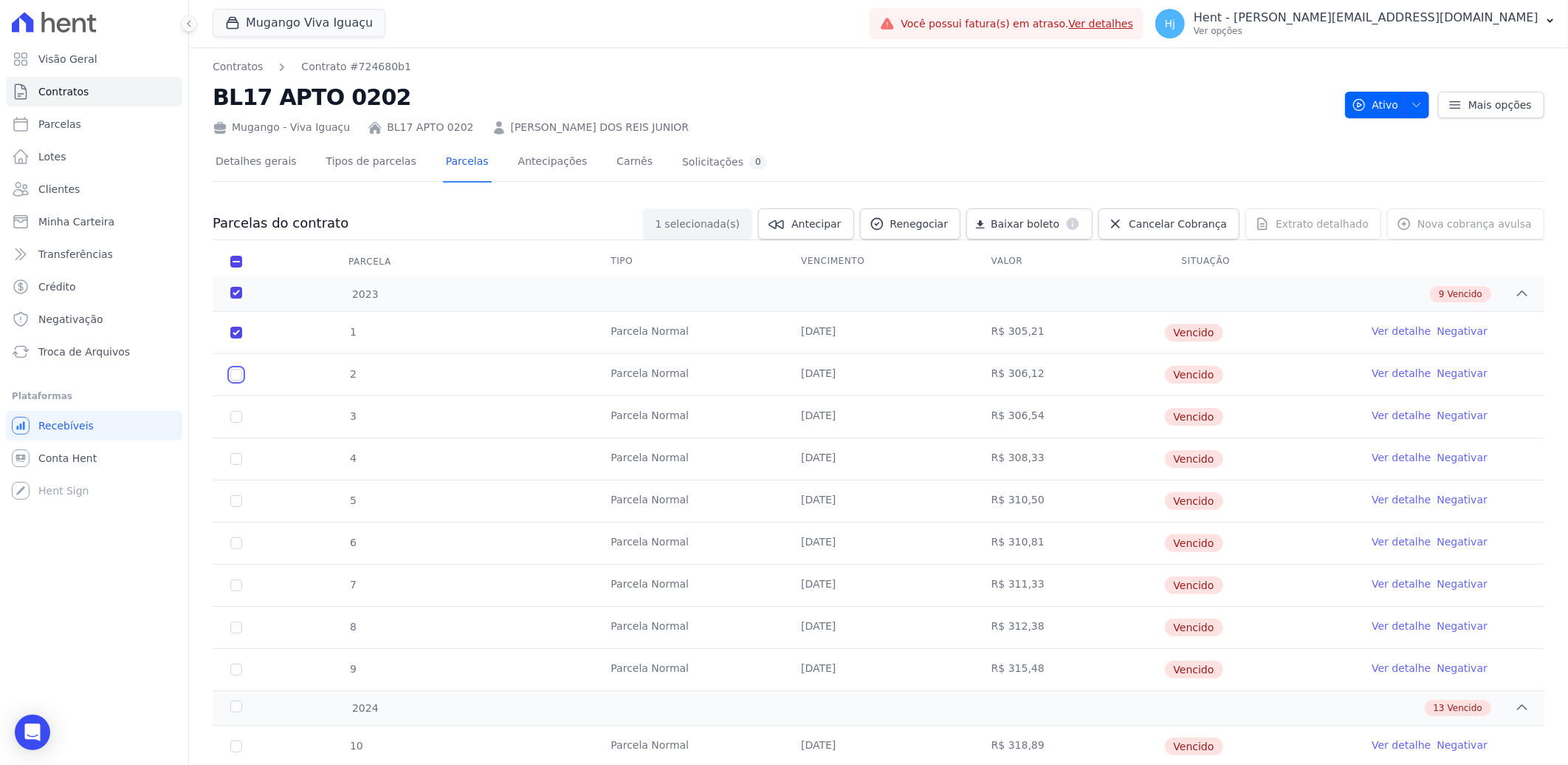
checkbox input "true"
click at [236, 419] on input "checkbox" at bounding box center [236, 417] width 12 height 12
checkbox input "true"
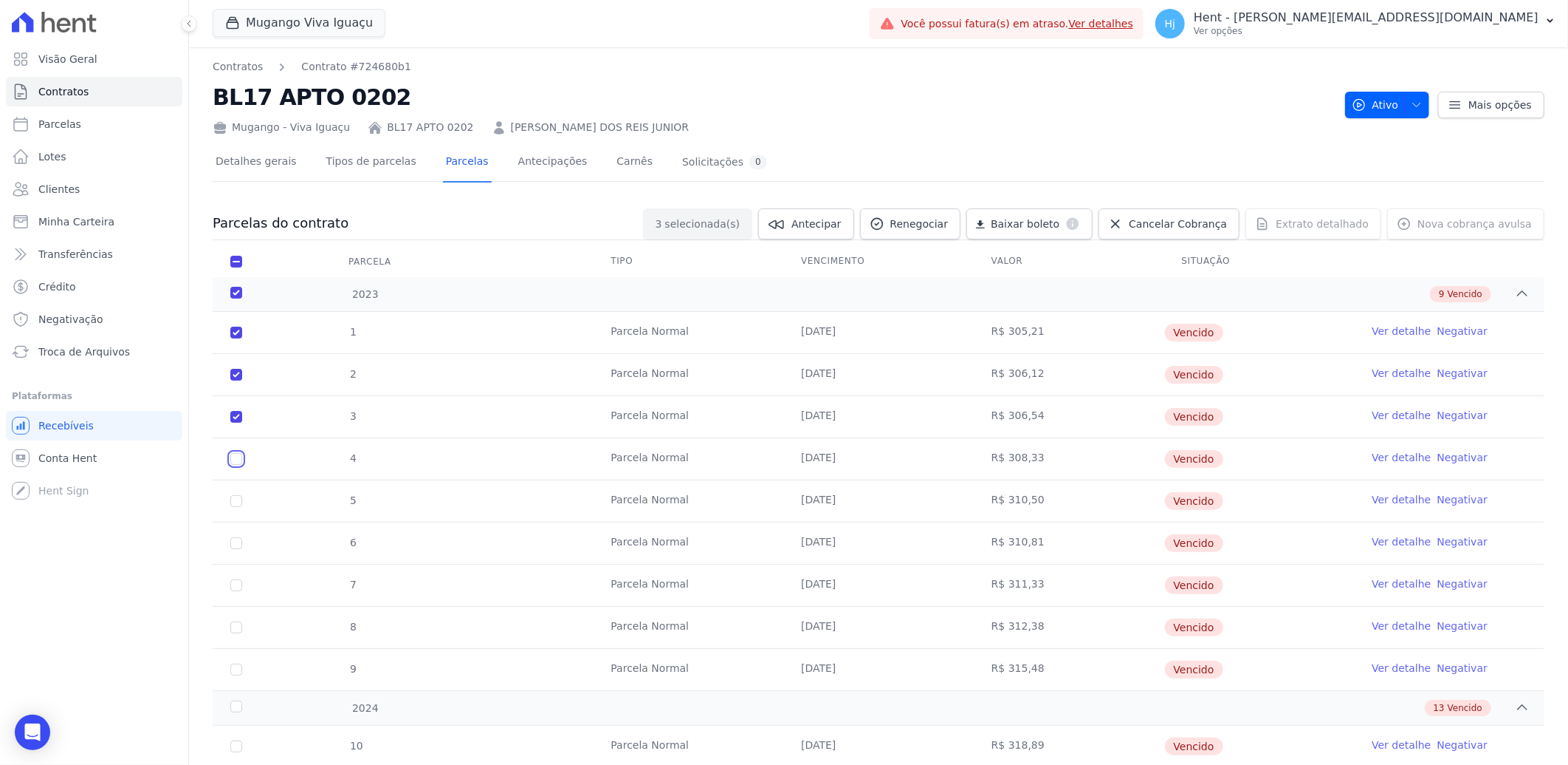
click at [235, 459] on input "checkbox" at bounding box center [236, 458] width 12 height 12
checkbox input "true"
click at [240, 499] on input "checkbox" at bounding box center [236, 501] width 12 height 12
checkbox input "true"
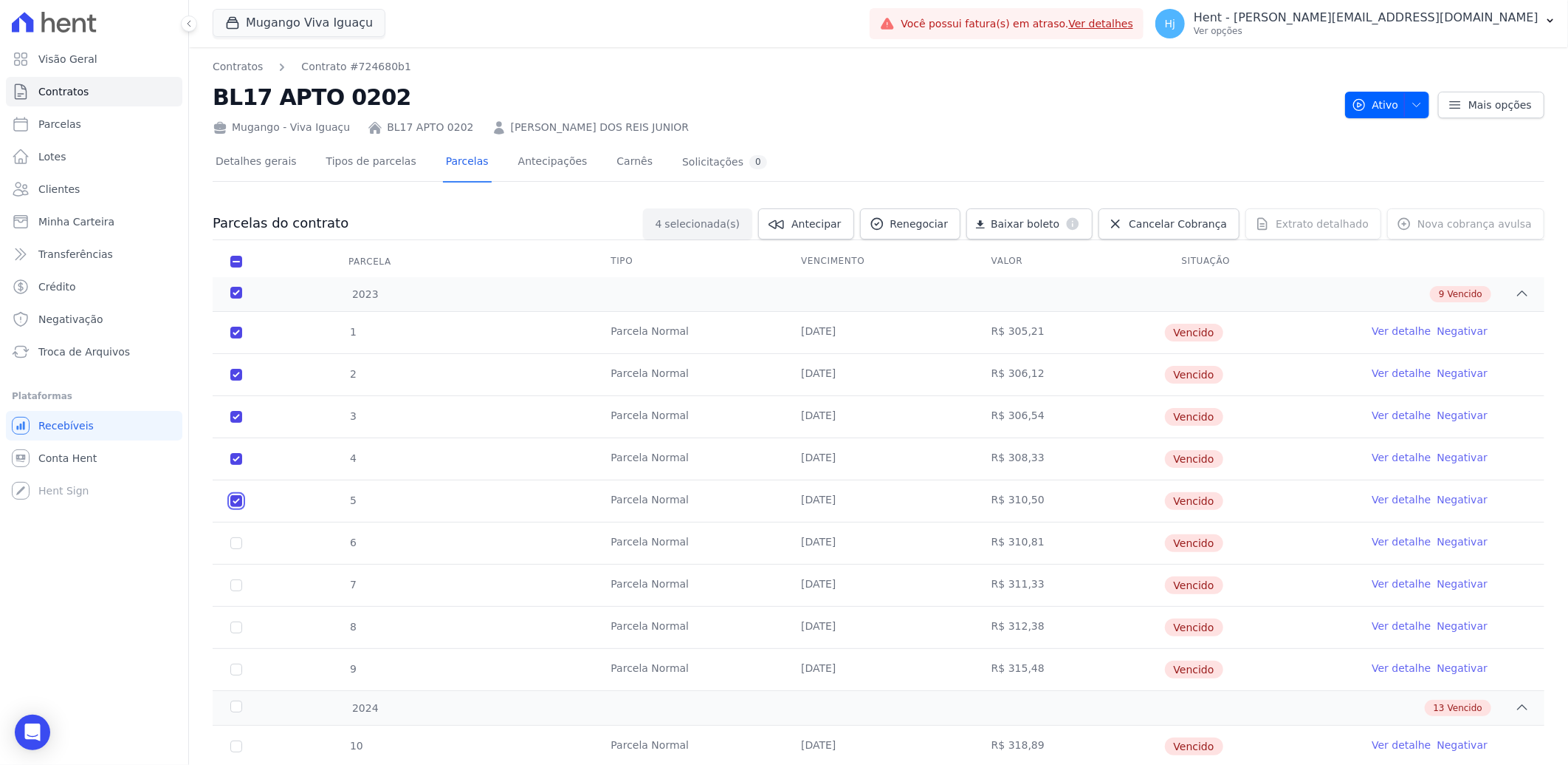
checkbox input "true"
click at [232, 543] on input "checkbox" at bounding box center [236, 543] width 12 height 12
checkbox input "true"
drag, startPoint x: 234, startPoint y: 590, endPoint x: 234, endPoint y: 612, distance: 22.0
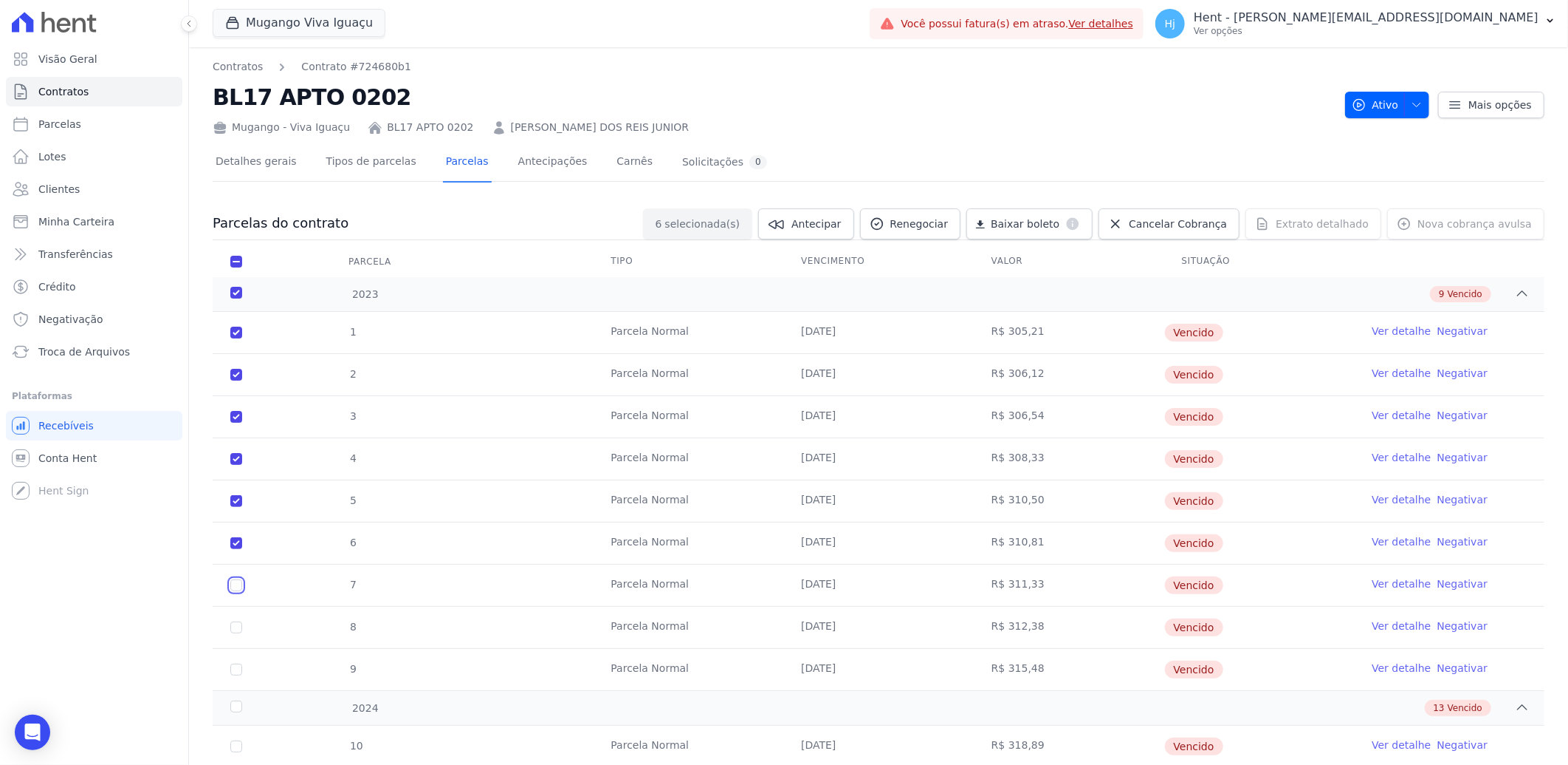
click at [234, 592] on td "7" at bounding box center [236, 585] width 47 height 42
click at [235, 629] on input "checkbox" at bounding box center [236, 627] width 12 height 12
checkbox input "true"
click at [237, 668] on input "checkbox" at bounding box center [236, 669] width 12 height 12
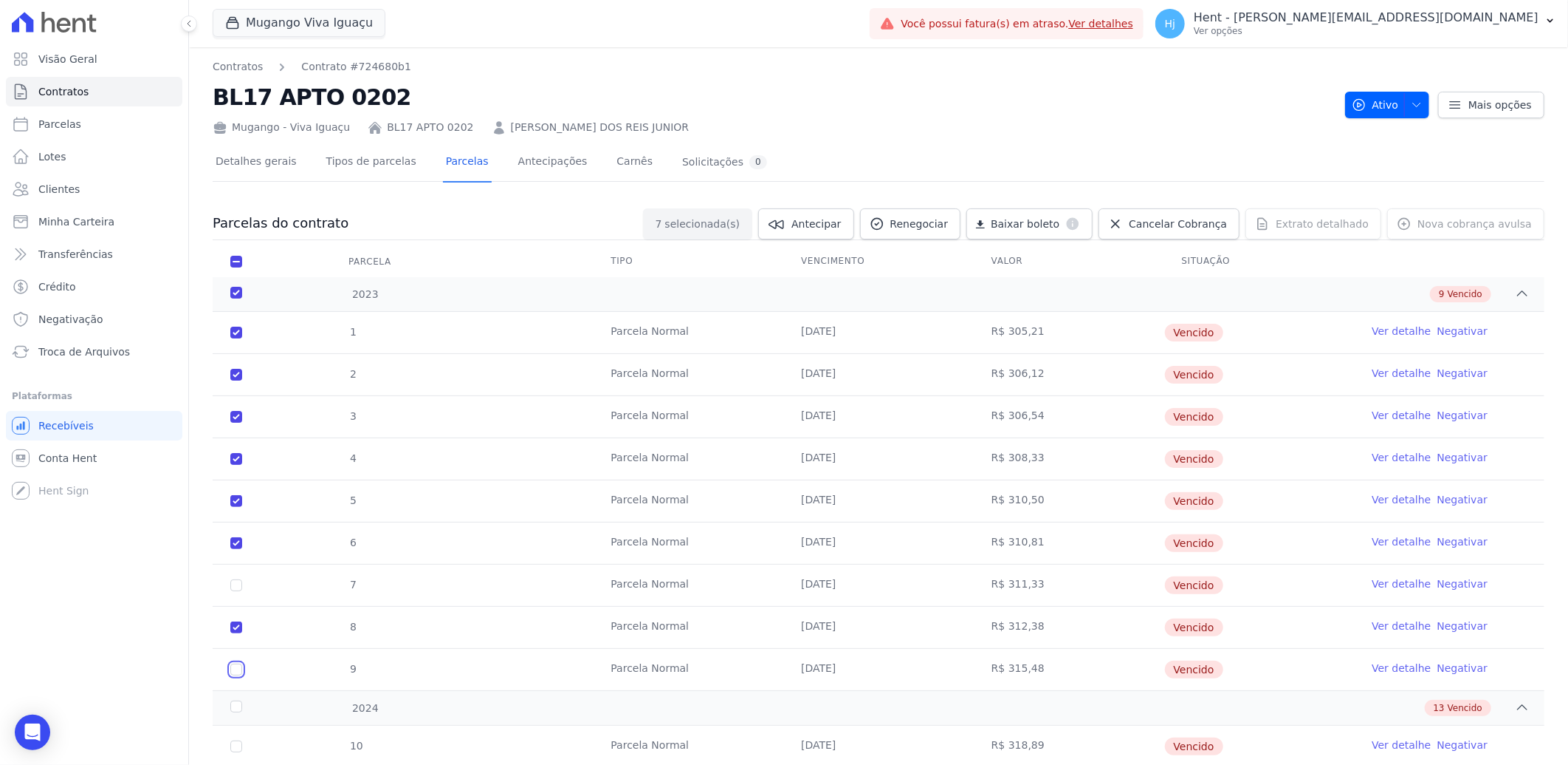
checkbox input "true"
click at [233, 584] on input "checkbox" at bounding box center [236, 584] width 12 height 12
checkbox input "true"
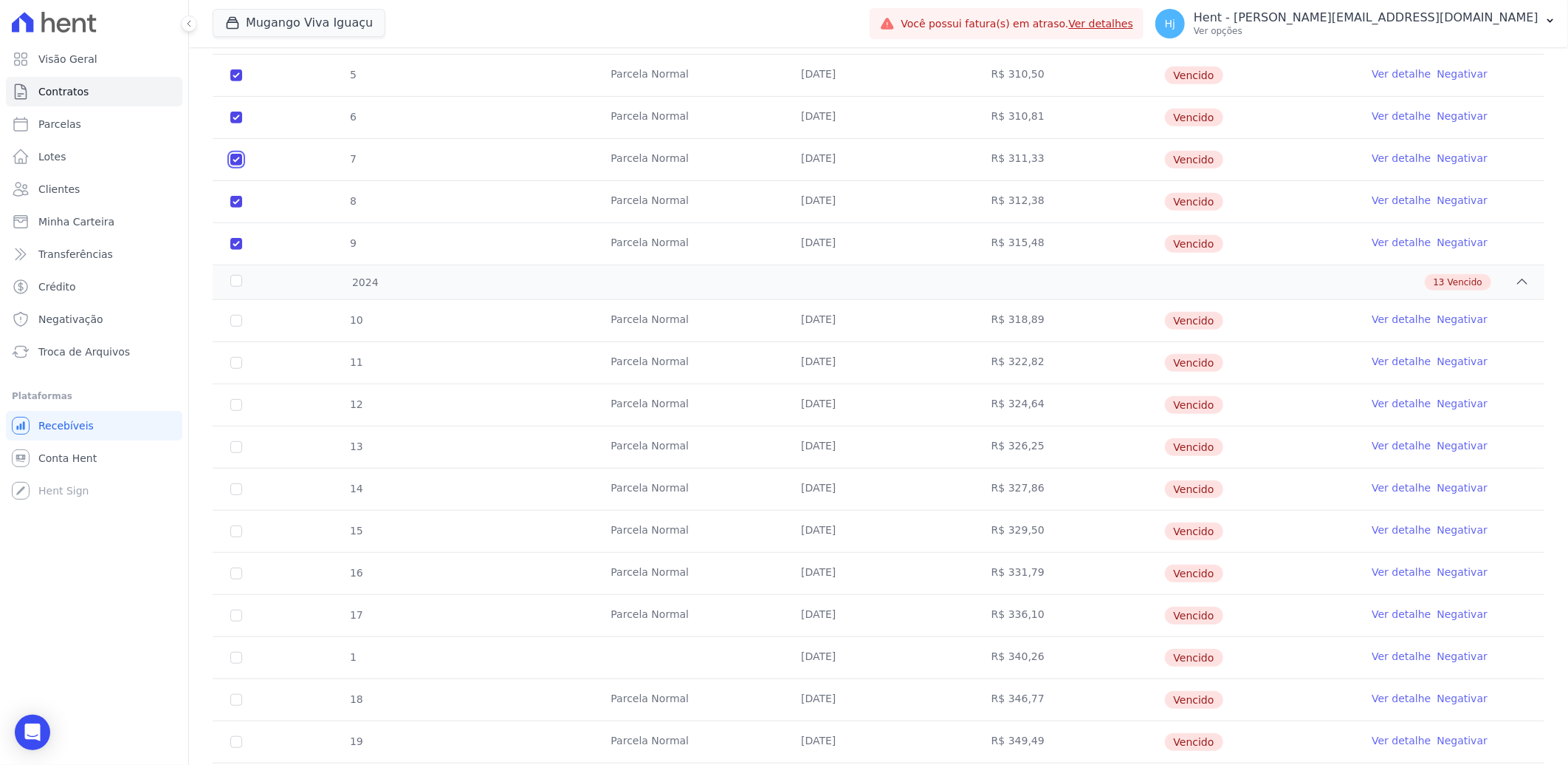
scroll to position [492, 0]
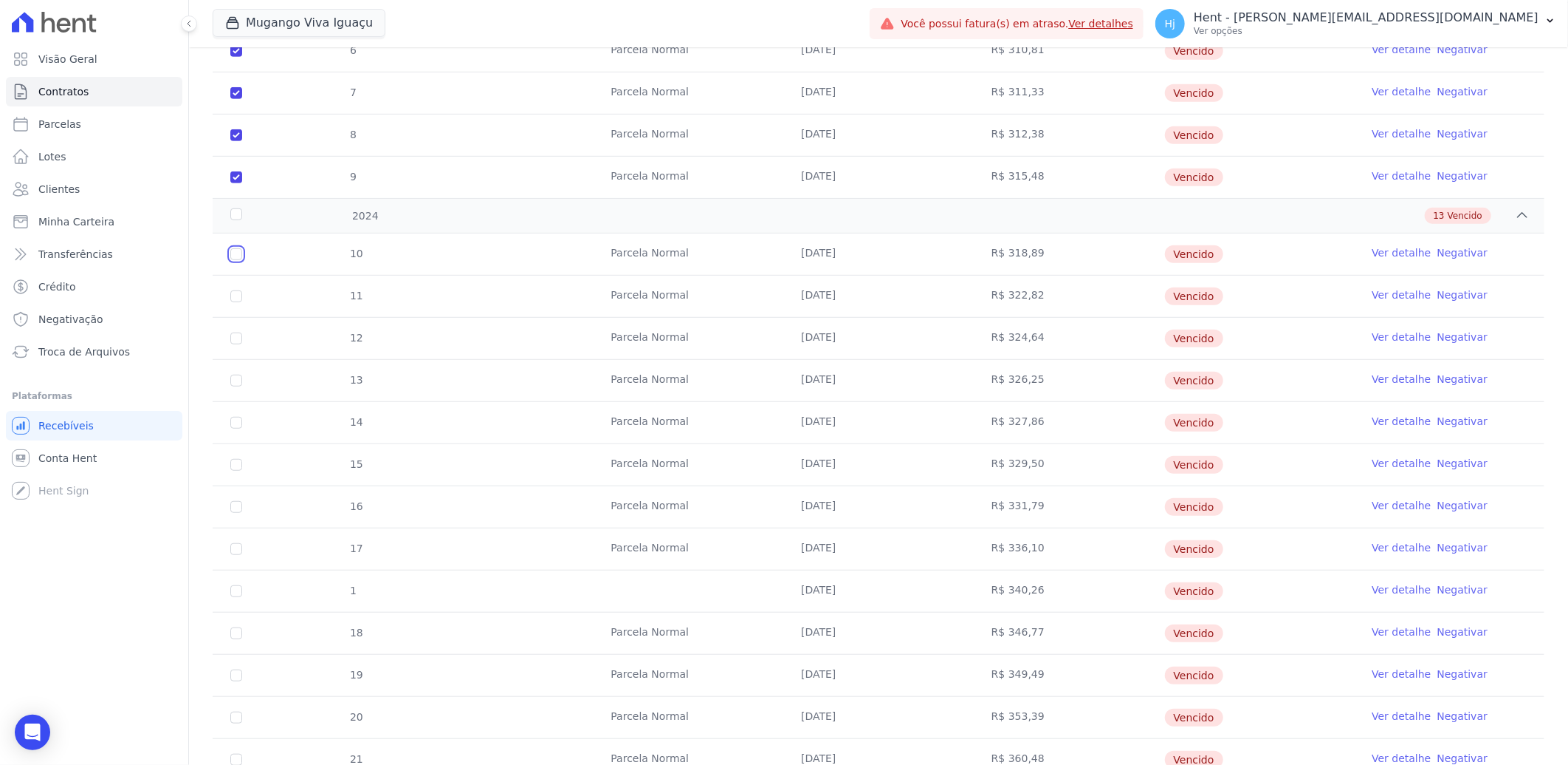
click at [236, 256] on input "checkbox" at bounding box center [236, 254] width 12 height 12
checkbox input "true"
click at [238, 298] on input "checkbox" at bounding box center [236, 296] width 12 height 12
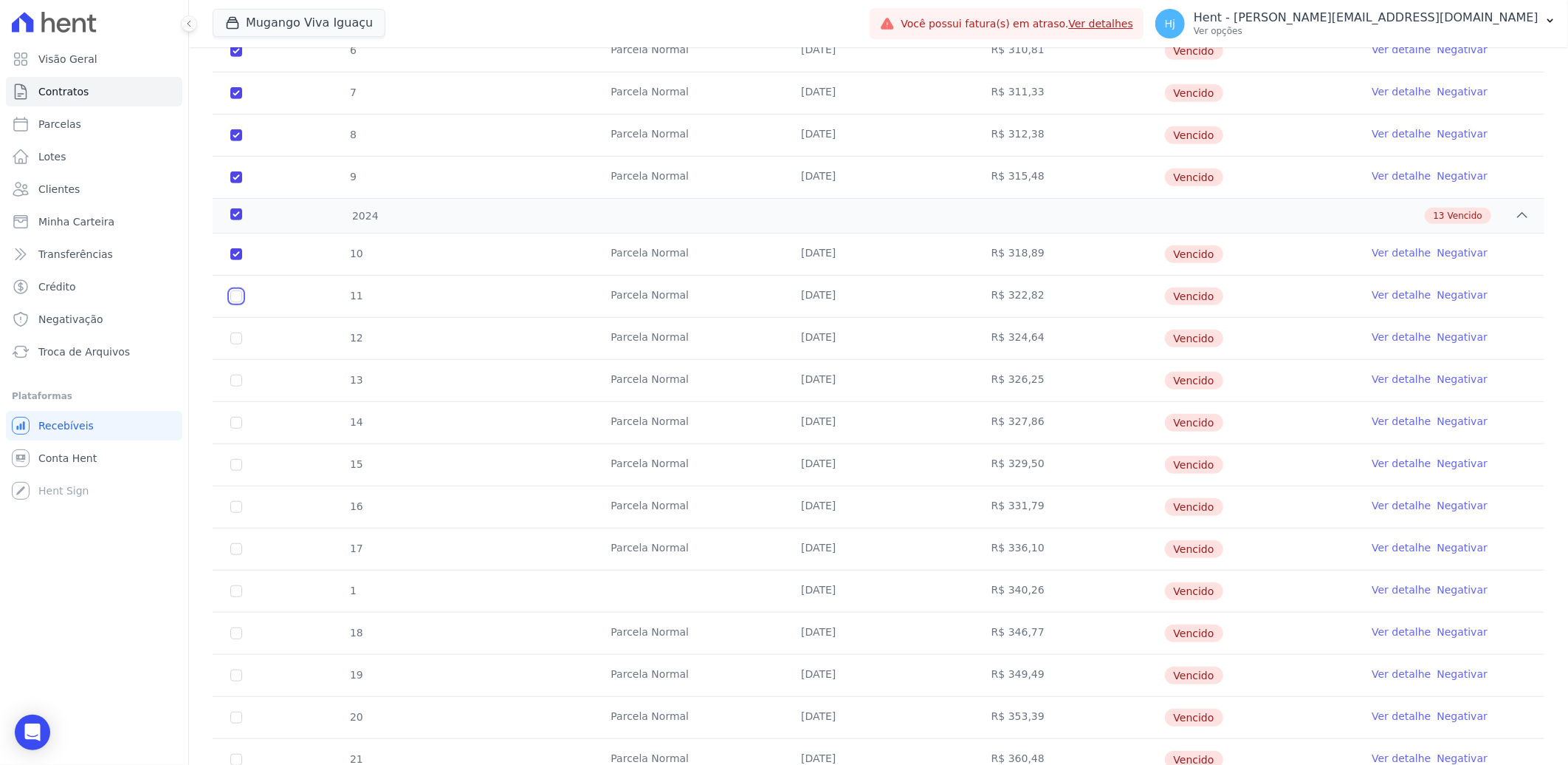
checkbox input "true"
click at [238, 338] on input "checkbox" at bounding box center [236, 338] width 12 height 12
checkbox input "true"
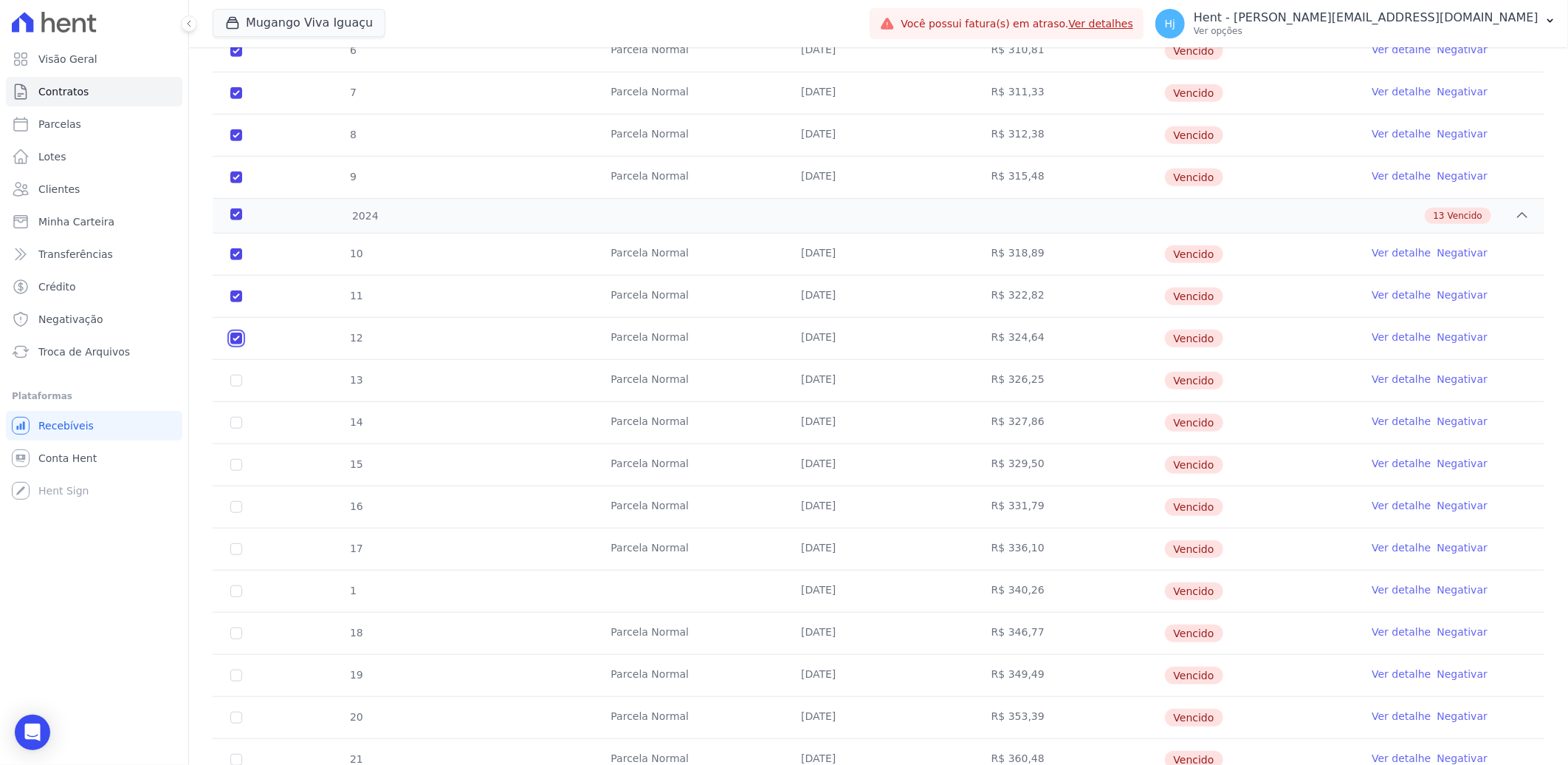
checkbox input "true"
click at [238, 382] on input "checkbox" at bounding box center [236, 380] width 12 height 12
checkbox input "true"
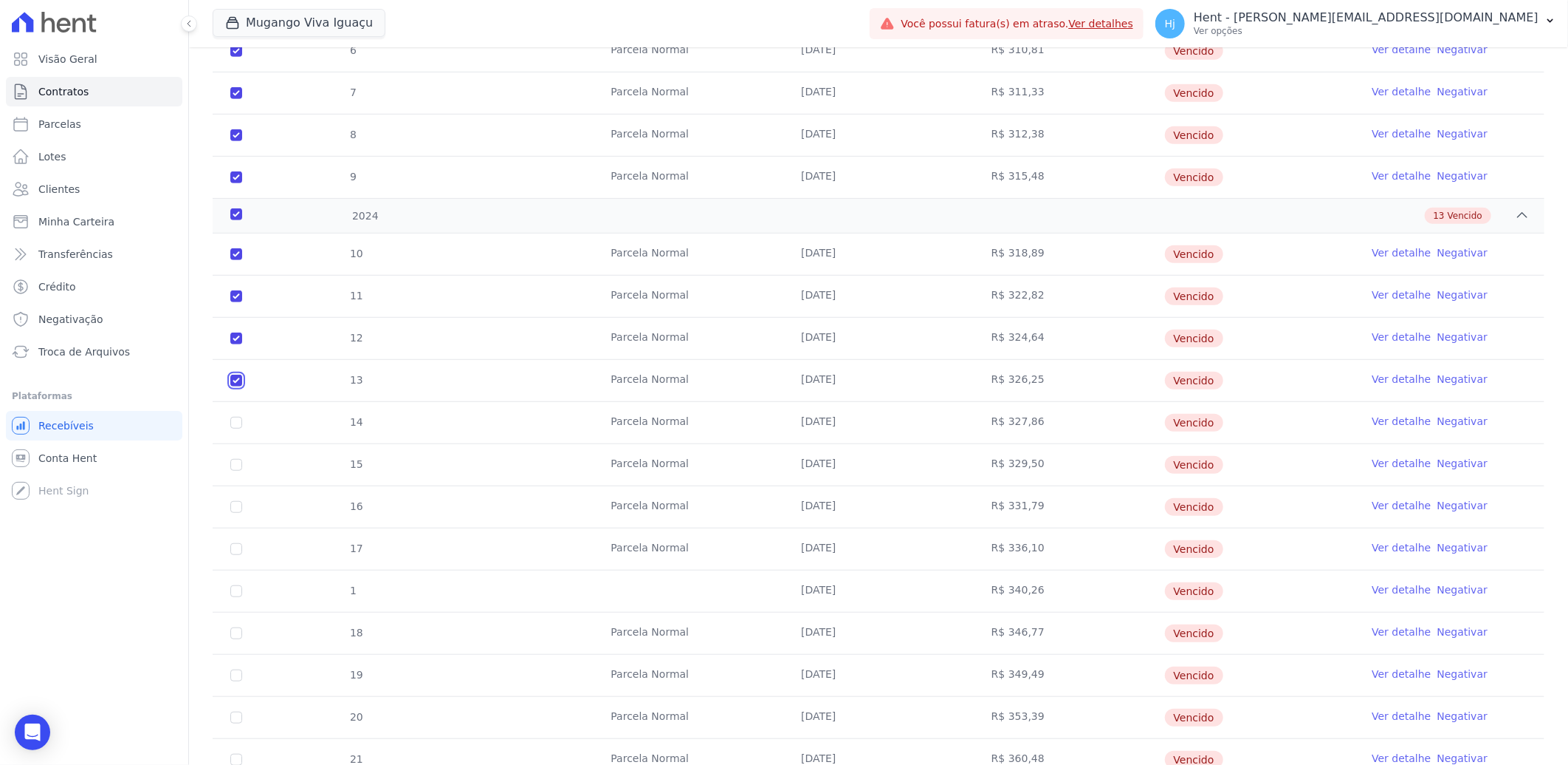
checkbox input "true"
click at [239, 424] on input "checkbox" at bounding box center [236, 422] width 12 height 12
checkbox input "true"
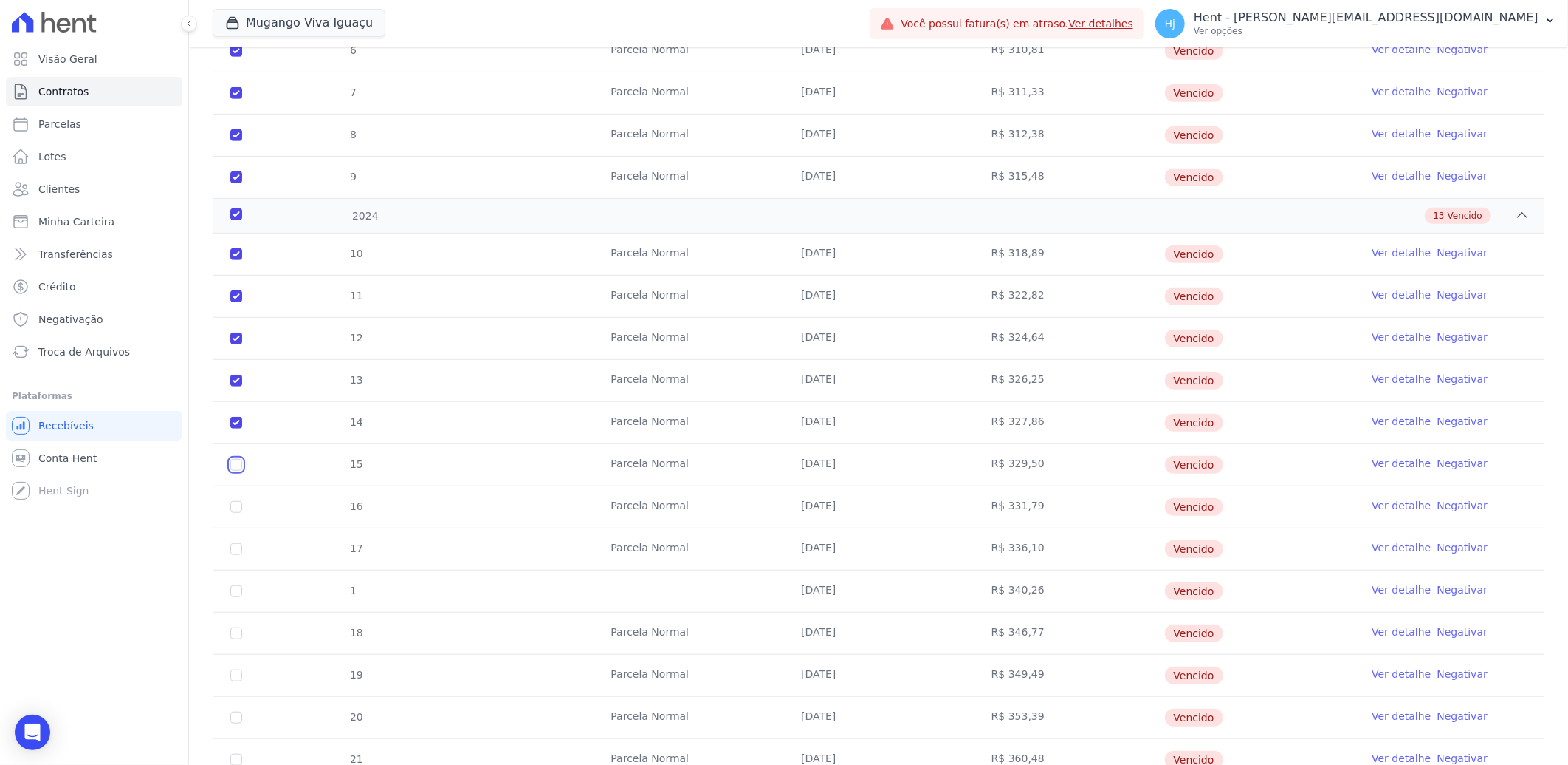
click at [238, 464] on input "checkbox" at bounding box center [236, 464] width 12 height 12
checkbox input "true"
click at [240, 506] on input "checkbox" at bounding box center [236, 507] width 12 height 12
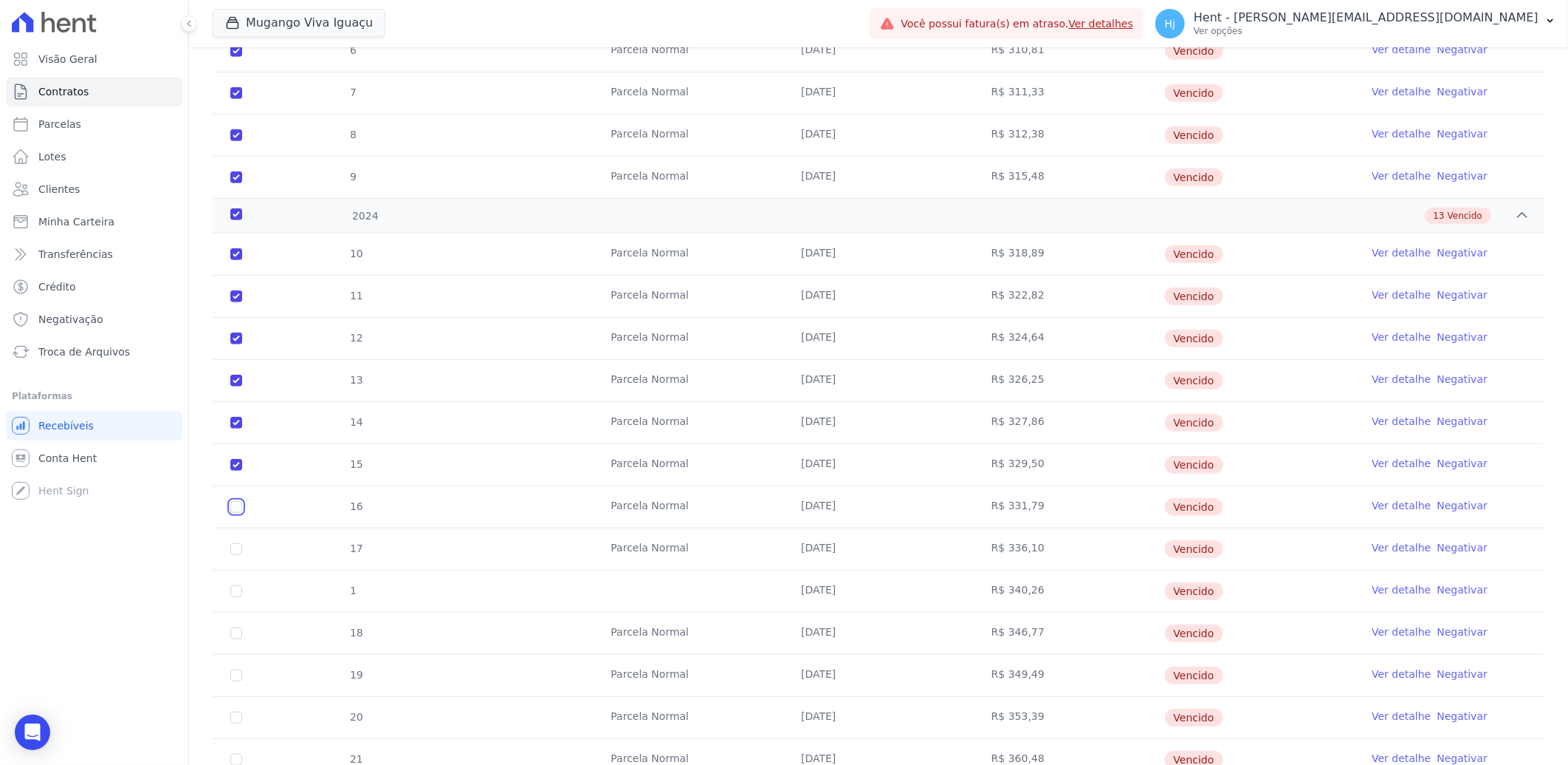
checkbox input "true"
click at [233, 547] on input "checkbox" at bounding box center [236, 548] width 12 height 12
checkbox input "true"
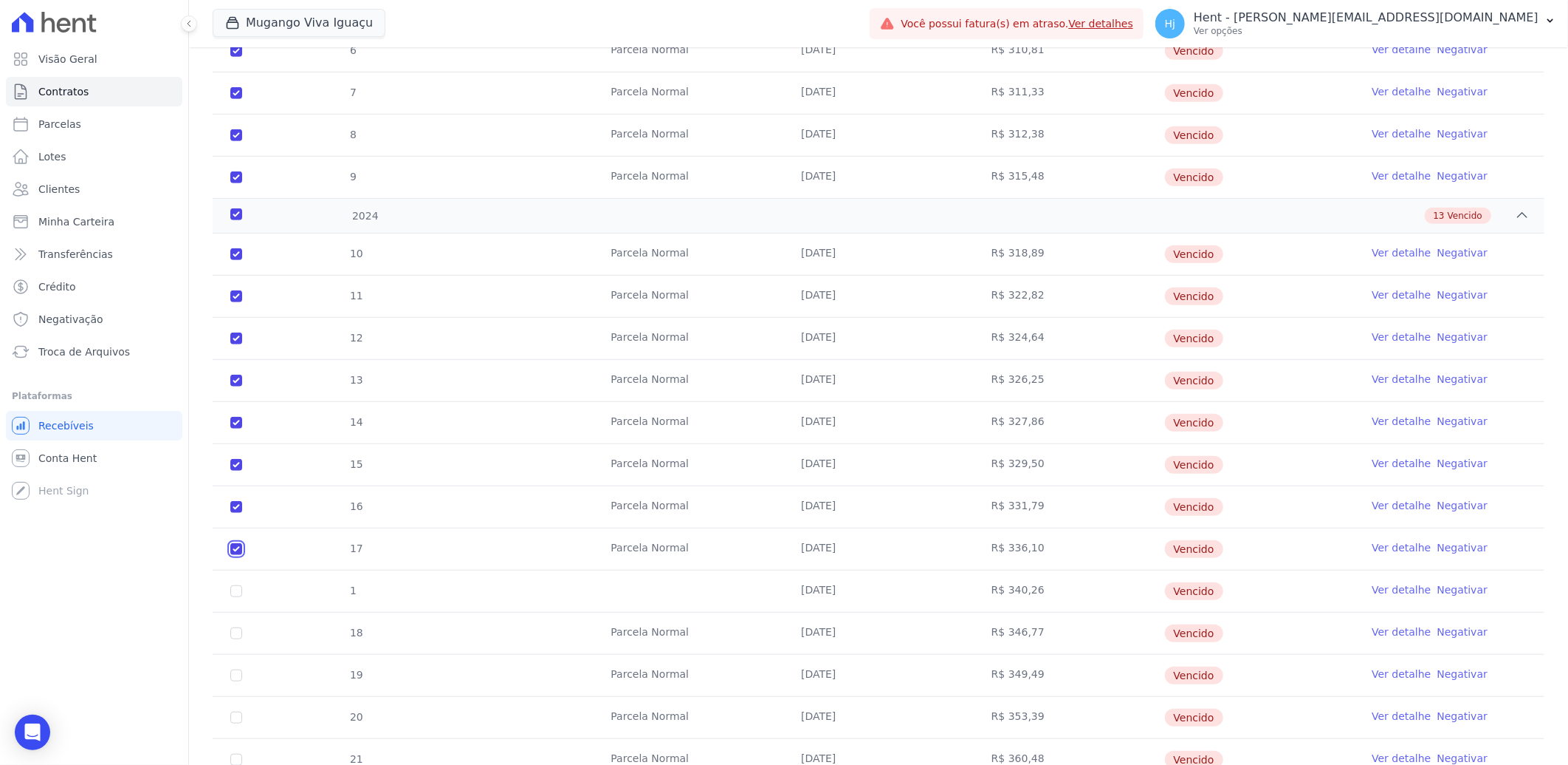
checkbox input "true"
click at [234, 591] on input "checkbox" at bounding box center [236, 591] width 12 height 12
checkbox input "true"
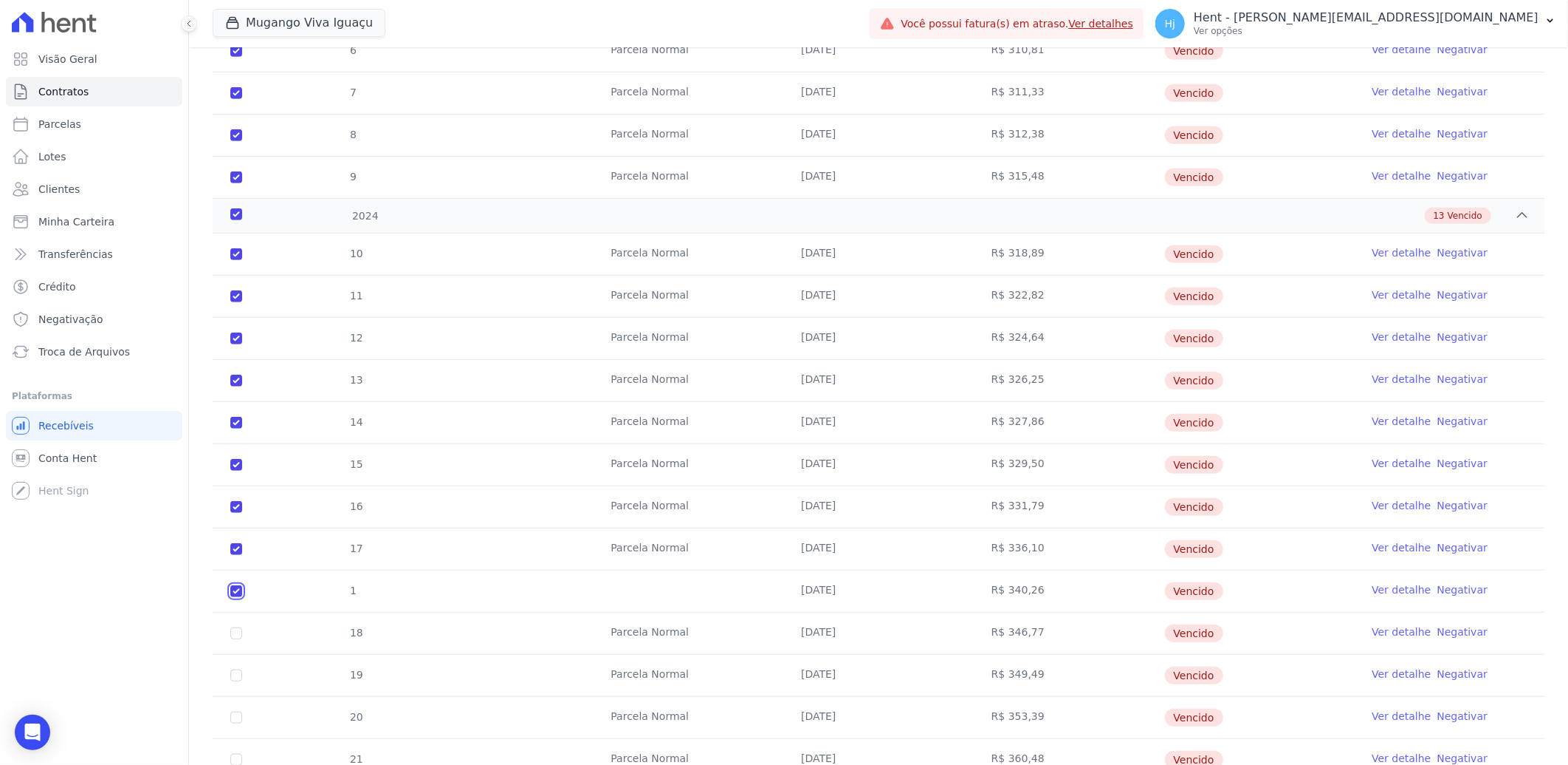
checkbox input "true"
click at [236, 639] on td "18" at bounding box center [236, 633] width 47 height 42
click at [237, 633] on input "checkbox" at bounding box center [236, 633] width 12 height 12
checkbox input "true"
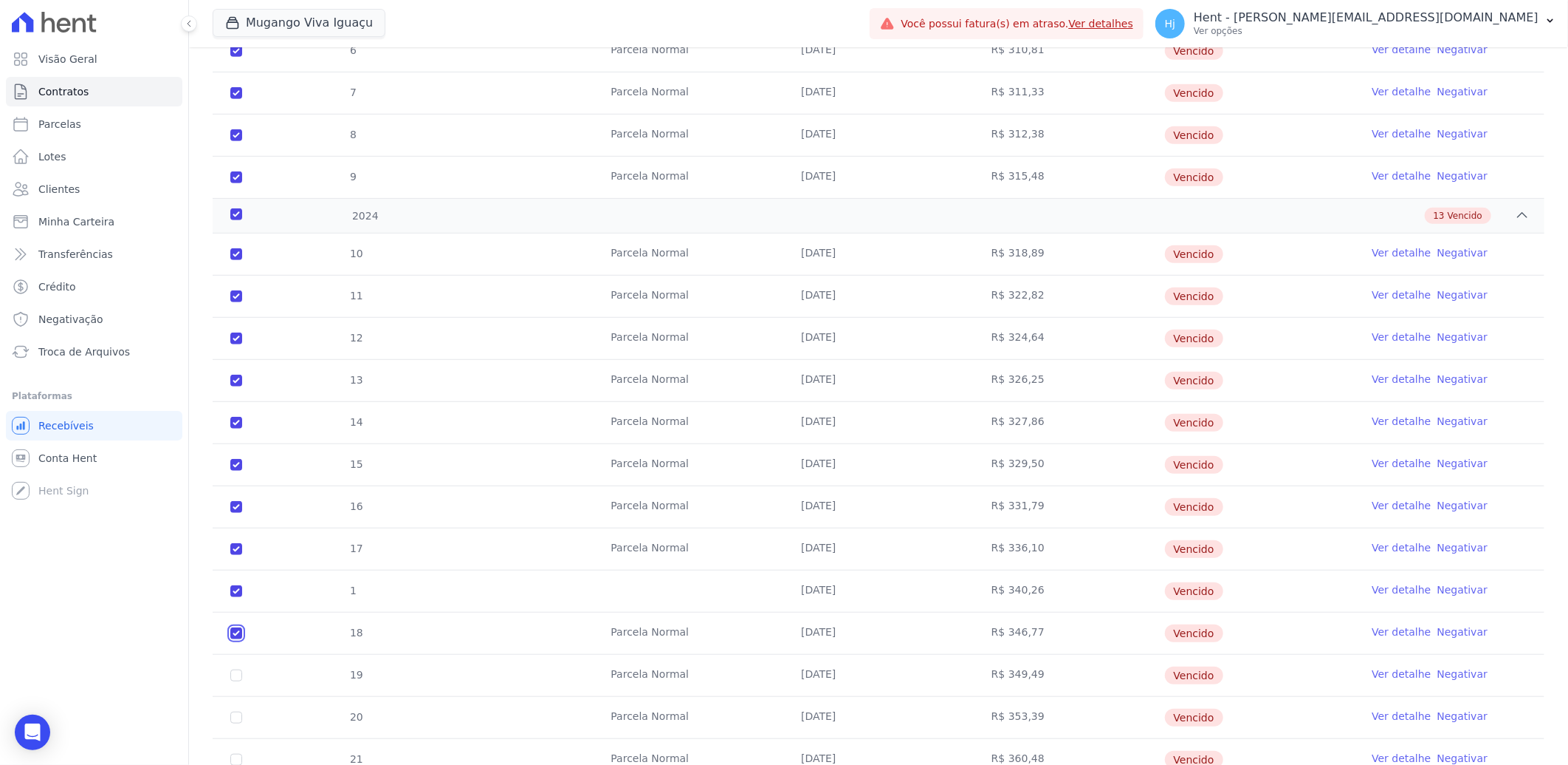
checkbox input "true"
click at [235, 674] on input "checkbox" at bounding box center [236, 675] width 12 height 12
checkbox input "true"
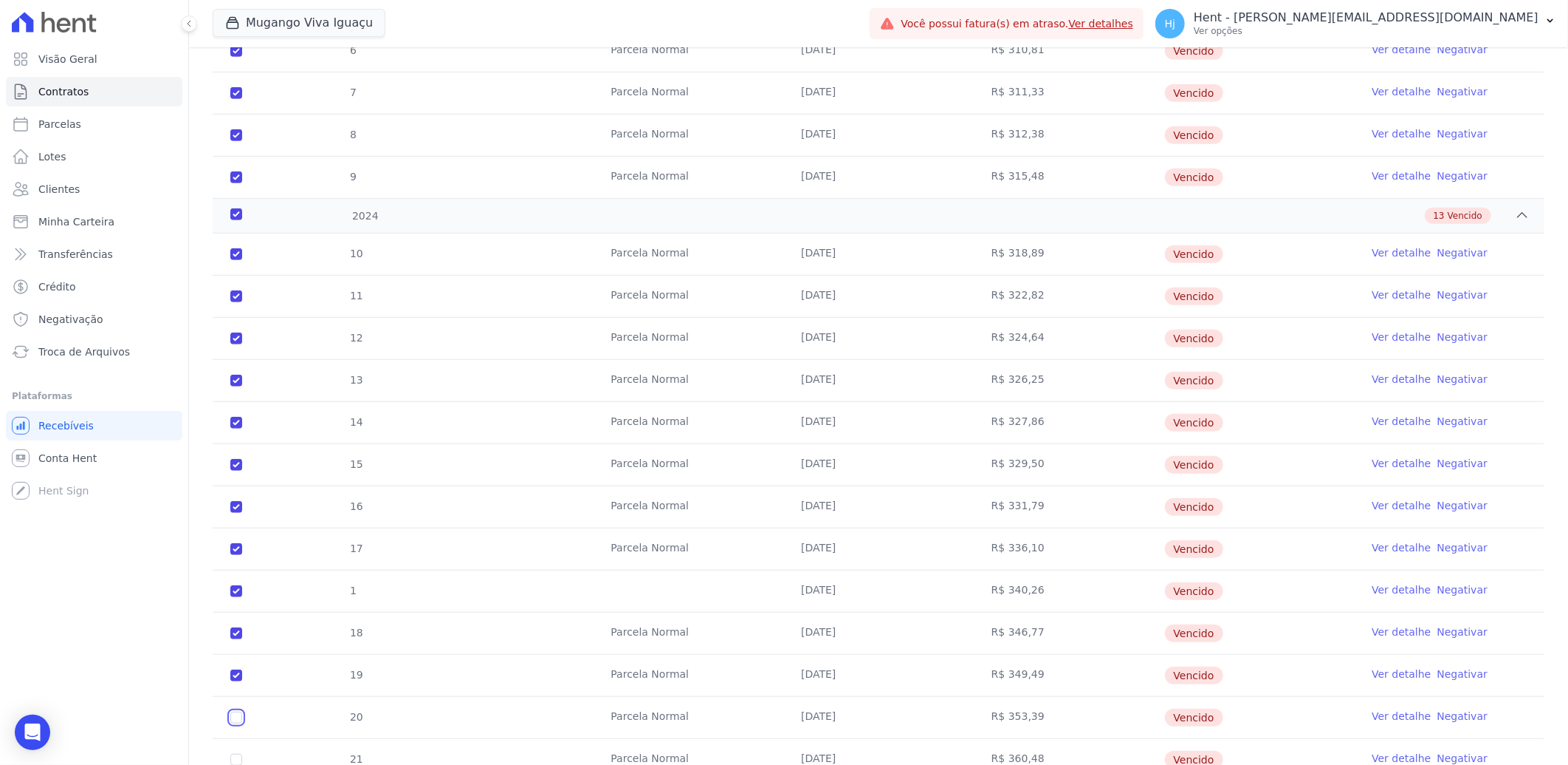
click at [239, 718] on input "checkbox" at bounding box center [236, 717] width 12 height 12
checkbox input "true"
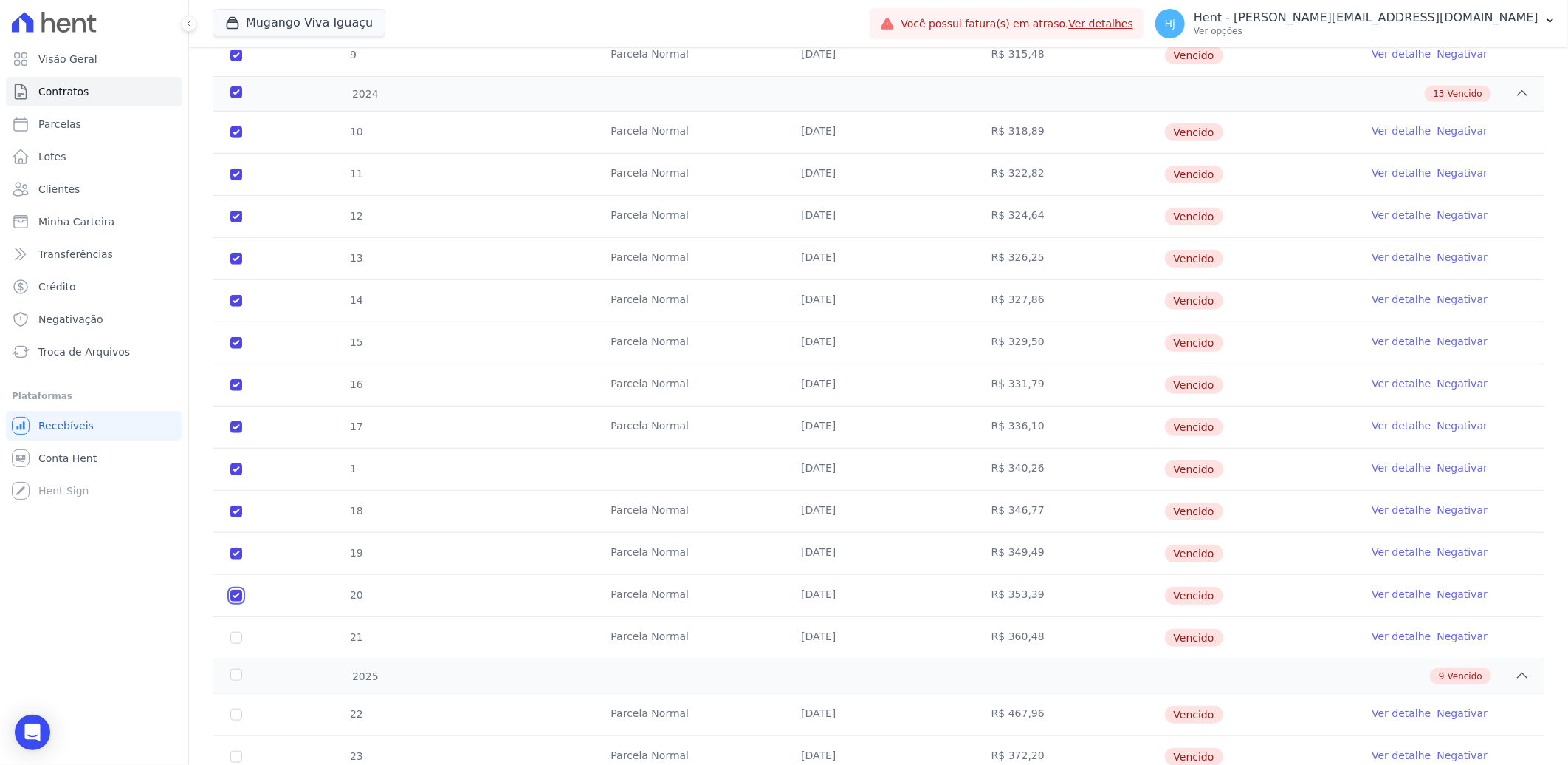
scroll to position [821, 0]
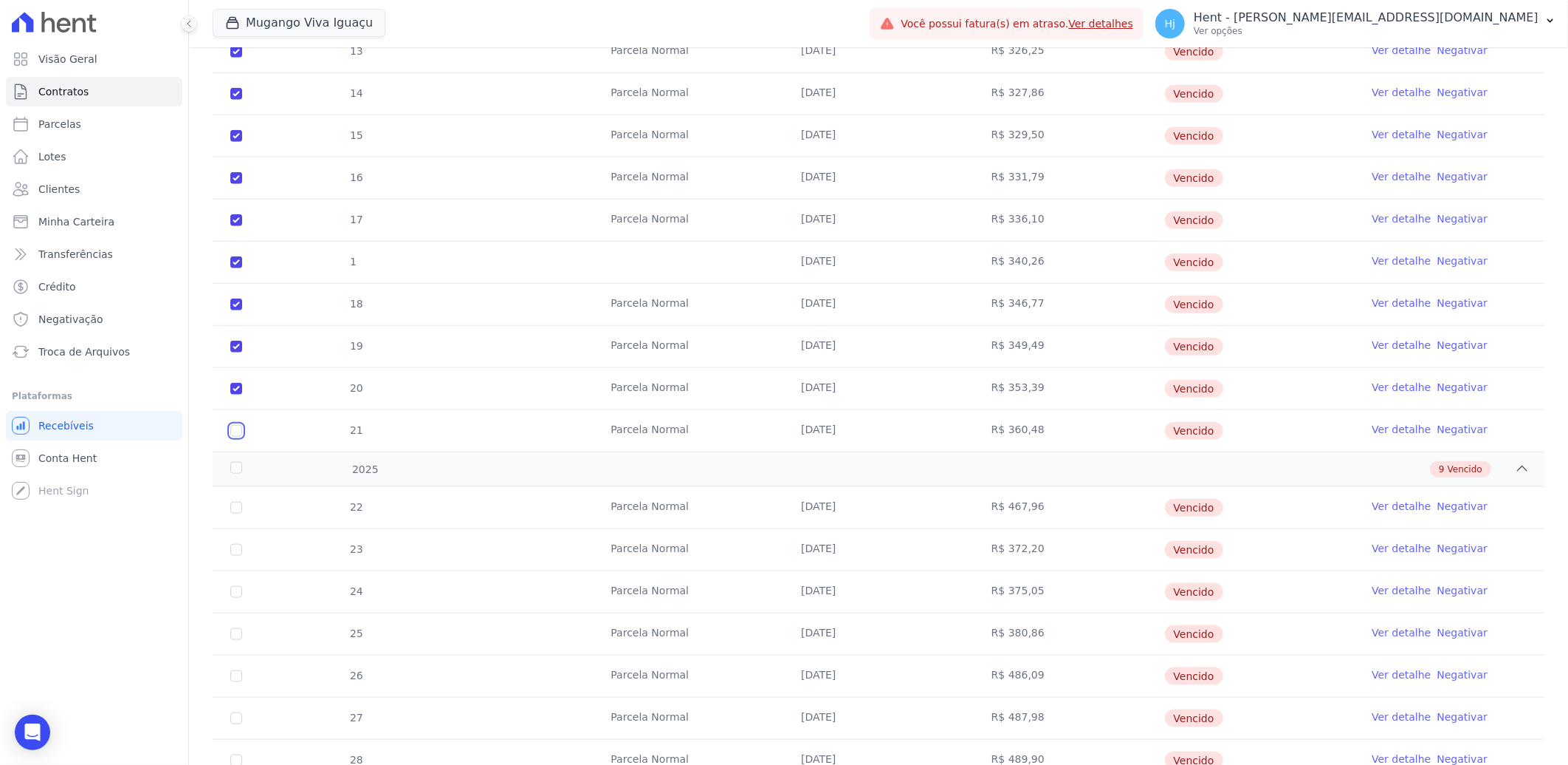
click at [234, 431] on input "checkbox" at bounding box center [236, 431] width 12 height 12
checkbox input "true"
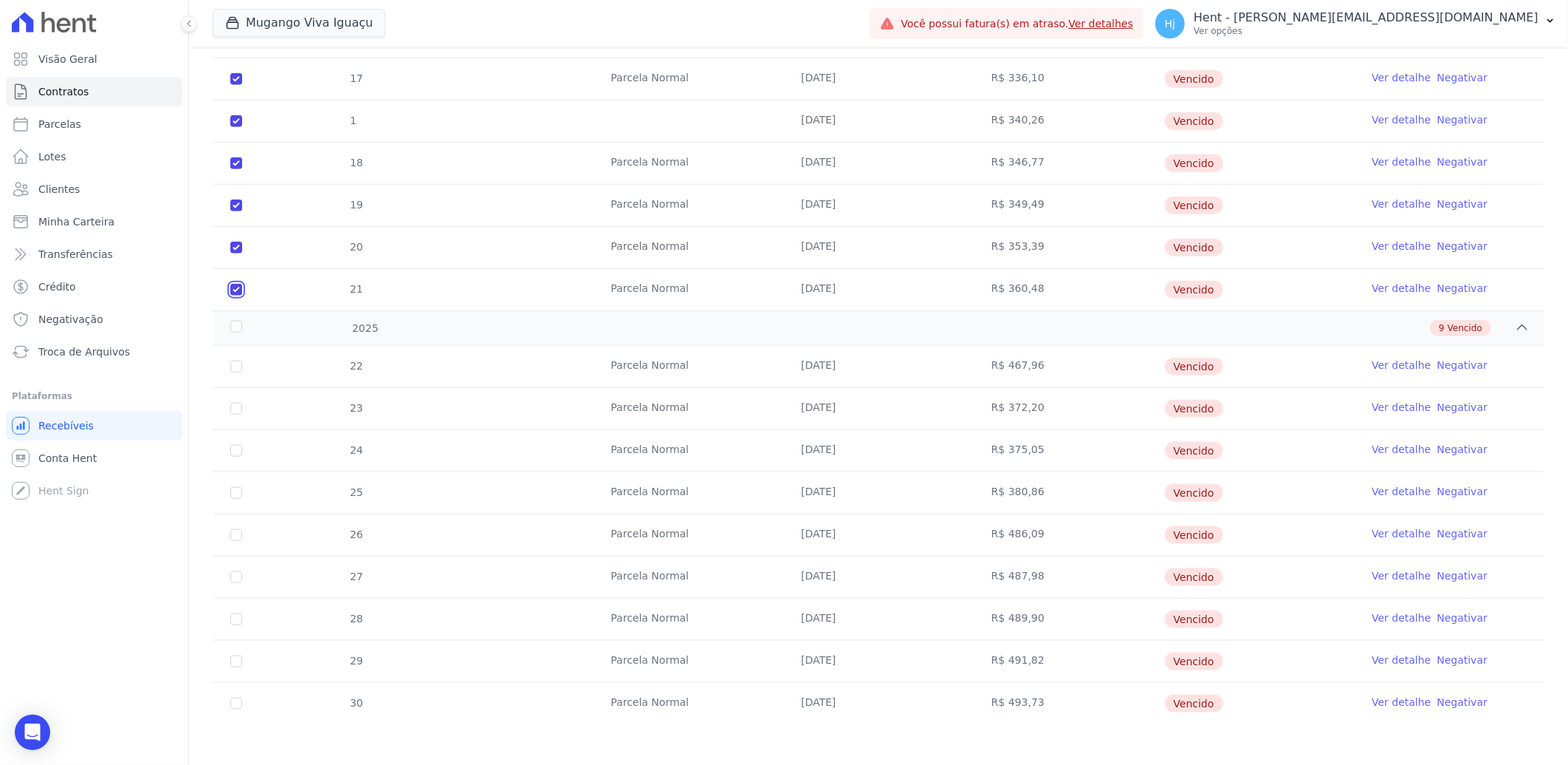
scroll to position [966, 0]
click at [240, 364] on input "checkbox" at bounding box center [236, 362] width 12 height 12
checkbox input "true"
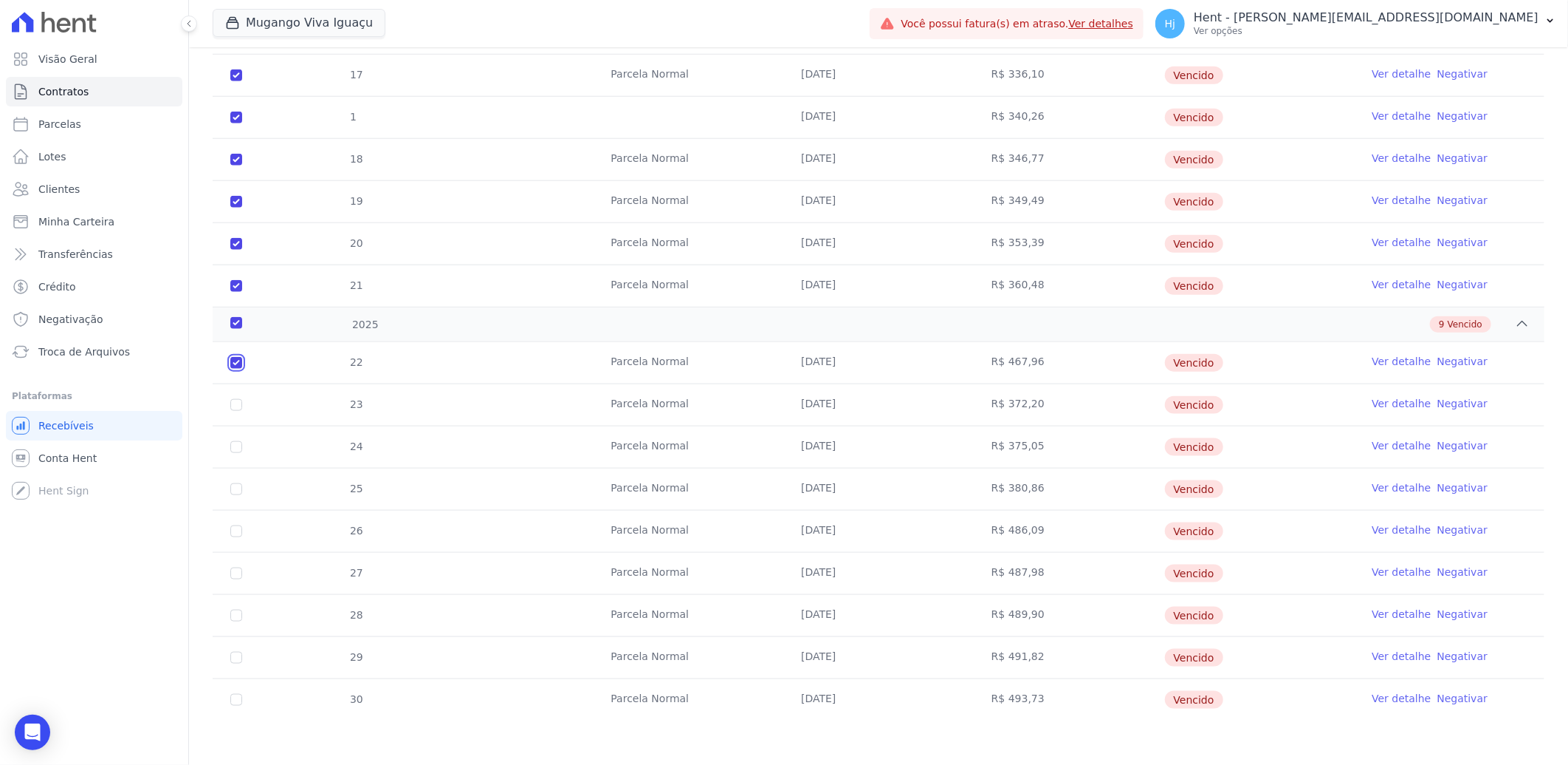
checkbox input "true"
click at [237, 403] on input "checkbox" at bounding box center [236, 405] width 12 height 12
checkbox input "true"
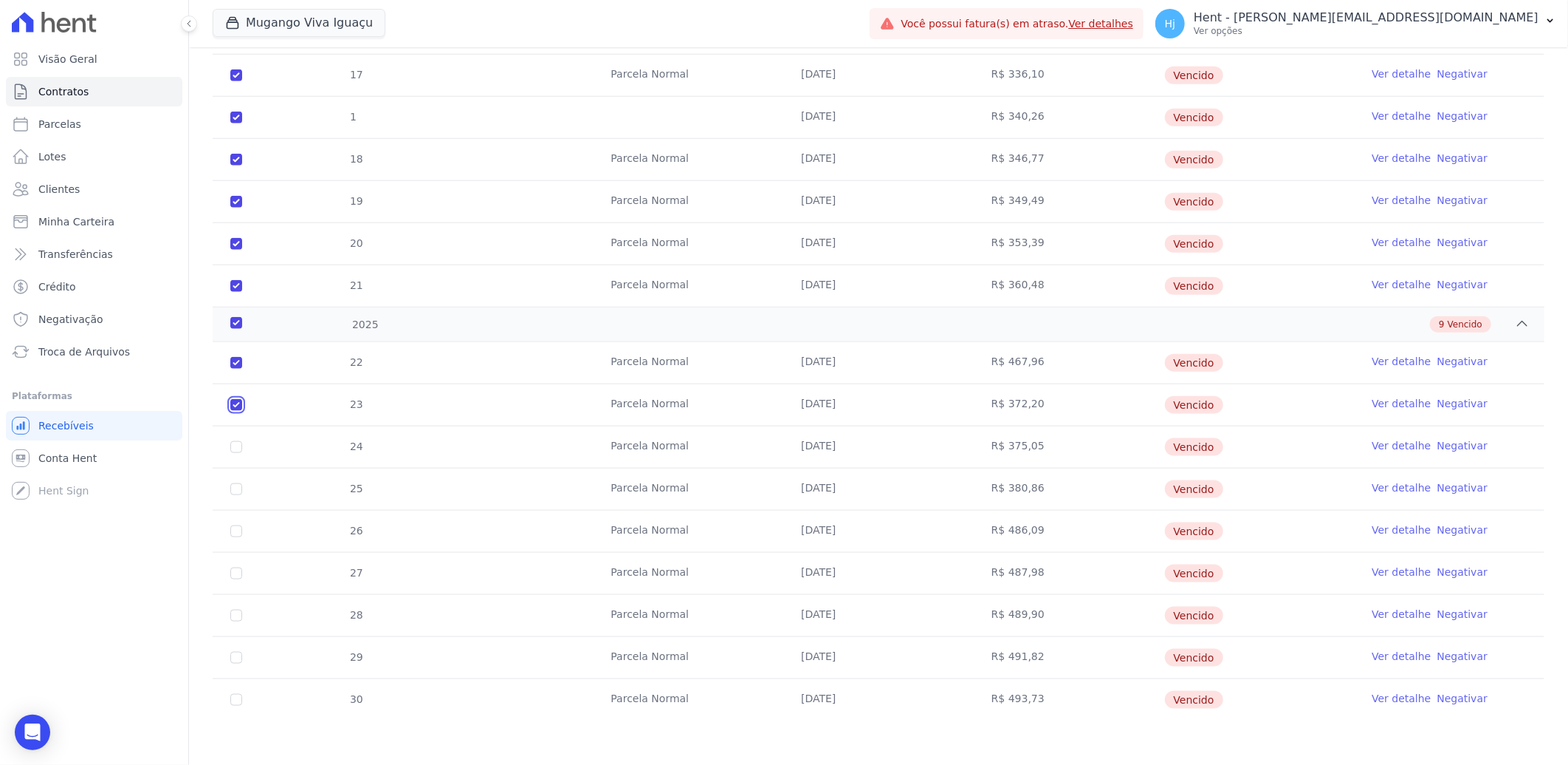
checkbox input "true"
click at [237, 444] on input "checkbox" at bounding box center [236, 446] width 12 height 12
checkbox input "true"
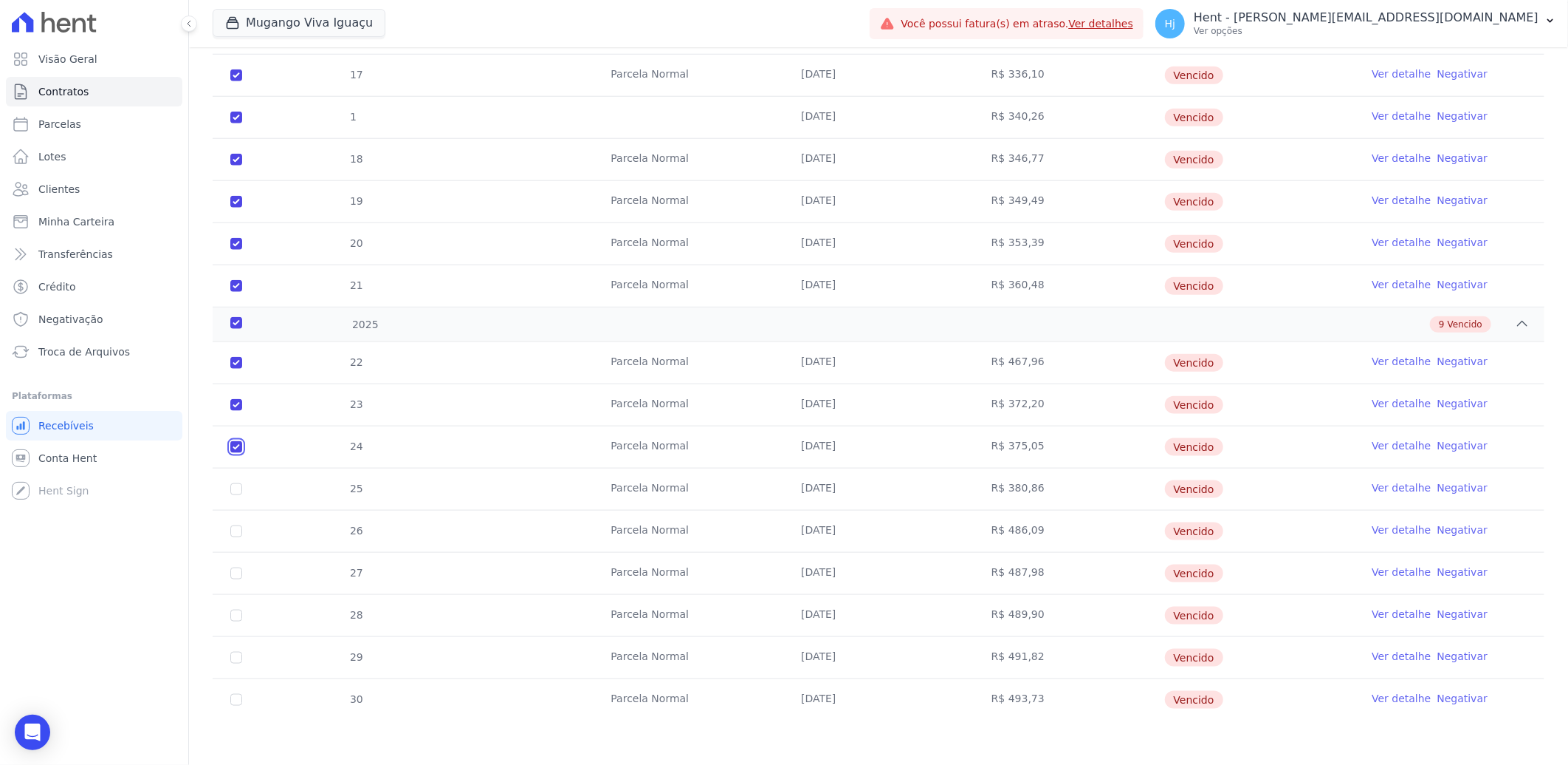
checkbox input "true"
click at [234, 488] on input "checkbox" at bounding box center [236, 489] width 12 height 12
checkbox input "true"
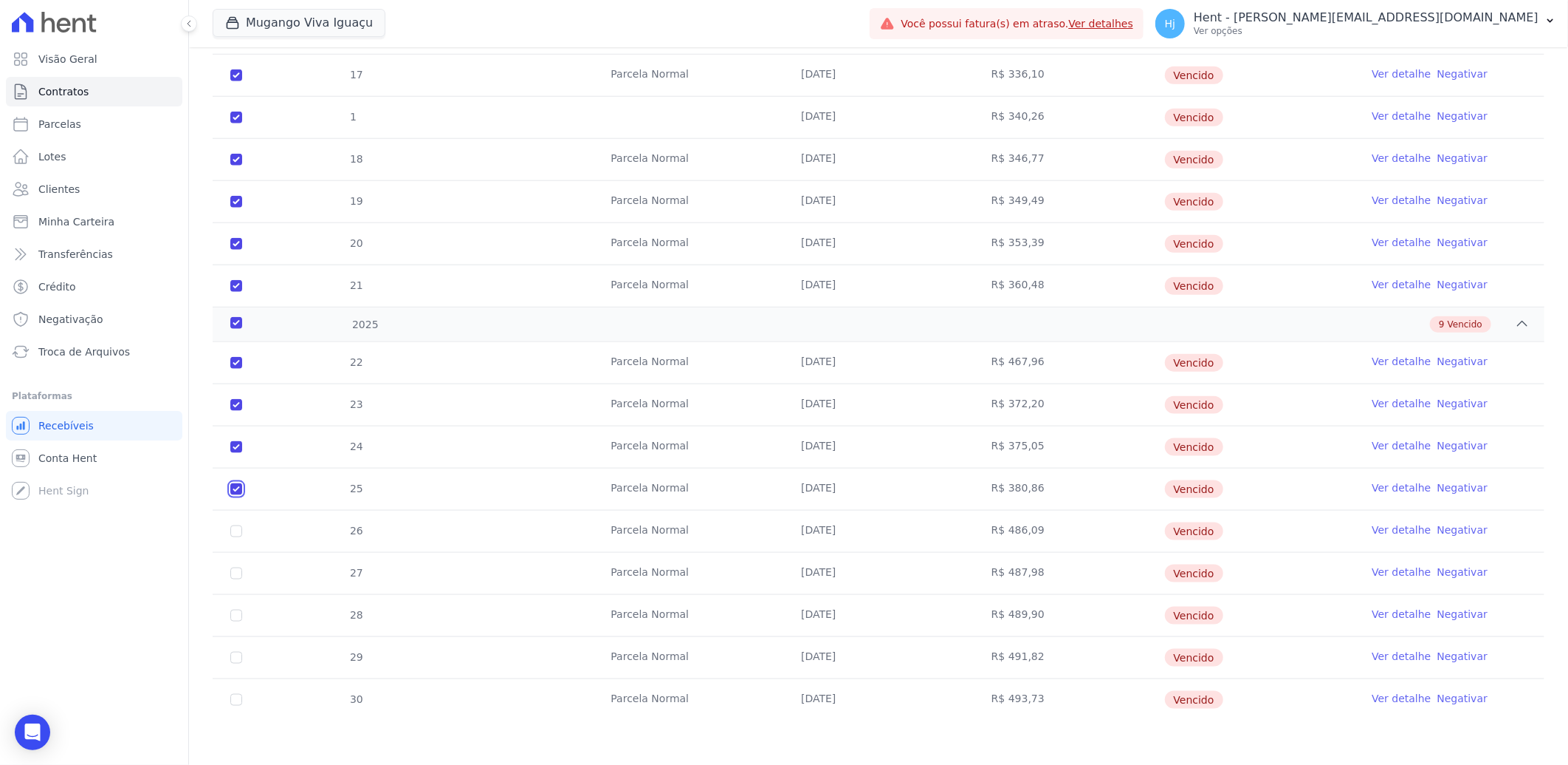
checkbox input "true"
click at [234, 532] on input "checkbox" at bounding box center [236, 531] width 12 height 12
checkbox input "true"
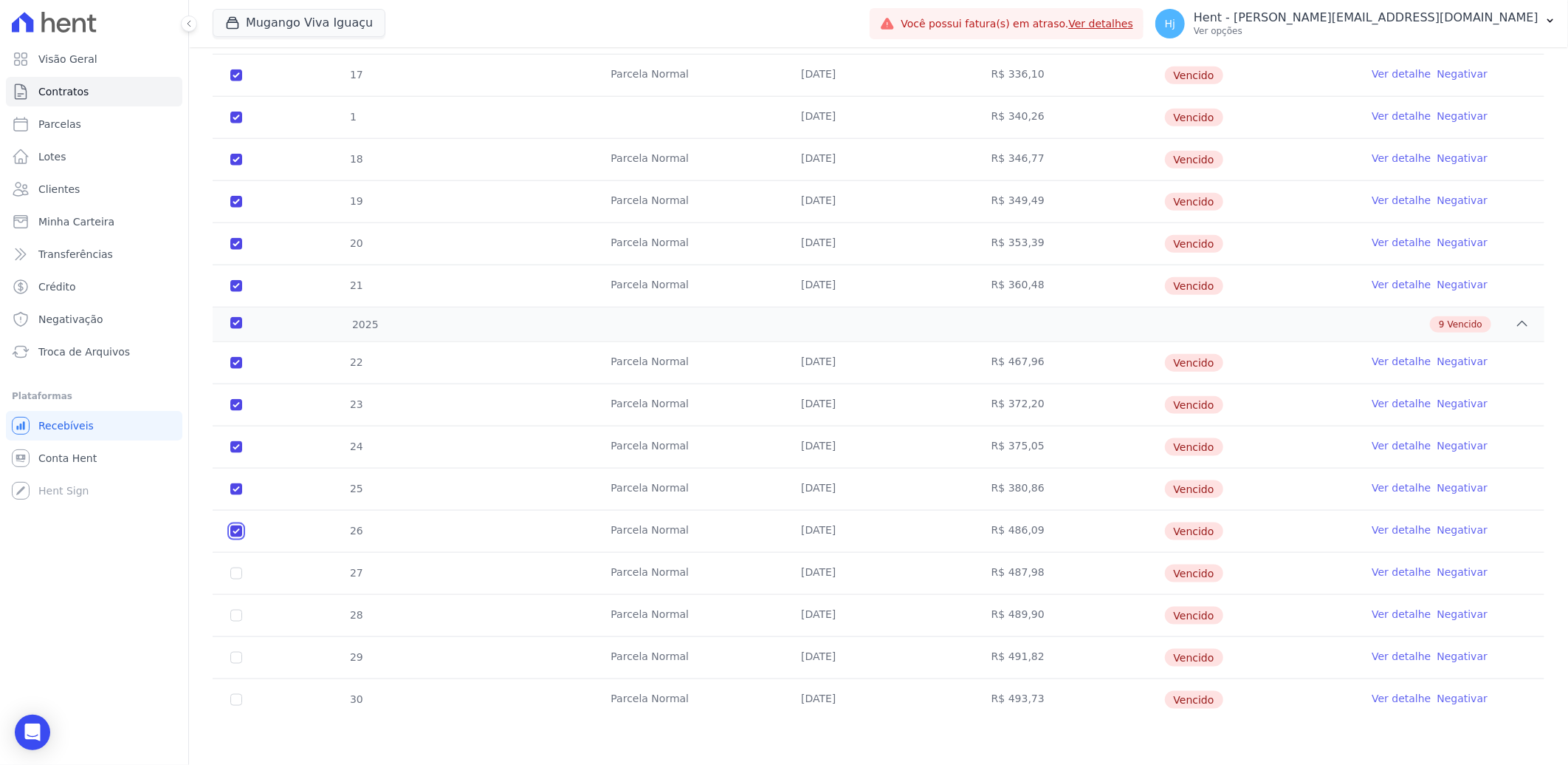
checkbox input "true"
click at [238, 574] on input "checkbox" at bounding box center [236, 573] width 12 height 12
checkbox input "true"
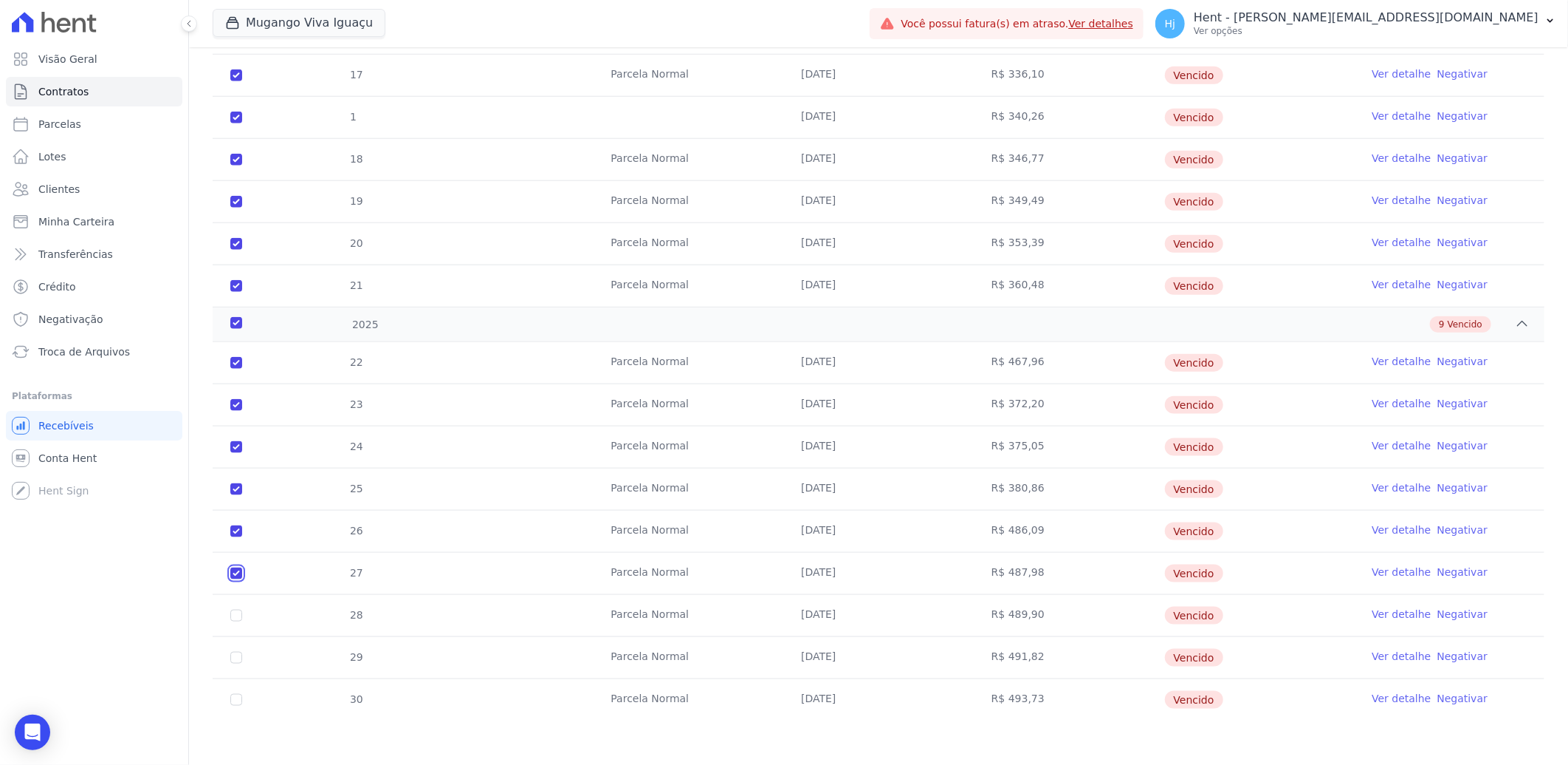
checkbox input "true"
click at [242, 612] on td "28" at bounding box center [236, 615] width 47 height 42
click at [239, 616] on input "checkbox" at bounding box center [236, 615] width 12 height 12
checkbox input "true"
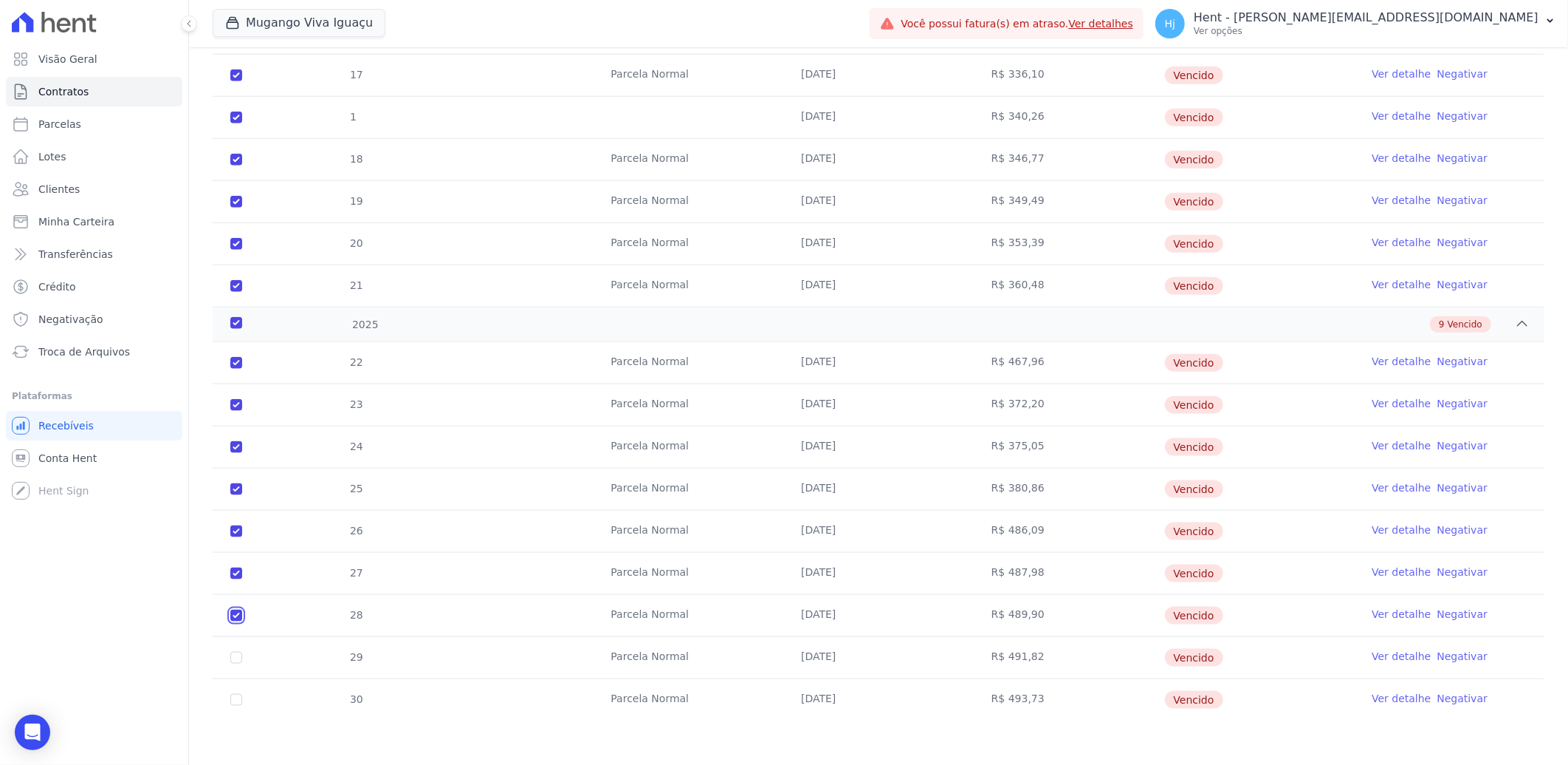
checkbox input "true"
click at [236, 658] on input "checkbox" at bounding box center [236, 658] width 12 height 12
checkbox input "true"
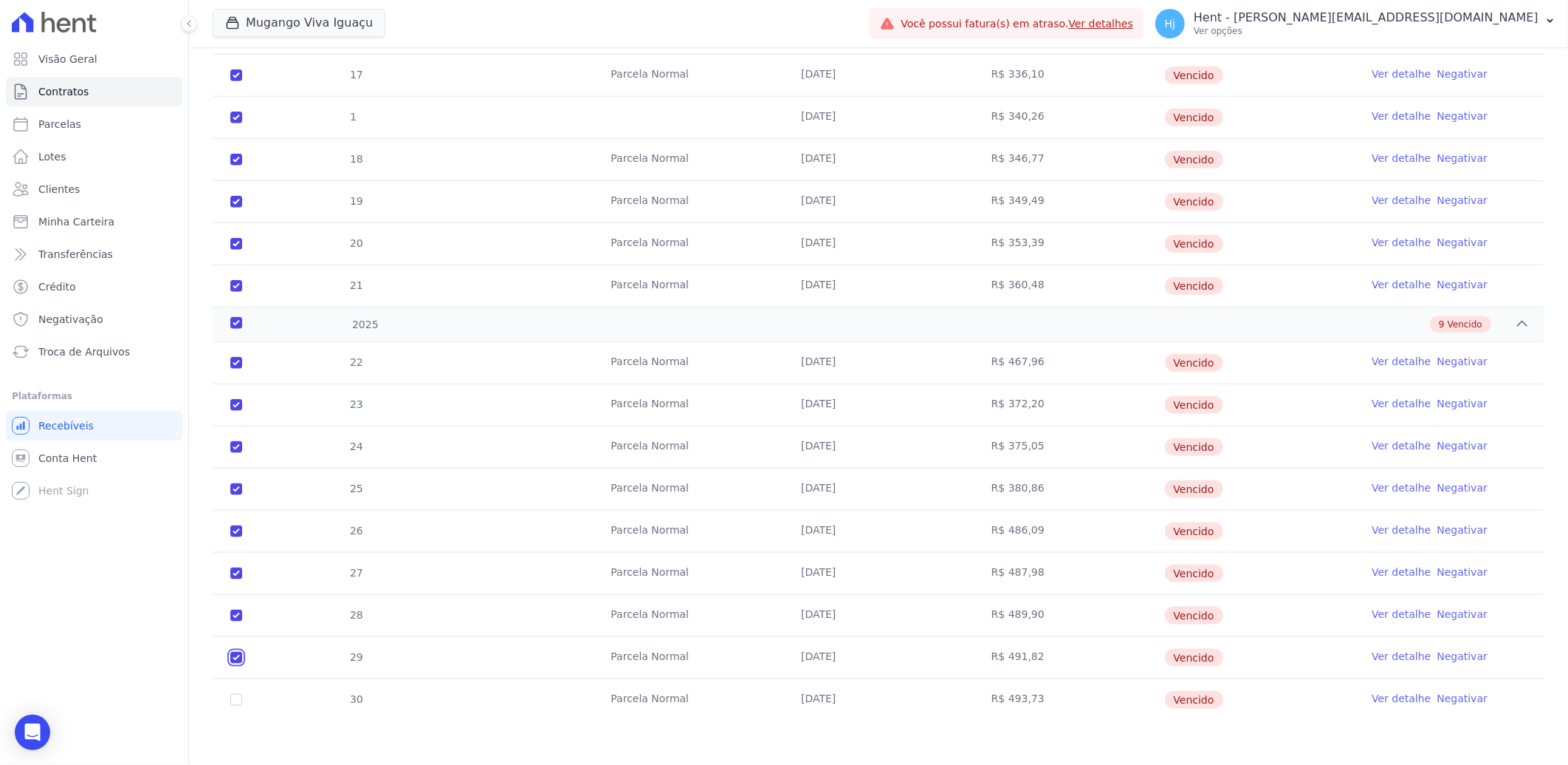
checkbox input "true"
click at [236, 696] on input "checkbox" at bounding box center [236, 699] width 12 height 12
checkbox input "true"
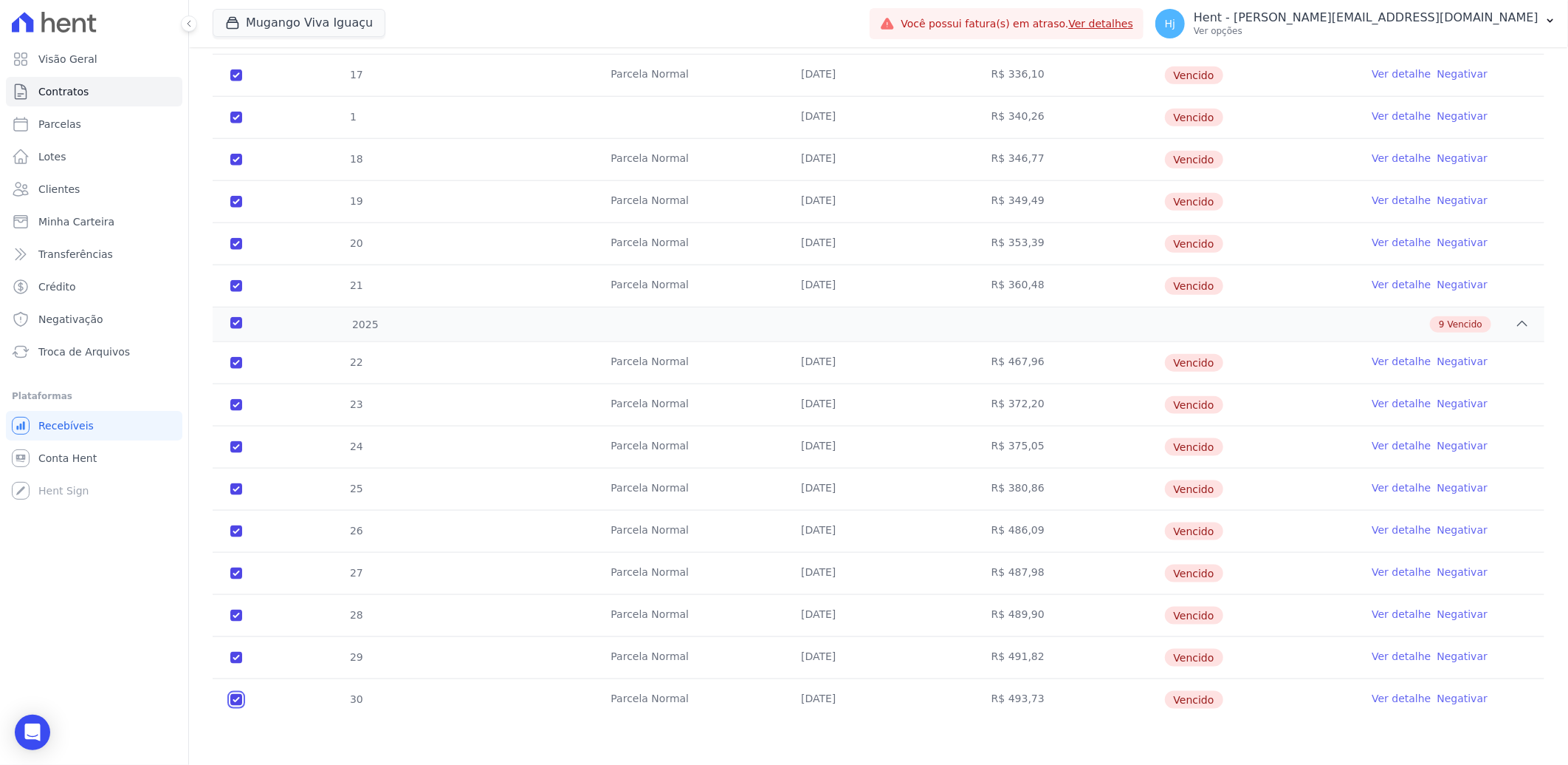
checkbox input "true"
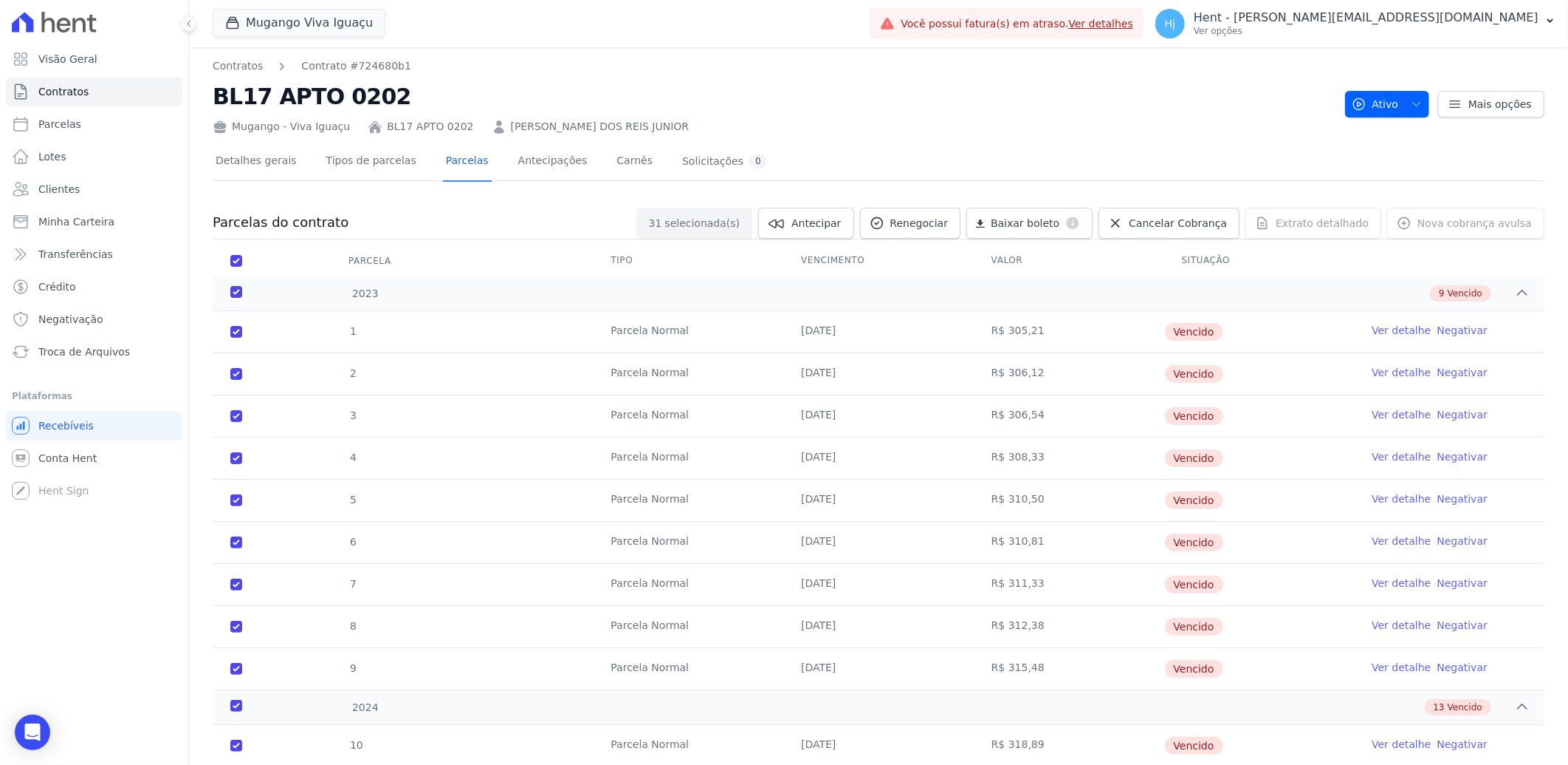
scroll to position [0, 0]
click at [925, 225] on span "Renegociar" at bounding box center [919, 224] width 58 height 15
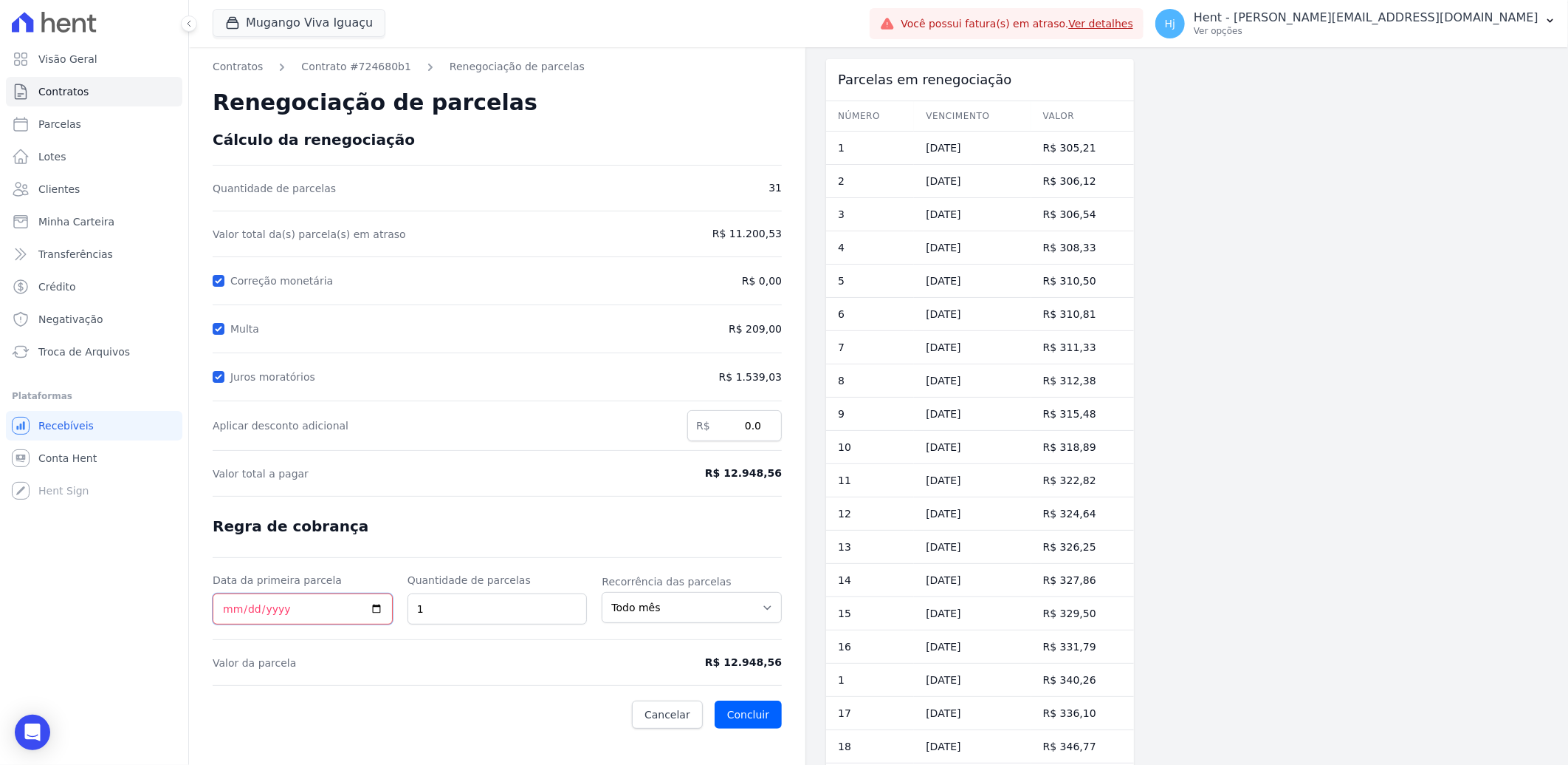
click at [231, 605] on input "Data da primeira parcela" at bounding box center [303, 609] width 180 height 31
type input "[DATE]"
type input "12"
drag, startPoint x: 727, startPoint y: 663, endPoint x: 778, endPoint y: 672, distance: 51.8
click at [778, 672] on form "Cálculo da renegociação Quantidade de parcelas 31 Valor total da(s) parcela(s) …" at bounding box center [497, 429] width 569 height 597
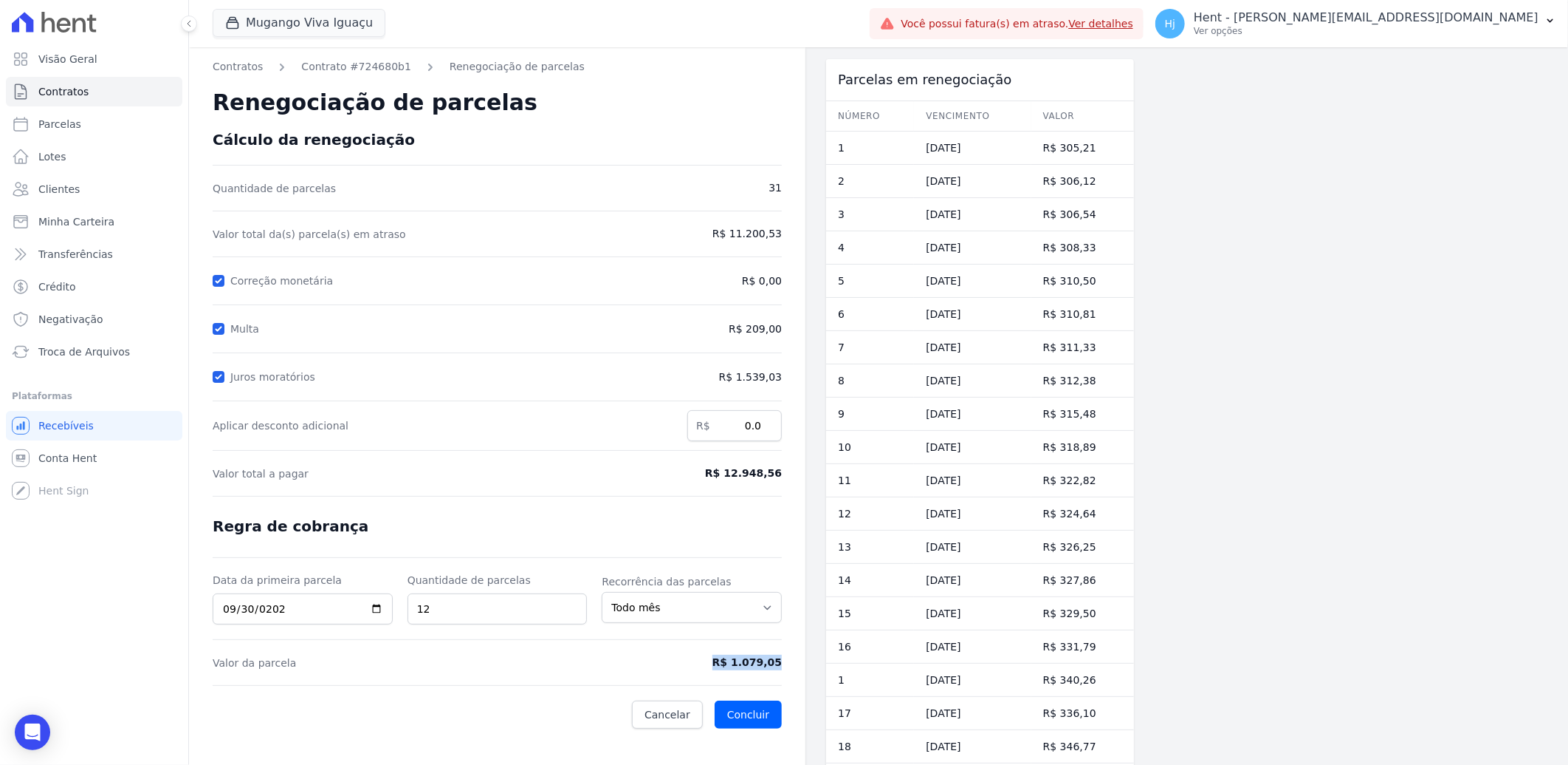
copy form "R$ 1.079,05"
click at [70, 188] on span "Clientes" at bounding box center [58, 189] width 42 height 15
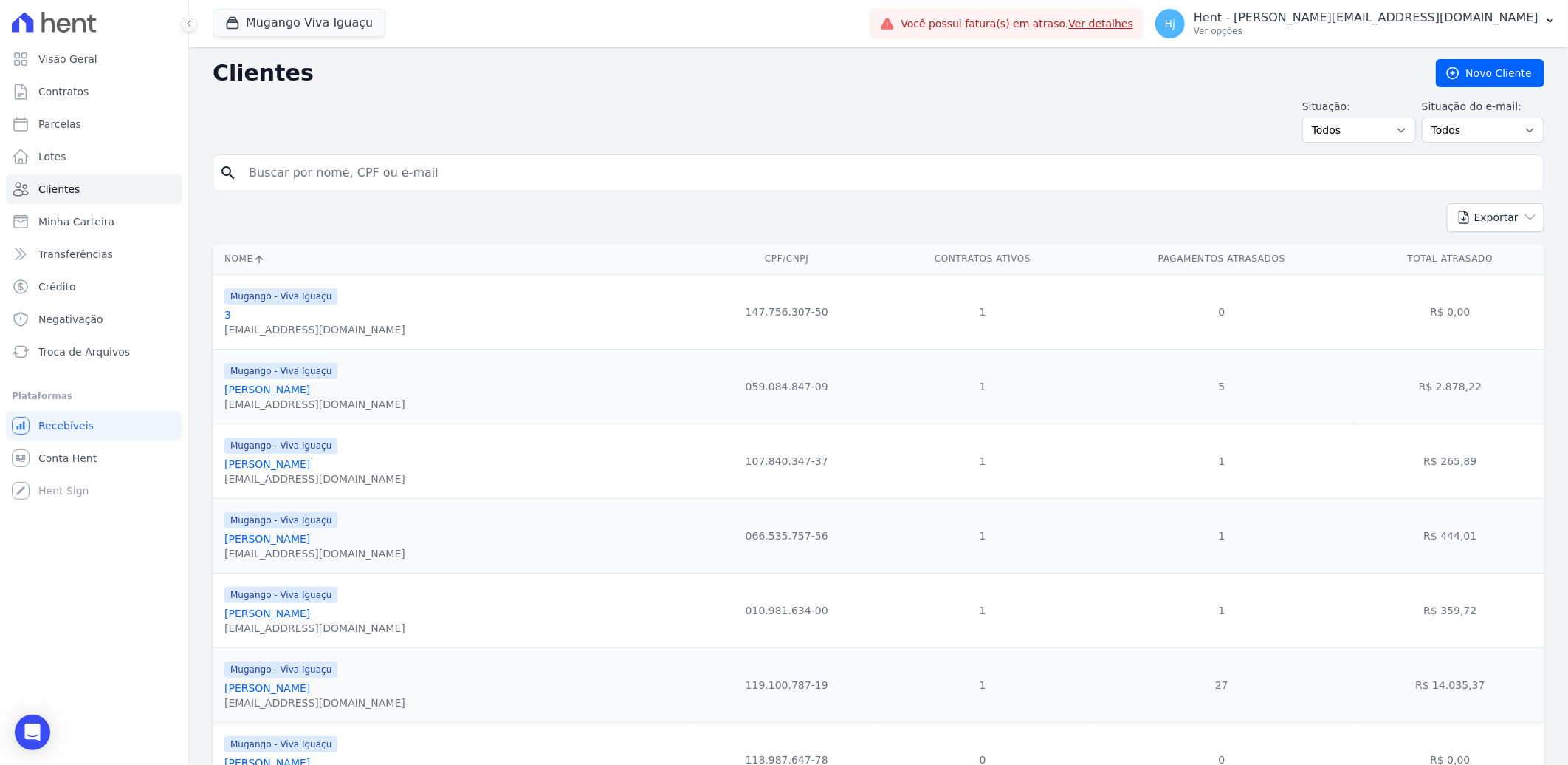
click at [314, 177] on input "search" at bounding box center [889, 173] width 1298 height 30
paste input "Daniela Da Silva Monteiro De Almeida"
type input "Daniela Da Silva Monteiro De Almeida"
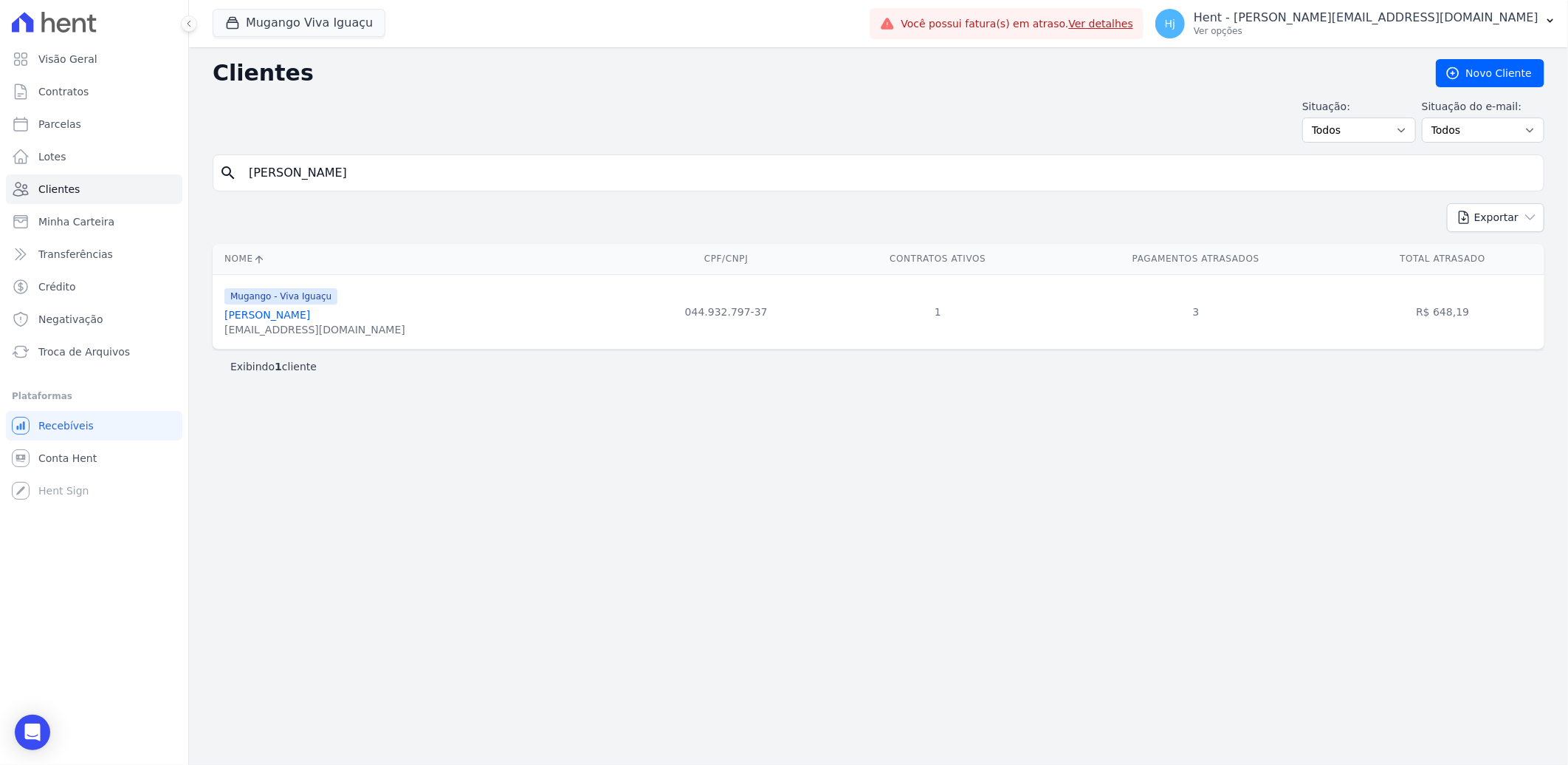
click at [299, 312] on link "Daniela Da Silva Monteiro De Almeida" at bounding box center [268, 314] width 86 height 12
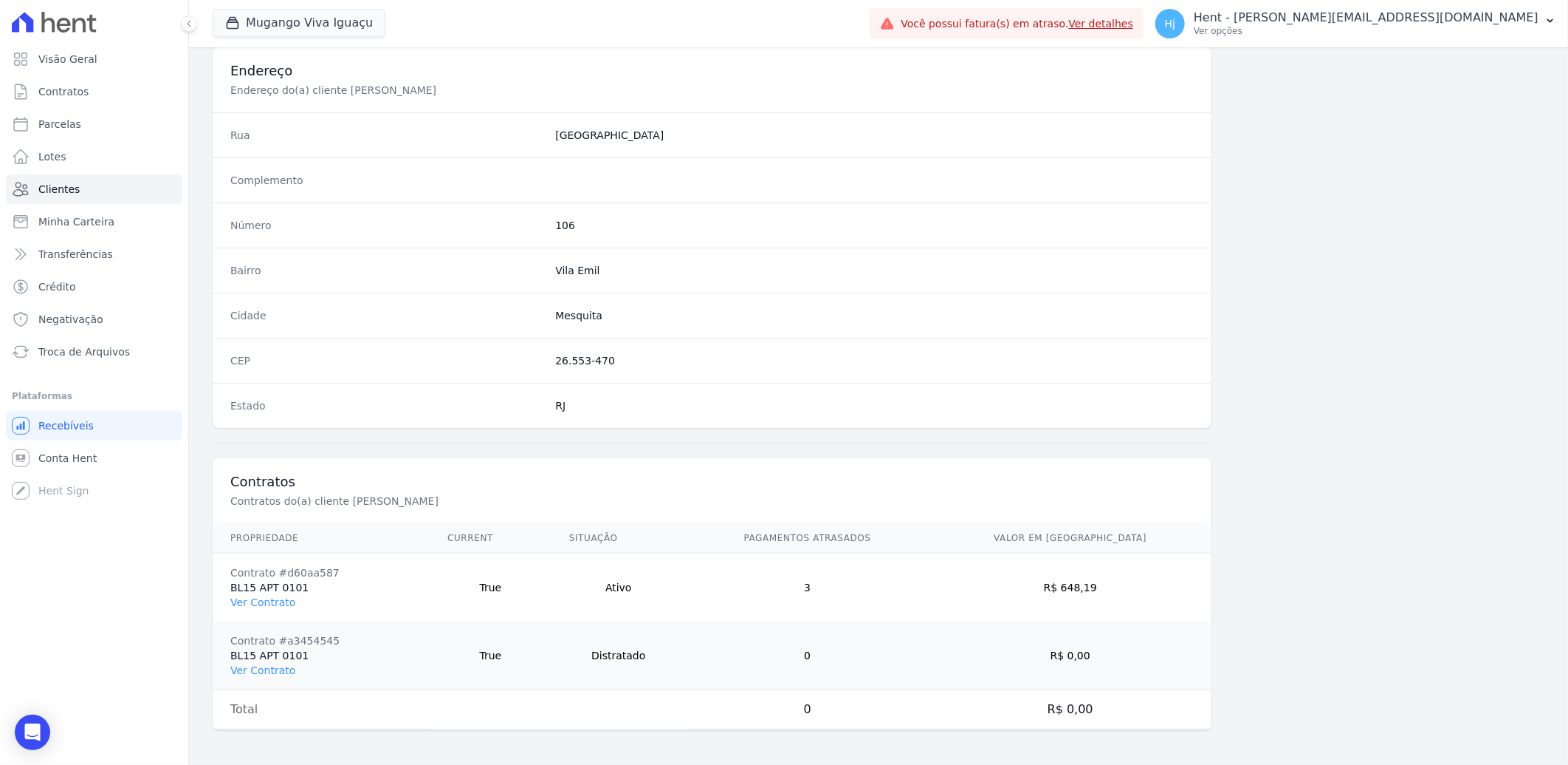
scroll to position [687, 0]
click at [243, 596] on link "Ver Contrato" at bounding box center [263, 601] width 65 height 12
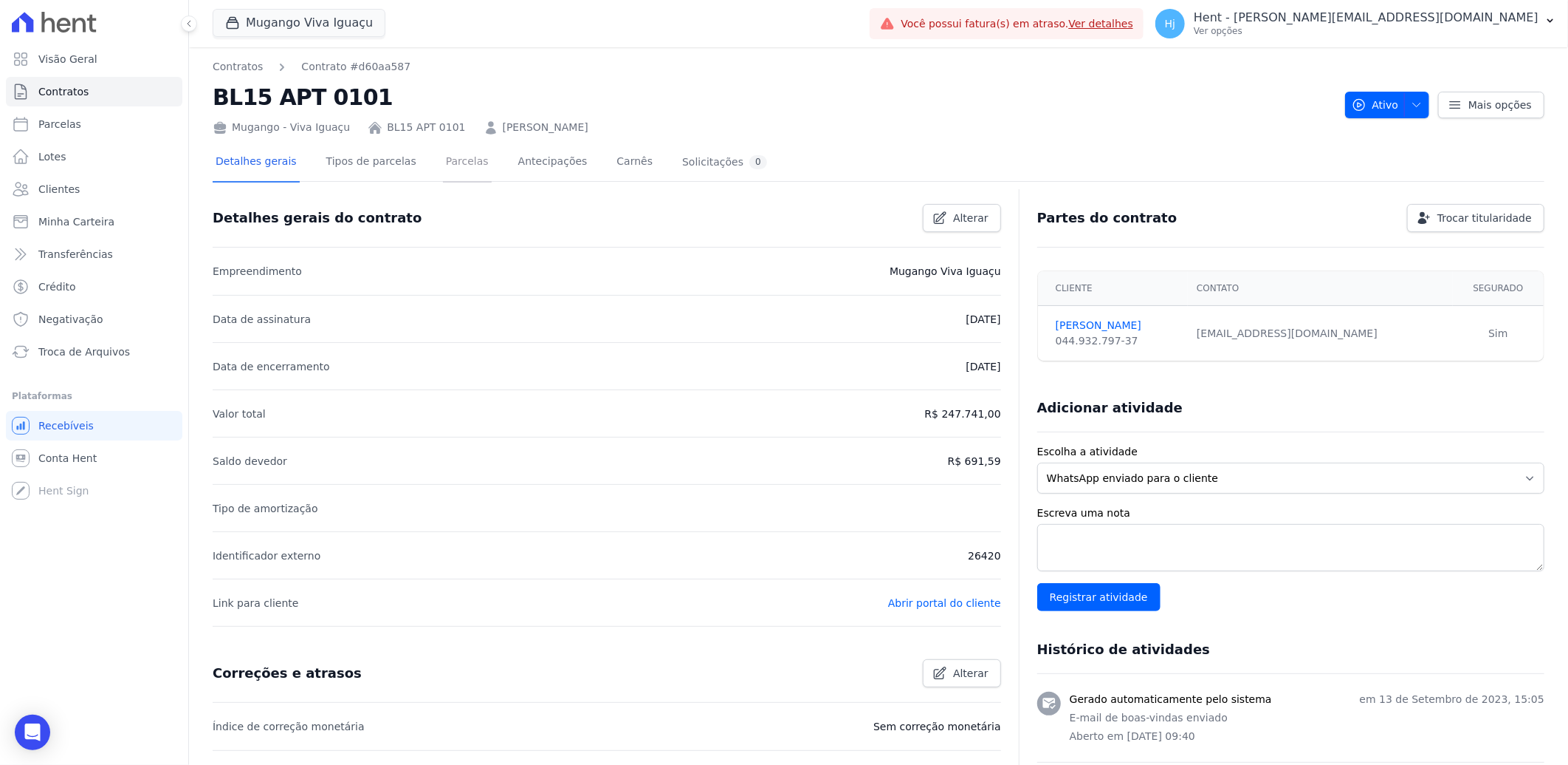
click at [443, 161] on link "Parcelas" at bounding box center [467, 163] width 49 height 39
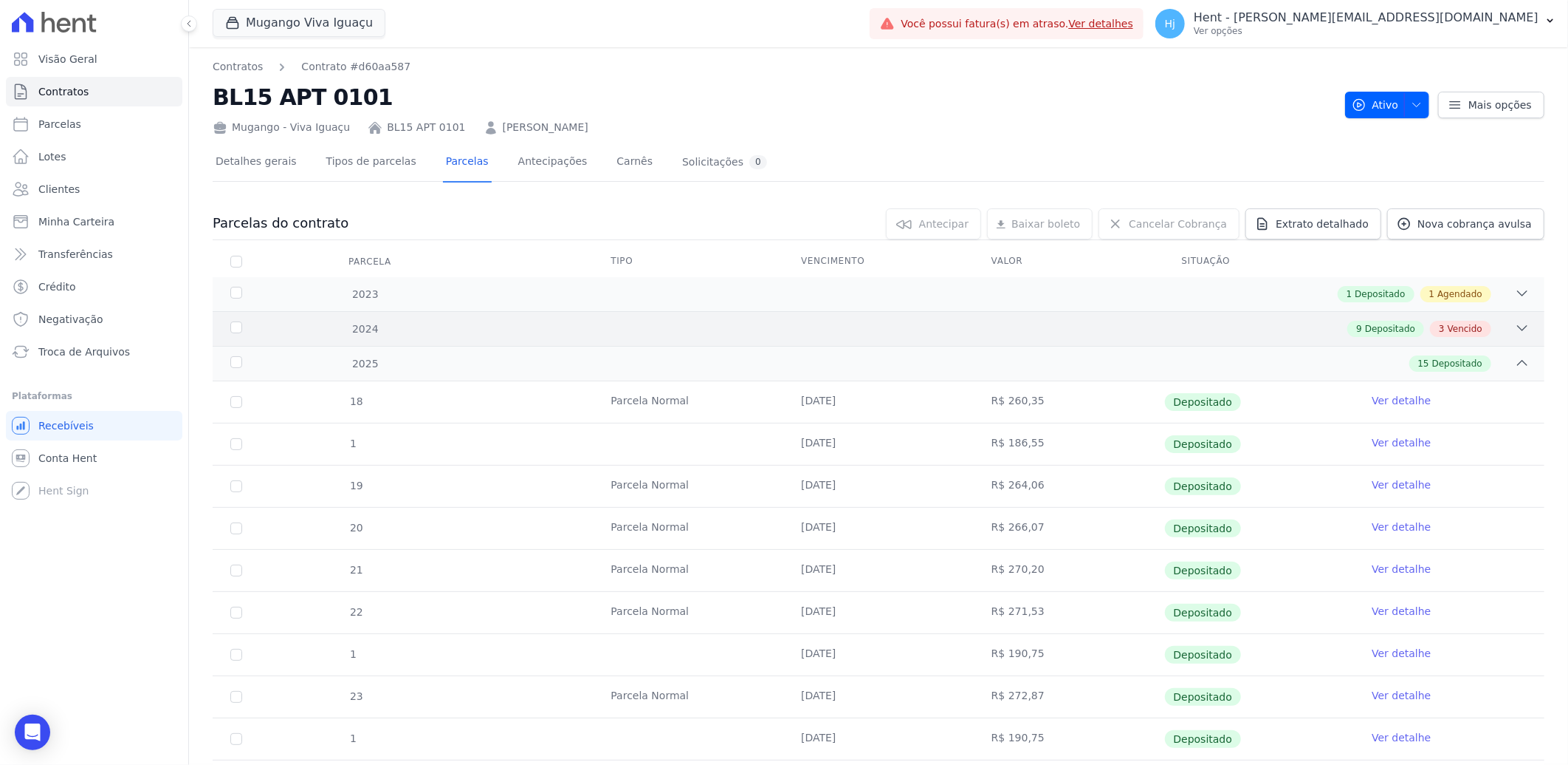
click at [1108, 323] on div "9 Depositado 3 Vencido" at bounding box center [944, 329] width 1171 height 17
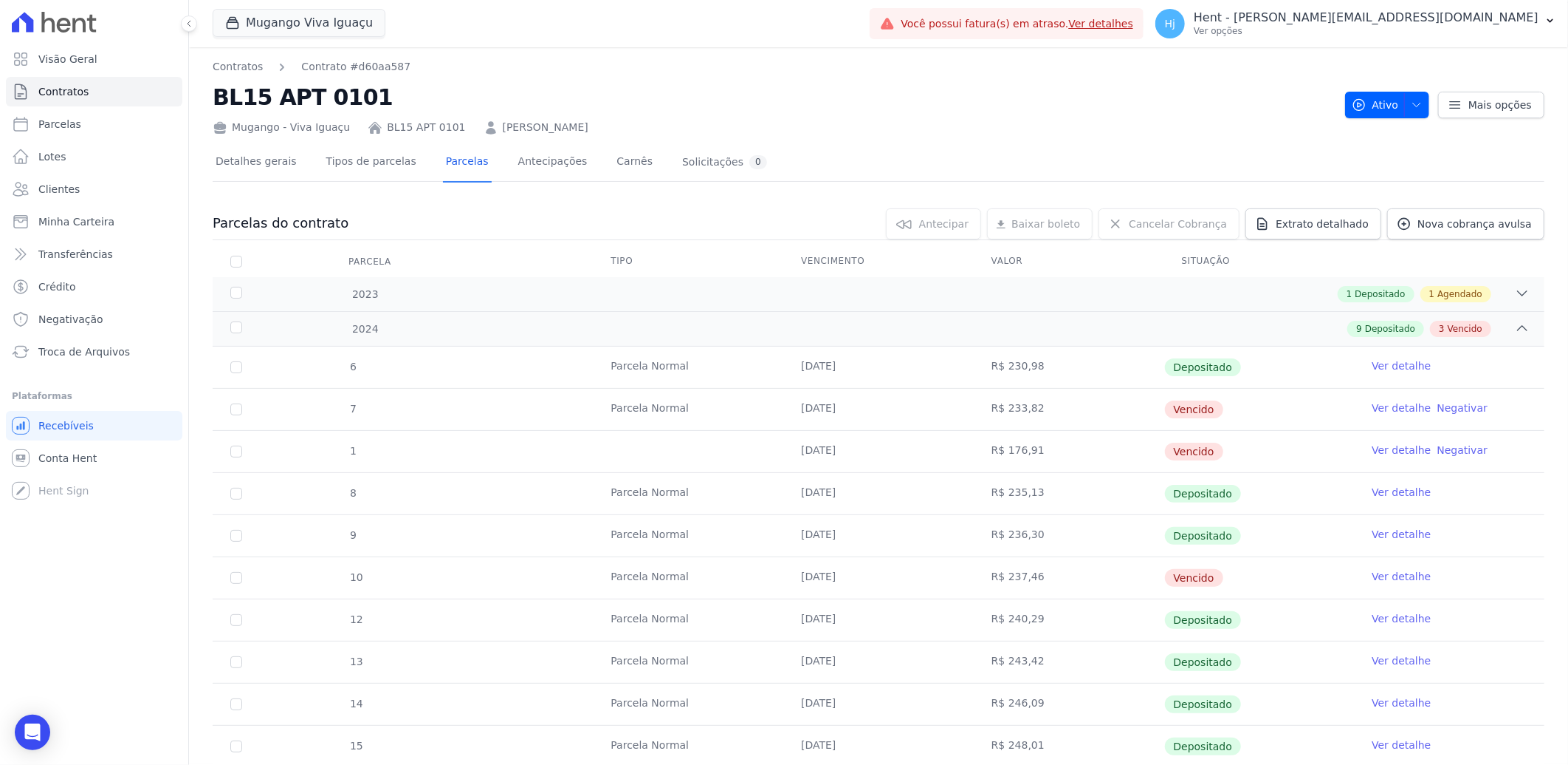
drag, startPoint x: 794, startPoint y: 412, endPoint x: 1500, endPoint y: 455, distance: 707.3
click at [1500, 455] on tbody "6 Parcela Normal 17/01/2024 R$ 230,98 Depositado Ver detalhe 7 Parcela Normal 1…" at bounding box center [878, 598] width 1332 height 505
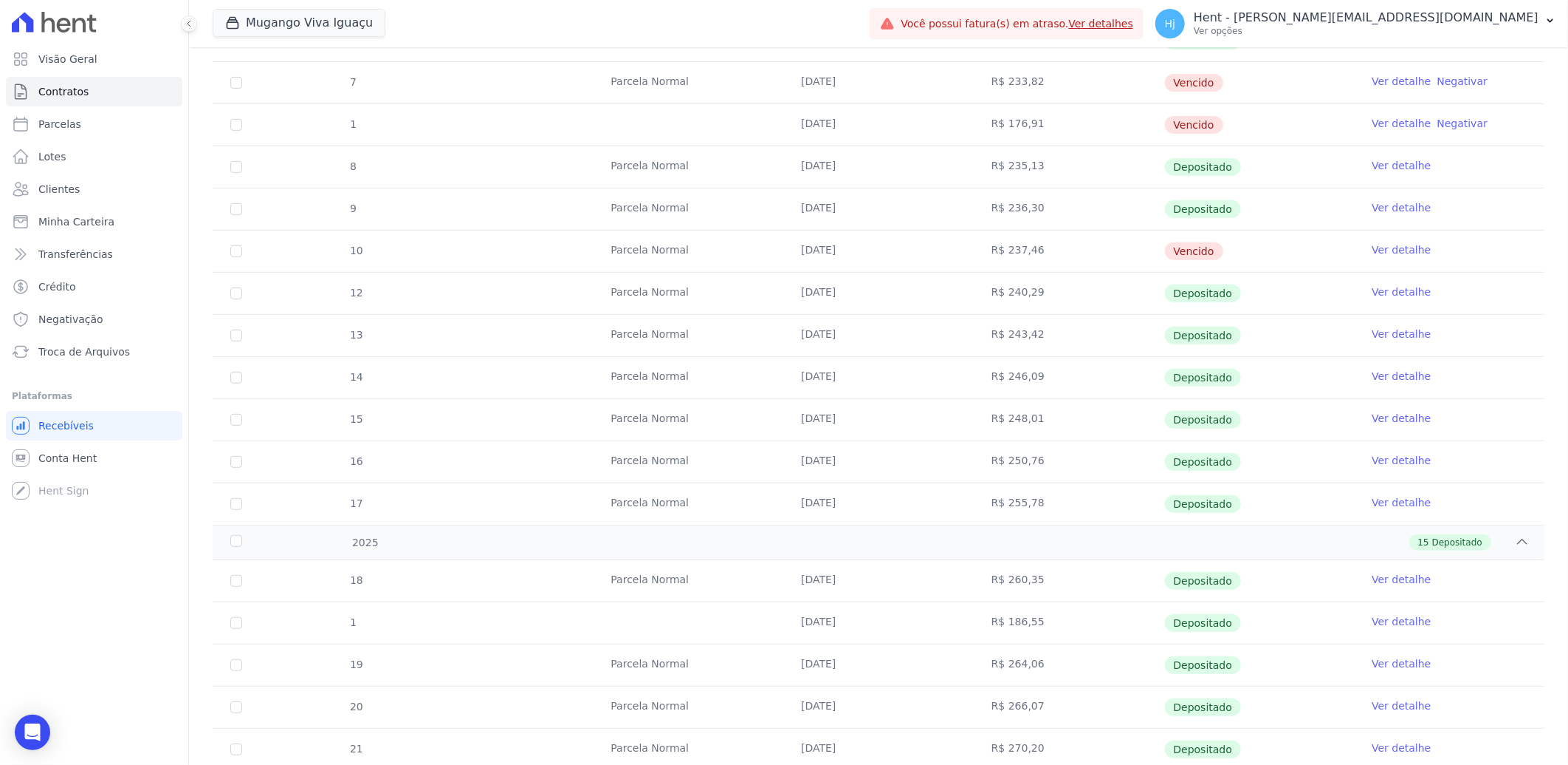
scroll to position [328, 0]
drag, startPoint x: 795, startPoint y: 250, endPoint x: 849, endPoint y: 250, distance: 54.0
click at [849, 250] on td "17/05/2024" at bounding box center [878, 249] width 191 height 42
copy td "17/05/2024"
click at [70, 183] on span "Clientes" at bounding box center [58, 189] width 42 height 15
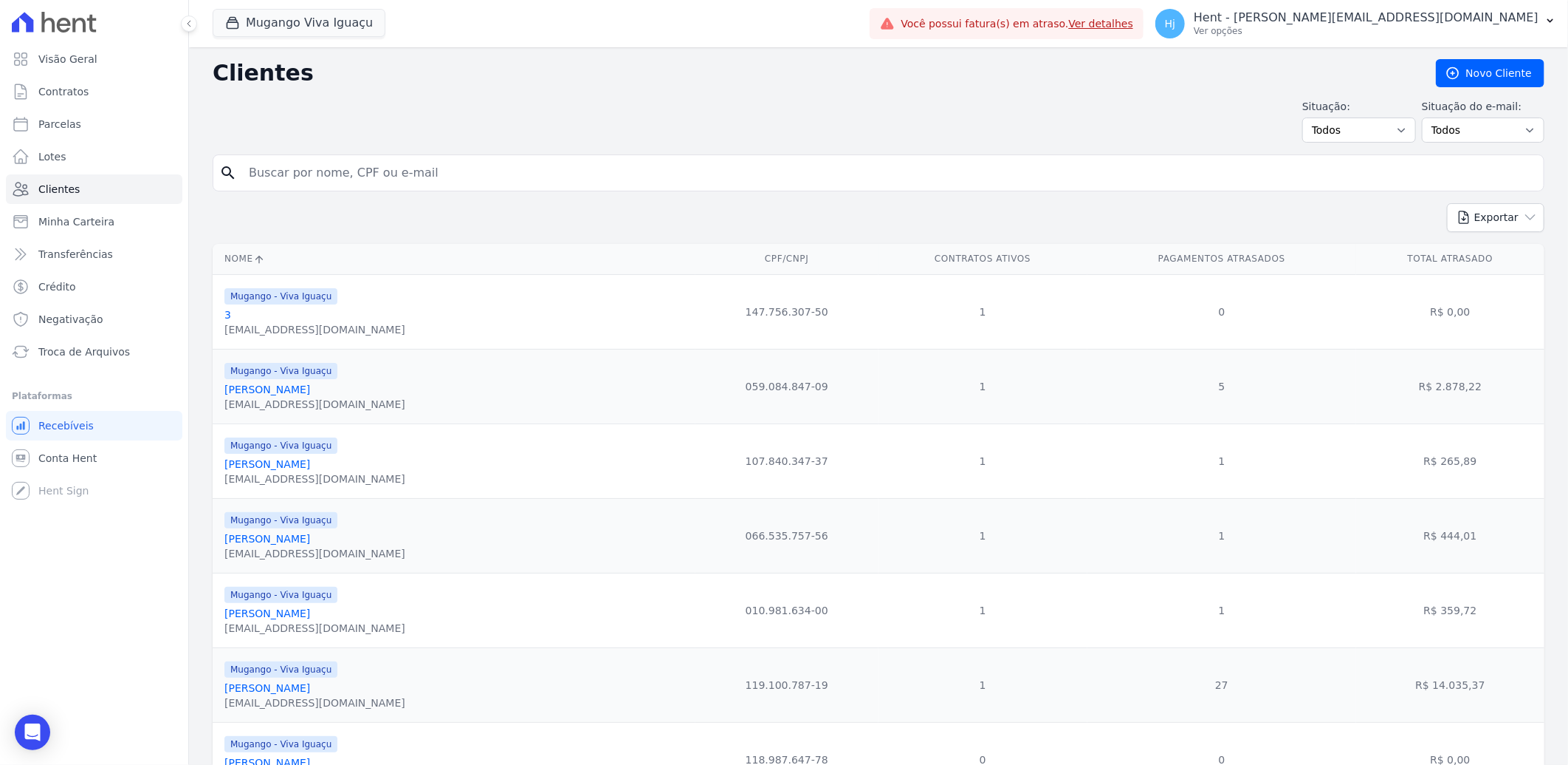
click at [480, 176] on input "search" at bounding box center [889, 173] width 1298 height 30
paste input "[PERSON_NAME] [PERSON_NAME] DOS [PERSON_NAME]"
type input "[PERSON_NAME] [PERSON_NAME] DOS [PERSON_NAME]"
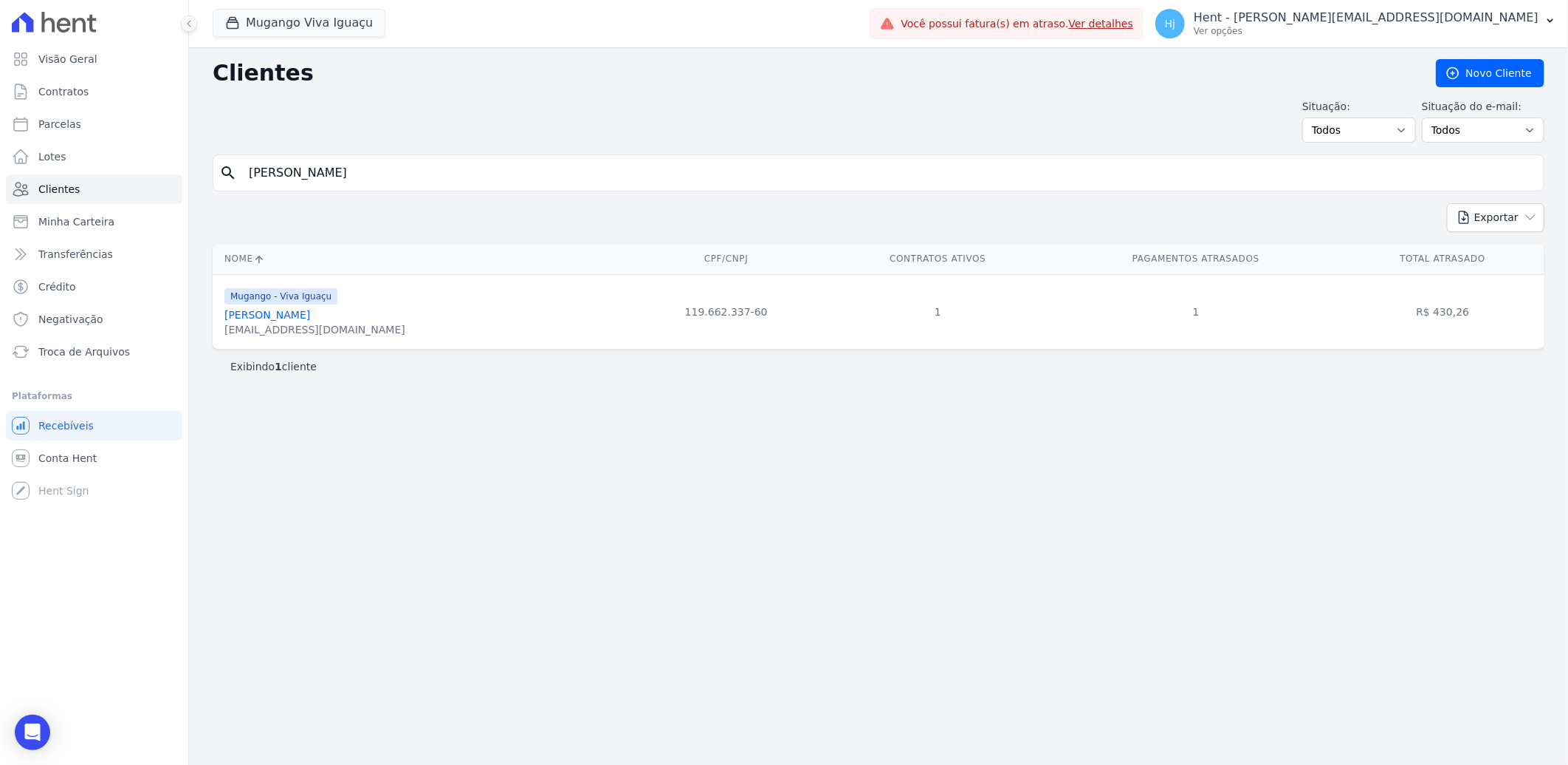
click at [282, 316] on link "[PERSON_NAME] [PERSON_NAME] Dos [PERSON_NAME]" at bounding box center [268, 314] width 86 height 12
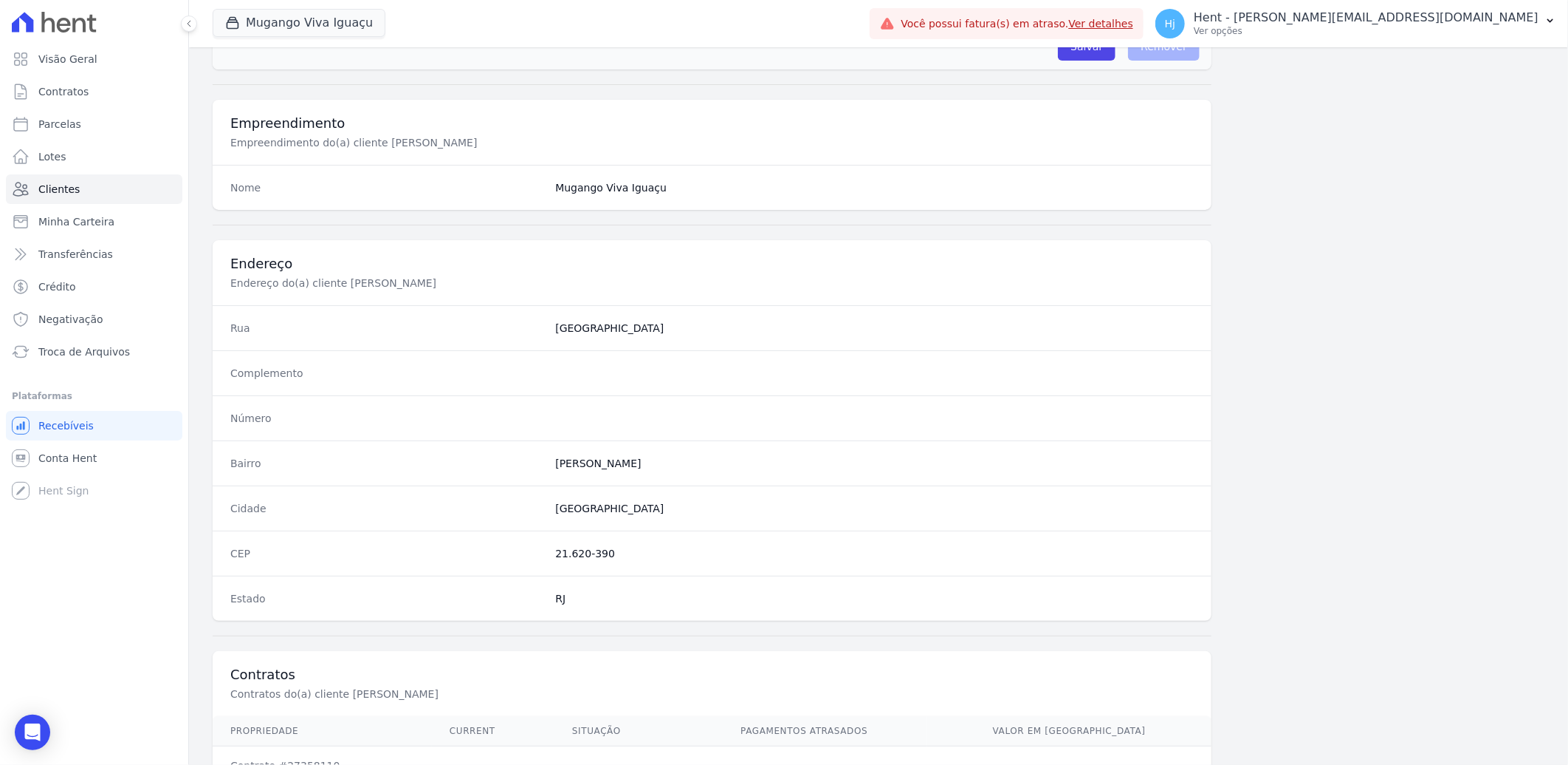
scroll to position [620, 0]
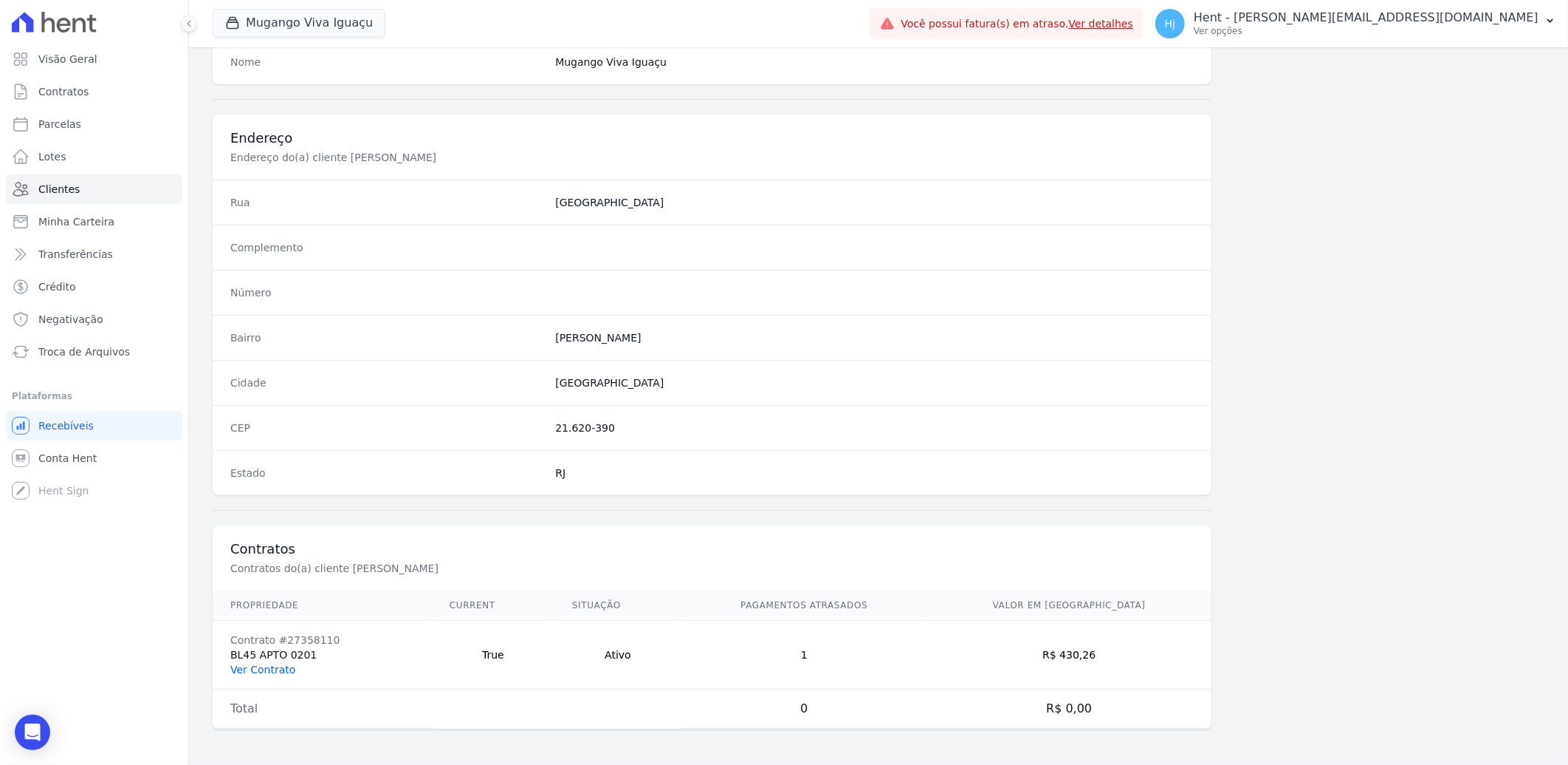
click at [262, 669] on link "Ver Contrato" at bounding box center [263, 669] width 65 height 12
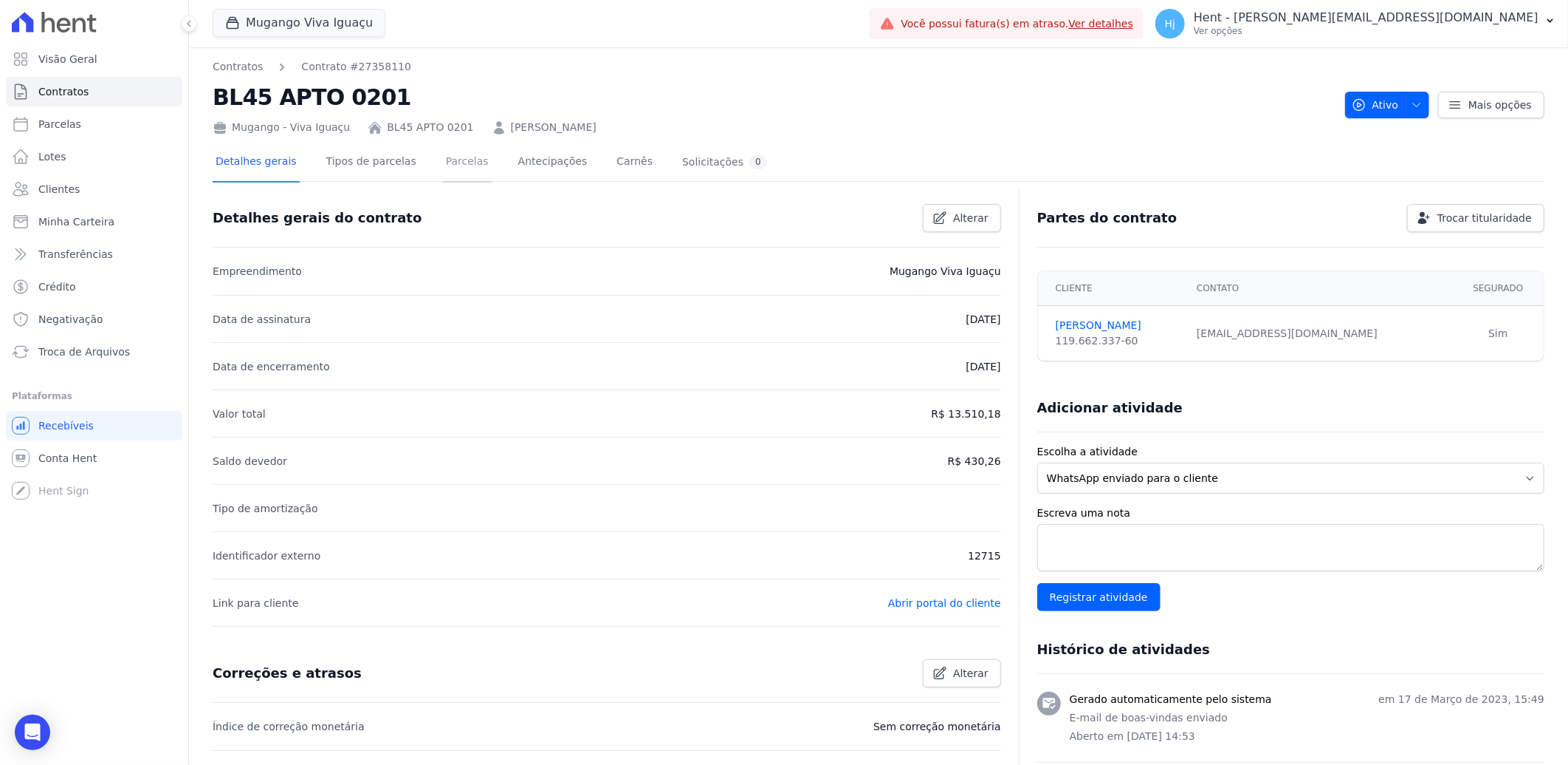
click at [443, 163] on link "Parcelas" at bounding box center [467, 163] width 49 height 39
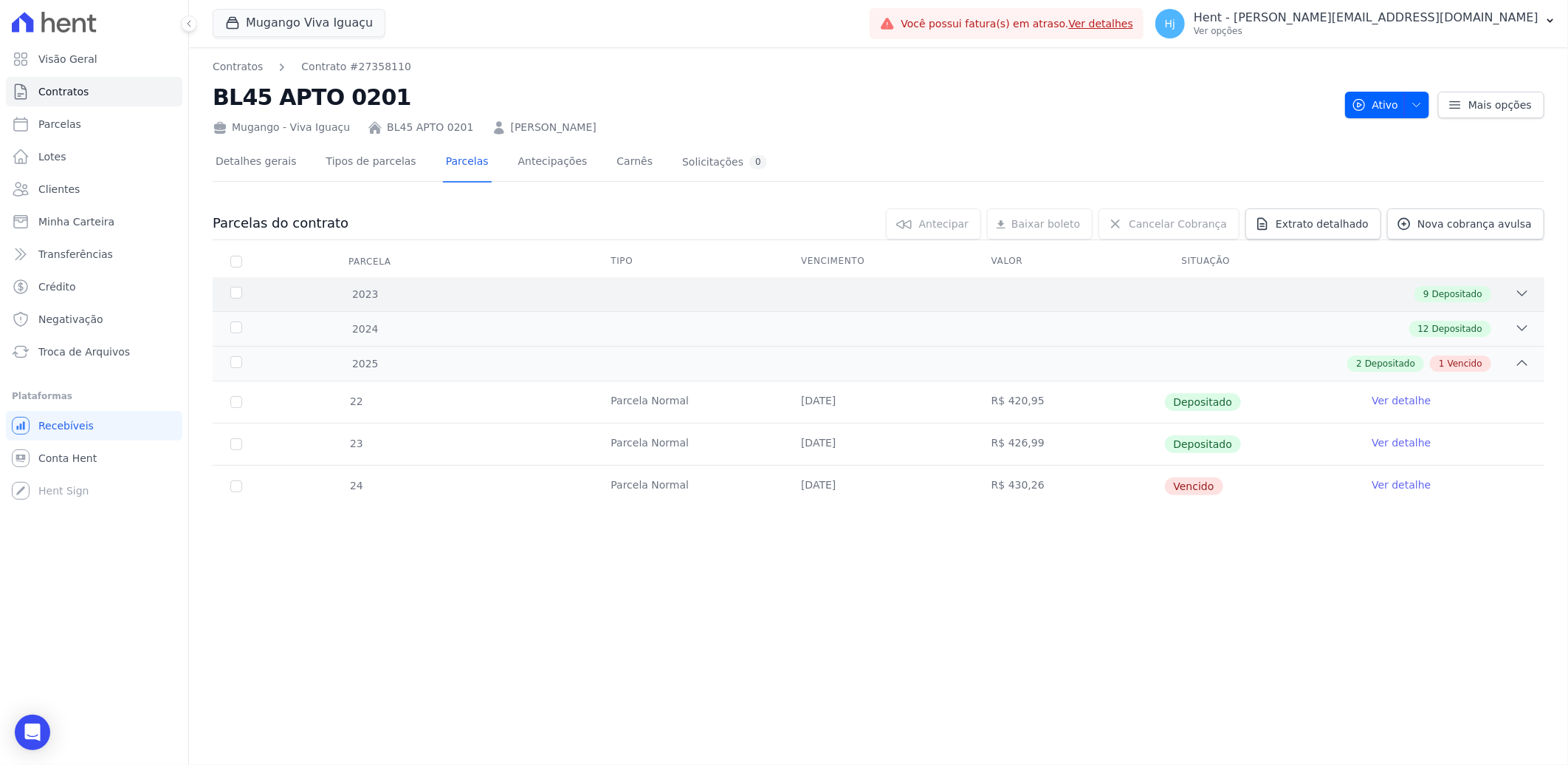
click at [734, 292] on div "9 Depositado" at bounding box center [944, 295] width 1171 height 17
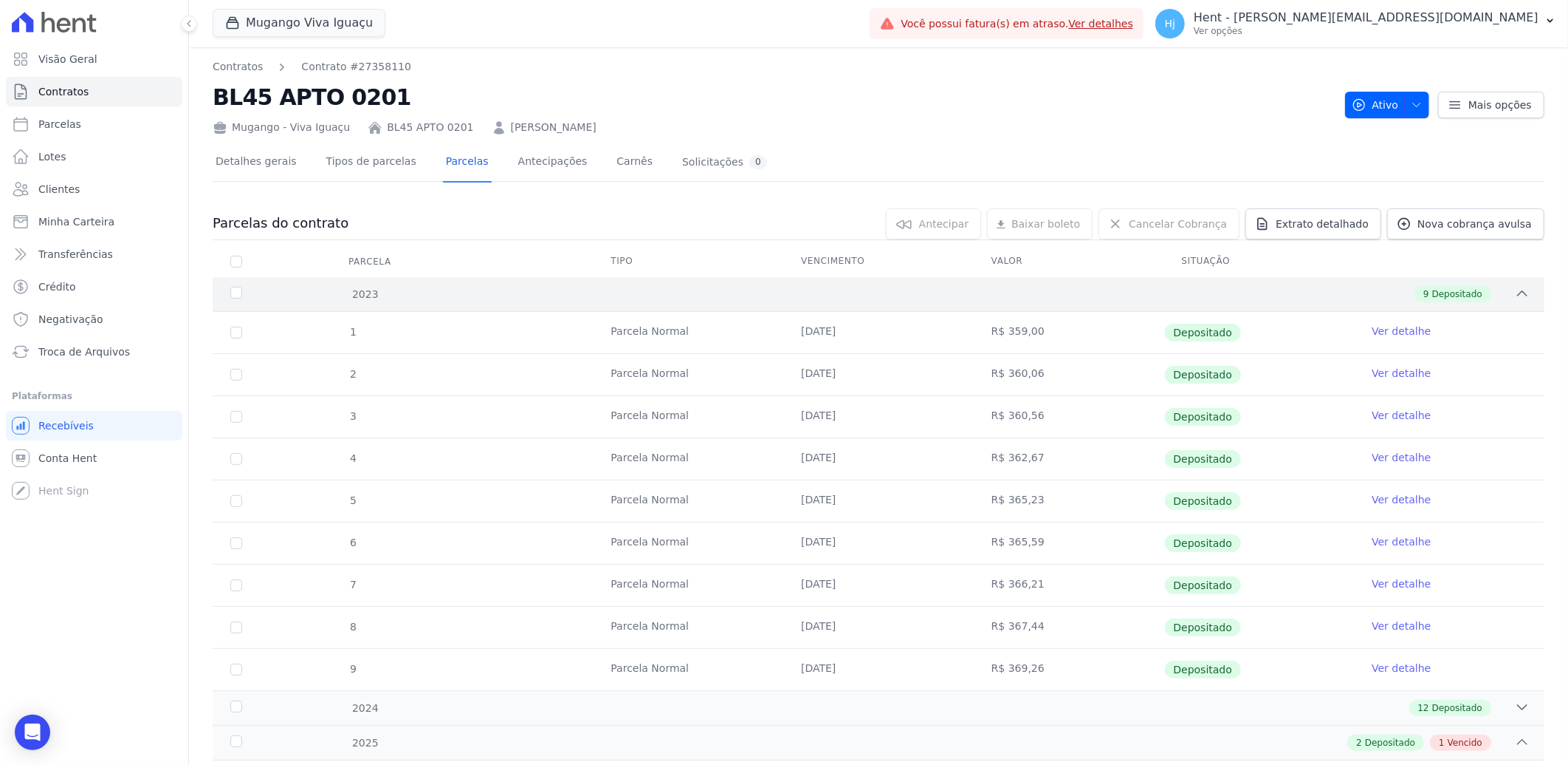
click at [734, 292] on div "9 Depositado" at bounding box center [944, 295] width 1171 height 17
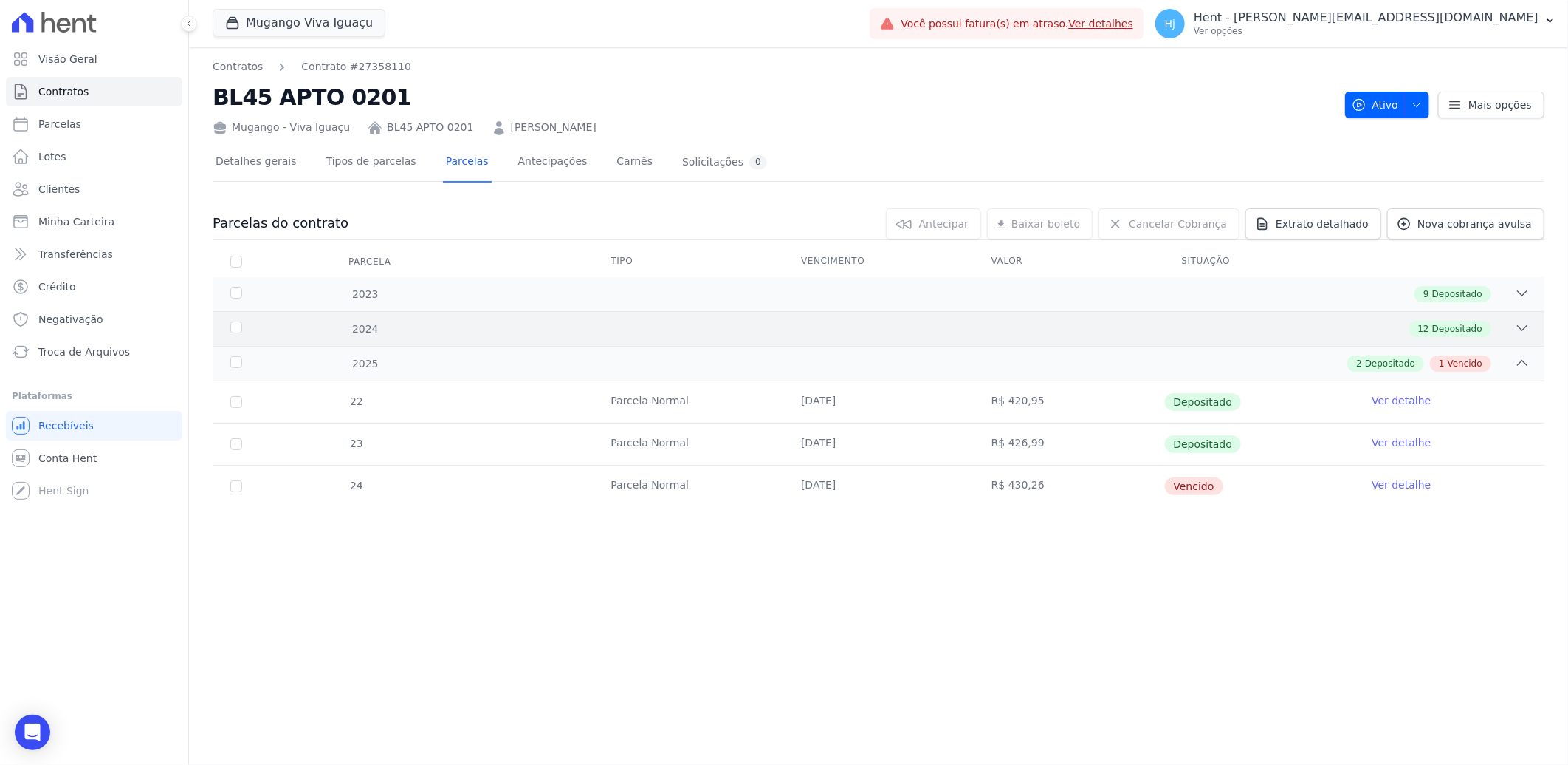
click at [788, 334] on div "12 Depositado" at bounding box center [944, 329] width 1171 height 17
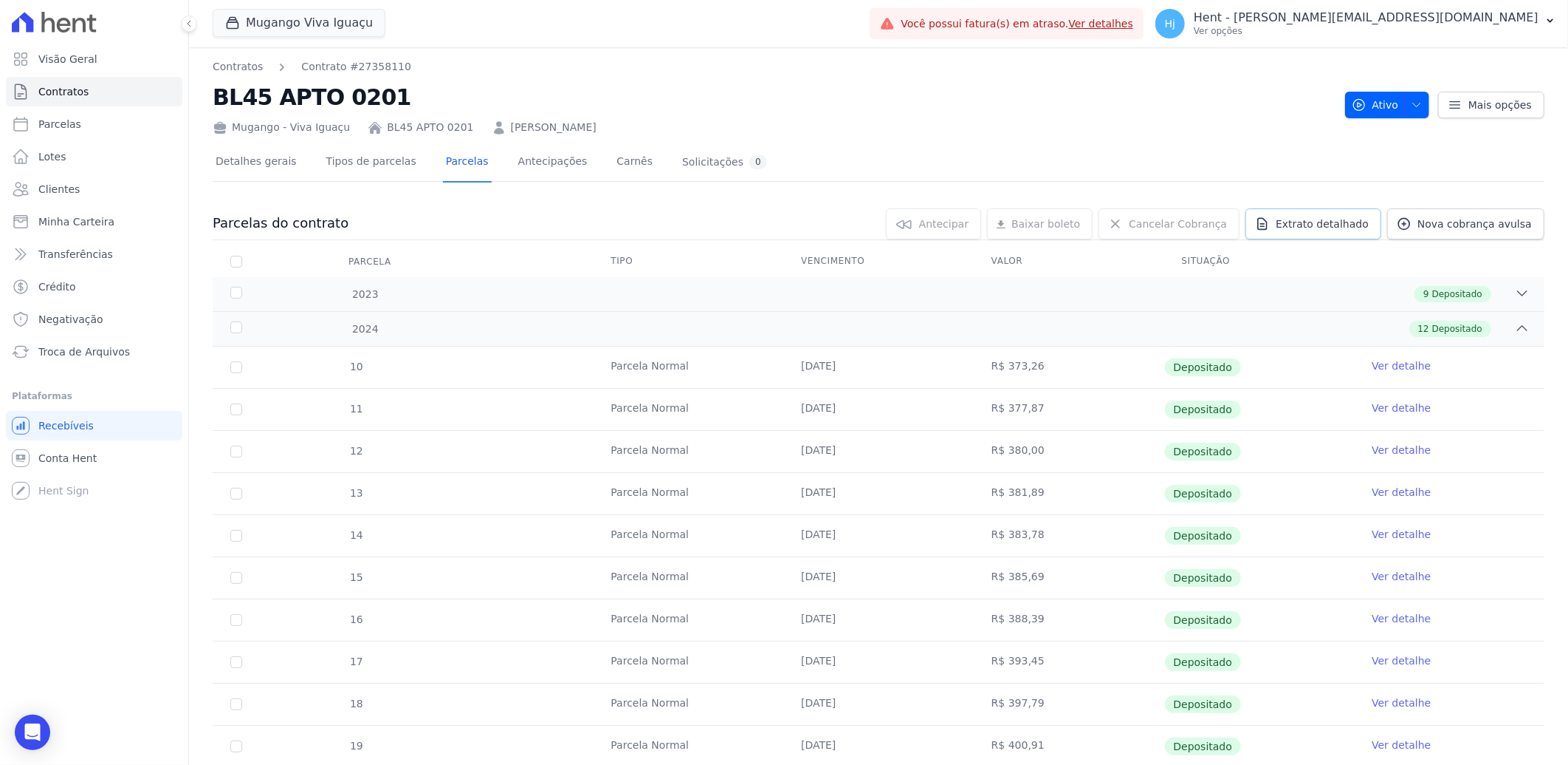
click at [1305, 225] on span "Extrato detalhado" at bounding box center [1323, 224] width 93 height 15
click at [1499, 220] on span "Exportar PDF" at bounding box center [1521, 225] width 78 height 15
click at [69, 194] on span "Clientes" at bounding box center [58, 189] width 42 height 15
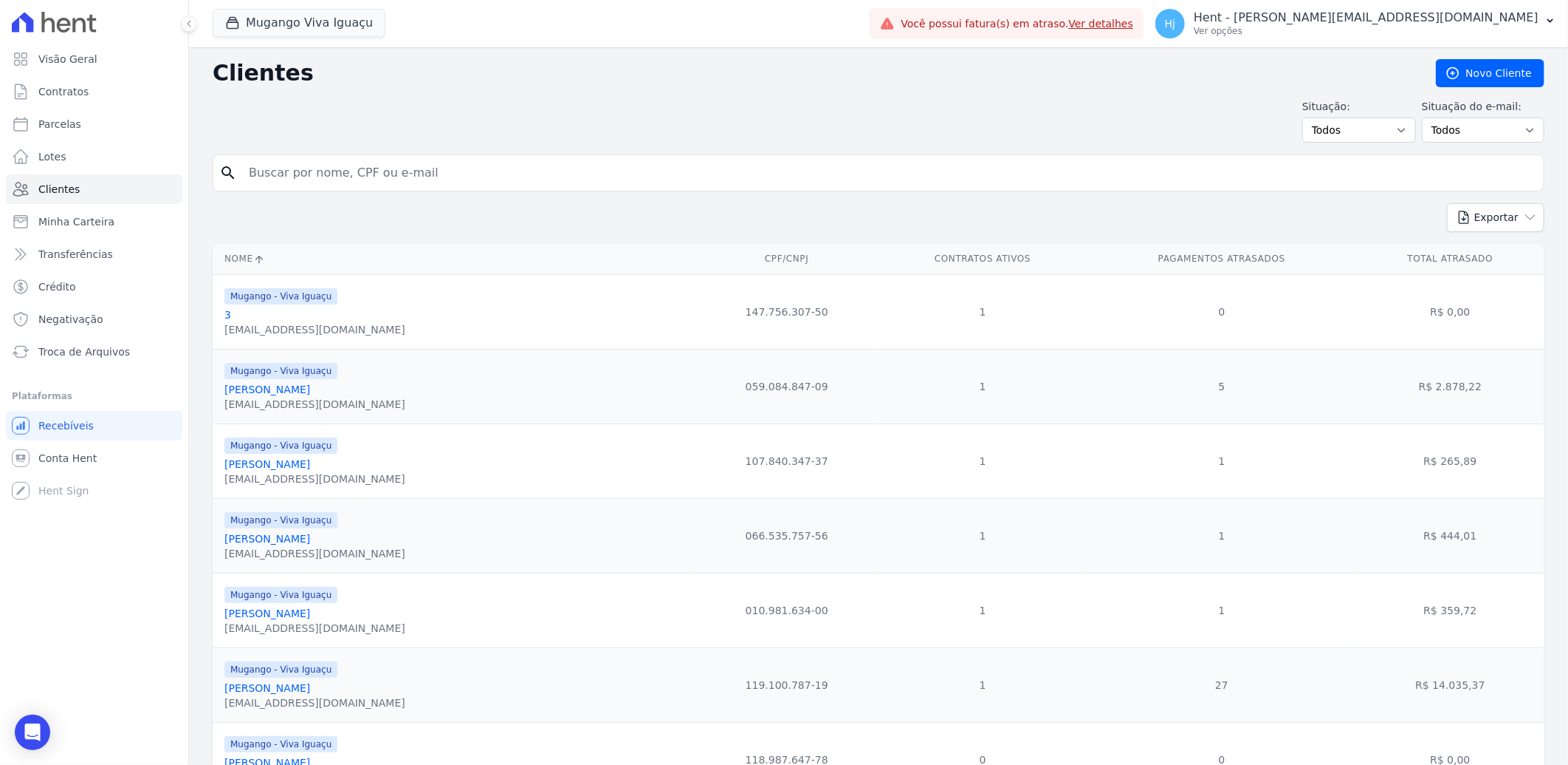
click at [353, 179] on input "search" at bounding box center [889, 173] width 1298 height 30
paste input "Davi Pinto Santos"
type input "Davi Pinto Santos"
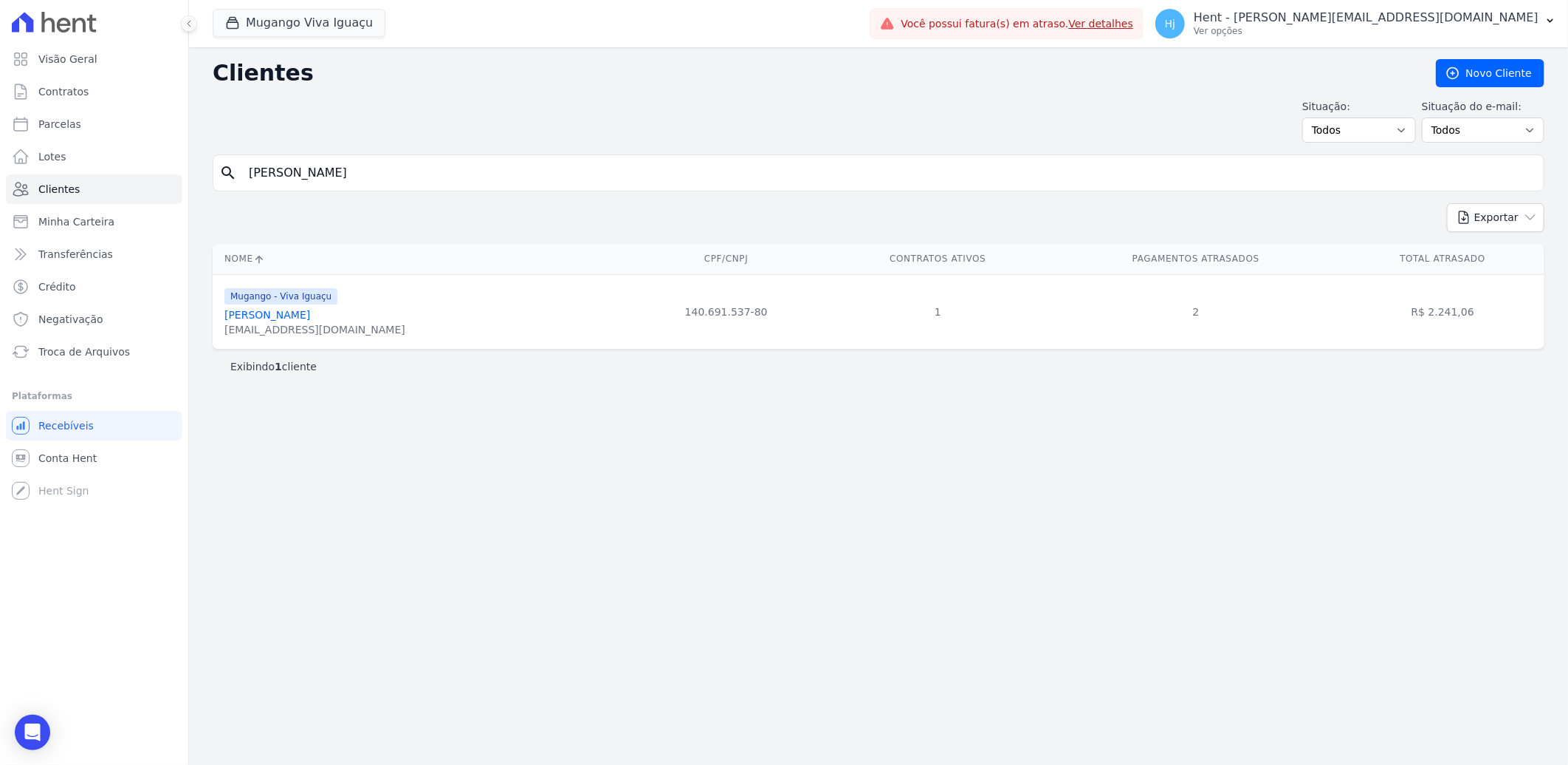
click at [281, 322] on div "Davipintosantos2019@gmail.com" at bounding box center [315, 330] width 180 height 15
click at [281, 314] on link "Davi Pinto Santos" at bounding box center [268, 314] width 86 height 12
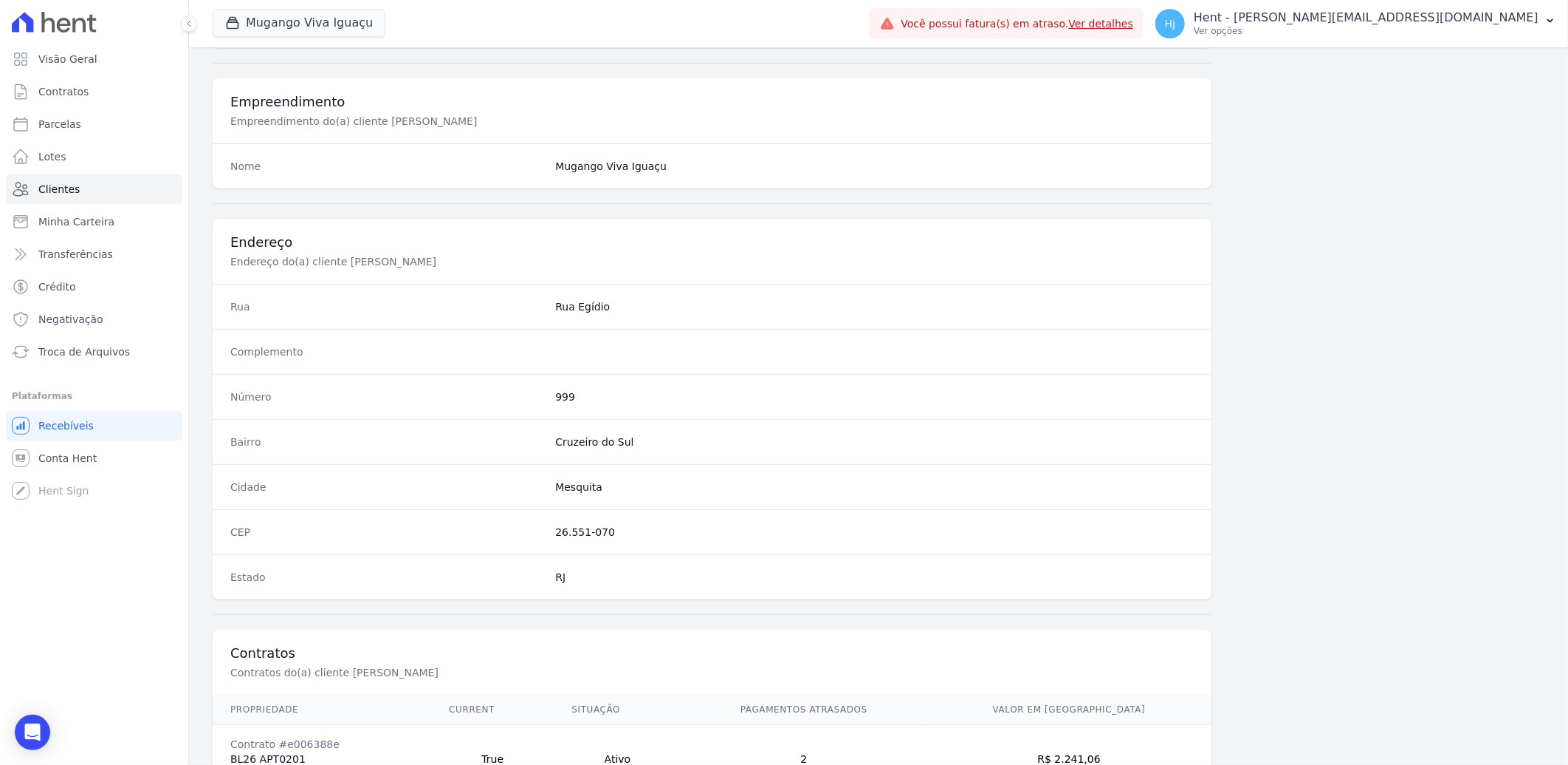
scroll to position [620, 0]
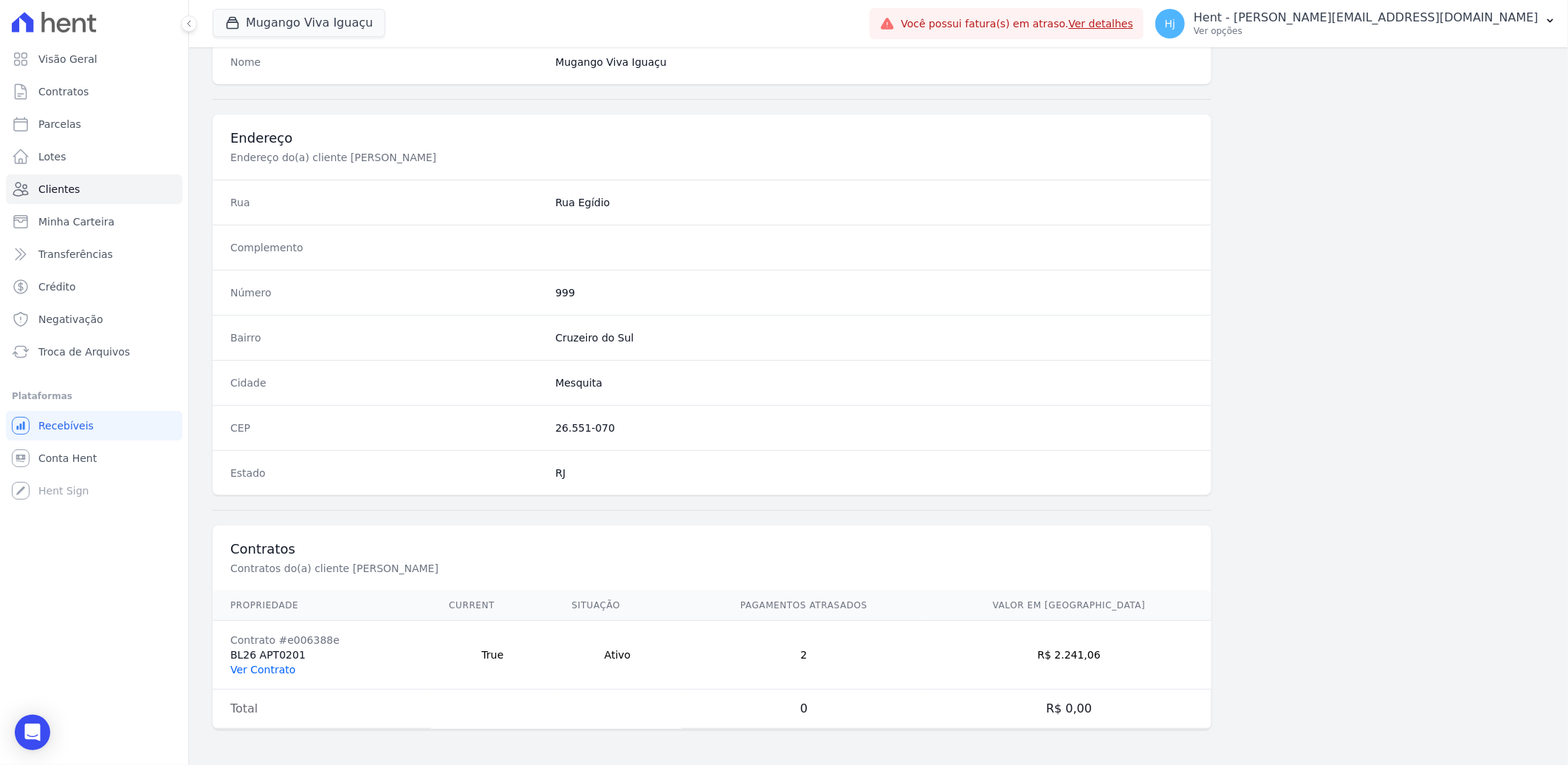
click at [268, 663] on link "Ver Contrato" at bounding box center [263, 669] width 65 height 12
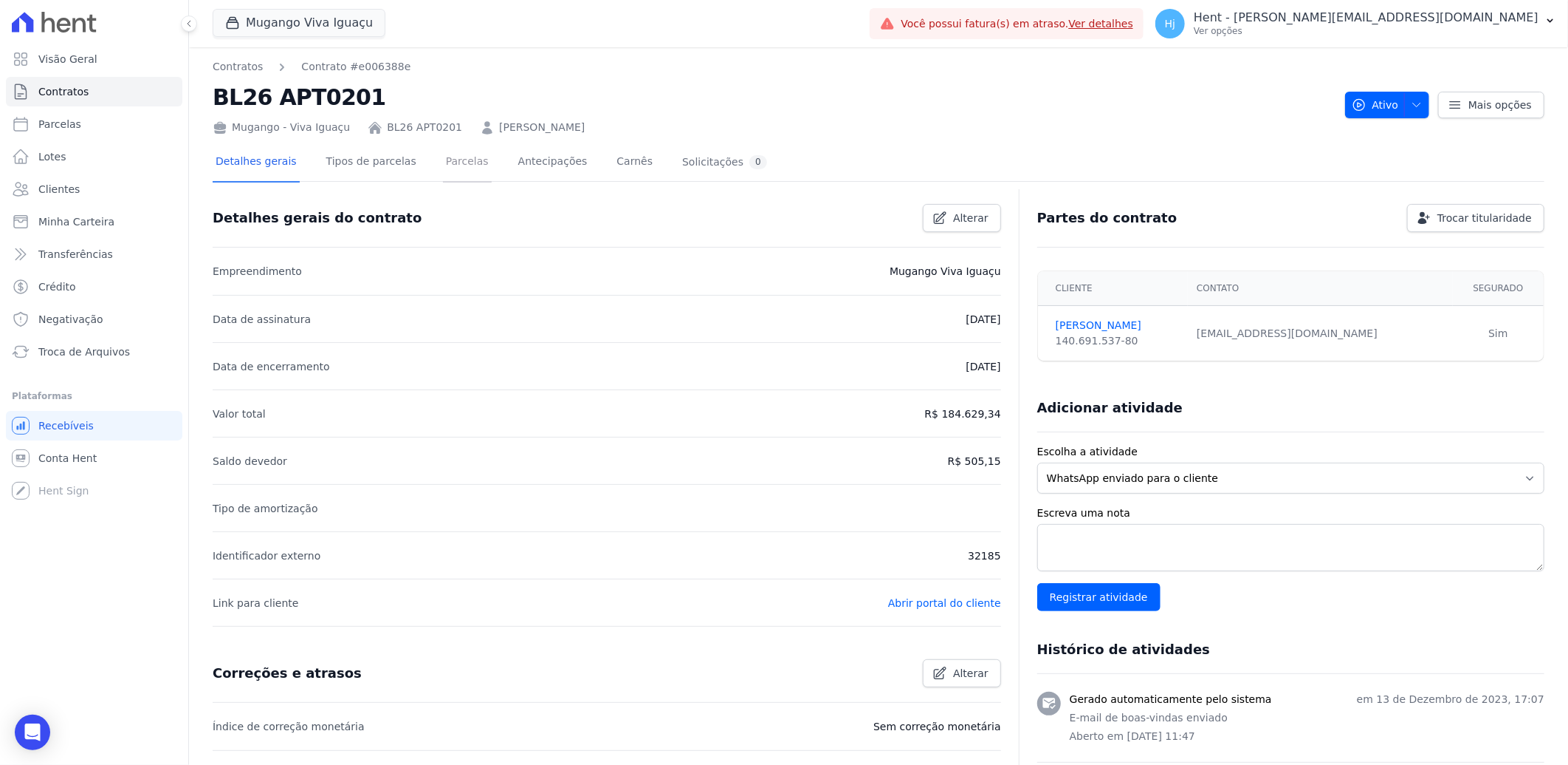
click at [448, 166] on link "Parcelas" at bounding box center [467, 163] width 49 height 39
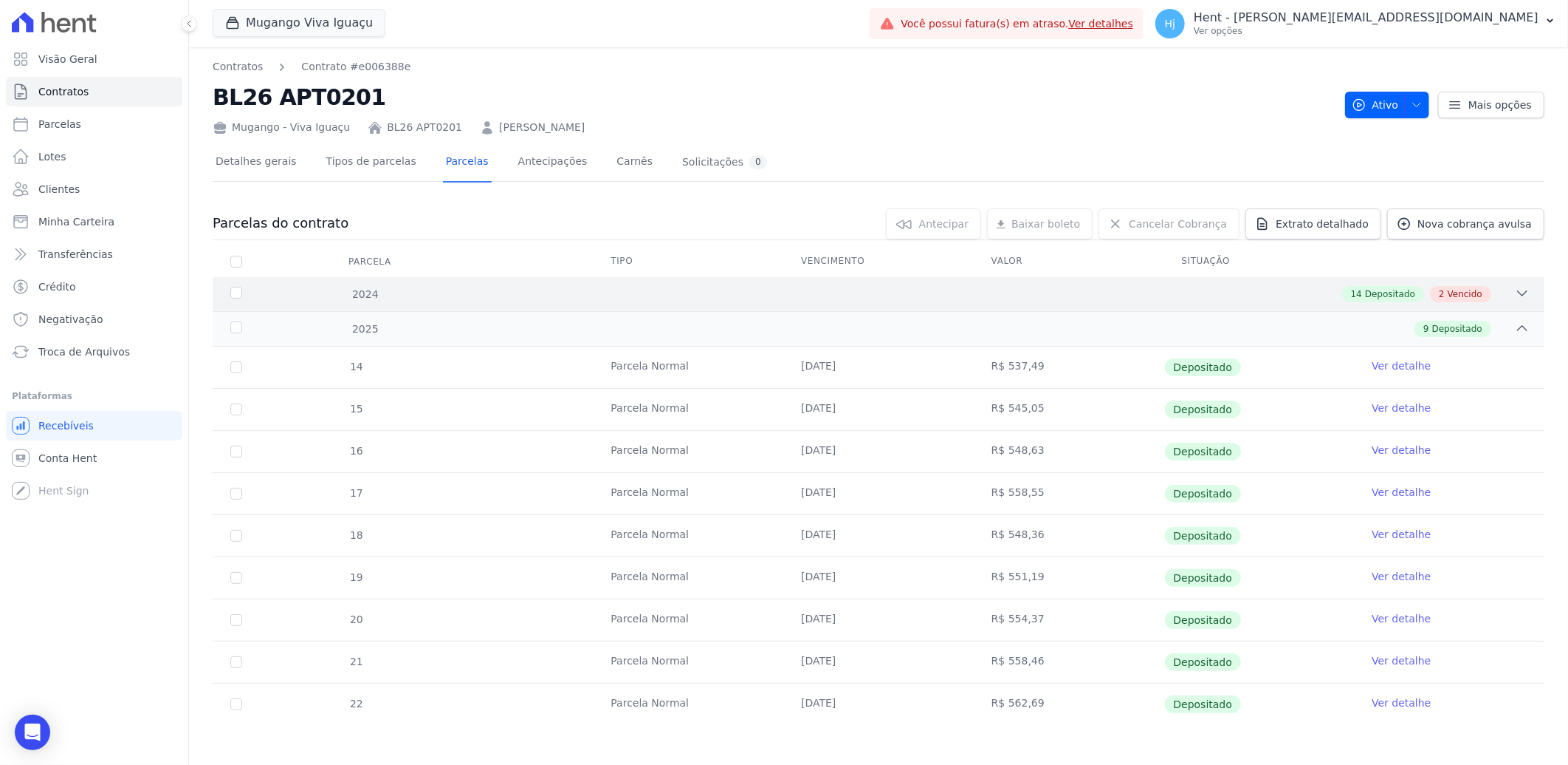
click at [1037, 301] on div "14 Depositado 2 Vencido" at bounding box center [944, 295] width 1171 height 17
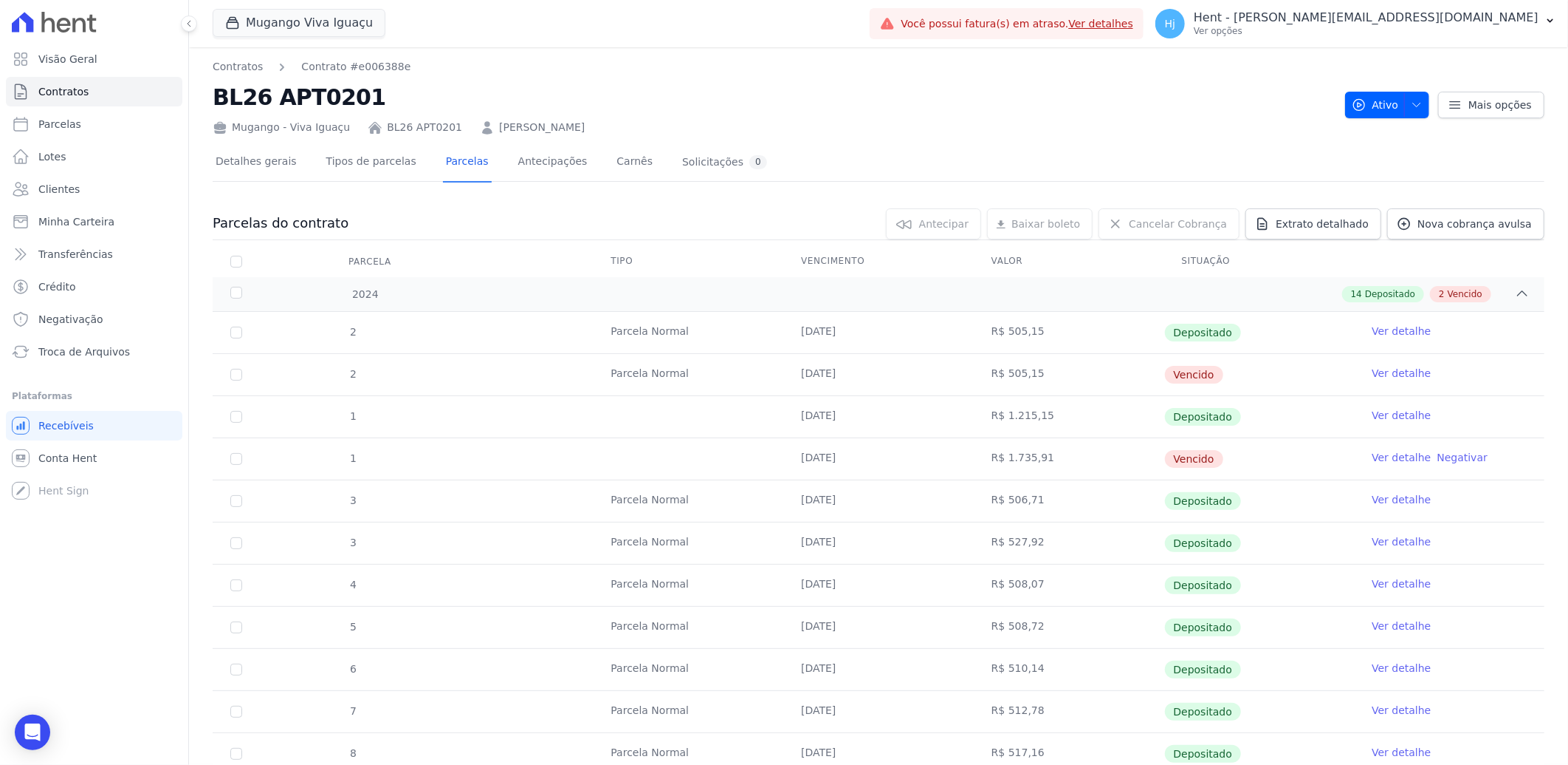
drag, startPoint x: 786, startPoint y: 372, endPoint x: 857, endPoint y: 385, distance: 72.2
click at [857, 385] on td "[DATE]" at bounding box center [878, 374] width 191 height 42
copy td "[DATE]"
drag, startPoint x: 795, startPoint y: 456, endPoint x: 852, endPoint y: 470, distance: 58.7
click at [852, 470] on td "31/01/2024" at bounding box center [878, 458] width 191 height 42
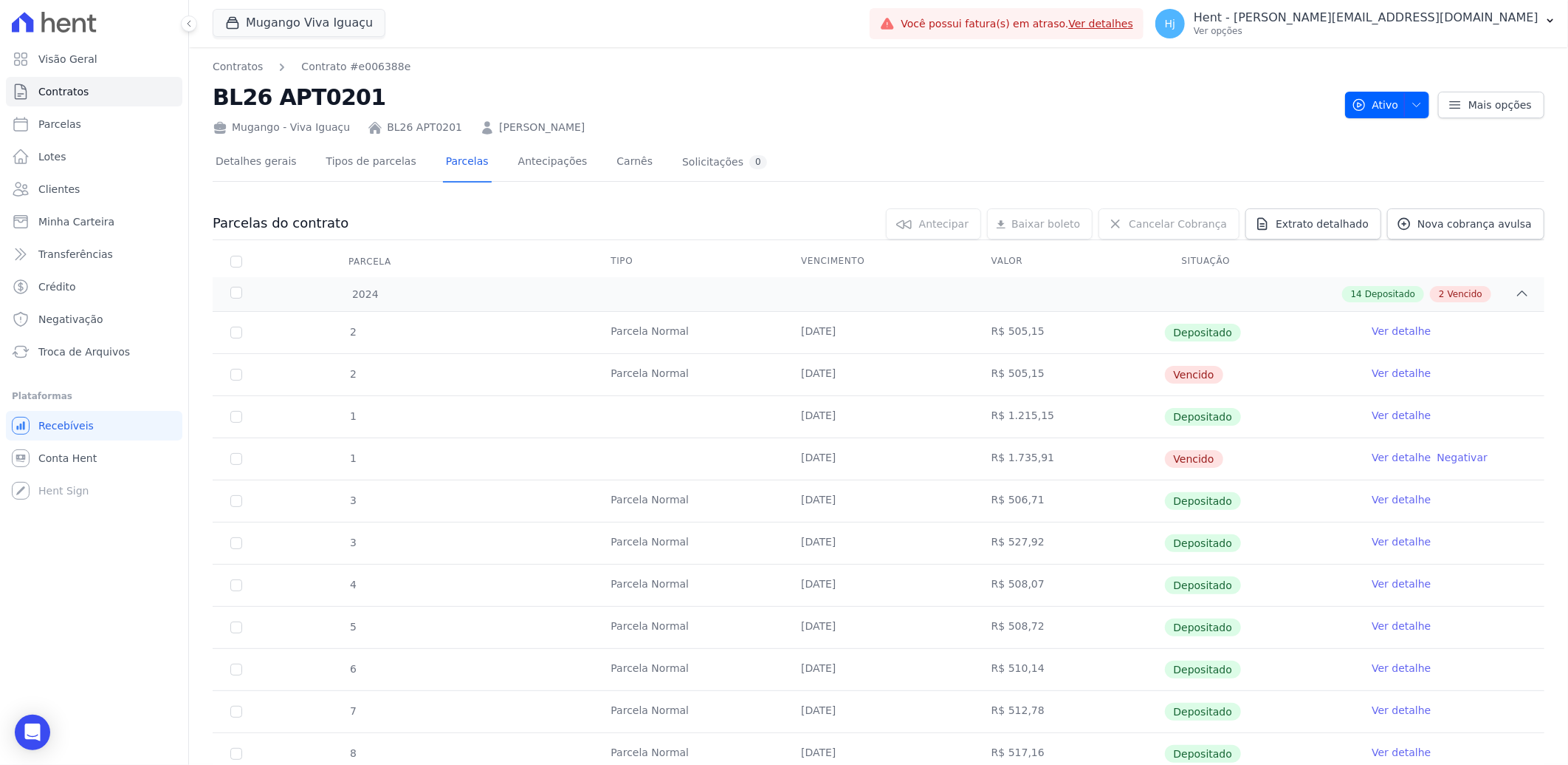
copy td "31/01/2024"
click at [60, 188] on span "Clientes" at bounding box center [58, 189] width 42 height 15
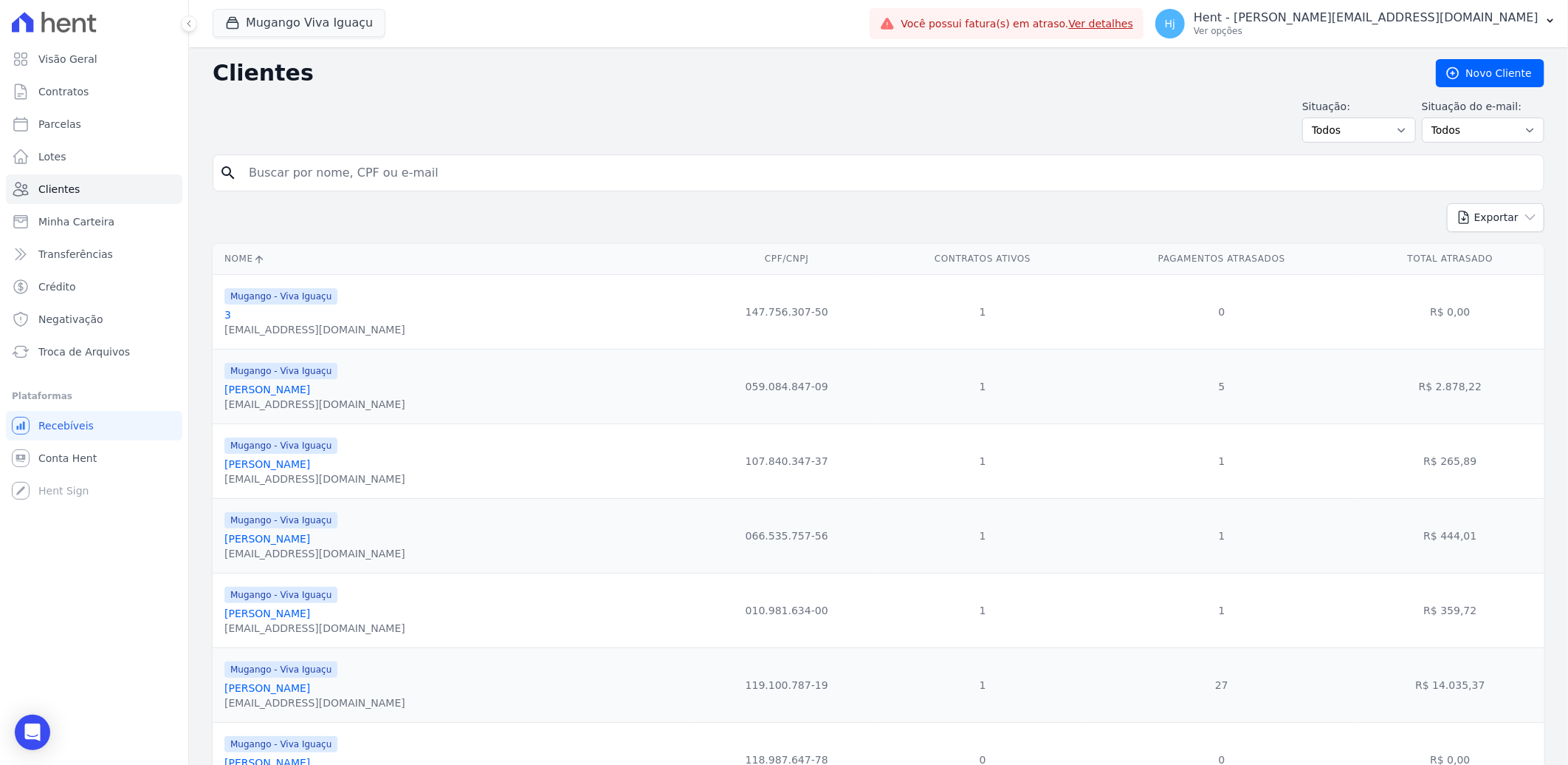
click at [381, 168] on input "search" at bounding box center [889, 173] width 1298 height 30
paste input "[PERSON_NAME] [PERSON_NAME] [PERSON_NAME]"
type input "[PERSON_NAME] [PERSON_NAME] [PERSON_NAME]"
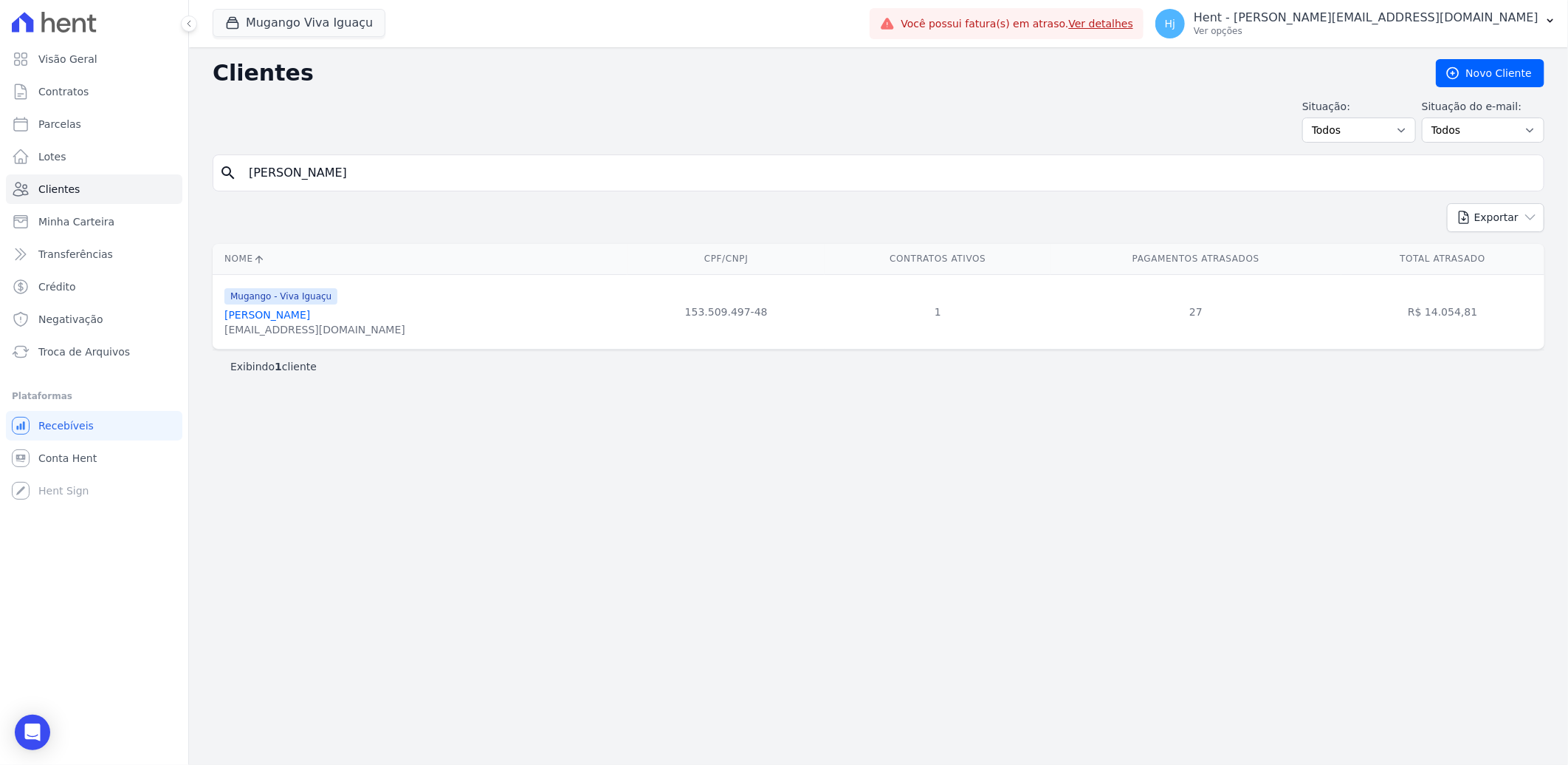
click at [310, 315] on link "[PERSON_NAME] [PERSON_NAME] [PERSON_NAME]" at bounding box center [268, 314] width 86 height 12
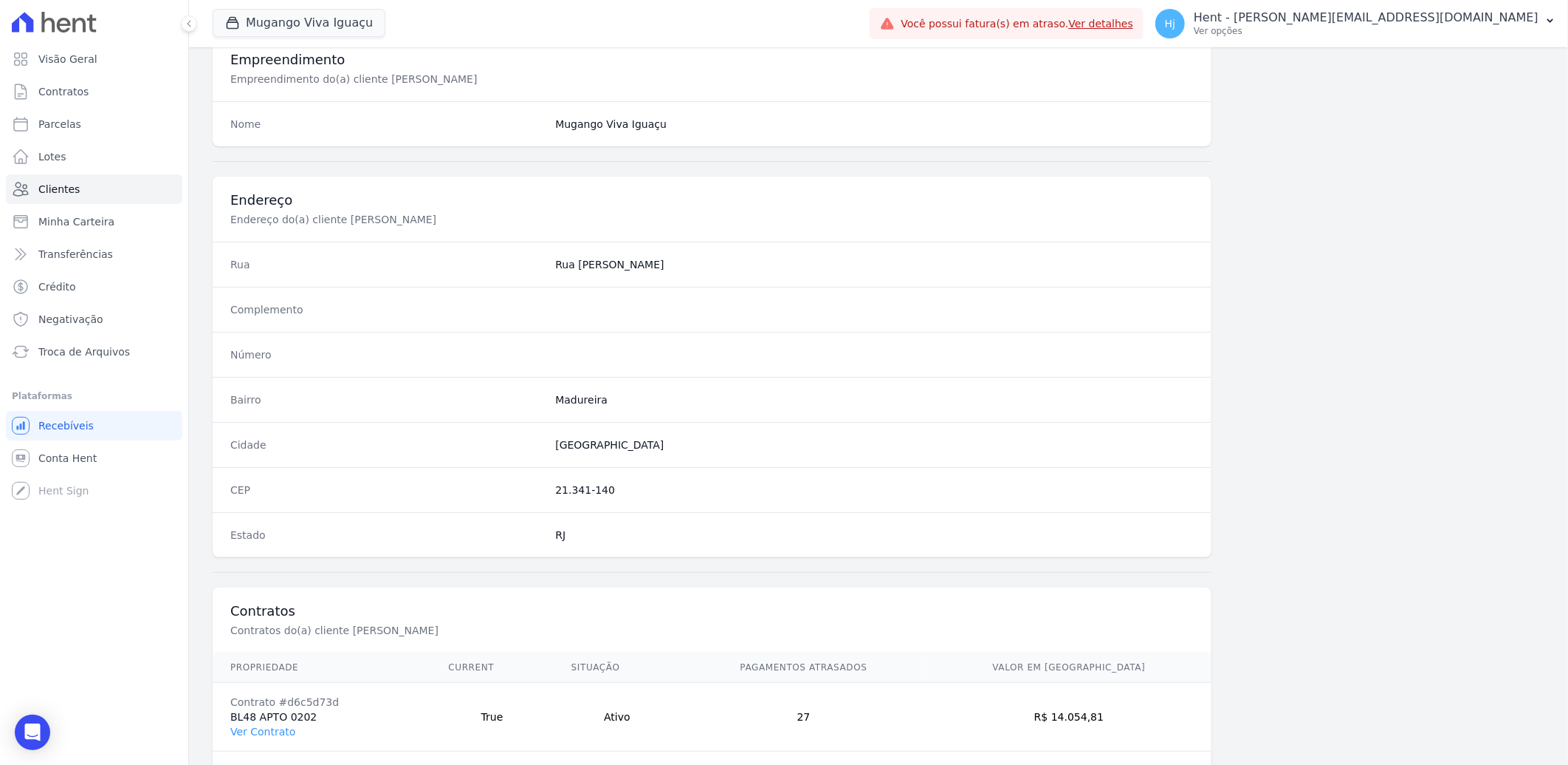
scroll to position [620, 0]
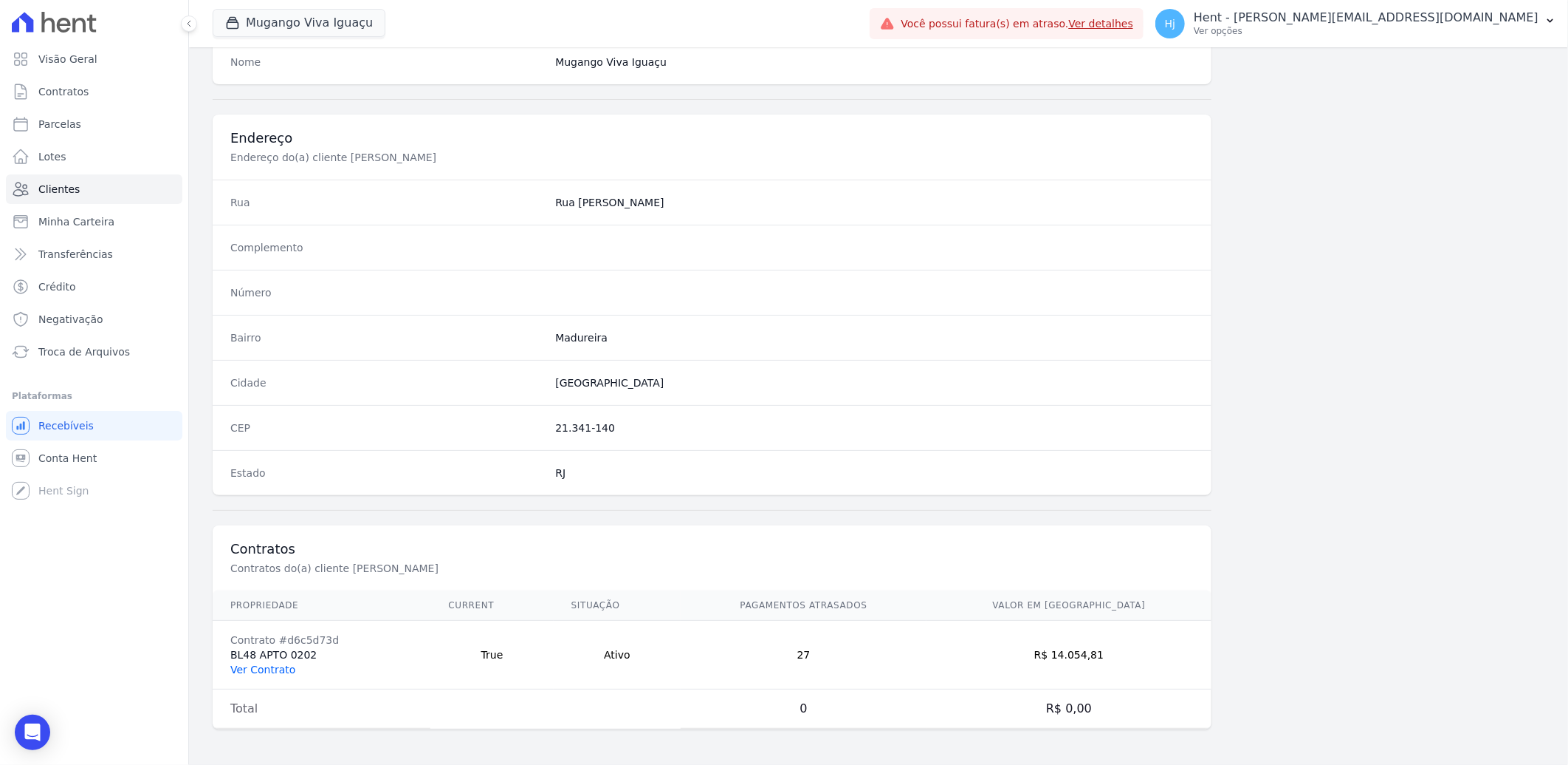
click at [275, 663] on link "Ver Contrato" at bounding box center [263, 669] width 65 height 12
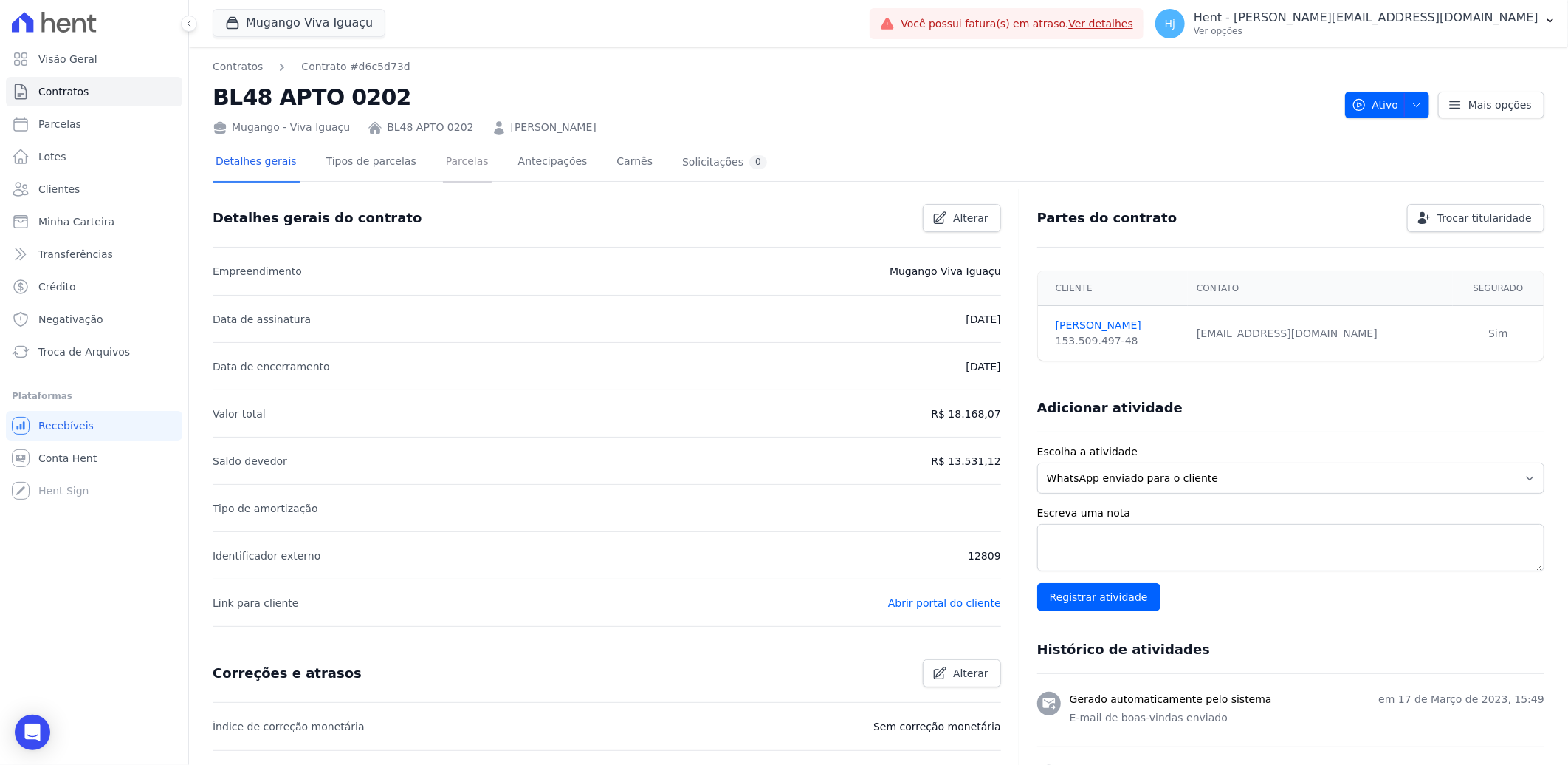
click at [443, 159] on link "Parcelas" at bounding box center [467, 163] width 49 height 39
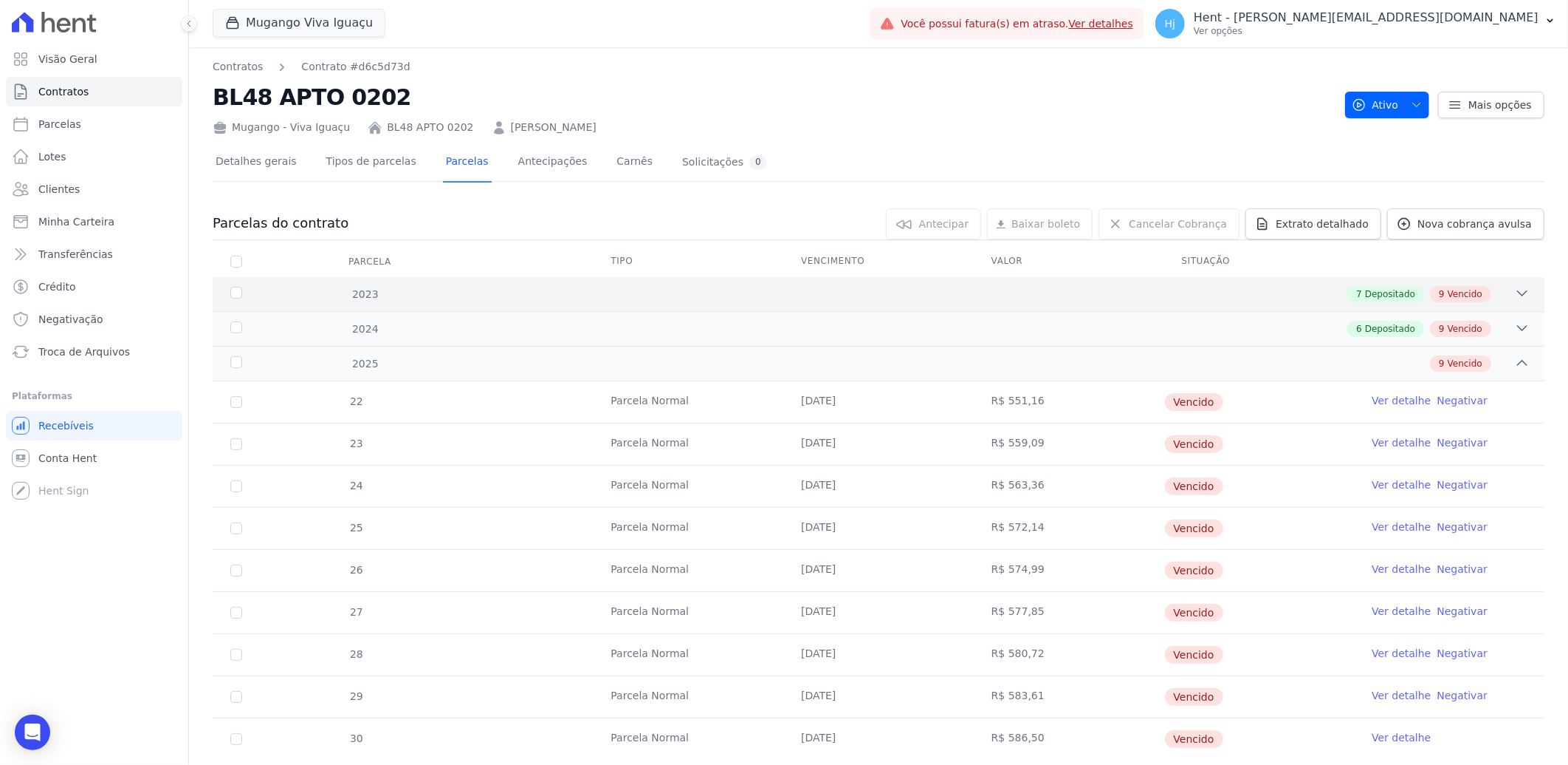
click at [1101, 289] on div "7 Depositado 9 Vencido" at bounding box center [944, 295] width 1171 height 17
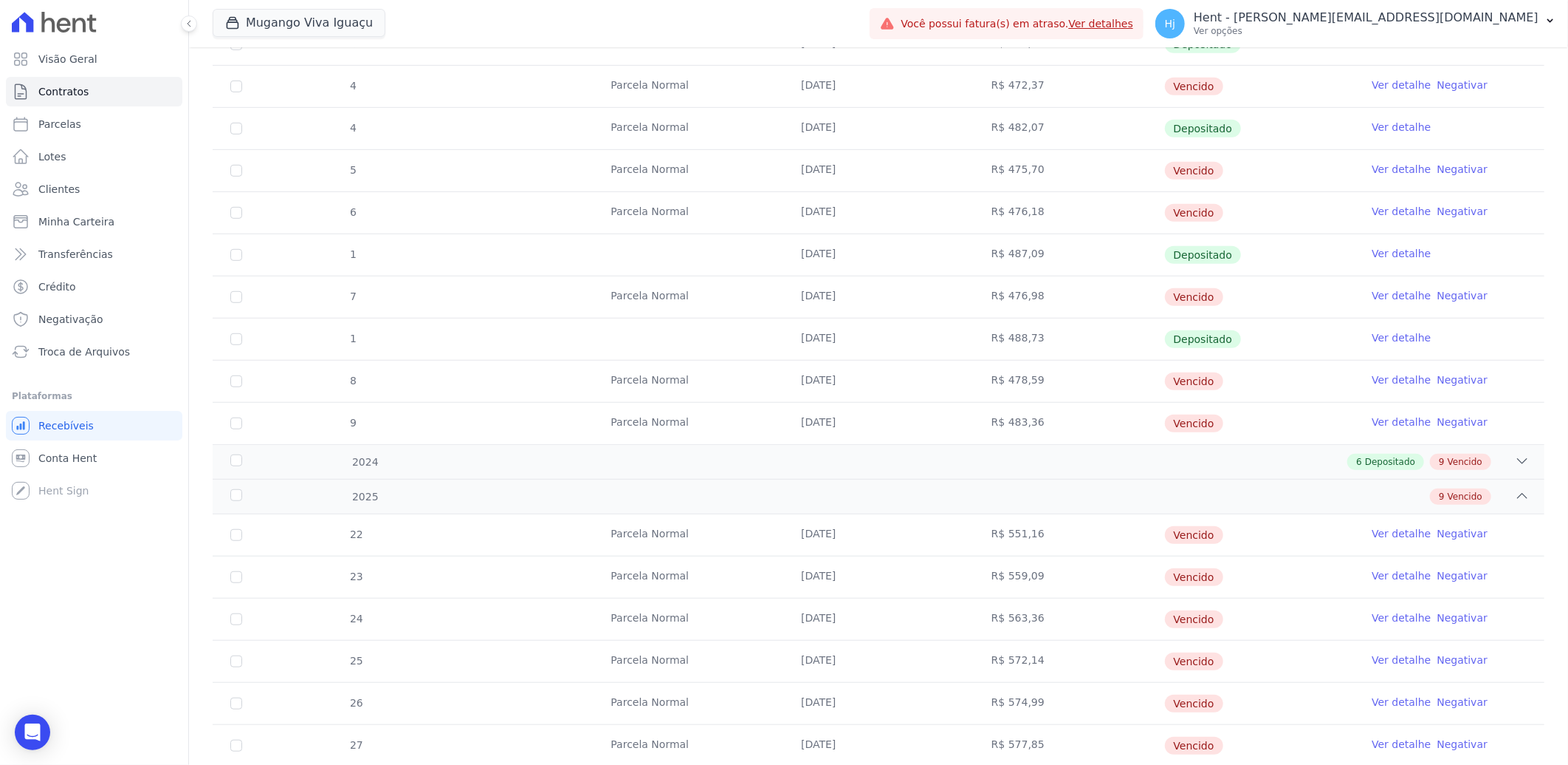
scroll to position [713, 0]
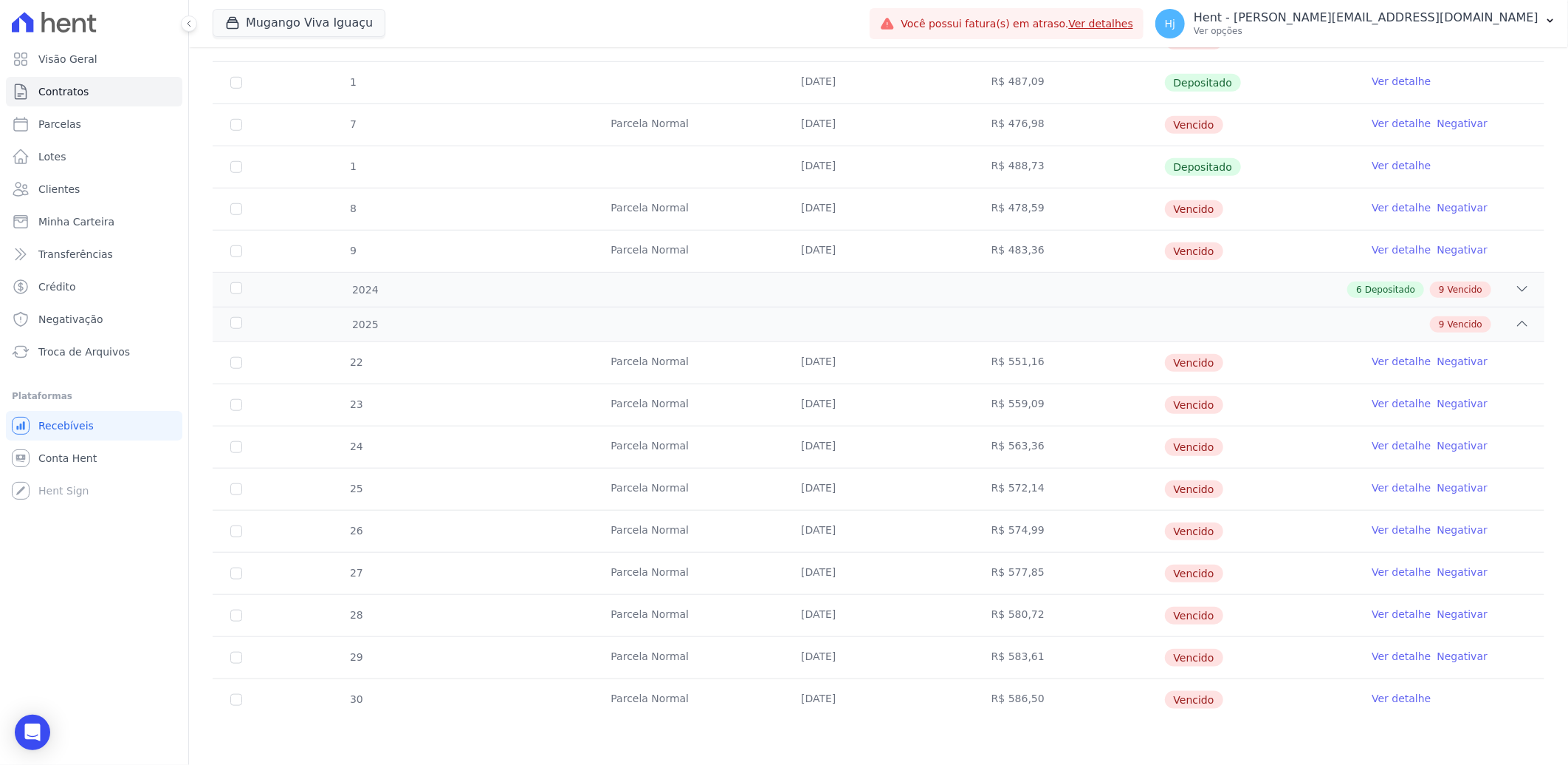
click at [1374, 700] on link "Ver detalhe" at bounding box center [1401, 698] width 59 height 15
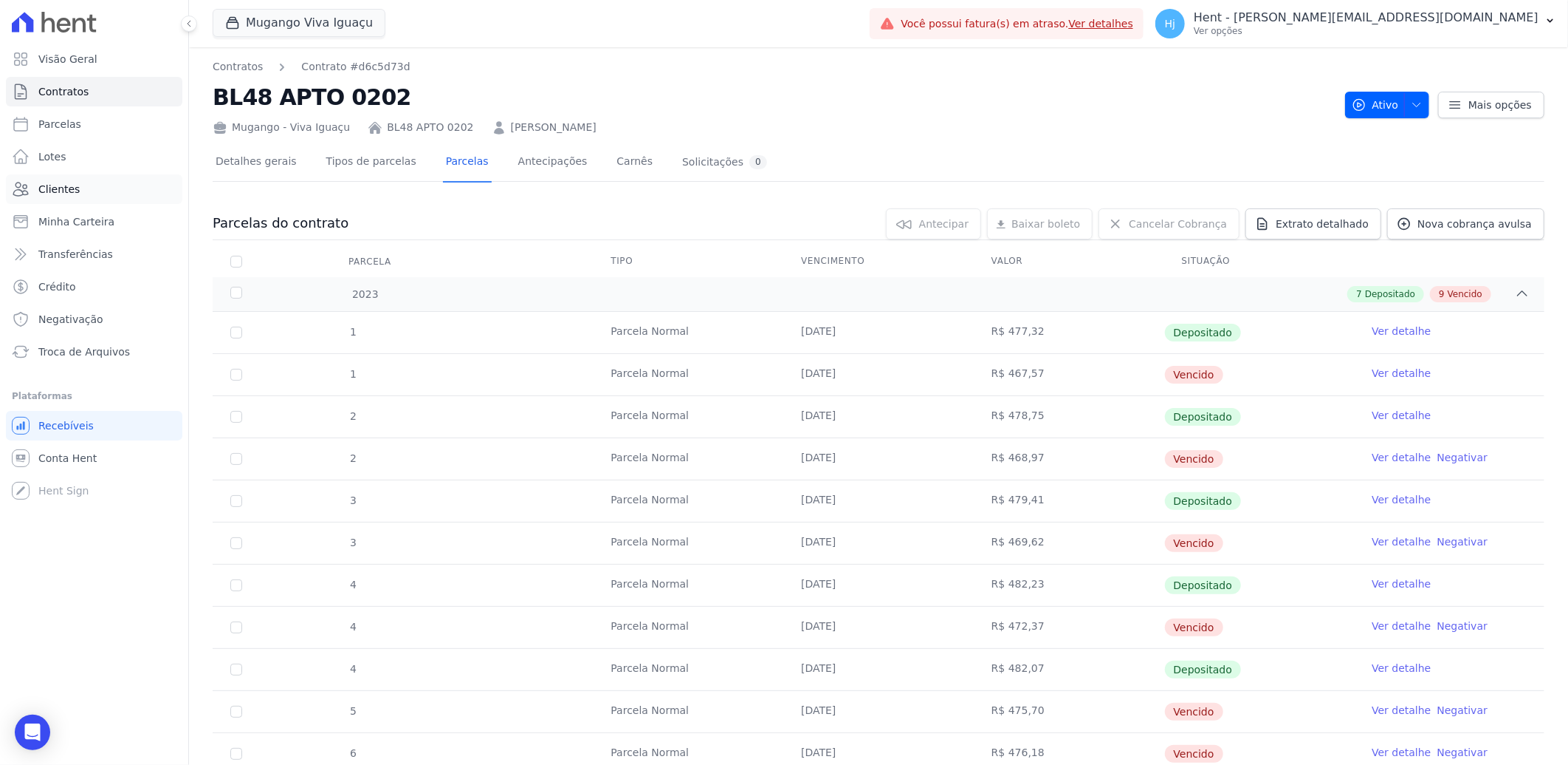
click at [47, 187] on span "Clientes" at bounding box center [58, 189] width 42 height 15
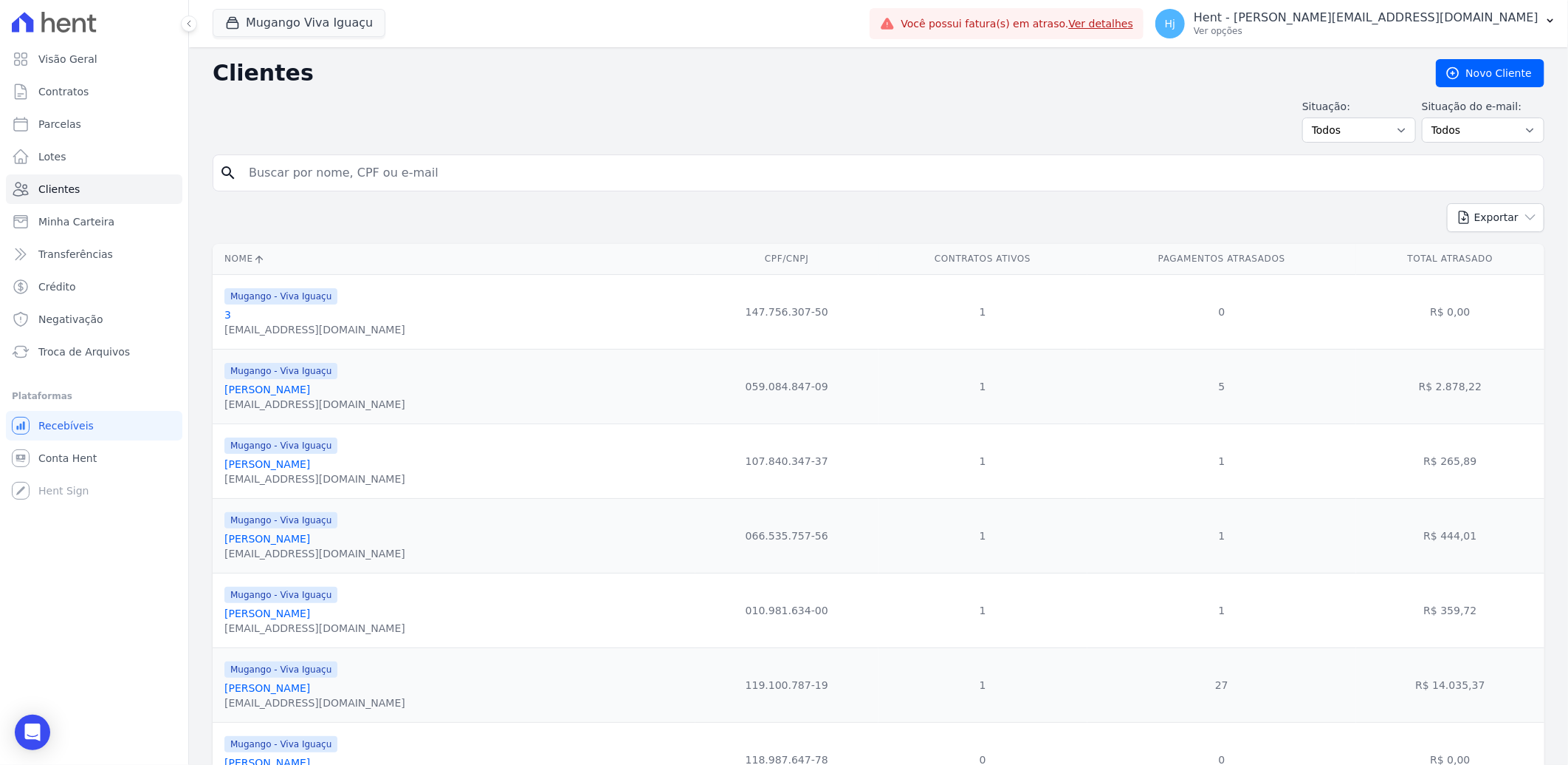
click at [443, 179] on input "search" at bounding box center [889, 173] width 1298 height 30
paste input "Vanessa Mendes Dos Santos"
type input "Vanessa Mendes Dos Santos"
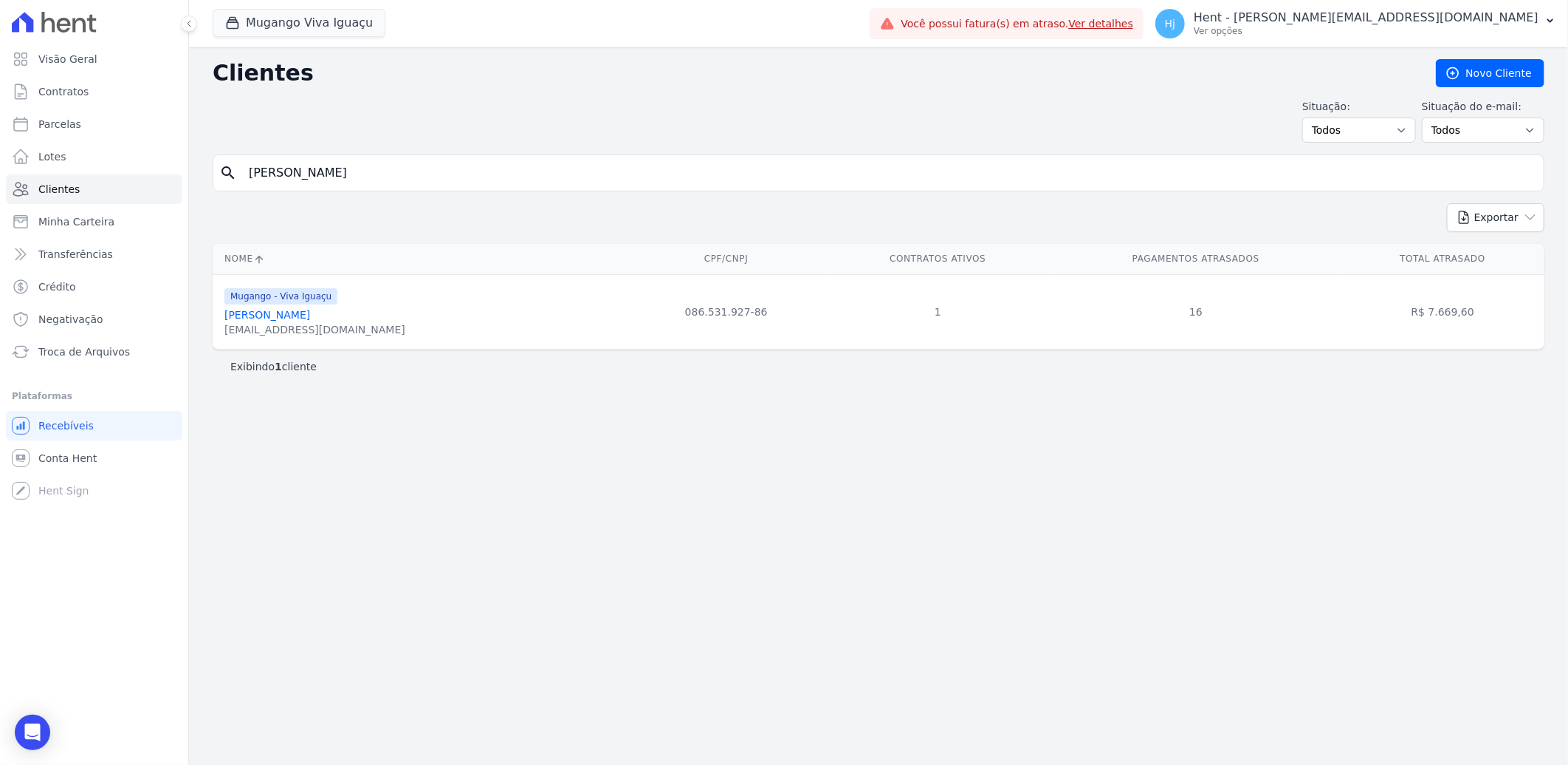
click at [310, 316] on link "Vanessa Mendes Dos Santos" at bounding box center [268, 314] width 86 height 12
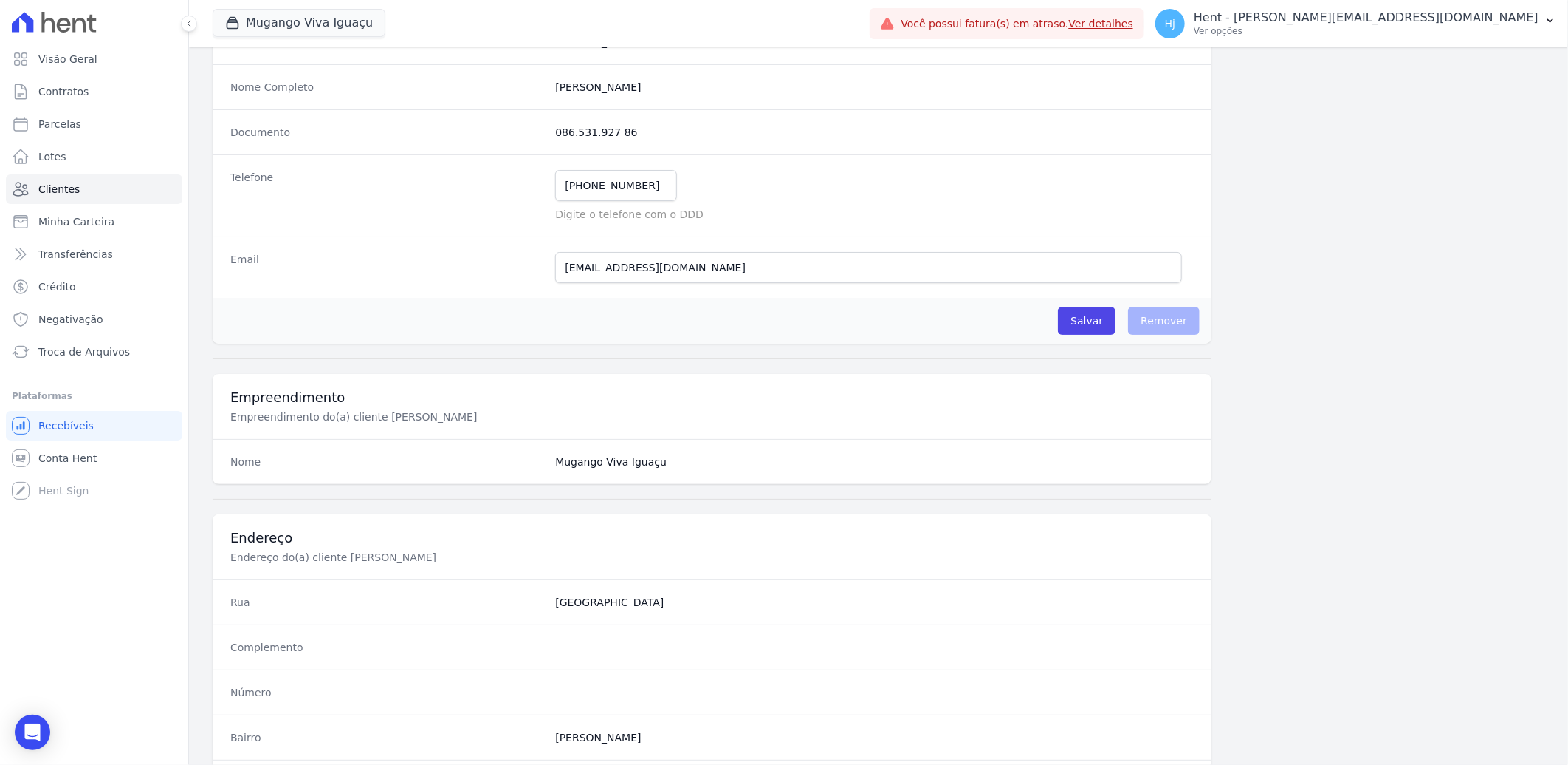
scroll to position [620, 0]
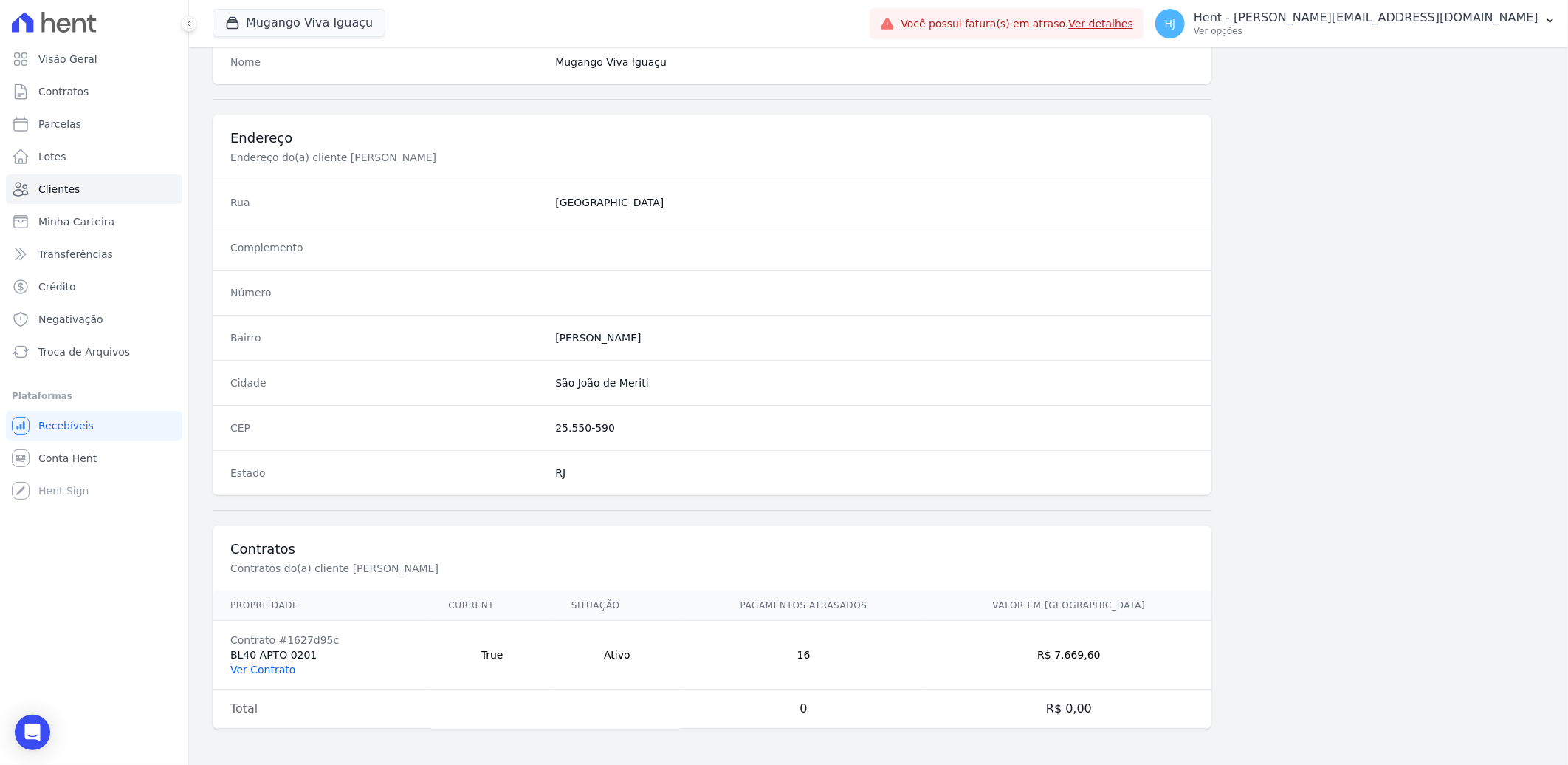
click at [269, 671] on link "Ver Contrato" at bounding box center [263, 669] width 65 height 12
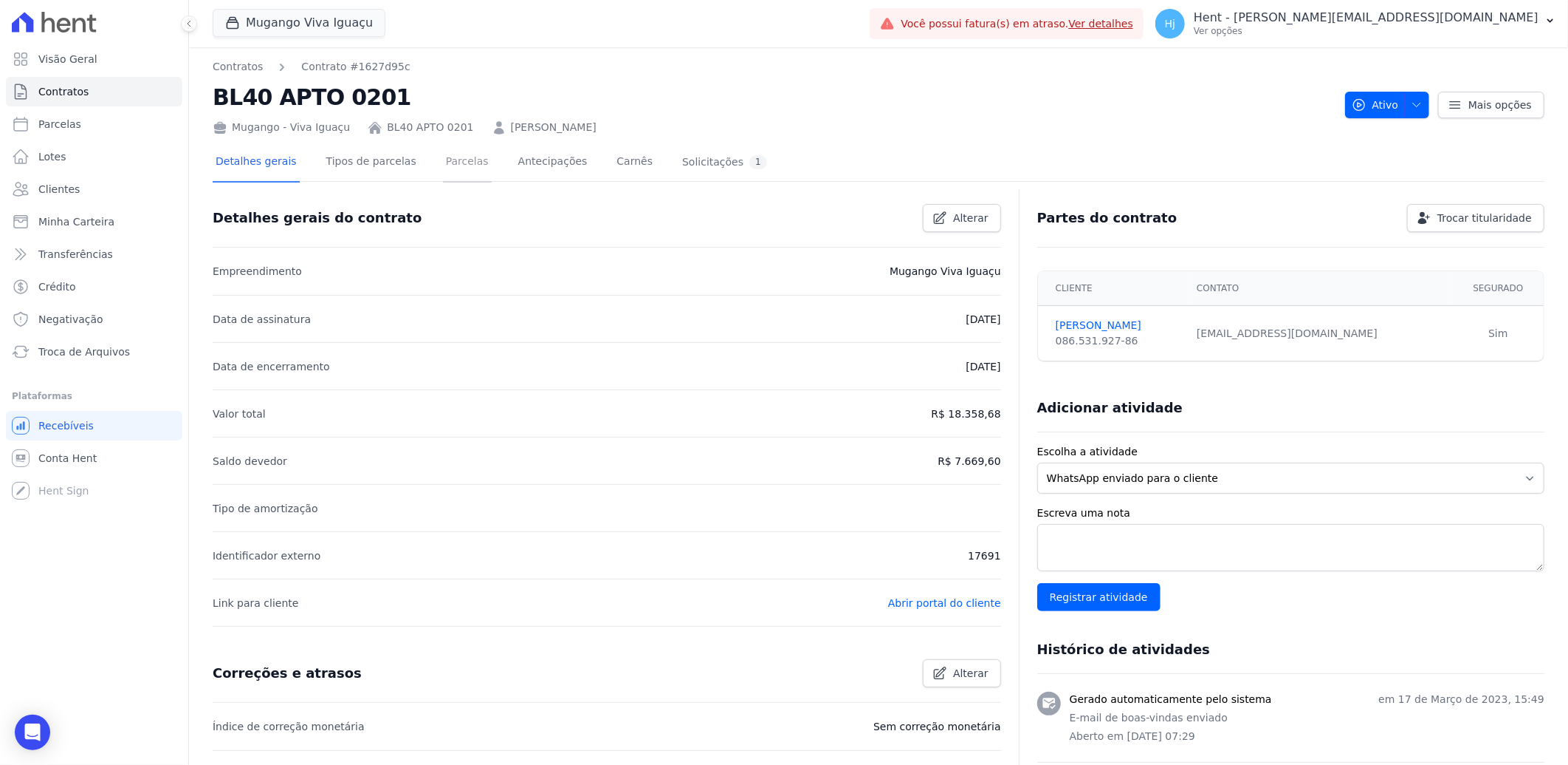
click at [443, 159] on link "Parcelas" at bounding box center [467, 163] width 49 height 39
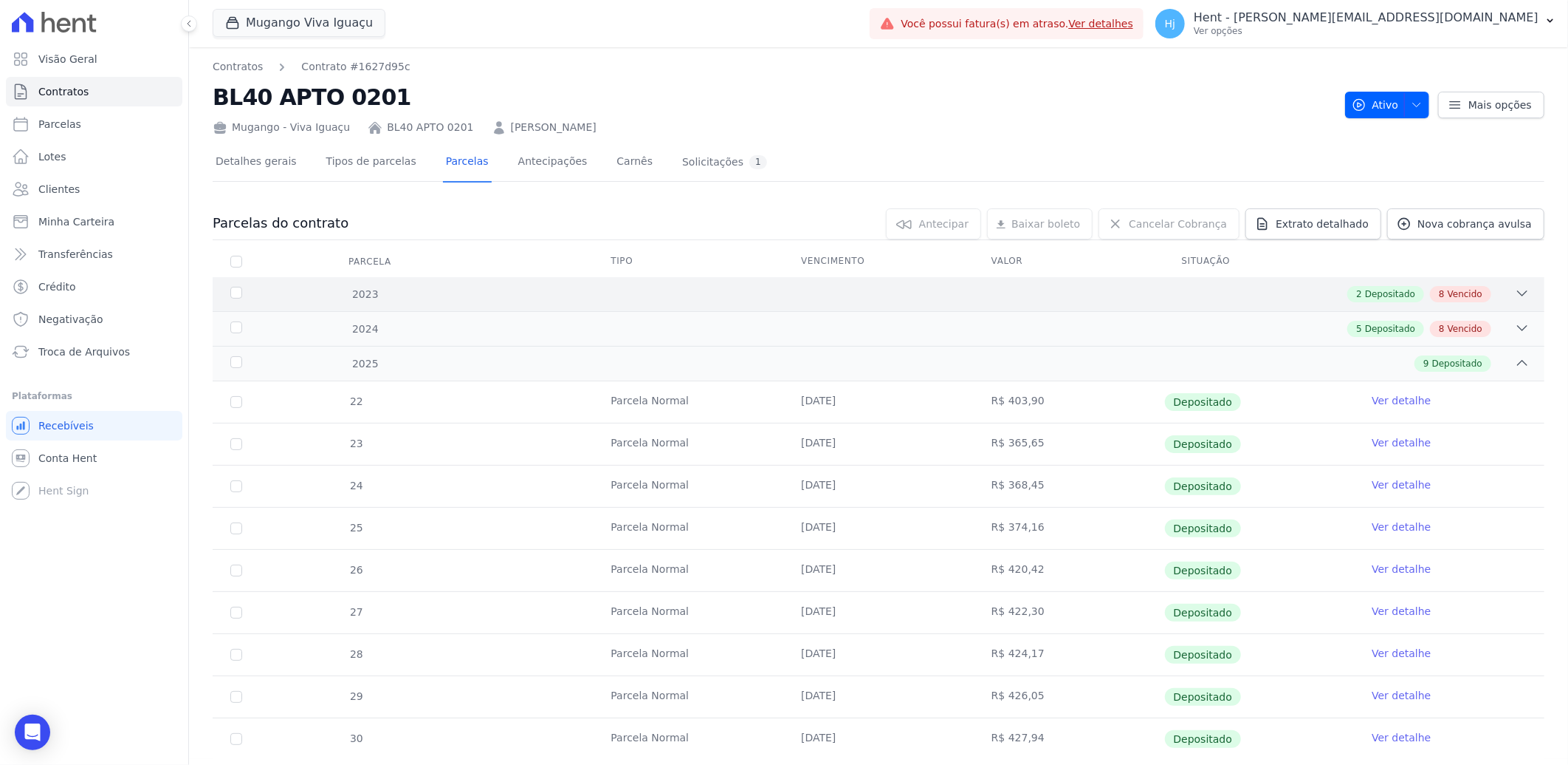
click at [741, 295] on div "2 Depositado 8 Vencido" at bounding box center [944, 295] width 1171 height 17
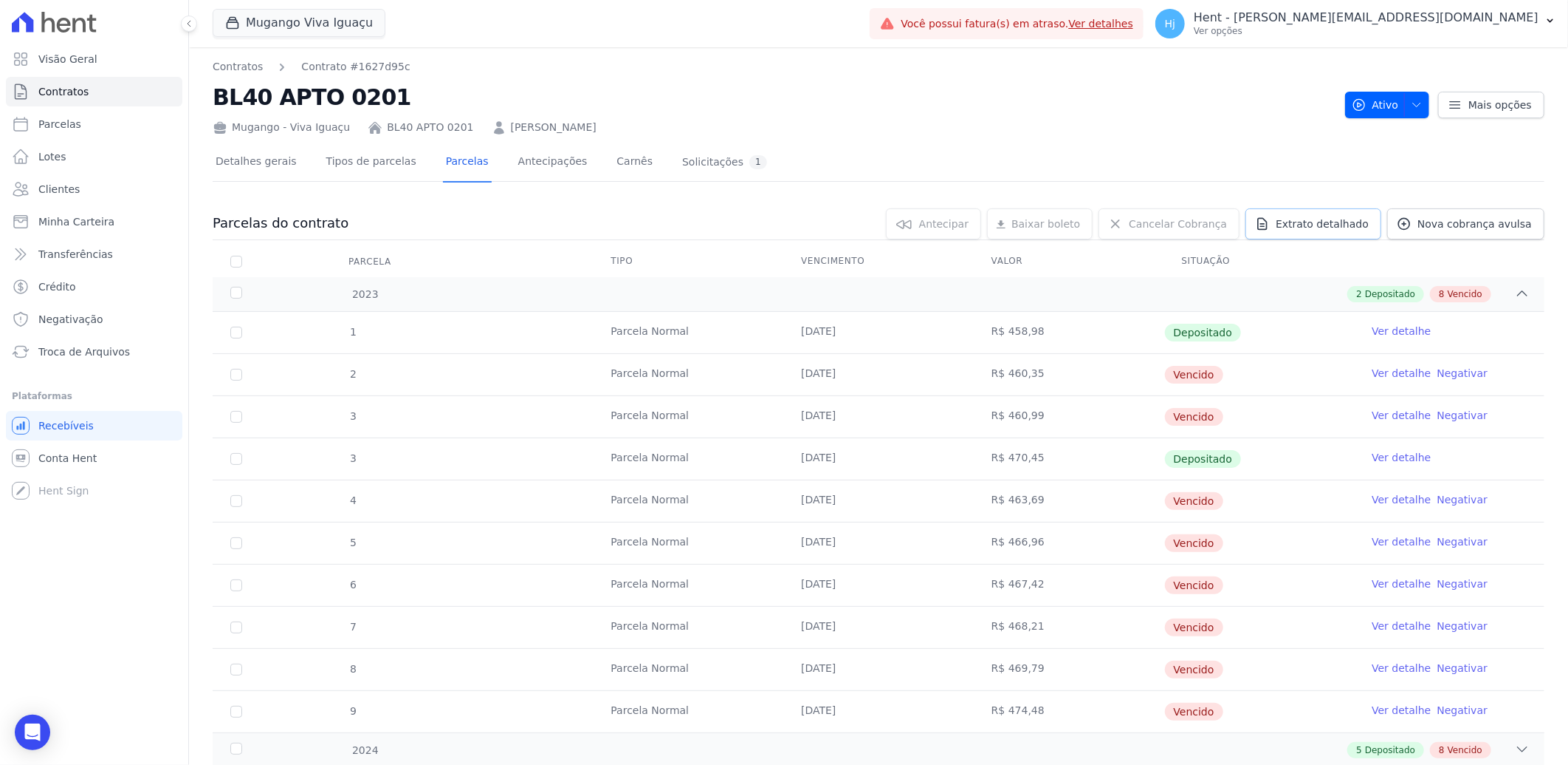
click at [1322, 223] on span "Extrato detalhado" at bounding box center [1323, 224] width 93 height 15
click at [1502, 224] on span "Exportar PDF" at bounding box center [1521, 225] width 78 height 15
drag, startPoint x: 793, startPoint y: 379, endPoint x: 1287, endPoint y: 415, distance: 495.3
click at [1287, 415] on tbody "1 Parcela Normal 15/04/2023 R$ 458,98 Depositado Ver detalhe 2 Parcela Normal 1…" at bounding box center [878, 522] width 1332 height 420
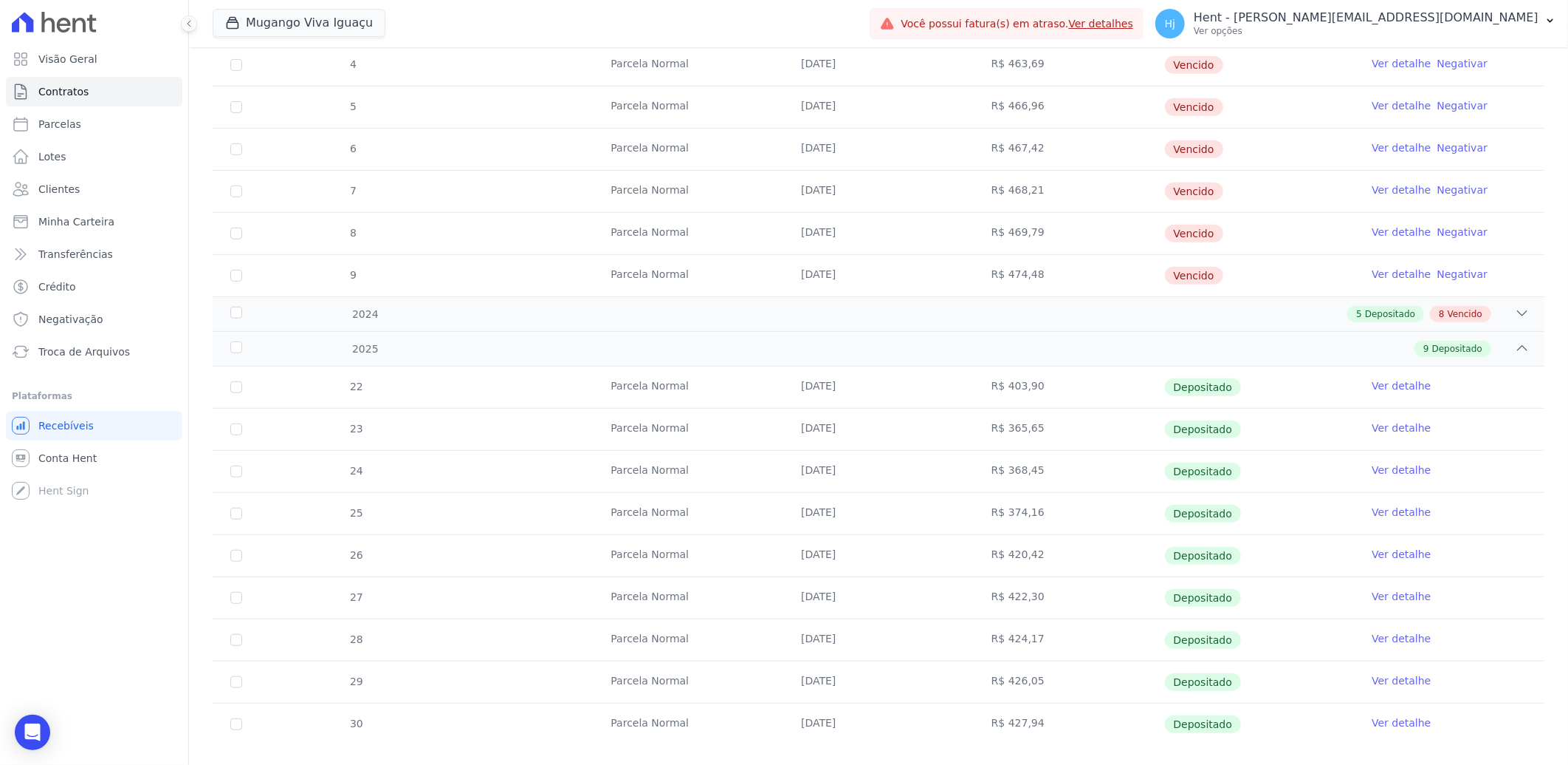
scroll to position [460, 0]
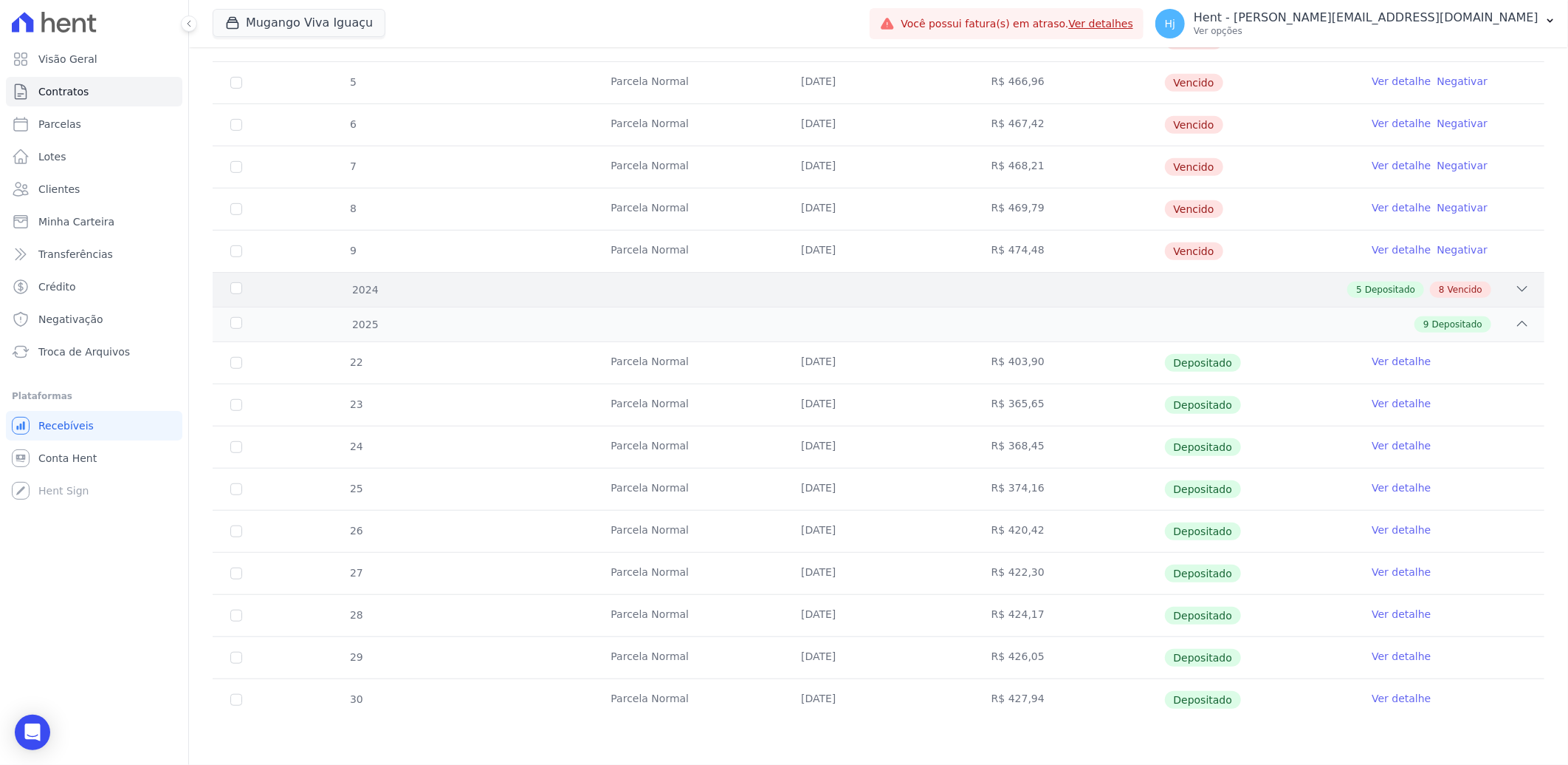
click at [1156, 292] on div "5 Depositado 8 Vencido" at bounding box center [944, 290] width 1171 height 17
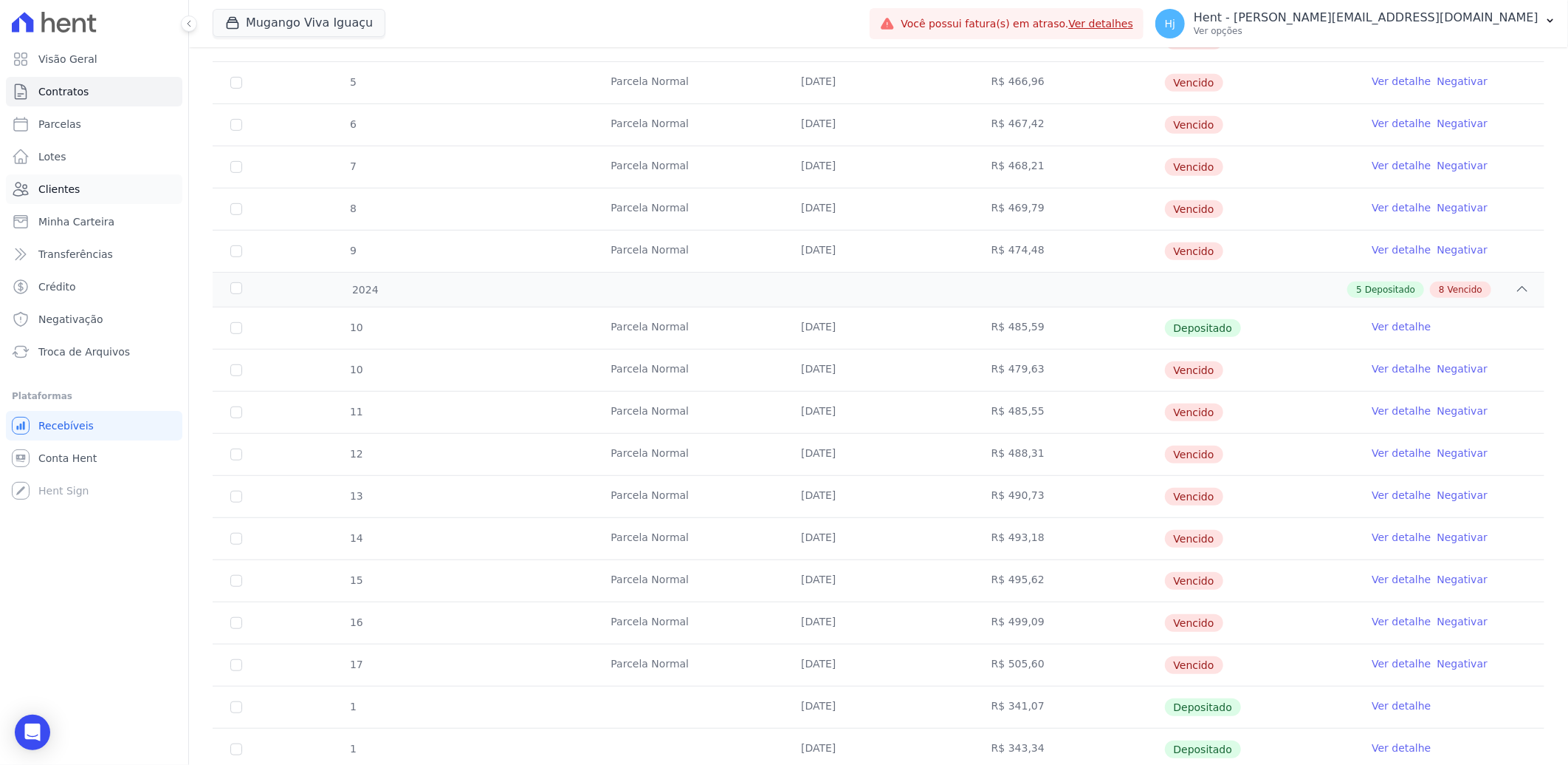
click at [64, 186] on span "Clientes" at bounding box center [58, 189] width 42 height 15
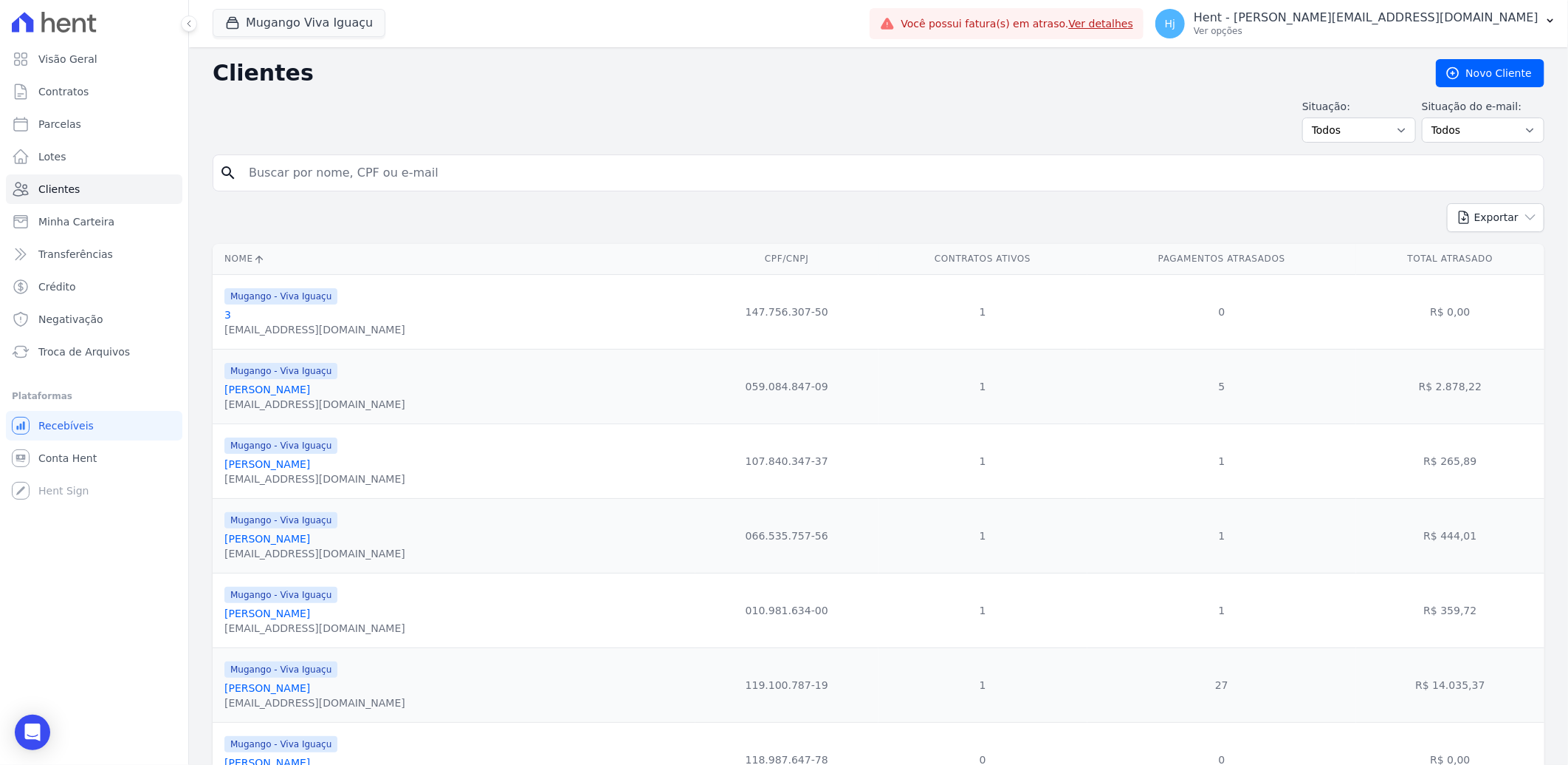
click at [275, 182] on input "search" at bounding box center [889, 173] width 1298 height 30
paste input "Cintia [PERSON_NAME] Dos [PERSON_NAME]"
type input "Cintia [PERSON_NAME] Dos [PERSON_NAME]"
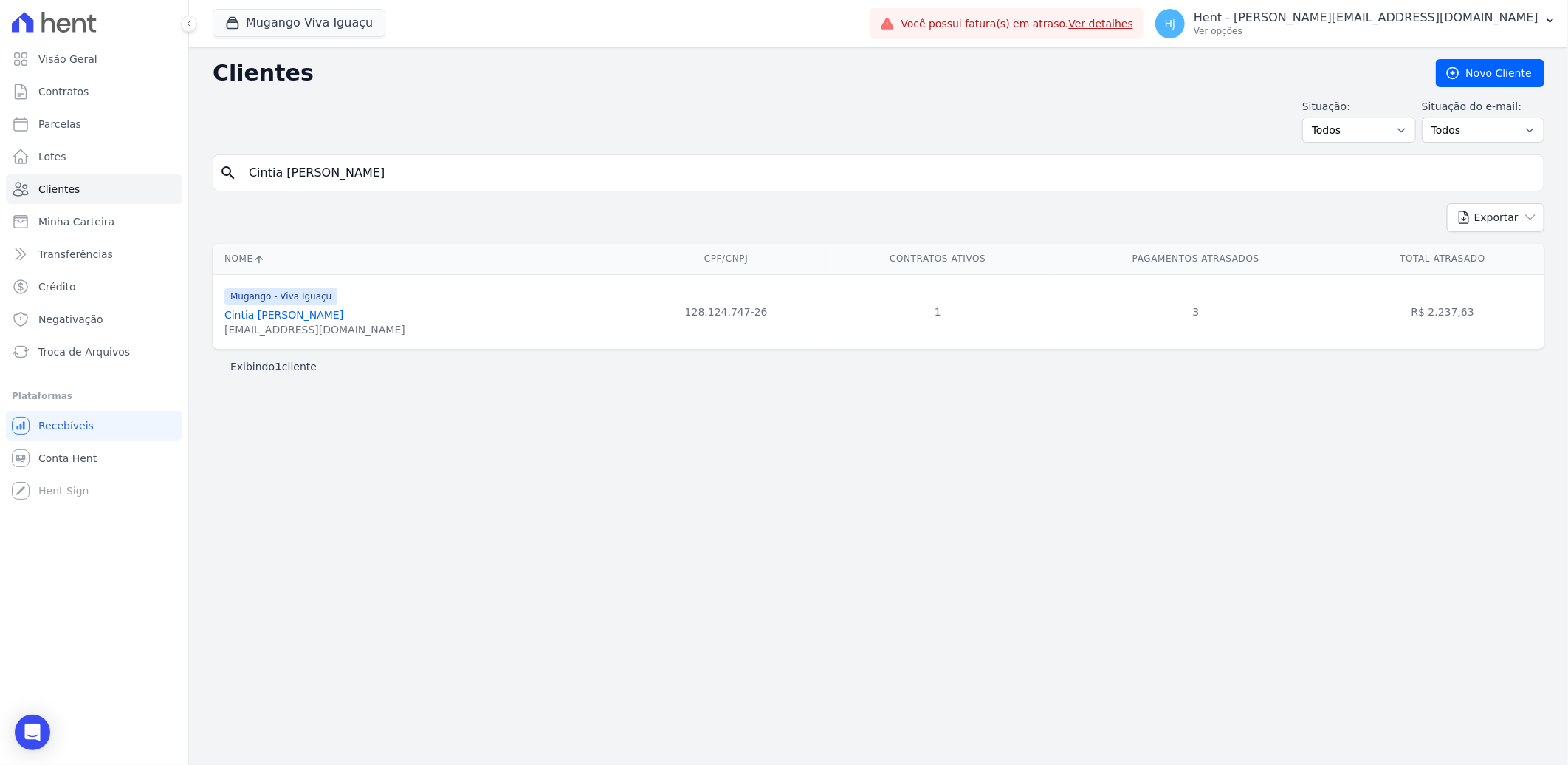
click at [343, 319] on link "Cintia [PERSON_NAME] Dos [PERSON_NAME]" at bounding box center [284, 314] width 118 height 12
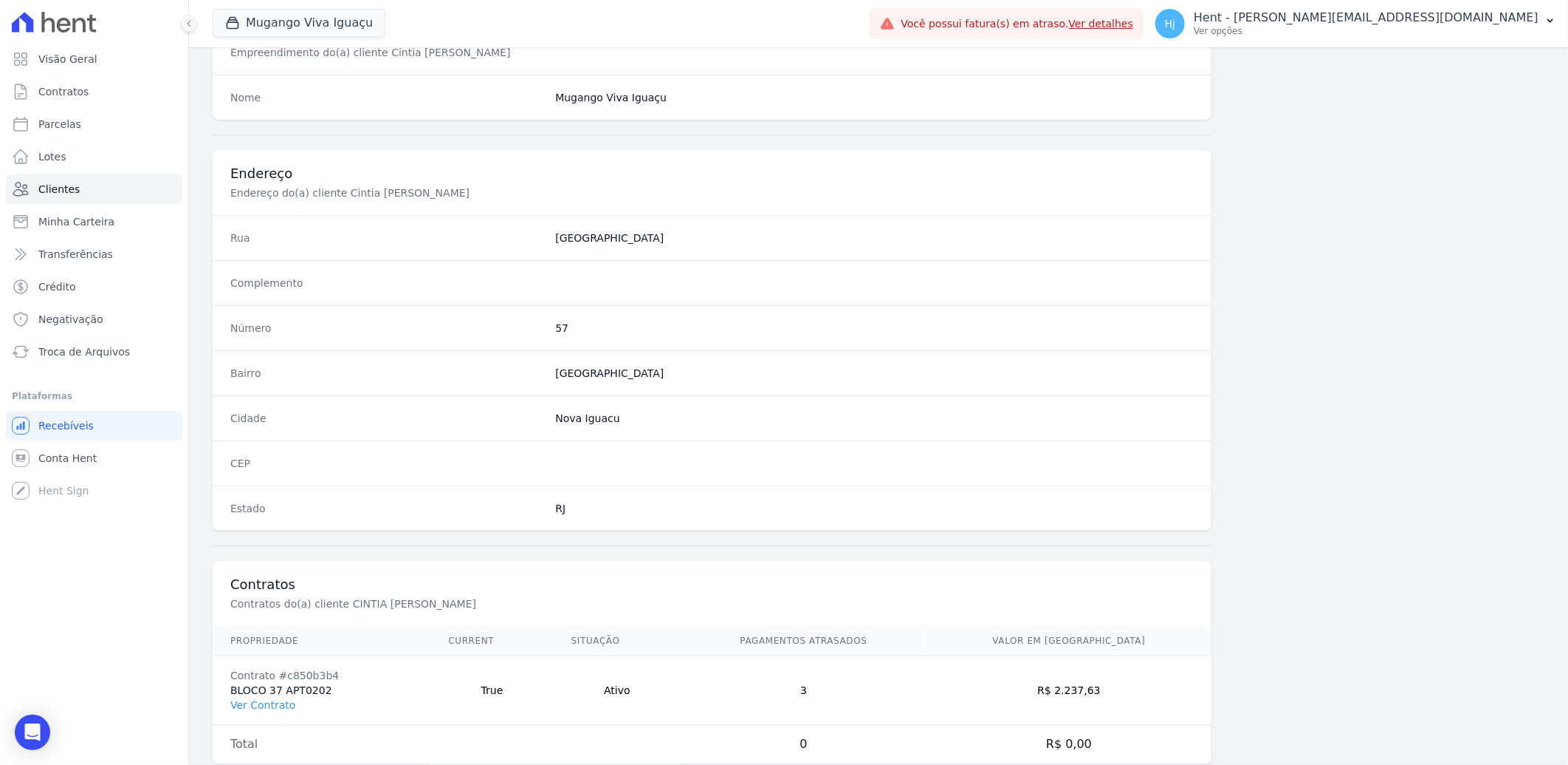
scroll to position [620, 0]
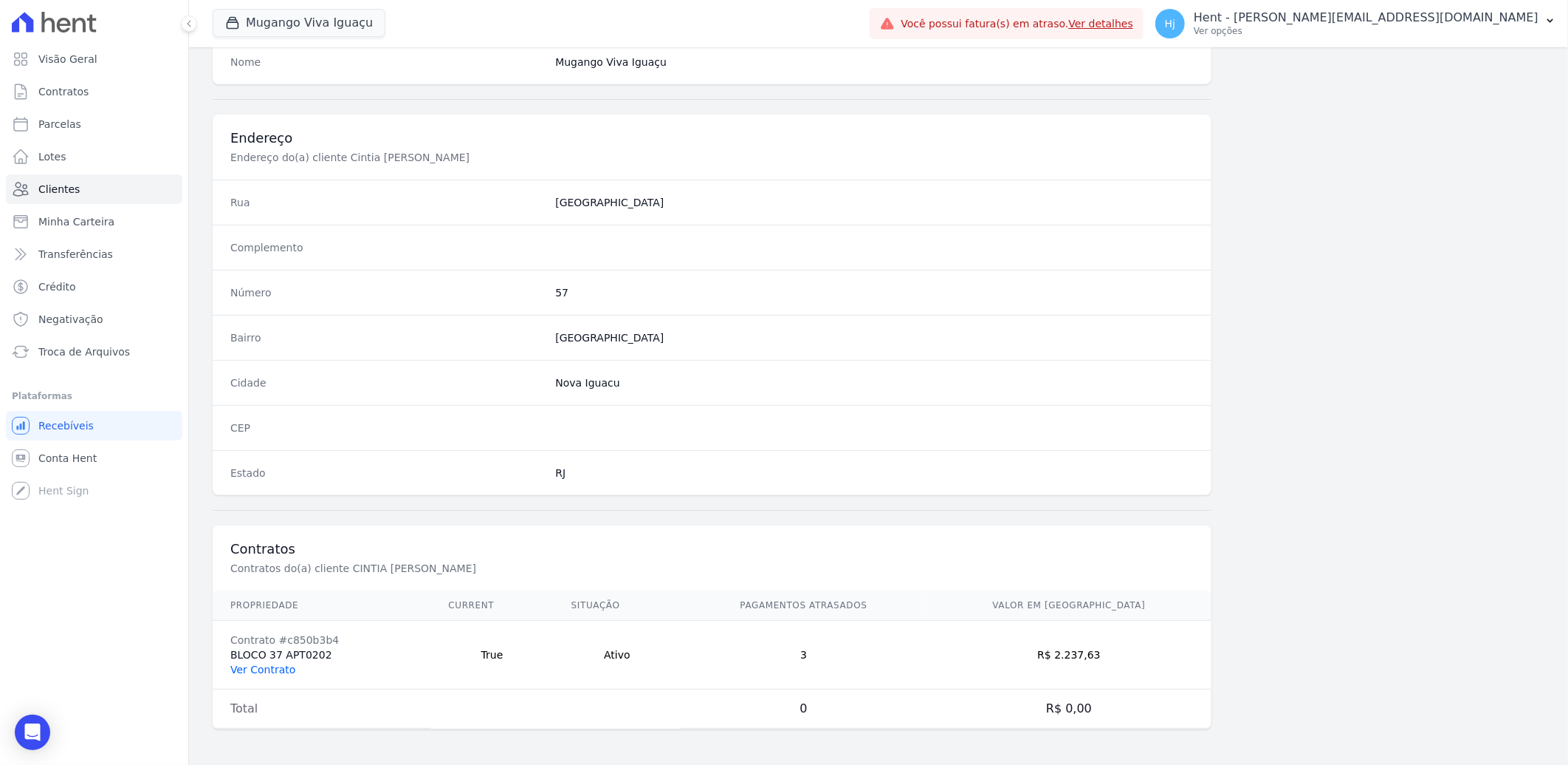
click at [287, 663] on link "Ver Contrato" at bounding box center [263, 669] width 65 height 12
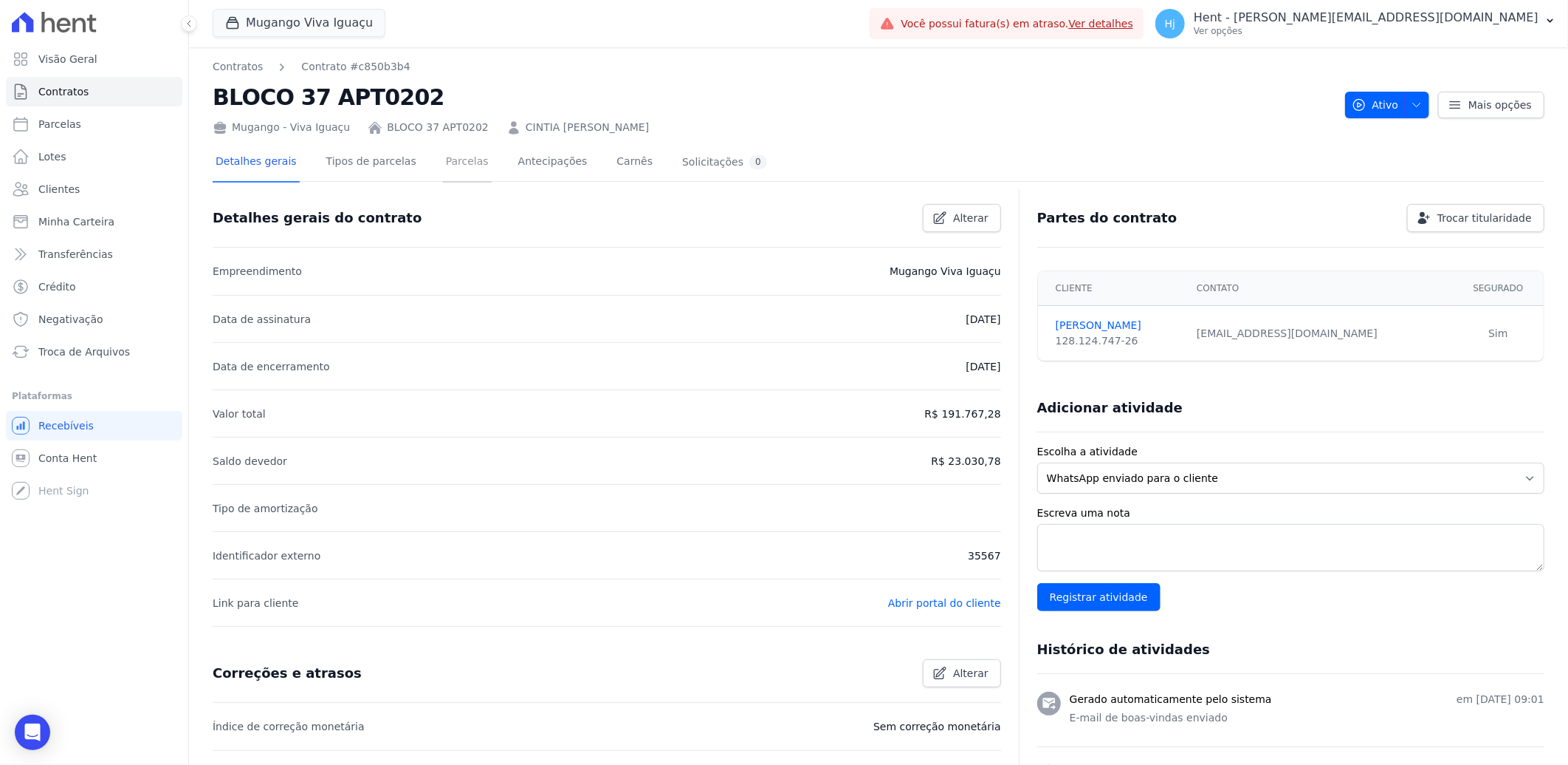
click at [464, 159] on link "Parcelas" at bounding box center [467, 163] width 49 height 39
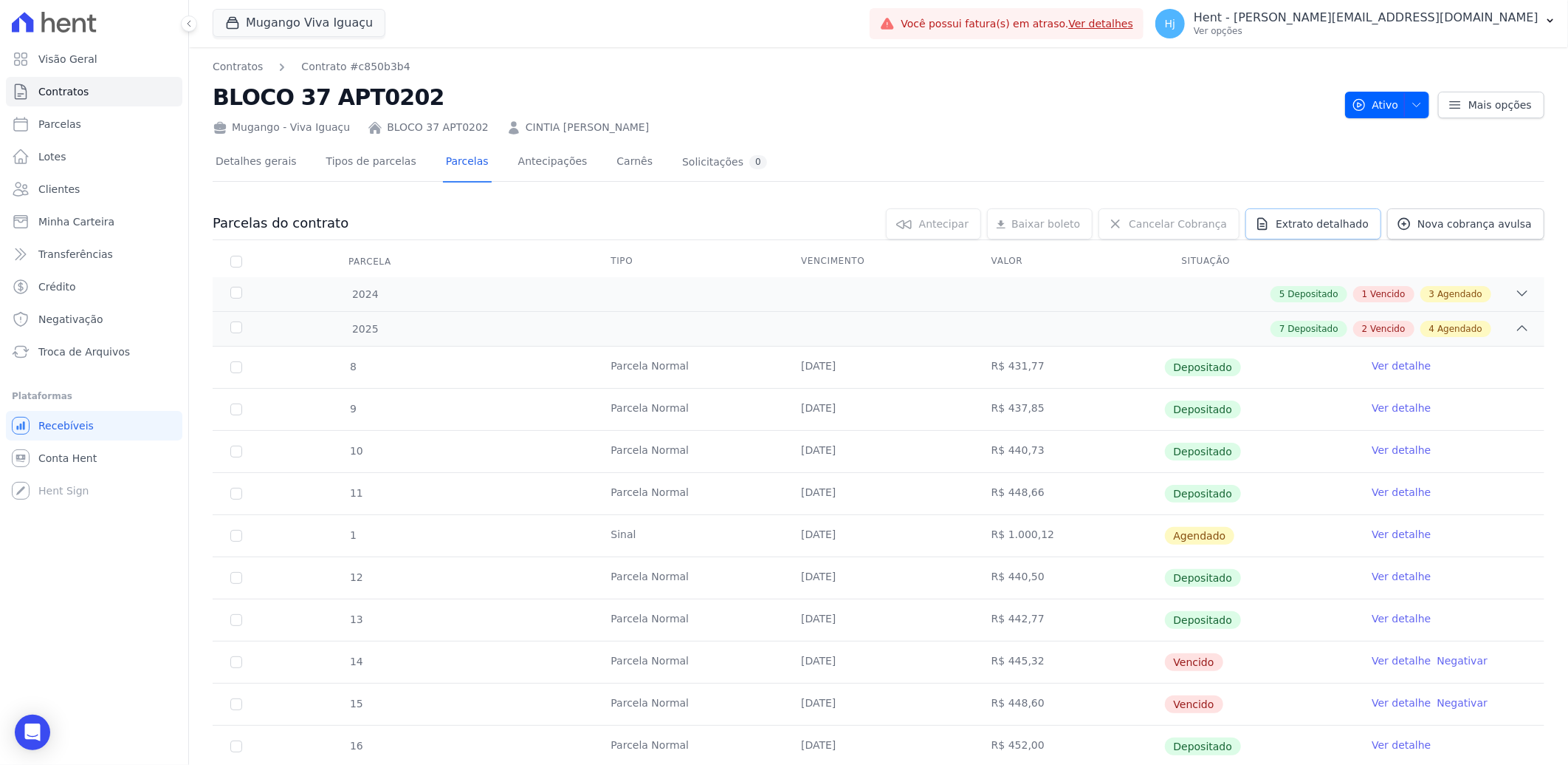
click at [1338, 219] on span "Extrato detalhado" at bounding box center [1323, 224] width 93 height 15
click at [1502, 223] on span "Exportar PDF" at bounding box center [1521, 225] width 78 height 15
click at [1050, 291] on div "5 Depositado 1 Vencido 3 Agendado" at bounding box center [944, 295] width 1171 height 17
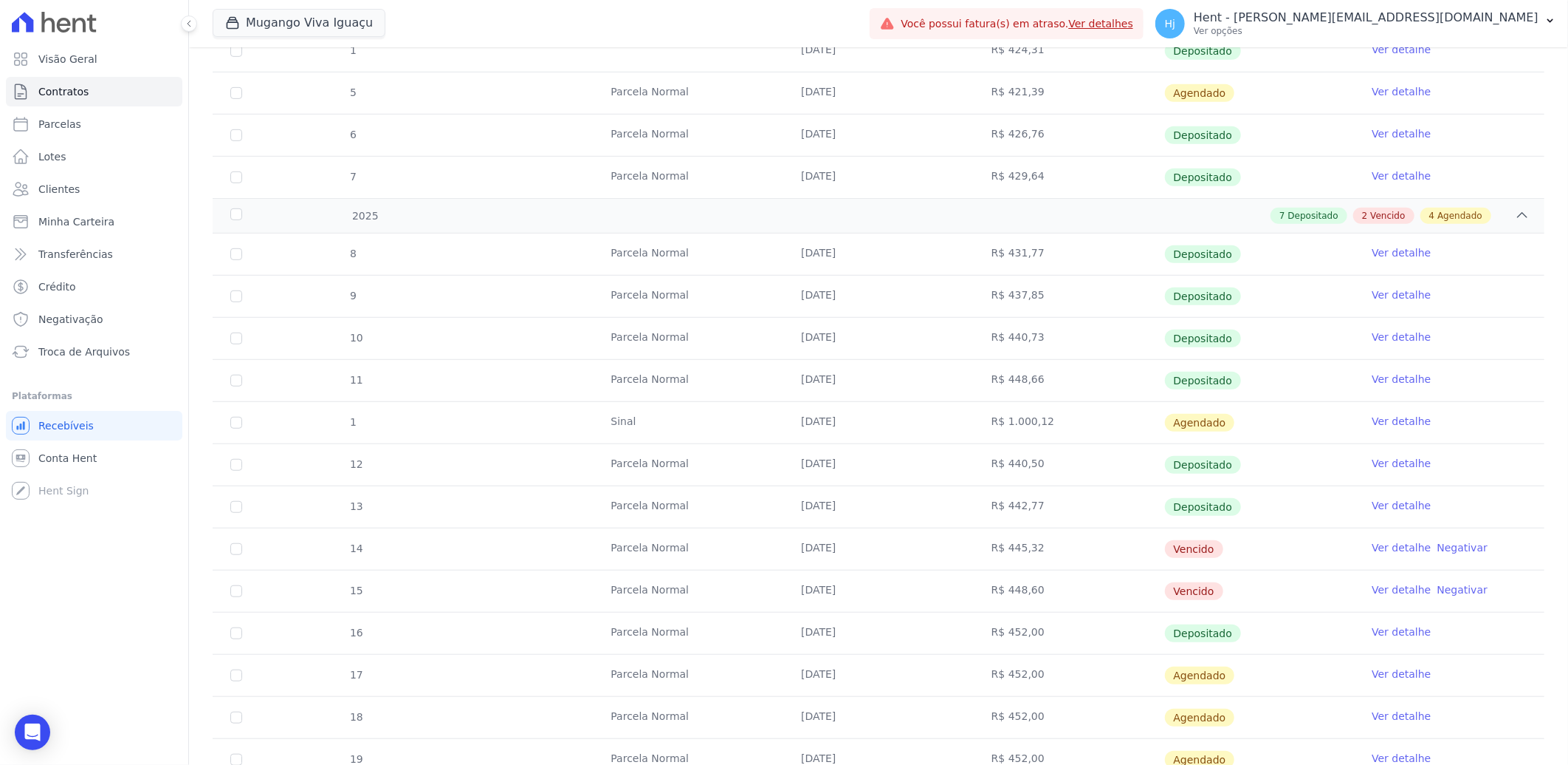
scroll to position [656, 0]
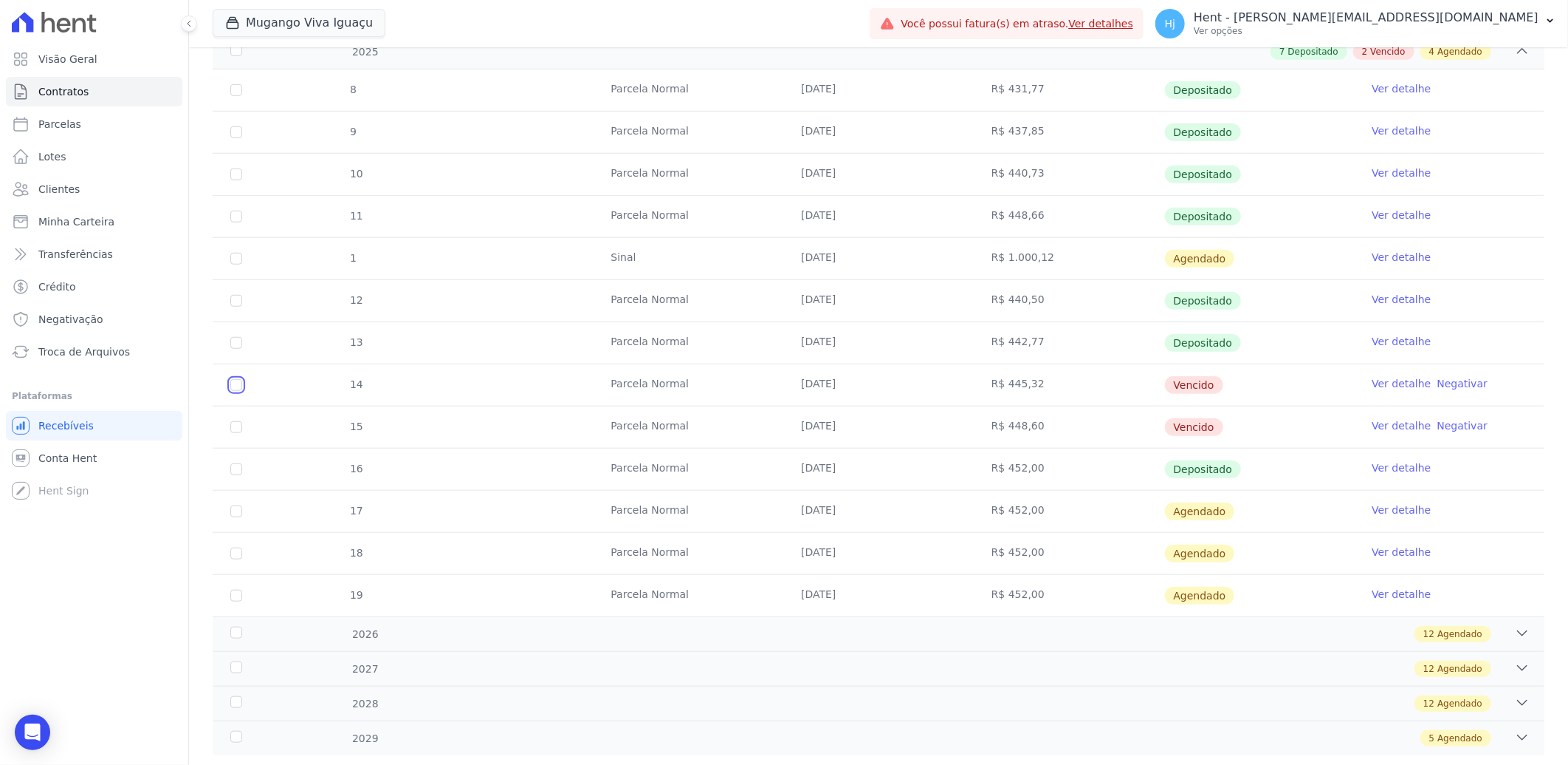
click at [237, 382] on input "checkbox" at bounding box center [236, 384] width 12 height 12
checkbox input "true"
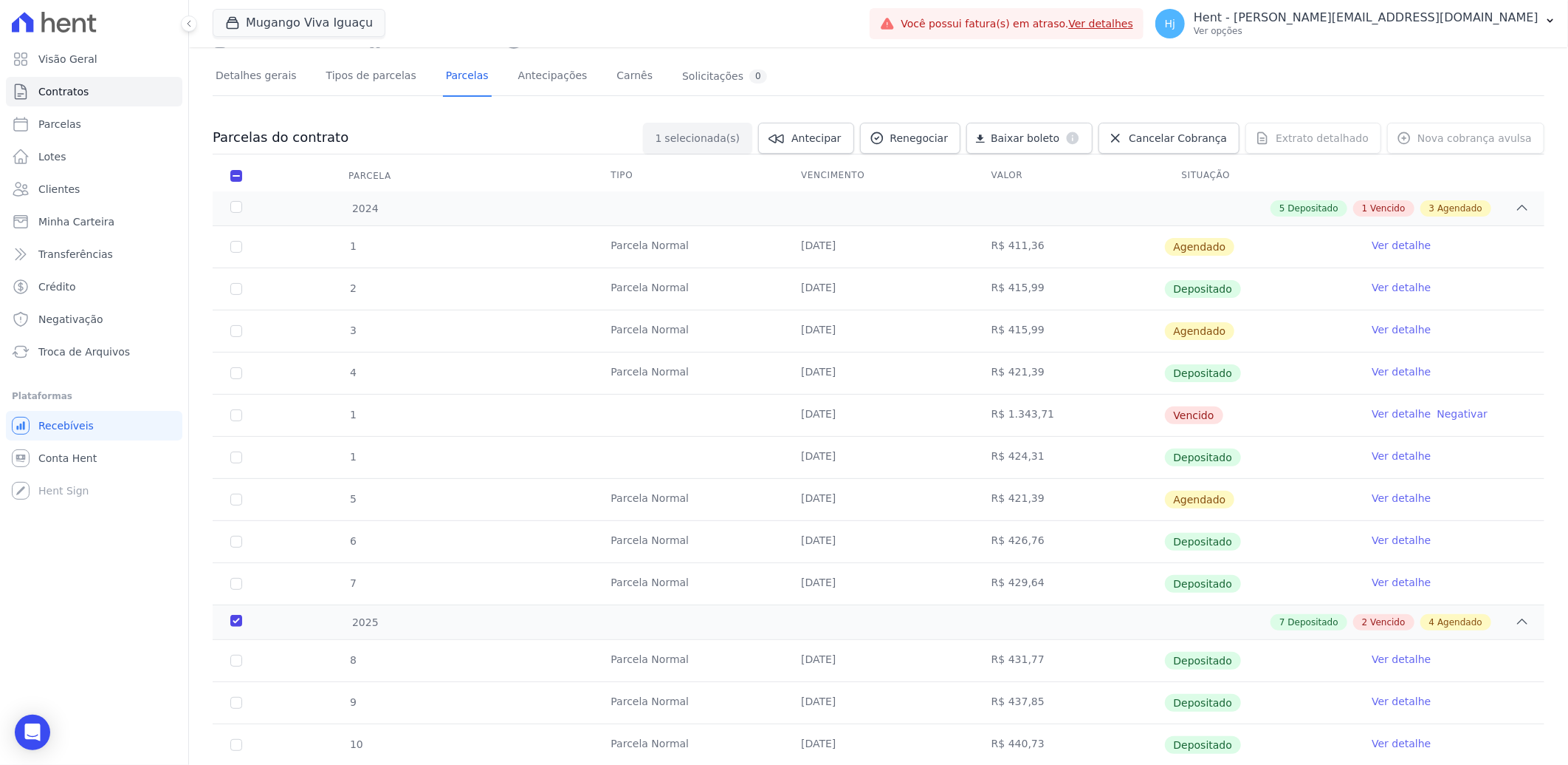
scroll to position [0, 0]
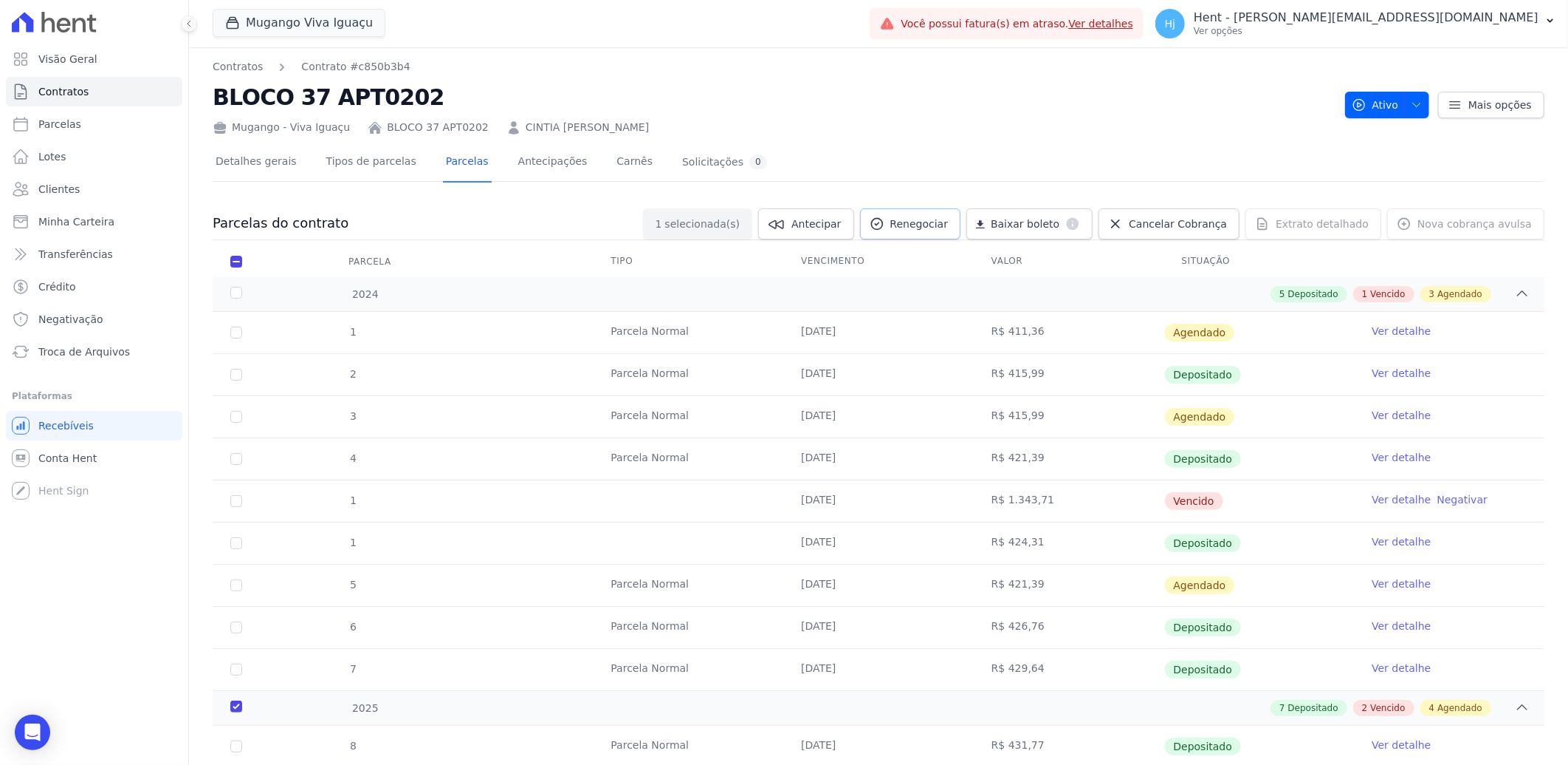
click at [927, 221] on span "Renegociar" at bounding box center [919, 224] width 58 height 15
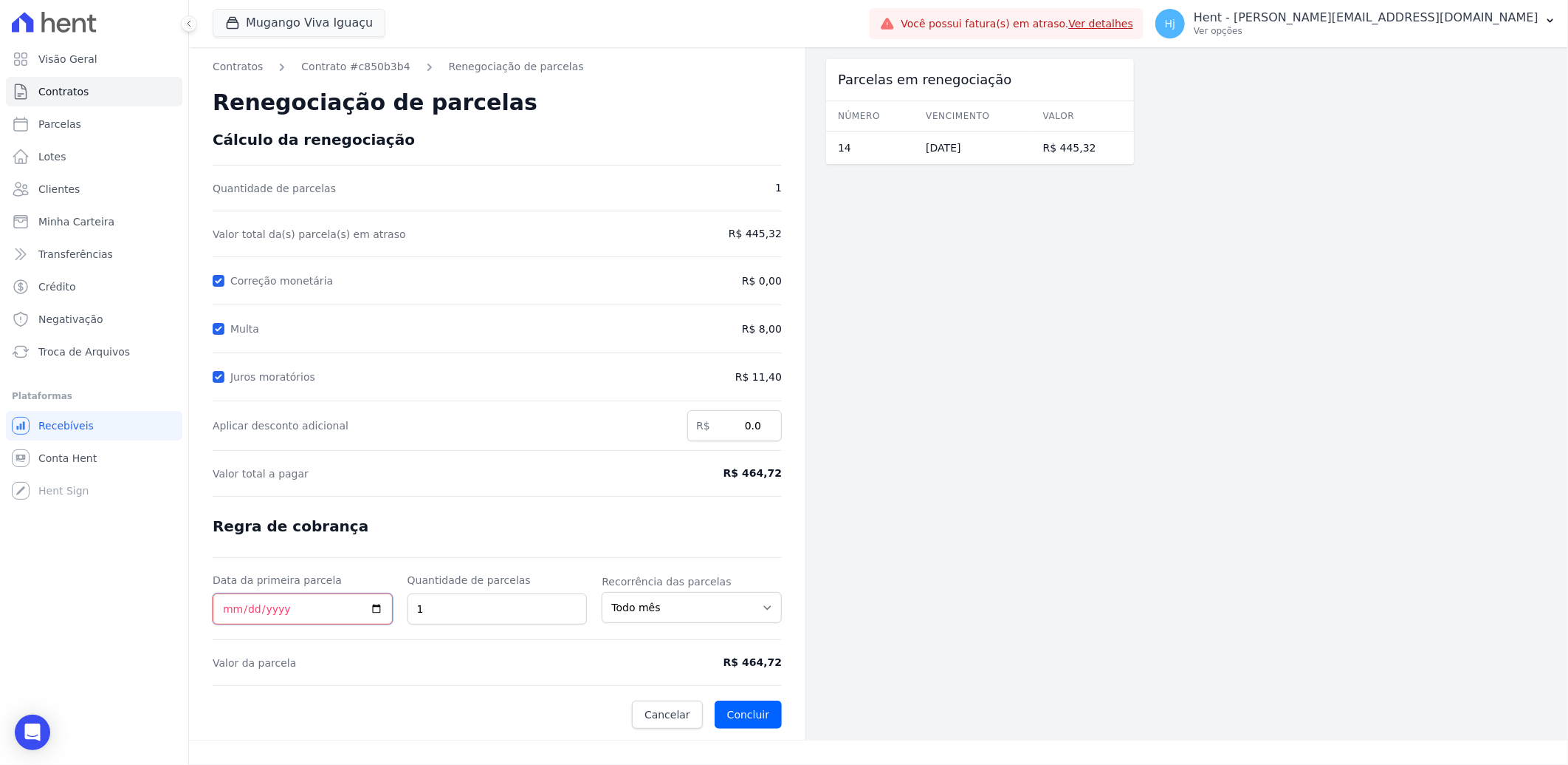
click at [230, 607] on input "Data da primeira parcela" at bounding box center [303, 609] width 180 height 31
type input "[DATE]"
click at [741, 714] on button "Concluir" at bounding box center [748, 714] width 68 height 28
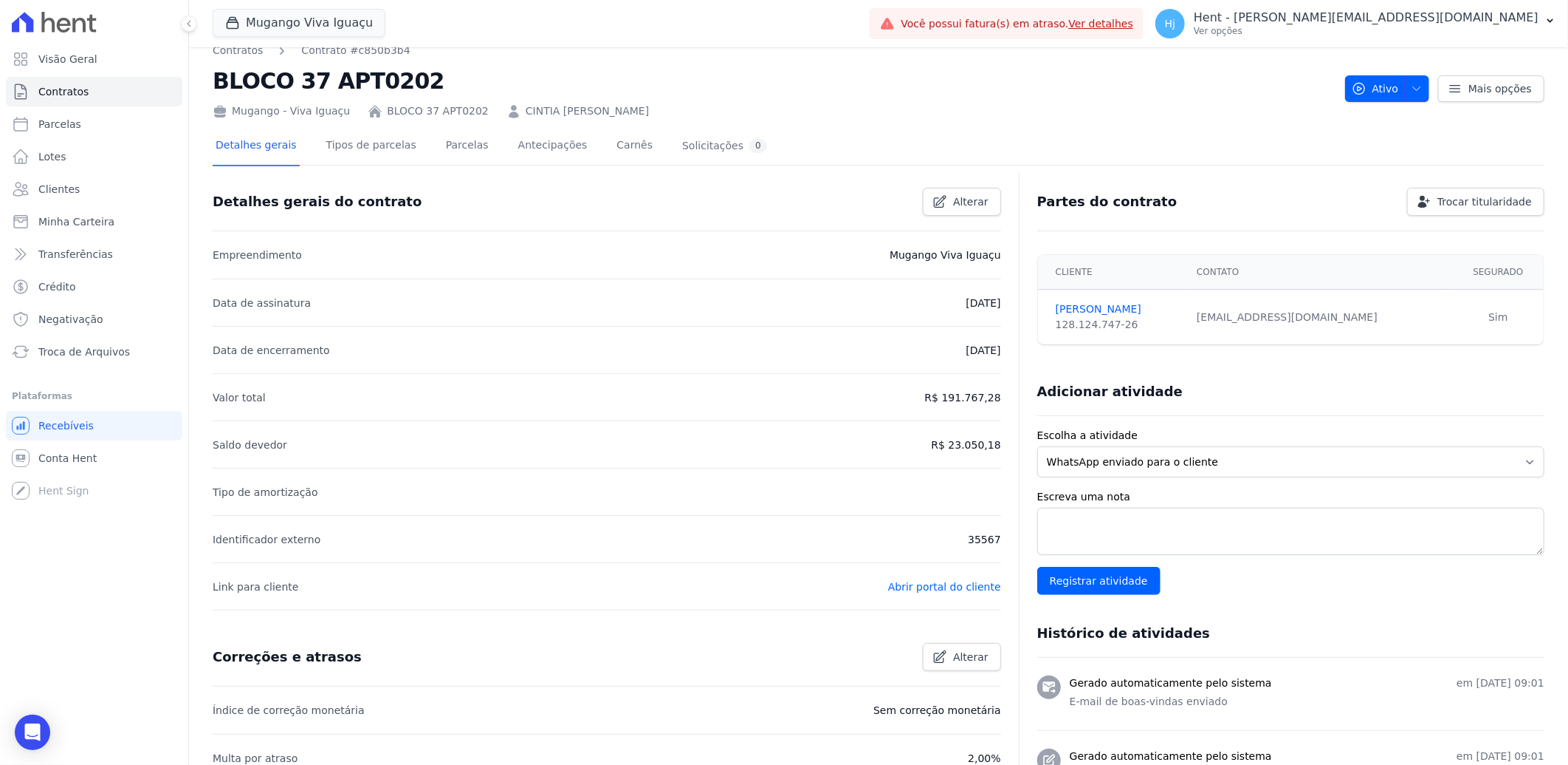
scroll to position [16, 0]
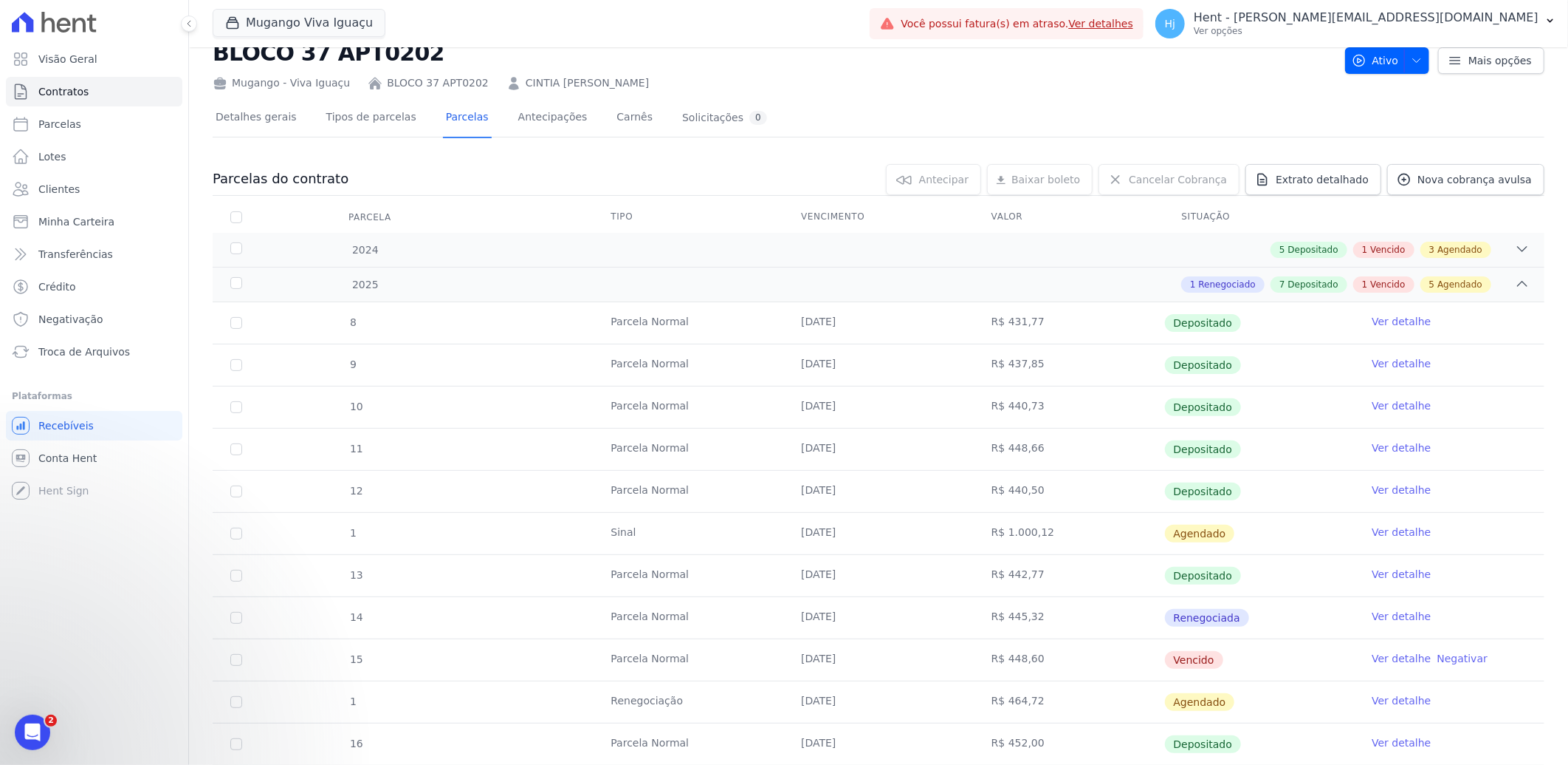
scroll to position [246, 0]
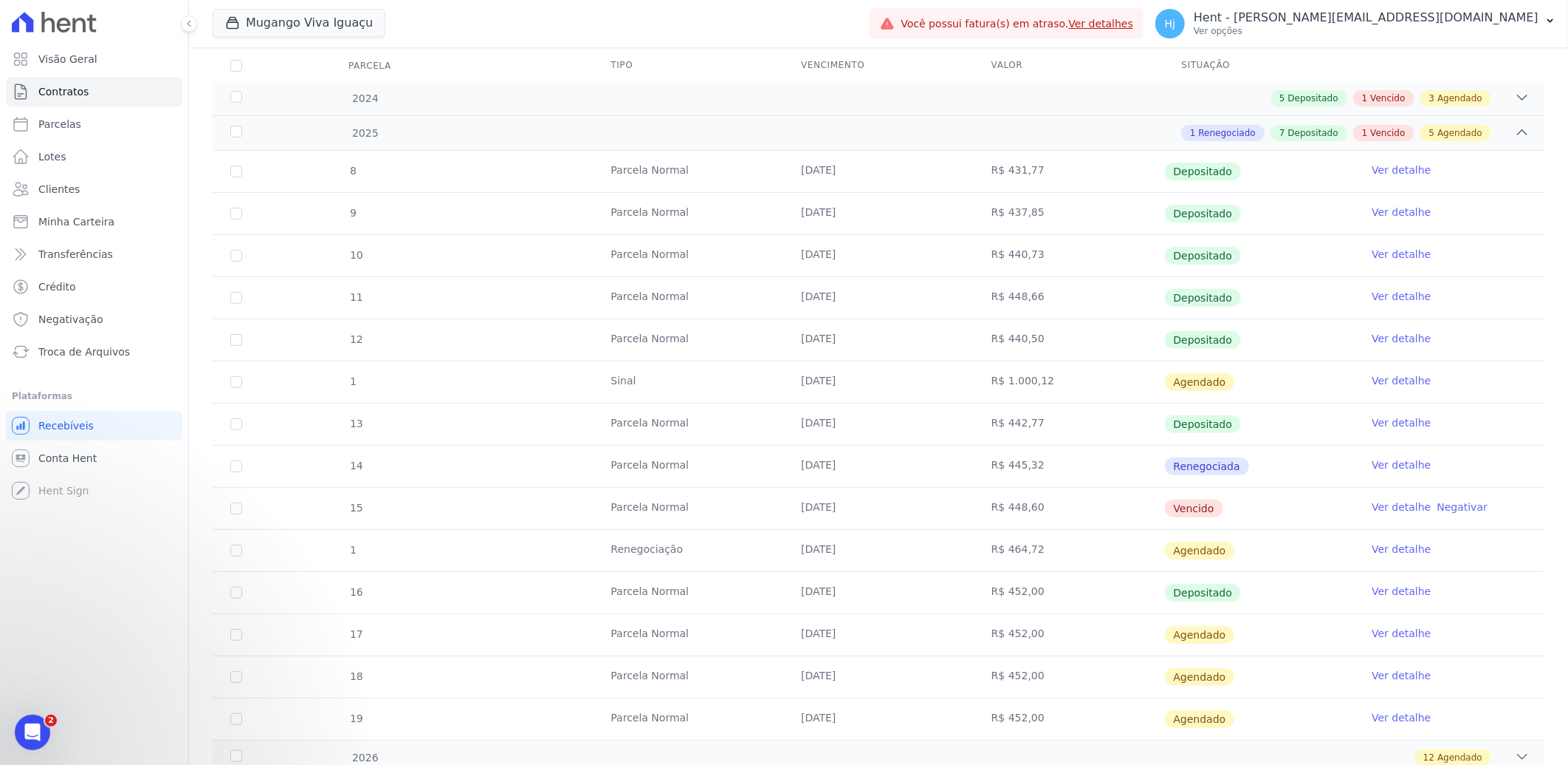
click at [1374, 464] on link "Ver detalhe" at bounding box center [1401, 465] width 59 height 15
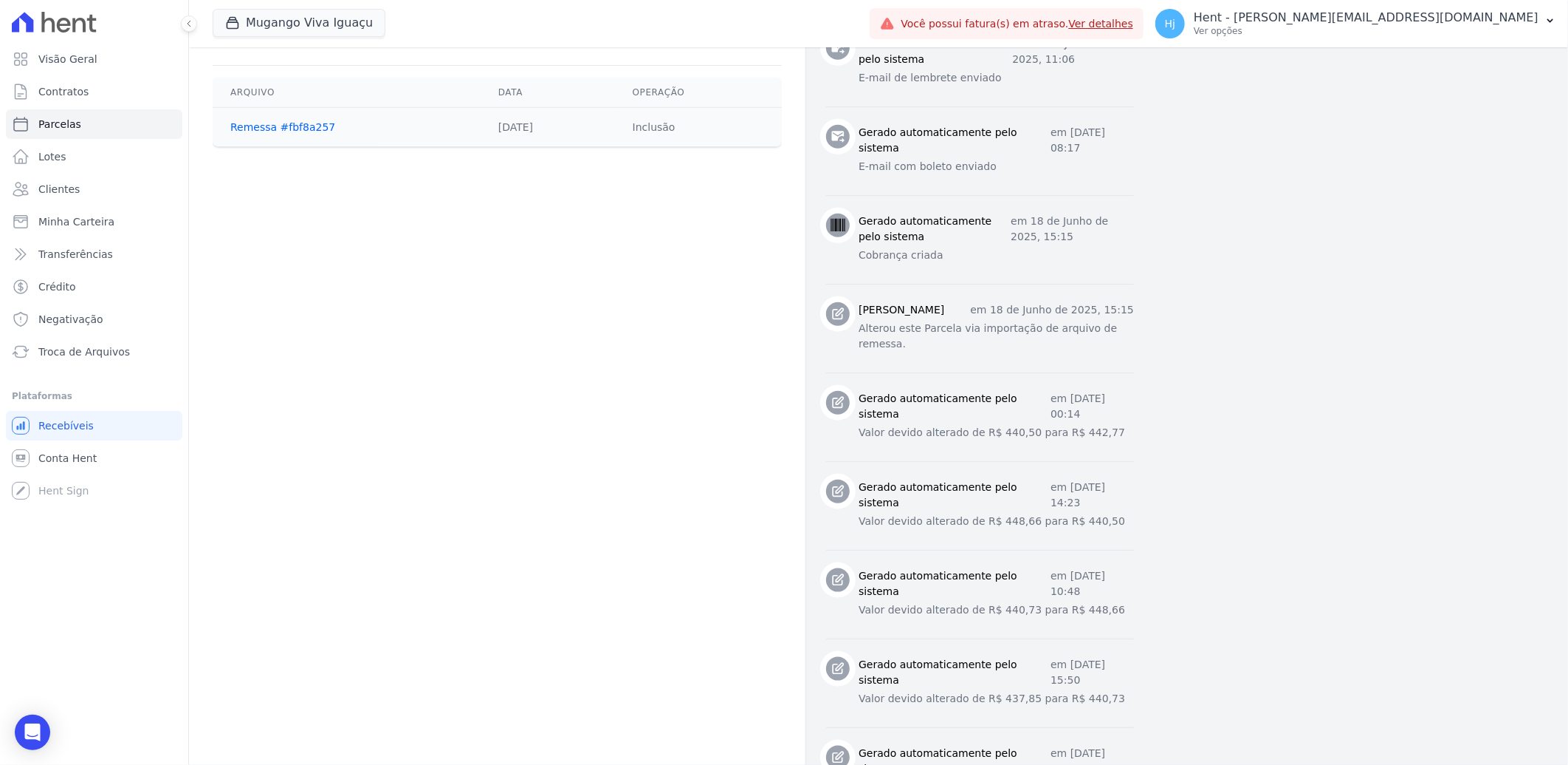
scroll to position [656, 0]
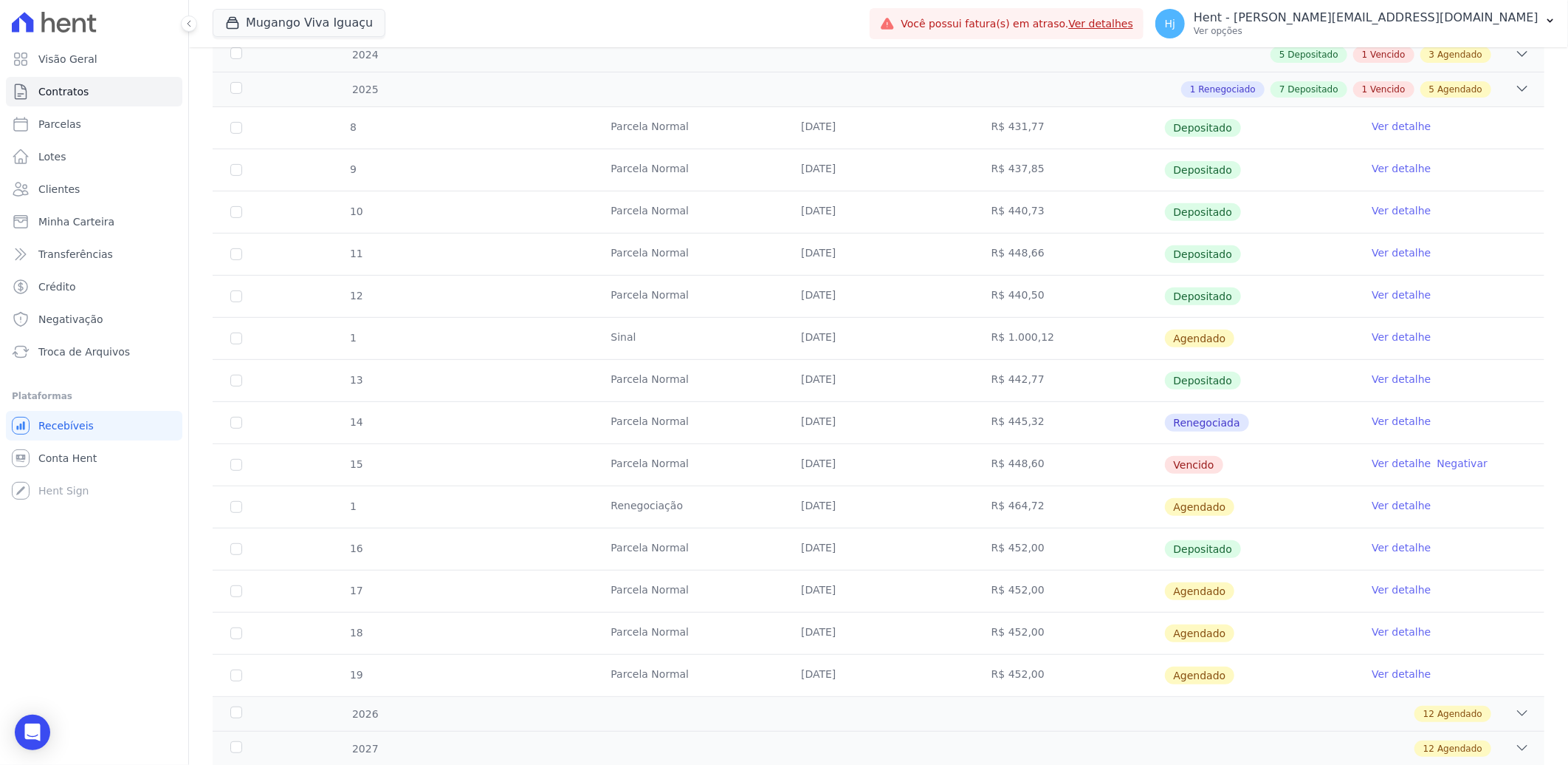
scroll to position [328, 0]
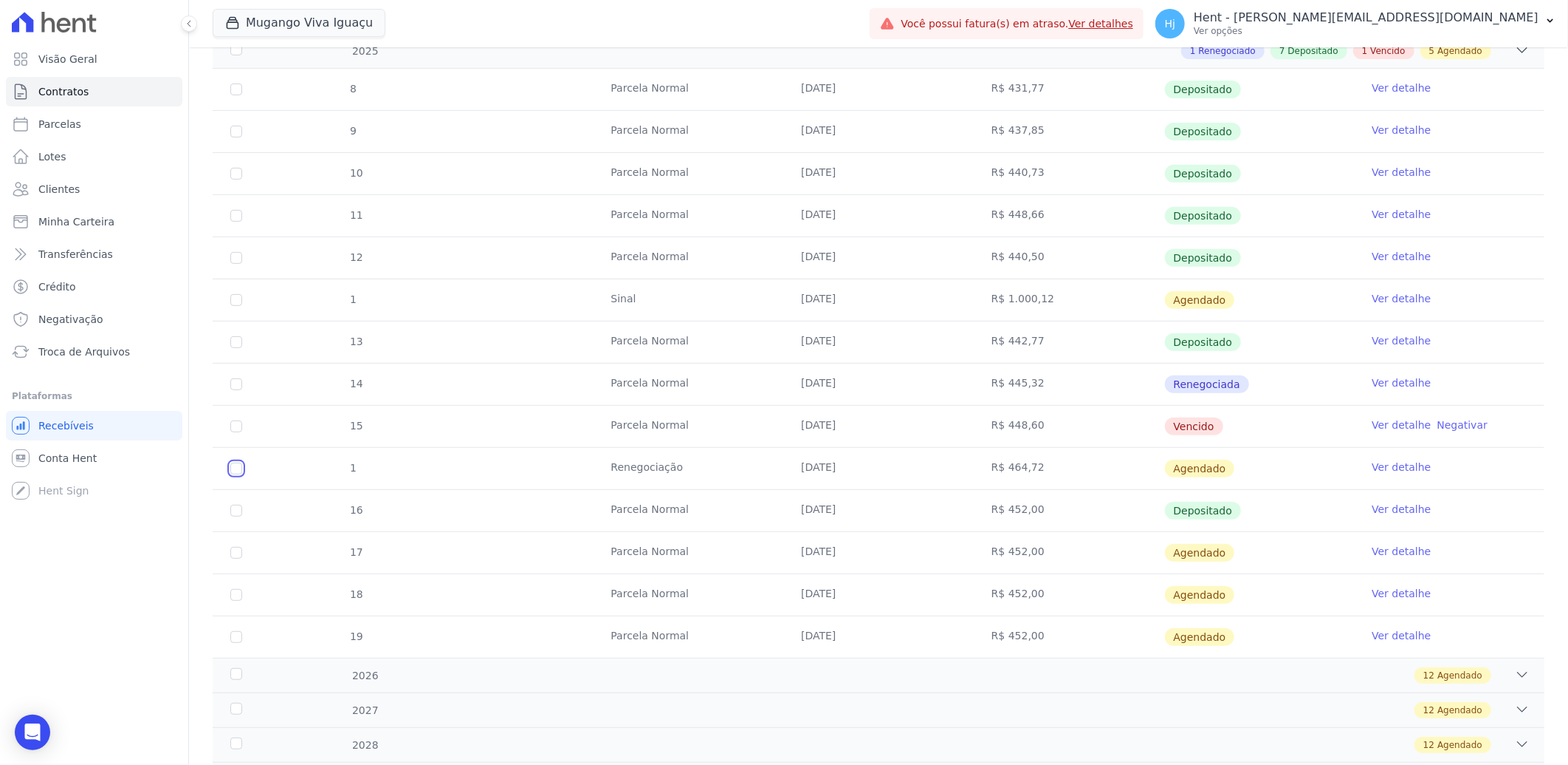
click at [233, 468] on input "checkbox" at bounding box center [236, 468] width 12 height 12
checkbox input "true"
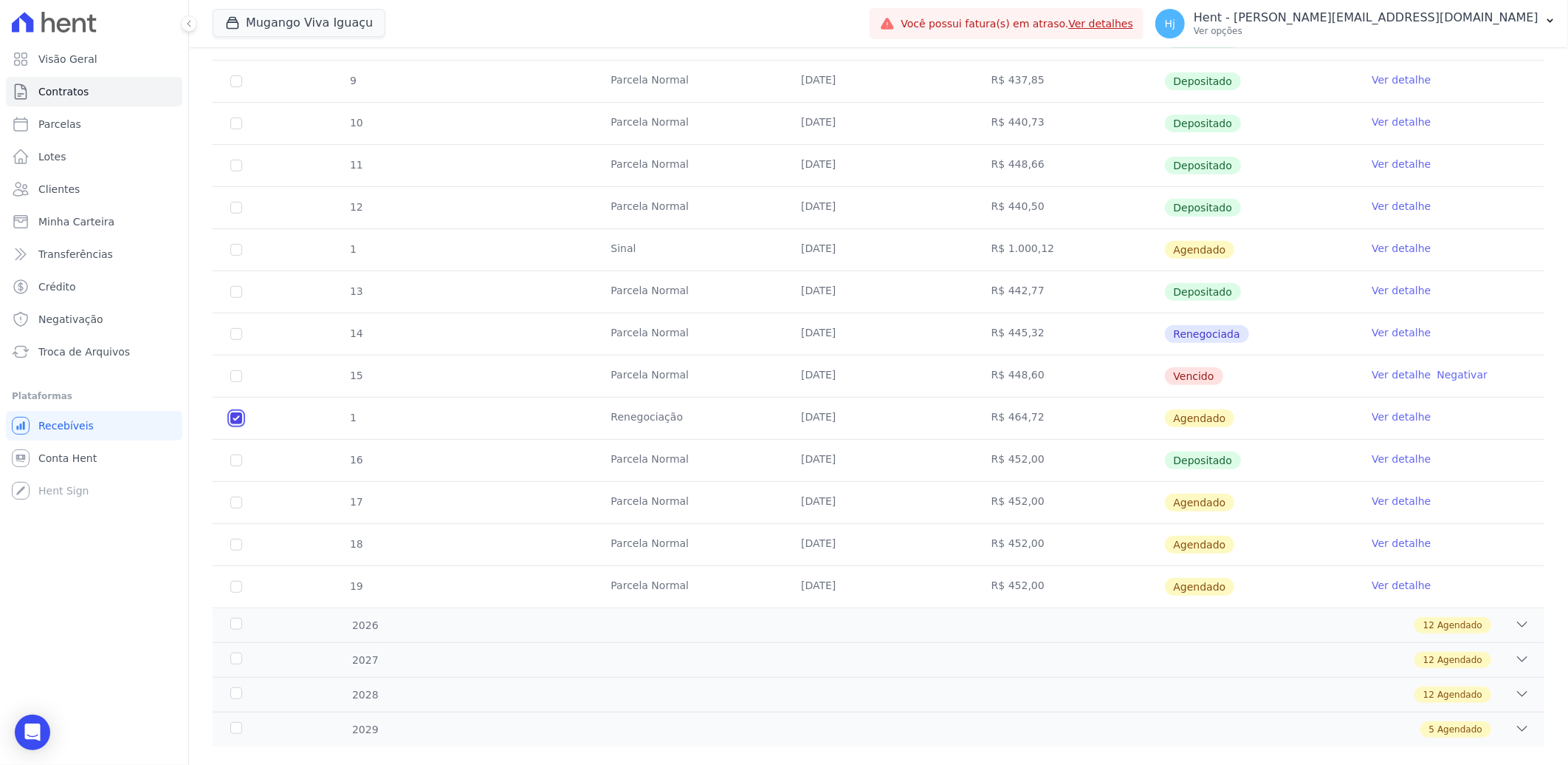
scroll to position [278, 0]
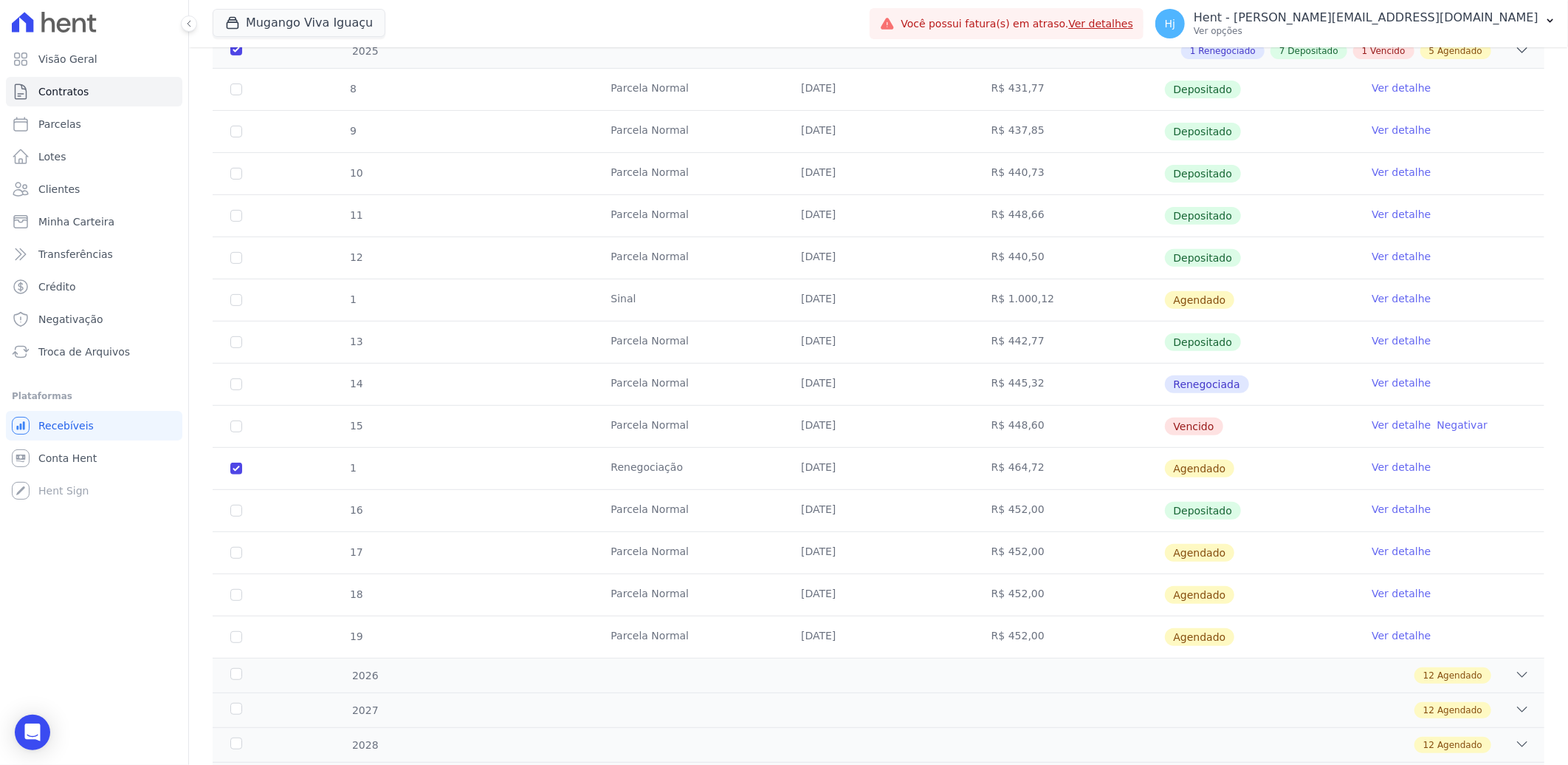
click at [1390, 467] on link "Ver detalhe" at bounding box center [1401, 467] width 59 height 15
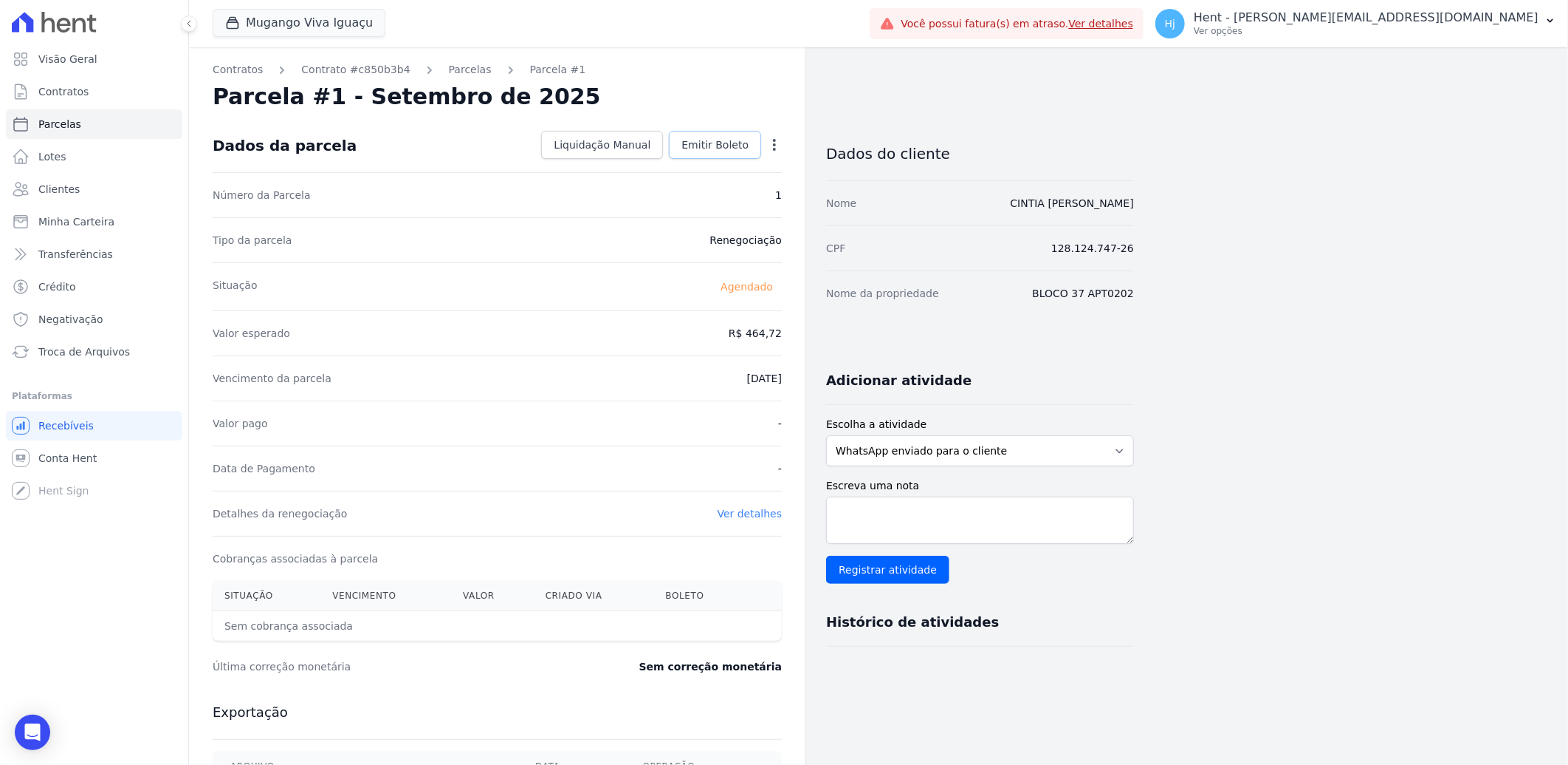
click at [705, 131] on link "Emitir Boleto" at bounding box center [716, 144] width 93 height 28
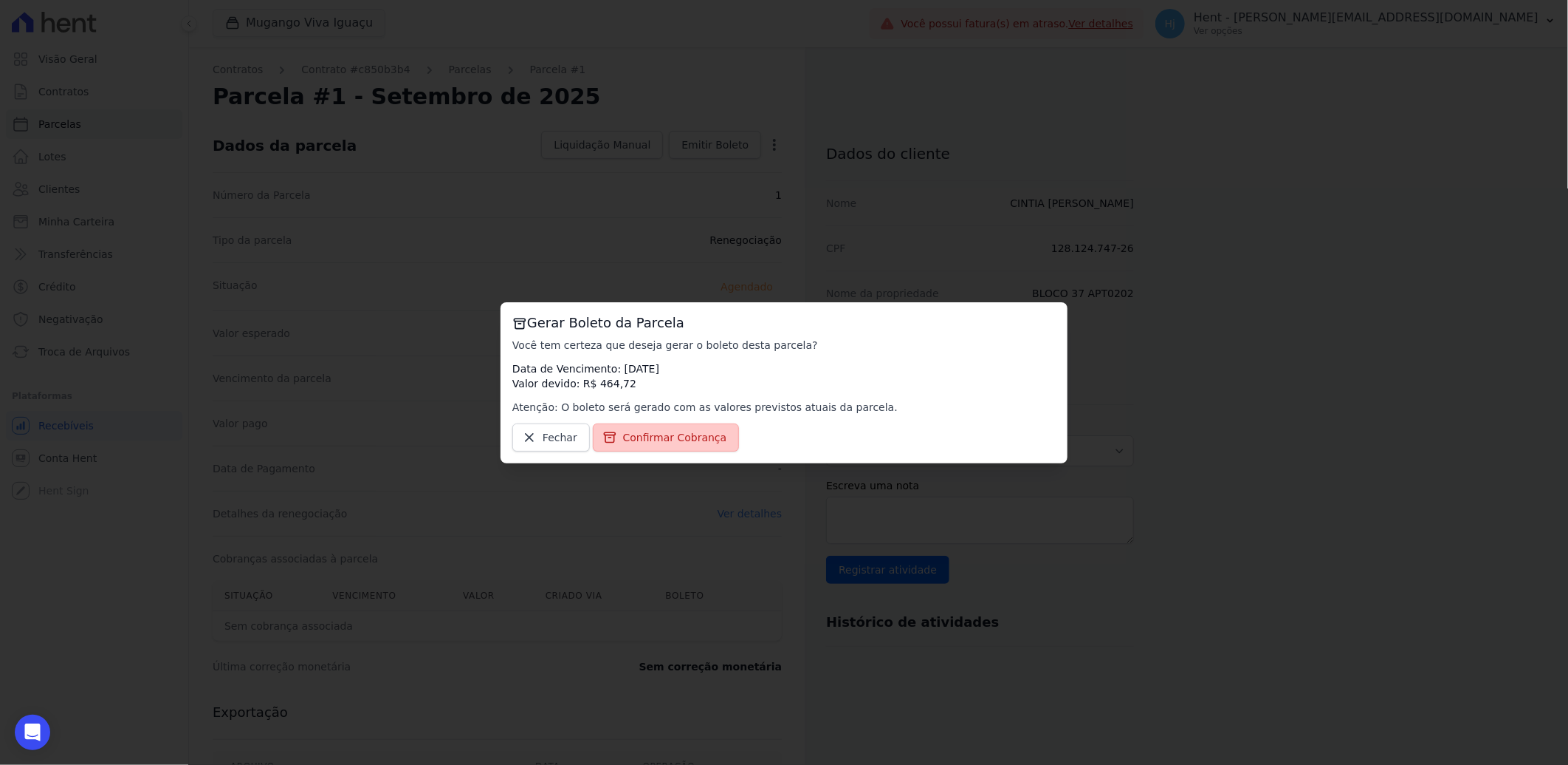
click at [660, 439] on span "Confirmar Cobrança" at bounding box center [675, 437] width 104 height 15
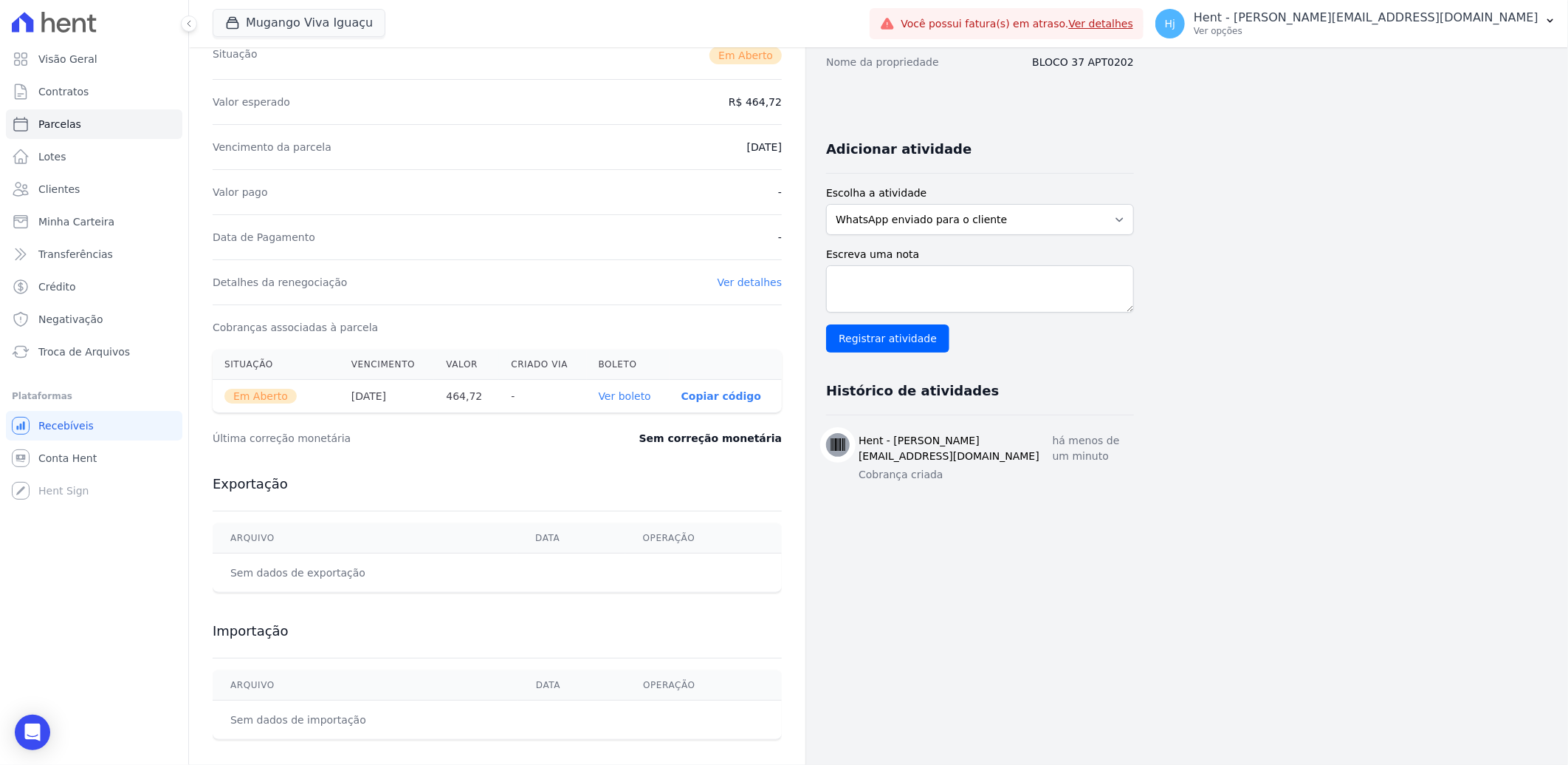
scroll to position [248, 0]
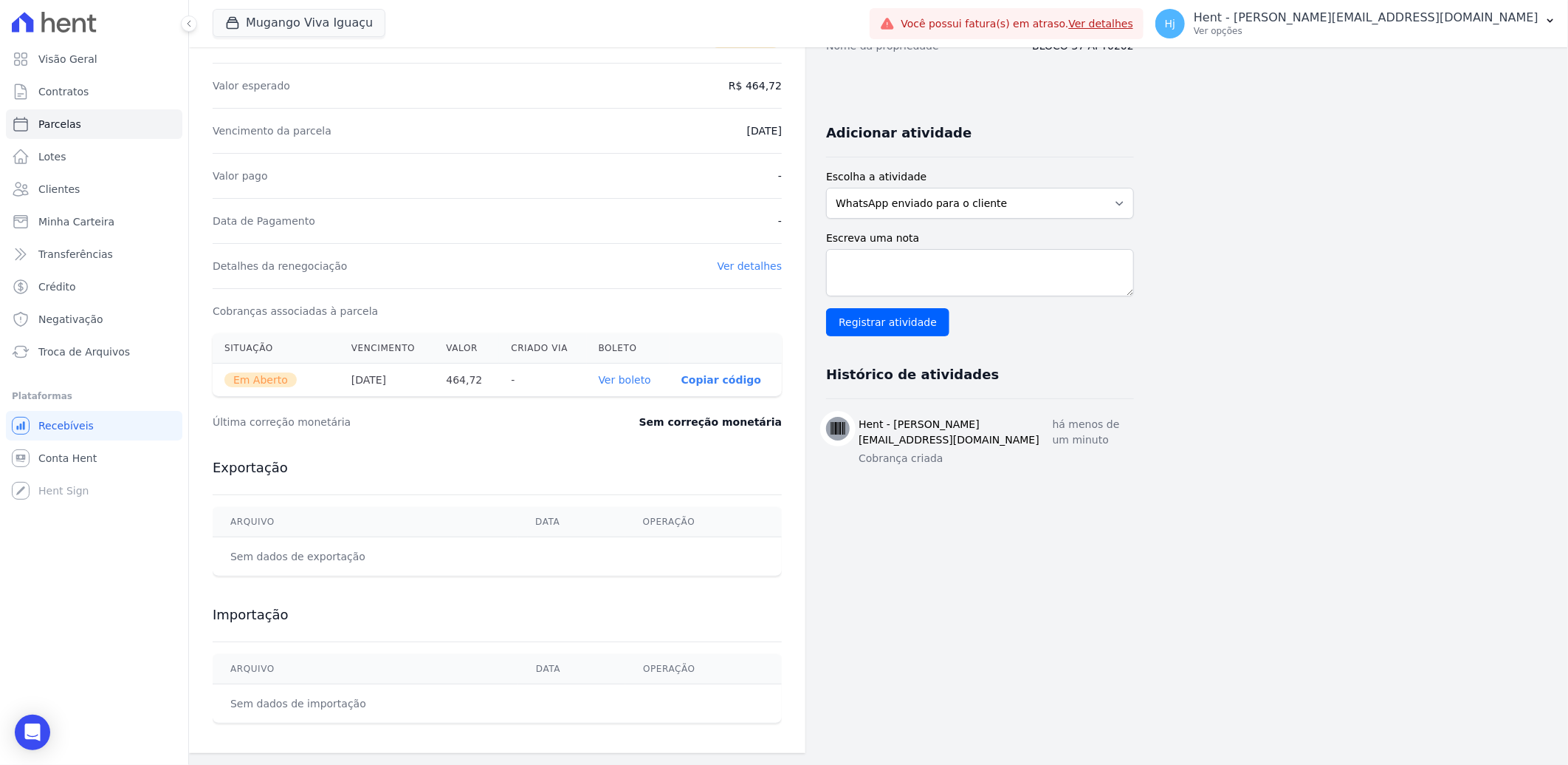
click at [620, 375] on link "Ver boleto" at bounding box center [625, 380] width 53 height 12
click at [1112, 198] on select "WhatsApp enviado para o cliente Adicionar um comentário Ligação feita para o cl…" at bounding box center [980, 204] width 308 height 31
select select "charge"
click at [827, 188] on select "WhatsApp enviado para o cliente Adicionar um comentário Ligação feita para o cl…" at bounding box center [980, 204] width 308 height 31
click at [932, 276] on textarea "Escreva uma nota" at bounding box center [980, 272] width 308 height 47
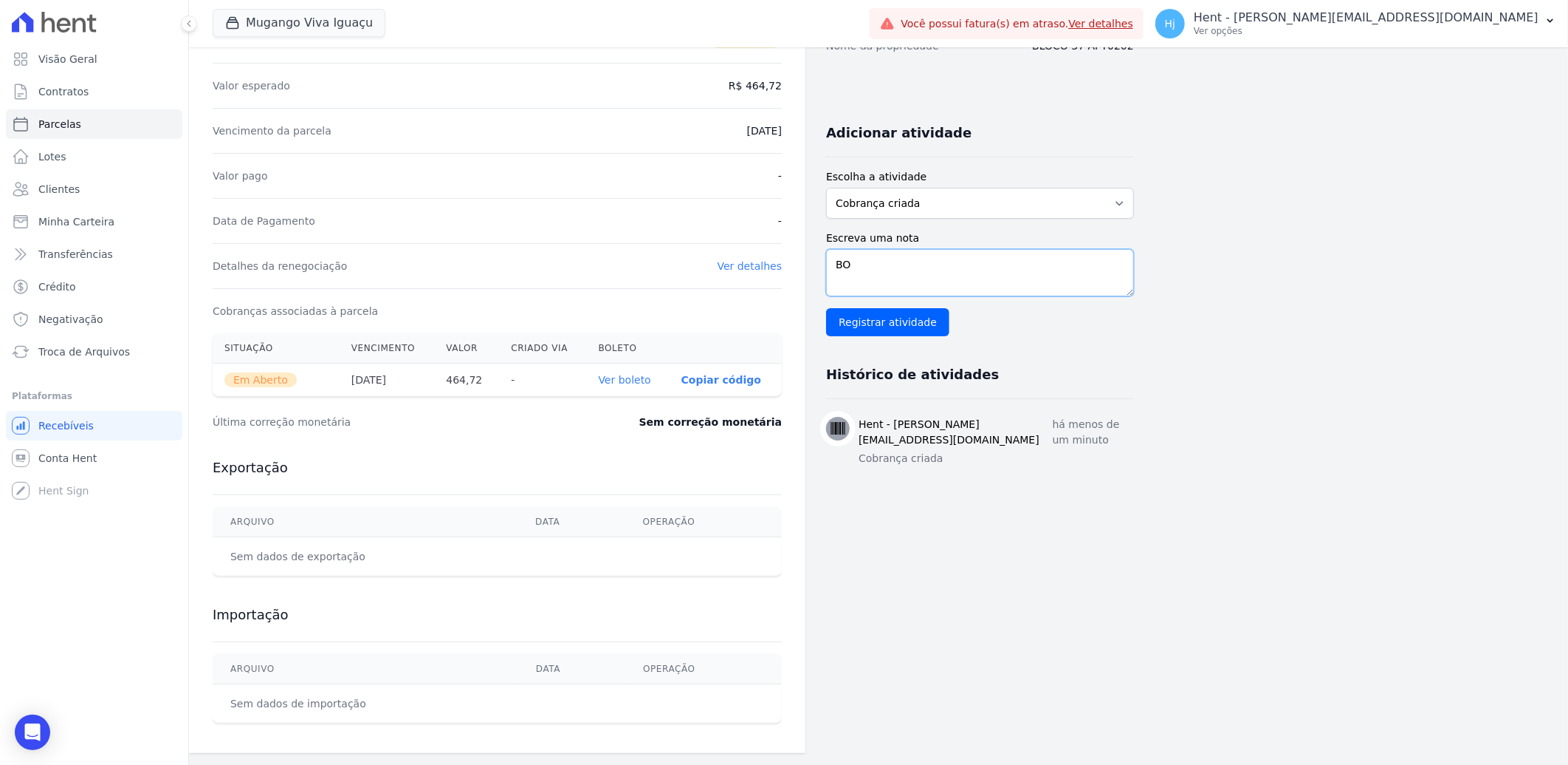
type textarea "B"
type textarea "boleto vencido em 10/07 enviado para pagto em 26/09"
click at [855, 321] on input "Registrar atividade" at bounding box center [888, 322] width 123 height 28
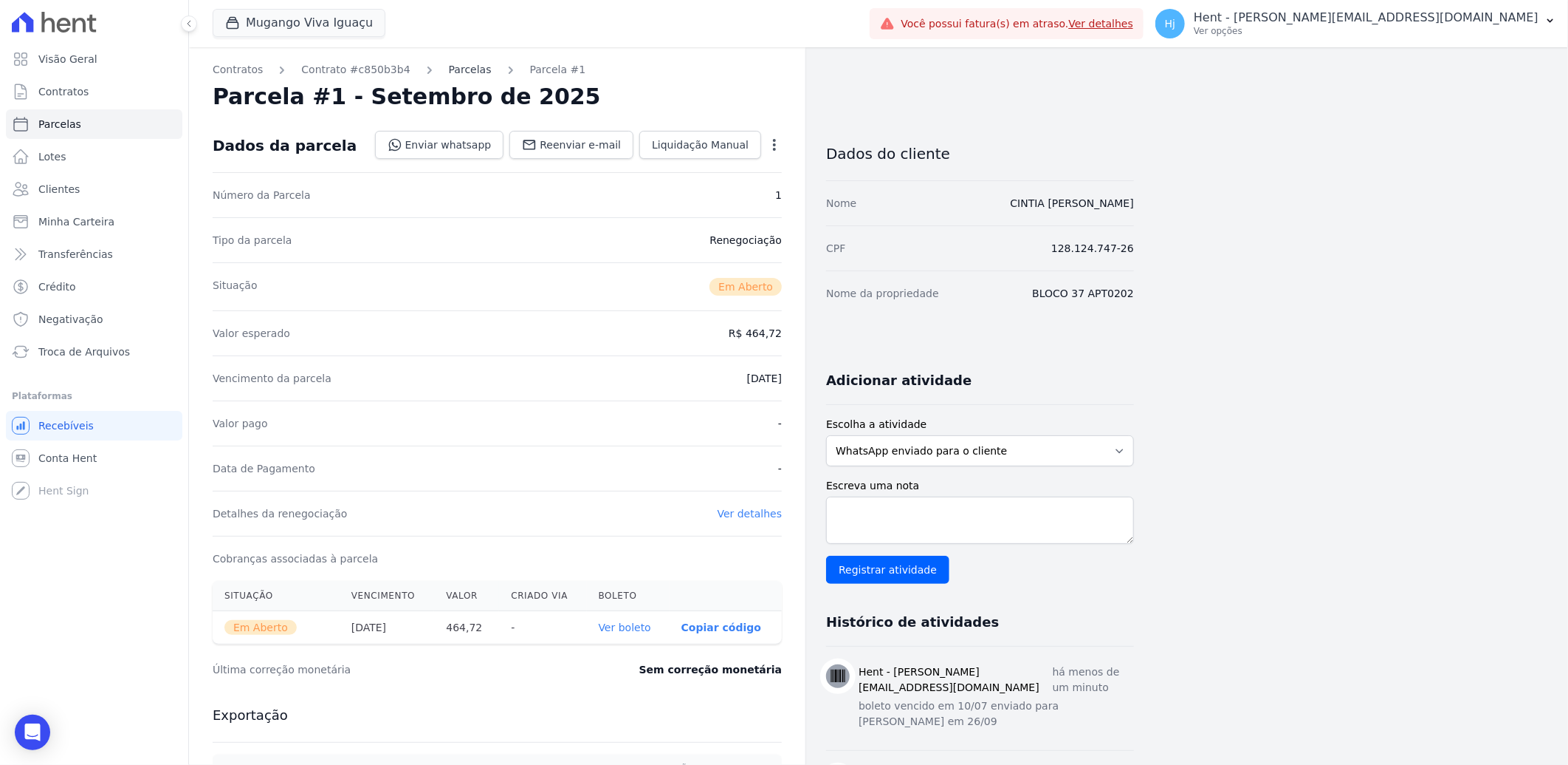
click at [454, 71] on link "Parcelas" at bounding box center [470, 69] width 43 height 16
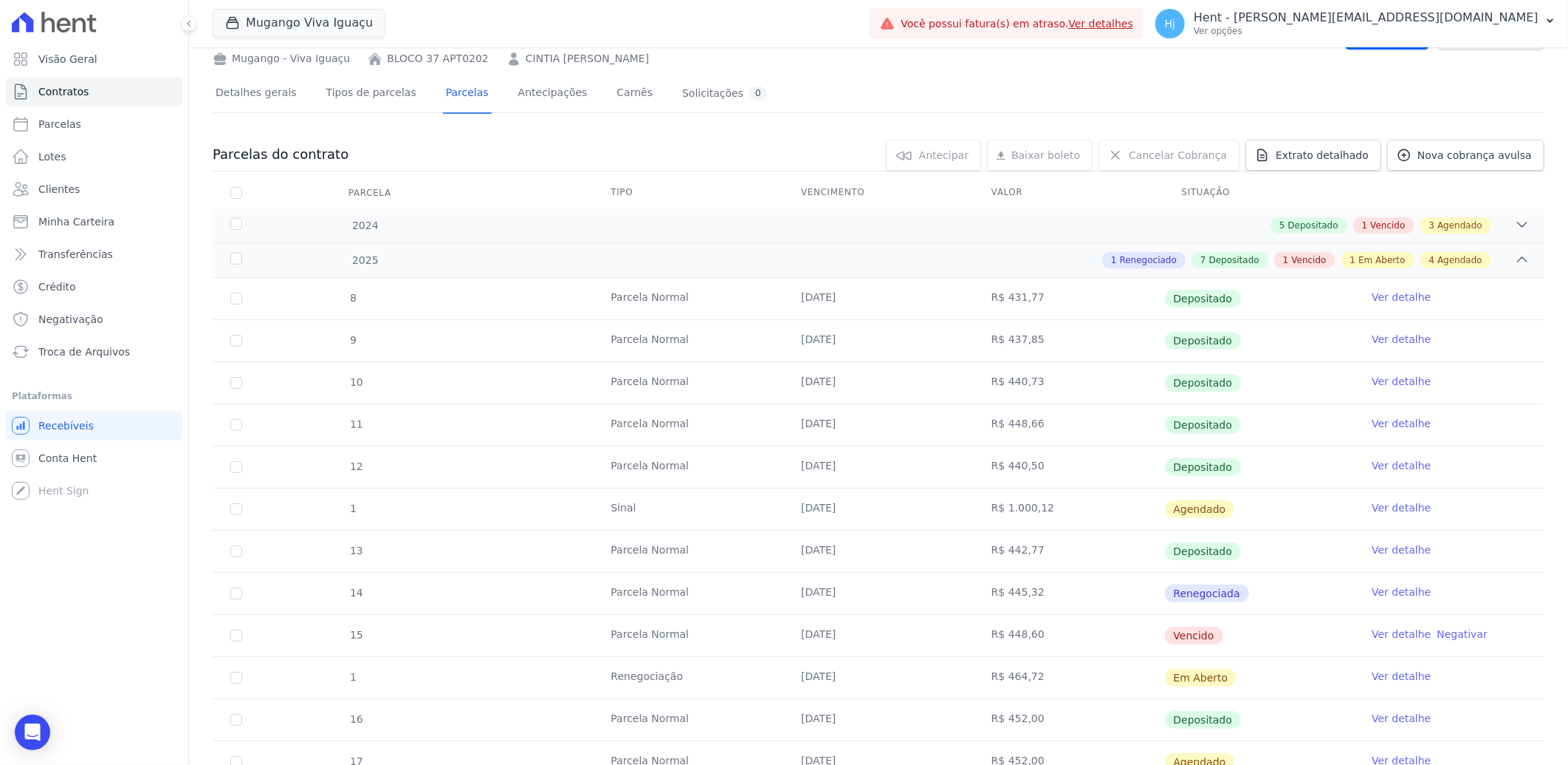
scroll to position [246, 0]
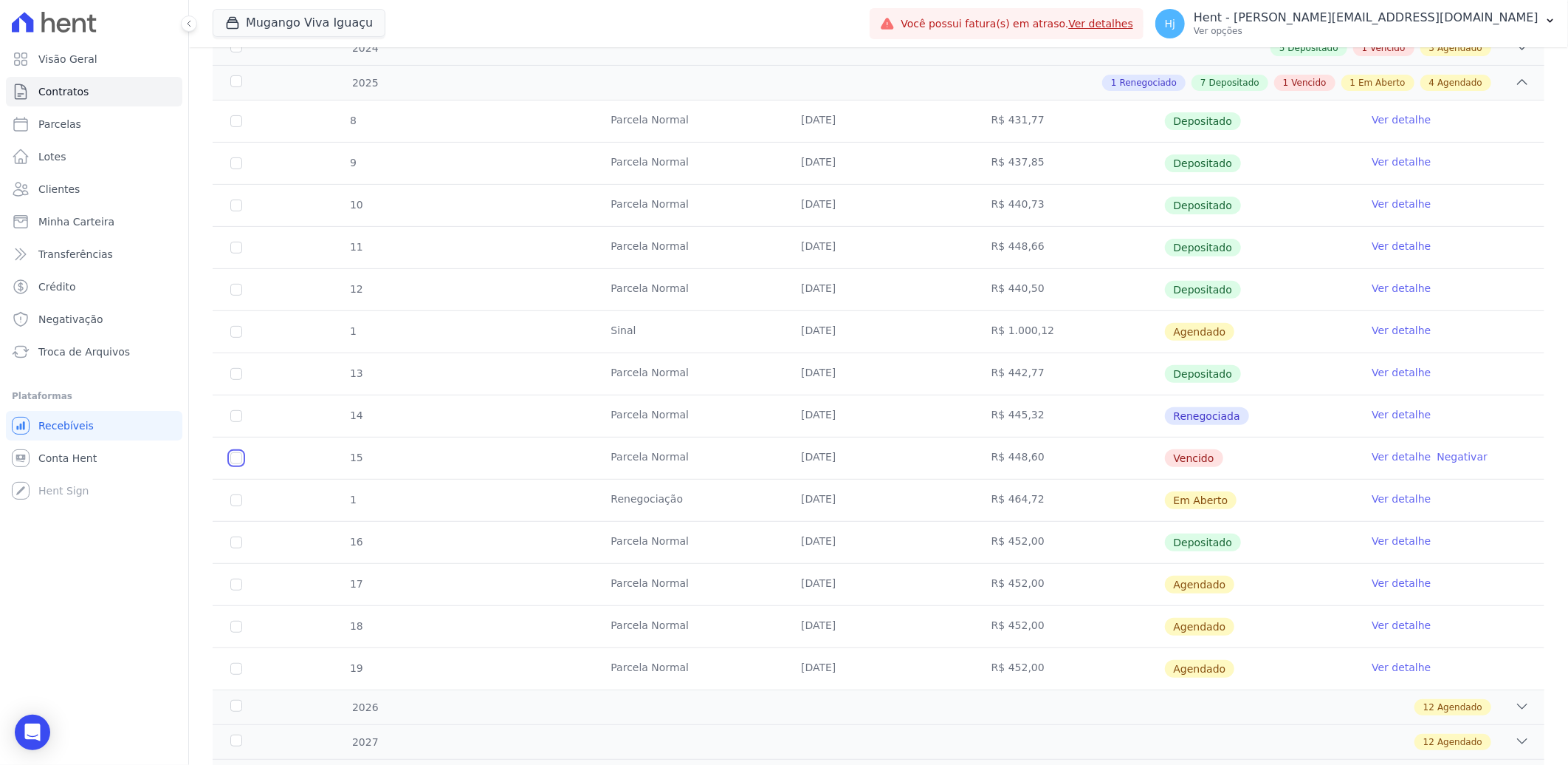
click at [232, 459] on input "checkbox" at bounding box center [236, 458] width 12 height 12
checkbox input "true"
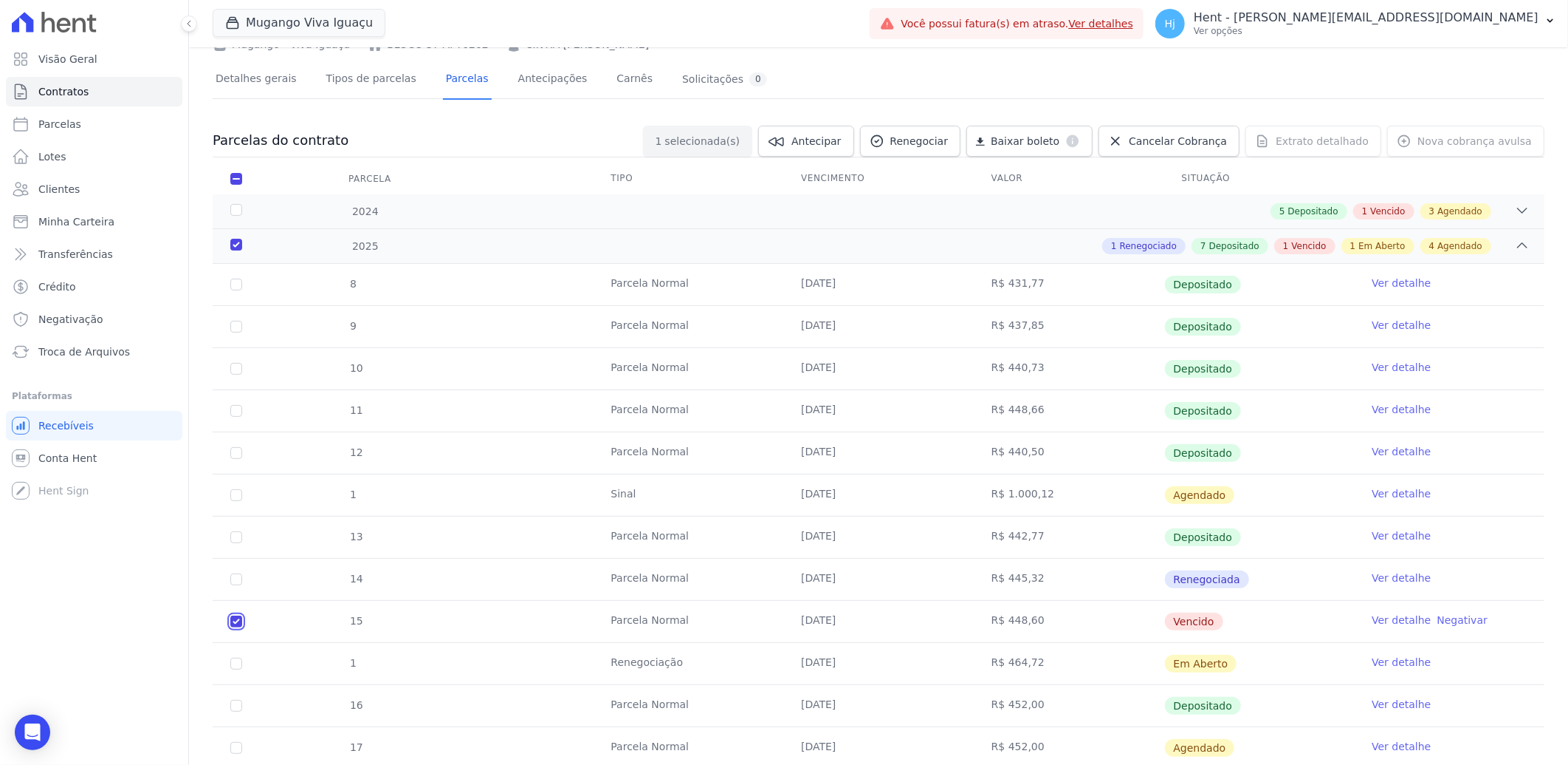
scroll to position [82, 0]
click at [937, 144] on span "Renegociar" at bounding box center [919, 142] width 58 height 15
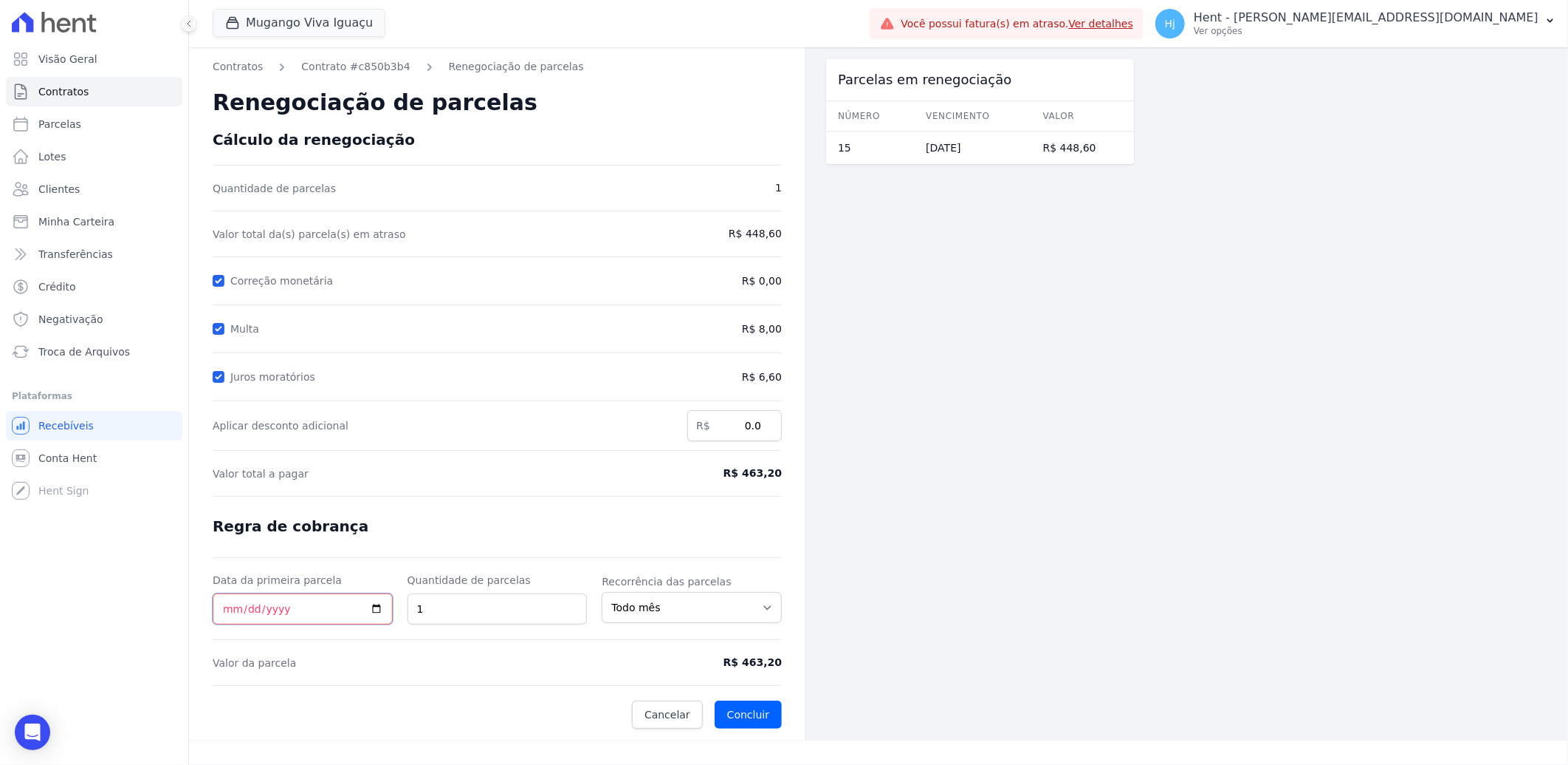
click at [226, 609] on input "Data da primeira parcela" at bounding box center [303, 609] width 180 height 31
type input "2025-09-29"
click at [740, 718] on button "Concluir" at bounding box center [748, 714] width 68 height 28
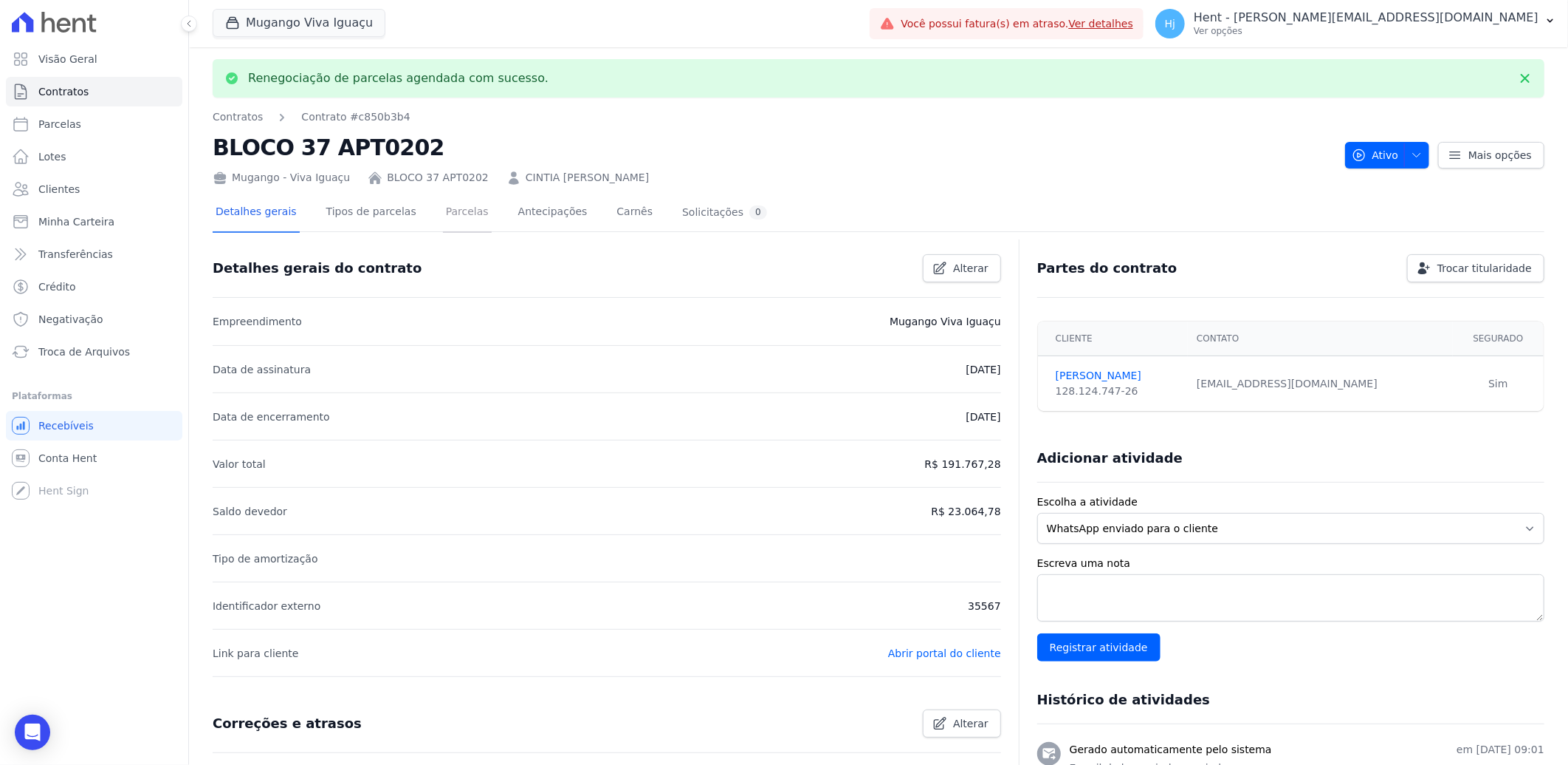
click at [443, 200] on link "Parcelas" at bounding box center [467, 213] width 49 height 39
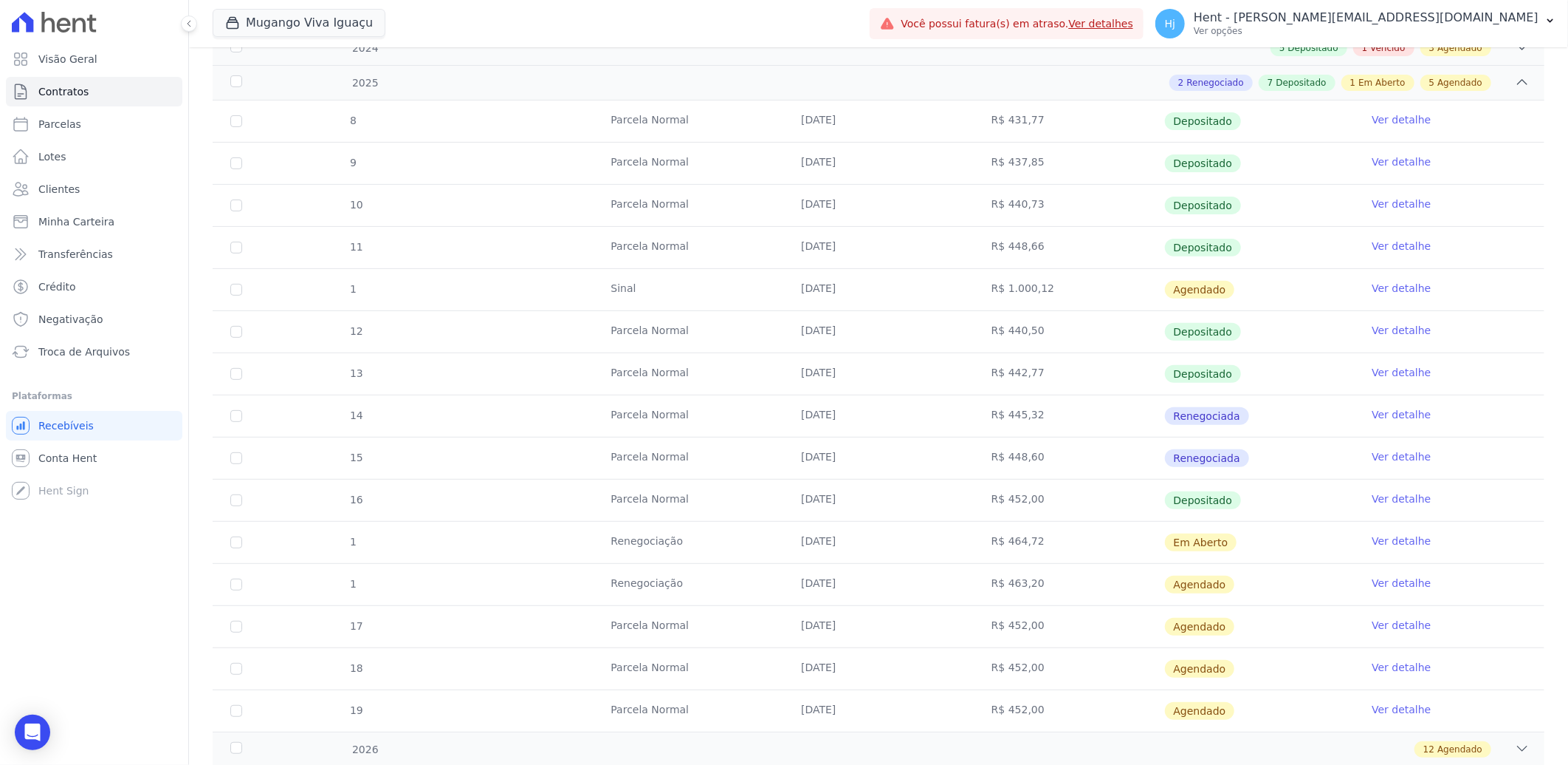
scroll to position [328, 0]
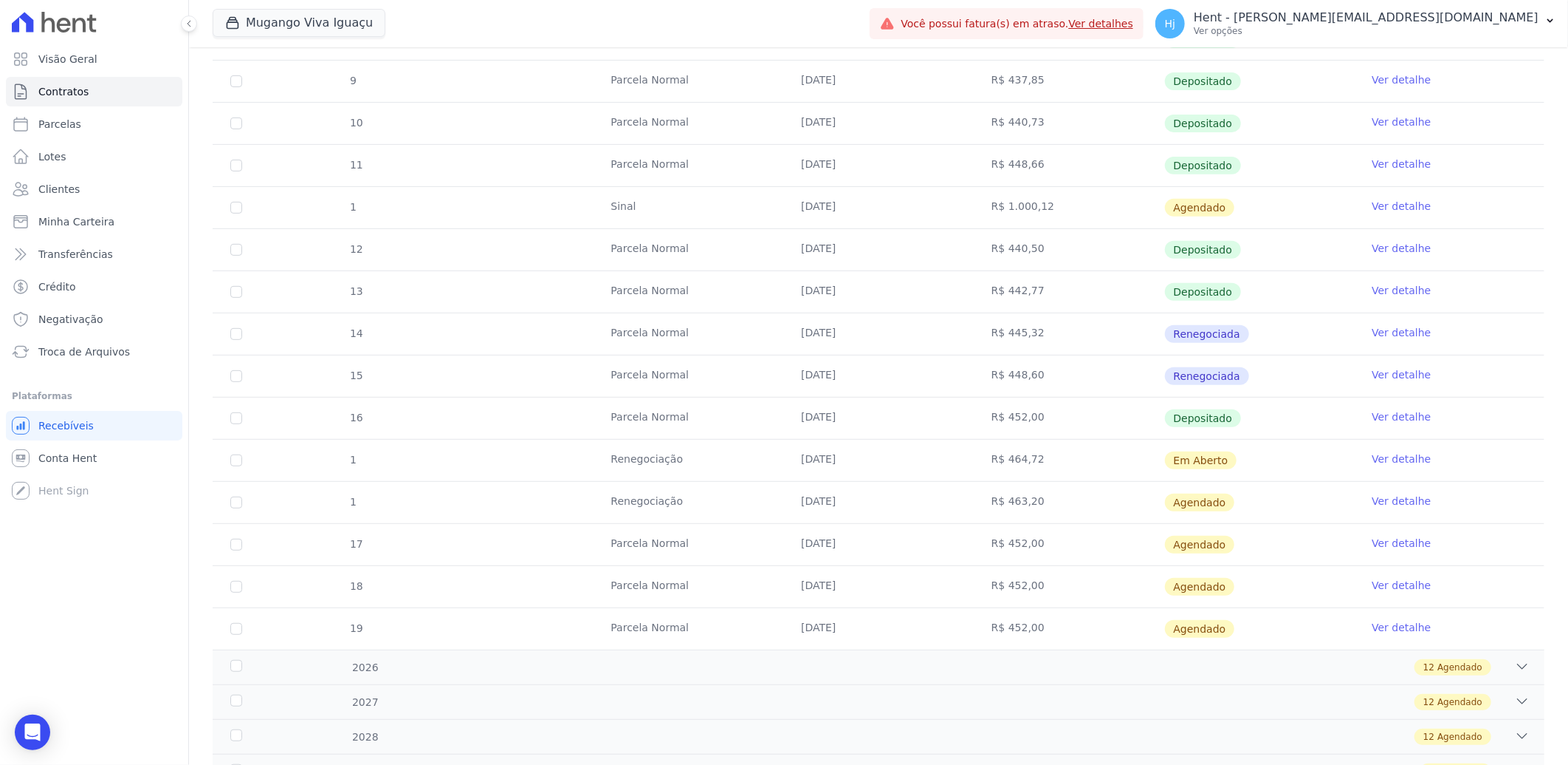
click at [1386, 497] on link "Ver detalhe" at bounding box center [1401, 501] width 59 height 15
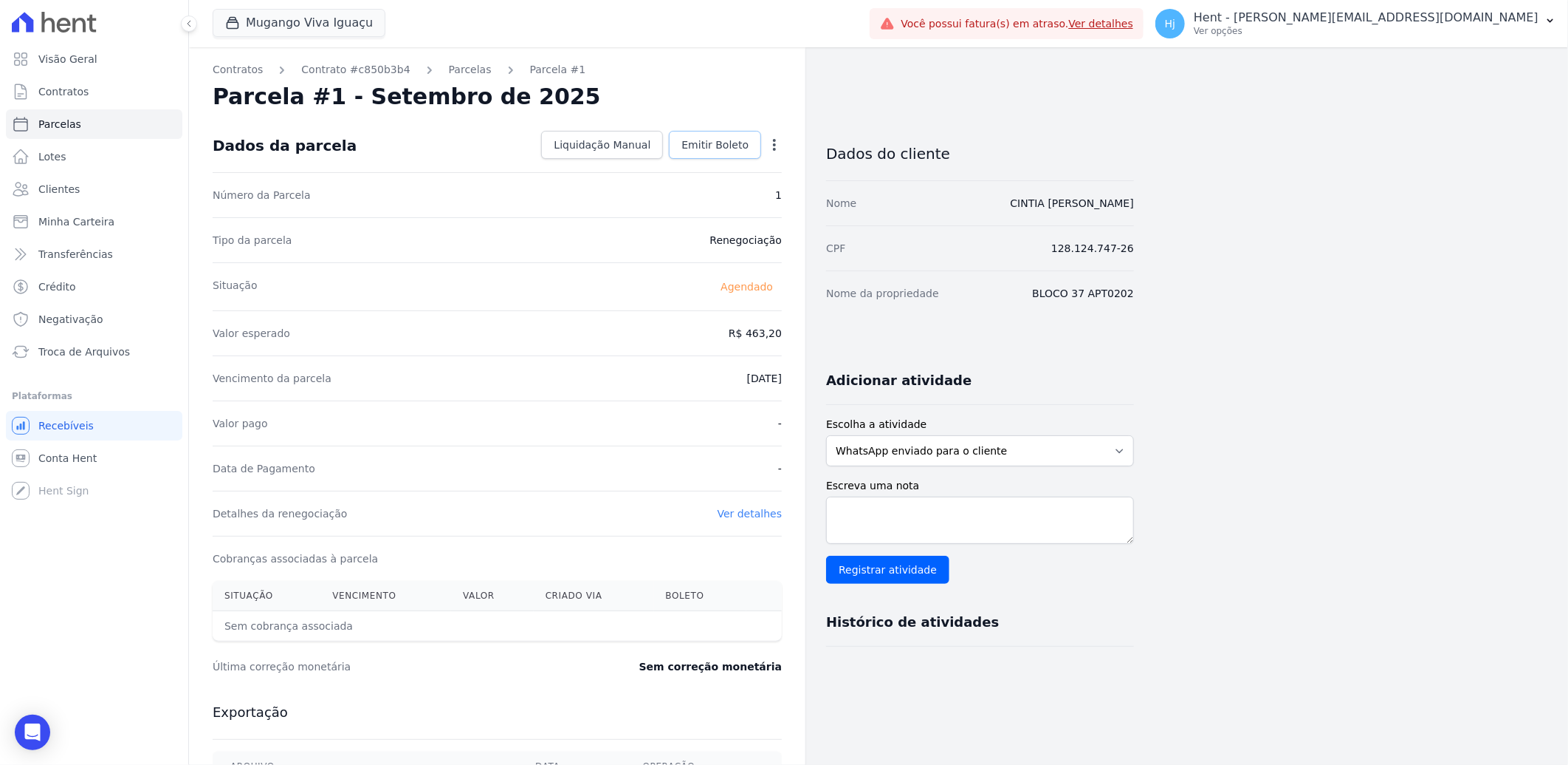
click at [717, 144] on span "Emitir Boleto" at bounding box center [715, 144] width 68 height 15
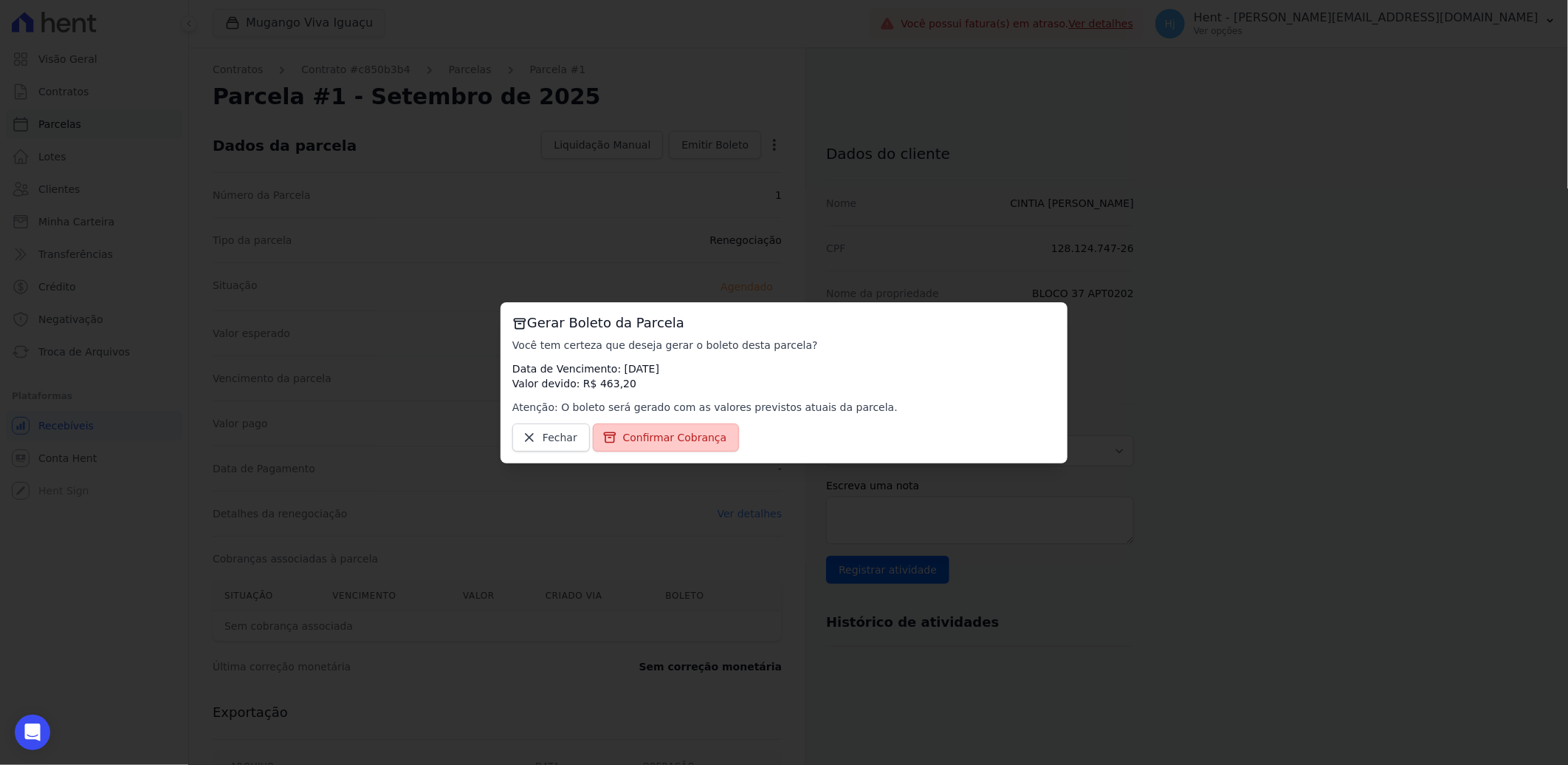
click at [657, 440] on span "Confirmar Cobrança" at bounding box center [675, 437] width 104 height 15
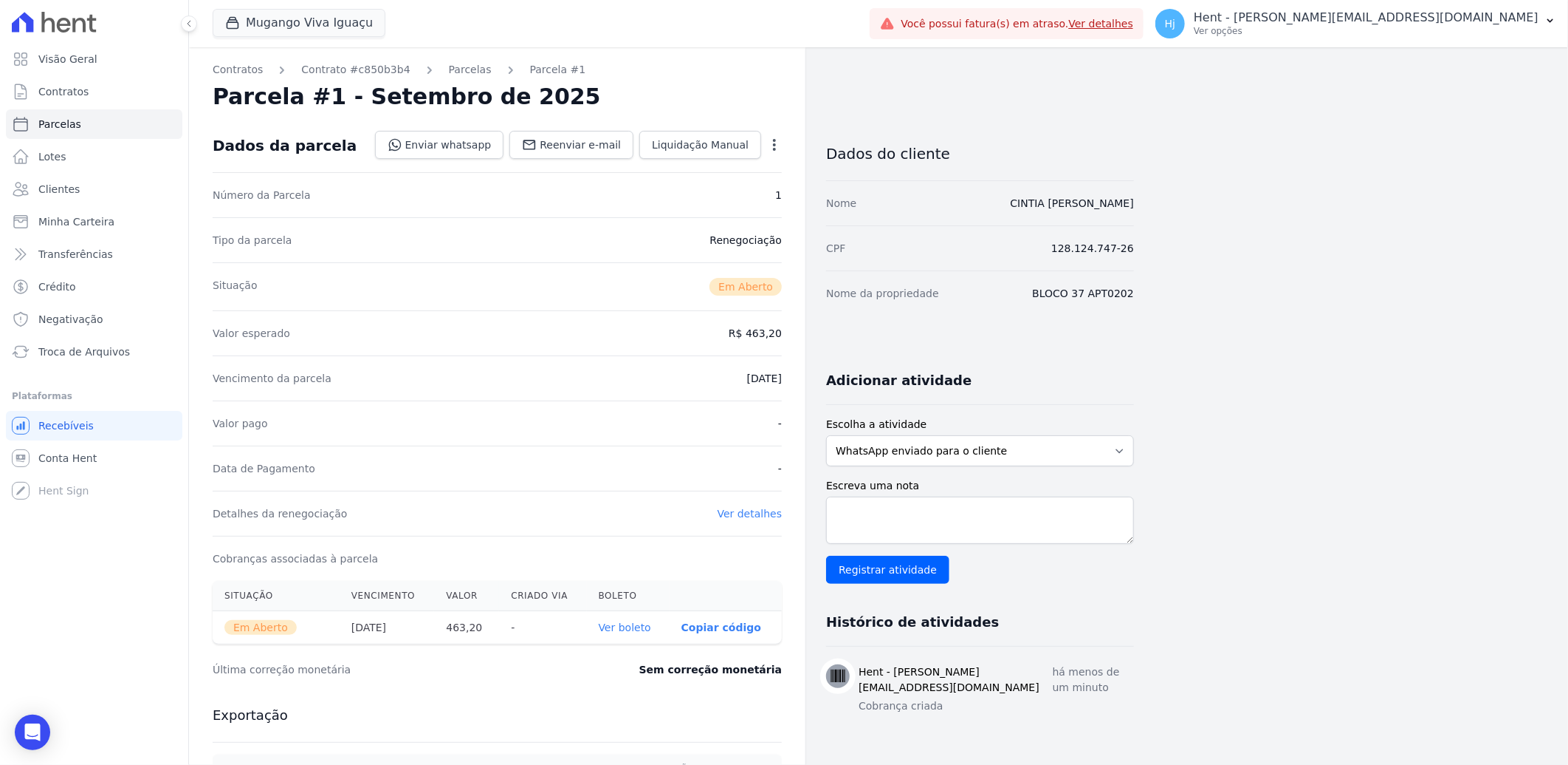
click at [636, 627] on link "Ver boleto" at bounding box center [625, 627] width 53 height 12
click at [1124, 453] on select "WhatsApp enviado para o cliente Adicionar um comentário Ligação feita para o cl…" at bounding box center [980, 451] width 308 height 31
select select "charge"
click at [827, 435] on select "WhatsApp enviado para o cliente Adicionar um comentário Ligação feita para o cl…" at bounding box center [980, 451] width 308 height 31
click at [964, 522] on textarea "Escreva uma nota" at bounding box center [980, 520] width 308 height 47
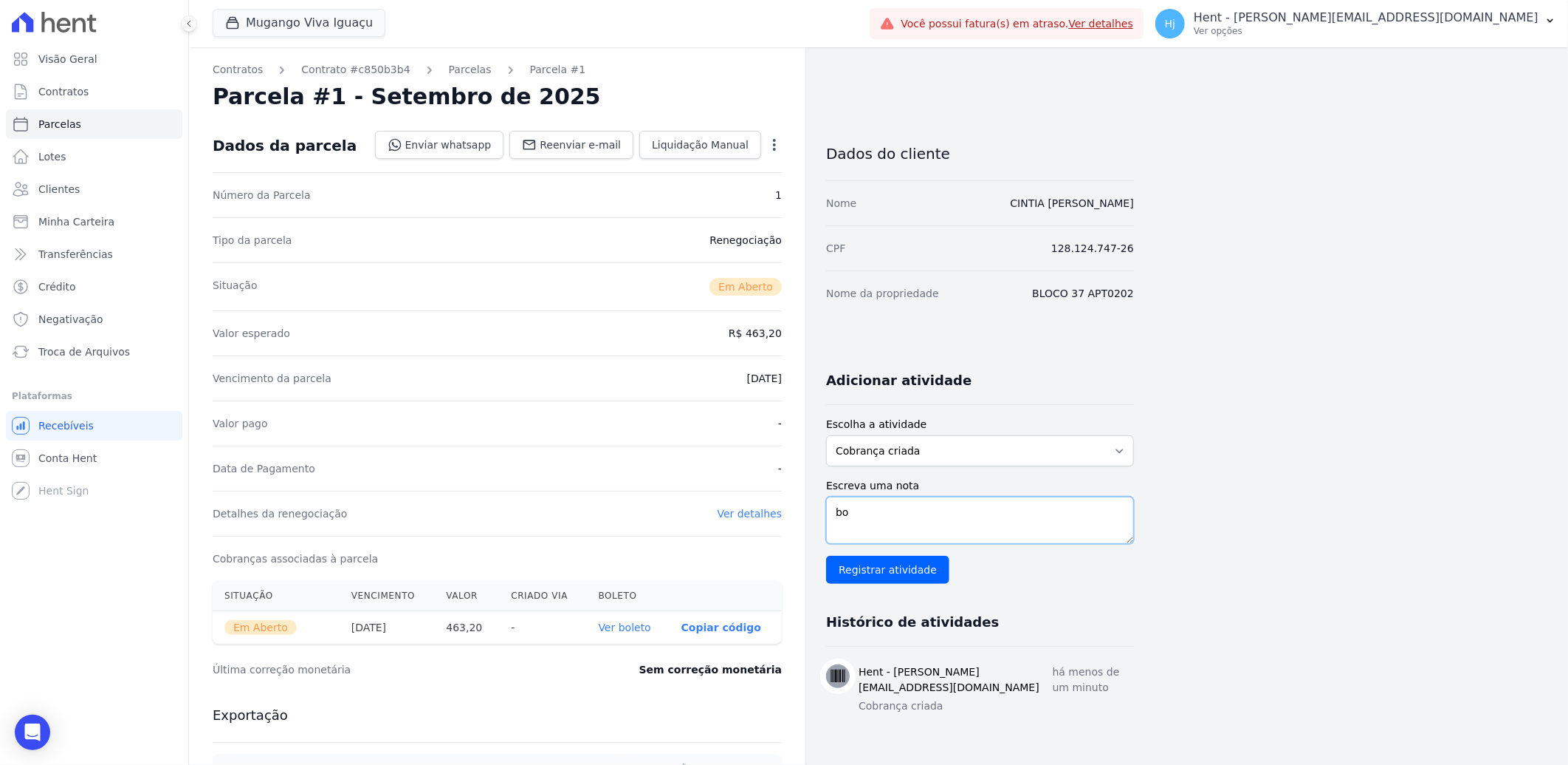
type textarea "b"
type textarea "boleto vencido em 10/08 enviado para pagto em 29/09"
click at [879, 565] on input "Registrar atividade" at bounding box center [888, 570] width 123 height 28
click at [54, 185] on span "Clientes" at bounding box center [58, 189] width 42 height 15
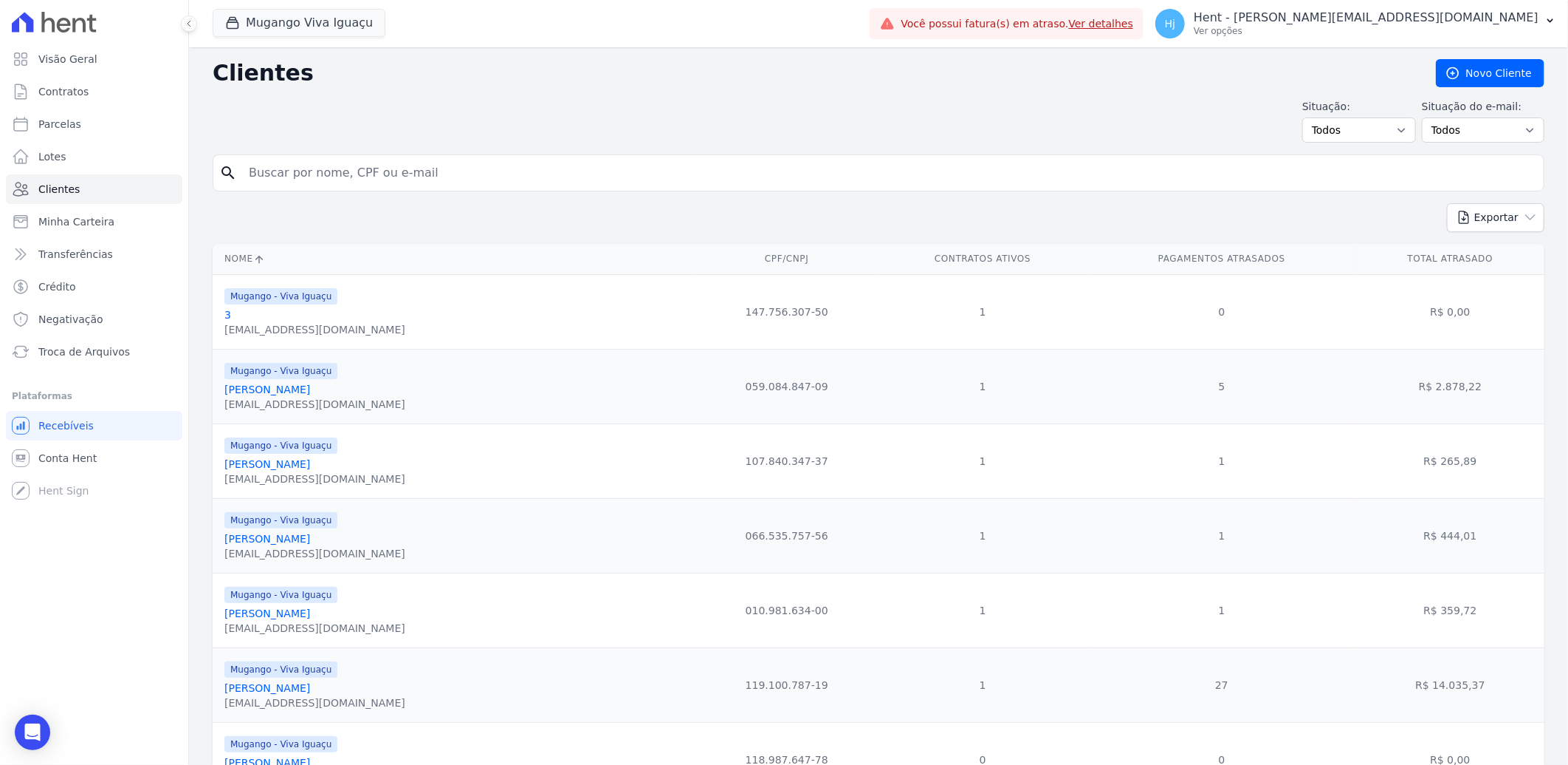
click at [441, 169] on input "search" at bounding box center [889, 173] width 1298 height 30
paste input "Wallace Henrique Viana"
type input "Wallace Henrique Viana"
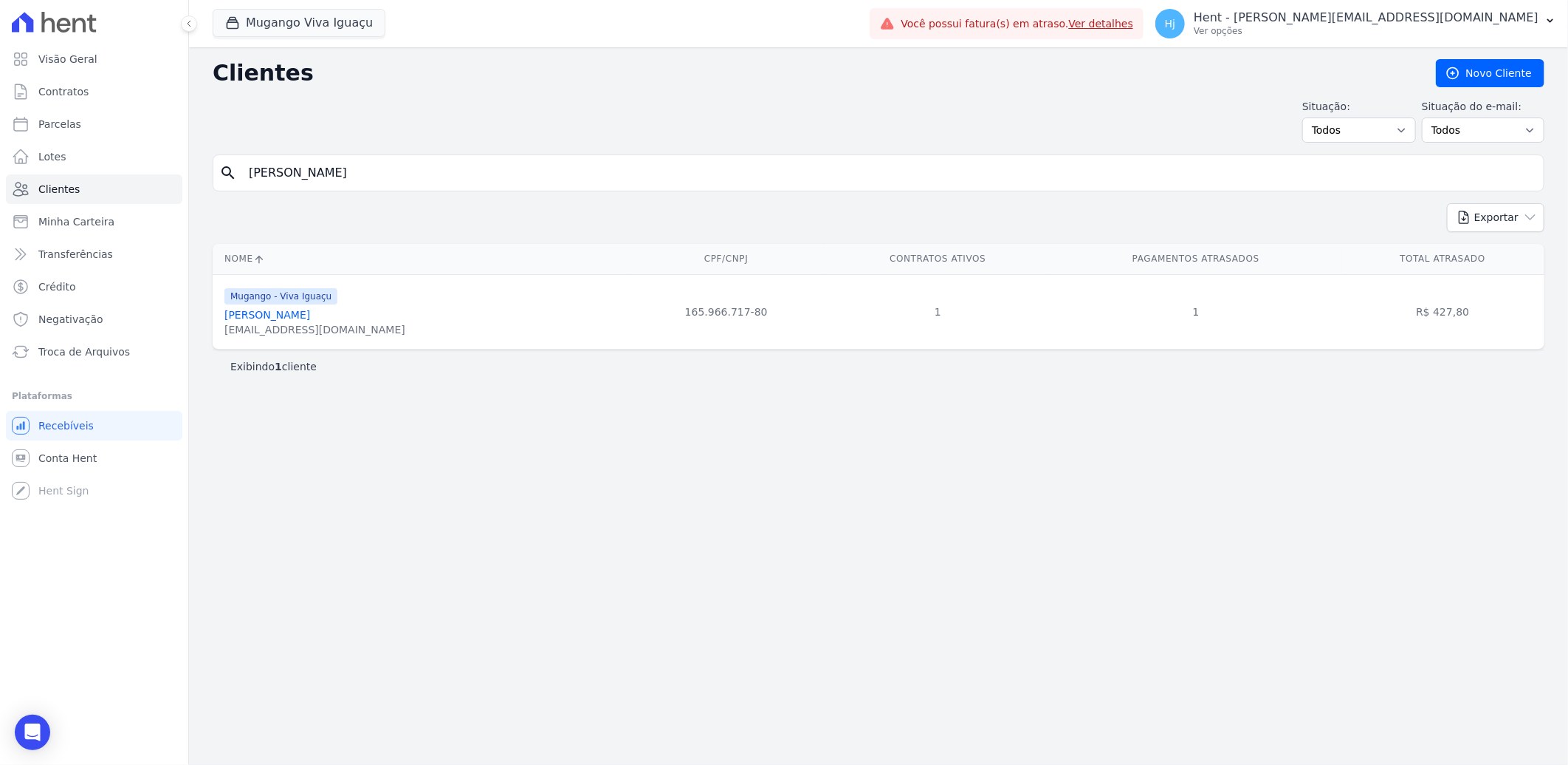
click at [261, 315] on link "Wallace Henrique Viana" at bounding box center [268, 314] width 86 height 12
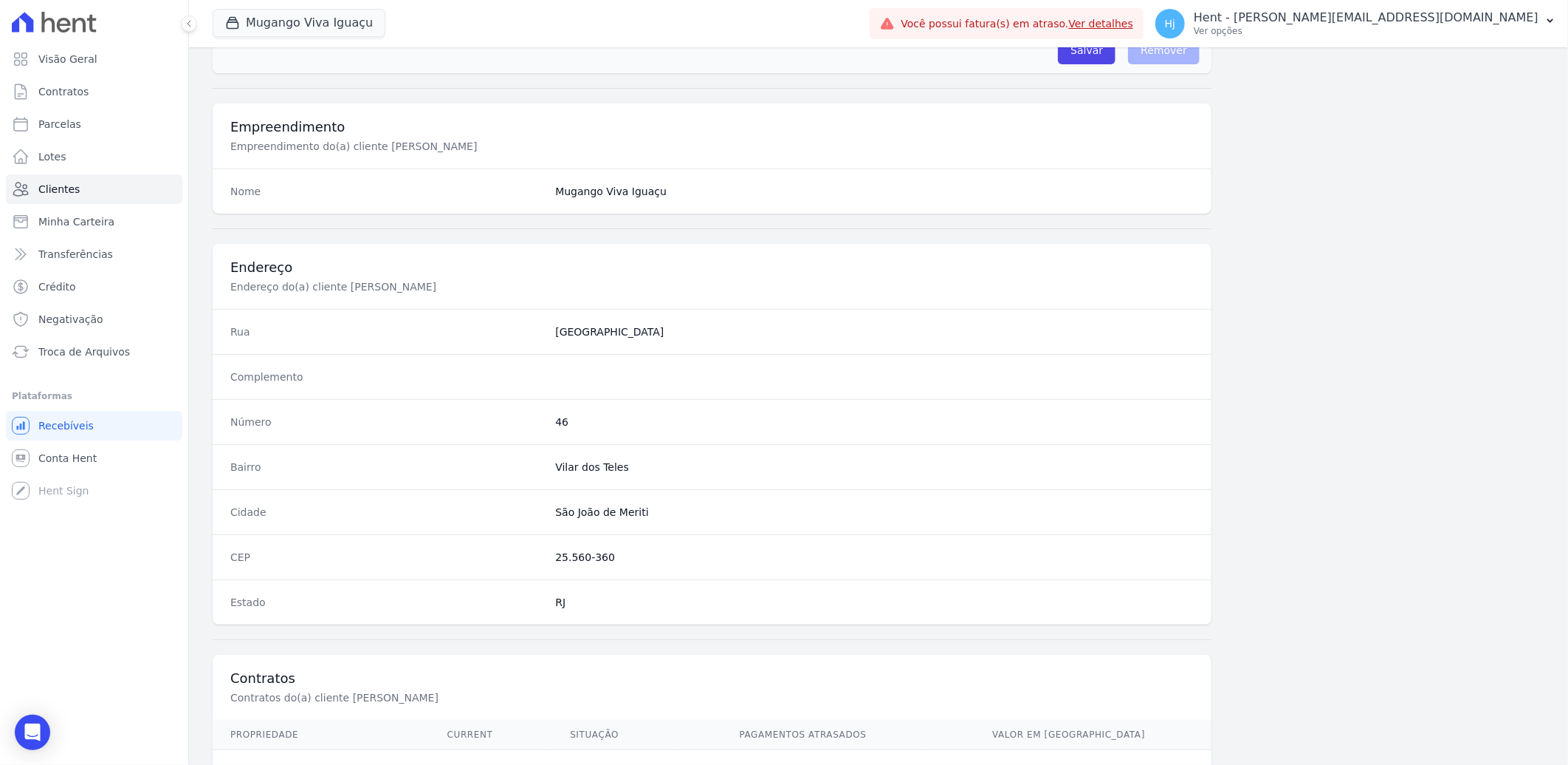
scroll to position [620, 0]
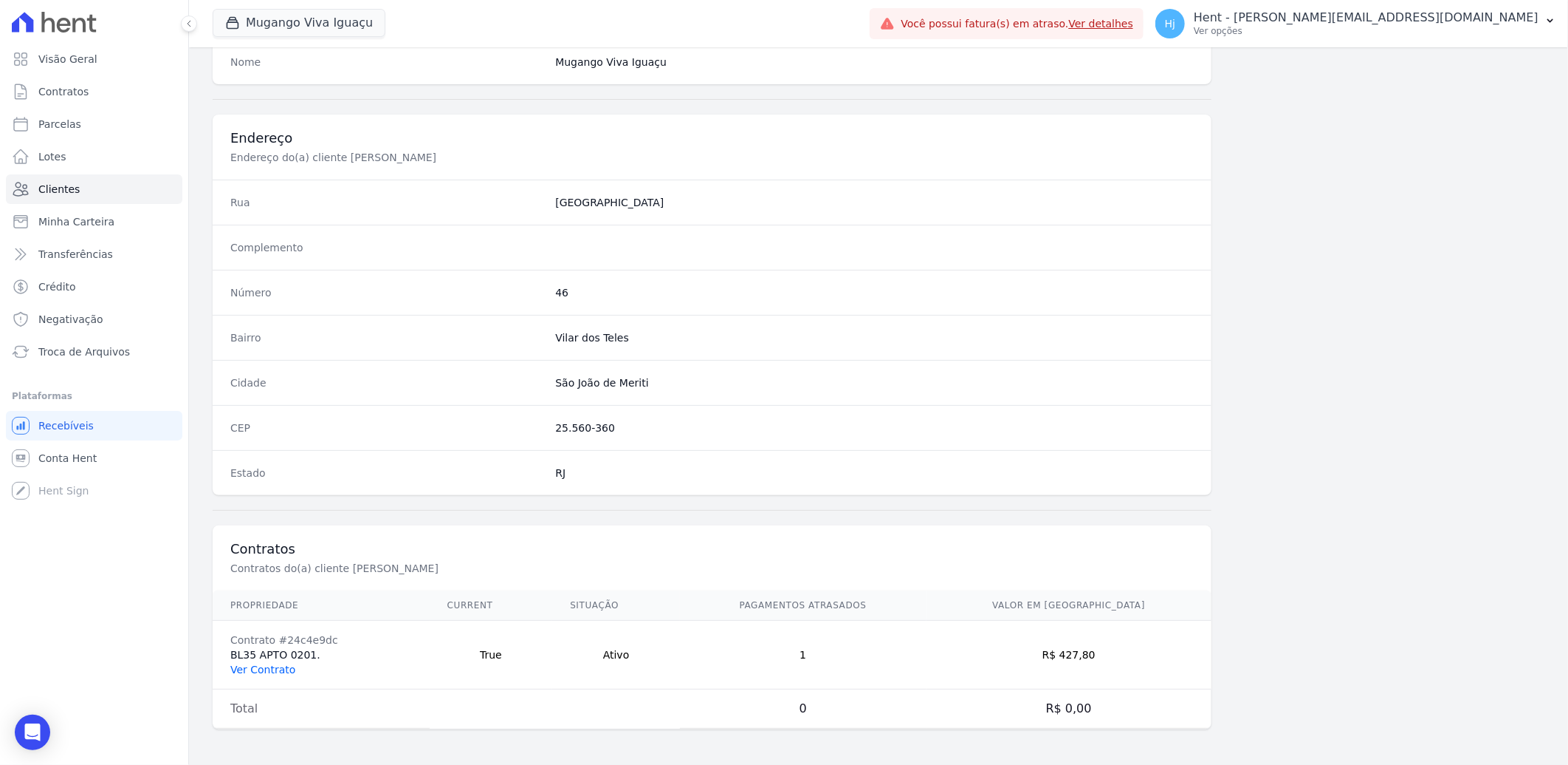
click at [276, 669] on link "Ver Contrato" at bounding box center [263, 669] width 65 height 12
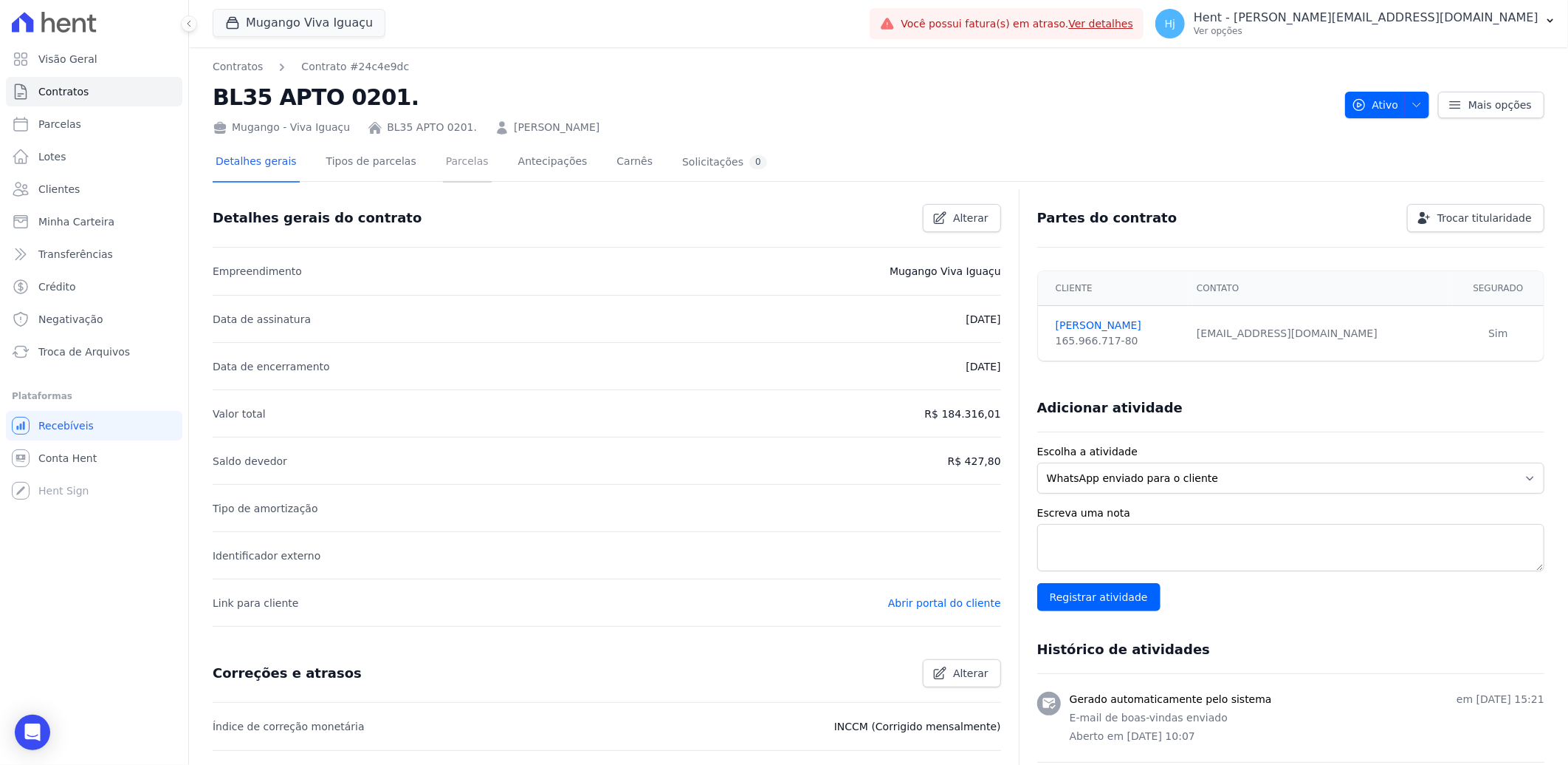
click at [443, 165] on link "Parcelas" at bounding box center [467, 163] width 49 height 39
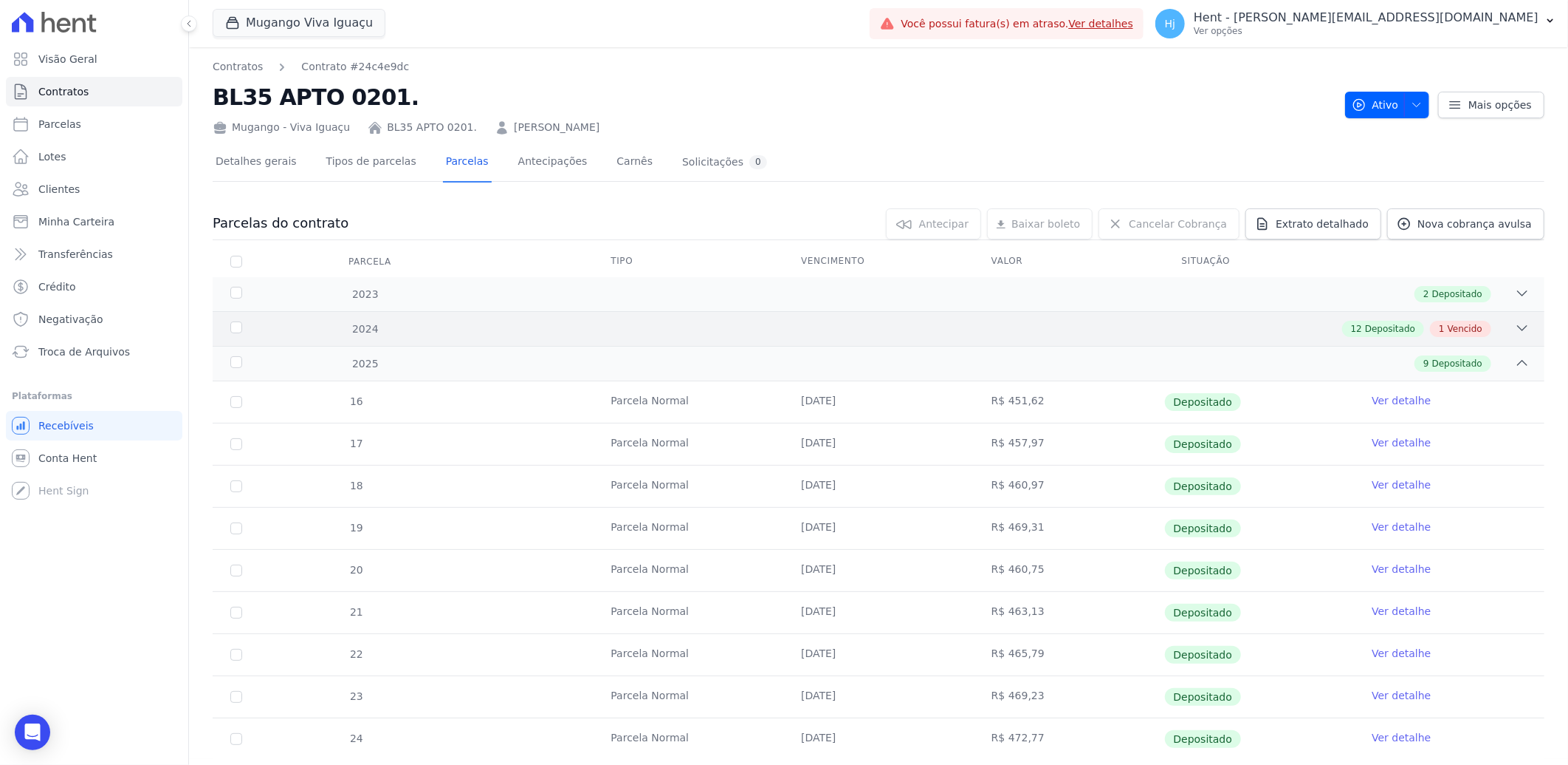
click at [1097, 327] on div "12 Depositado 1 Vencido" at bounding box center [944, 329] width 1171 height 17
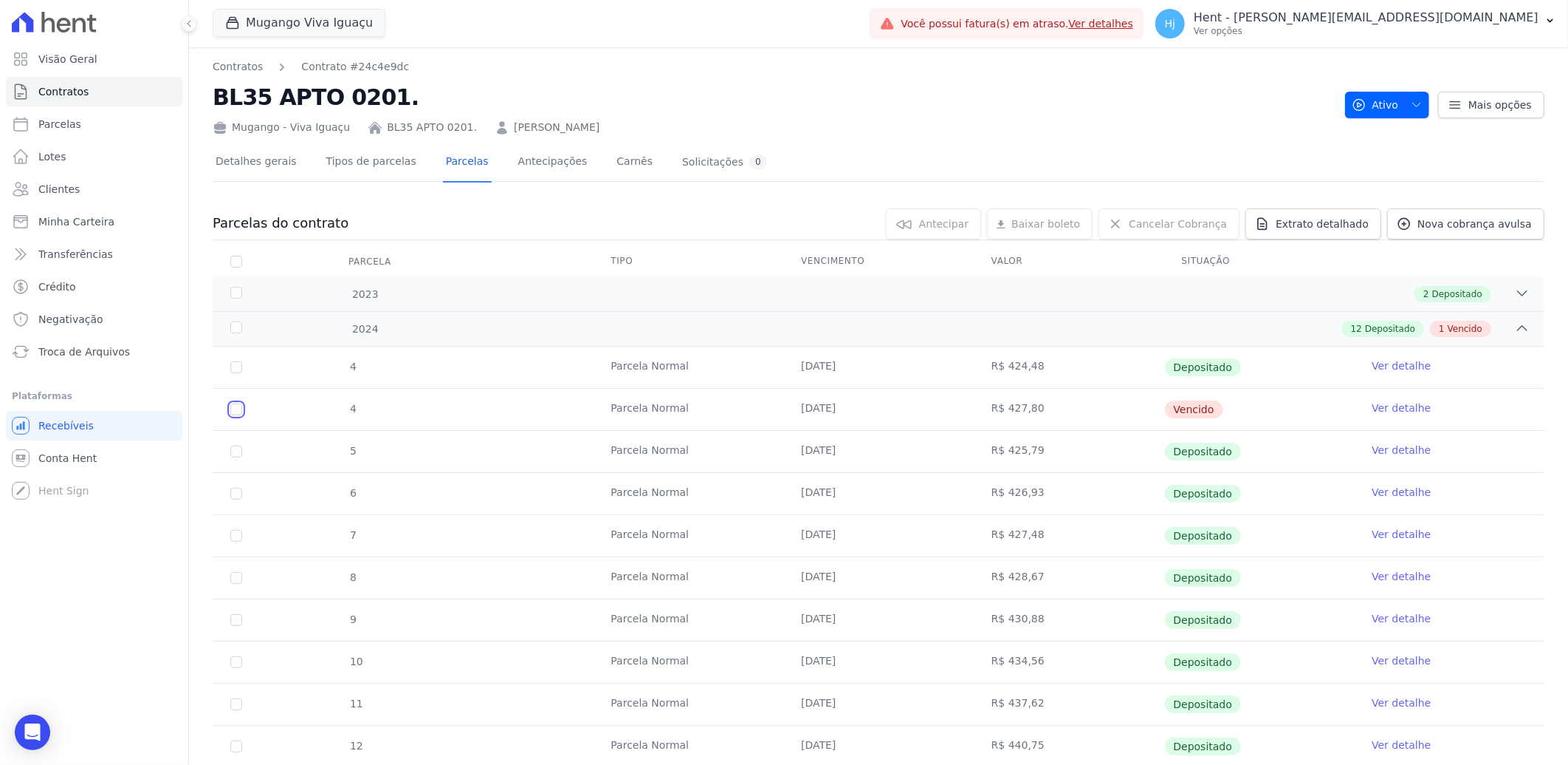
click at [236, 411] on input "checkbox" at bounding box center [236, 409] width 12 height 12
checkbox input "true"
click at [918, 224] on link "Renegociar" at bounding box center [910, 224] width 101 height 31
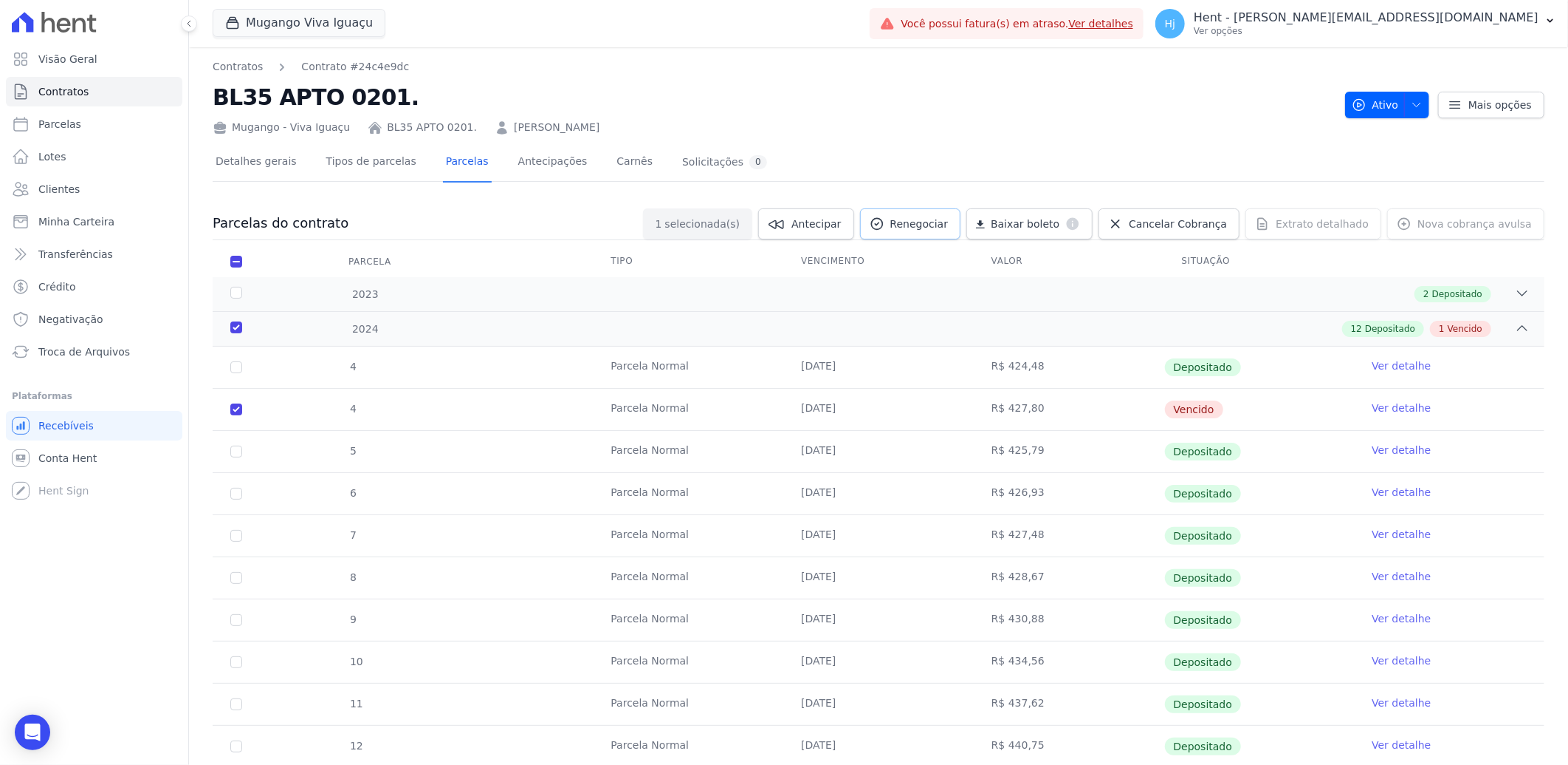
click at [937, 219] on span "Renegociar" at bounding box center [919, 224] width 58 height 15
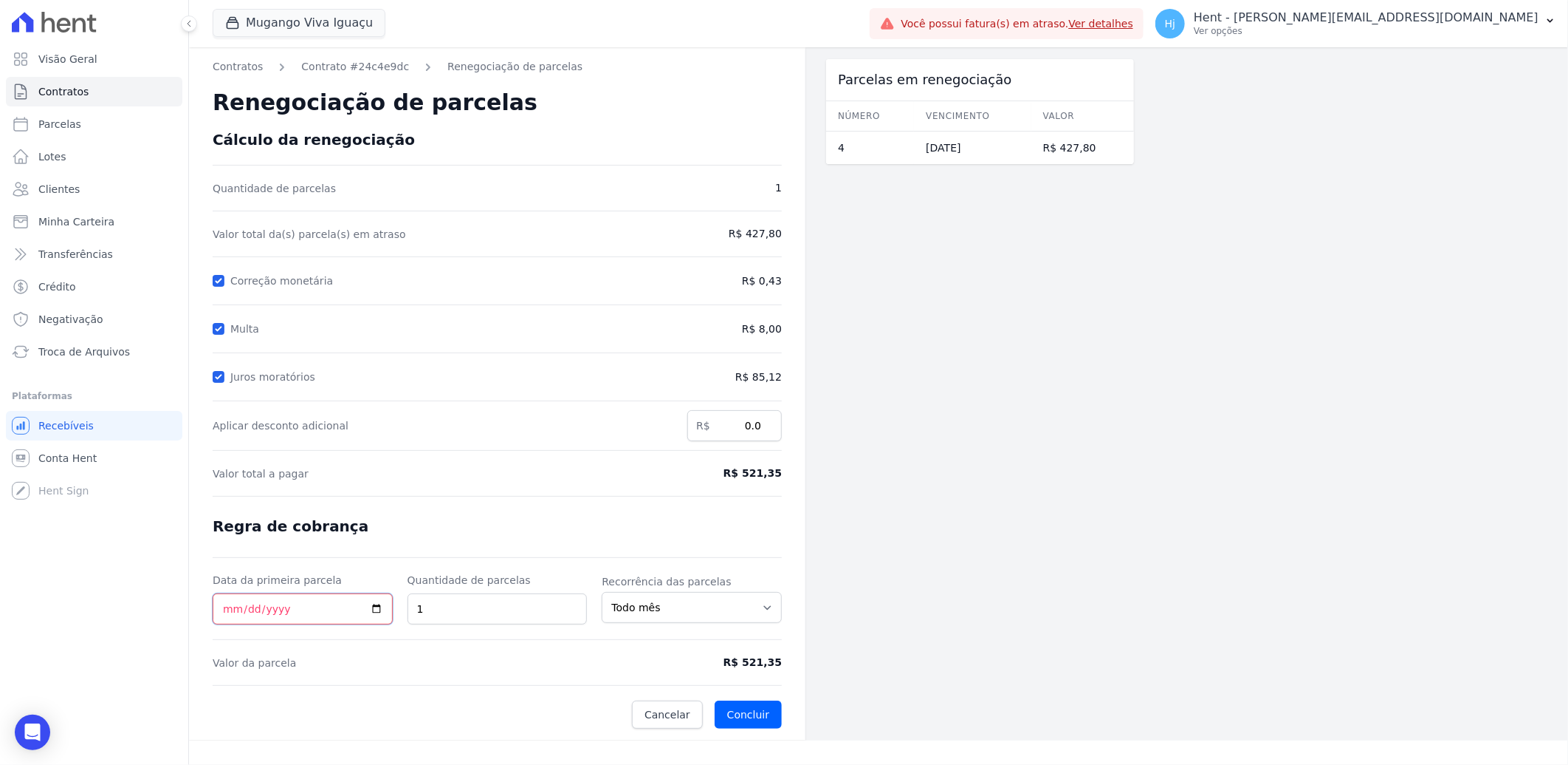
click at [293, 609] on input "Data da primeira parcela" at bounding box center [303, 609] width 180 height 31
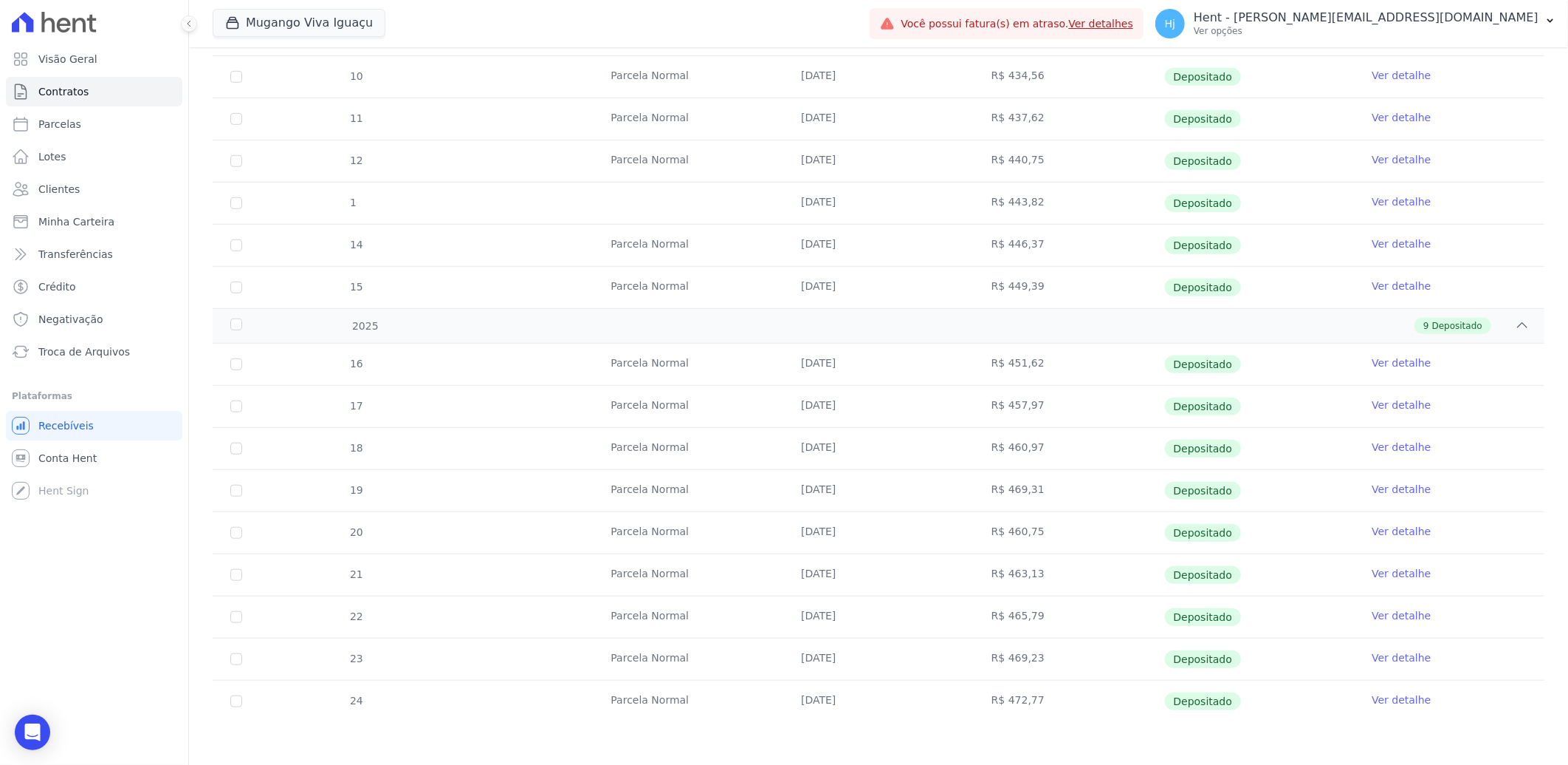
scroll to position [586, 0]
click at [38, 189] on span "Clientes" at bounding box center [58, 189] width 42 height 15
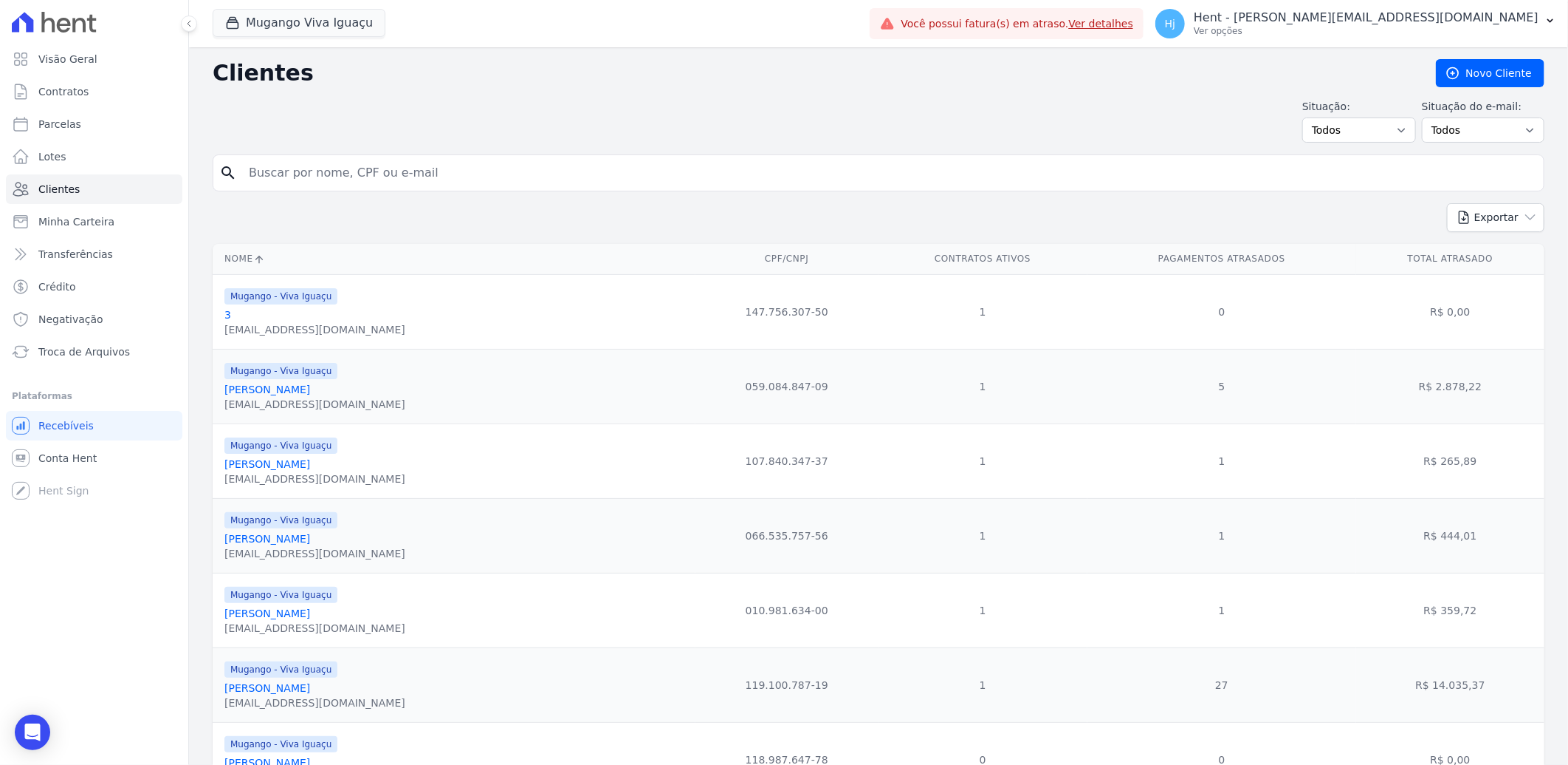
click at [406, 173] on input "search" at bounding box center [889, 173] width 1298 height 30
paste input "Nathalia Santana Do Nascimento"
type input "Nathalia Santana Do Nascimento"
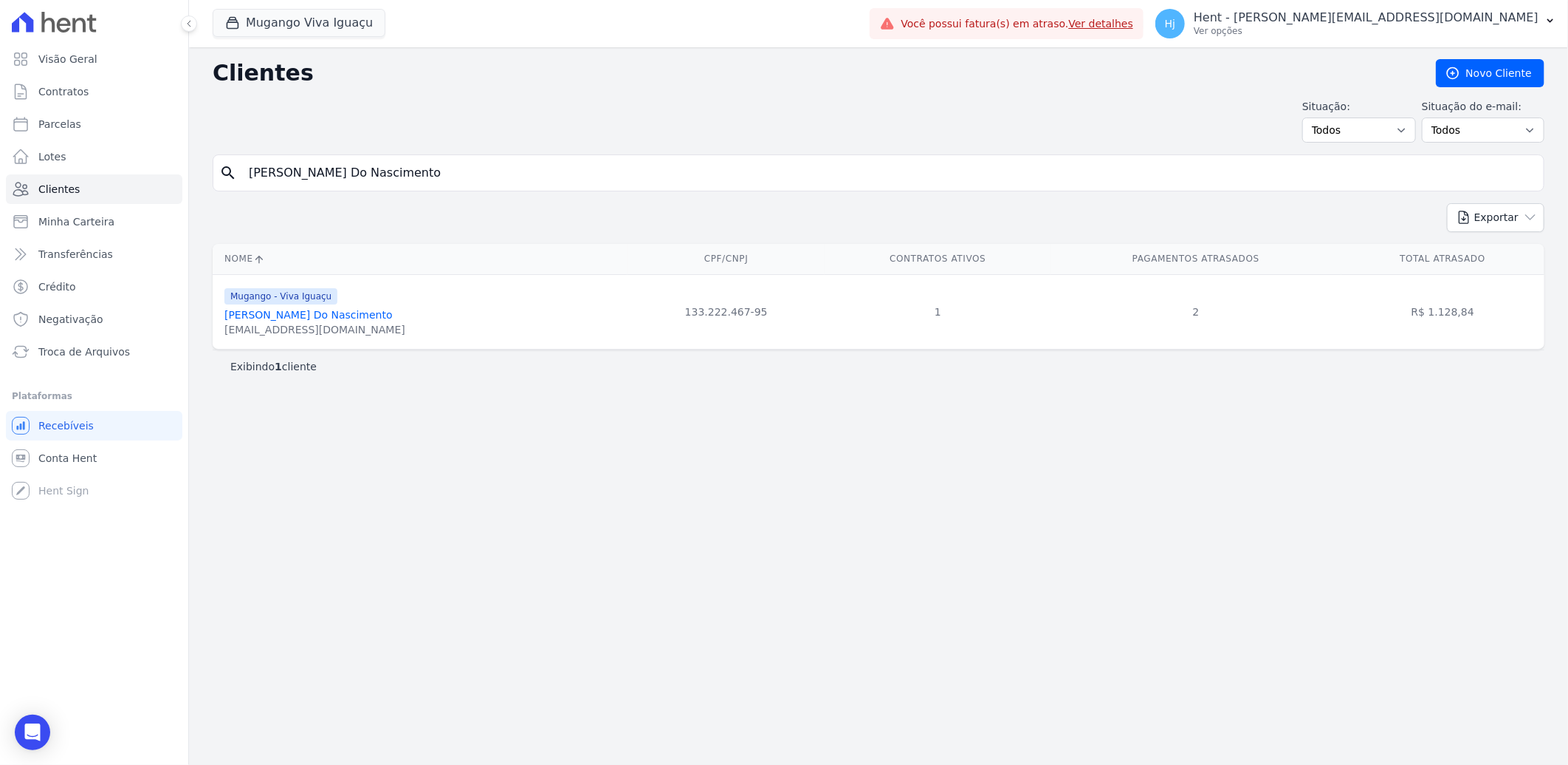
click at [360, 313] on link "Nathalia Santana Do Nascimento" at bounding box center [309, 314] width 168 height 12
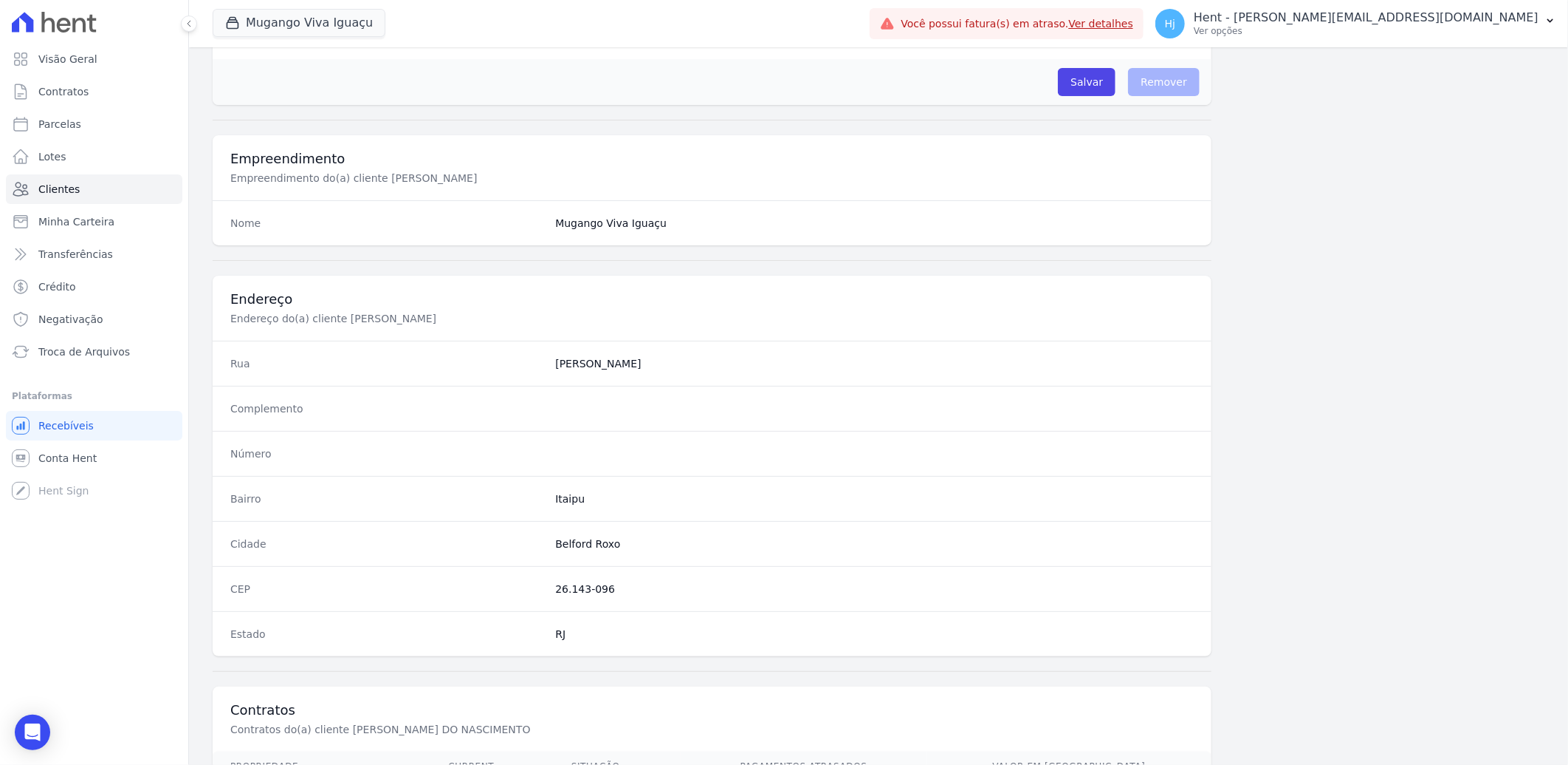
scroll to position [620, 0]
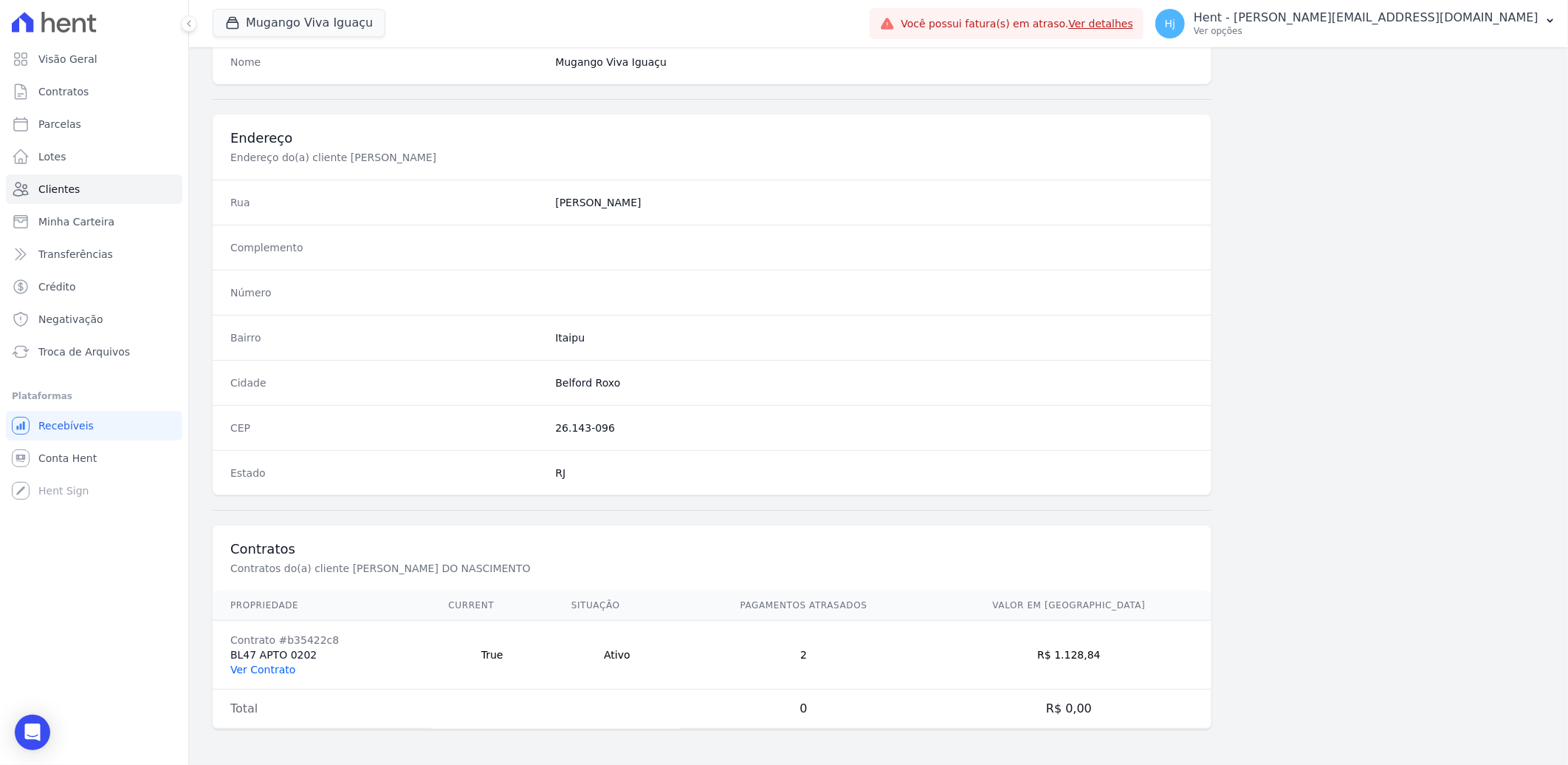
click at [254, 668] on link "Ver Contrato" at bounding box center [263, 669] width 65 height 12
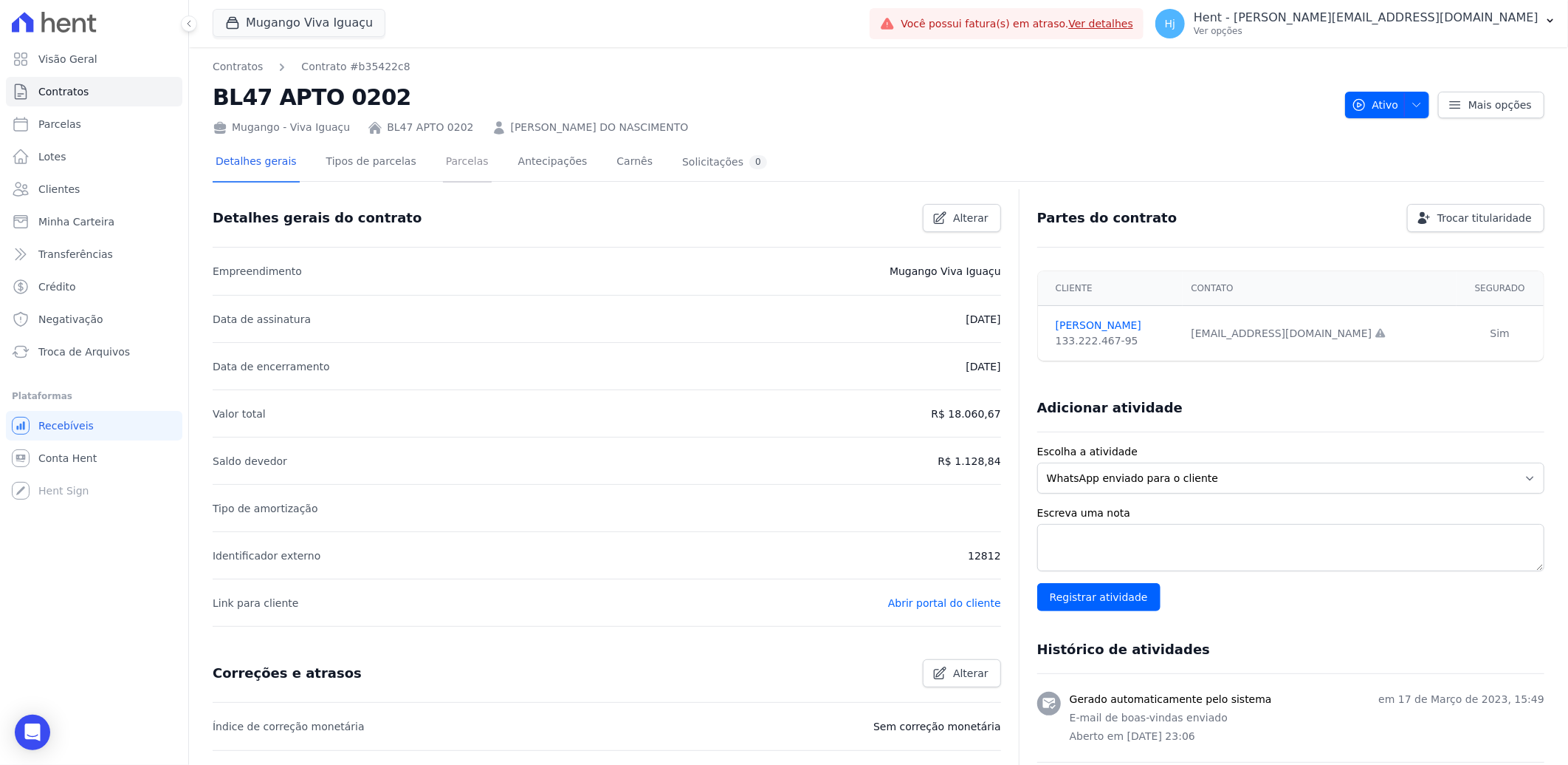
click at [443, 169] on link "Parcelas" at bounding box center [467, 163] width 49 height 39
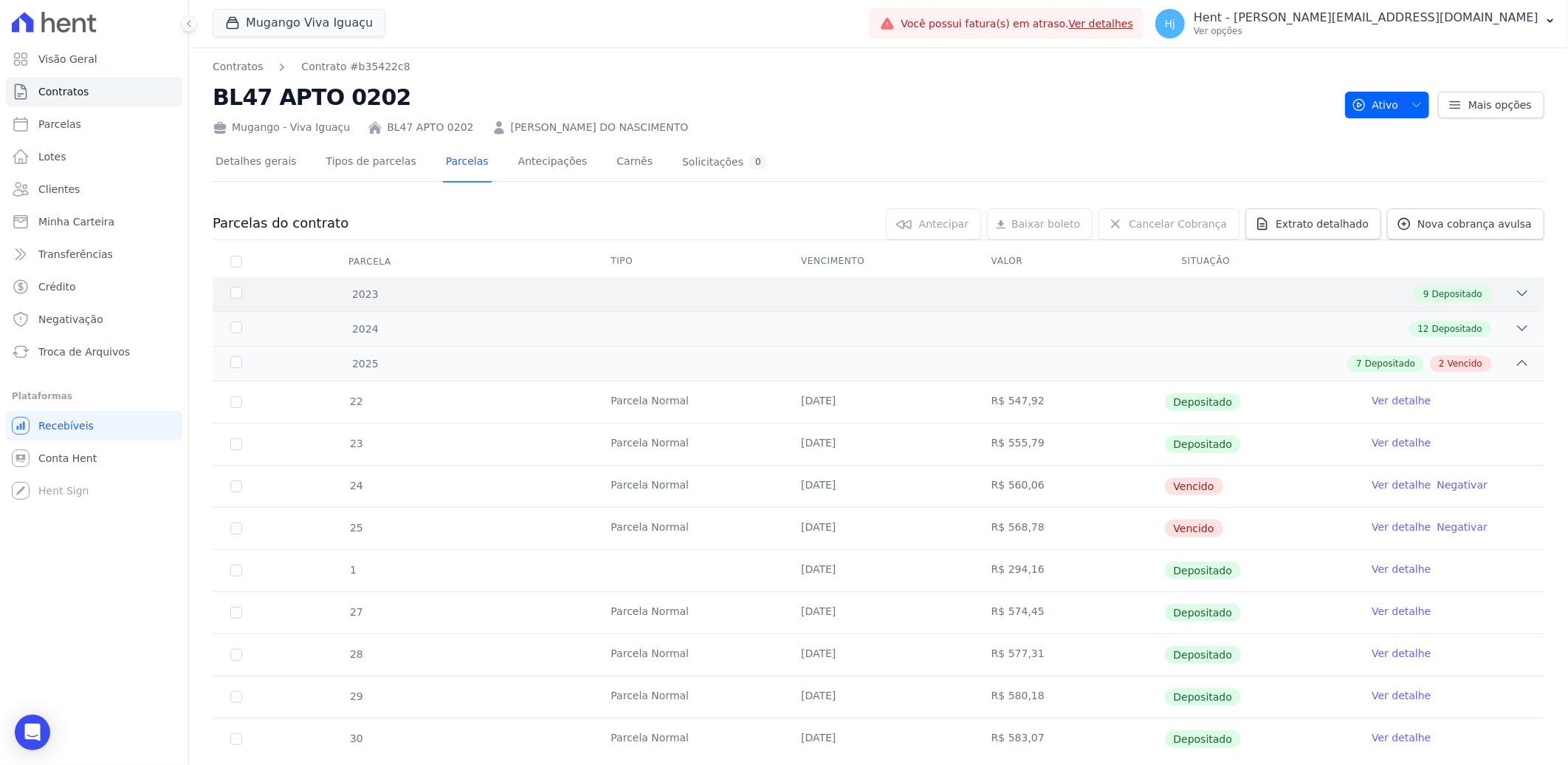
click at [890, 286] on div "9 Depositado" at bounding box center [944, 295] width 1171 height 17
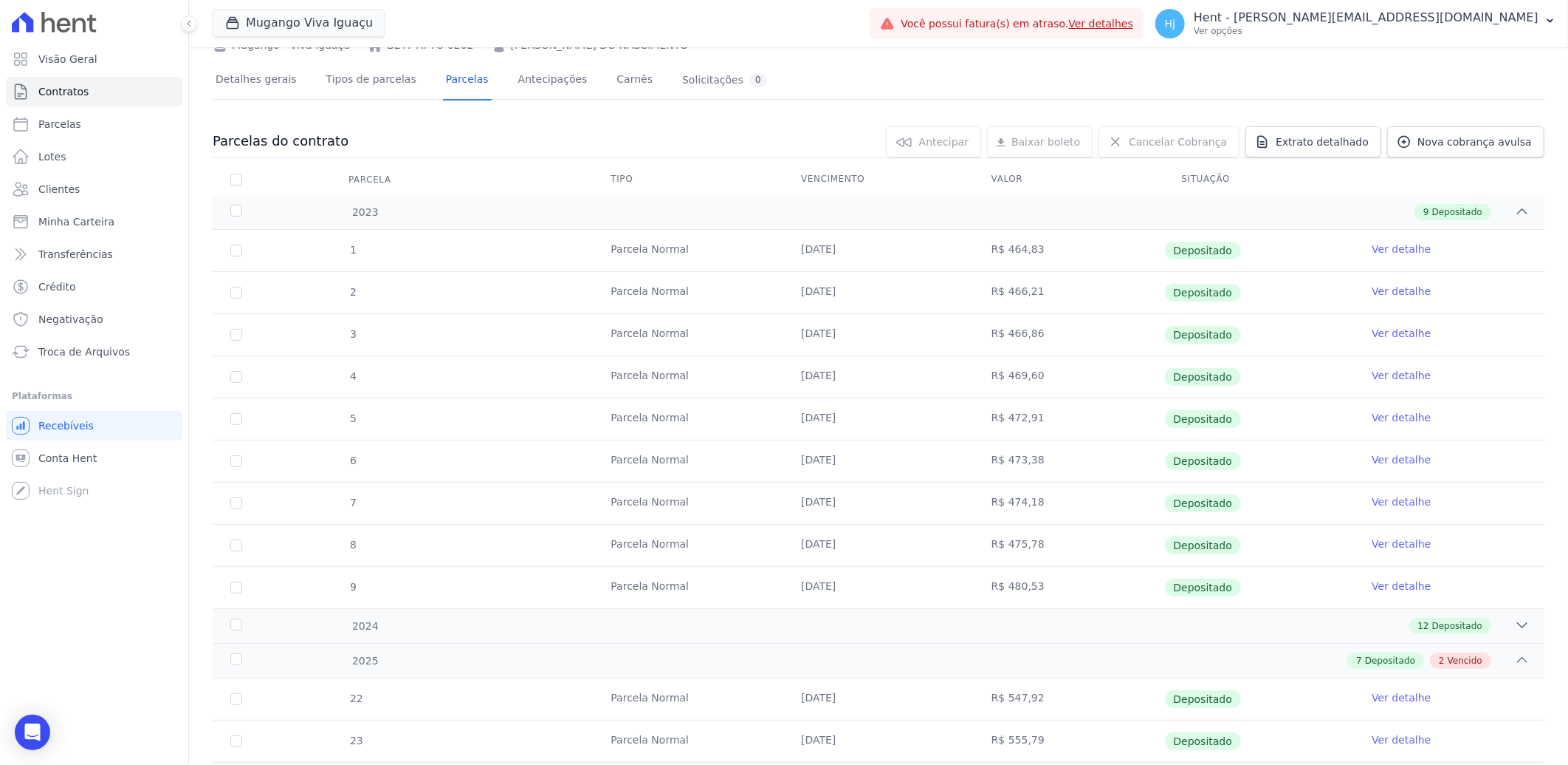
scroll to position [328, 0]
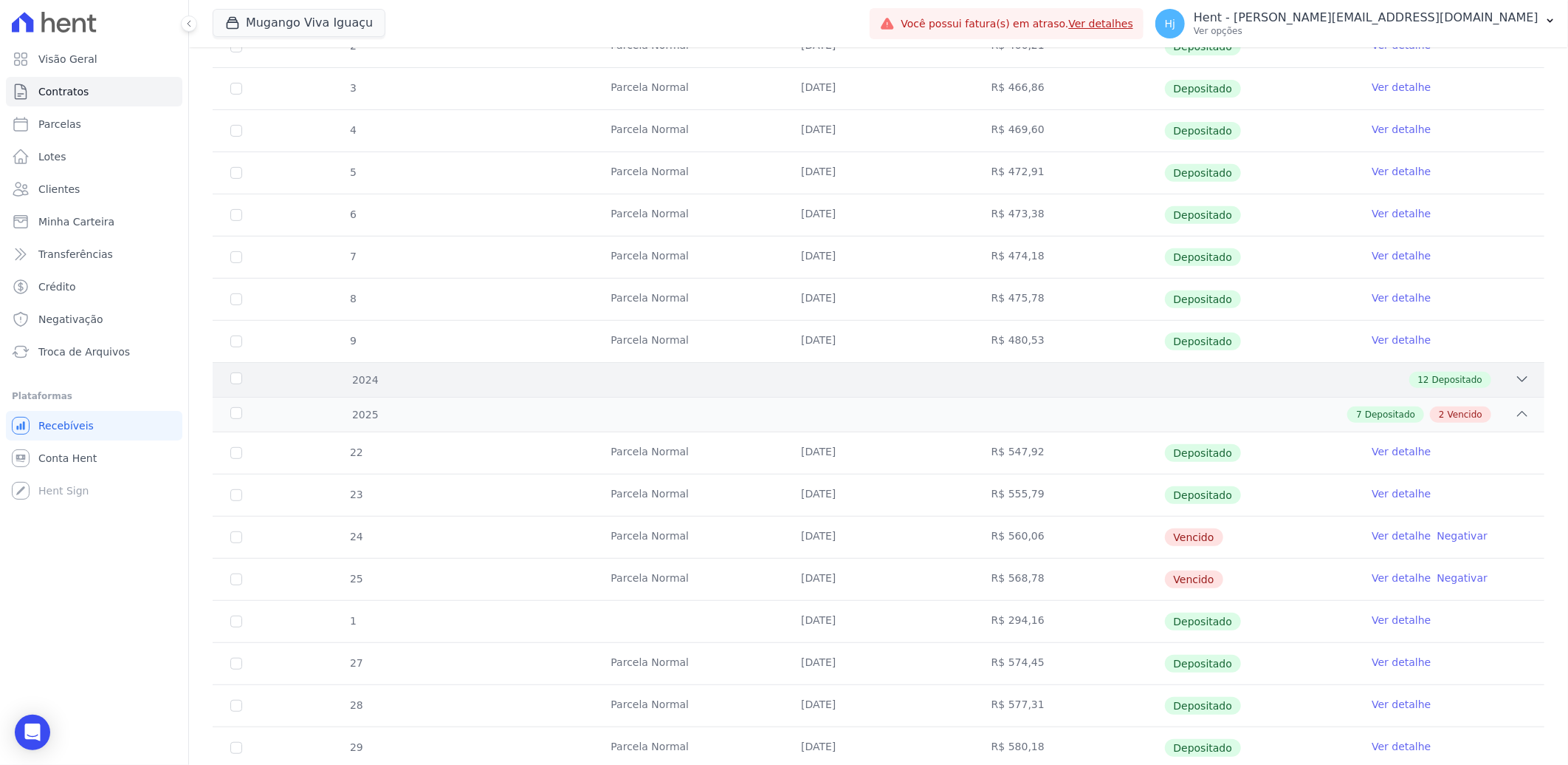
click at [914, 385] on div "12 Depositado" at bounding box center [944, 380] width 1171 height 17
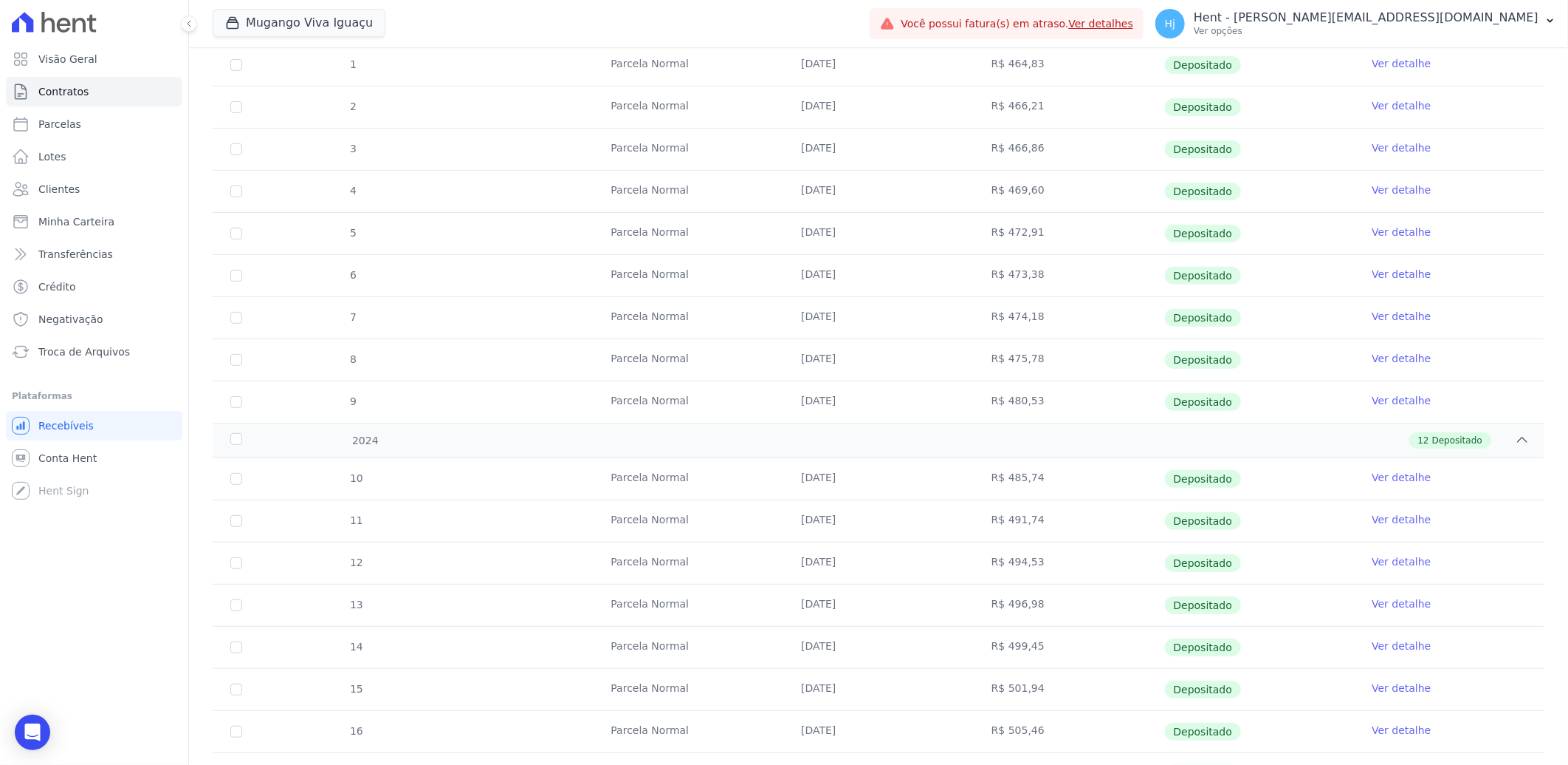
scroll to position [0, 0]
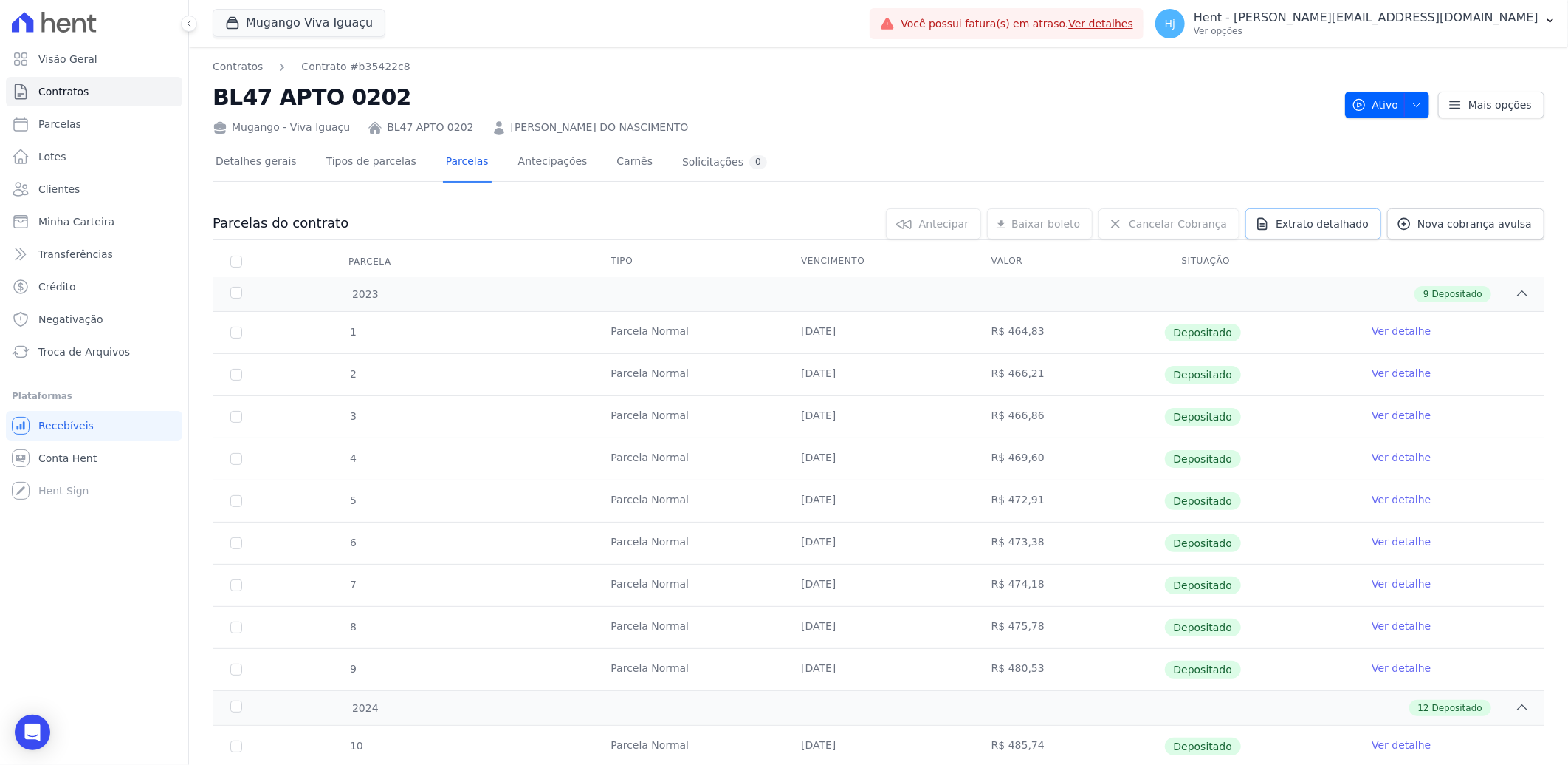
click at [1292, 232] on link "Extrato detalhado" at bounding box center [1313, 224] width 136 height 31
click at [1496, 224] on span "Exportar PDF" at bounding box center [1521, 225] width 78 height 15
click at [91, 187] on link "Clientes" at bounding box center [93, 189] width 177 height 30
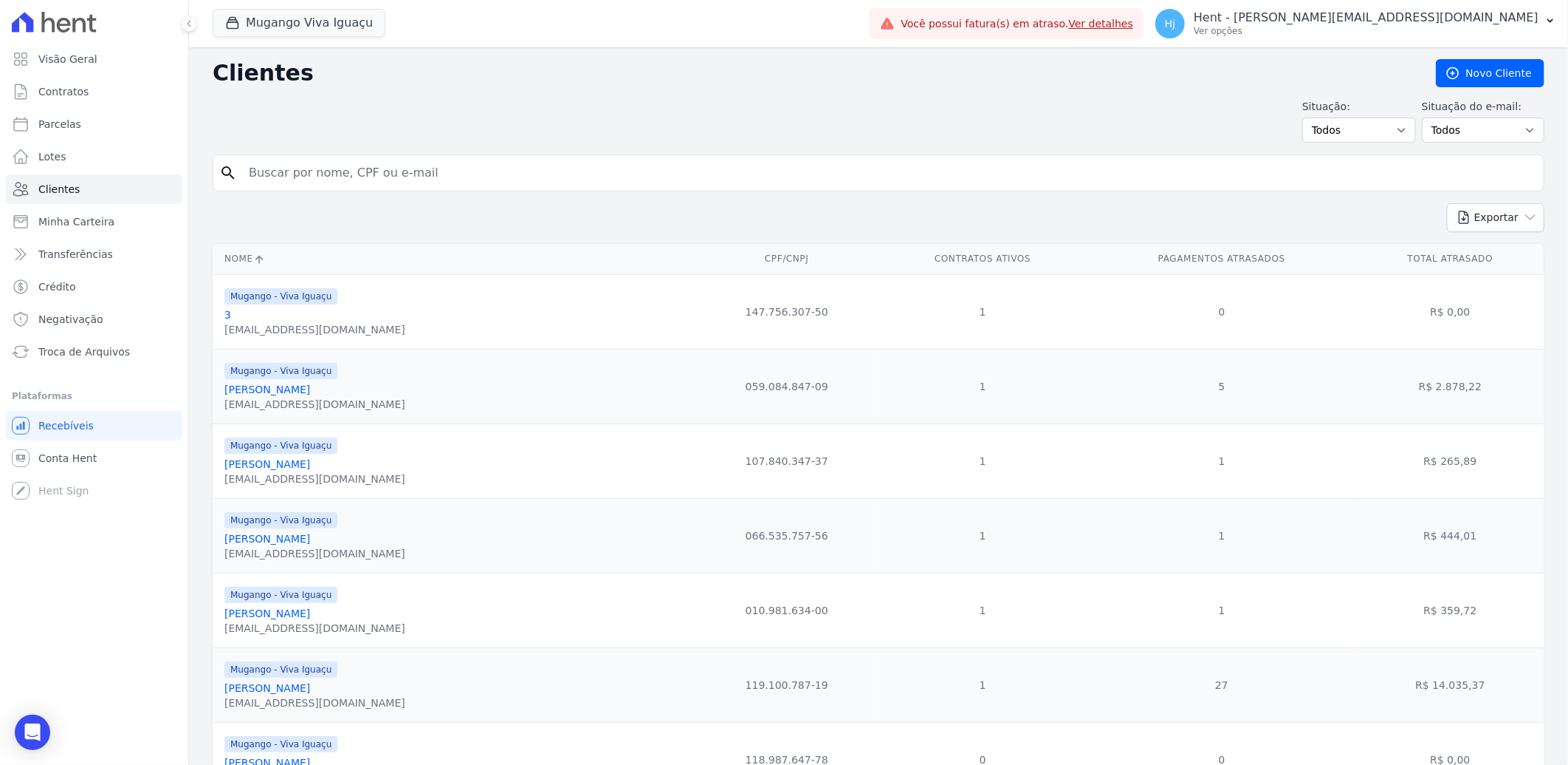
click at [446, 177] on input "search" at bounding box center [889, 173] width 1298 height 30
paste input "[PERSON_NAME]"
type input "[PERSON_NAME]"
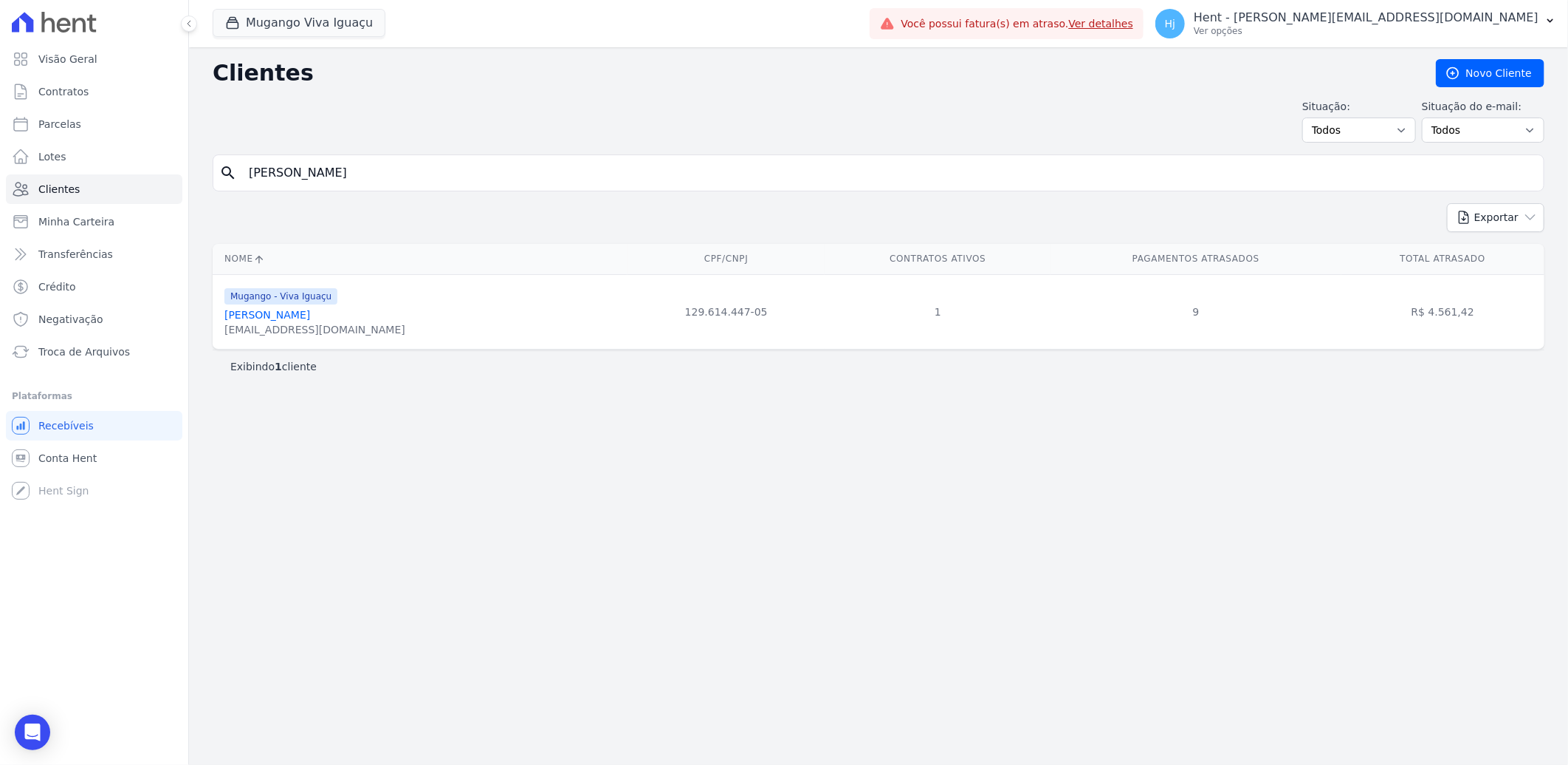
click at [310, 316] on link "[PERSON_NAME]" at bounding box center [268, 314] width 86 height 12
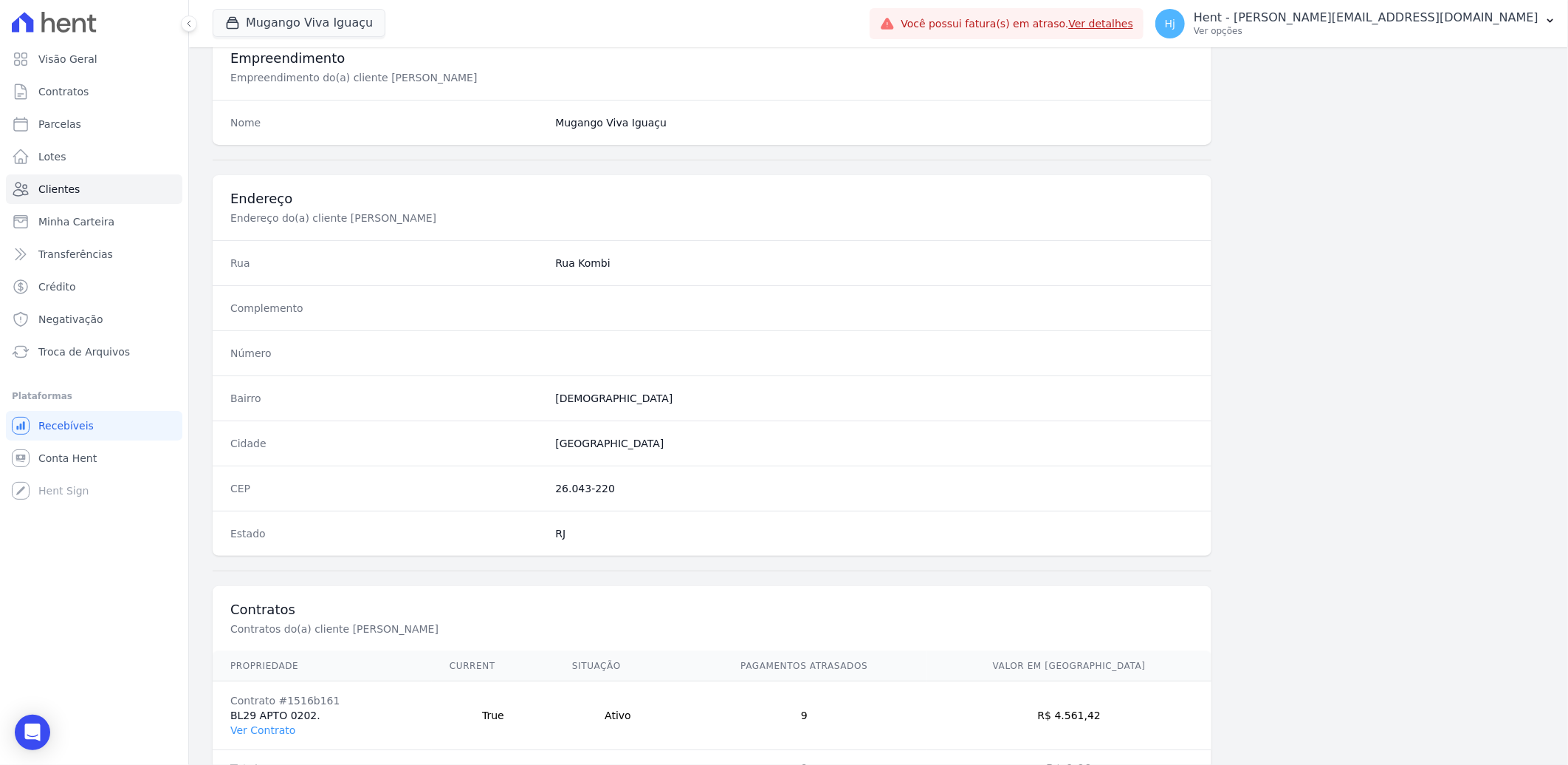
scroll to position [620, 0]
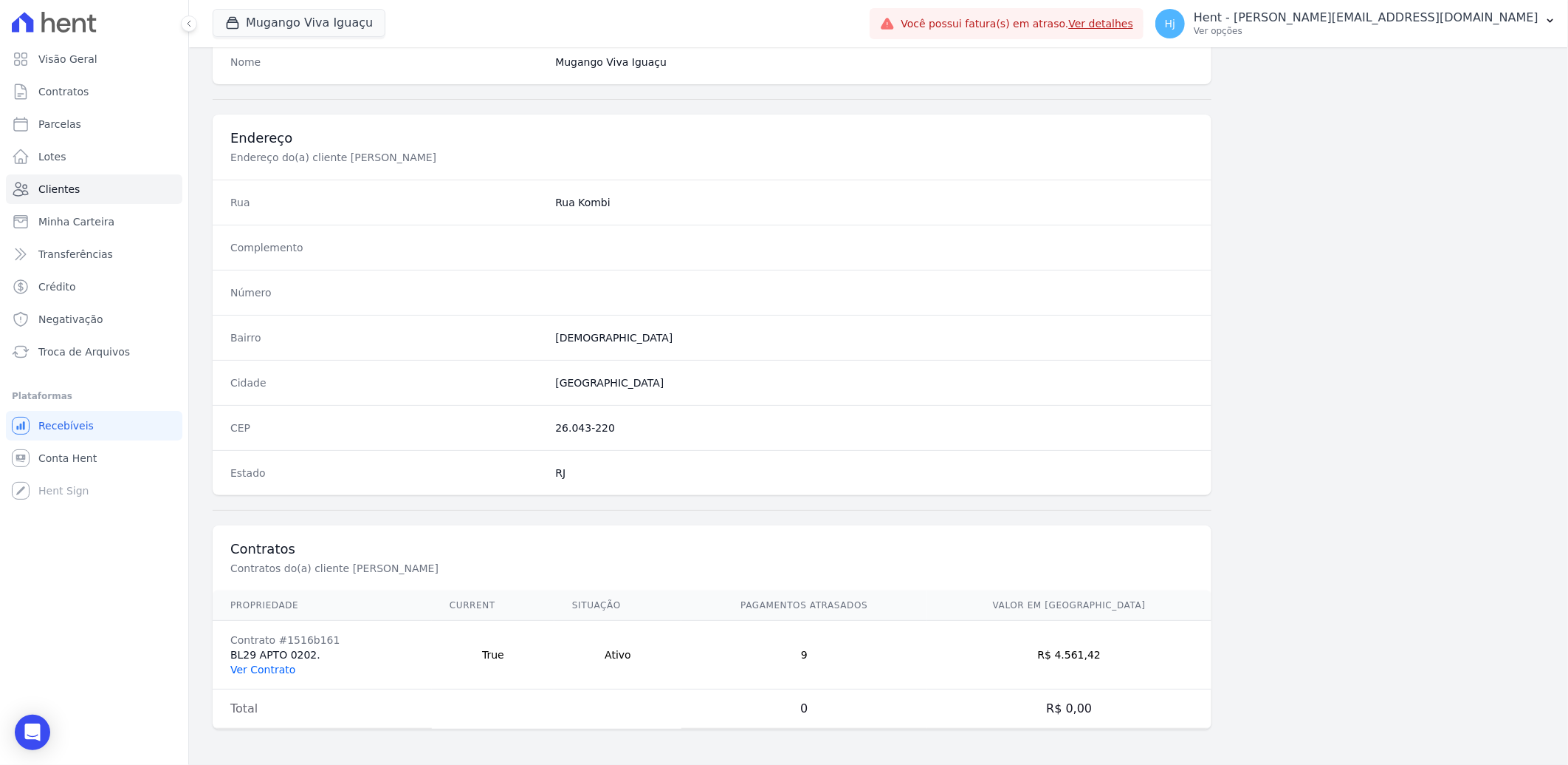
click at [260, 671] on link "Ver Contrato" at bounding box center [263, 669] width 65 height 12
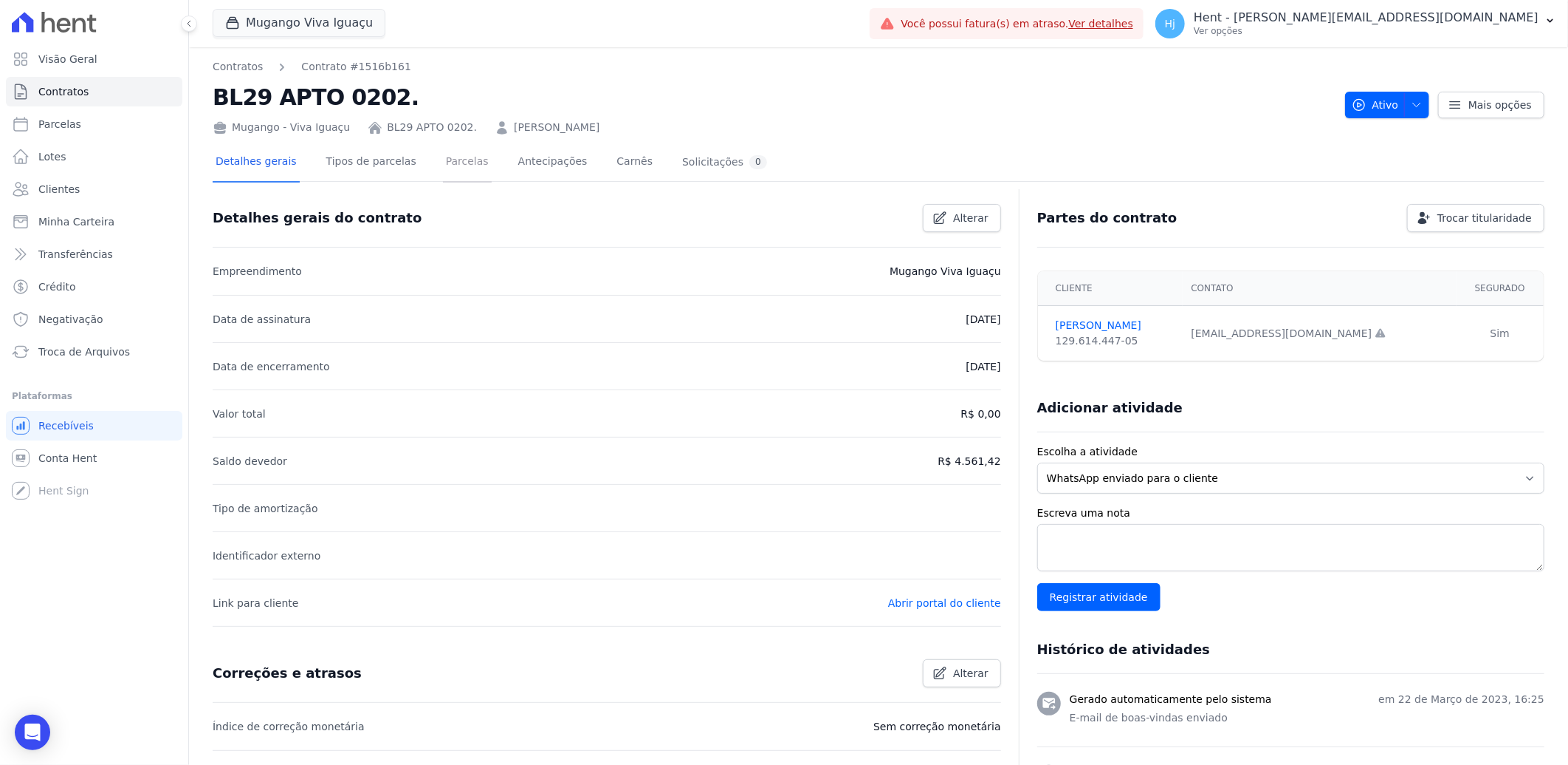
click at [443, 153] on link "Parcelas" at bounding box center [467, 163] width 49 height 39
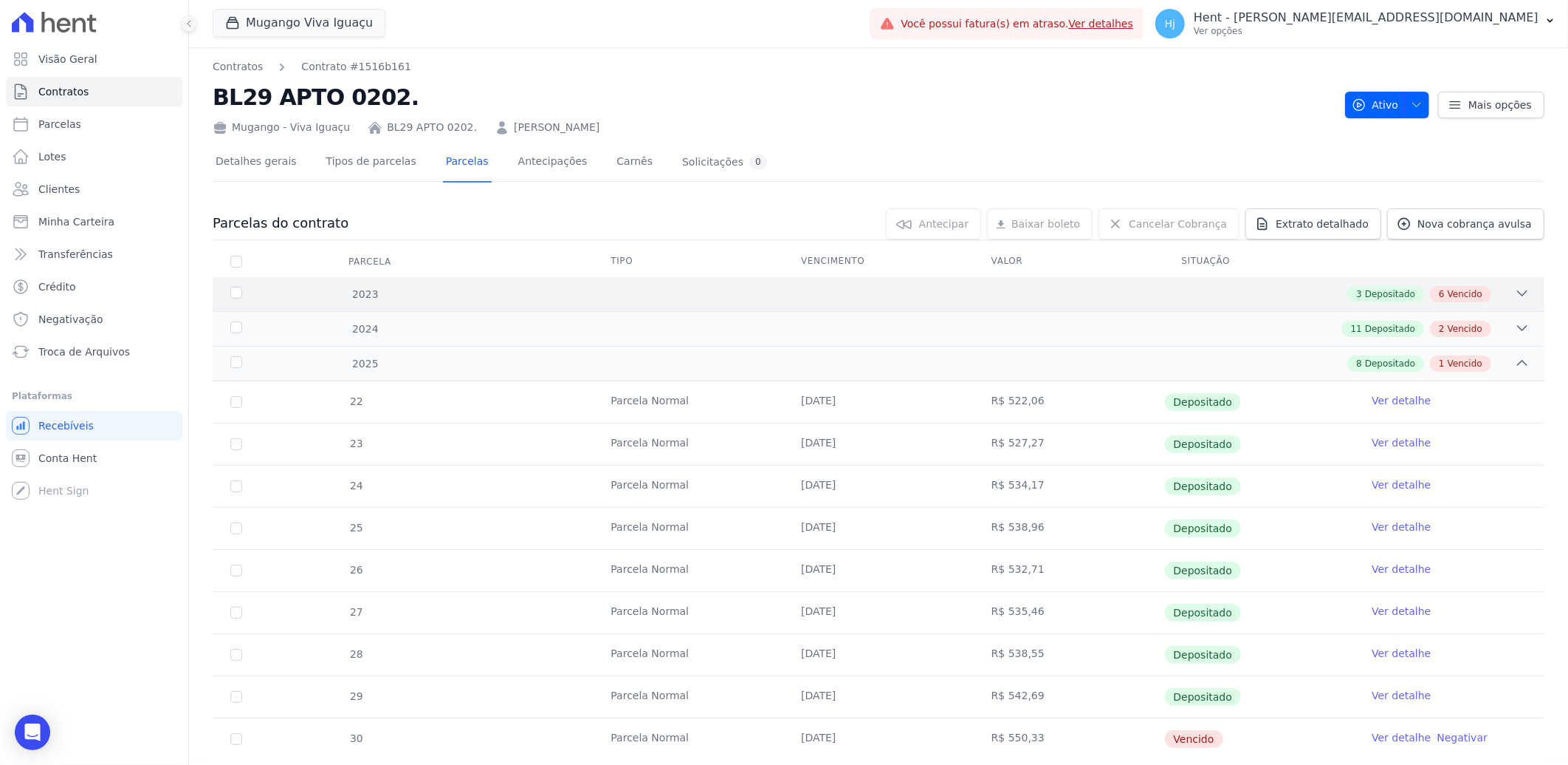
click at [853, 296] on div "3 Depositado 6 Vencido" at bounding box center [944, 295] width 1171 height 17
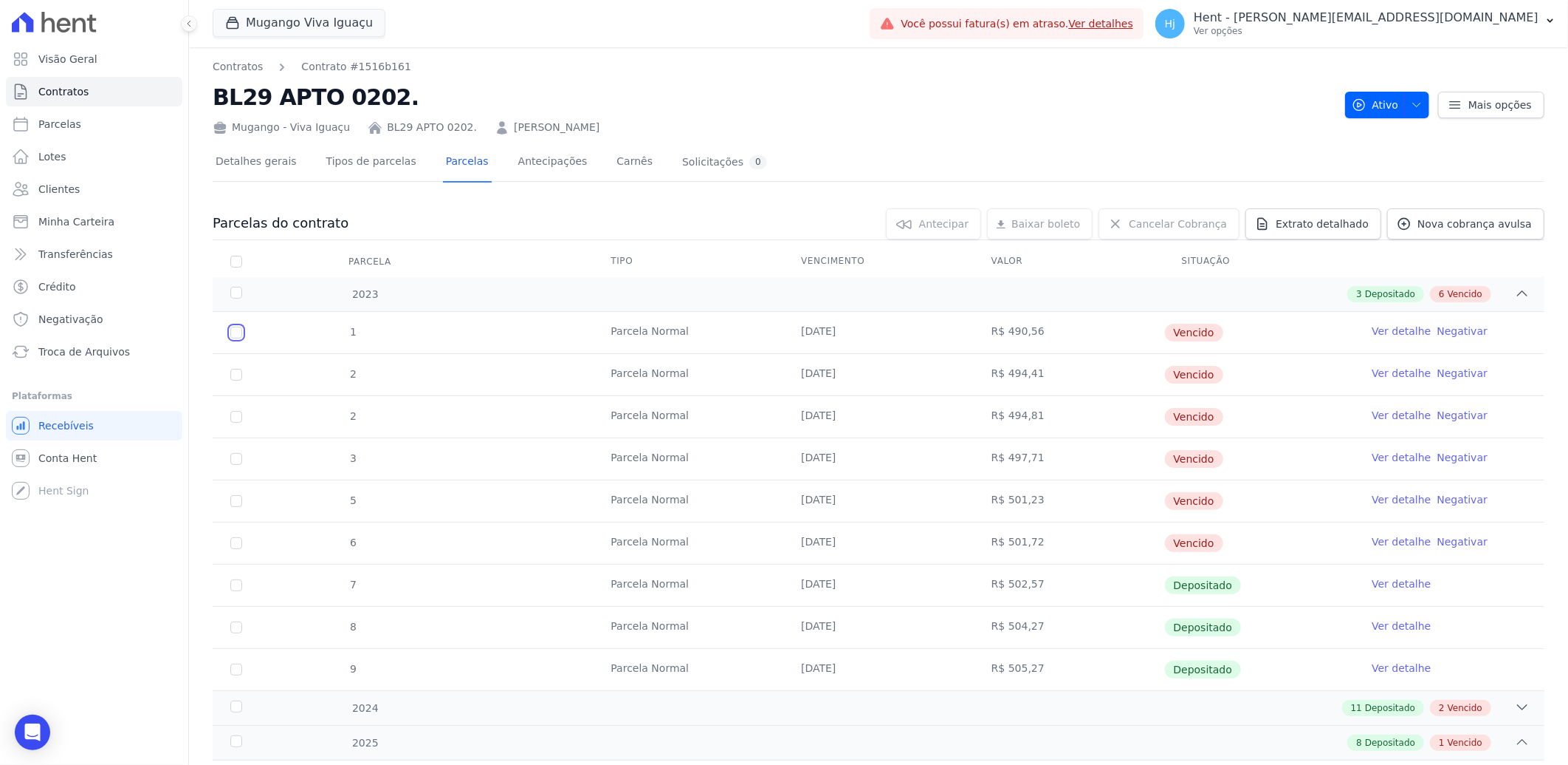
click at [238, 335] on input "checkbox" at bounding box center [236, 332] width 12 height 12
checkbox input "true"
click at [238, 379] on input "checkbox" at bounding box center [236, 374] width 12 height 12
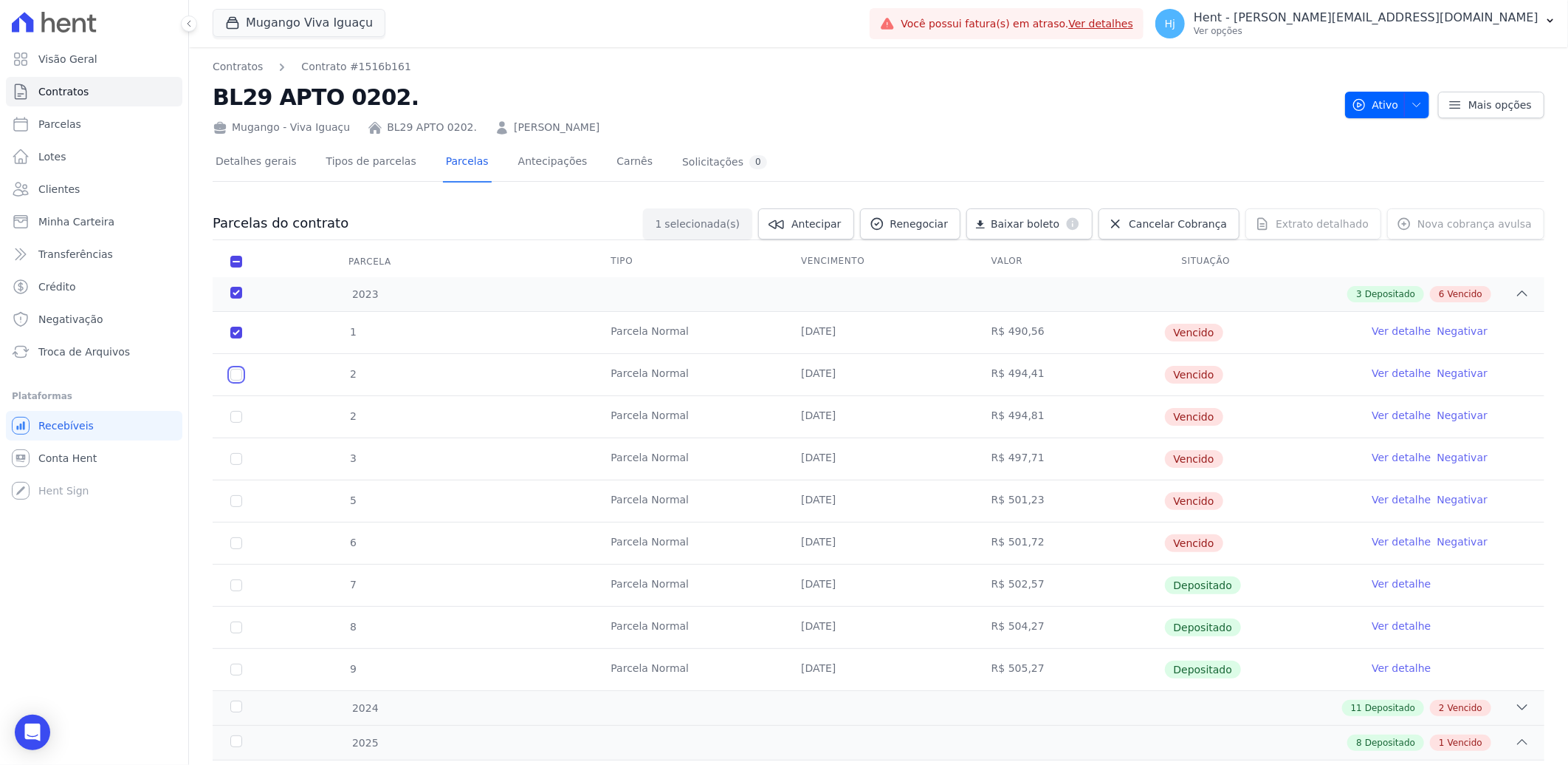
checkbox input "true"
click at [240, 414] on input "checkbox" at bounding box center [236, 417] width 12 height 12
checkbox input "true"
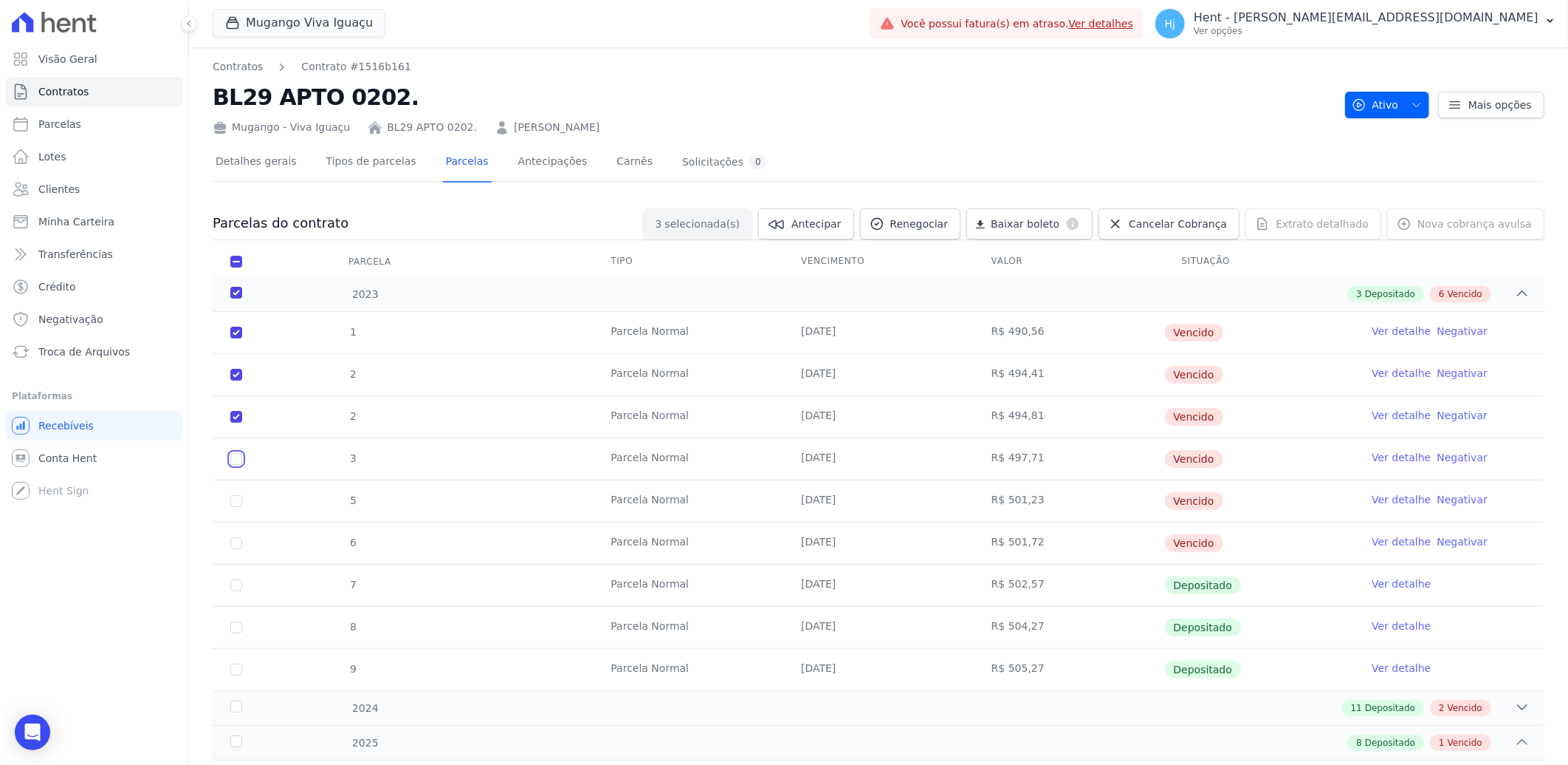
click at [236, 458] on input "checkbox" at bounding box center [236, 458] width 12 height 12
checkbox input "true"
click at [242, 500] on input "checkbox" at bounding box center [236, 501] width 12 height 12
checkbox input "true"
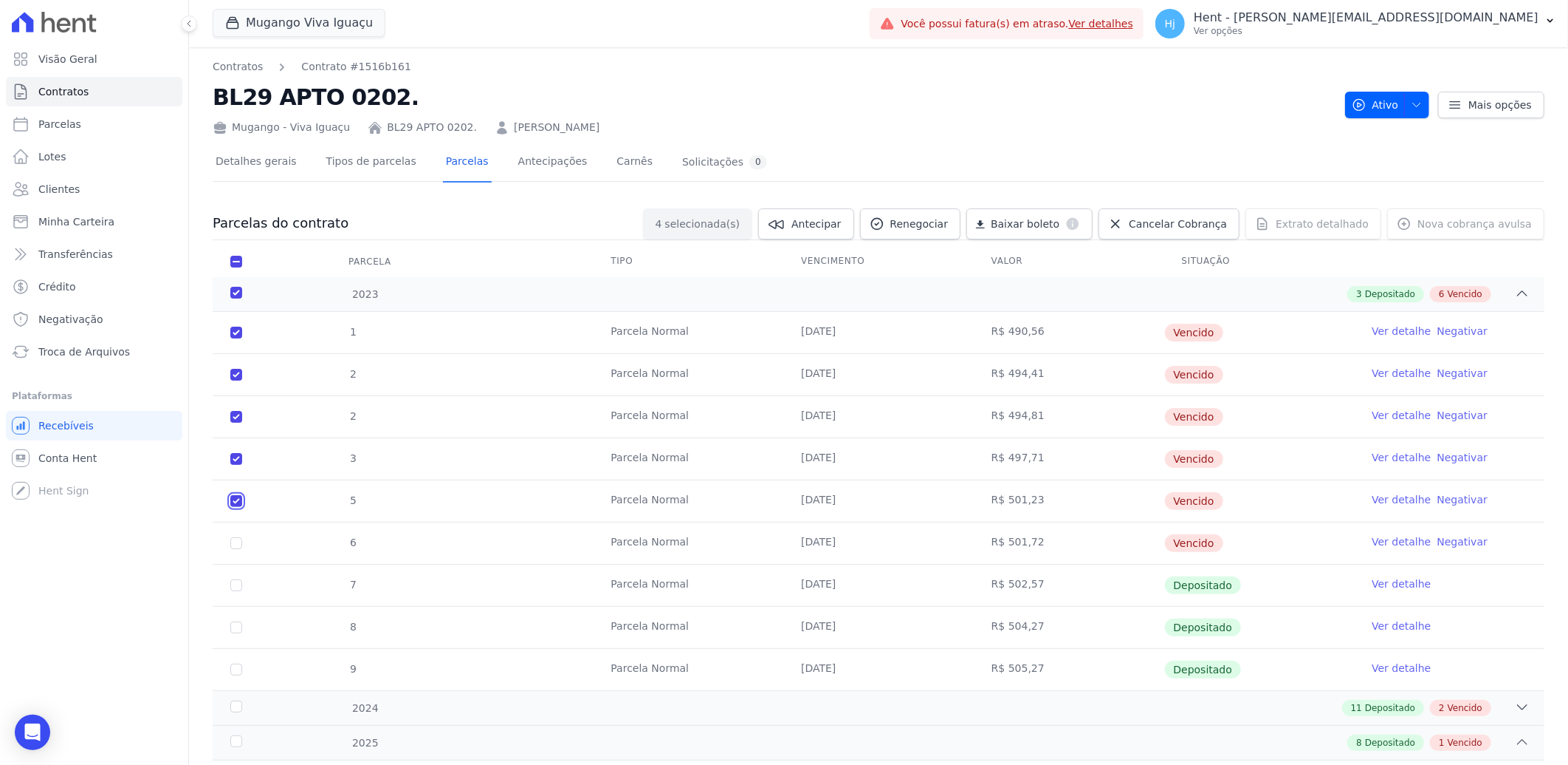
checkbox input "true"
click at [242, 544] on input "checkbox" at bounding box center [236, 543] width 12 height 12
checkbox input "true"
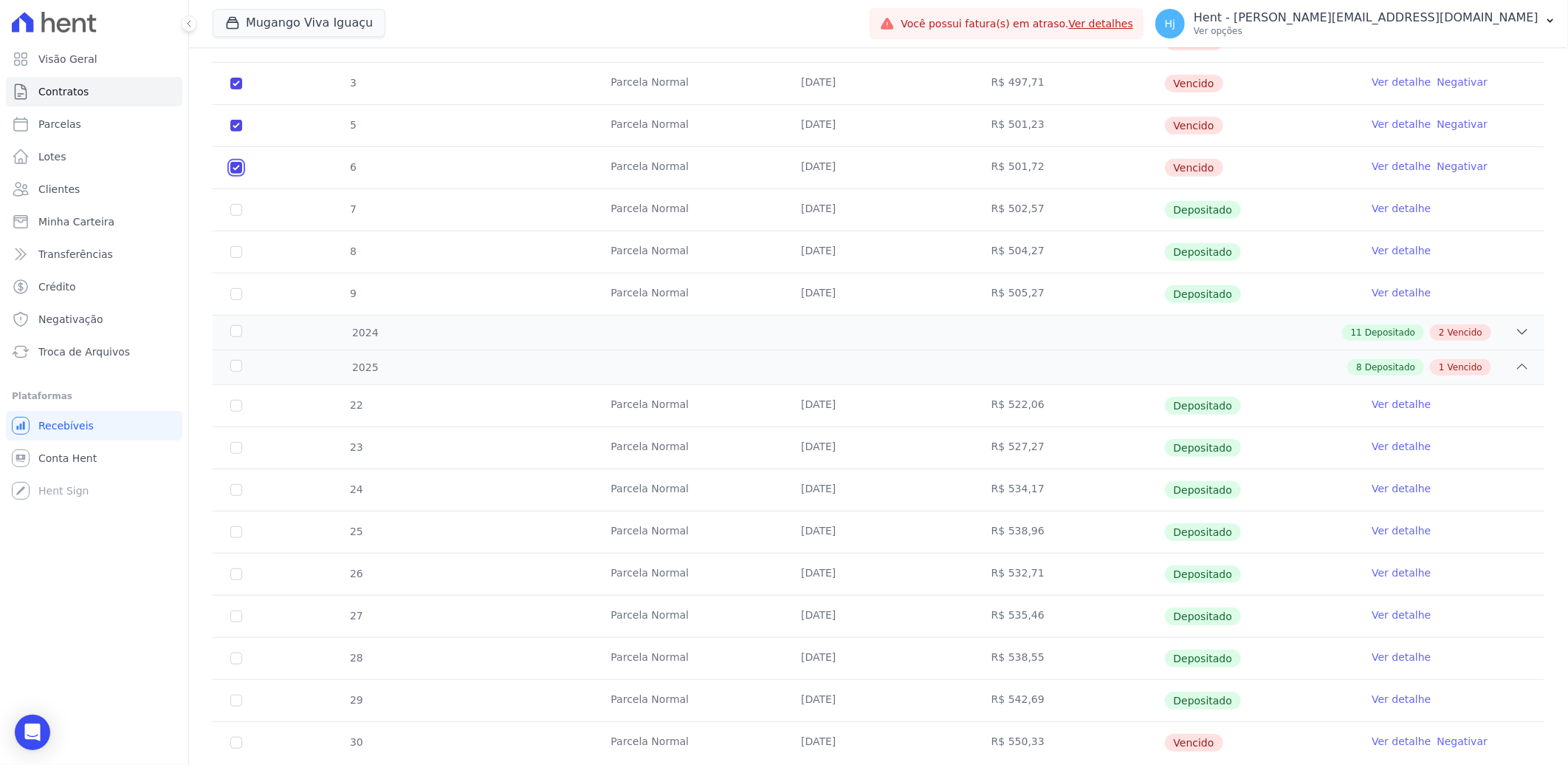
scroll to position [419, 0]
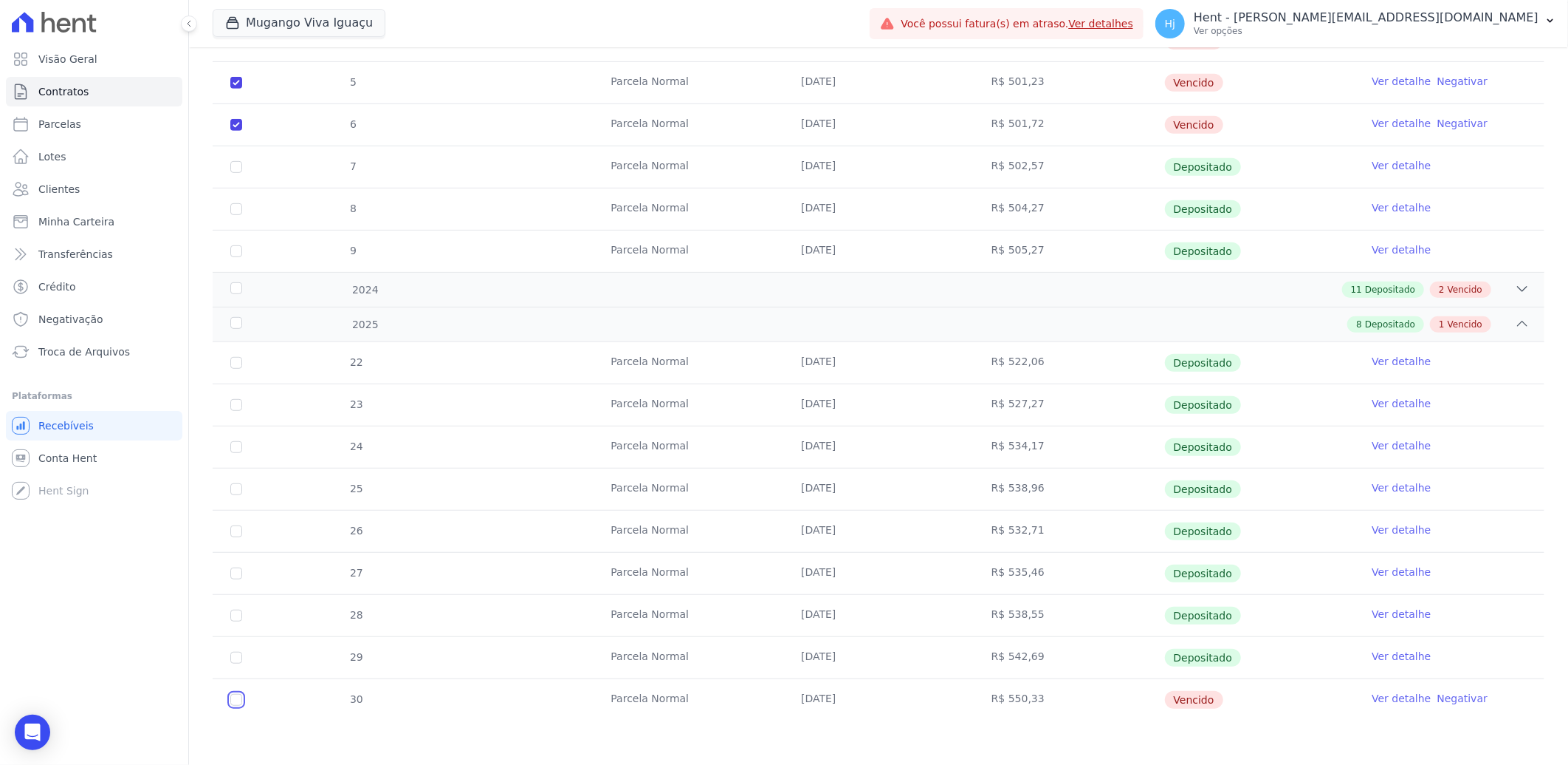
click at [235, 700] on input "checkbox" at bounding box center [236, 699] width 12 height 12
checkbox input "true"
click at [558, 285] on div "11 Depositado 2 Vencido" at bounding box center [944, 290] width 1171 height 17
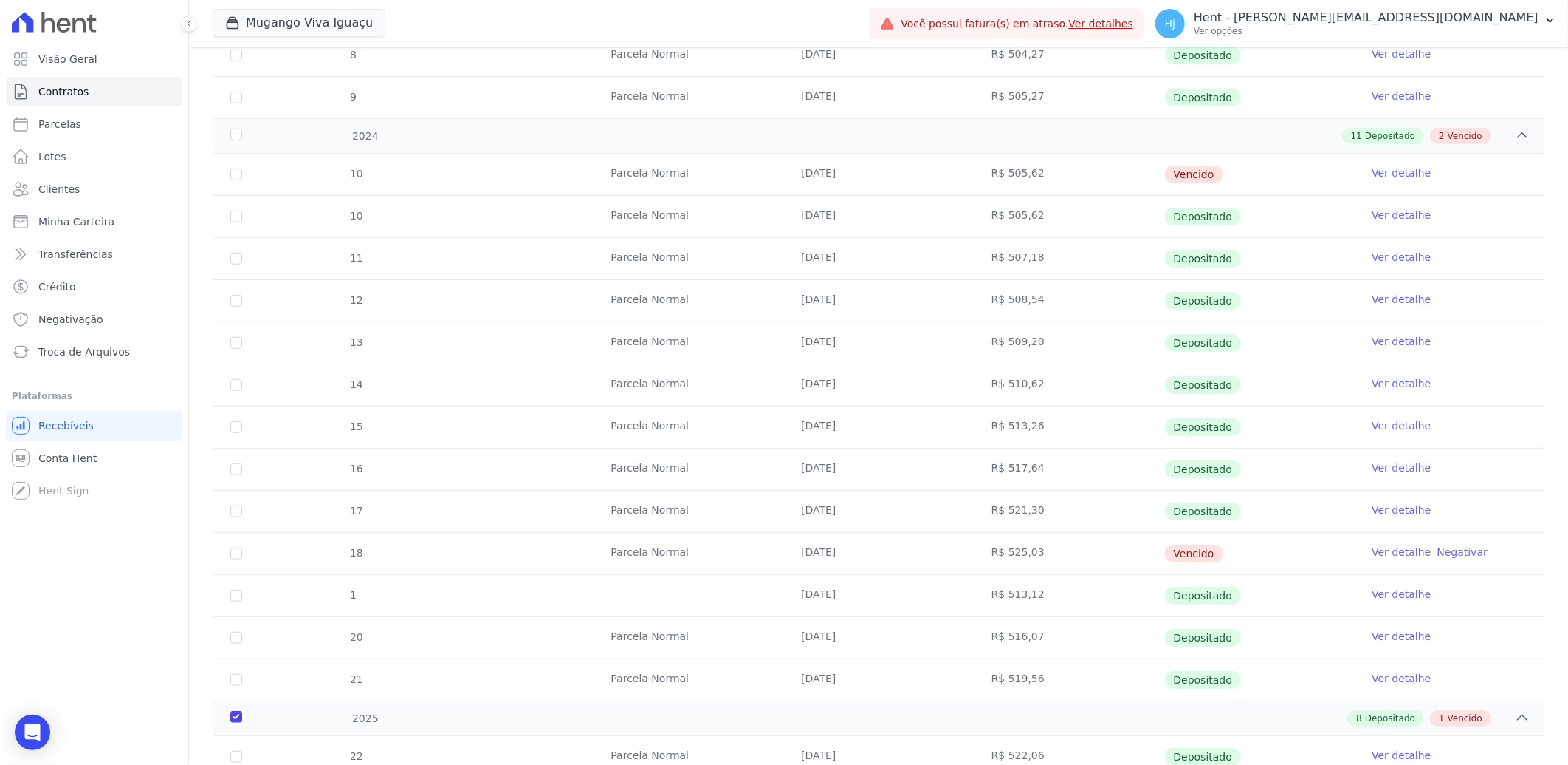
scroll to position [583, 0]
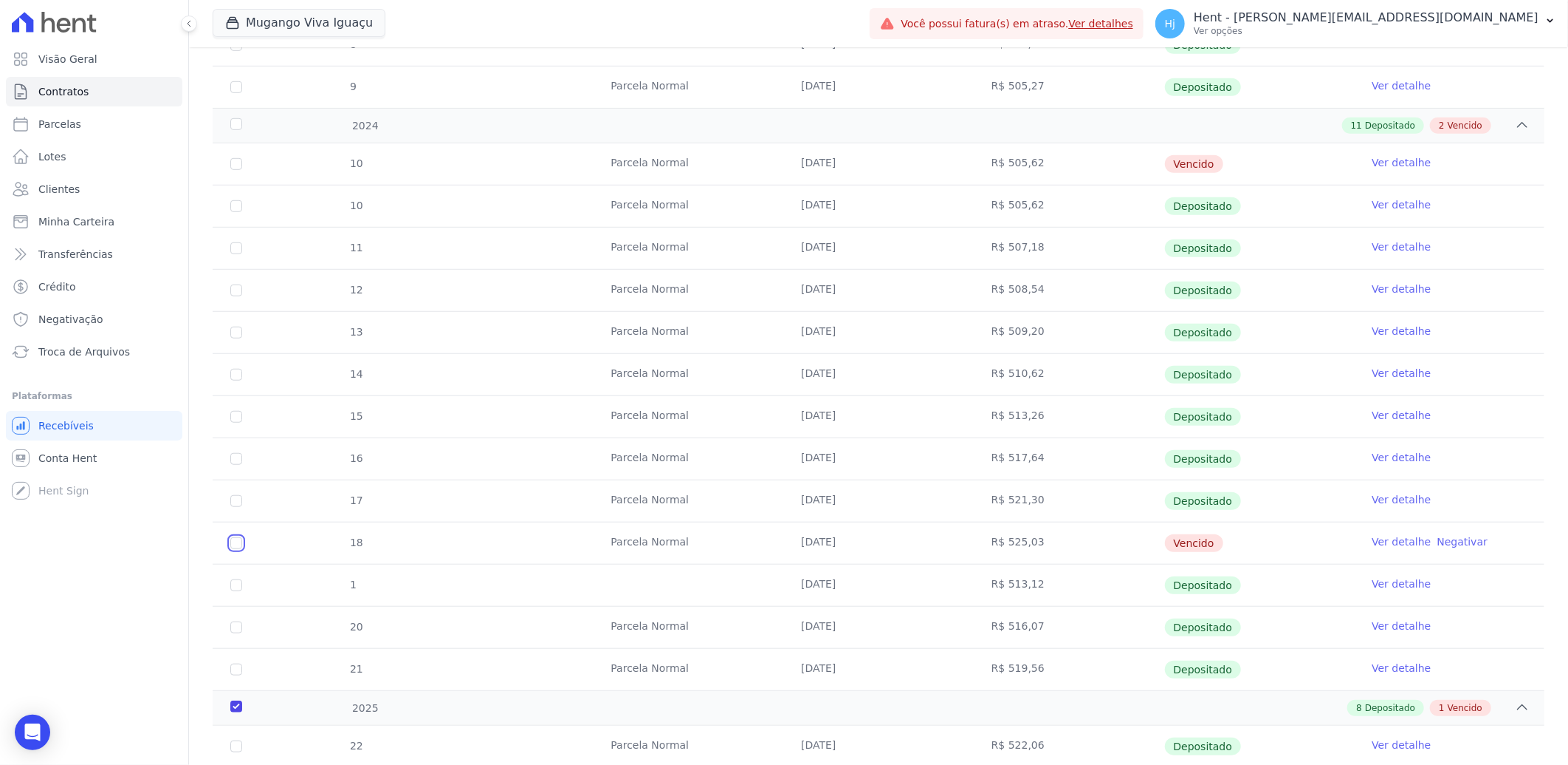
click at [235, 544] on input "checkbox" at bounding box center [236, 543] width 12 height 12
checkbox input "true"
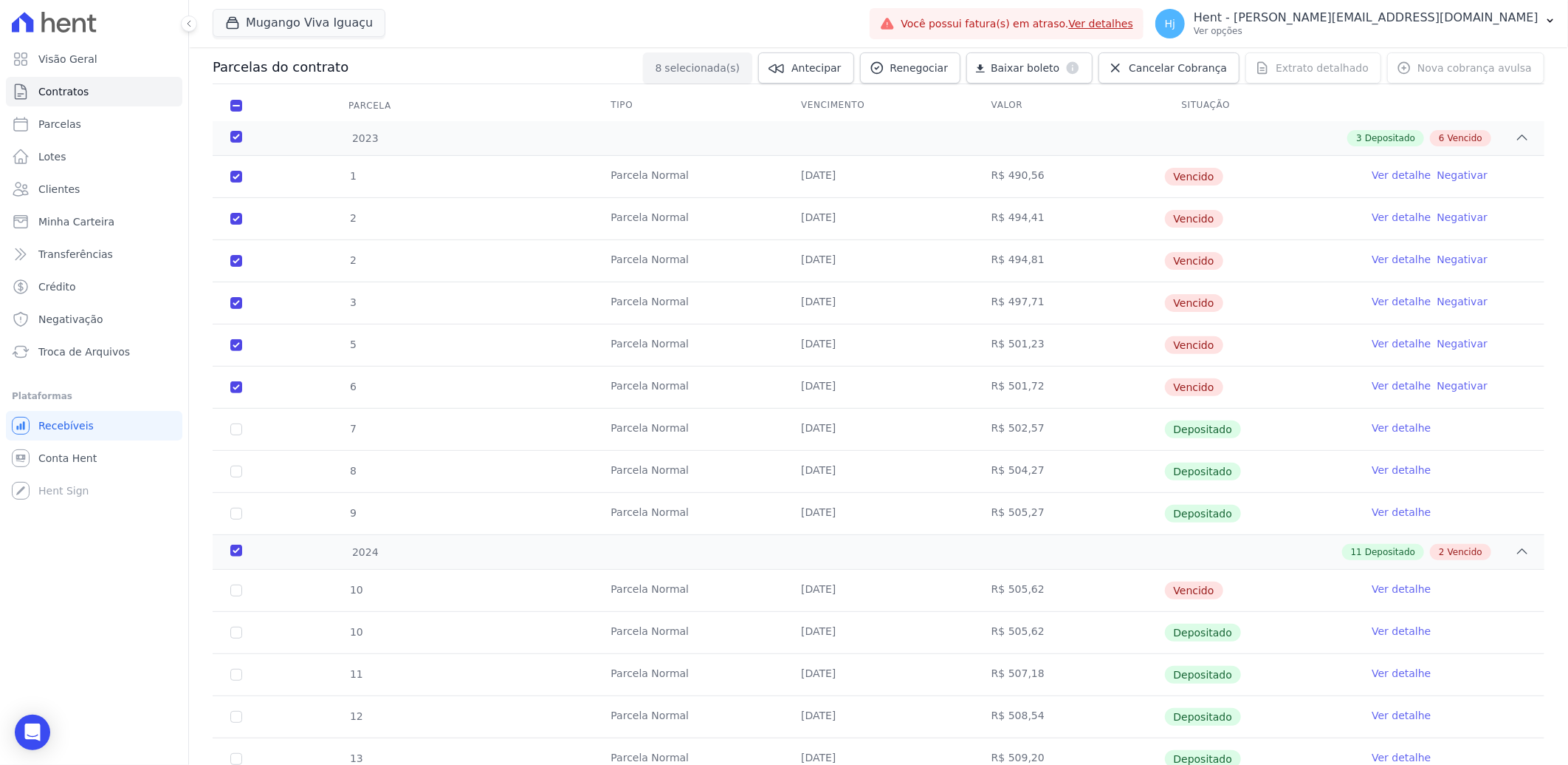
scroll to position [0, 0]
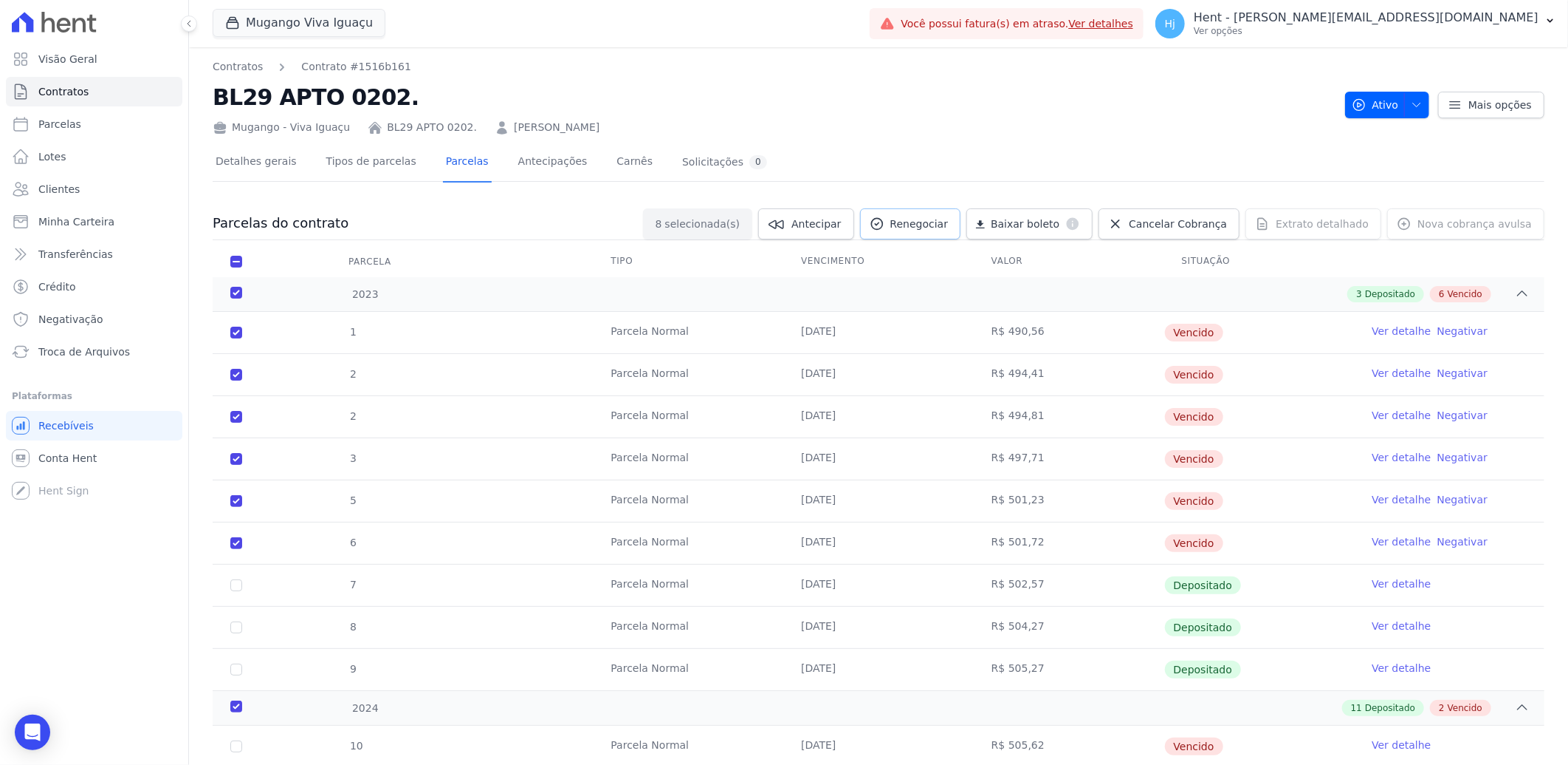
click at [929, 217] on span "Renegociar" at bounding box center [919, 224] width 58 height 15
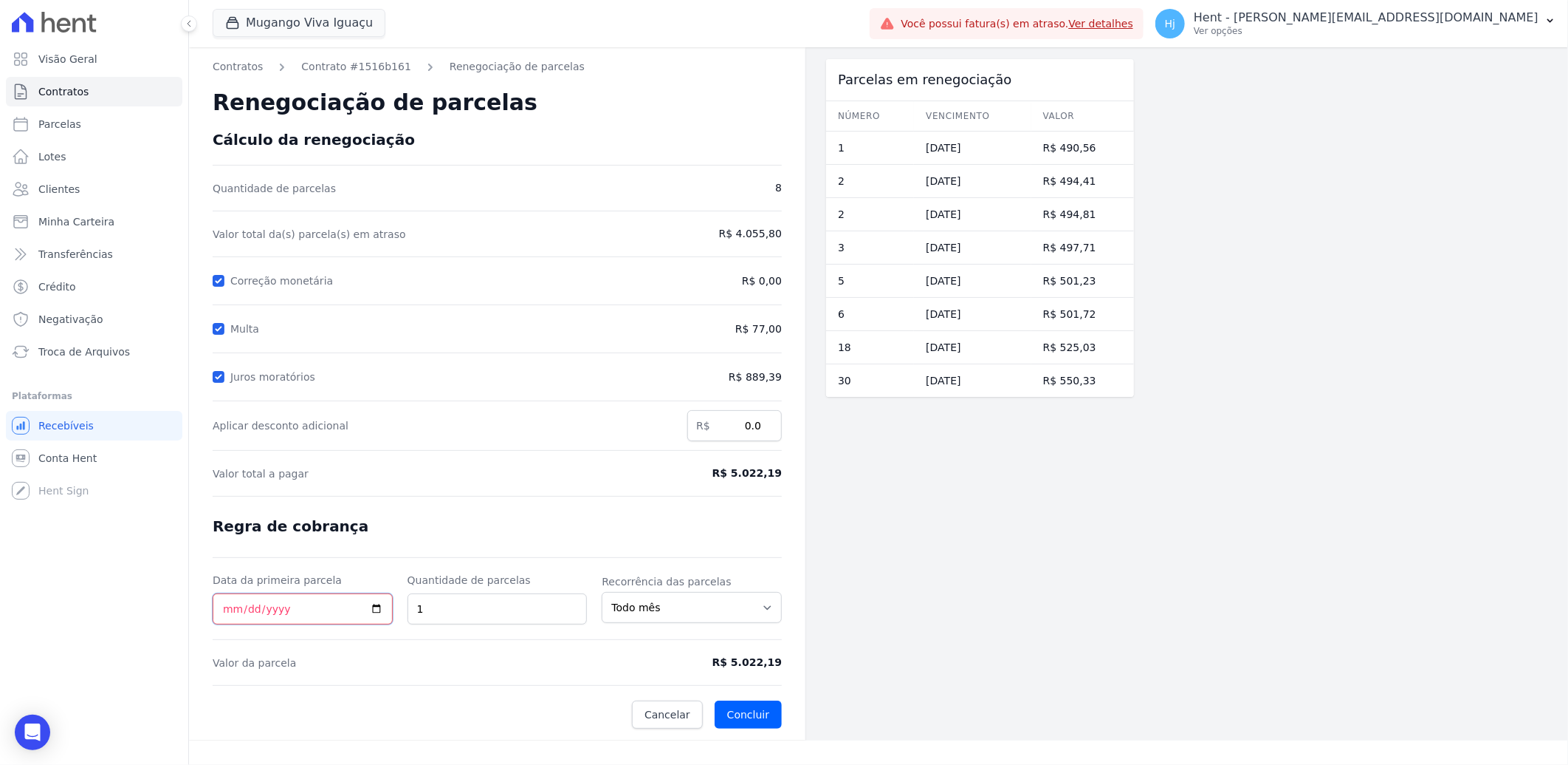
click at [222, 608] on input "Data da primeira parcela" at bounding box center [303, 609] width 180 height 31
type input "[DATE]"
drag, startPoint x: 725, startPoint y: 660, endPoint x: 784, endPoint y: 660, distance: 59.0
click at [784, 660] on div "Contratos Contrato #1516b161 Renegociação de parcelas Renegociação de parcelas …" at bounding box center [497, 394] width 616 height 693
copy span "R$ 5.022,19"
